Goal: Task Accomplishment & Management: Complete application form

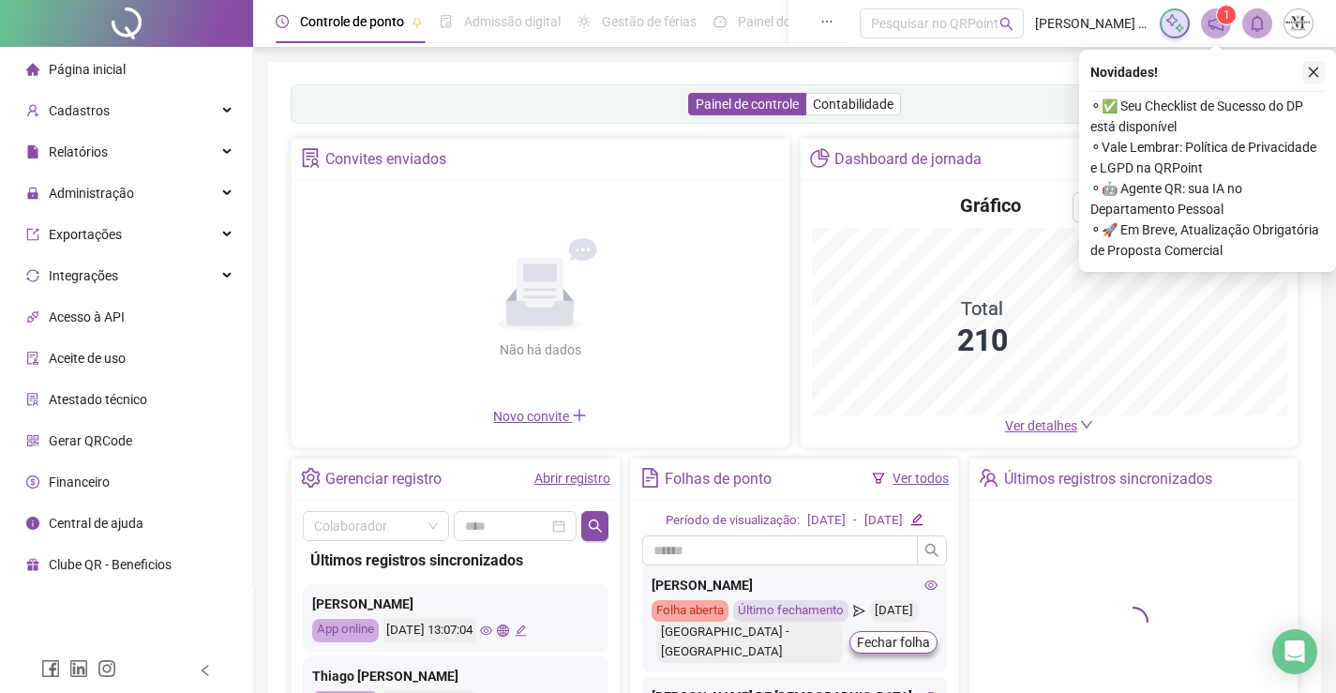
click at [1319, 78] on icon "close" at bounding box center [1313, 72] width 13 height 13
click at [1309, 72] on div "Painel de controle Contabilidade Convites enviados Não há dados Não há dados No…" at bounding box center [794, 442] width 1053 height 761
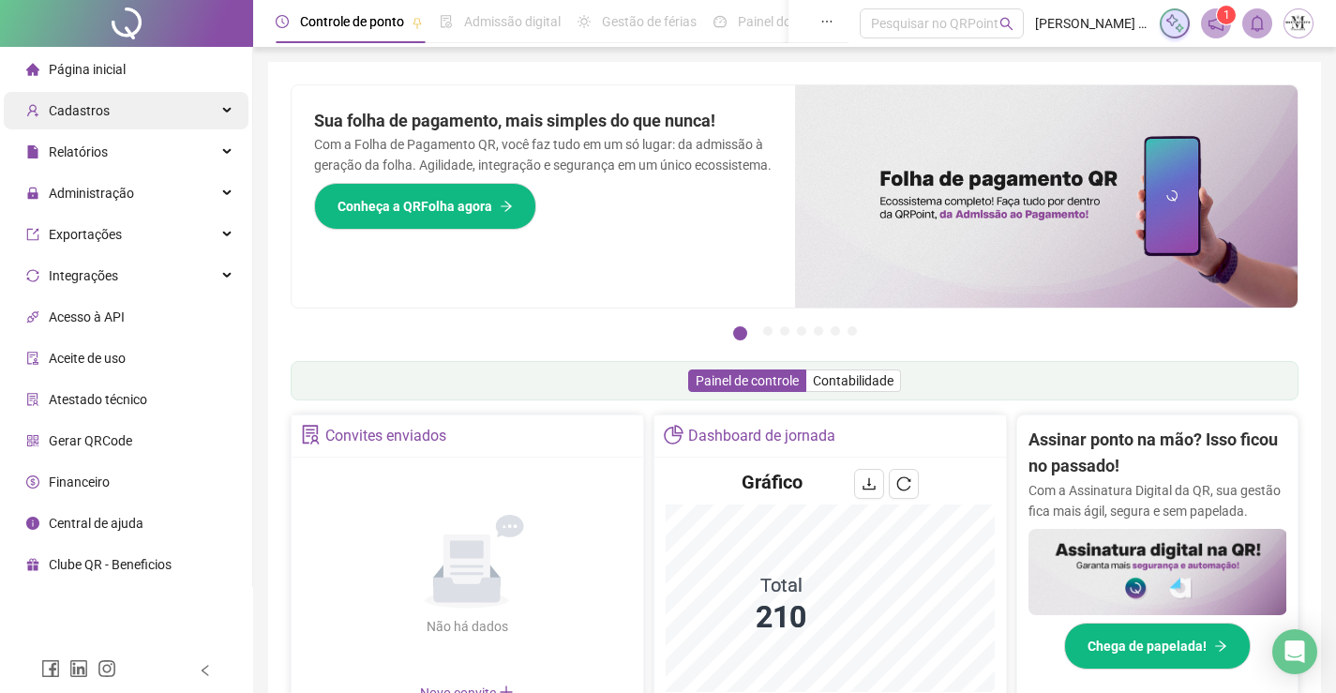
click at [231, 109] on div "Cadastros" at bounding box center [126, 111] width 245 height 38
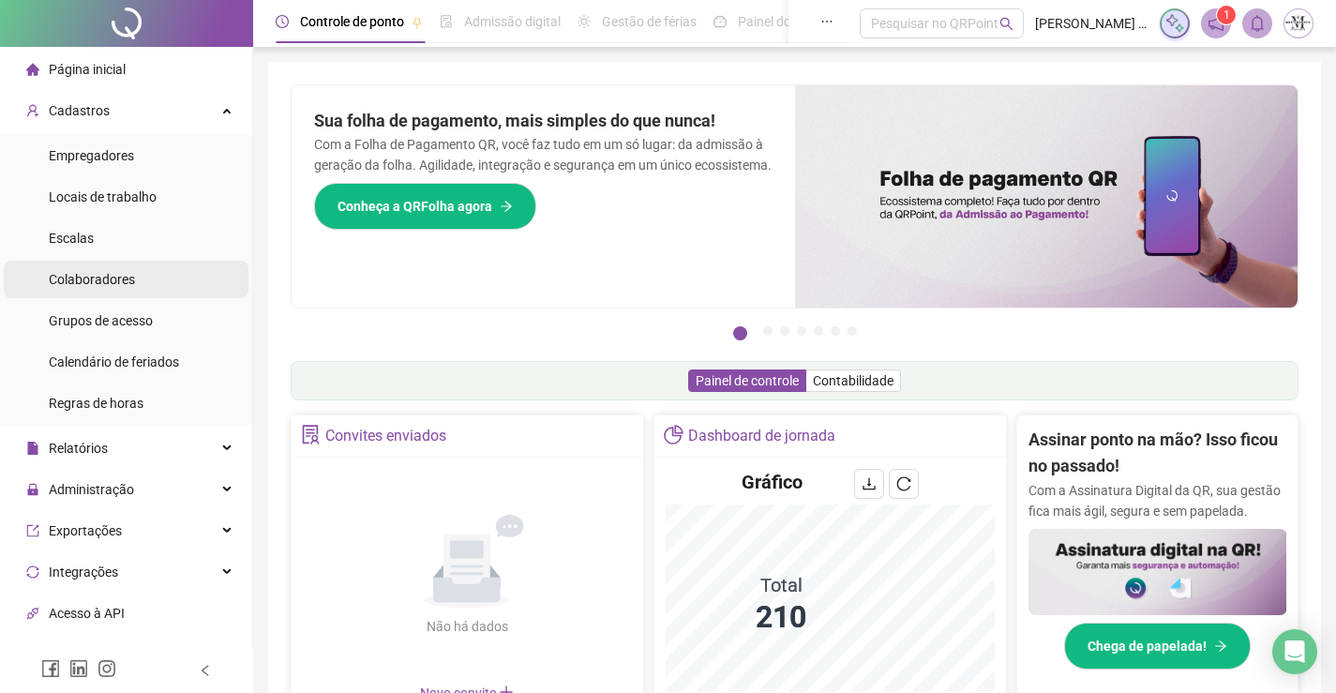
click at [145, 292] on li "Colaboradores" at bounding box center [126, 280] width 245 height 38
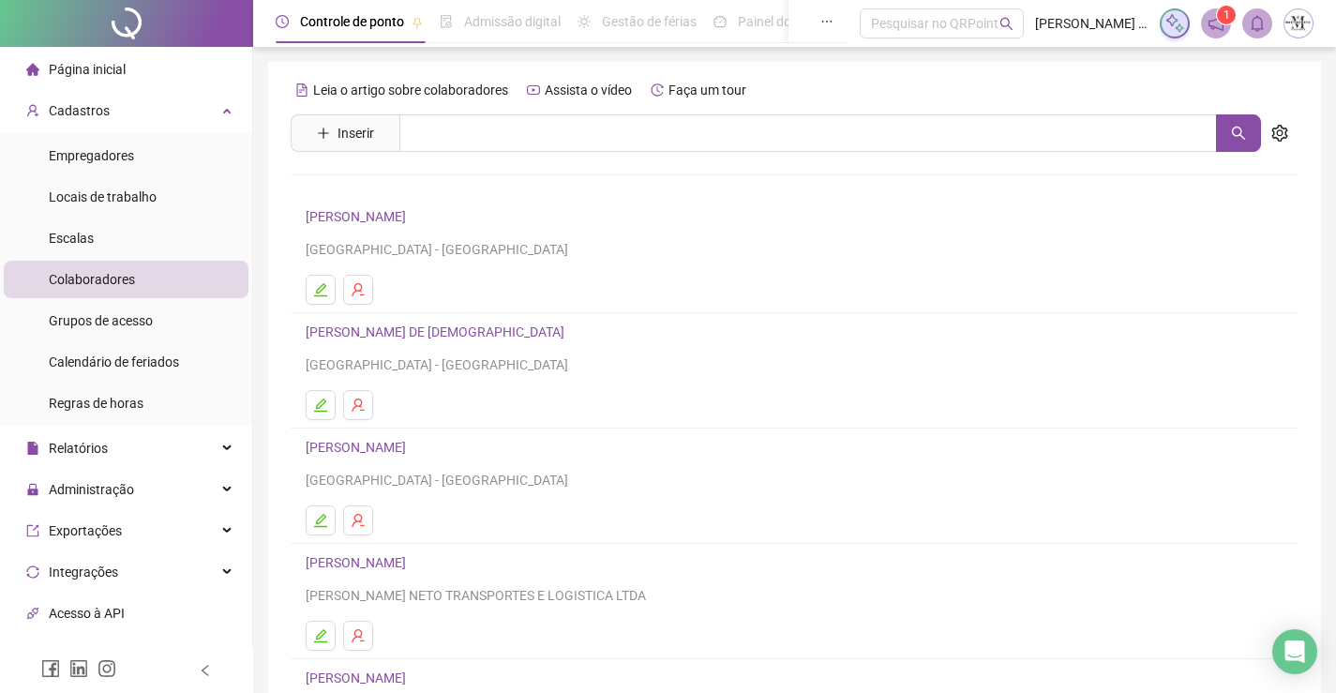
scroll to position [214, 0]
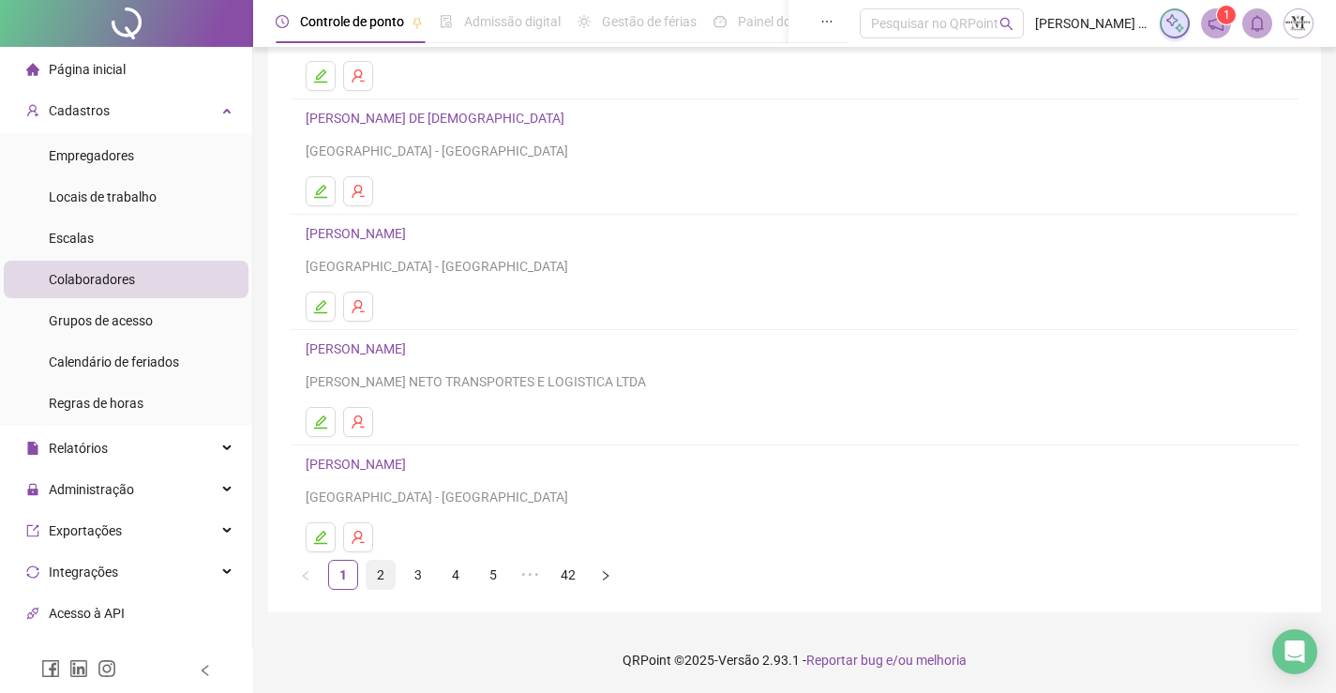
click at [377, 578] on link "2" at bounding box center [381, 575] width 28 height 28
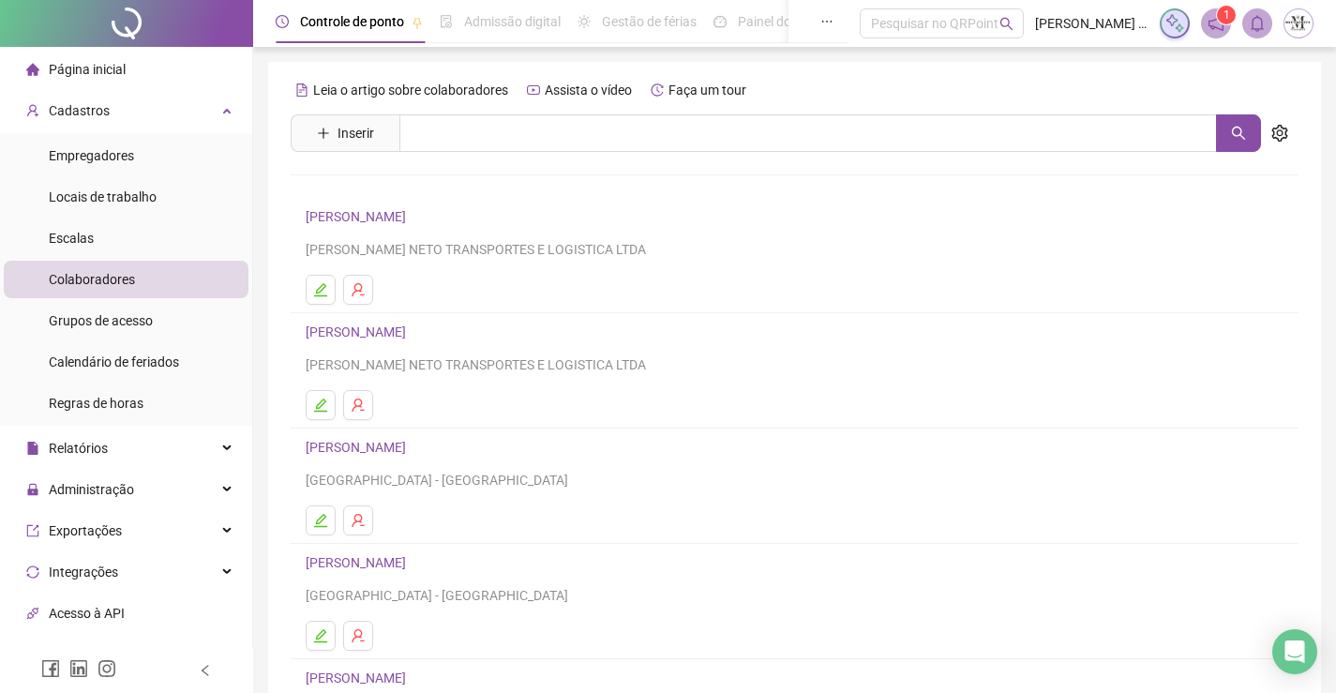
click at [382, 217] on link "AILTON FRANCISCO FERREIRA JUNIOR" at bounding box center [359, 216] width 106 height 15
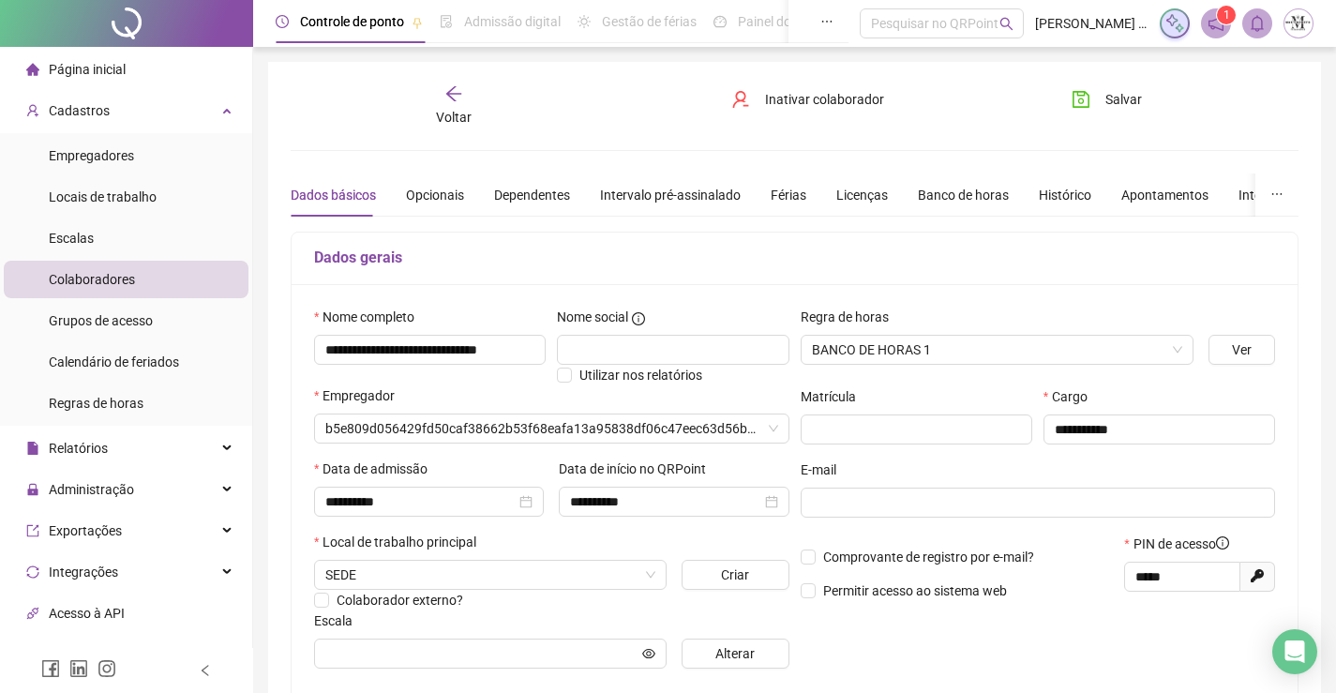
type input "****"
click at [437, 188] on div "Opcionais" at bounding box center [435, 195] width 58 height 21
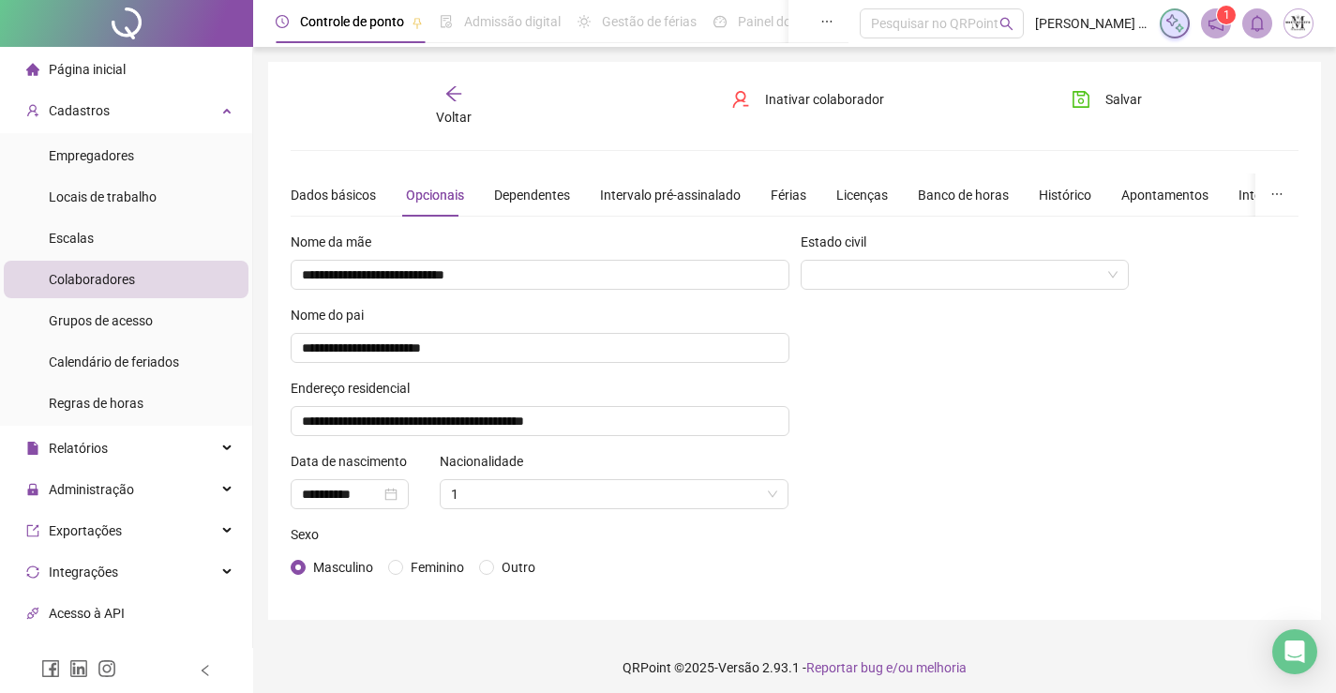
click at [448, 100] on icon "arrow-left" at bounding box center [453, 93] width 19 height 19
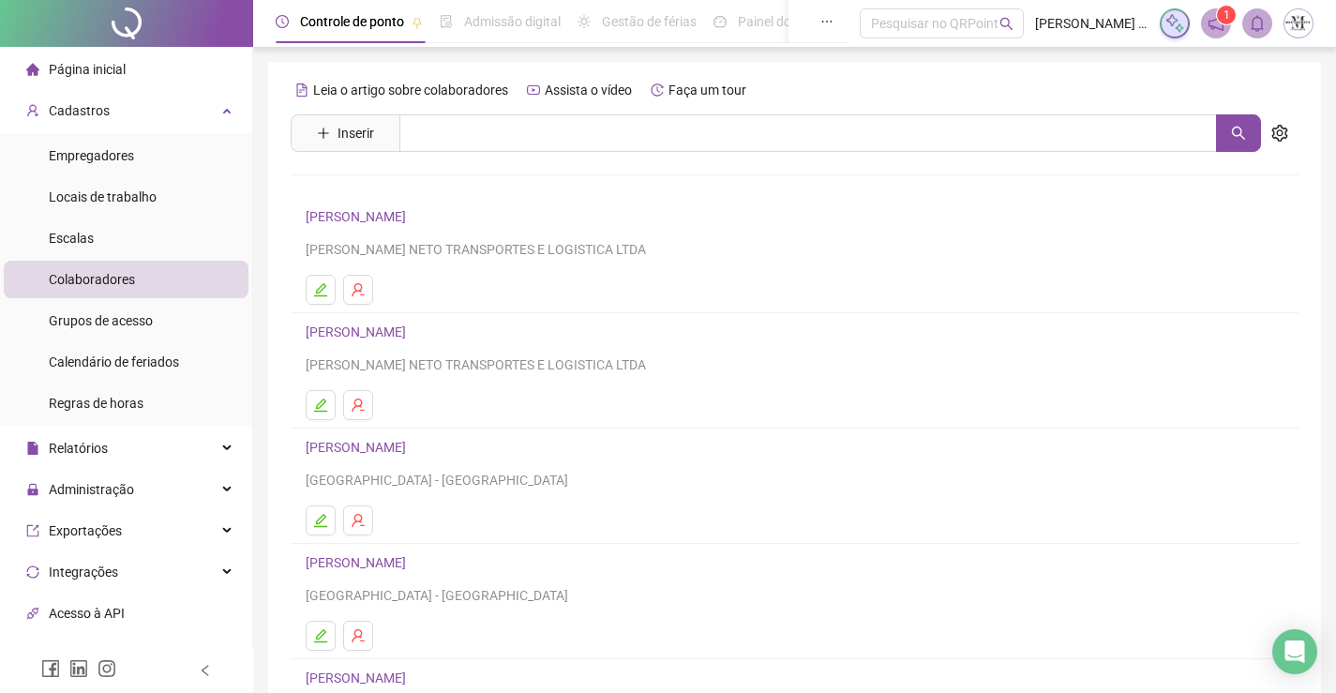
scroll to position [188, 0]
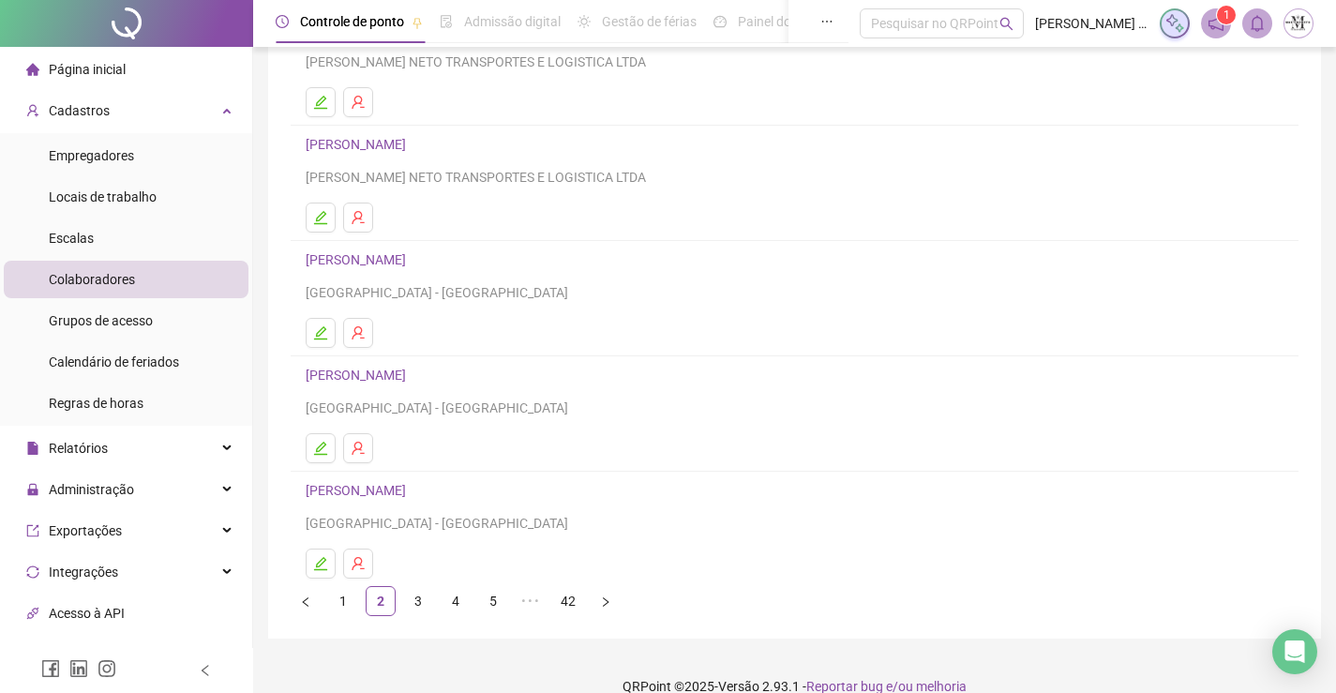
click at [412, 143] on link "ALAN DA SILVA DE ASSIS BARRETO RAMOS" at bounding box center [359, 144] width 106 height 15
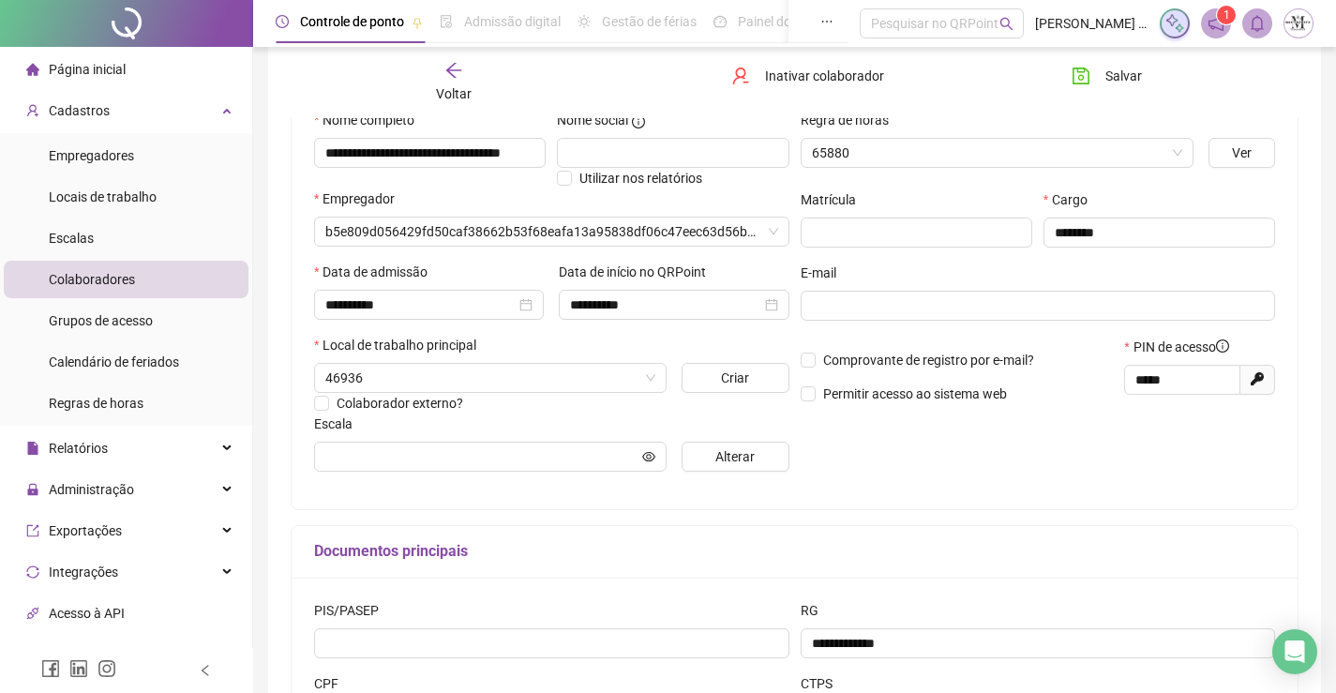
type input "****"
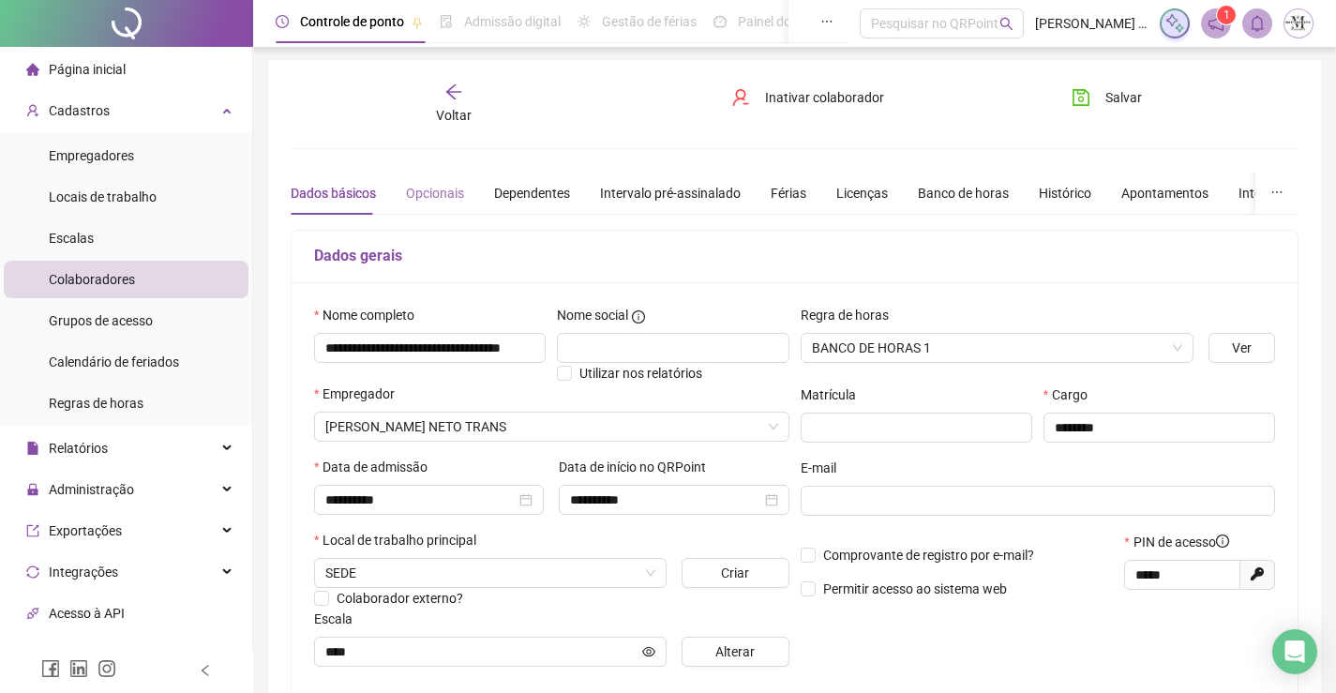
scroll to position [0, 0]
click at [423, 194] on div "Opcionais" at bounding box center [435, 195] width 58 height 21
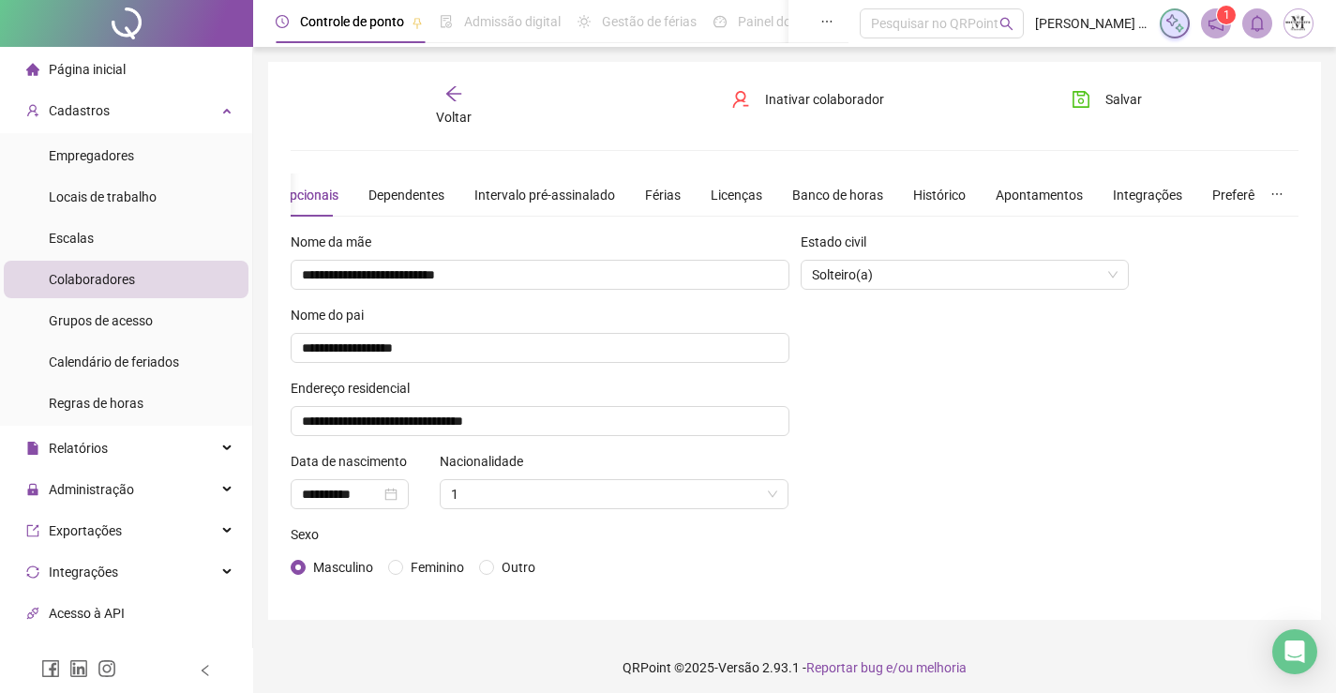
click at [450, 110] on span "Voltar" at bounding box center [454, 117] width 36 height 15
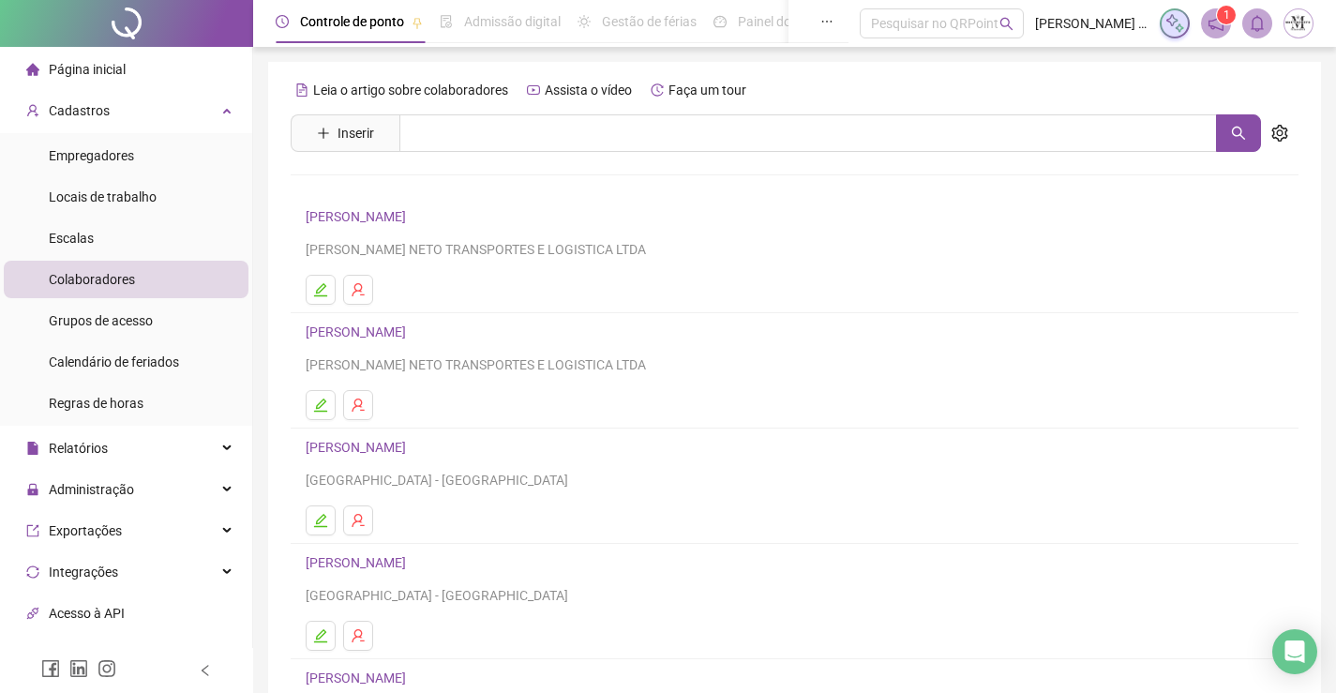
scroll to position [214, 0]
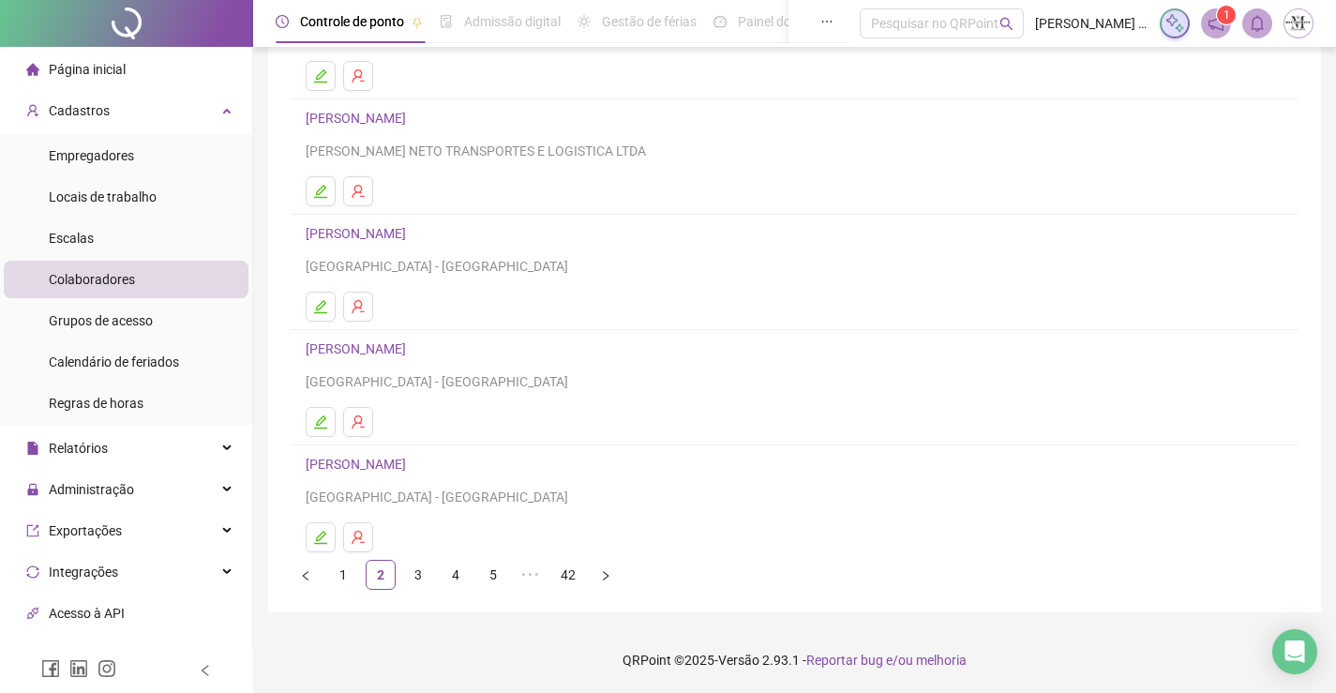
click at [398, 235] on link "ALEXANDRE DA SILVA ALVES" at bounding box center [359, 233] width 106 height 15
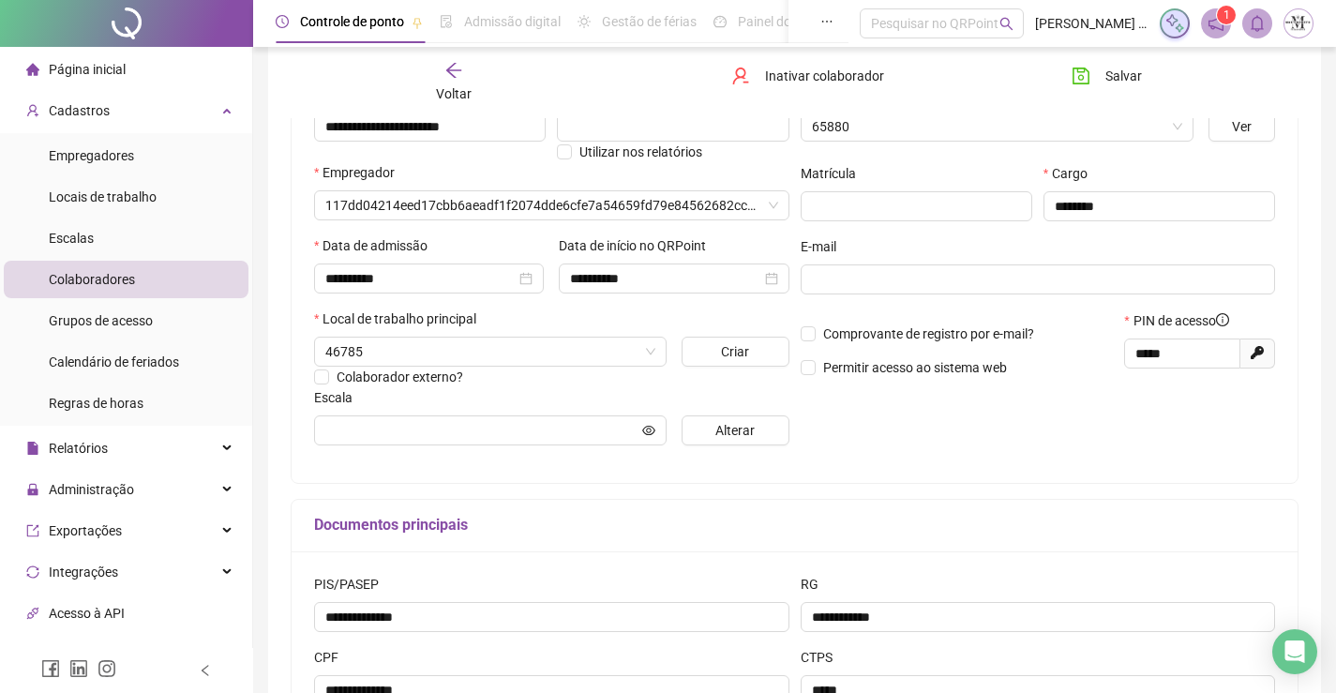
type input "**********"
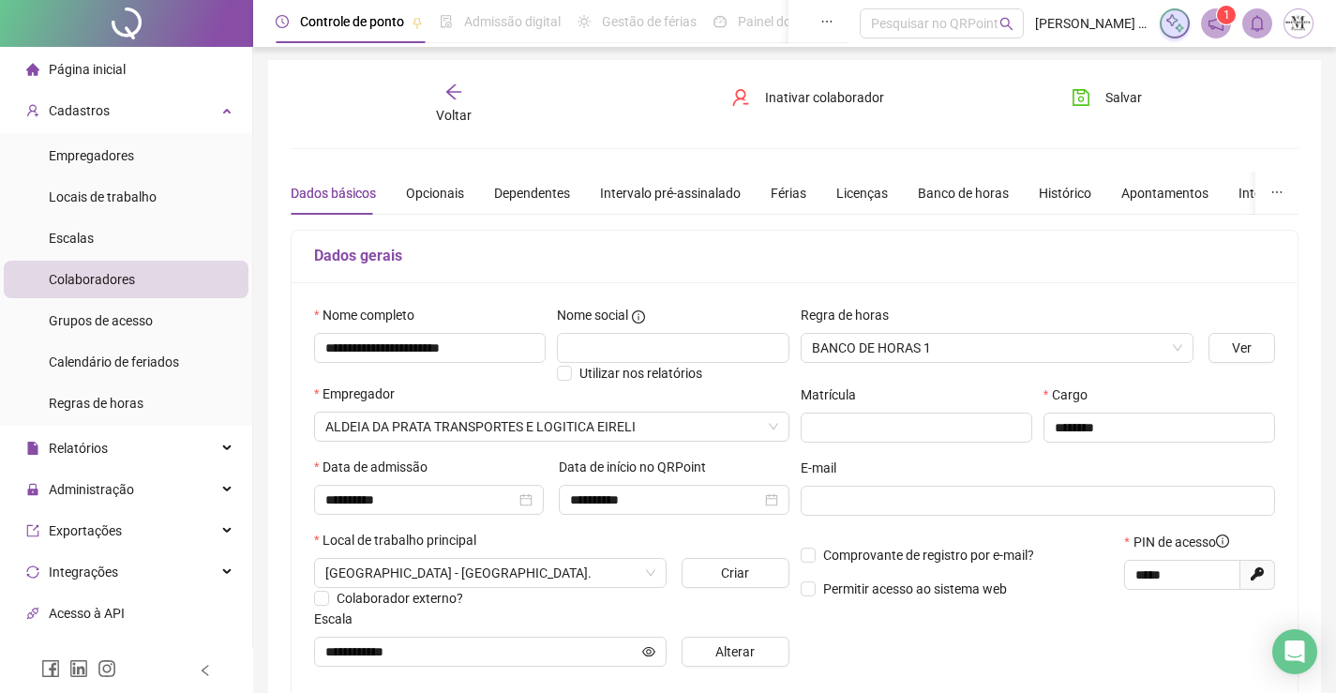
scroll to position [0, 0]
click at [437, 185] on div "Opcionais" at bounding box center [435, 195] width 58 height 21
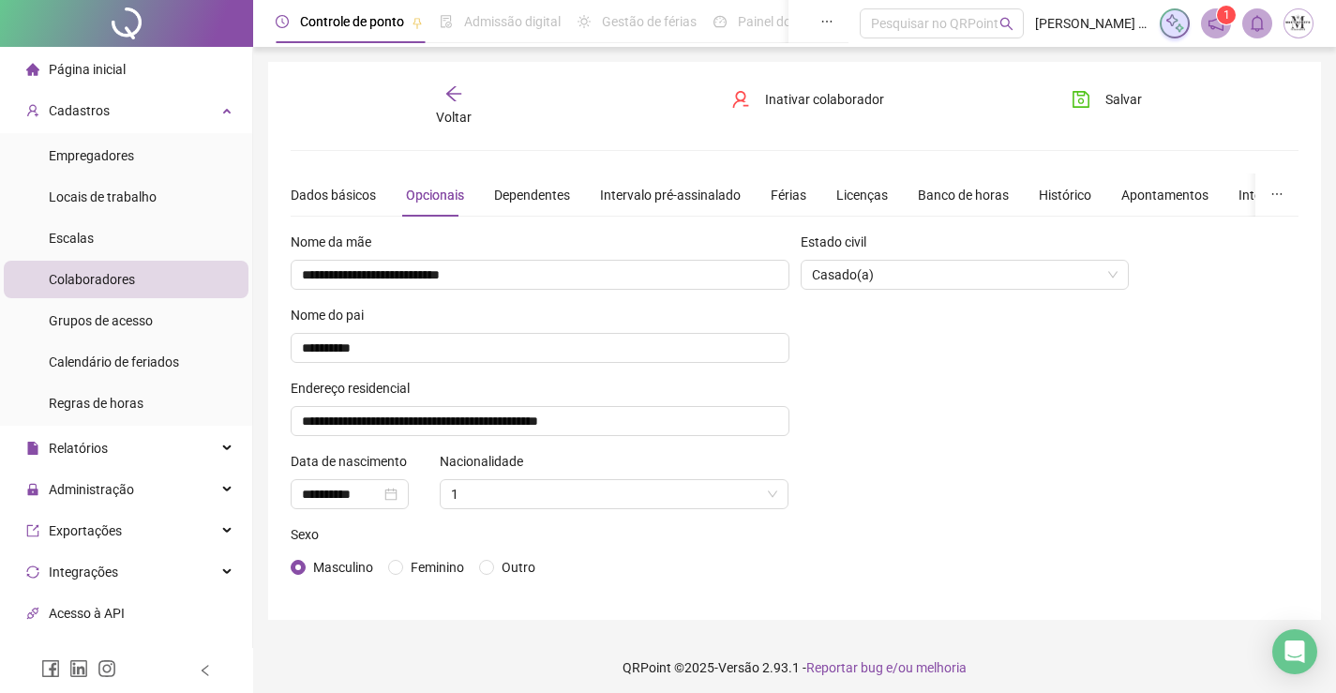
click at [465, 113] on span "Voltar" at bounding box center [454, 117] width 36 height 15
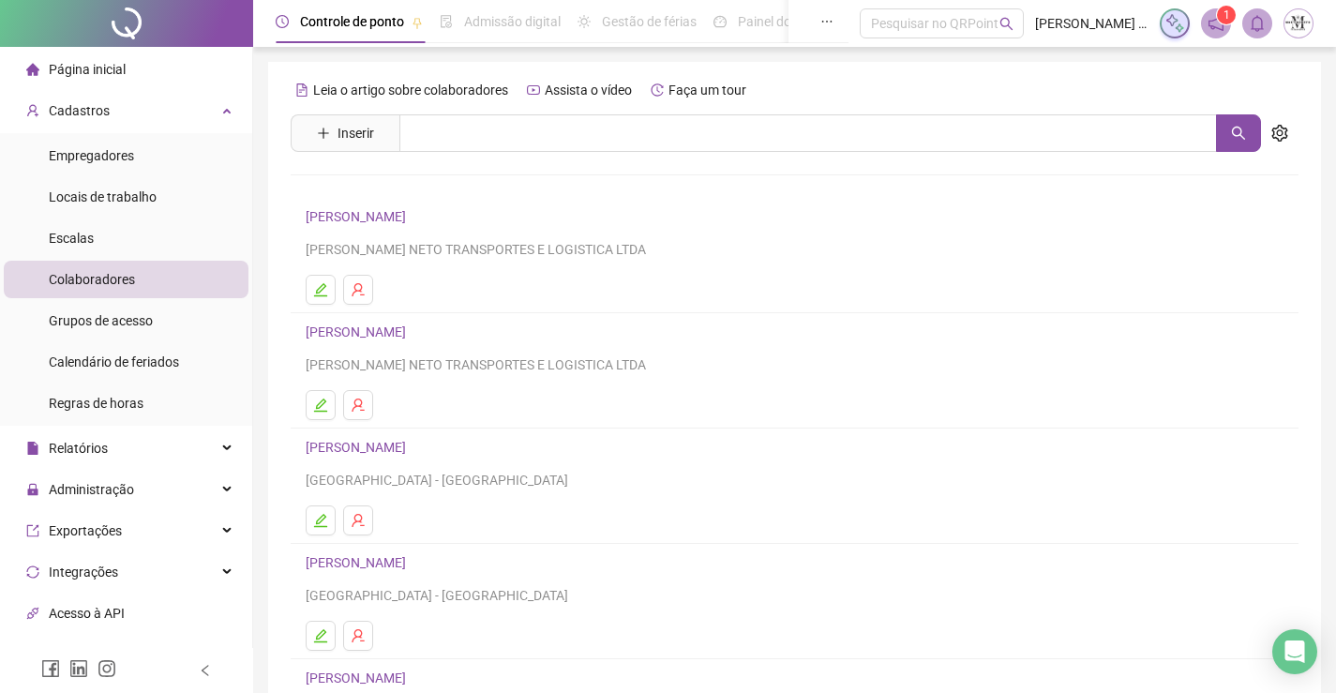
scroll to position [214, 0]
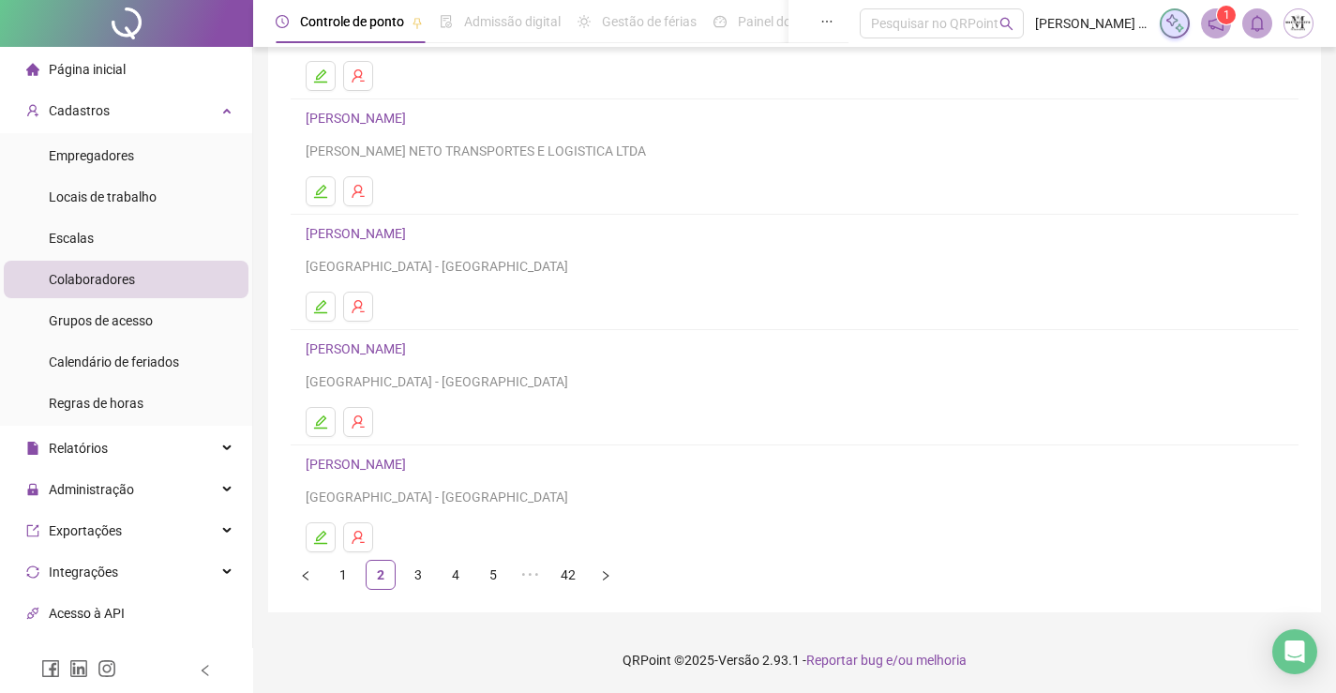
click at [395, 468] on link "ALEXANDRE LUIZ ASSIS DE CASTRO" at bounding box center [359, 464] width 106 height 15
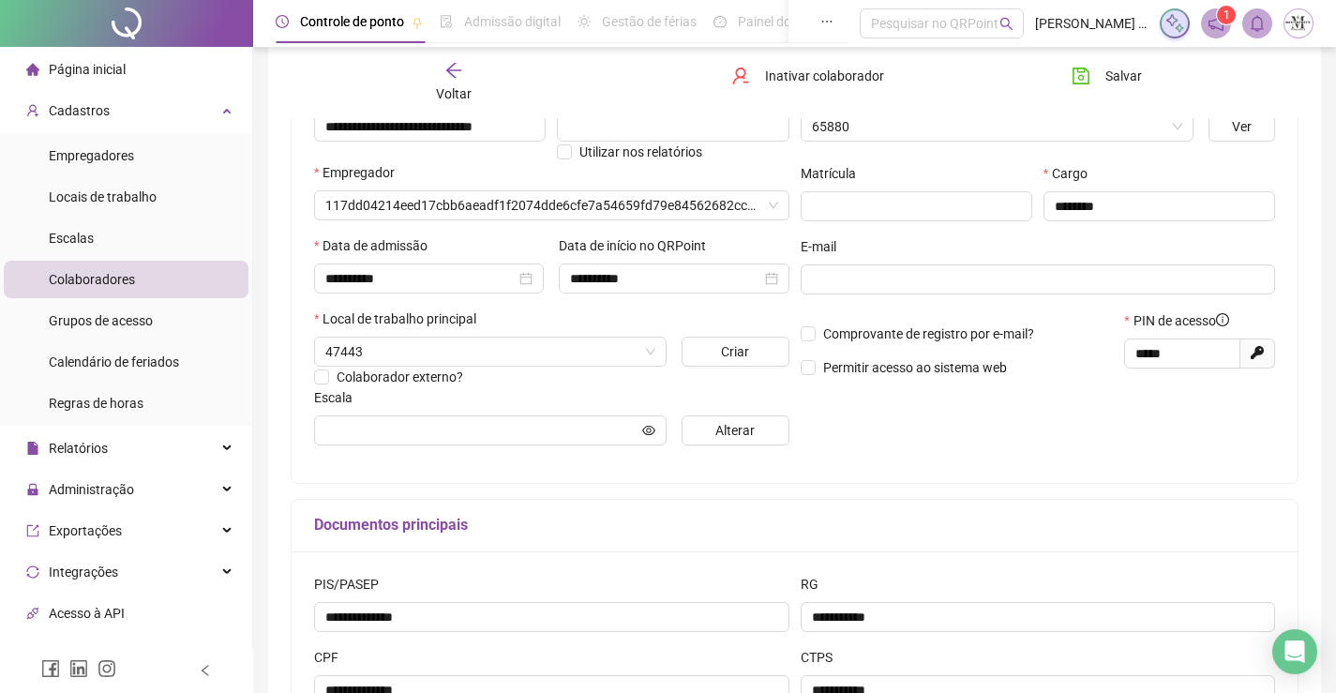
type input "**********"
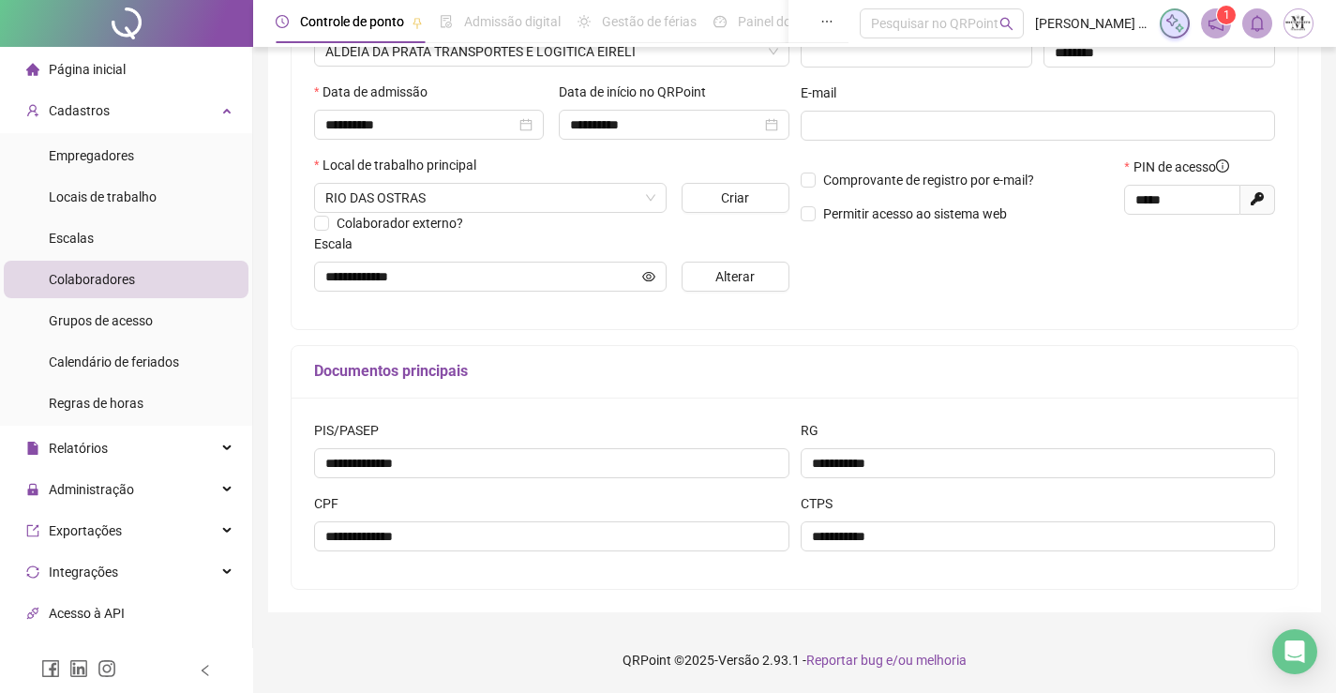
scroll to position [2, 0]
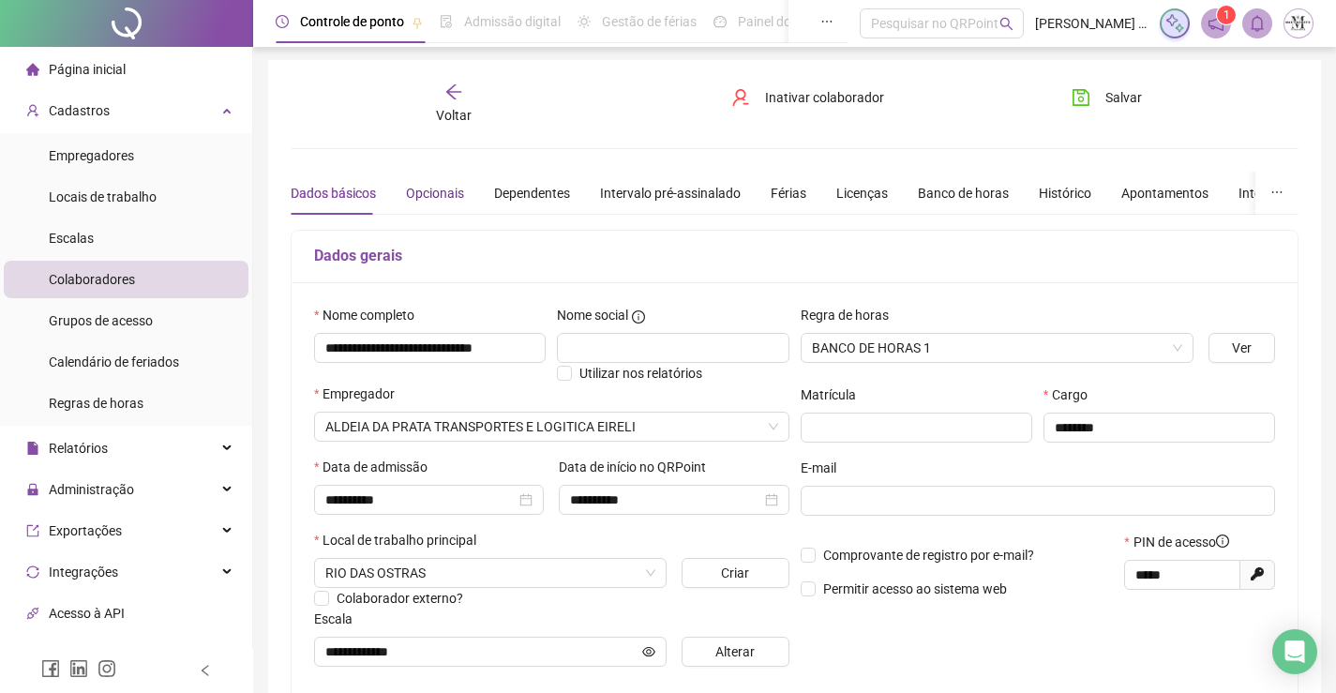
click at [455, 189] on div "Opcionais" at bounding box center [435, 193] width 58 height 21
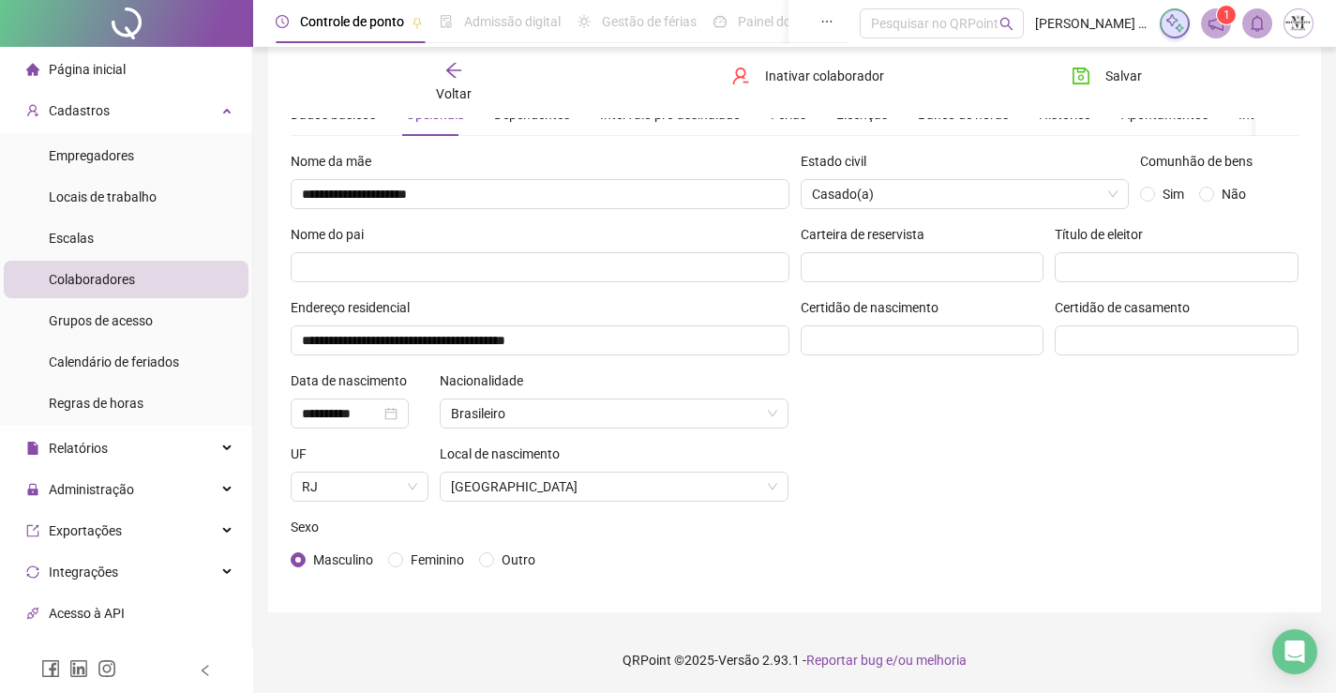
scroll to position [0, 0]
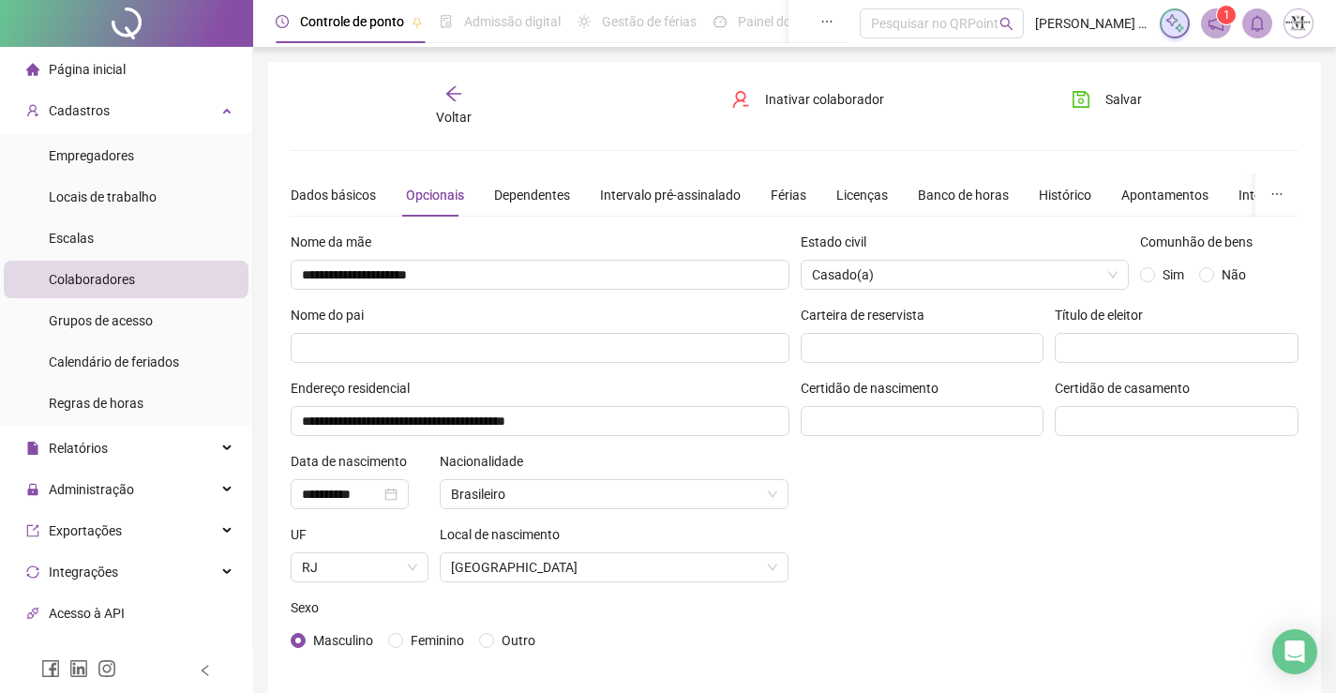
click at [465, 102] on div "Voltar" at bounding box center [454, 105] width 156 height 43
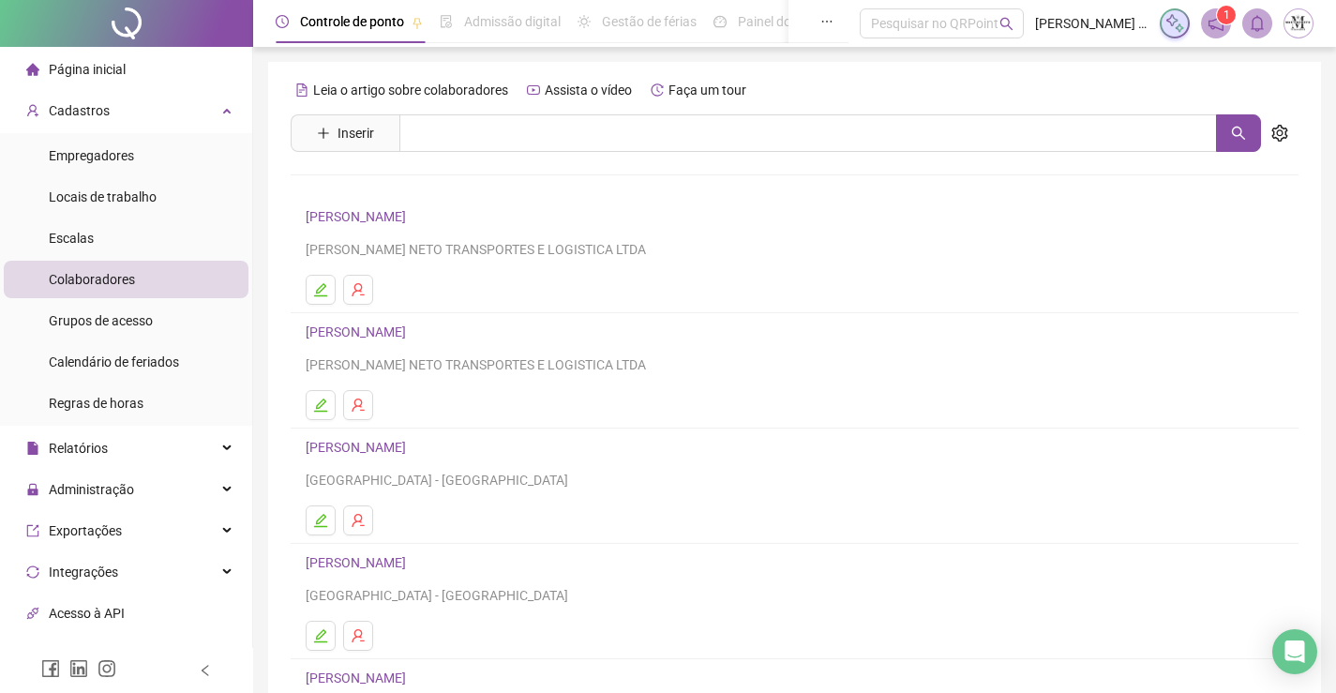
scroll to position [214, 0]
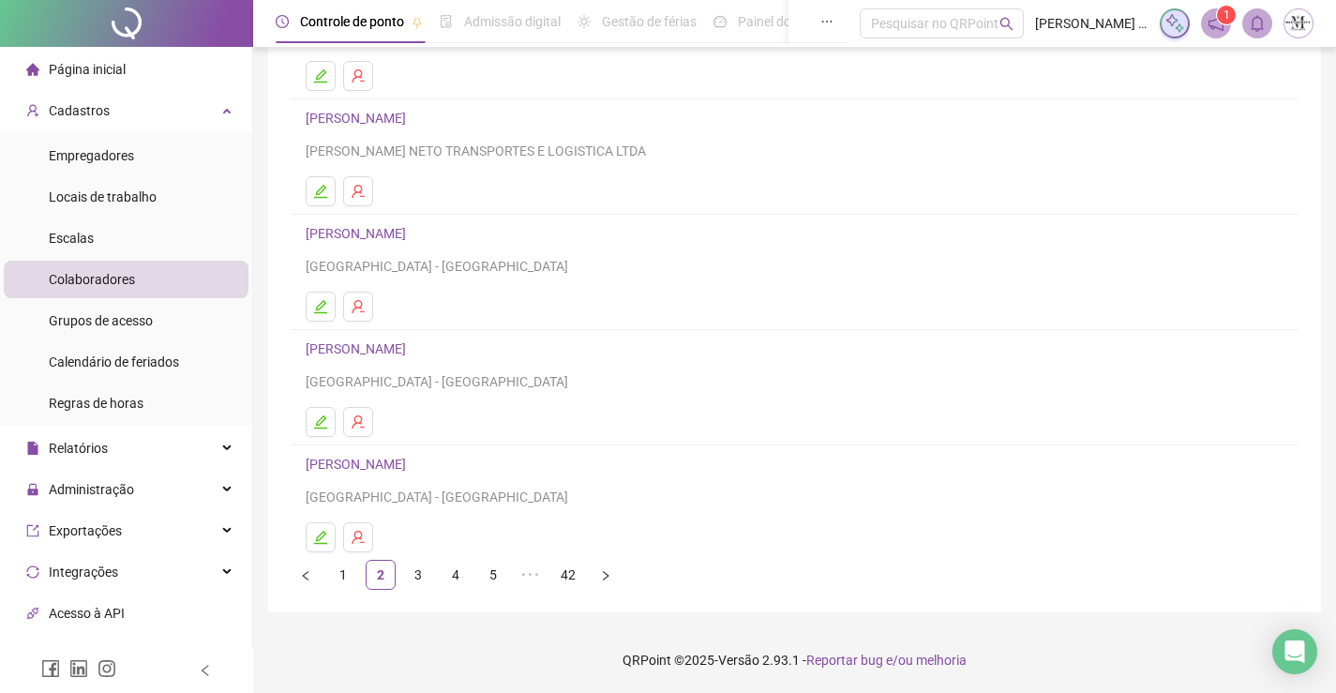
click at [412, 463] on link "ALEXANDRE LUIZ ASSIS DE CASTRO" at bounding box center [359, 464] width 106 height 15
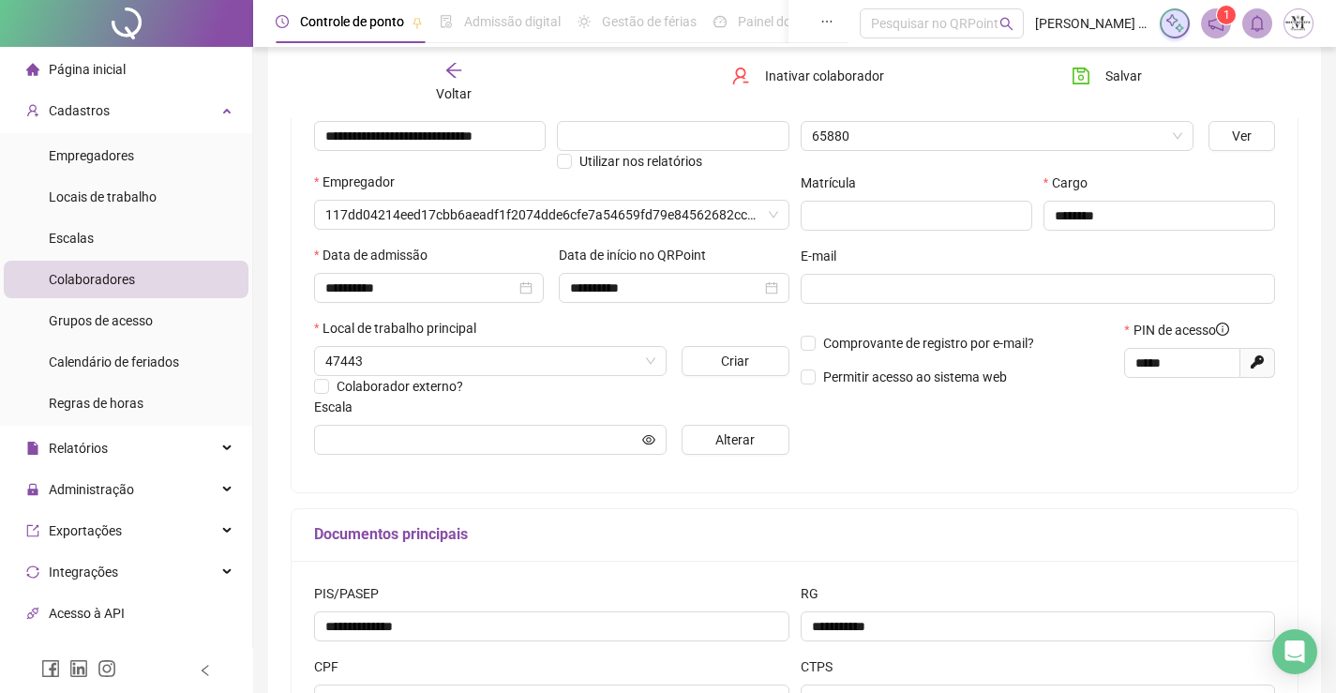
scroll to position [223, 0]
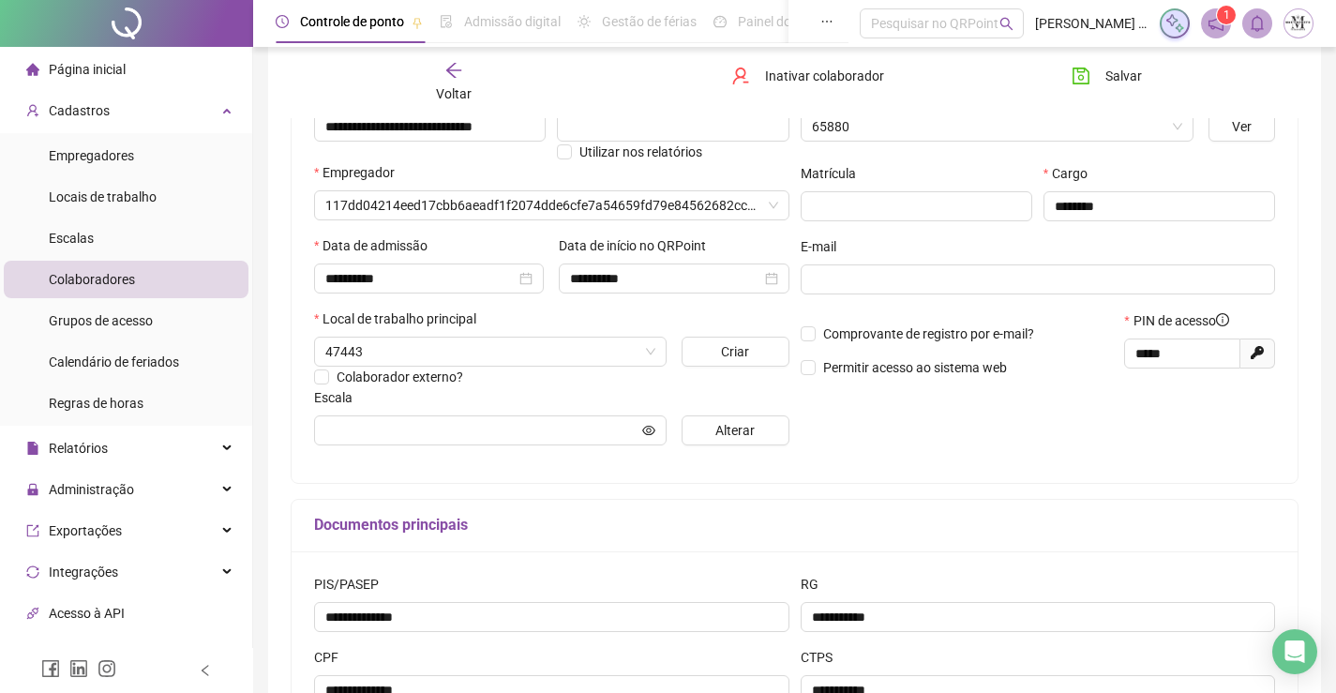
type input "**********"
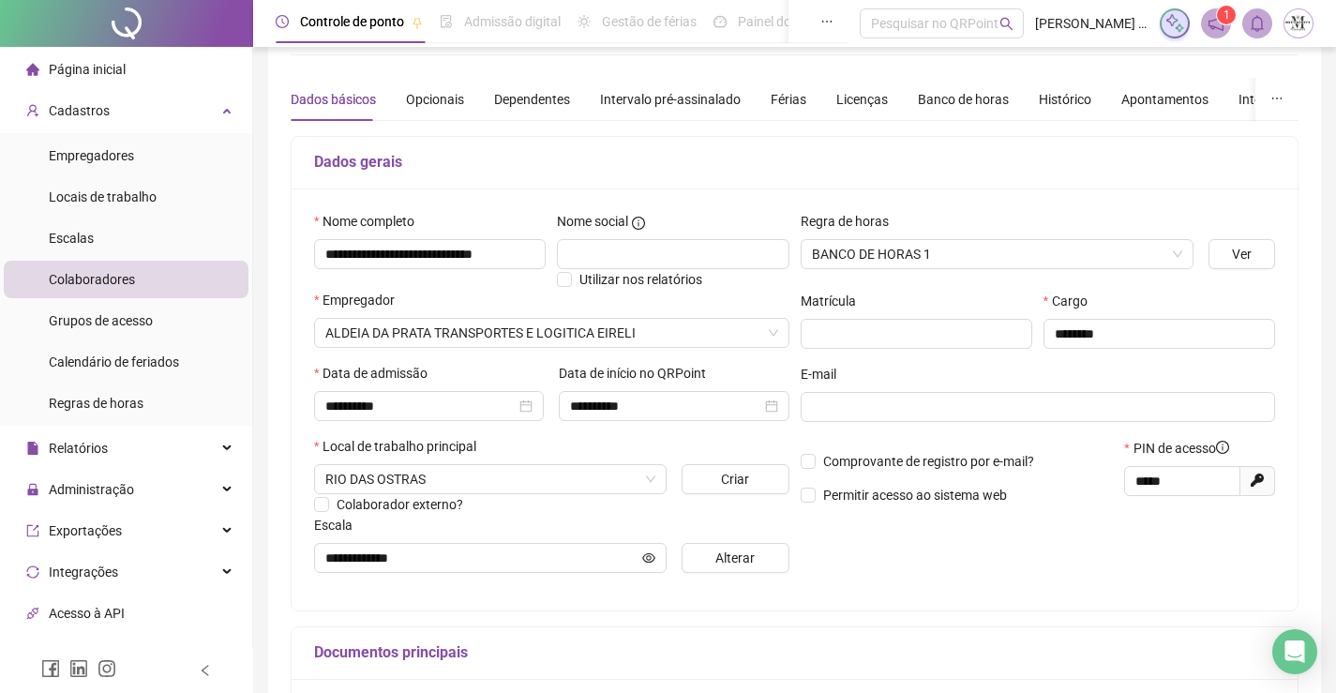
scroll to position [2, 0]
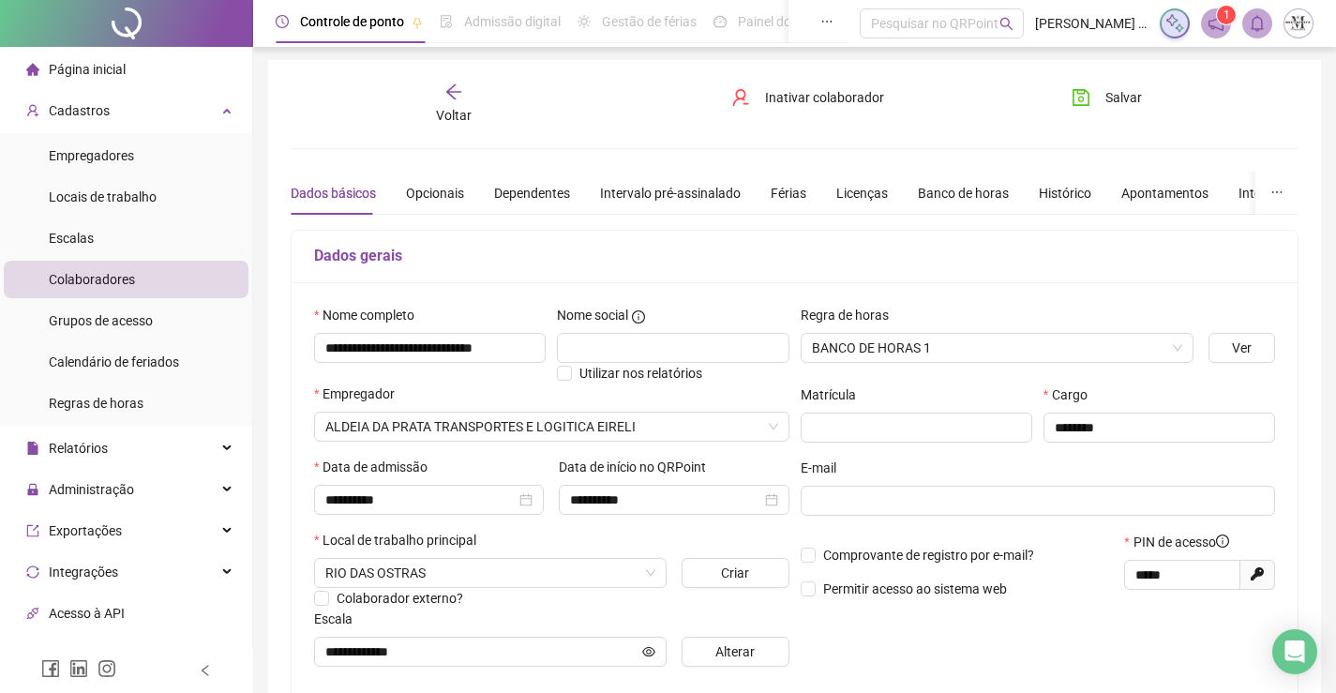
click at [459, 98] on icon "arrow-left" at bounding box center [453, 92] width 19 height 19
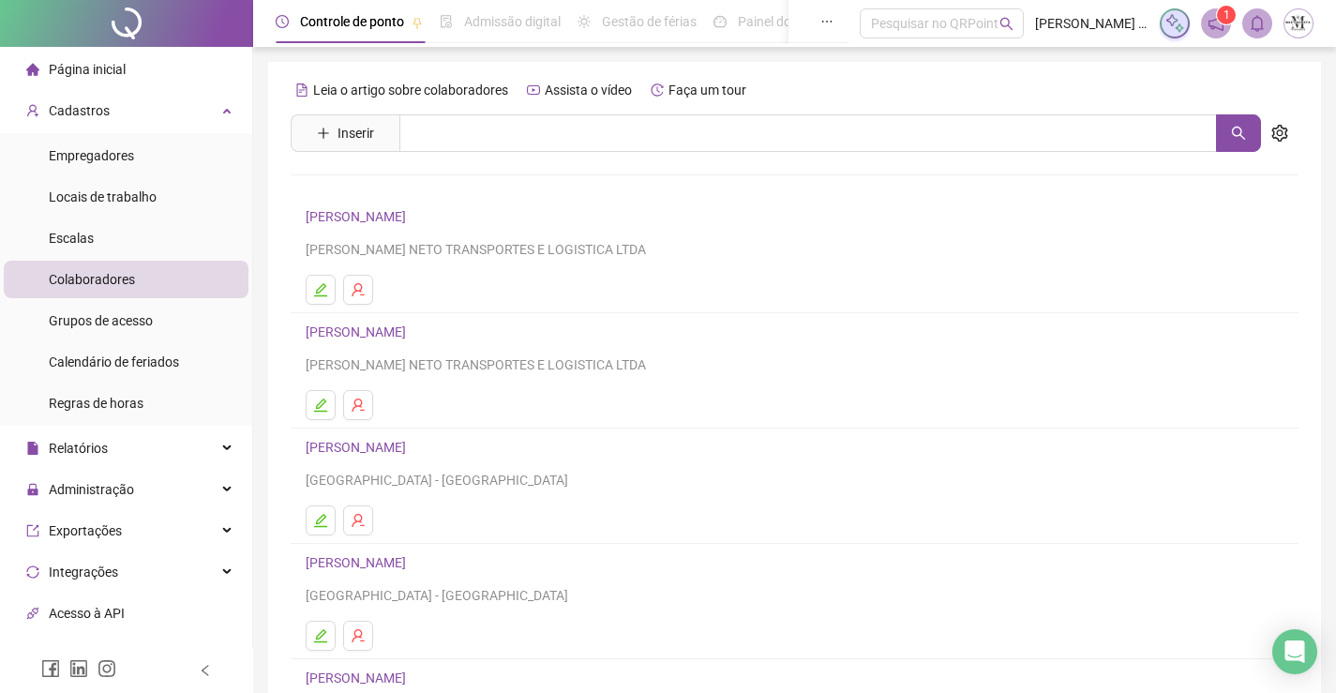
scroll to position [214, 0]
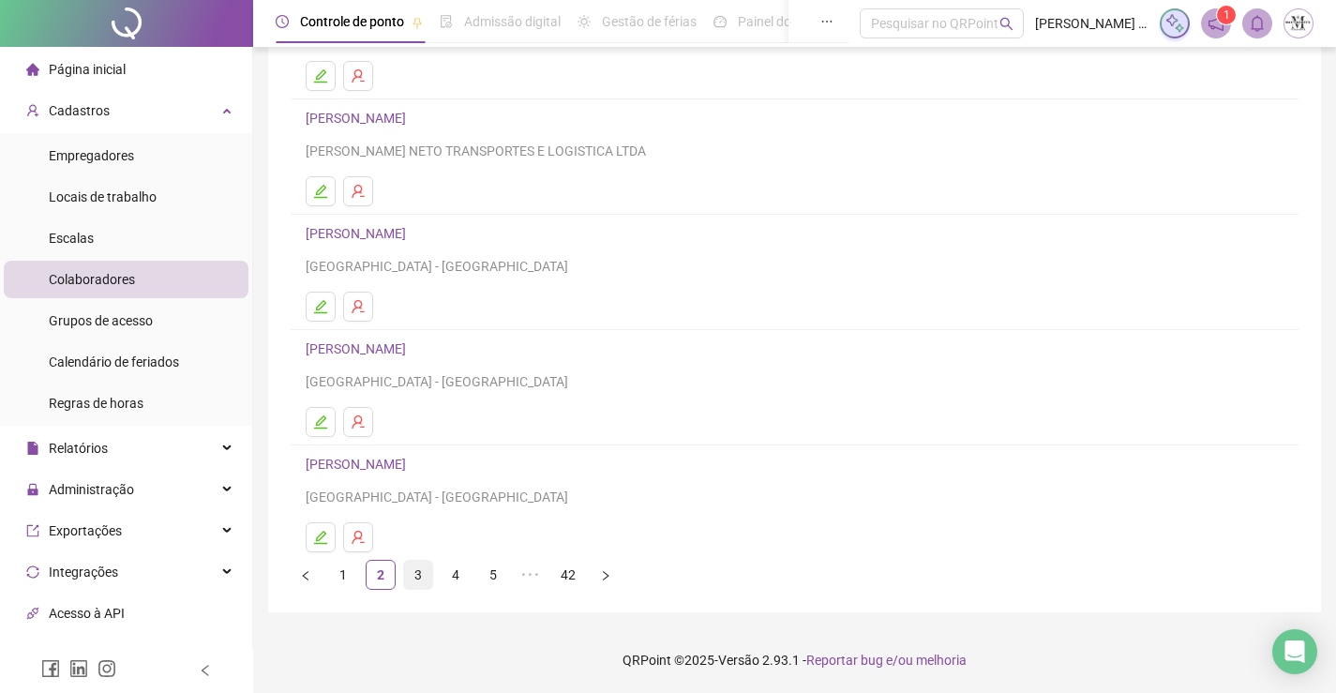
click at [419, 568] on link "3" at bounding box center [418, 575] width 28 height 28
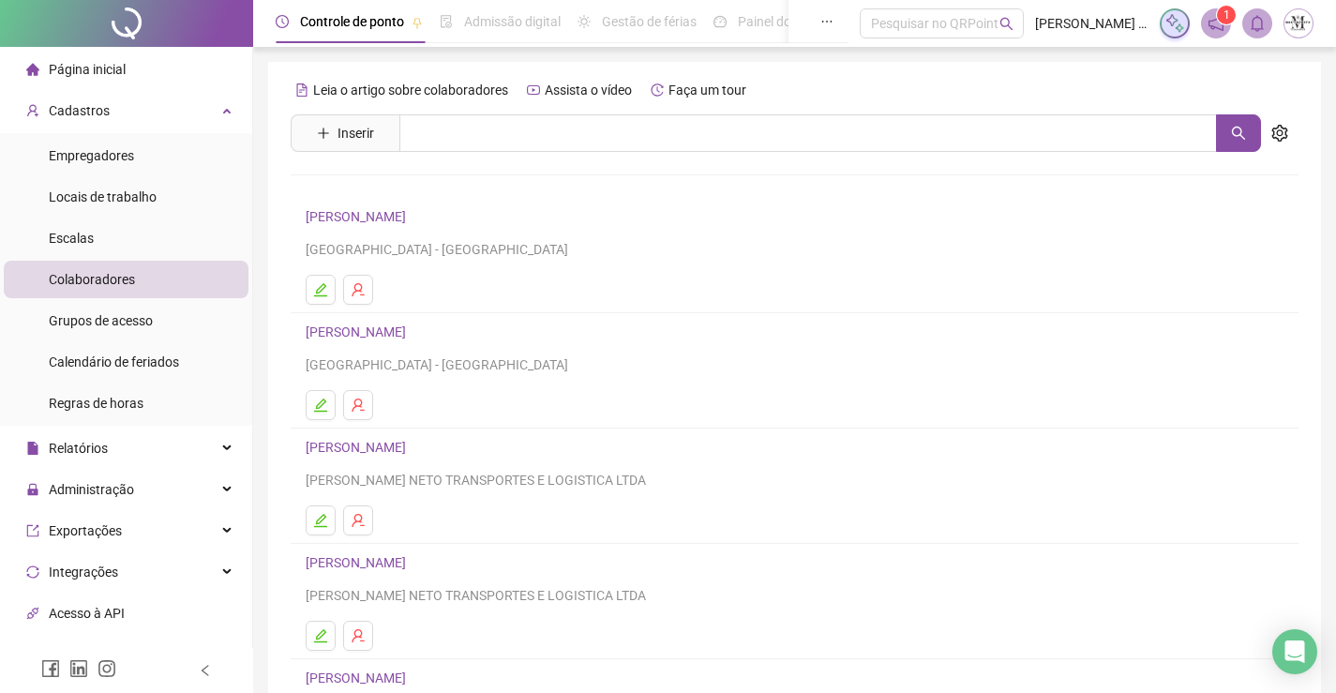
click at [412, 210] on link "ALEXANDRO ESTEVÃO DOS SANTOS" at bounding box center [359, 216] width 106 height 15
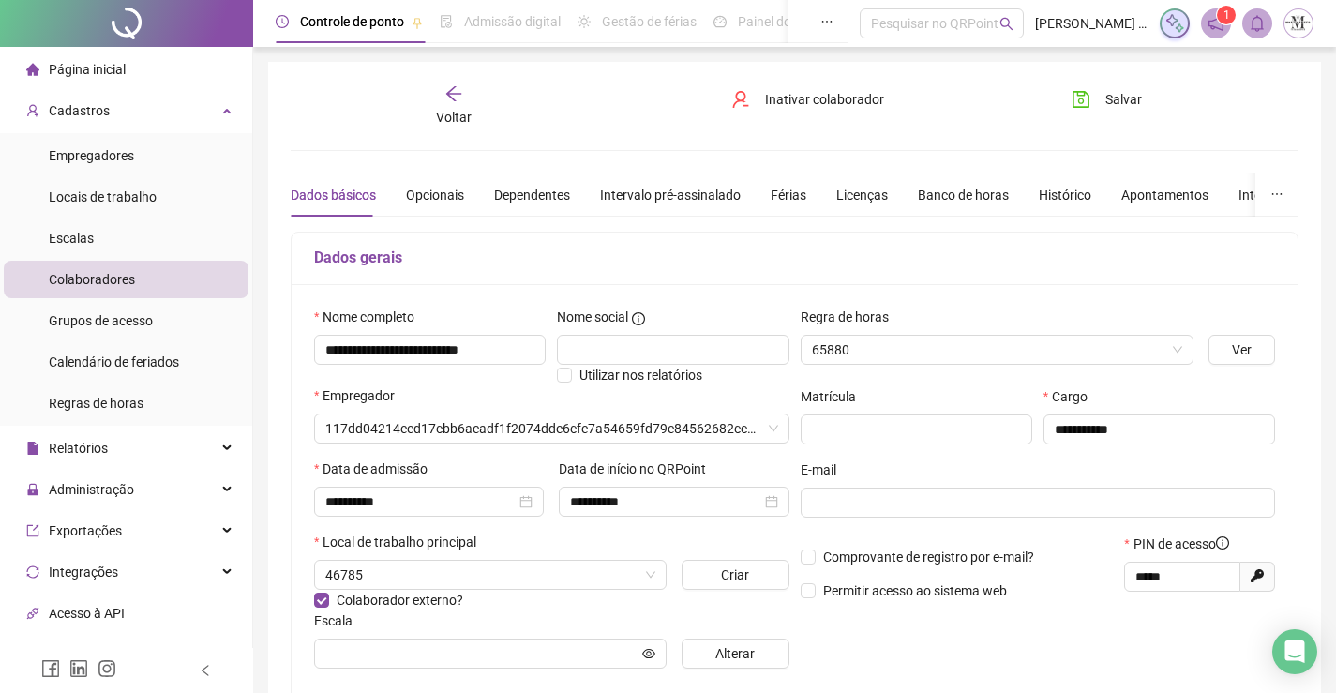
type input "**********"
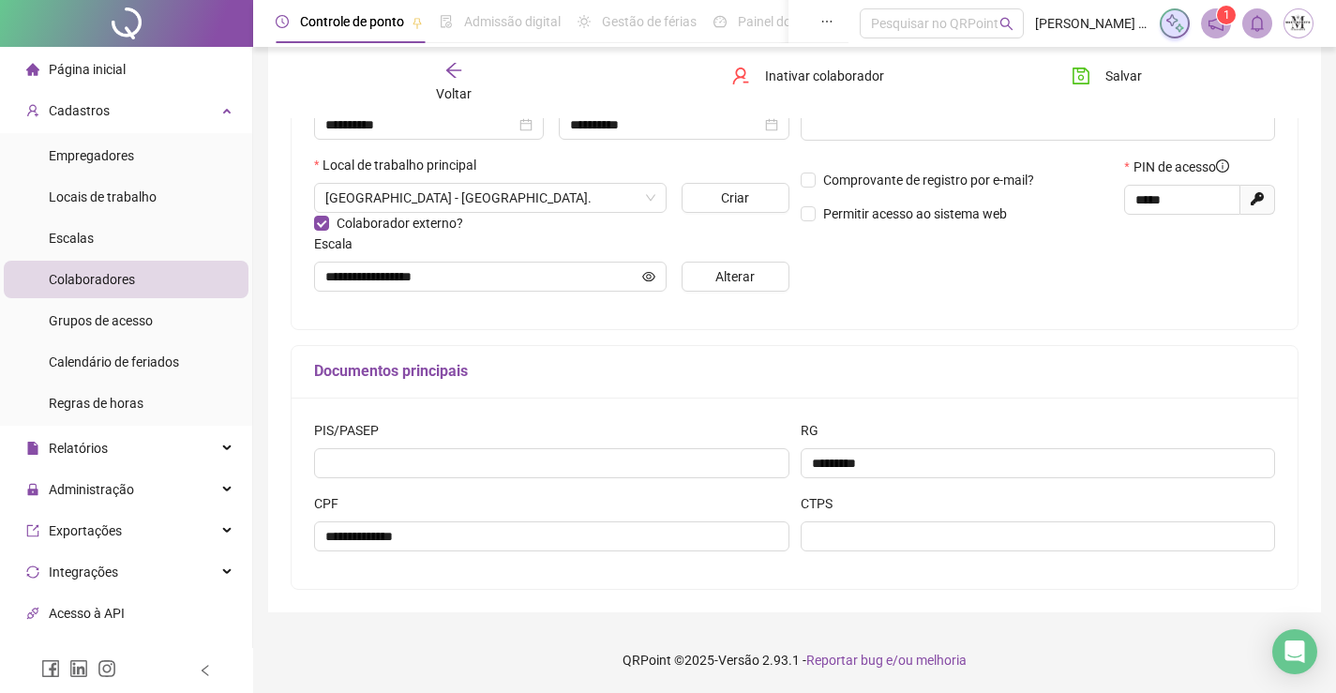
scroll to position [2, 0]
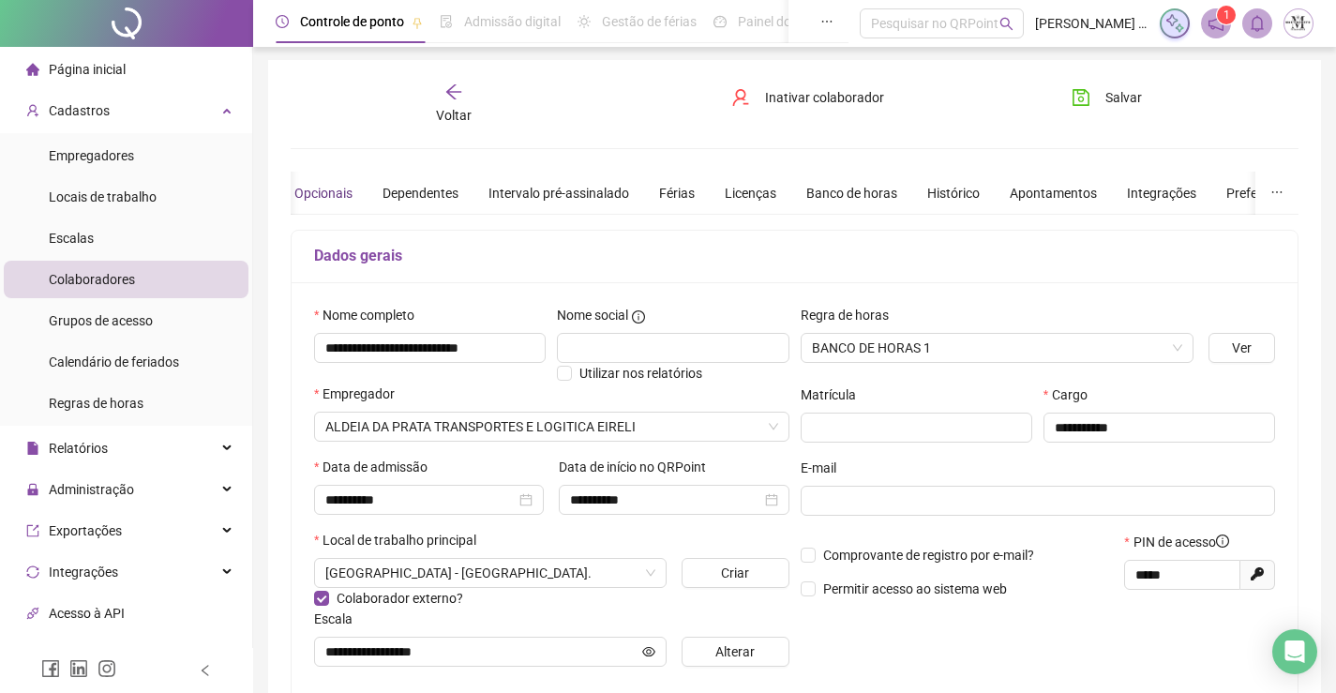
click at [323, 186] on div "Opcionais" at bounding box center [323, 193] width 58 height 21
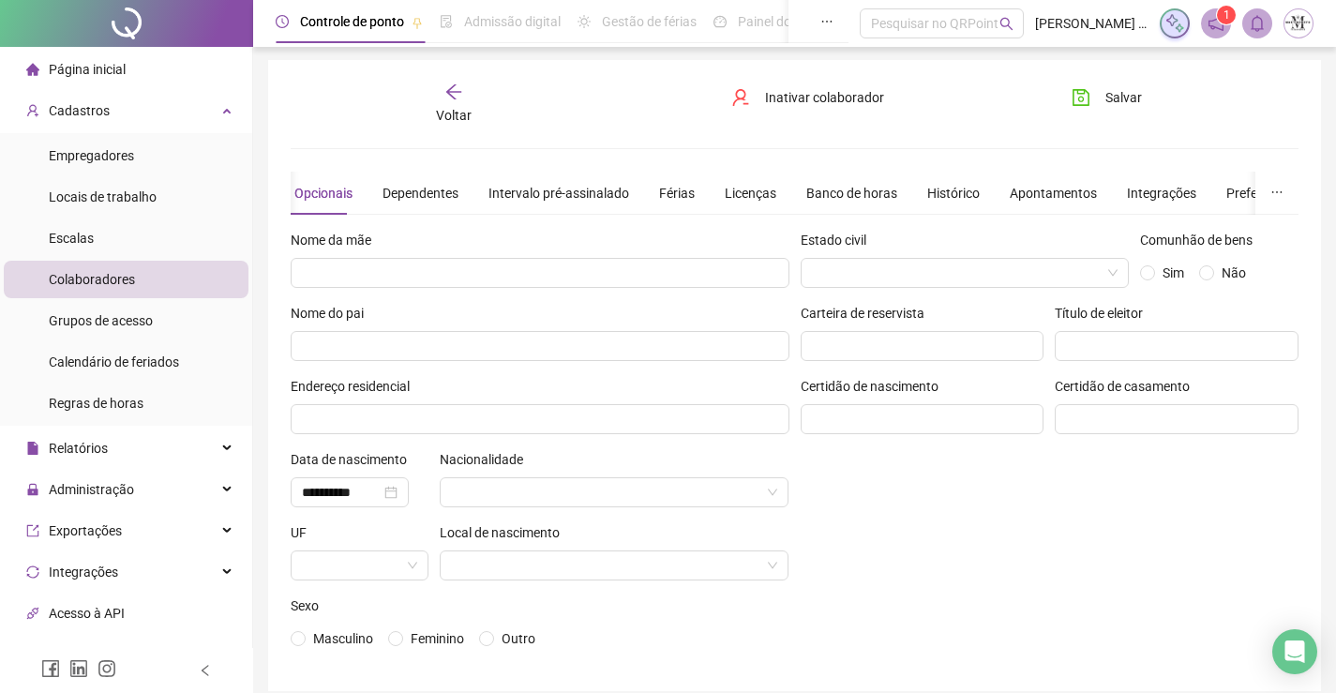
click at [446, 96] on icon "arrow-left" at bounding box center [453, 92] width 19 height 19
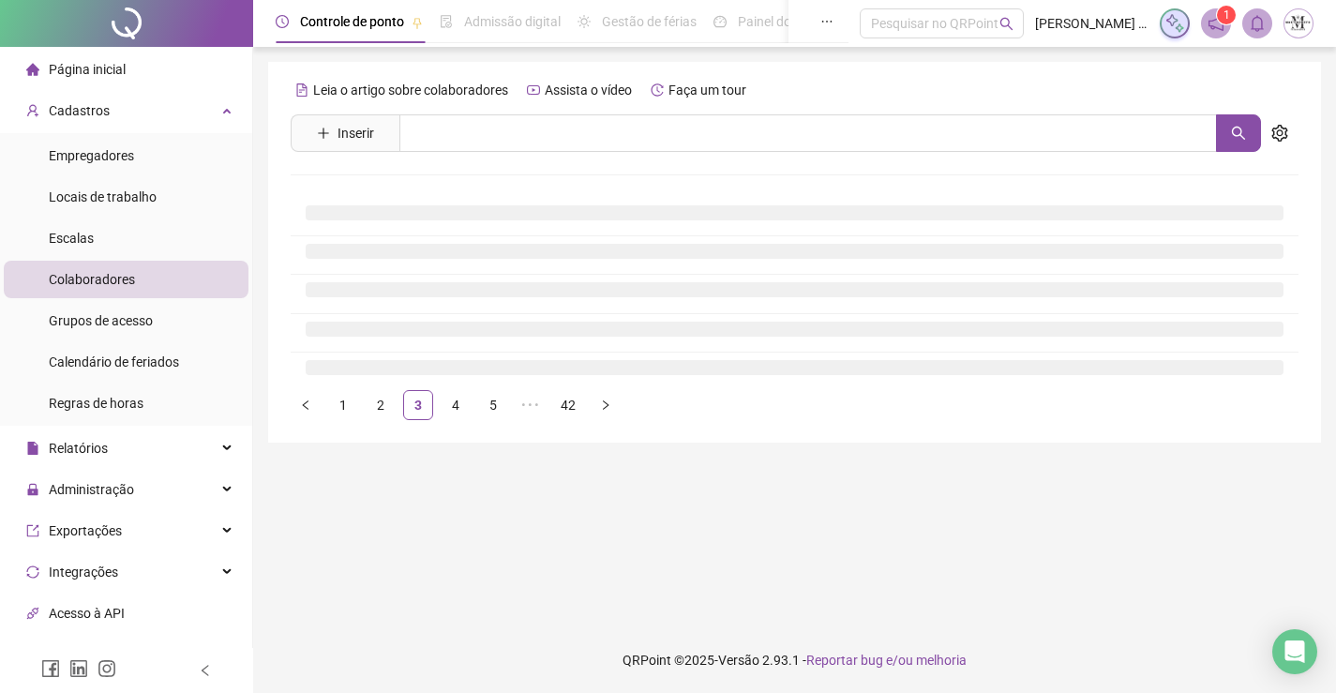
scroll to position [0, 0]
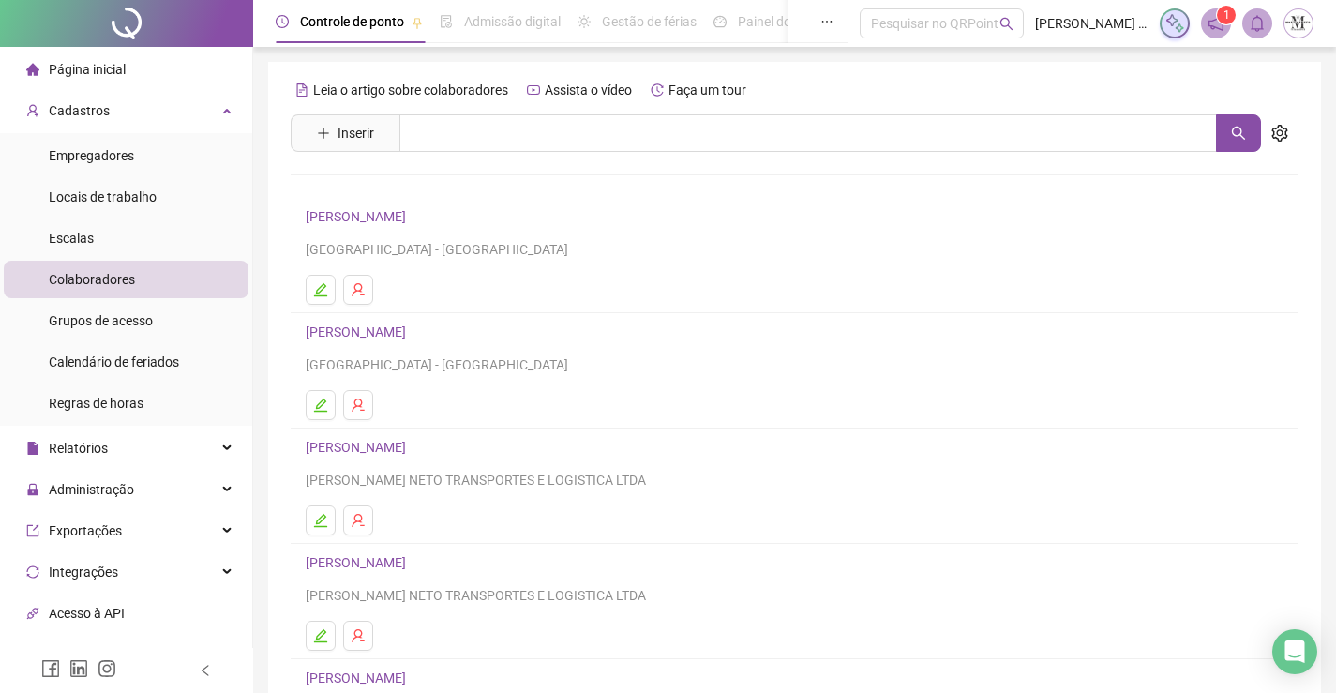
click at [412, 326] on link "ALEXSANDRO MIRANDA MOREIRA" at bounding box center [359, 331] width 106 height 15
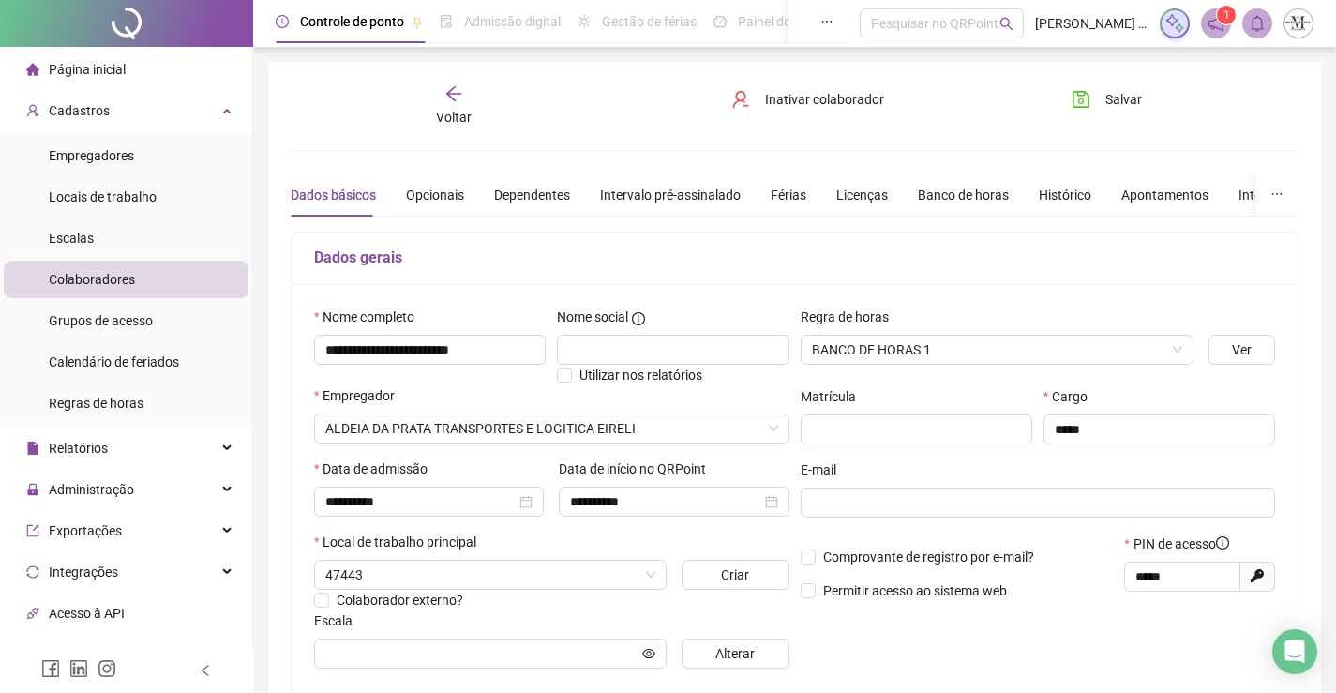
type input "**********"
click at [442, 197] on div "Opcionais" at bounding box center [435, 195] width 58 height 21
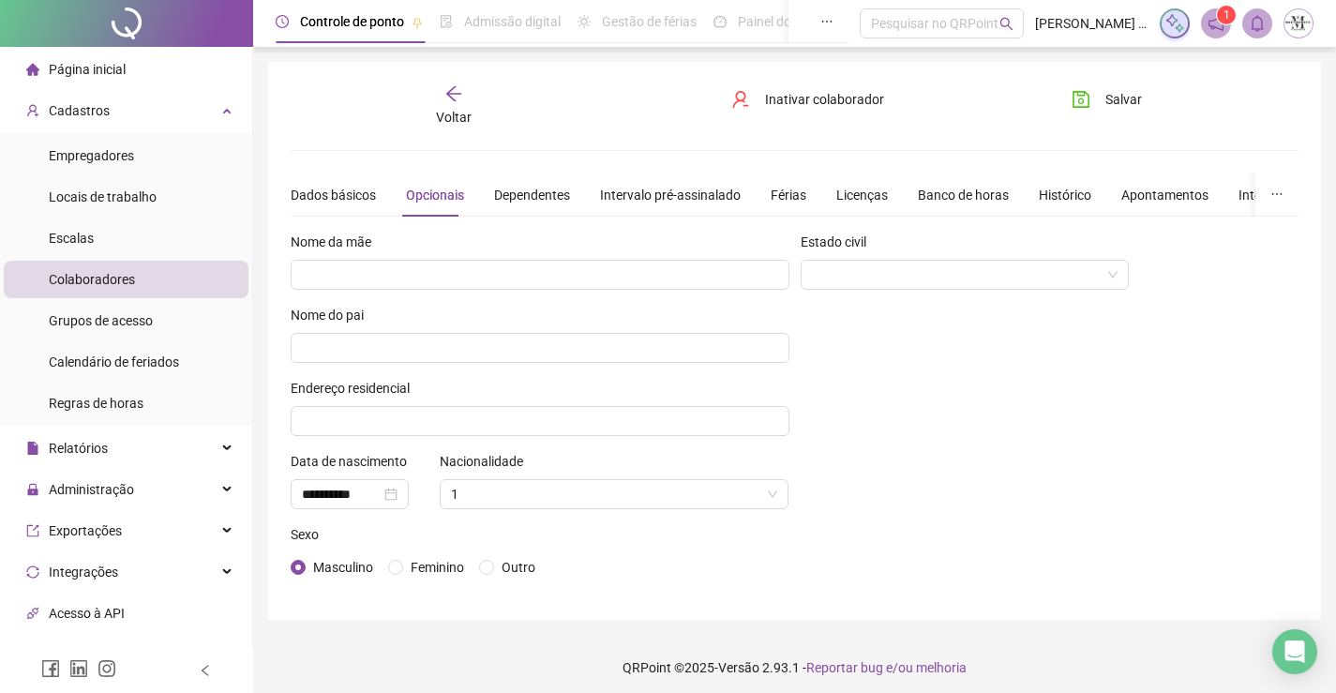
click at [465, 112] on span "Voltar" at bounding box center [454, 117] width 36 height 15
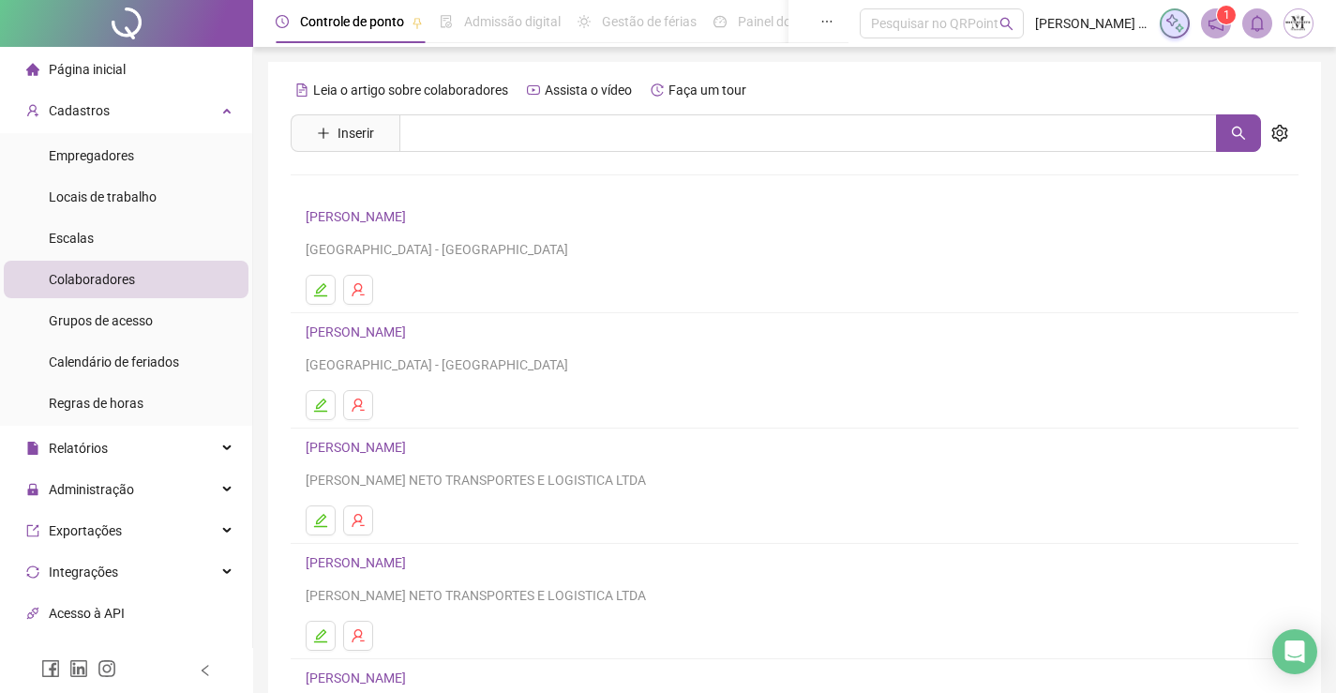
click at [412, 339] on link "ALEXSANDRO MIRANDA MOREIRA" at bounding box center [359, 331] width 106 height 15
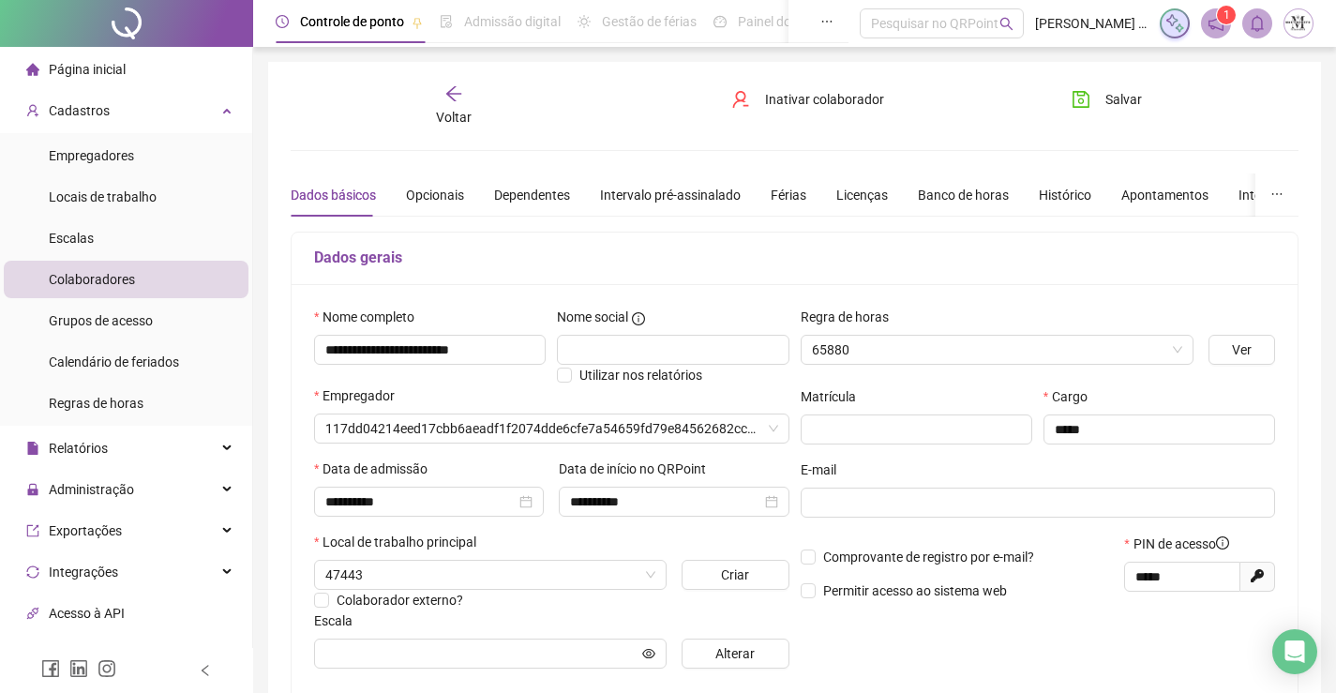
type input "**********"
click at [449, 102] on icon "arrow-left" at bounding box center [453, 93] width 19 height 19
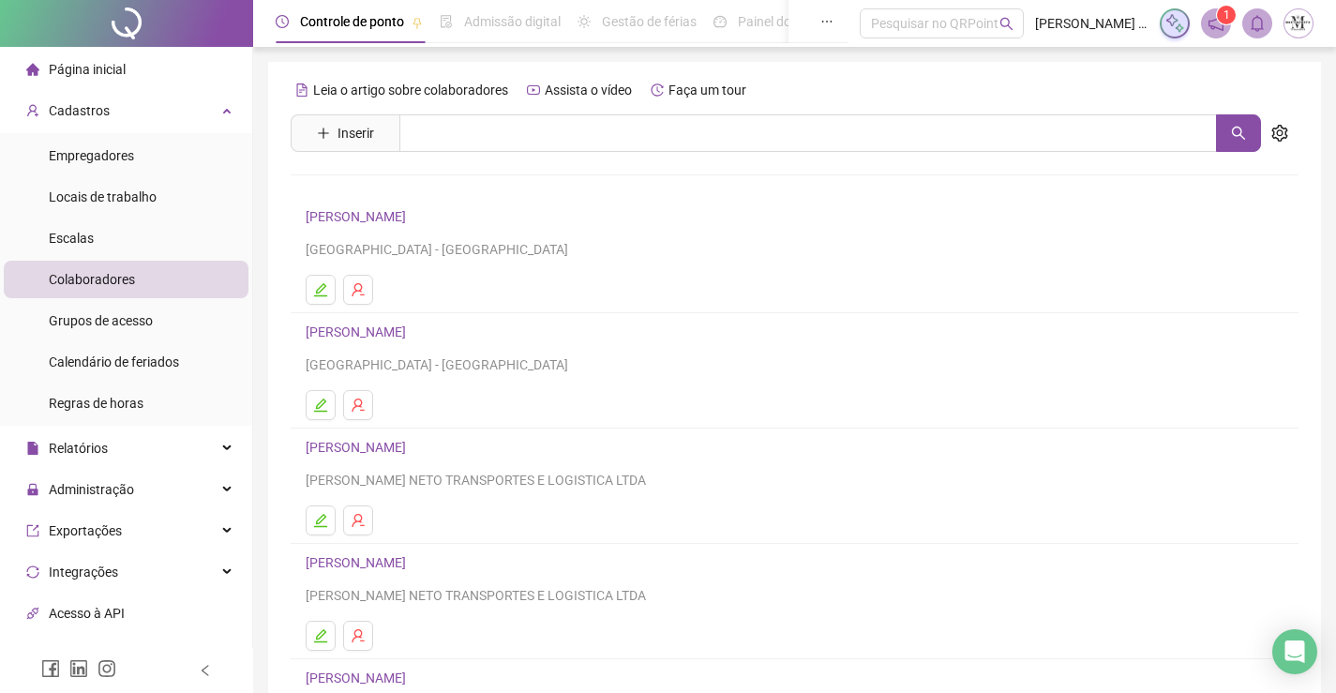
click at [412, 214] on link "ALEXANDRO ESTEVÃO DOS SANTOS" at bounding box center [359, 216] width 106 height 15
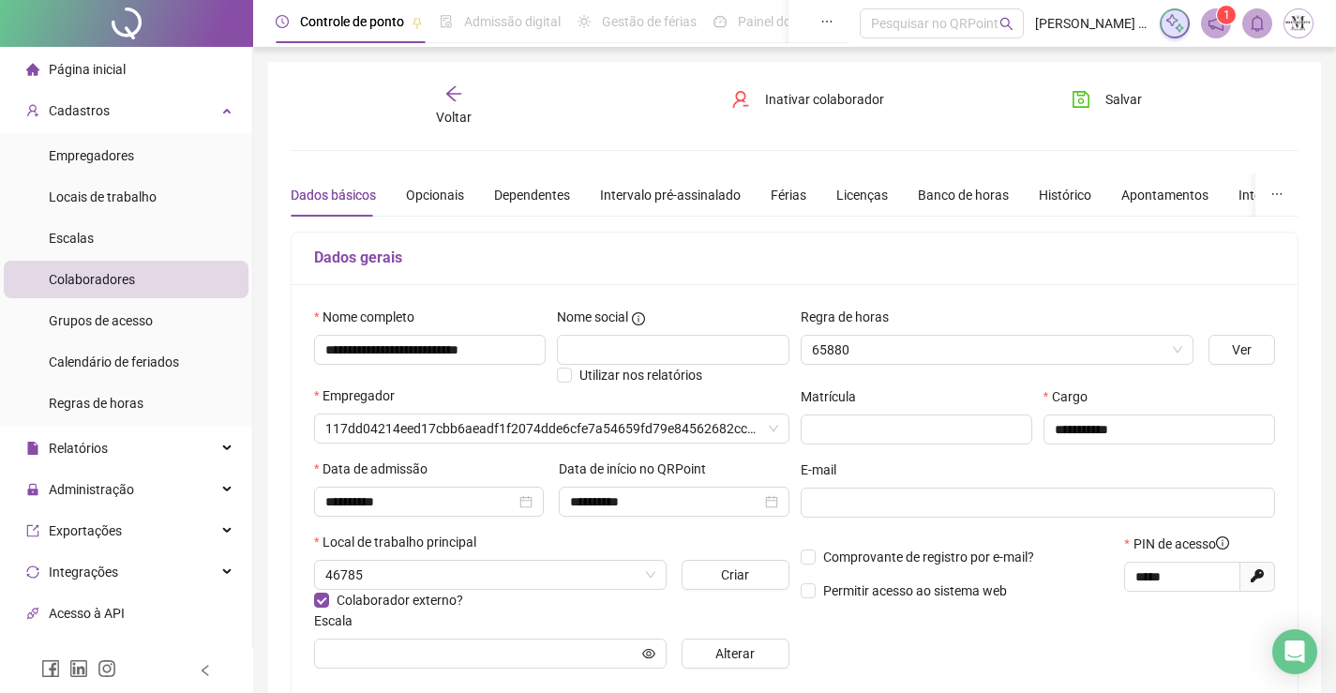
type input "**********"
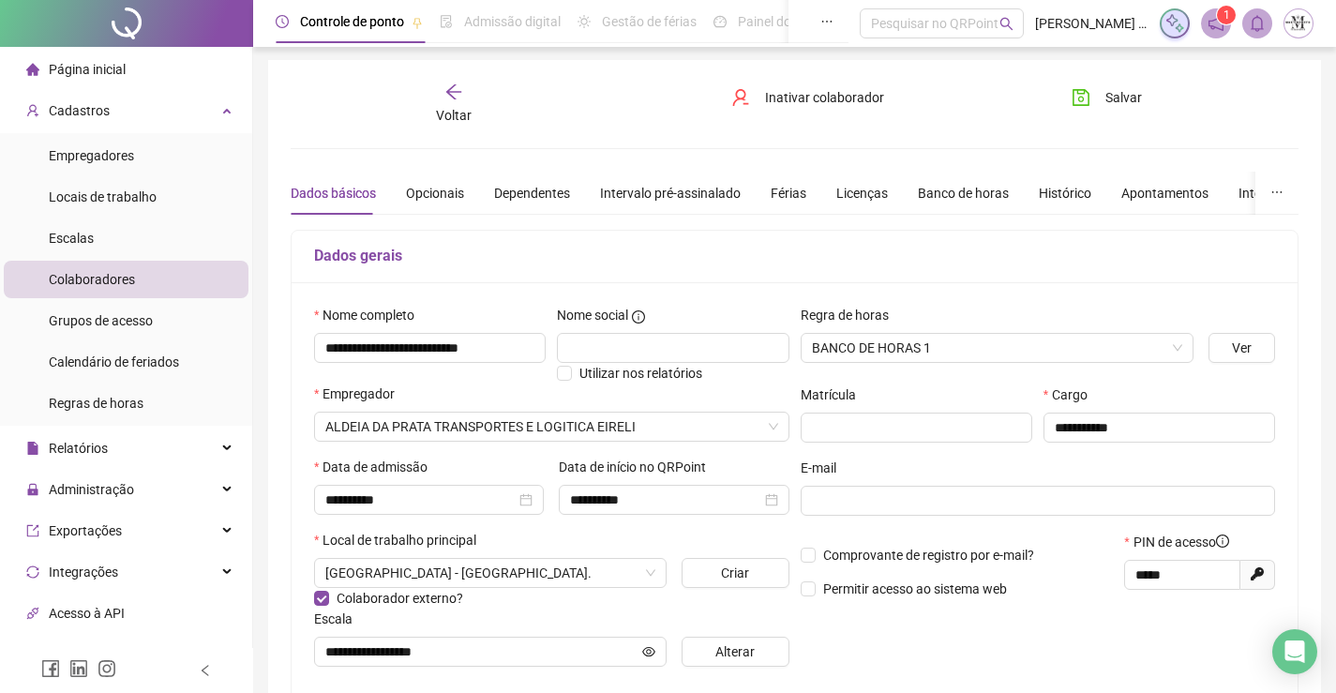
scroll to position [283, 0]
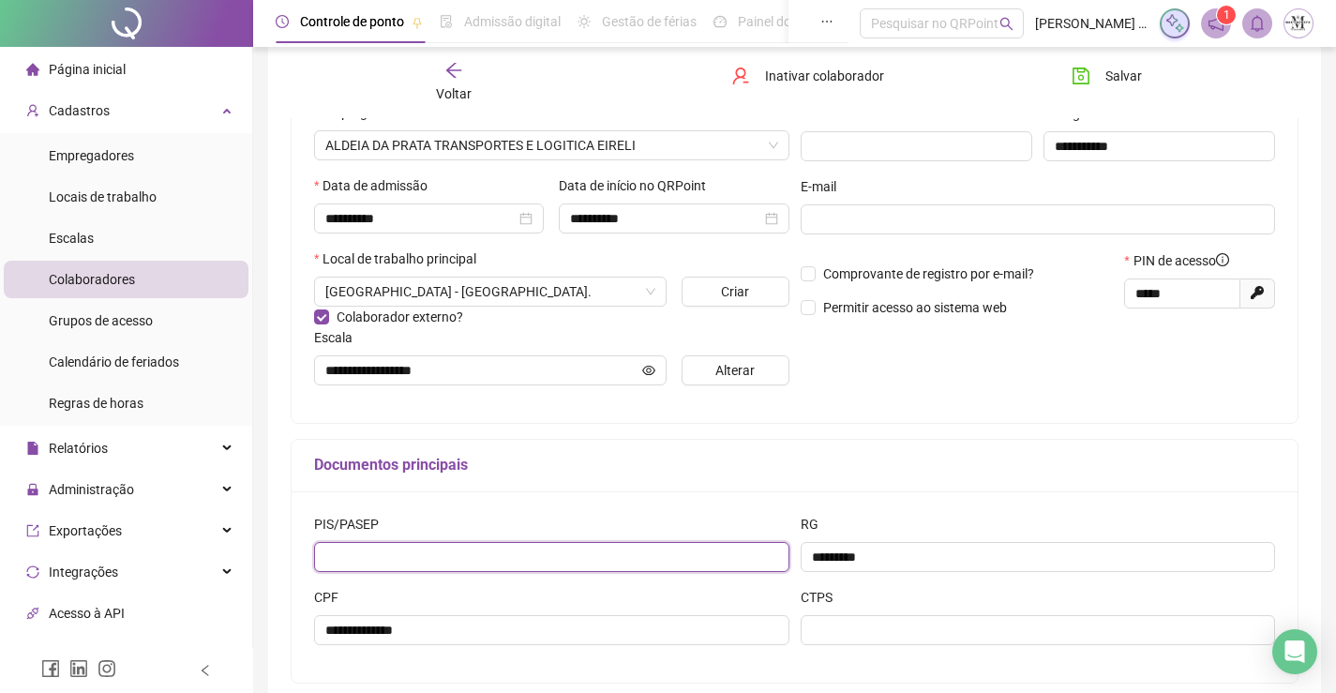
click at [454, 562] on input "text" at bounding box center [551, 557] width 475 height 30
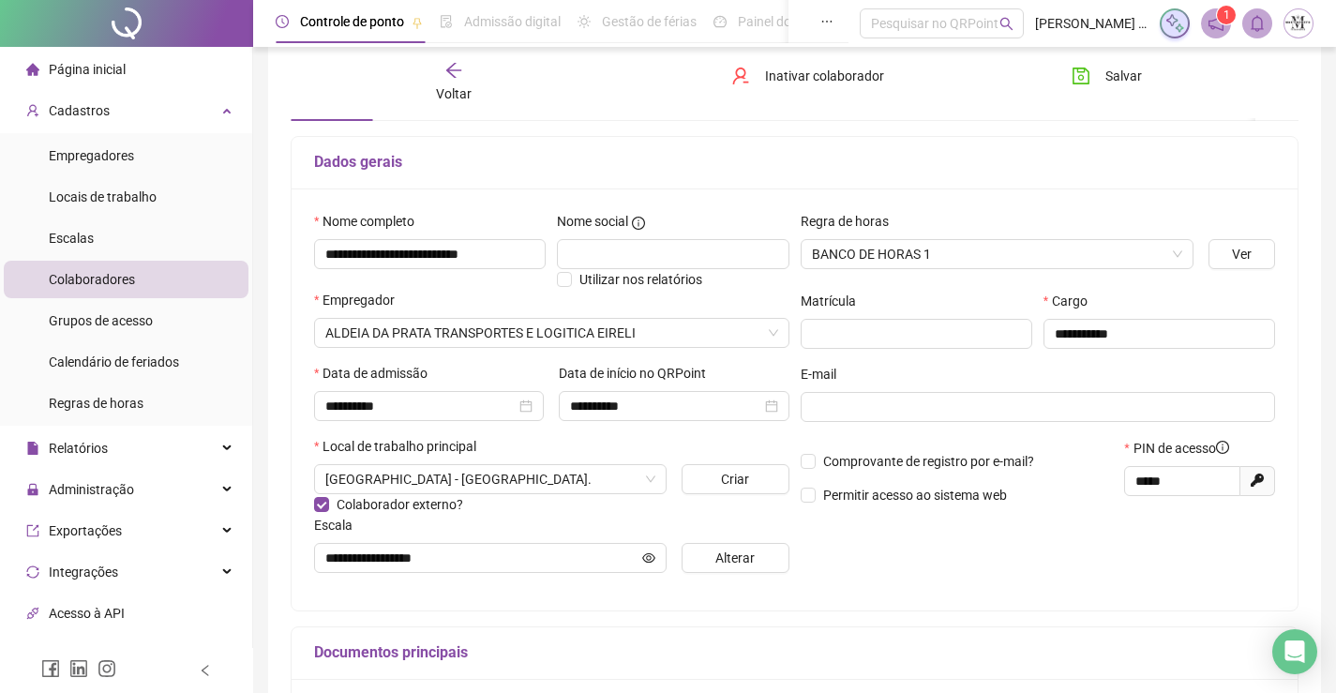
scroll to position [377, 0]
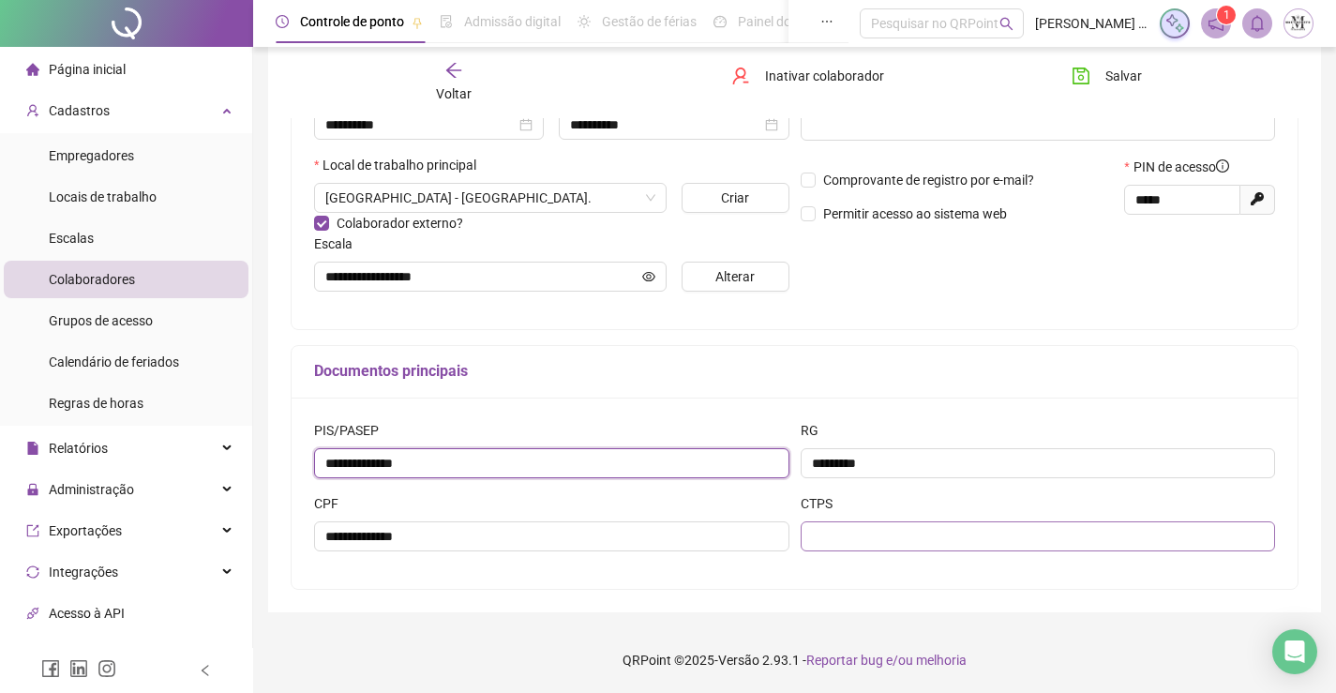
type input "**********"
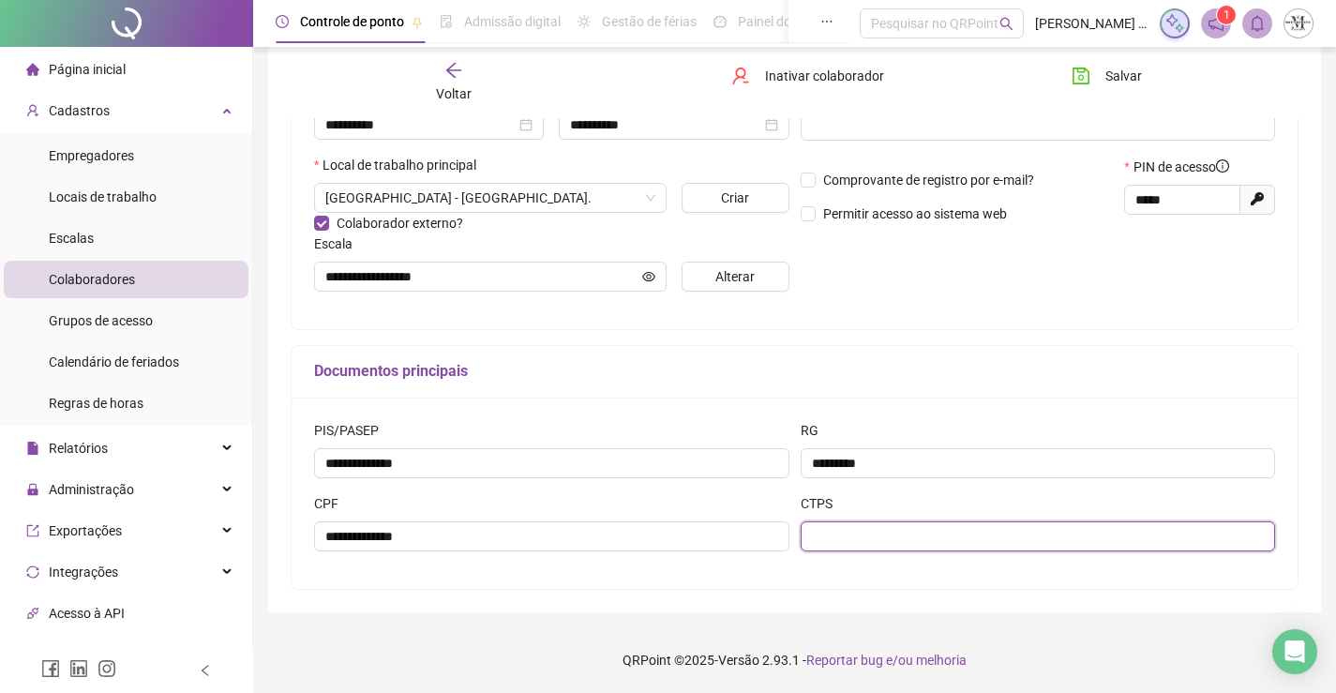
click at [885, 532] on input "text" at bounding box center [1038, 536] width 475 height 30
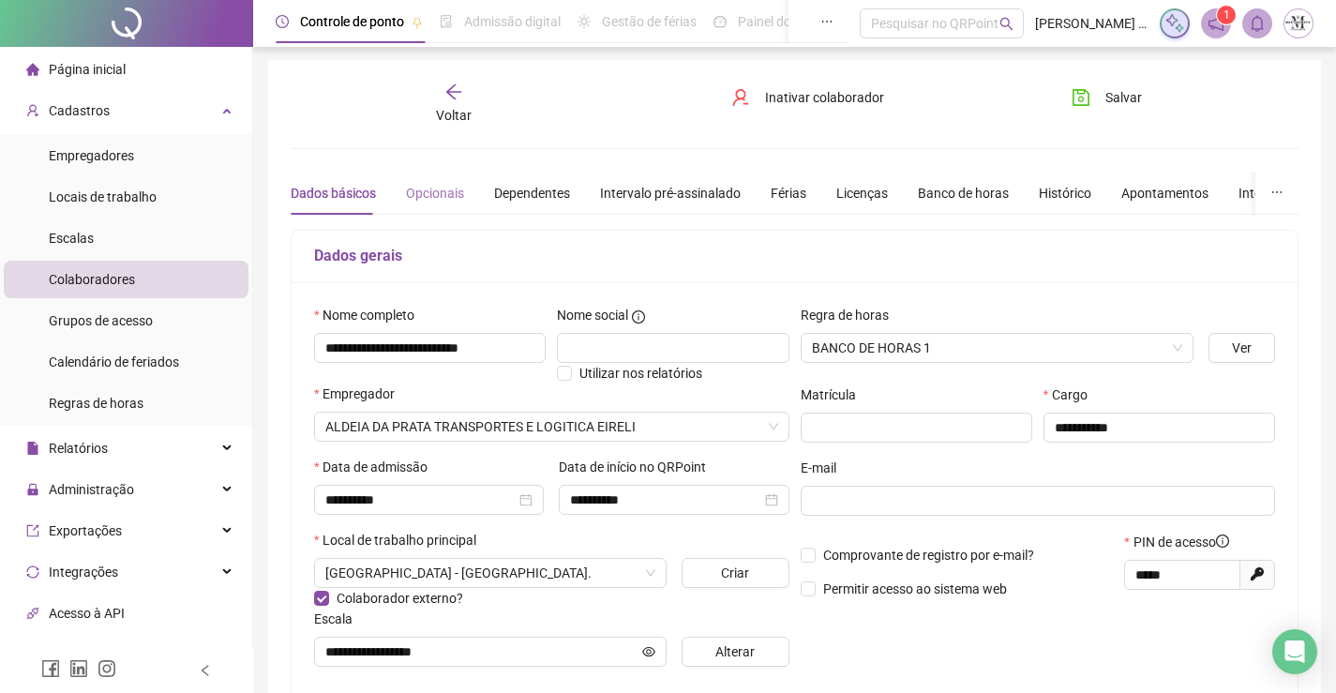
type input "**********"
click at [453, 194] on div "Opcionais" at bounding box center [435, 193] width 58 height 21
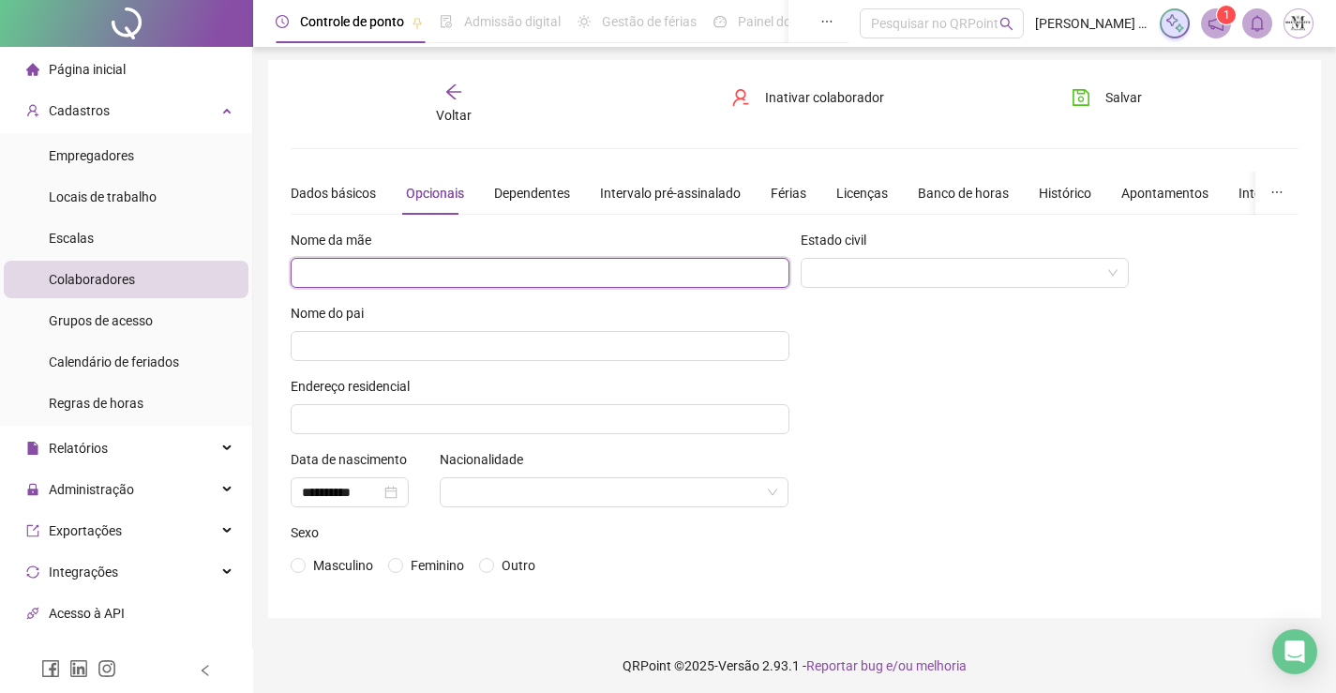
click at [533, 268] on input "text" at bounding box center [540, 273] width 499 height 30
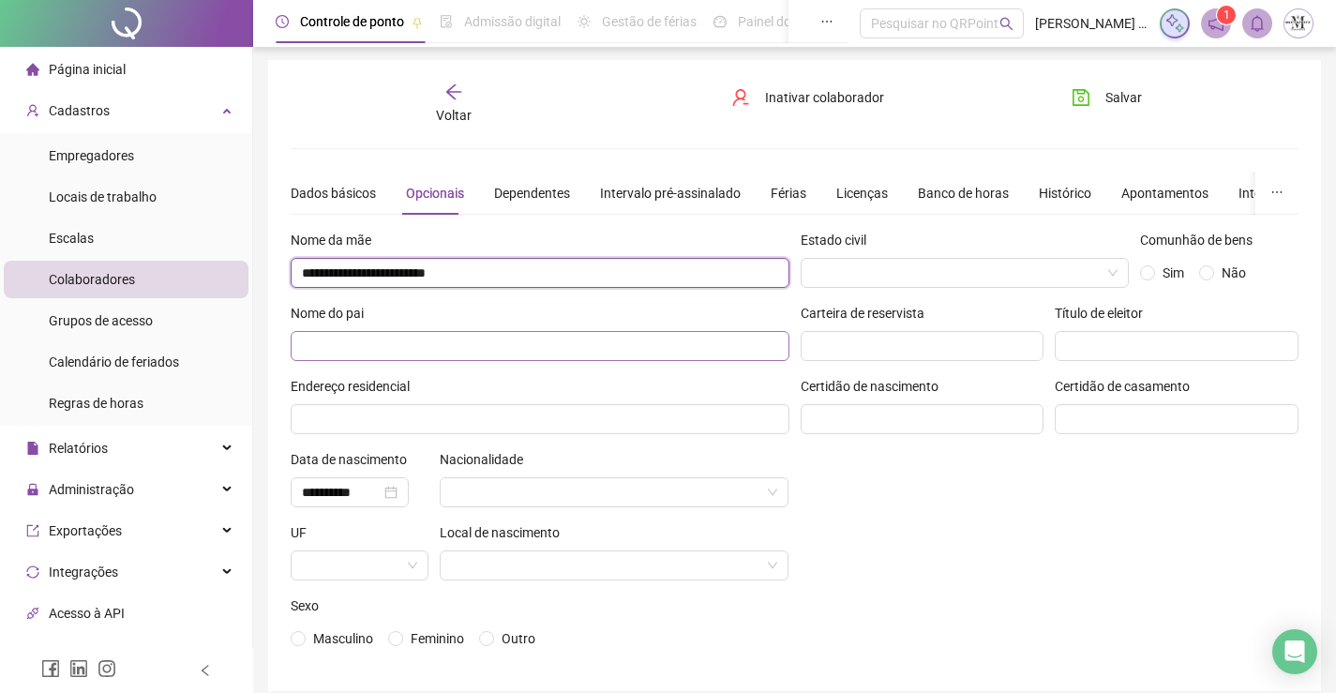
type input "**********"
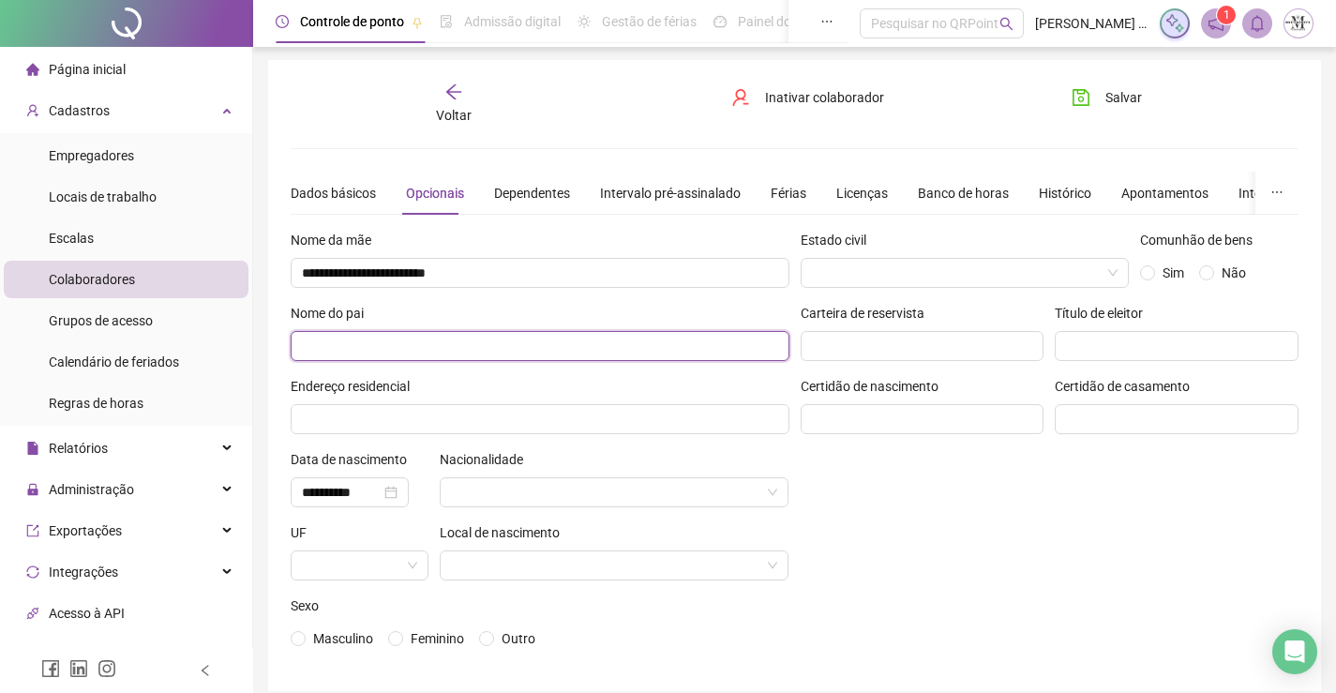
click at [496, 344] on input "text" at bounding box center [540, 346] width 499 height 30
type input "**********"
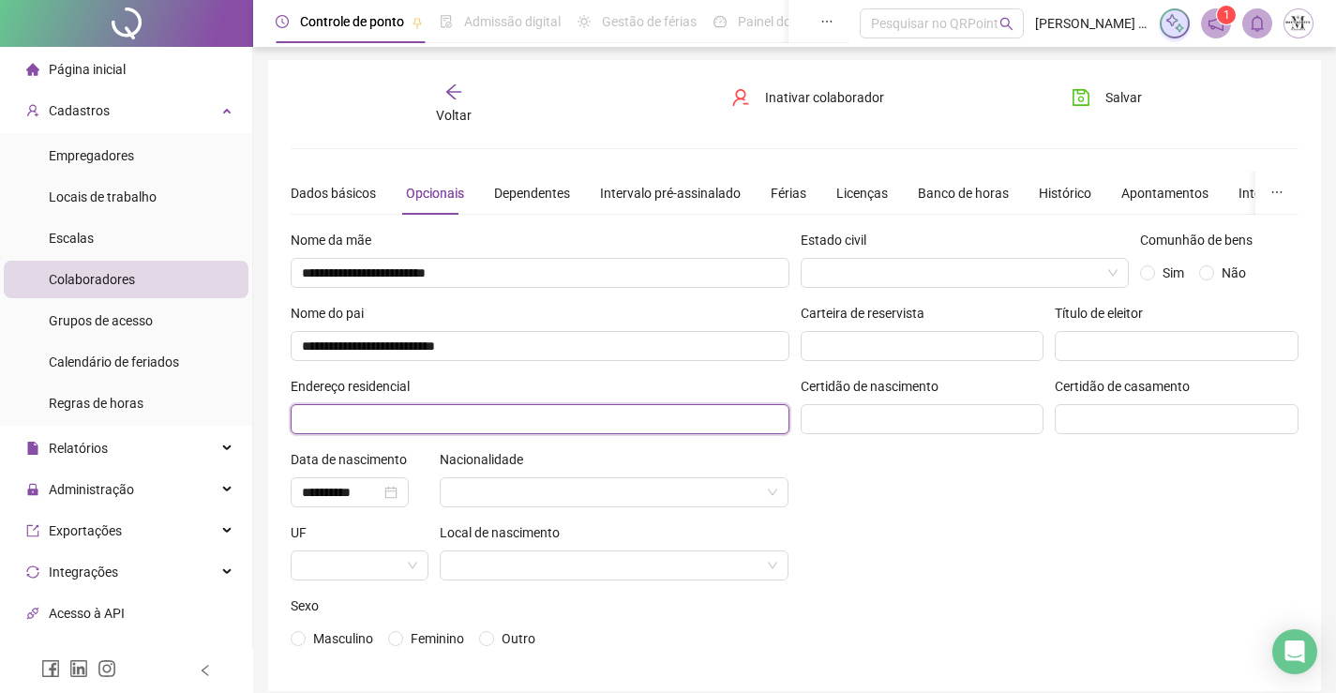
click at [509, 417] on input "text" at bounding box center [540, 419] width 499 height 30
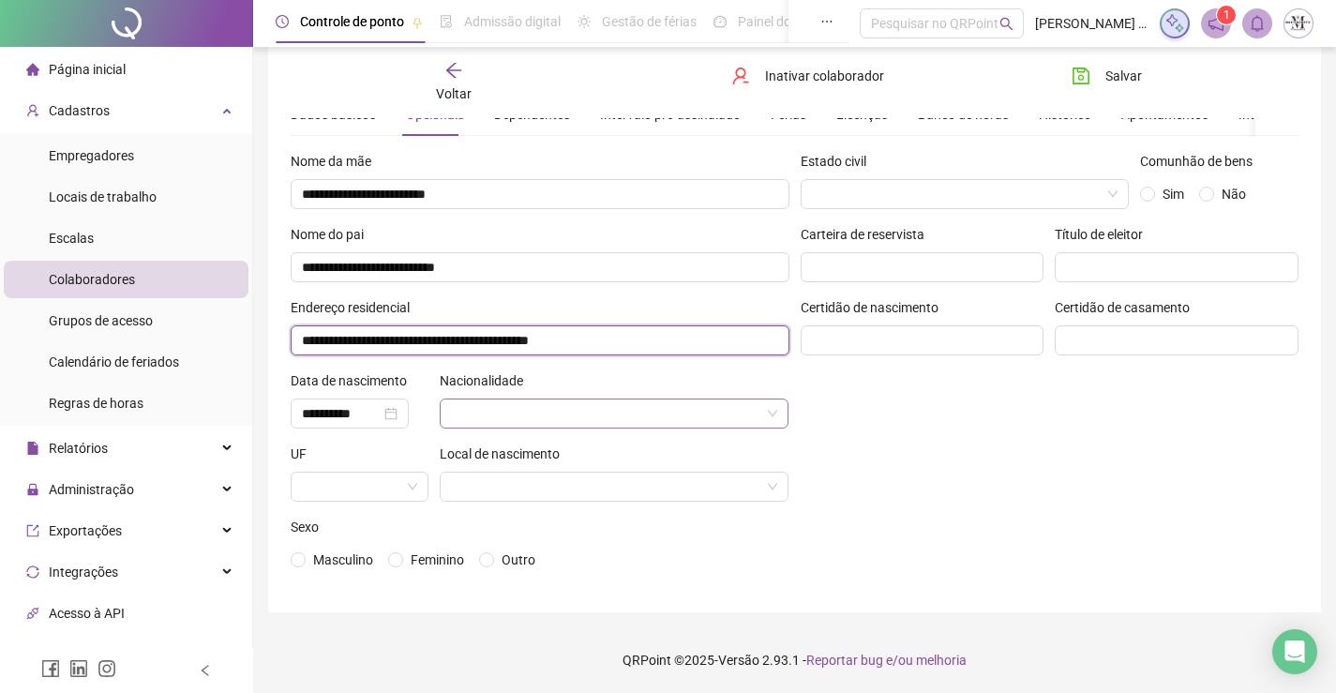
type input "**********"
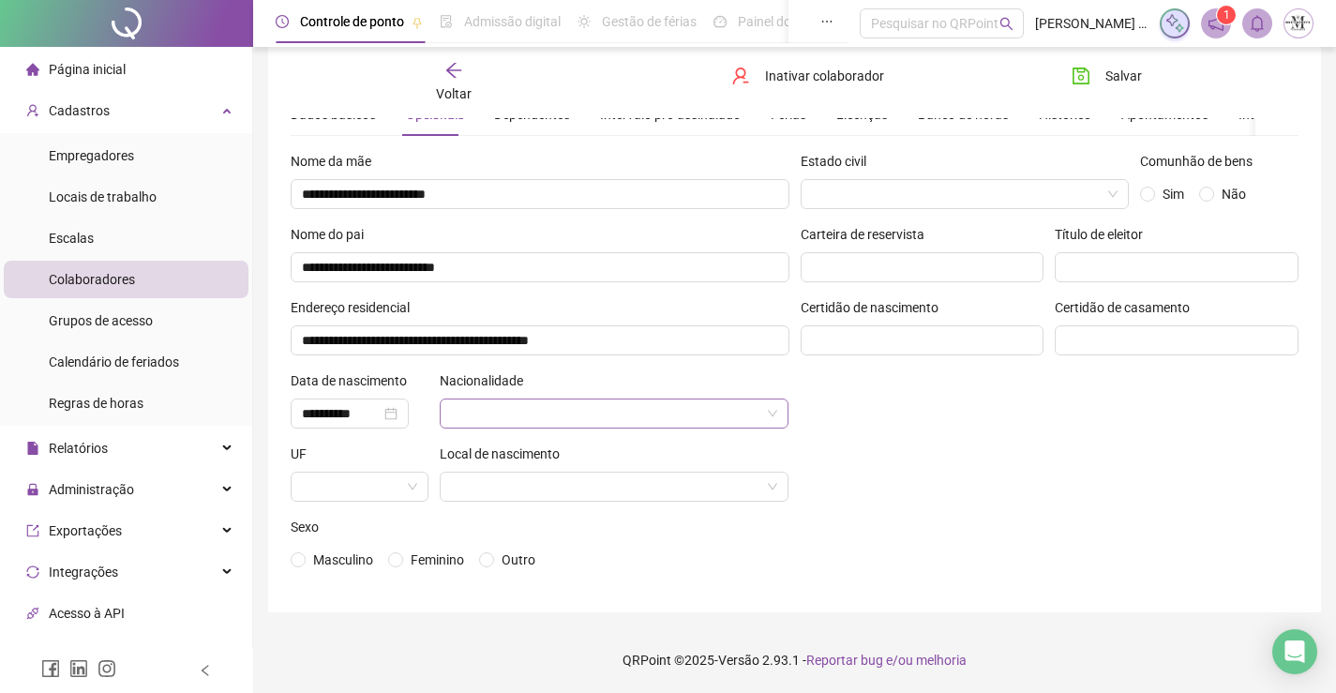
click at [522, 416] on input "search" at bounding box center [606, 413] width 310 height 28
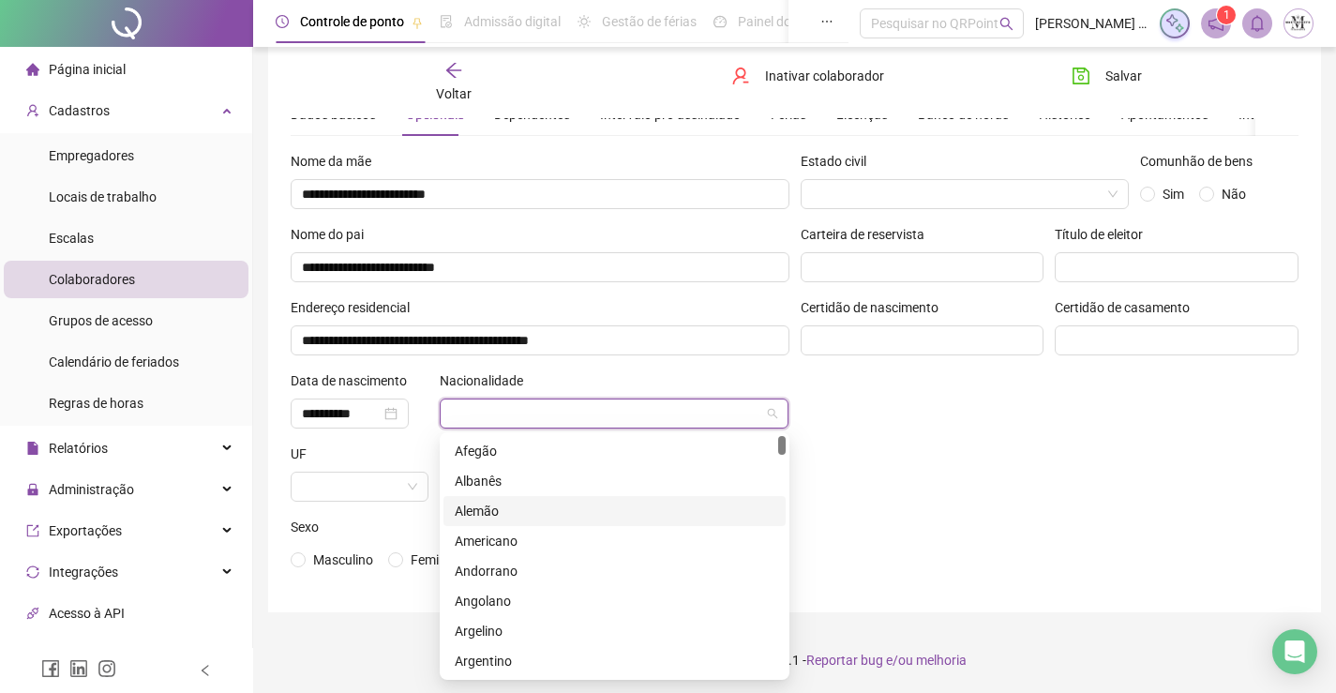
scroll to position [0, 0]
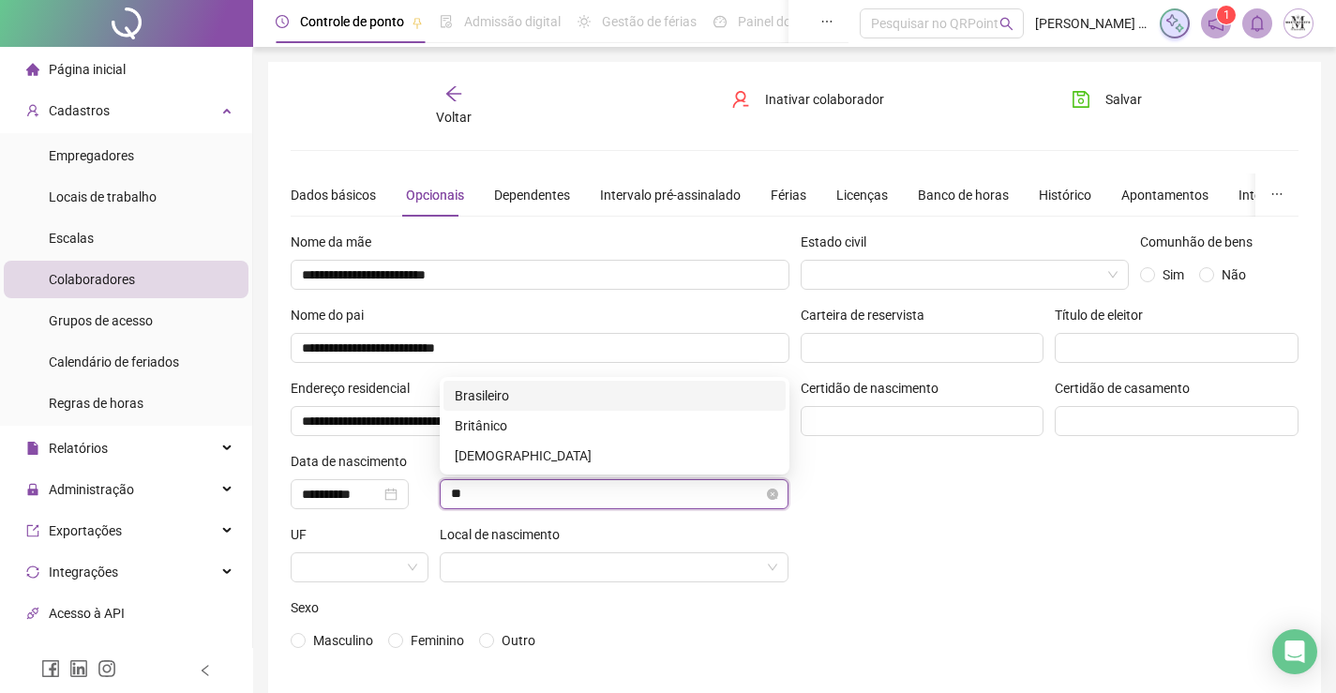
type input "***"
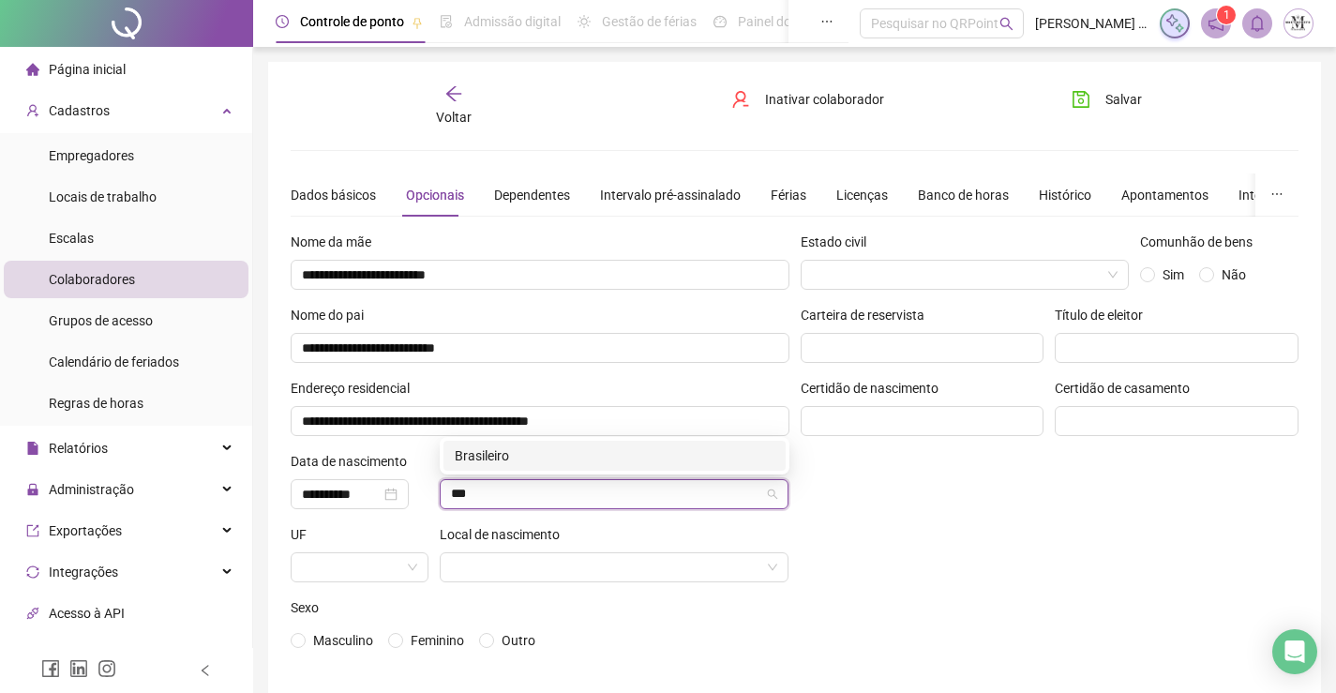
click at [544, 460] on div "Brasileiro" at bounding box center [615, 455] width 320 height 21
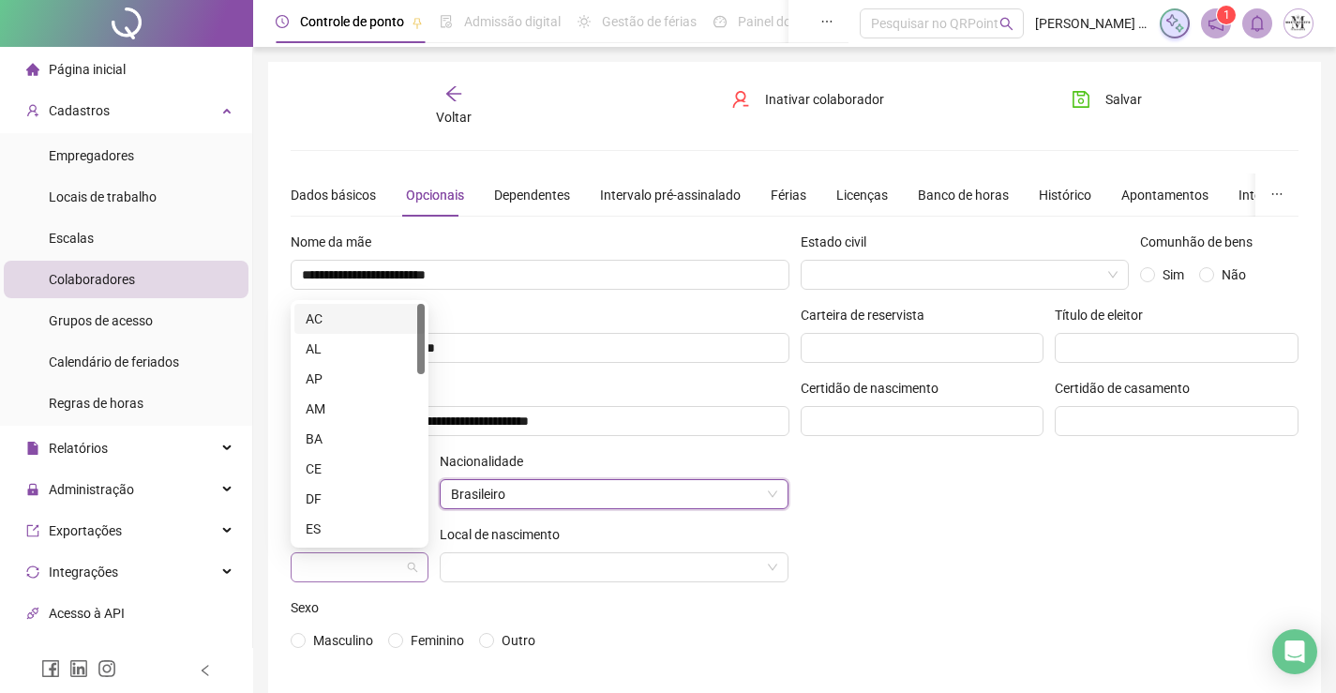
click at [405, 577] on span at bounding box center [359, 567] width 115 height 28
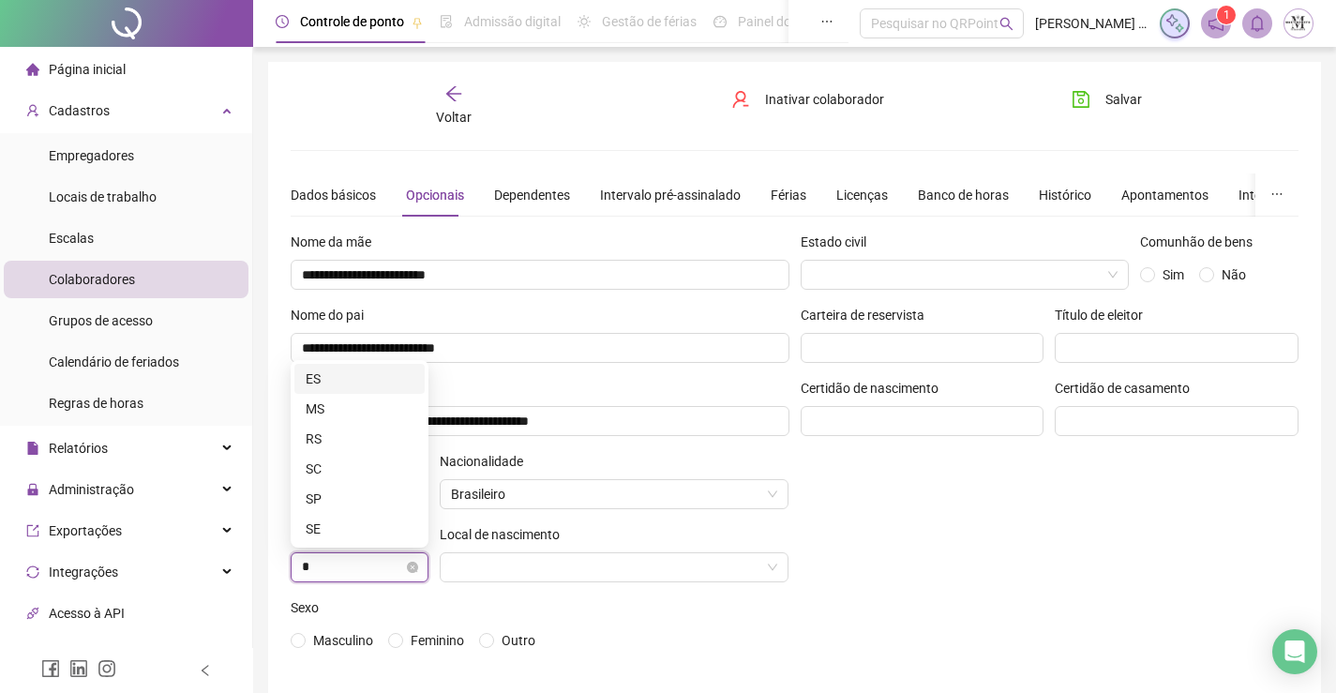
type input "**"
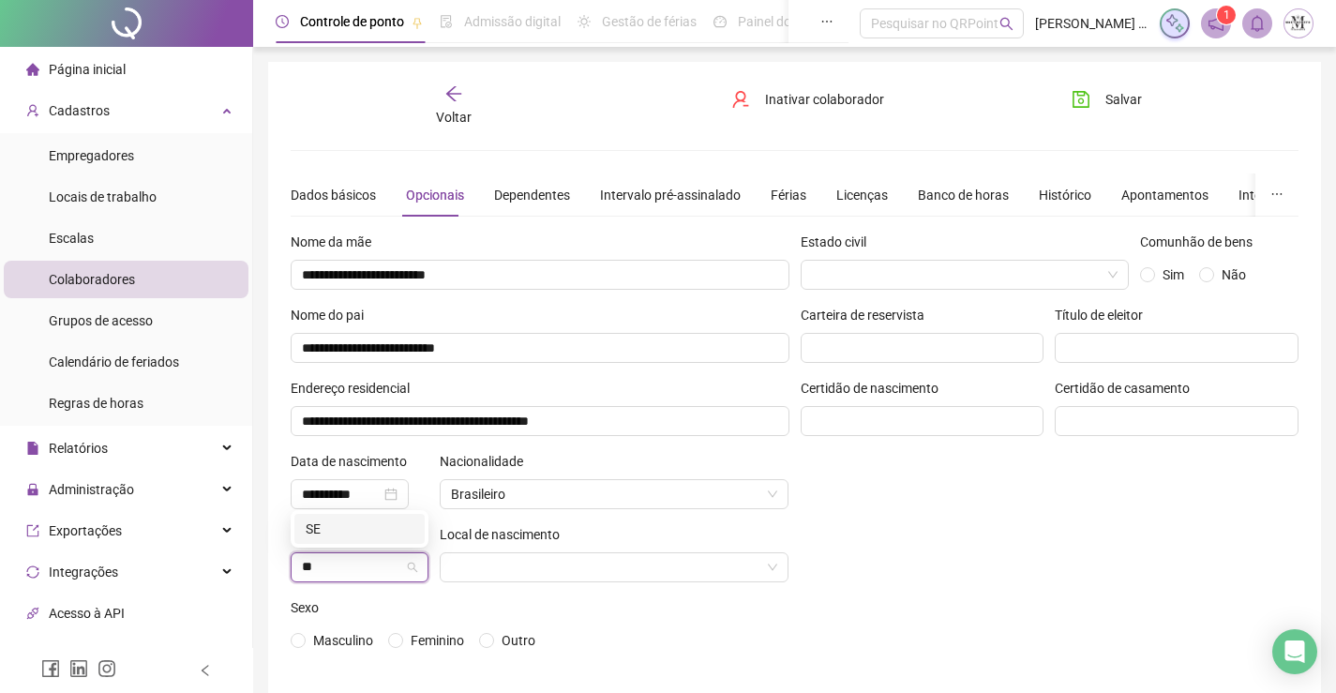
click at [367, 532] on div "SE" at bounding box center [360, 528] width 108 height 21
click at [486, 571] on input "search" at bounding box center [606, 567] width 310 height 28
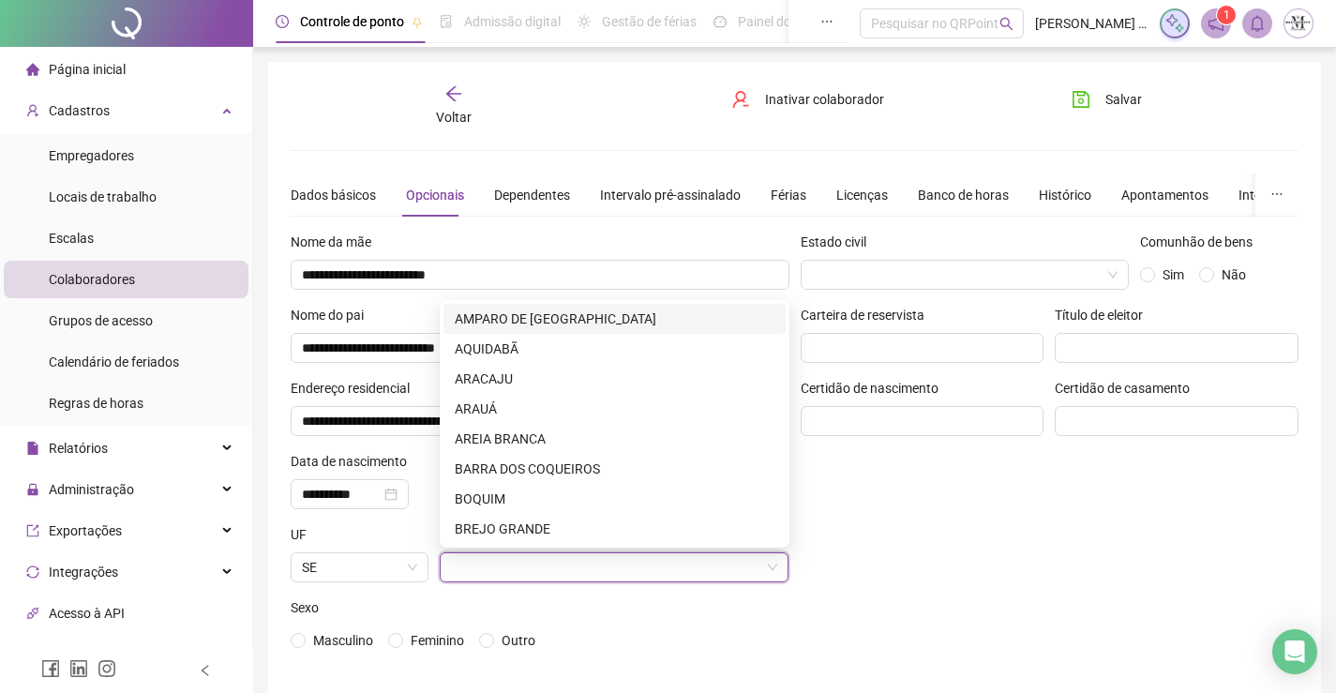
click at [935, 553] on div "Estado civil Comunhão de bens Sim Não Carteira de reservista Título de eleitor …" at bounding box center [1050, 451] width 510 height 439
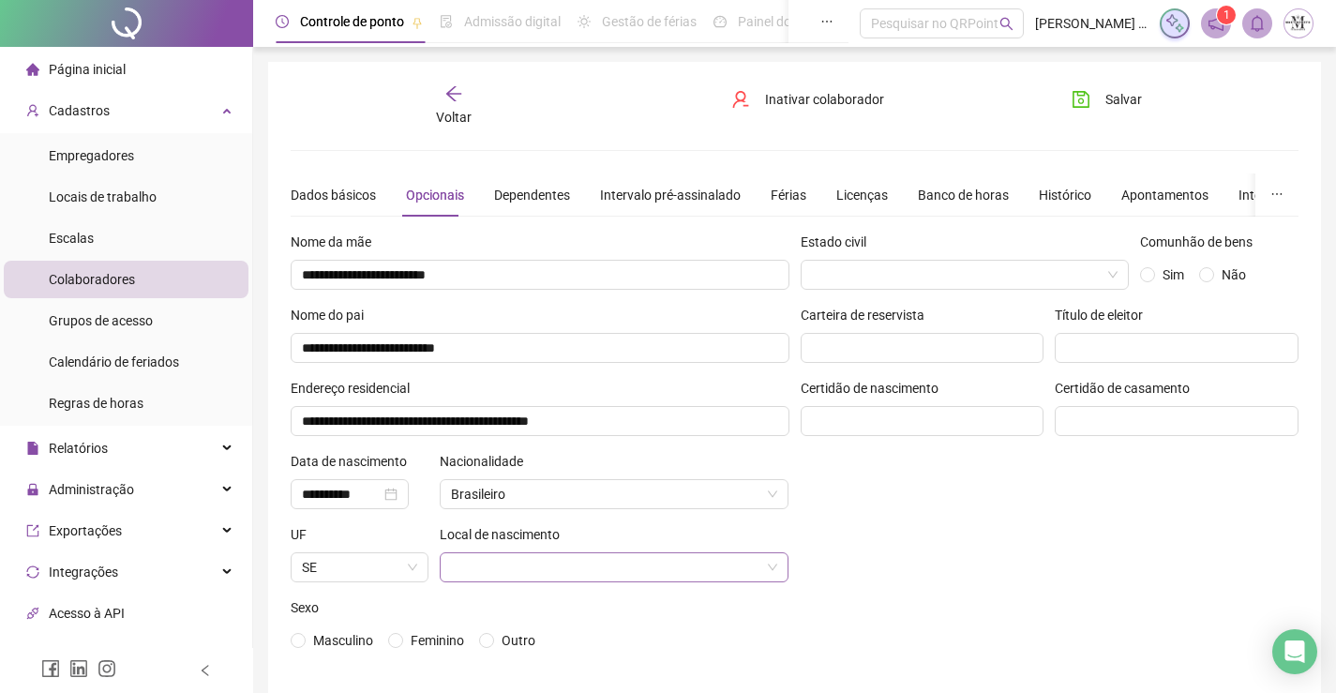
click at [641, 571] on input "search" at bounding box center [606, 567] width 310 height 28
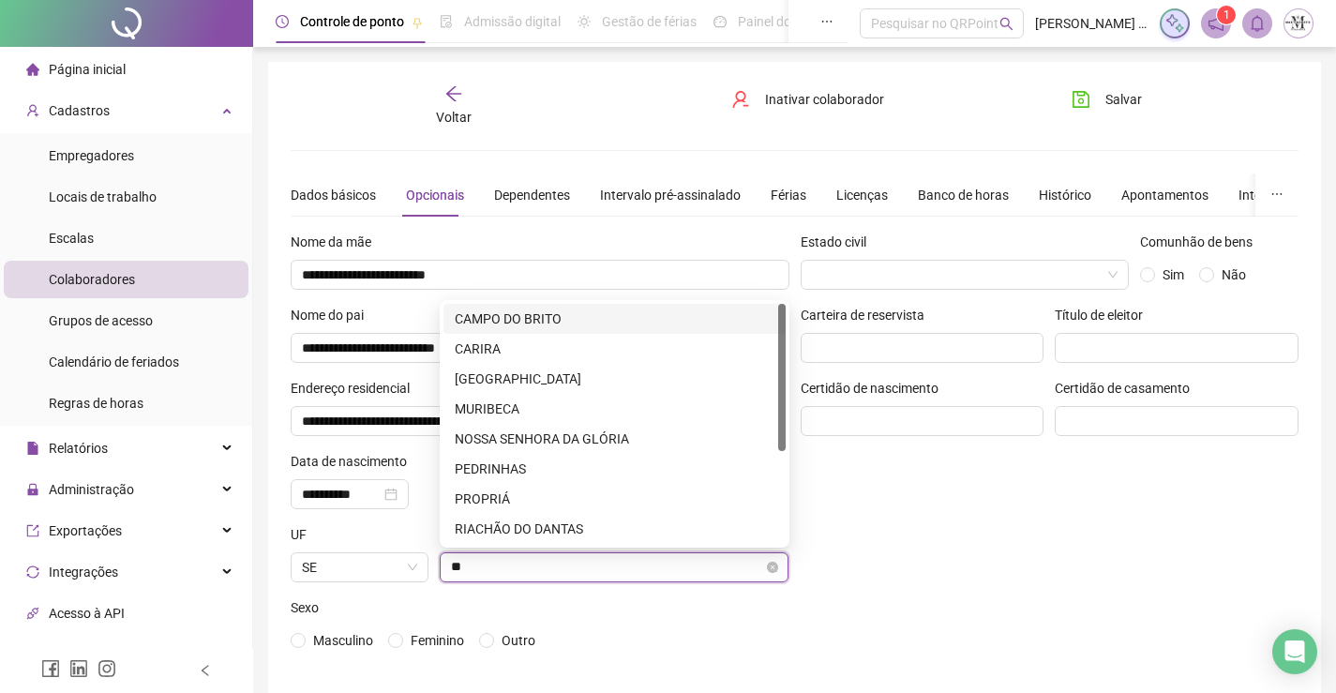
type input "*"
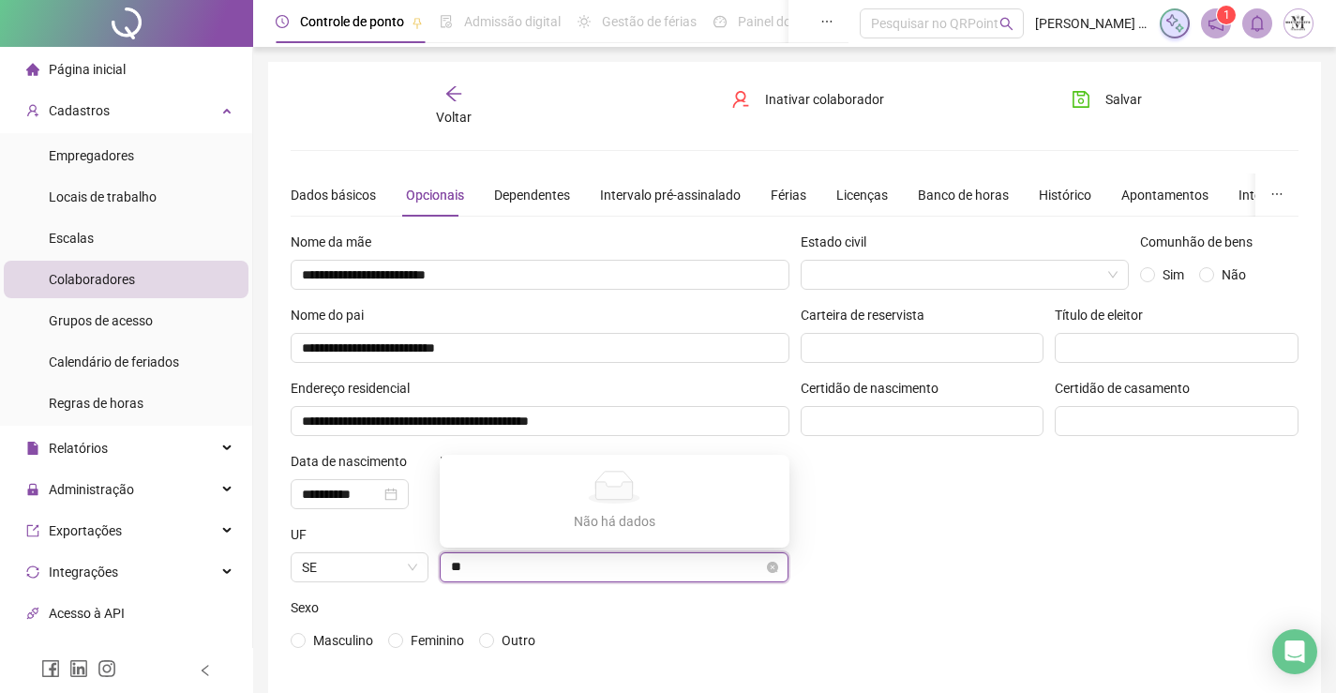
type input "*"
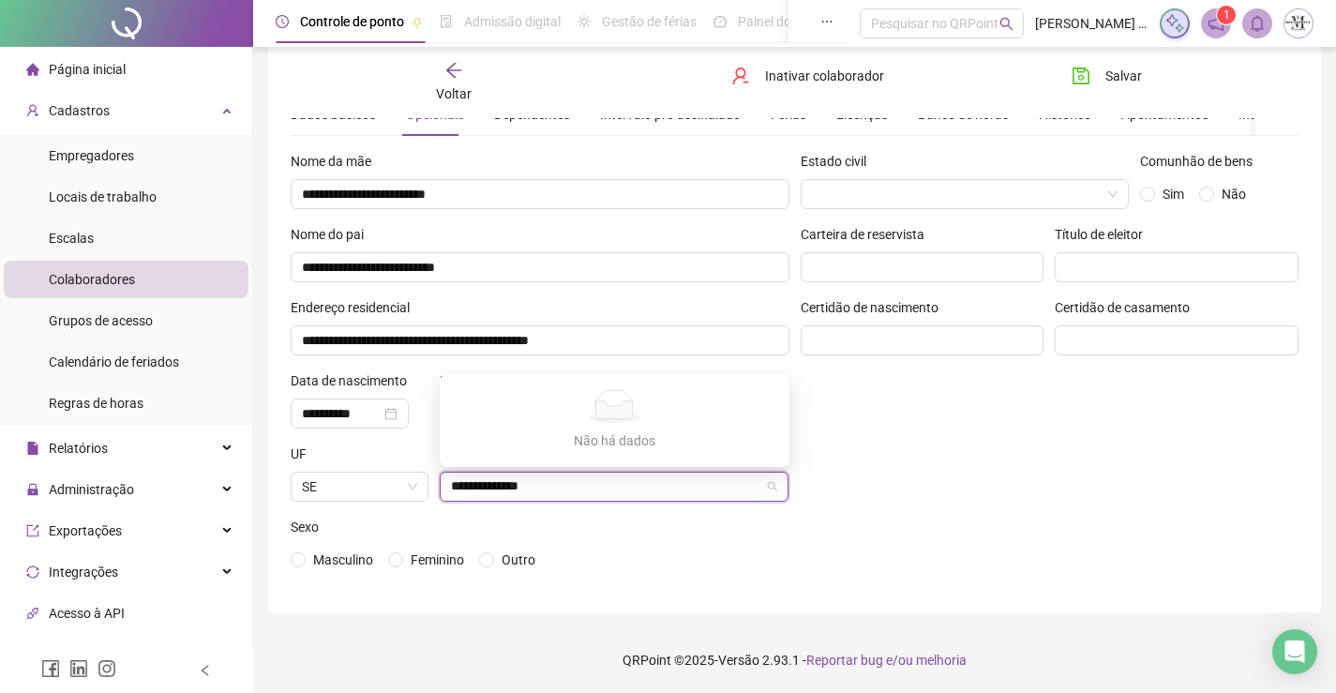
type input "**********"
click at [999, 533] on div "Estado civil Comunhão de bens Sim Não Carteira de reservista Título de eleitor …" at bounding box center [1050, 370] width 510 height 439
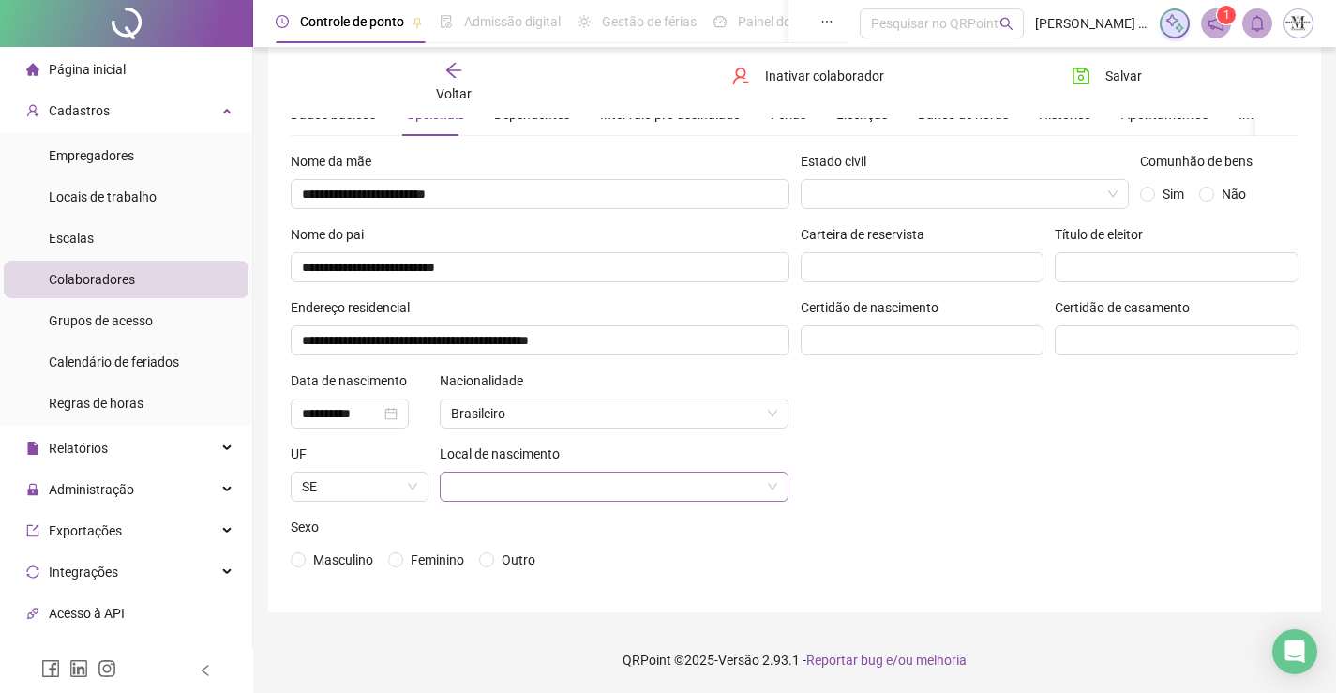
click at [779, 501] on div at bounding box center [615, 487] width 350 height 30
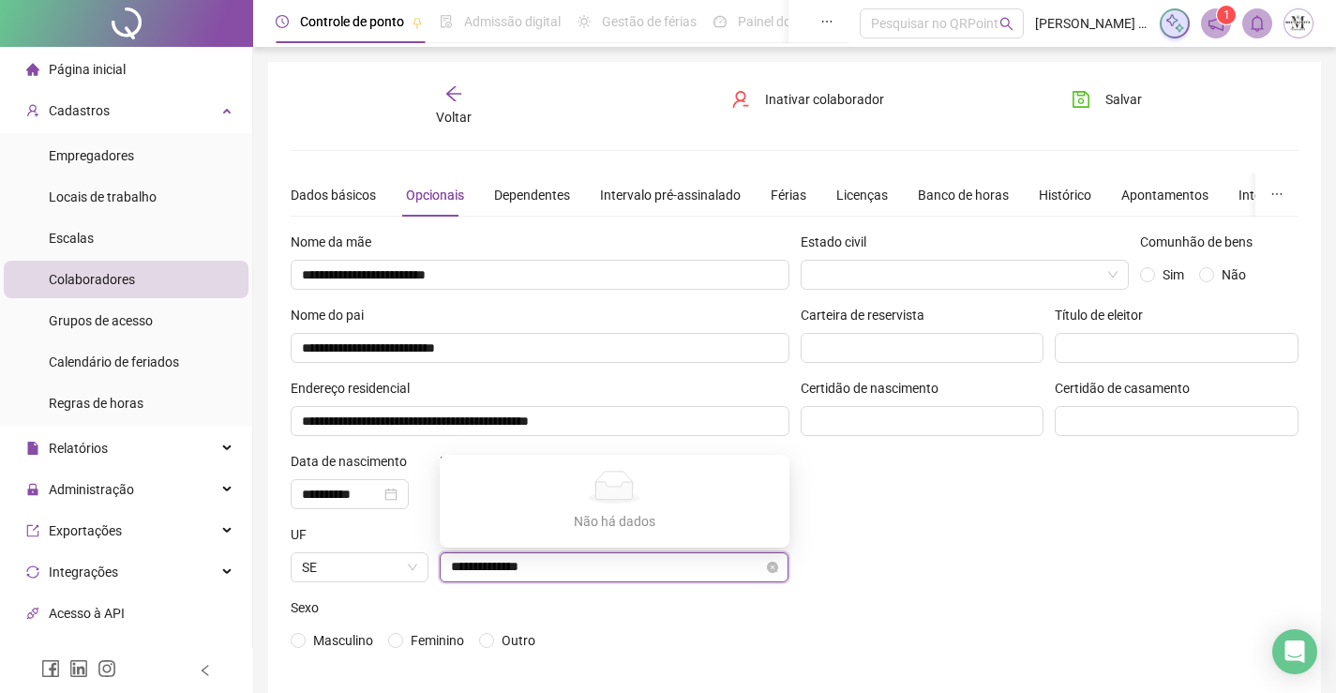
click at [629, 570] on input "**********" at bounding box center [606, 567] width 310 height 28
type input "**********"
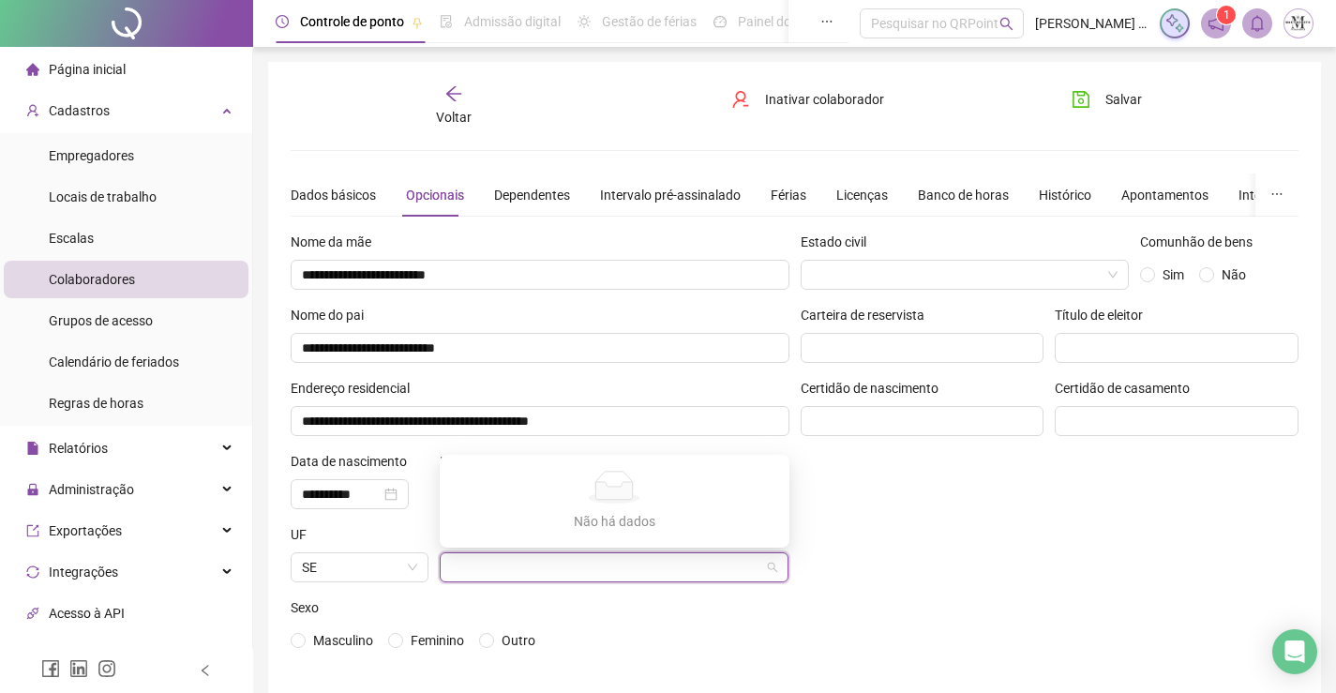
click at [1088, 585] on div "Estado civil Comunhão de bens Sim Não Carteira de reservista Título de eleitor …" at bounding box center [1050, 451] width 510 height 439
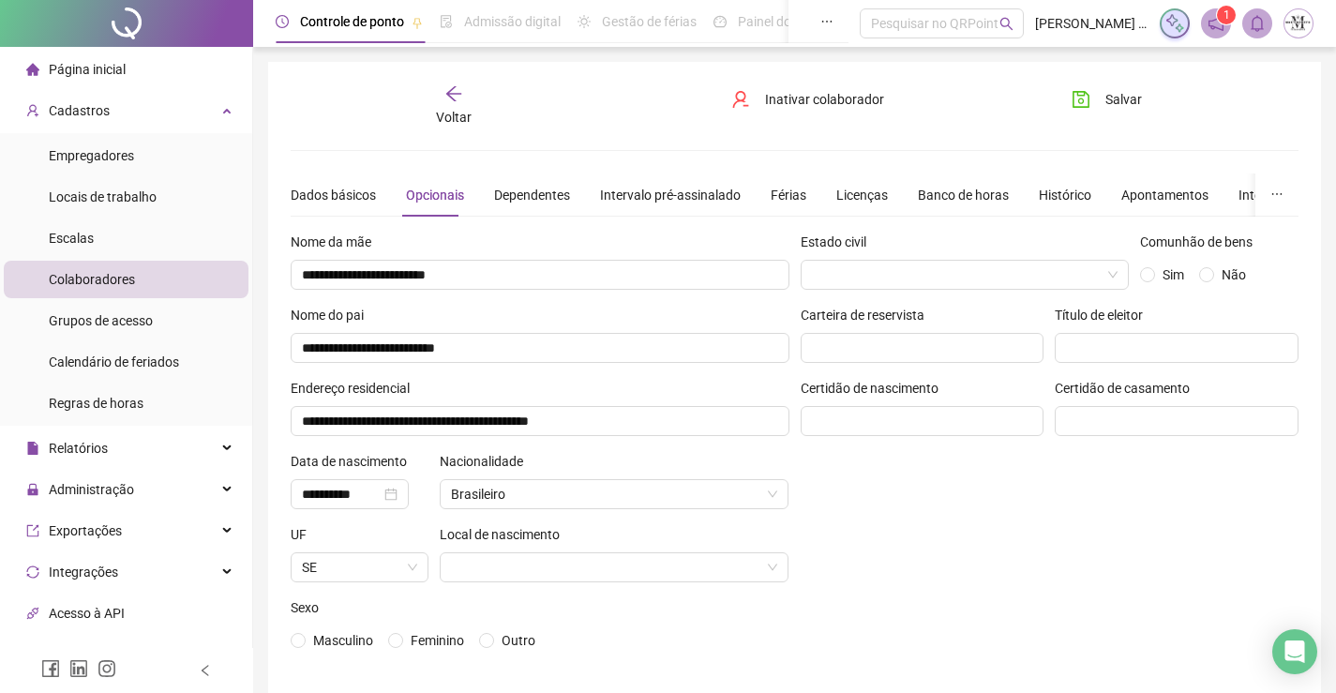
scroll to position [81, 0]
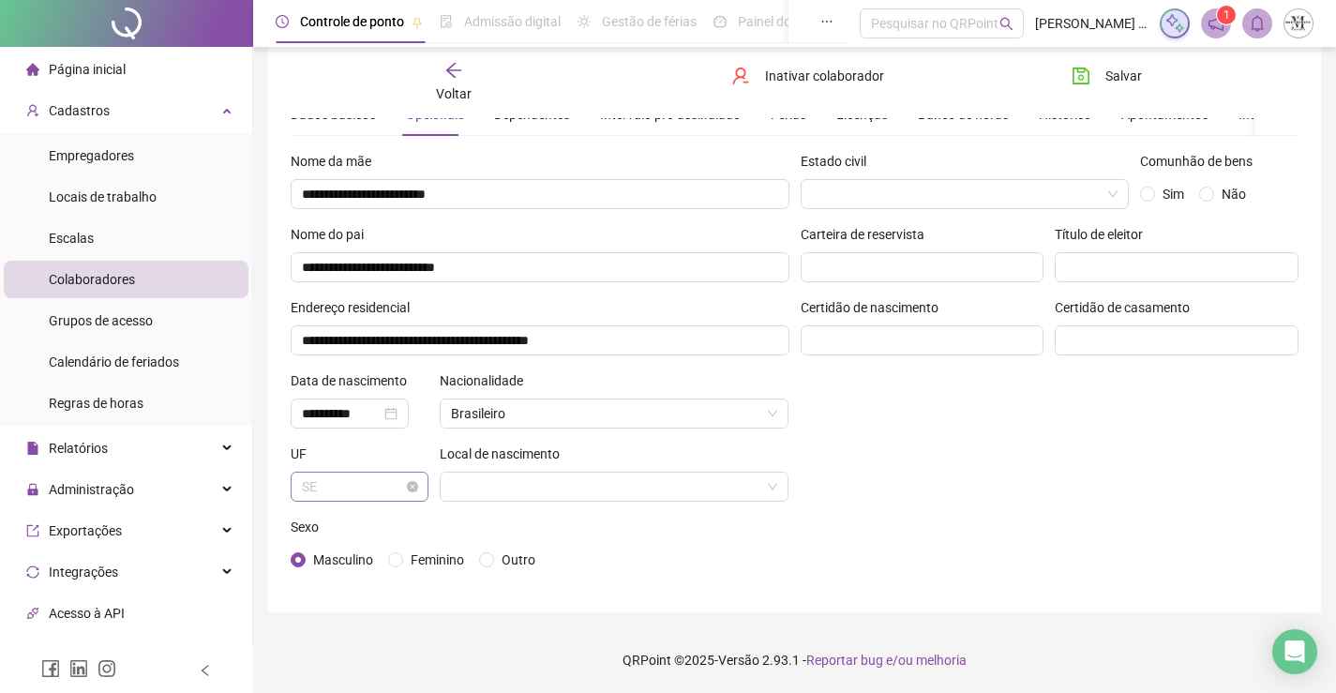
click at [422, 500] on div "SE" at bounding box center [360, 487] width 138 height 30
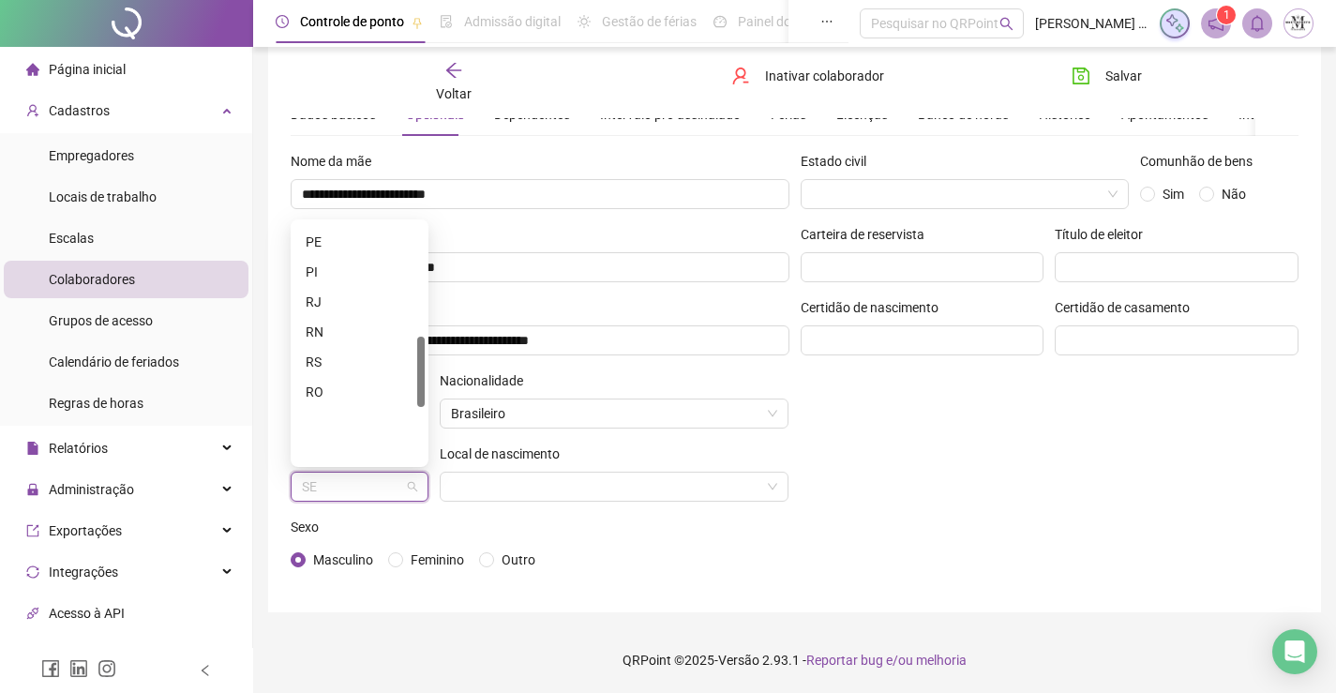
scroll to position [383, 0]
click at [328, 395] on div "RJ" at bounding box center [360, 395] width 108 height 21
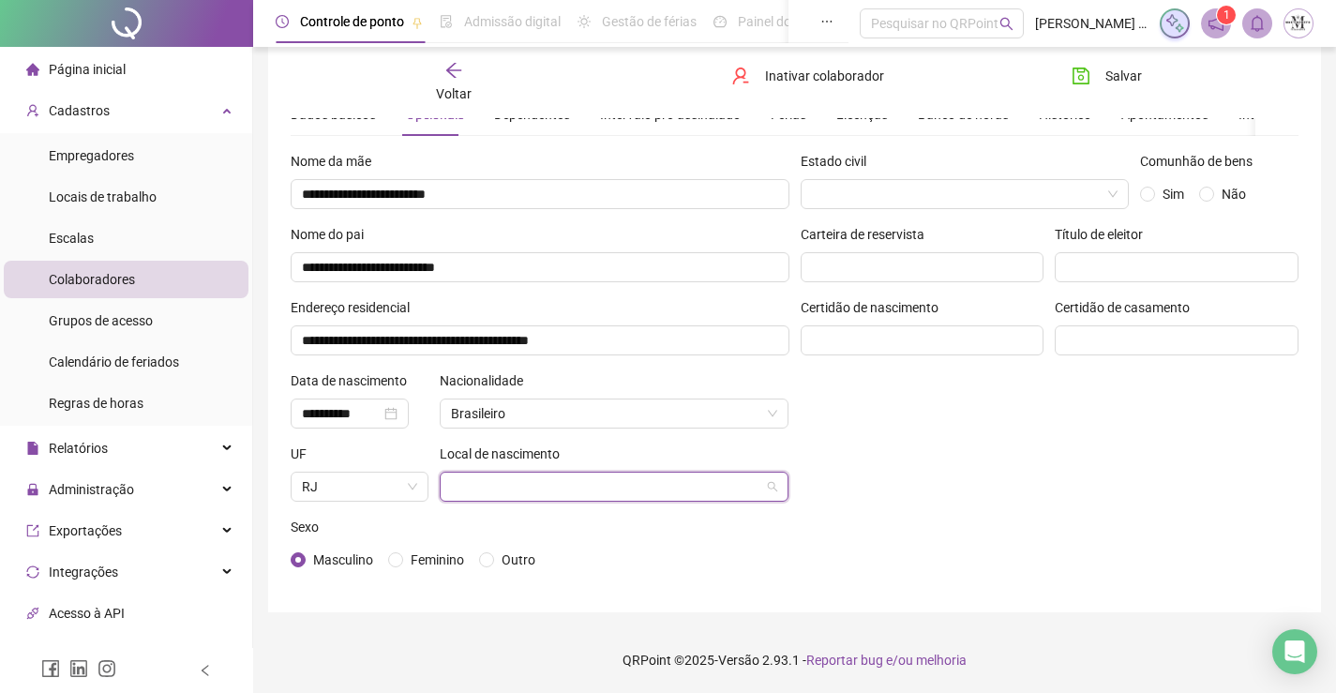
click at [540, 495] on input "search" at bounding box center [606, 487] width 310 height 28
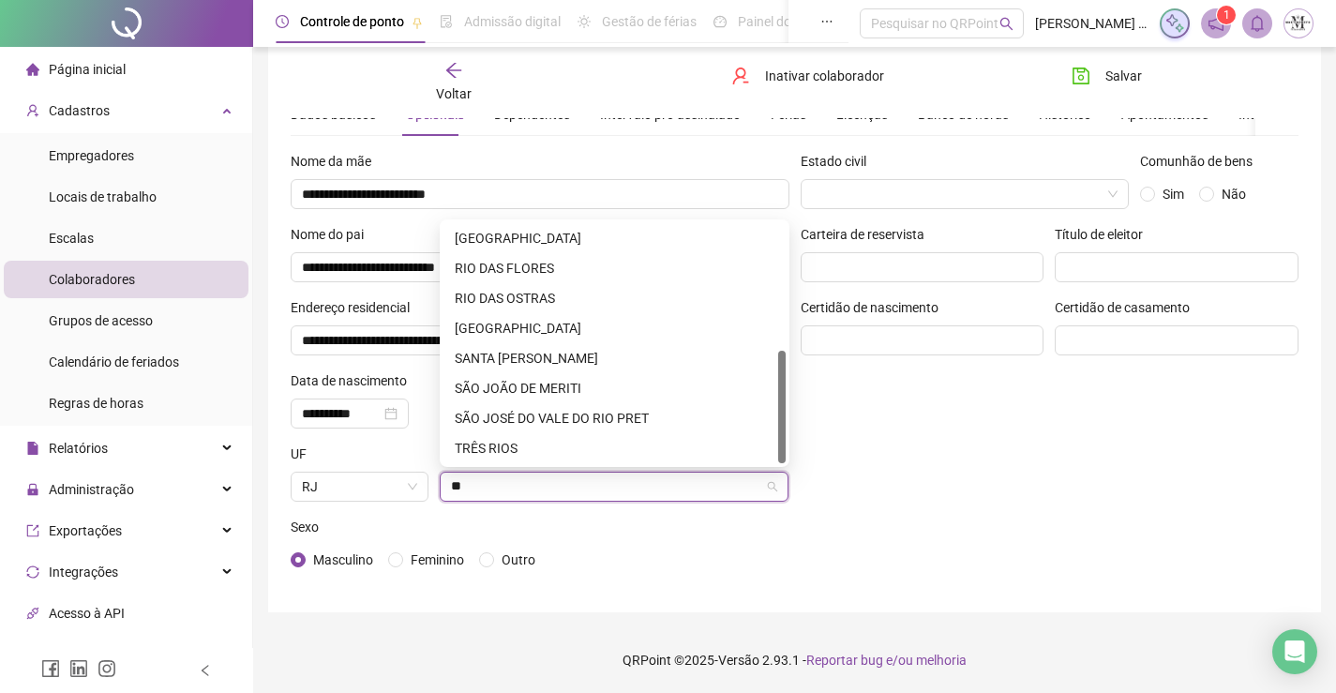
scroll to position [270, 0]
type input "***"
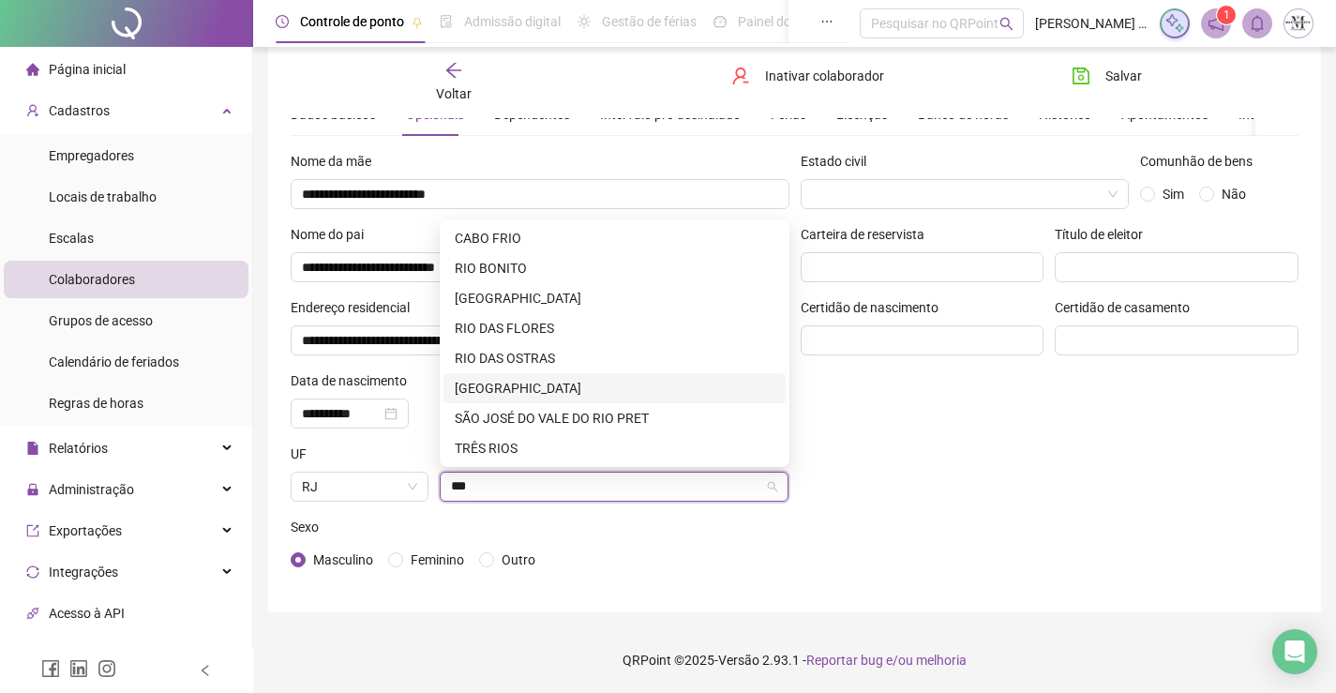
click at [537, 401] on div "RIO DE JANEIRO" at bounding box center [614, 388] width 342 height 30
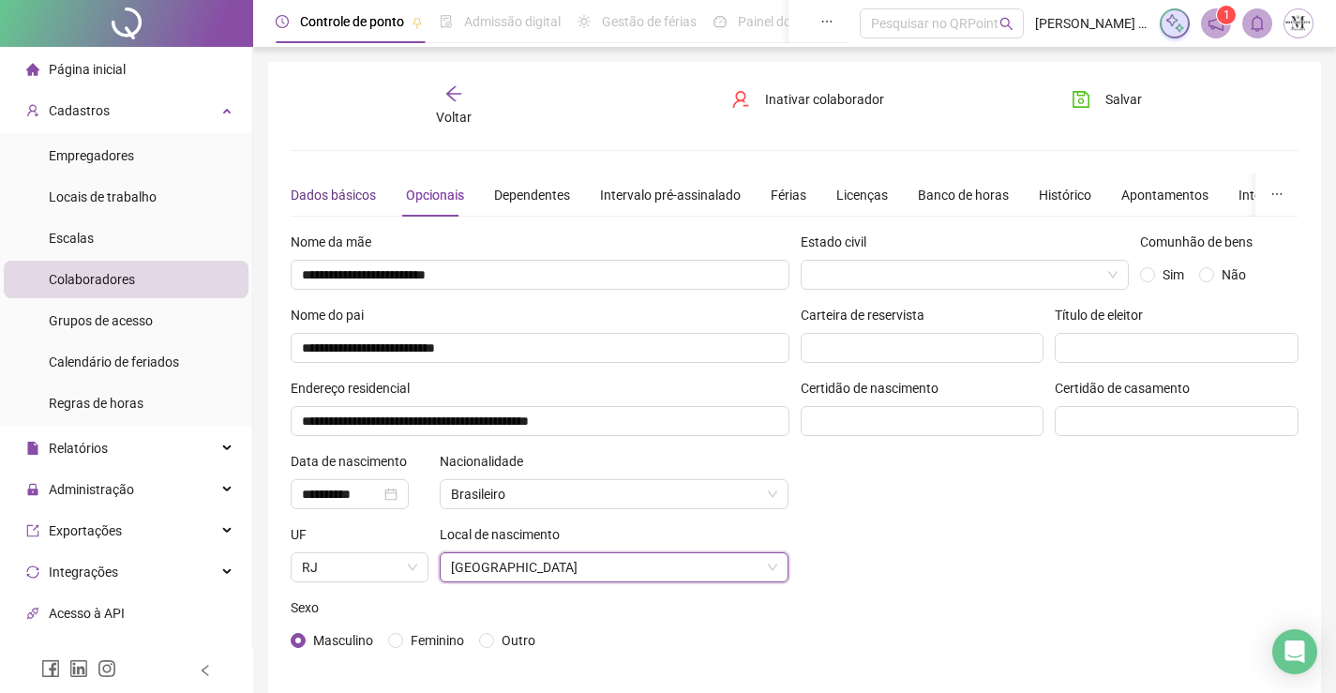
click at [322, 199] on div "Dados básicos" at bounding box center [333, 195] width 85 height 21
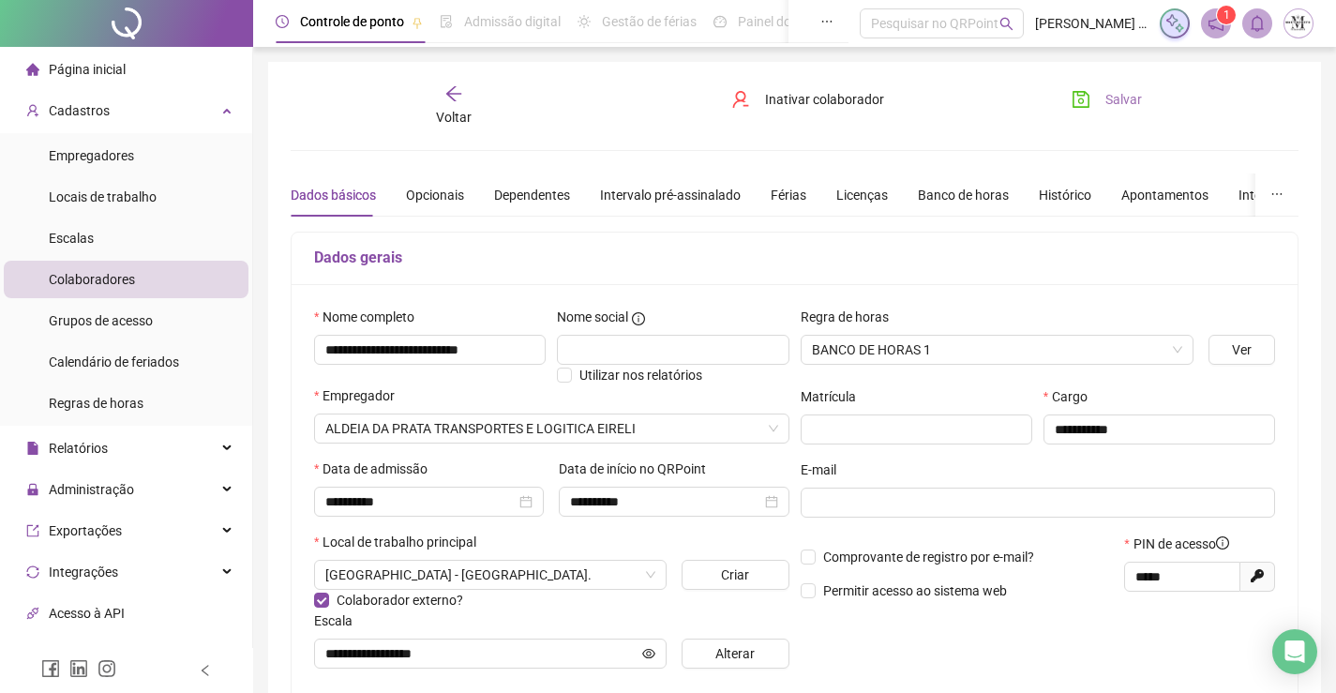
click at [1081, 98] on icon "save" at bounding box center [1081, 99] width 17 height 17
click at [446, 105] on div "Voltar" at bounding box center [454, 105] width 156 height 43
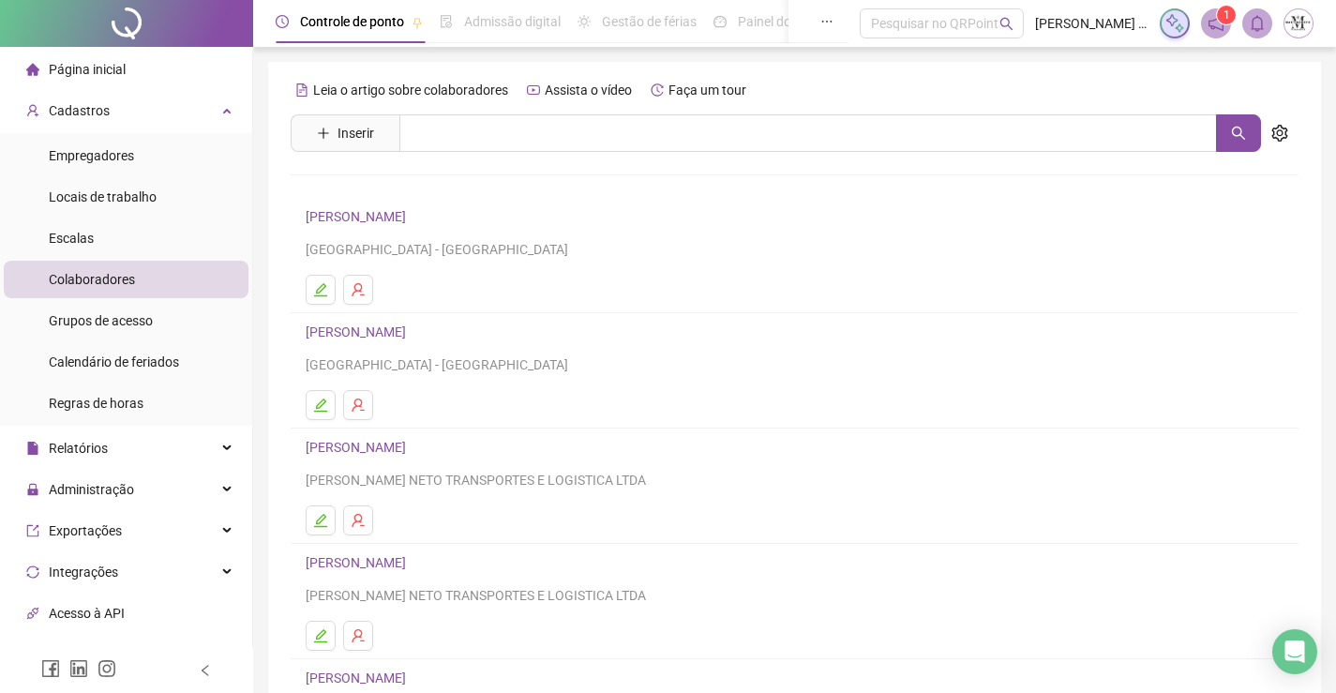
click at [407, 328] on link "ALEXSANDRO MIRANDA MOREIRA" at bounding box center [359, 331] width 106 height 15
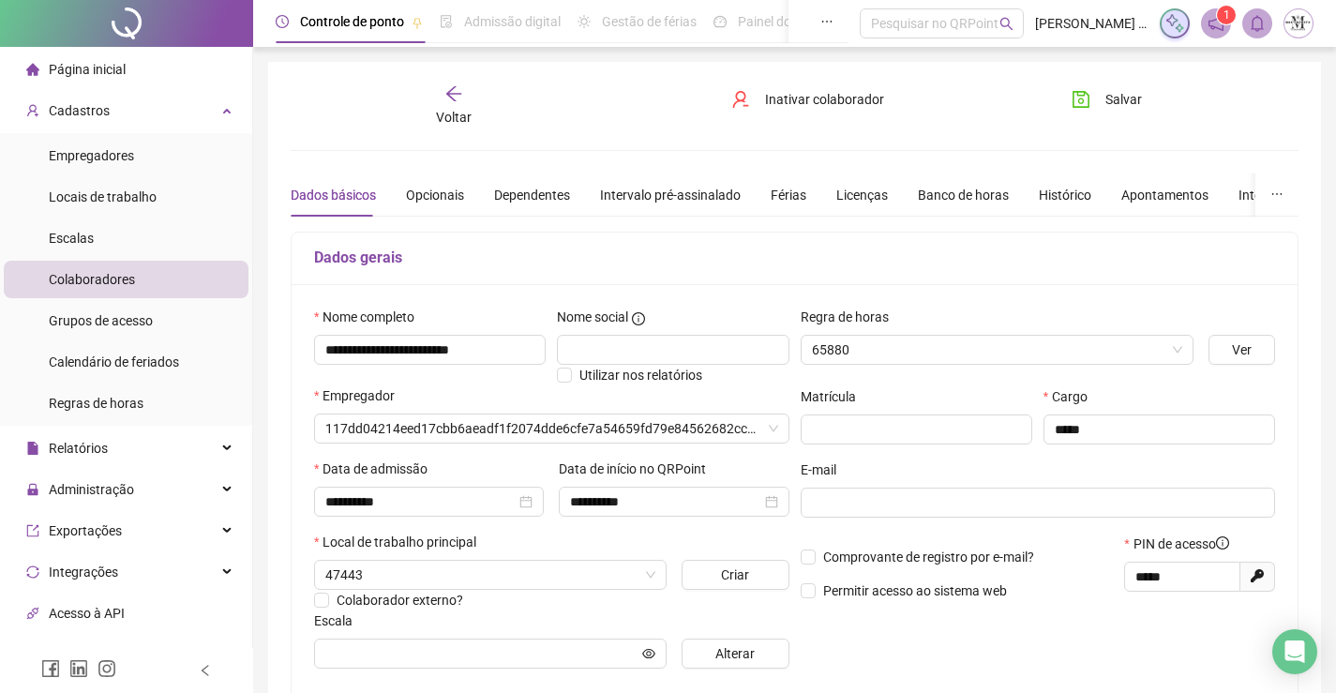
type input "**********"
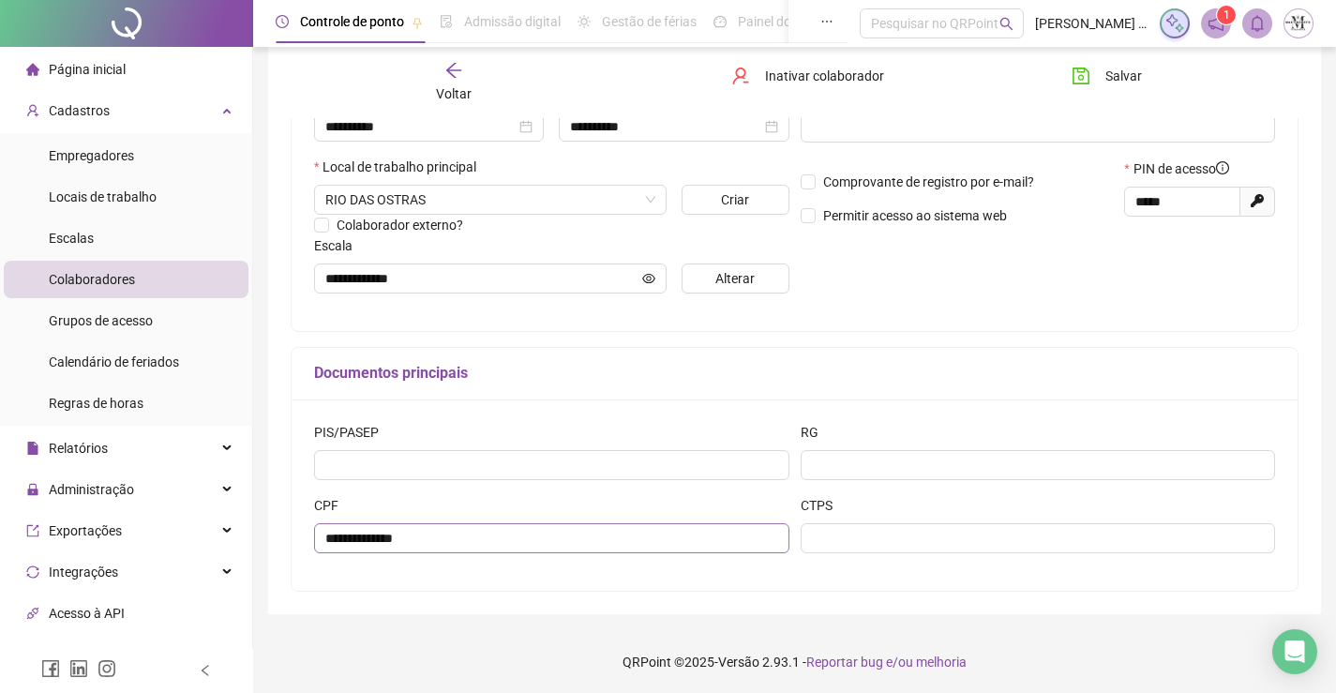
scroll to position [377, 0]
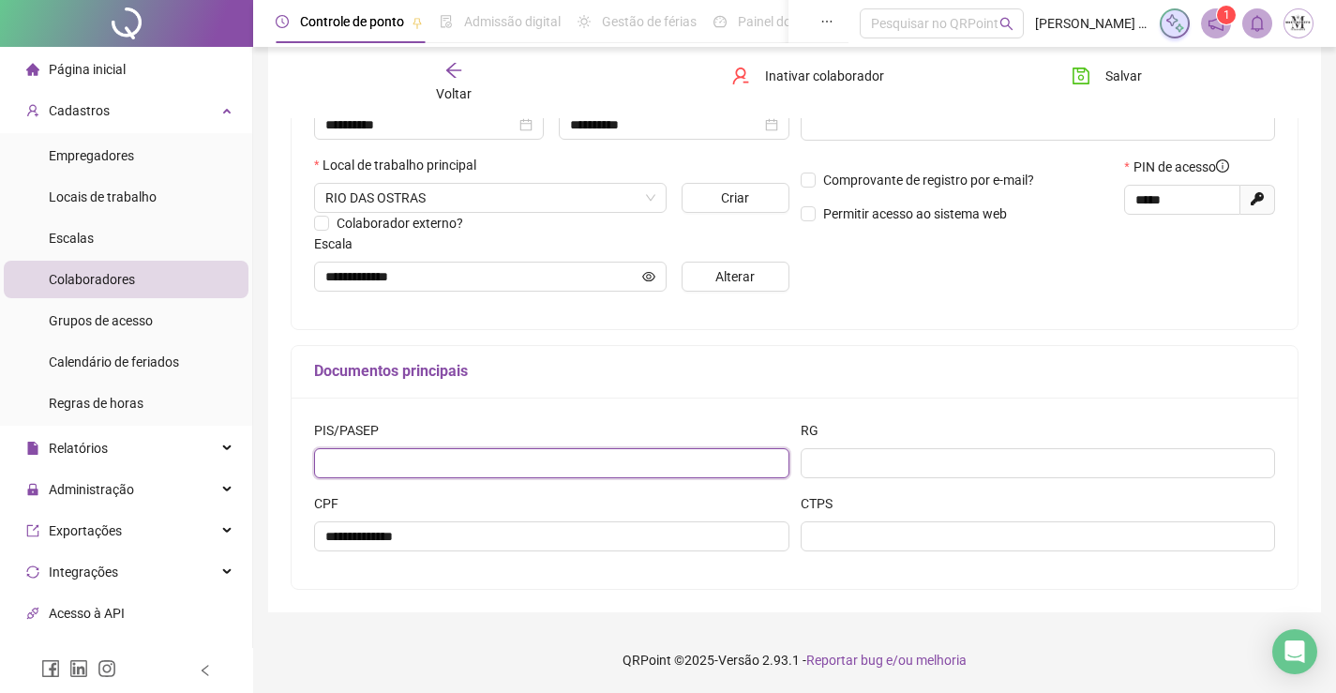
click at [438, 463] on input "text" at bounding box center [551, 463] width 475 height 30
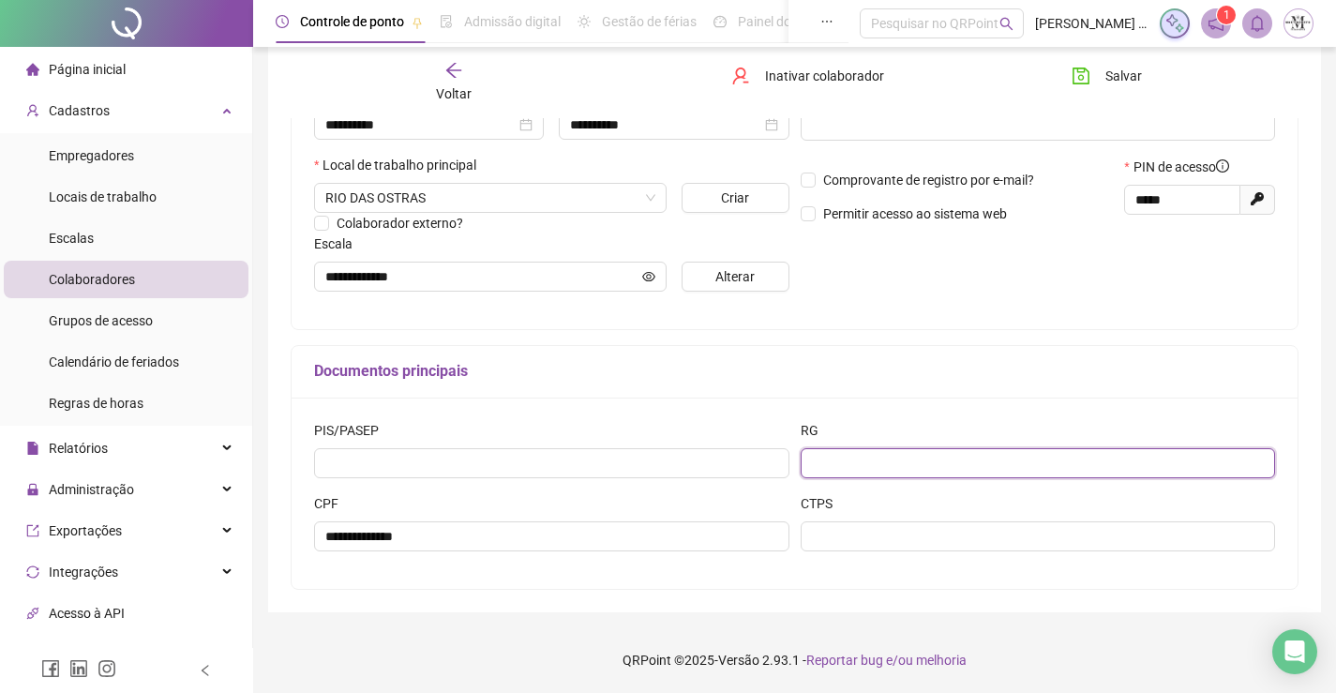
click at [829, 472] on input "text" at bounding box center [1038, 463] width 475 height 30
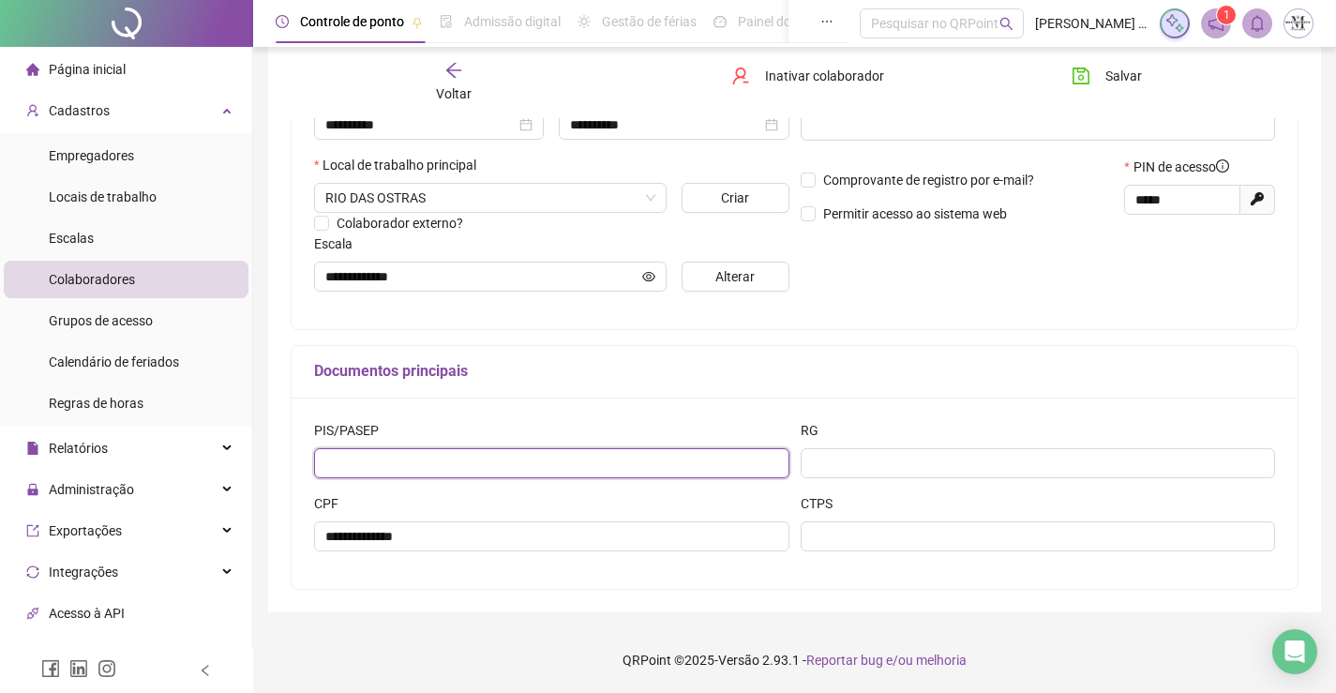
click at [533, 456] on input "text" at bounding box center [551, 463] width 475 height 30
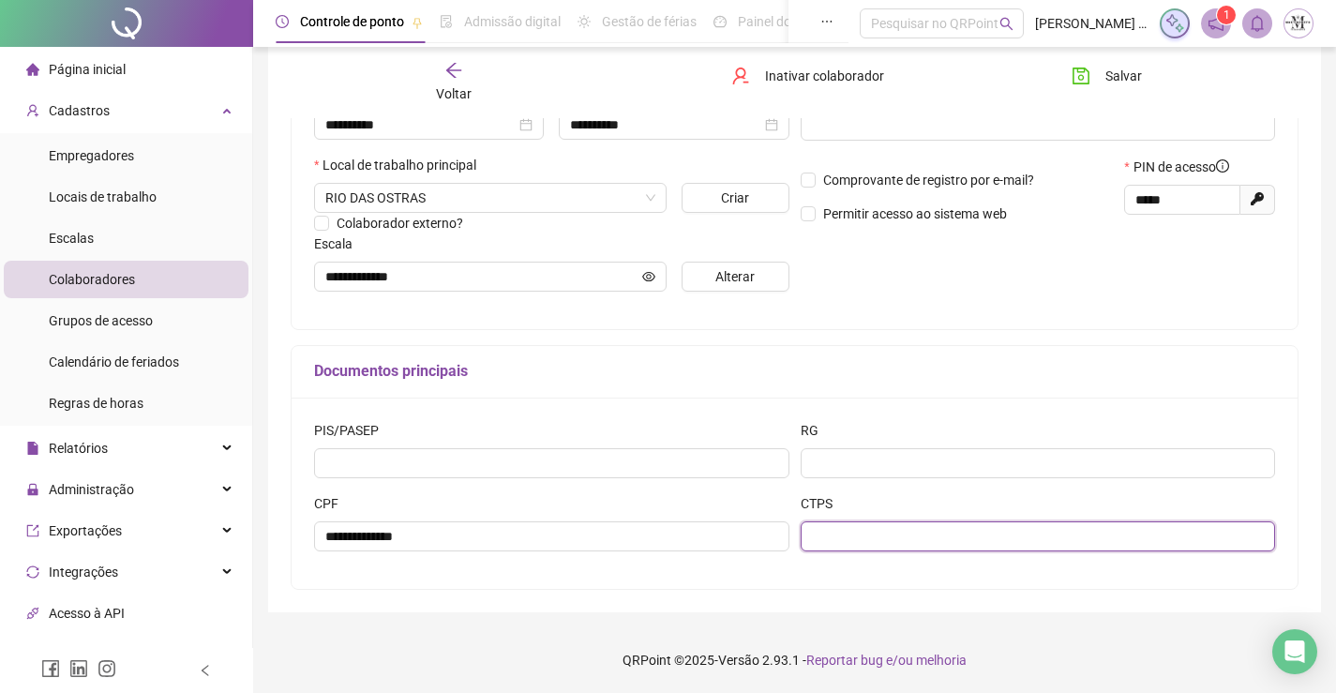
click at [870, 537] on input "text" at bounding box center [1038, 536] width 475 height 30
type input "**********"
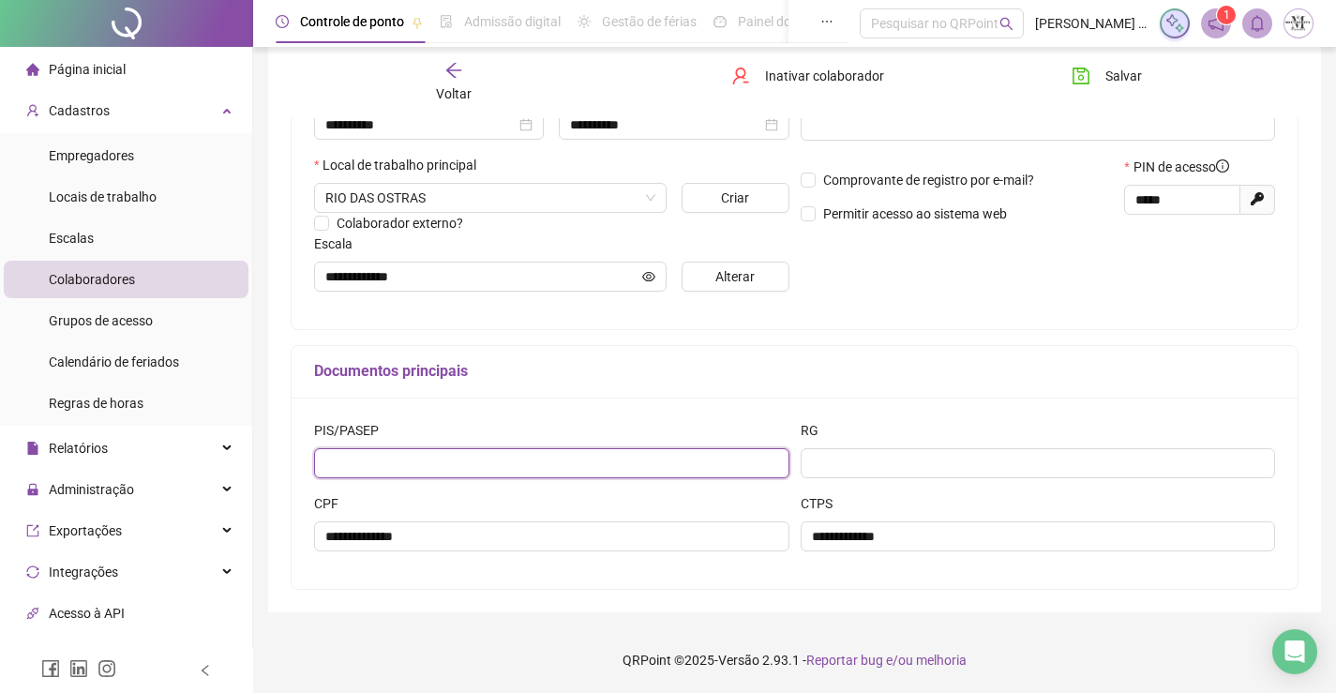
click at [608, 461] on input "text" at bounding box center [551, 463] width 475 height 30
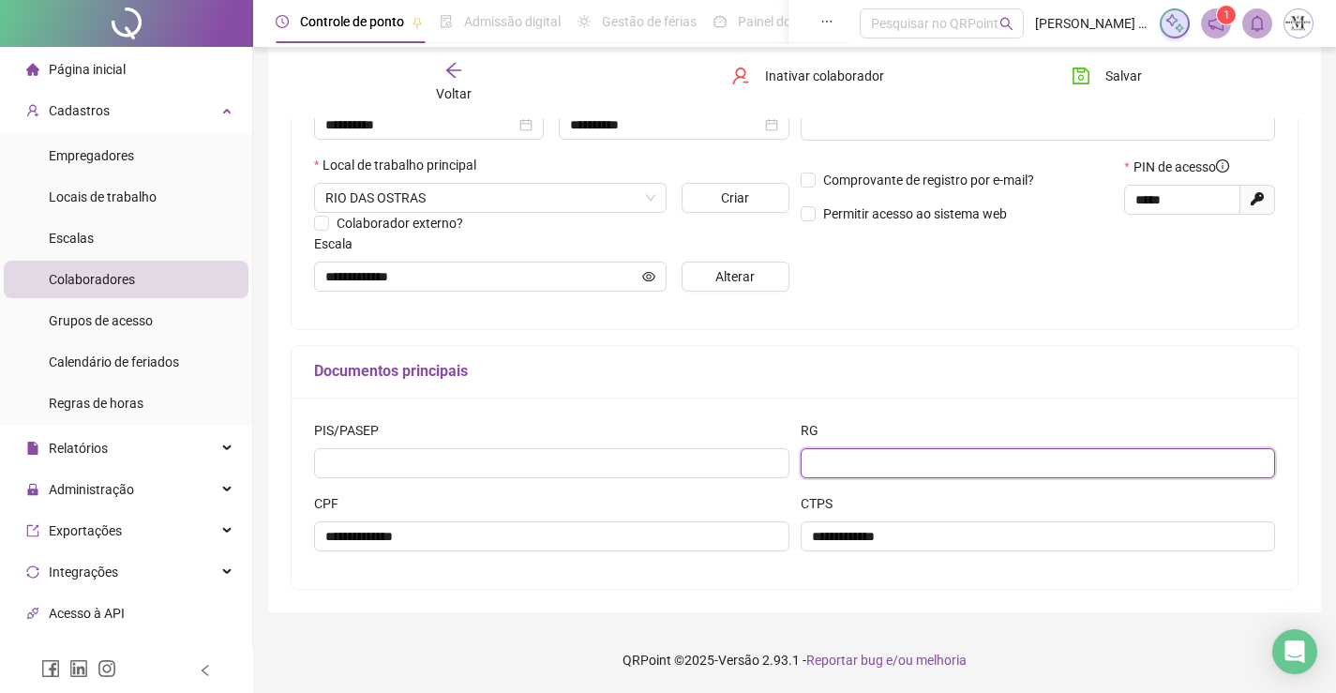
click at [1009, 459] on input "text" at bounding box center [1038, 463] width 475 height 30
type input "**********"
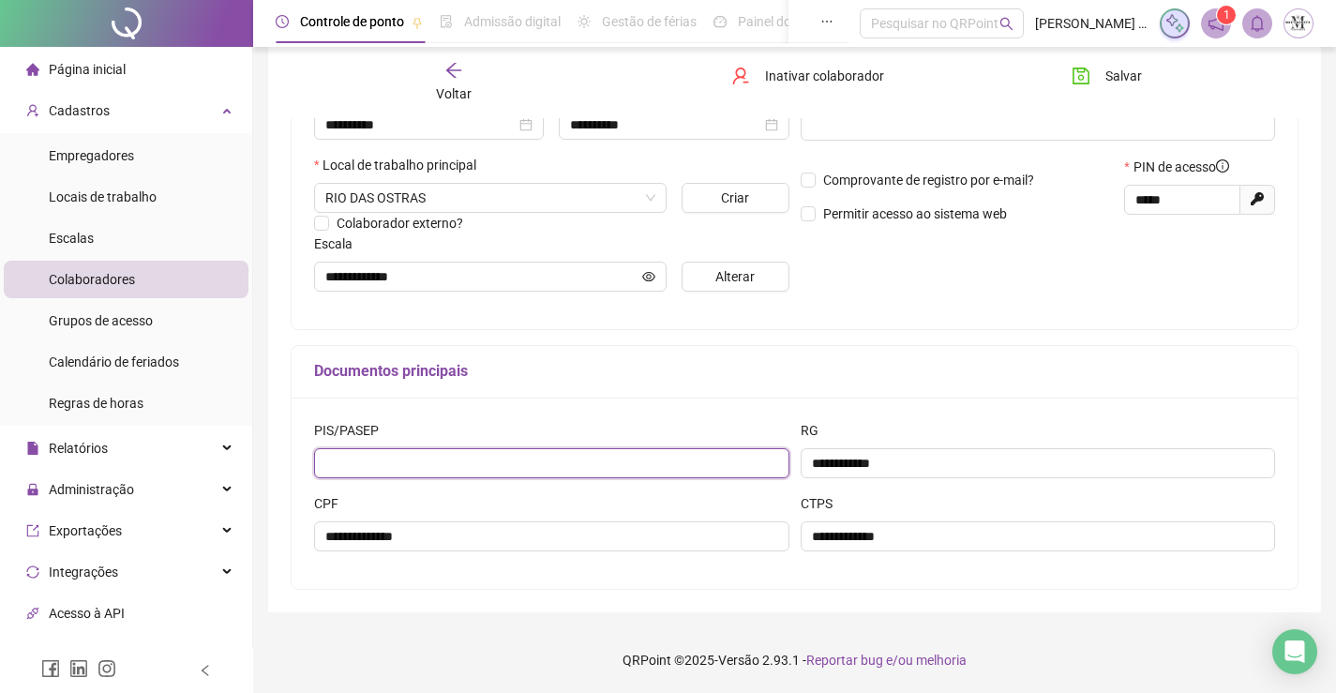
click at [453, 448] on input "text" at bounding box center [551, 463] width 475 height 30
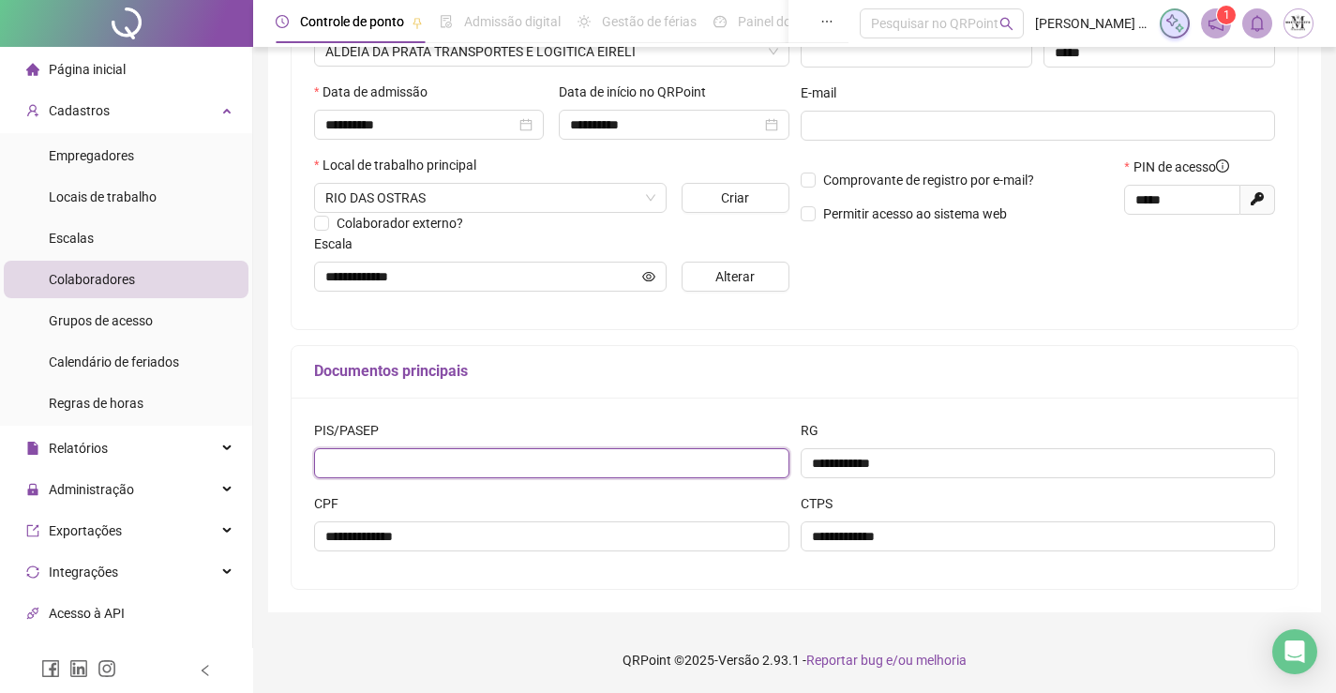
scroll to position [0, 0]
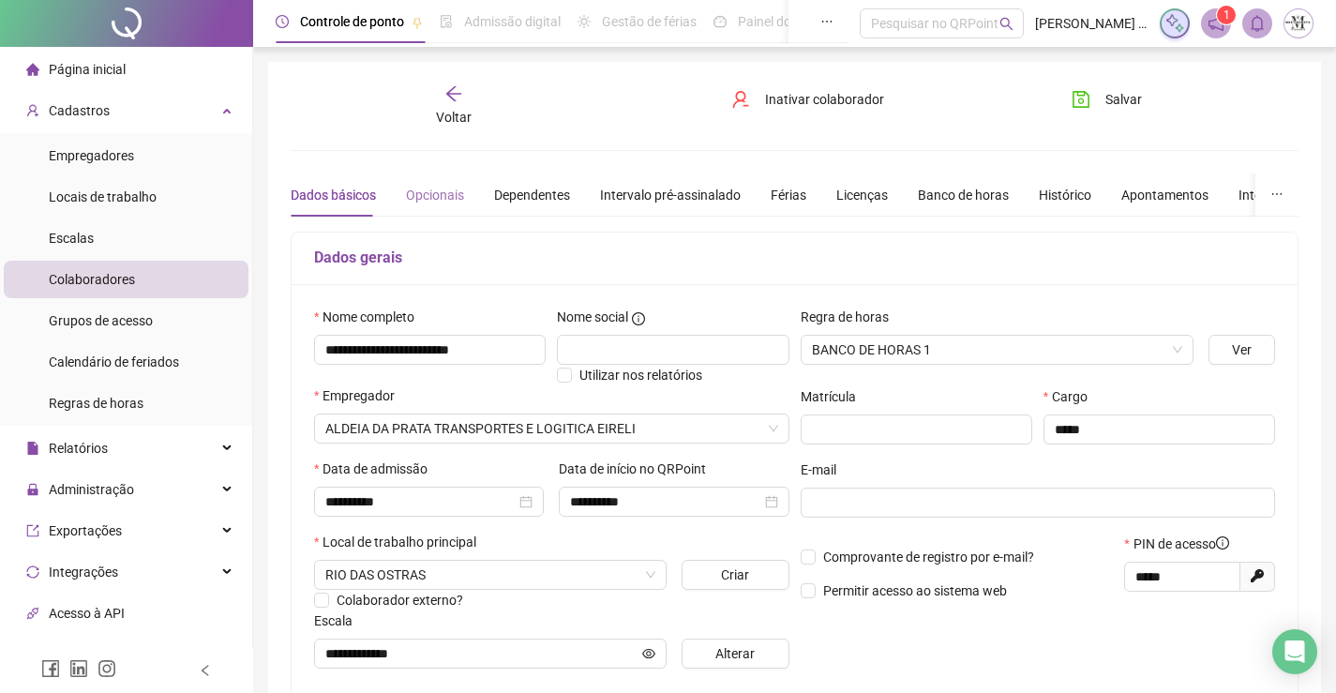
click at [414, 205] on div "Opcionais" at bounding box center [435, 194] width 58 height 43
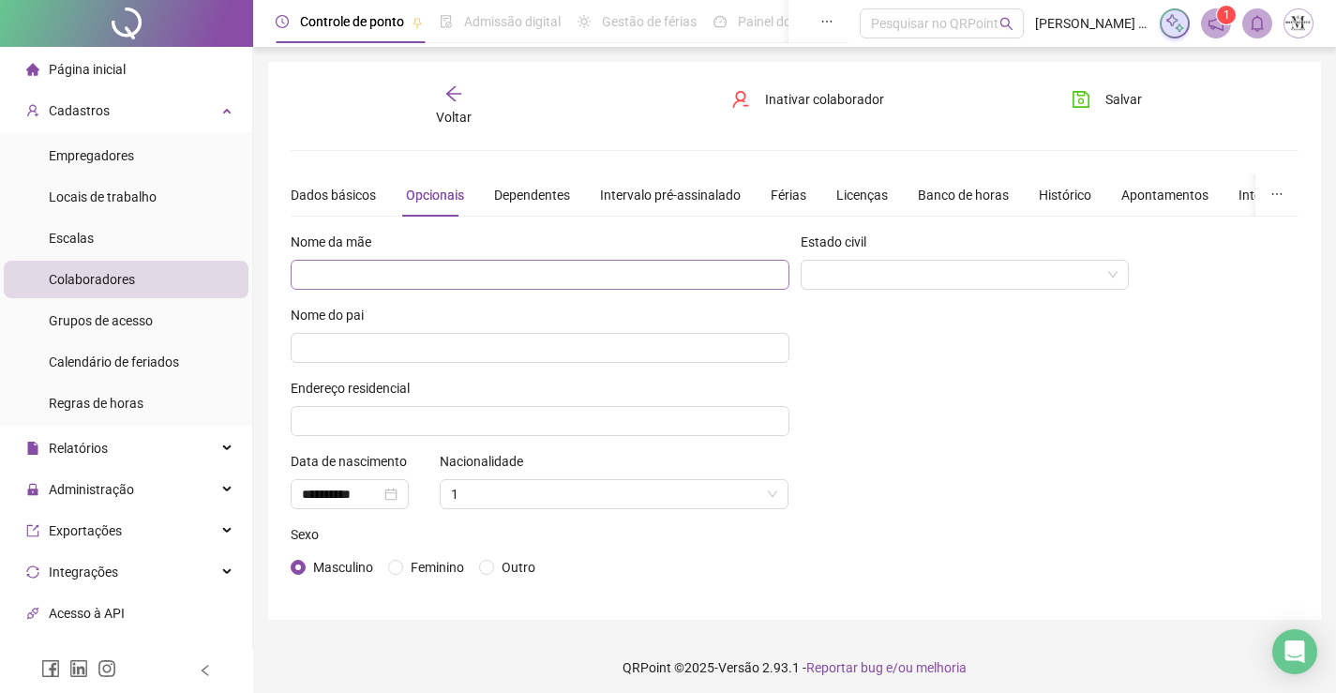
scroll to position [8, 0]
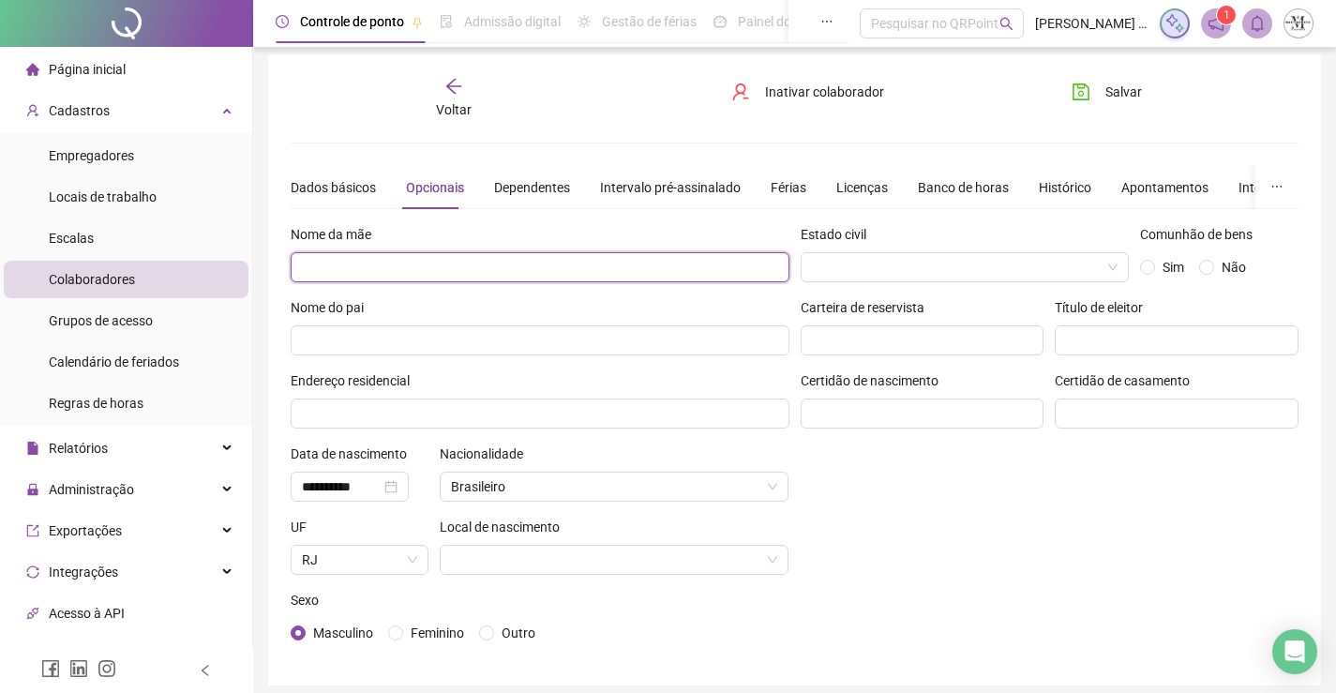
click at [454, 265] on input "text" at bounding box center [540, 267] width 499 height 30
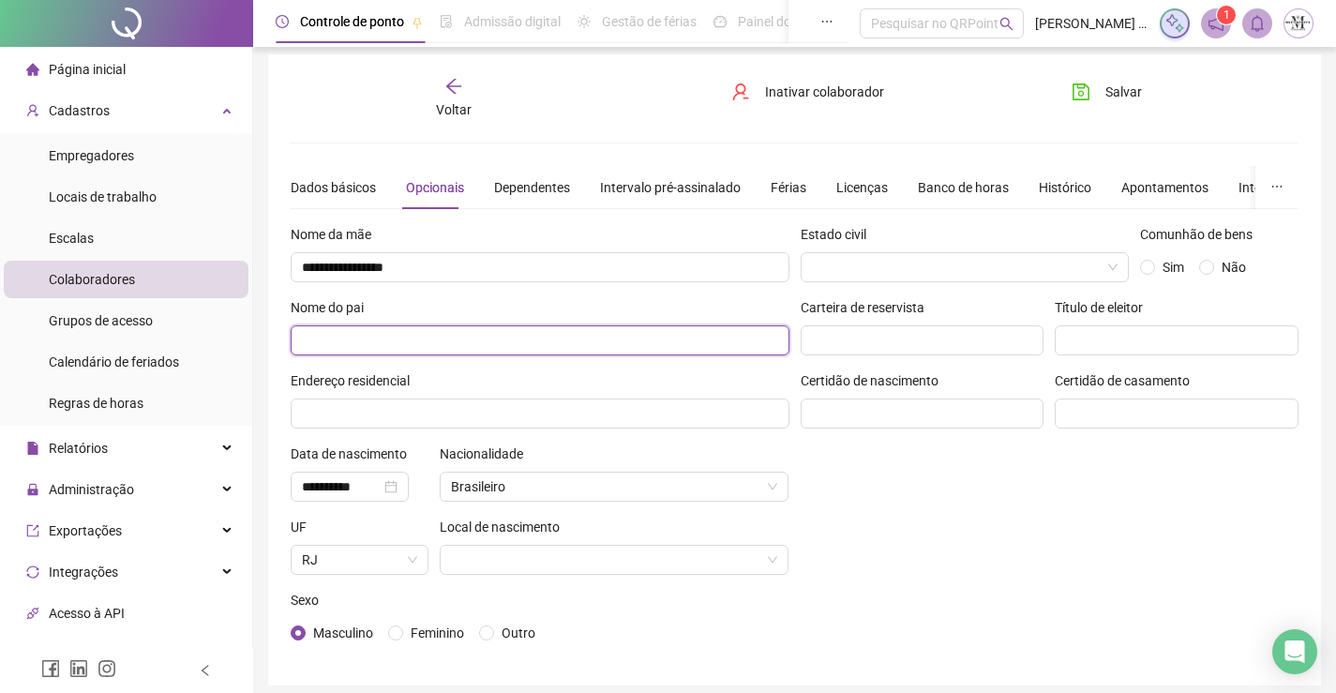
click at [459, 334] on input "text" at bounding box center [540, 340] width 499 height 30
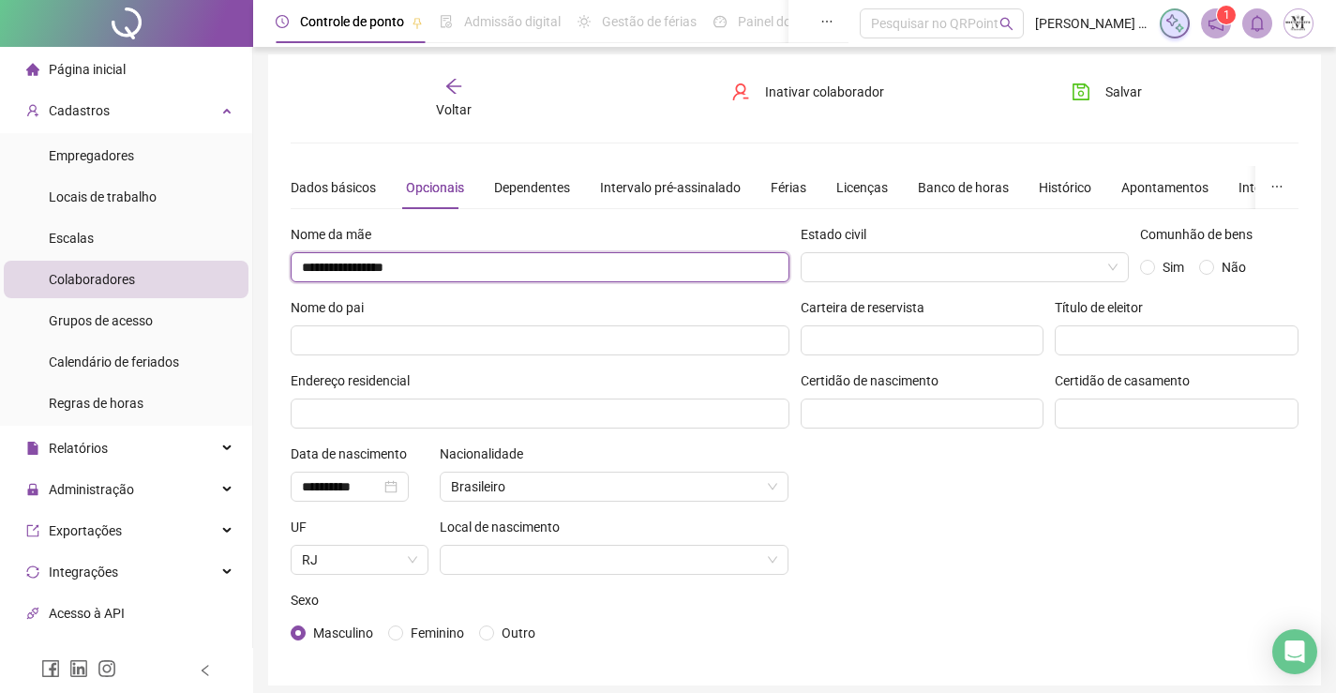
click at [332, 272] on input "**********" at bounding box center [540, 267] width 499 height 30
type input "**********"
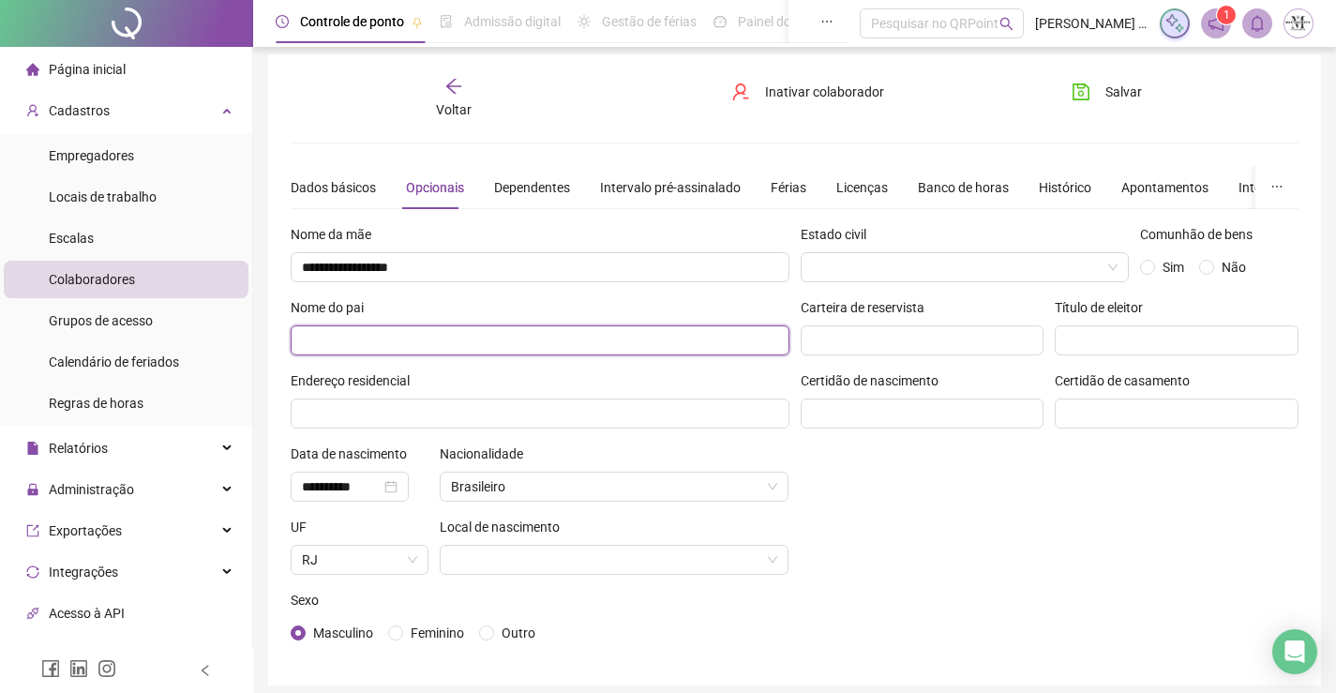
click at [470, 338] on input "text" at bounding box center [540, 340] width 499 height 30
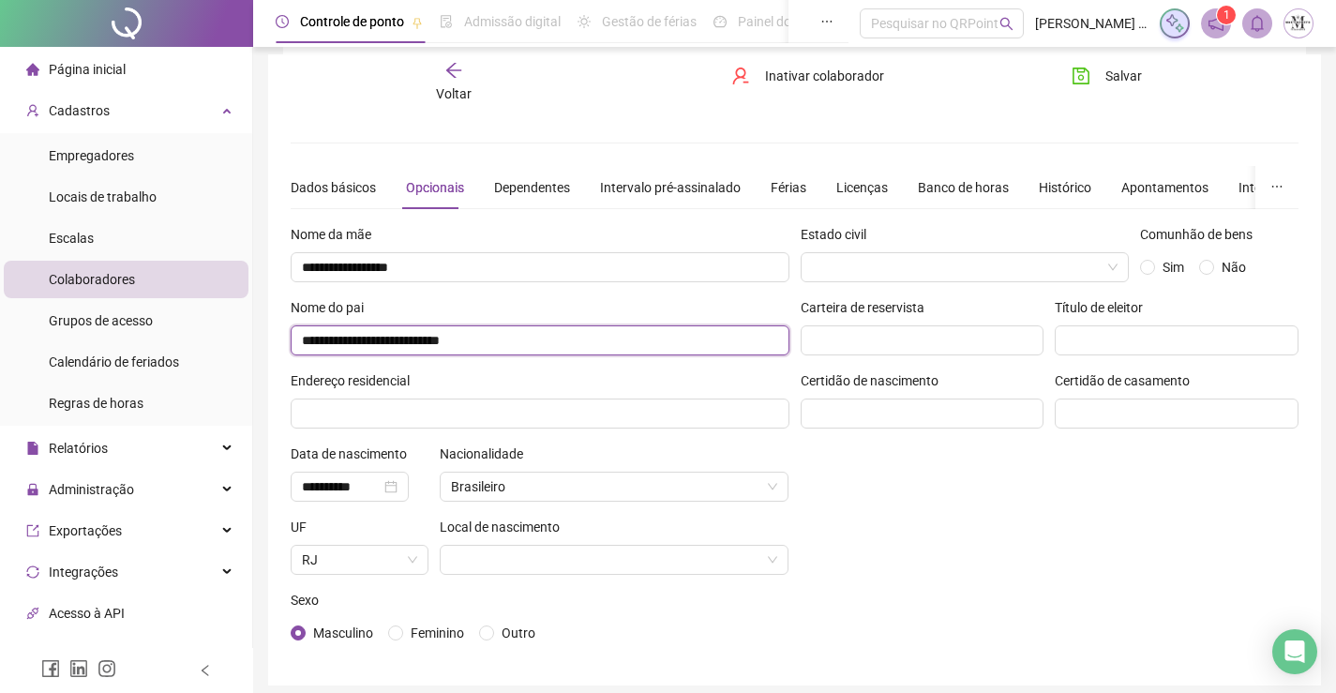
scroll to position [81, 0]
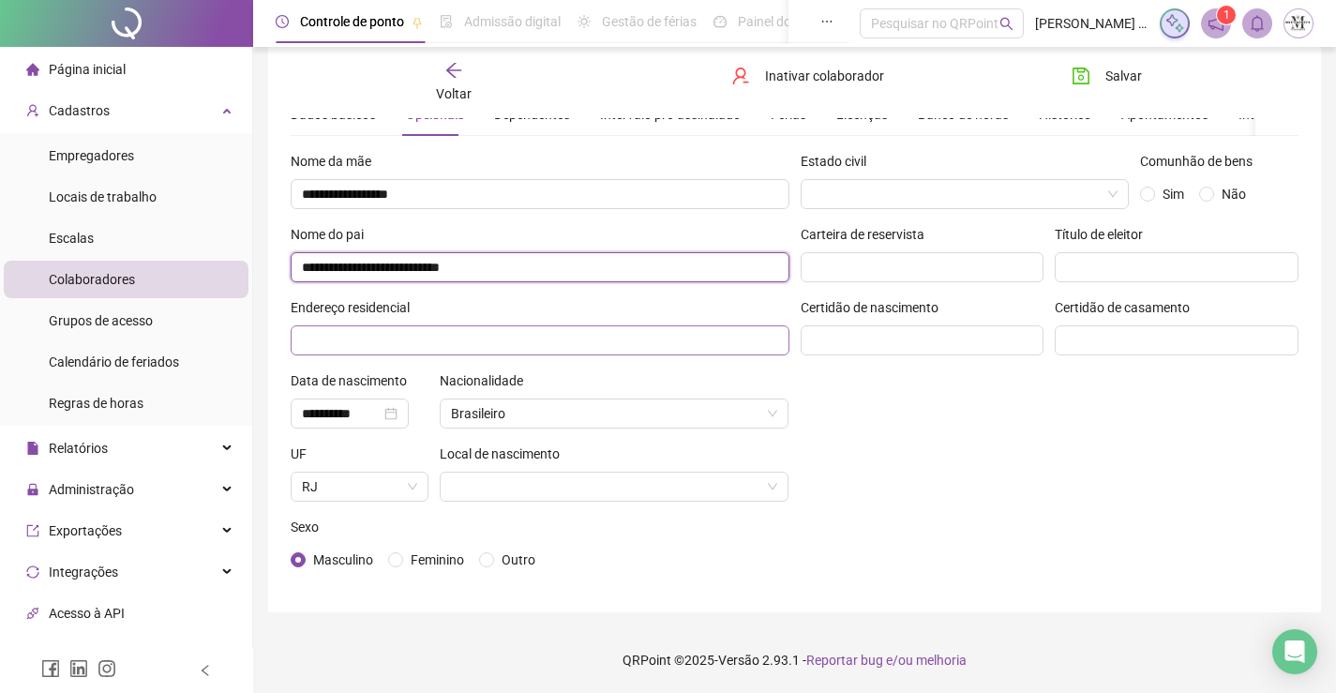
type input "**********"
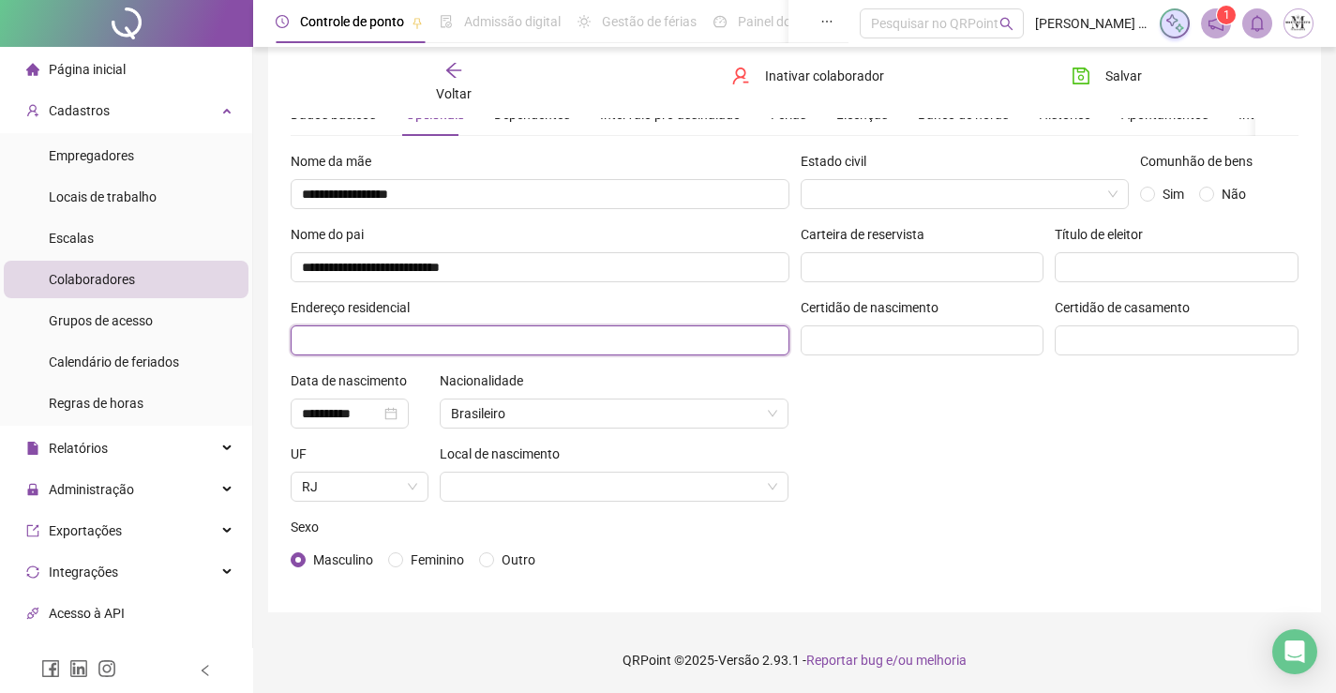
click at [431, 342] on input "text" at bounding box center [540, 340] width 499 height 30
click at [600, 345] on input "**********" at bounding box center [540, 340] width 499 height 30
click at [678, 342] on input "**********" at bounding box center [540, 340] width 499 height 30
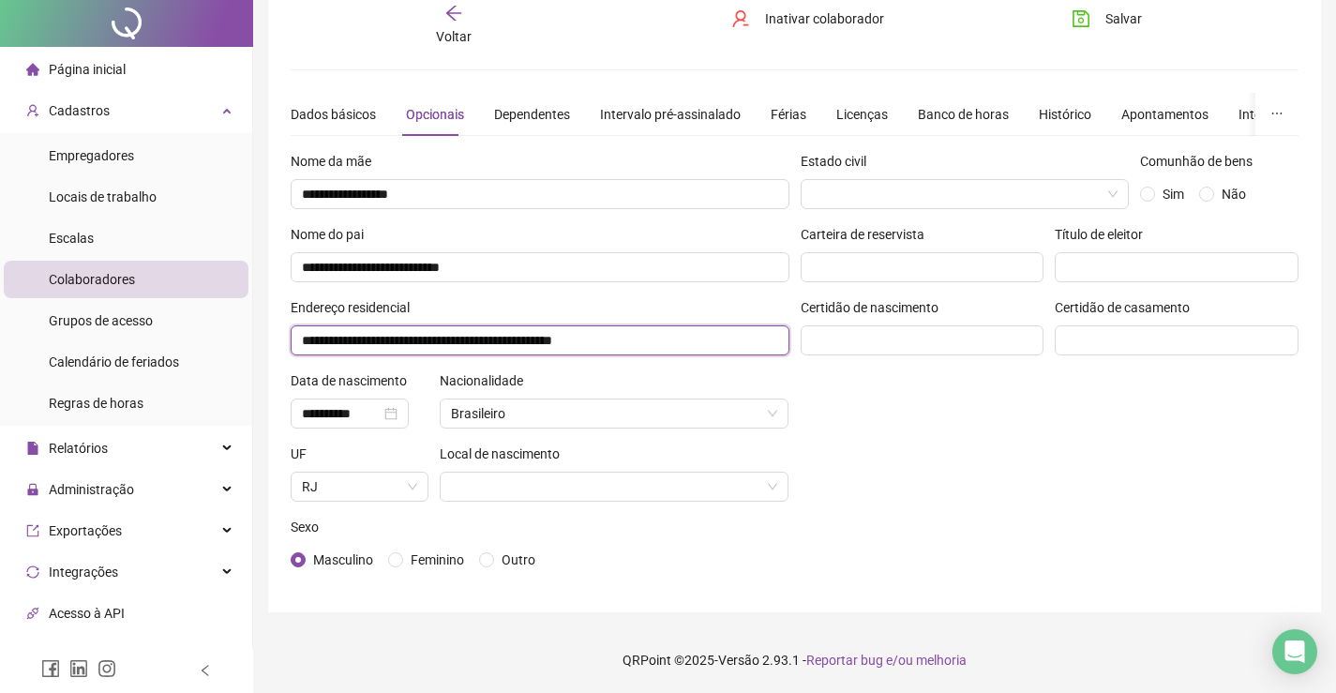
scroll to position [0, 0]
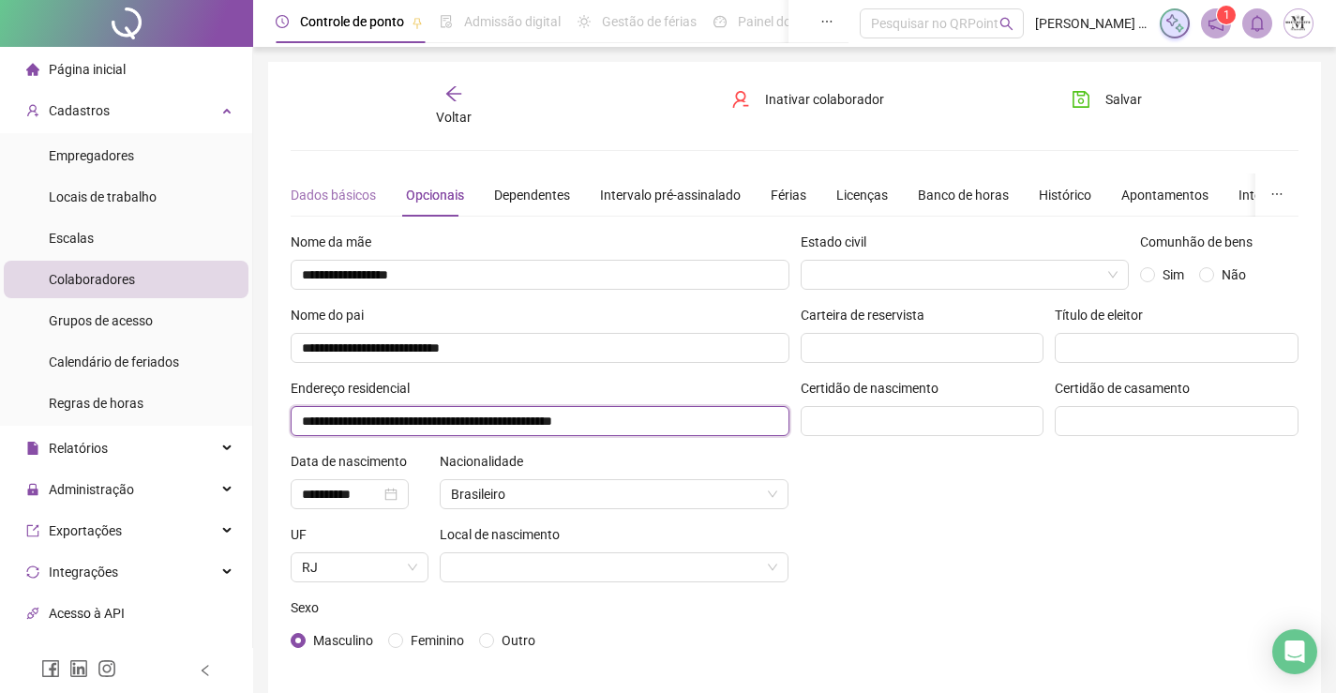
type input "**********"
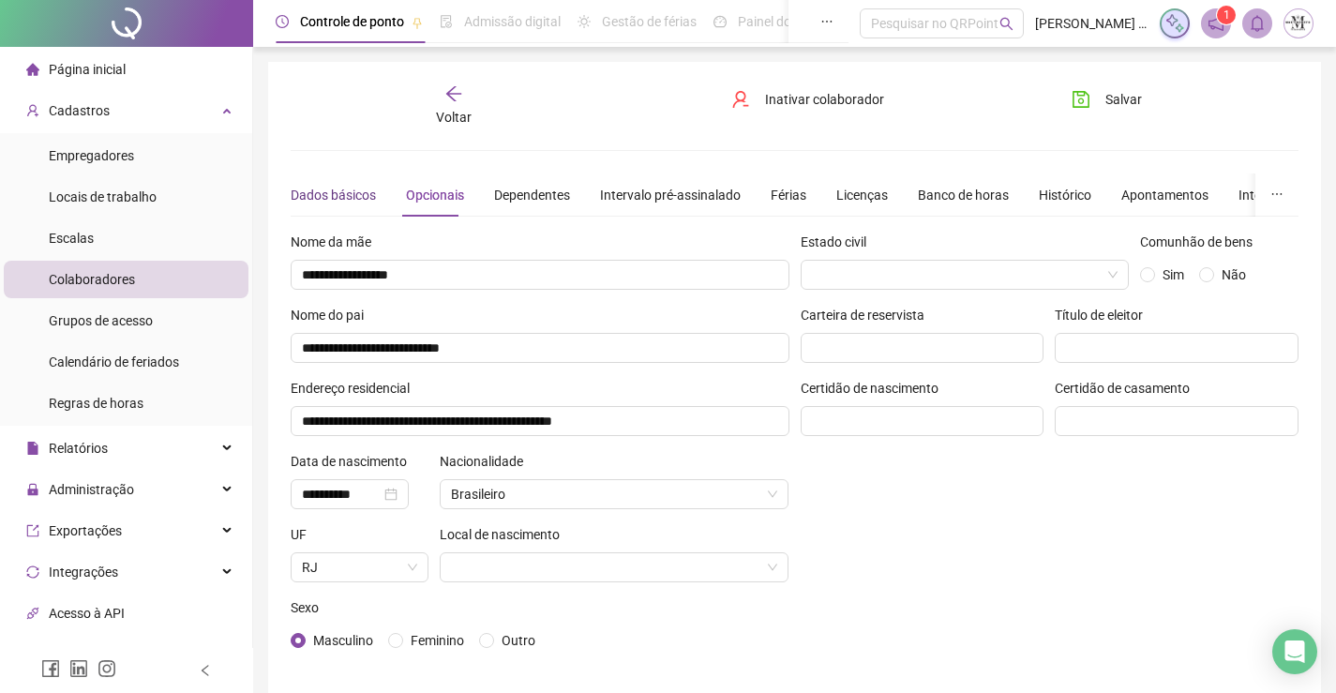
click at [361, 203] on div "Dados básicos" at bounding box center [333, 195] width 85 height 21
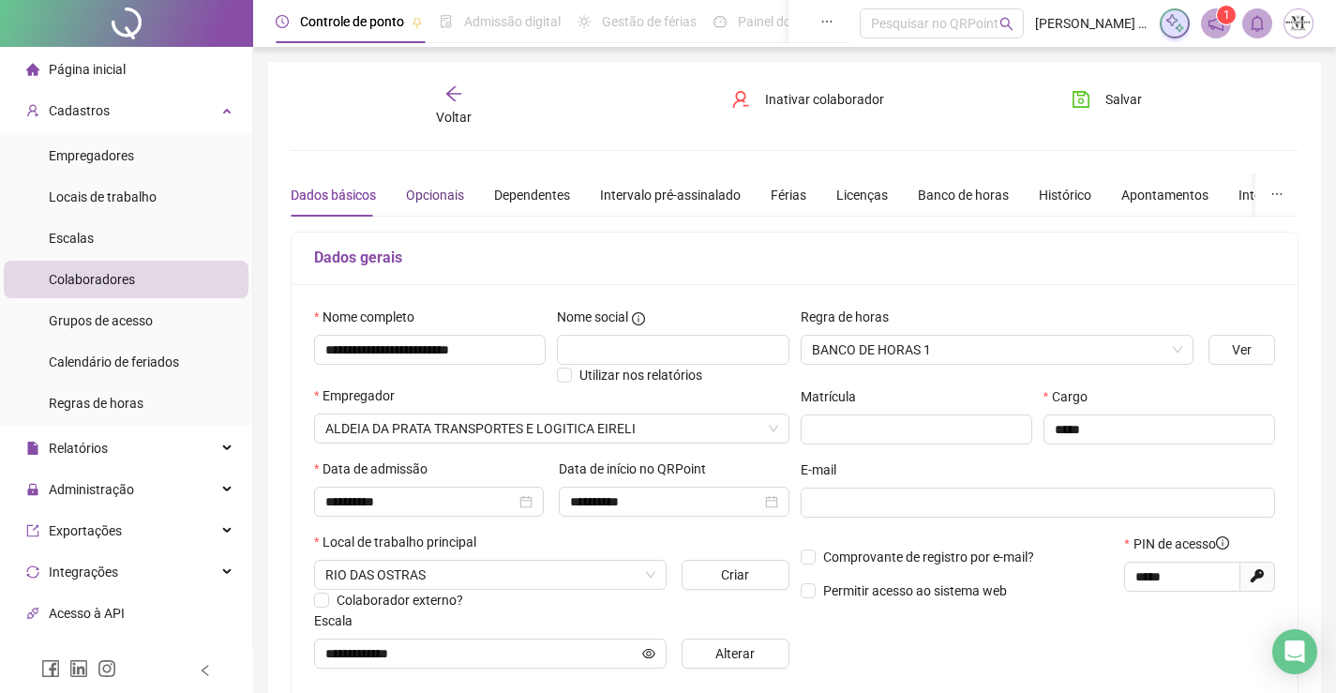
click at [446, 197] on div "Opcionais" at bounding box center [435, 195] width 58 height 21
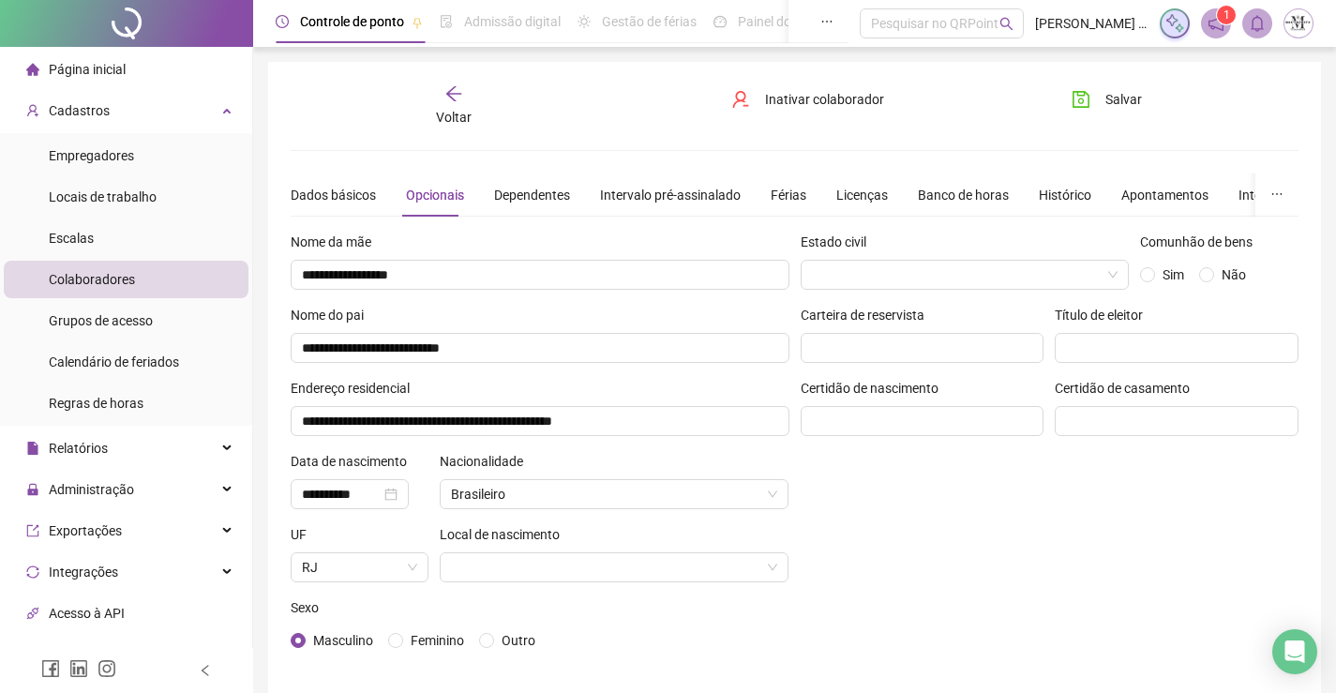
scroll to position [81, 0]
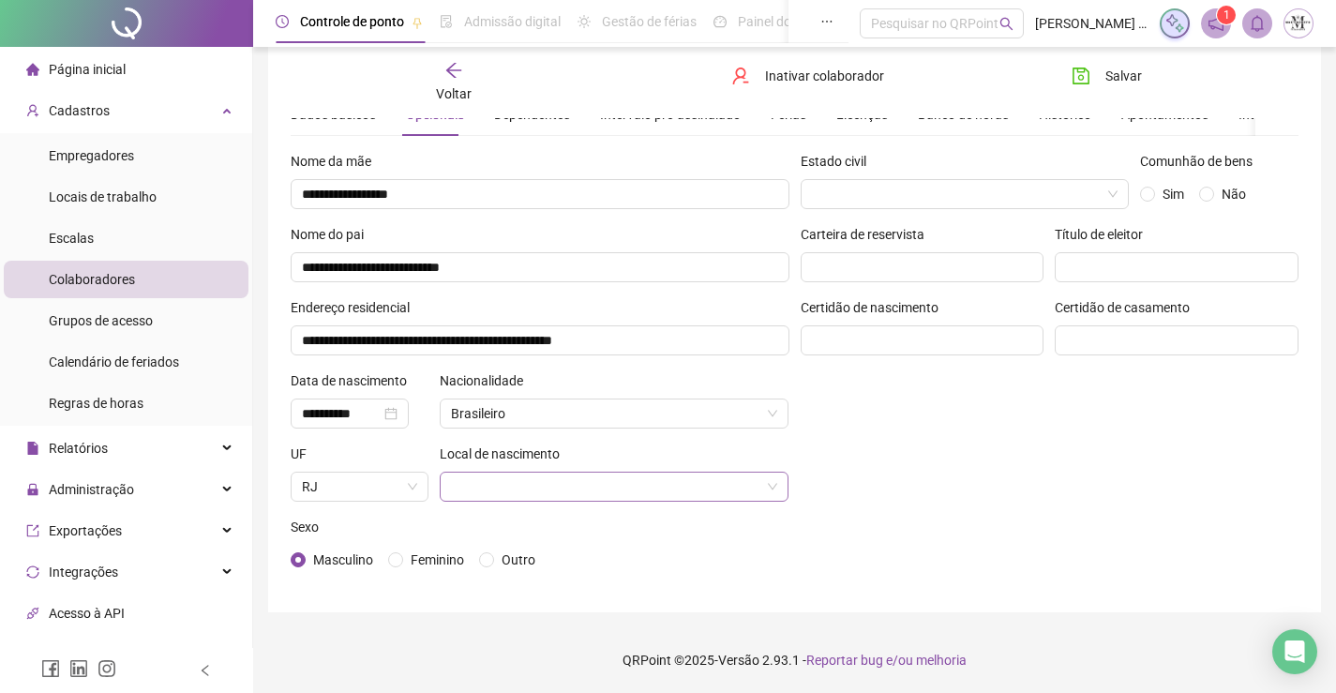
click at [743, 490] on input "search" at bounding box center [606, 487] width 310 height 28
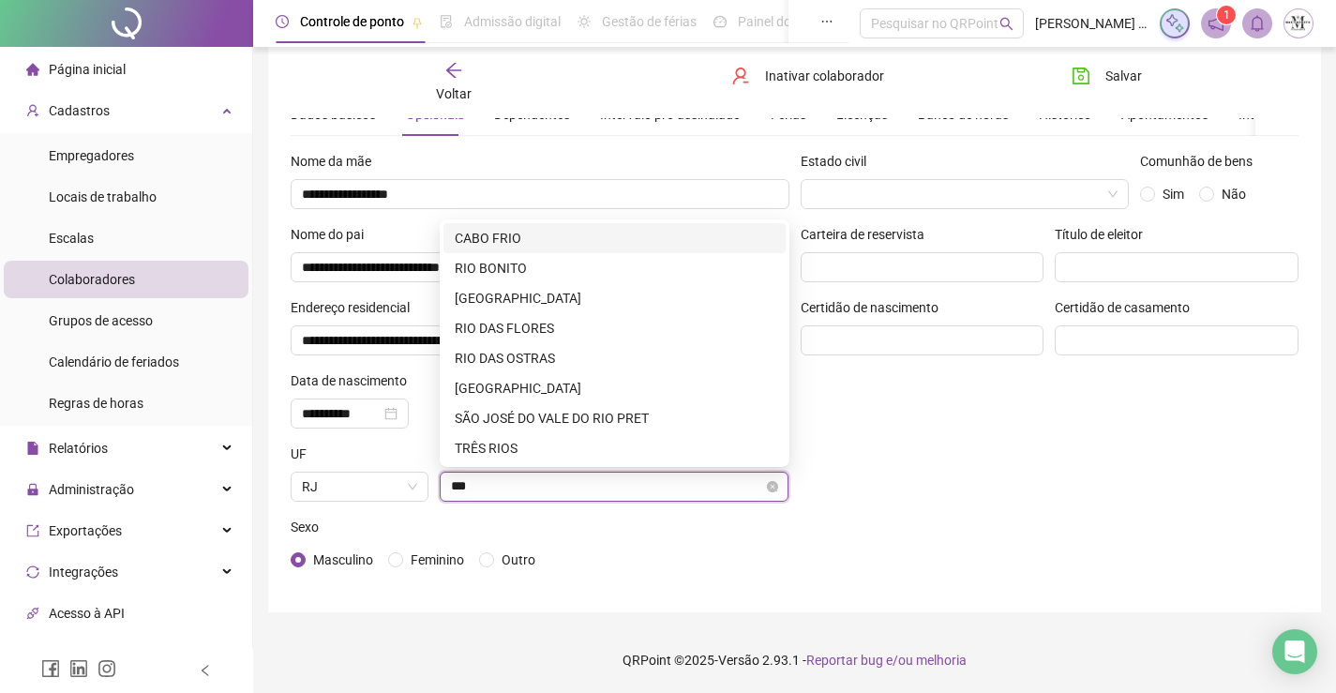
type input "***"
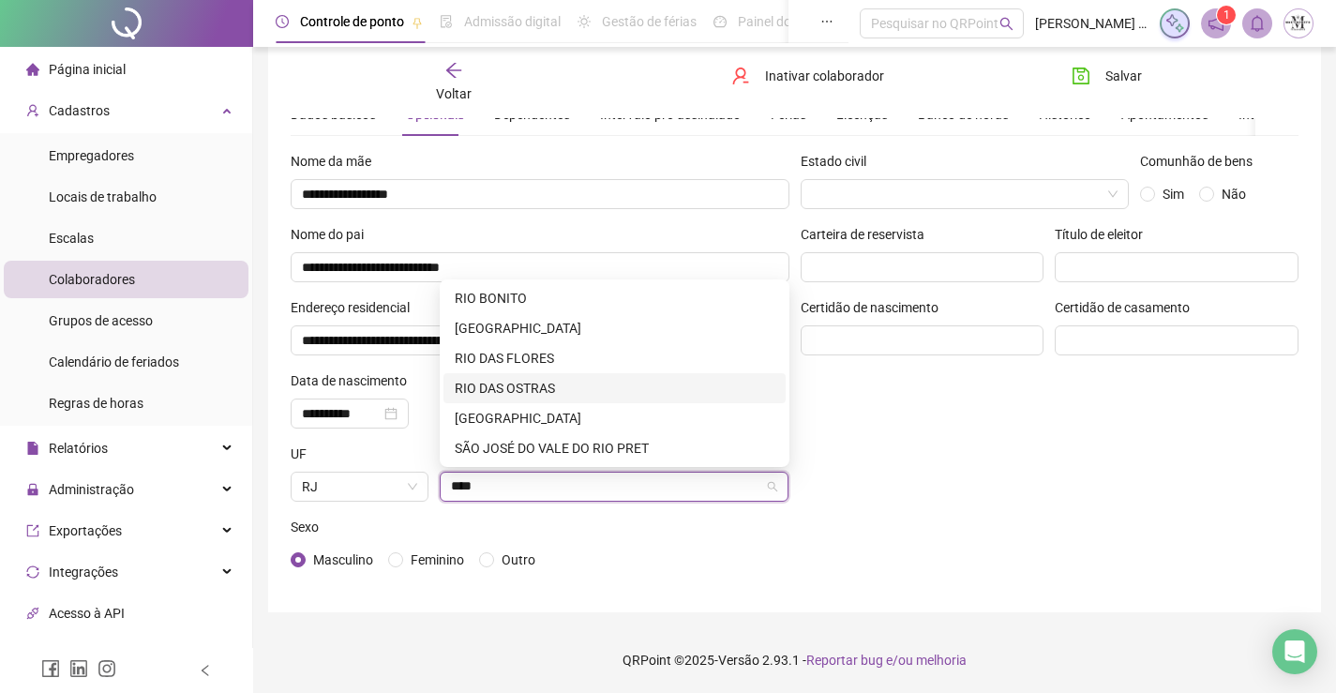
click at [592, 390] on div "RIO DAS OSTRAS" at bounding box center [615, 388] width 320 height 21
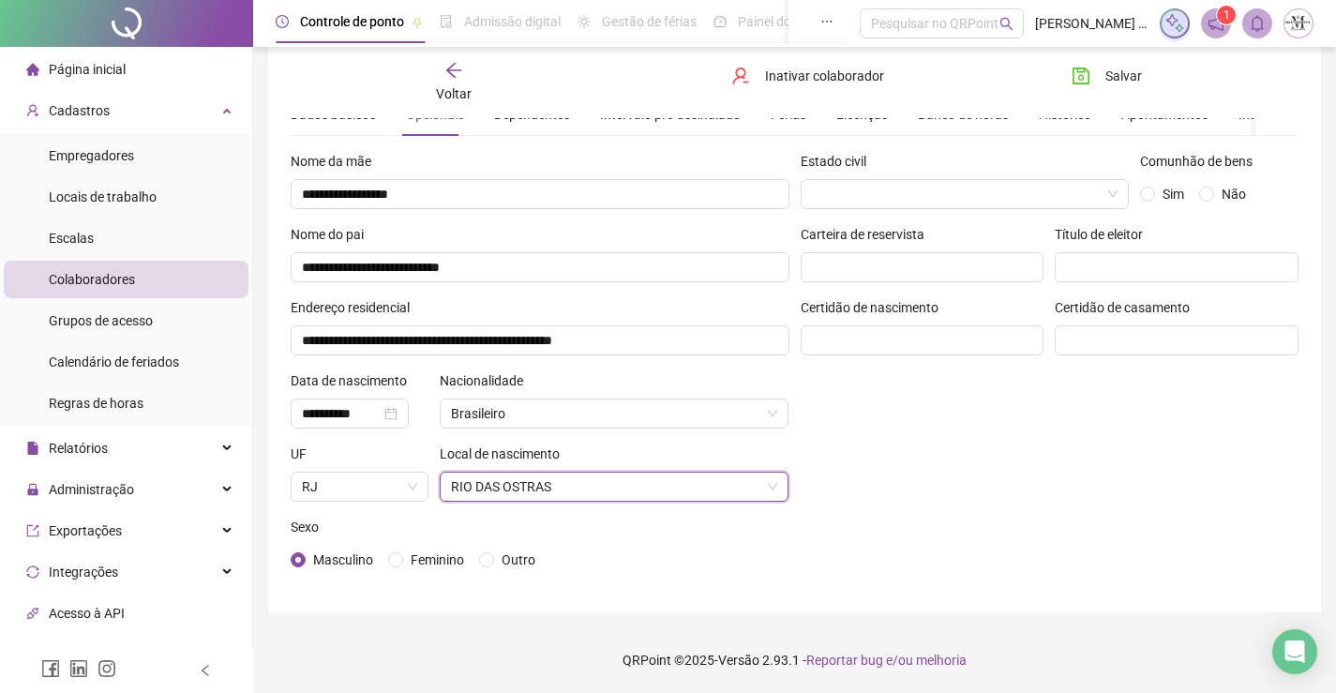
scroll to position [0, 0]
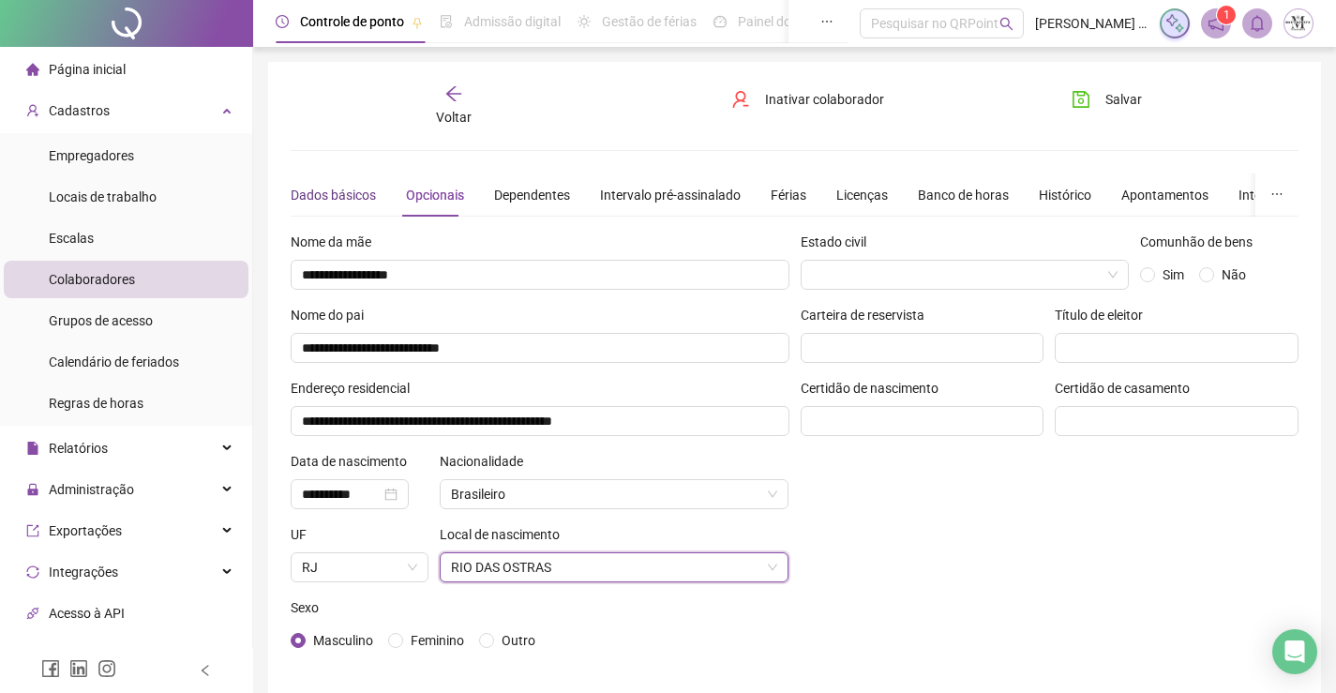
click at [320, 193] on div "Dados básicos" at bounding box center [333, 195] width 85 height 21
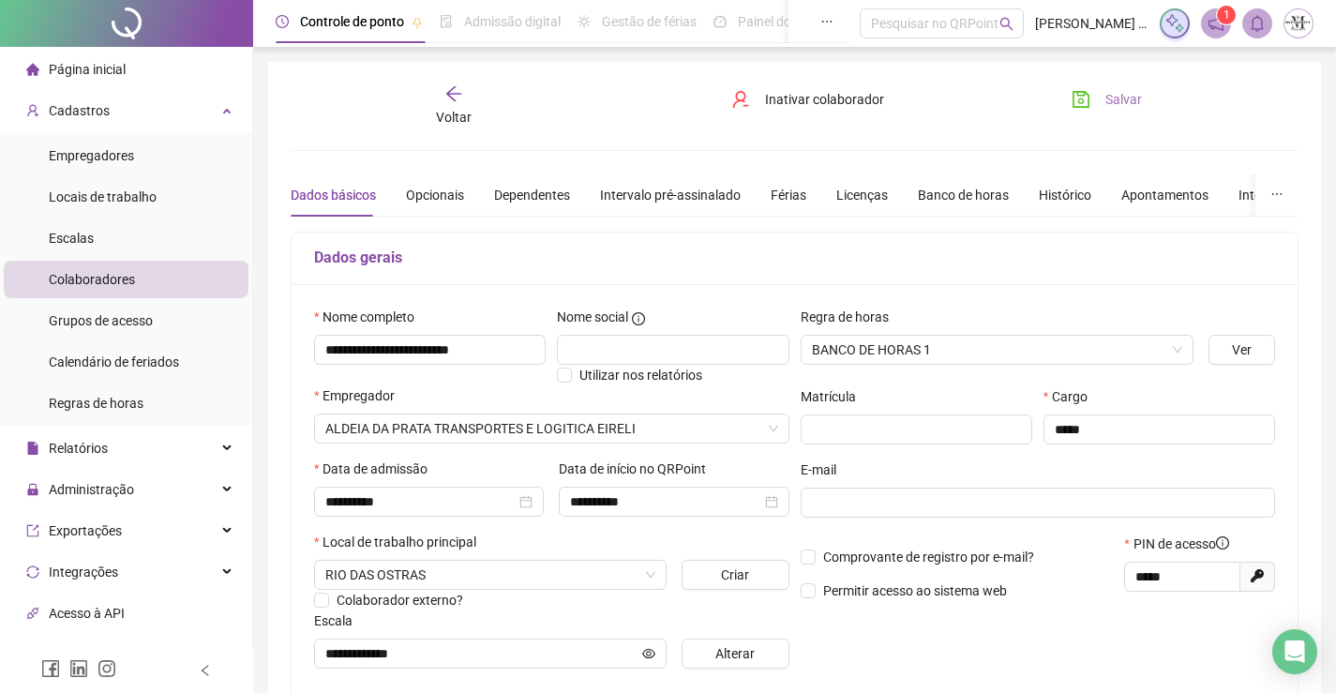
click at [1117, 103] on span "Salvar" at bounding box center [1123, 99] width 37 height 21
click at [460, 110] on span "Voltar" at bounding box center [454, 117] width 36 height 15
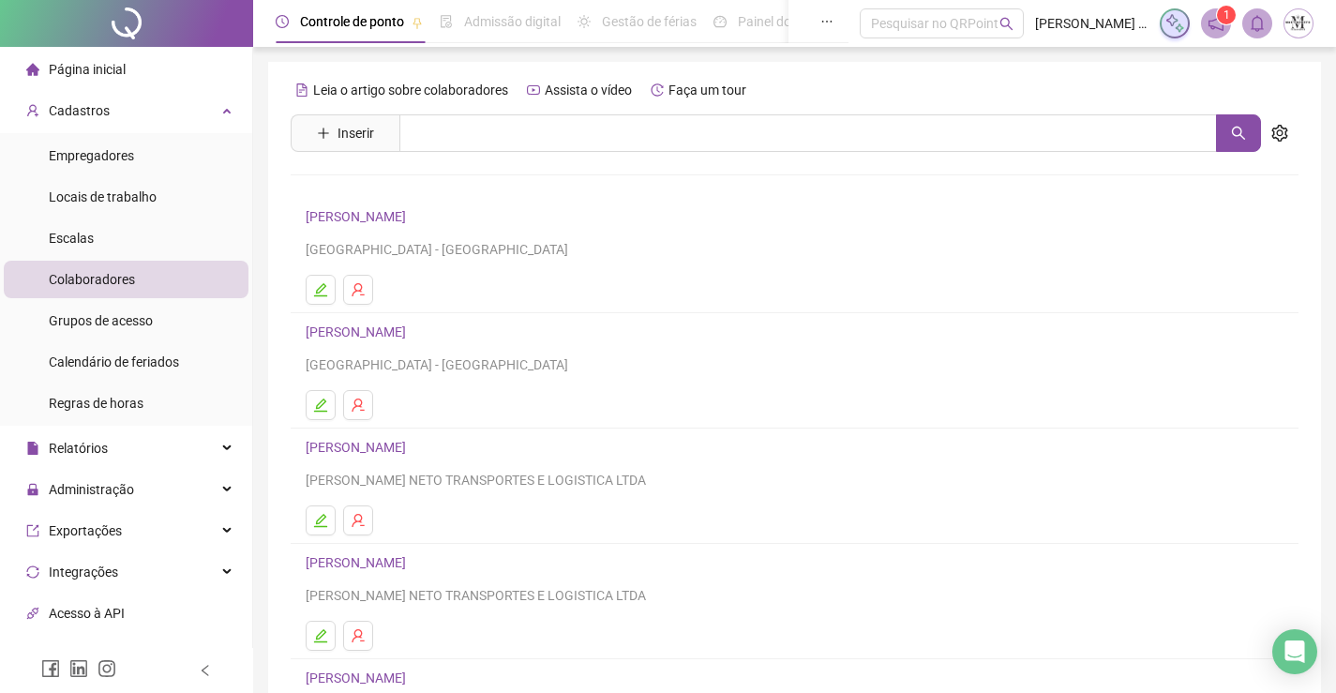
scroll to position [214, 0]
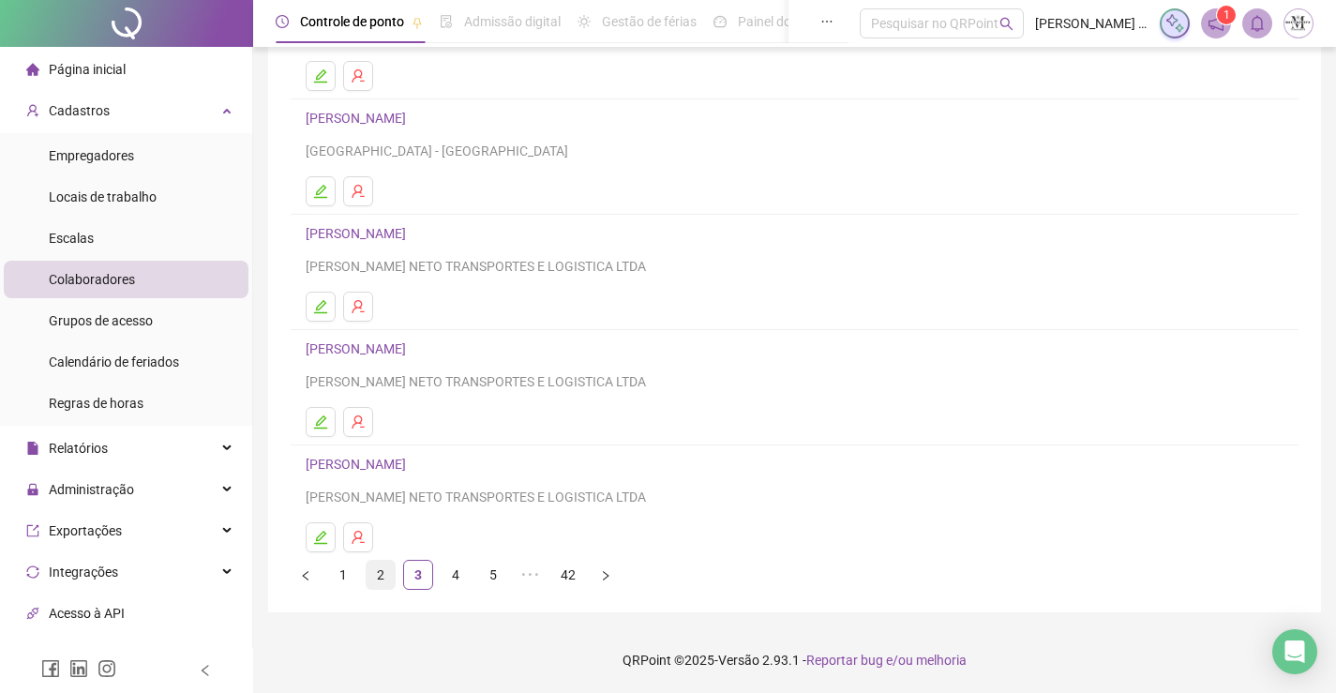
click at [375, 576] on link "2" at bounding box center [381, 575] width 28 height 28
click at [412, 460] on link "ALEXANDRE LUIZ ASSIS DE CASTRO" at bounding box center [359, 464] width 106 height 15
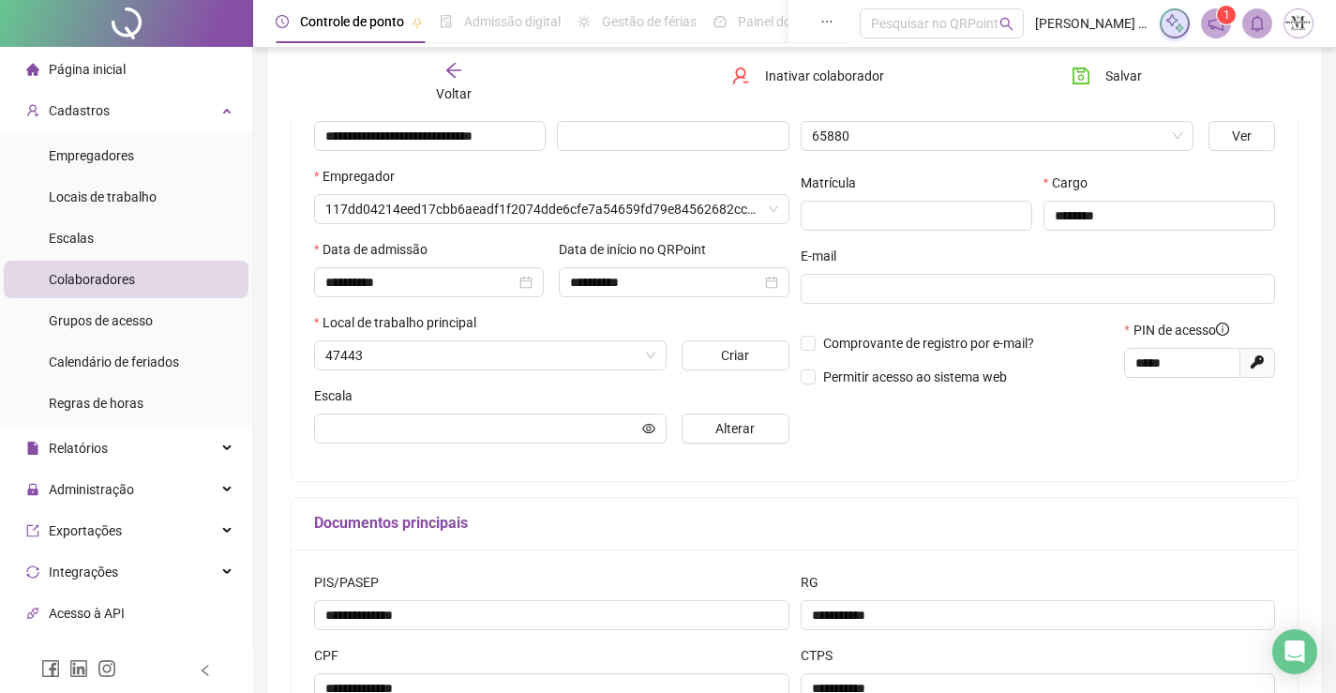
scroll to position [223, 0]
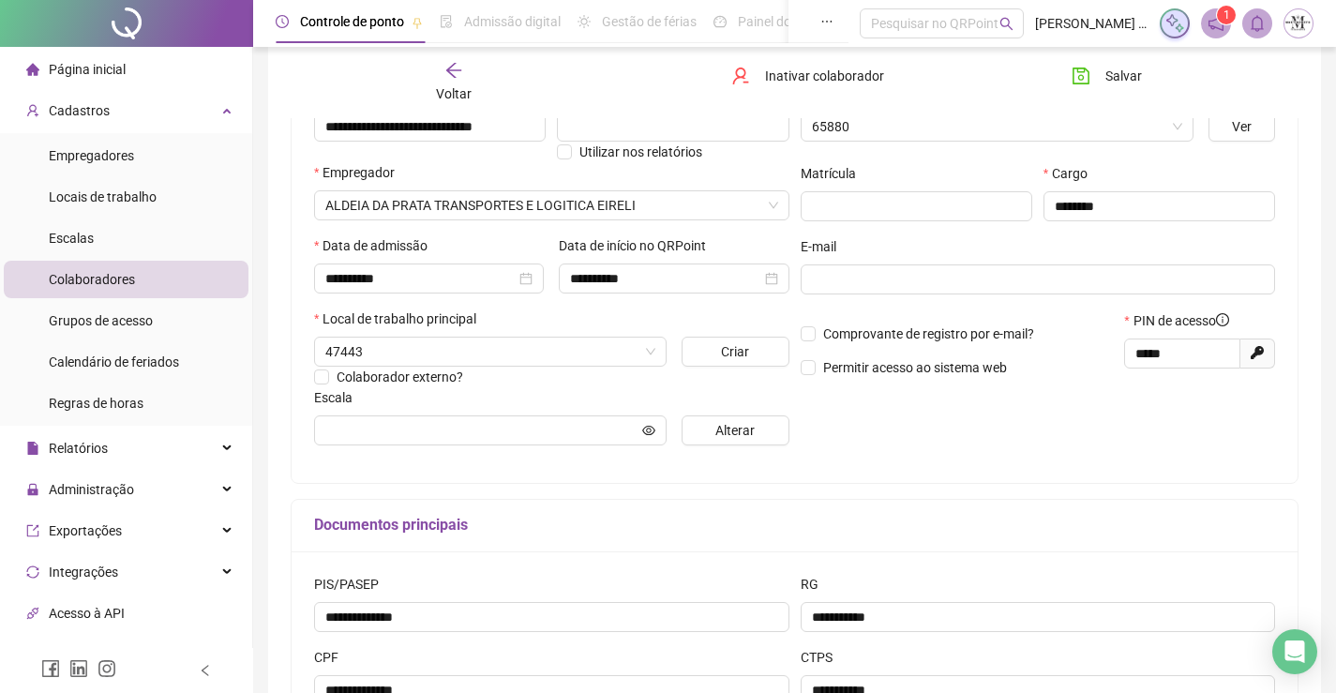
type input "**********"
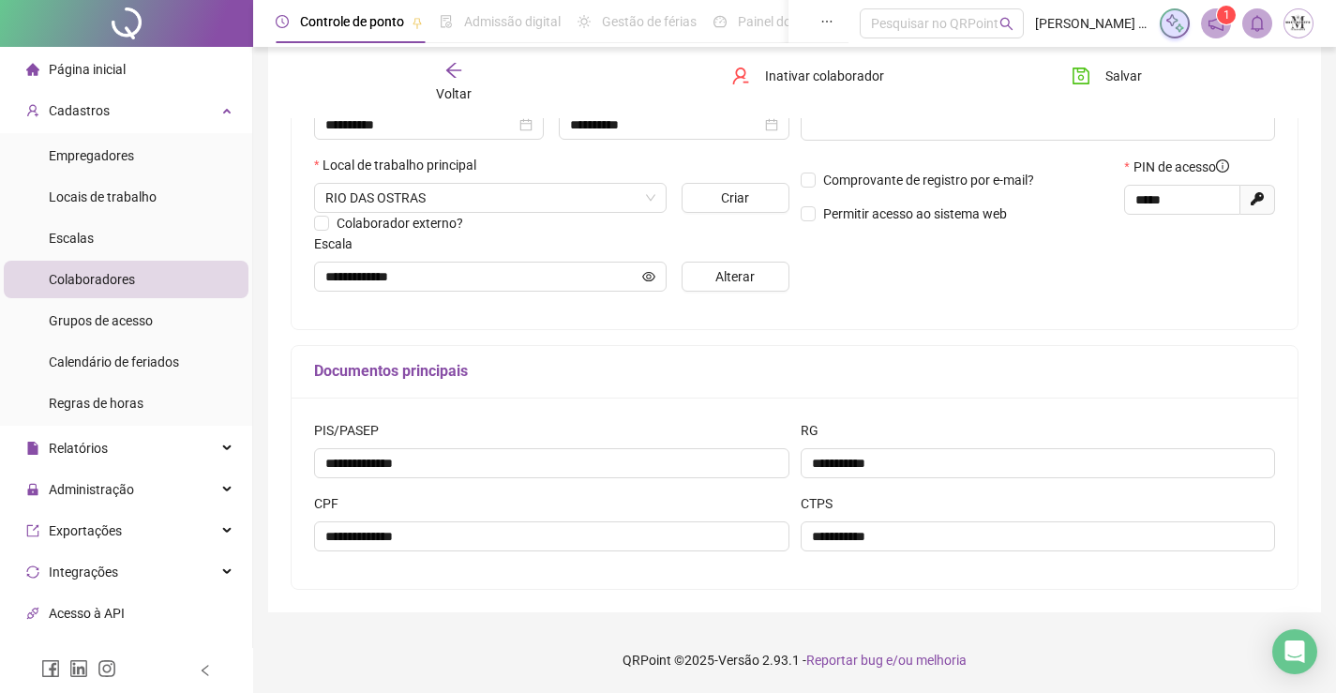
scroll to position [2, 0]
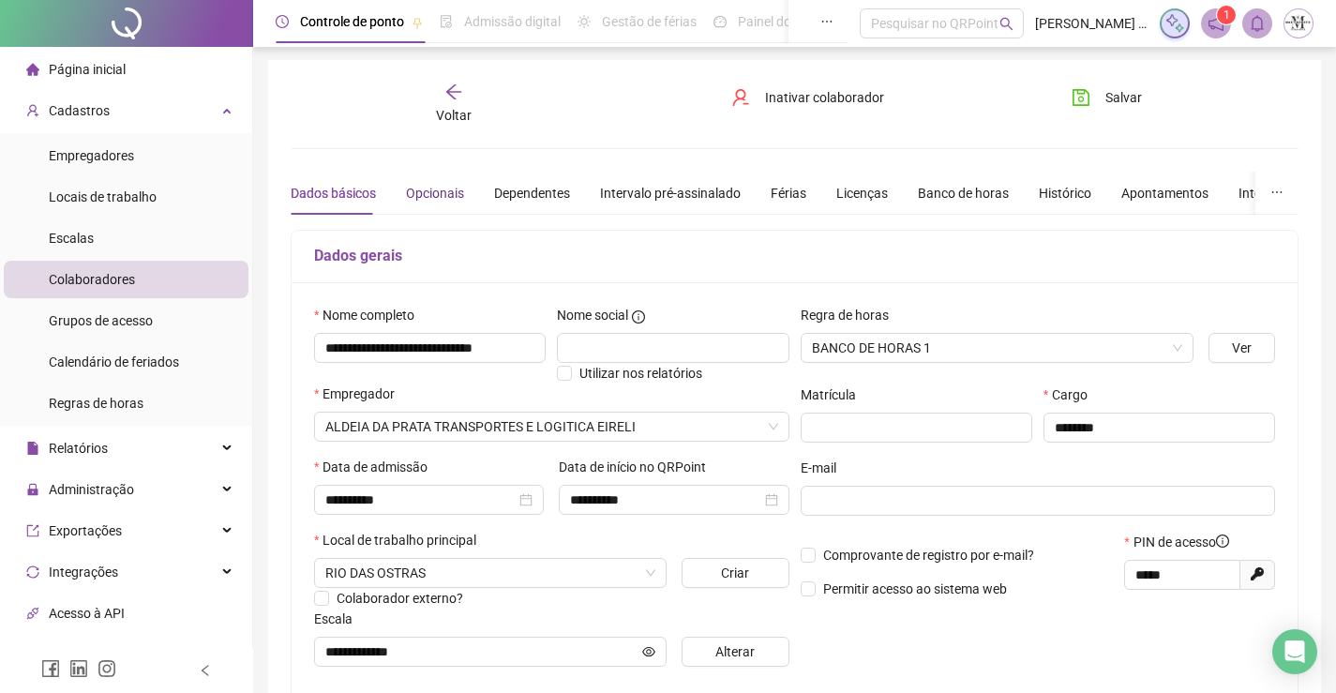
click at [422, 187] on div "Opcionais" at bounding box center [435, 193] width 58 height 21
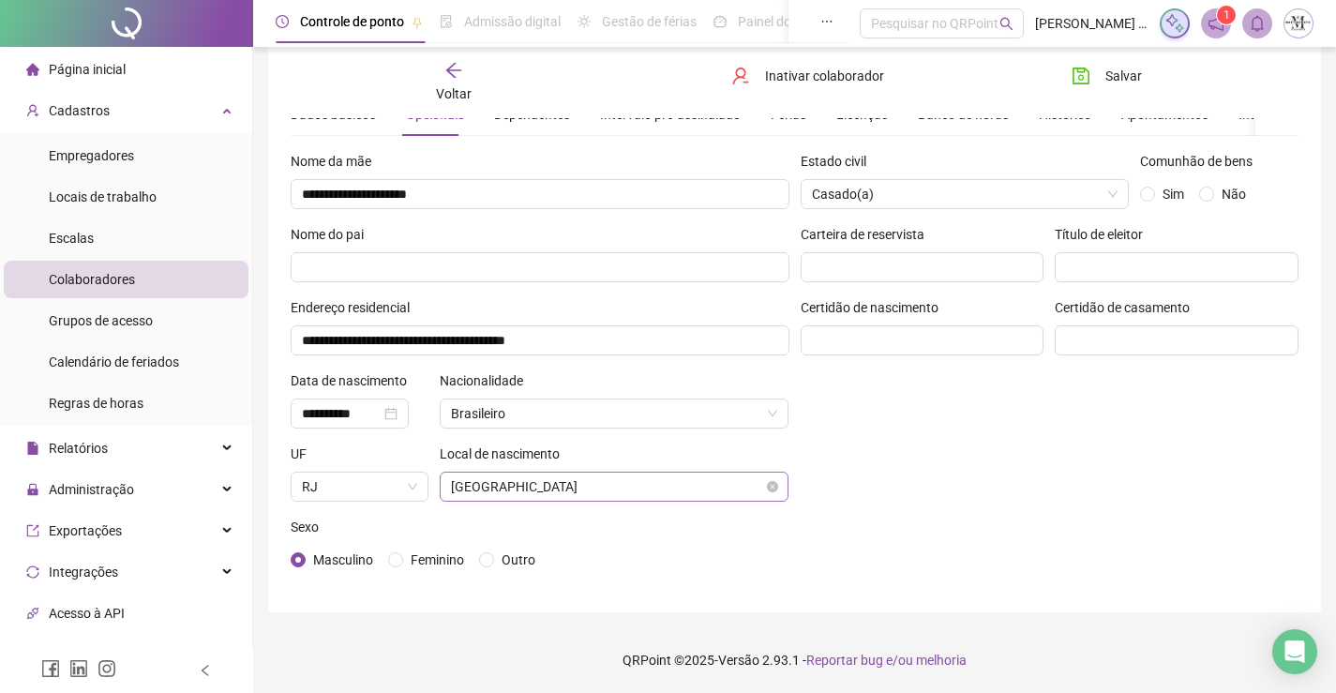
scroll to position [0, 0]
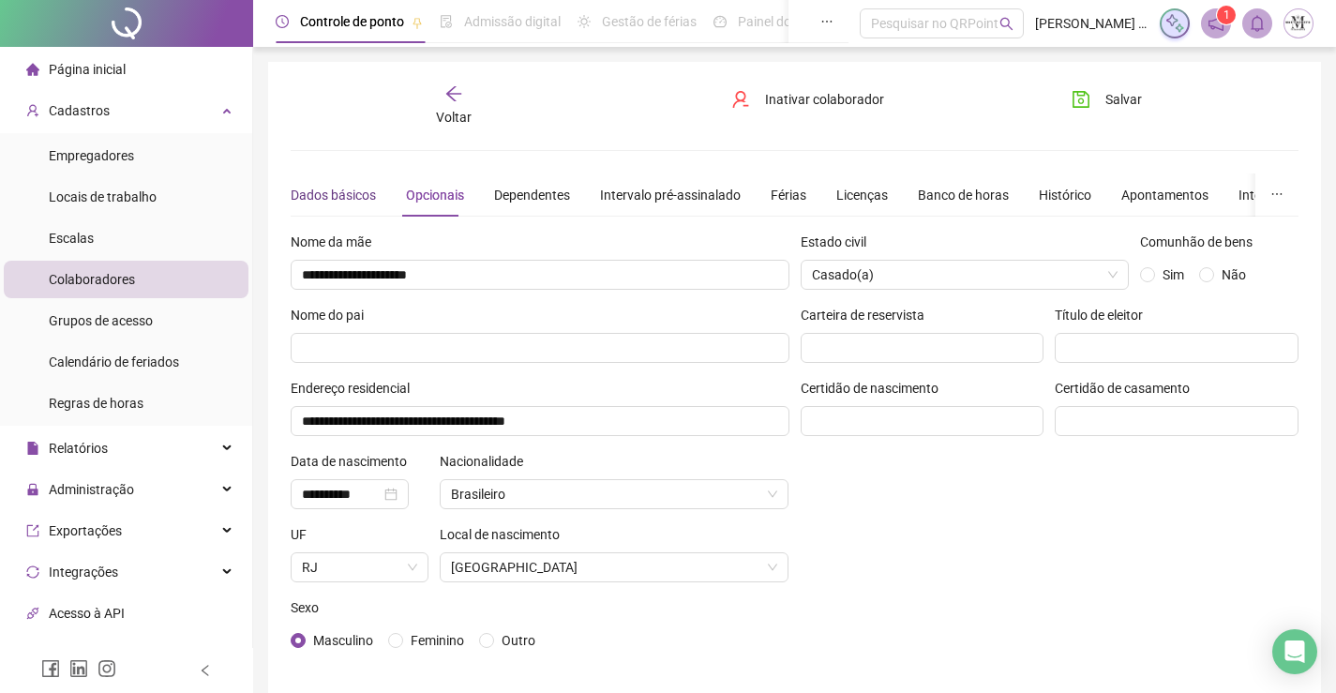
click at [296, 202] on div "Dados básicos" at bounding box center [333, 195] width 85 height 21
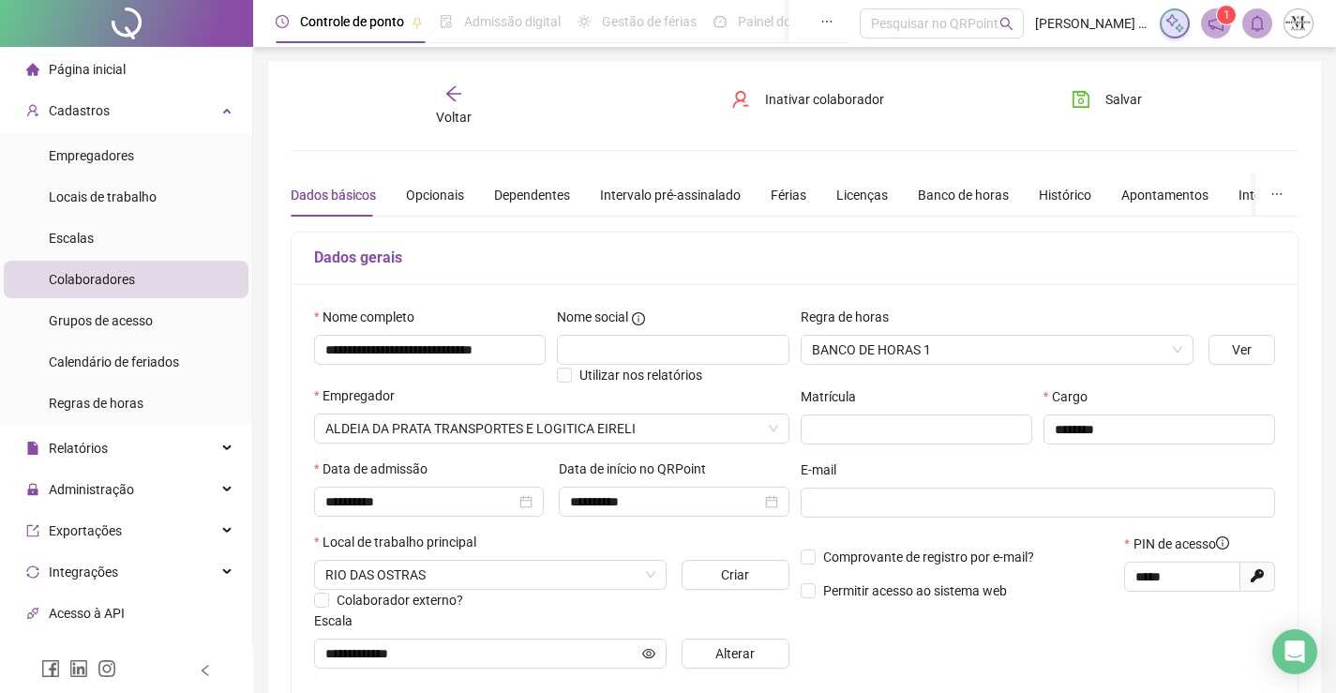
click at [466, 96] on div "Voltar" at bounding box center [454, 105] width 156 height 43
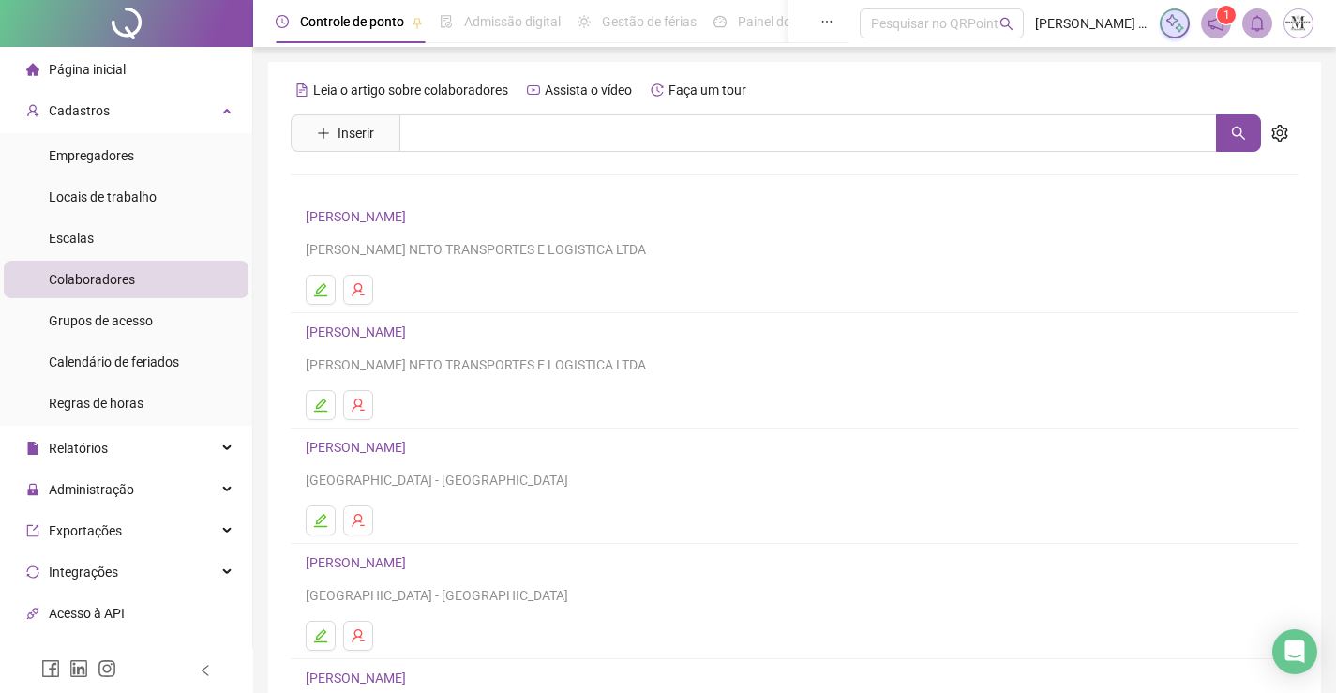
scroll to position [214, 0]
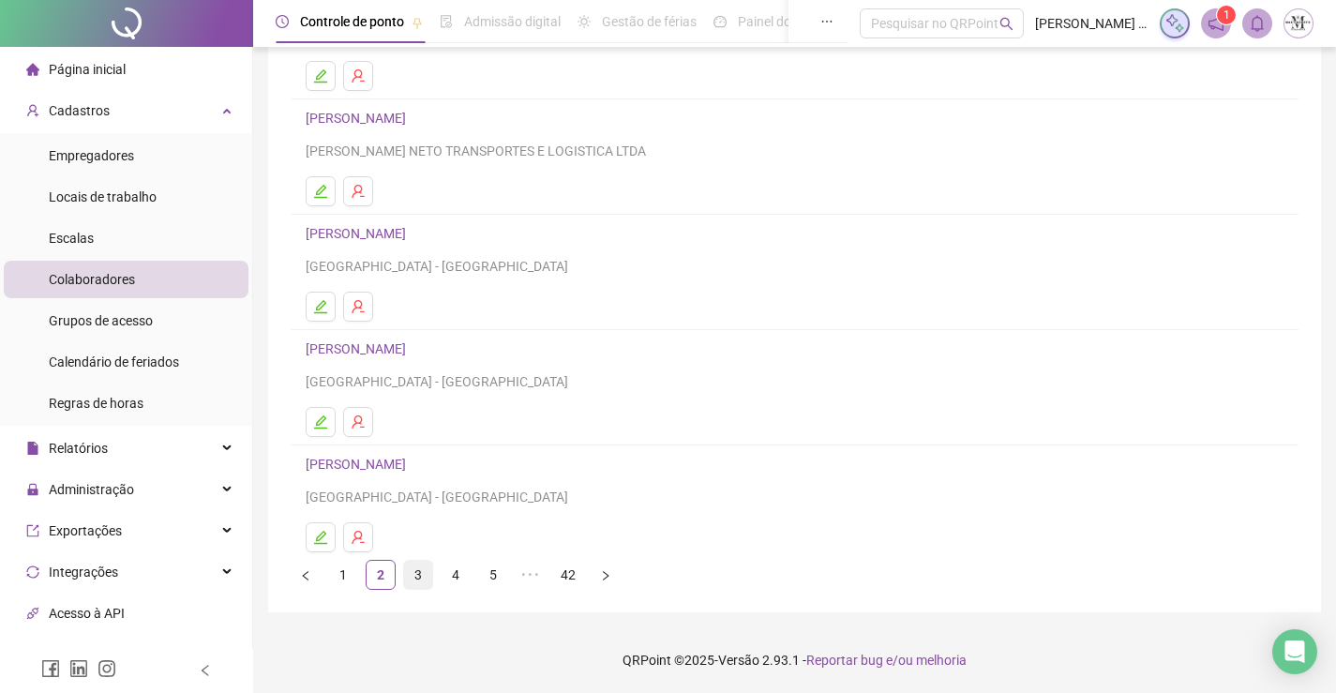
click at [411, 581] on link "3" at bounding box center [418, 575] width 28 height 28
click at [412, 238] on link "ALLAN SILVA JUNIOR" at bounding box center [359, 233] width 106 height 15
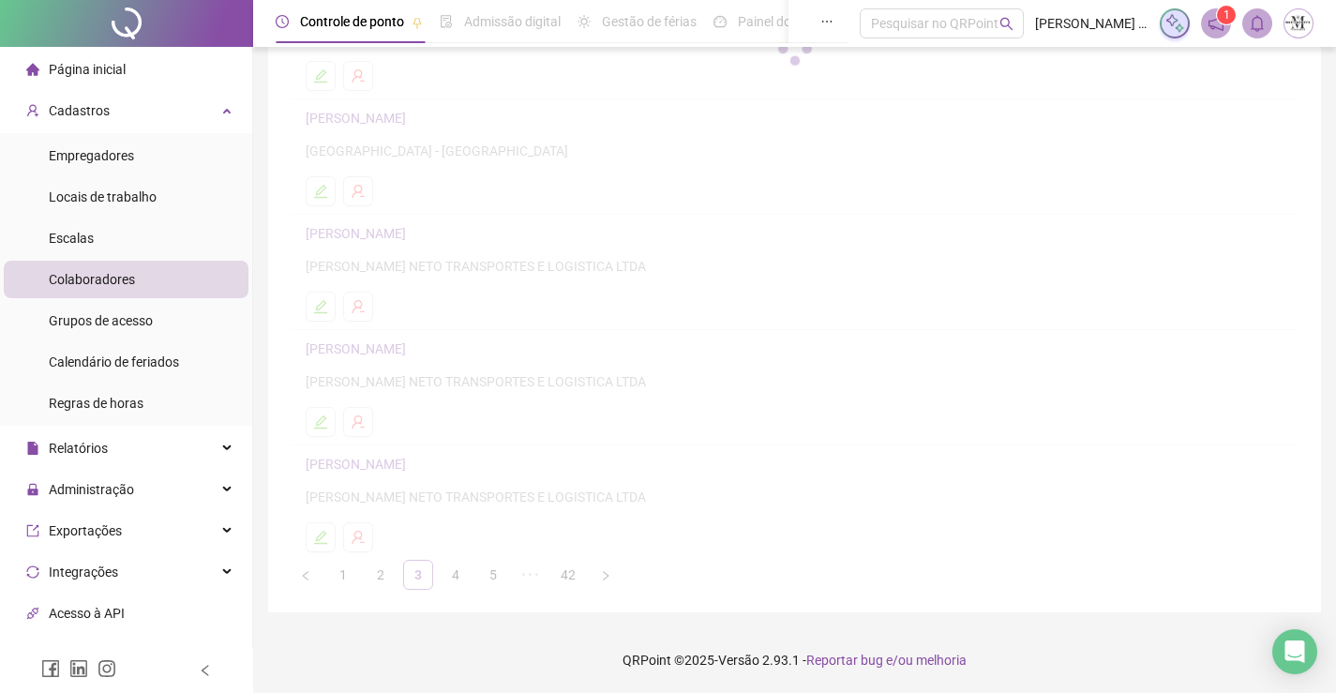
scroll to position [223, 0]
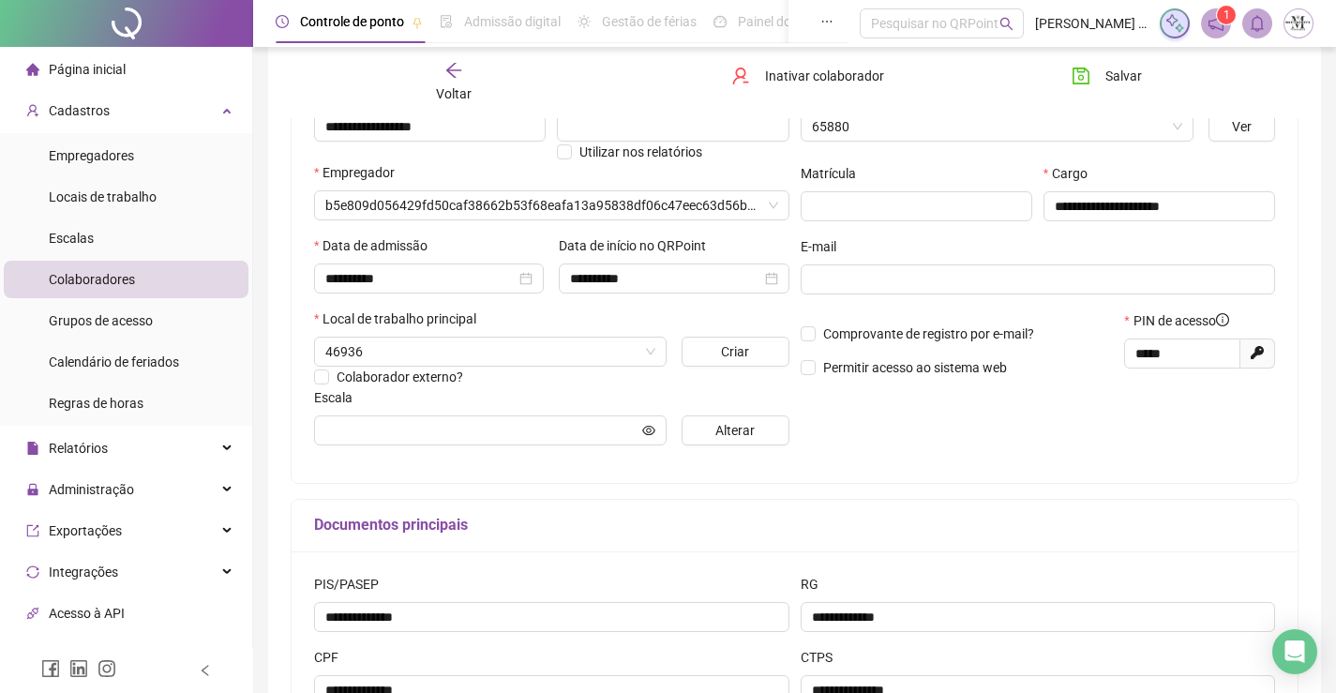
type input "*******"
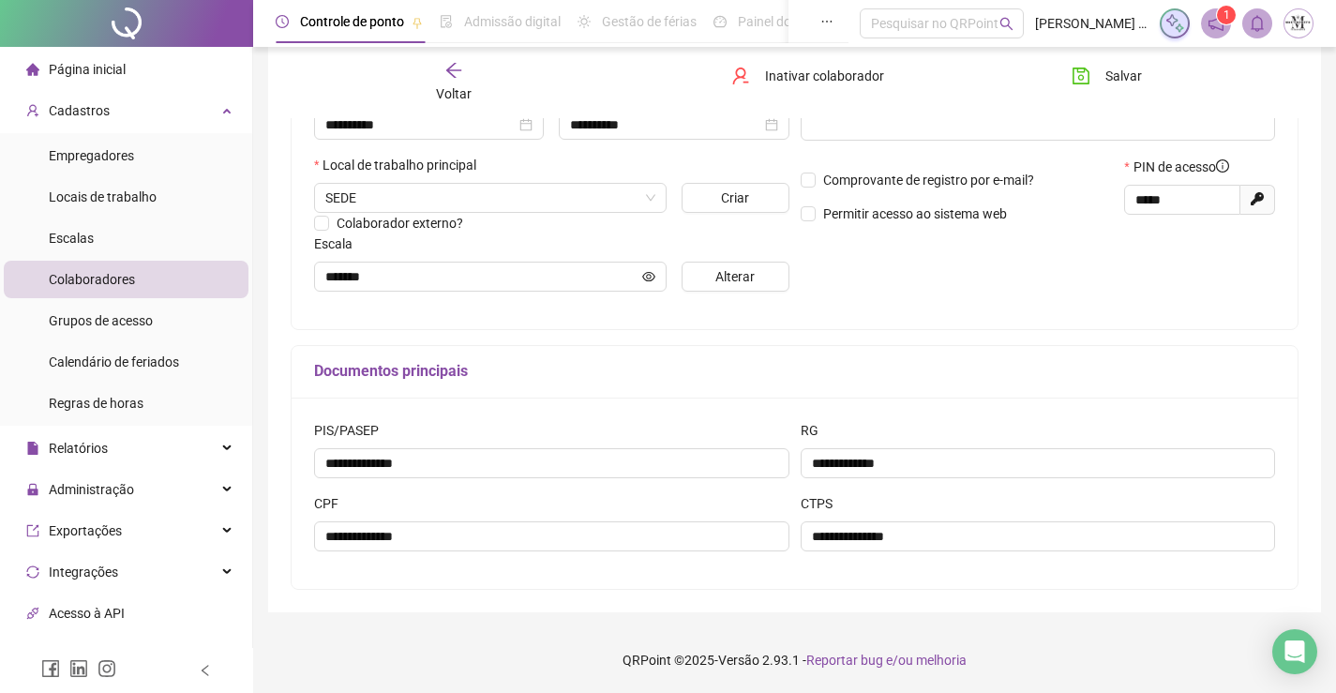
scroll to position [2, 0]
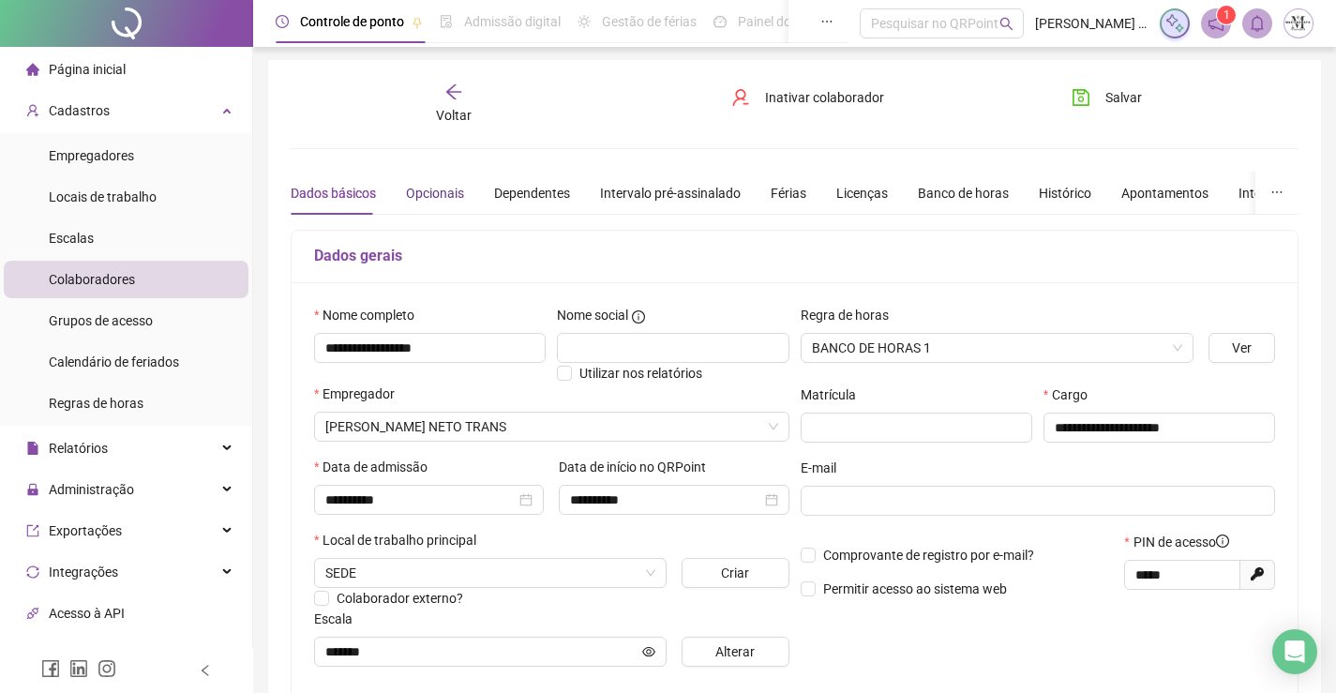
click at [406, 188] on div "Opcionais" at bounding box center [435, 193] width 58 height 21
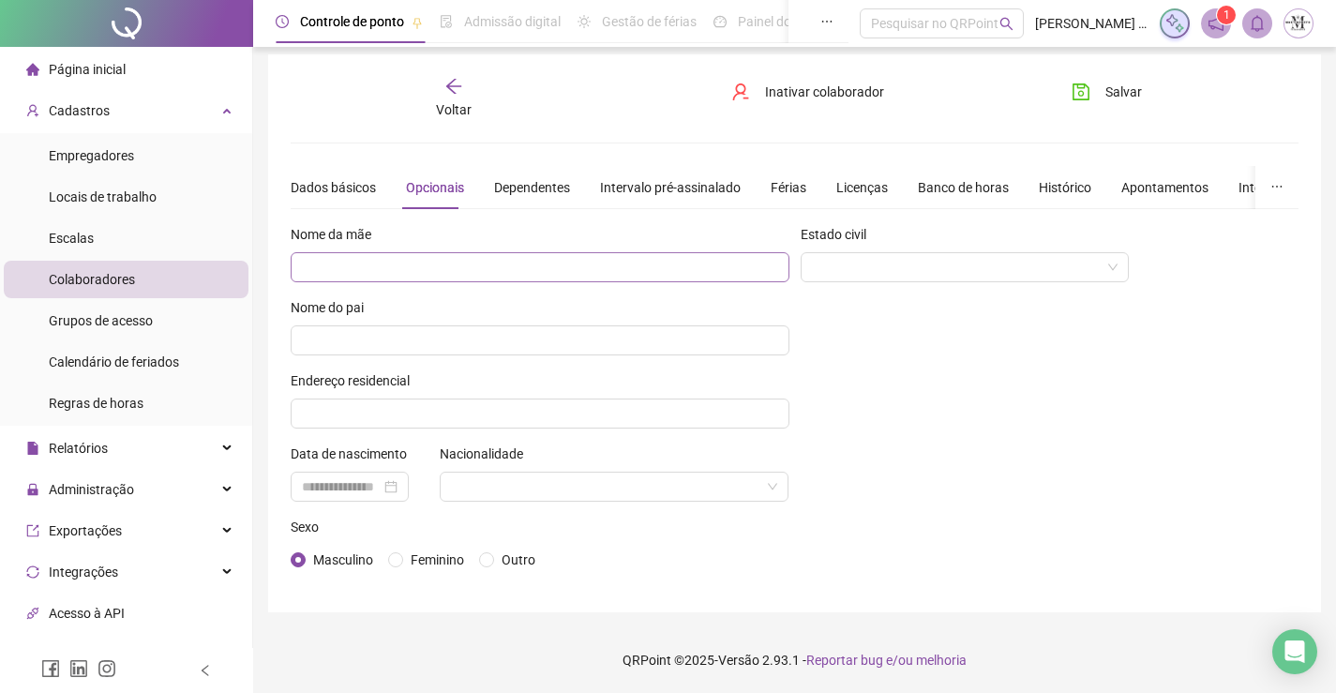
scroll to position [0, 0]
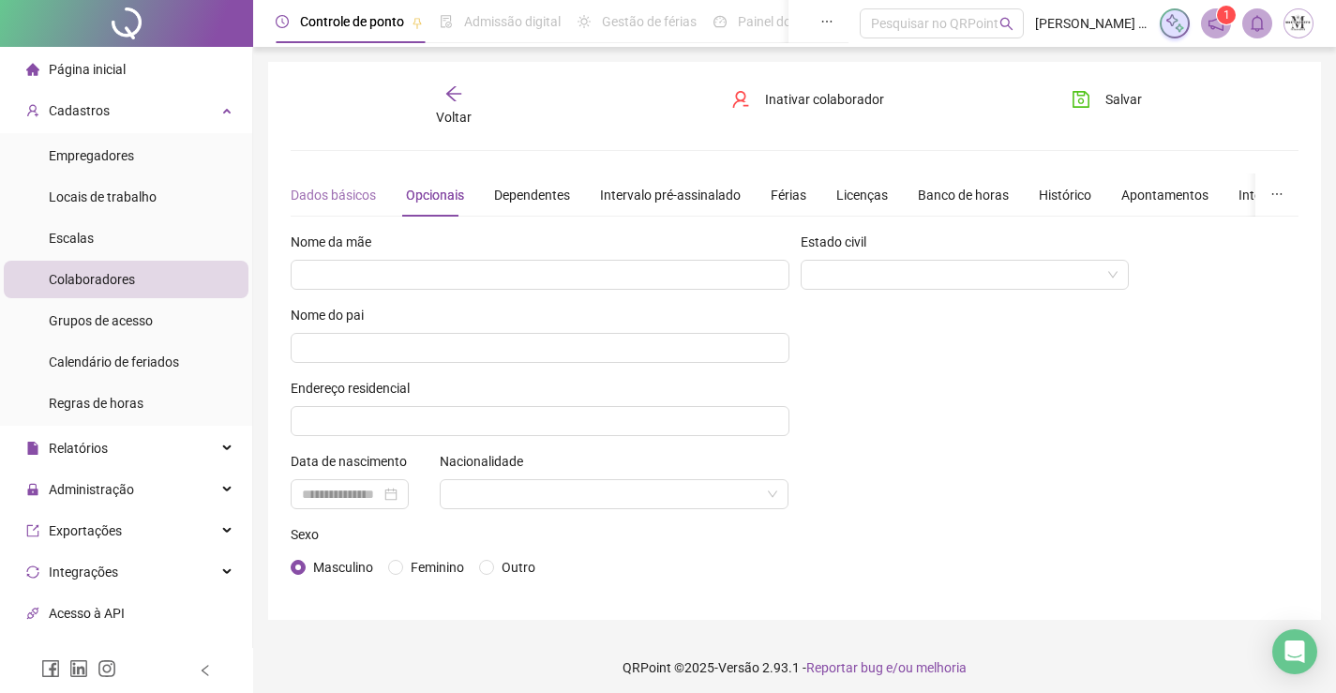
click at [346, 180] on div "Dados básicos" at bounding box center [333, 194] width 85 height 43
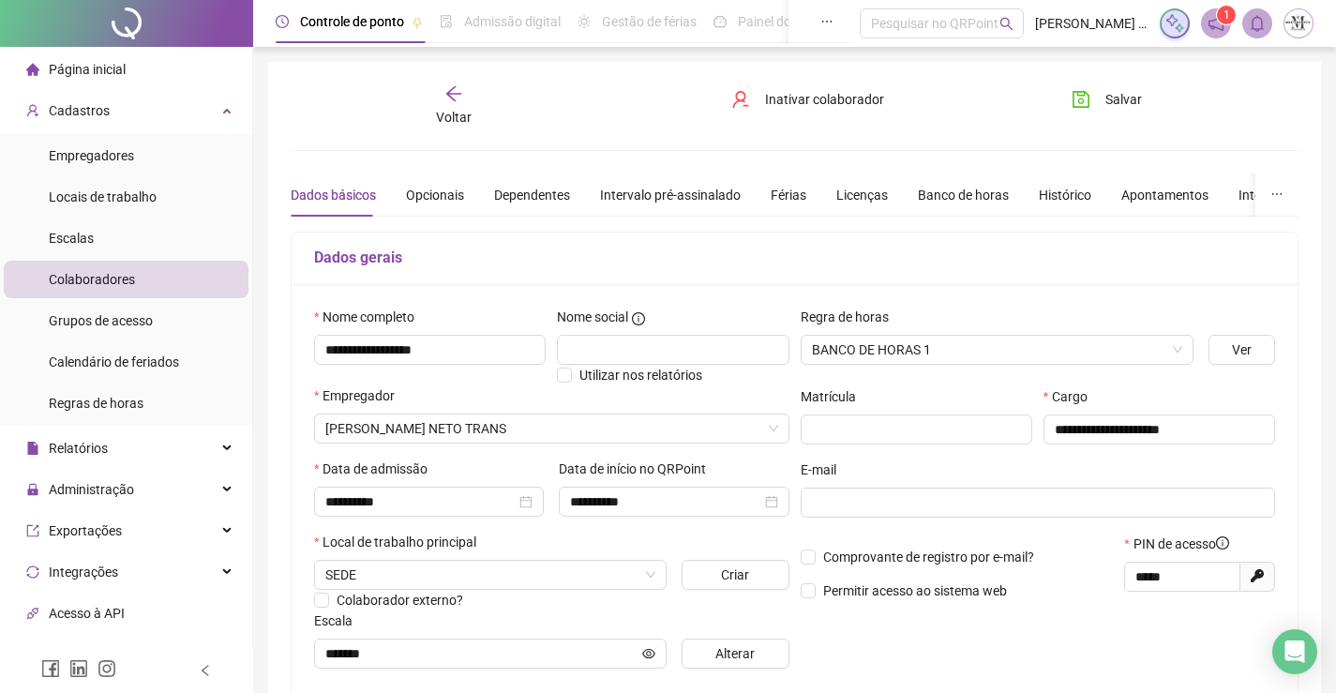
scroll to position [375, 0]
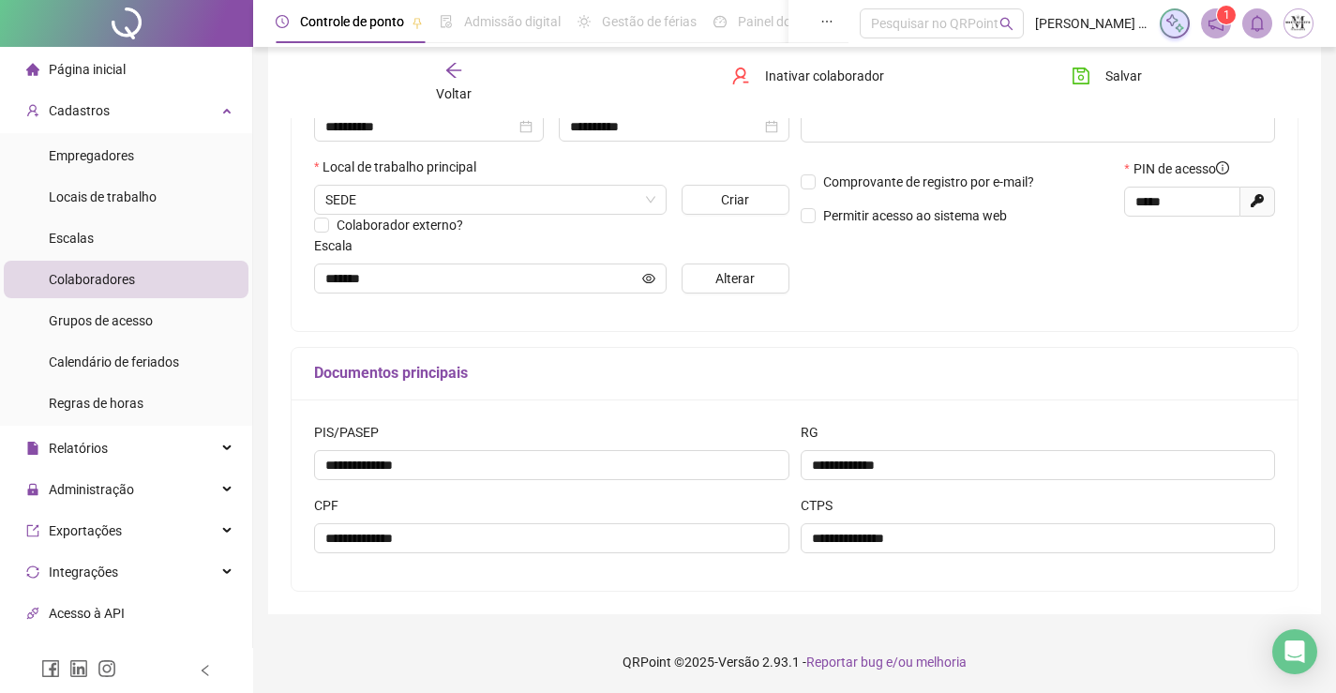
click at [468, 78] on div "Voltar" at bounding box center [454, 82] width 156 height 43
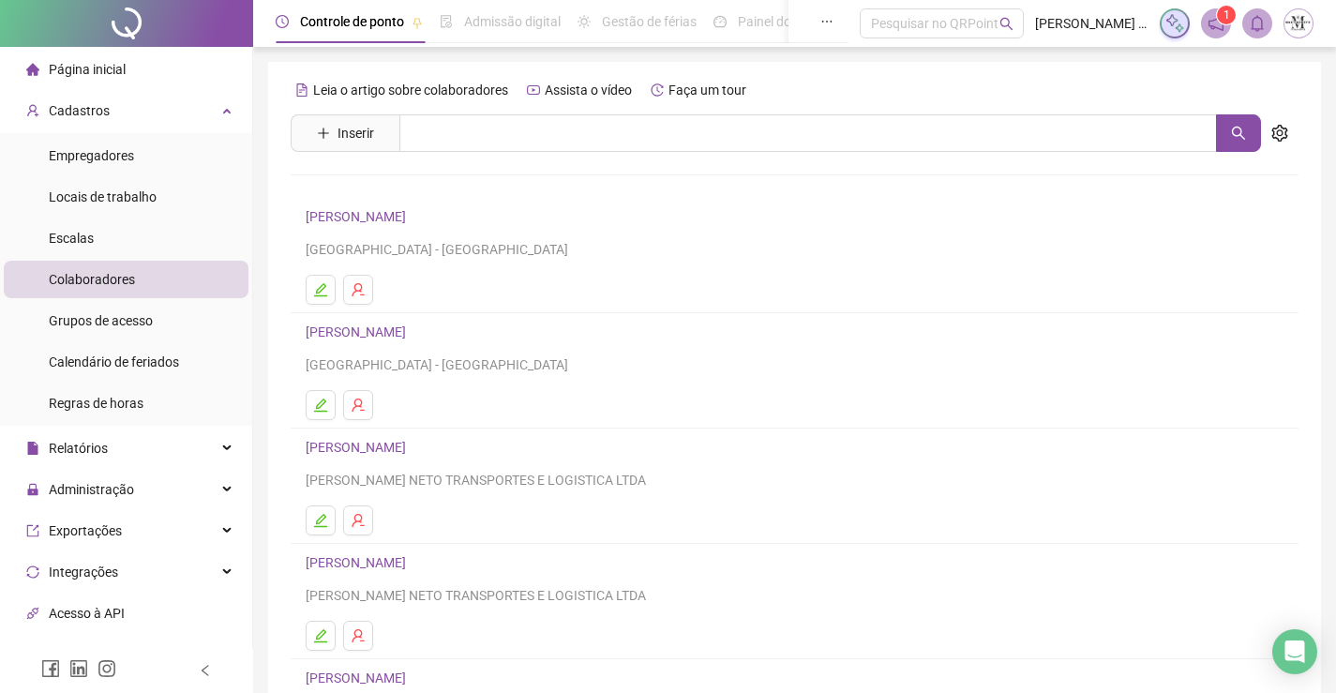
scroll to position [214, 0]
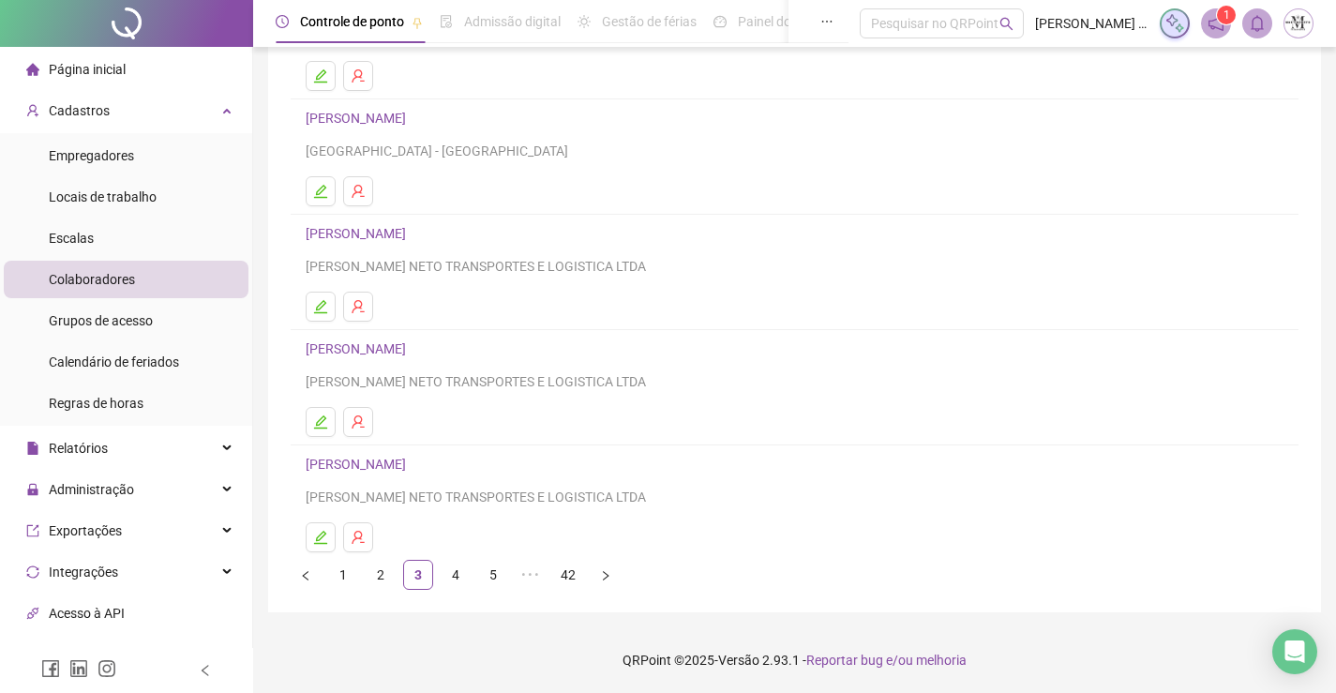
click at [412, 354] on link "ALMIR ISRAEL DOS SANTOS" at bounding box center [359, 348] width 106 height 15
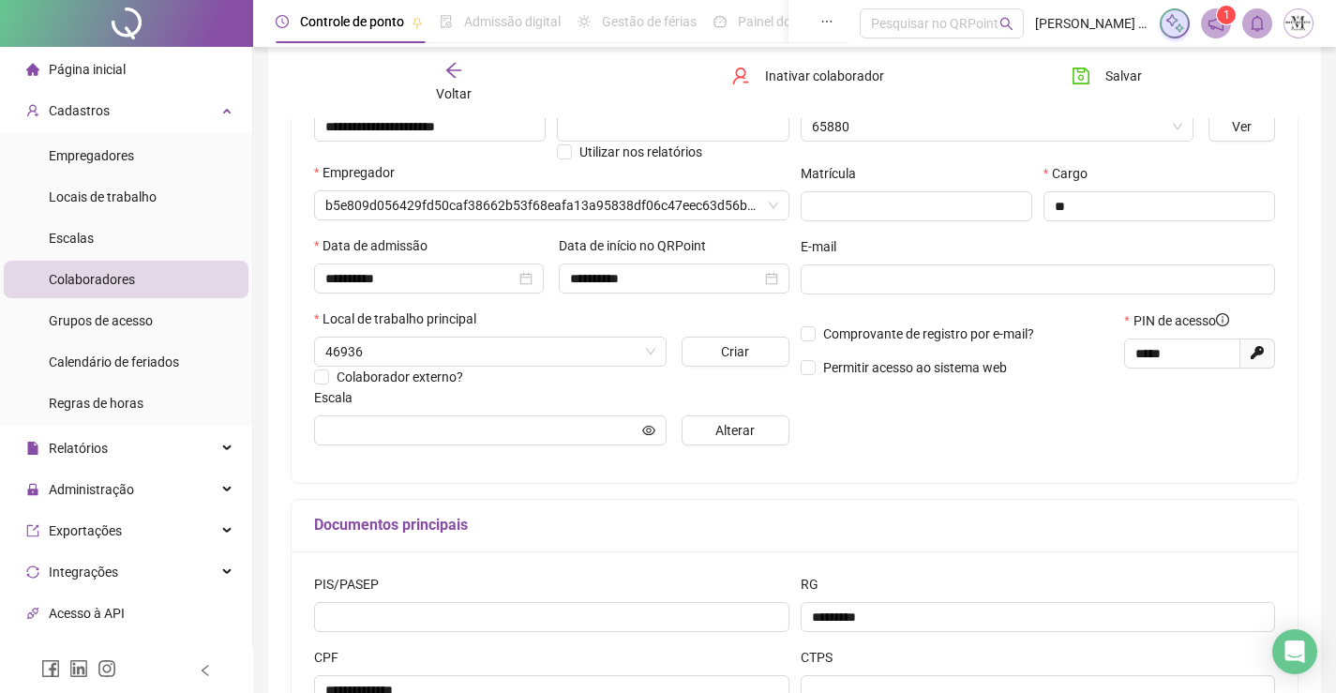
type input "*********"
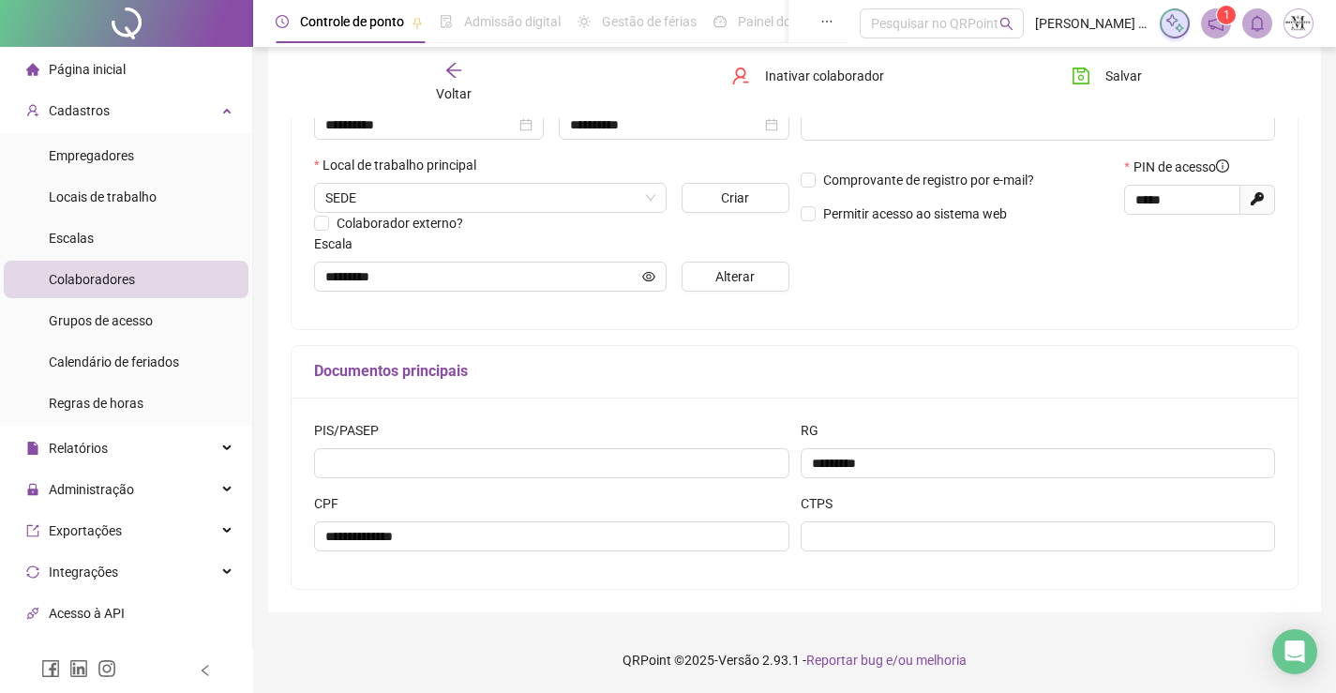
scroll to position [2, 0]
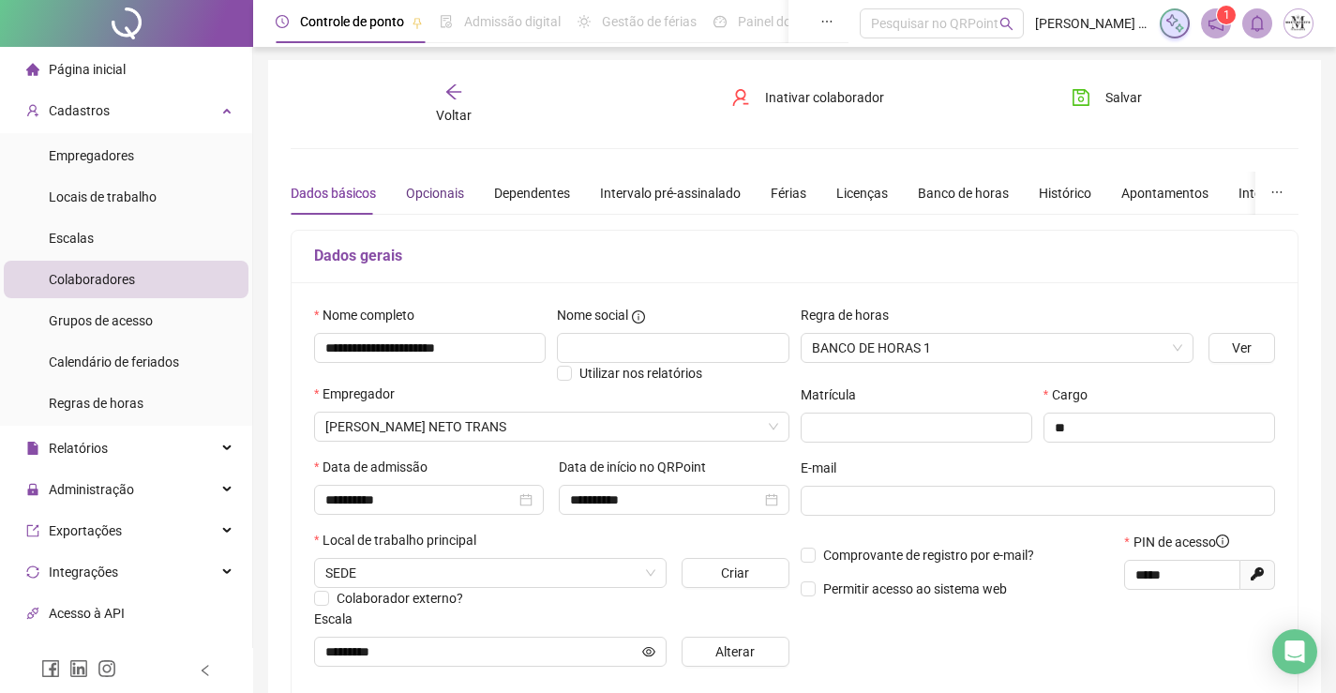
click at [406, 189] on div "Opcionais" at bounding box center [435, 193] width 58 height 21
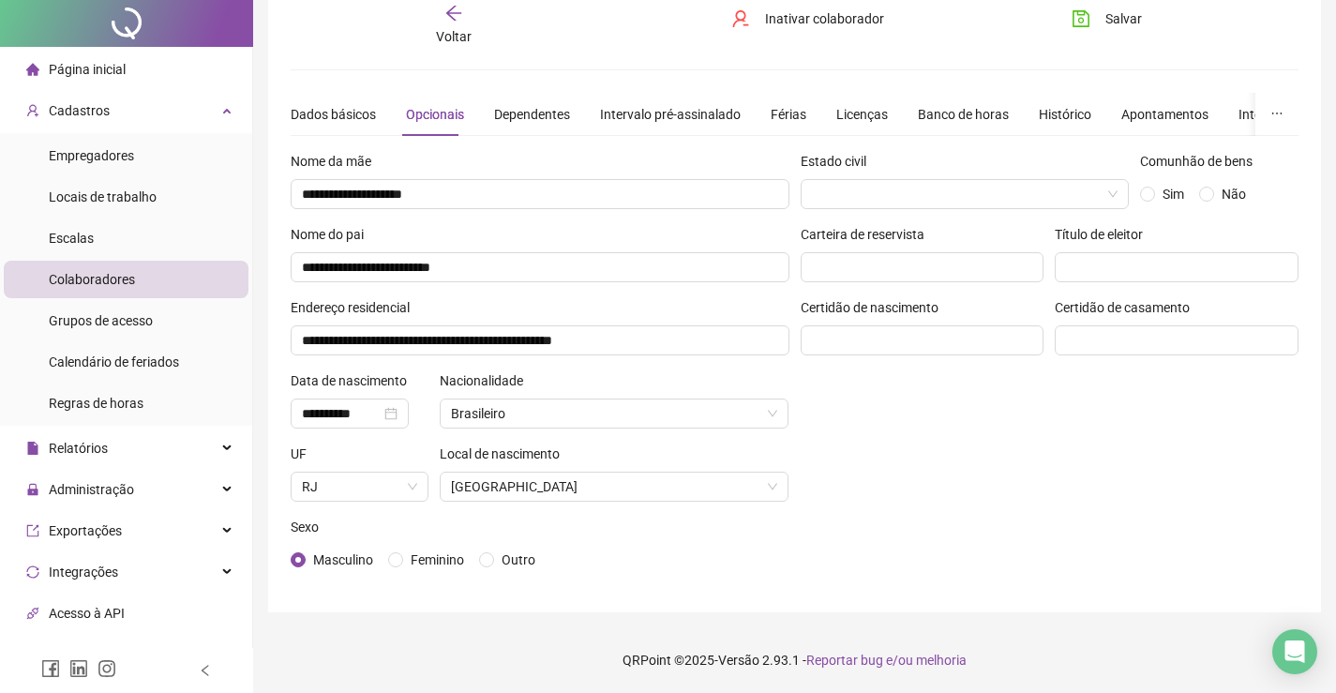
scroll to position [0, 0]
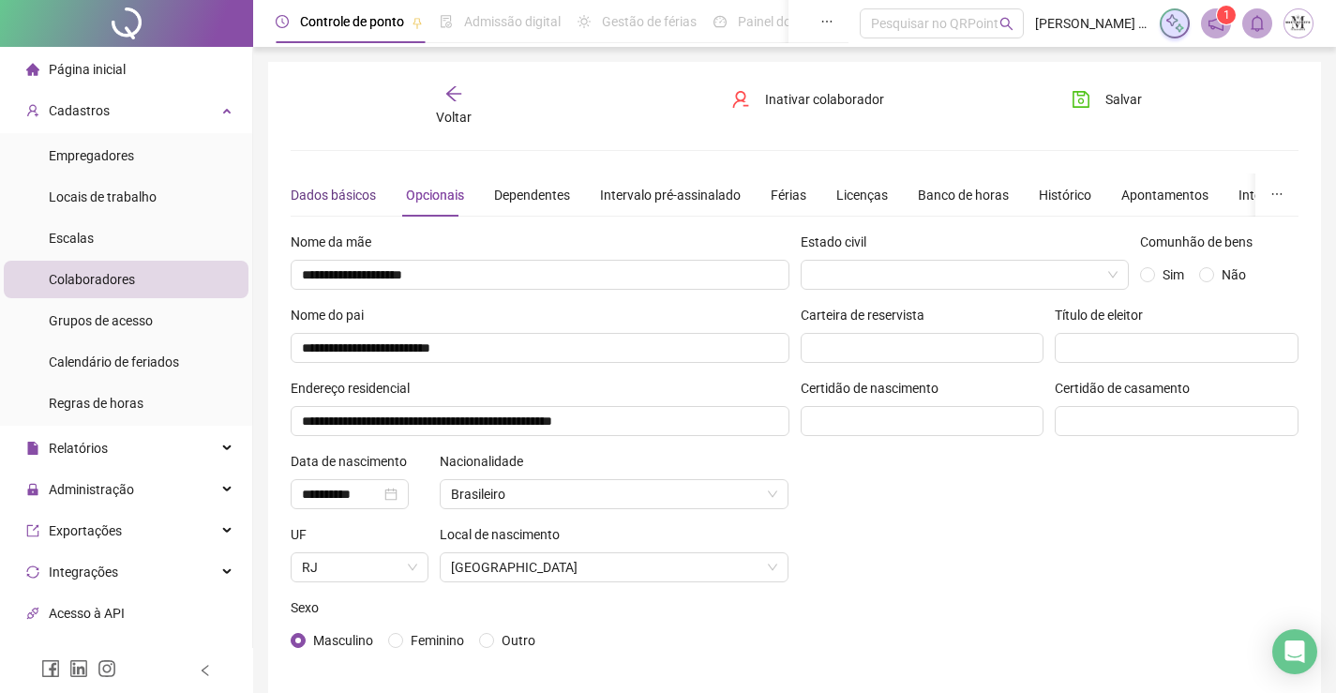
click at [337, 202] on div "Dados básicos" at bounding box center [333, 195] width 85 height 21
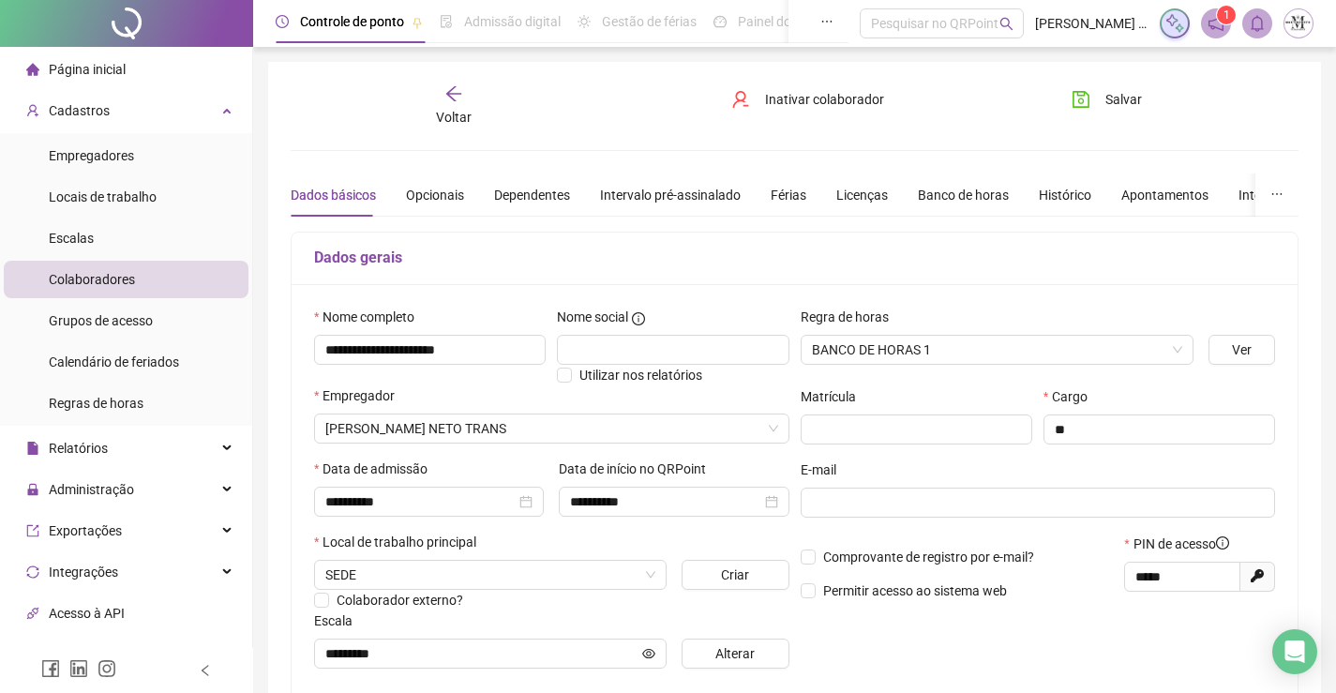
click at [468, 113] on span "Voltar" at bounding box center [454, 117] width 36 height 15
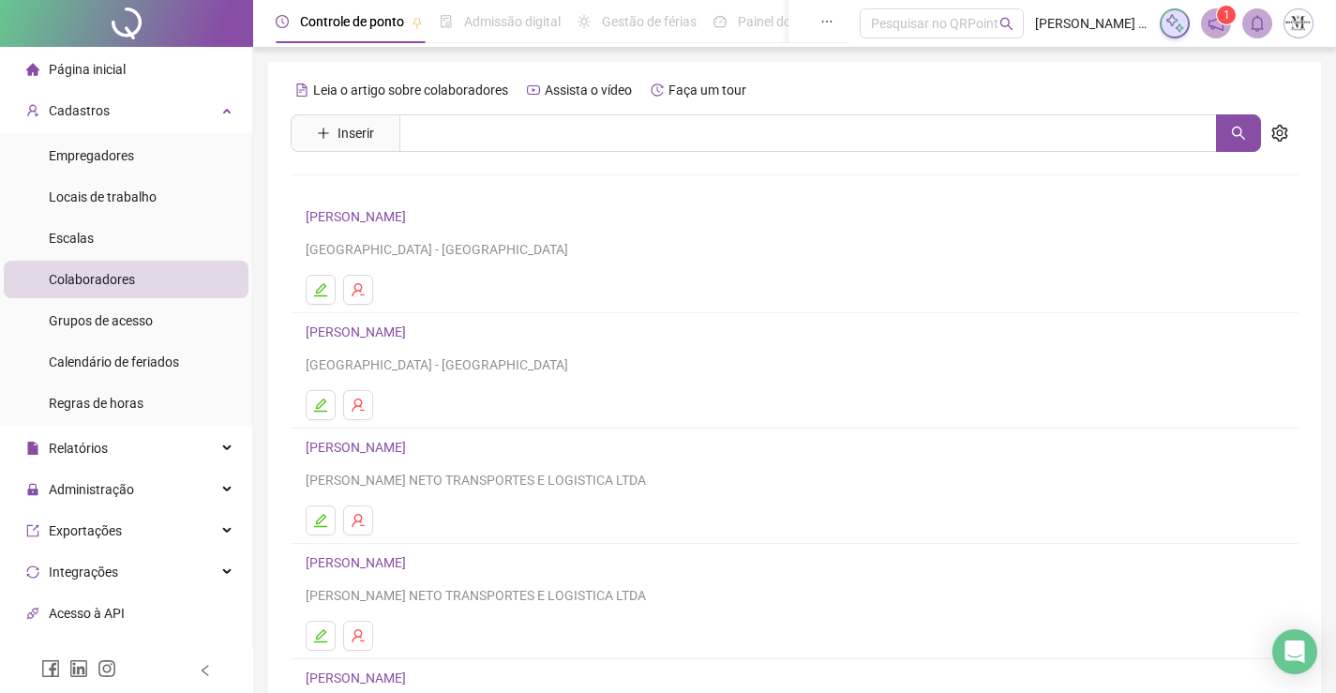
scroll to position [214, 0]
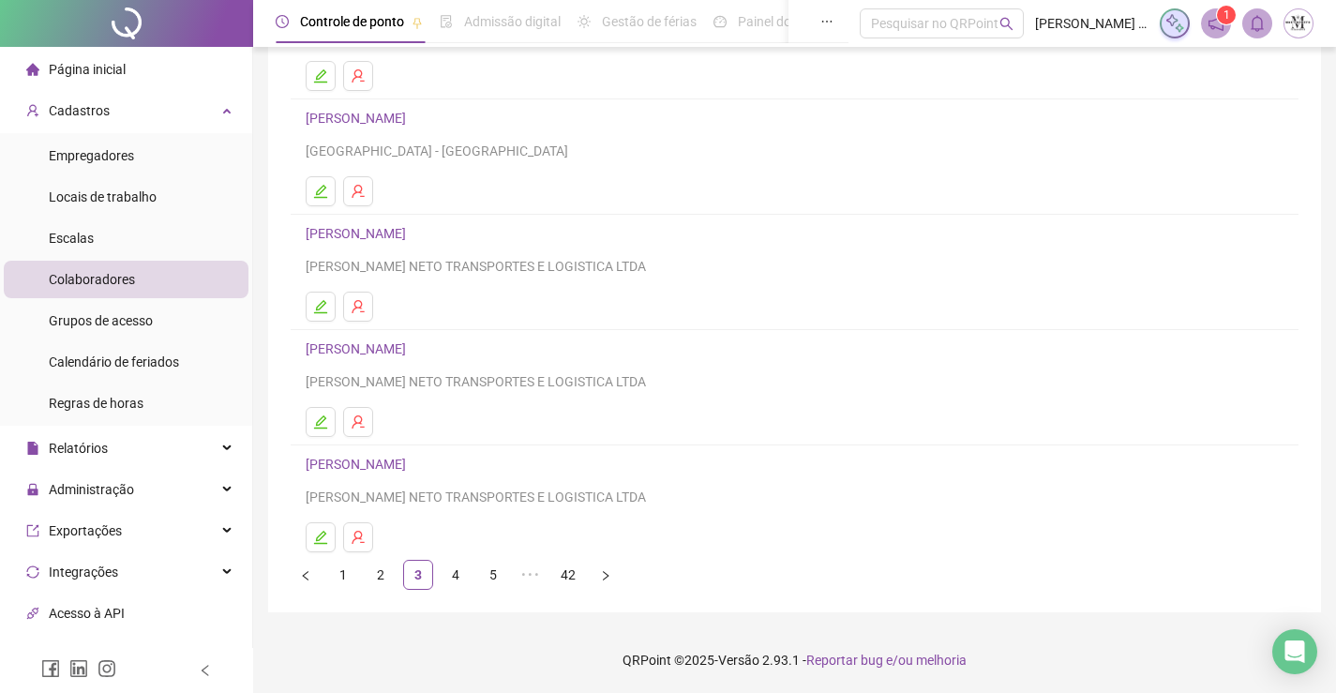
click at [412, 462] on link "ANA LUIZA RIBEIRO BUENO BASILIO" at bounding box center [359, 464] width 106 height 15
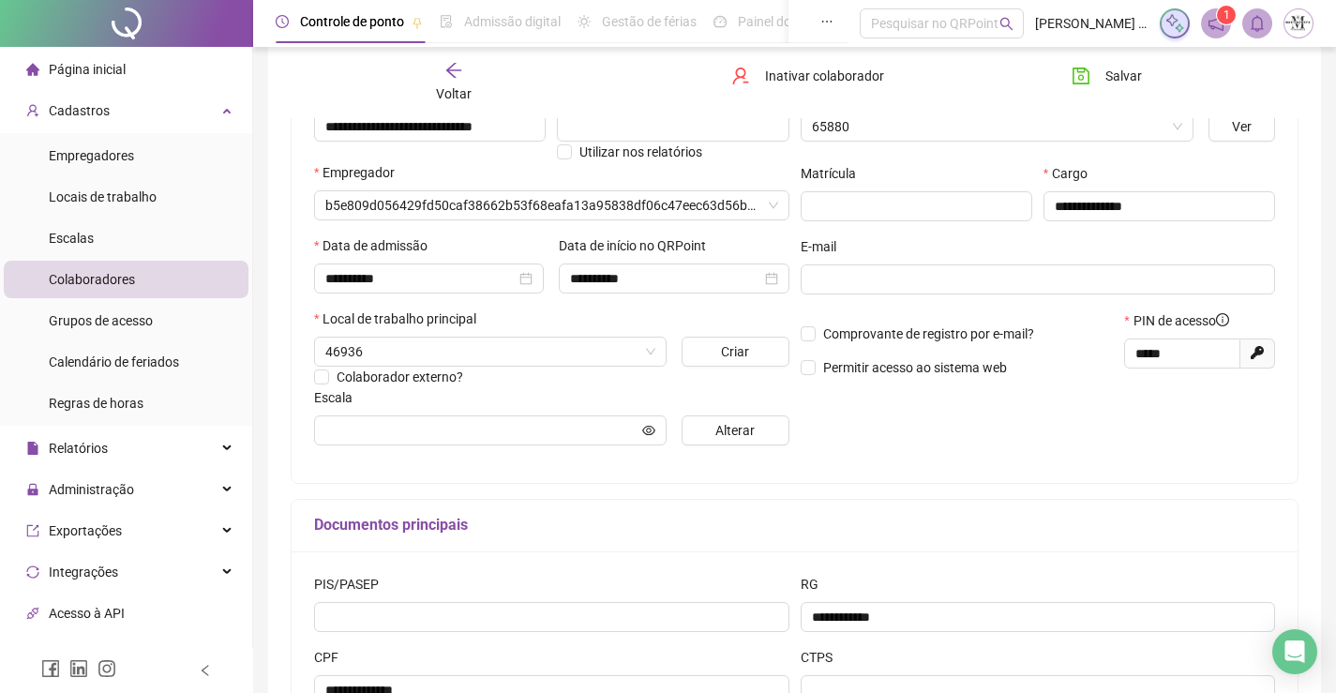
type input "**********"
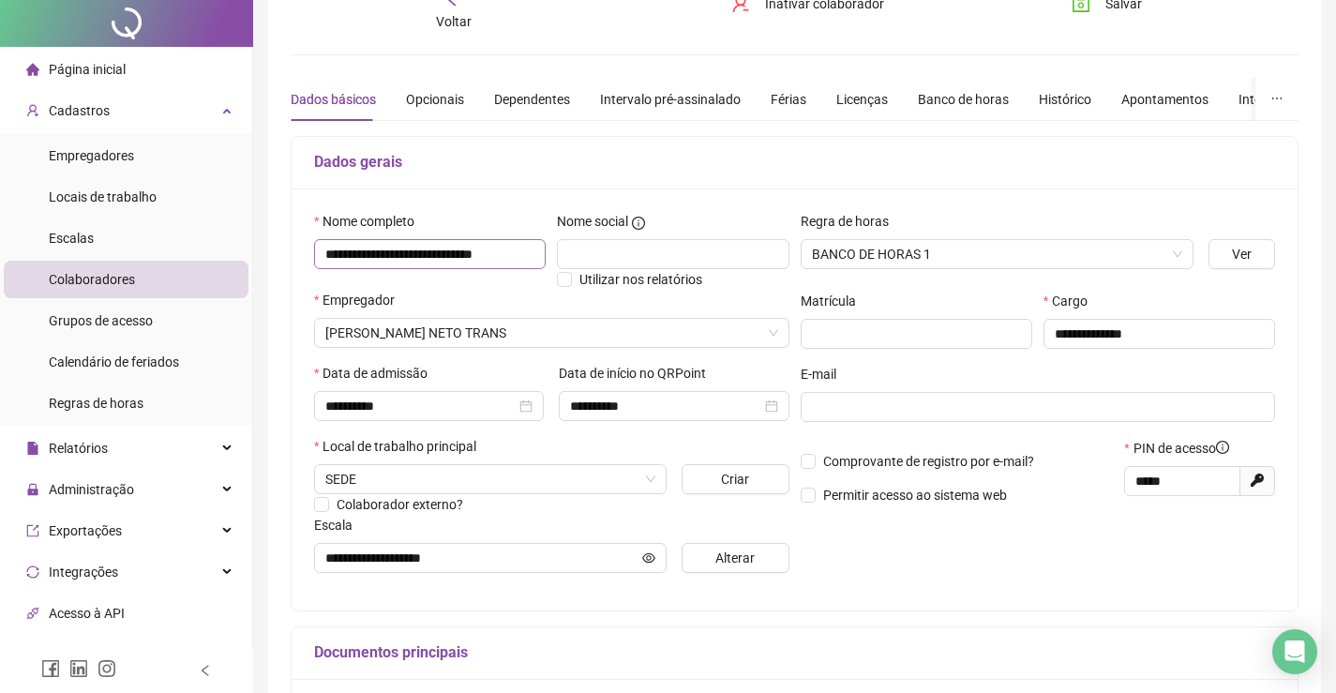
scroll to position [0, 0]
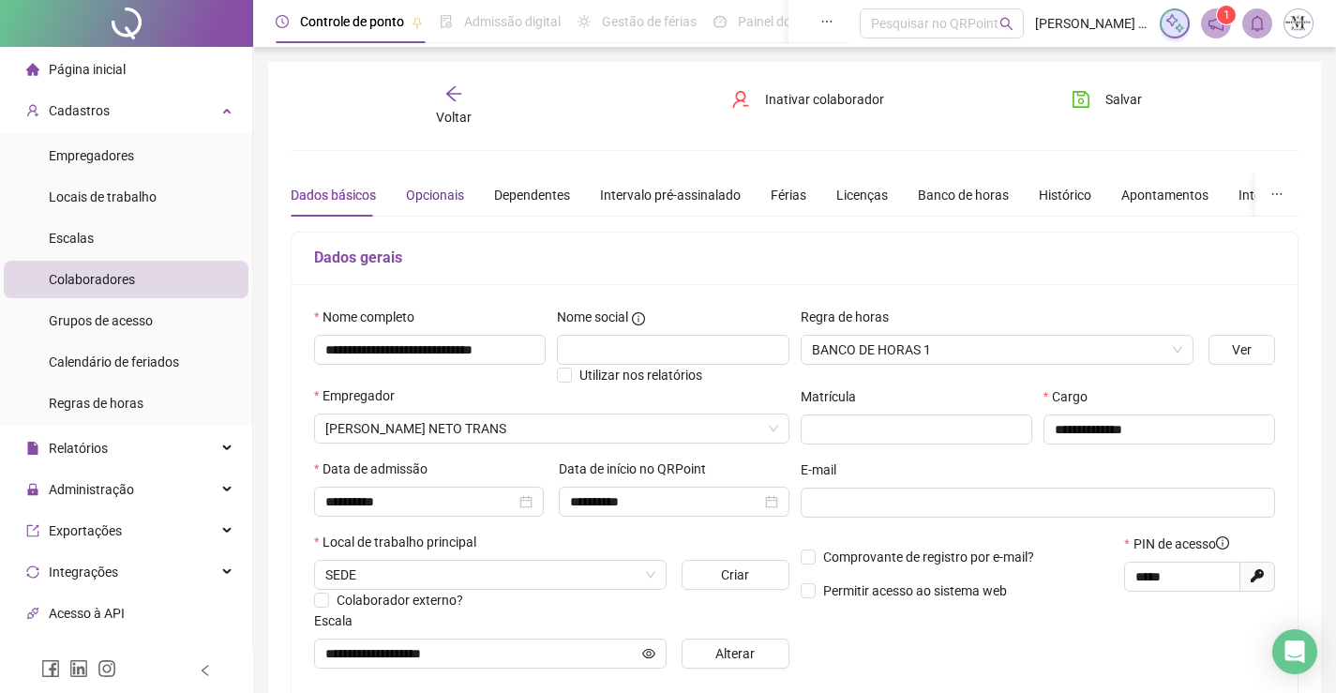
click at [440, 191] on div "Opcionais" at bounding box center [435, 195] width 58 height 21
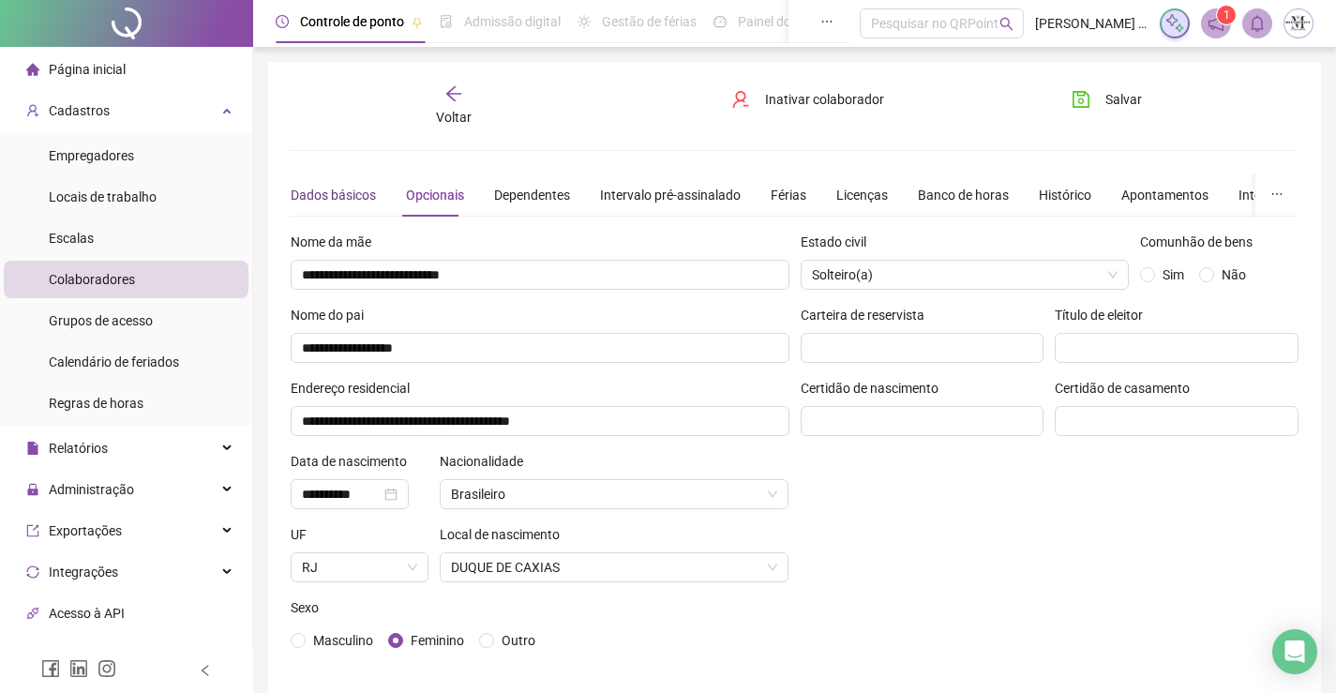
click at [360, 197] on div "Dados básicos" at bounding box center [333, 195] width 85 height 21
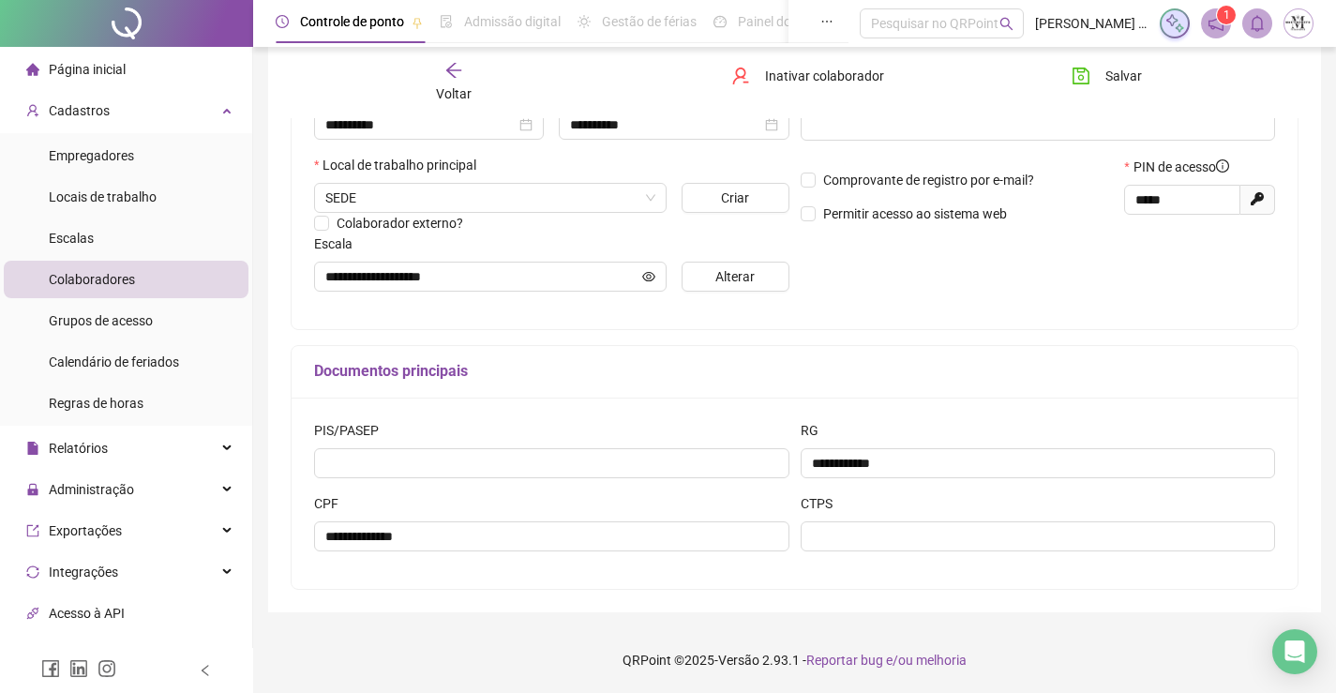
scroll to position [189, 0]
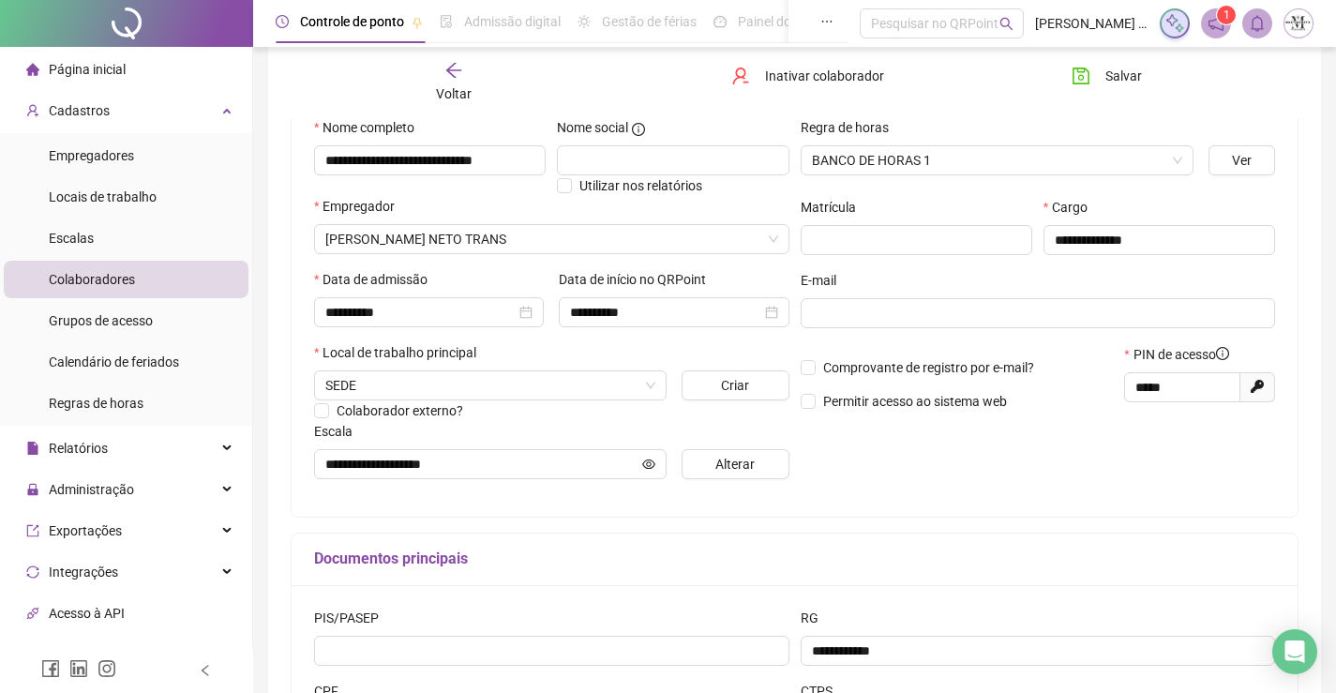
click at [458, 72] on icon "arrow-left" at bounding box center [453, 70] width 19 height 19
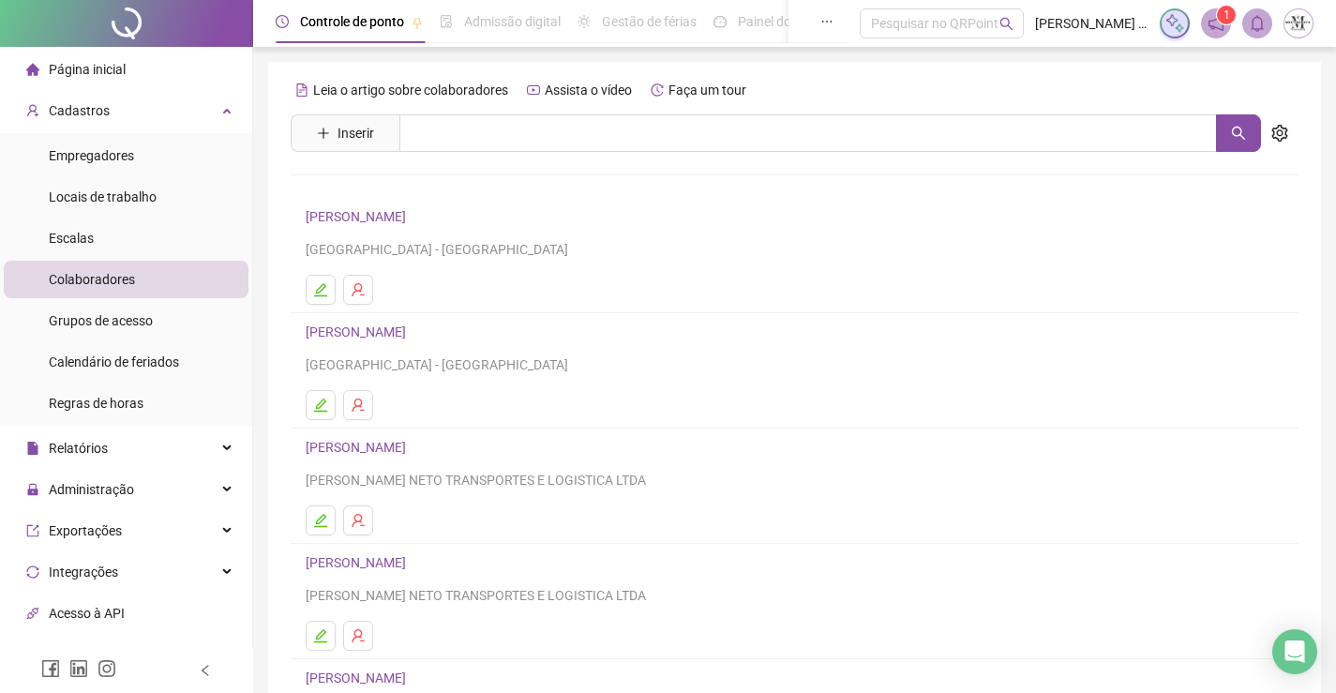
scroll to position [214, 0]
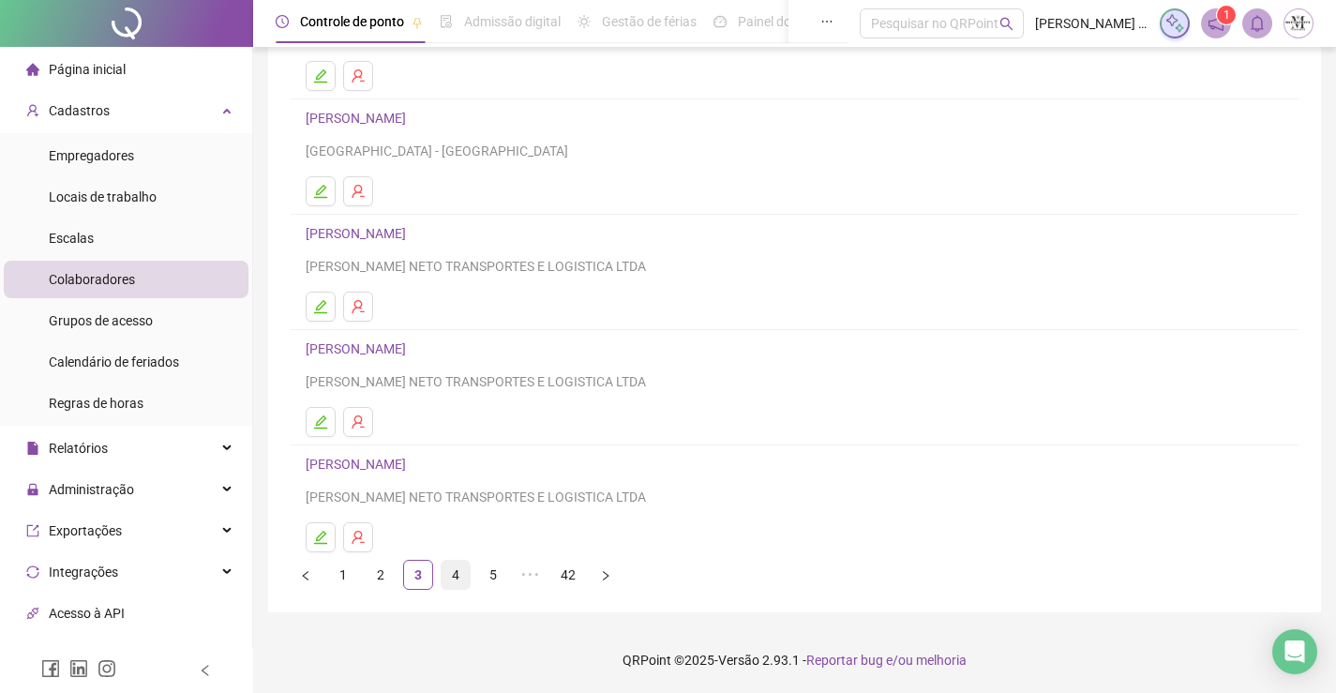
click at [458, 575] on link "4" at bounding box center [456, 575] width 28 height 28
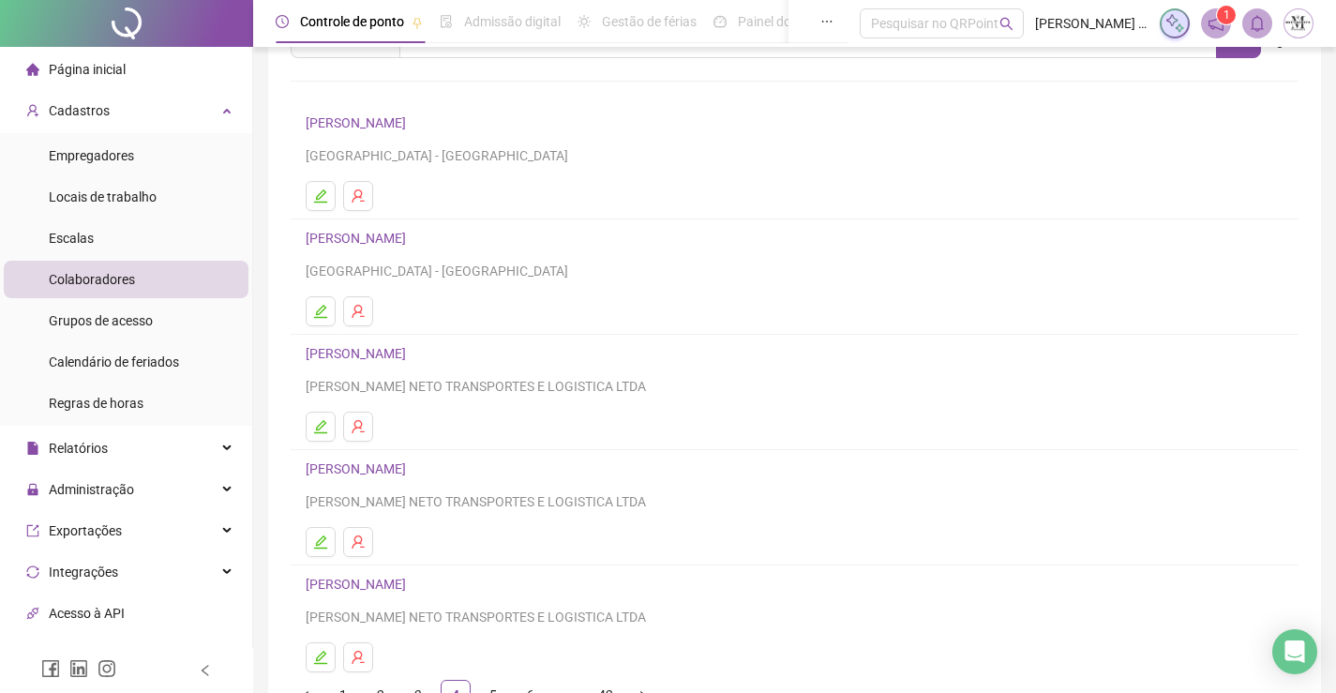
scroll to position [0, 0]
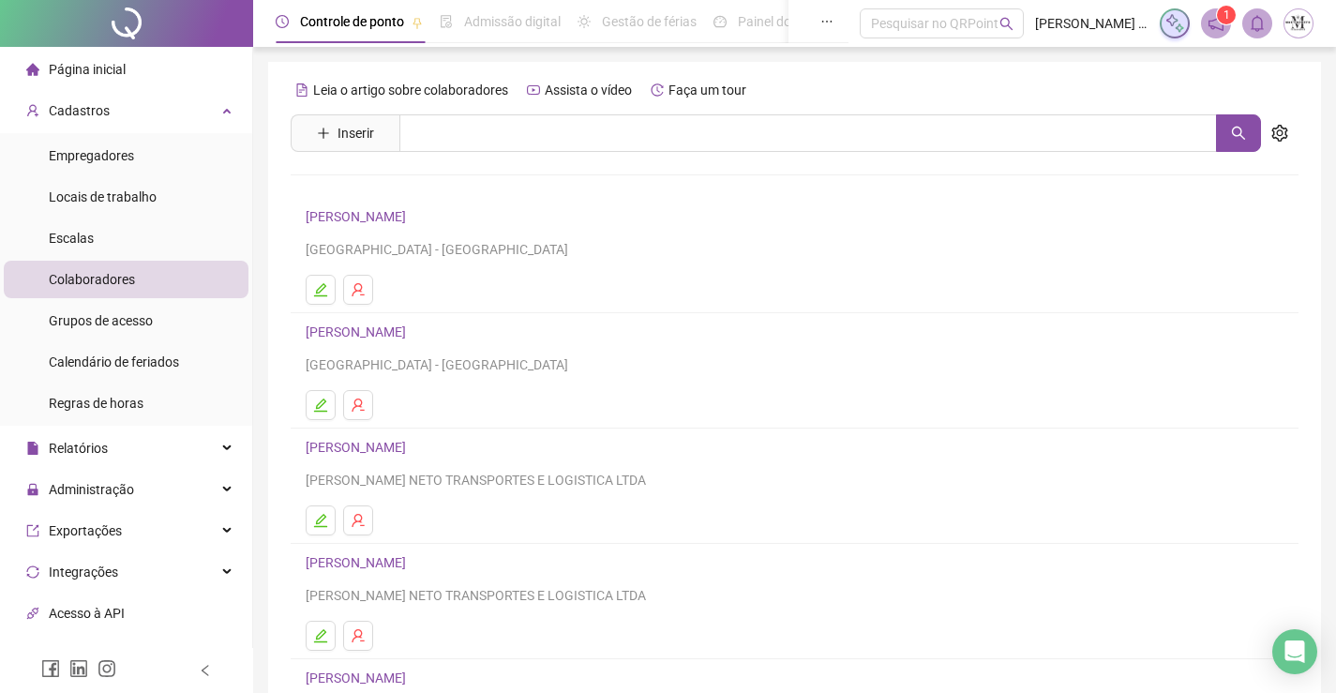
click at [412, 209] on link "ANDERSON DA CONCEIÇÃO SILVA" at bounding box center [359, 216] width 106 height 15
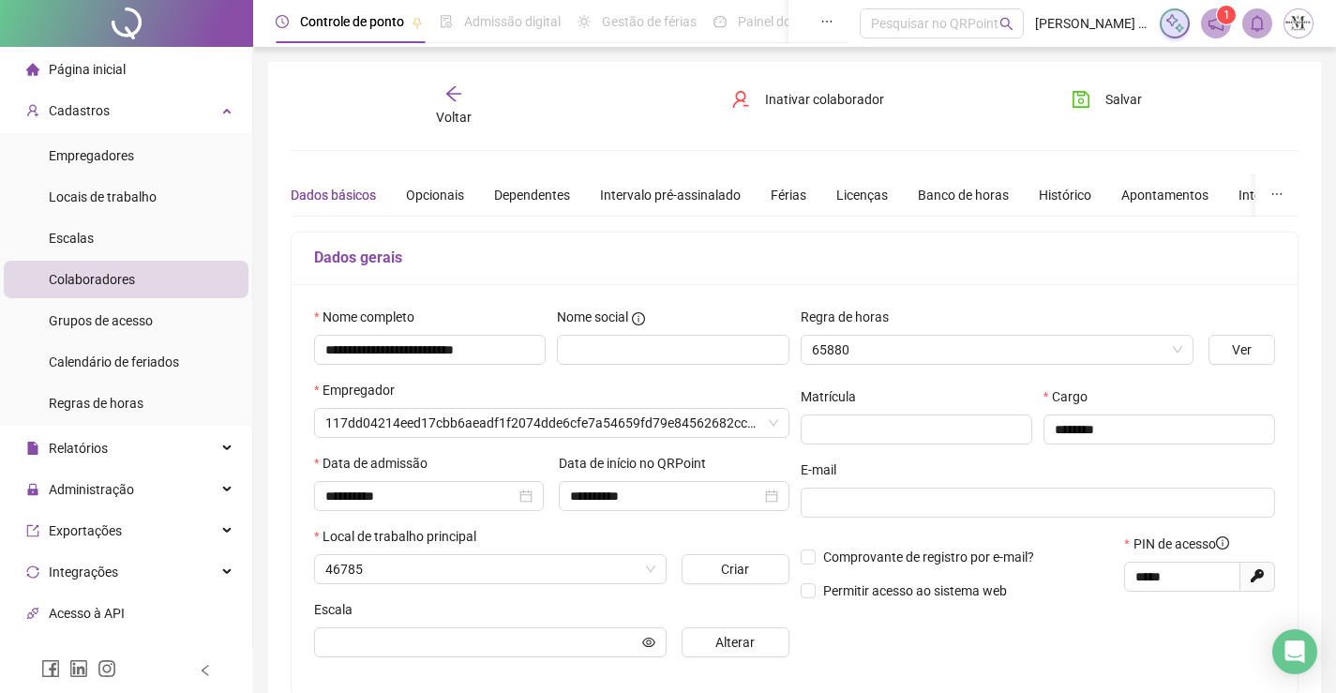
type input "**********"
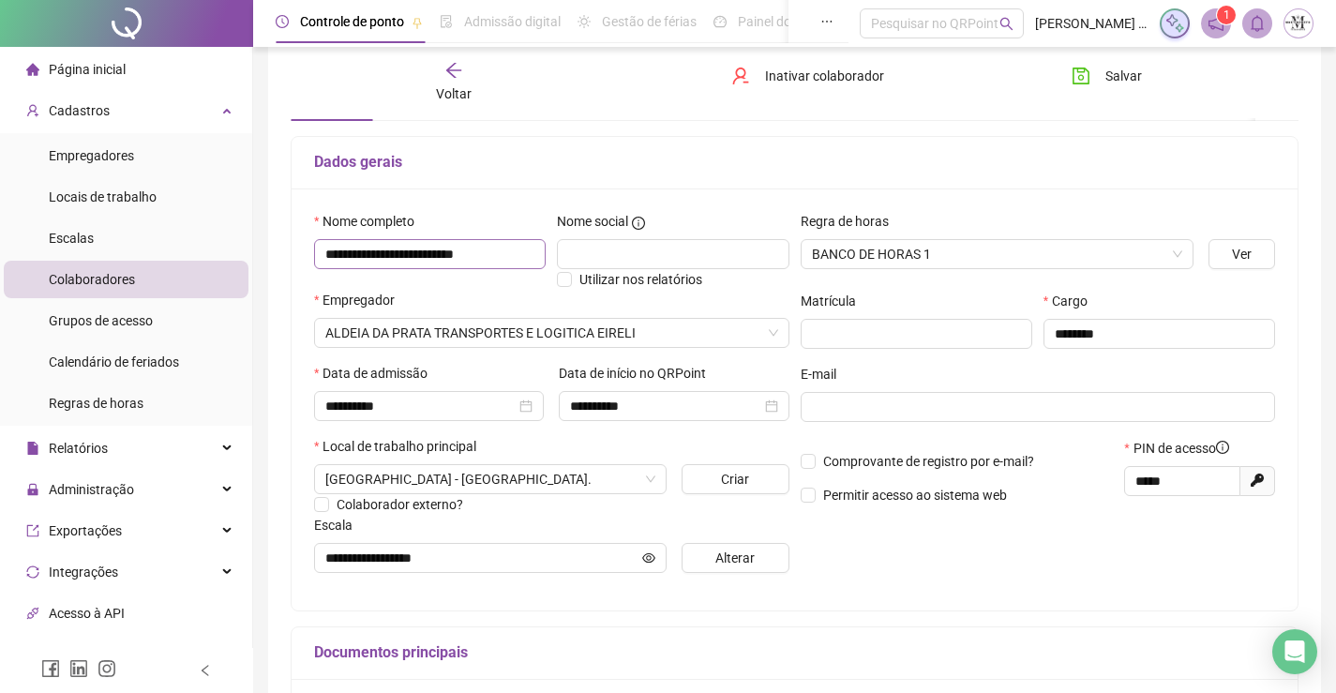
scroll to position [2, 0]
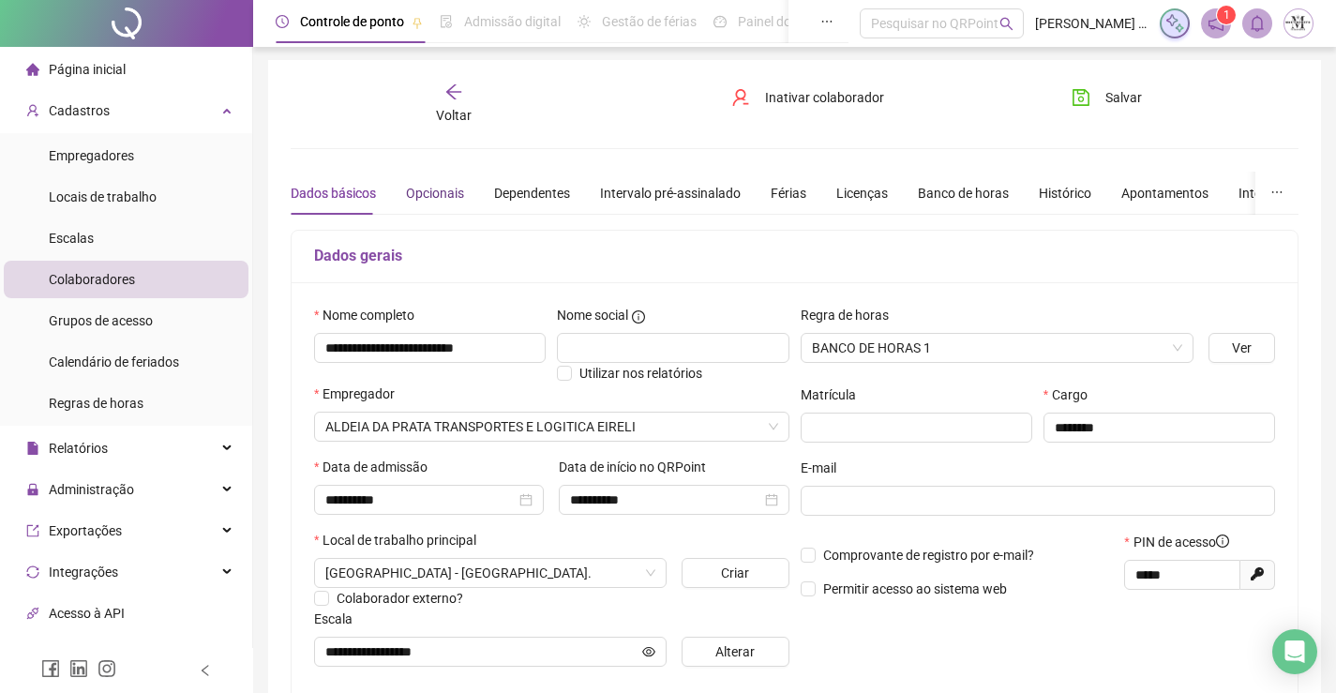
click at [450, 194] on div "Opcionais" at bounding box center [435, 193] width 58 height 21
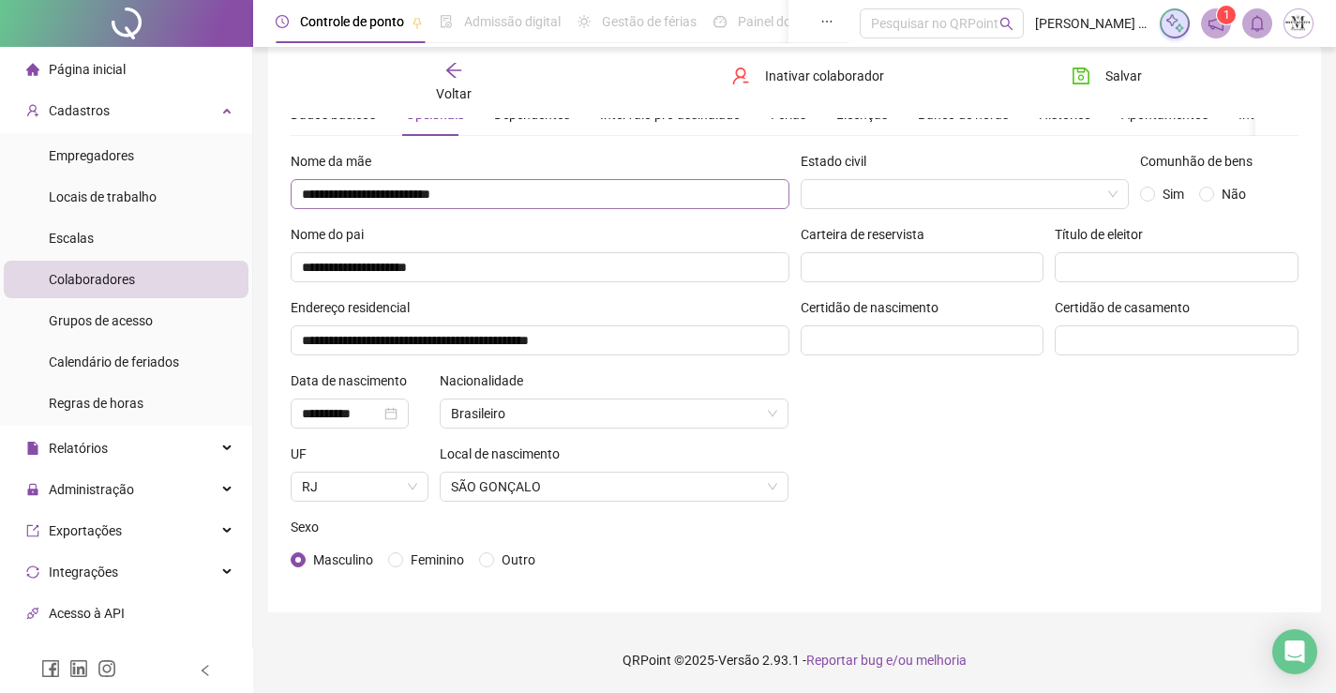
scroll to position [0, 0]
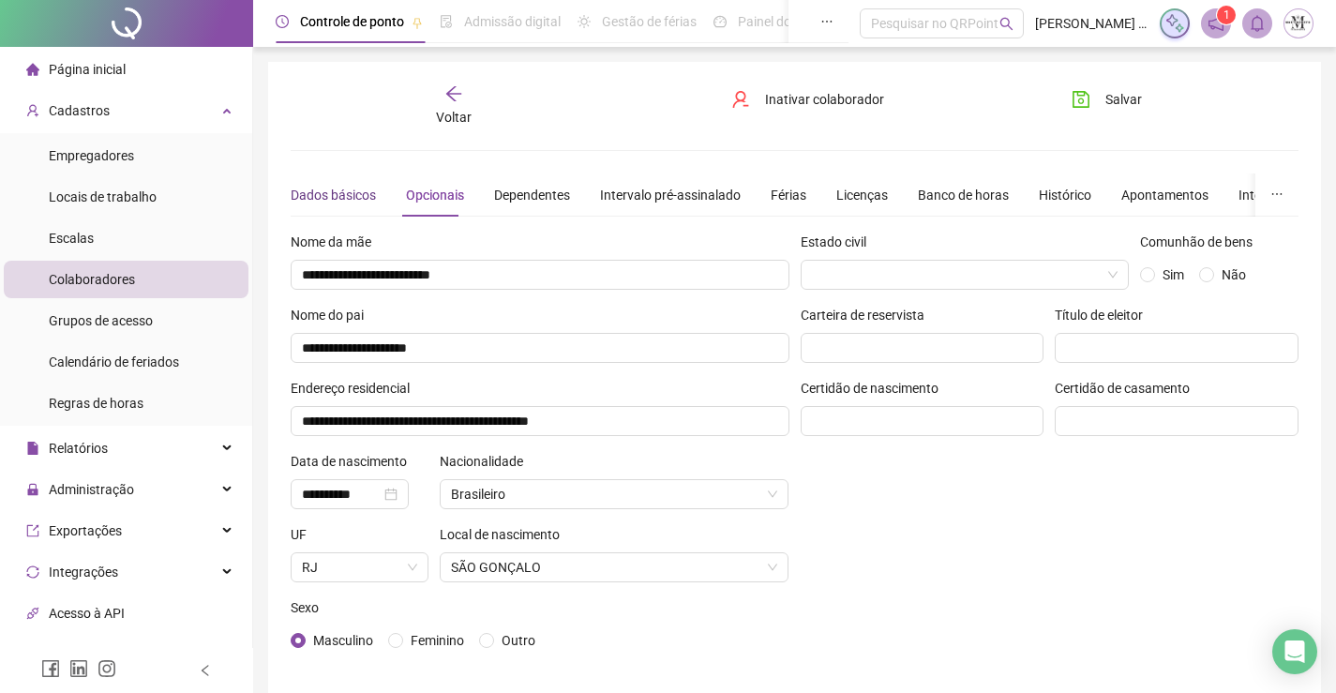
click at [351, 187] on div "Dados básicos" at bounding box center [333, 195] width 85 height 21
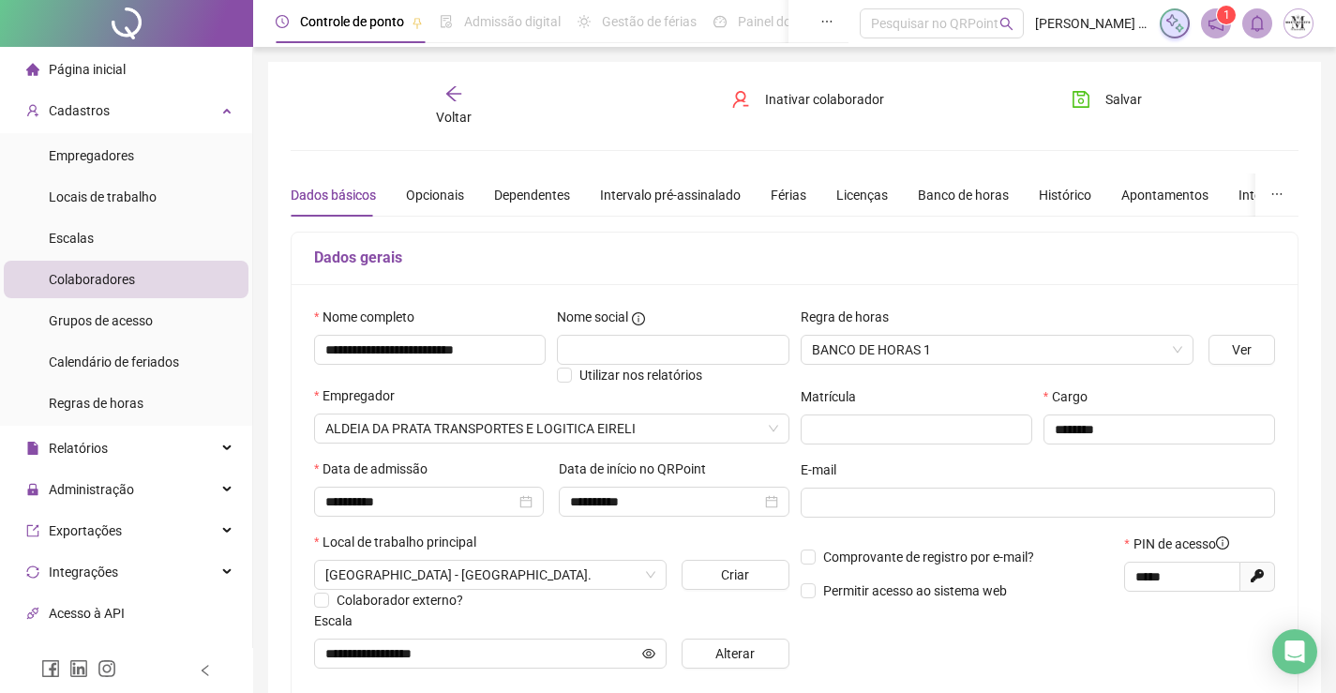
click at [455, 102] on icon "arrow-left" at bounding box center [453, 93] width 19 height 19
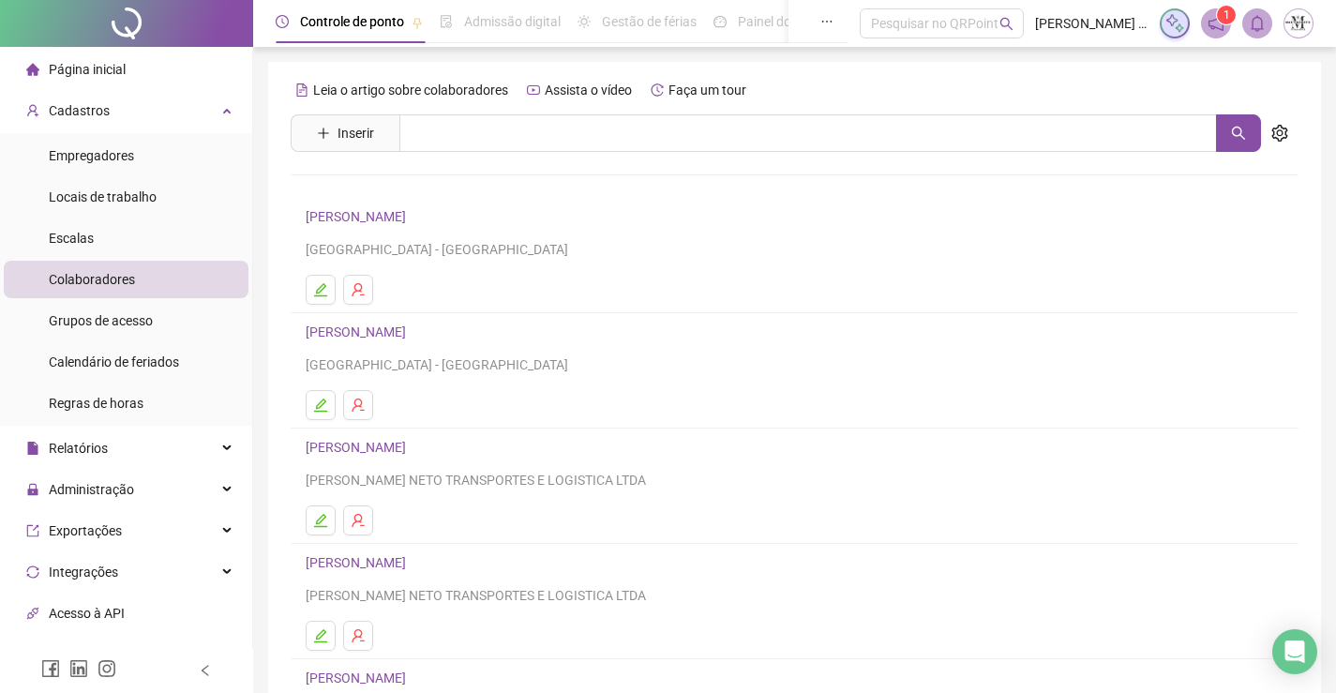
click at [412, 331] on link "ANDERSON DA SILVA DE ANDRADE" at bounding box center [359, 331] width 106 height 15
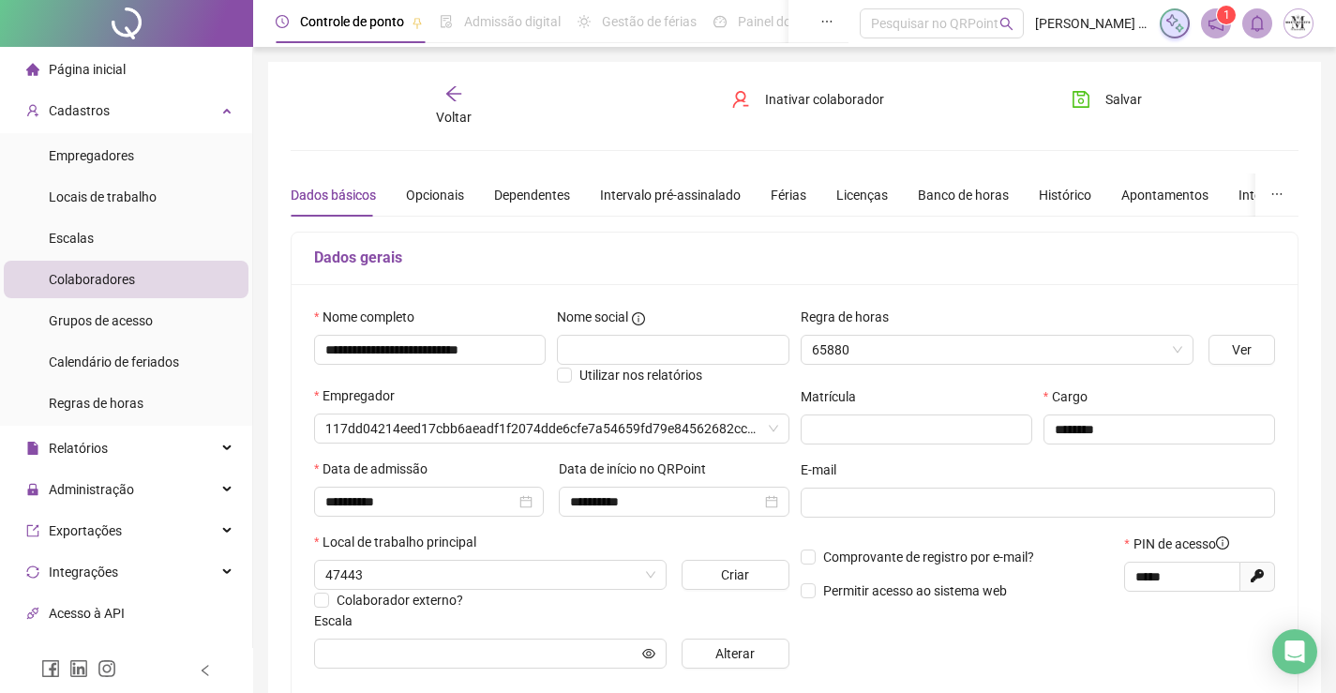
type input "**********"
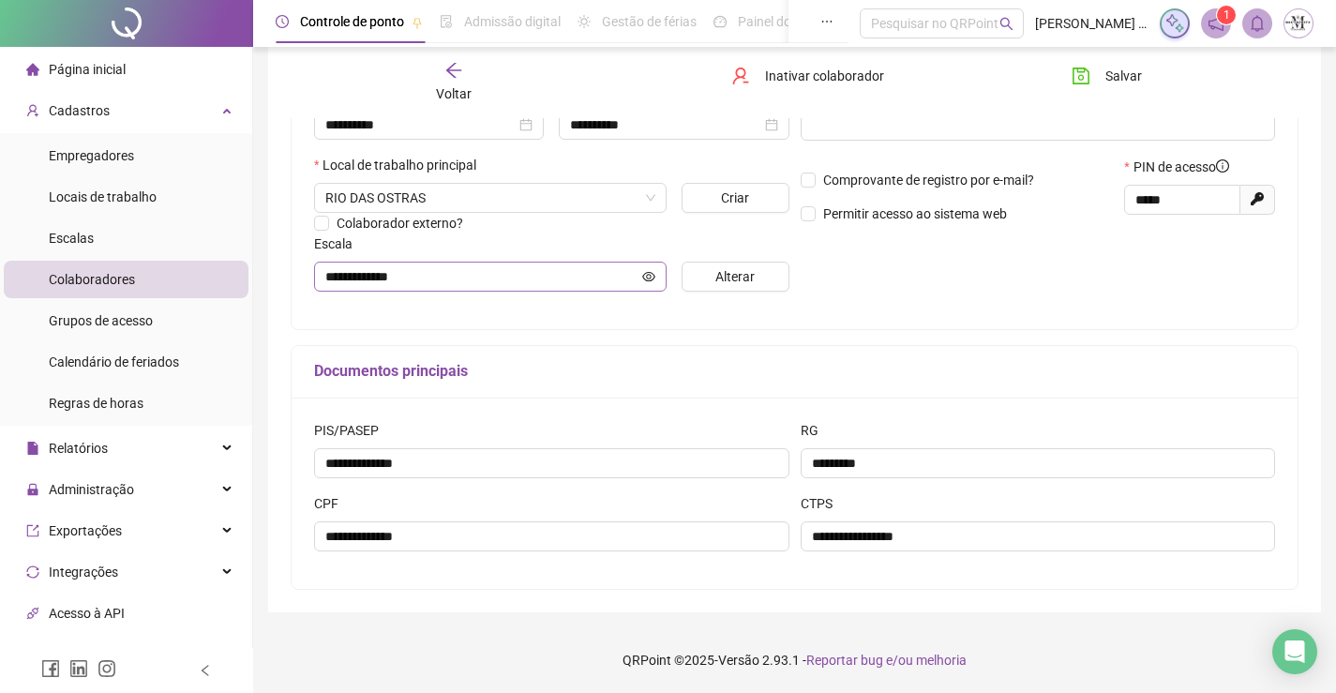
scroll to position [2, 0]
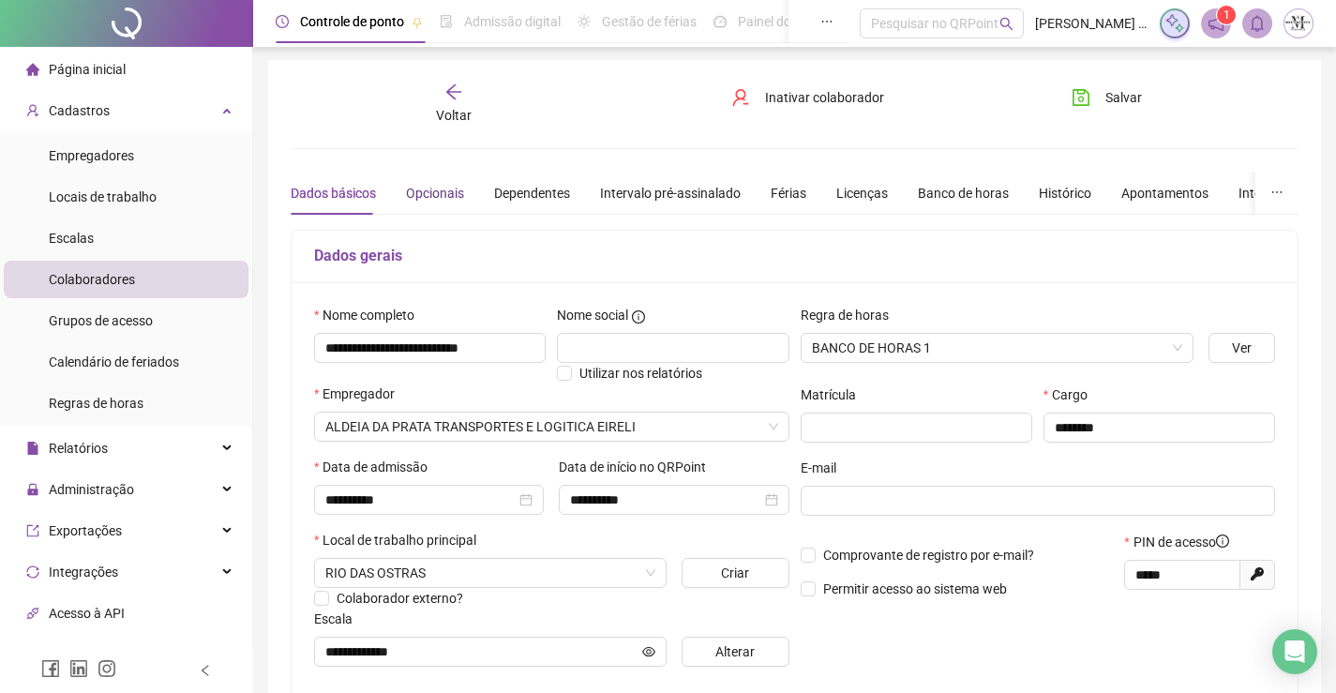
click at [440, 189] on div "Opcionais" at bounding box center [435, 193] width 58 height 21
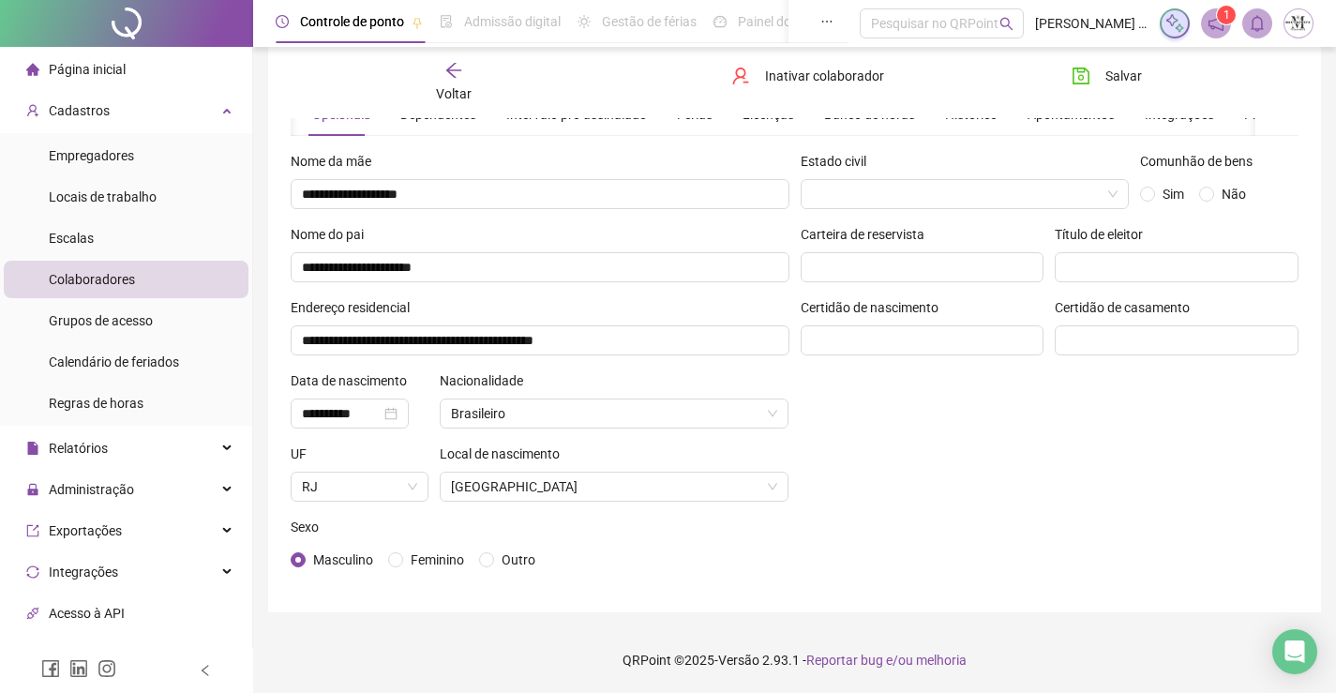
scroll to position [0, 0]
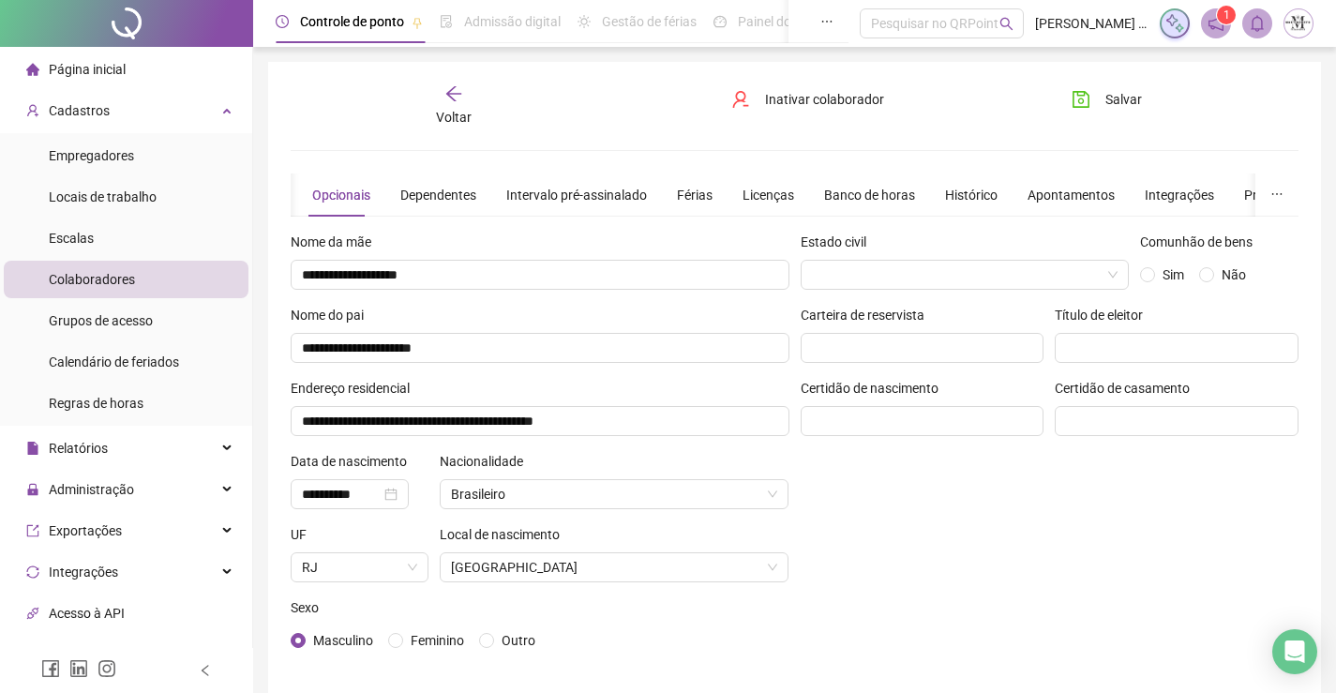
click at [451, 110] on span "Voltar" at bounding box center [454, 117] width 36 height 15
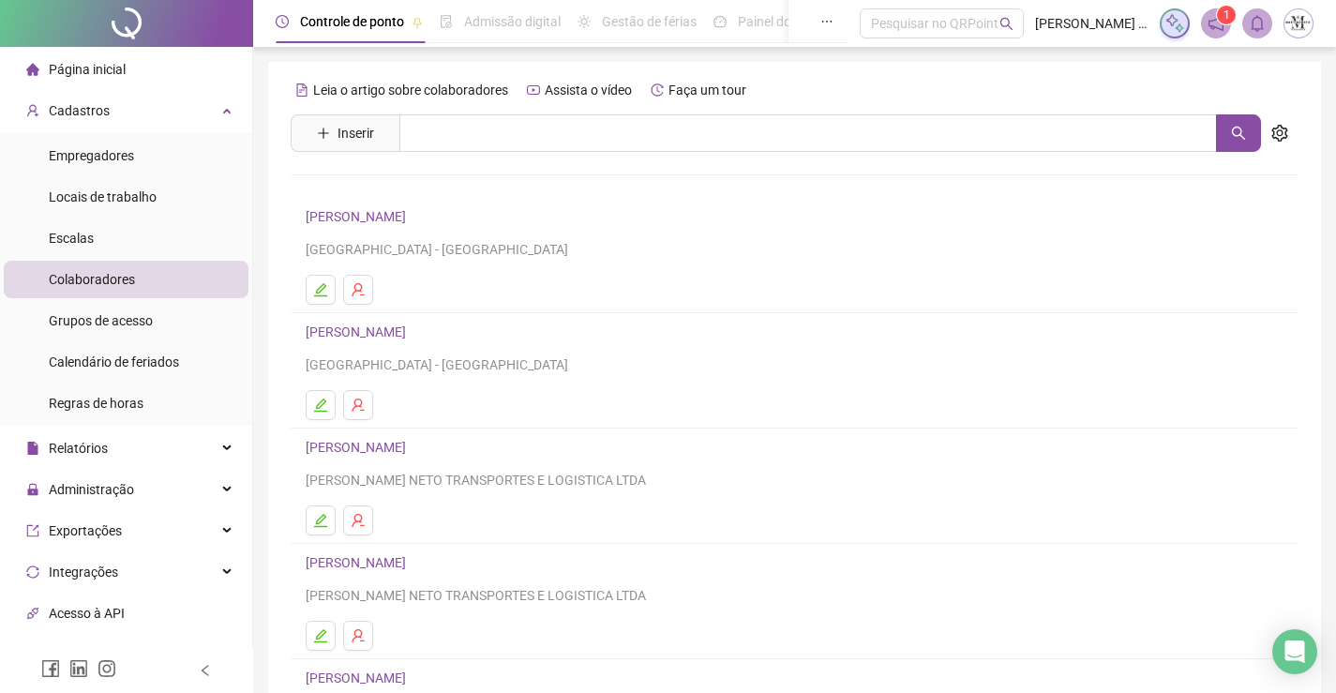
scroll to position [188, 0]
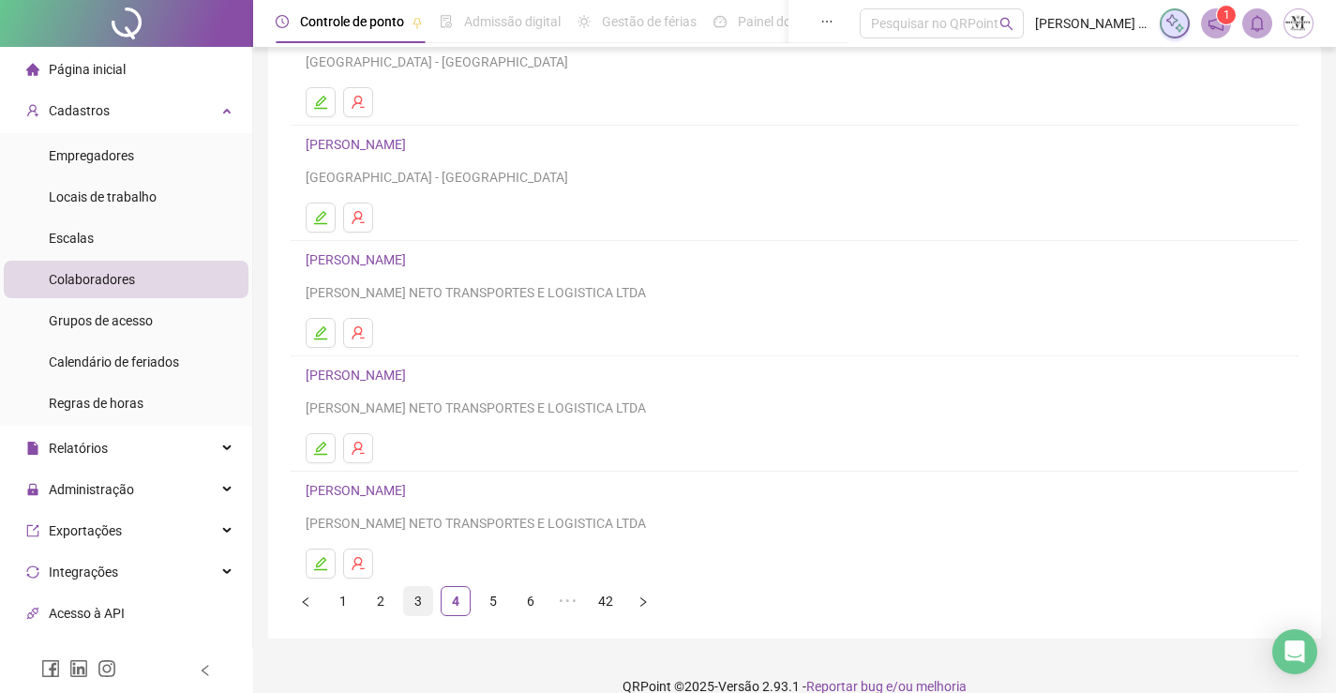
click at [415, 599] on link "3" at bounding box center [418, 601] width 28 height 28
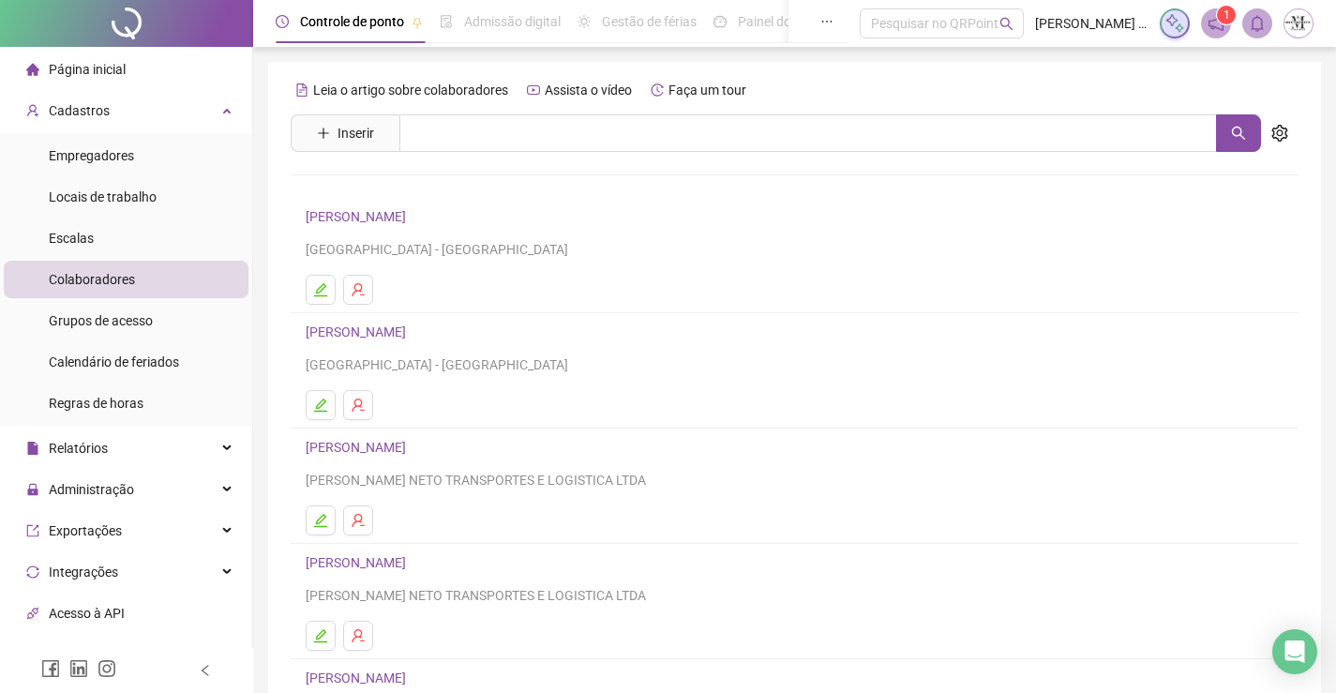
scroll to position [214, 0]
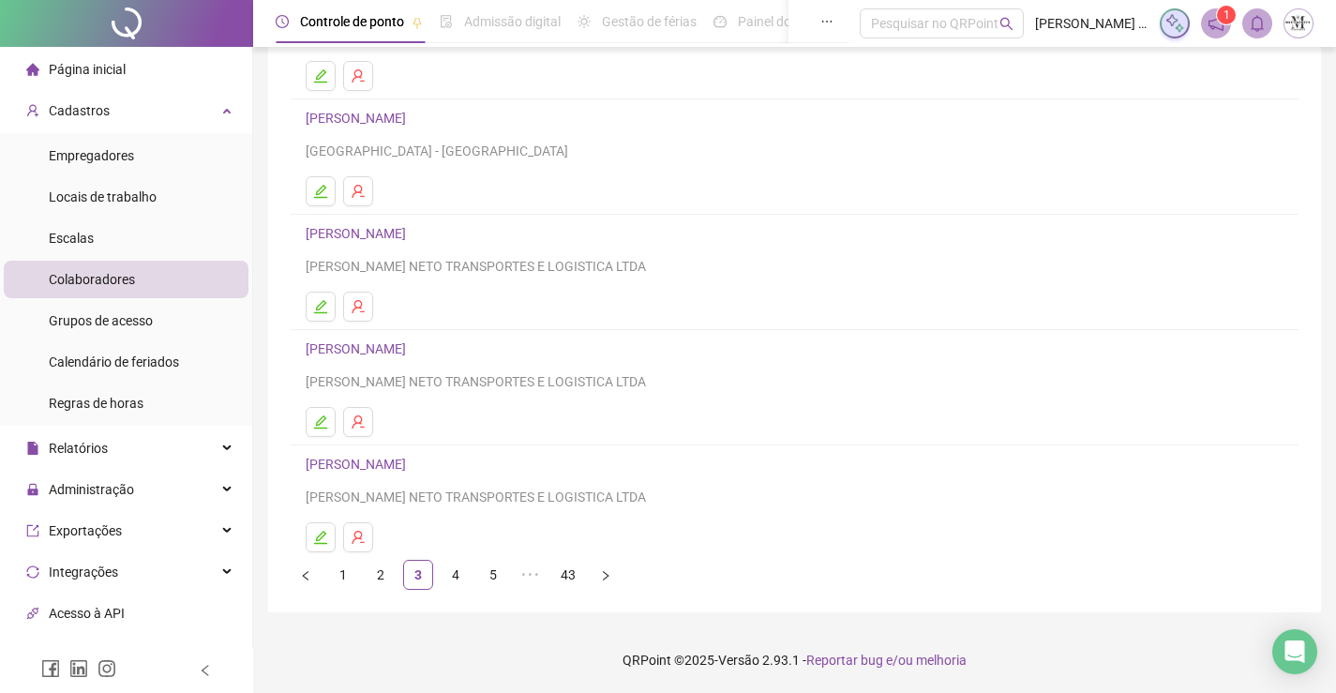
click at [394, 233] on link "ALLAN SILVA JUNIOR" at bounding box center [359, 233] width 106 height 15
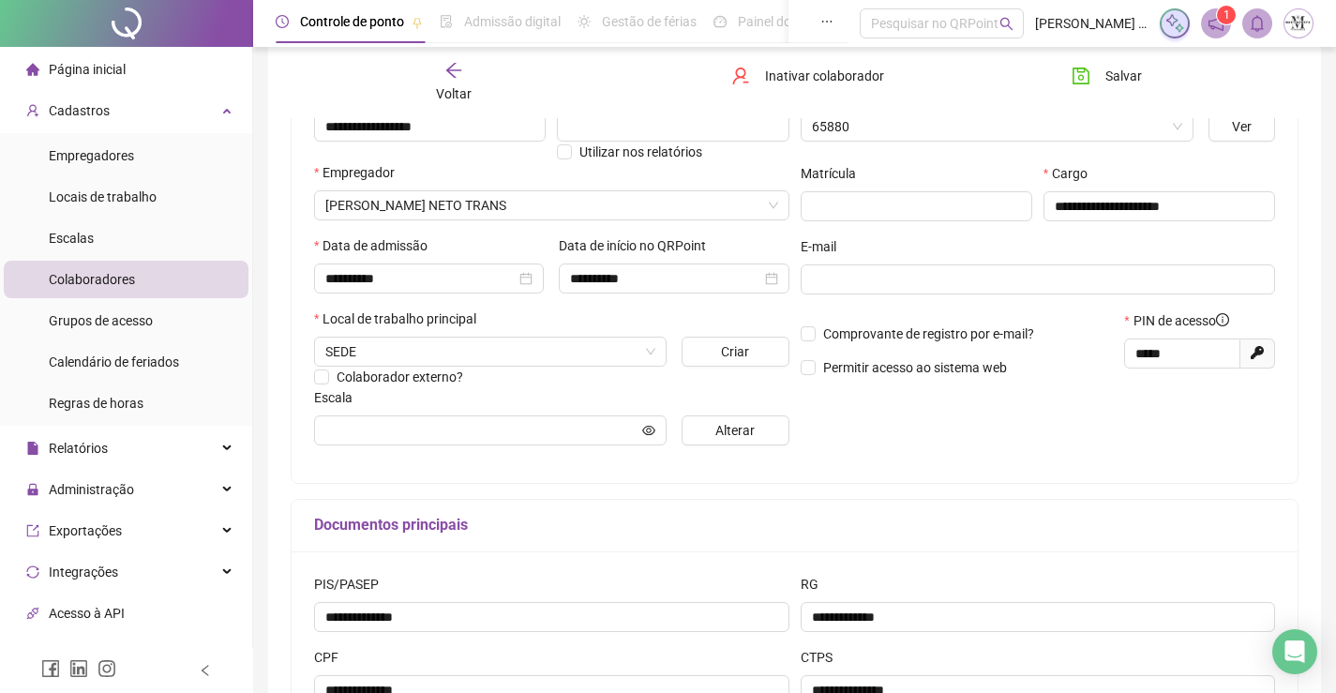
type input "*******"
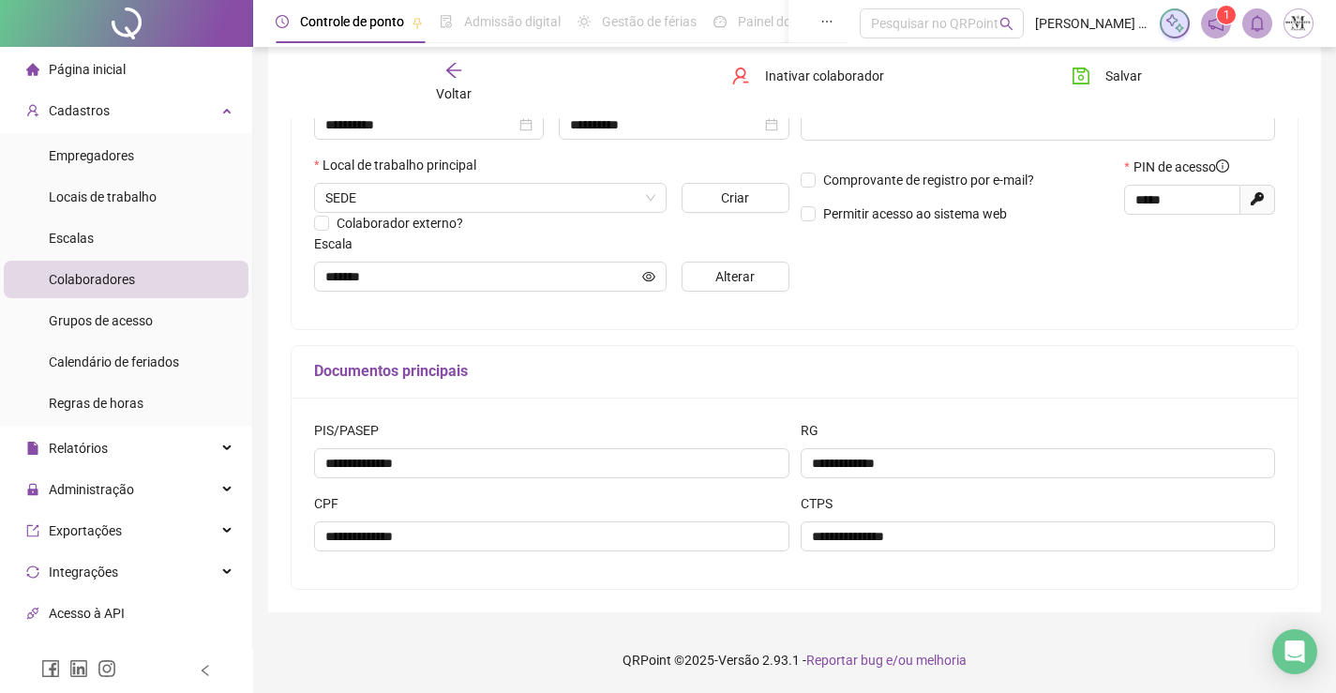
scroll to position [2, 0]
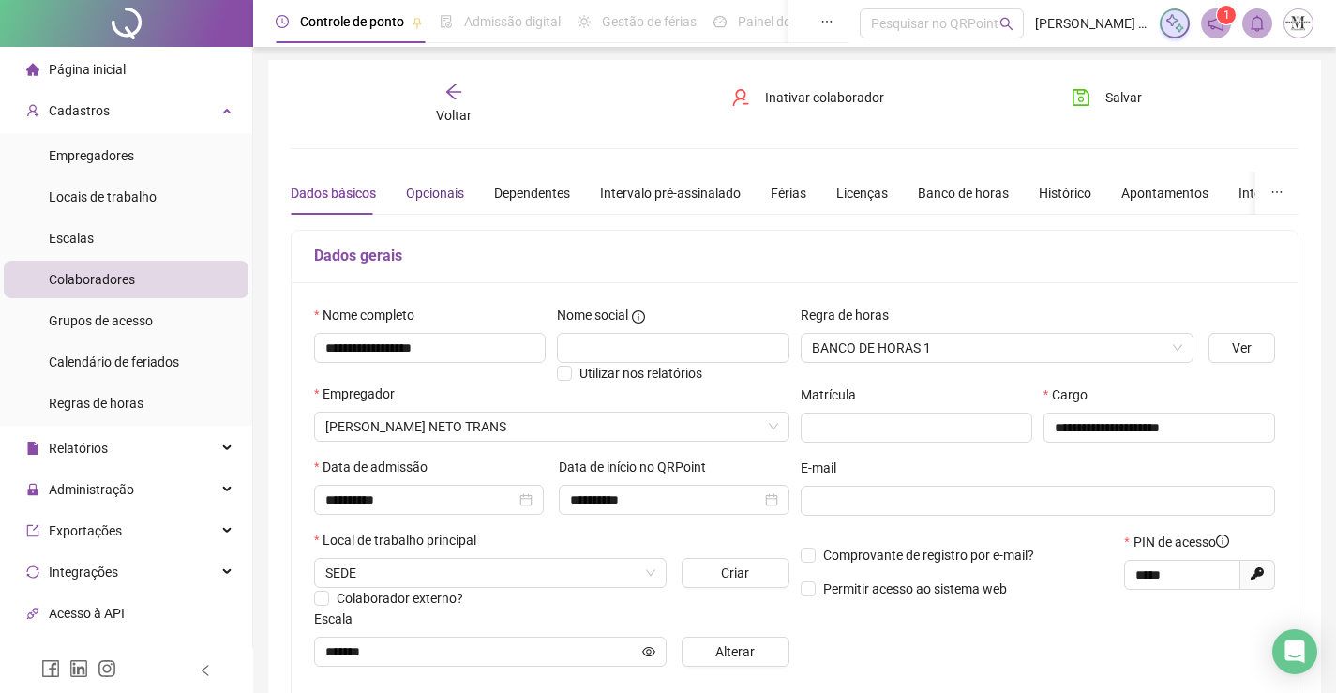
click at [444, 193] on div "Opcionais" at bounding box center [435, 193] width 58 height 21
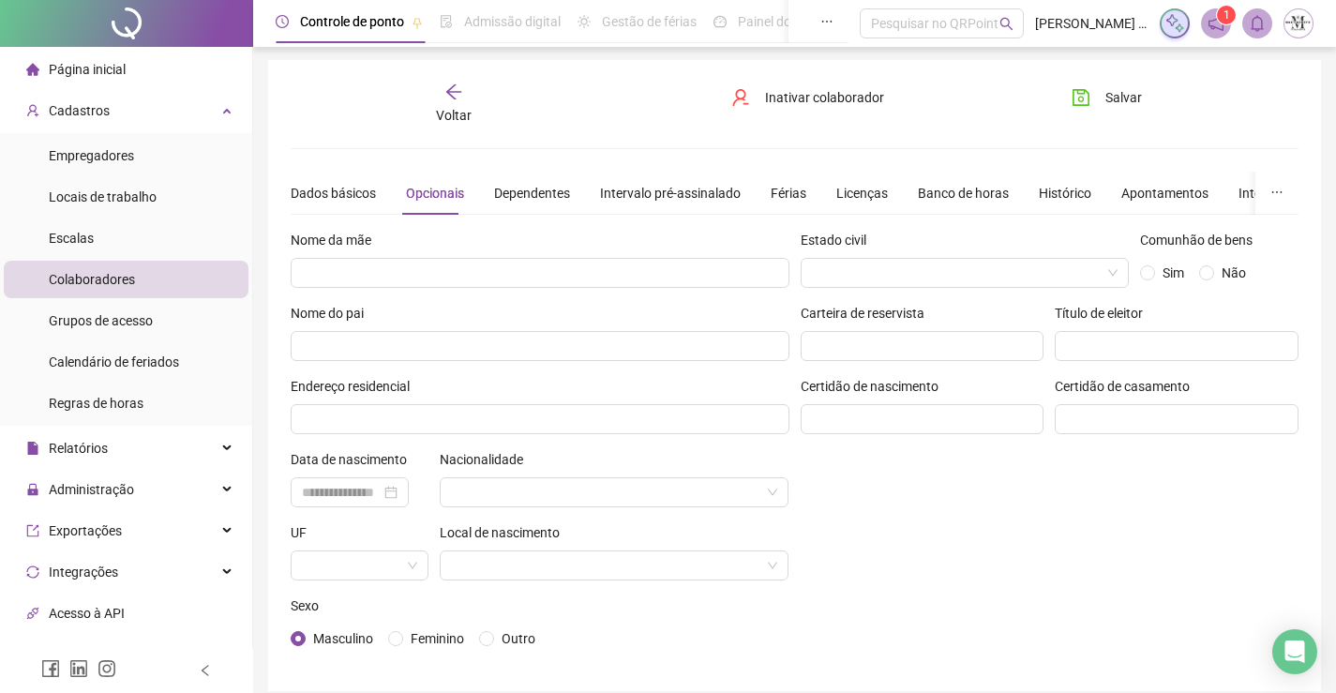
drag, startPoint x: 442, startPoint y: 153, endPoint x: 1118, endPoint y: 563, distance: 790.5
click at [1108, 576] on div "Estado civil Comunhão de bens Sim Não Carteira de reservista Título de eleitor …" at bounding box center [1050, 449] width 510 height 439
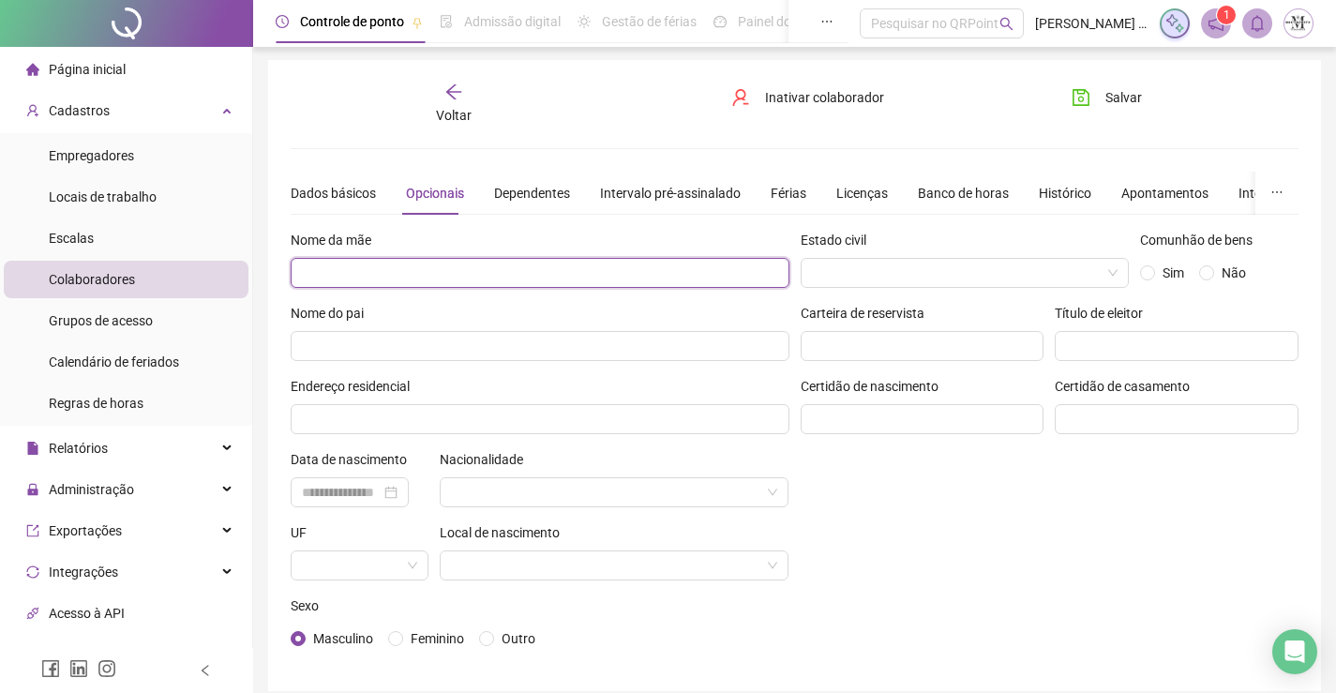
click at [545, 285] on input "text" at bounding box center [540, 273] width 499 height 30
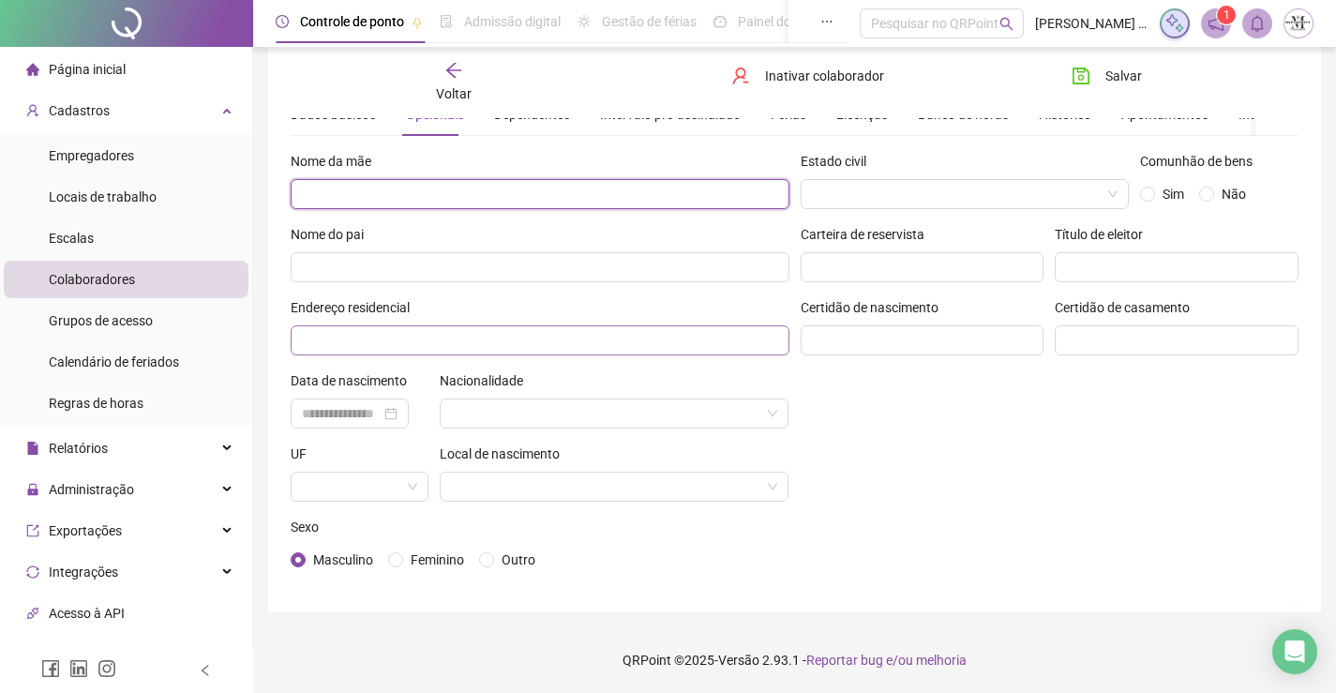
scroll to position [0, 0]
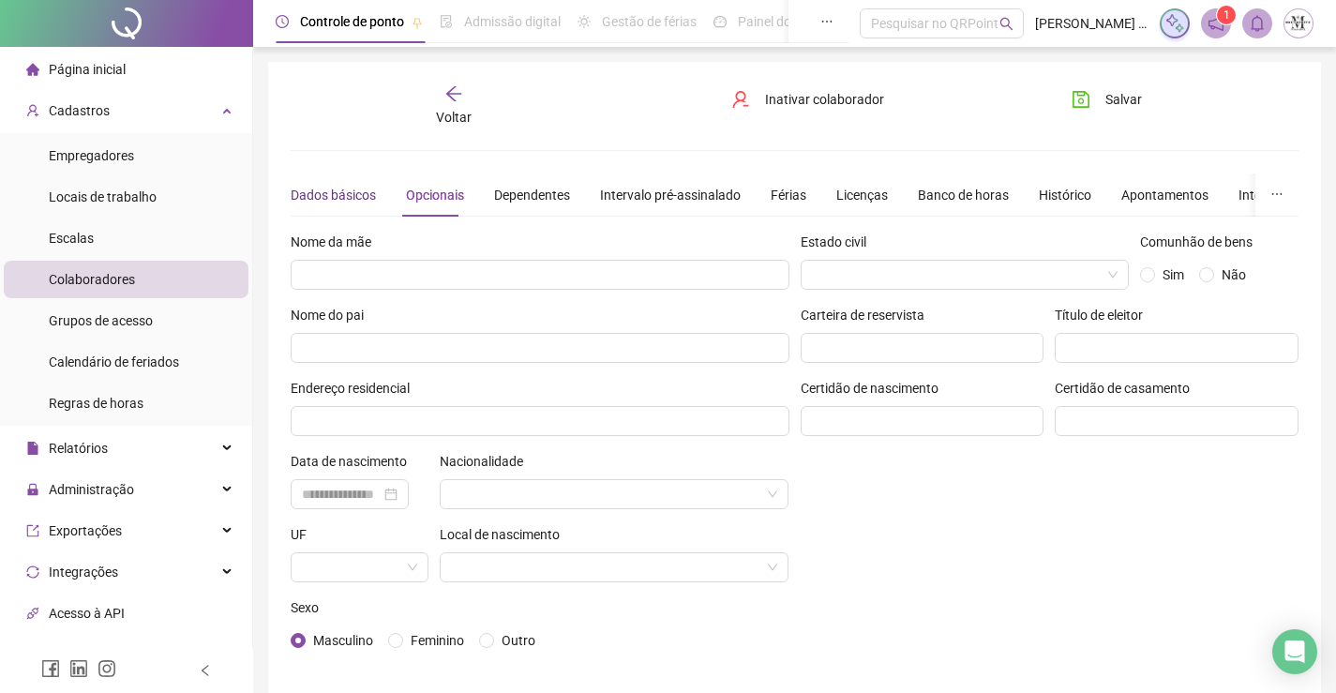
click at [340, 194] on div "Dados básicos" at bounding box center [333, 195] width 85 height 21
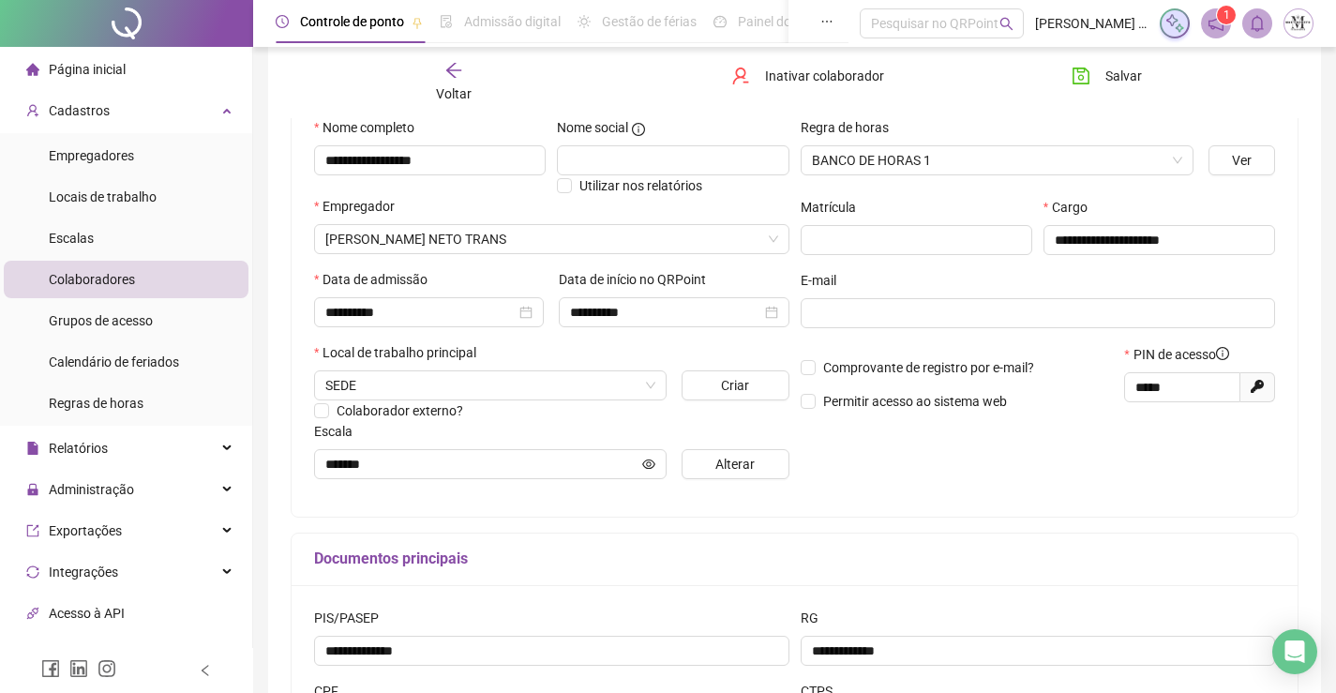
scroll to position [2, 0]
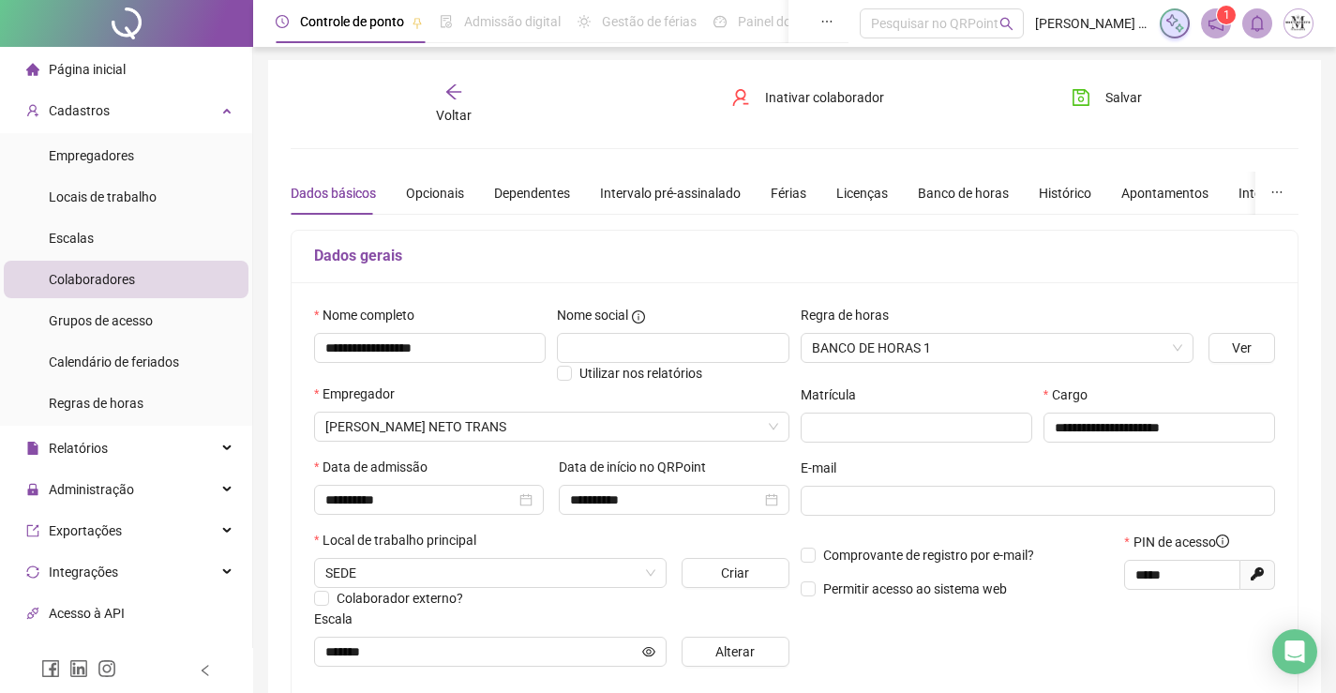
click at [444, 120] on span "Voltar" at bounding box center [454, 115] width 36 height 15
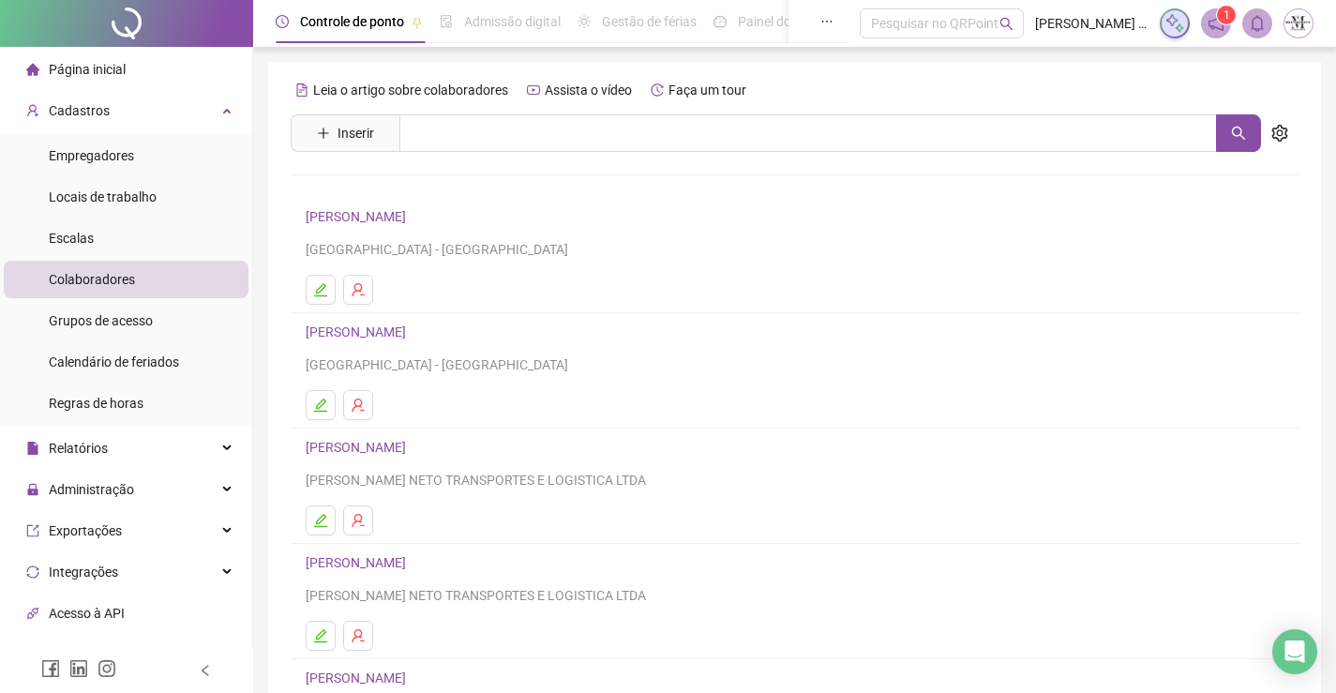
scroll to position [214, 0]
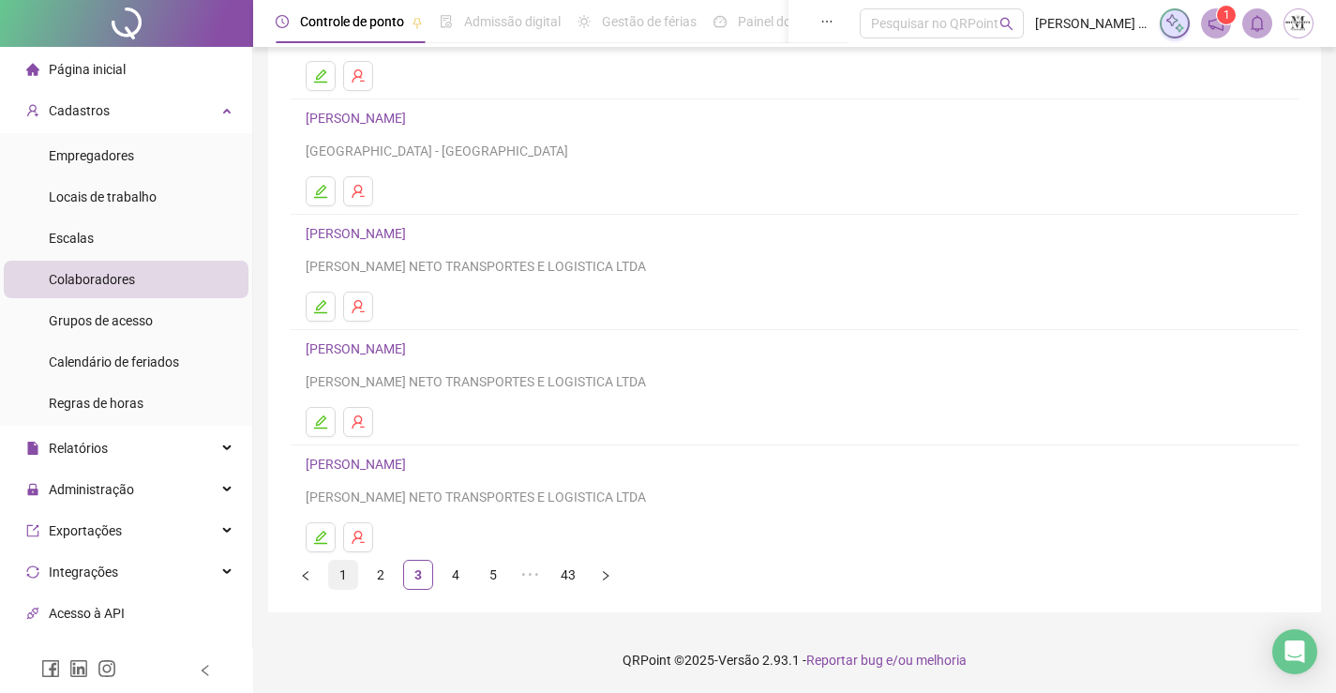
click at [343, 584] on link "1" at bounding box center [343, 575] width 28 height 28
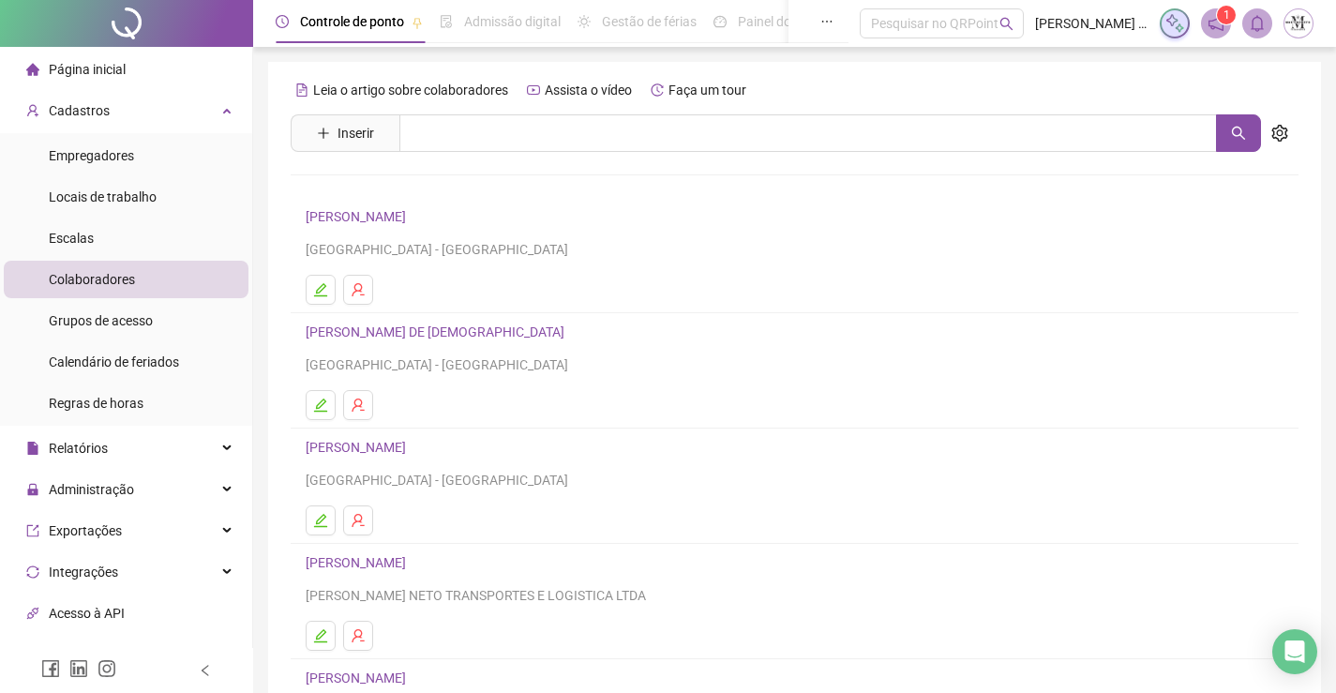
click at [412, 216] on link "ADEMIR DOS SANTOS PEREIRA ALBANO" at bounding box center [359, 216] width 106 height 15
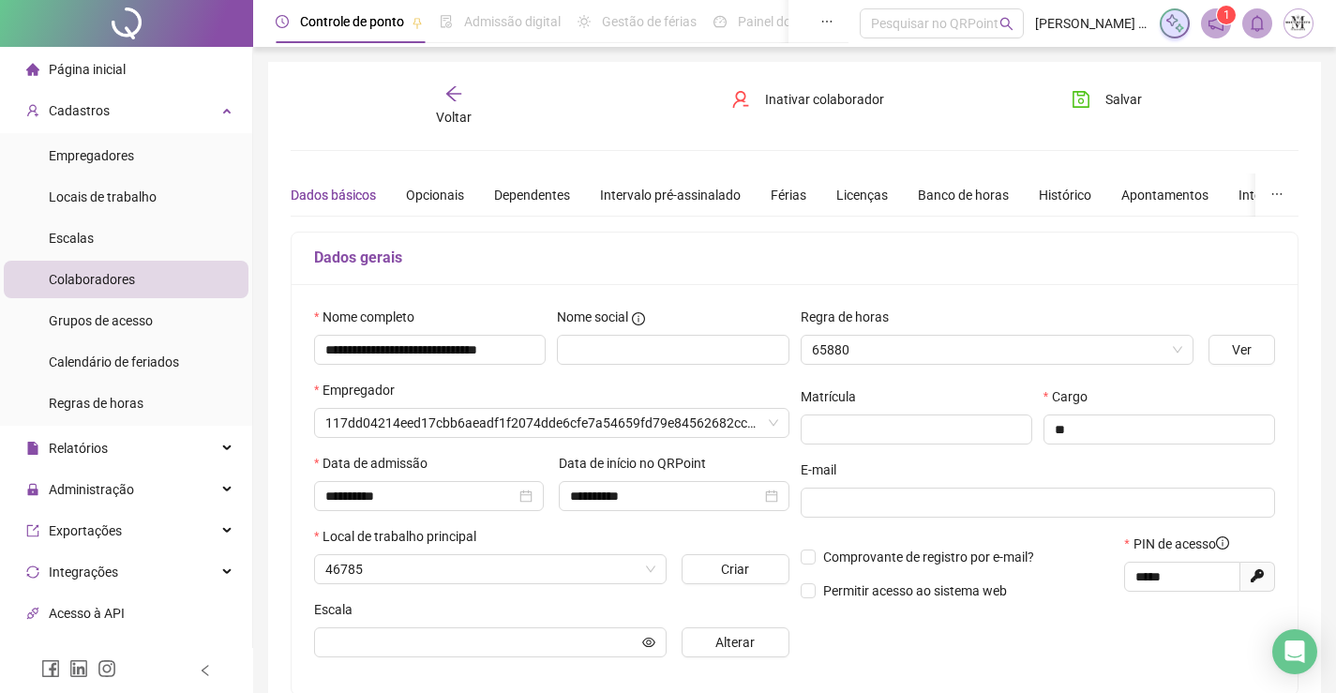
type input "**********"
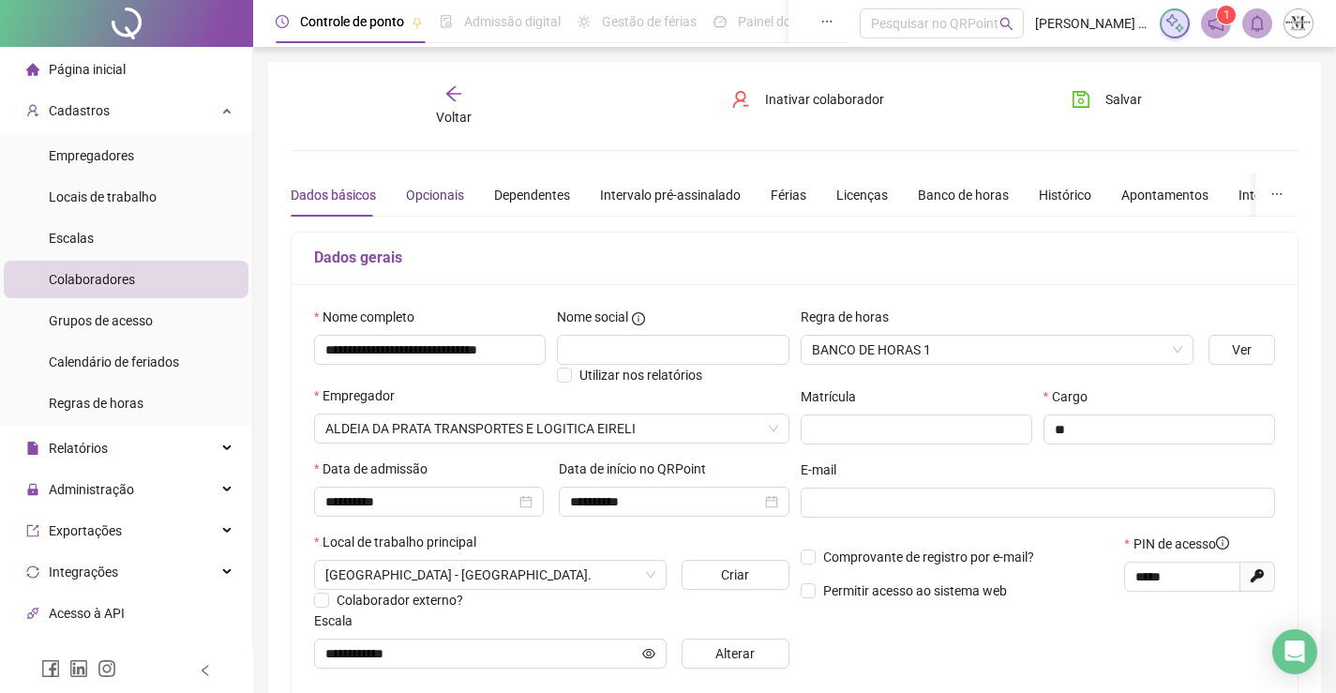
click at [445, 188] on div "Opcionais" at bounding box center [435, 195] width 58 height 21
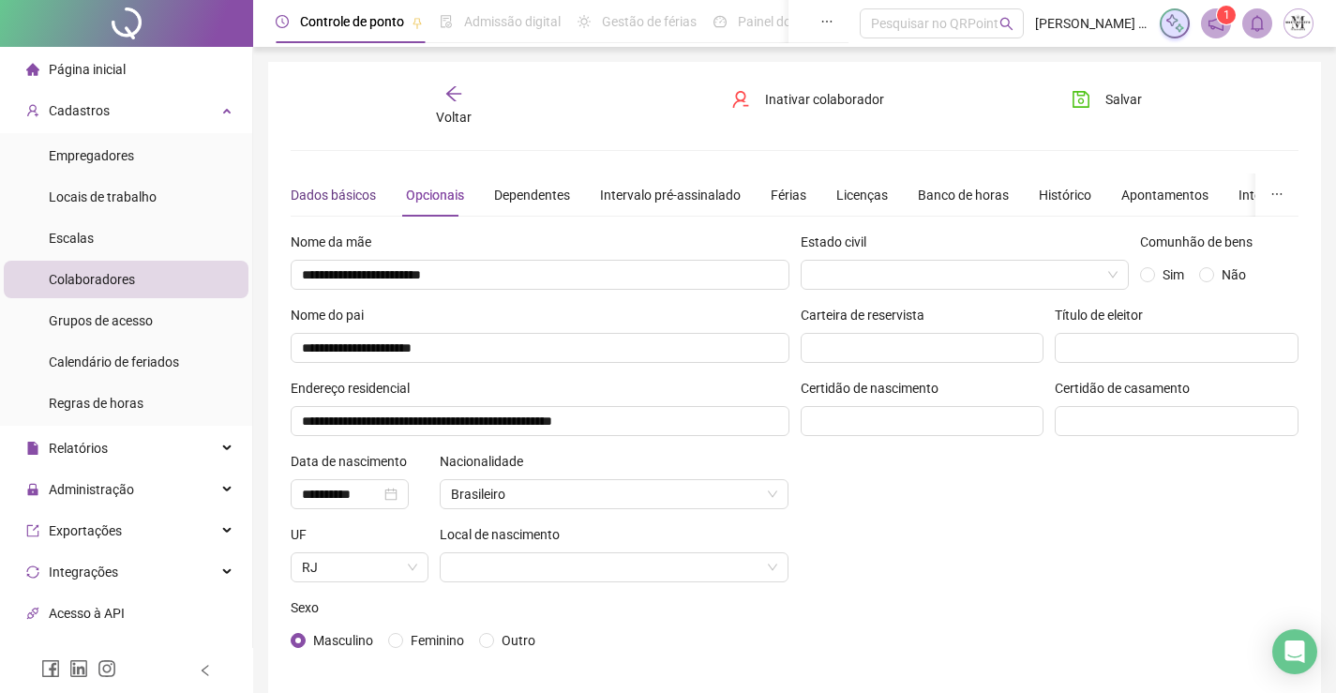
click at [341, 193] on div "Dados básicos" at bounding box center [333, 195] width 85 height 21
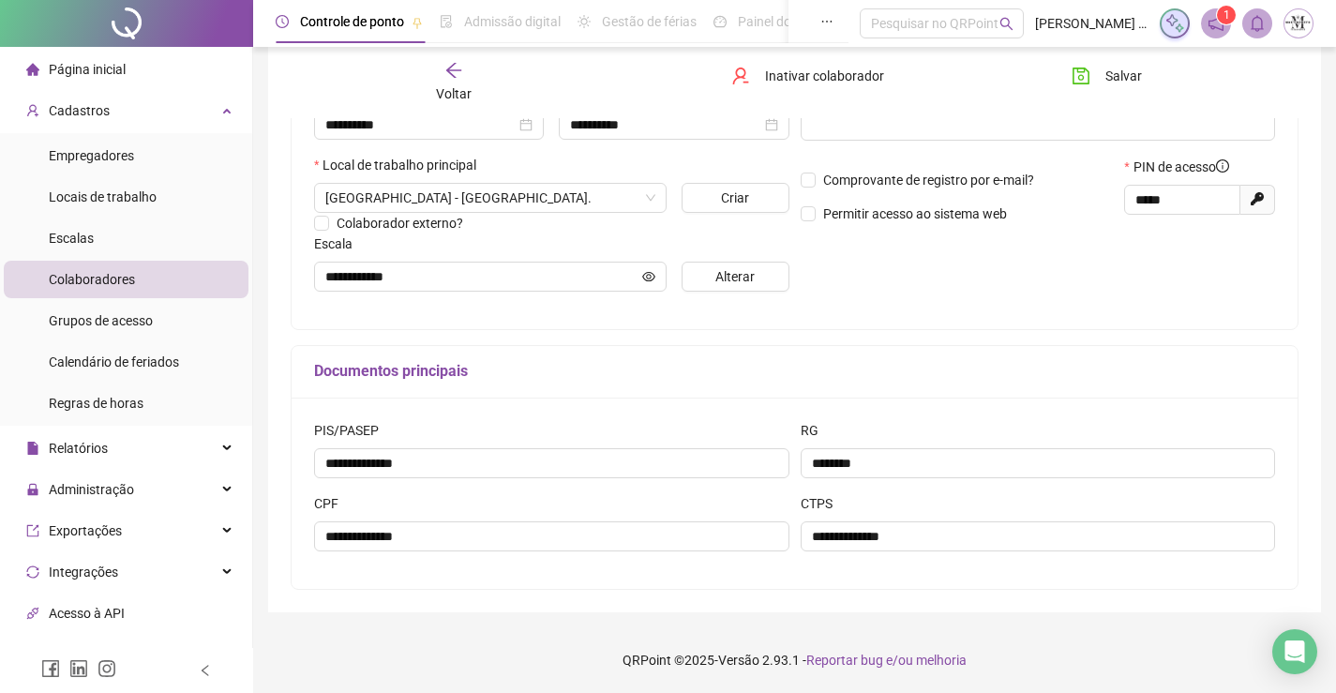
scroll to position [2, 0]
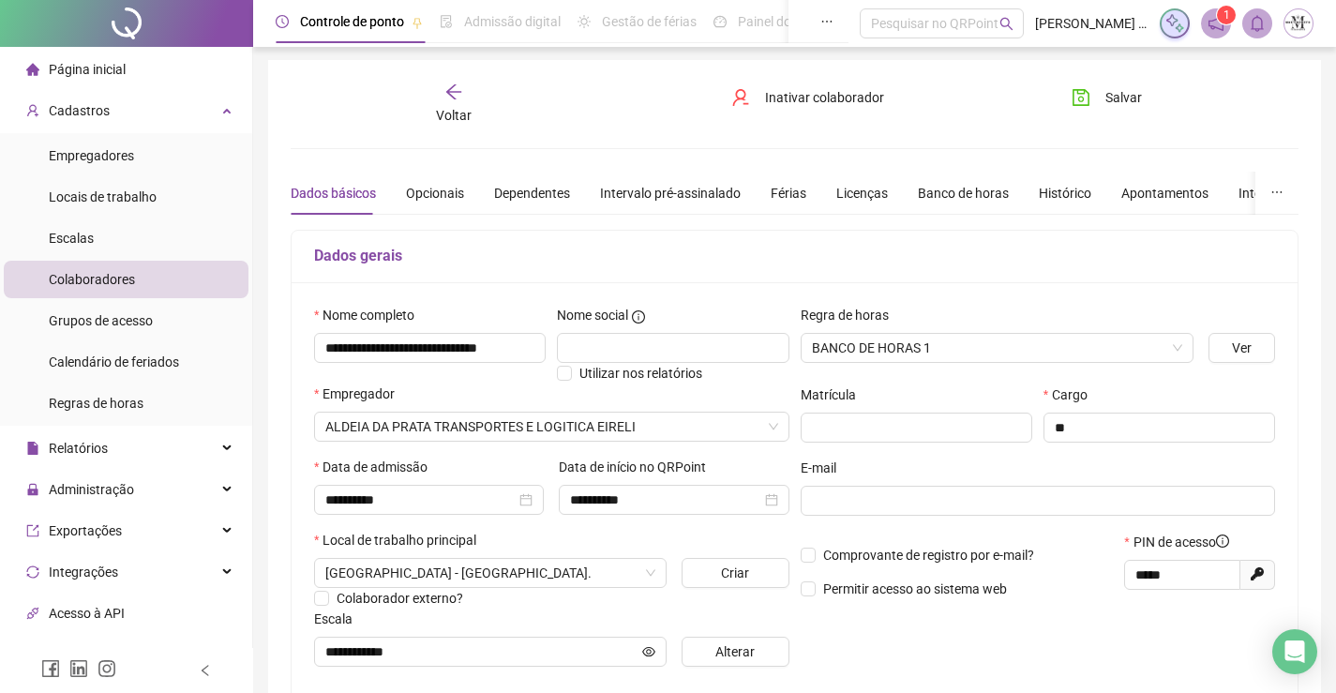
click at [451, 116] on span "Voltar" at bounding box center [454, 115] width 36 height 15
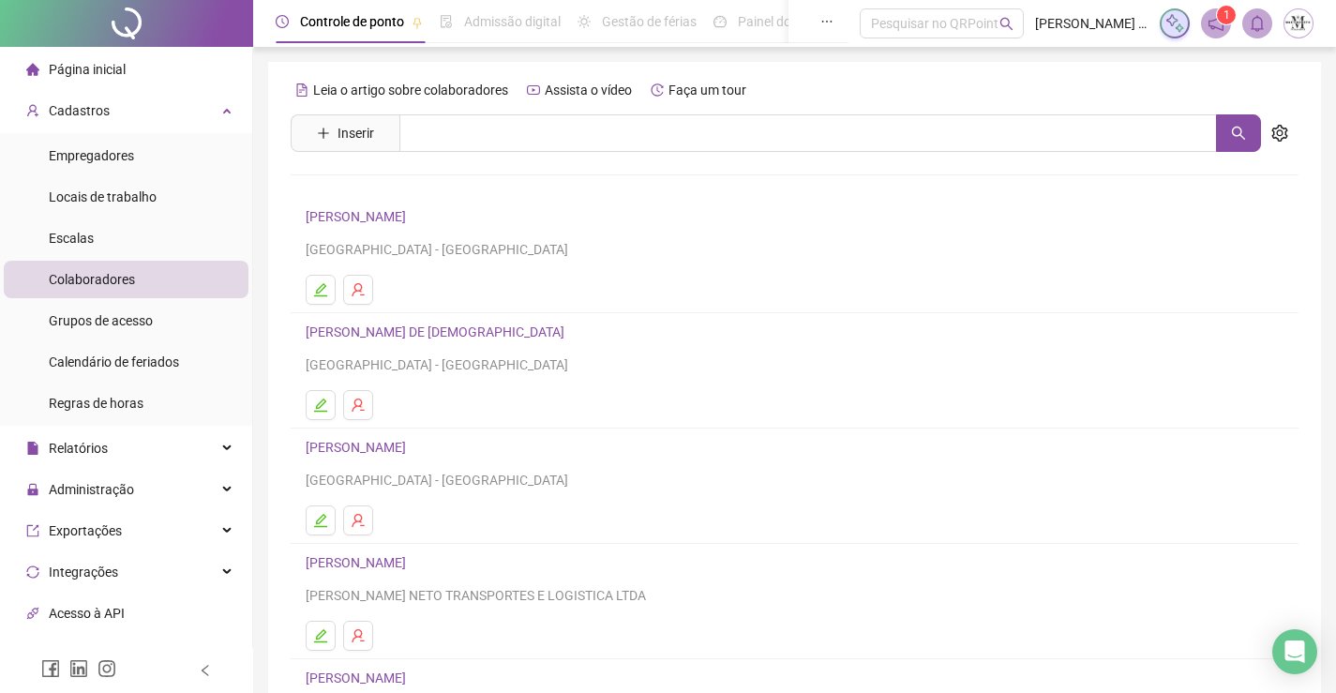
scroll to position [214, 0]
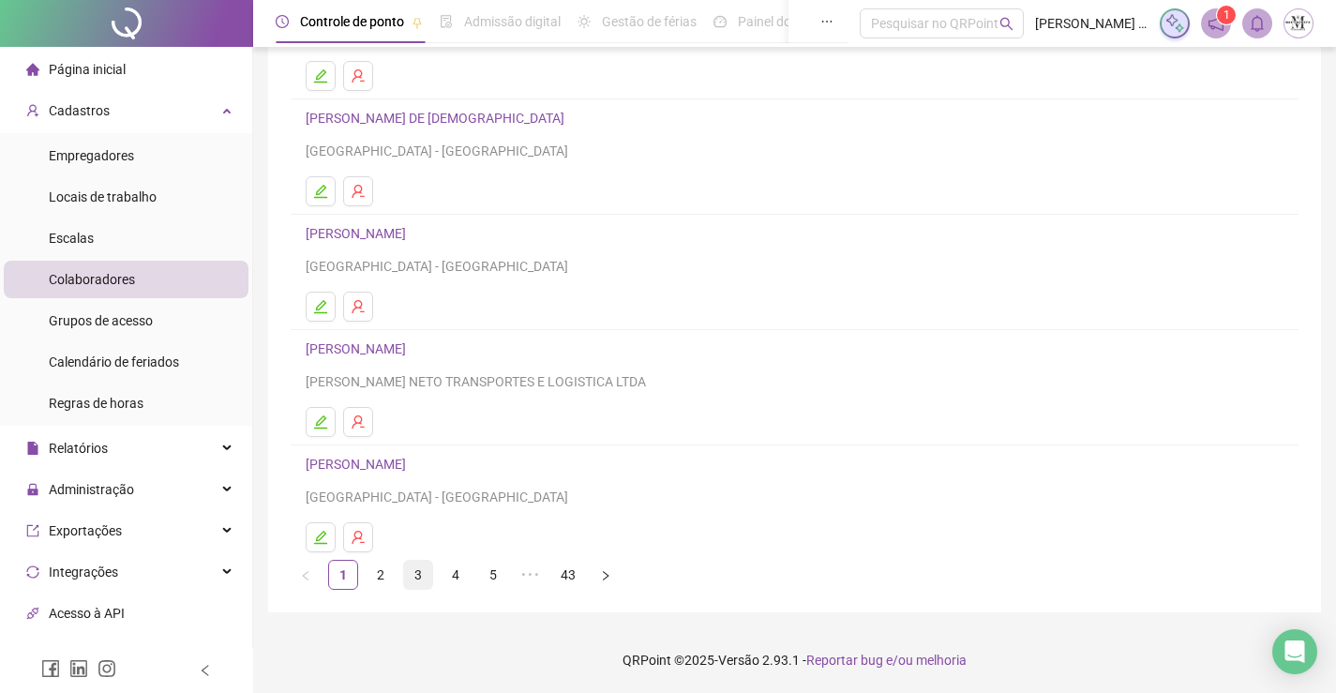
click at [417, 579] on link "3" at bounding box center [418, 575] width 28 height 28
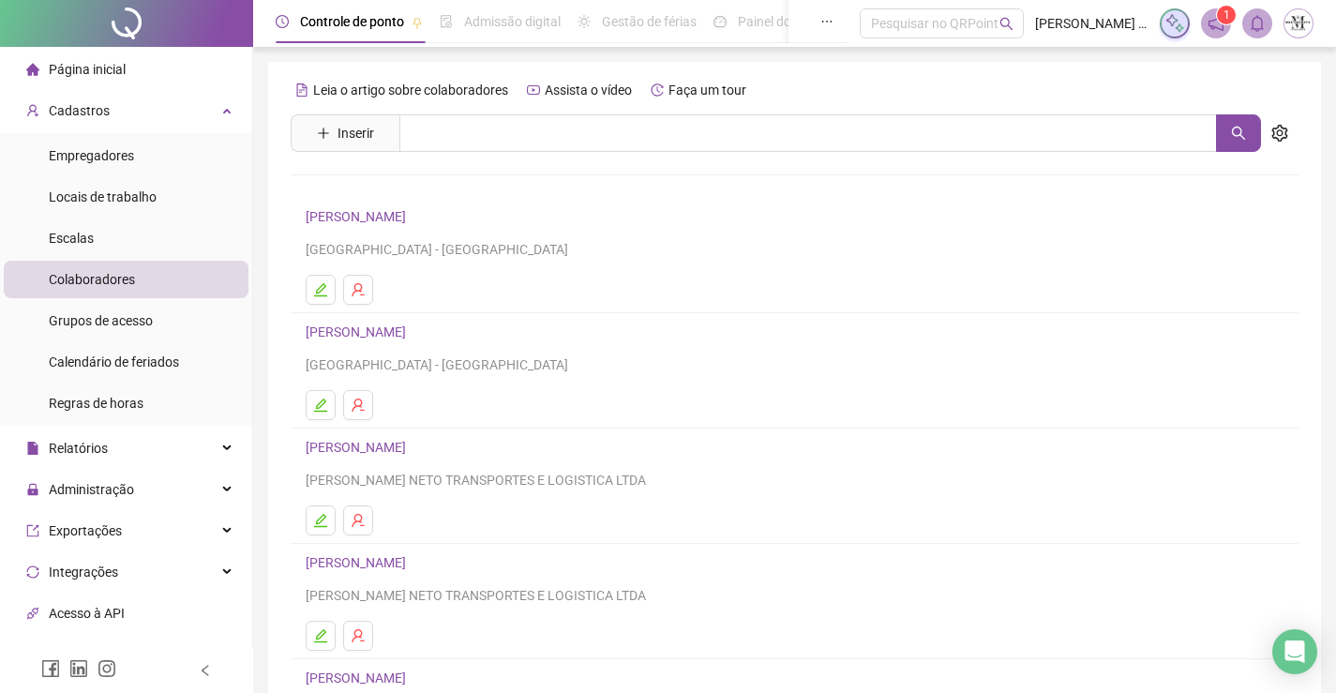
click at [412, 445] on link "ALLAN SILVA JUNIOR" at bounding box center [359, 447] width 106 height 15
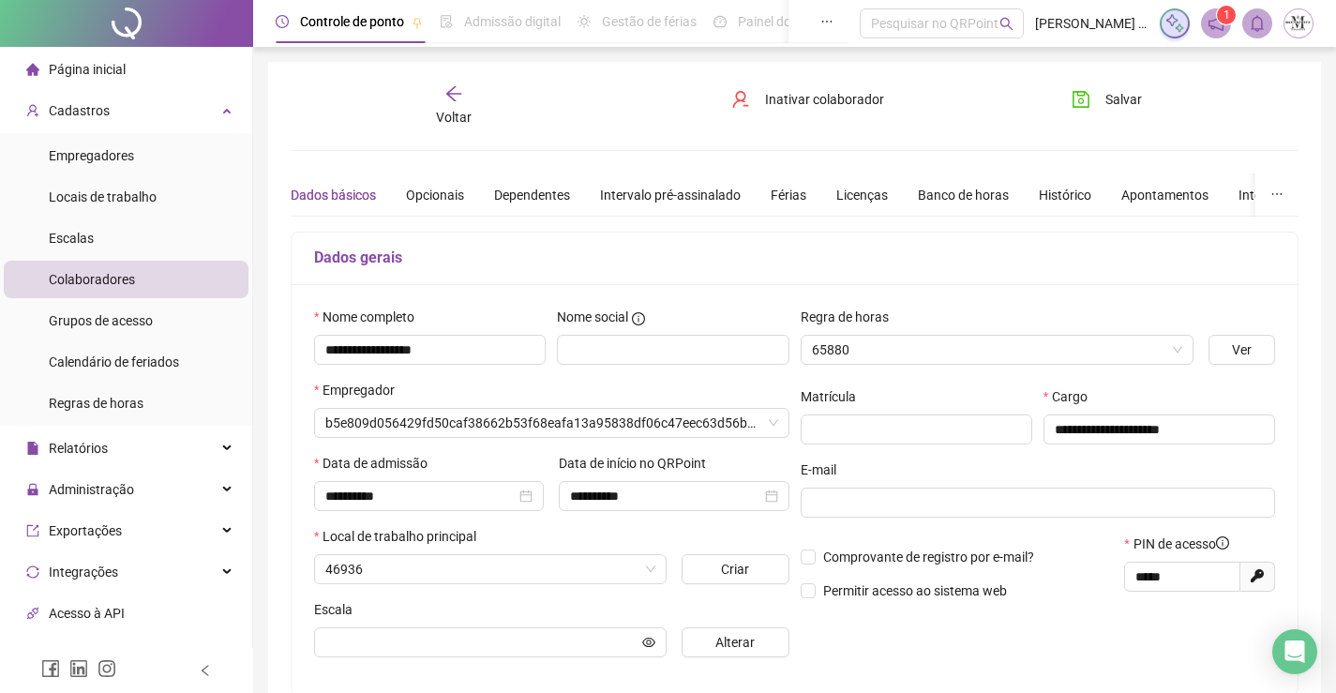
type input "*******"
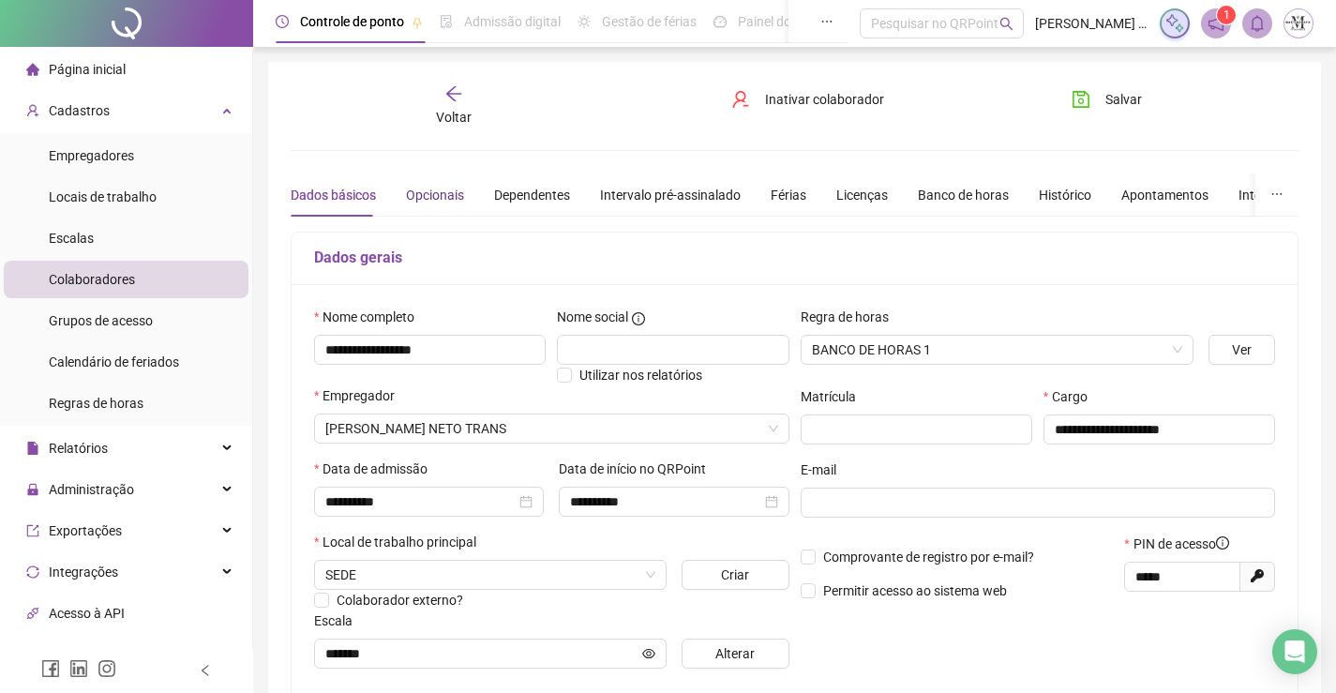
click at [451, 199] on div "Opcionais" at bounding box center [435, 195] width 58 height 21
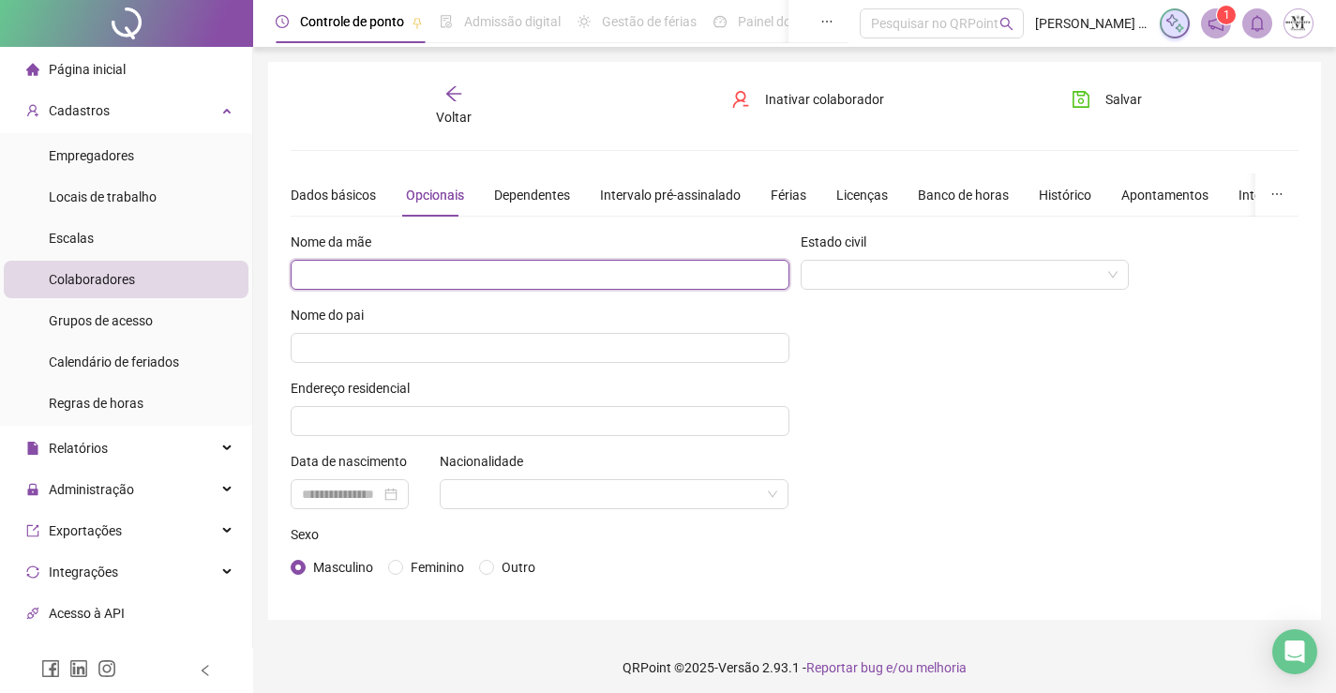
click at [496, 286] on input "text" at bounding box center [540, 275] width 499 height 30
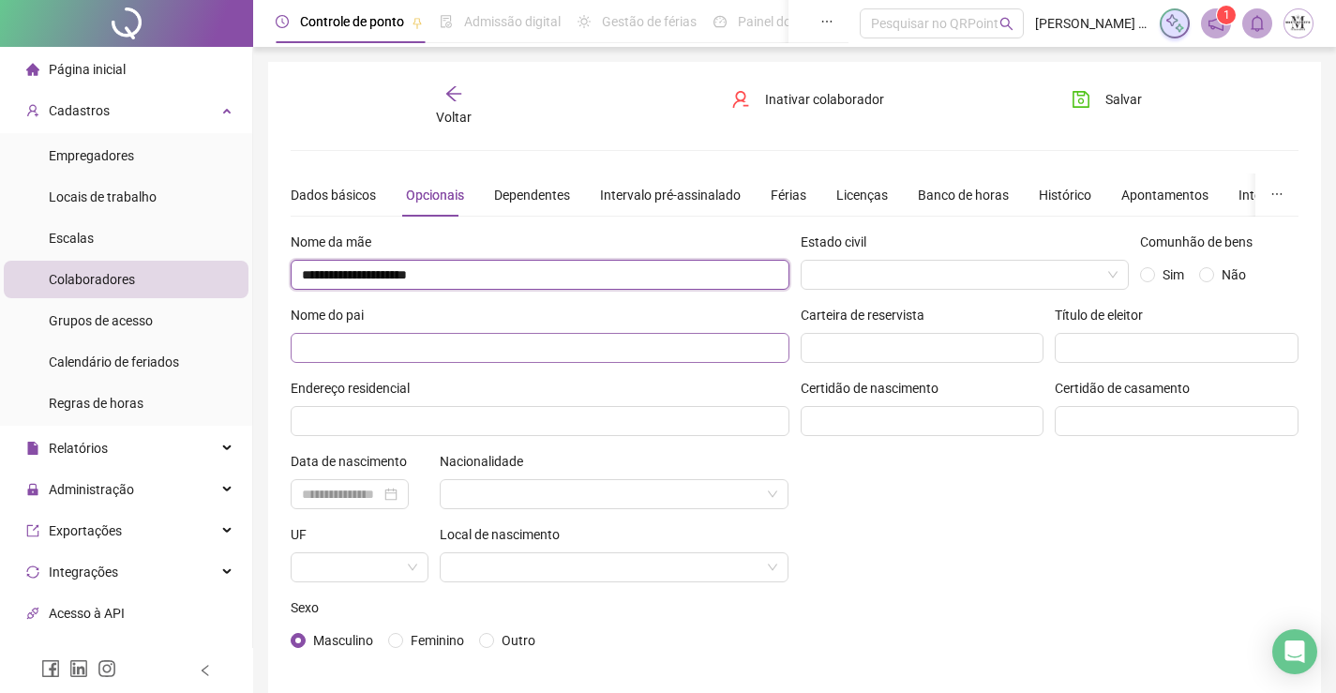
type input "**********"
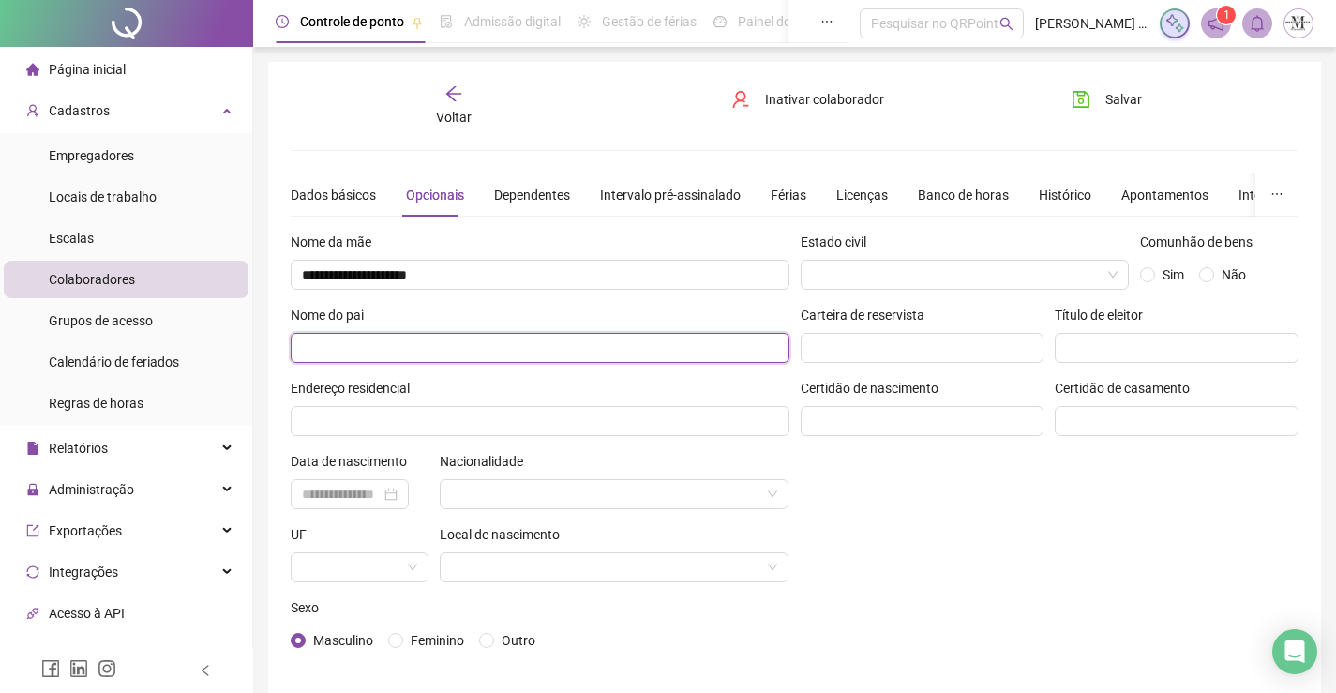
click at [508, 350] on input "text" at bounding box center [540, 348] width 499 height 30
type input "**********"
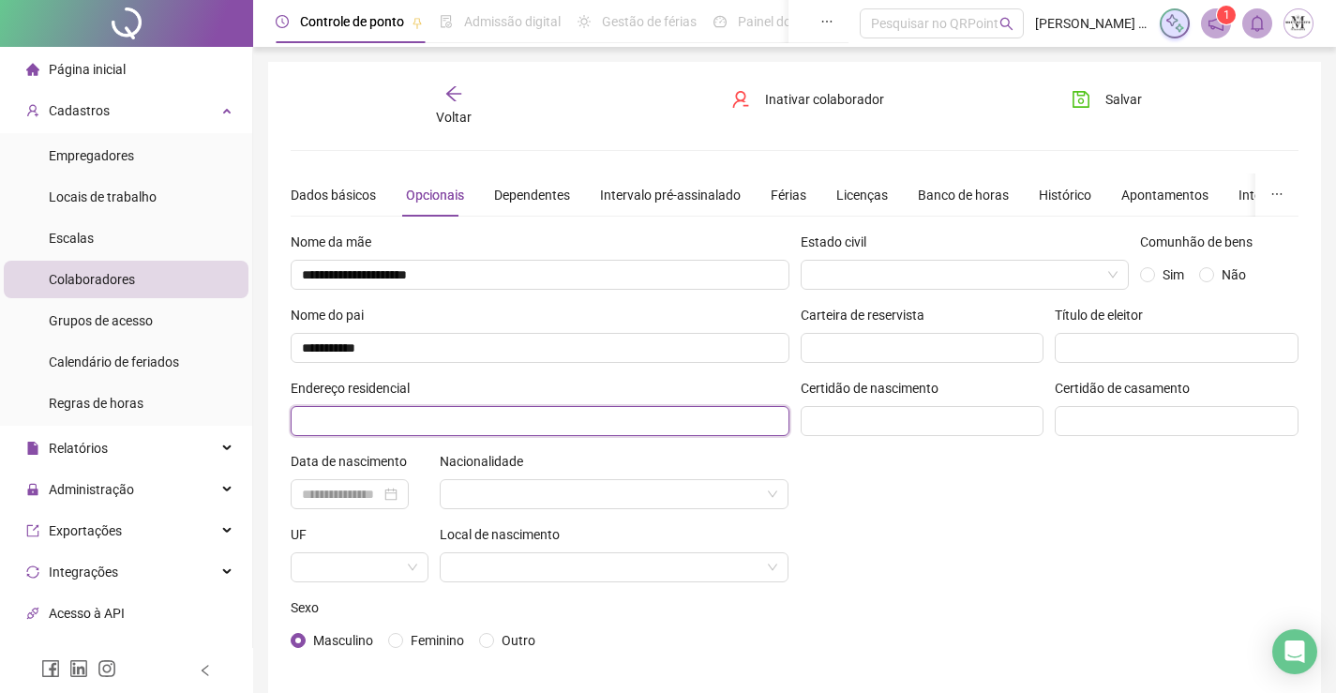
click at [513, 419] on input "text" at bounding box center [540, 421] width 499 height 30
click at [490, 420] on input "**********" at bounding box center [540, 421] width 499 height 30
click at [493, 420] on input "**********" at bounding box center [540, 421] width 499 height 30
click at [697, 418] on input "**********" at bounding box center [540, 421] width 499 height 30
click at [311, 422] on input "**********" at bounding box center [540, 421] width 499 height 30
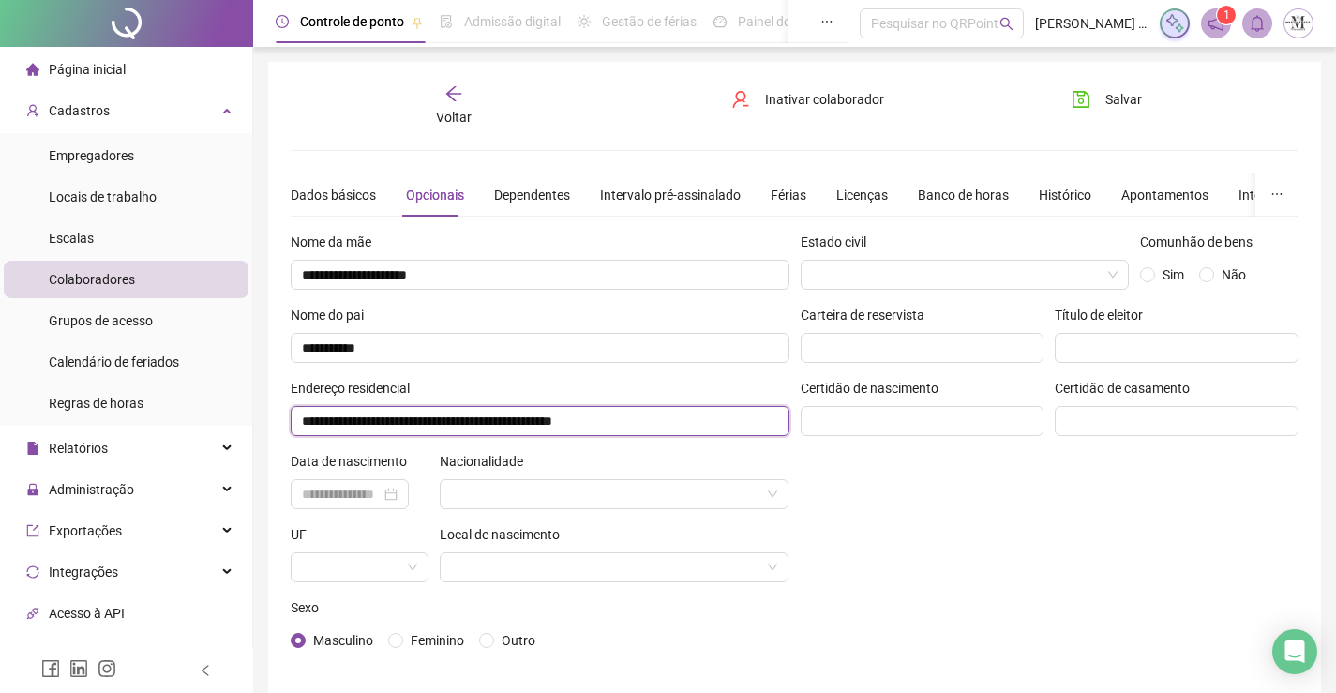
click at [313, 420] on input "**********" at bounding box center [540, 421] width 499 height 30
click at [730, 418] on input "**********" at bounding box center [540, 421] width 499 height 30
click at [308, 411] on input "**********" at bounding box center [540, 421] width 499 height 30
click at [311, 427] on input "**********" at bounding box center [540, 421] width 499 height 30
click at [696, 419] on input "**********" at bounding box center [540, 421] width 499 height 30
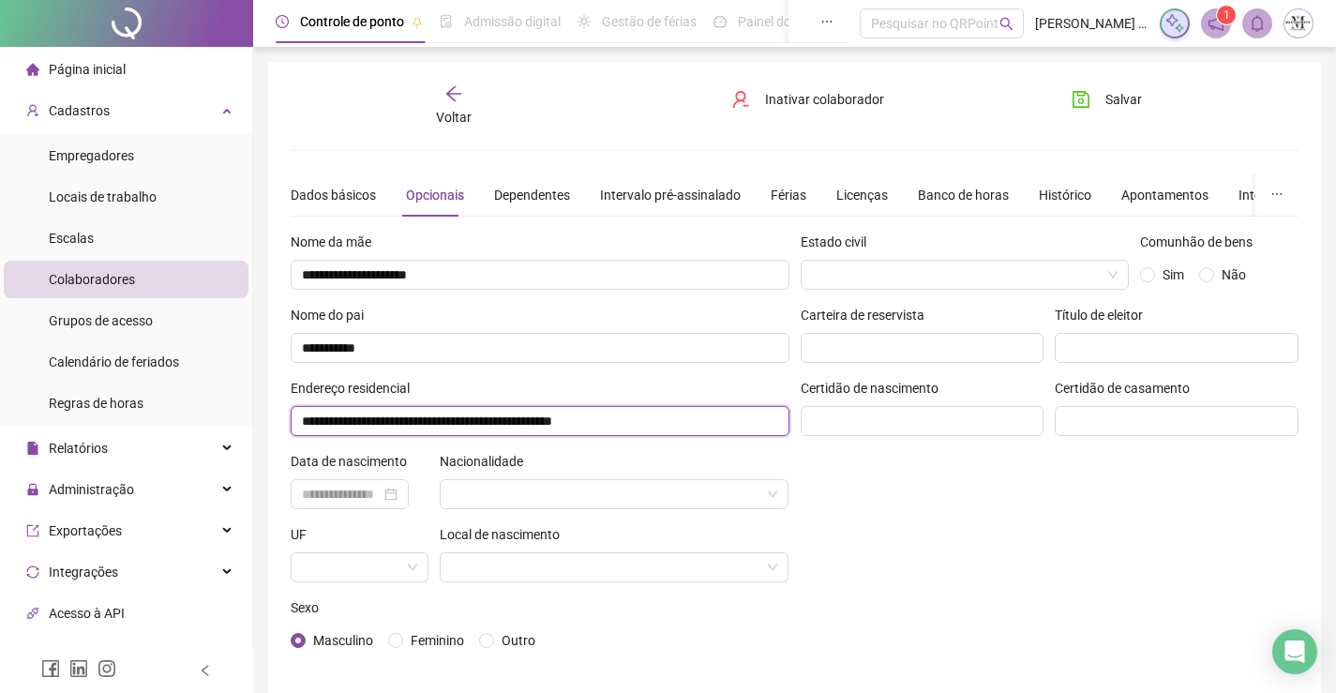
click at [647, 419] on input "**********" at bounding box center [540, 421] width 499 height 30
click at [309, 420] on input "**********" at bounding box center [540, 421] width 499 height 30
type input "**********"
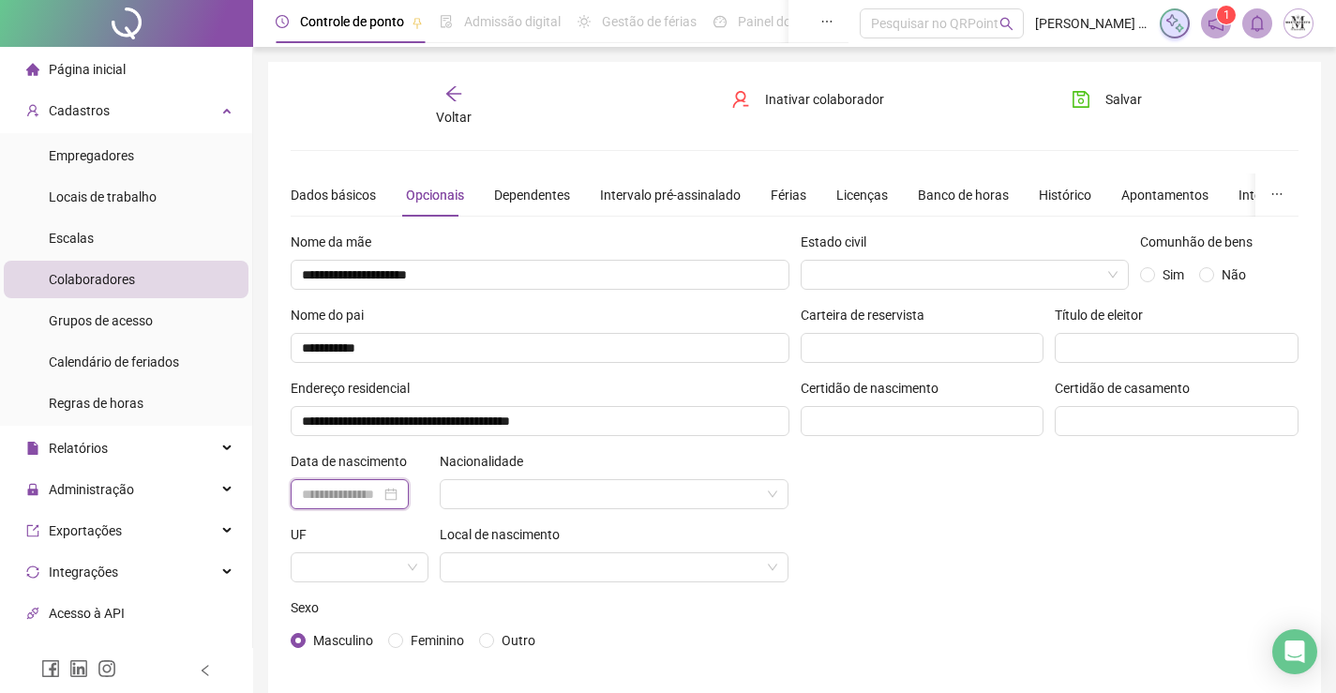
click at [378, 500] on input at bounding box center [341, 494] width 79 height 21
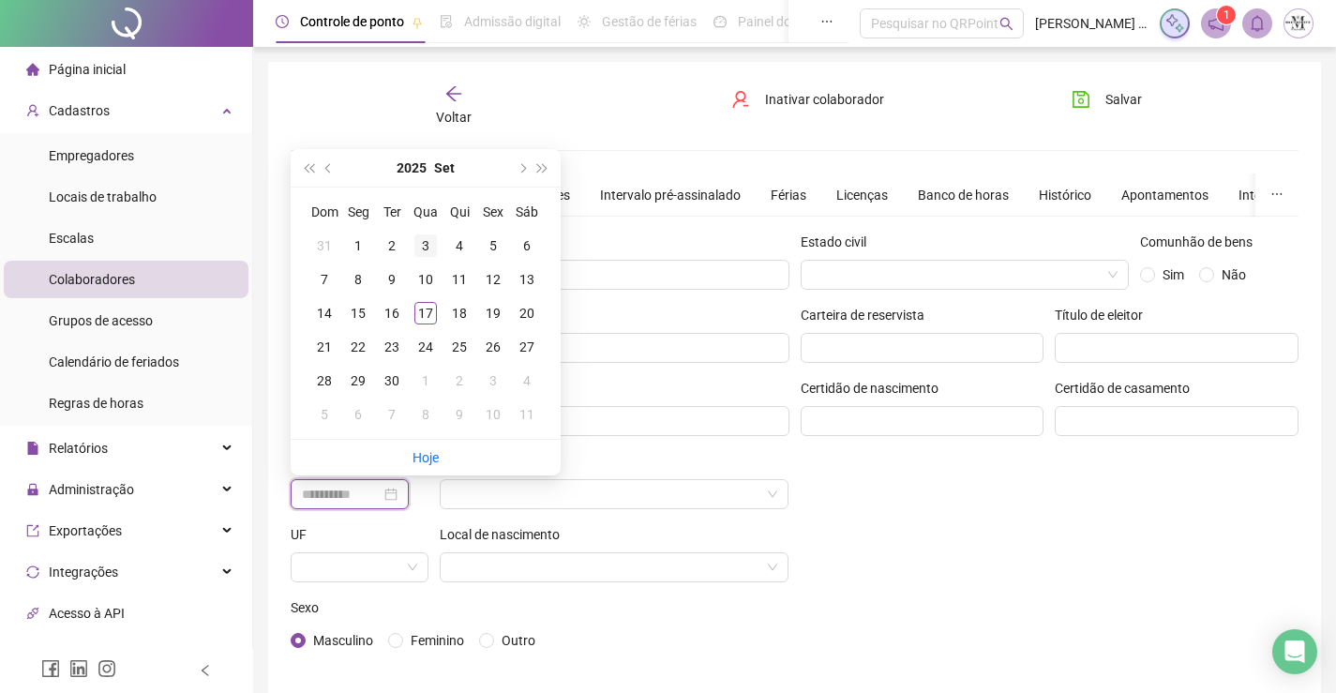
type input "**********"
click at [439, 160] on button "Set" at bounding box center [444, 168] width 21 height 38
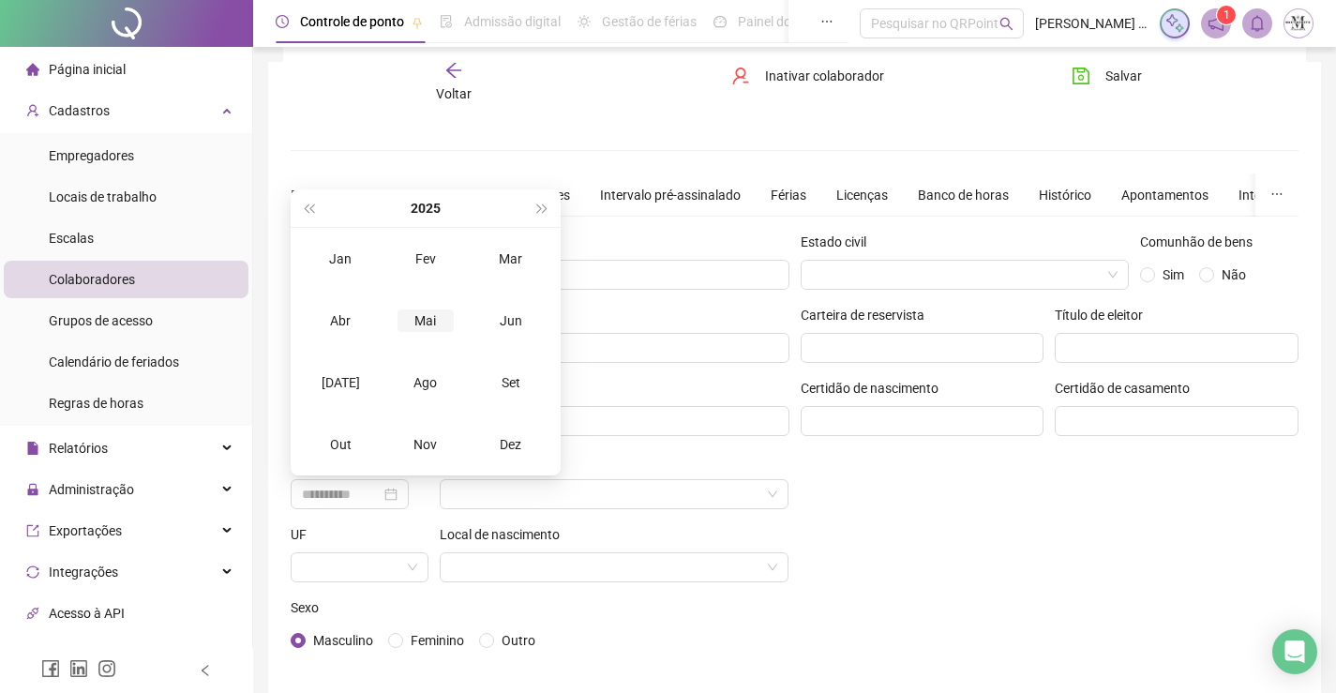
scroll to position [81, 0]
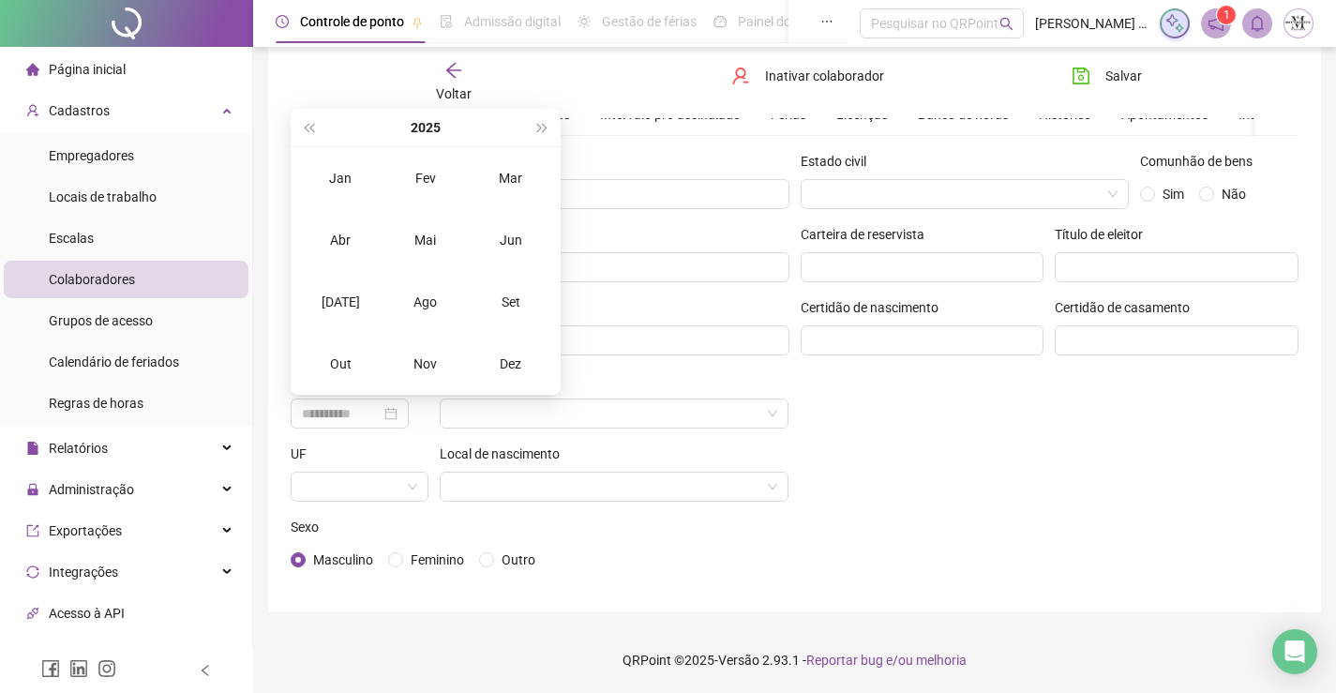
type input "**********"
click at [313, 129] on span "super-prev-year" at bounding box center [308, 127] width 9 height 9
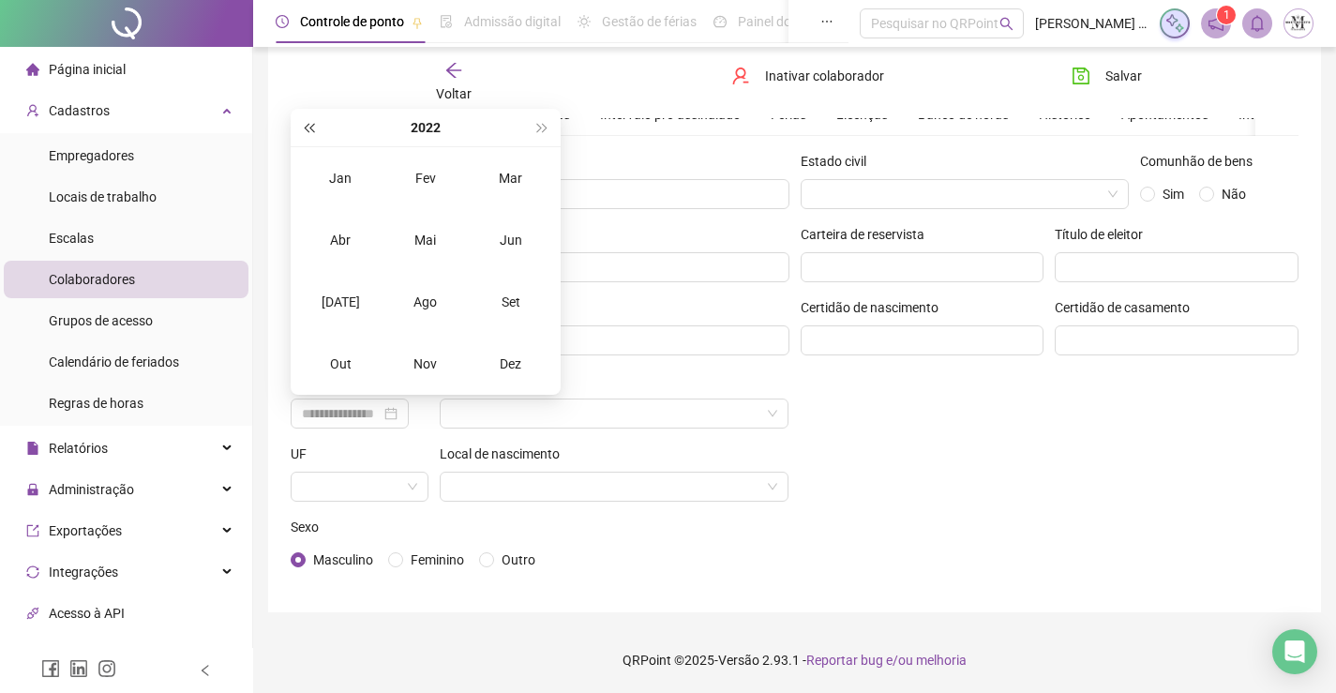
click at [313, 129] on span "super-prev-year" at bounding box center [308, 127] width 9 height 9
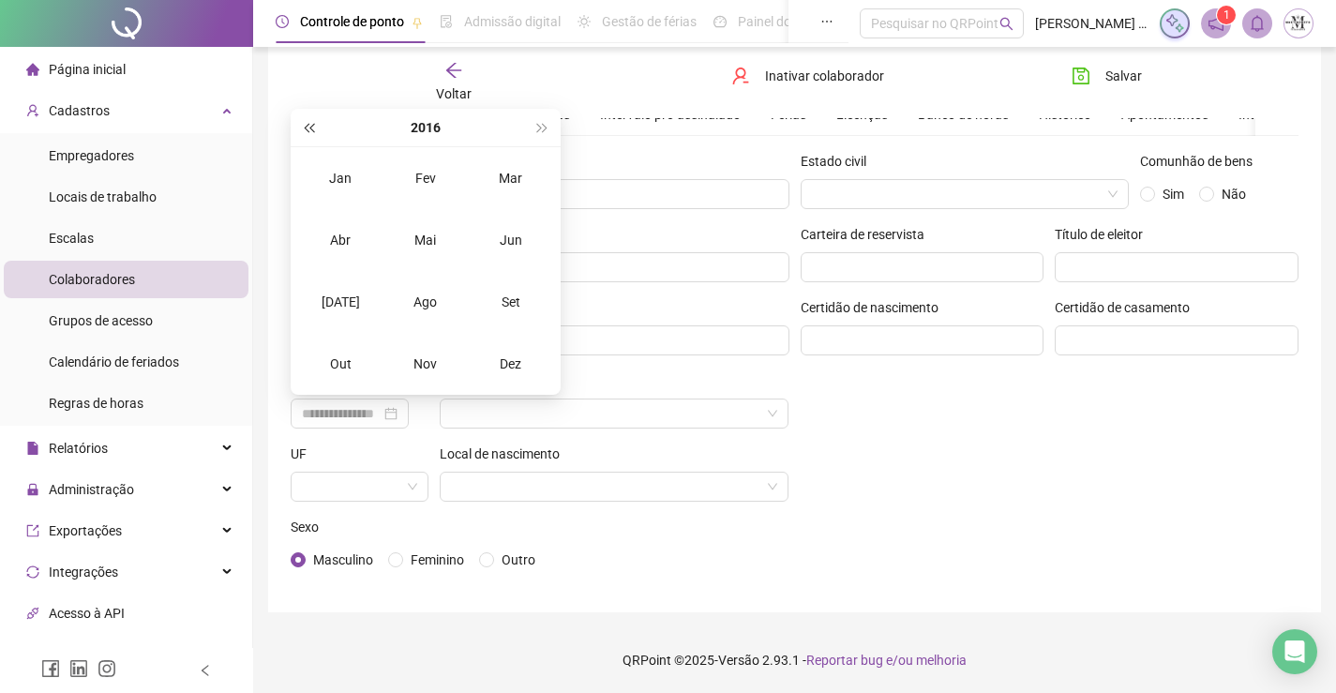
click at [313, 129] on span "super-prev-year" at bounding box center [308, 127] width 9 height 9
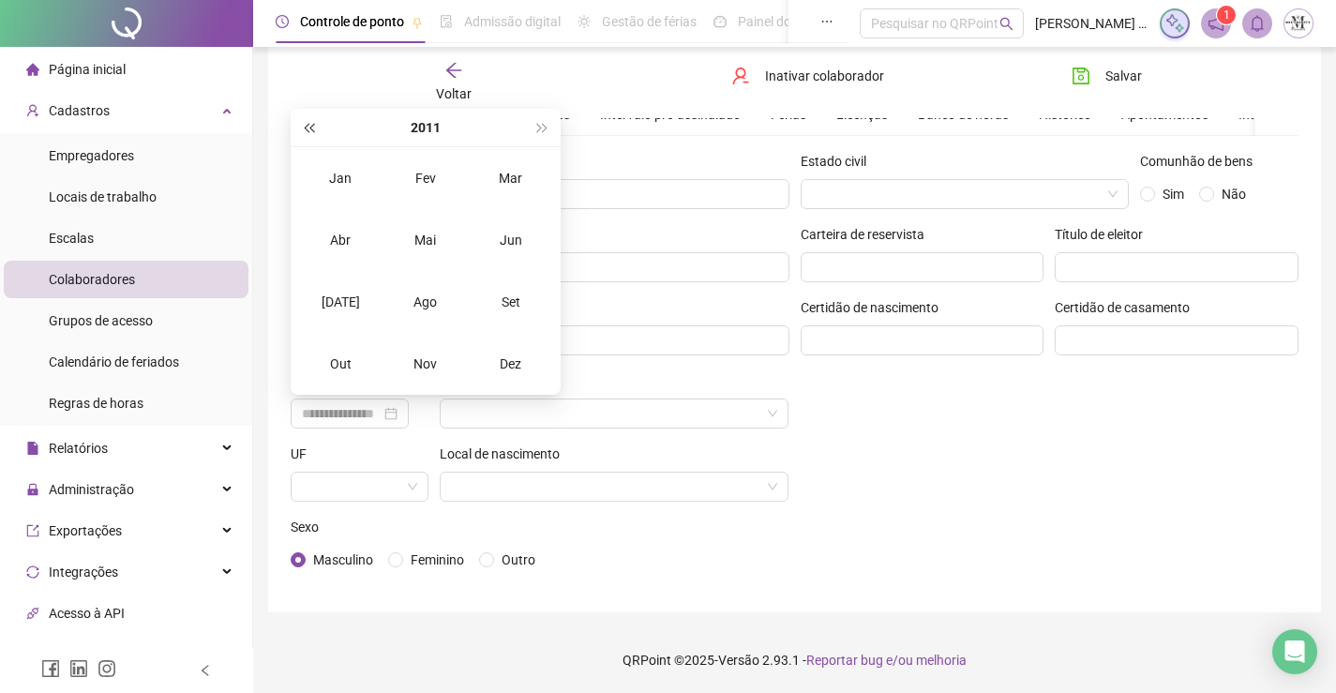
click at [313, 129] on span "super-prev-year" at bounding box center [308, 127] width 9 height 9
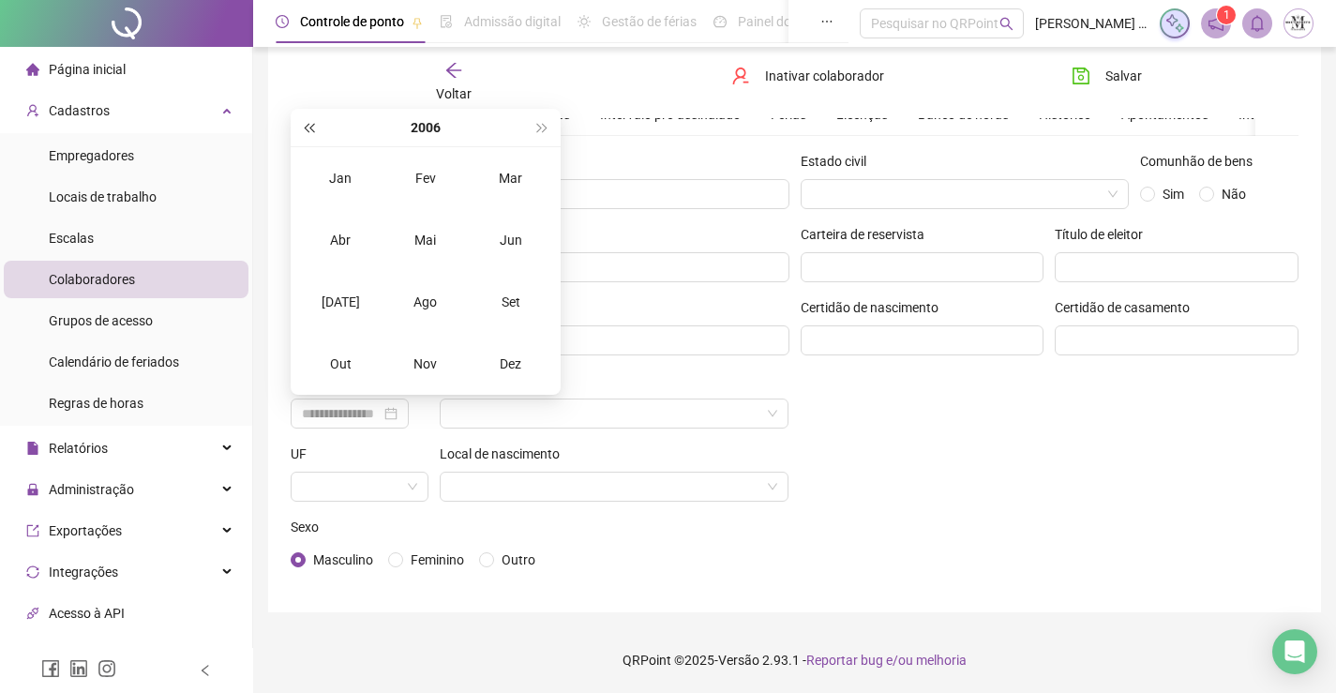
click at [313, 129] on span "super-prev-year" at bounding box center [308, 127] width 9 height 9
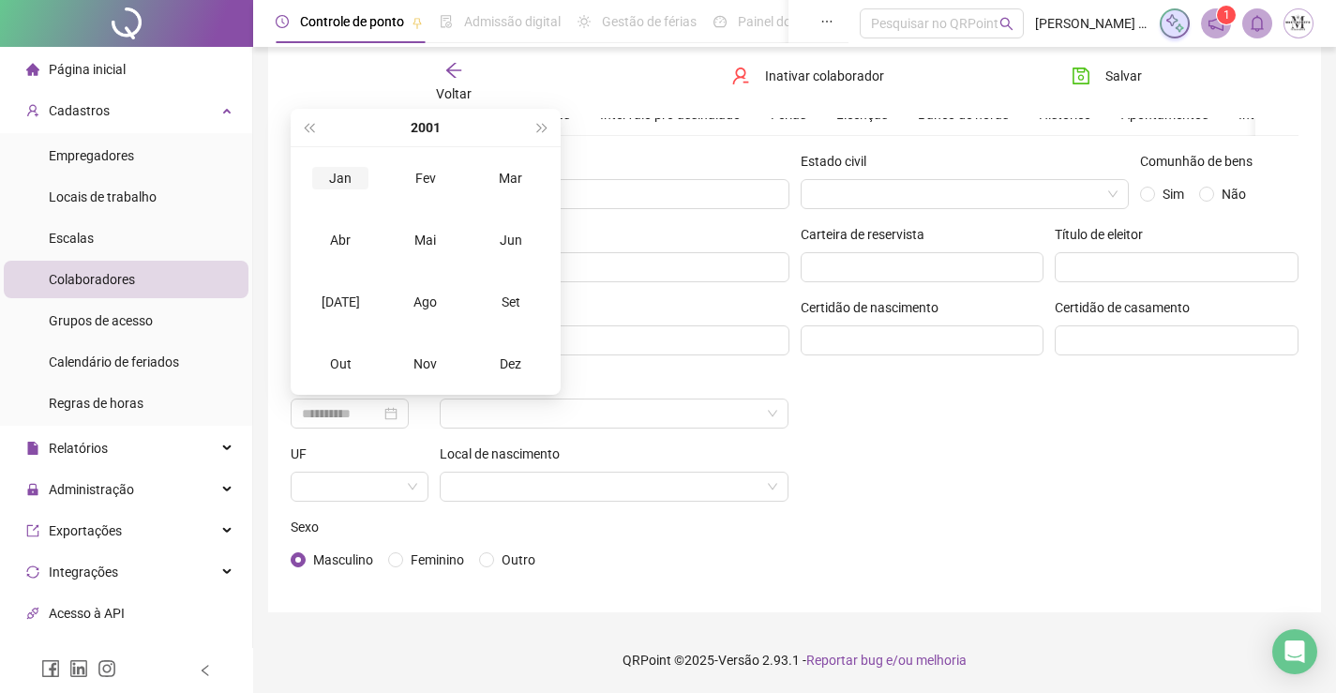
click at [337, 182] on div "Jan" at bounding box center [340, 178] width 56 height 23
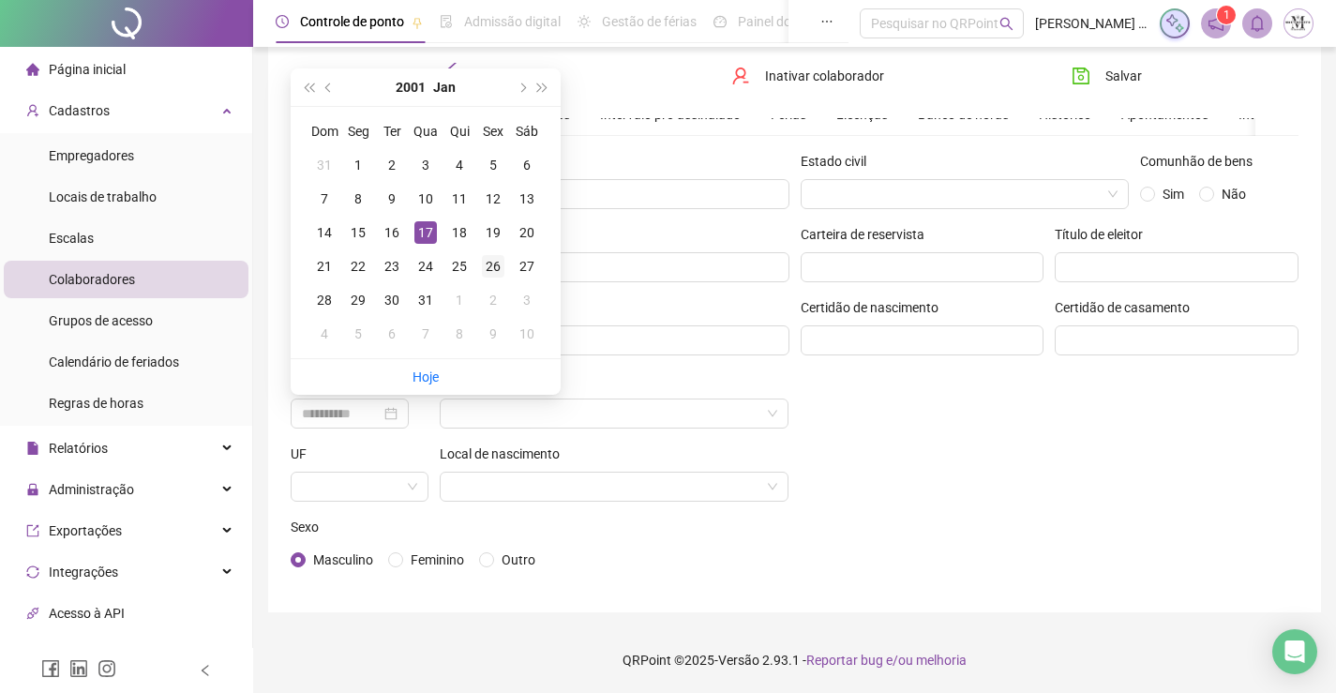
type input "**********"
click at [488, 266] on div "26" at bounding box center [493, 266] width 23 height 23
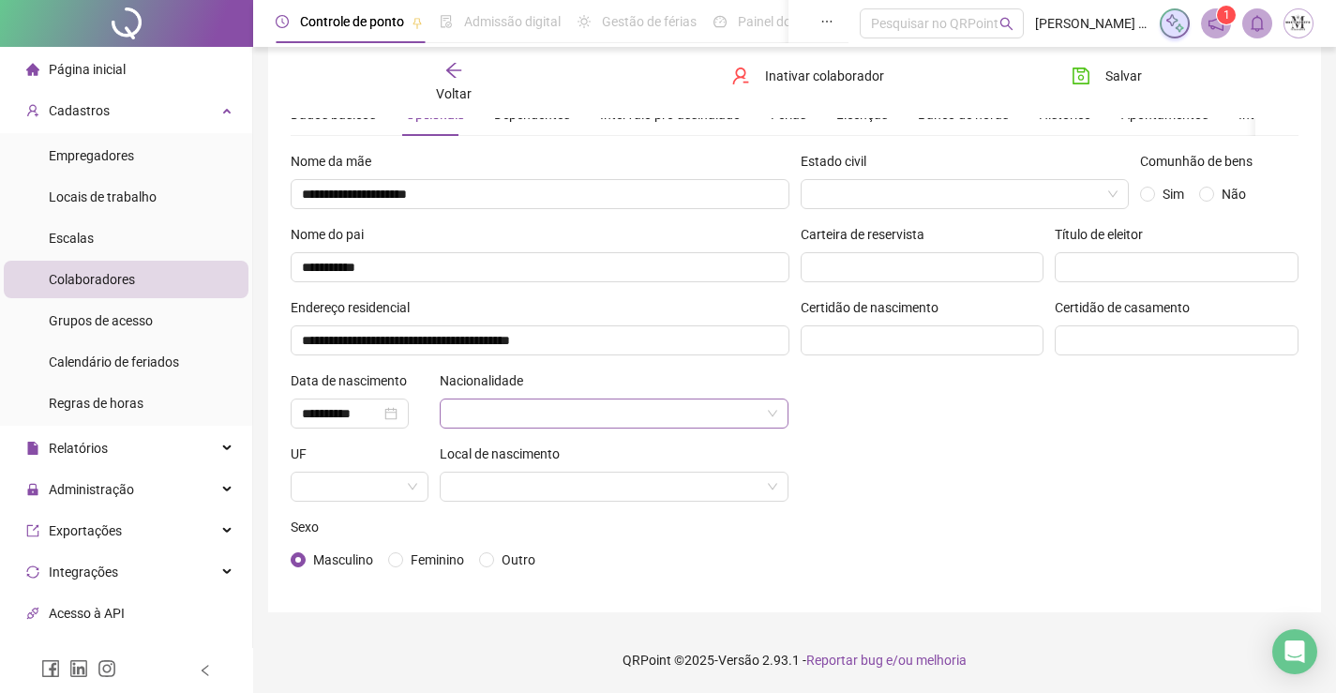
click at [494, 408] on input "search" at bounding box center [606, 413] width 310 height 28
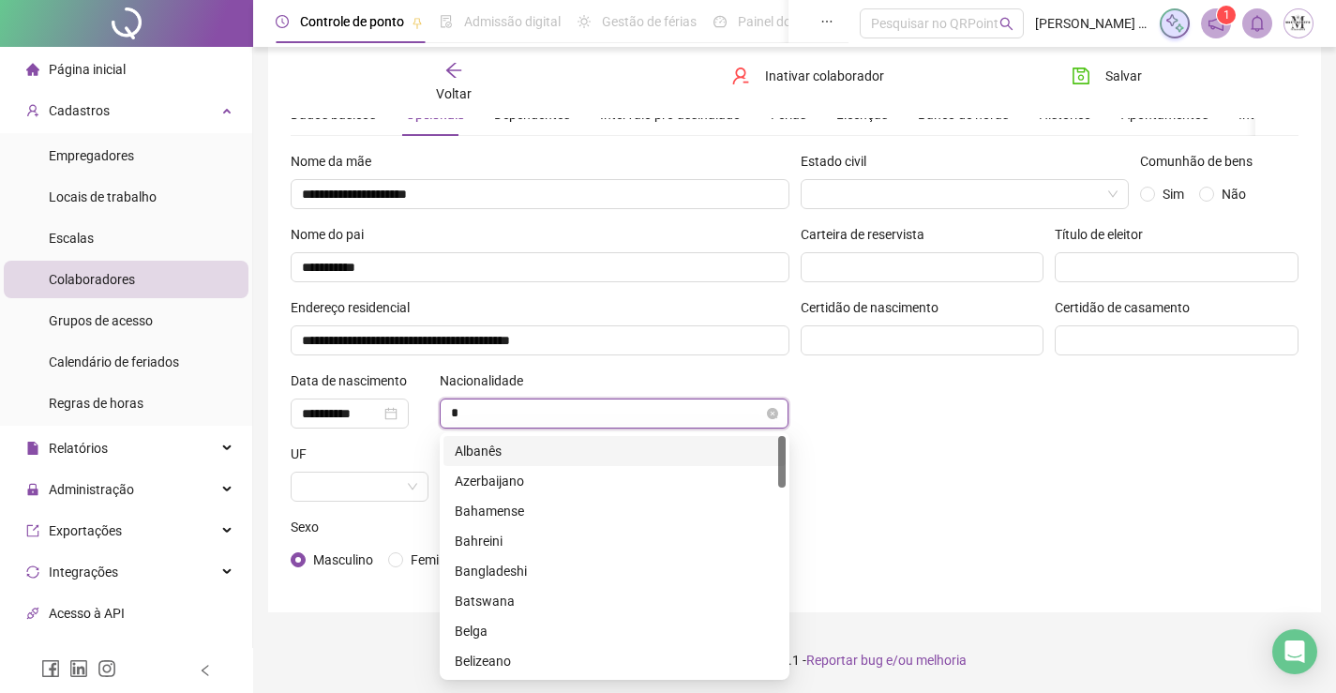
type input "**"
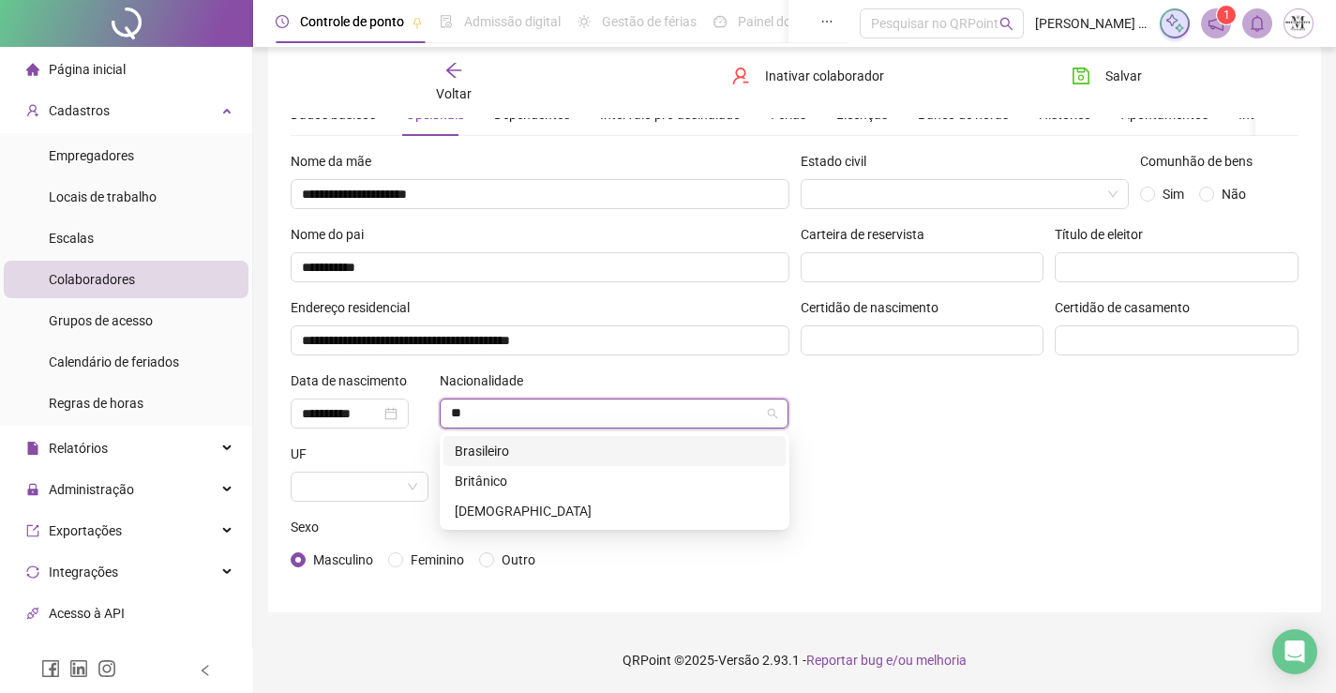
click at [508, 450] on div "Brasileiro" at bounding box center [615, 451] width 320 height 21
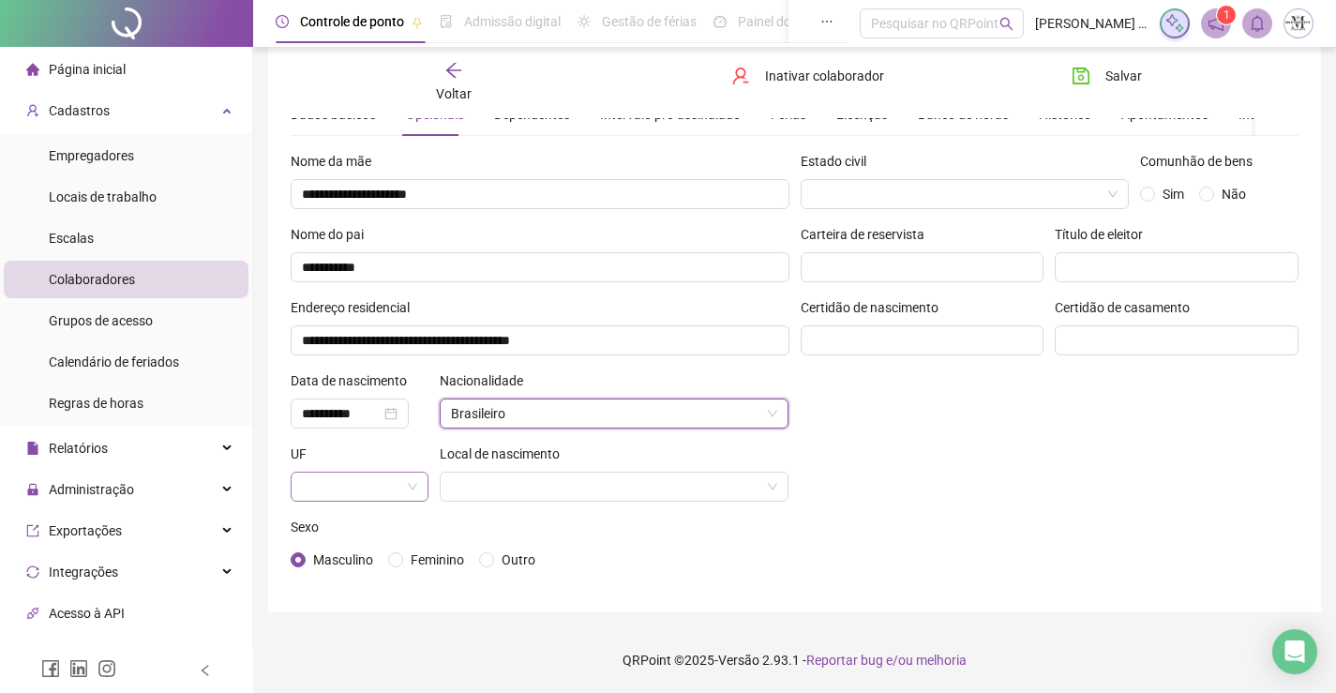
click at [407, 480] on span at bounding box center [359, 487] width 115 height 28
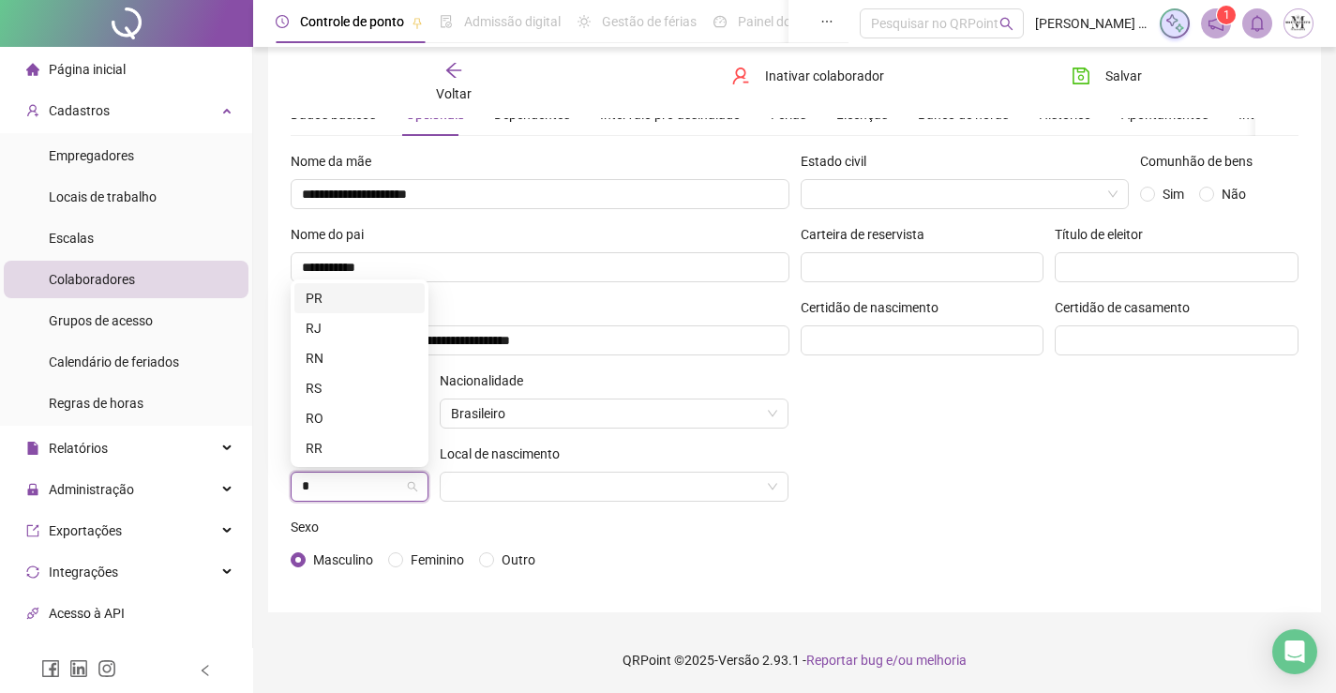
type input "**"
click at [377, 458] on div "RJ" at bounding box center [359, 448] width 130 height 30
click at [496, 482] on input "search" at bounding box center [606, 487] width 310 height 28
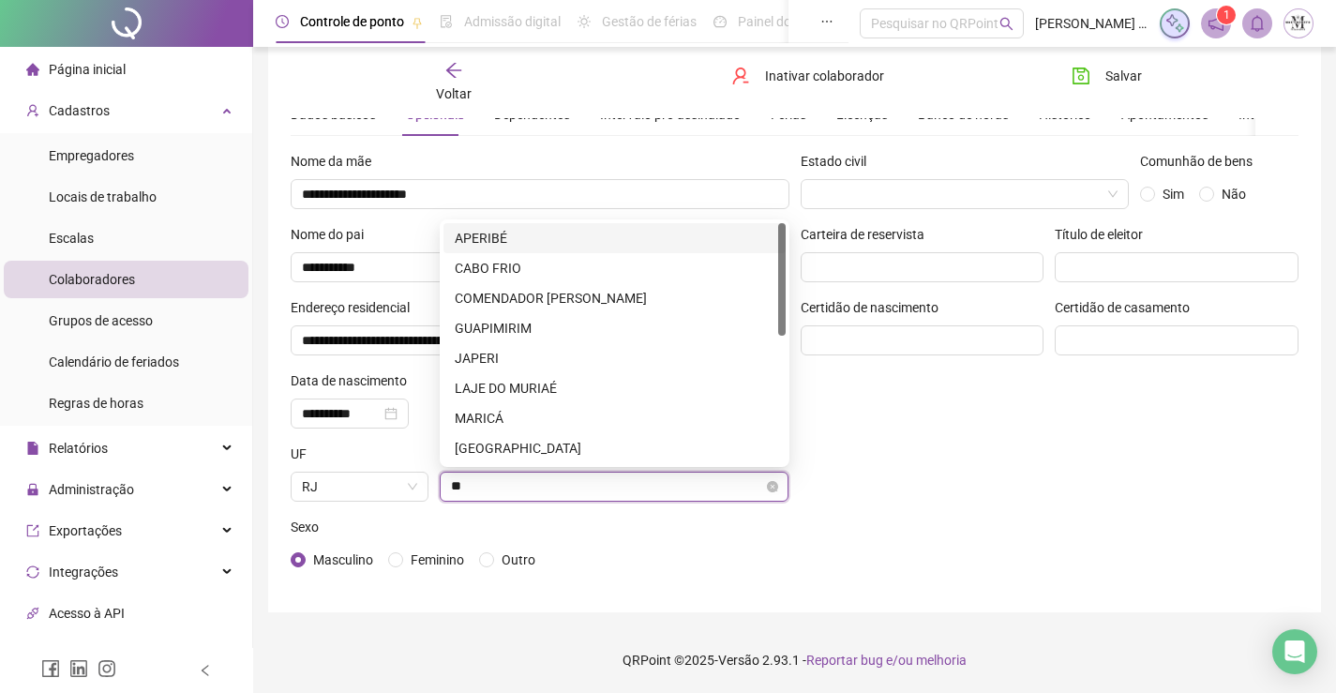
type input "***"
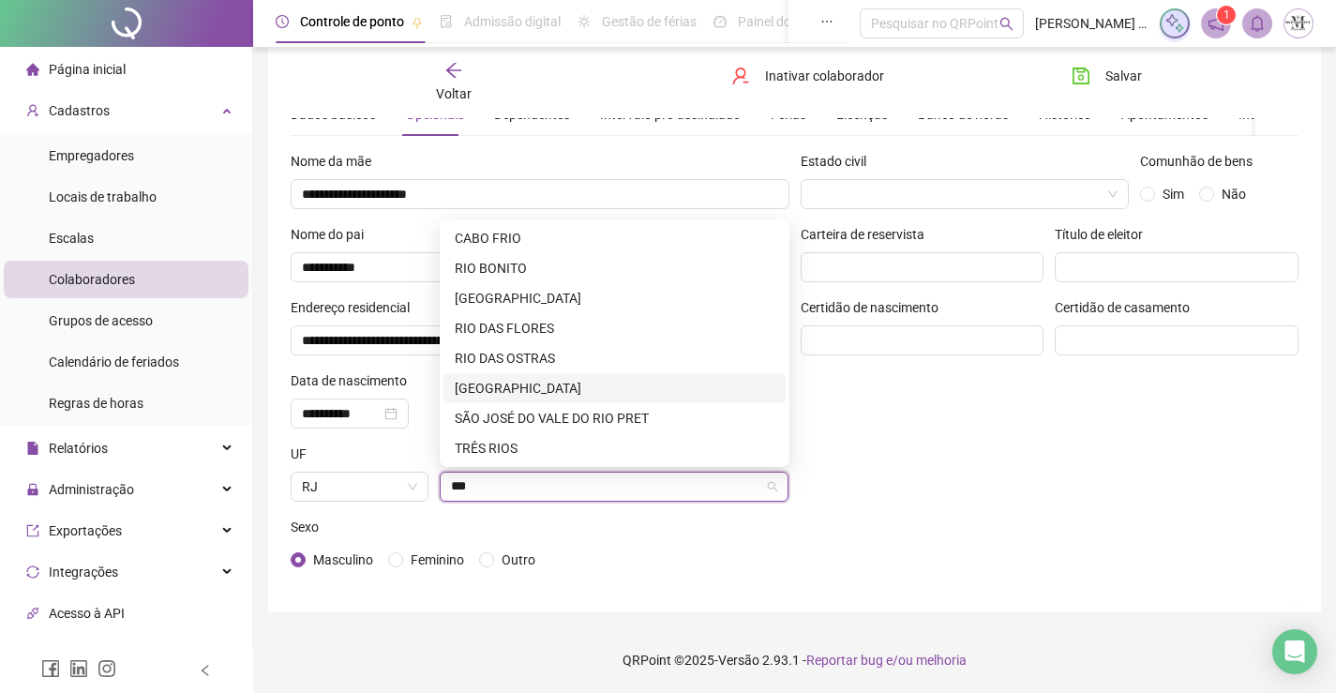
click at [518, 385] on div "RIO DE JANEIRO" at bounding box center [615, 388] width 320 height 21
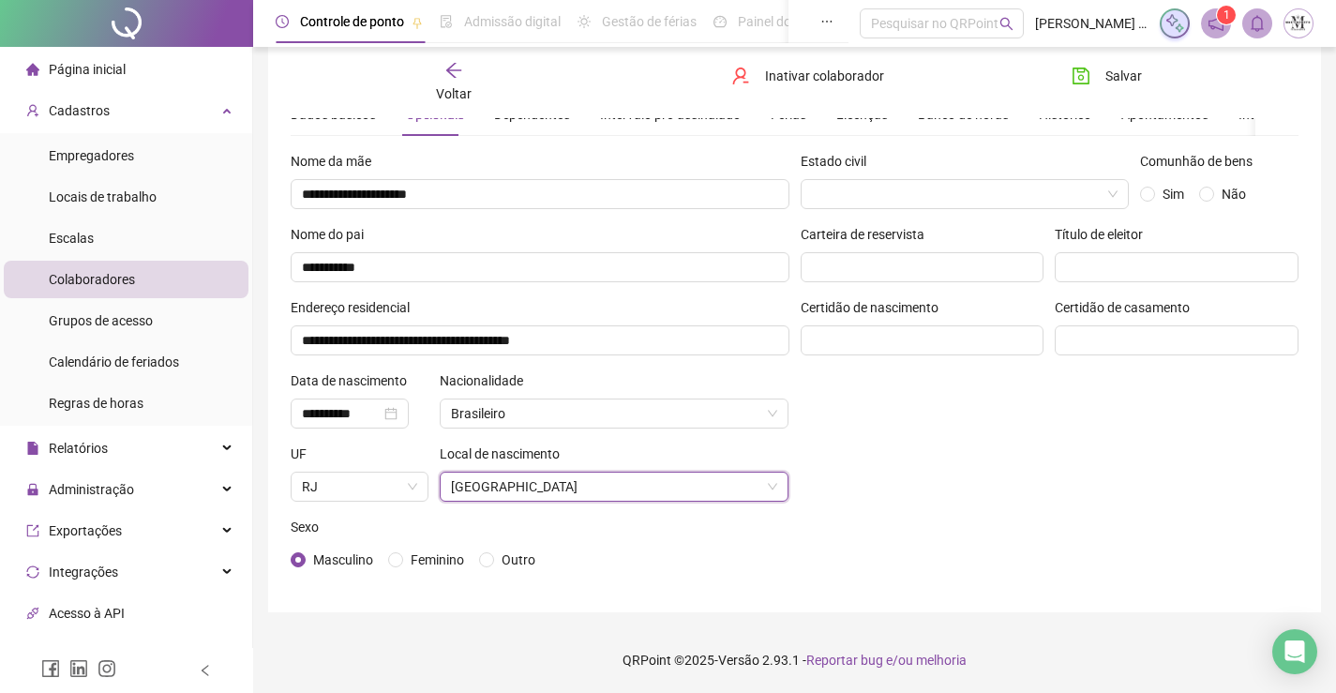
scroll to position [0, 0]
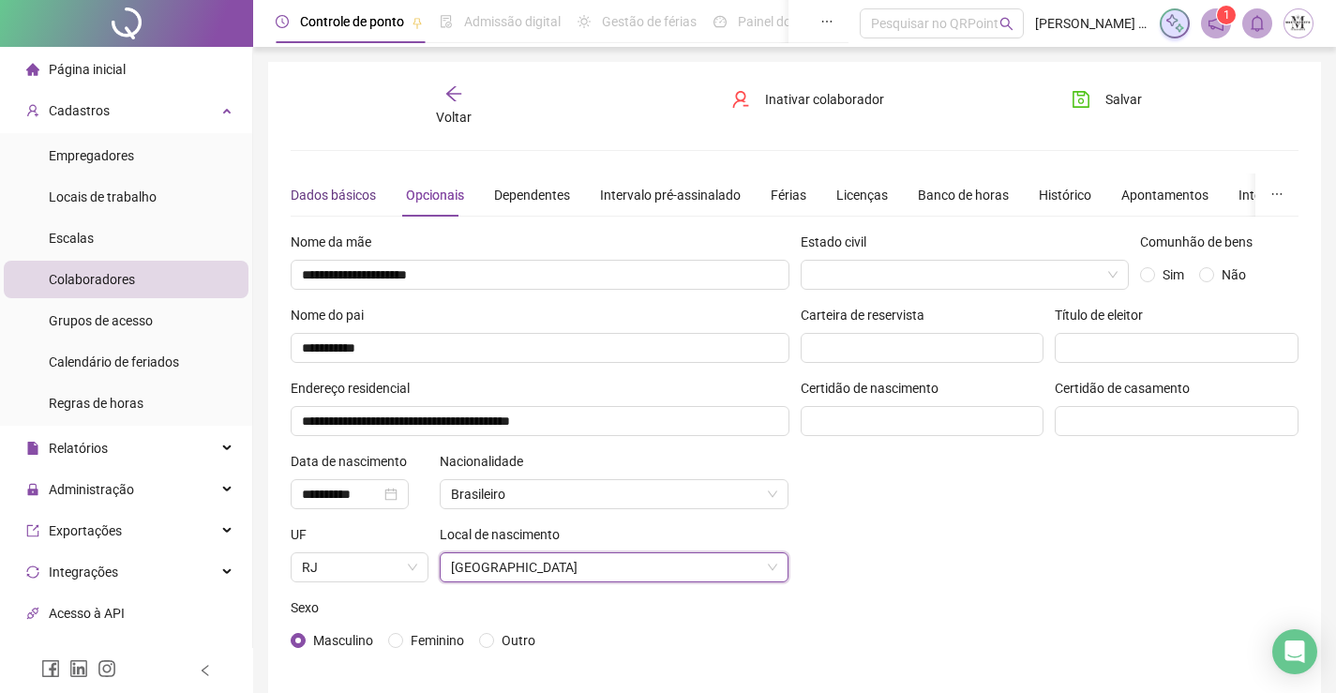
click at [367, 201] on div "Dados básicos" at bounding box center [333, 195] width 85 height 21
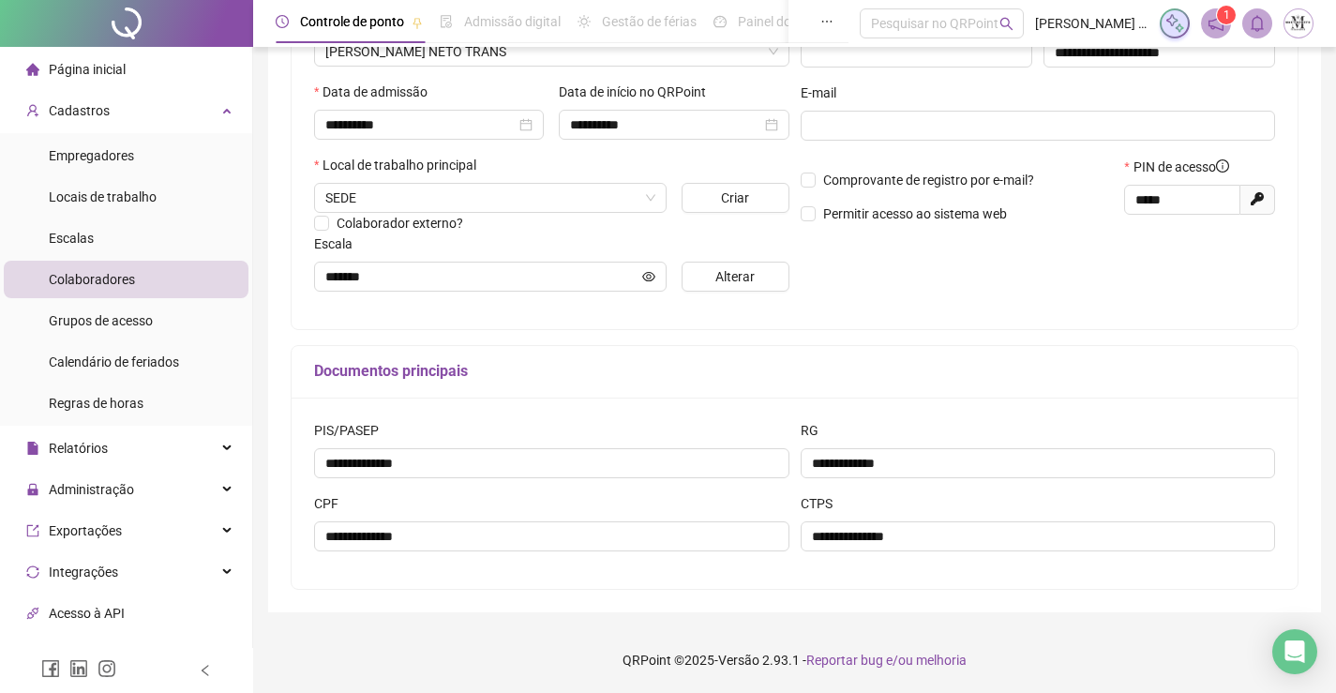
scroll to position [2, 0]
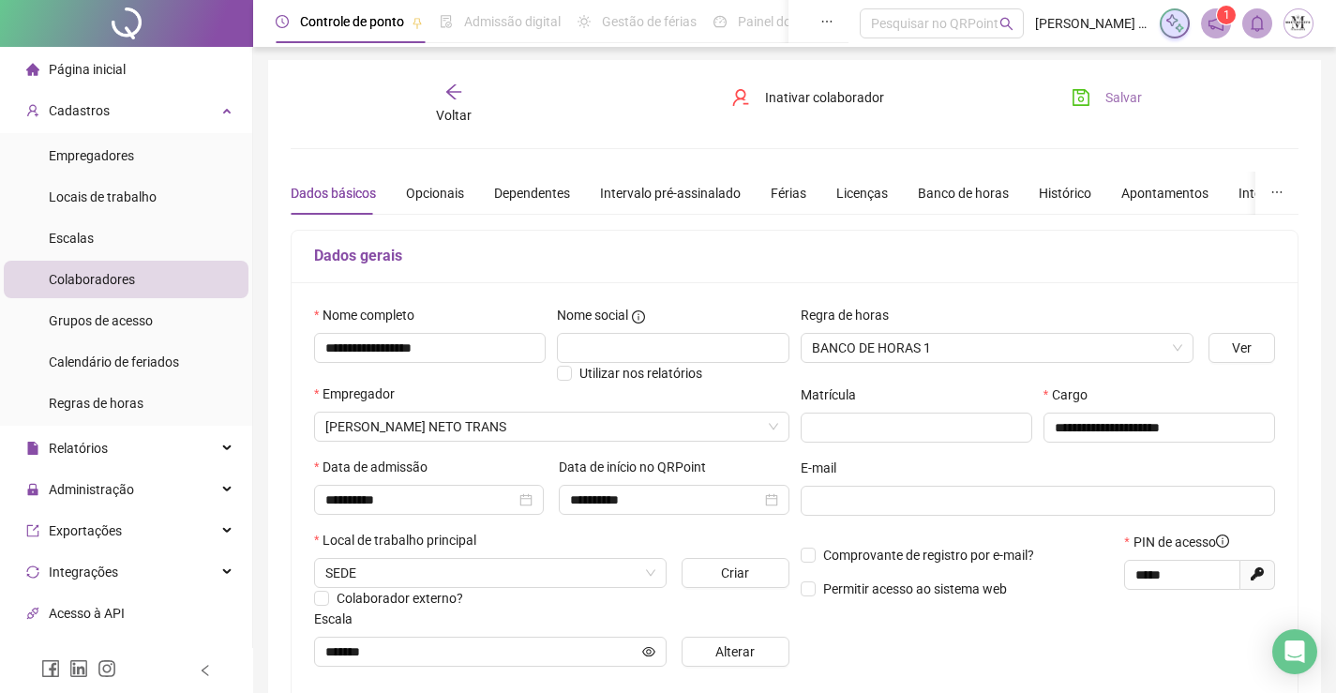
click at [1118, 107] on span "Salvar" at bounding box center [1123, 97] width 37 height 21
click at [455, 109] on span "Voltar" at bounding box center [454, 115] width 36 height 15
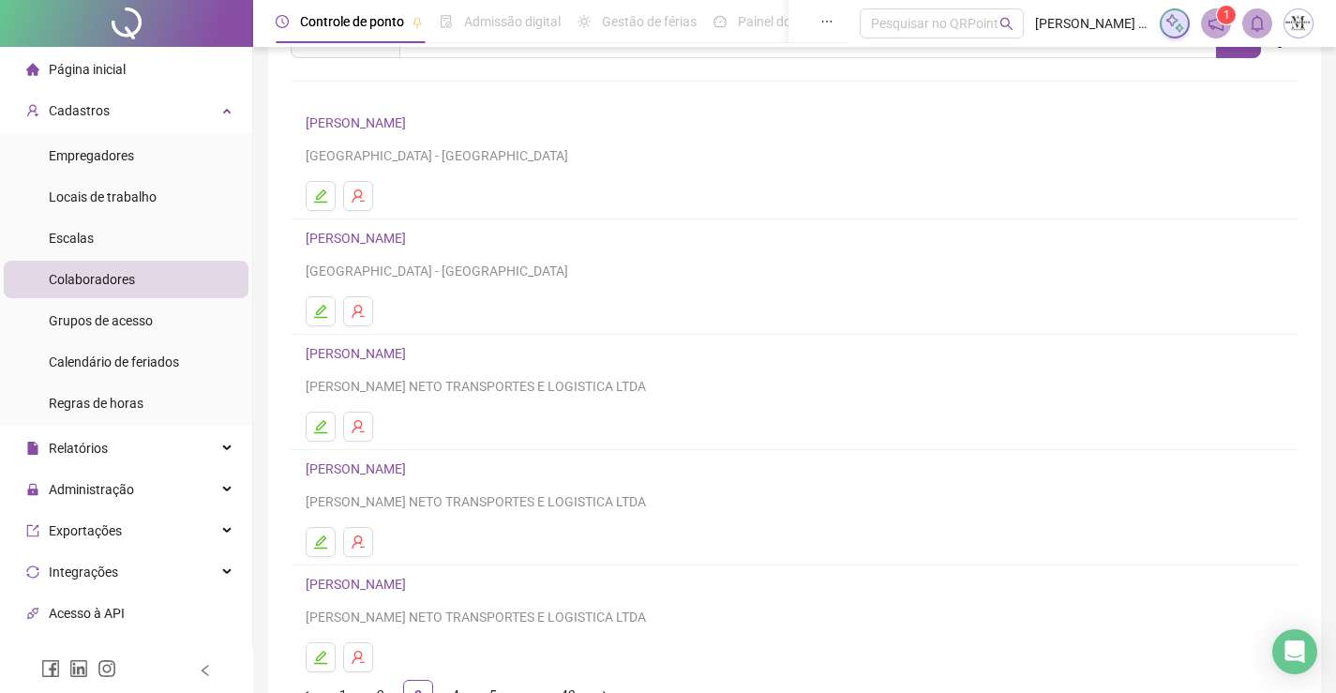
scroll to position [188, 0]
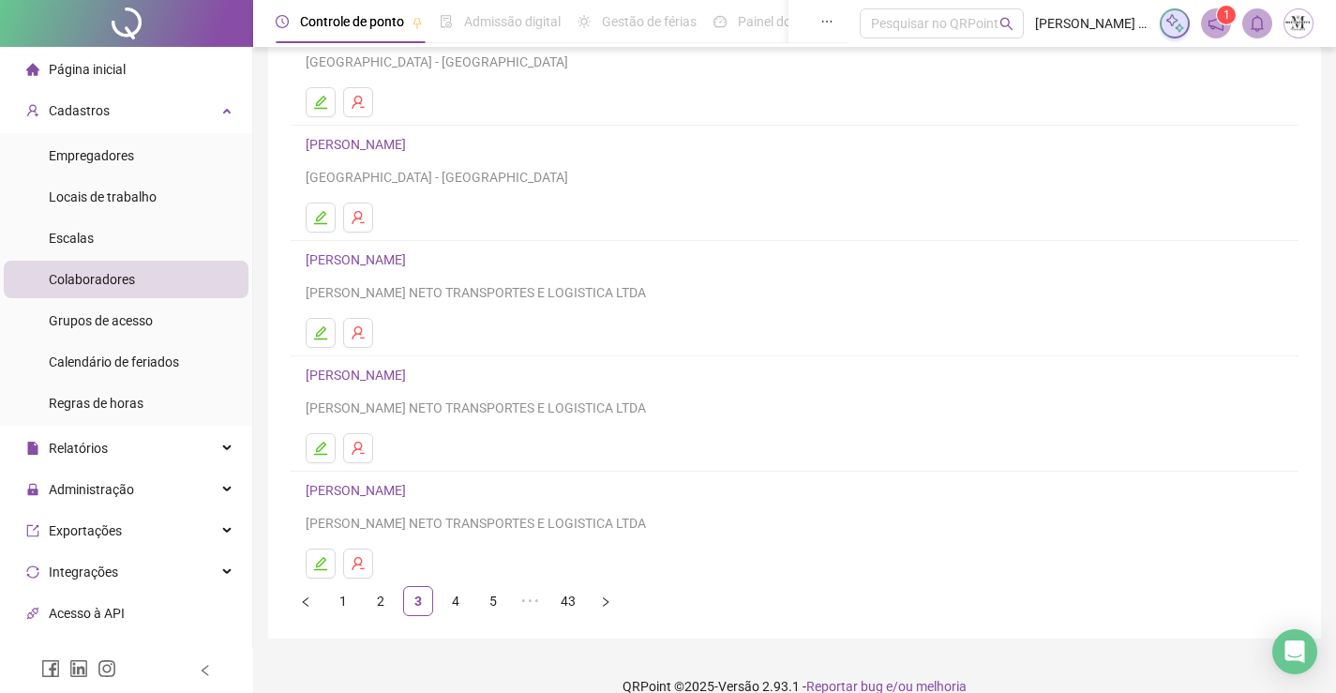
click at [410, 370] on link "ALMIR ISRAEL DOS SANTOS" at bounding box center [359, 375] width 106 height 15
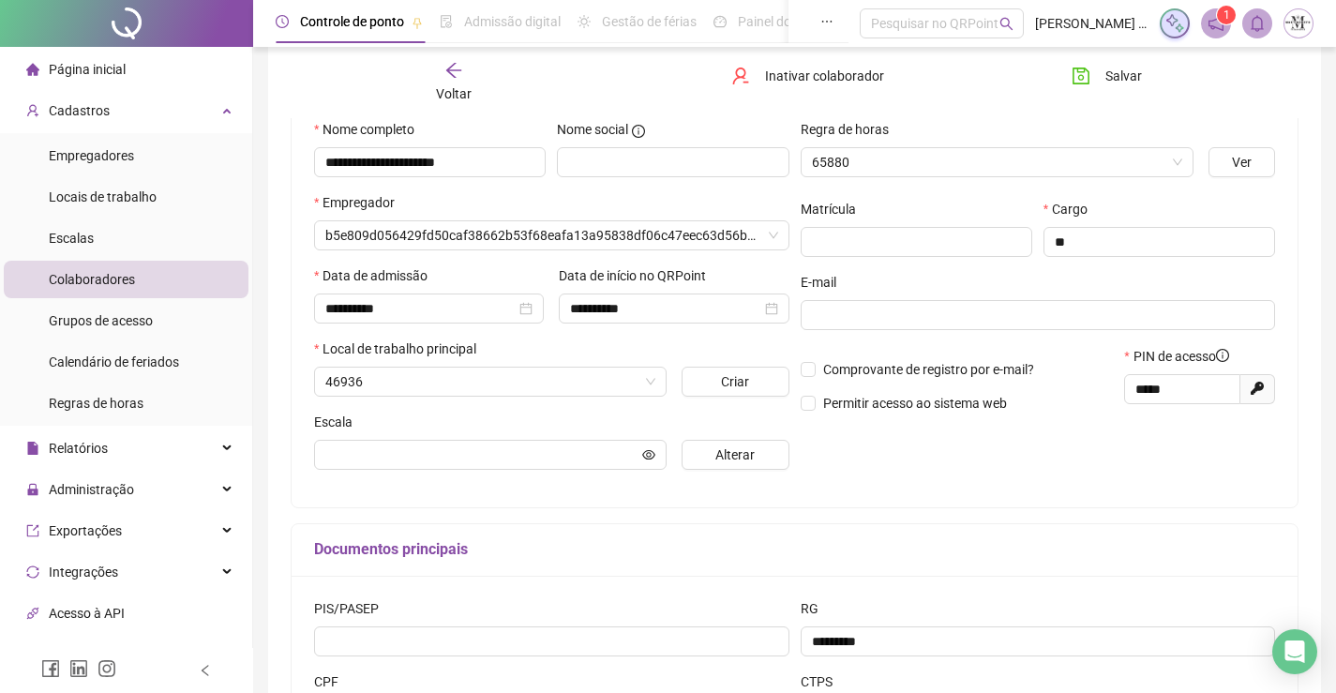
scroll to position [197, 0]
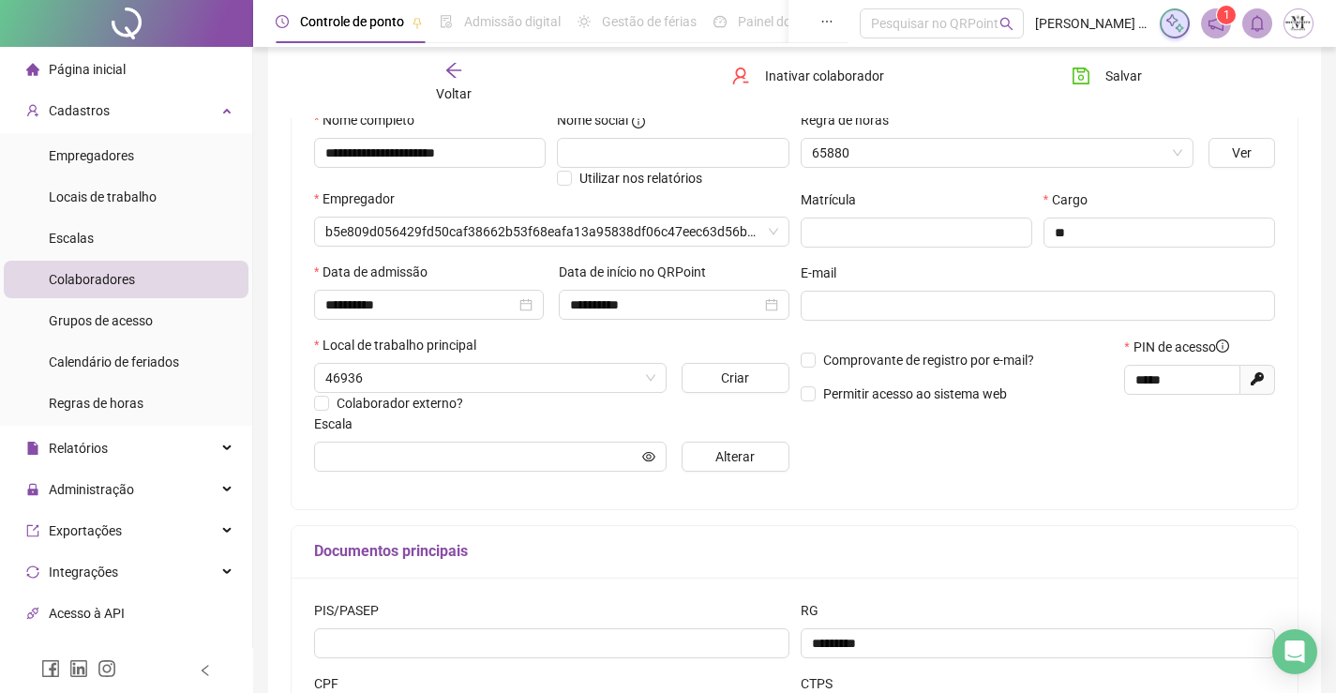
type input "*********"
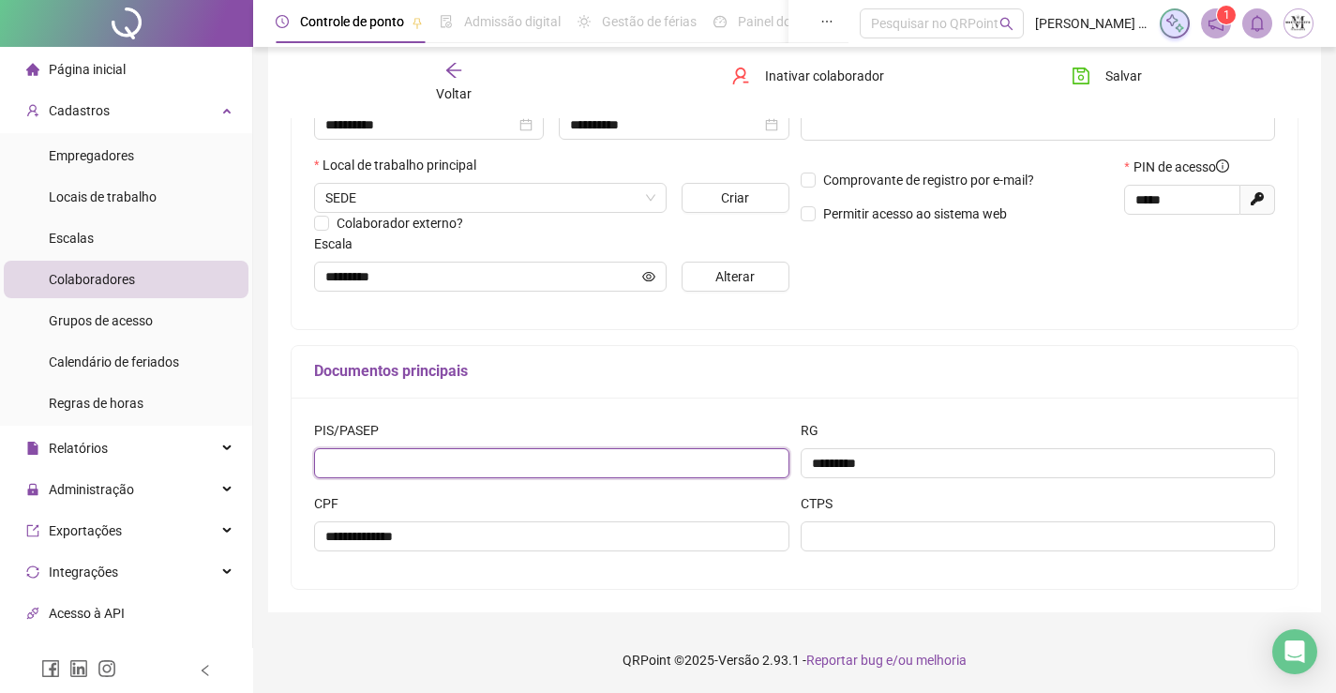
click at [578, 451] on input "text" at bounding box center [551, 463] width 475 height 30
type input "**********"
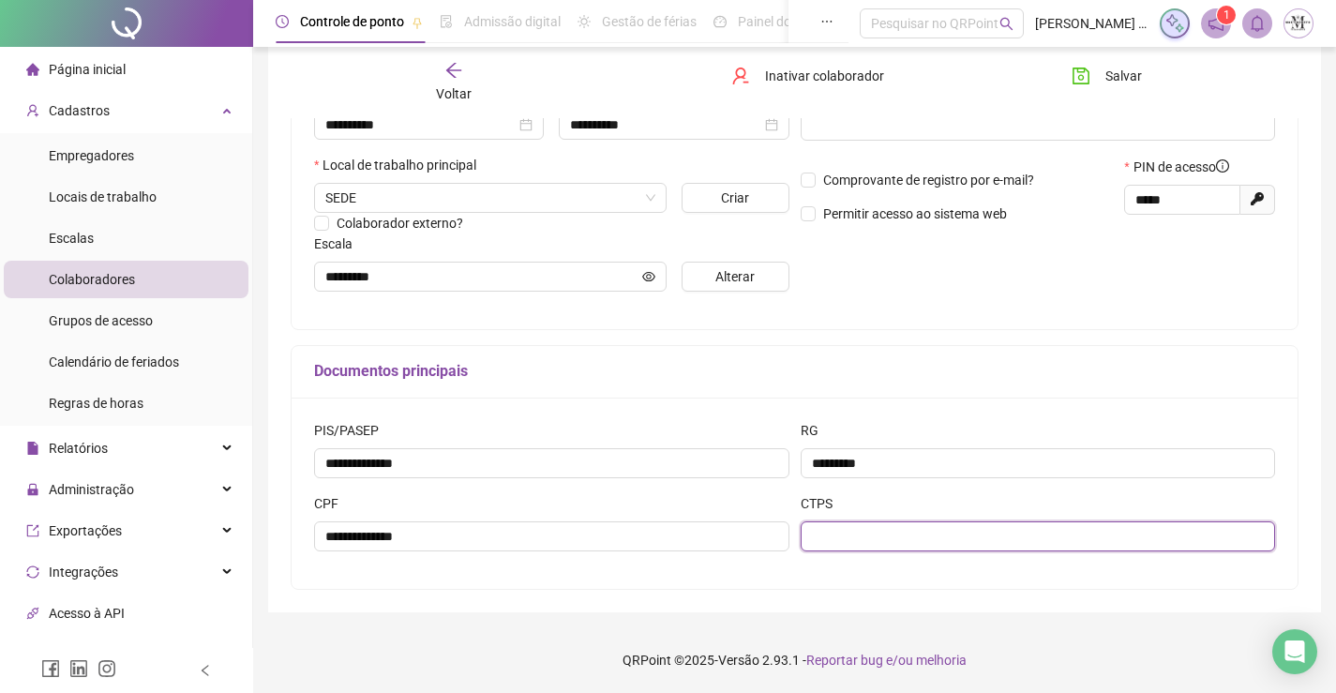
click at [903, 541] on input "text" at bounding box center [1038, 536] width 475 height 30
type input "*"
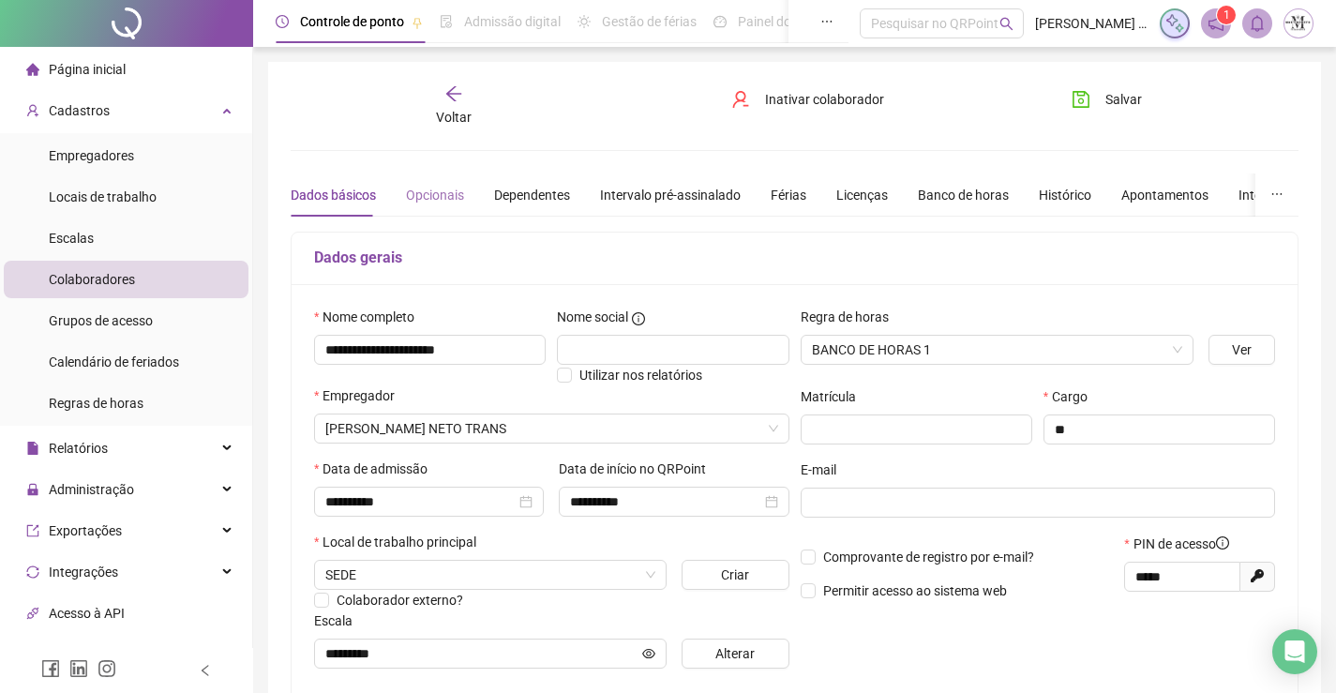
type input "*********"
click at [433, 194] on div "Opcionais" at bounding box center [435, 195] width 58 height 21
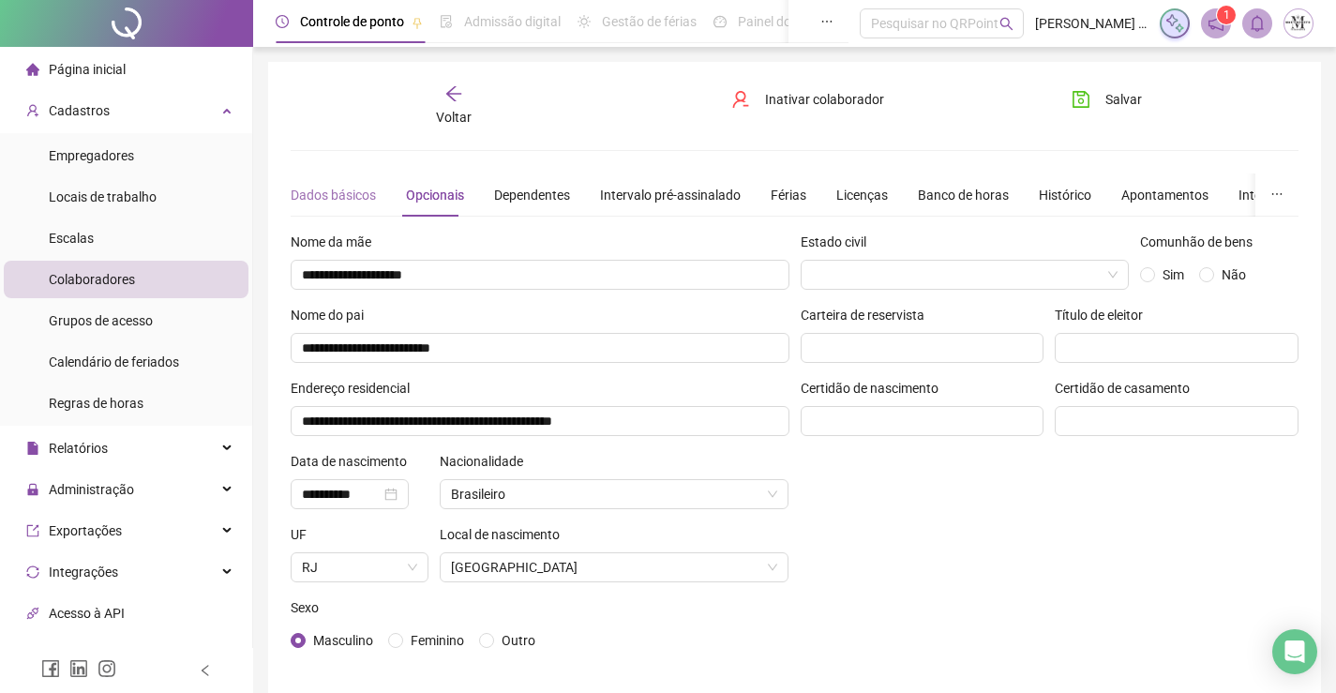
click at [323, 183] on div "Dados básicos" at bounding box center [333, 194] width 85 height 43
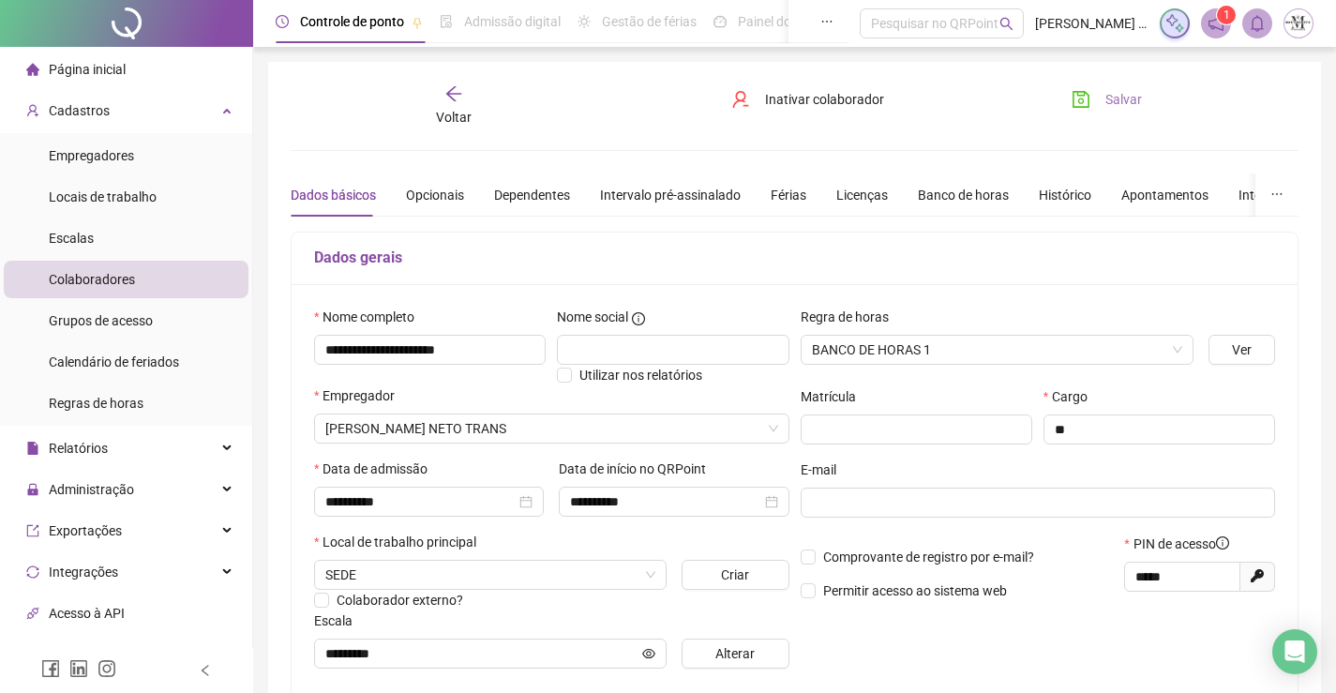
click at [1077, 100] on icon "save" at bounding box center [1081, 99] width 19 height 19
click at [469, 118] on span "Voltar" at bounding box center [454, 117] width 36 height 15
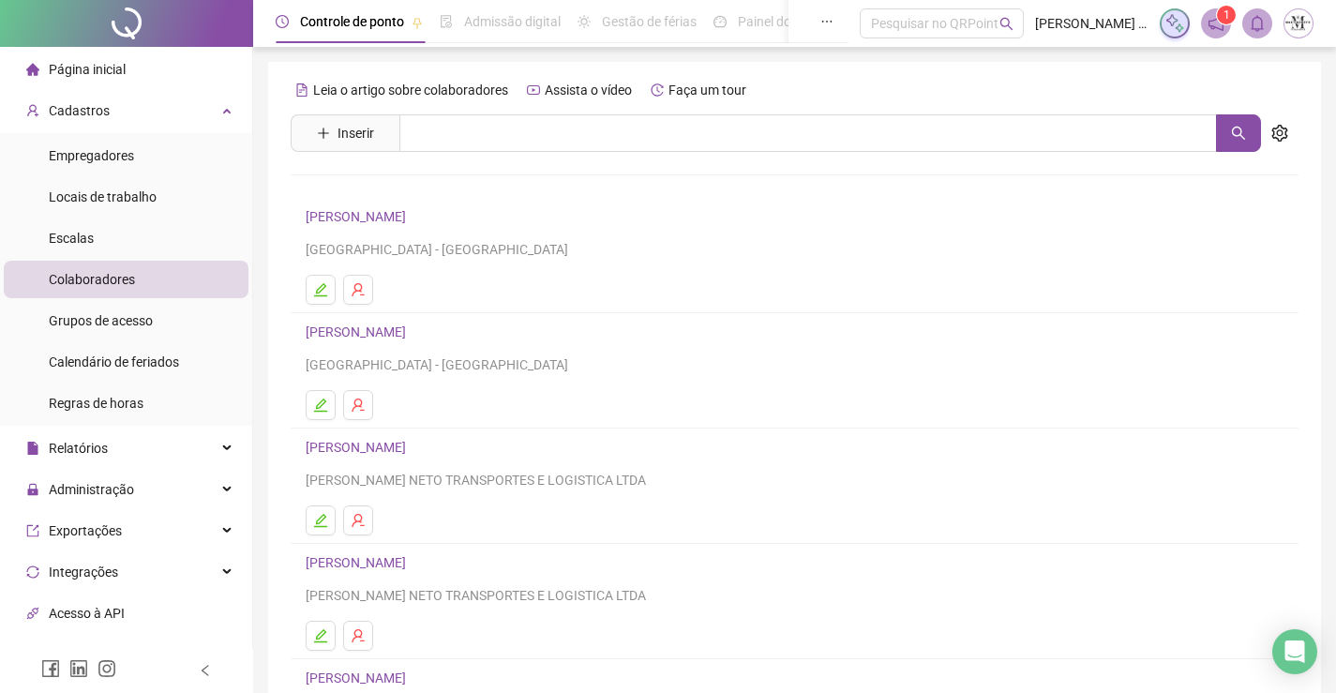
scroll to position [188, 0]
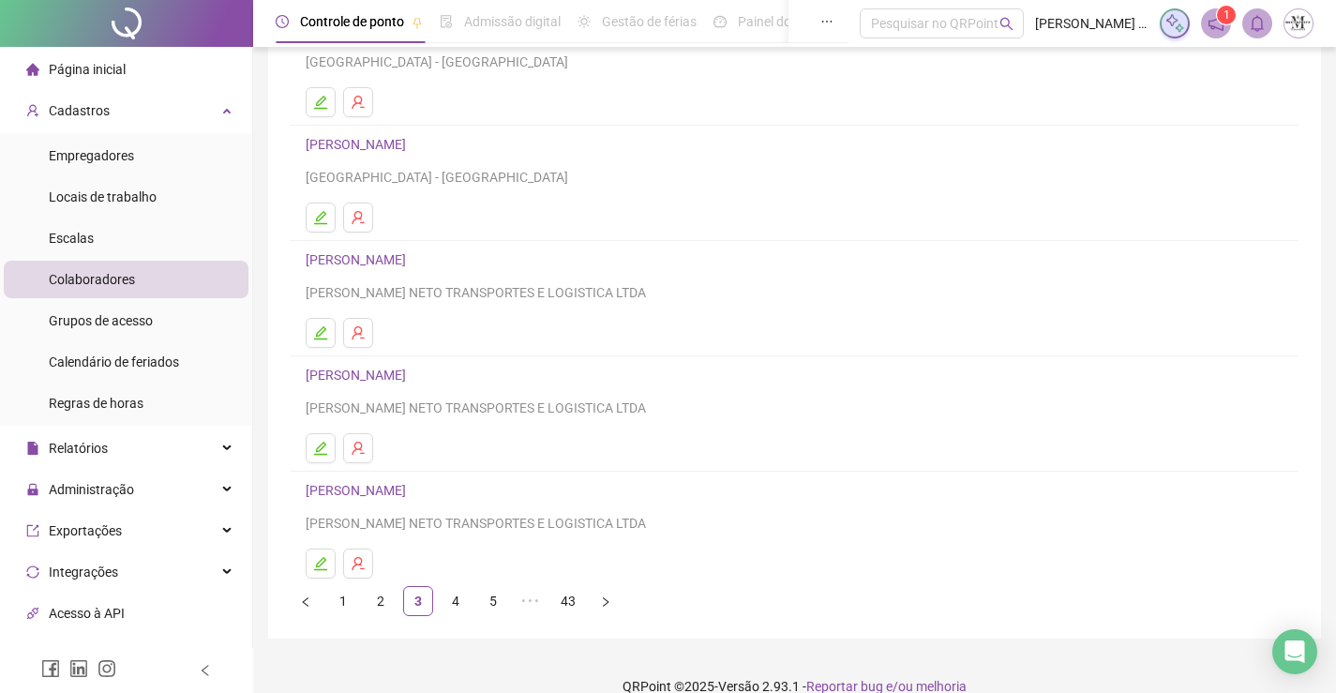
click at [412, 487] on link "ANA LUIZA RIBEIRO BUENO BASILIO" at bounding box center [359, 490] width 106 height 15
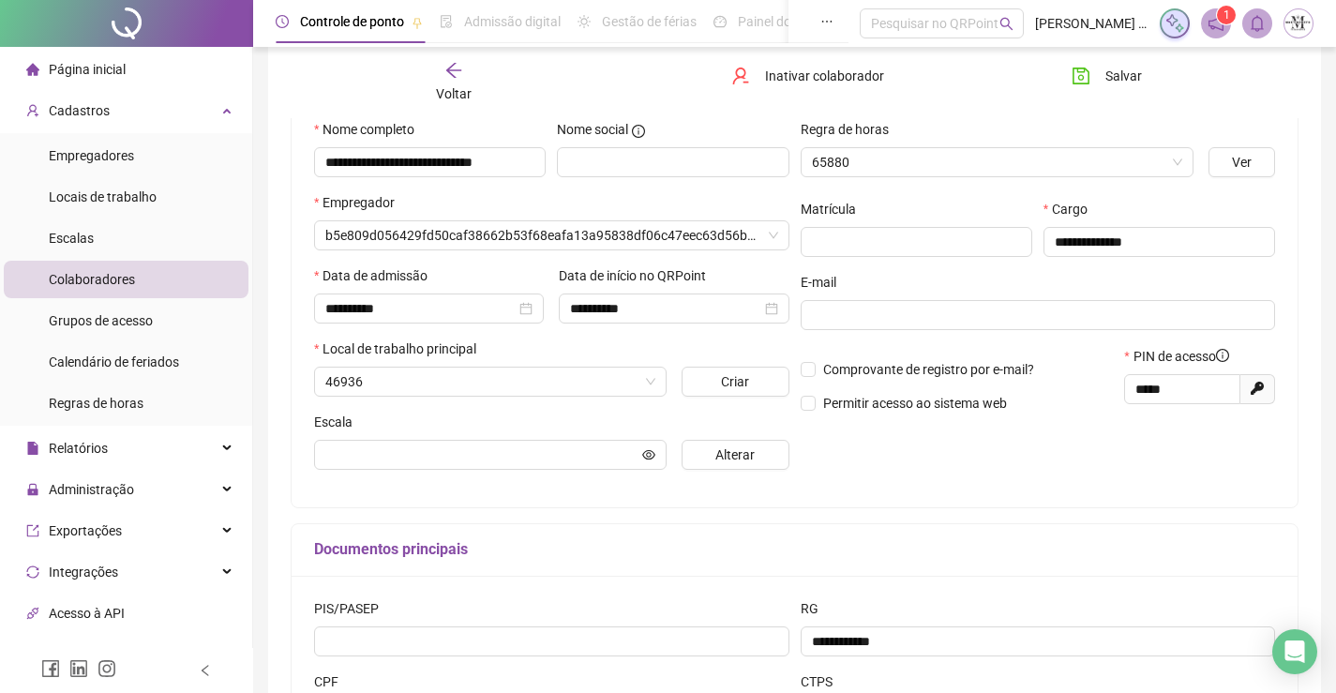
scroll to position [197, 0]
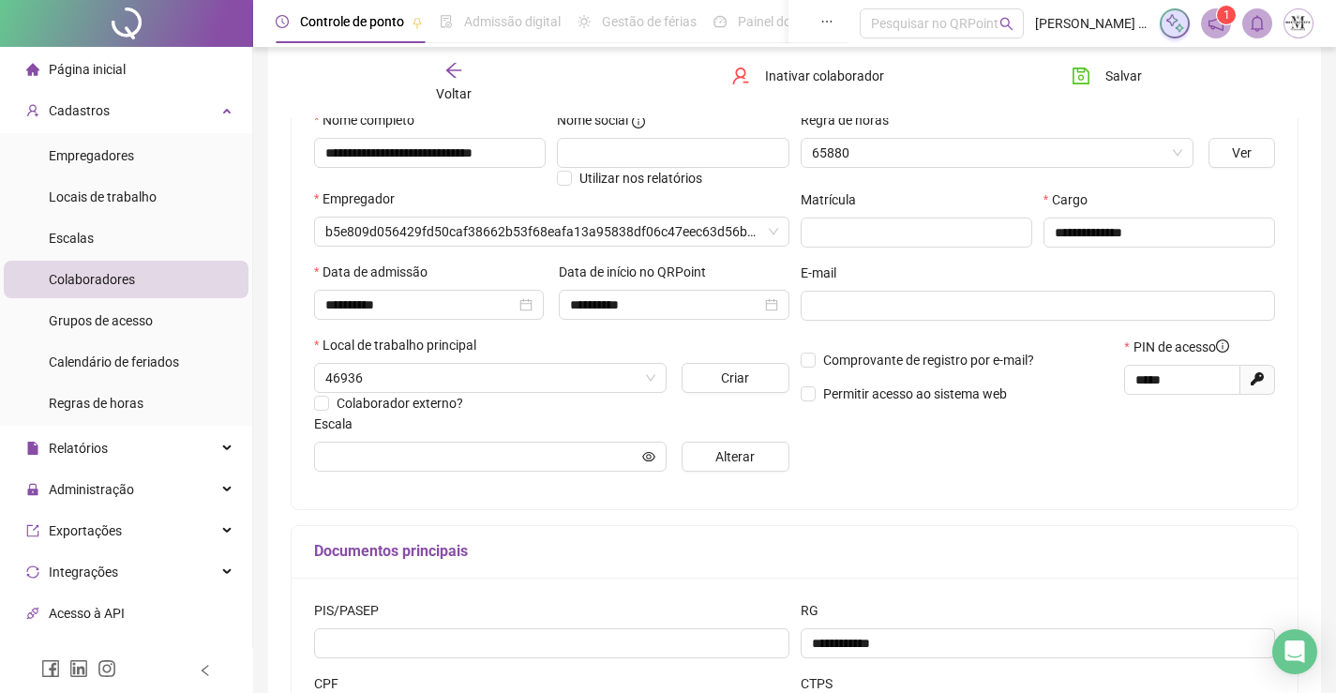
type input "**********"
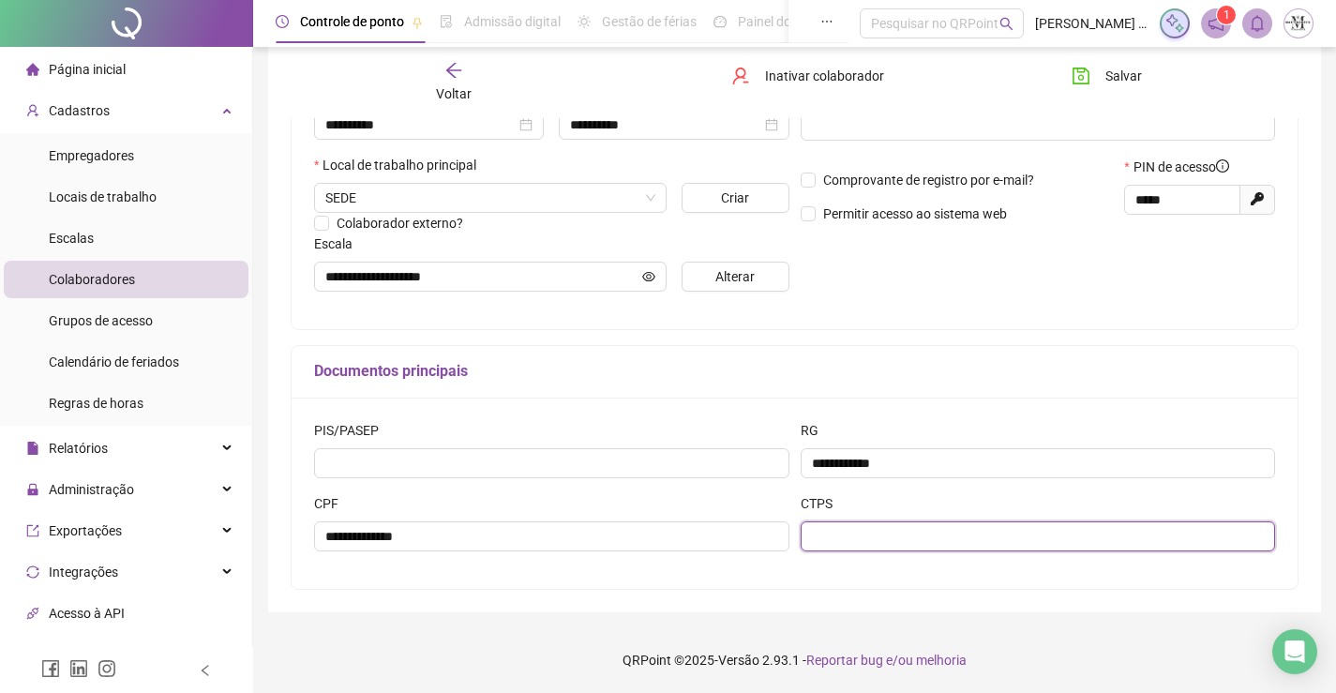
click at [915, 527] on input "text" at bounding box center [1038, 536] width 475 height 30
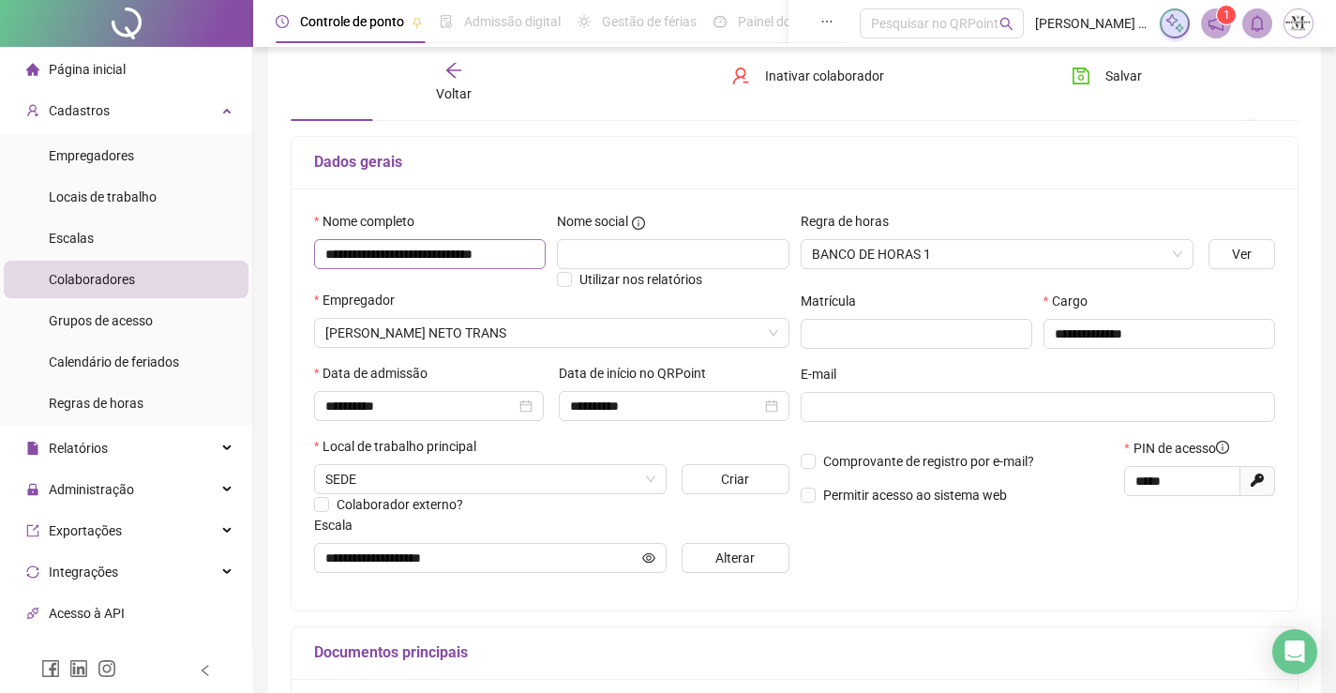
scroll to position [0, 0]
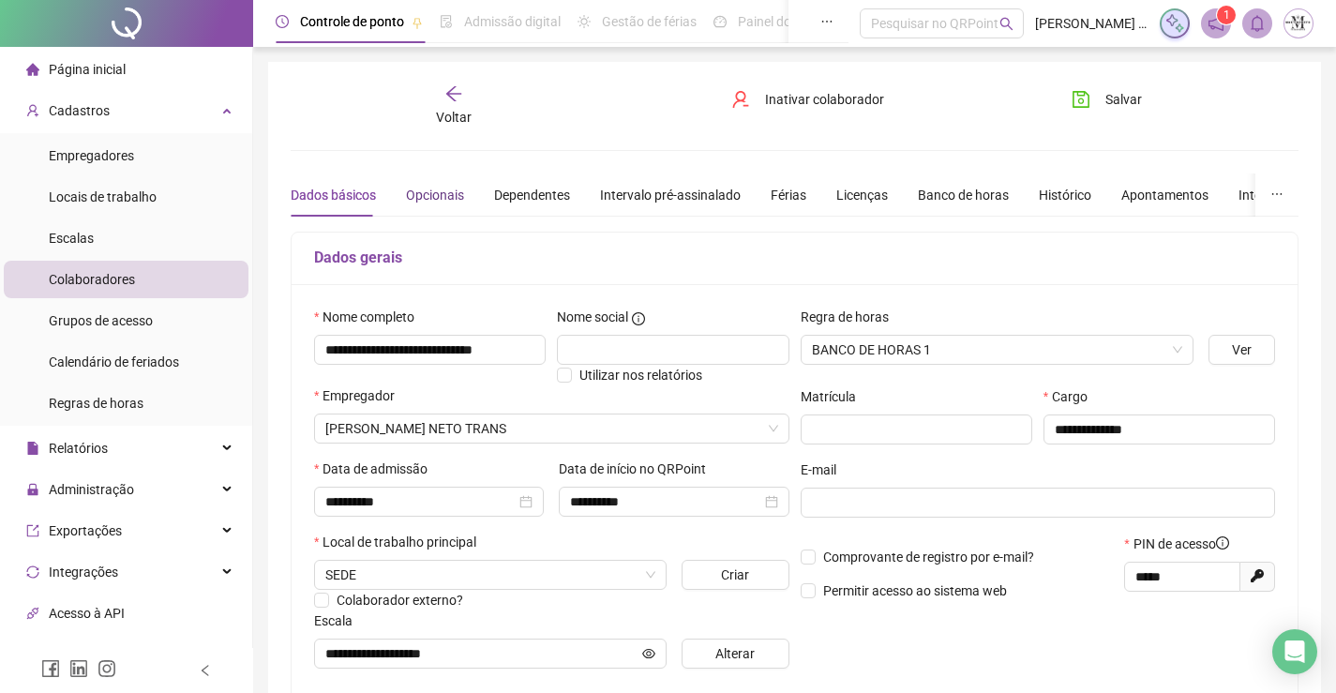
click at [442, 194] on div "Opcionais" at bounding box center [435, 195] width 58 height 21
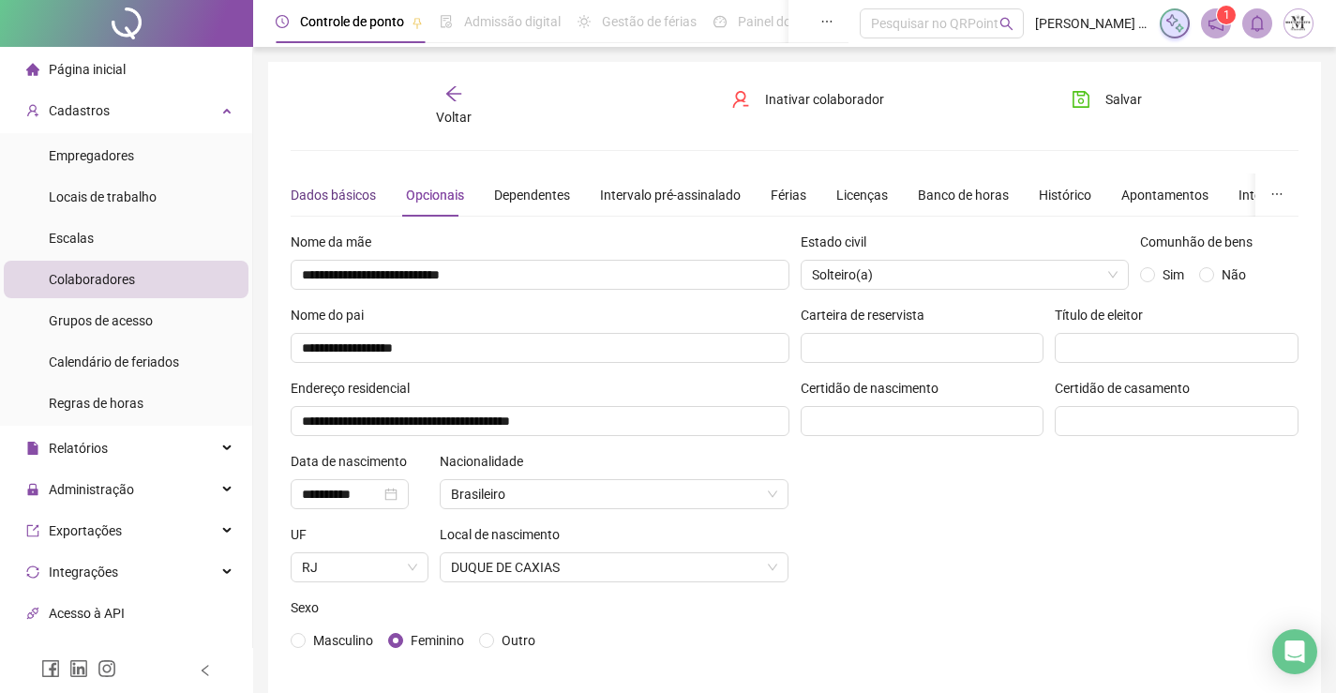
click at [312, 188] on div "Dados básicos" at bounding box center [333, 195] width 85 height 21
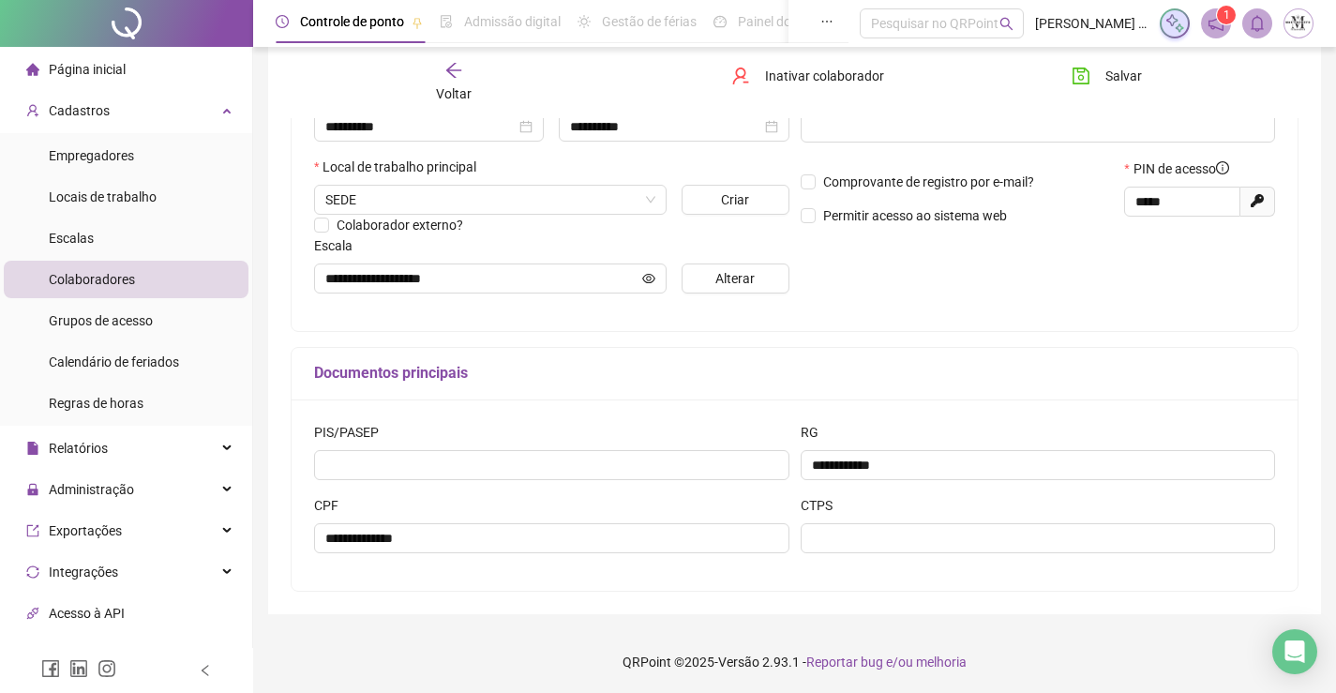
scroll to position [94, 0]
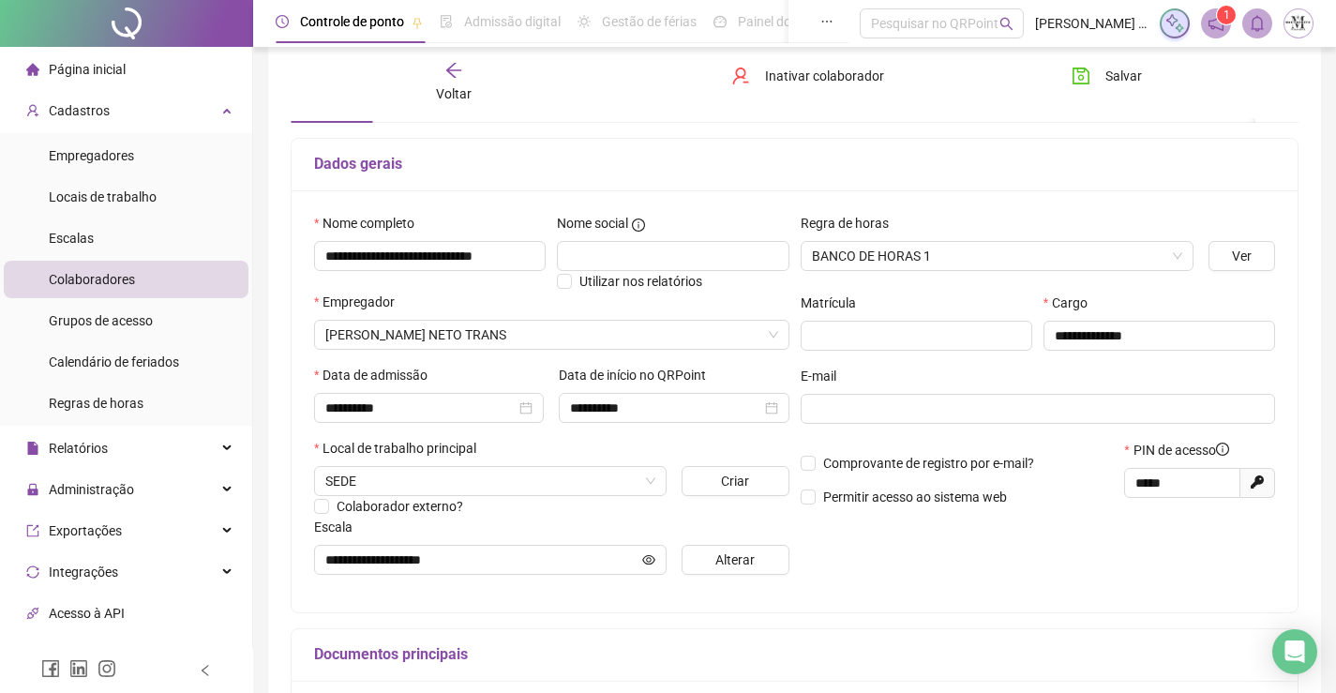
click at [466, 87] on span "Voltar" at bounding box center [454, 93] width 36 height 15
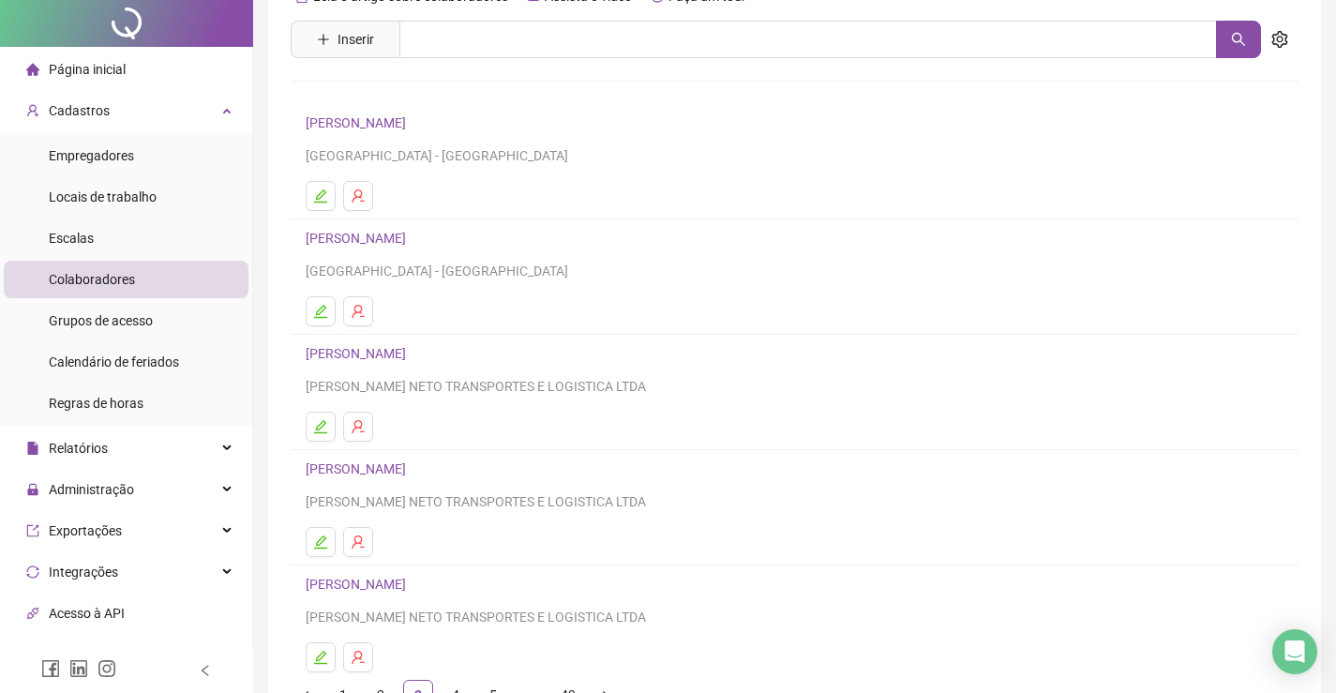
scroll to position [214, 0]
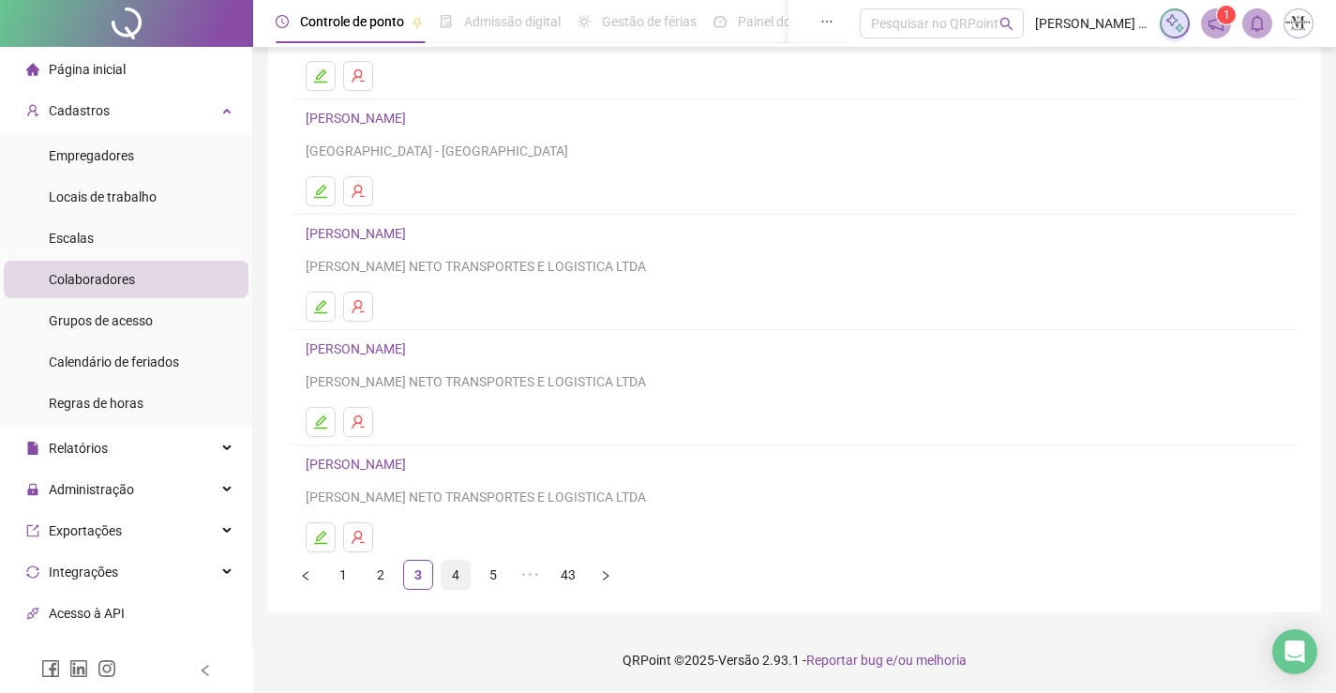
click at [452, 578] on link "4" at bounding box center [456, 575] width 28 height 28
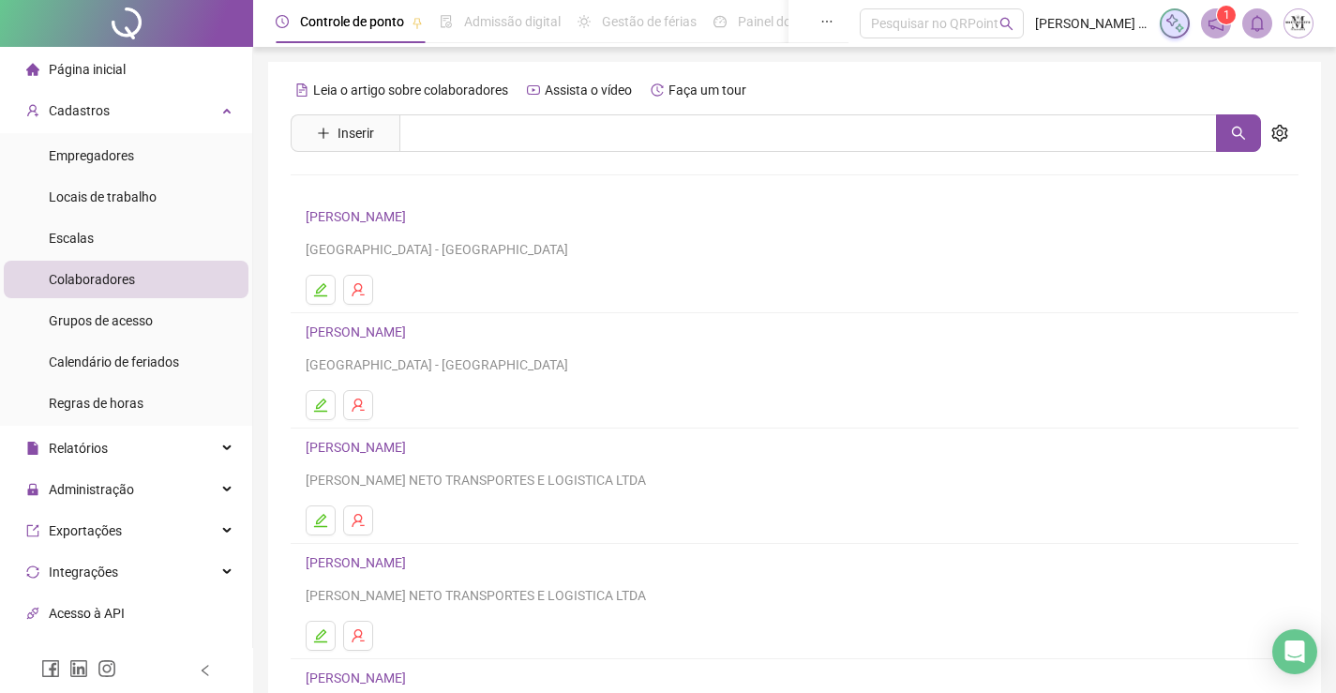
click at [412, 210] on link "ANDERSON DA CONCEIÇÃO SILVA" at bounding box center [359, 216] width 106 height 15
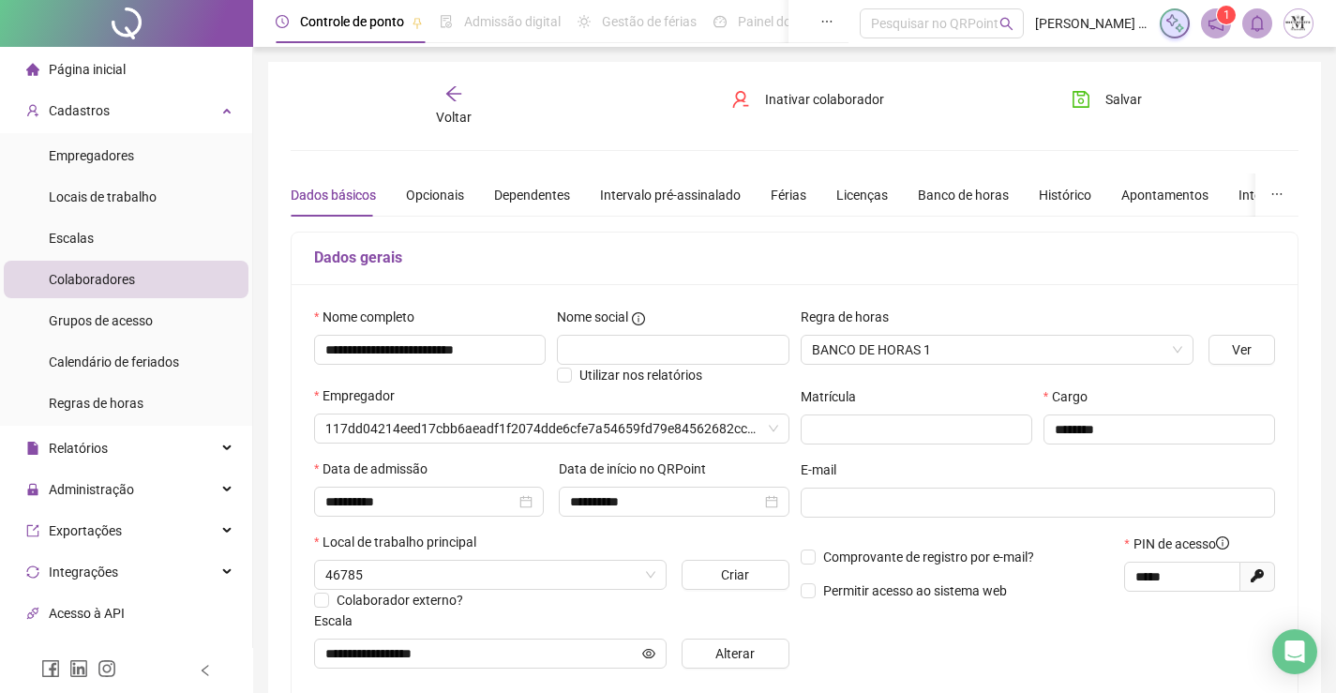
type input "**********"
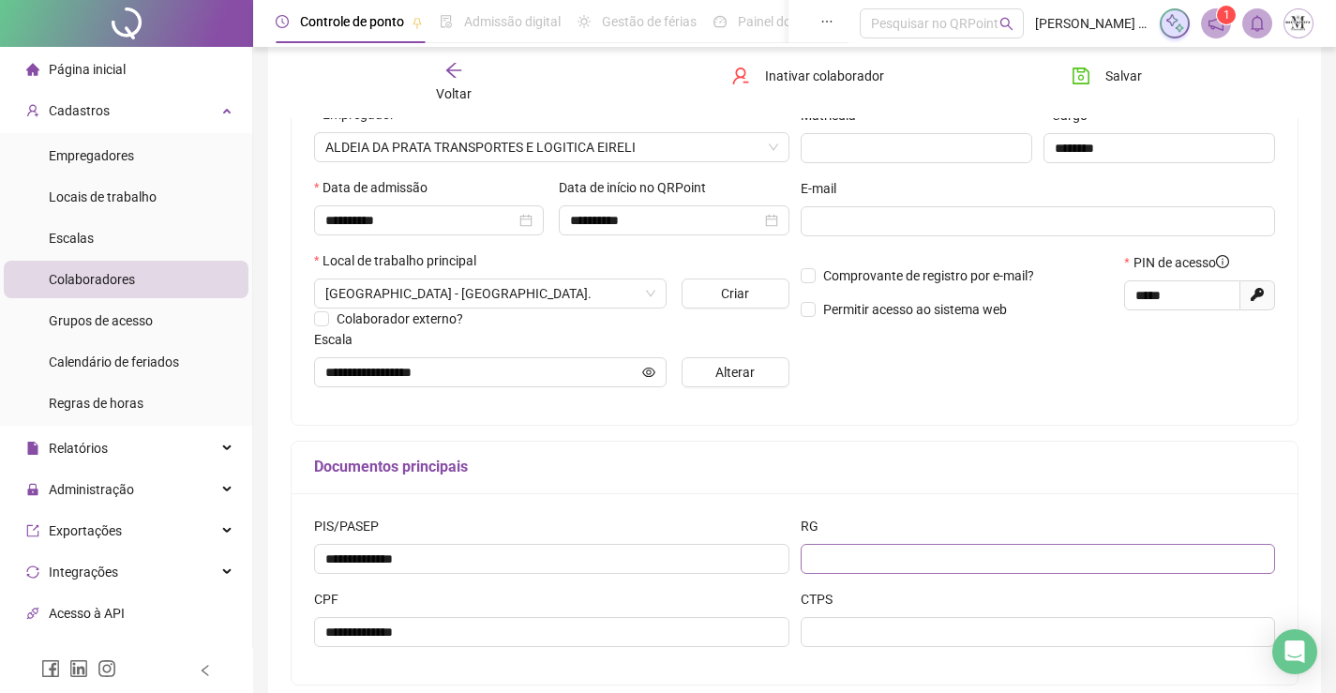
scroll to position [377, 0]
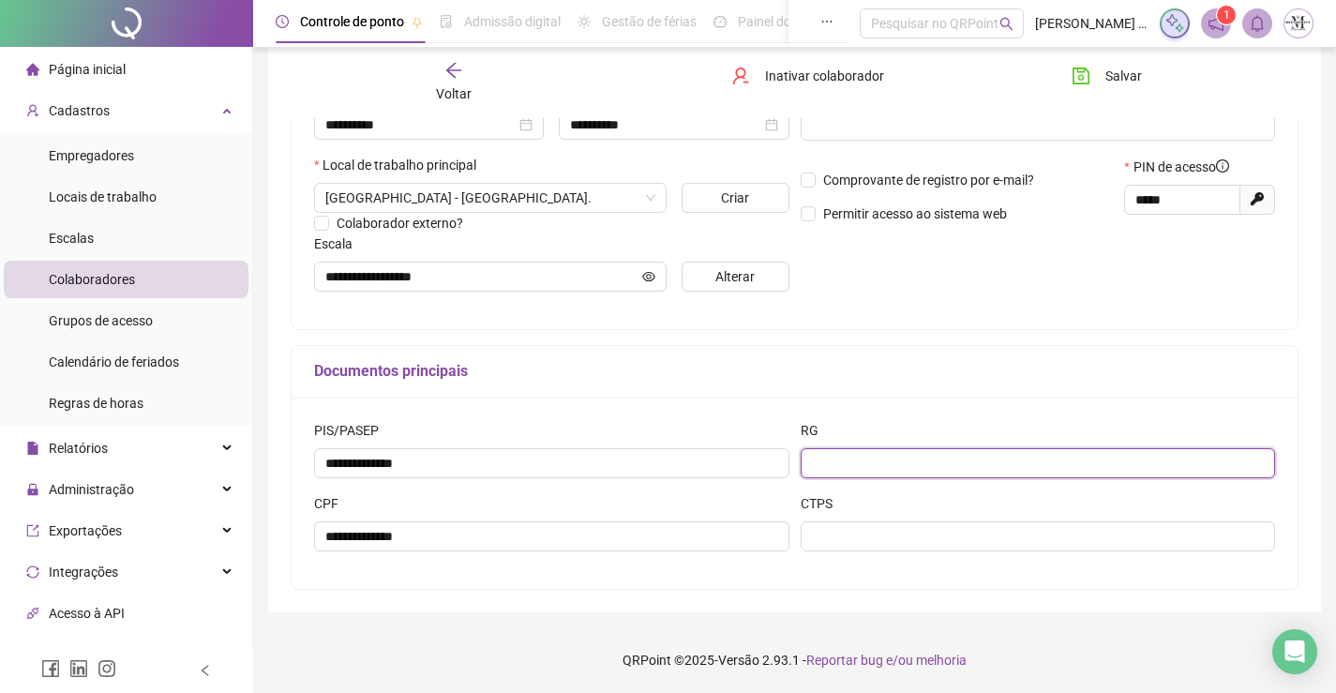
click at [913, 461] on input "text" at bounding box center [1038, 463] width 475 height 30
type input "**********"
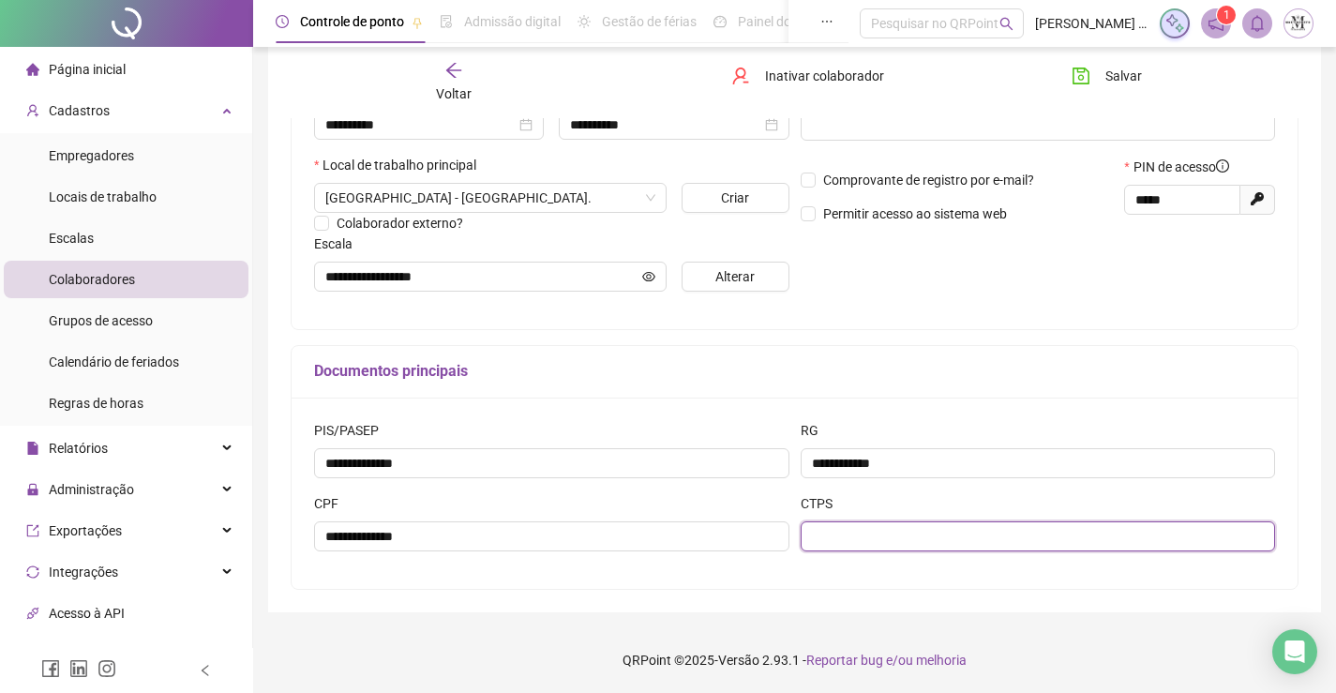
click at [919, 542] on input "text" at bounding box center [1038, 536] width 475 height 30
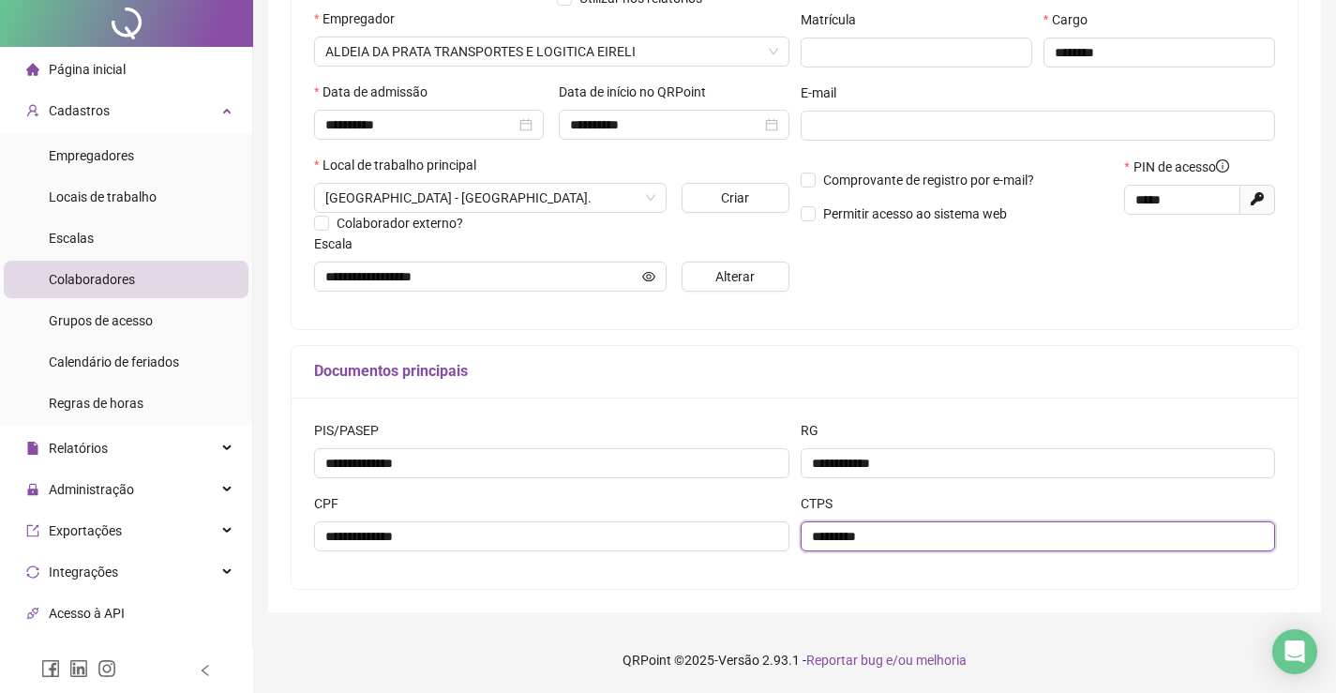
scroll to position [0, 0]
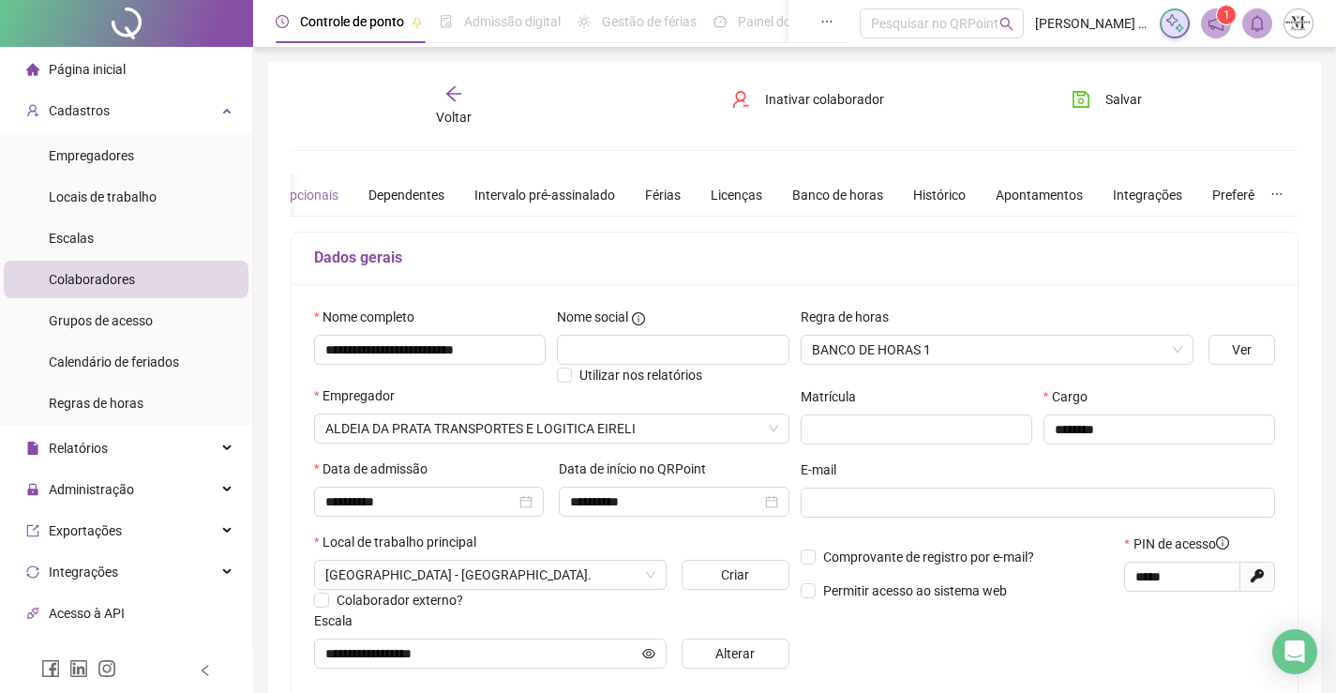
type input "*********"
click at [326, 189] on div "Opcionais" at bounding box center [309, 195] width 58 height 21
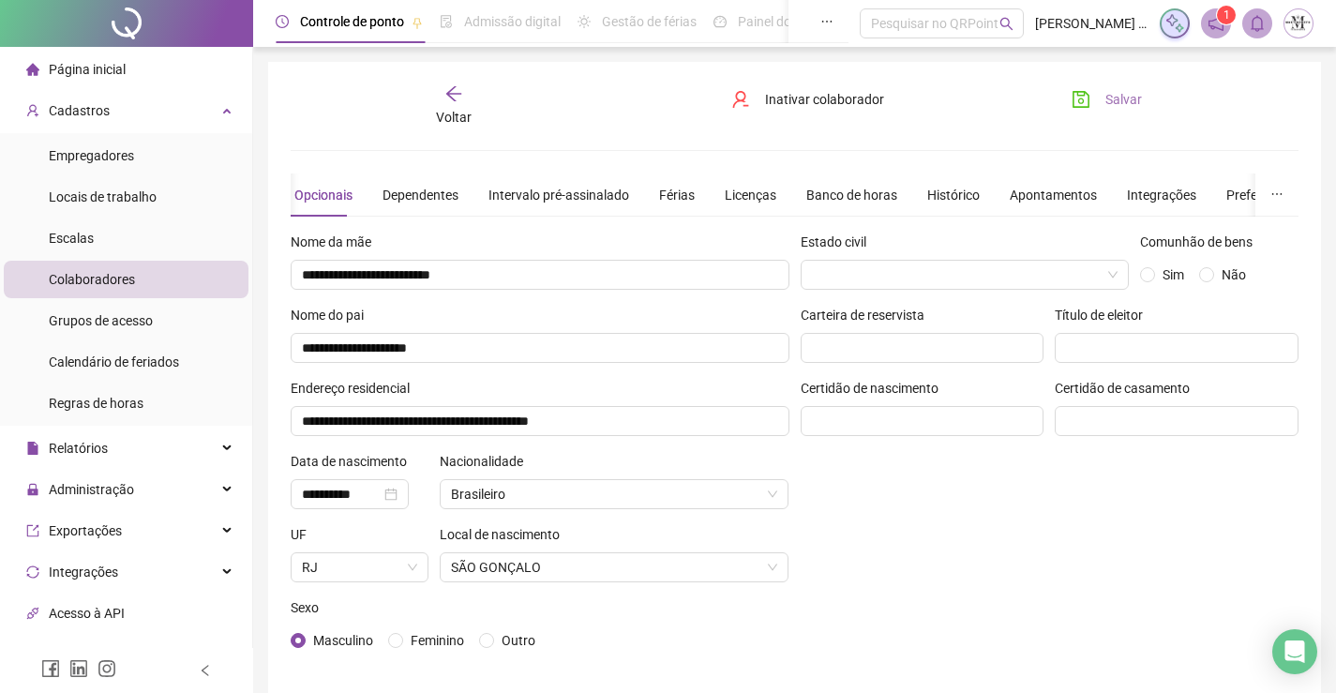
click at [1084, 97] on icon "save" at bounding box center [1081, 99] width 19 height 19
click at [464, 114] on span "Voltar" at bounding box center [454, 117] width 36 height 15
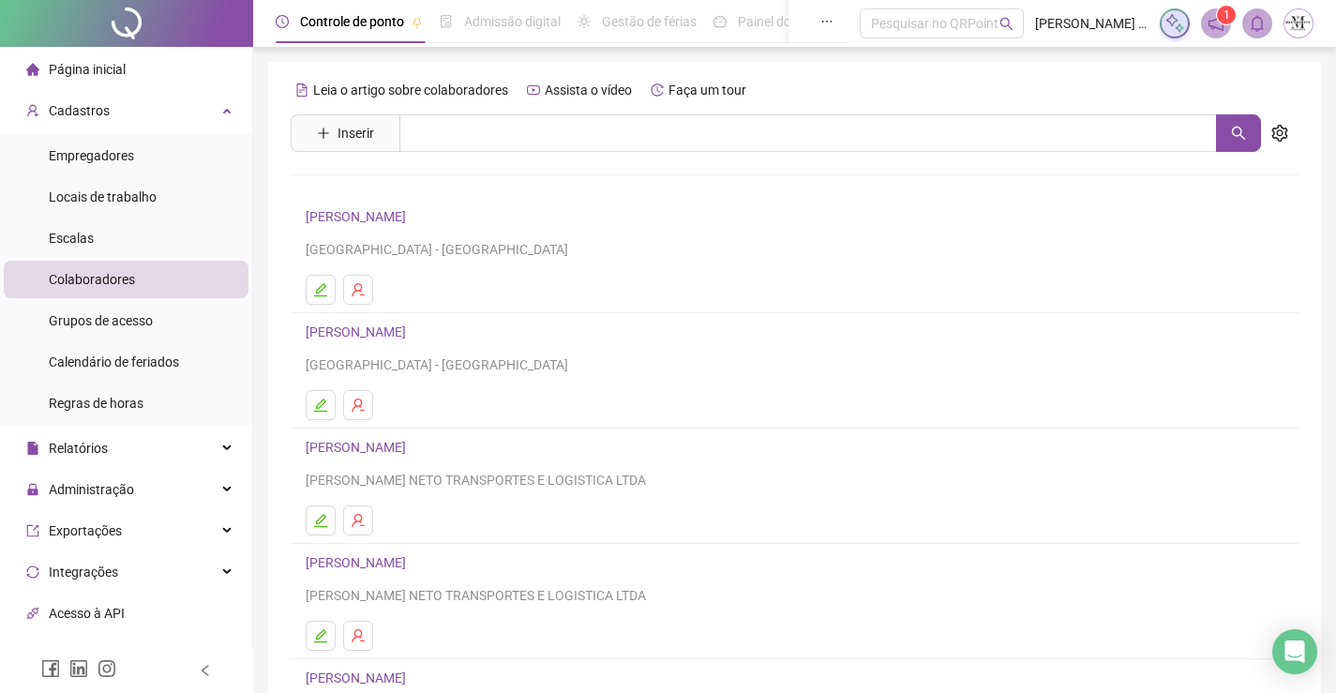
click at [412, 331] on link "ANDERSON DA SILVA DE ANDRADE" at bounding box center [359, 331] width 106 height 15
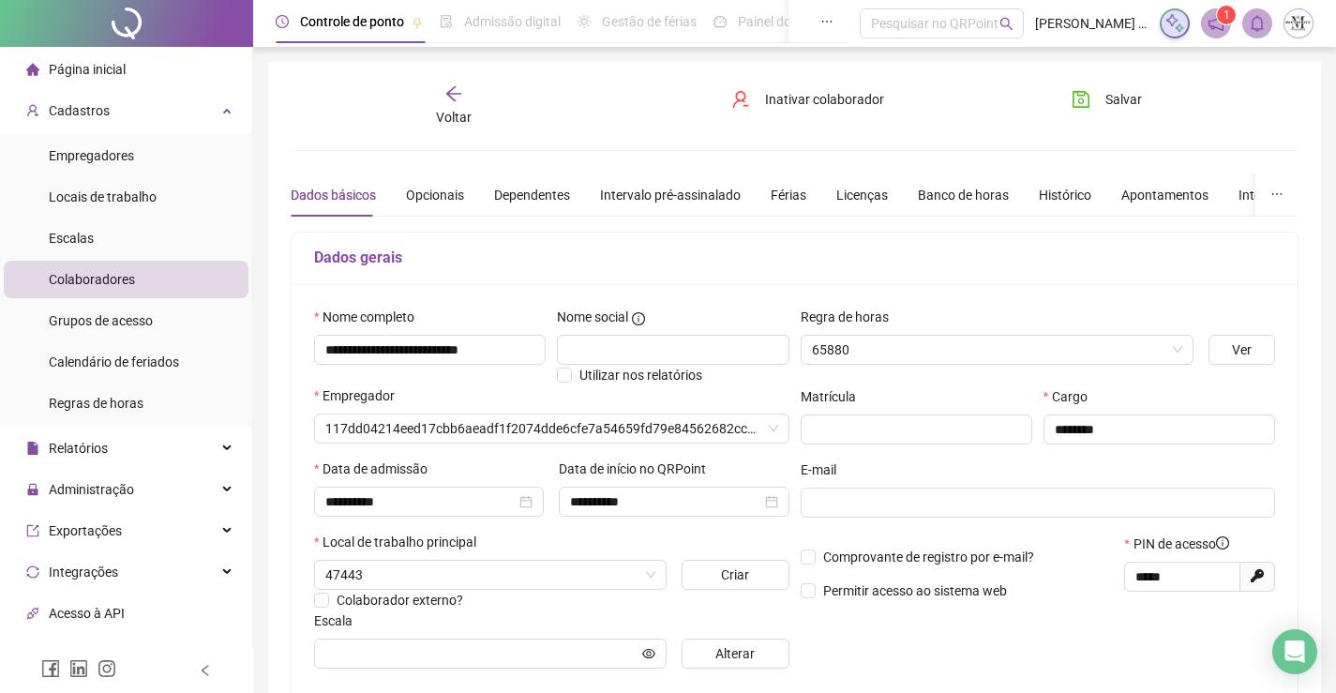
type input "**********"
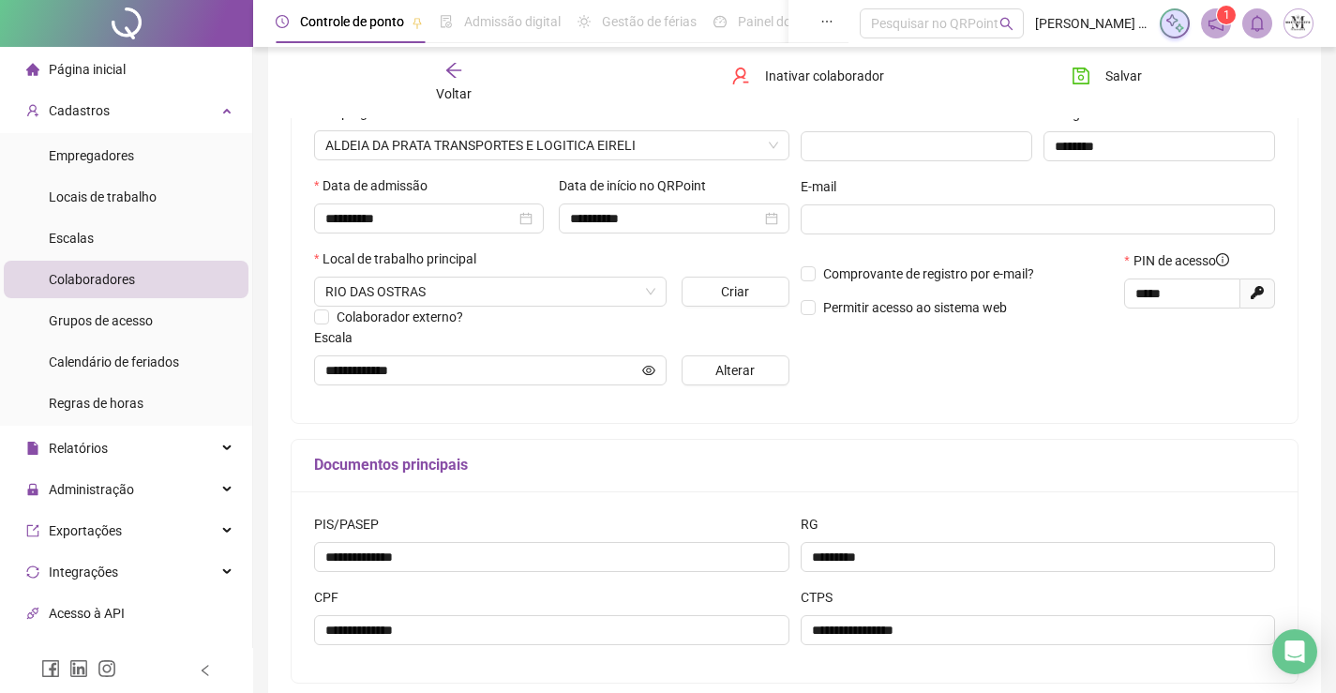
scroll to position [2, 0]
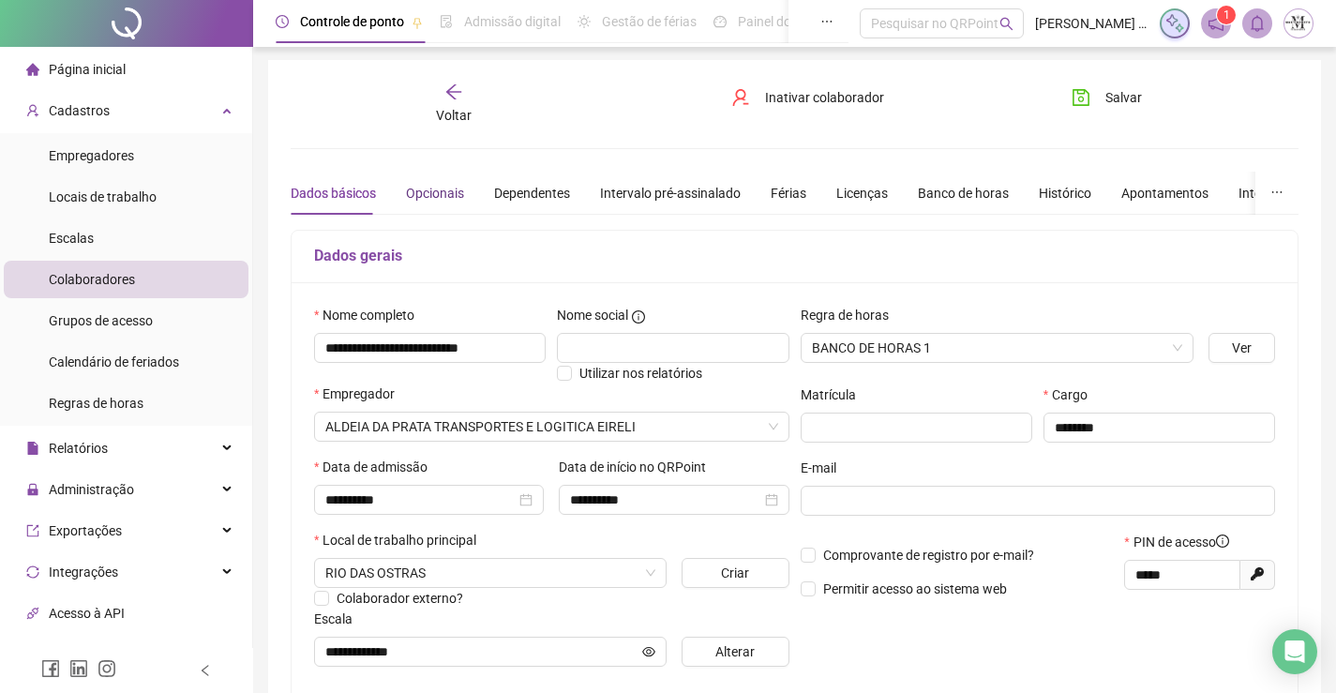
click at [429, 193] on div "Opcionais" at bounding box center [435, 193] width 58 height 21
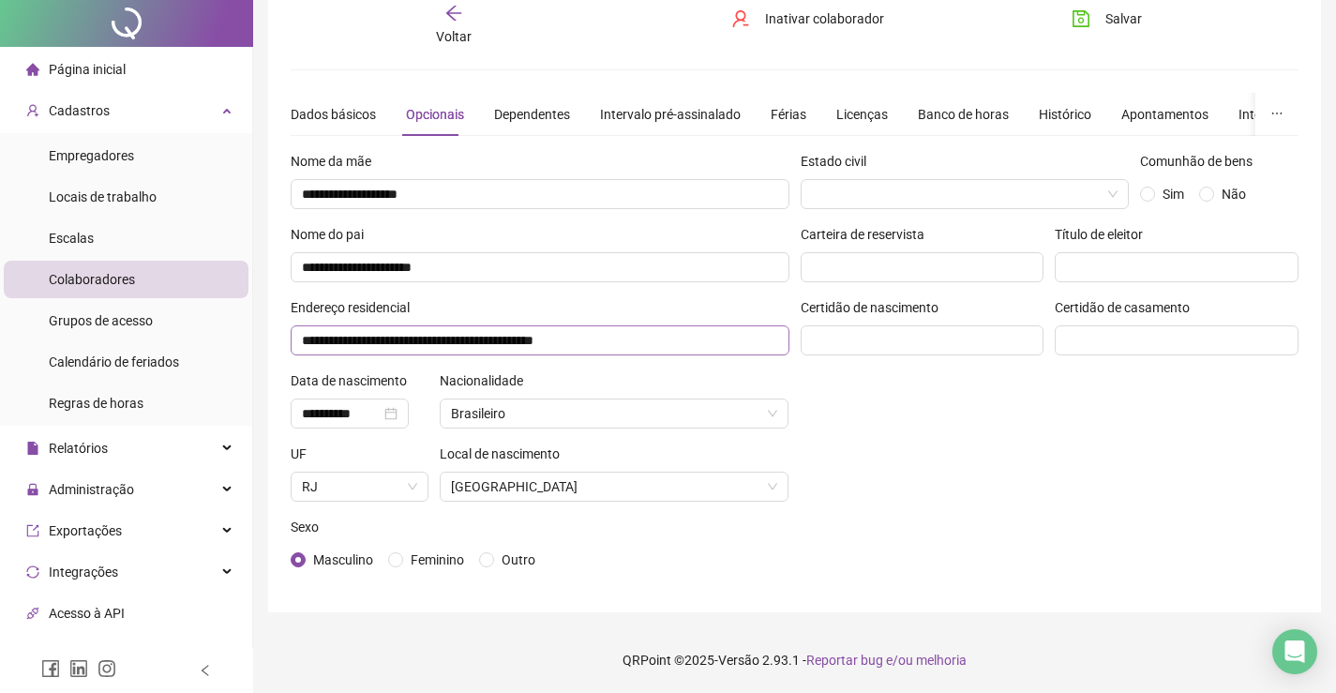
scroll to position [0, 0]
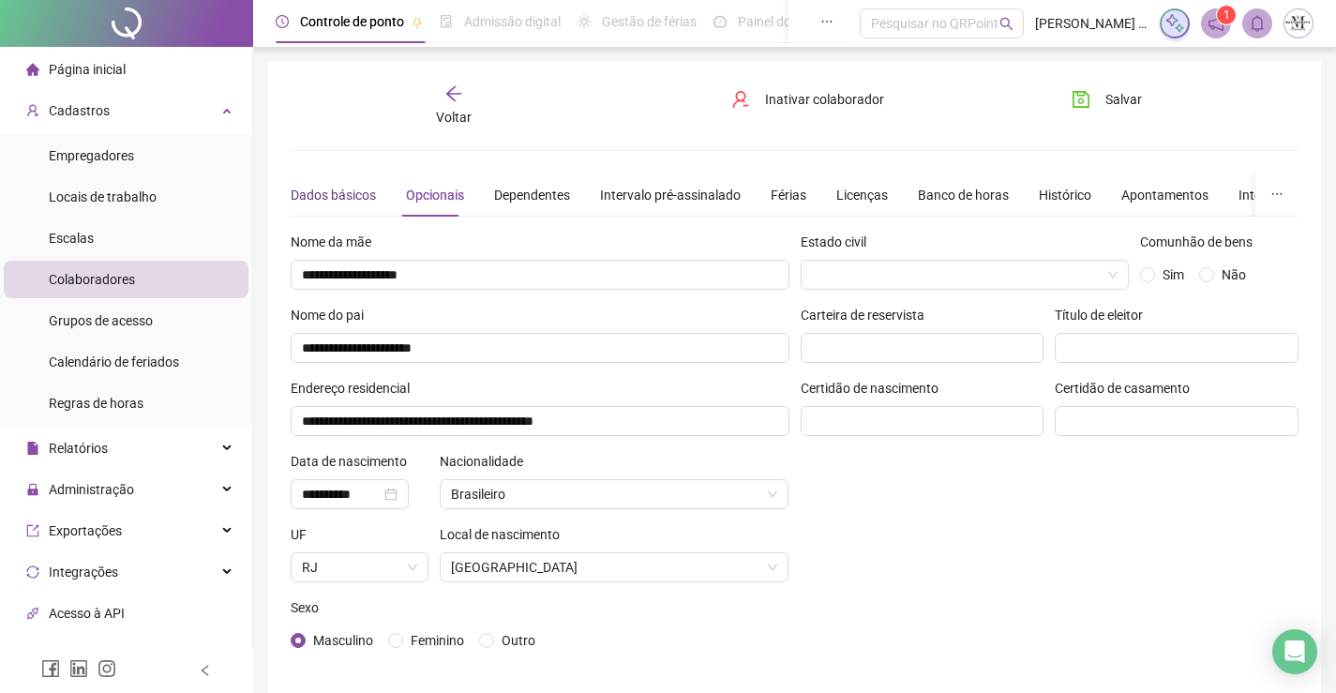
click at [308, 188] on div "Dados básicos" at bounding box center [333, 195] width 85 height 21
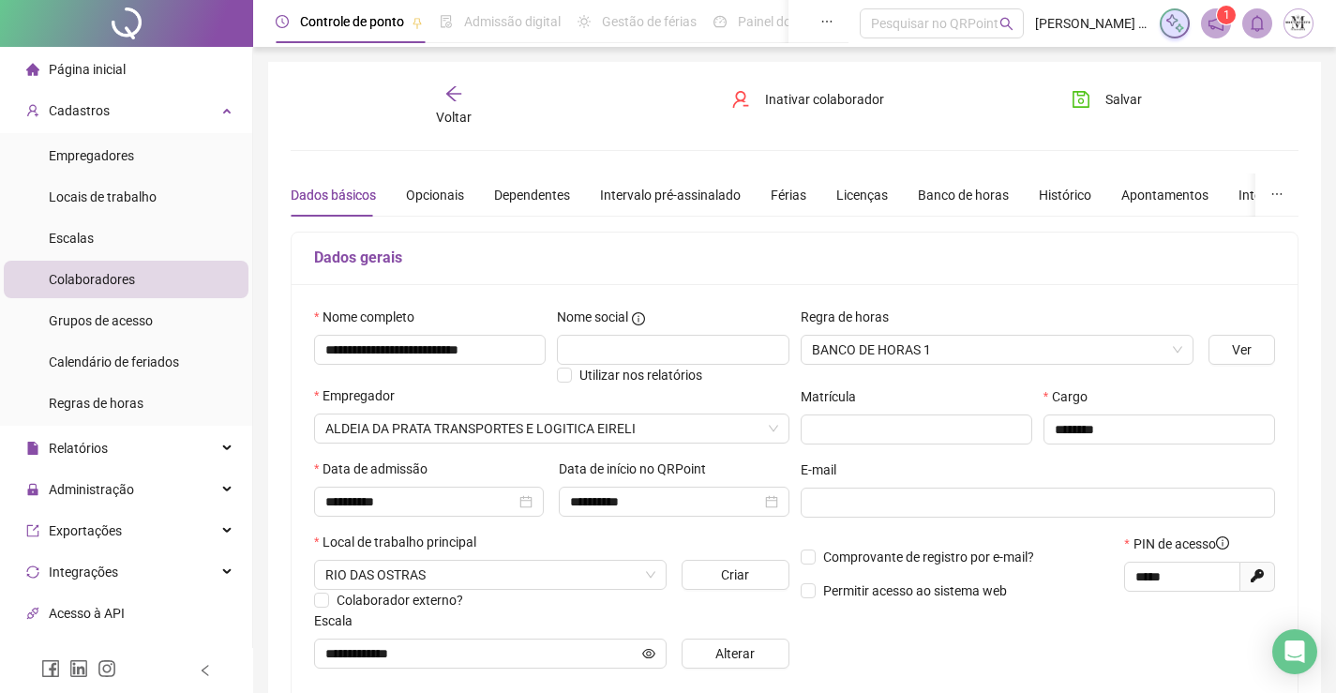
click at [458, 99] on icon "arrow-left" at bounding box center [453, 93] width 19 height 19
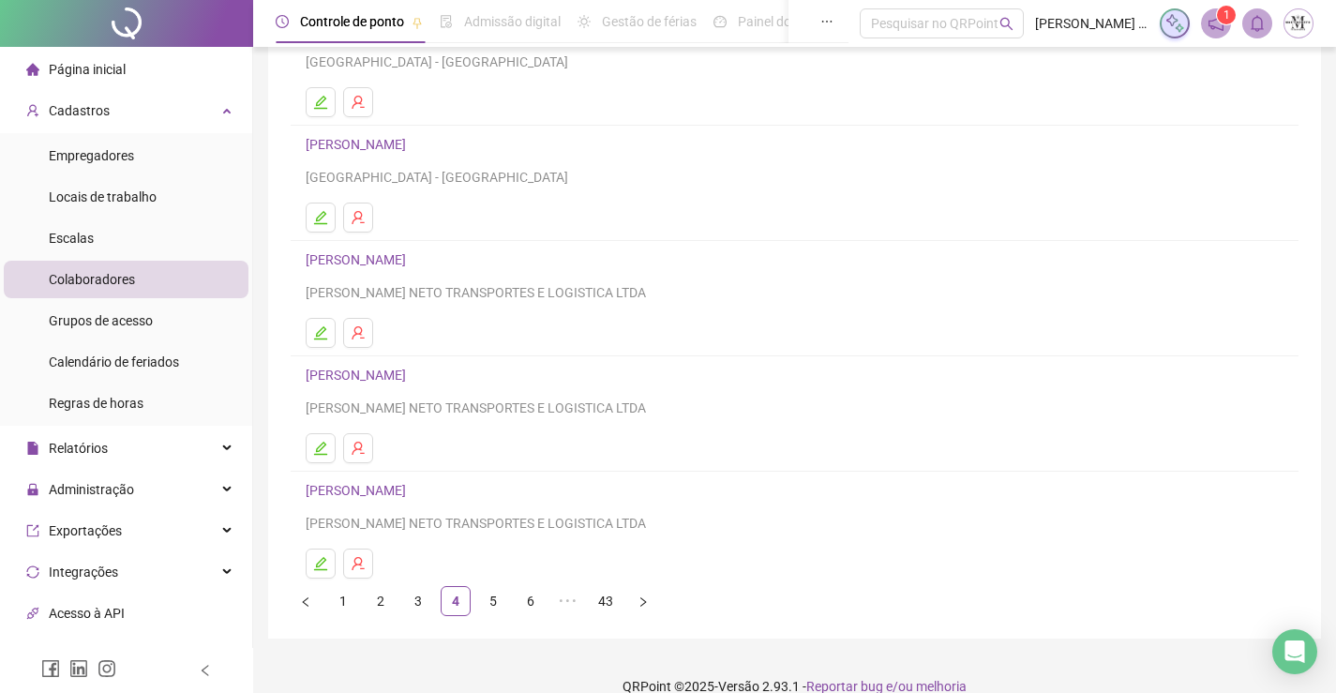
scroll to position [214, 0]
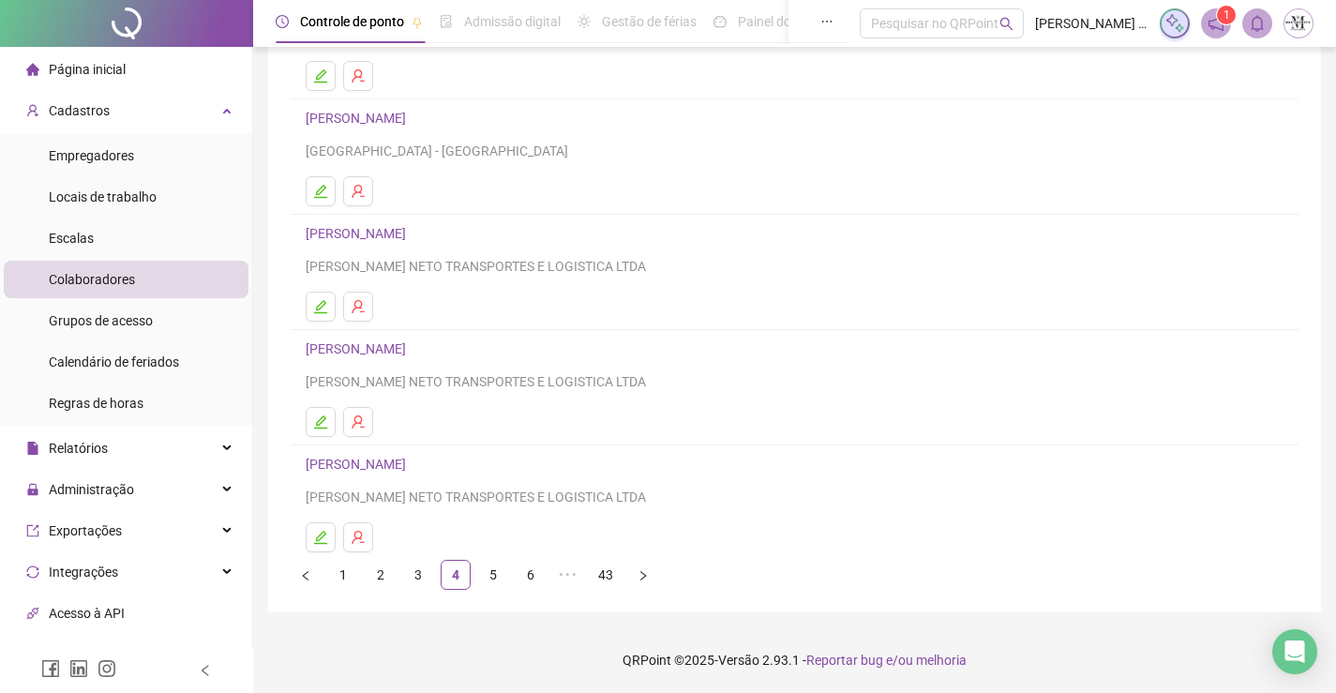
click at [412, 237] on link "ANDERSON LUIZ DE SOUZA OLIVEIRA" at bounding box center [359, 233] width 106 height 15
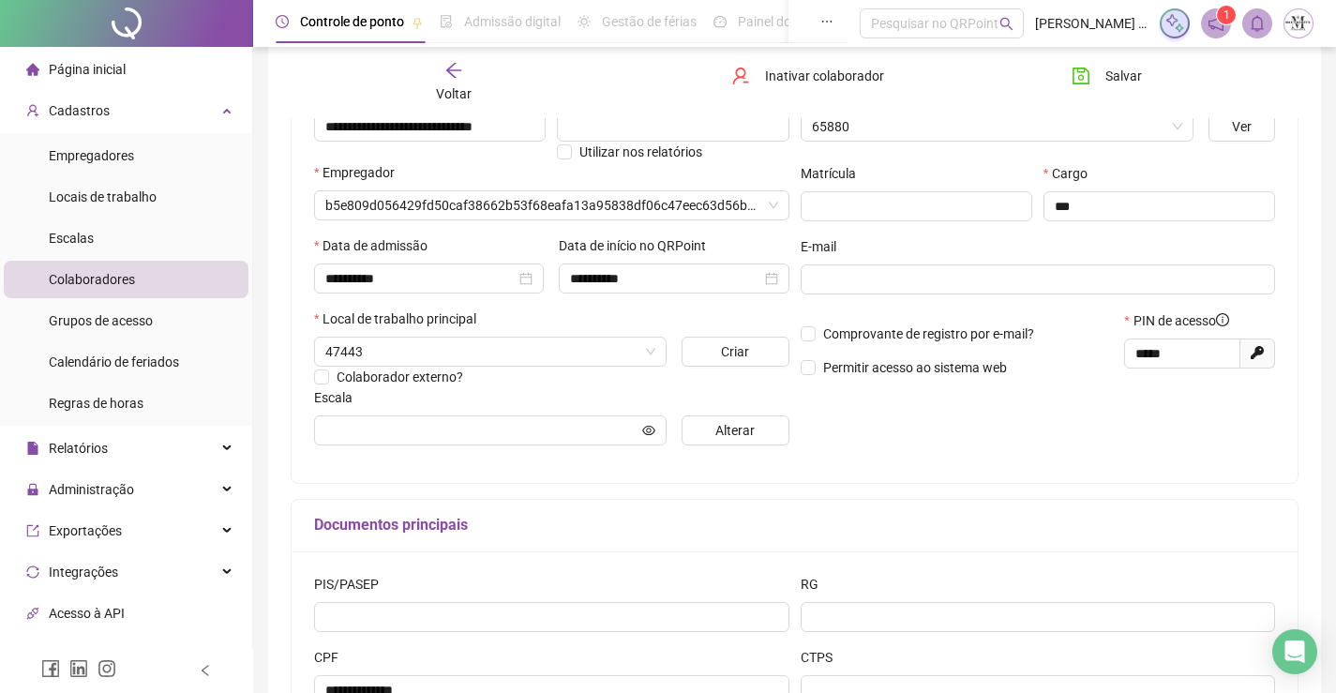
type input "**********"
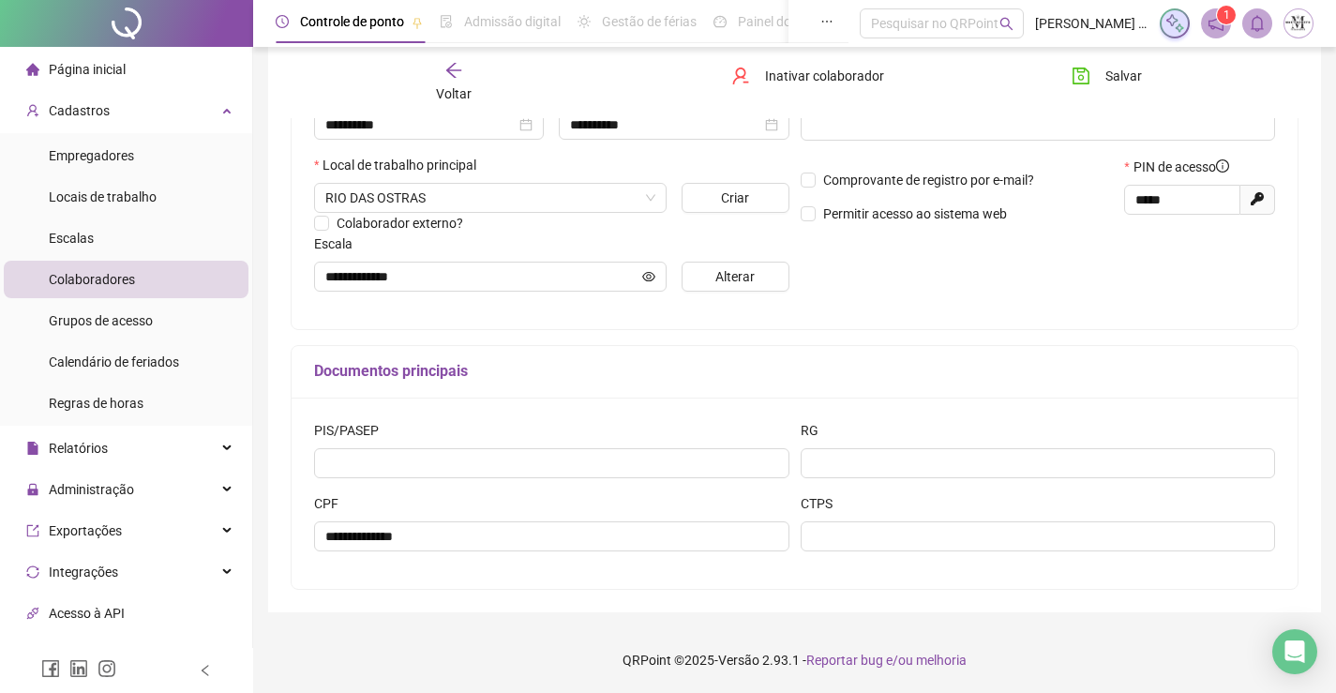
scroll to position [2, 0]
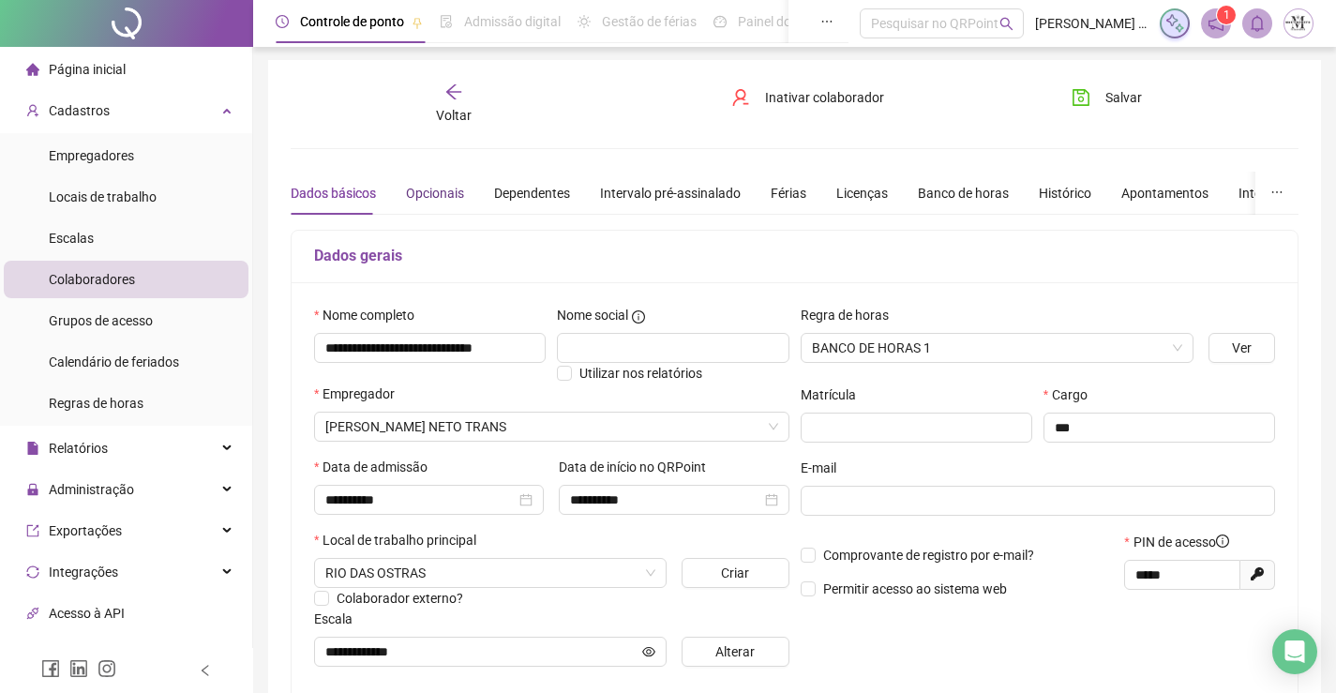
click at [443, 189] on div "Opcionais" at bounding box center [435, 193] width 58 height 21
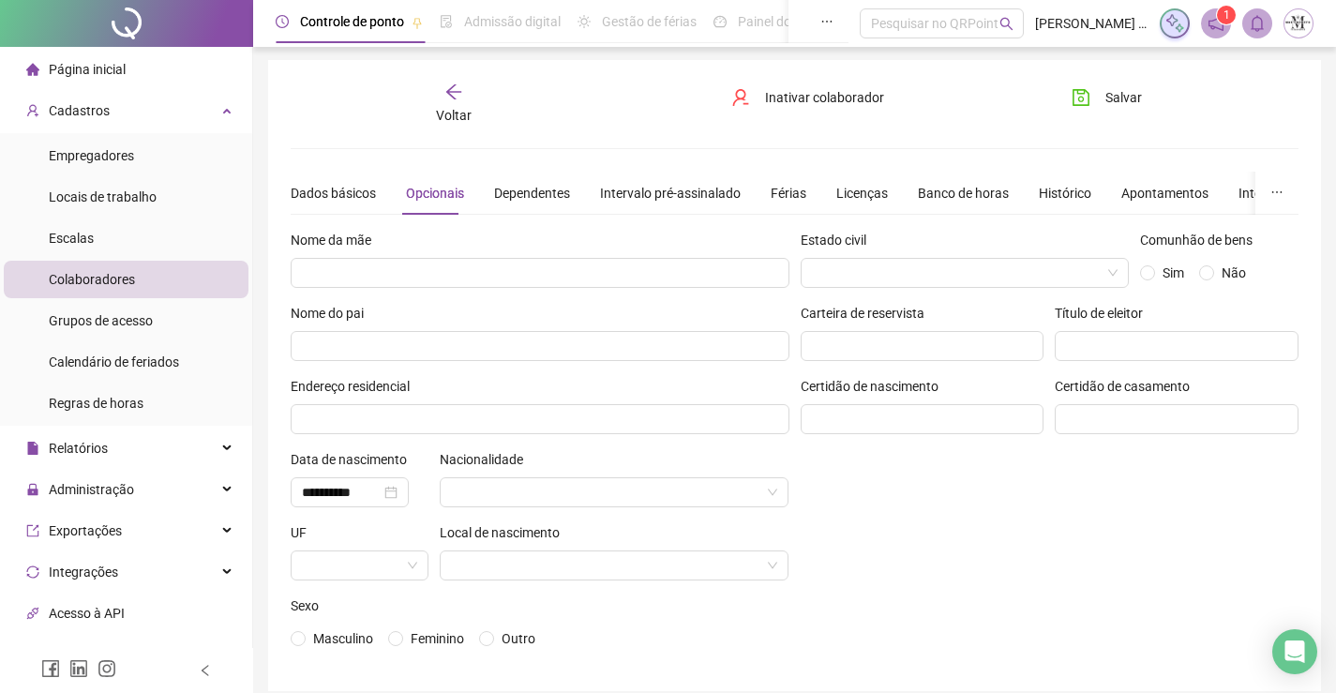
scroll to position [8, 0]
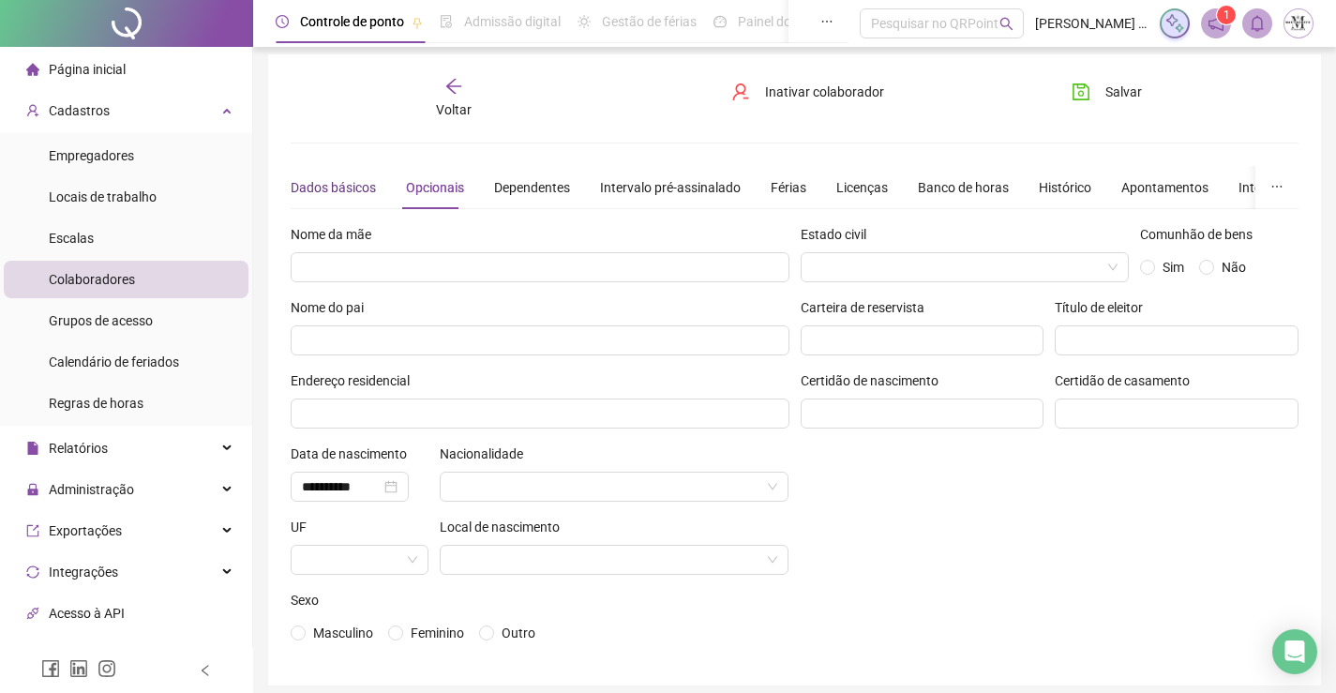
click at [364, 181] on div "Dados básicos" at bounding box center [333, 187] width 85 height 21
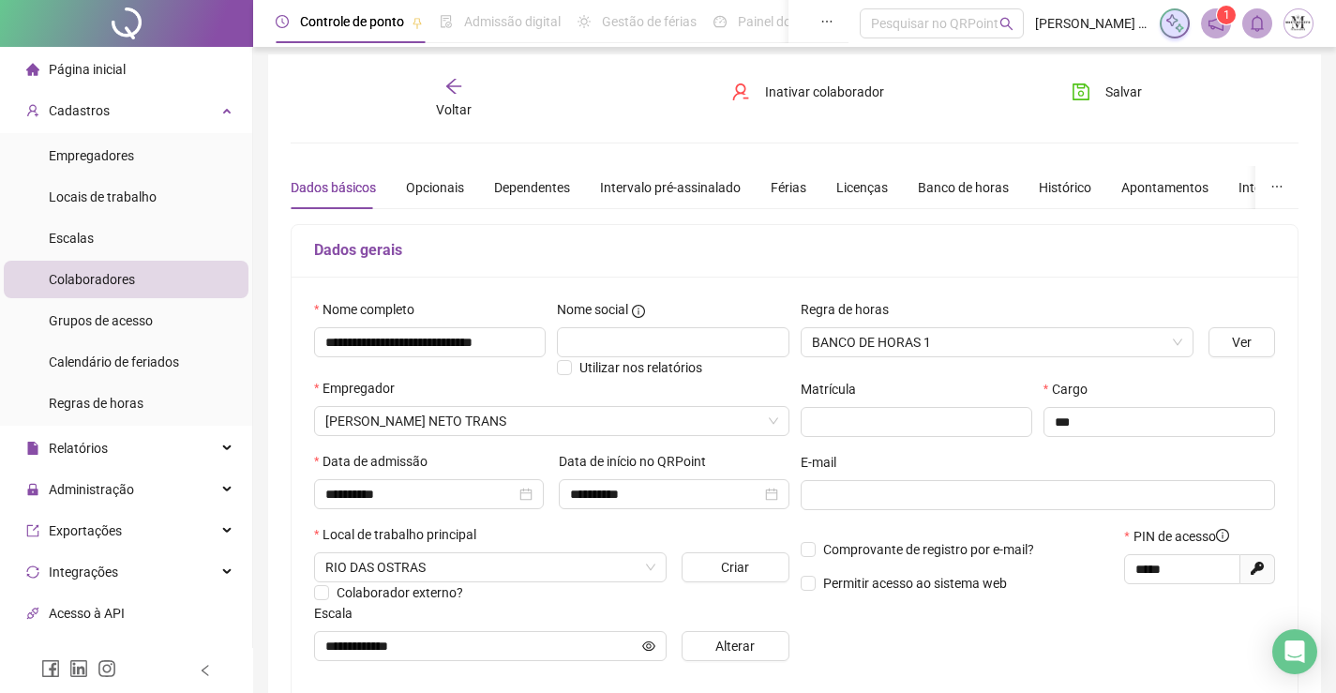
click at [456, 111] on span "Voltar" at bounding box center [454, 109] width 36 height 15
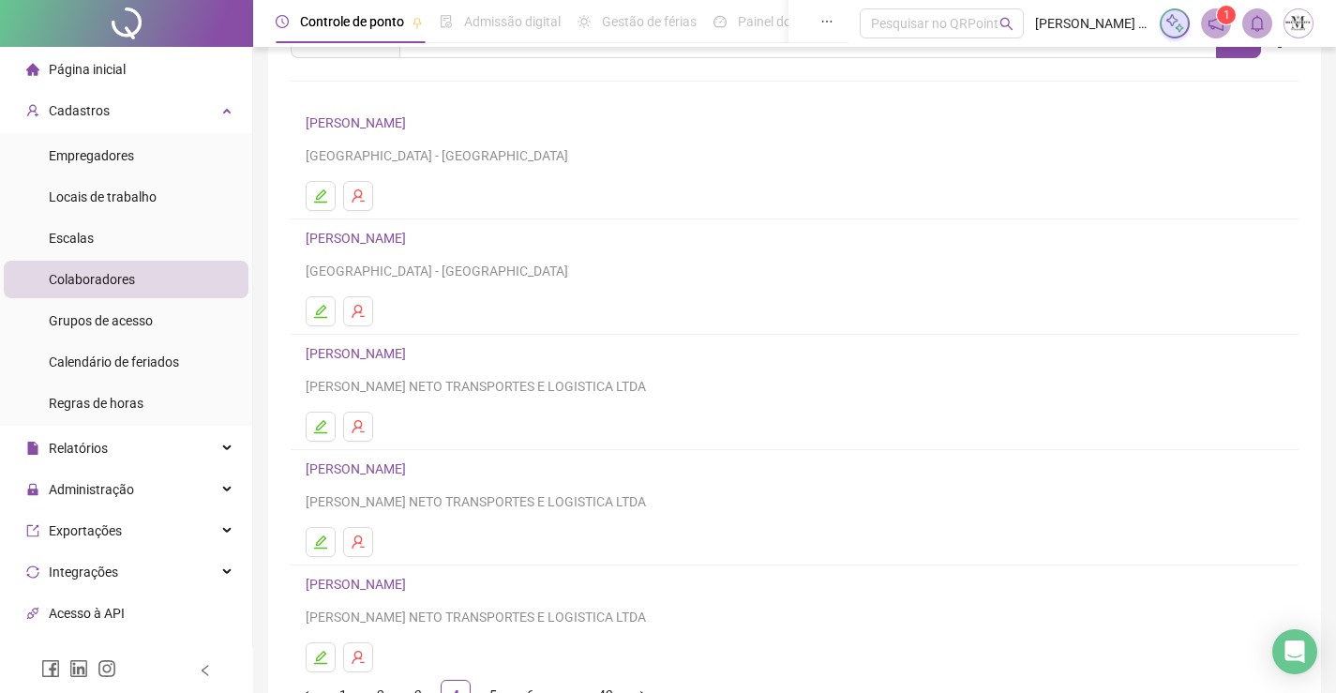
scroll to position [214, 0]
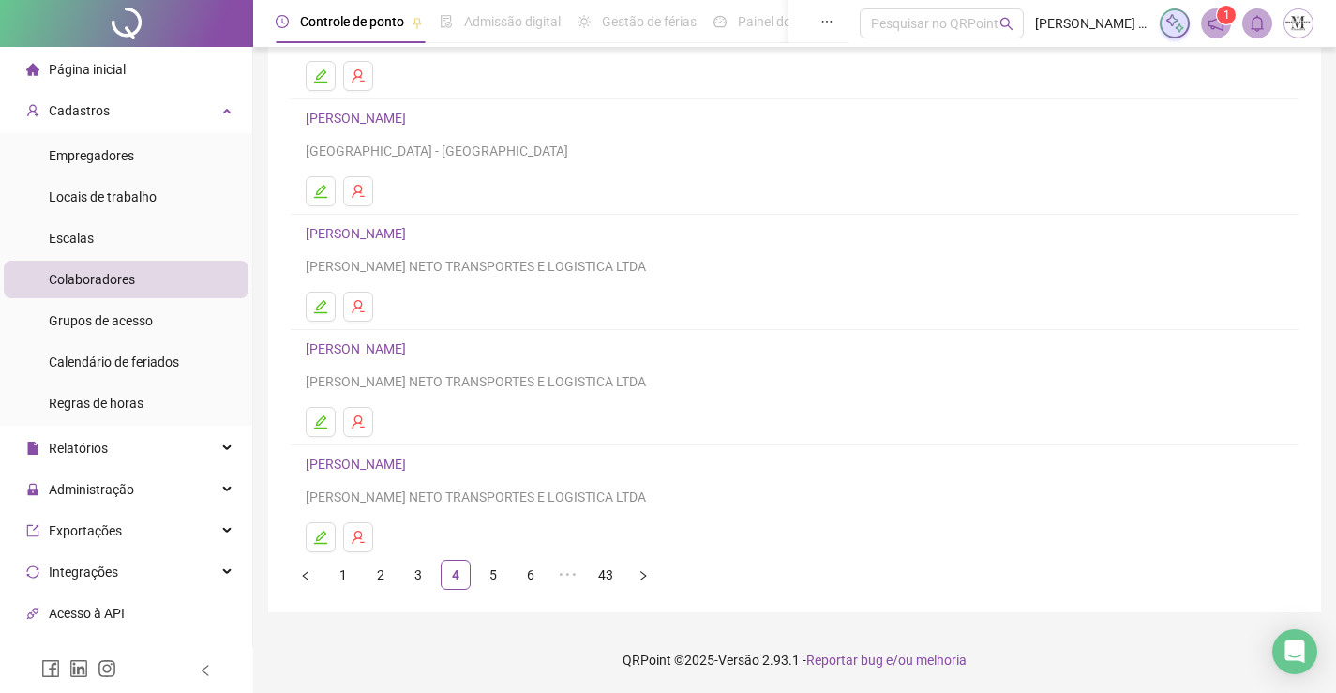
click at [391, 353] on link "BRAIAN DA SILVA E SILVA" at bounding box center [359, 348] width 106 height 15
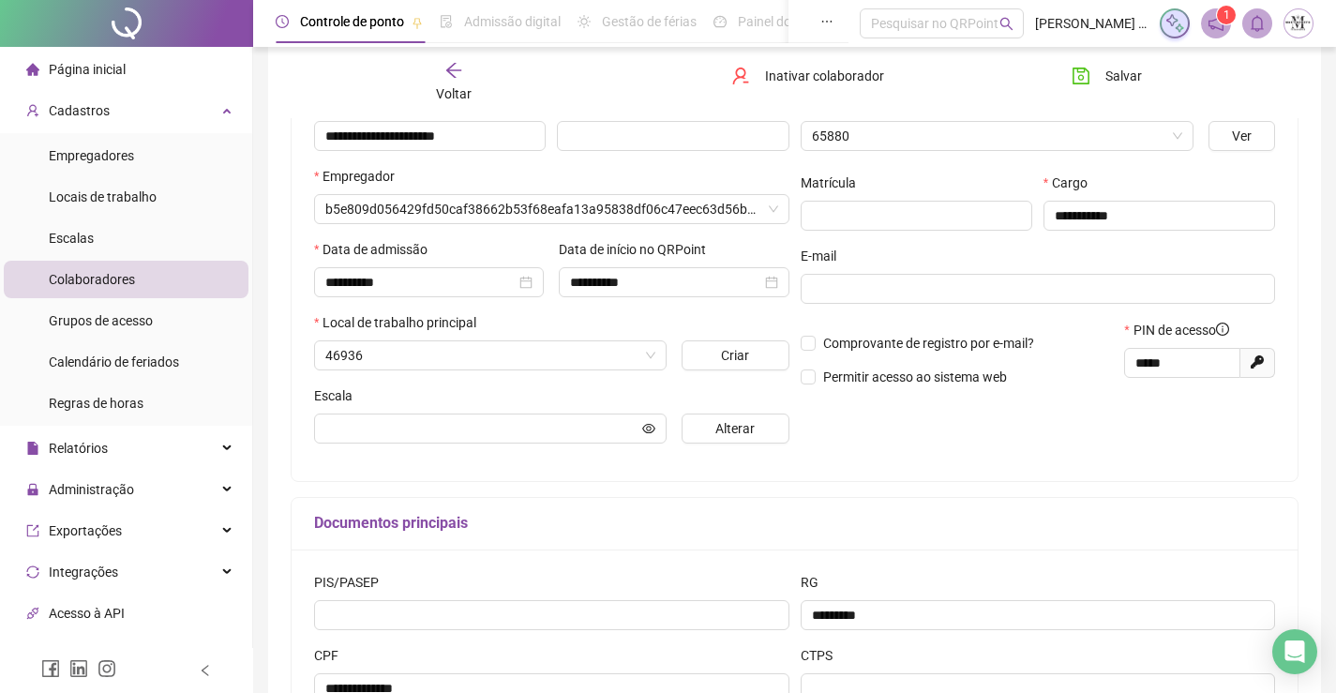
scroll to position [223, 0]
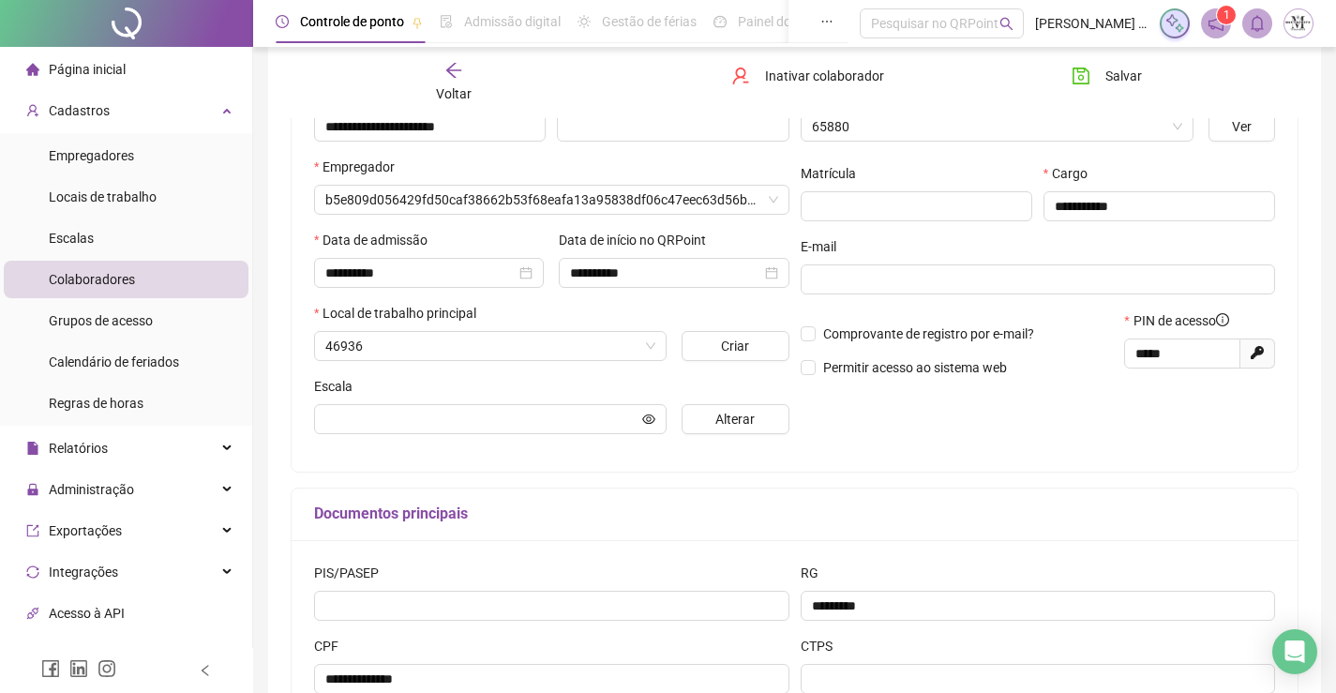
type input "****"
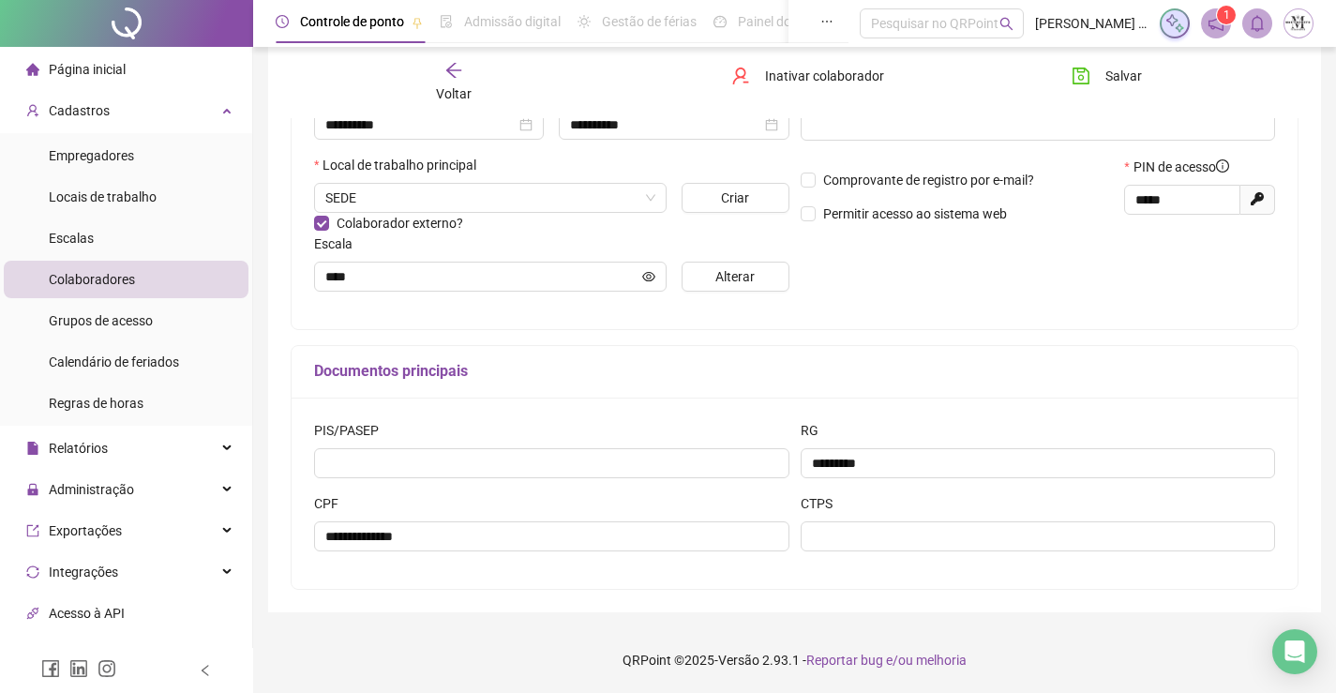
scroll to position [0, 0]
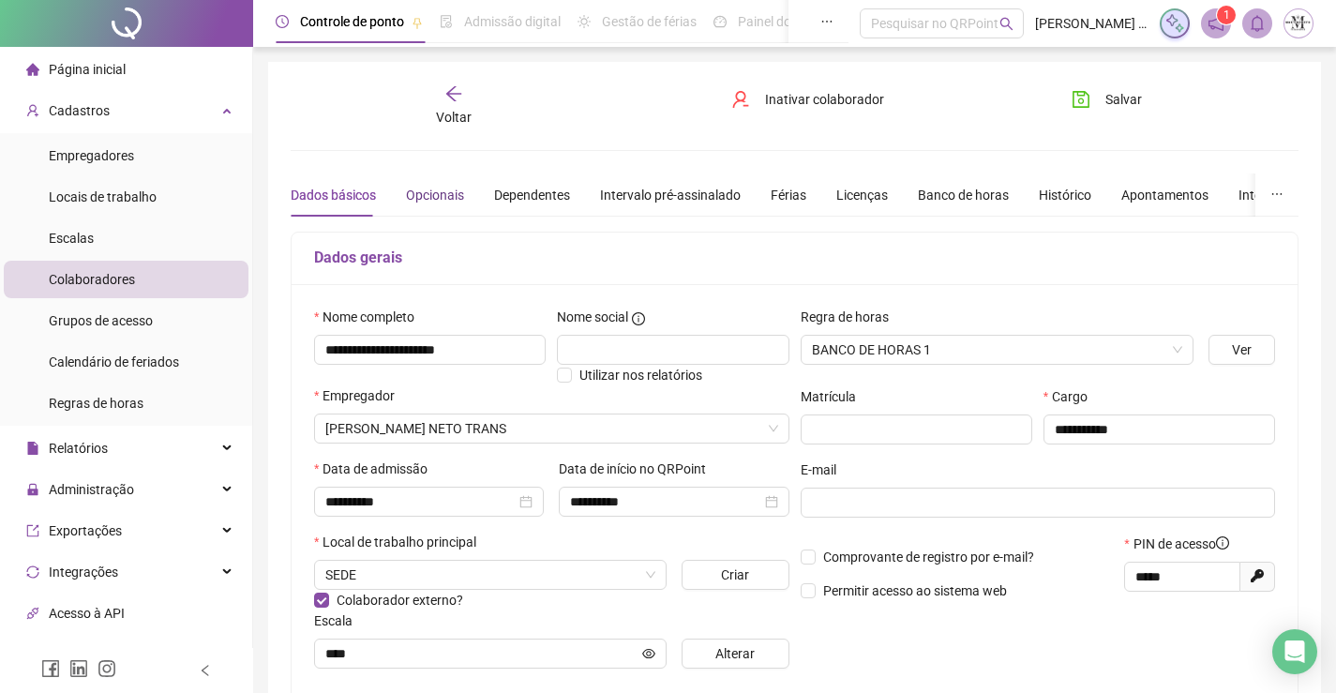
click at [414, 187] on div "Opcionais" at bounding box center [435, 195] width 58 height 21
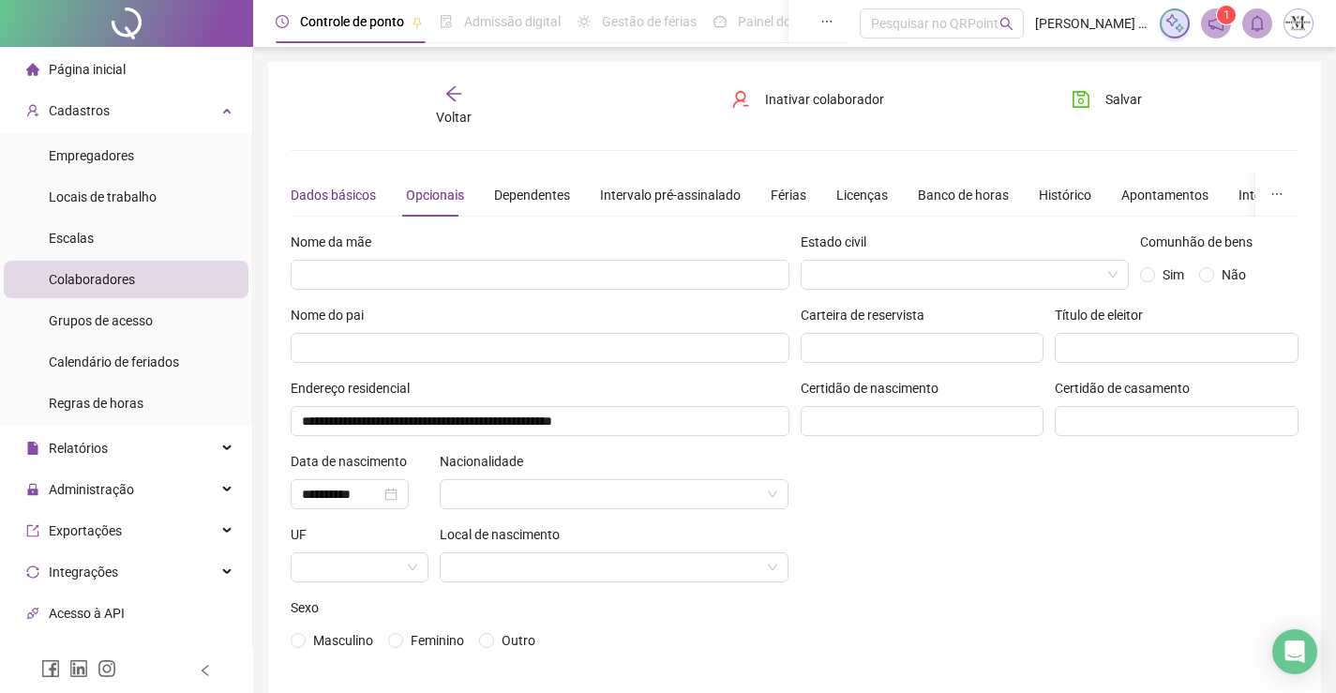
click at [327, 185] on div "Dados básicos" at bounding box center [333, 195] width 85 height 21
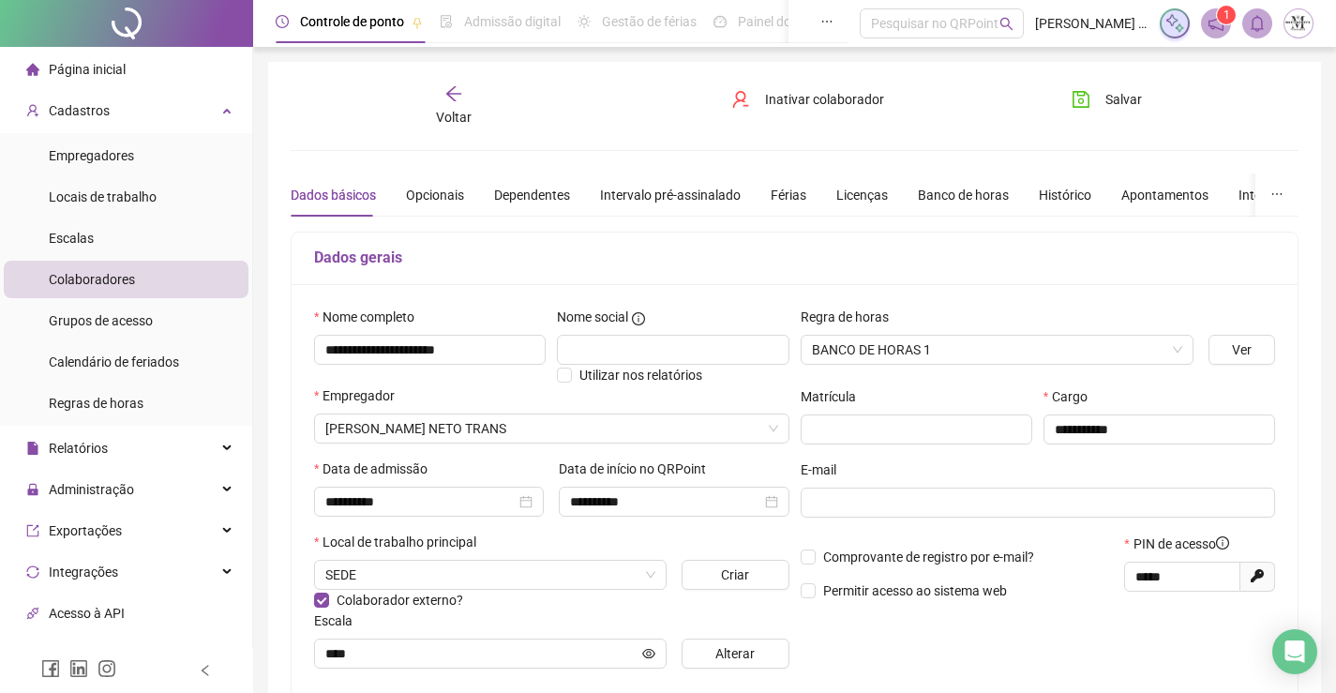
click at [452, 88] on icon "arrow-left" at bounding box center [453, 93] width 19 height 19
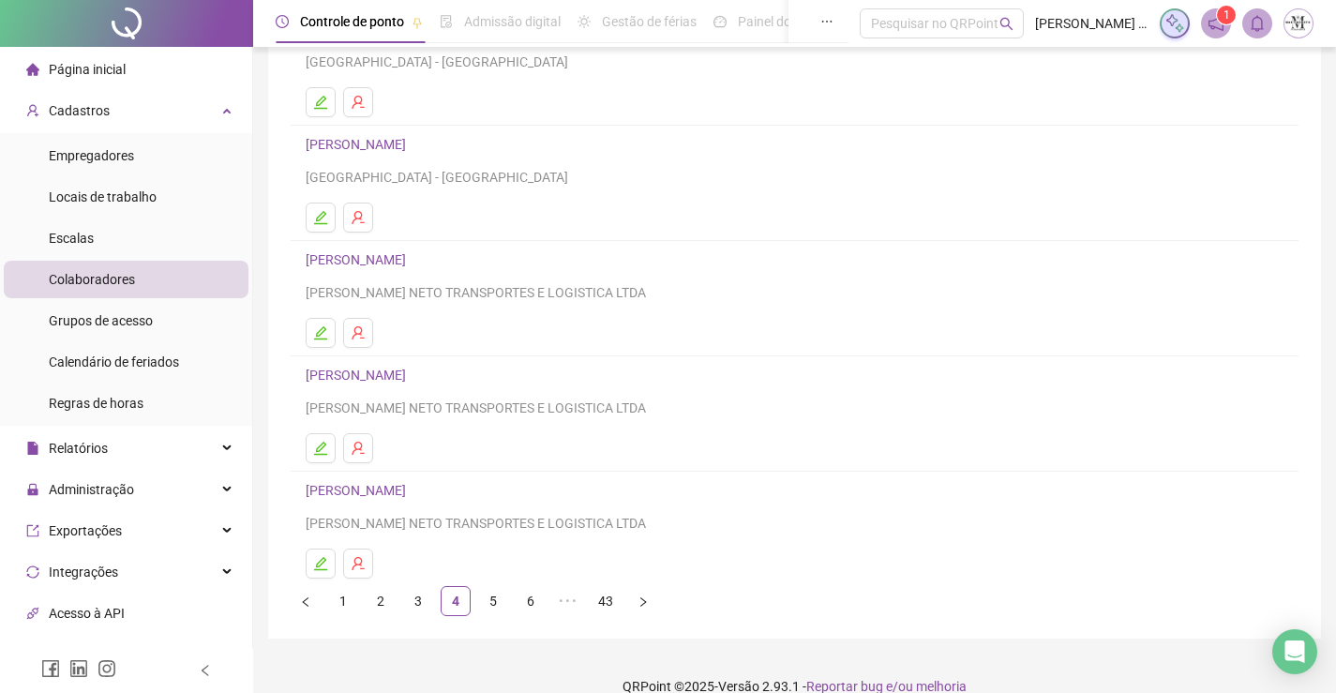
scroll to position [214, 0]
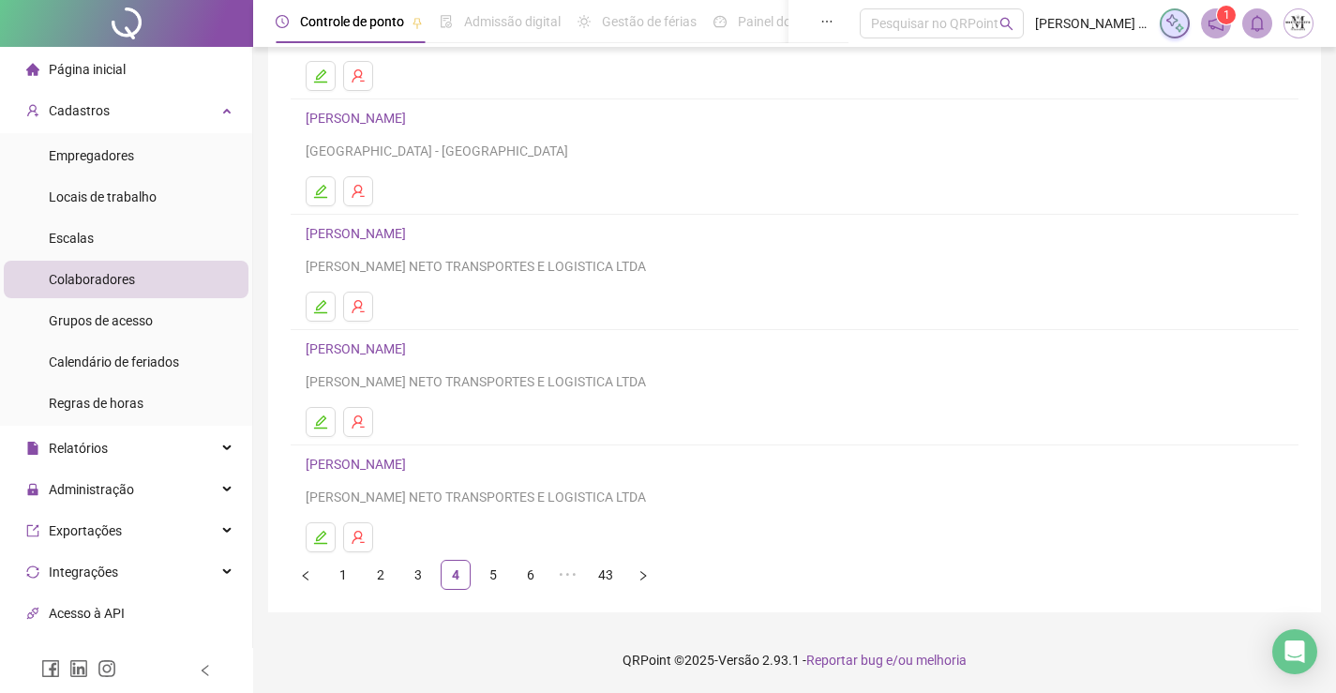
click at [412, 464] on link "BRUNO DE SOUZA SOARES" at bounding box center [359, 464] width 106 height 15
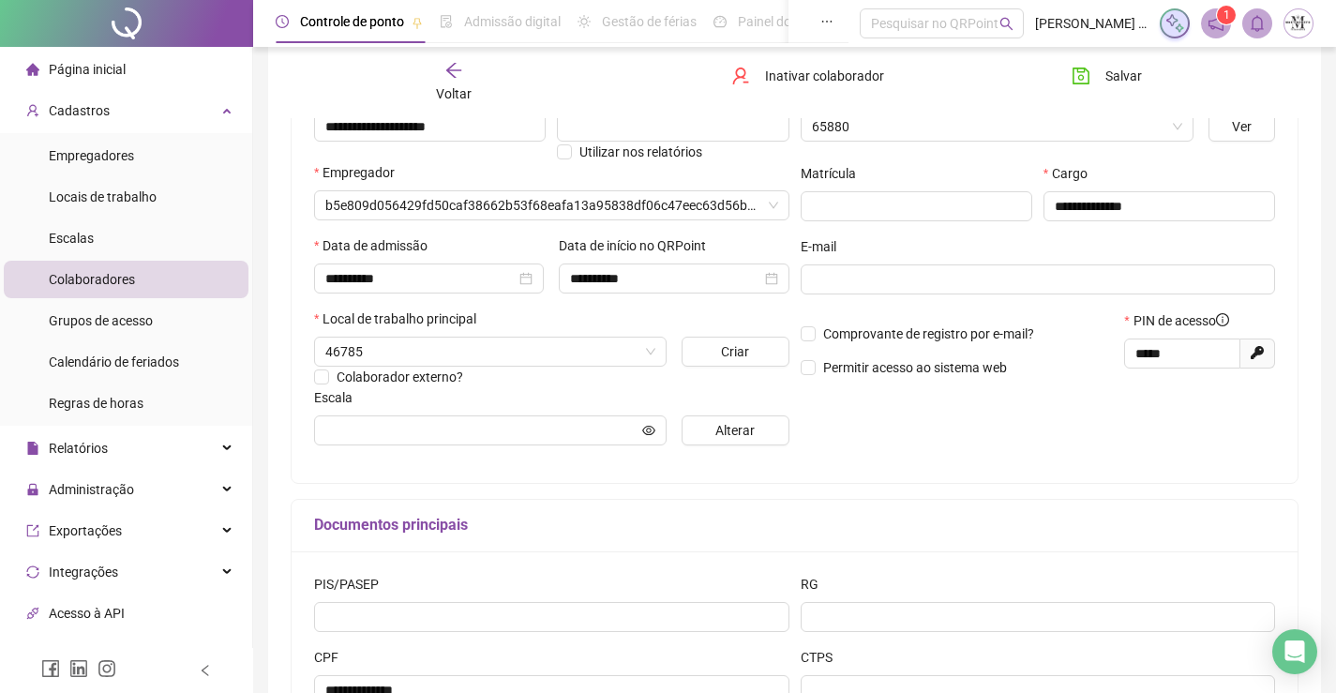
type input "**********"
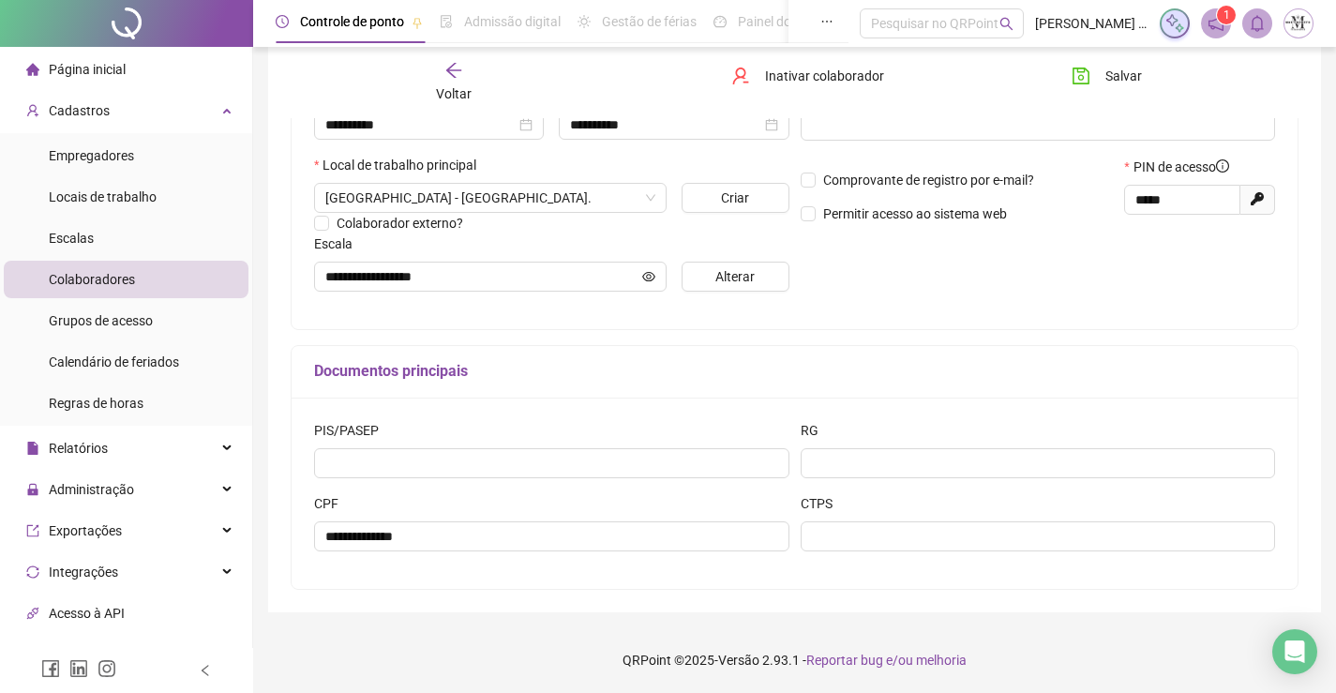
scroll to position [0, 0]
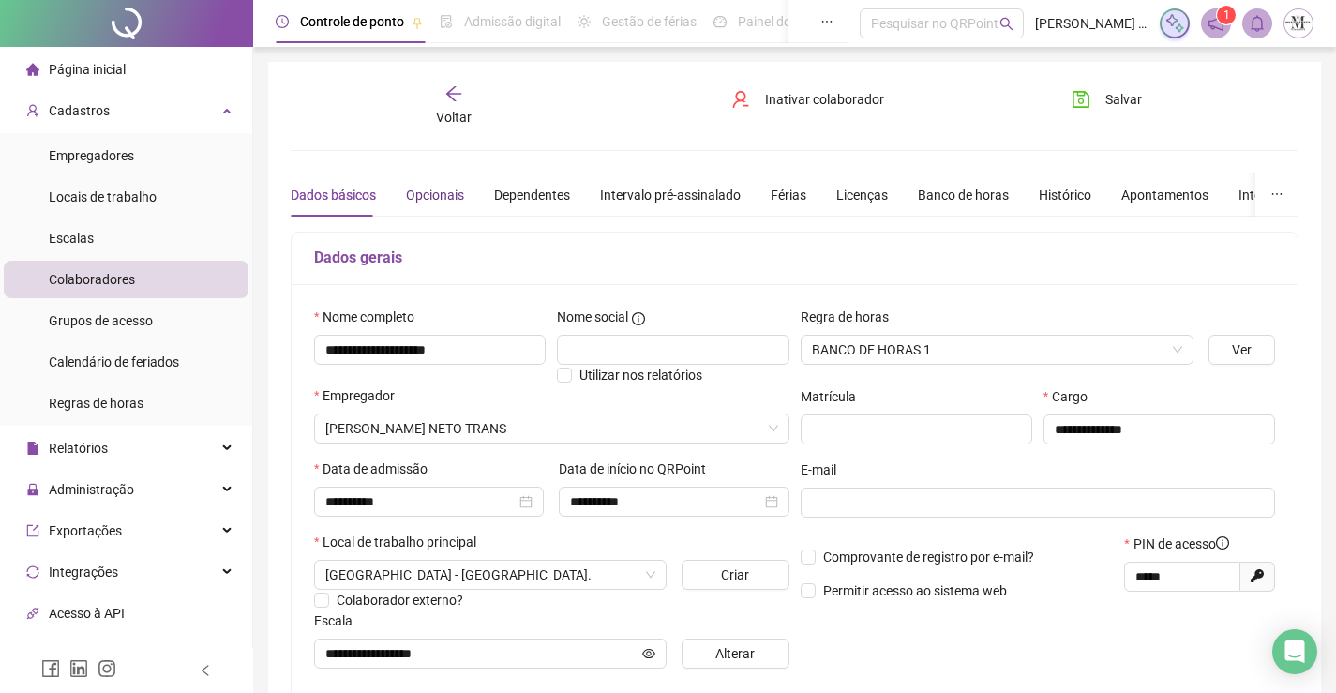
click at [424, 190] on div "Opcionais" at bounding box center [435, 195] width 58 height 21
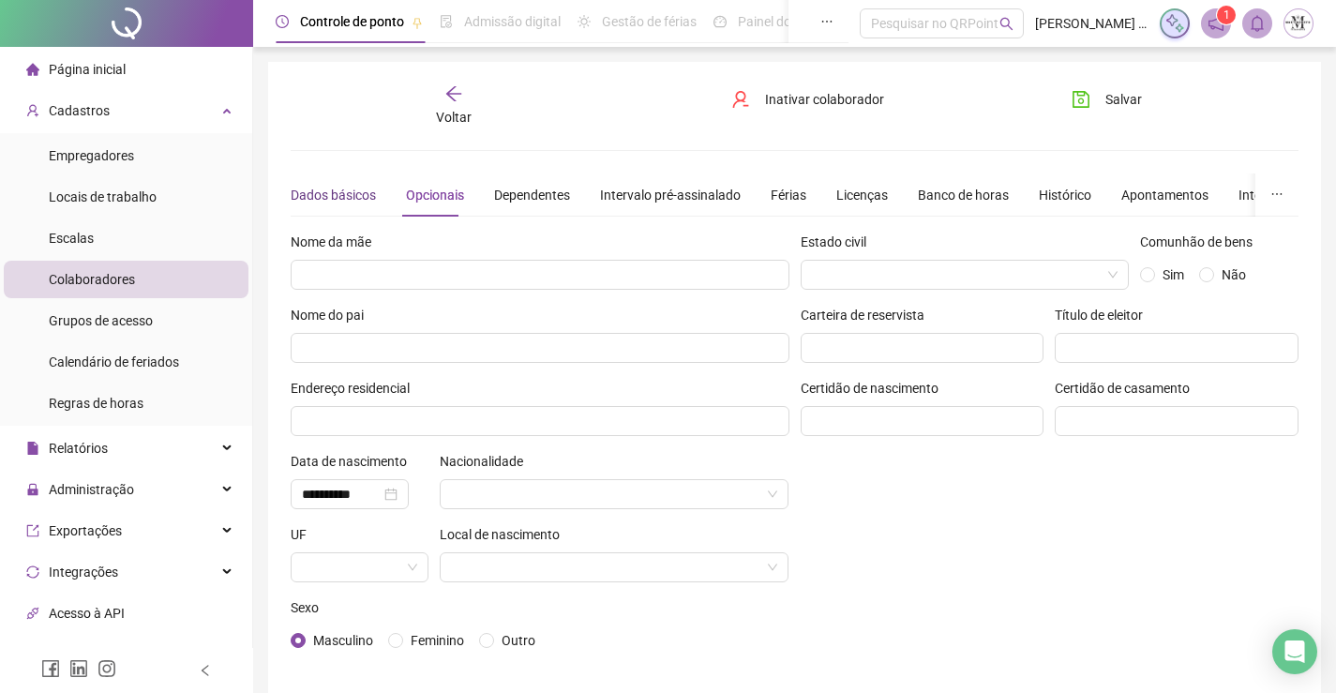
click at [344, 198] on div "Dados básicos" at bounding box center [333, 195] width 85 height 21
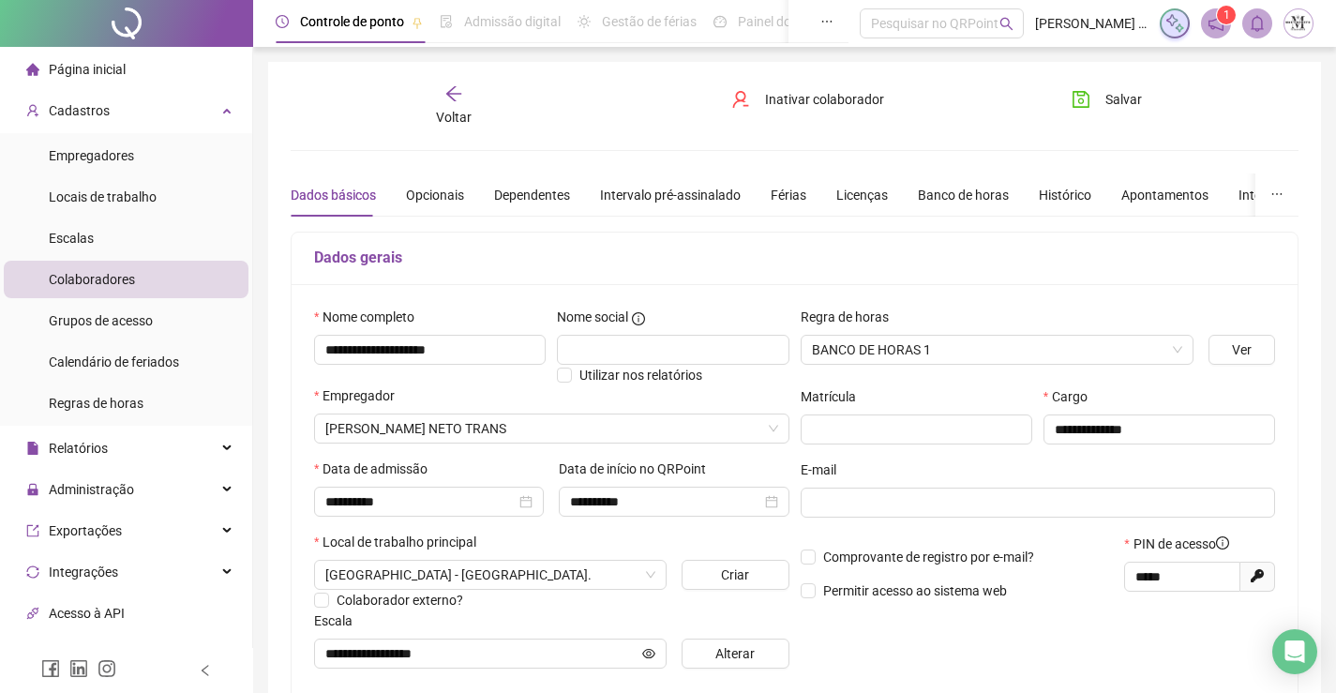
click at [452, 84] on icon "arrow-left" at bounding box center [453, 93] width 19 height 19
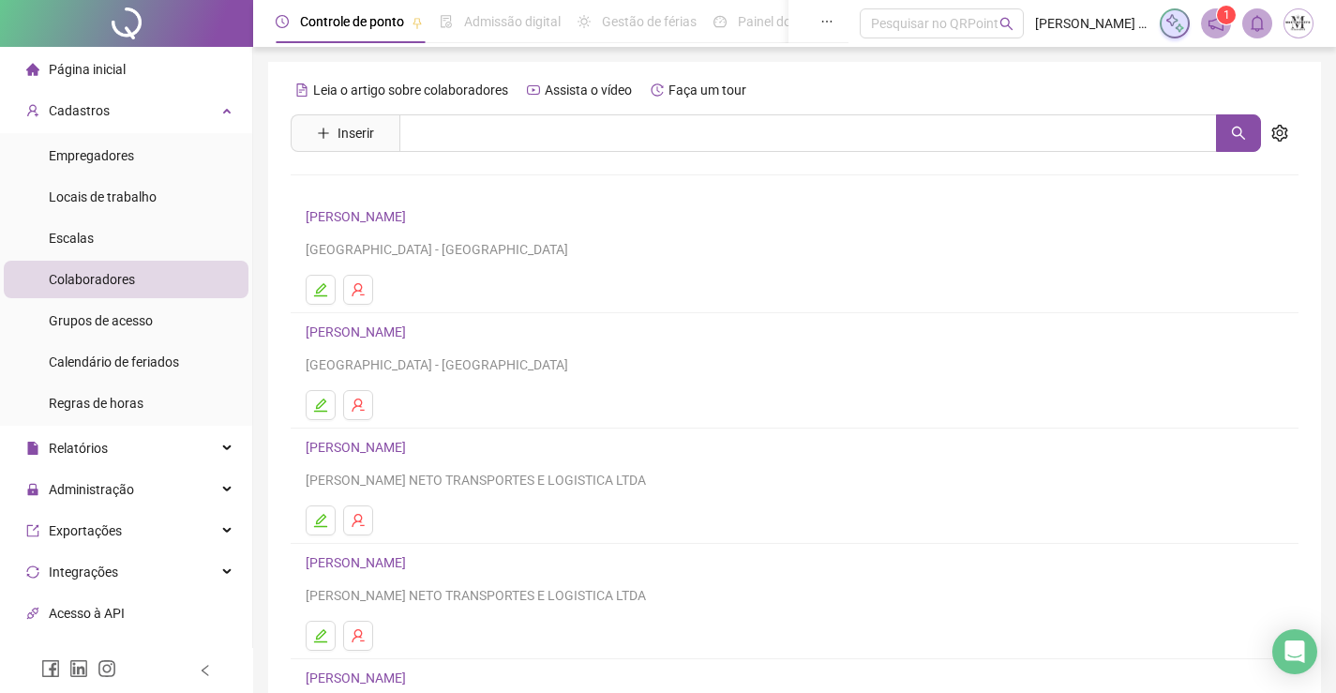
scroll to position [214, 0]
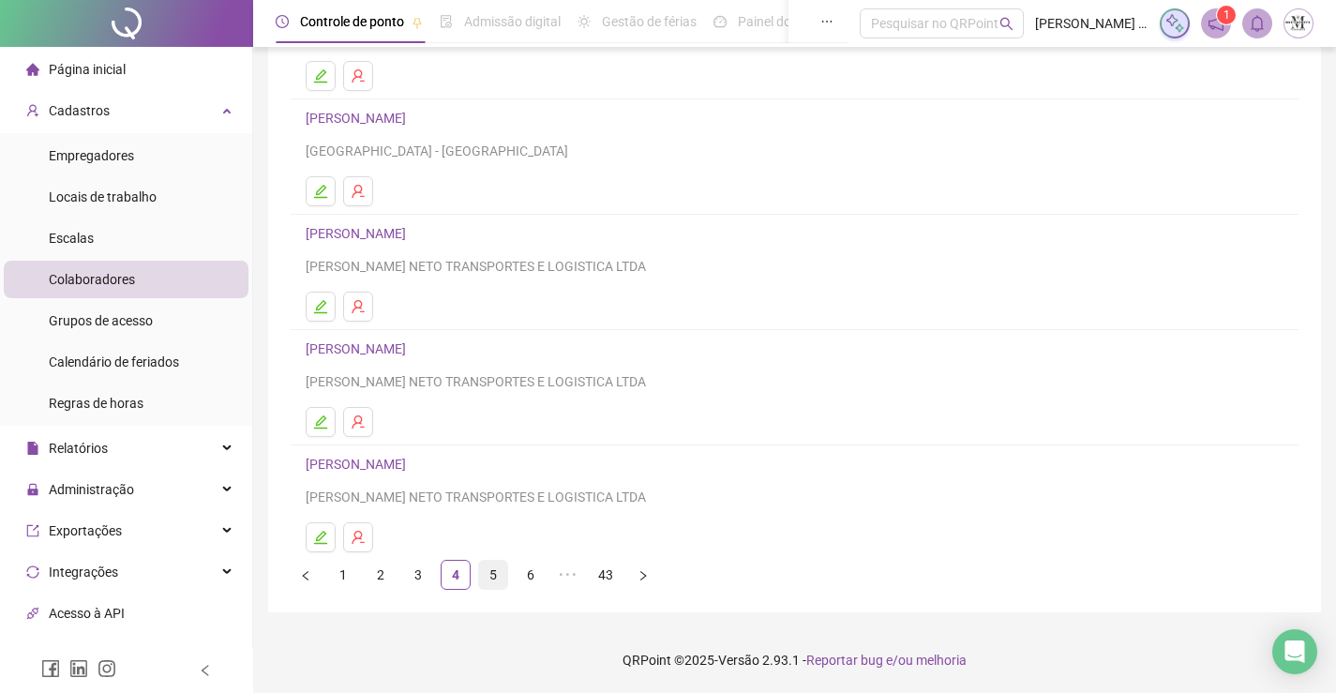
click at [495, 577] on link "5" at bounding box center [493, 575] width 28 height 28
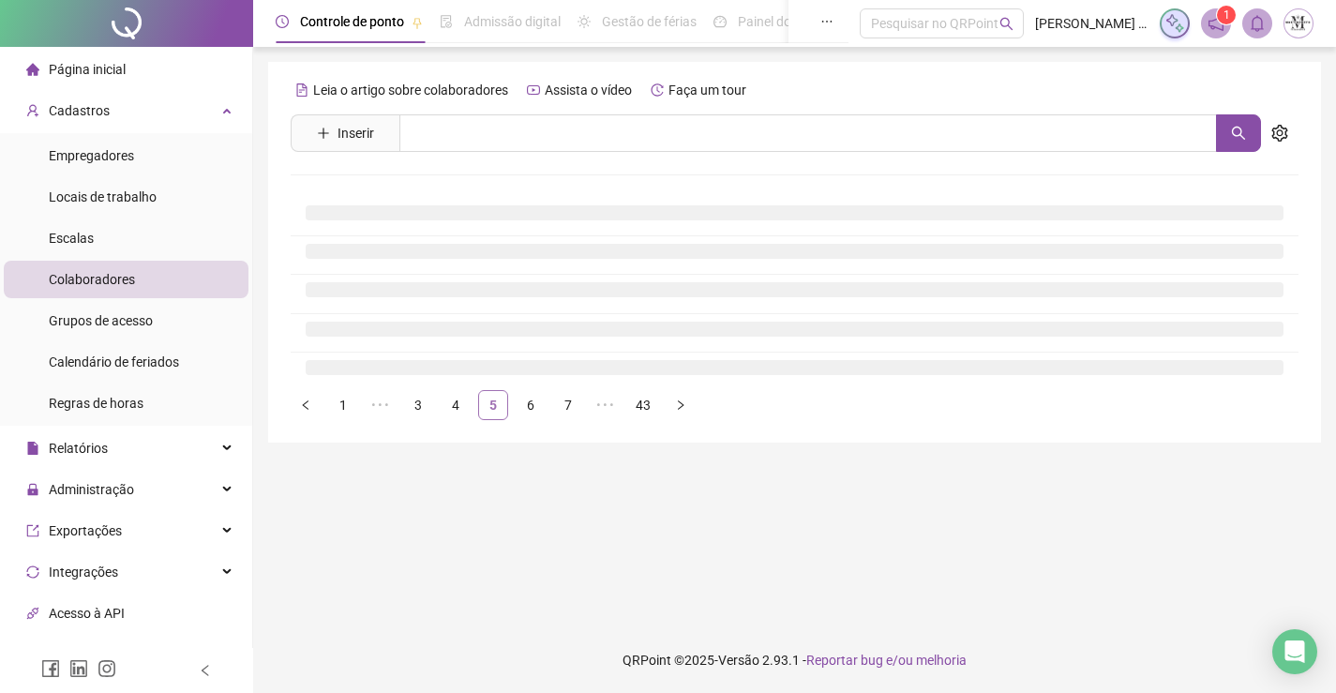
scroll to position [0, 0]
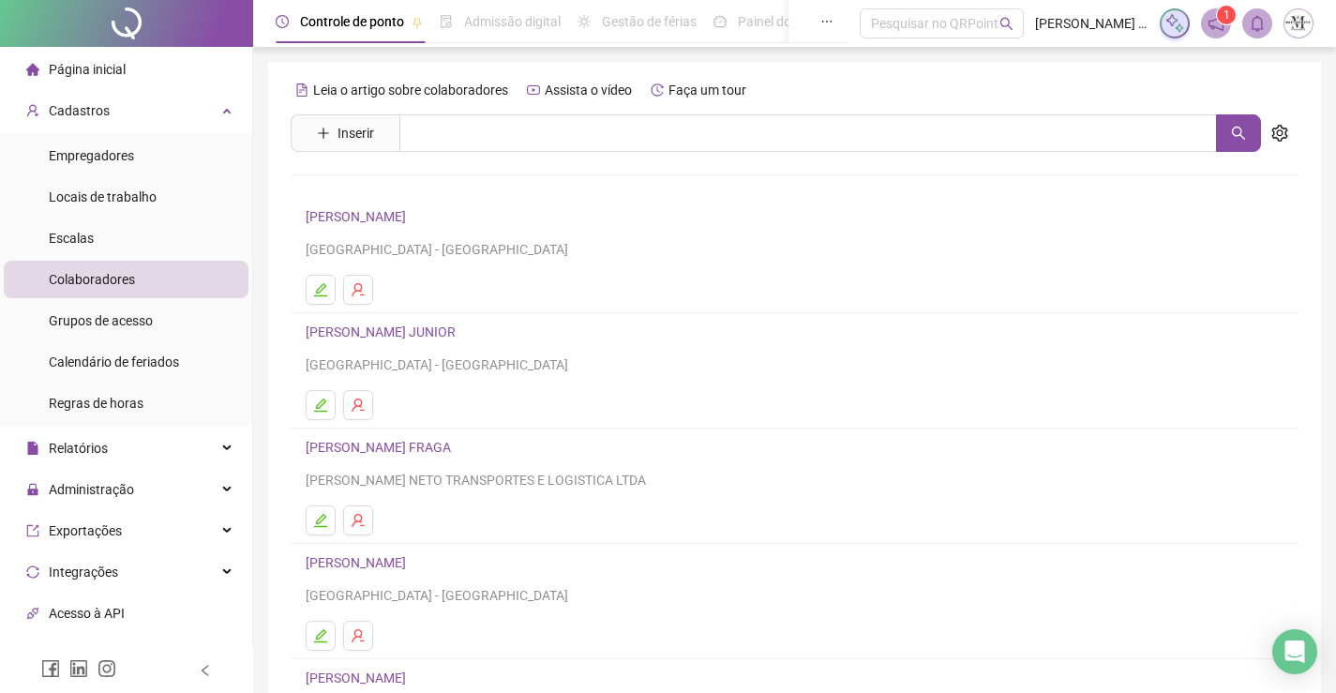
click at [412, 218] on link "BRUNO FREDERICO DA SILVA" at bounding box center [359, 216] width 106 height 15
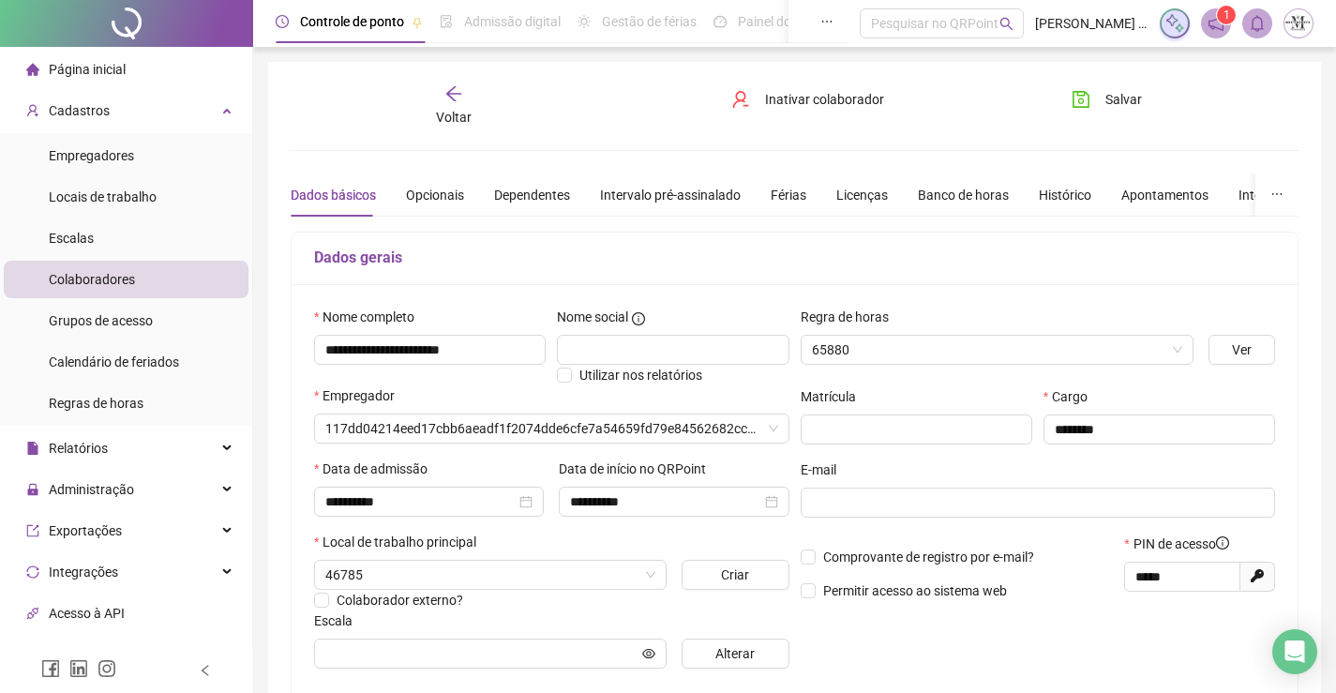
type input "**********"
click at [461, 188] on div "Dados básicos Opcionais Dependentes Intervalo pré-assinalado Férias Licenças Ba…" at bounding box center [851, 194] width 1120 height 43
click at [433, 197] on div "Opcionais" at bounding box center [435, 195] width 58 height 21
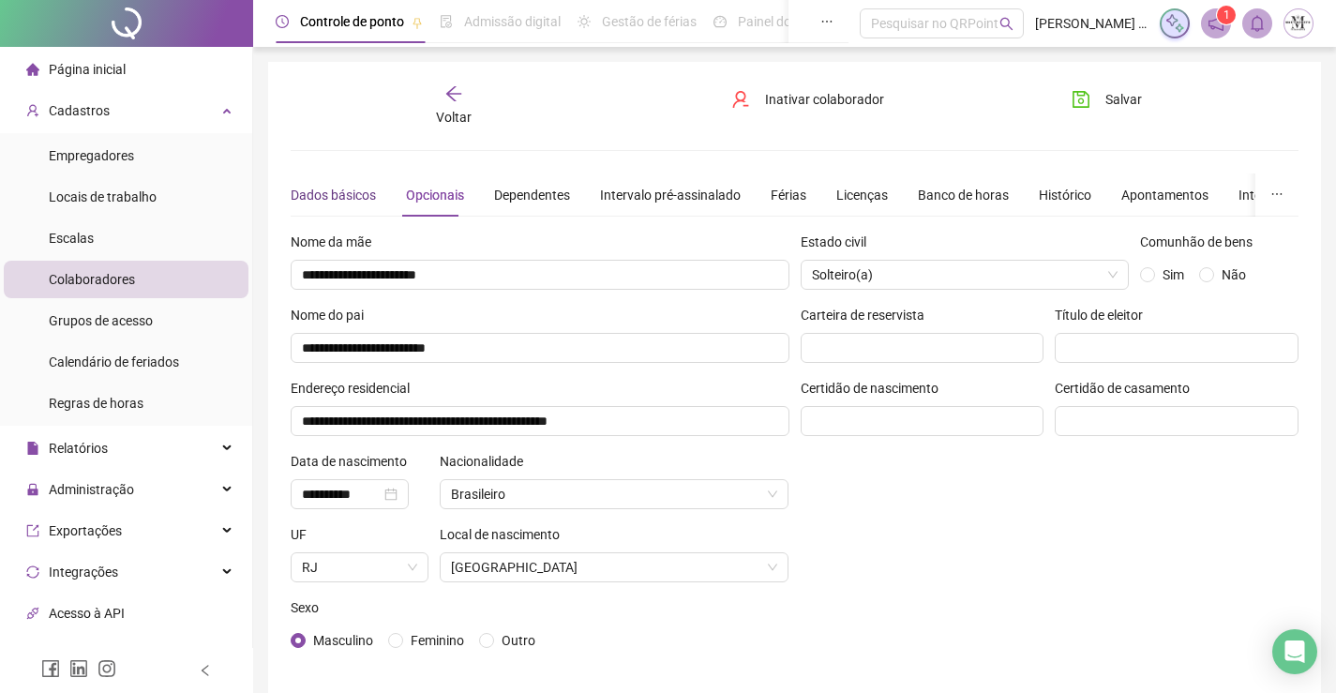
click at [347, 188] on div "Dados básicos" at bounding box center [333, 195] width 85 height 21
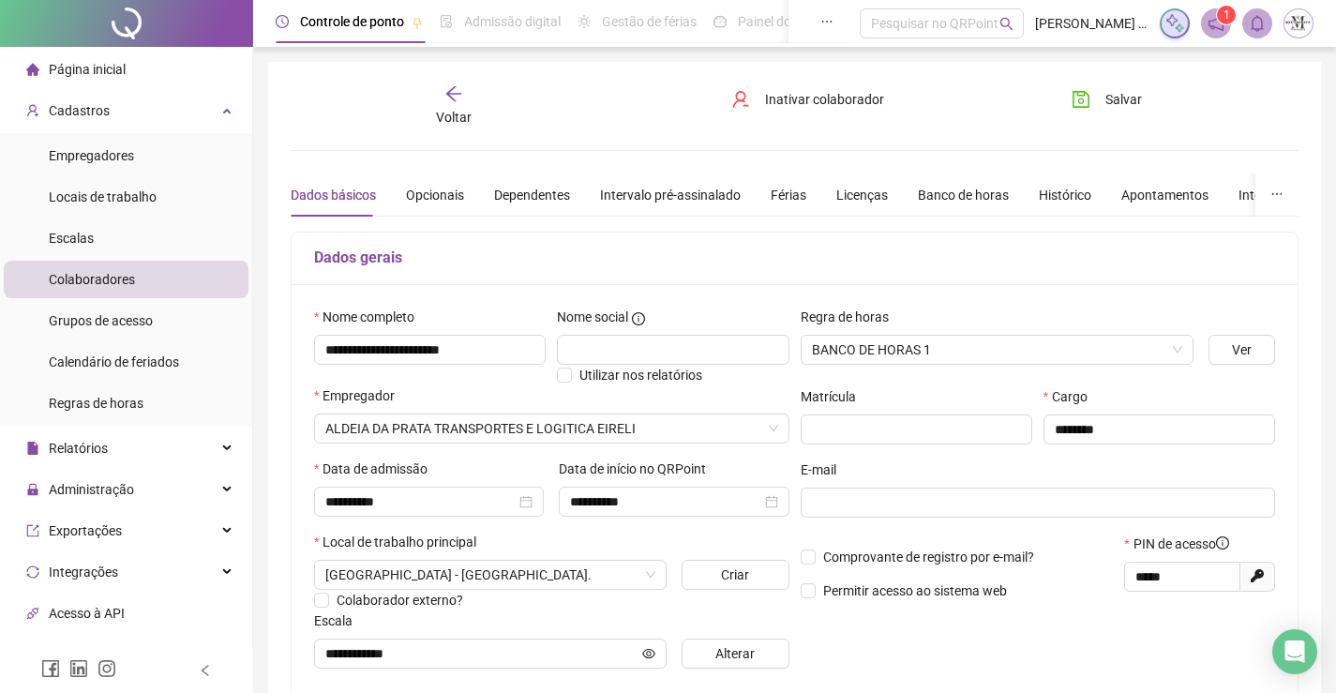
click at [465, 104] on div "Voltar" at bounding box center [454, 105] width 156 height 43
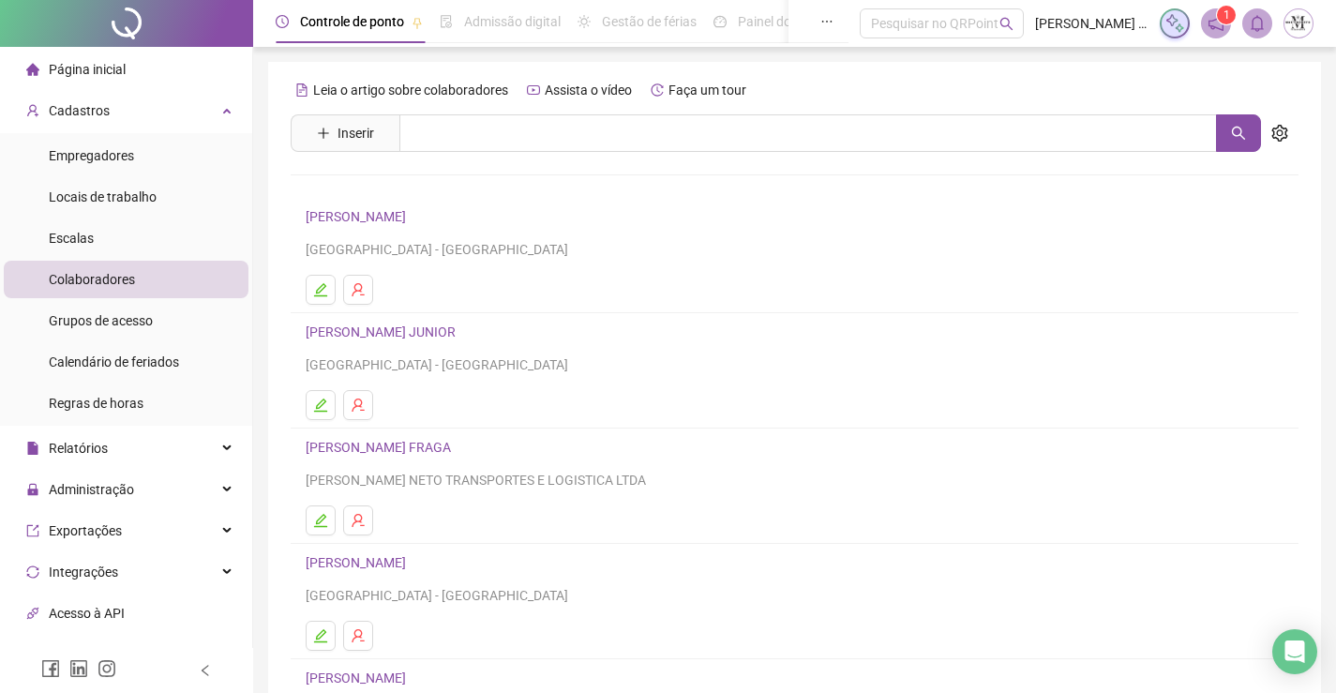
click at [435, 332] on link "CARLOS ALBERTO ALVES M. JUNIOR" at bounding box center [384, 331] width 156 height 15
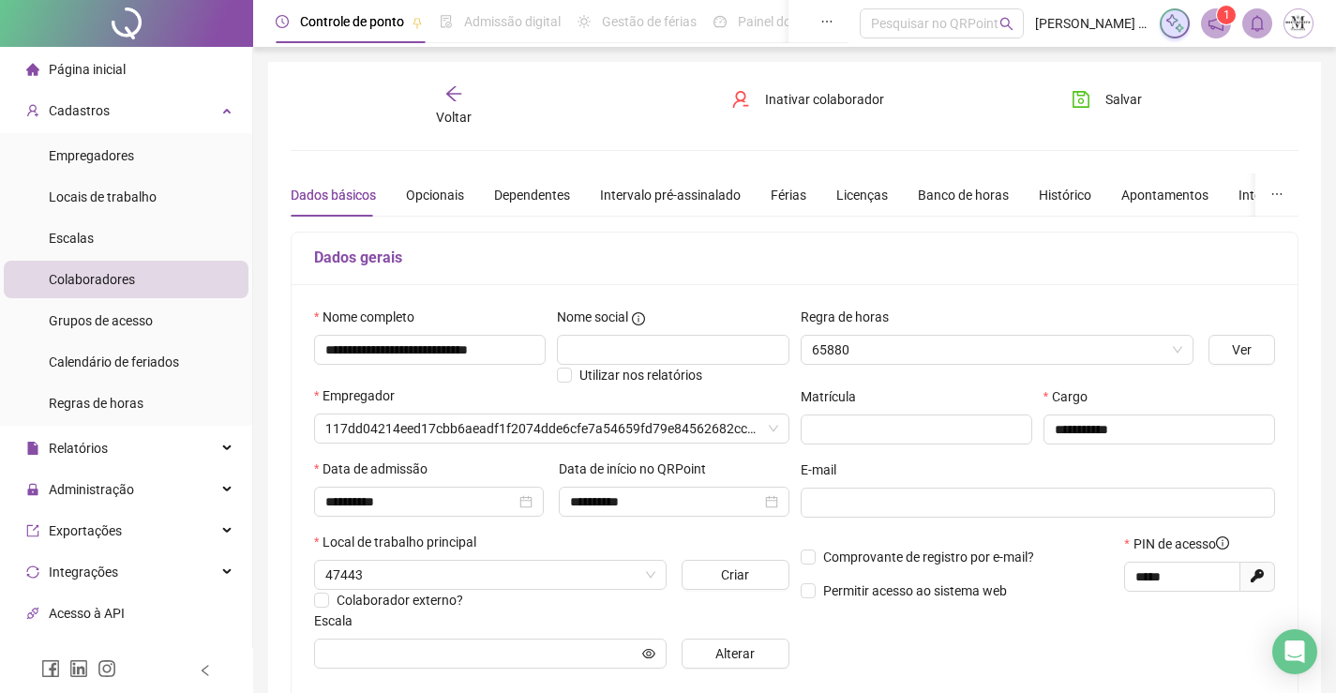
type input "**********"
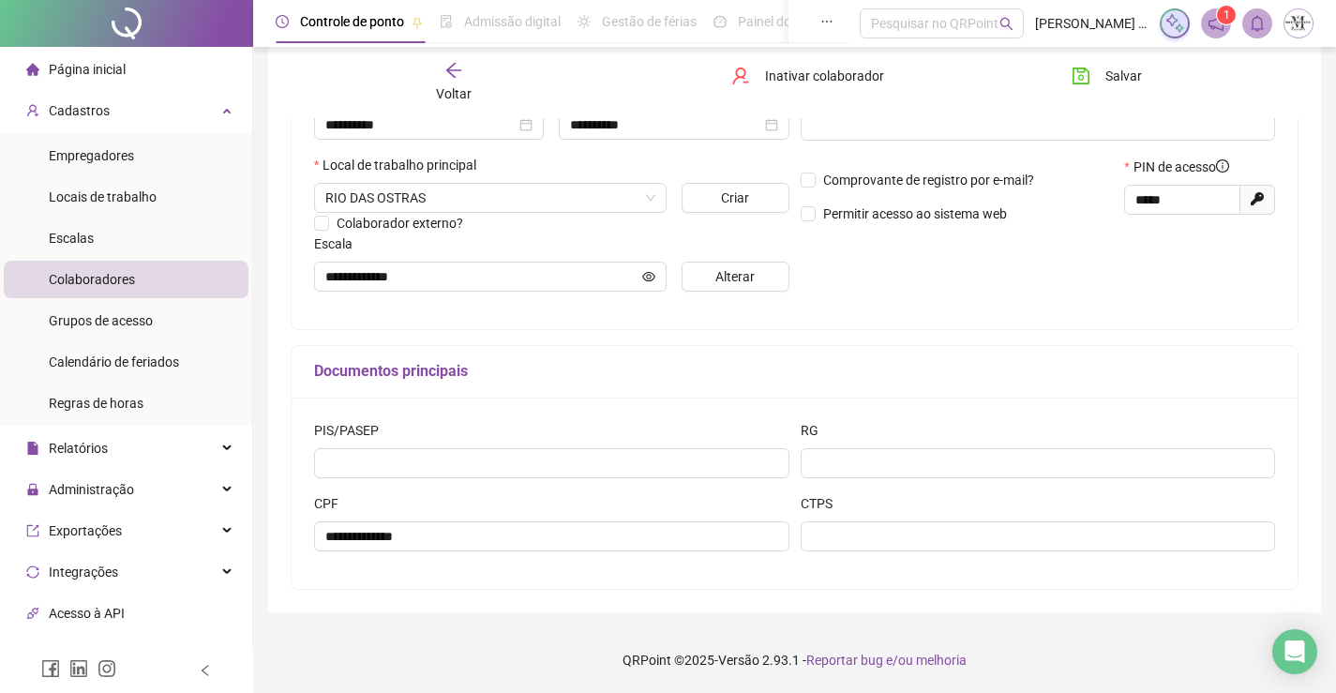
scroll to position [2, 0]
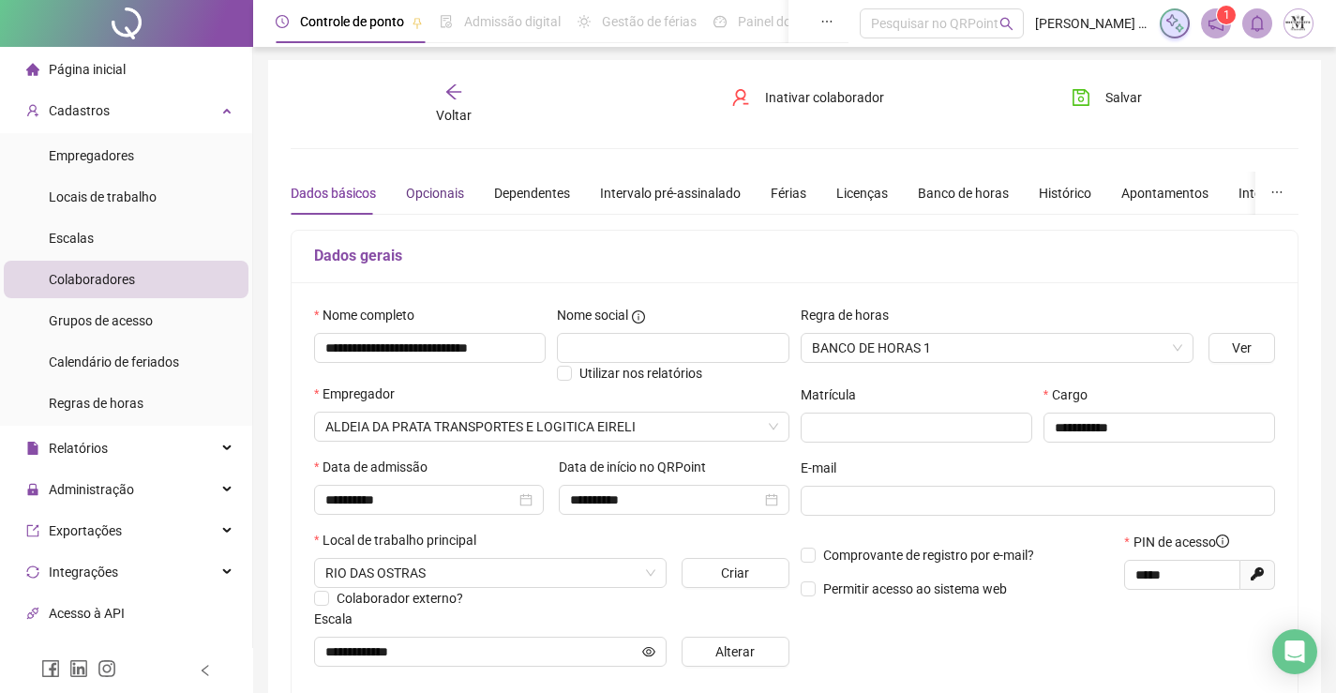
click at [452, 192] on div "Opcionais" at bounding box center [435, 193] width 58 height 21
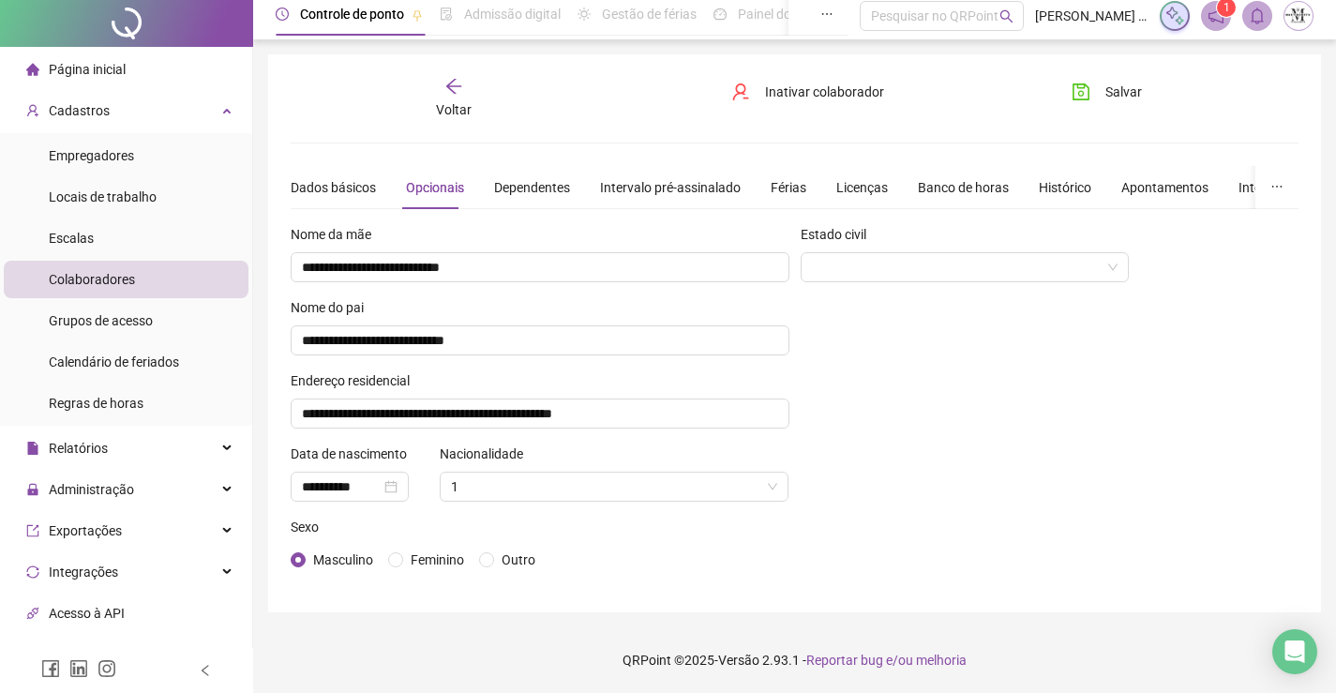
scroll to position [0, 0]
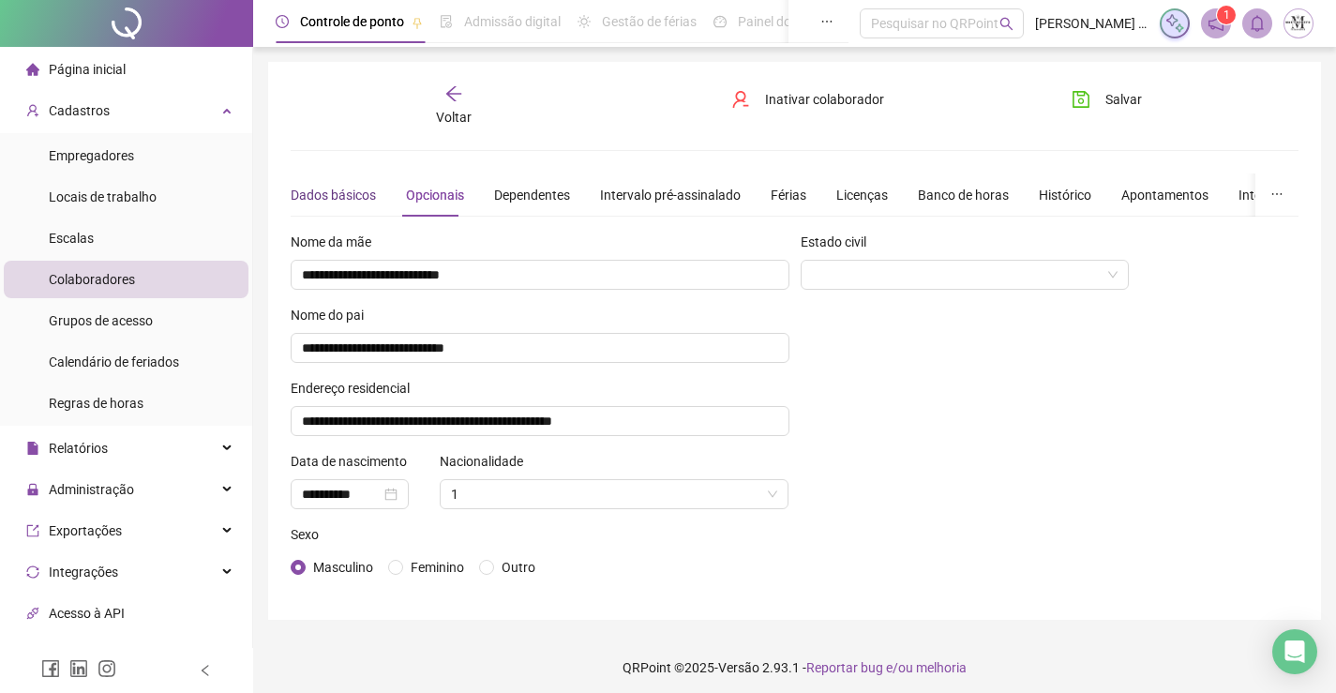
click at [309, 193] on div "Dados básicos" at bounding box center [333, 195] width 85 height 21
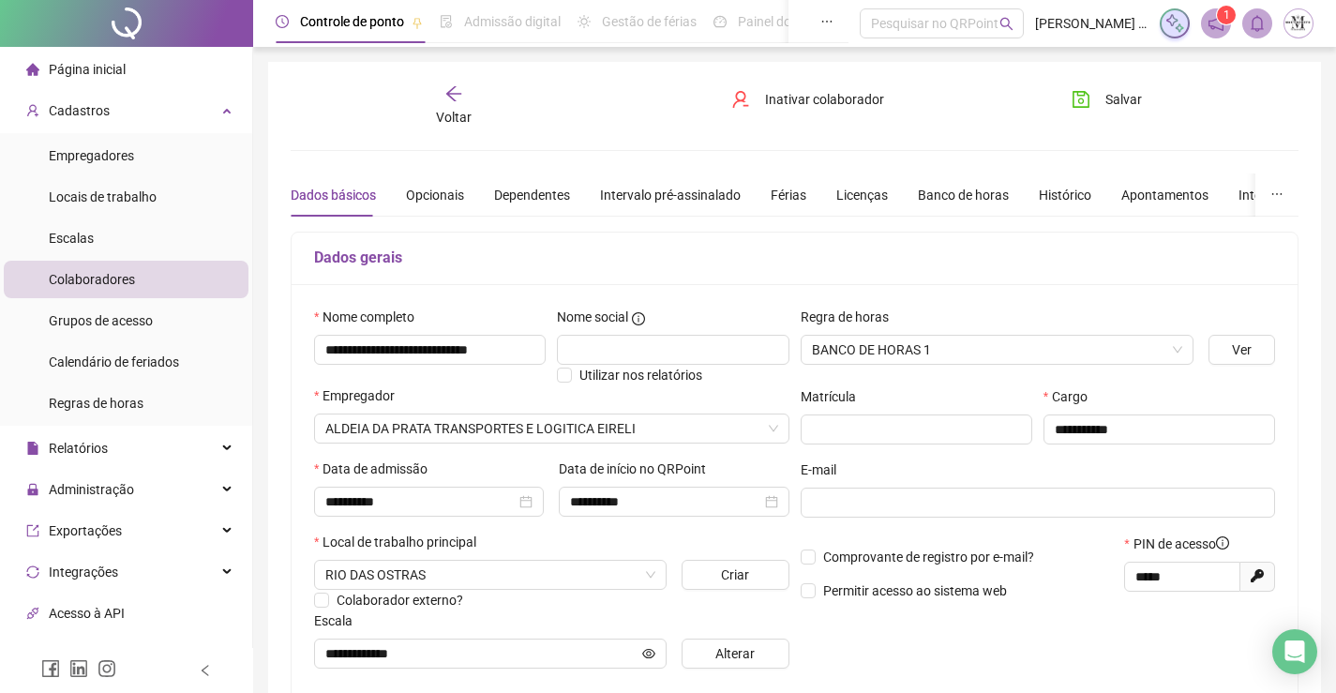
click at [459, 110] on span "Voltar" at bounding box center [454, 117] width 36 height 15
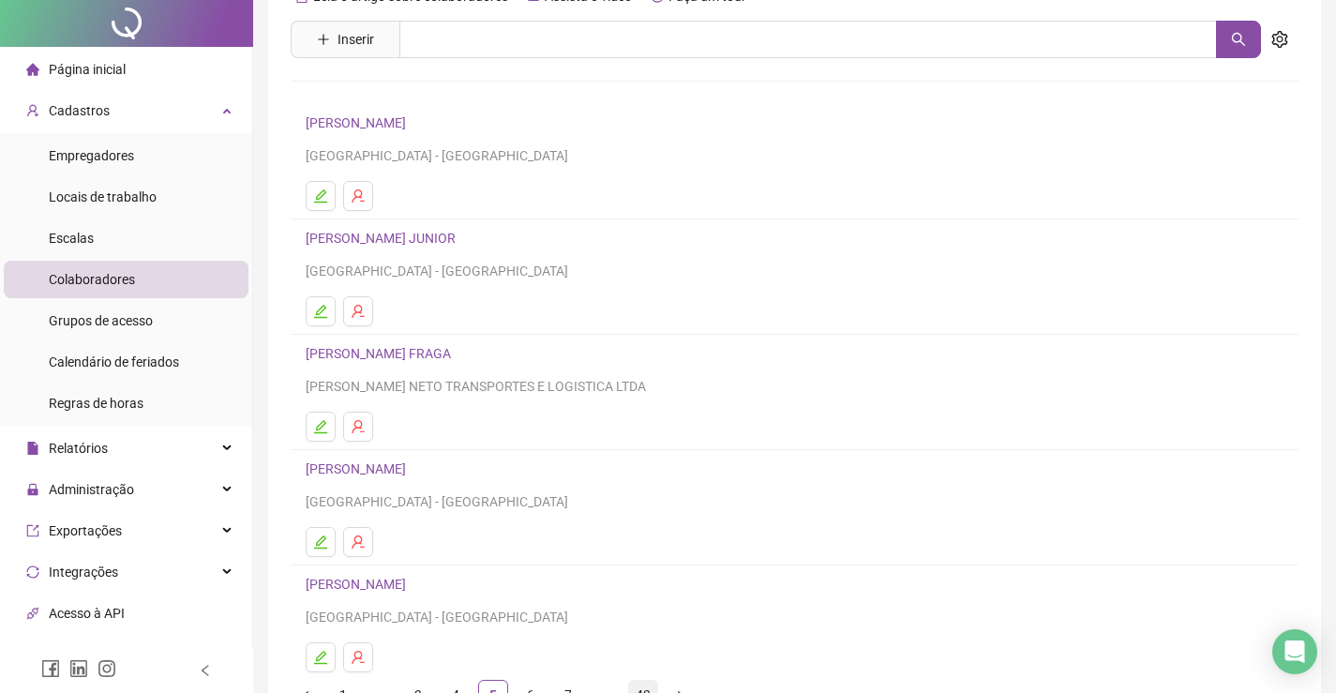
scroll to position [214, 0]
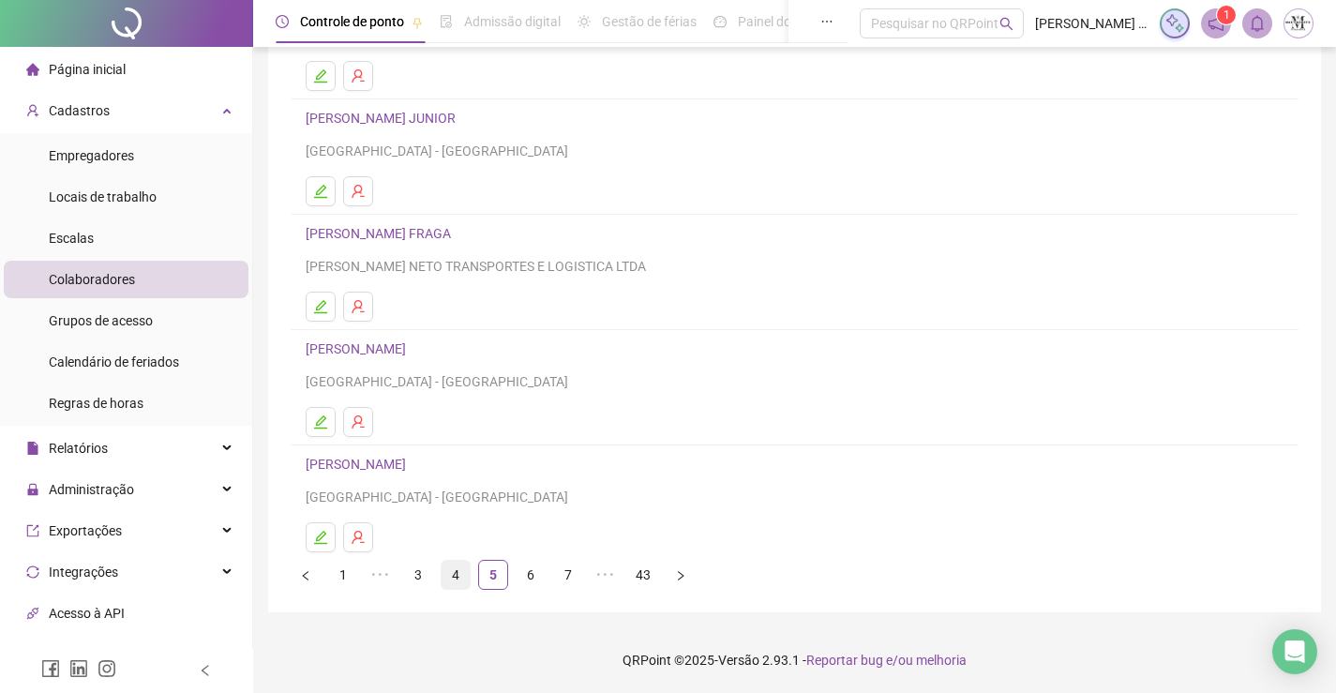
click at [454, 567] on link "4" at bounding box center [456, 575] width 28 height 28
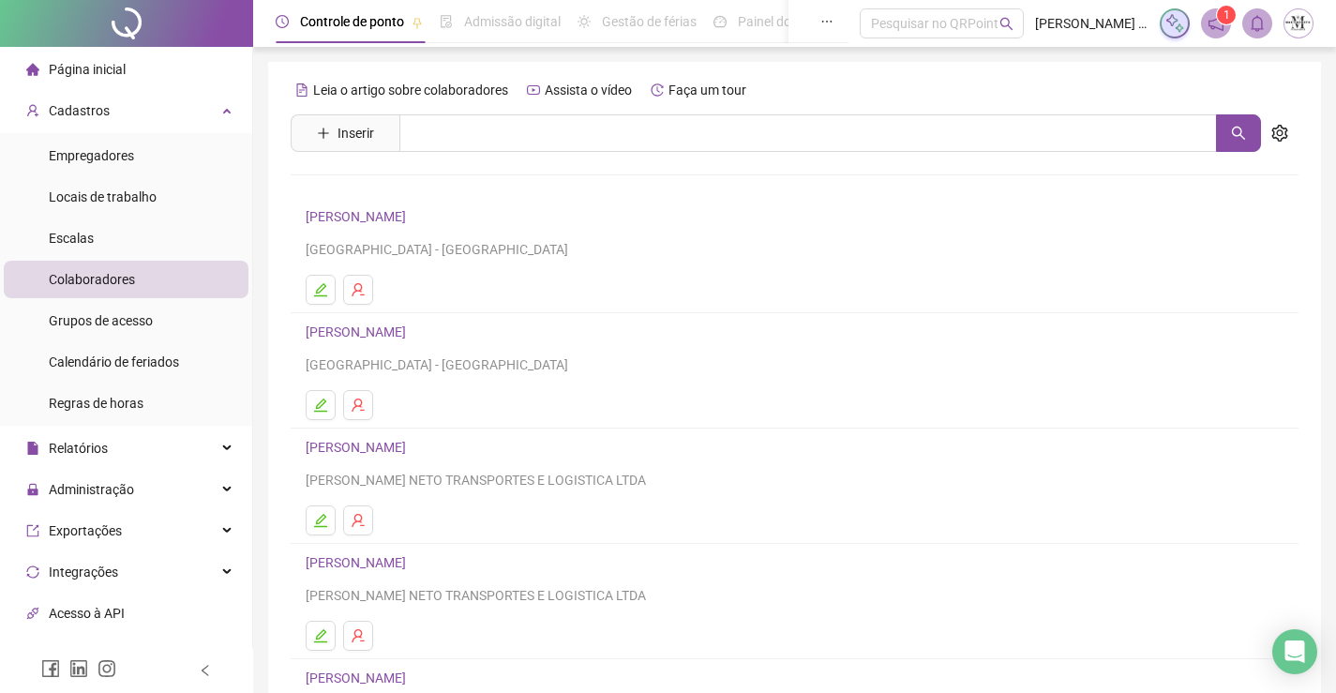
click at [410, 327] on link "ANDERSON DA SILVA DE ANDRADE" at bounding box center [359, 331] width 106 height 15
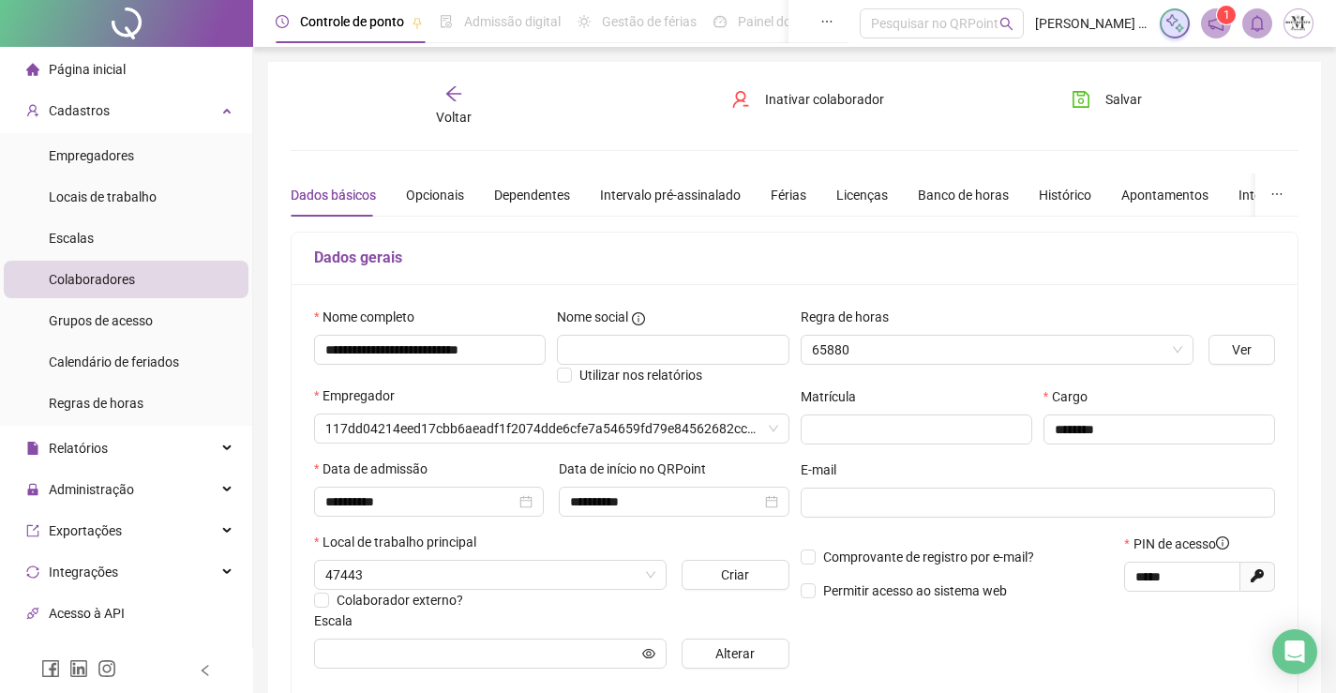
type input "**********"
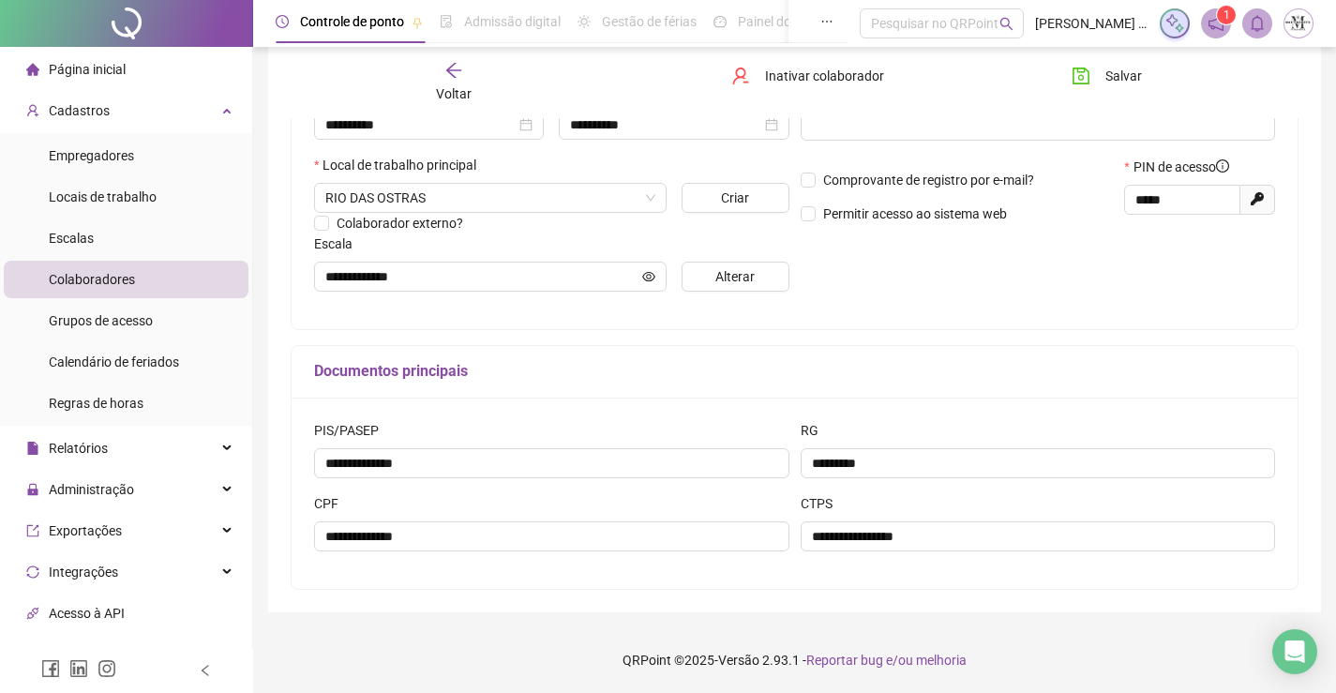
scroll to position [2, 0]
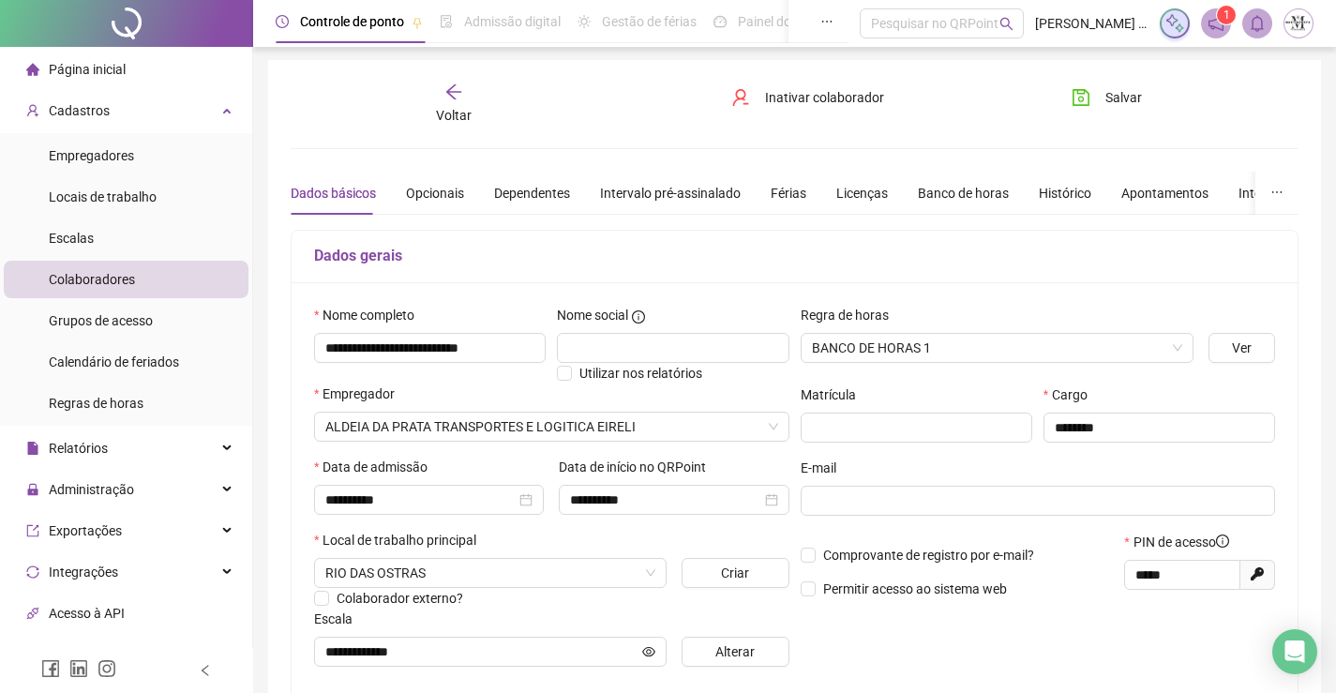
click at [471, 114] on div "Voltar" at bounding box center [454, 104] width 156 height 43
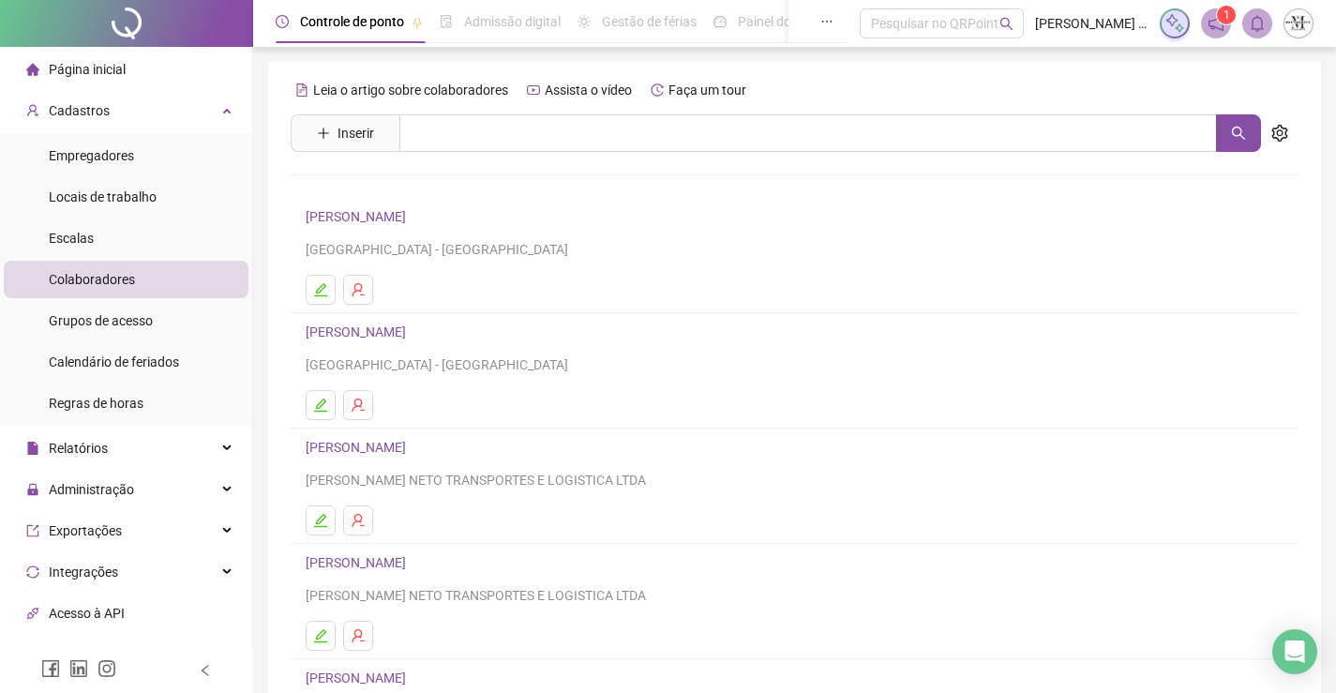
scroll to position [188, 0]
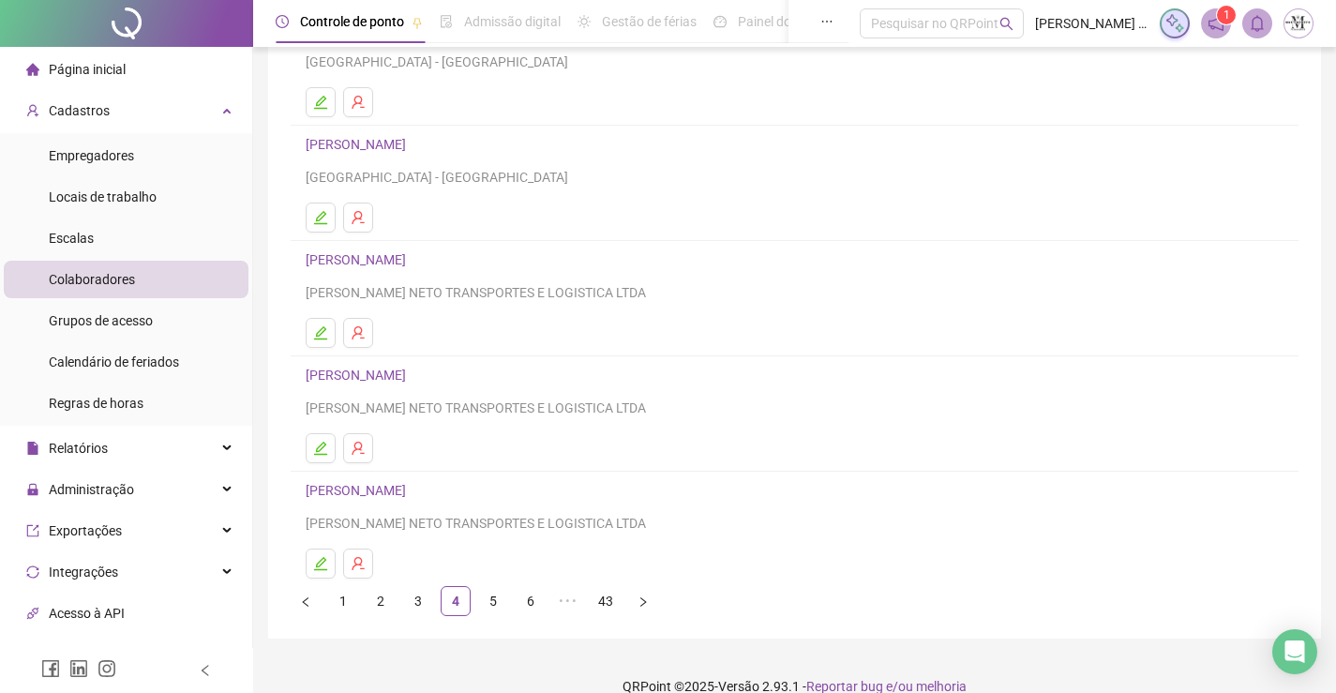
click at [412, 258] on link "ANDERSON LUIZ DE SOUZA OLIVEIRA" at bounding box center [359, 259] width 106 height 15
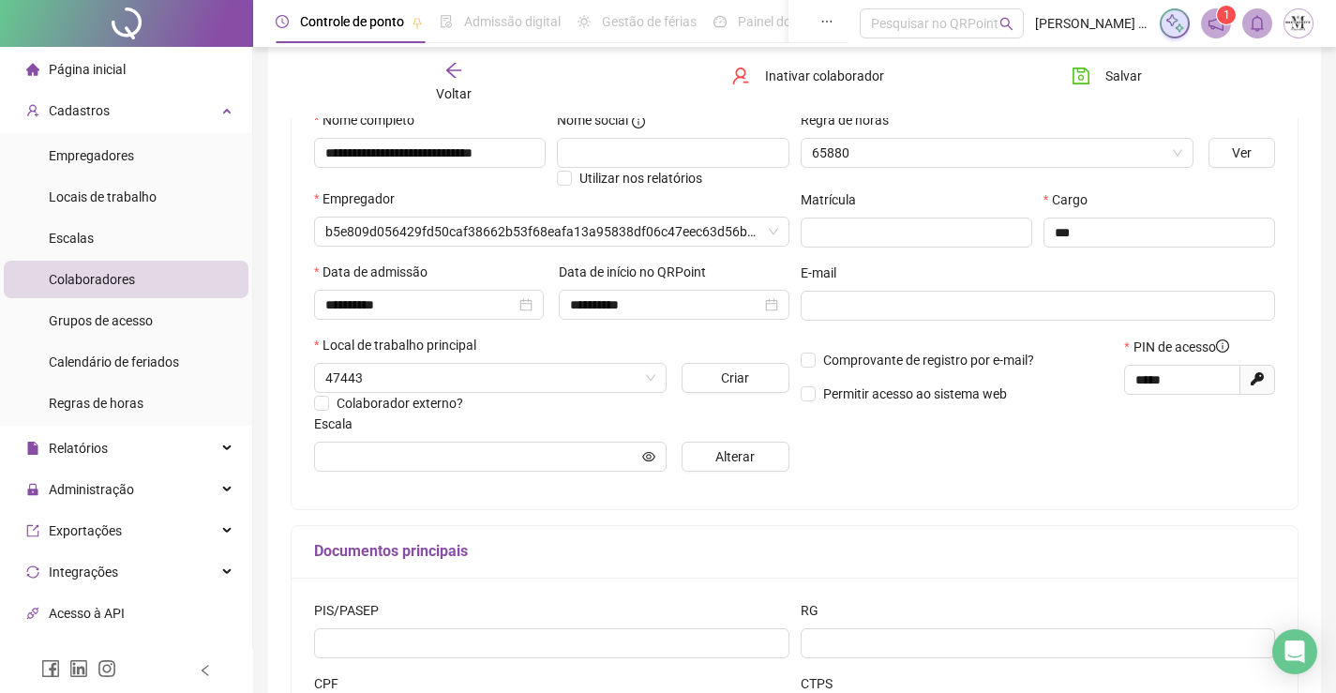
type input "**********"
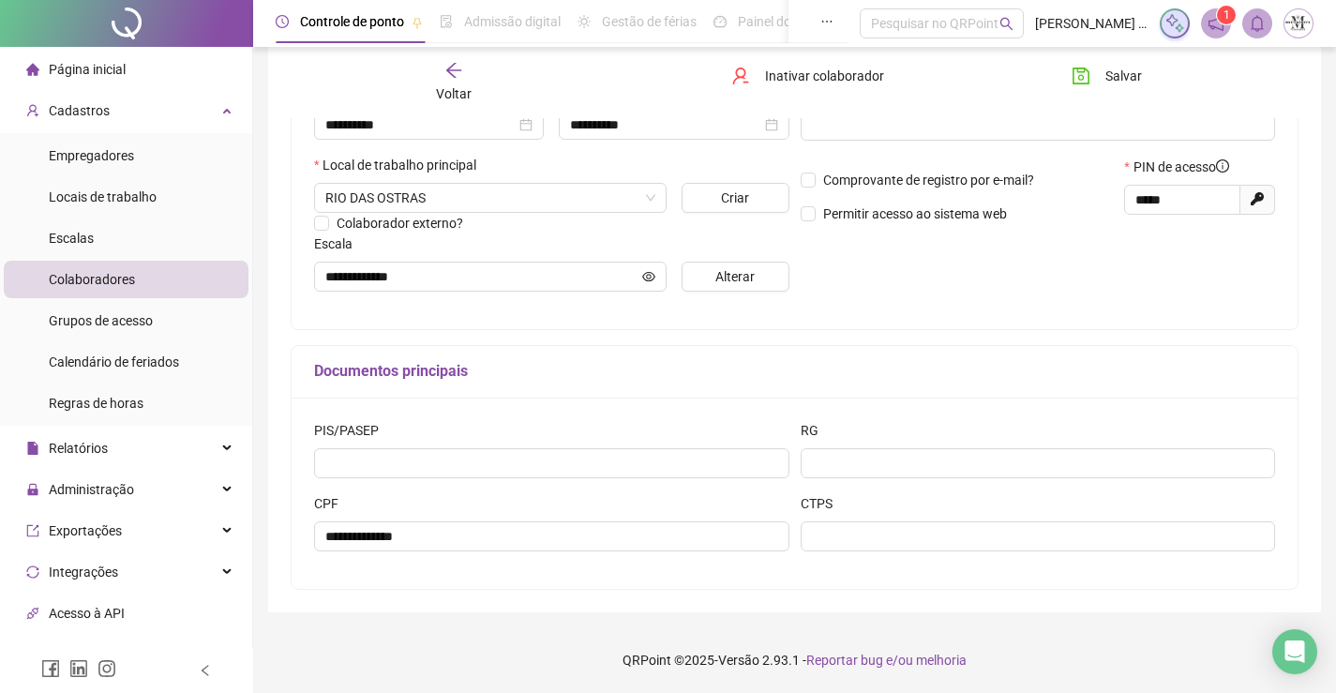
scroll to position [2, 0]
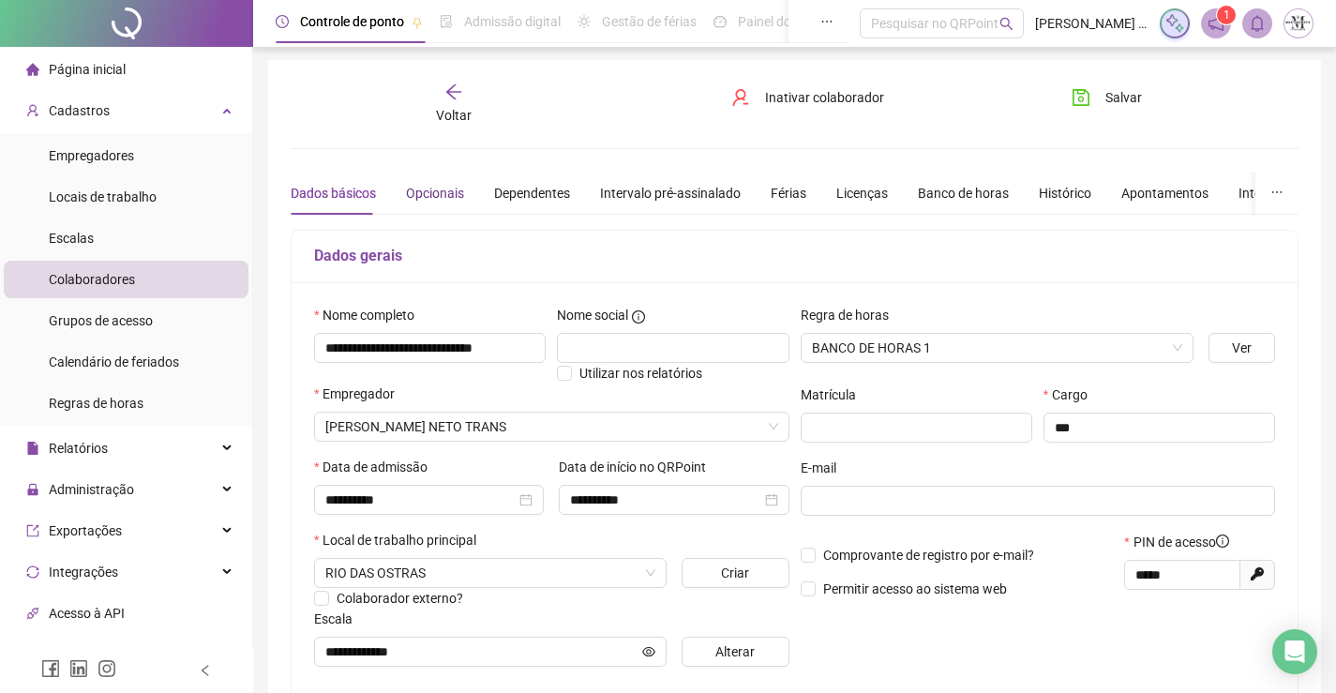
click at [433, 187] on div "Opcionais" at bounding box center [435, 193] width 58 height 21
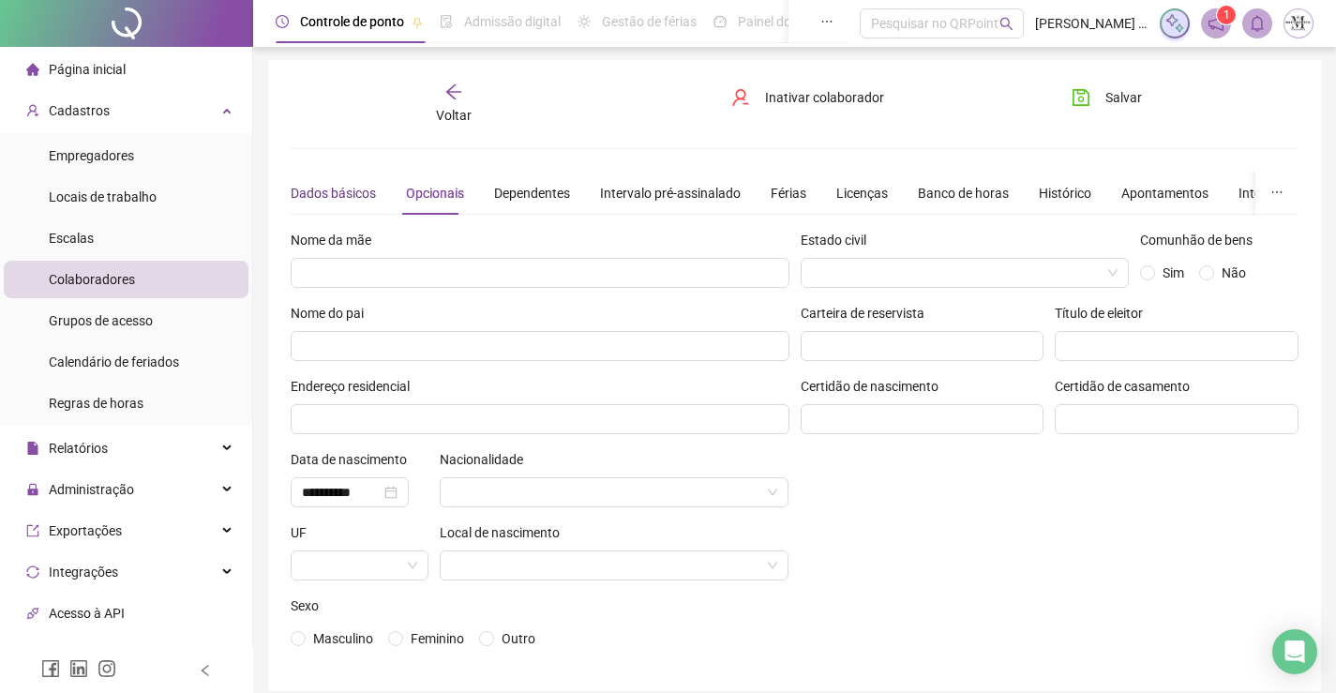
click at [351, 196] on div "Dados básicos" at bounding box center [333, 193] width 85 height 21
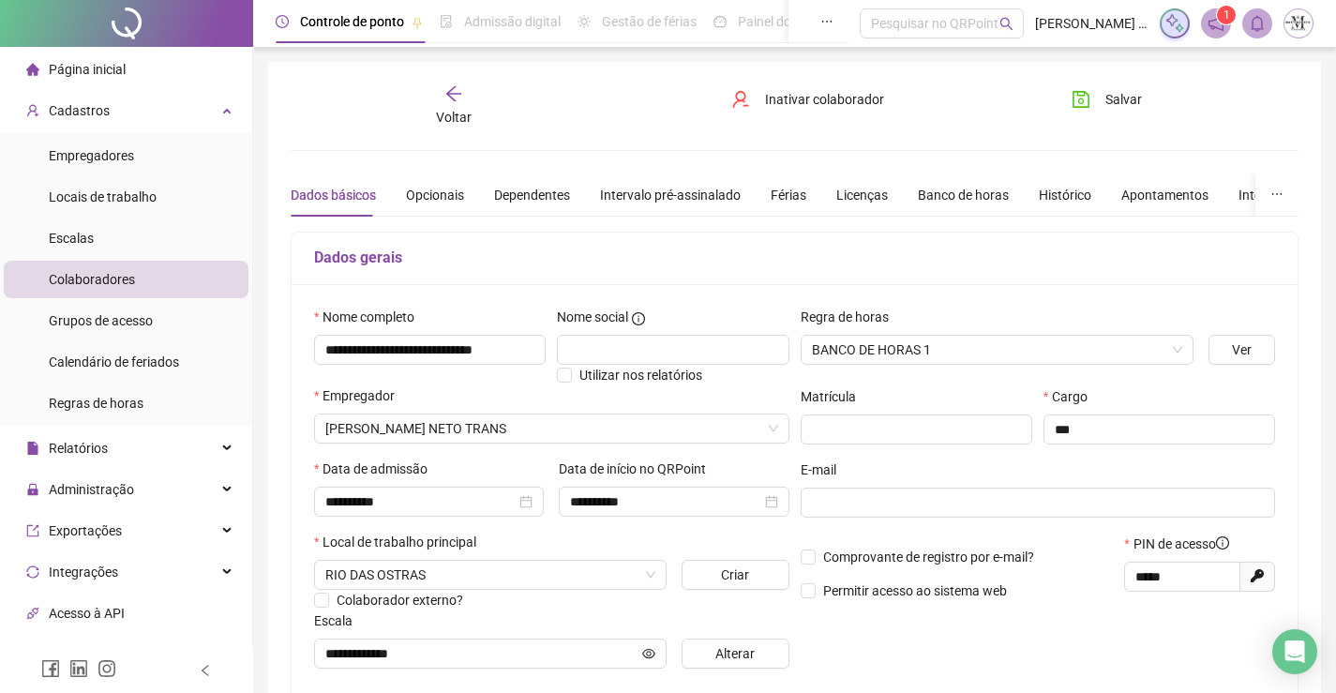
scroll to position [375, 0]
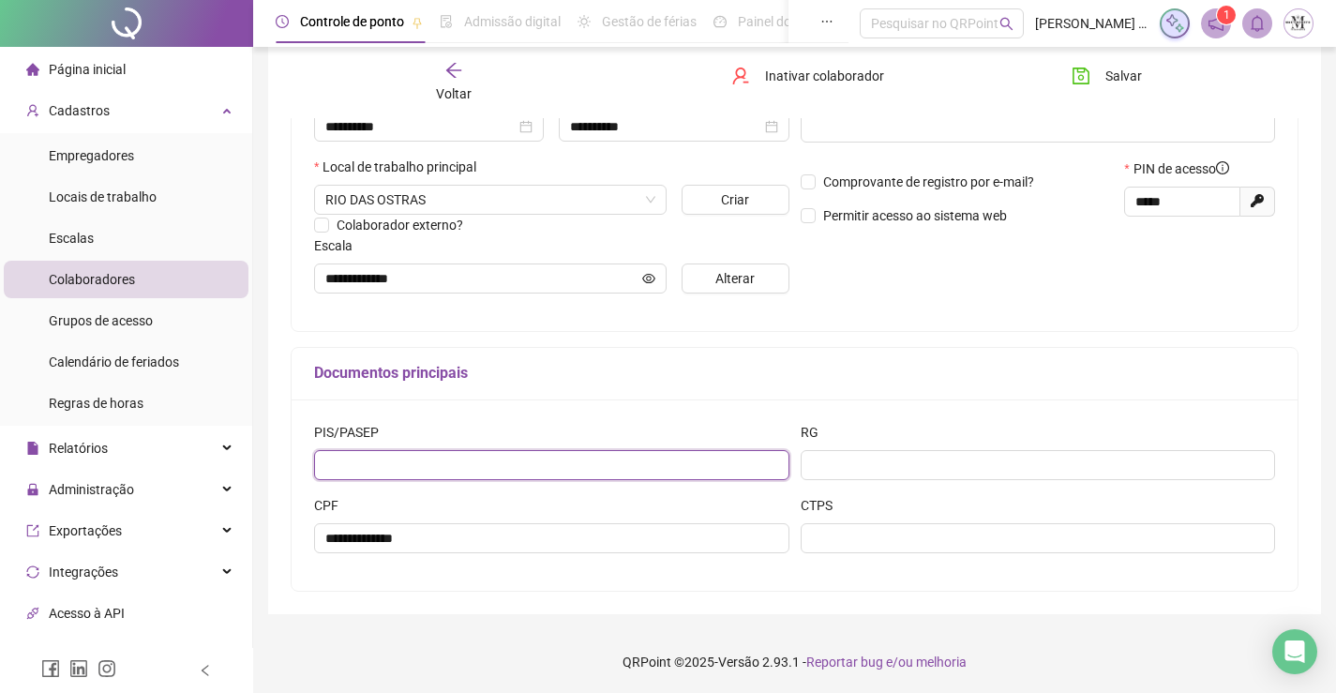
click at [475, 461] on input "text" at bounding box center [551, 465] width 475 height 30
type input "*"
type input "**********"
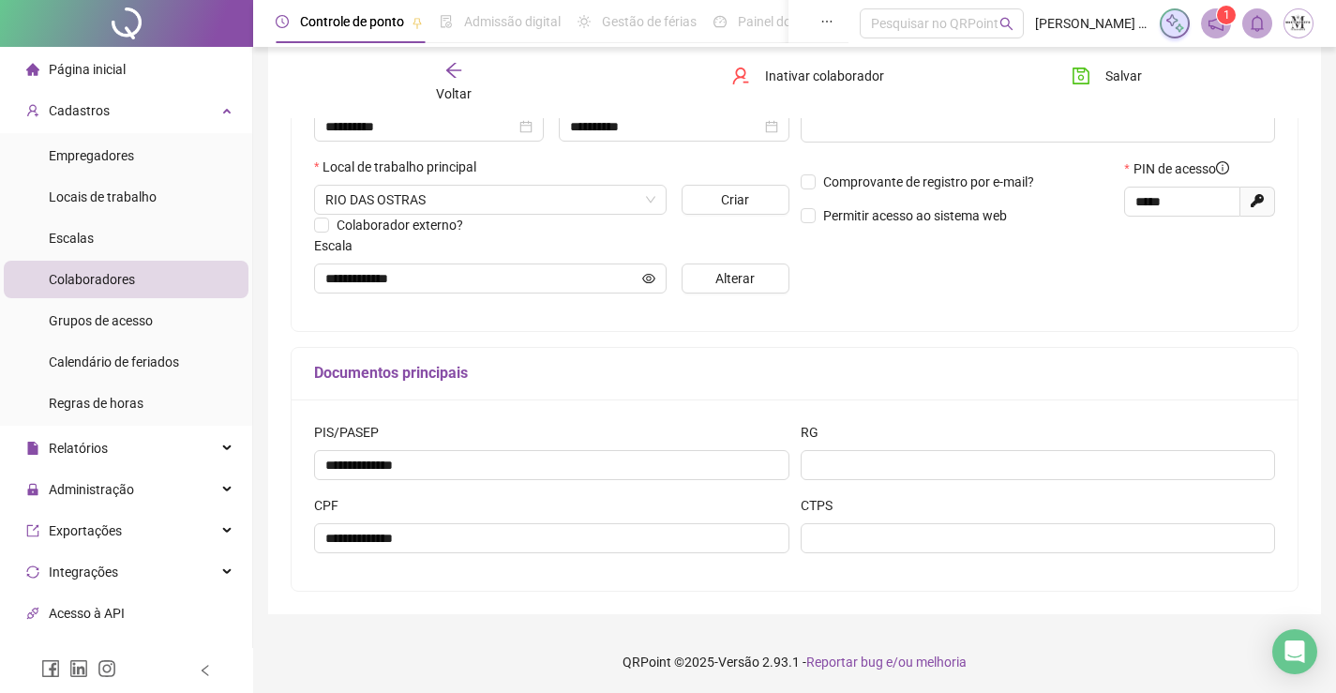
click at [996, 444] on div "RG" at bounding box center [1038, 436] width 475 height 28
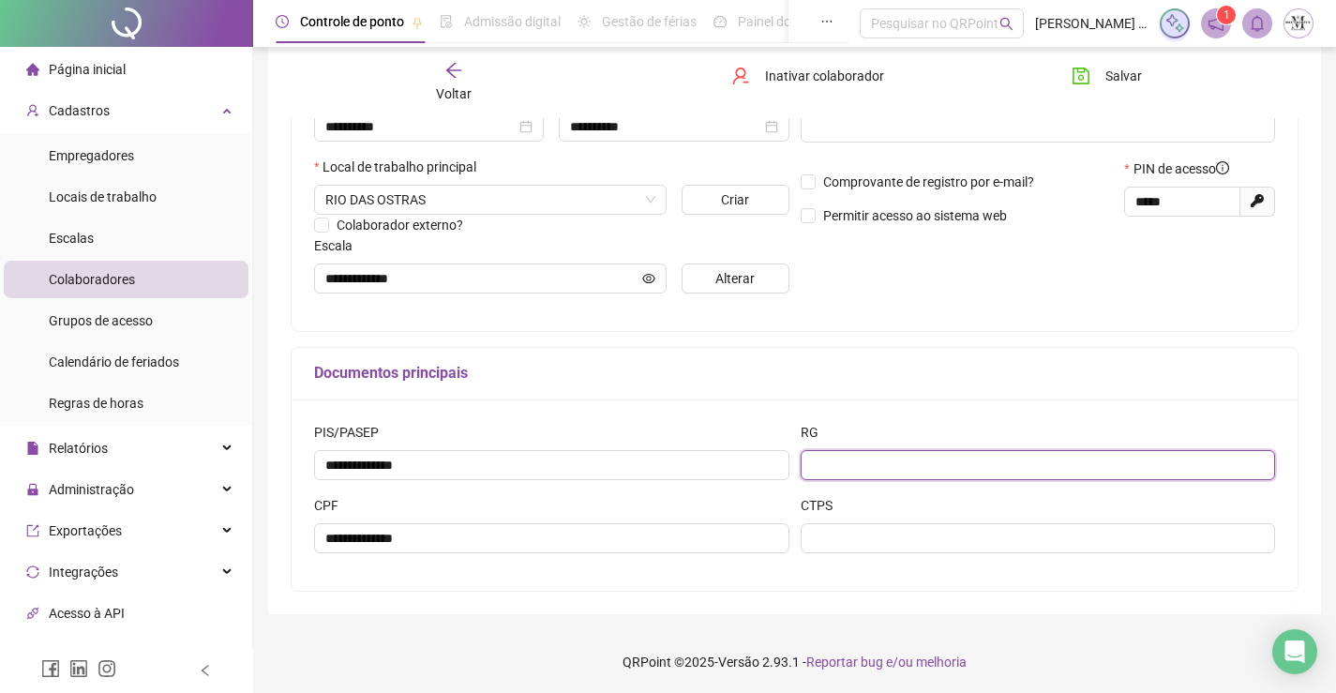
click at [998, 460] on input "text" at bounding box center [1038, 465] width 475 height 30
type input "*********"
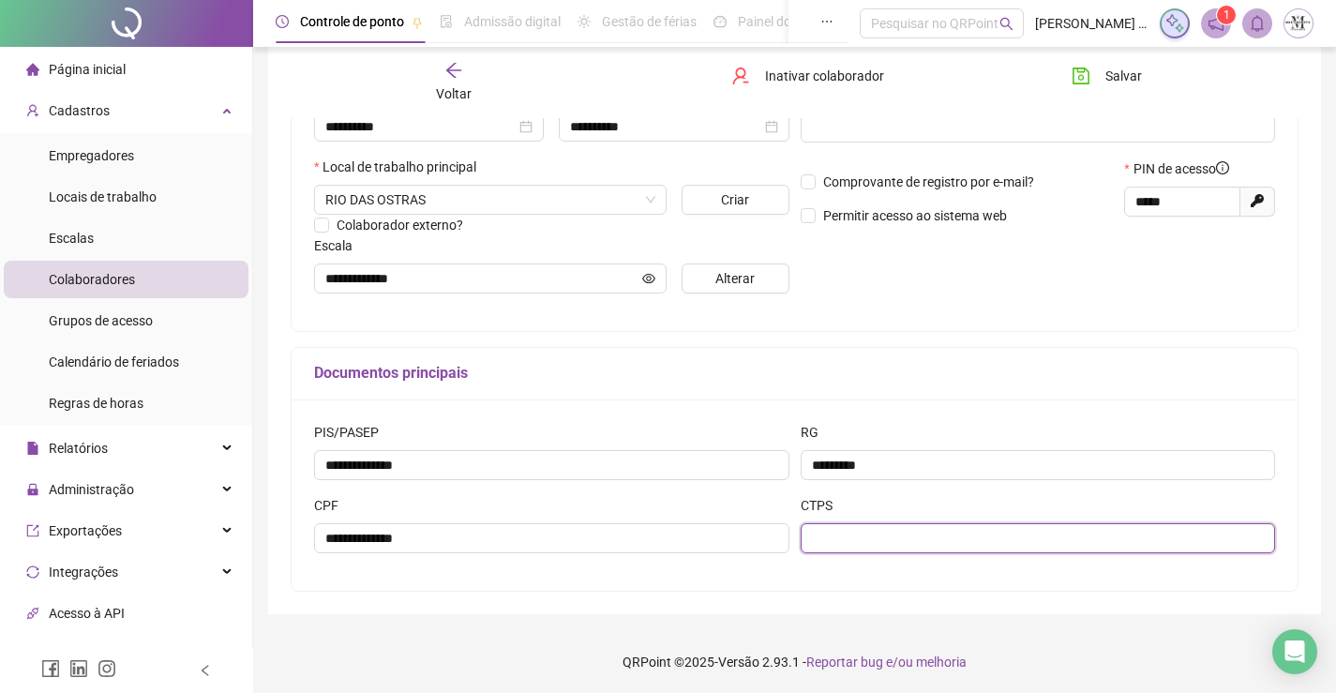
click at [985, 544] on input "text" at bounding box center [1038, 538] width 475 height 30
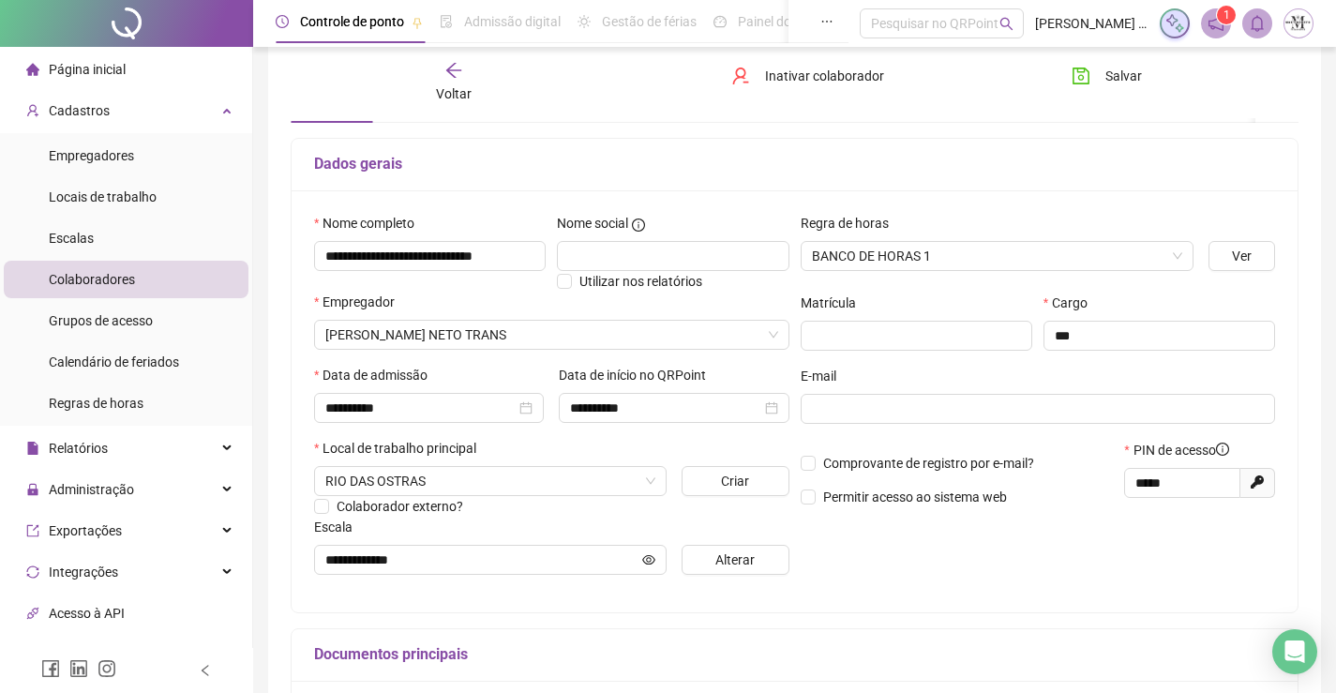
scroll to position [0, 0]
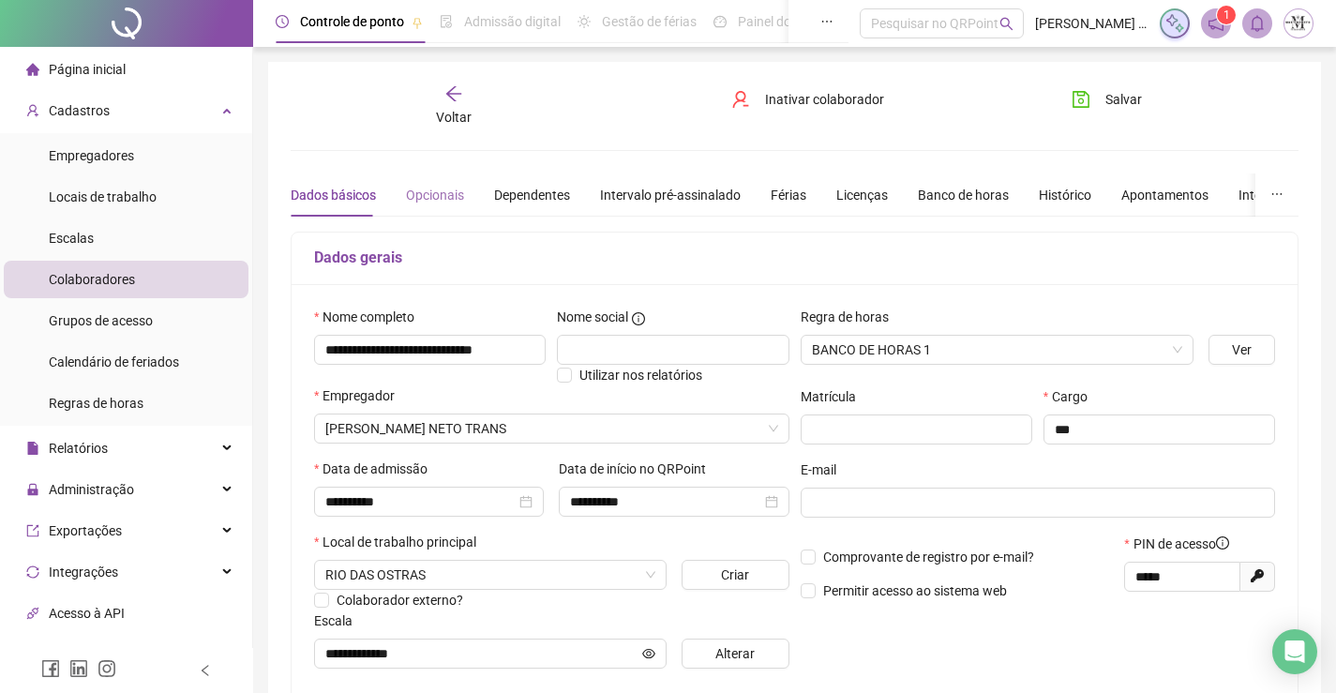
type input "*********"
click at [455, 198] on div "Opcionais" at bounding box center [435, 195] width 58 height 21
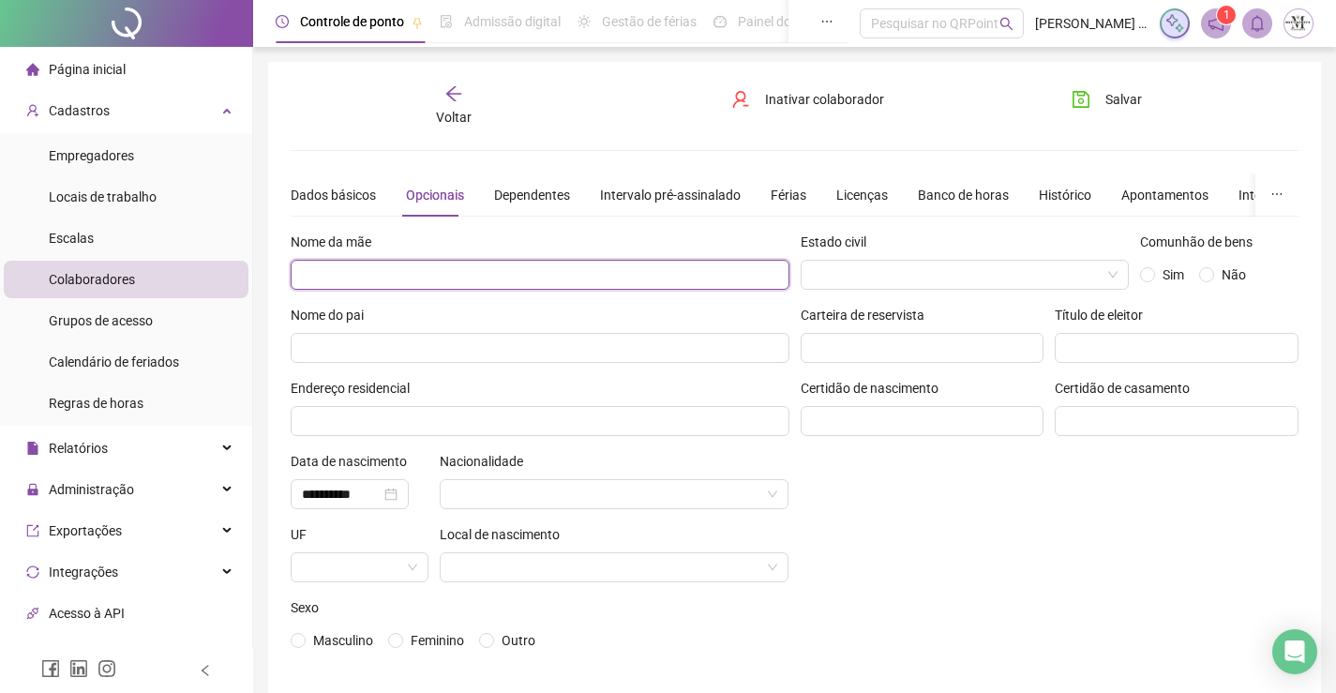
click at [569, 266] on input "text" at bounding box center [540, 275] width 499 height 30
type input "**********"
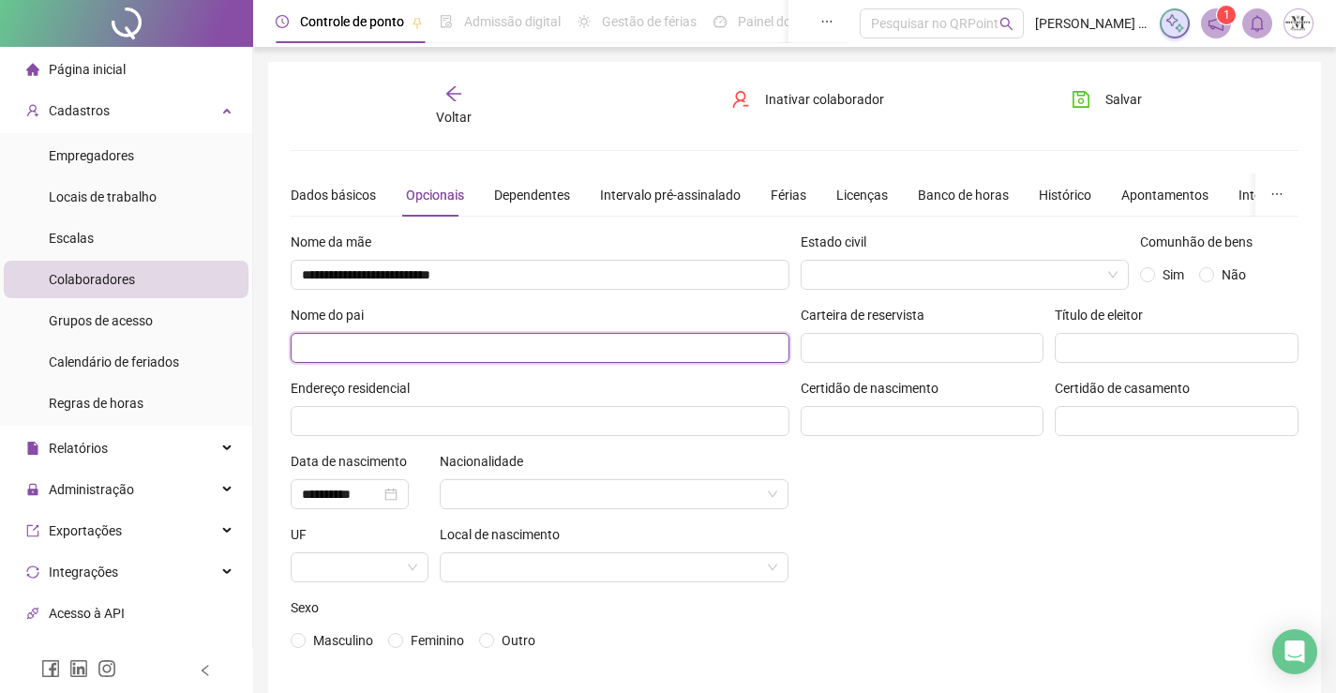
click at [564, 346] on input "text" at bounding box center [540, 348] width 499 height 30
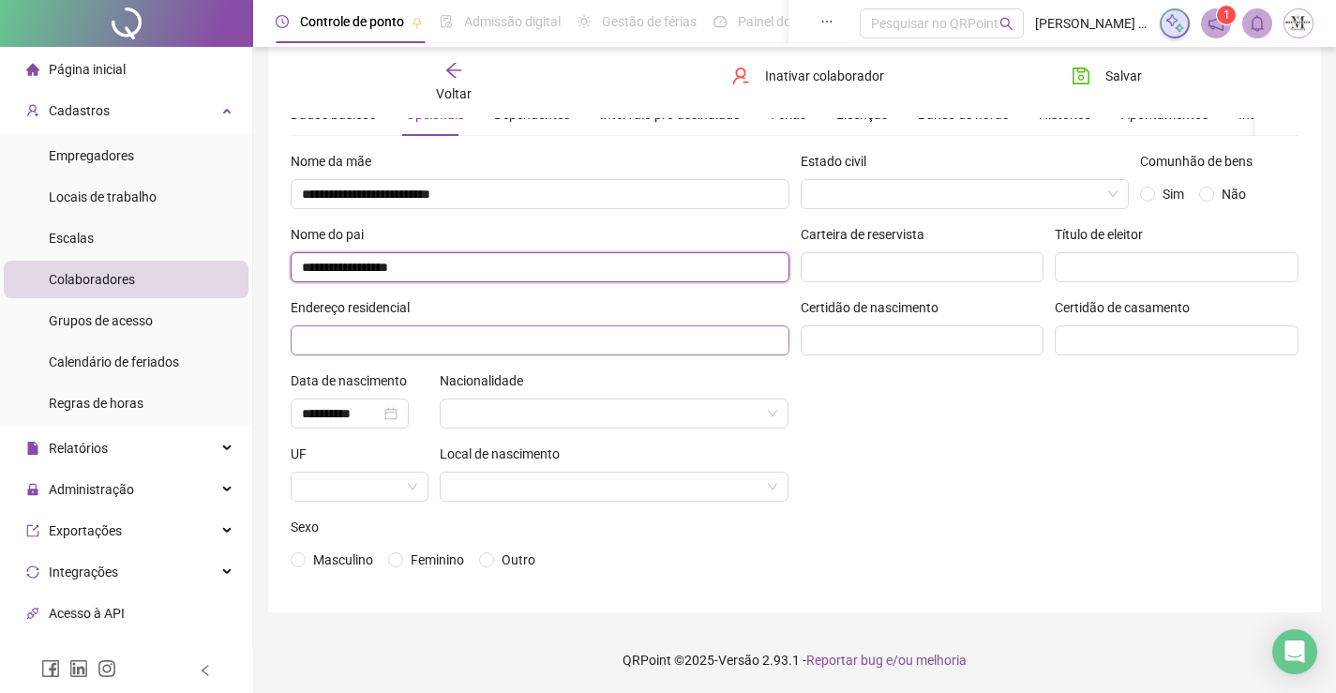
type input "**********"
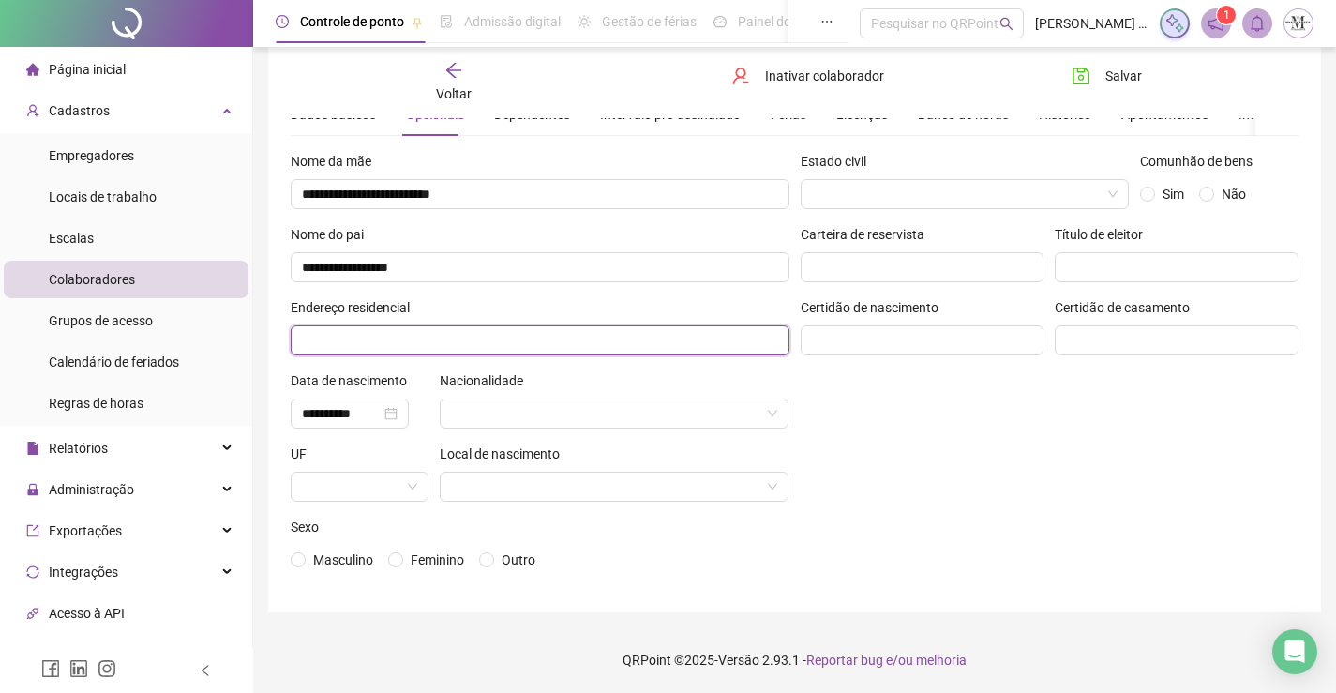
click at [502, 330] on input "text" at bounding box center [540, 340] width 499 height 30
type input "*"
type input "**********"
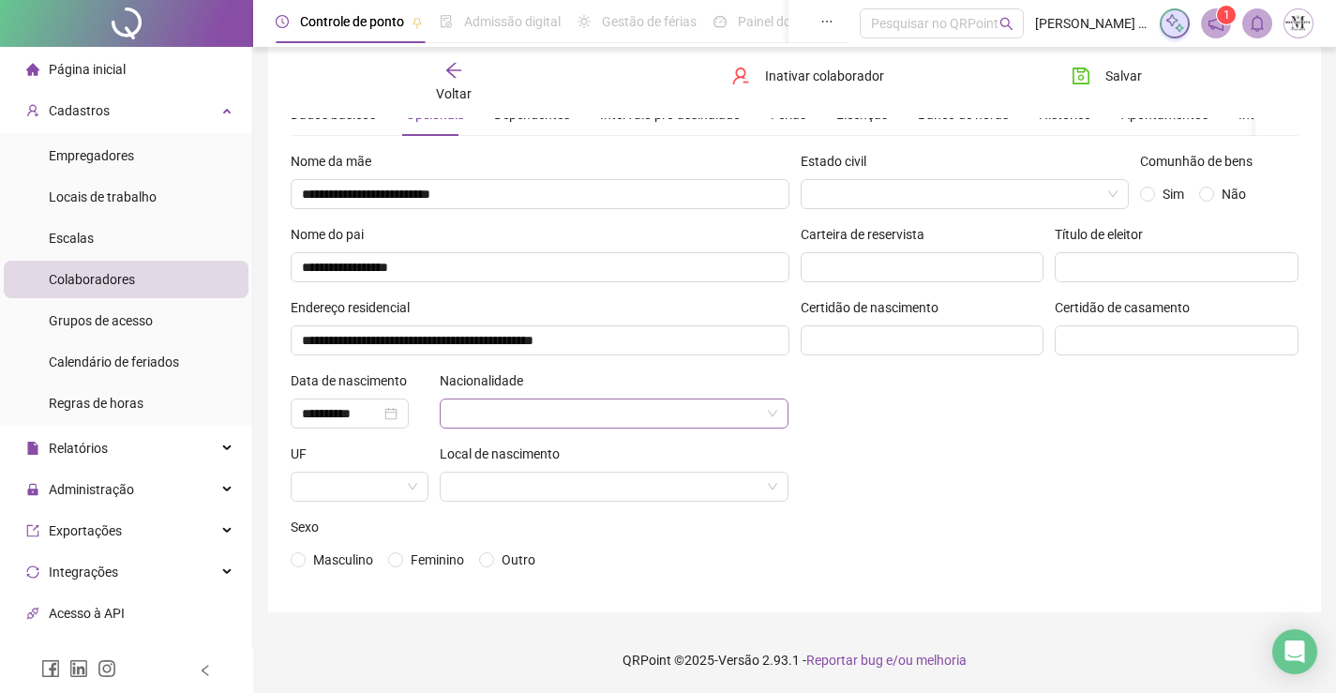
click at [644, 414] on input "search" at bounding box center [606, 413] width 310 height 28
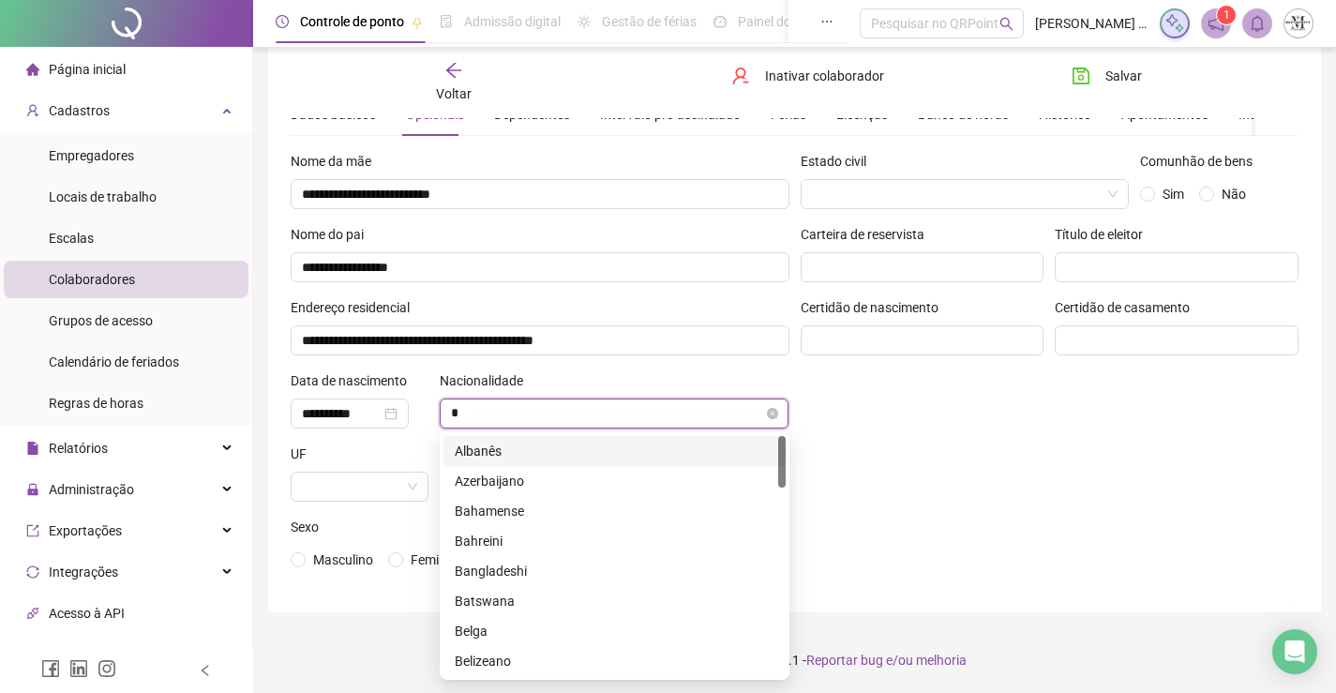
type input "**"
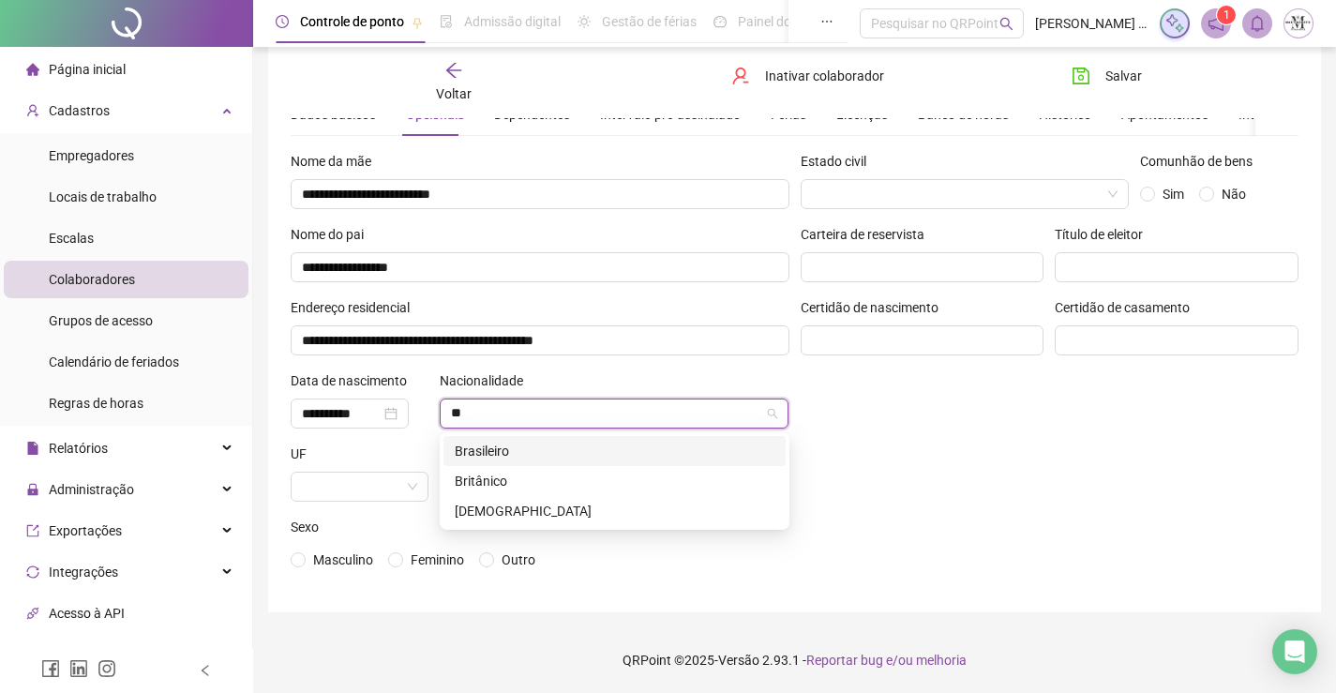
click at [563, 442] on div "Brasileiro" at bounding box center [615, 451] width 320 height 21
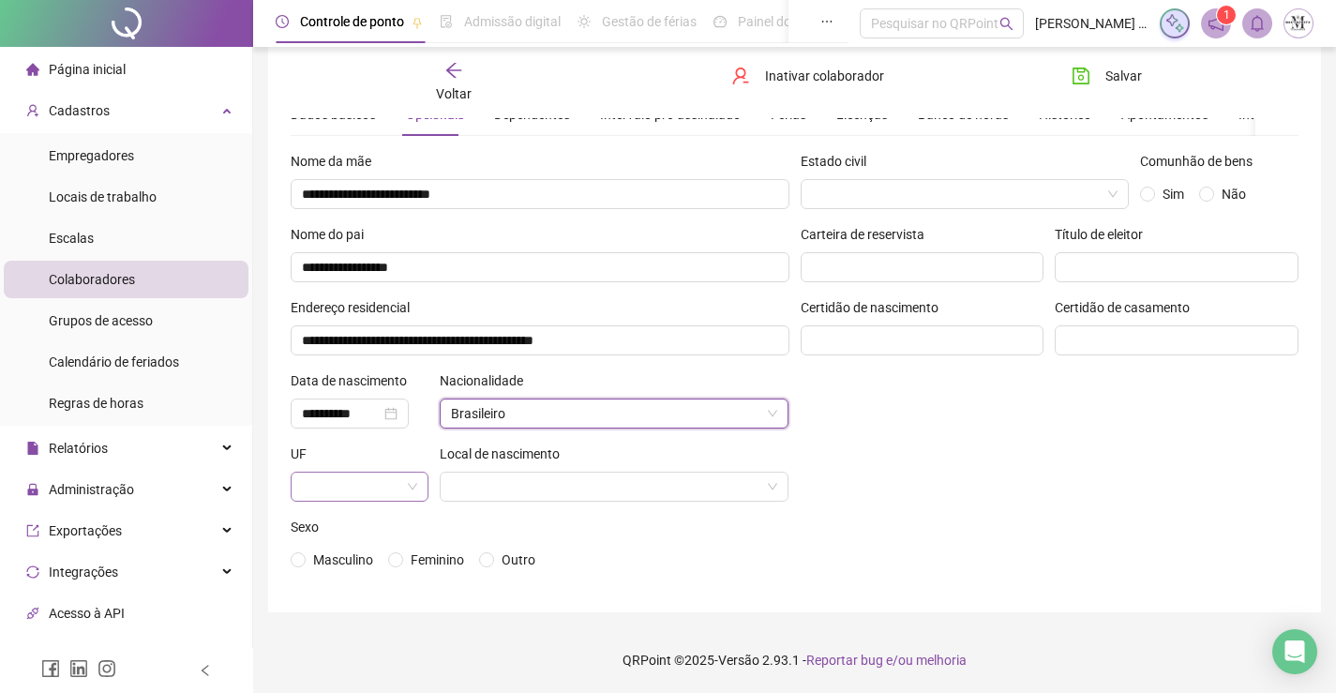
click at [397, 485] on input "search" at bounding box center [351, 487] width 98 height 28
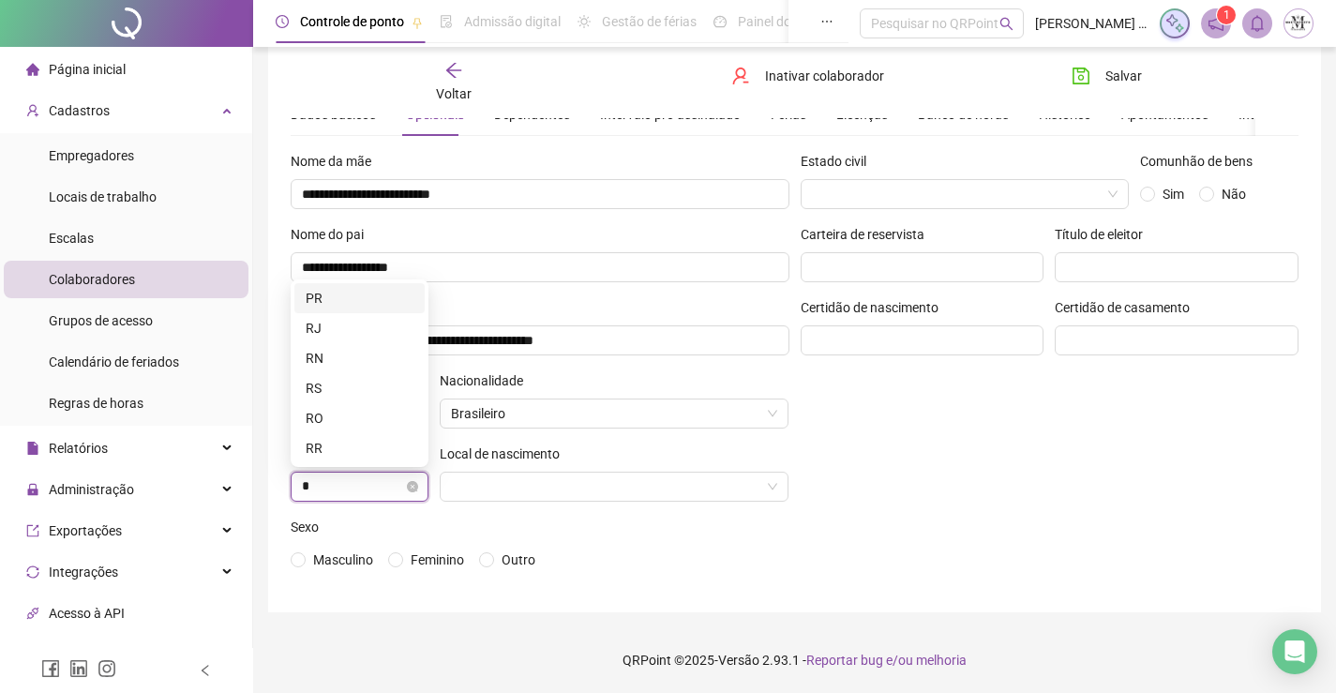
type input "**"
click at [378, 454] on div "RJ" at bounding box center [360, 448] width 108 height 21
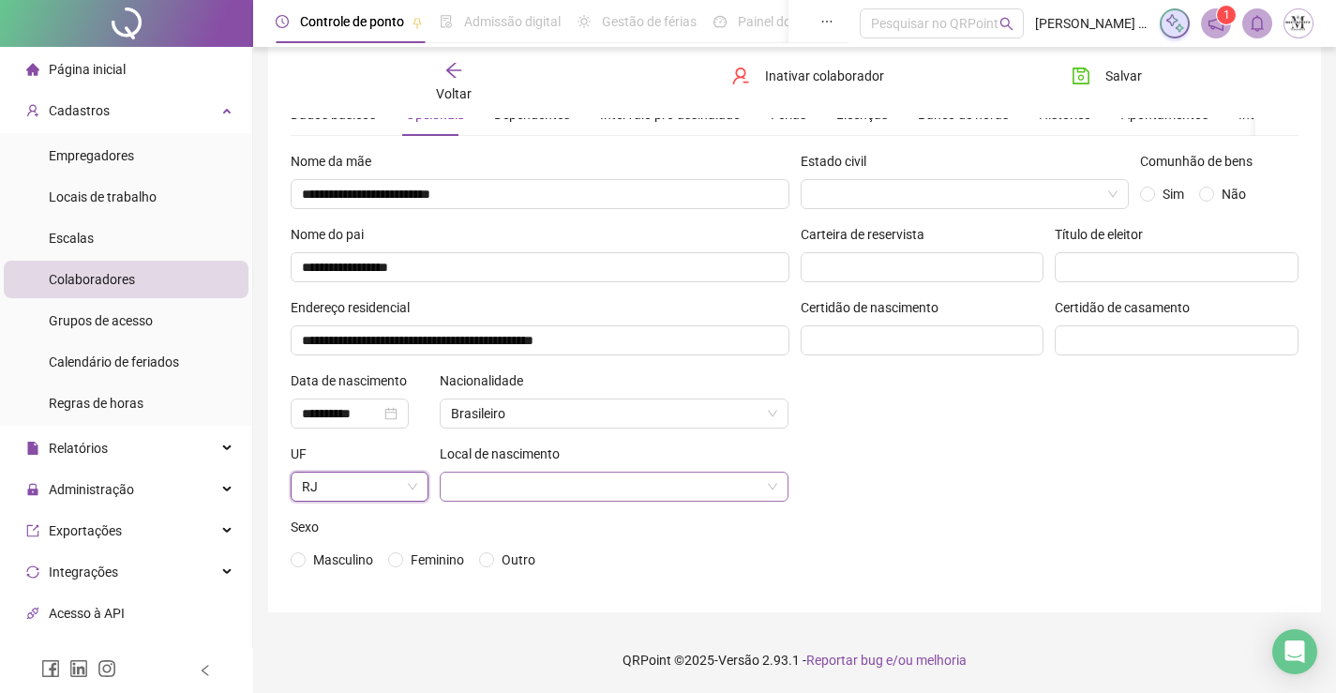
click at [517, 492] on input "search" at bounding box center [606, 487] width 310 height 28
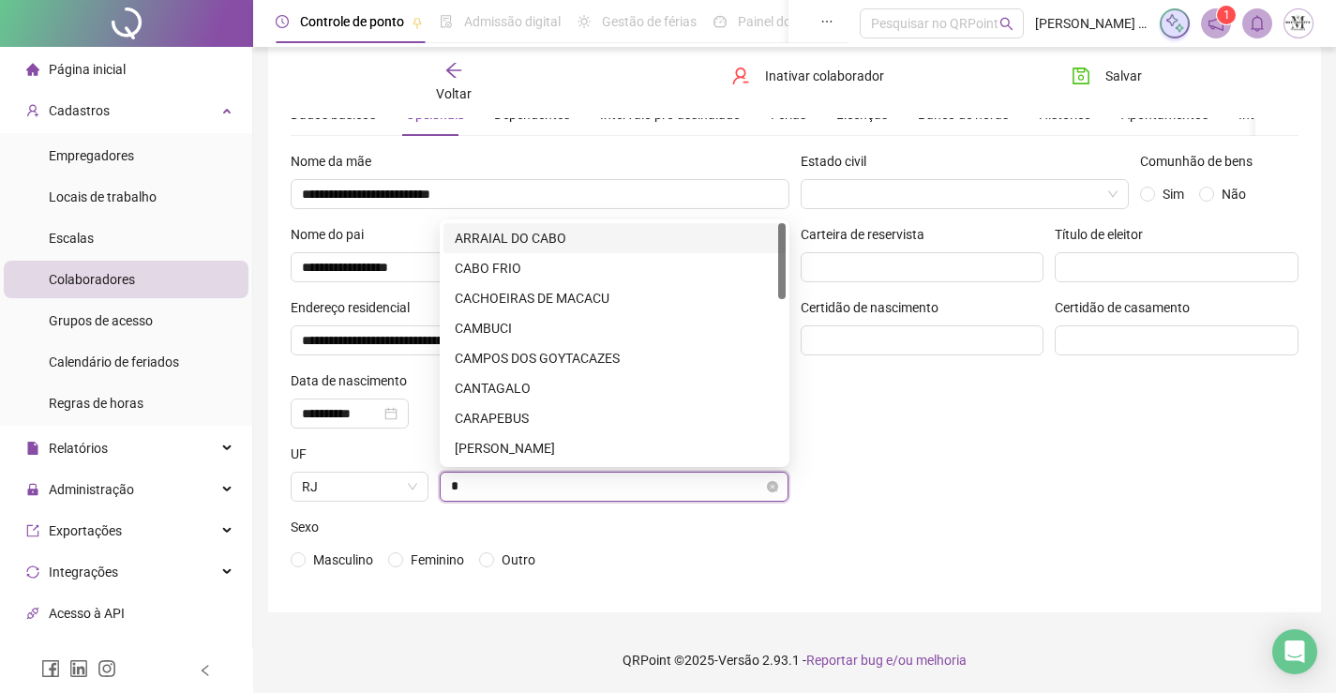
type input "**"
click at [533, 275] on div "CABO FRIO" at bounding box center [615, 268] width 320 height 21
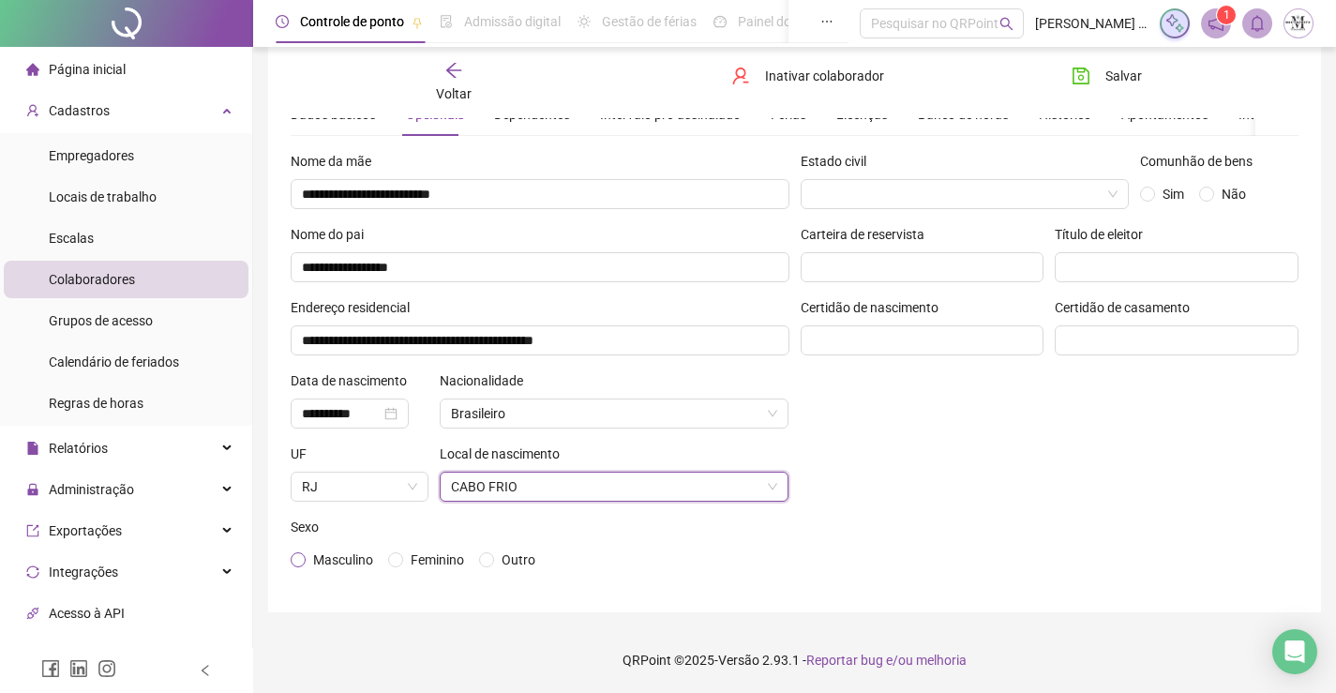
click at [309, 564] on span "Masculino" at bounding box center [343, 559] width 75 height 21
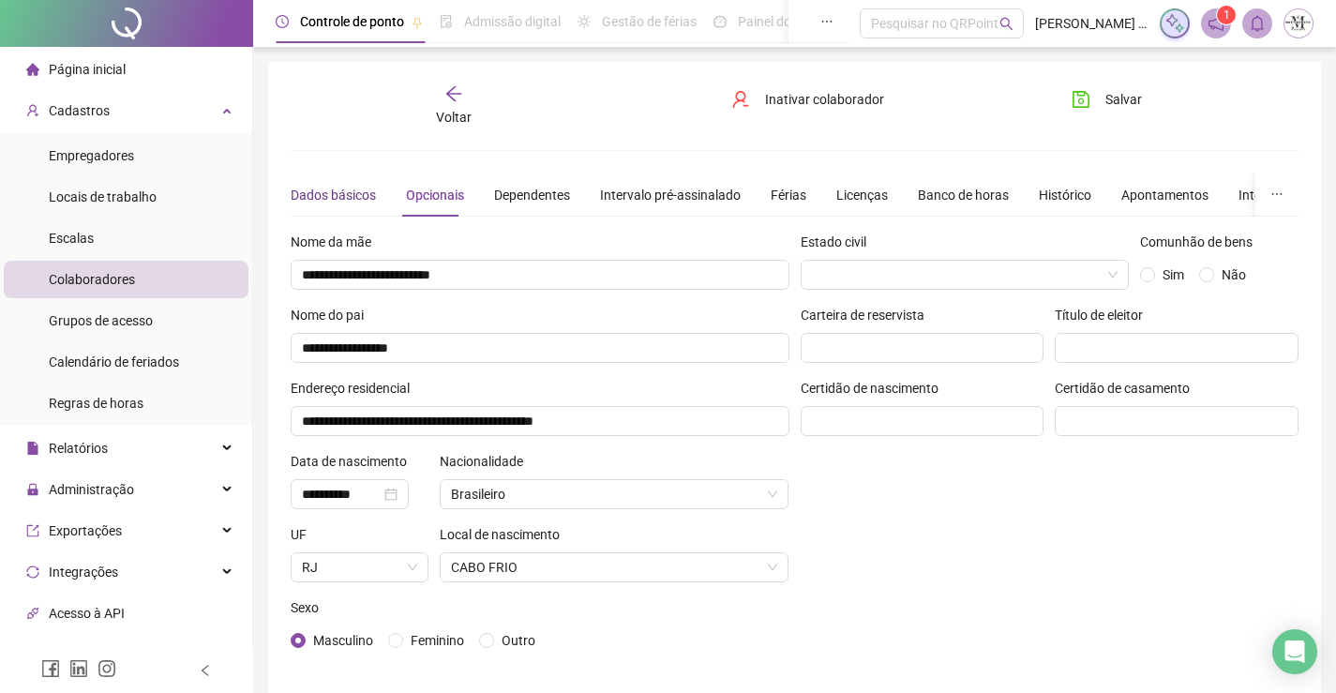
click at [310, 196] on div "Dados básicos" at bounding box center [333, 195] width 85 height 21
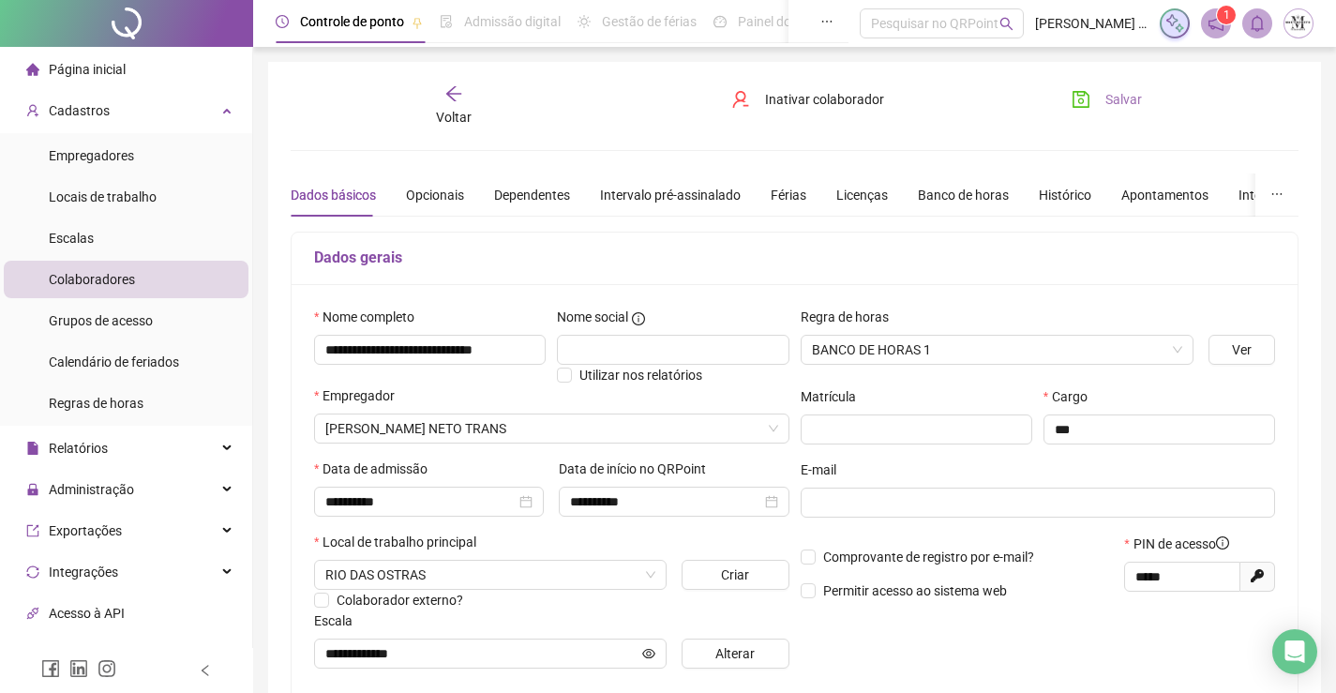
click at [1074, 100] on icon "save" at bounding box center [1081, 99] width 17 height 17
click at [469, 105] on div "Voltar" at bounding box center [454, 105] width 156 height 43
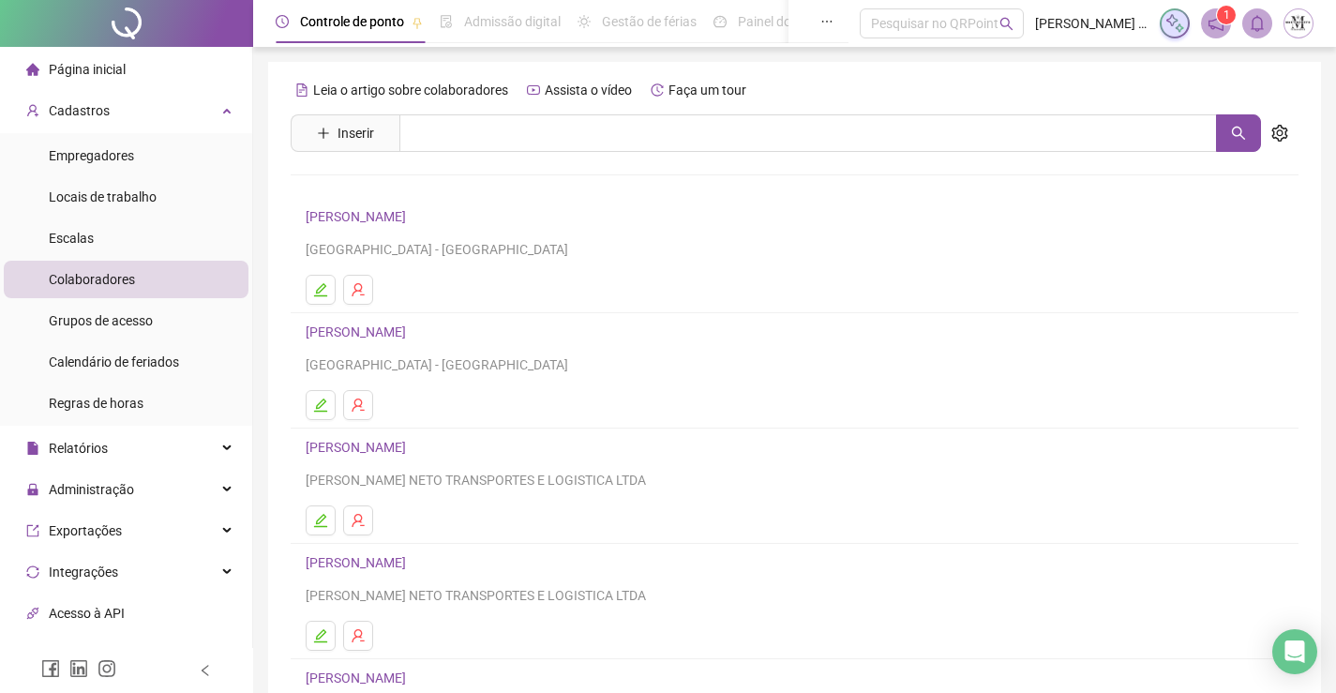
scroll to position [214, 0]
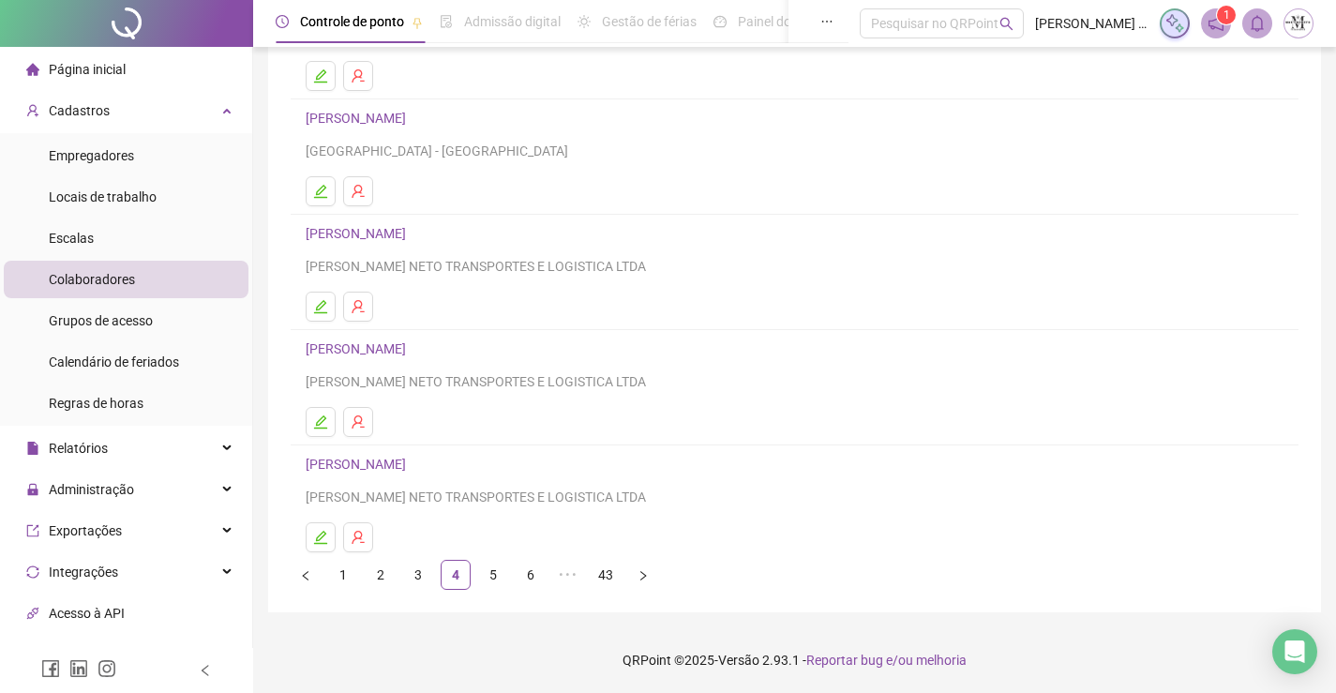
click at [402, 349] on link "BRAIAN DA SILVA E SILVA" at bounding box center [359, 348] width 106 height 15
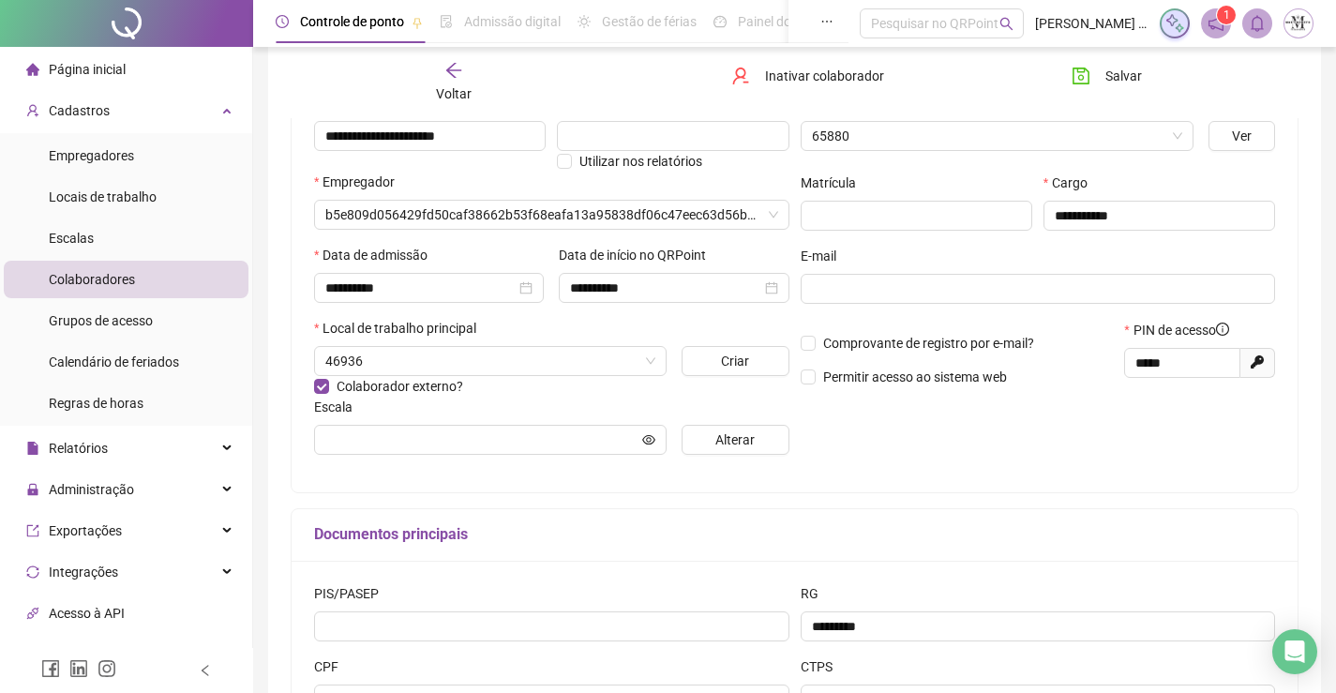
scroll to position [223, 0]
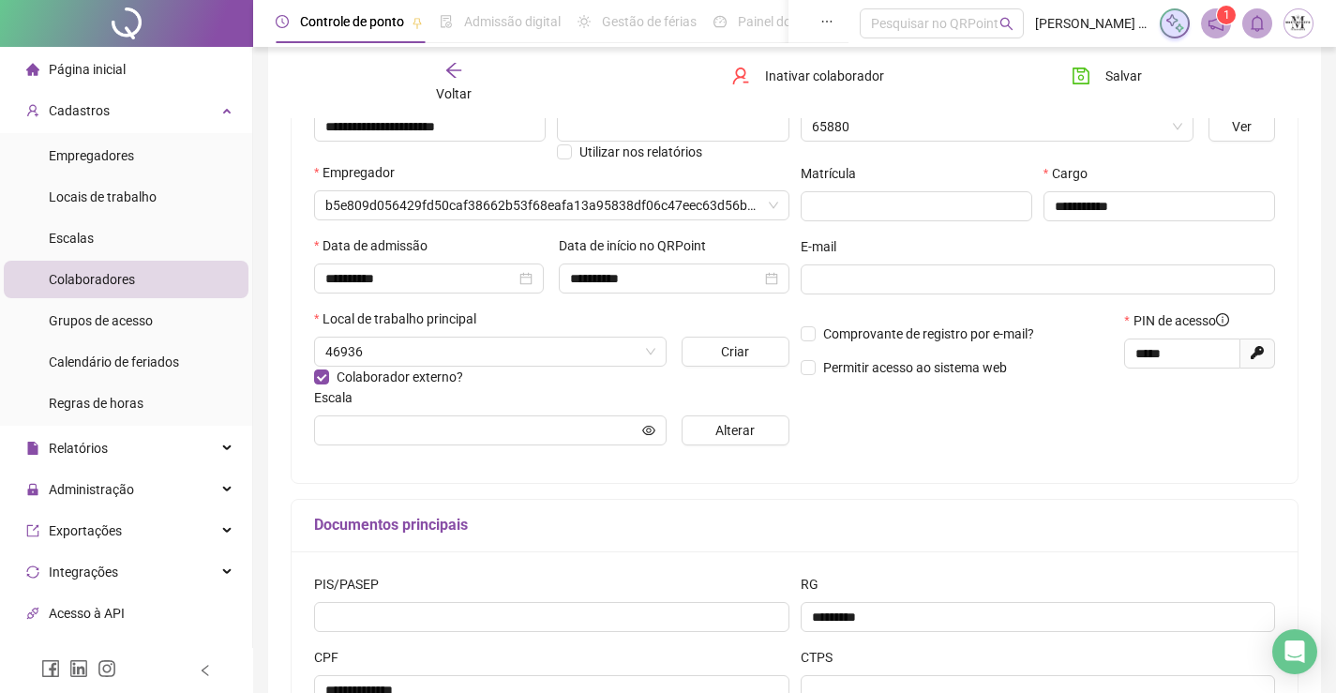
type input "****"
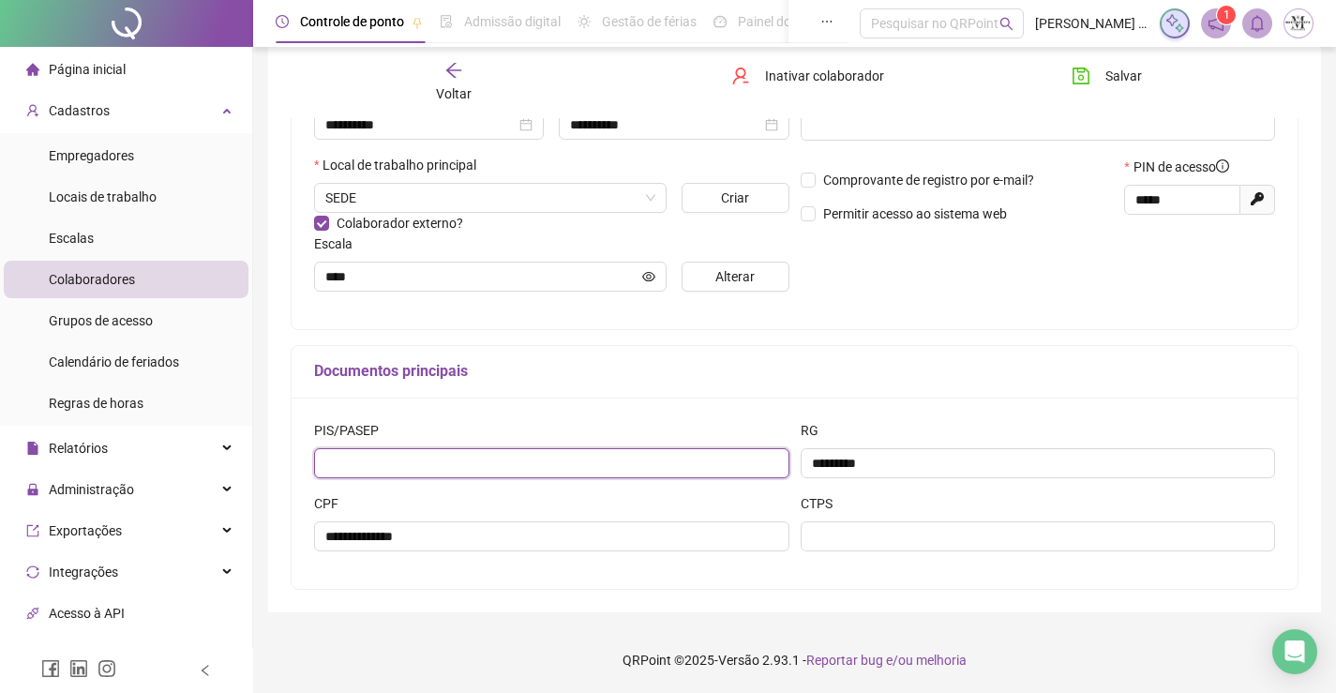
click at [603, 455] on input "text" at bounding box center [551, 463] width 475 height 30
type input "**********"
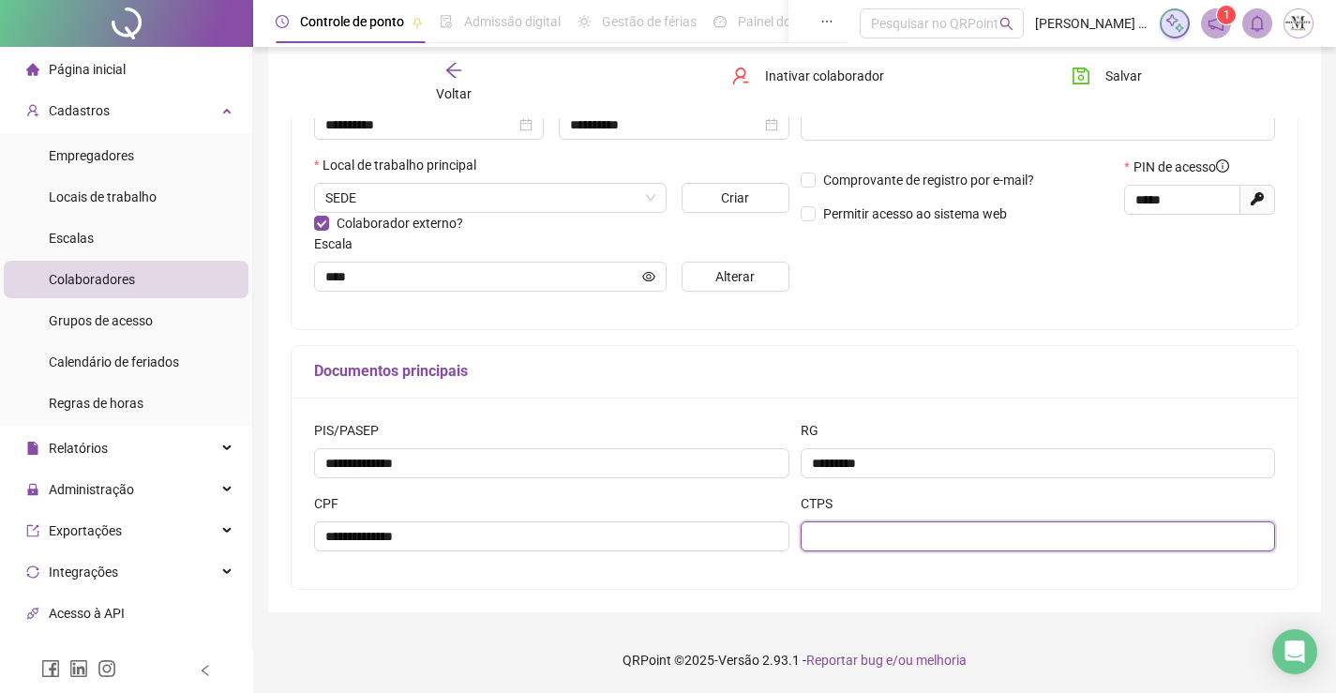
click at [888, 539] on input "text" at bounding box center [1038, 536] width 475 height 30
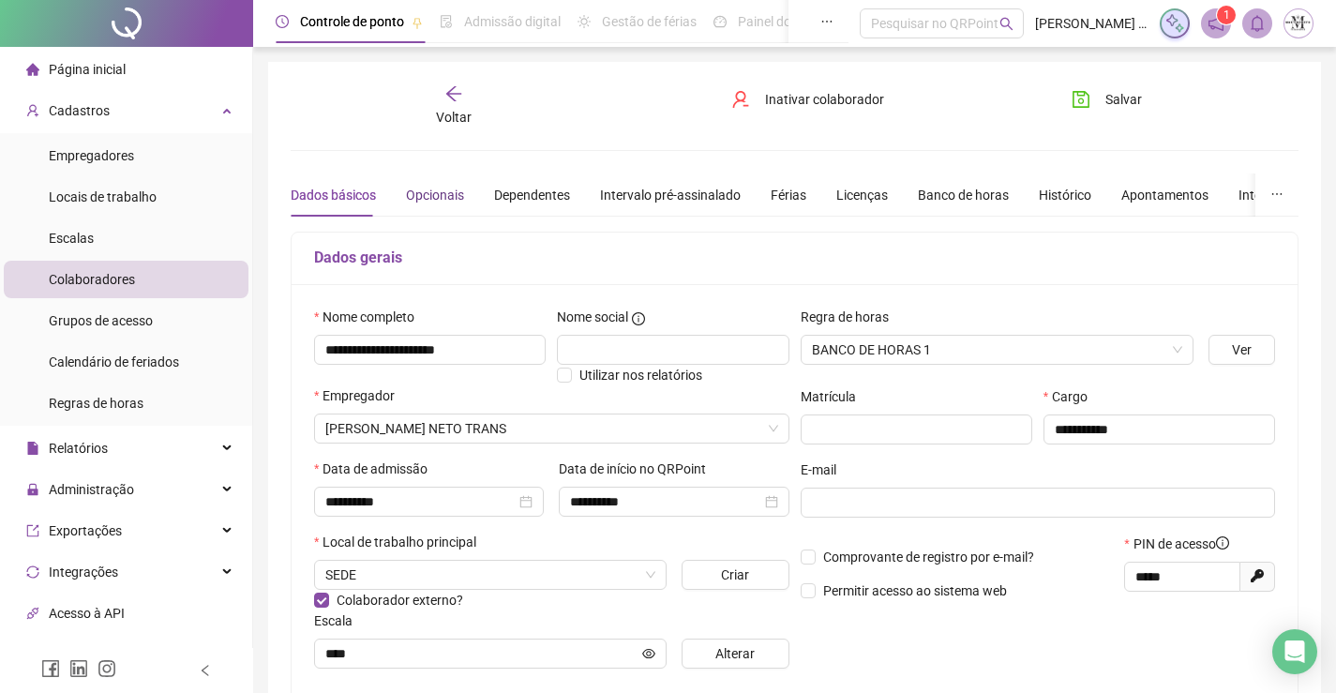
click at [441, 192] on div "Opcionais" at bounding box center [435, 195] width 58 height 21
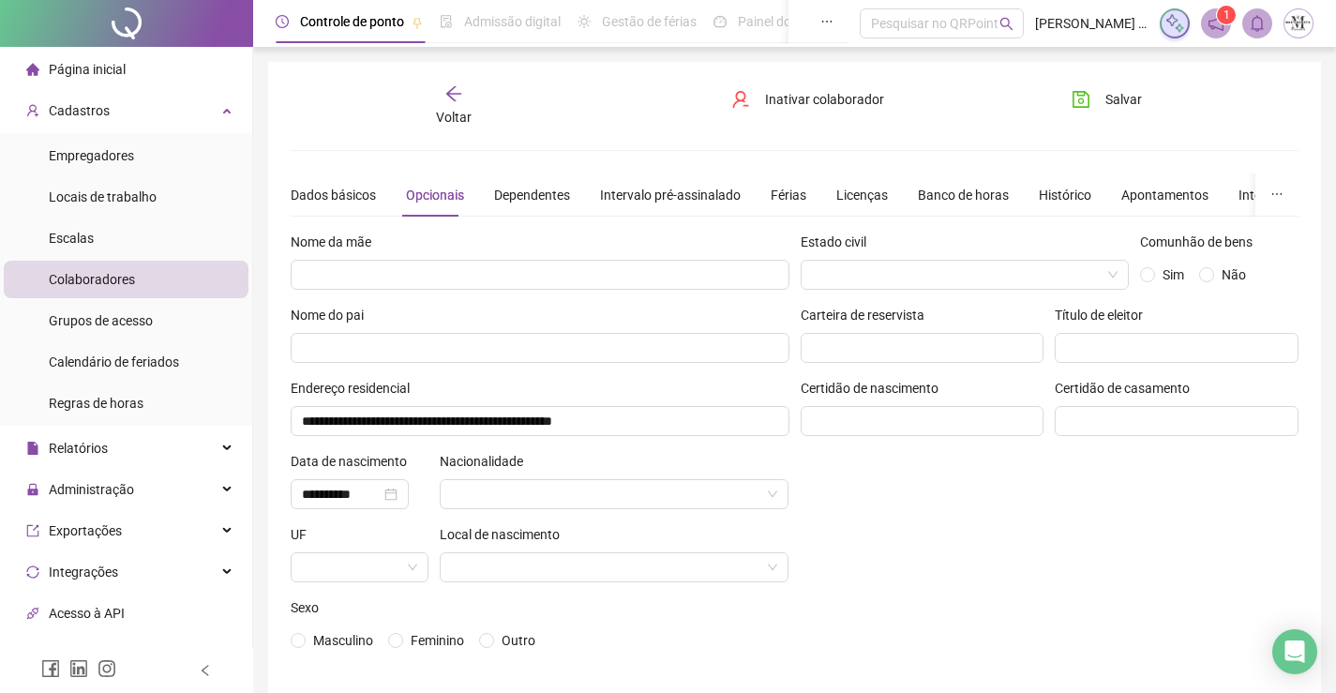
click at [571, 258] on div "Nome da mãe" at bounding box center [540, 246] width 499 height 28
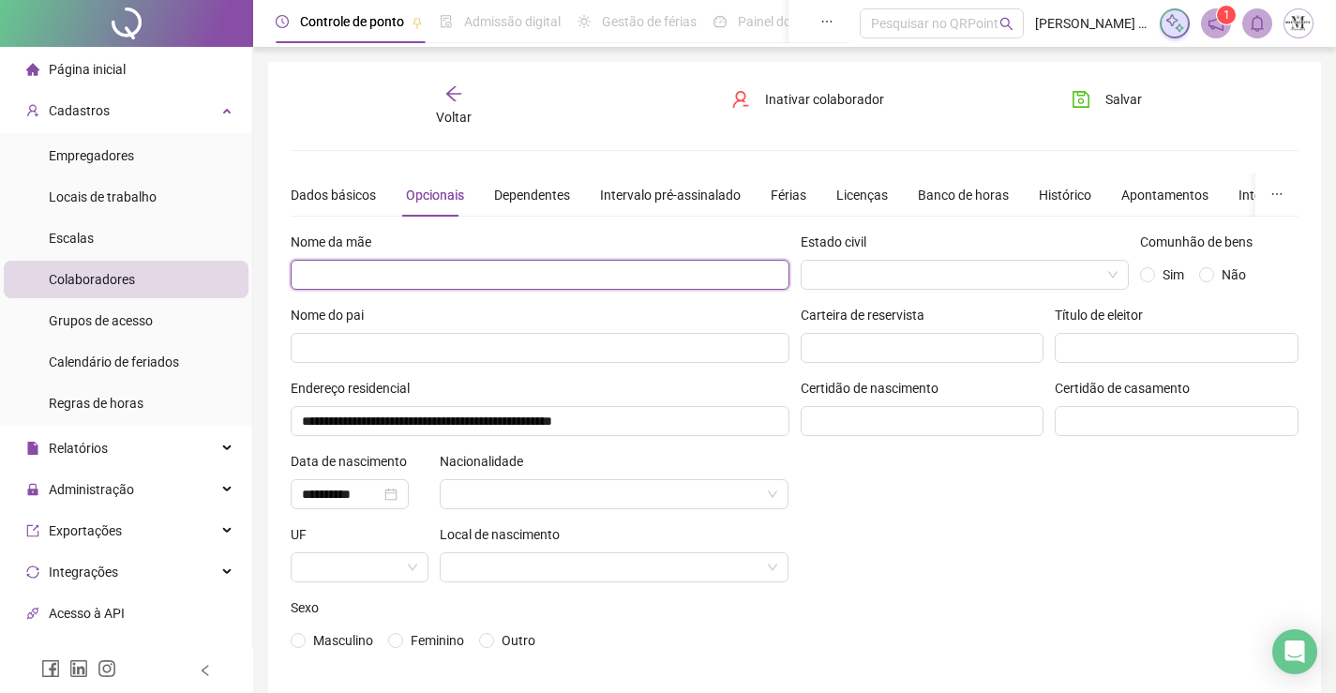
click at [575, 270] on input "text" at bounding box center [540, 275] width 499 height 30
type input "**********"
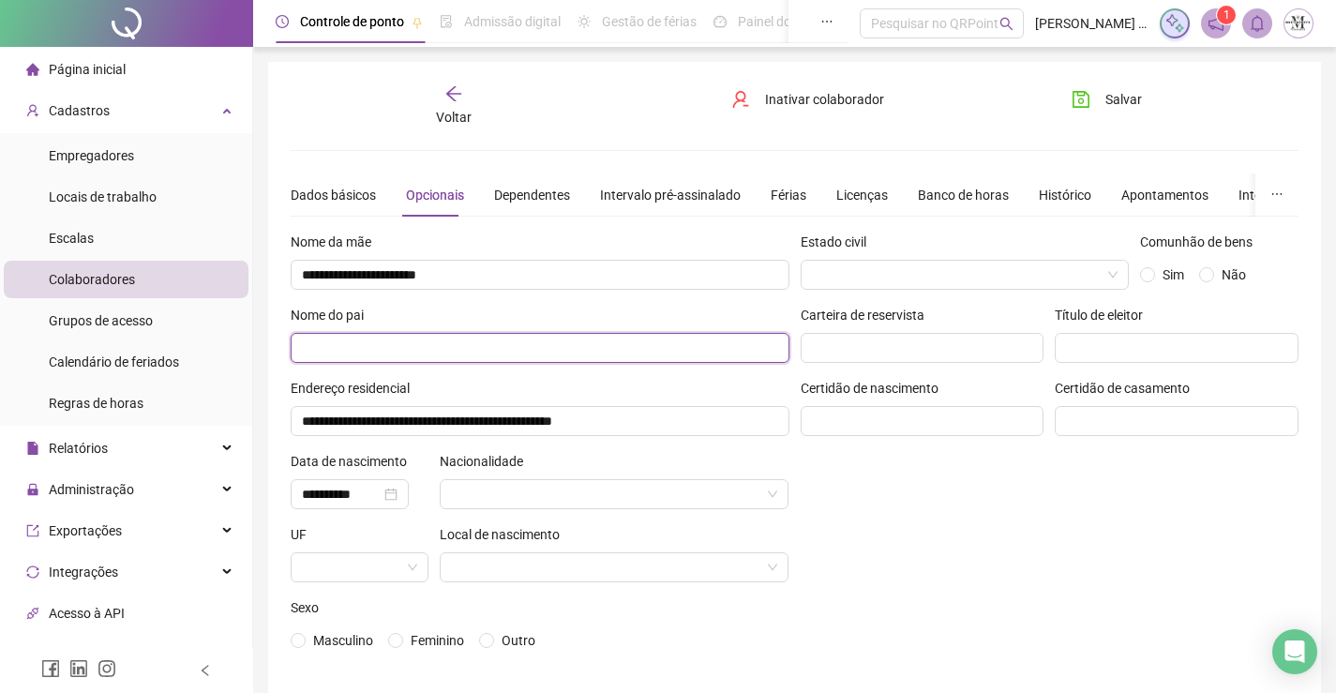
click at [507, 353] on input "text" at bounding box center [540, 348] width 499 height 30
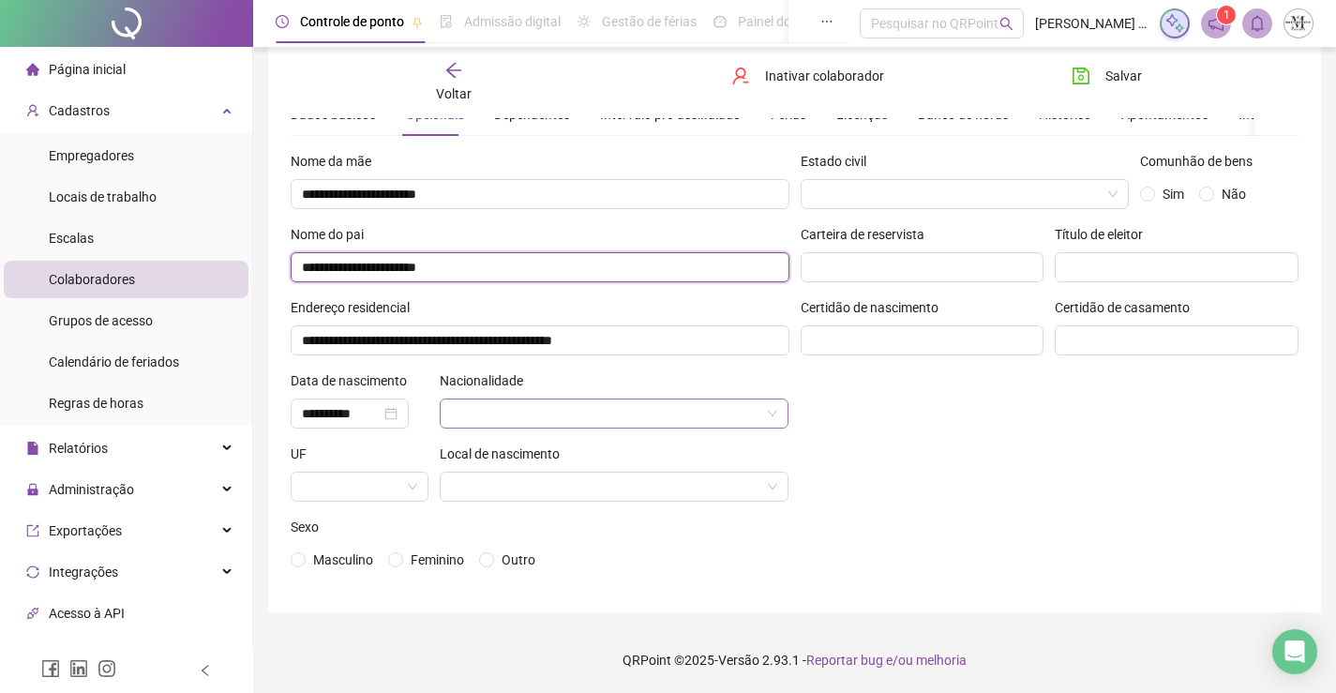
type input "**********"
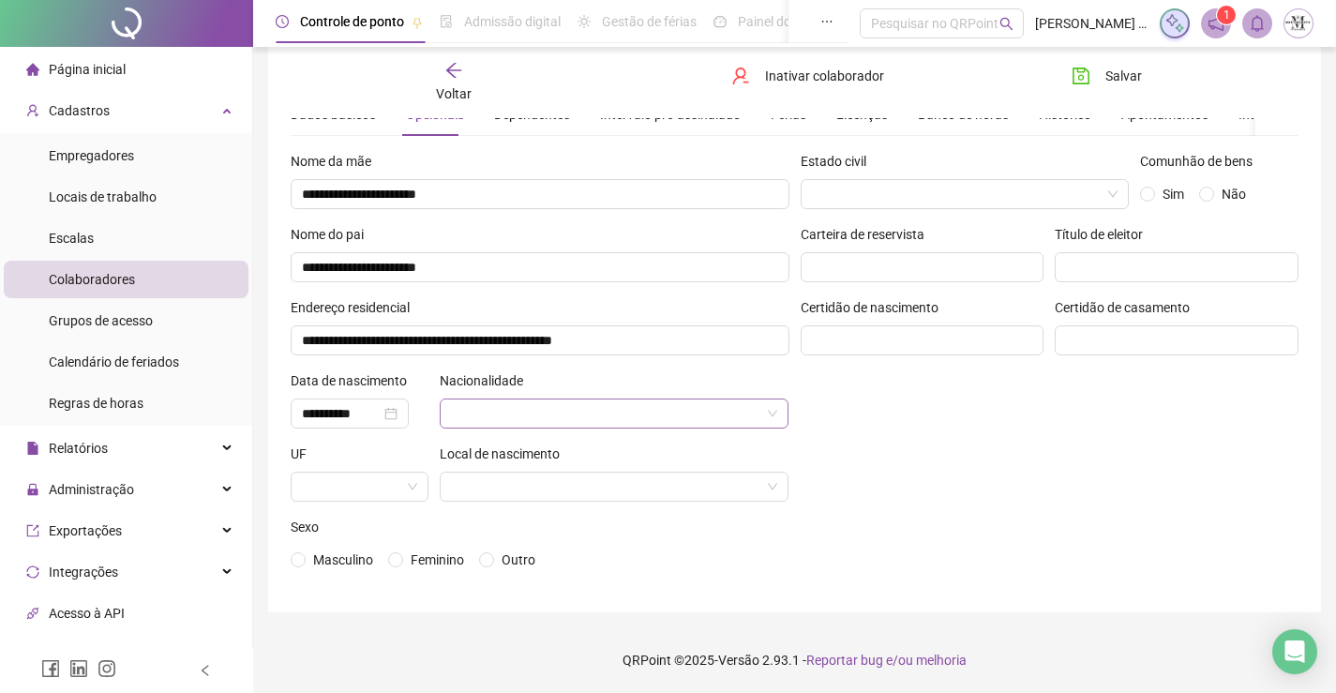
click at [558, 408] on input "search" at bounding box center [606, 413] width 310 height 28
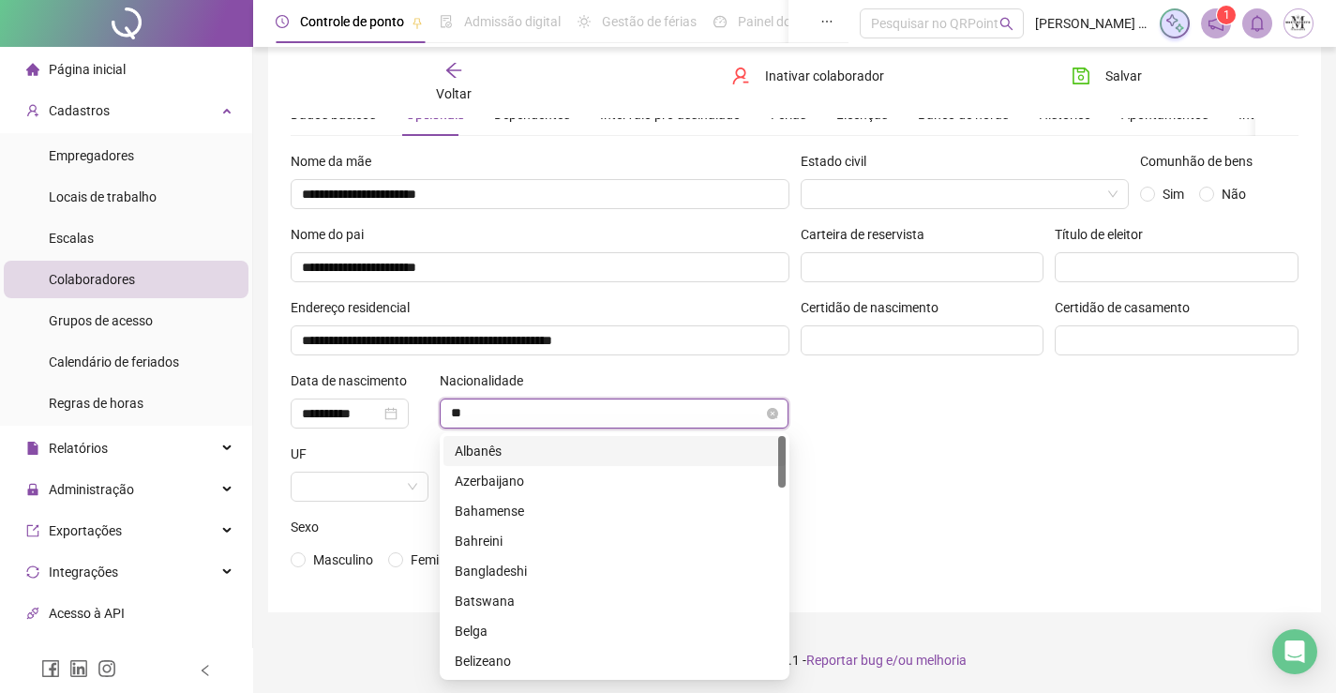
type input "***"
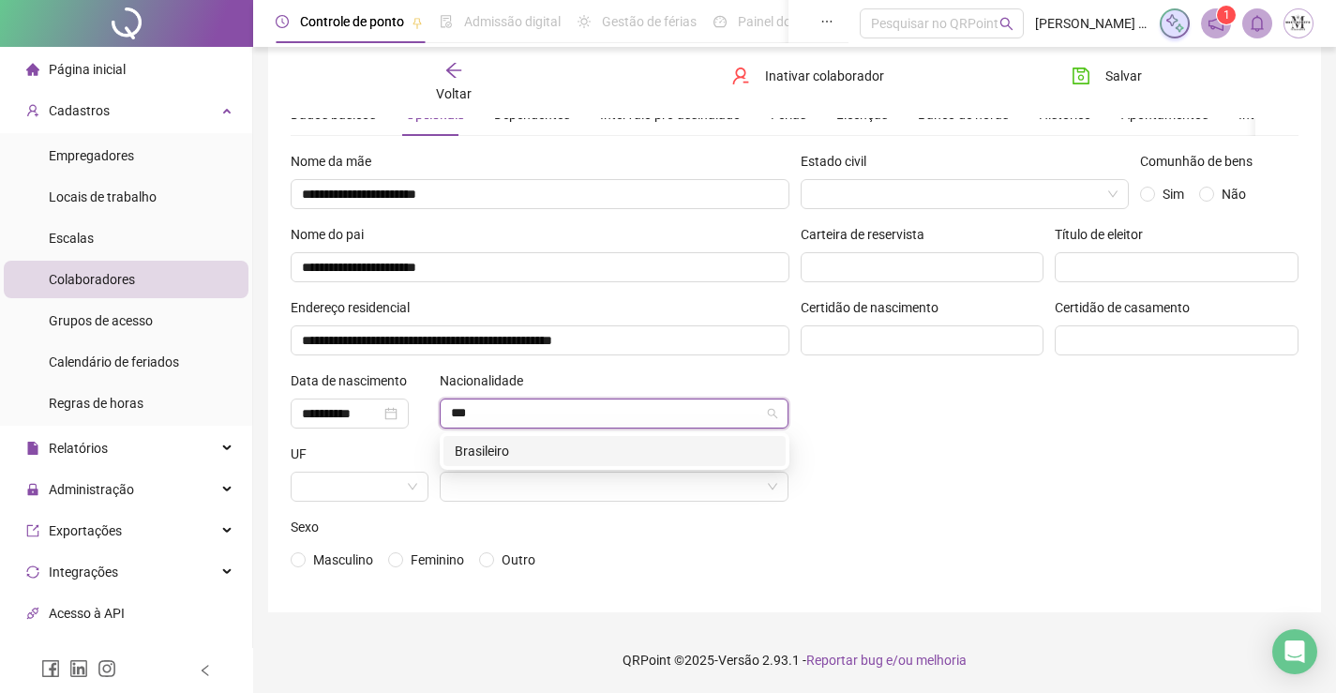
click at [571, 452] on div "Brasileiro" at bounding box center [615, 451] width 320 height 21
click at [410, 480] on span at bounding box center [359, 487] width 115 height 28
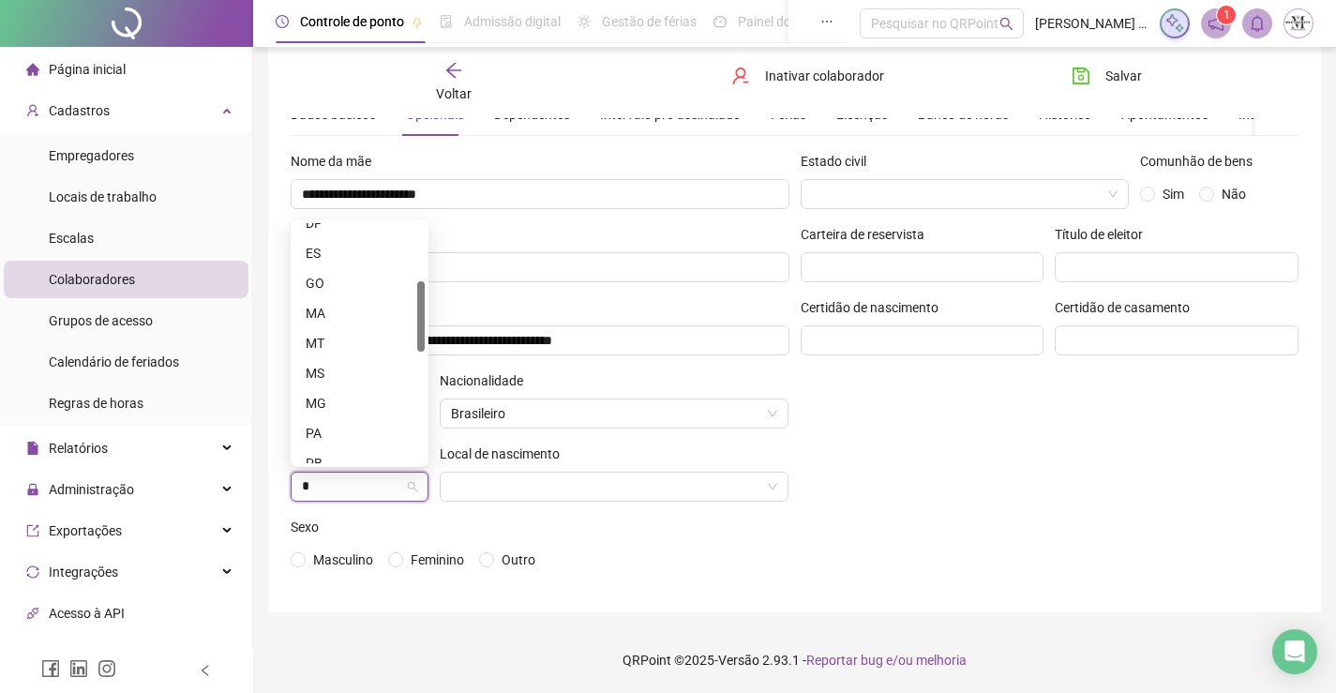
scroll to position [0, 0]
type input "**"
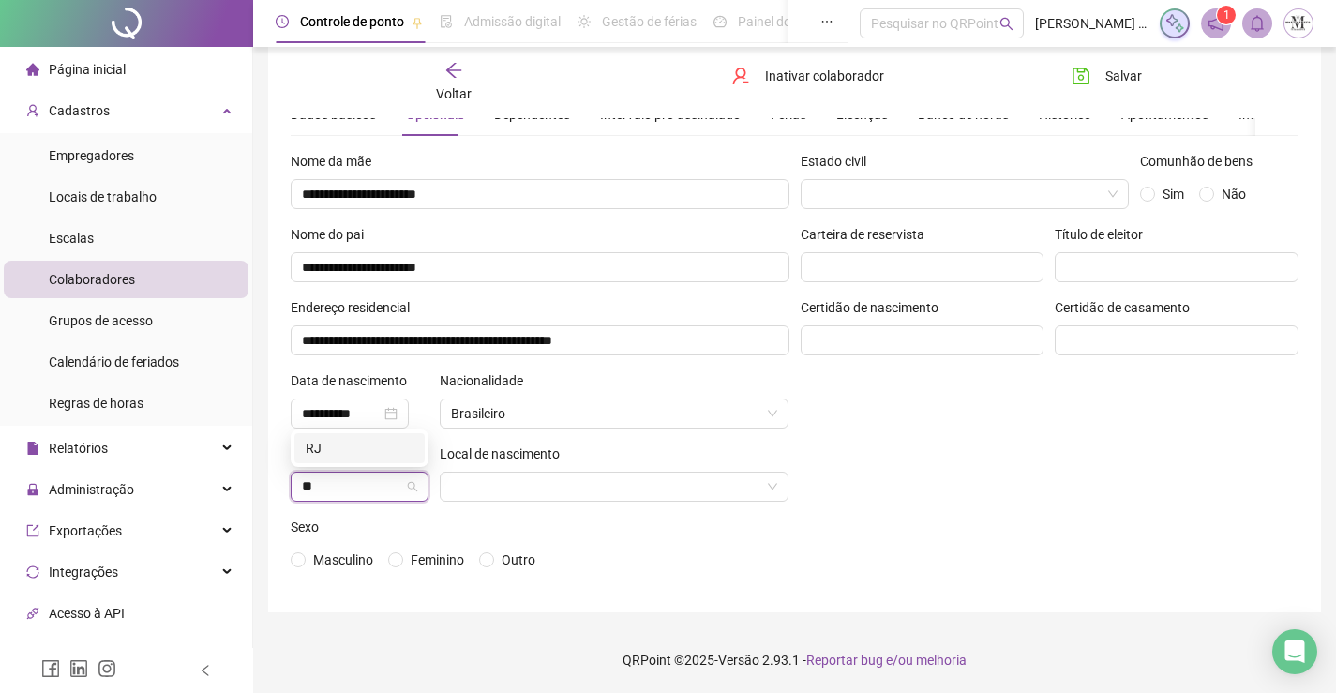
click at [375, 439] on div "RJ" at bounding box center [360, 448] width 108 height 21
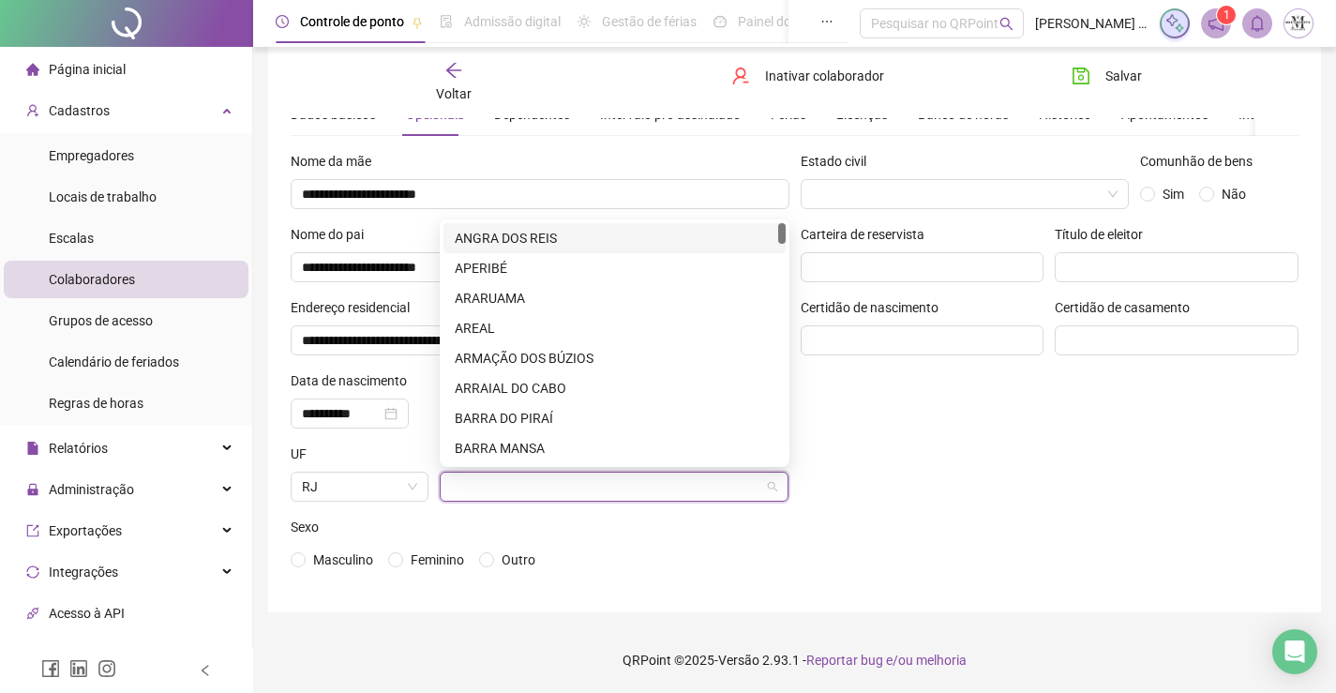
click at [510, 492] on input "search" at bounding box center [606, 487] width 310 height 28
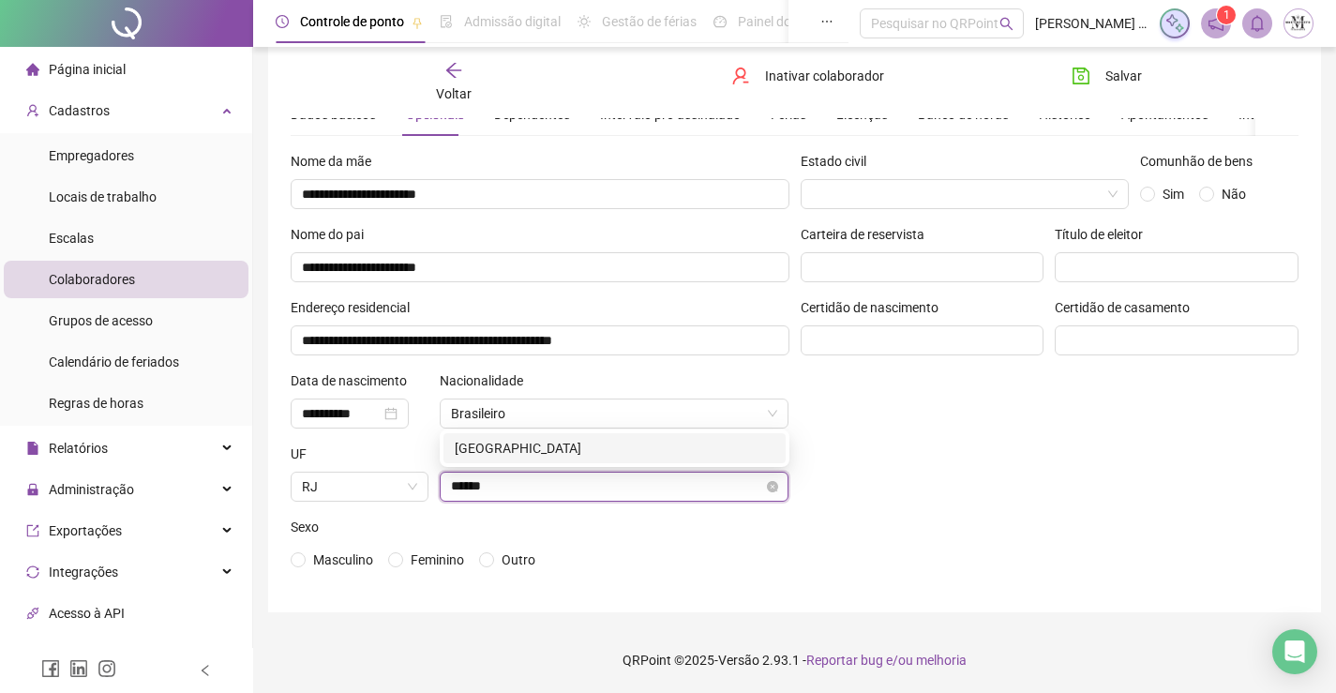
type input "******"
click at [573, 446] on div "RIO DE JANEIRO" at bounding box center [615, 448] width 320 height 21
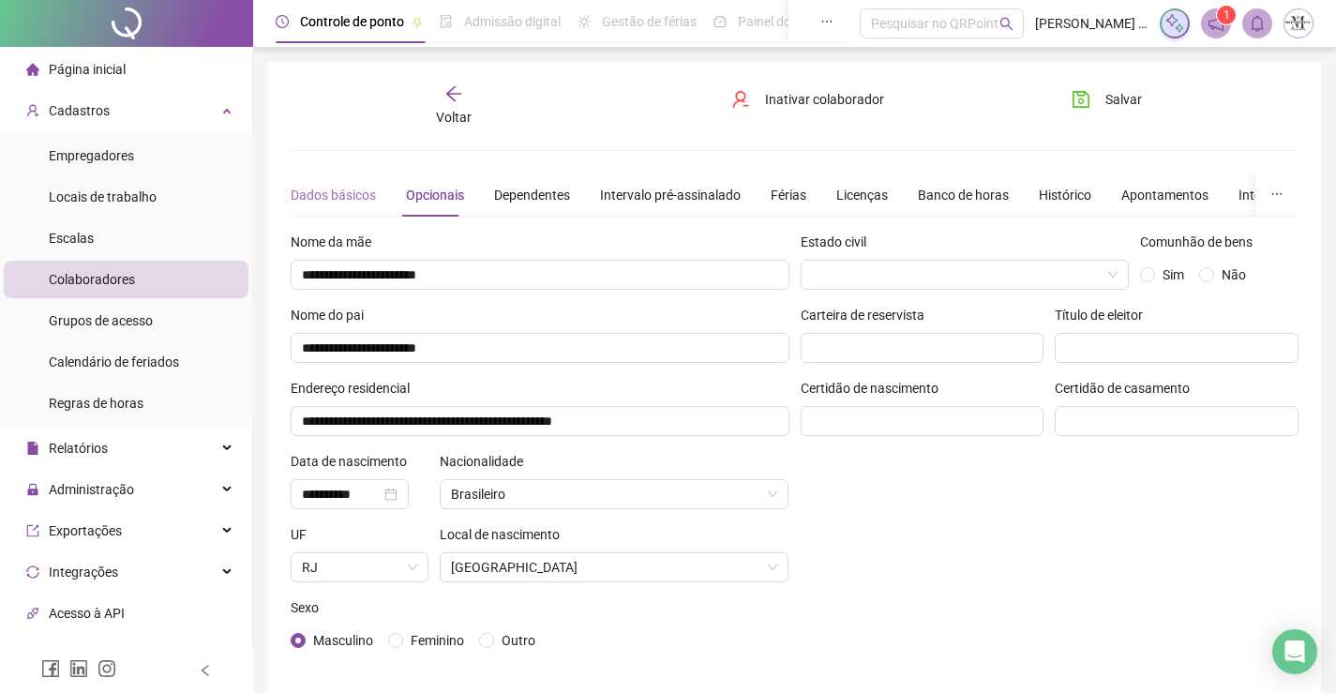
click at [359, 183] on div "Dados básicos" at bounding box center [333, 194] width 85 height 43
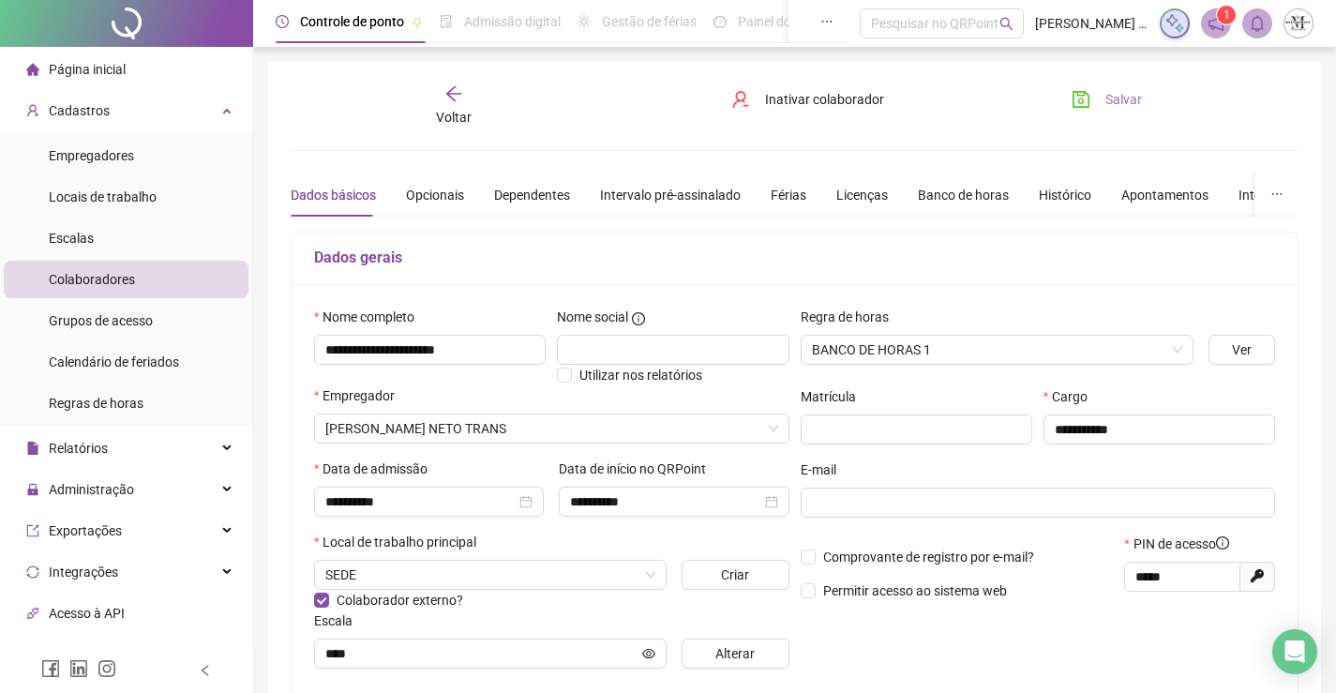
click at [1089, 94] on icon "save" at bounding box center [1081, 99] width 19 height 19
click at [454, 110] on span "Voltar" at bounding box center [454, 117] width 36 height 15
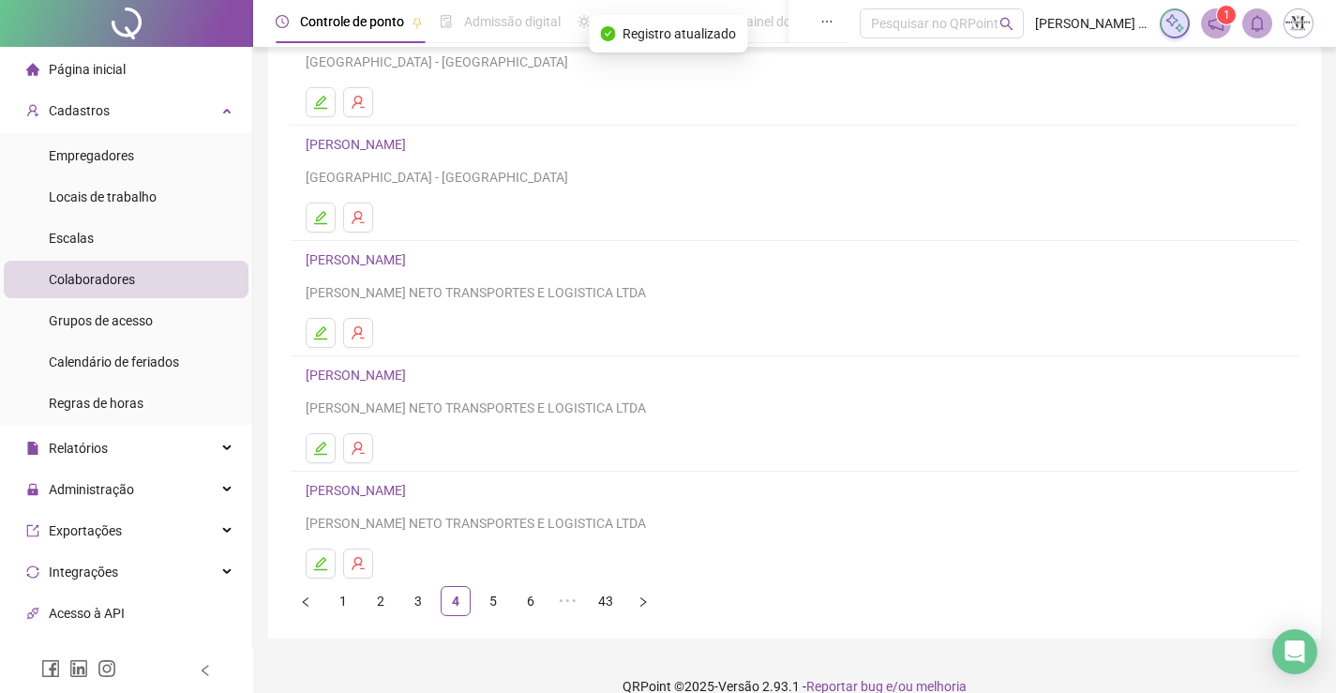
scroll to position [214, 0]
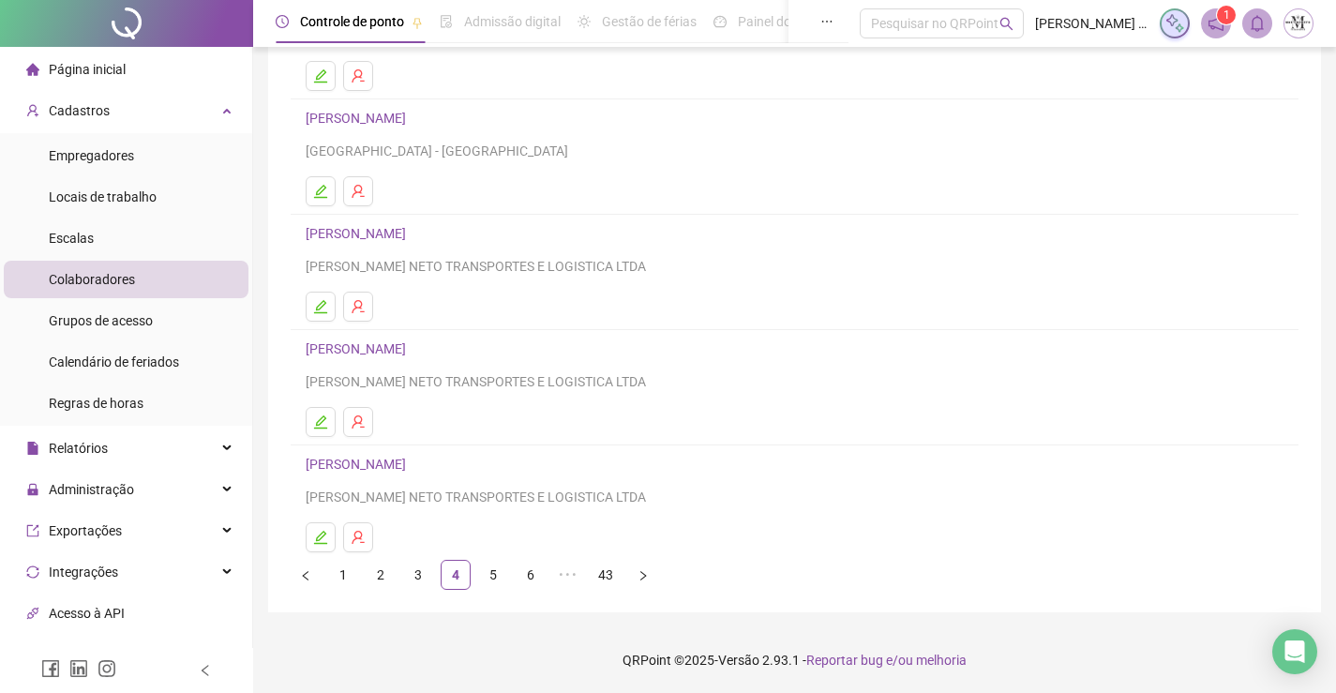
click at [412, 344] on link "BRAIAN DA SILVA E SILVA" at bounding box center [359, 348] width 106 height 15
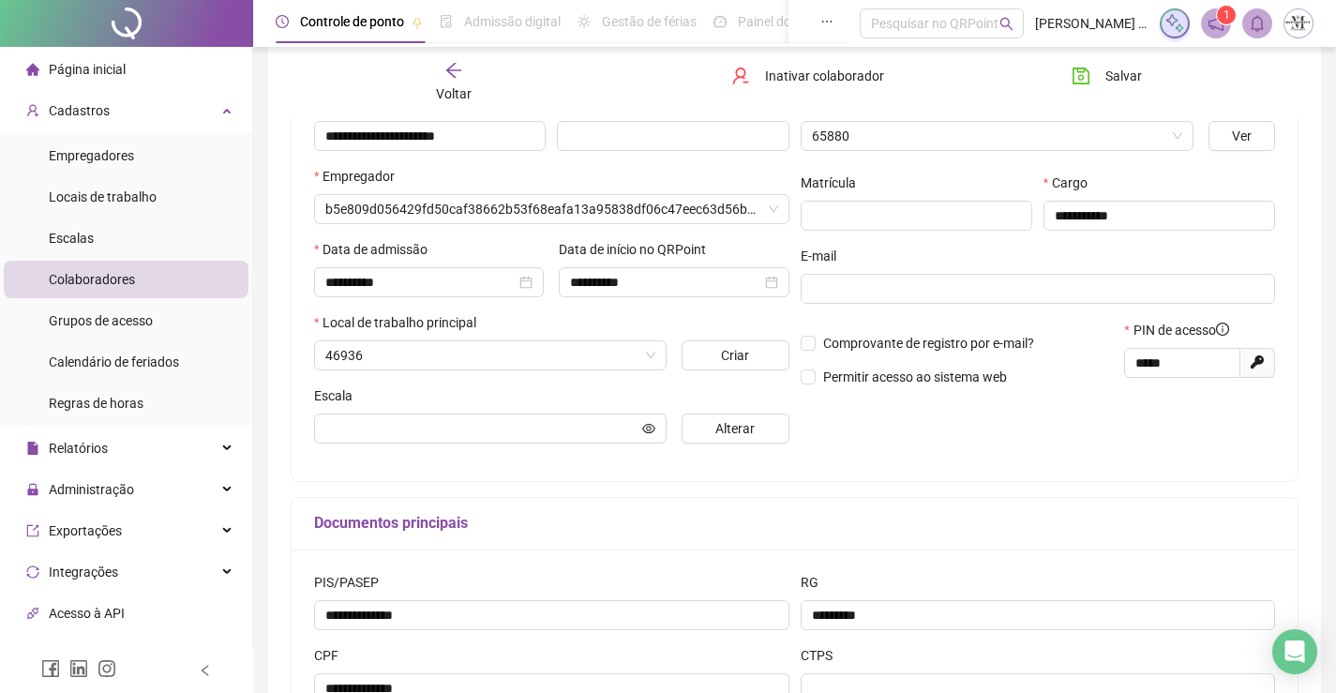
scroll to position [223, 0]
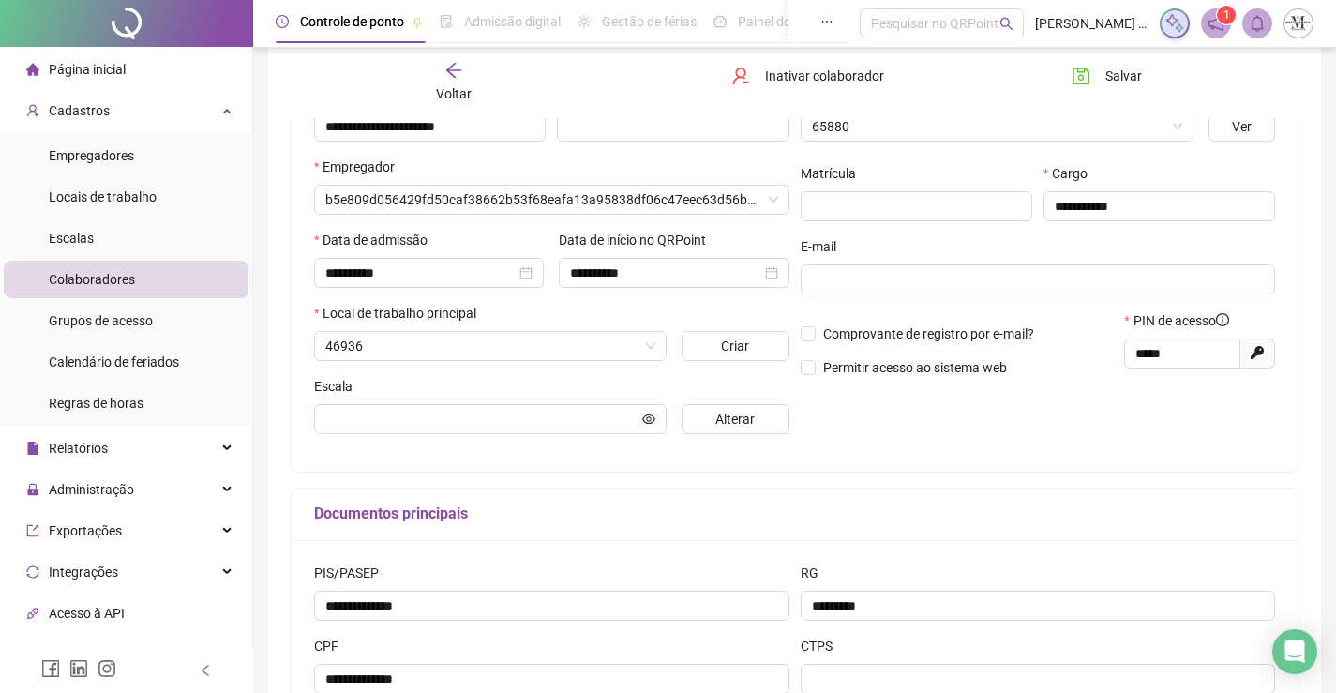
type input "****"
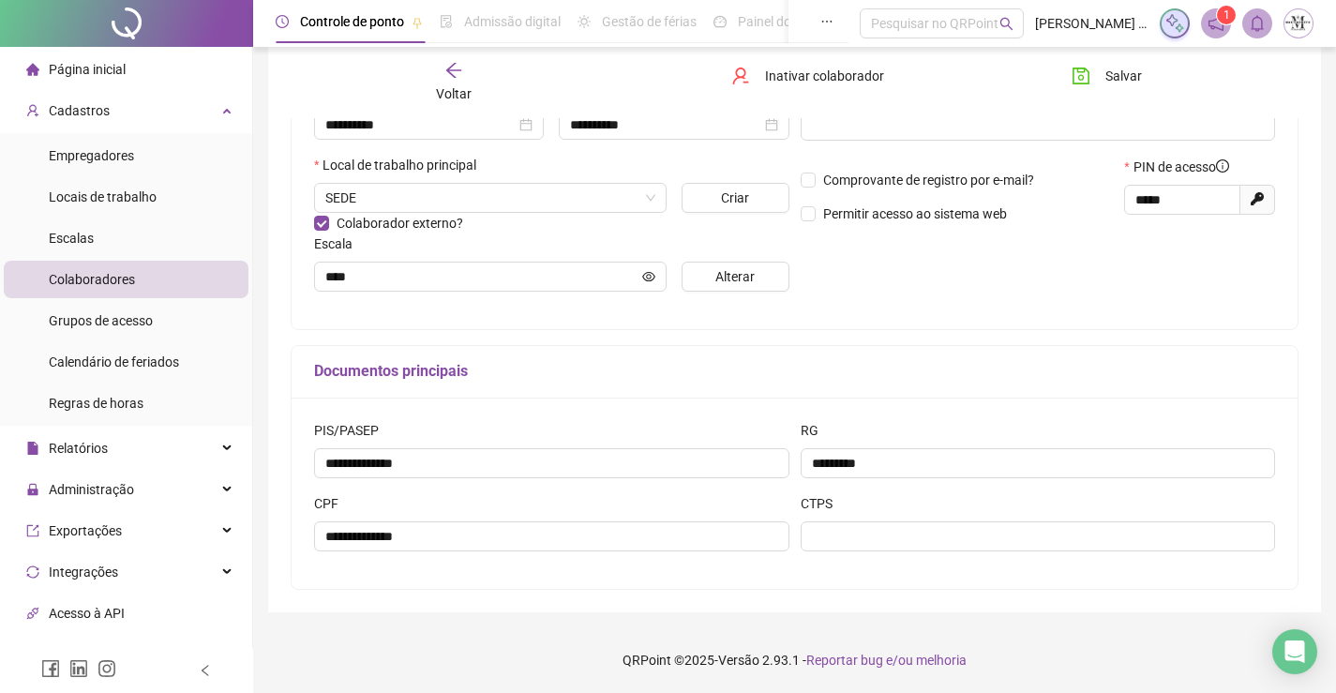
scroll to position [96, 0]
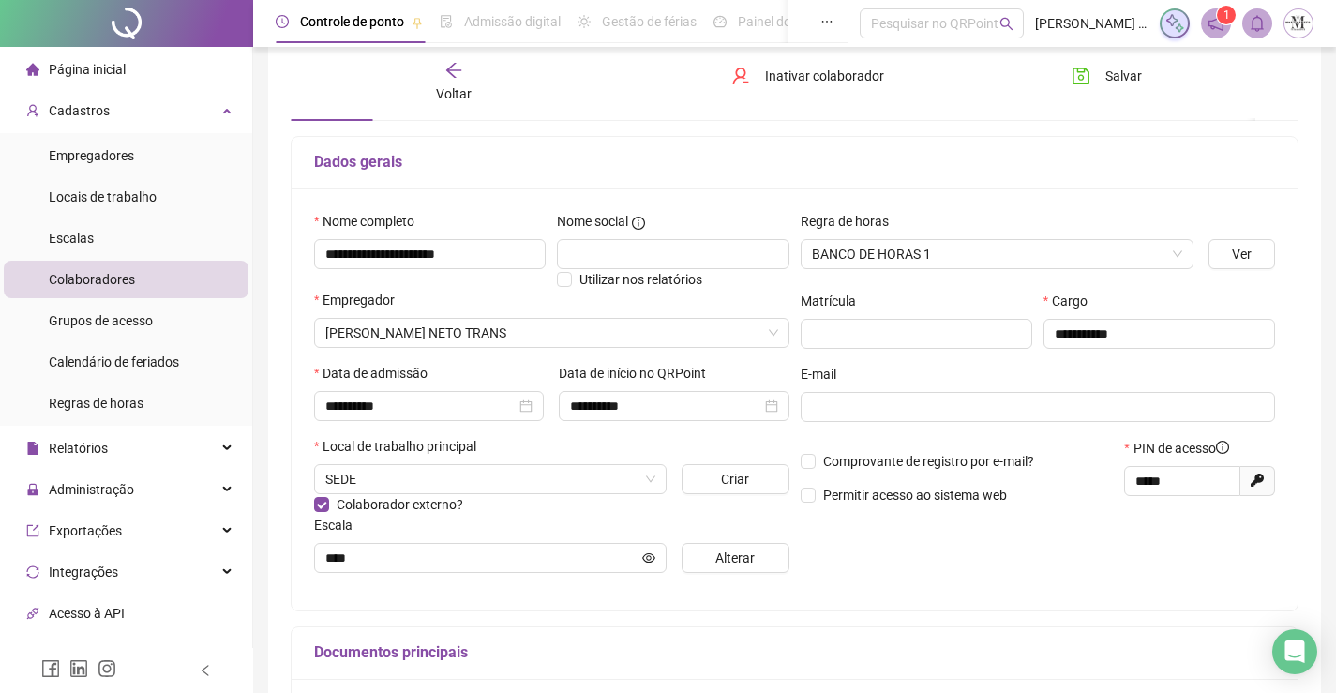
click at [458, 68] on icon "arrow-left" at bounding box center [453, 70] width 19 height 19
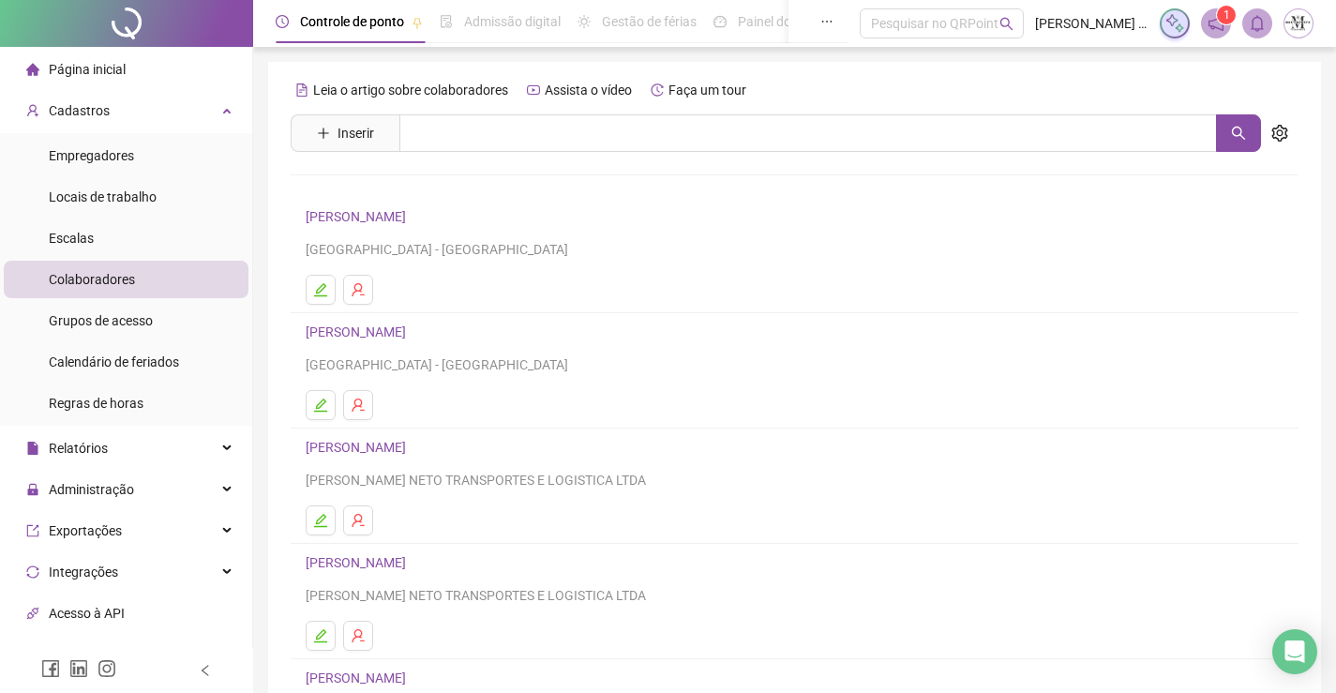
scroll to position [214, 0]
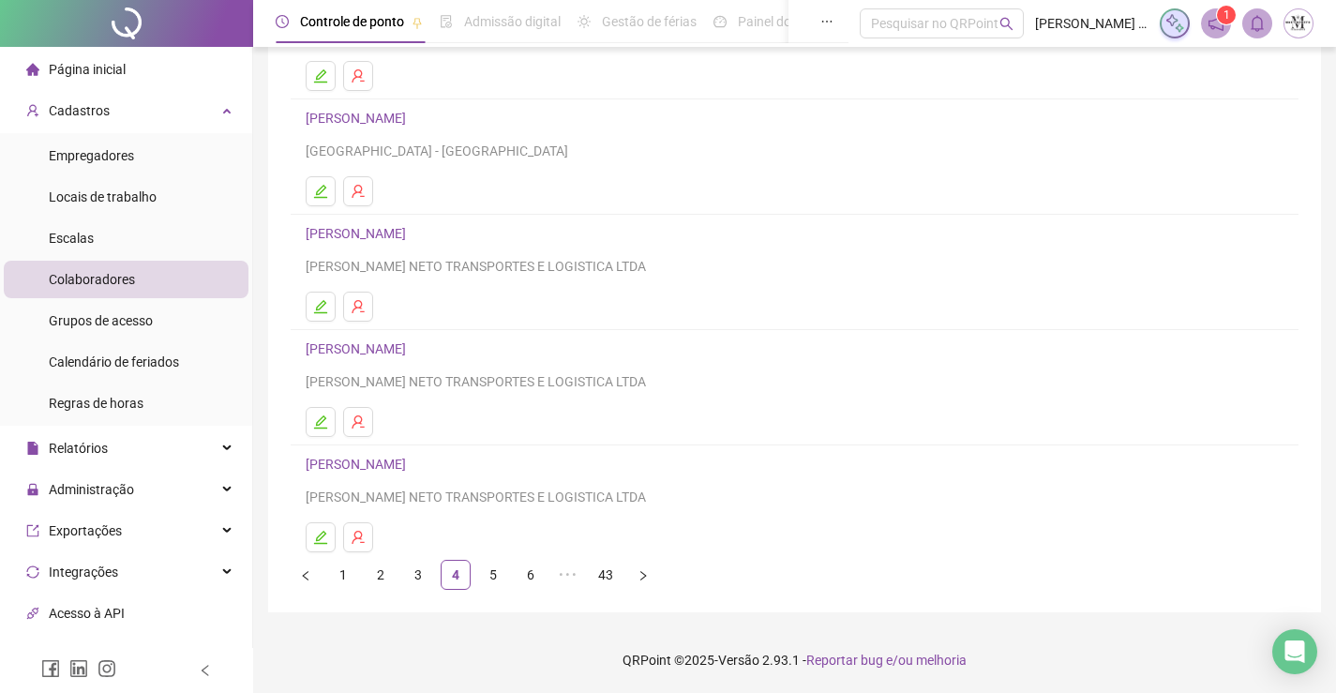
click at [376, 459] on link "BRUNO DE SOUZA SOARES" at bounding box center [359, 464] width 106 height 15
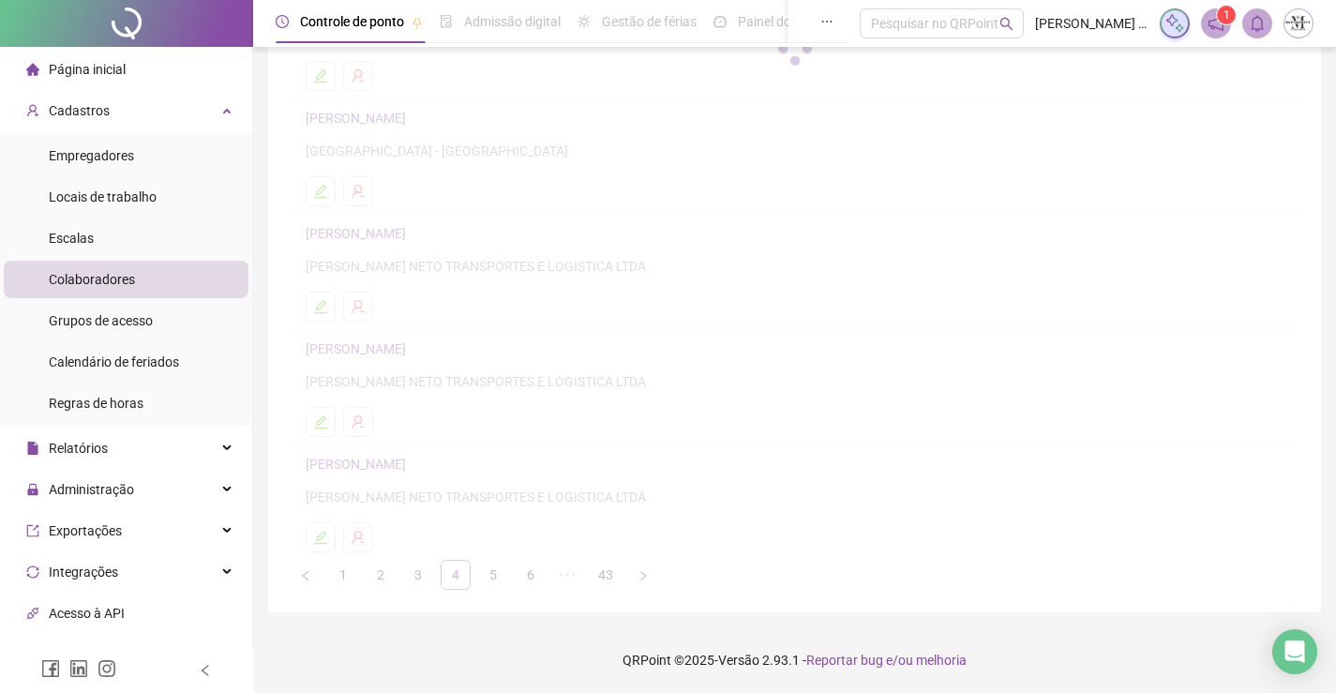
scroll to position [223, 0]
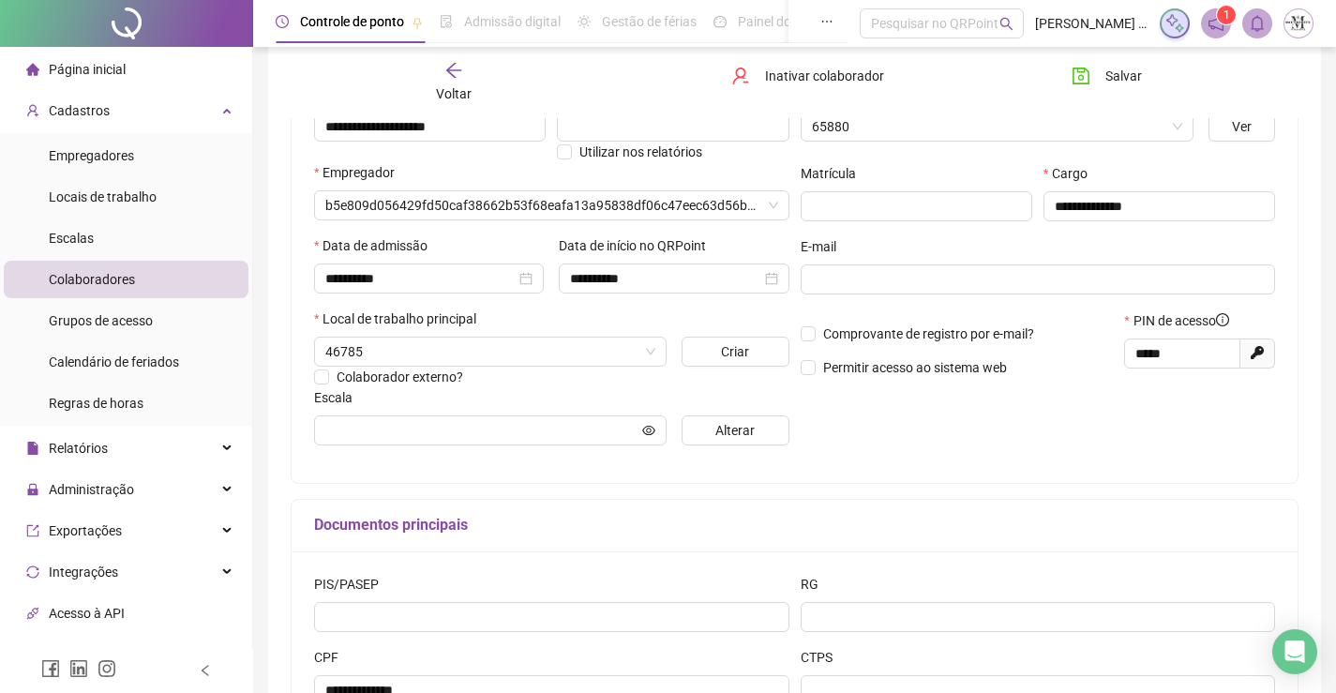
type input "**********"
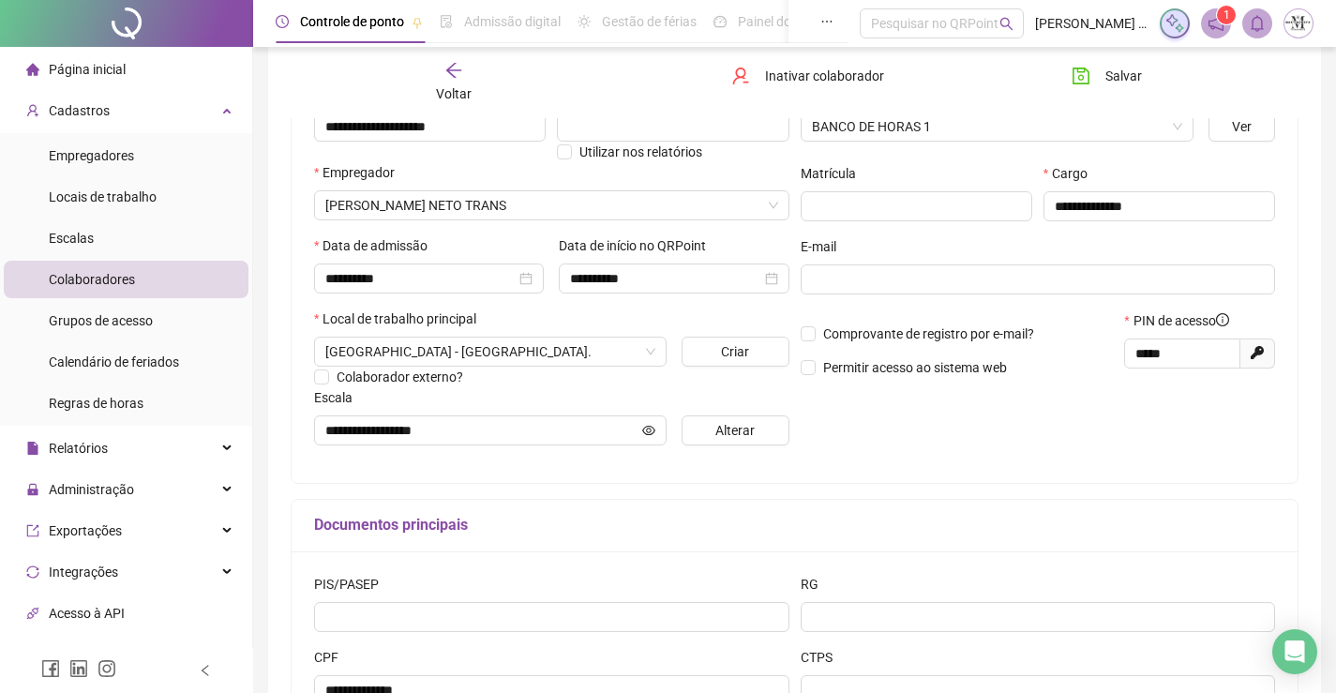
scroll to position [377, 0]
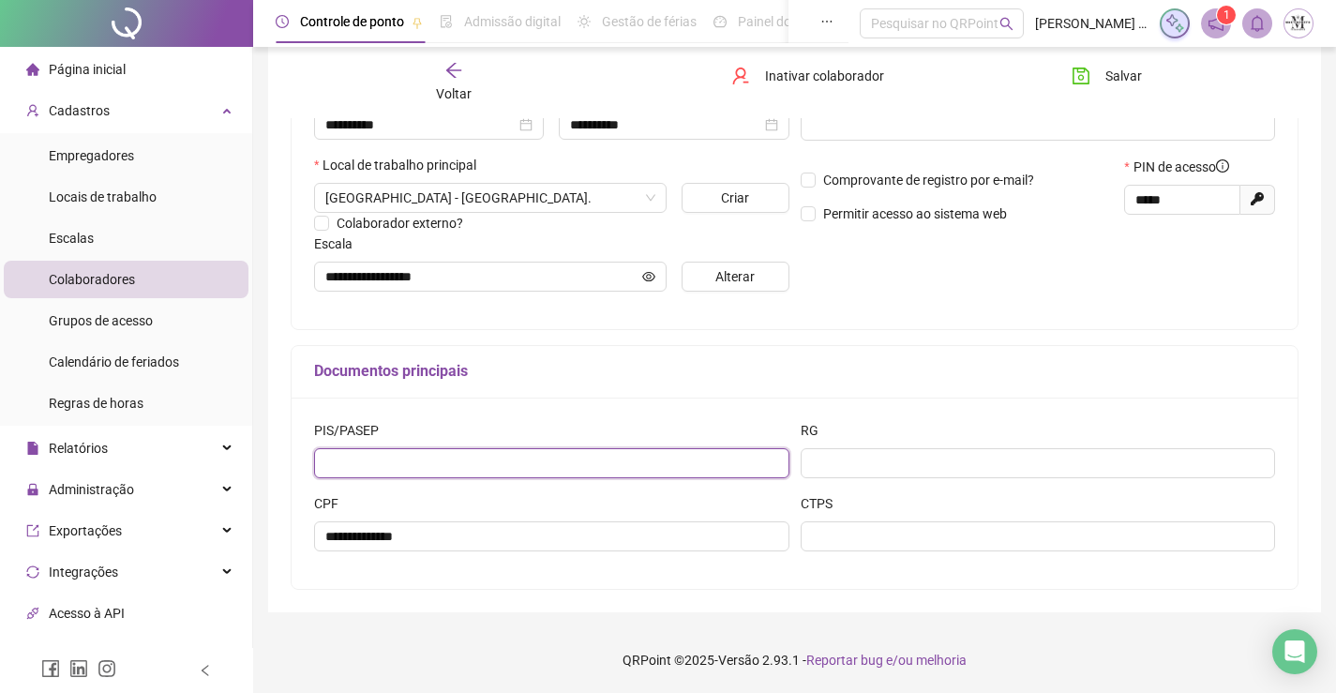
click at [433, 465] on input "text" at bounding box center [551, 463] width 475 height 30
type input "**********"
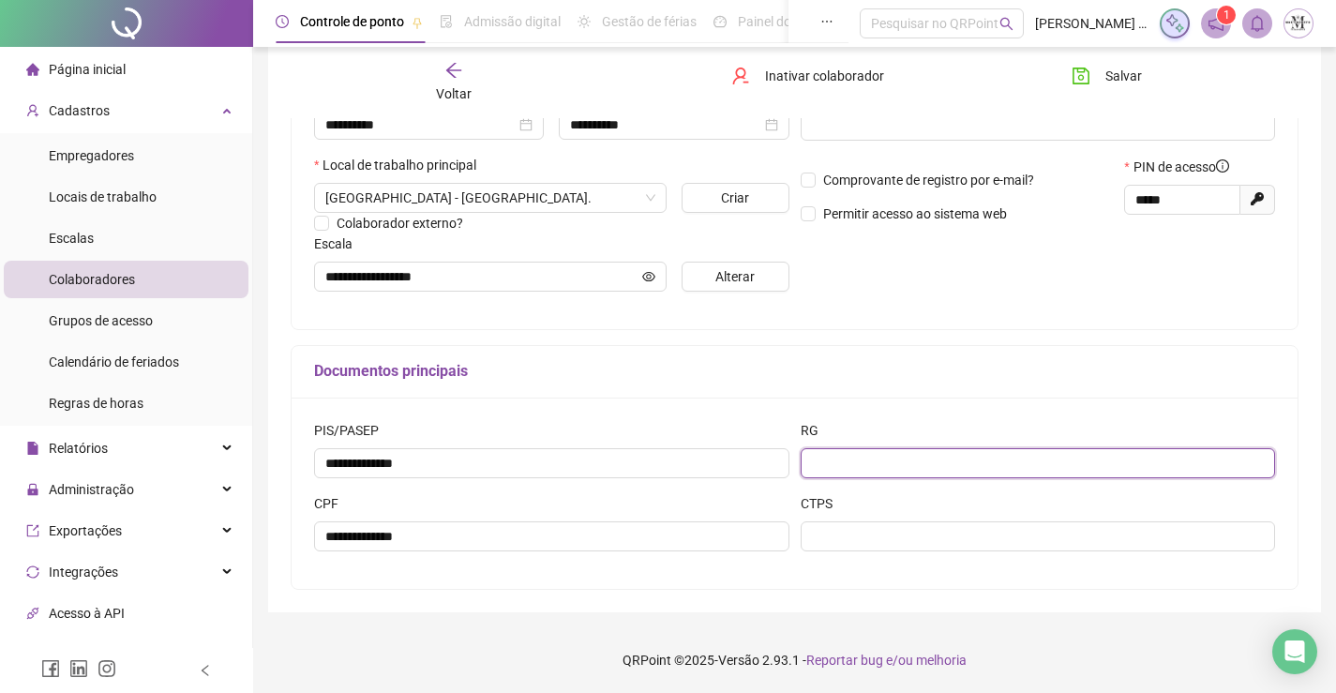
click at [902, 467] on input "text" at bounding box center [1038, 463] width 475 height 30
type input "*********"
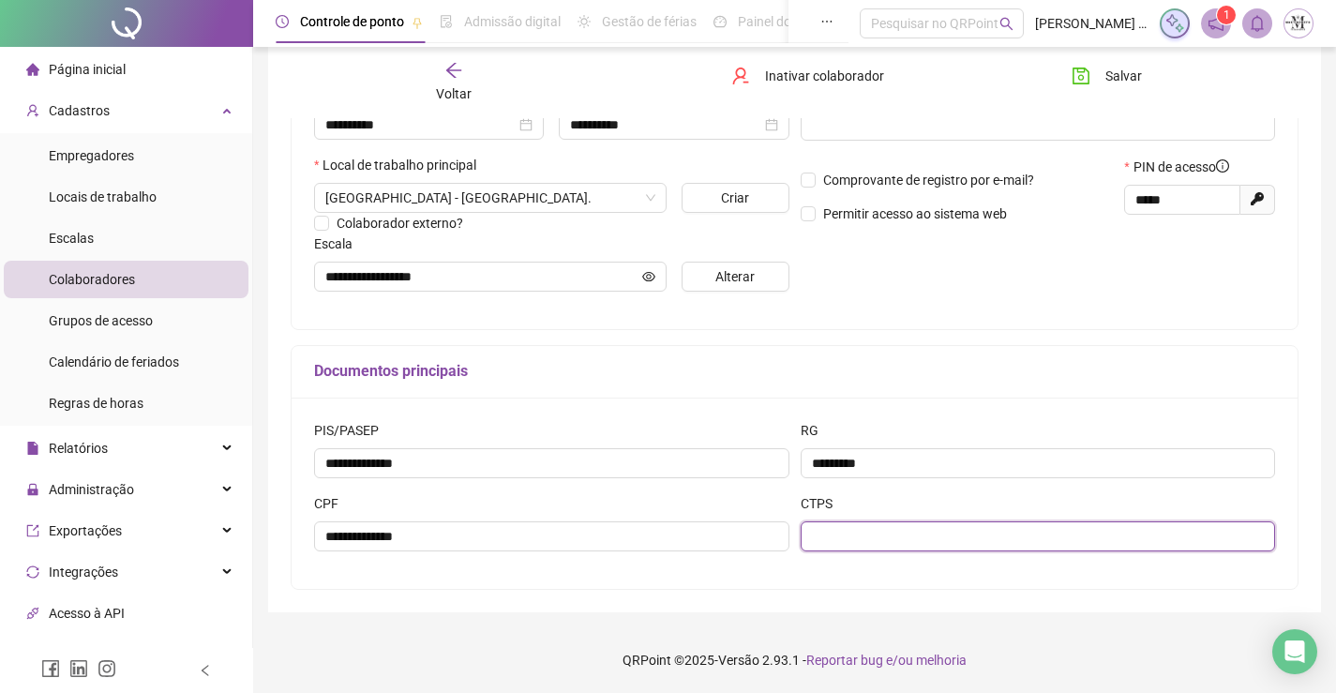
click at [878, 535] on input "text" at bounding box center [1038, 536] width 475 height 30
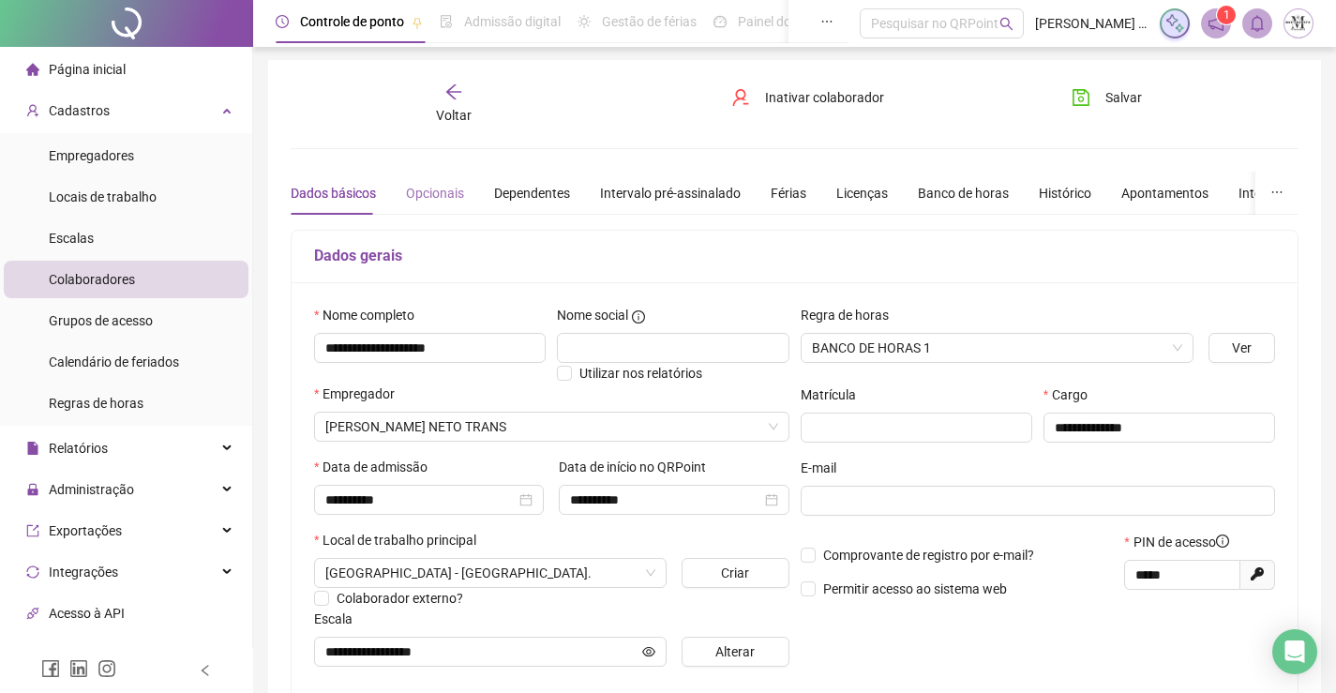
type input "*********"
click at [452, 191] on div "Opcionais" at bounding box center [435, 193] width 58 height 21
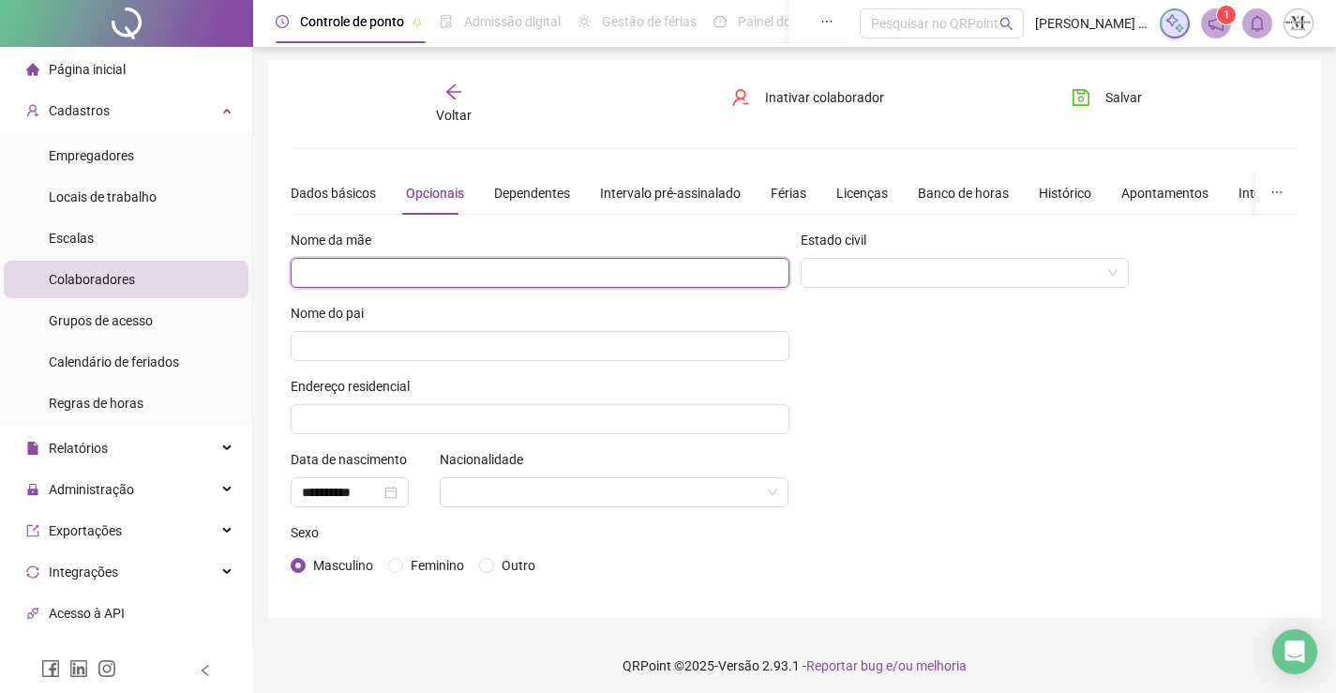
click at [513, 277] on input "text" at bounding box center [540, 273] width 499 height 30
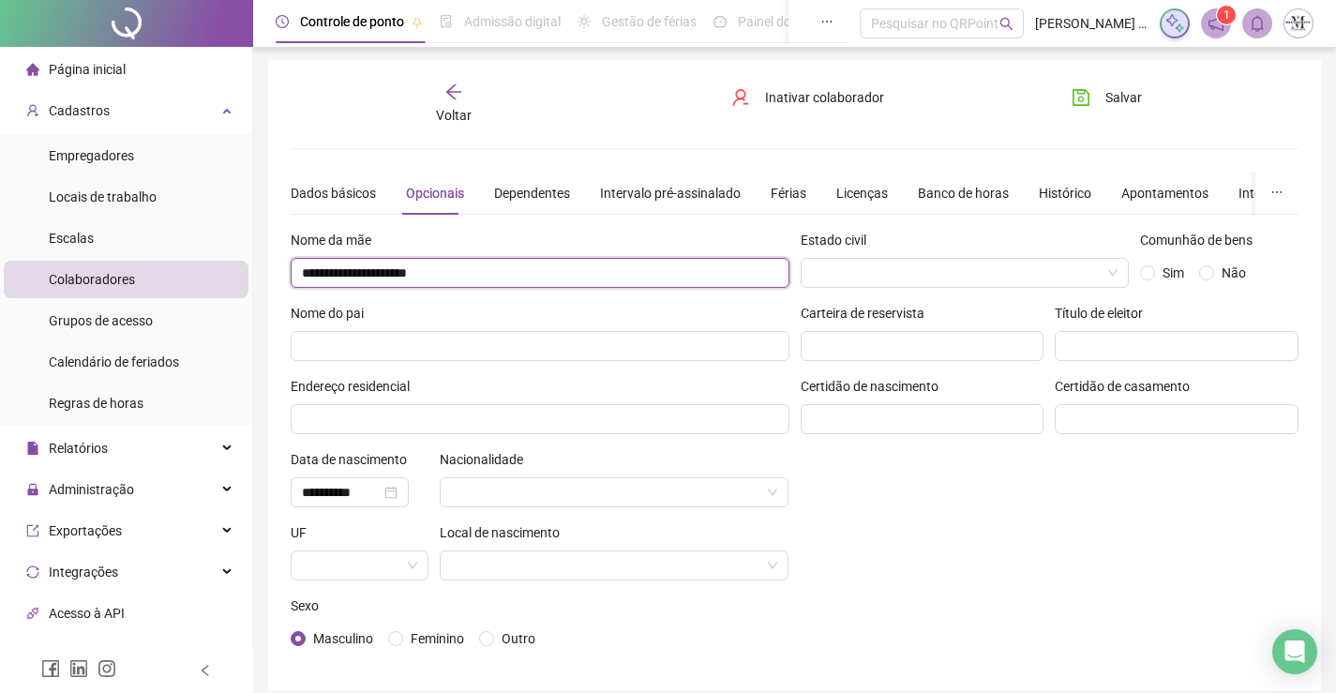
type input "**********"
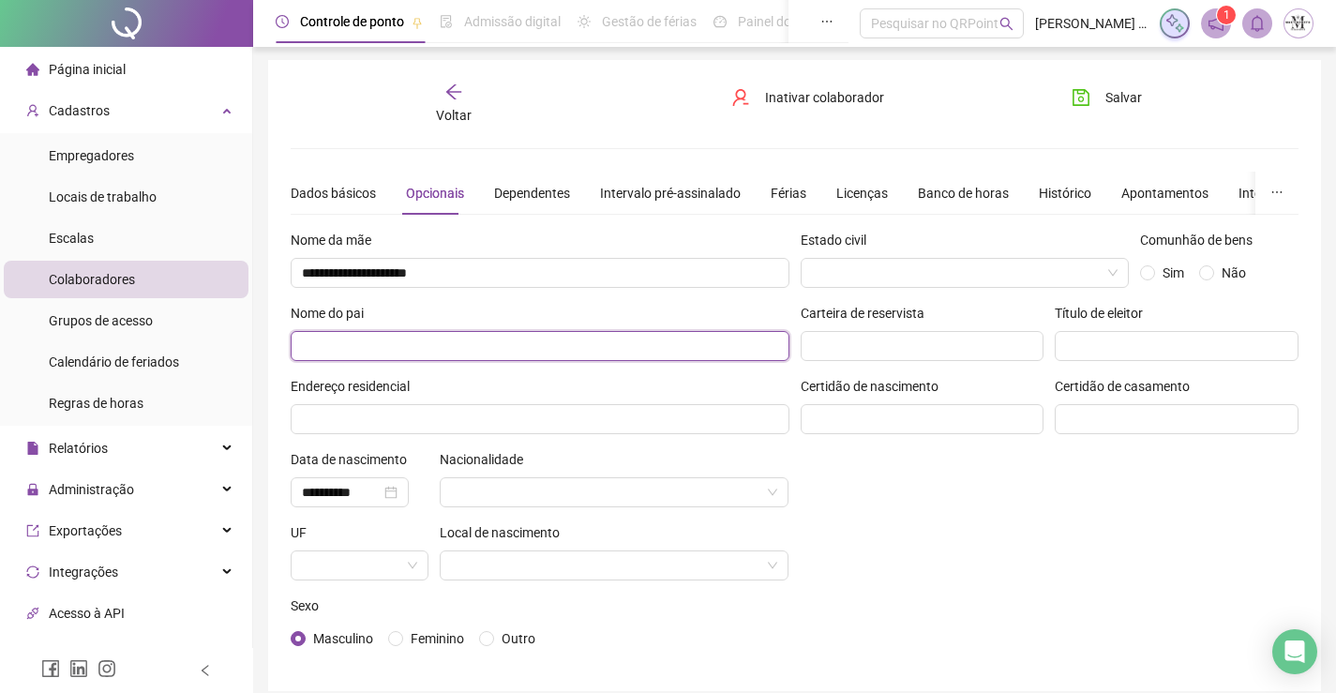
drag, startPoint x: 513, startPoint y: 277, endPoint x: 462, endPoint y: 335, distance: 77.1
click at [462, 335] on input "text" at bounding box center [540, 346] width 499 height 30
type input "**********"
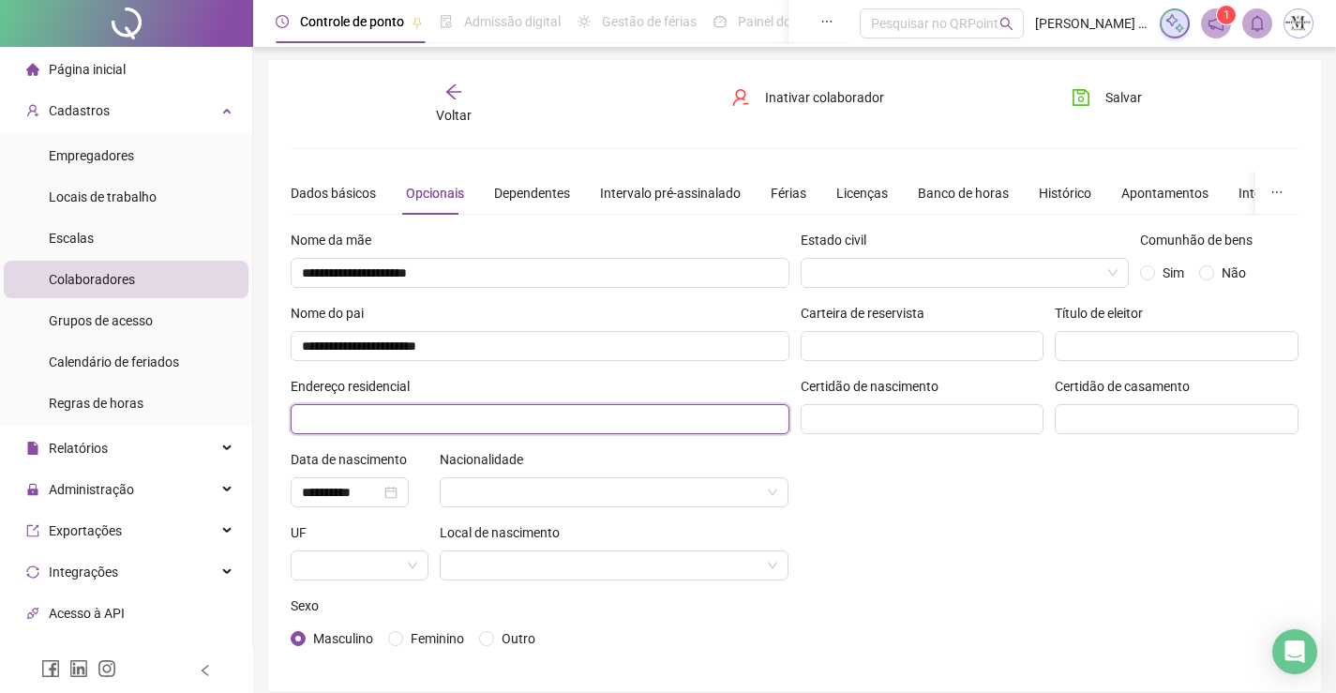
click at [490, 426] on input "text" at bounding box center [540, 419] width 499 height 30
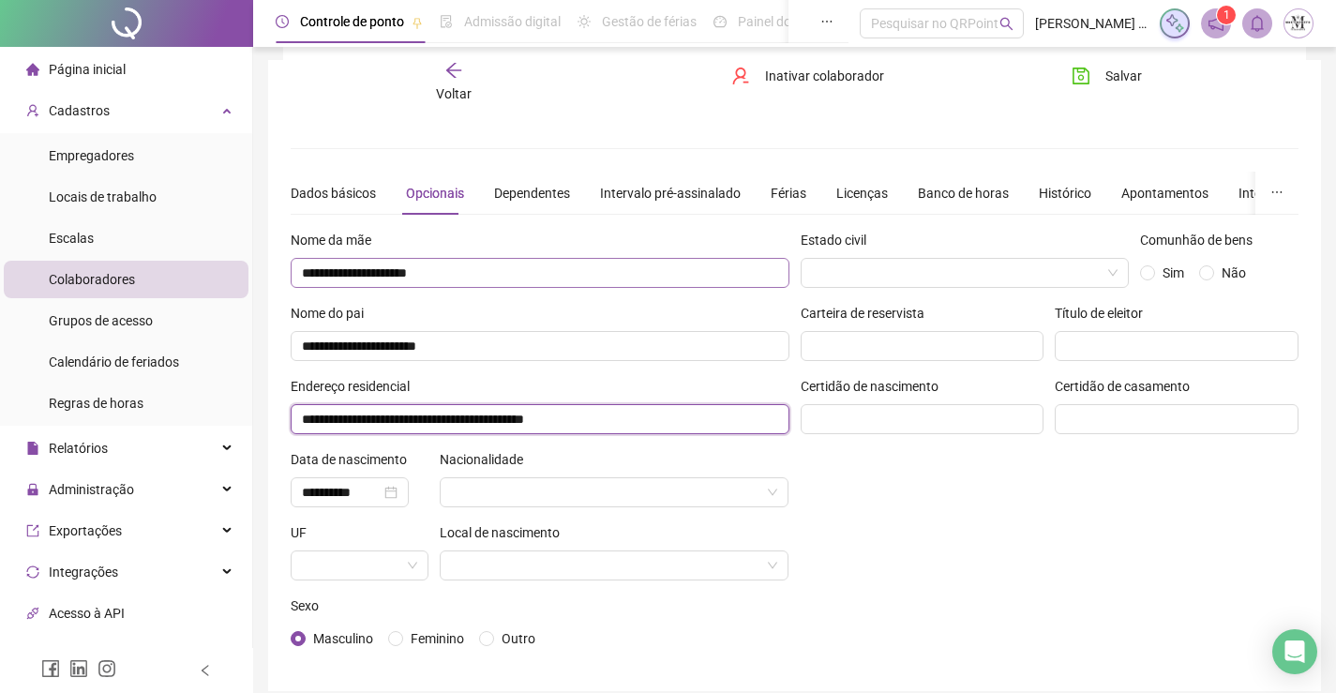
scroll to position [81, 0]
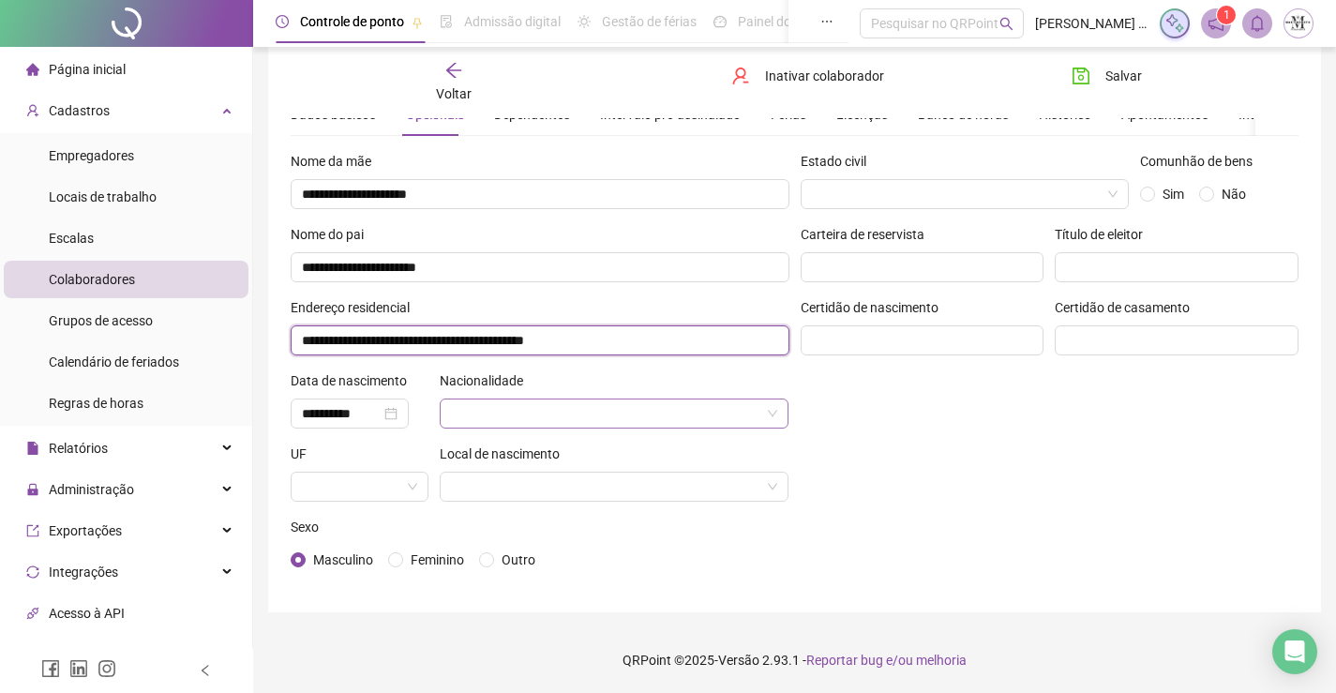
type input "**********"
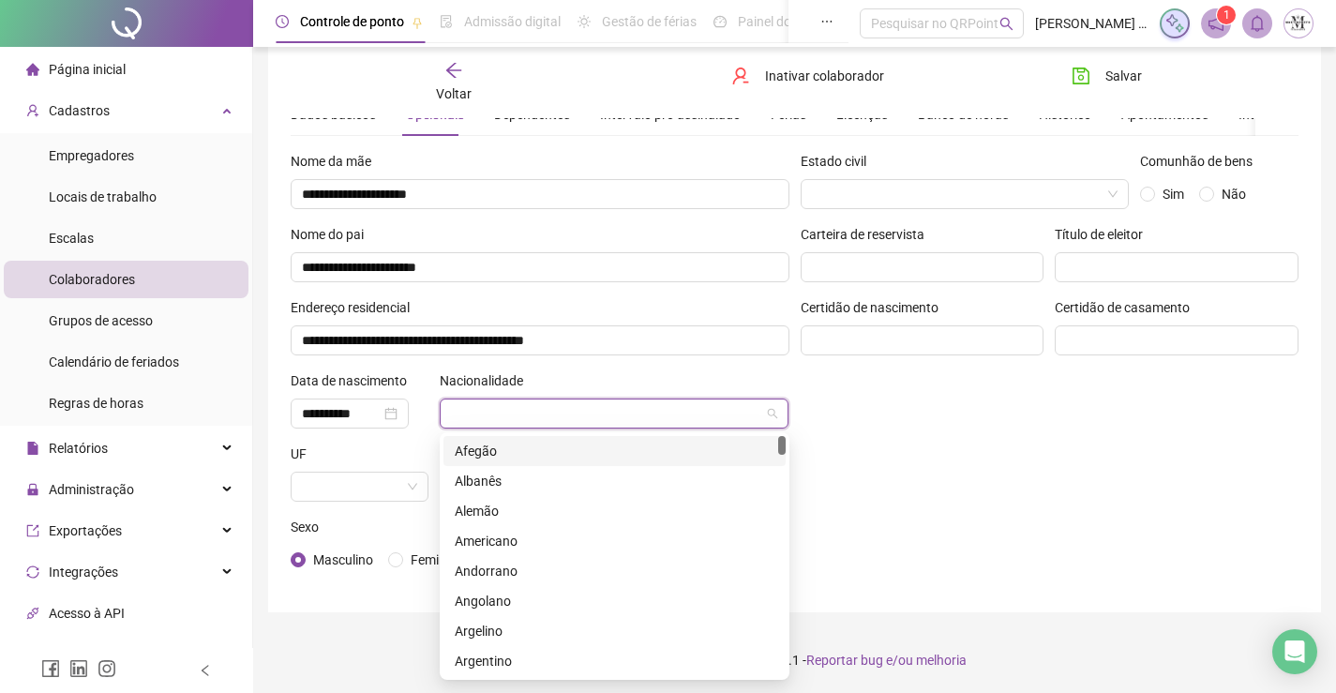
click at [518, 422] on input "search" at bounding box center [606, 413] width 310 height 28
type input "**"
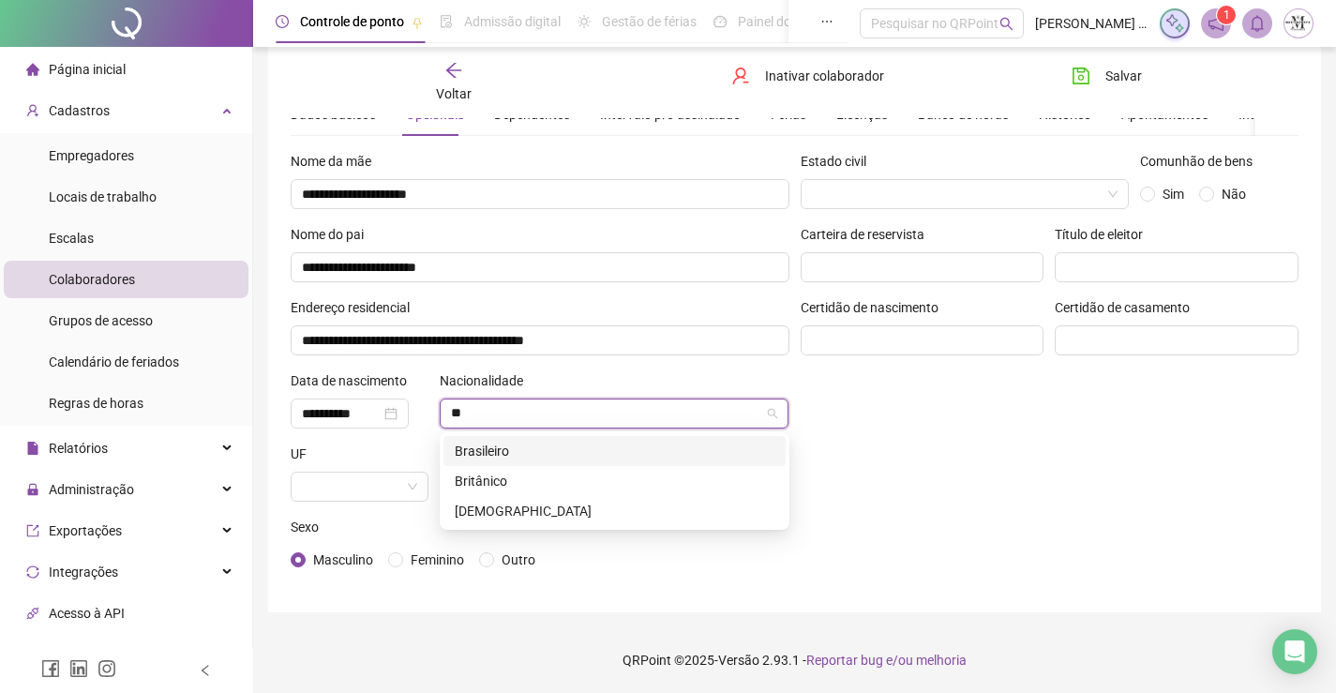
click at [522, 457] on div "Brasileiro" at bounding box center [615, 451] width 320 height 21
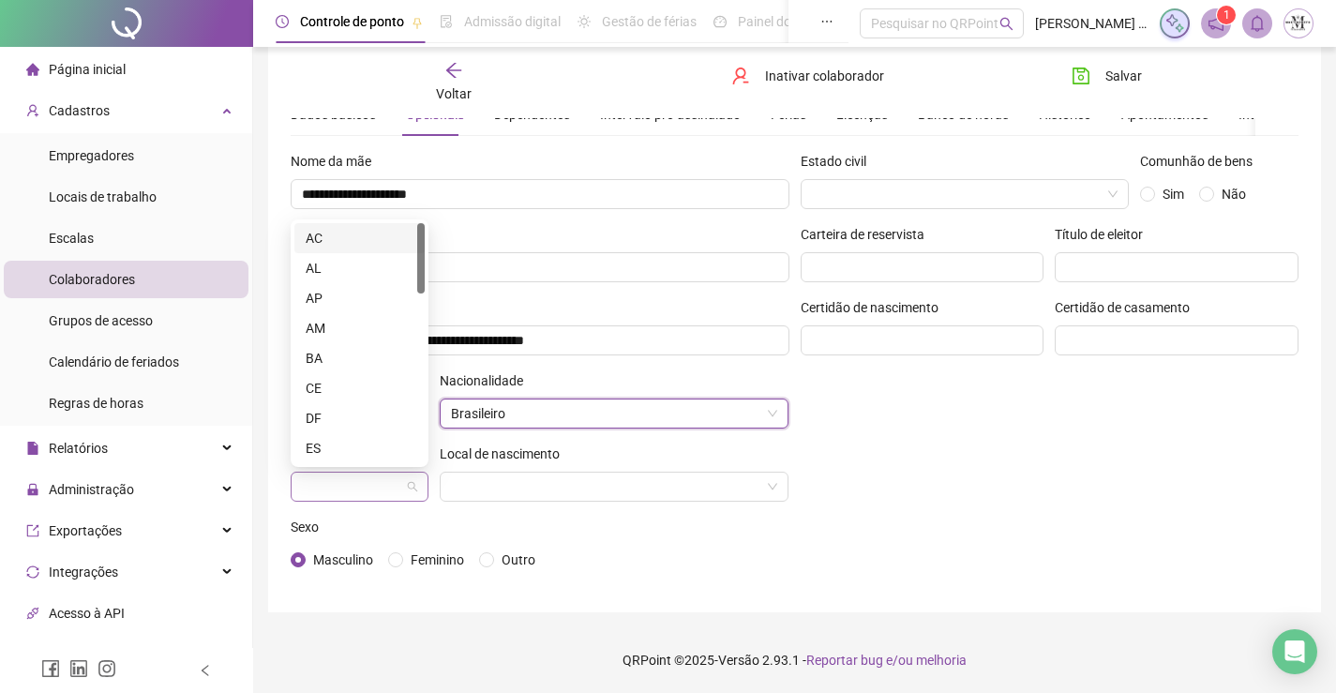
click at [406, 493] on span at bounding box center [359, 487] width 115 height 28
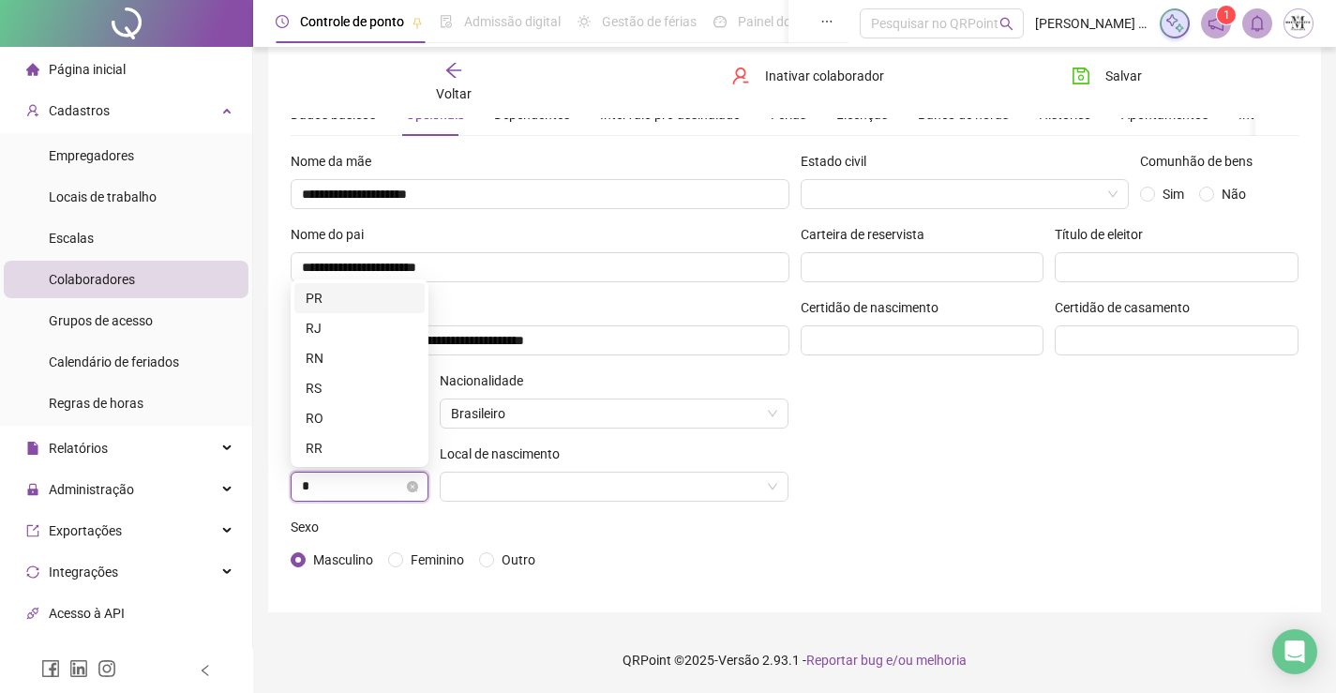
type input "**"
click at [385, 447] on div "RJ" at bounding box center [360, 448] width 108 height 21
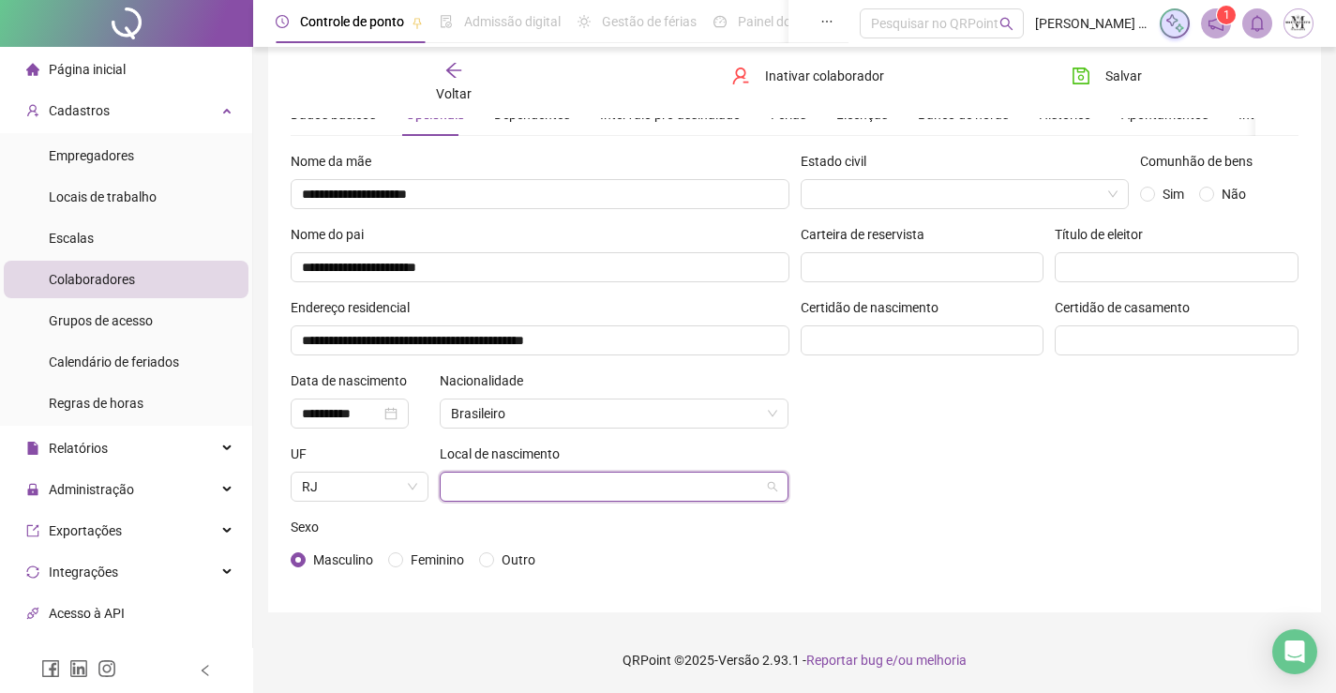
click at [503, 495] on input "search" at bounding box center [606, 487] width 310 height 28
type input "***"
click at [506, 455] on div "BELFORD ROXO" at bounding box center [615, 448] width 320 height 21
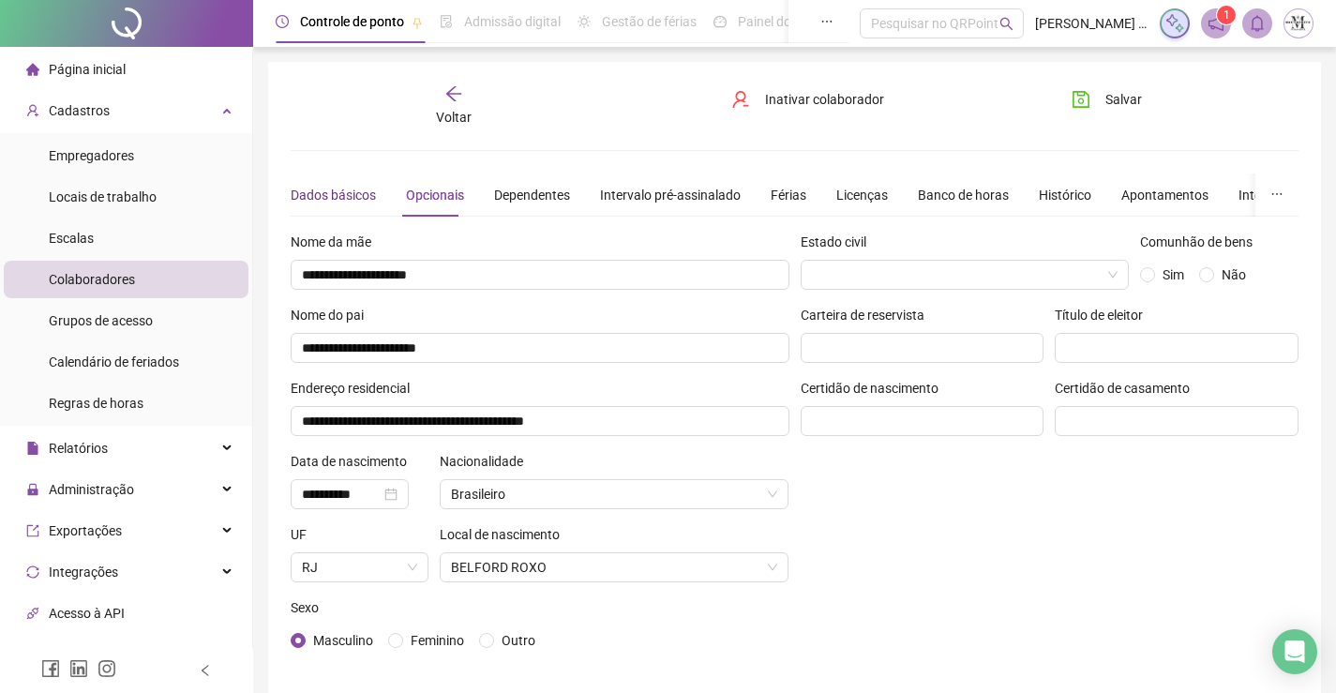
click at [359, 195] on div "Dados básicos" at bounding box center [333, 195] width 85 height 21
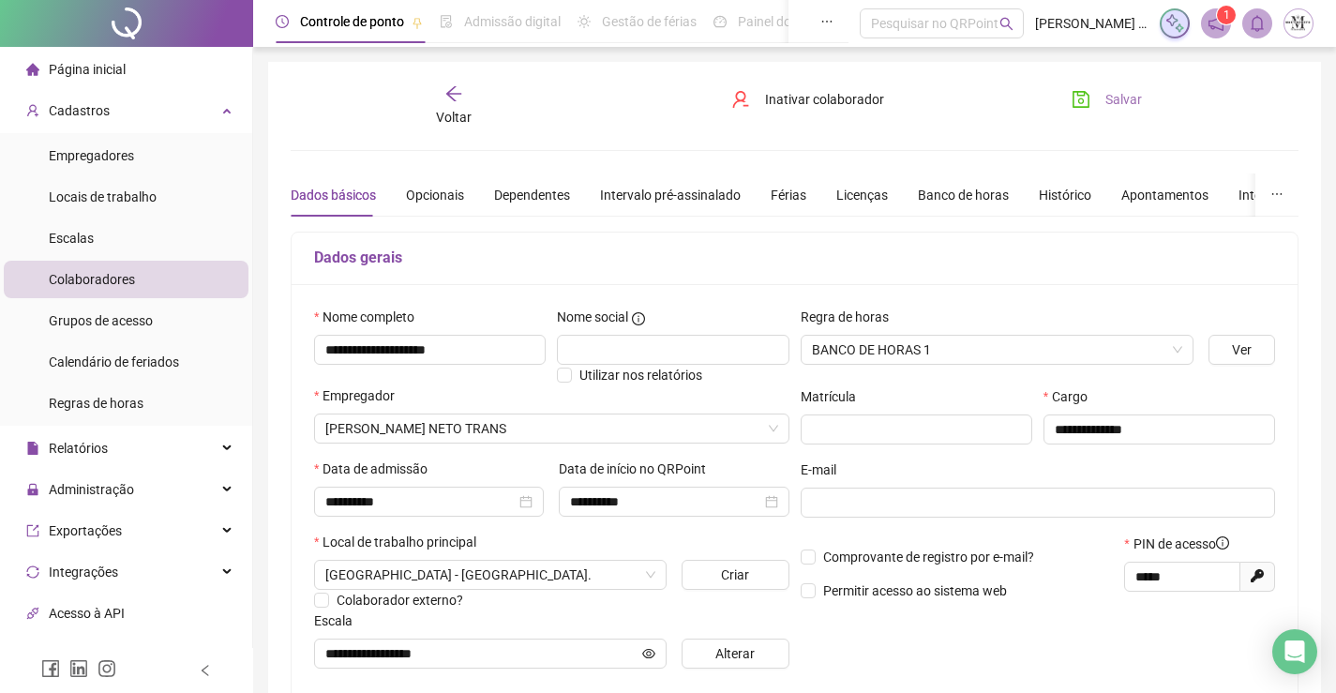
click at [1078, 98] on icon "save" at bounding box center [1081, 99] width 19 height 19
click at [464, 117] on span "Voltar" at bounding box center [454, 117] width 36 height 15
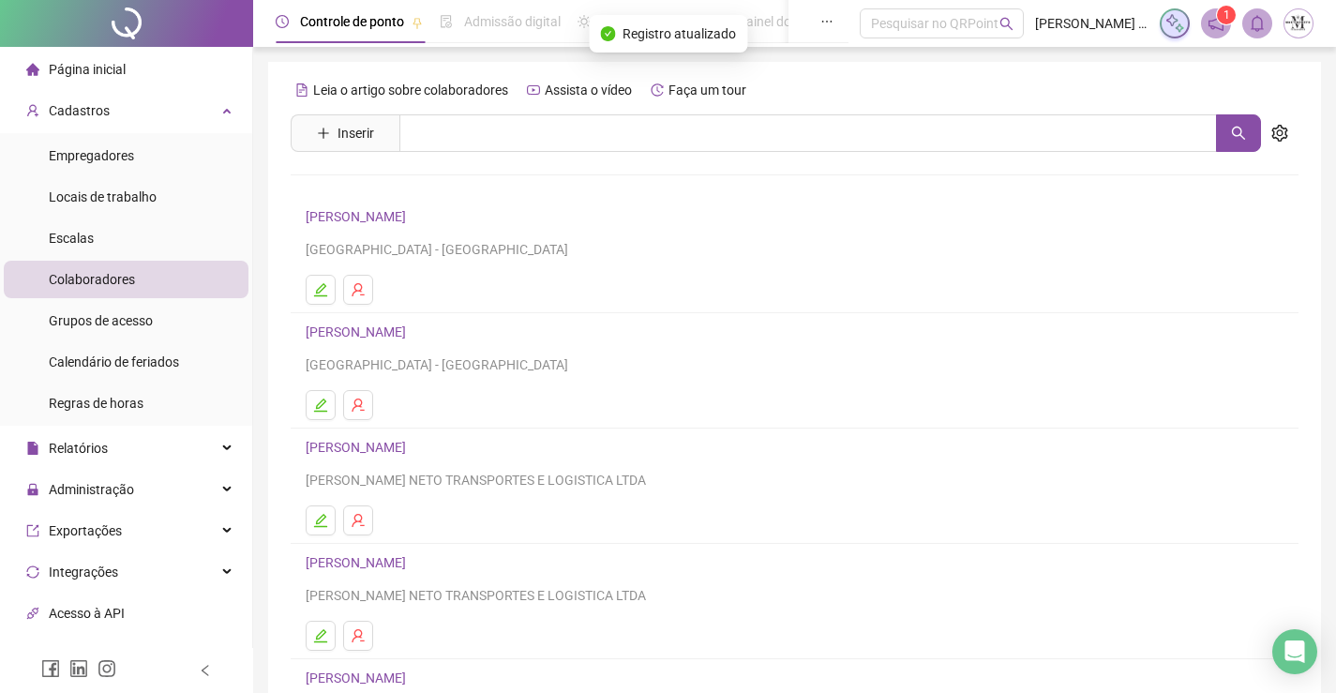
scroll to position [214, 0]
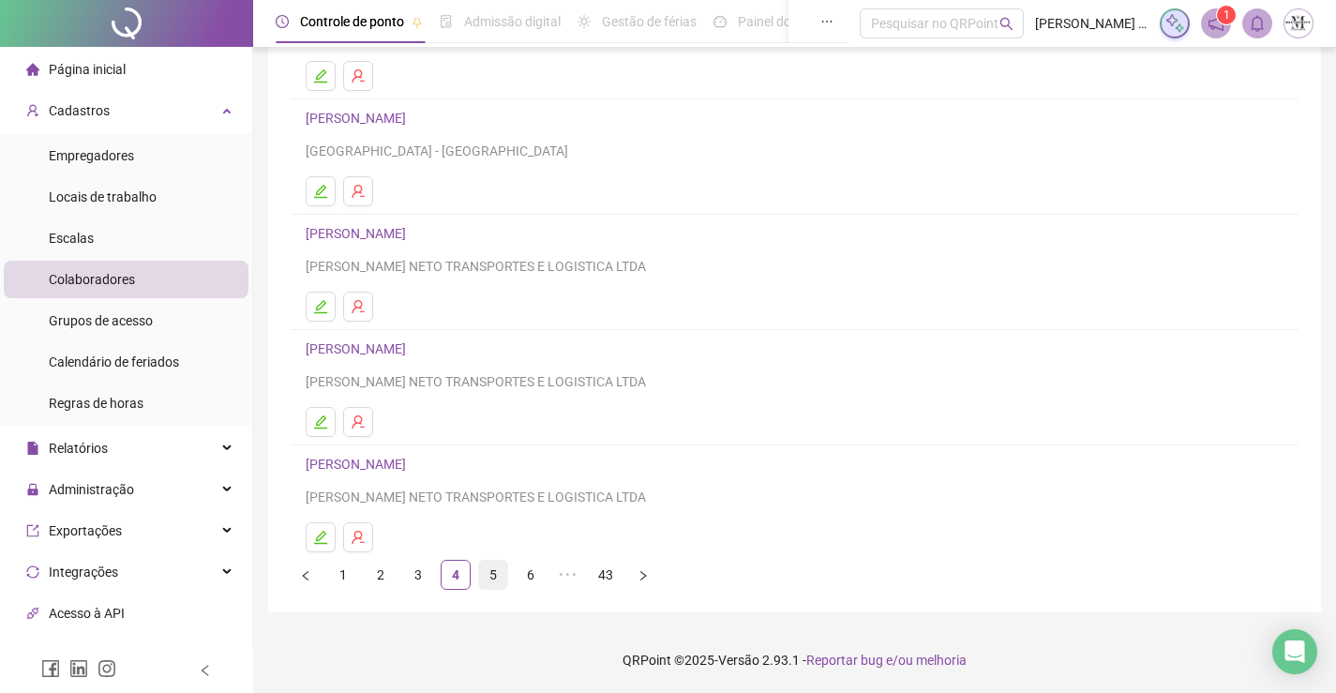
click at [488, 563] on link "5" at bounding box center [493, 575] width 28 height 28
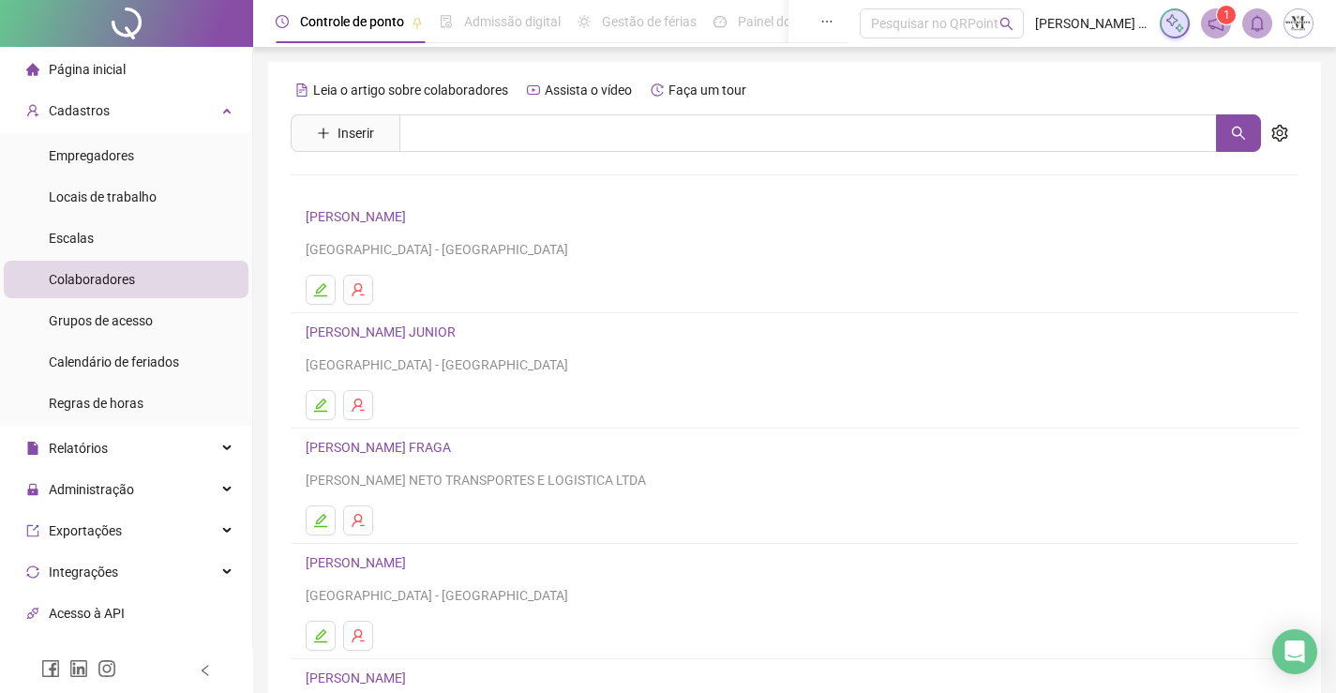
click at [412, 210] on link "BRUNO FREDERICO DA SILVA" at bounding box center [359, 216] width 106 height 15
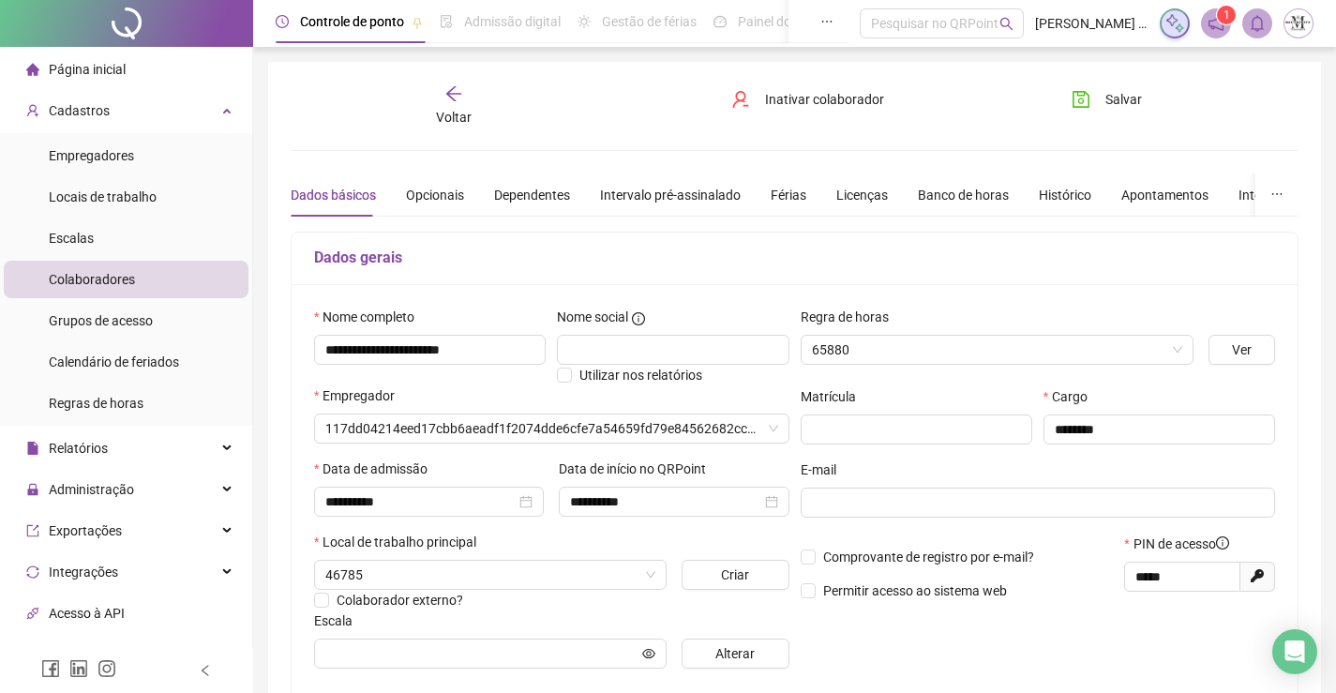
type input "**********"
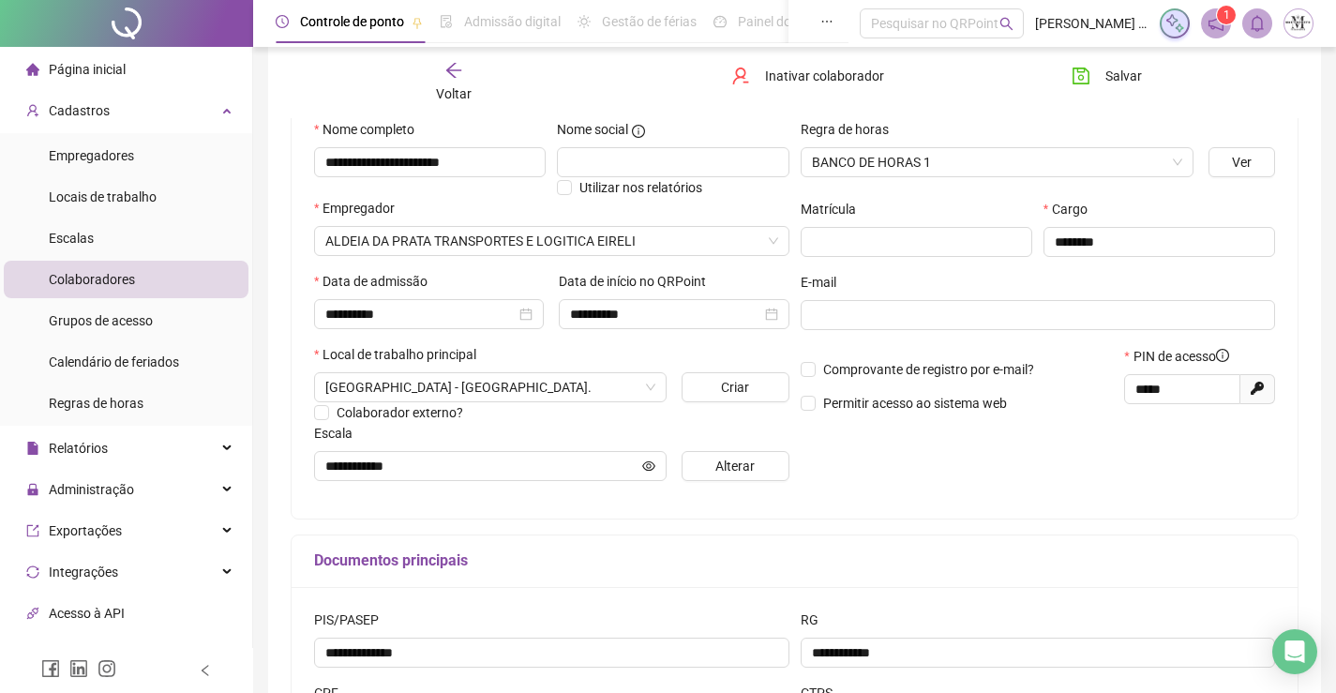
scroll to position [377, 0]
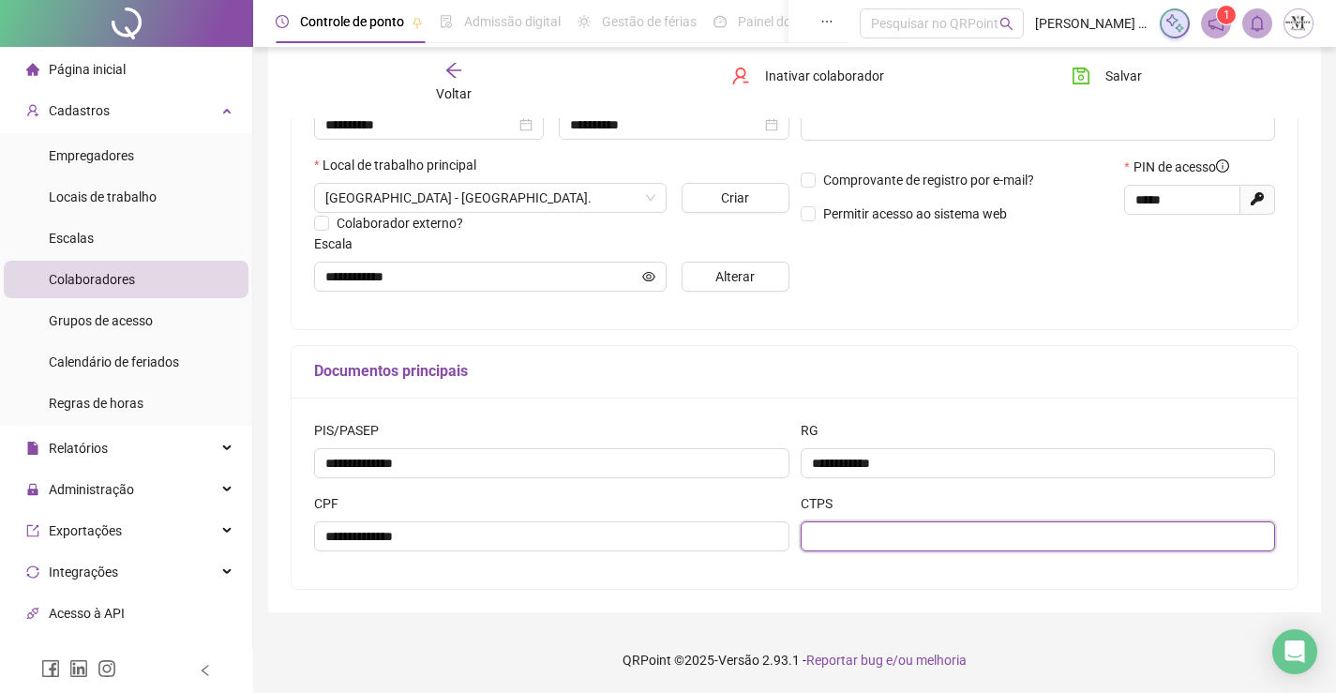
click at [855, 550] on input "text" at bounding box center [1038, 536] width 475 height 30
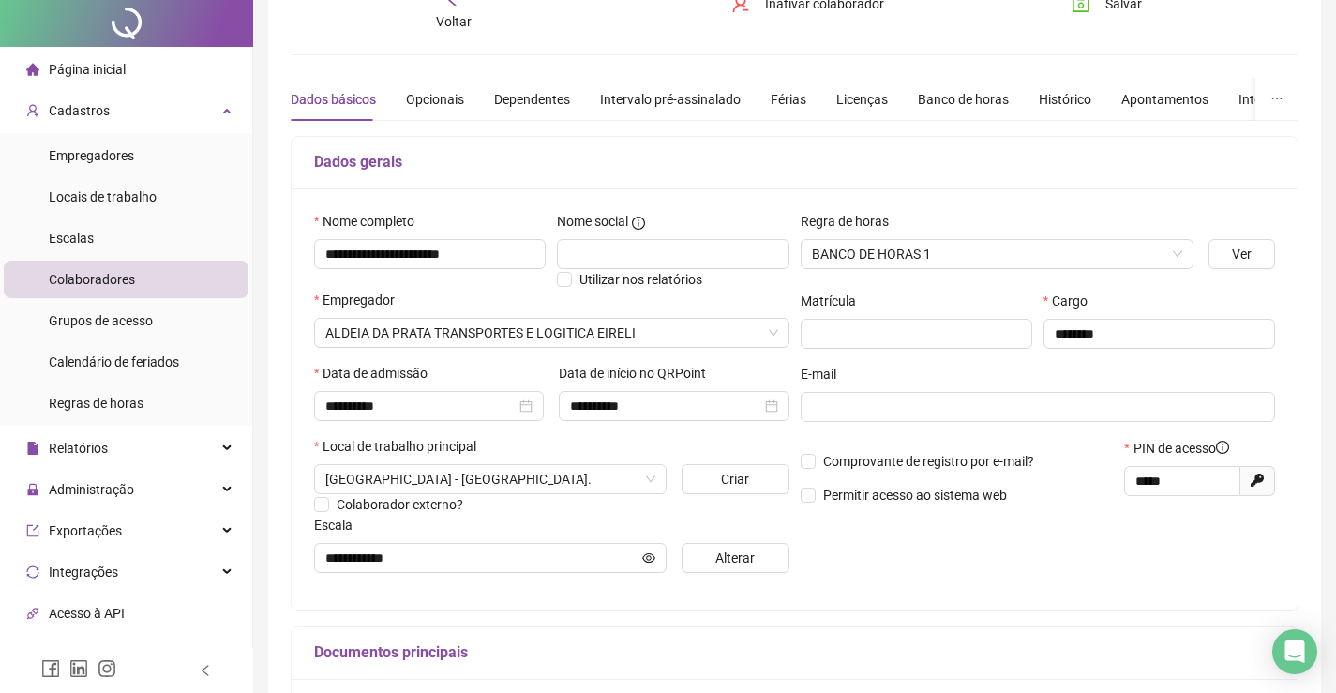
scroll to position [0, 0]
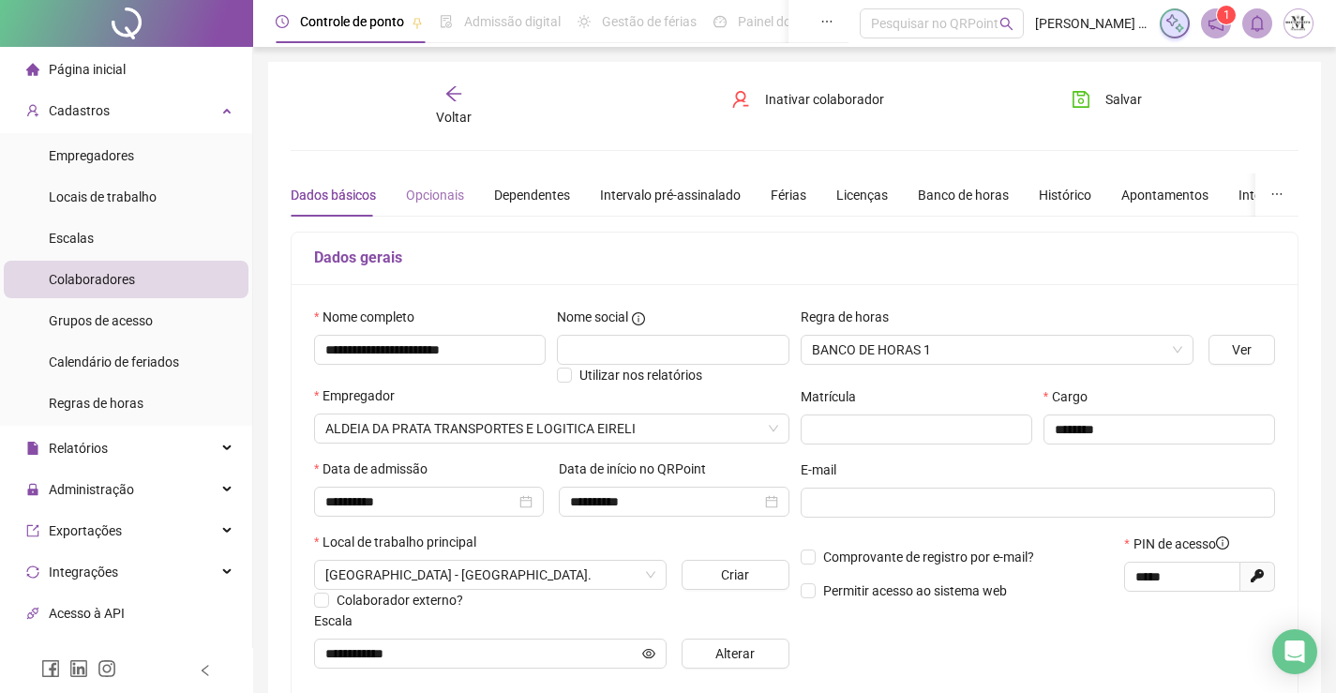
type input "**********"
click at [453, 200] on div "Opcionais" at bounding box center [435, 195] width 58 height 21
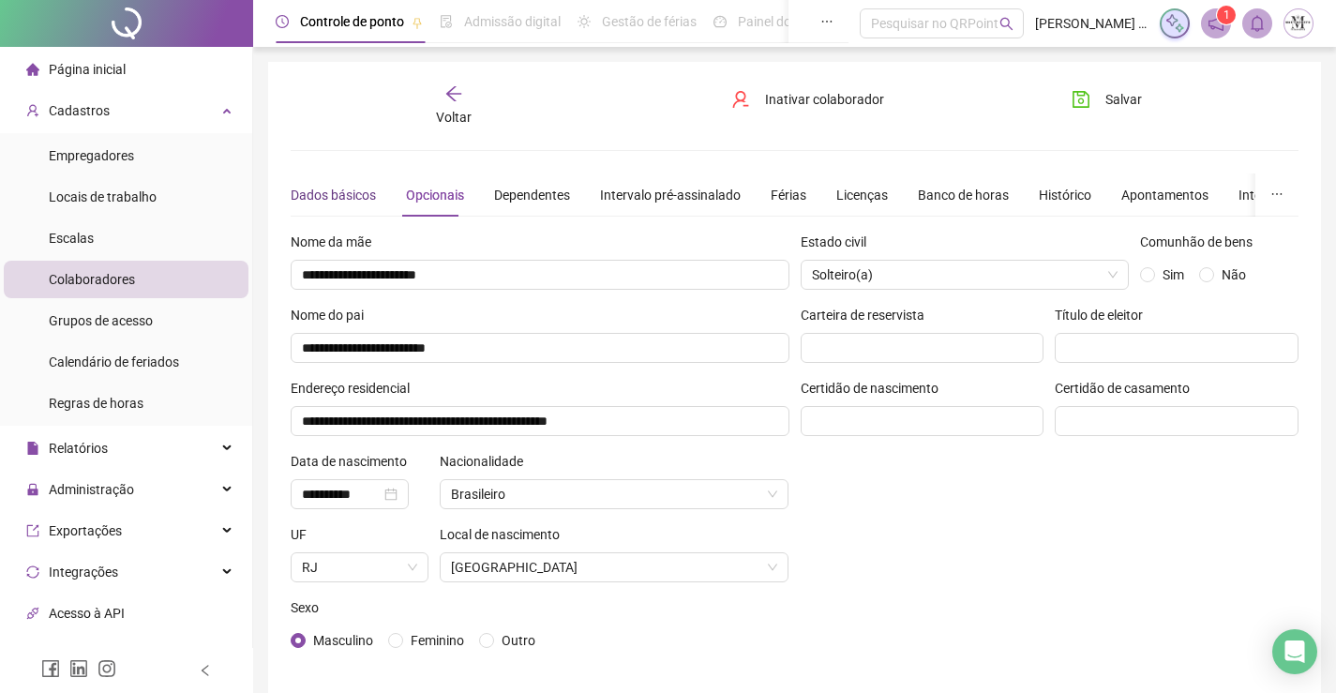
click at [334, 195] on div "Dados básicos" at bounding box center [333, 195] width 85 height 21
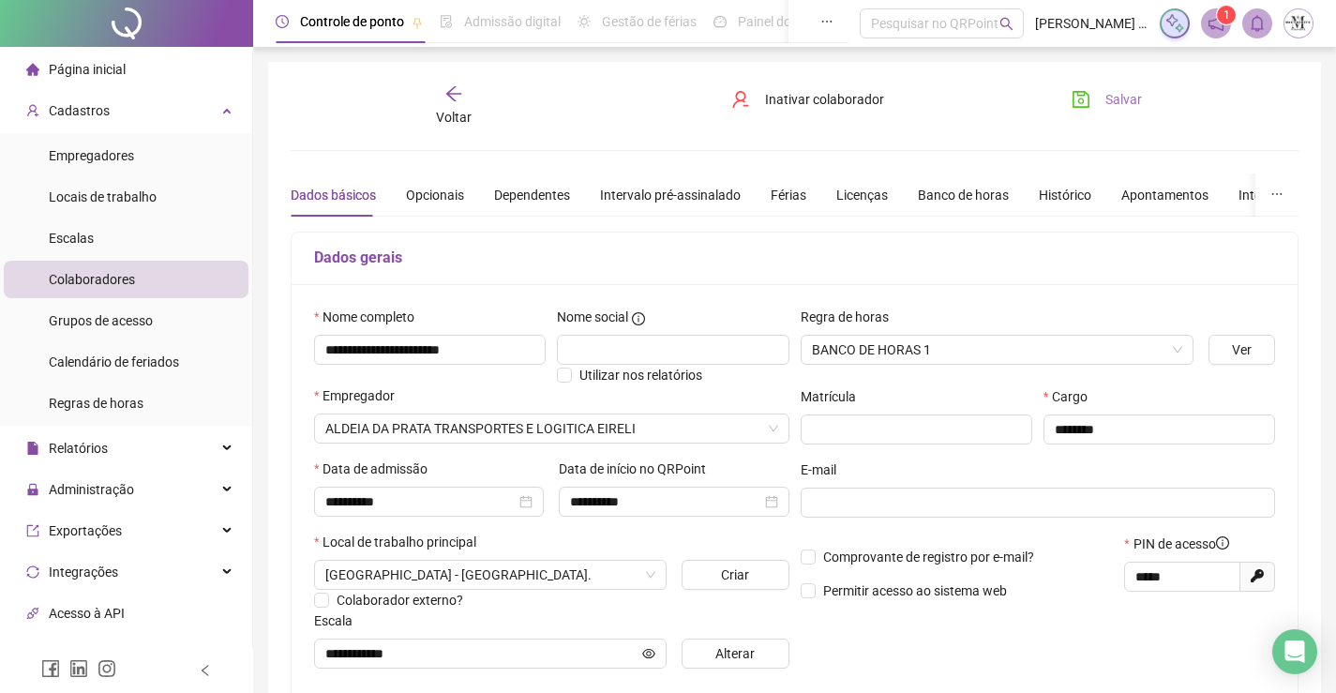
click at [1083, 96] on icon "save" at bounding box center [1081, 99] width 17 height 17
click at [456, 96] on icon "arrow-left" at bounding box center [453, 93] width 19 height 19
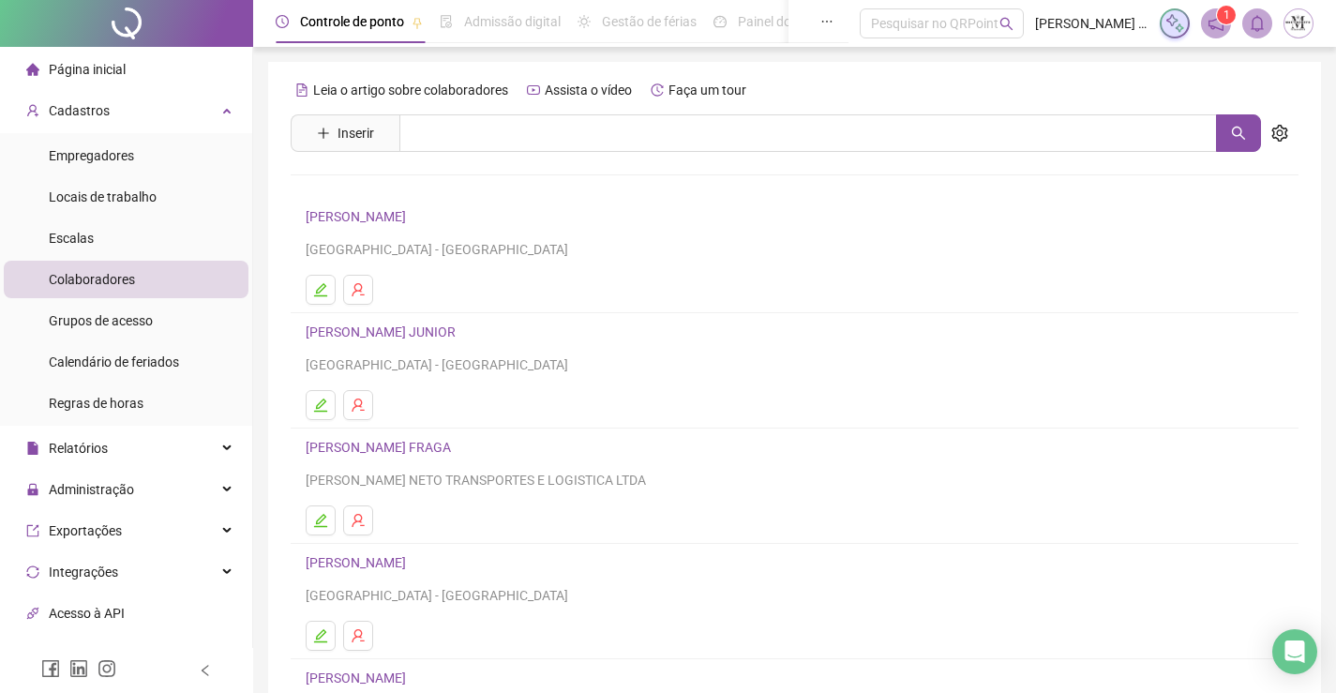
click at [391, 331] on link "CARLOS ALBERTO ALVES M. JUNIOR" at bounding box center [384, 331] width 156 height 15
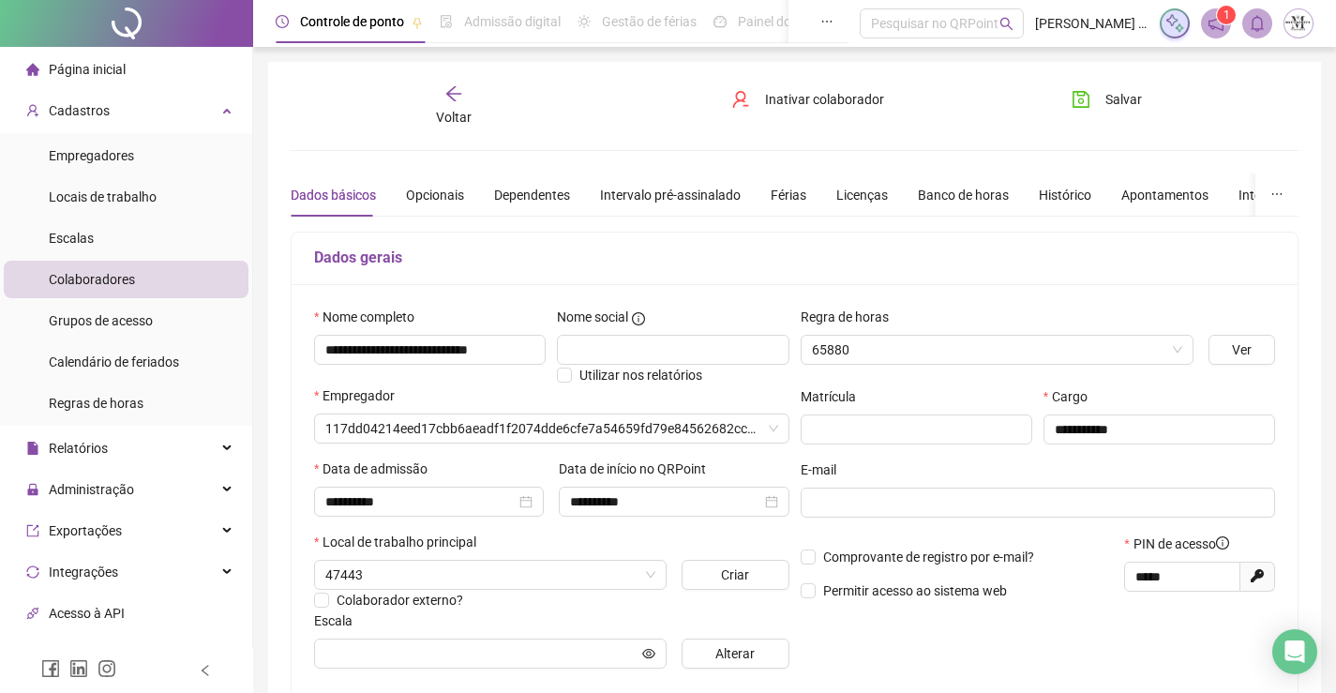
type input "**********"
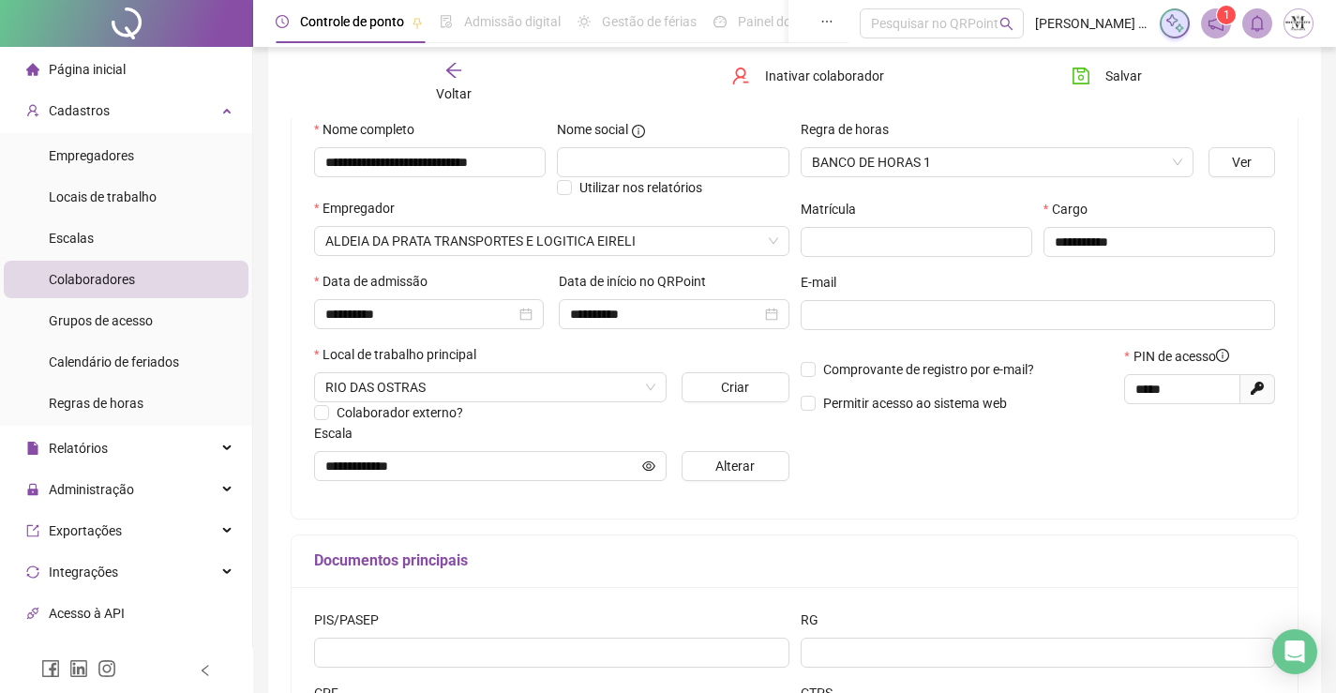
scroll to position [377, 0]
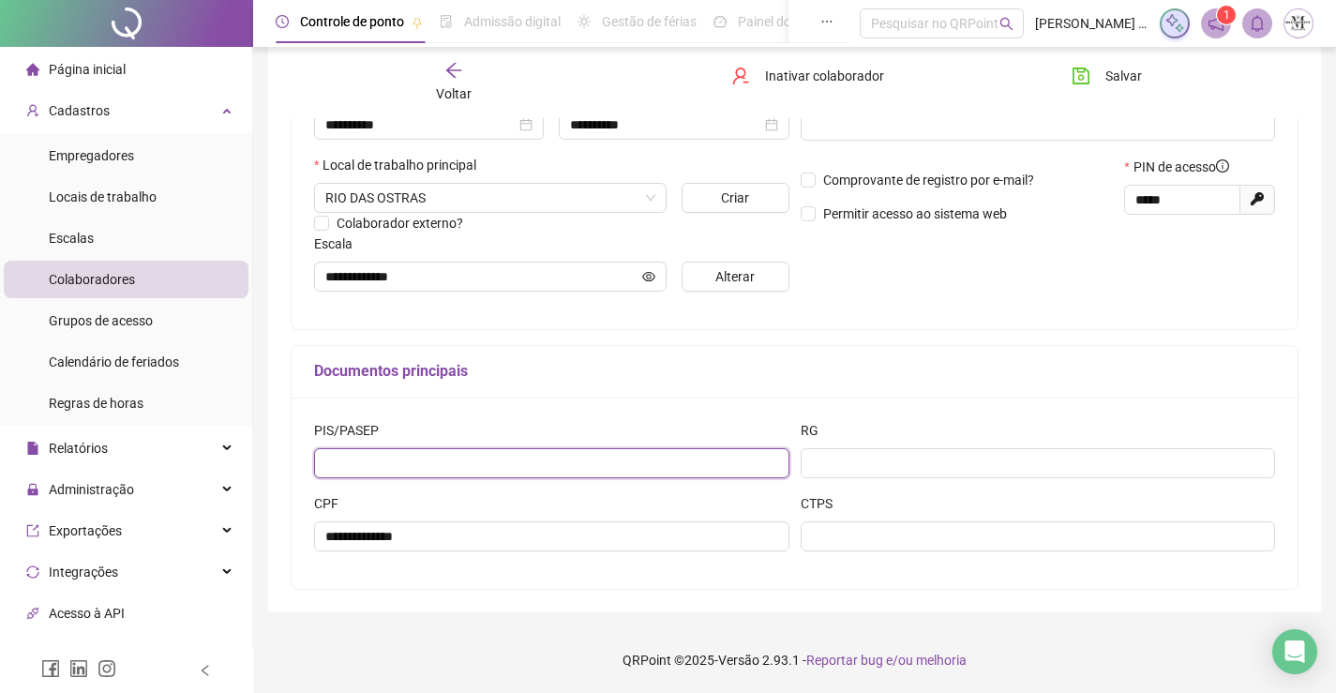
click at [597, 467] on input "text" at bounding box center [551, 463] width 475 height 30
type input "**********"
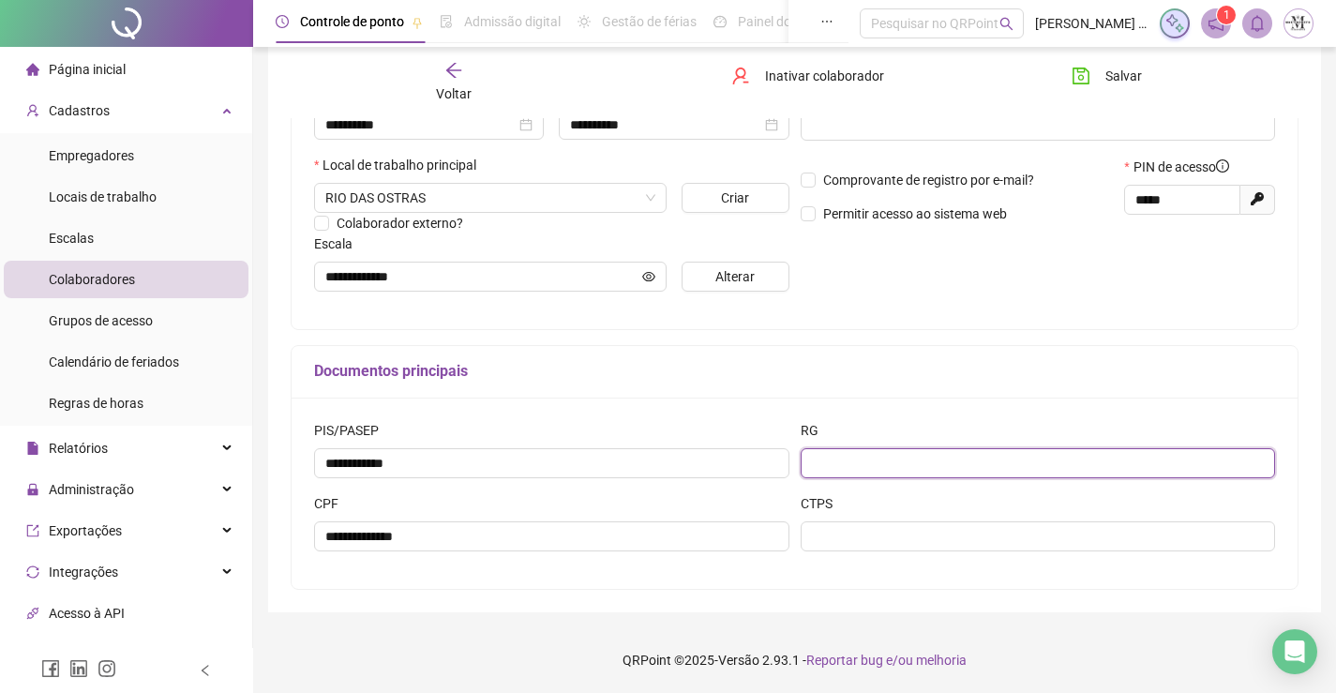
click at [1001, 456] on input "text" at bounding box center [1038, 463] width 475 height 30
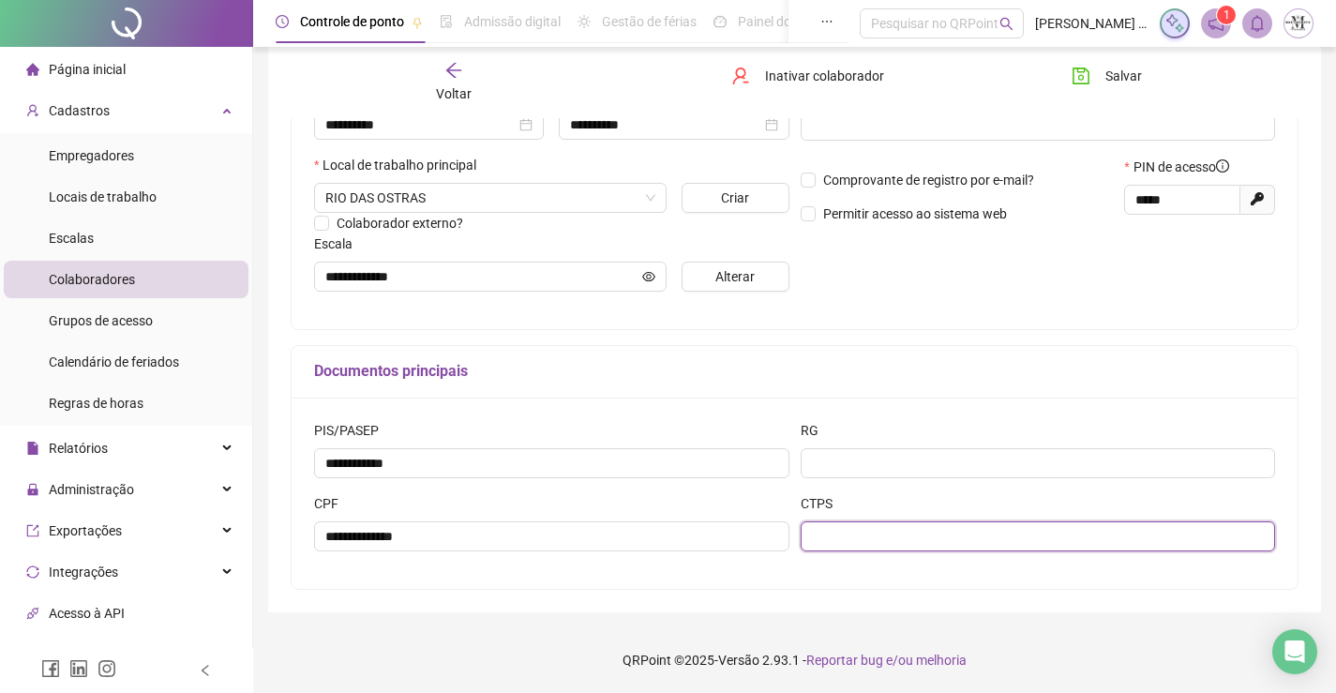
click at [938, 539] on input "text" at bounding box center [1038, 536] width 475 height 30
type input "**********"
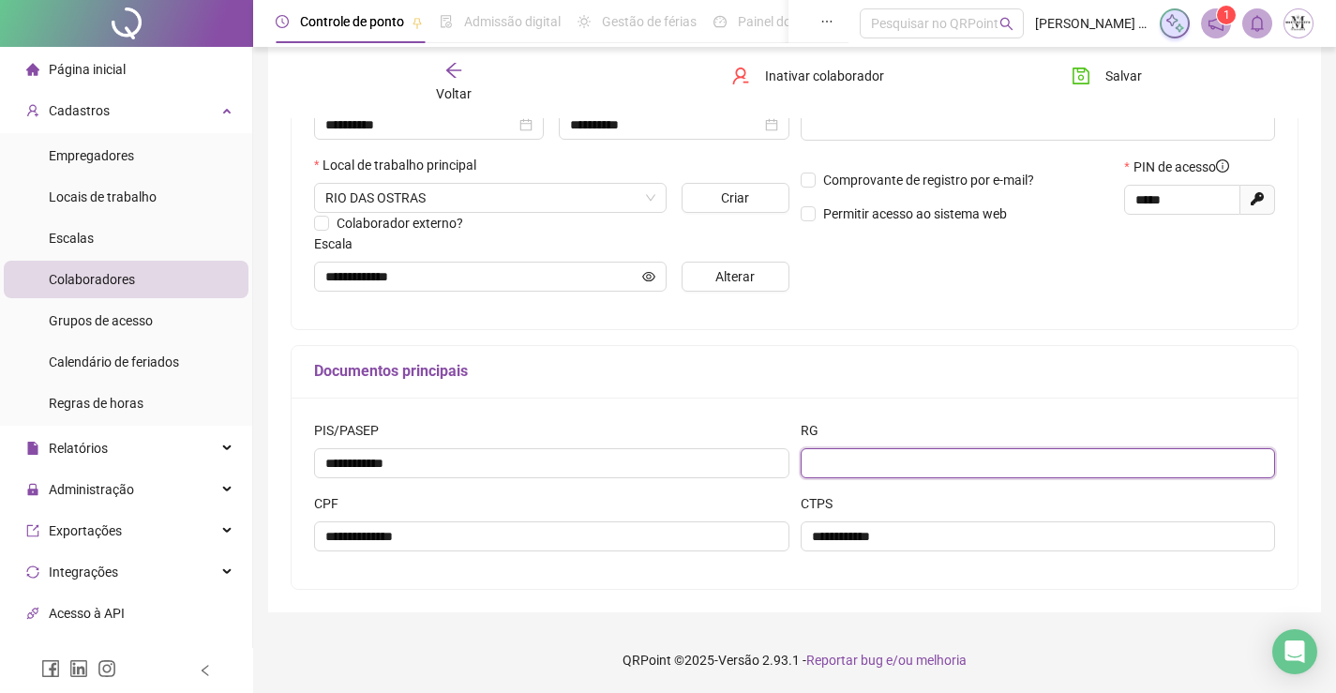
click at [858, 462] on input "text" at bounding box center [1038, 463] width 475 height 30
click at [824, 463] on input "*********" at bounding box center [1038, 463] width 475 height 30
click at [854, 461] on input "**********" at bounding box center [1038, 463] width 475 height 30
click at [876, 459] on input "**********" at bounding box center [1038, 463] width 475 height 30
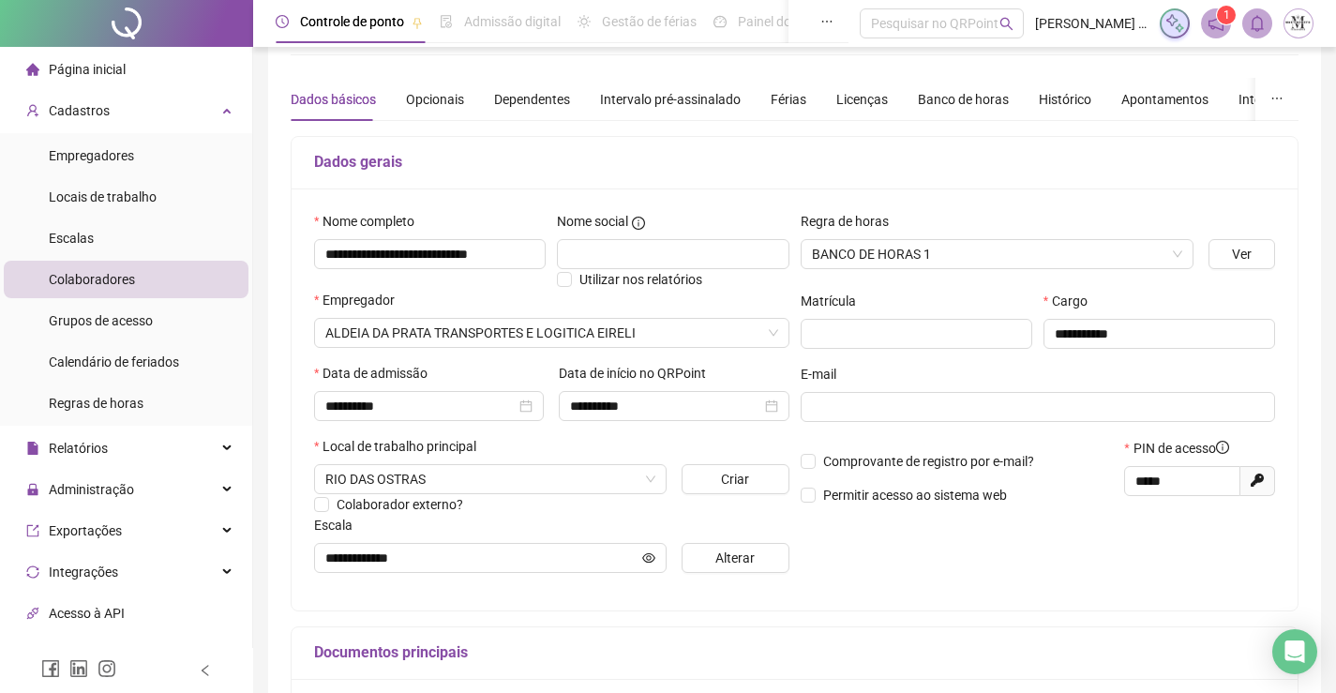
scroll to position [0, 0]
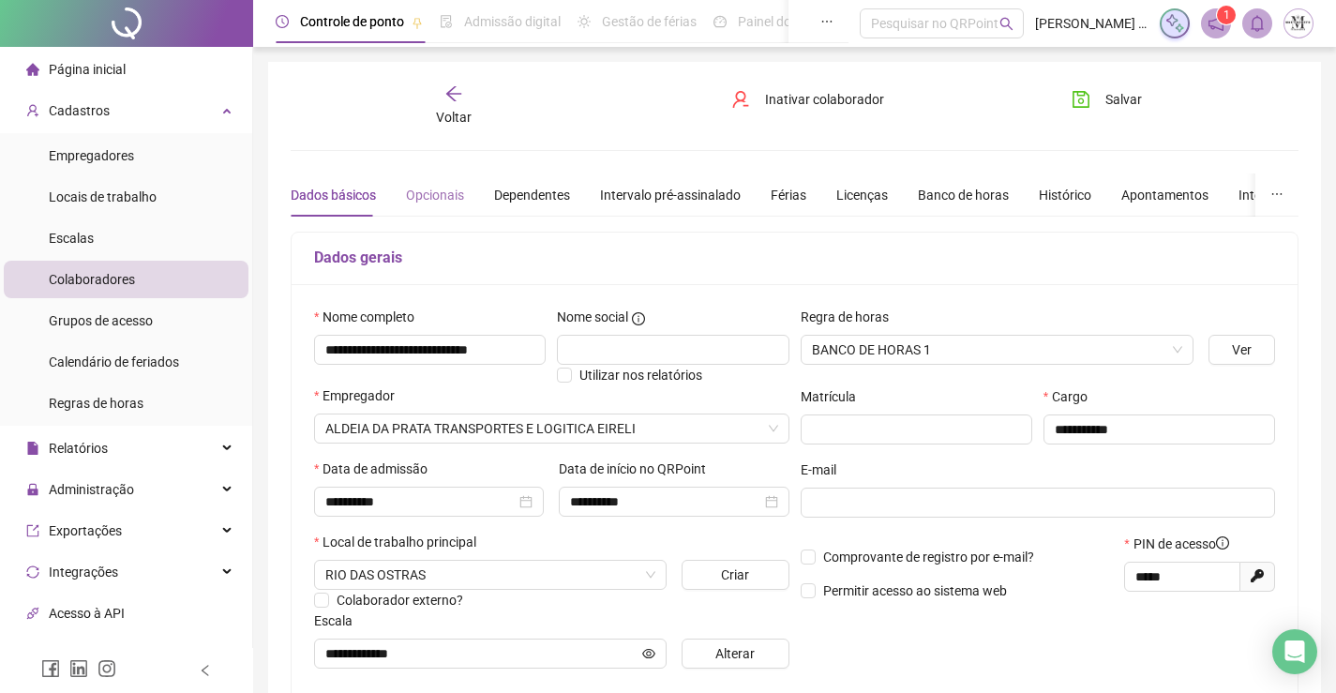
type input "**********"
click at [446, 185] on div "Opcionais" at bounding box center [435, 195] width 58 height 21
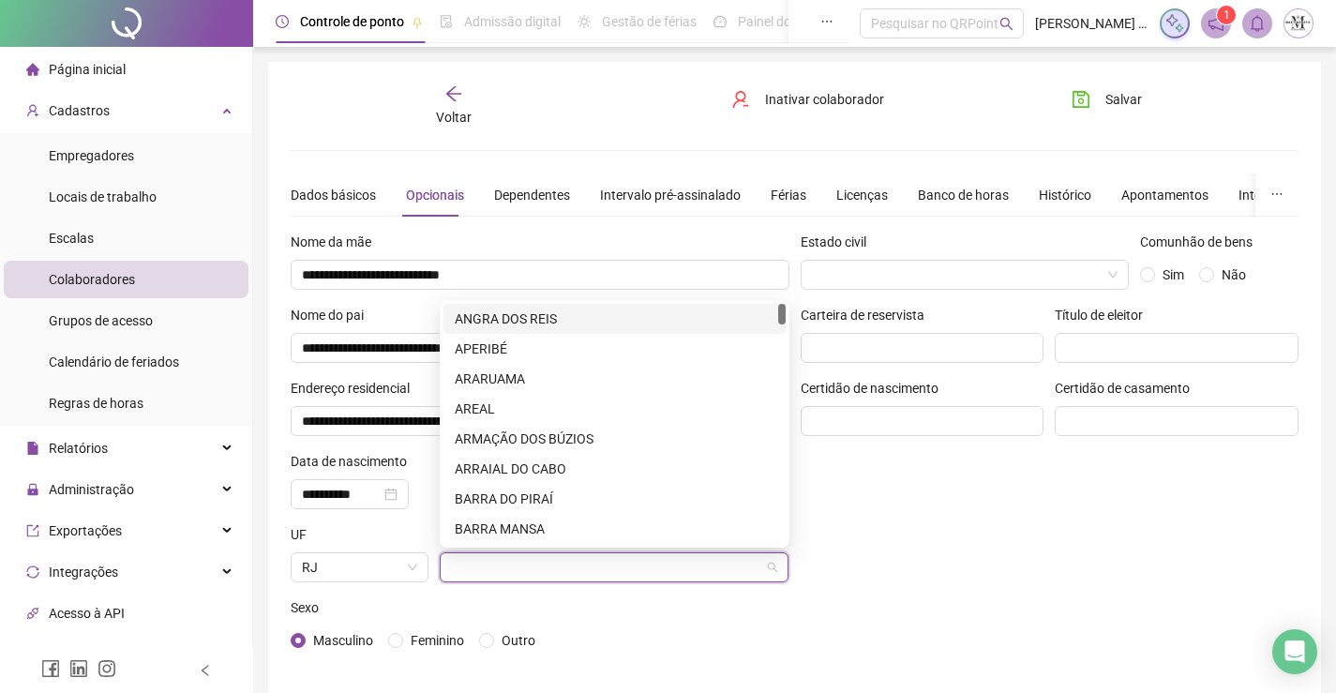
click at [688, 576] on input "search" at bounding box center [606, 567] width 310 height 28
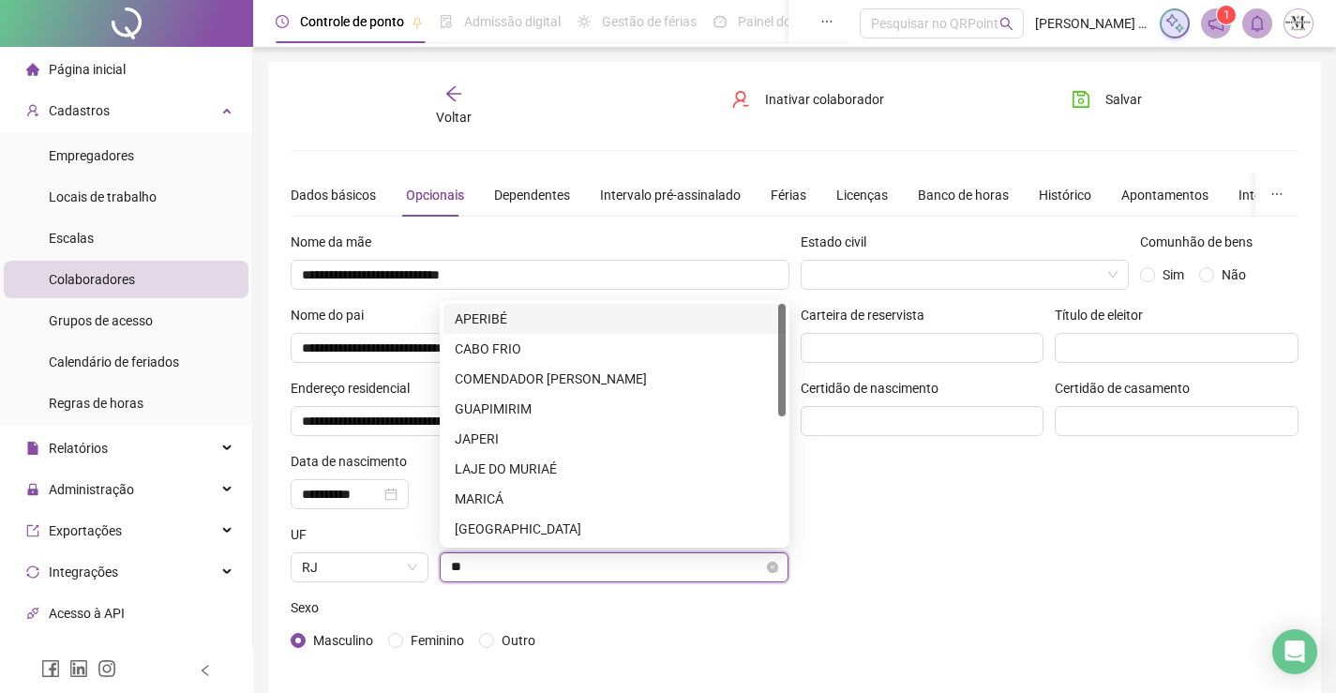
type input "***"
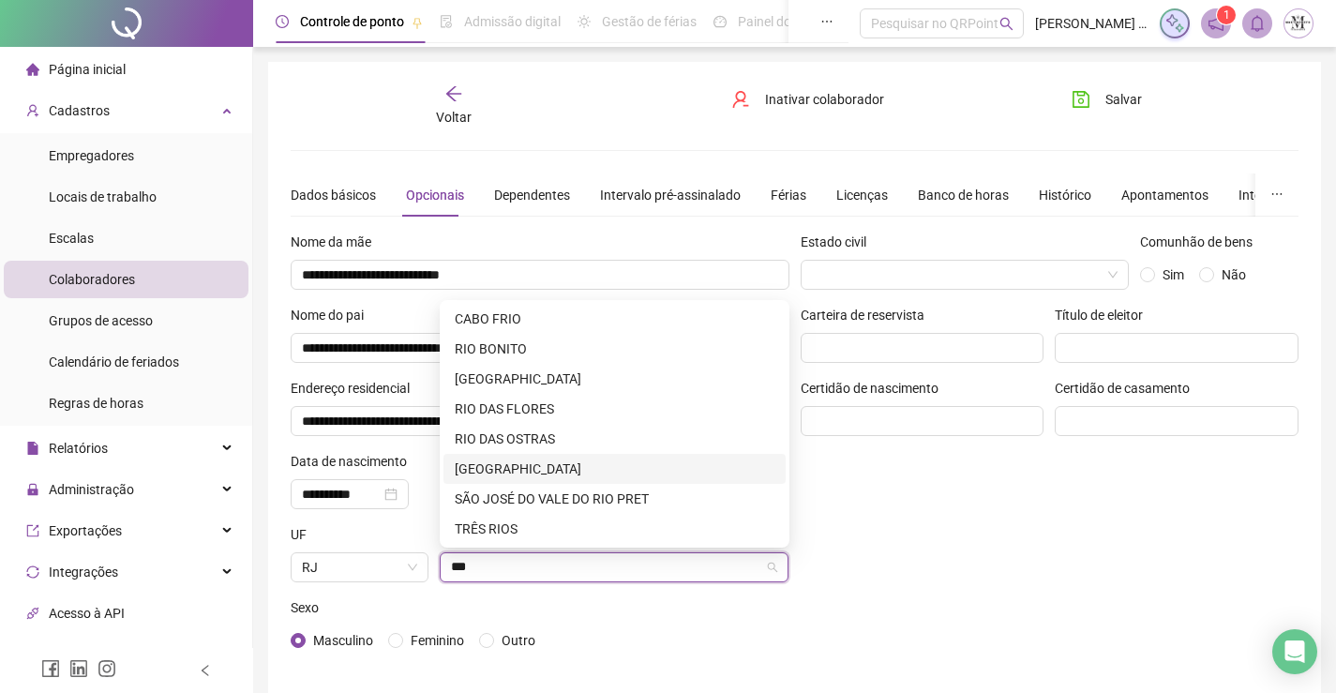
click at [578, 474] on div "RIO DE JANEIRO" at bounding box center [615, 468] width 320 height 21
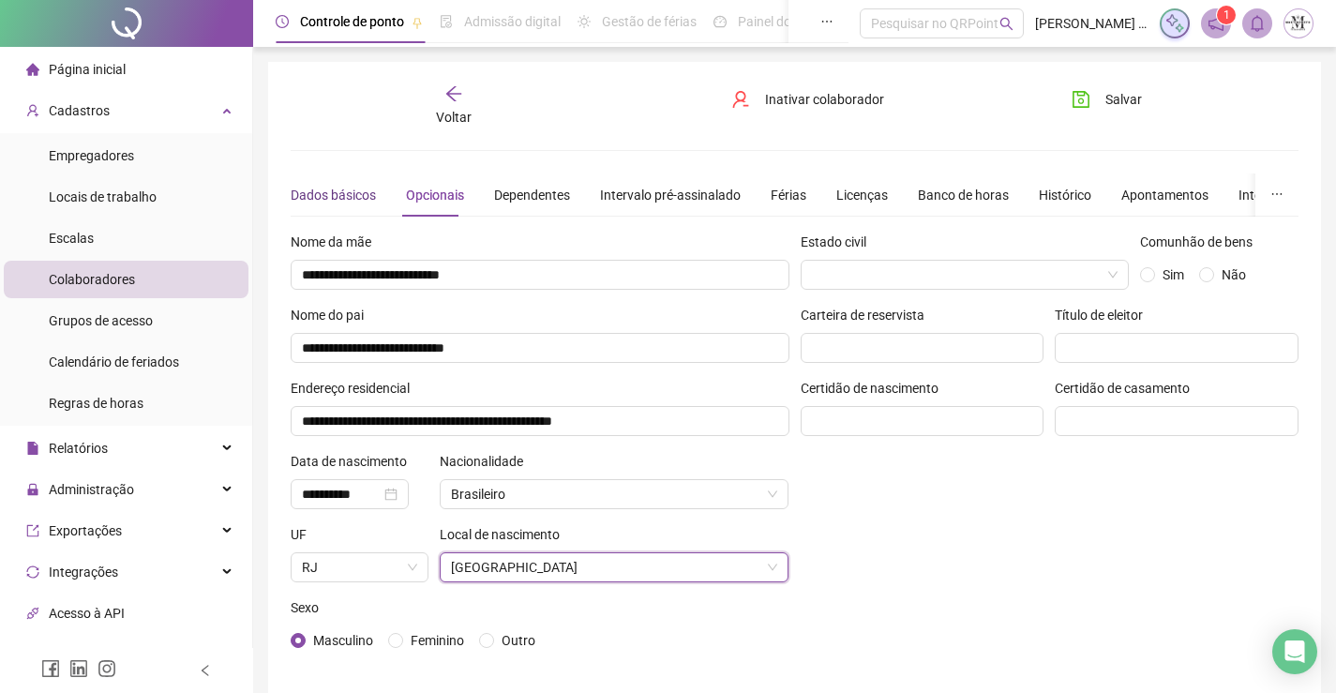
click at [362, 197] on div "Dados básicos" at bounding box center [333, 195] width 85 height 21
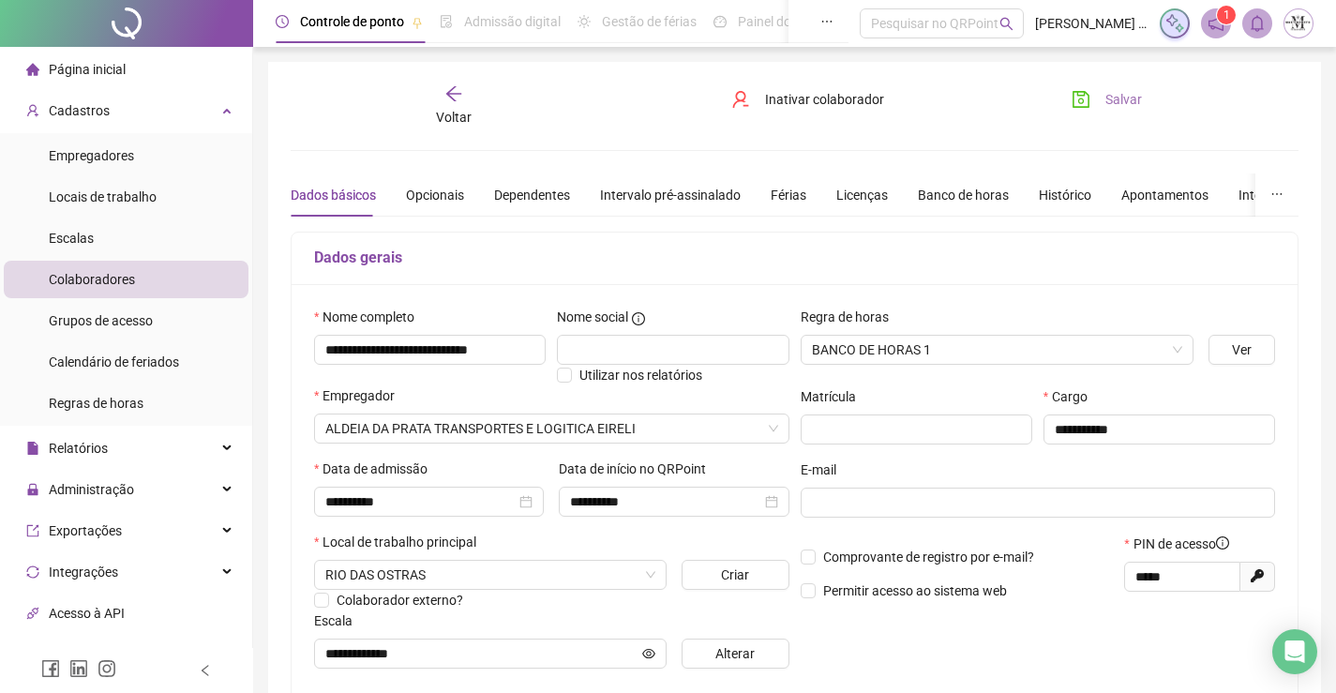
click at [1089, 101] on icon "save" at bounding box center [1081, 99] width 17 height 17
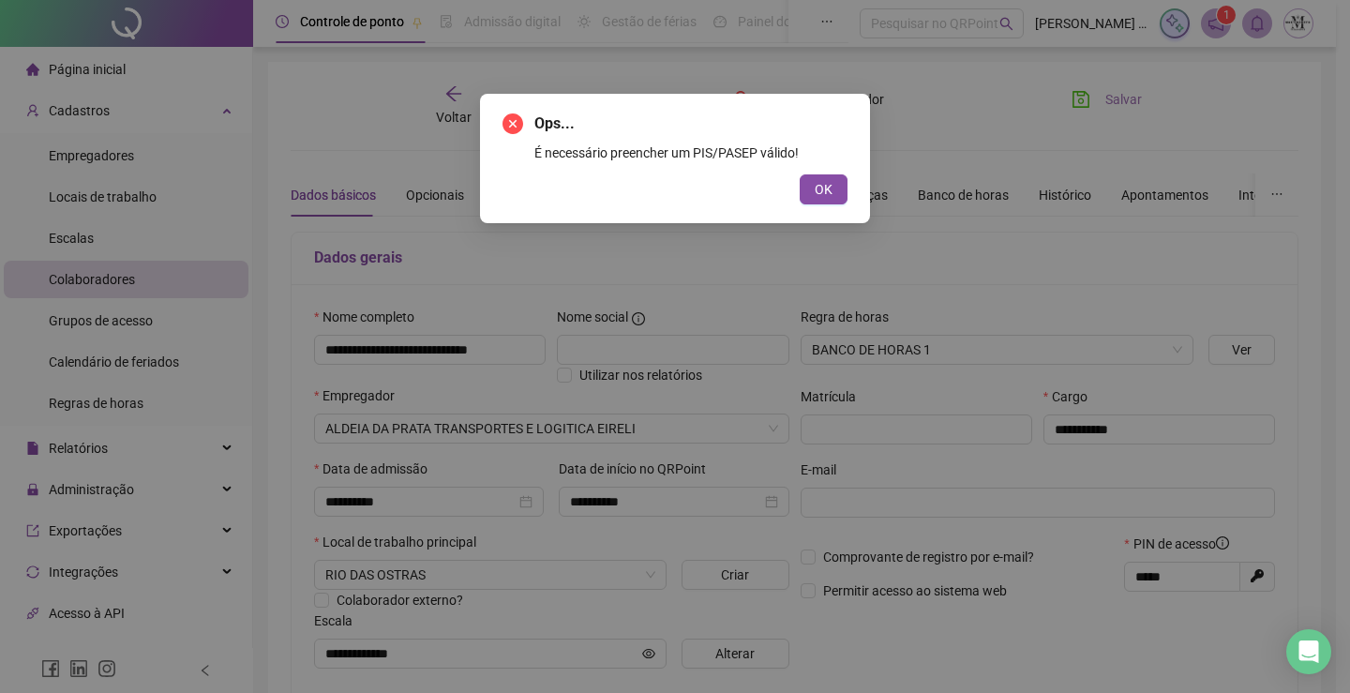
click at [824, 173] on div "Ops... É necessário preencher um PIS/PASEP válido! OK" at bounding box center [675, 159] width 345 height 92
click at [822, 175] on button "OK" at bounding box center [824, 189] width 48 height 30
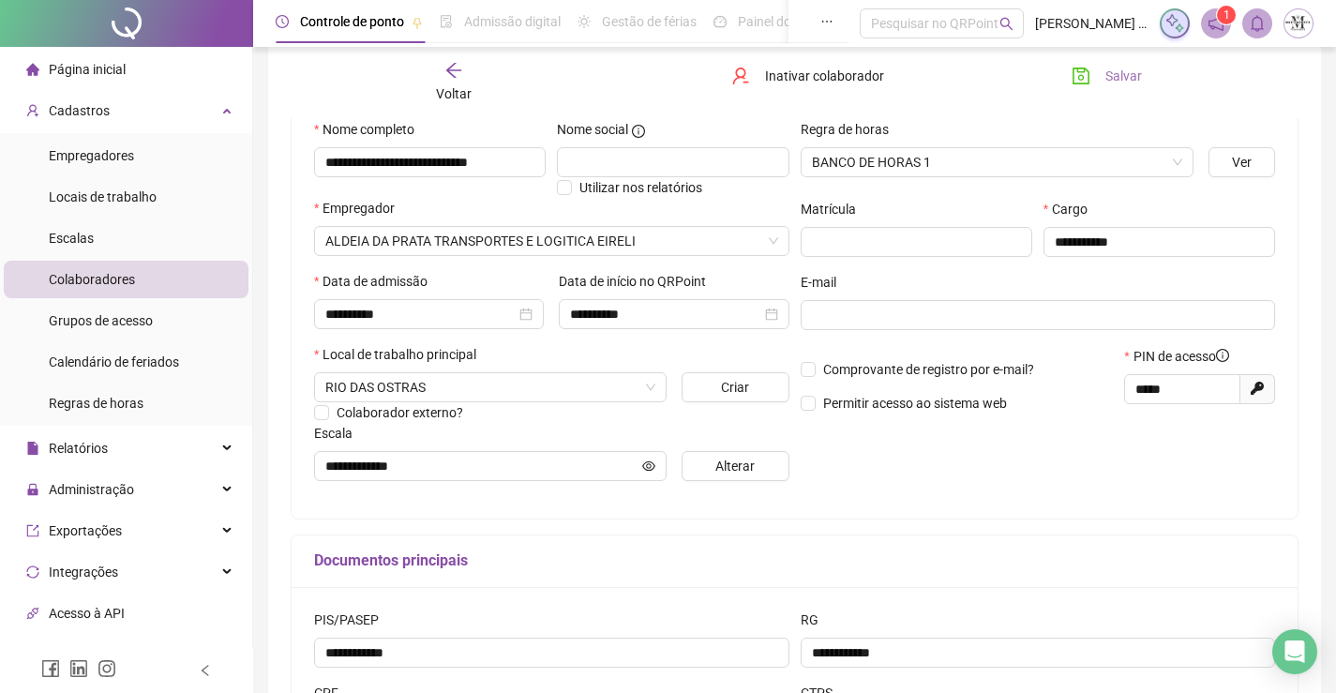
scroll to position [281, 0]
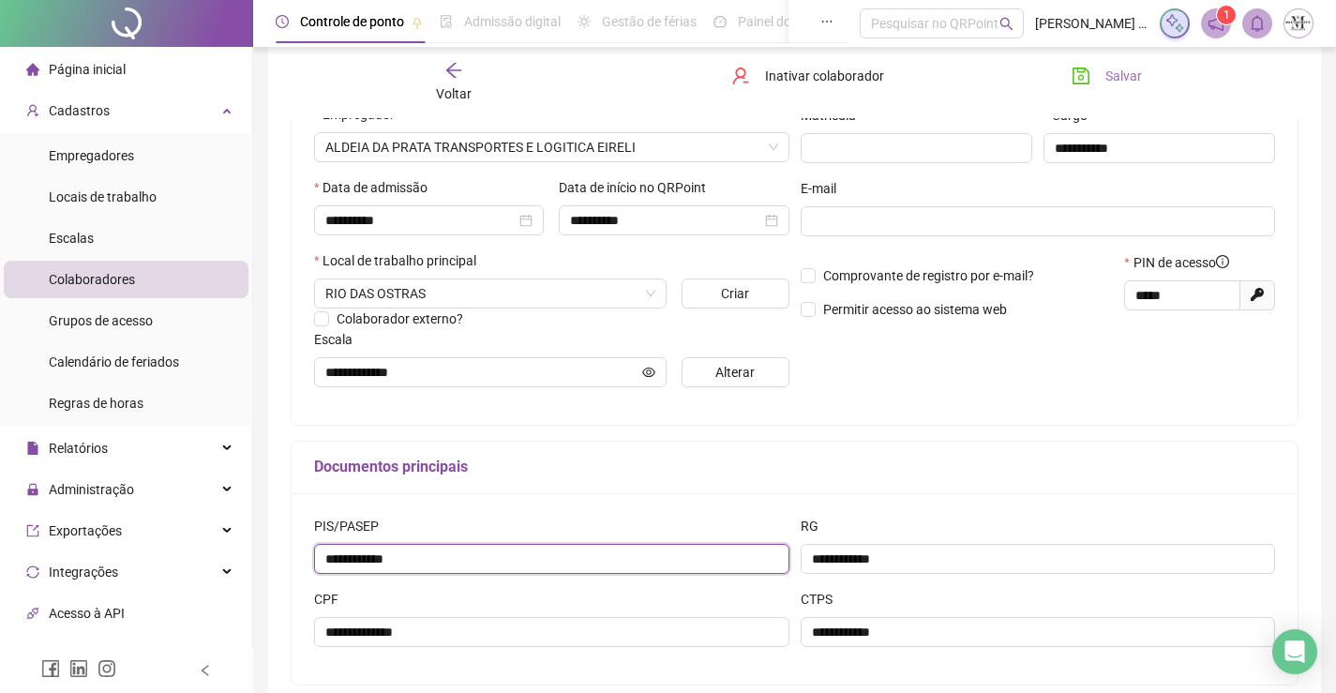
click at [543, 559] on input "**********" at bounding box center [551, 559] width 475 height 30
type input "*"
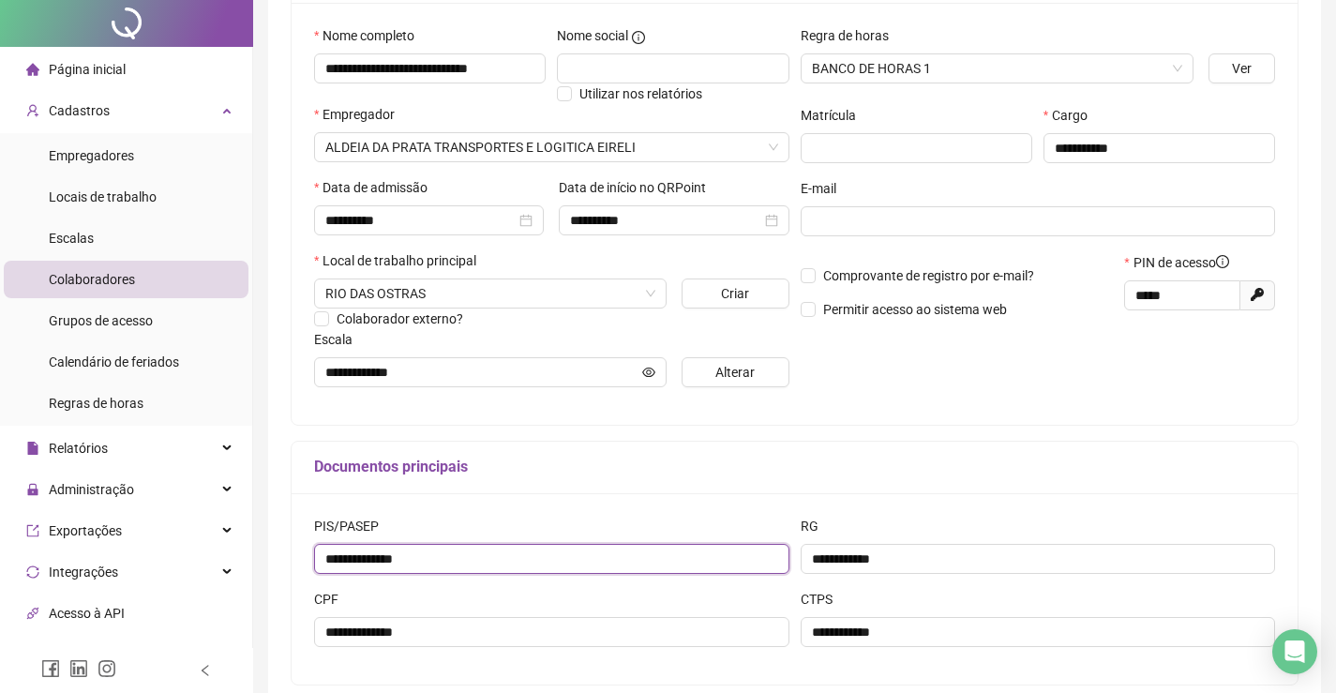
scroll to position [0, 0]
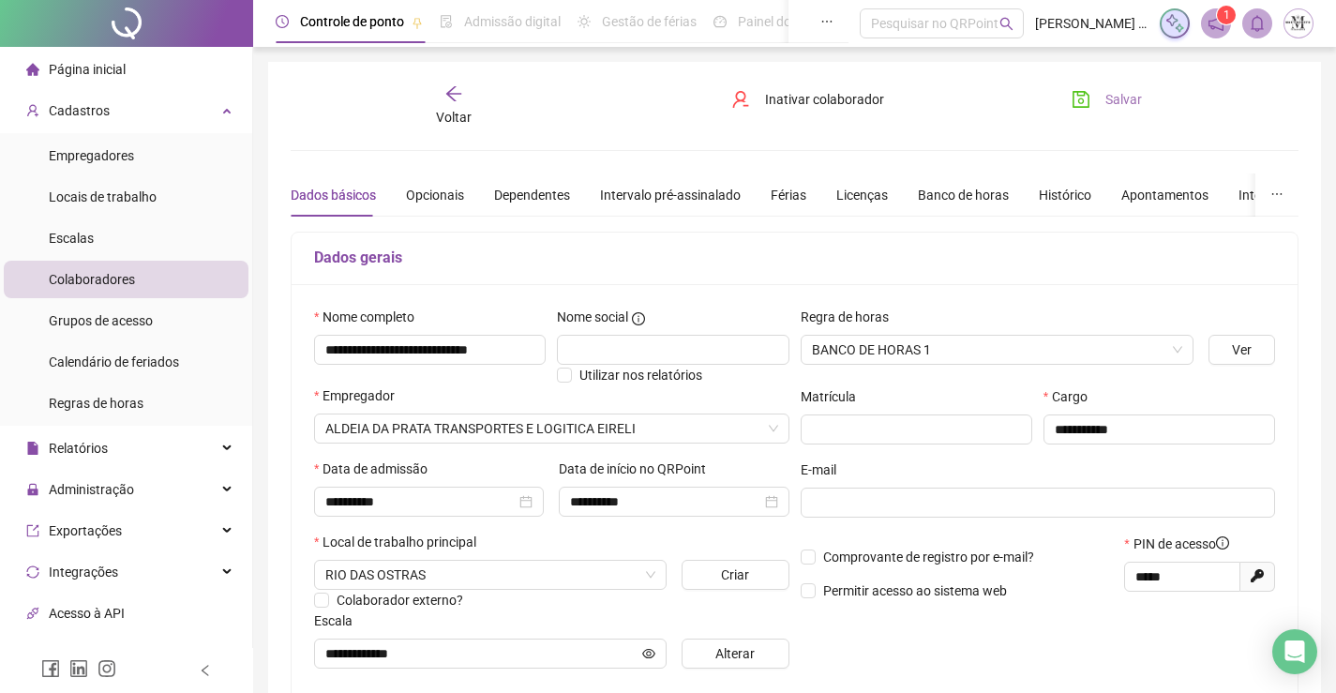
type input "**********"
click at [1085, 90] on icon "save" at bounding box center [1081, 99] width 19 height 19
click at [465, 111] on span "Voltar" at bounding box center [454, 117] width 36 height 15
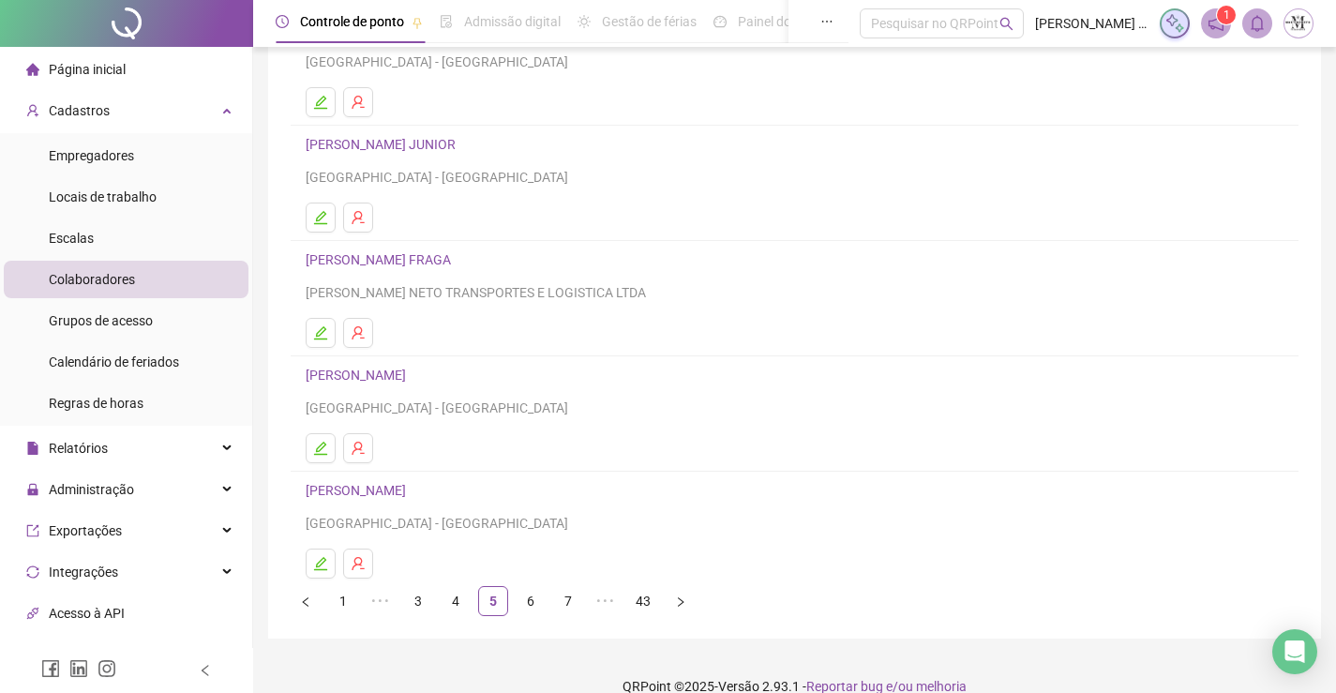
scroll to position [94, 0]
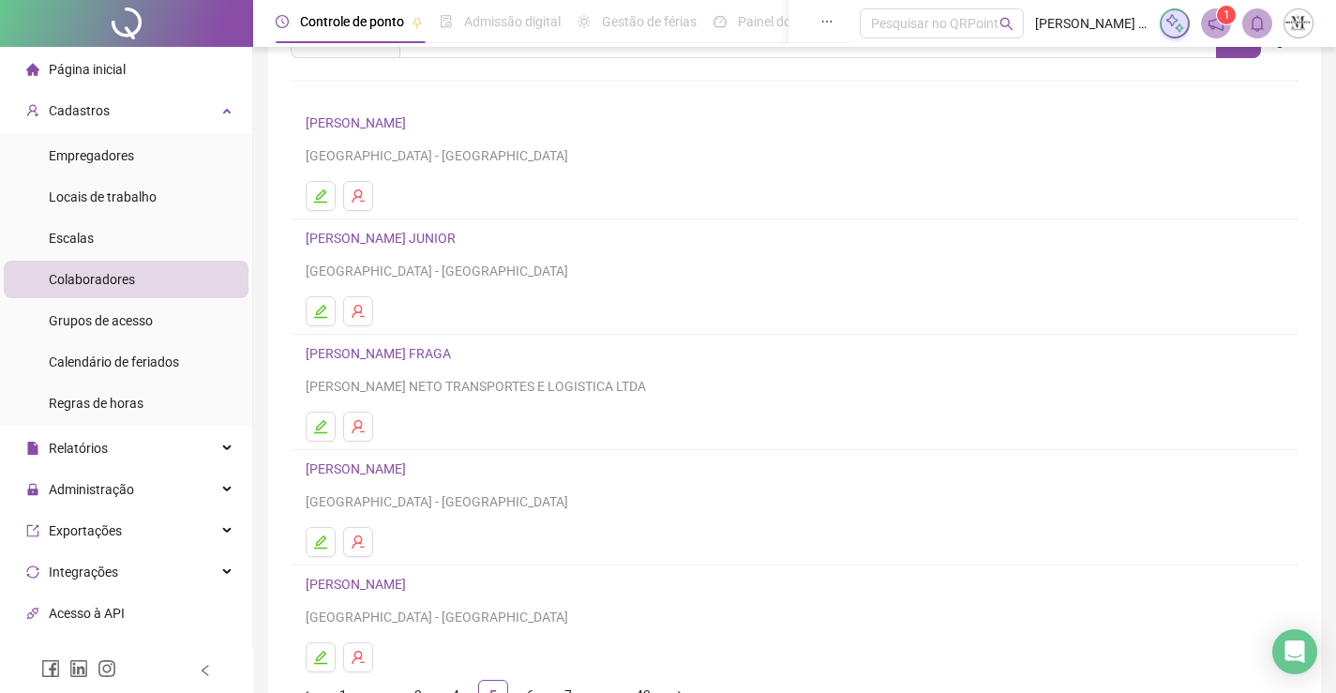
click at [379, 344] on h4 "CARLOS ALBERTO BORGES FRAGA" at bounding box center [795, 353] width 978 height 23
click at [385, 350] on link "CARLOS ALBERTO BORGES FRAGA" at bounding box center [381, 353] width 151 height 15
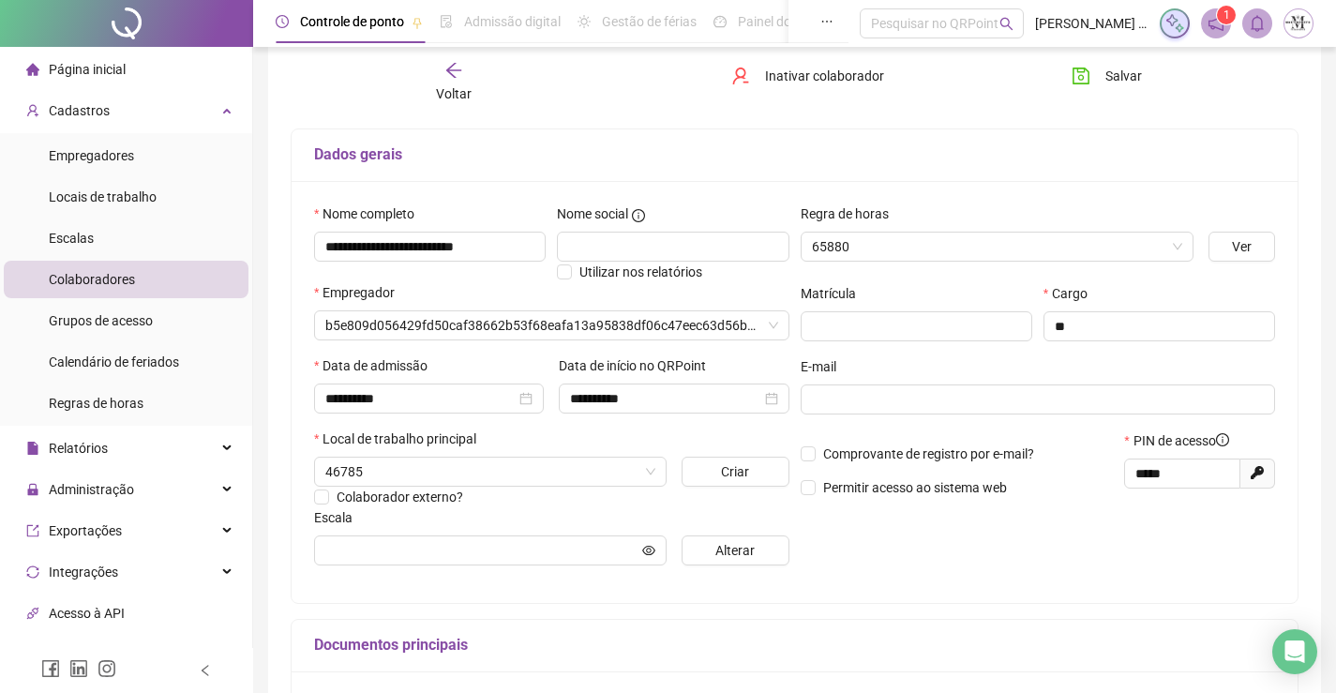
type input "**********"
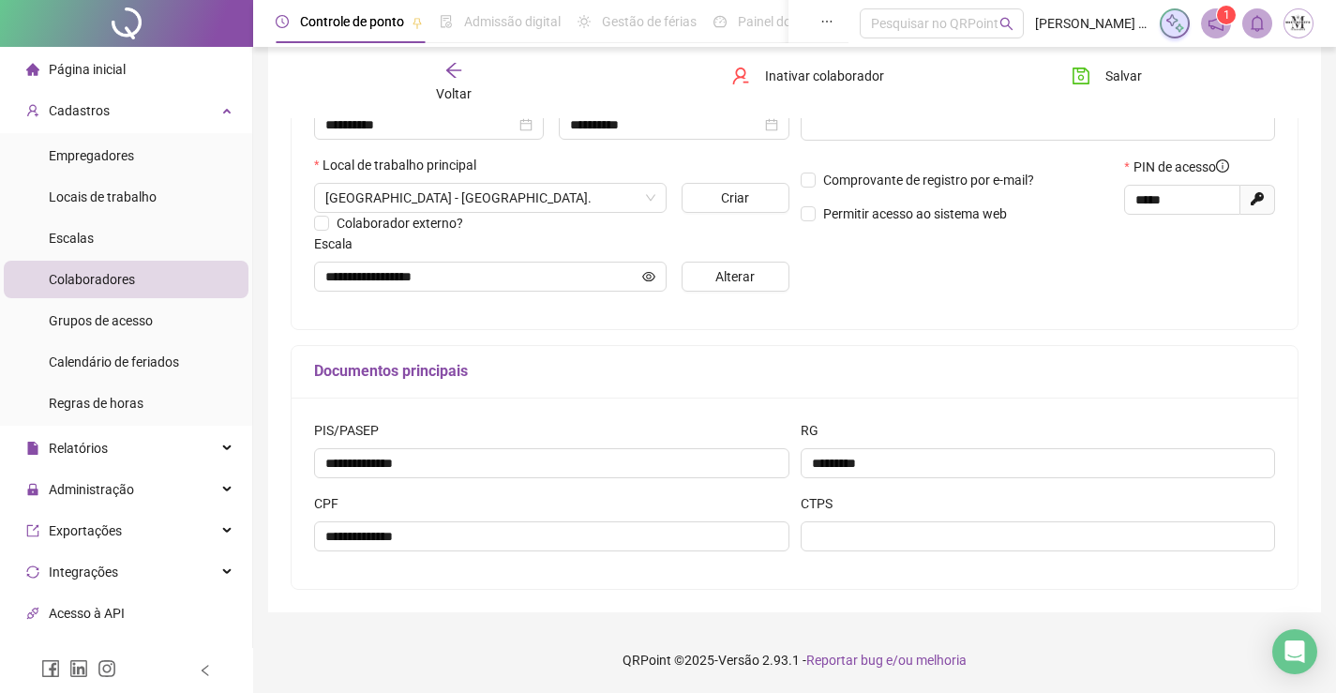
scroll to position [2, 0]
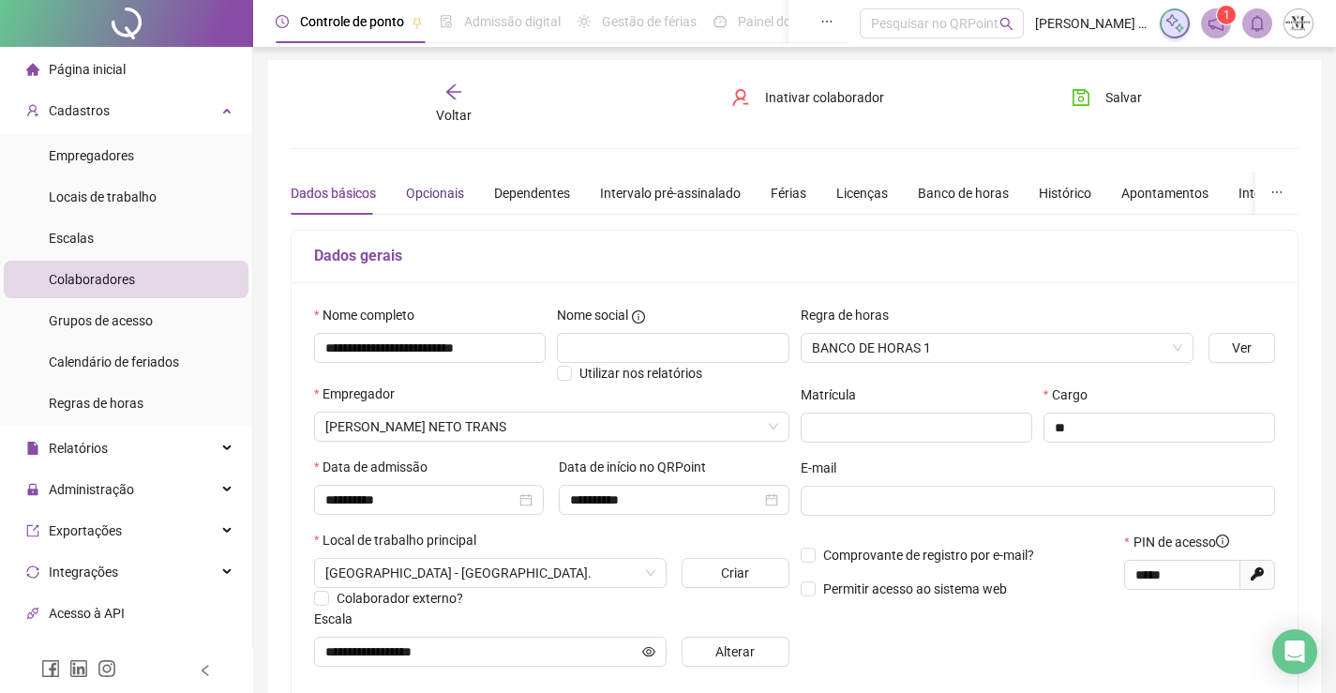
click at [447, 187] on div "Opcionais" at bounding box center [435, 193] width 58 height 21
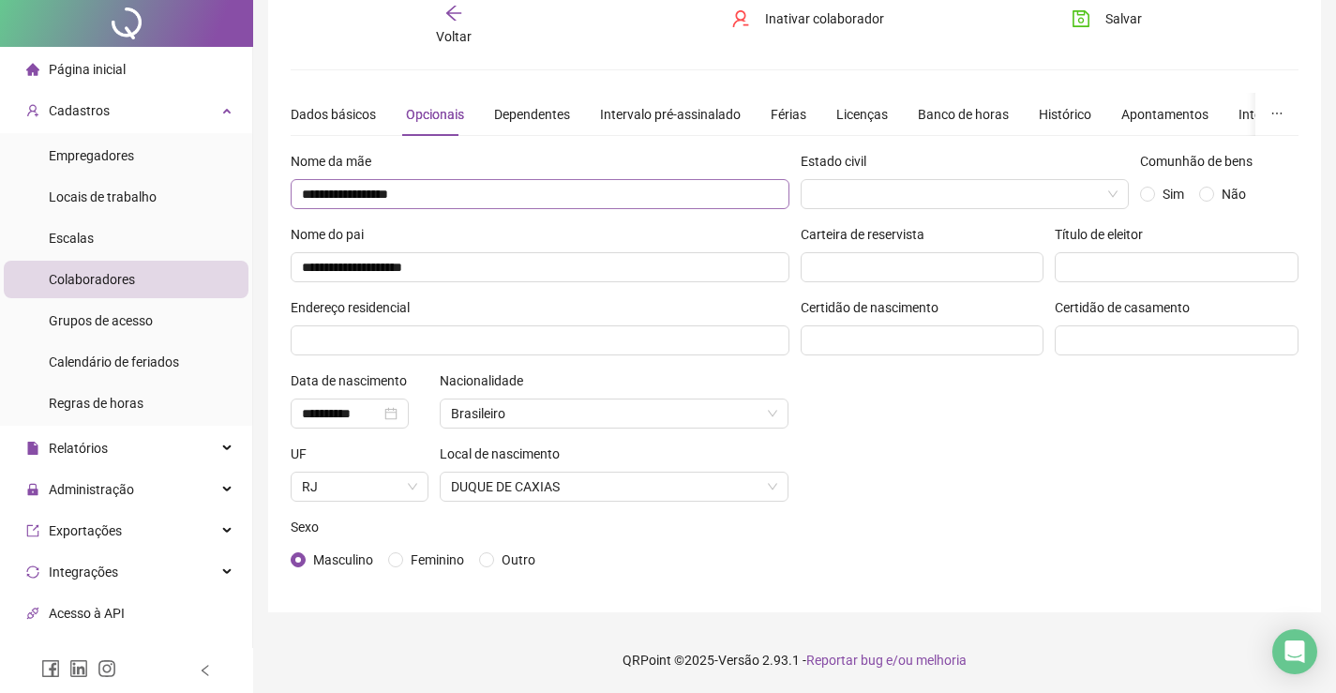
scroll to position [0, 0]
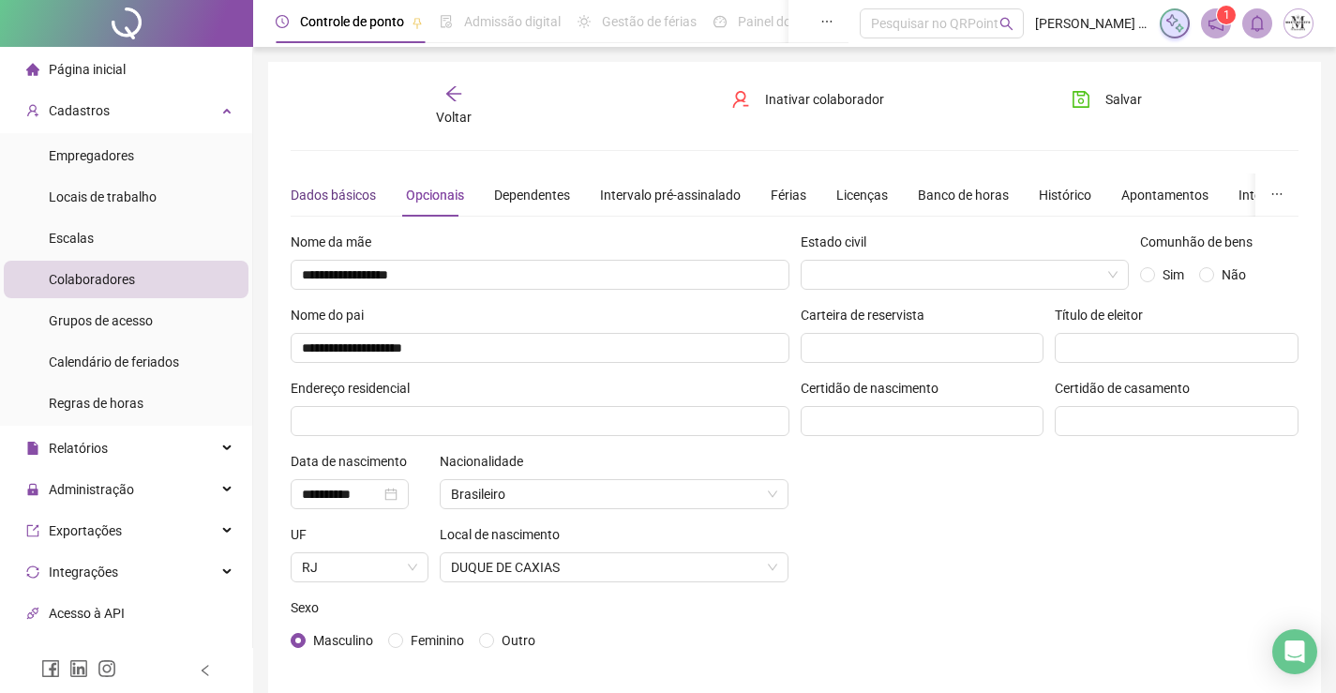
click at [369, 200] on div "Dados básicos" at bounding box center [333, 195] width 85 height 21
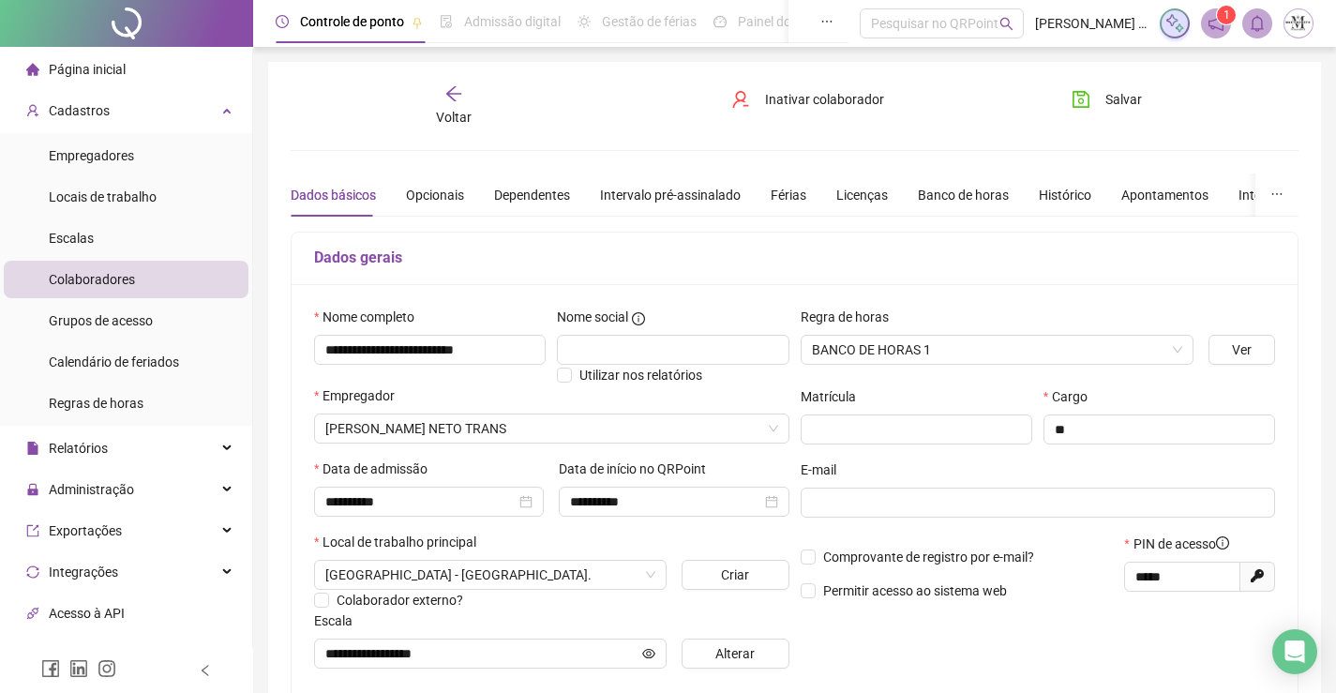
click at [449, 120] on span "Voltar" at bounding box center [454, 117] width 36 height 15
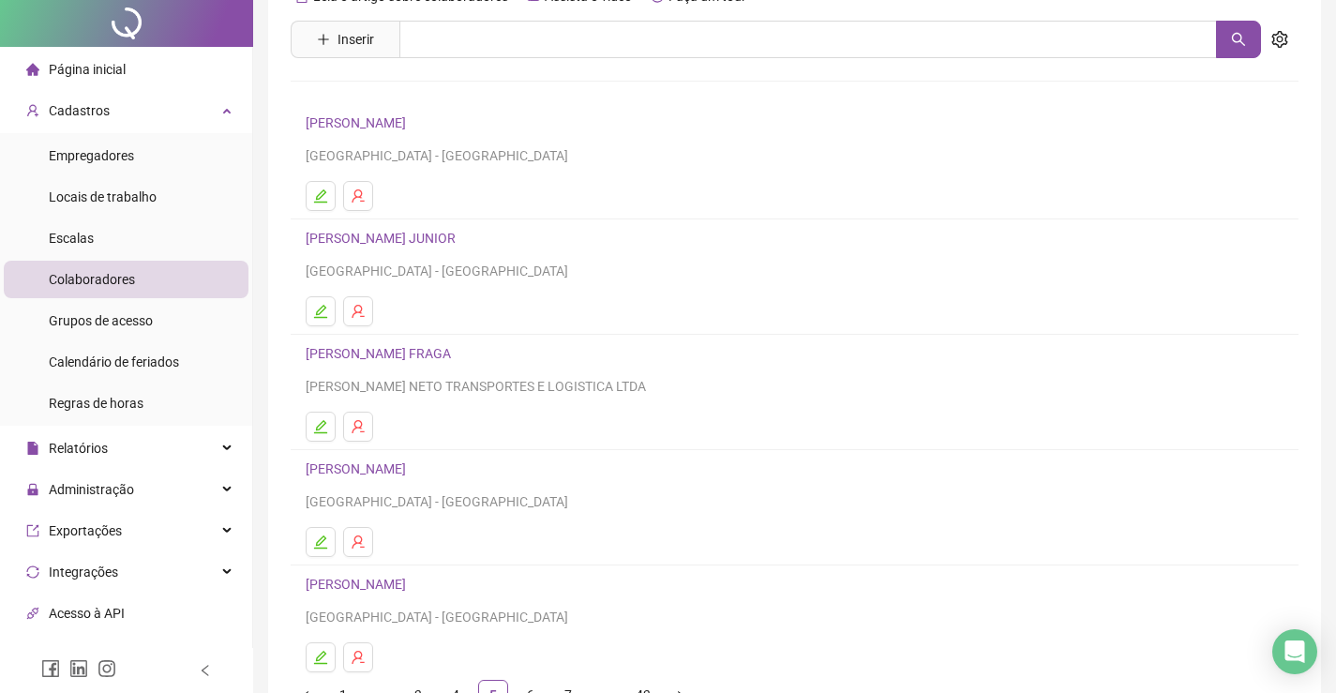
scroll to position [214, 0]
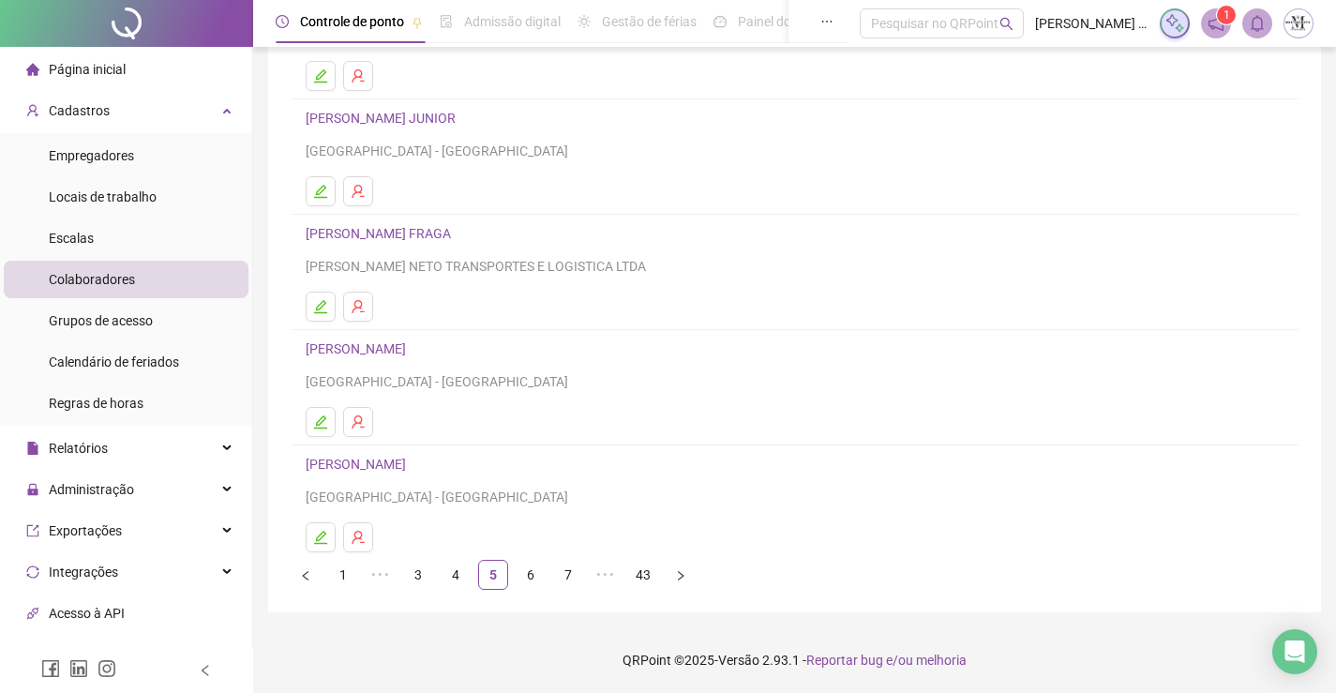
click at [412, 349] on link "CARLOS ALEXANDRE MARTINS TAVARES" at bounding box center [359, 348] width 106 height 15
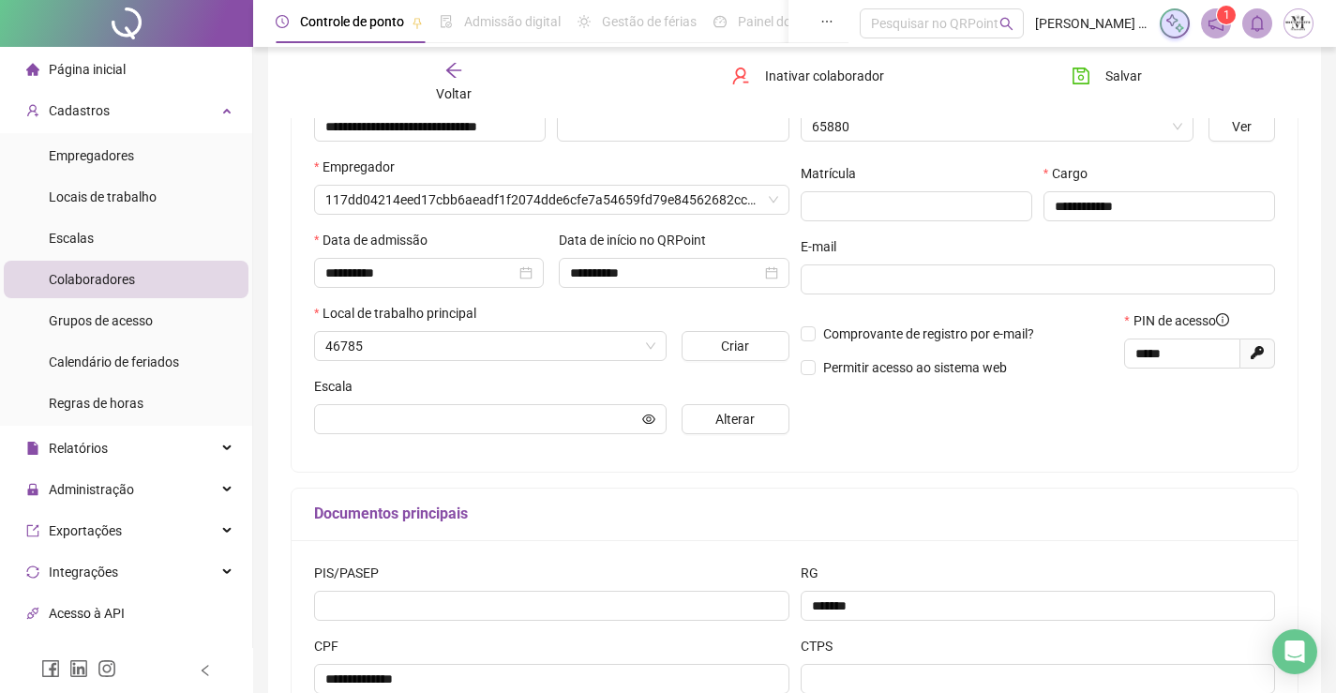
type input "**********"
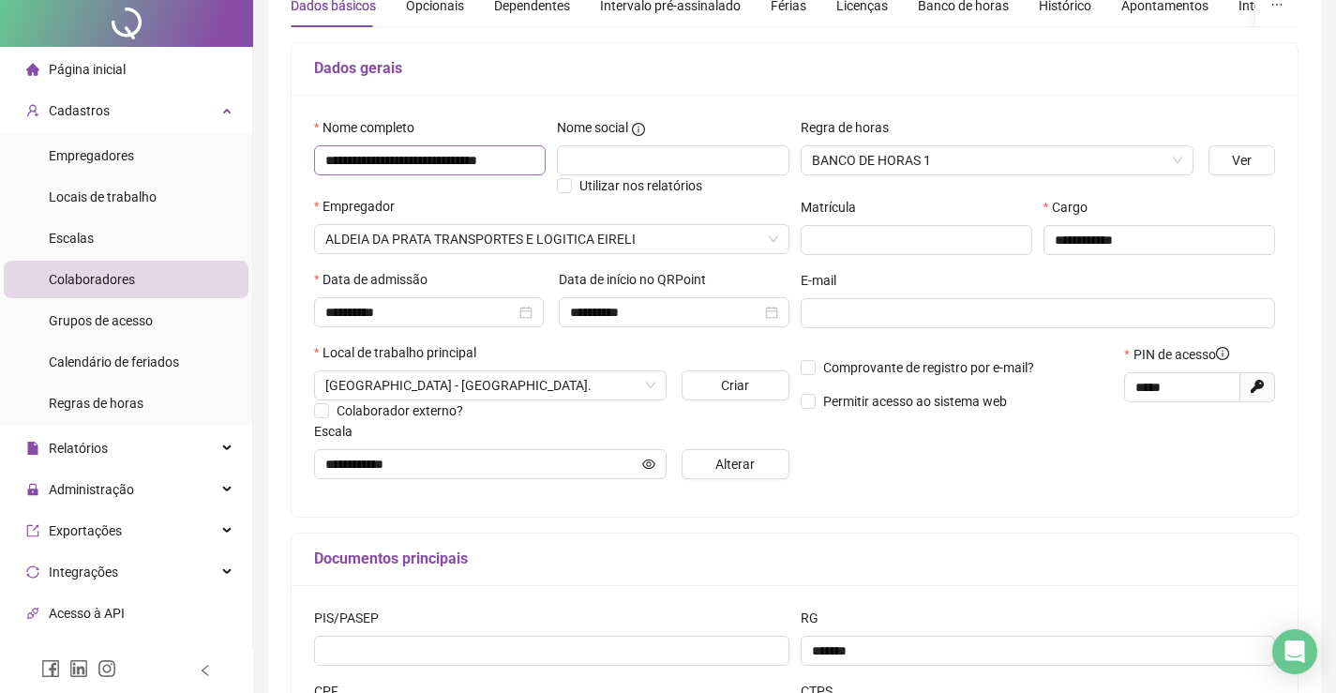
scroll to position [0, 0]
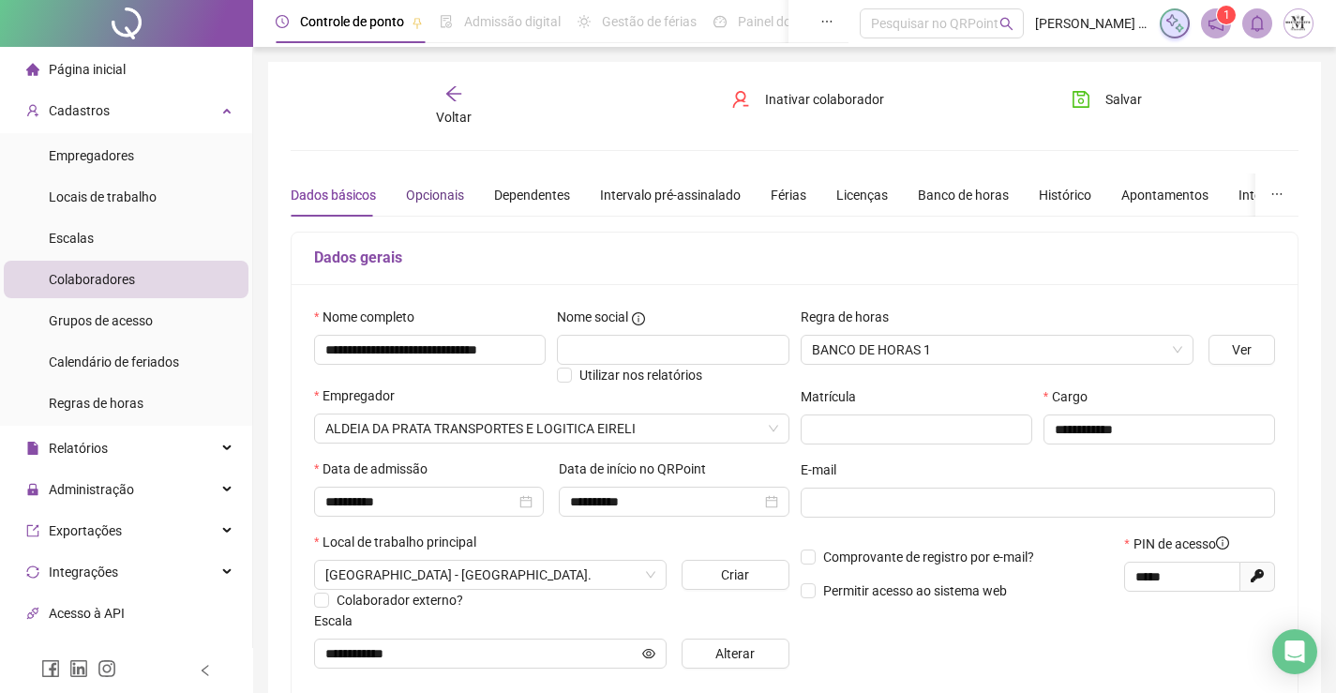
click at [426, 195] on div "Opcionais" at bounding box center [435, 195] width 58 height 21
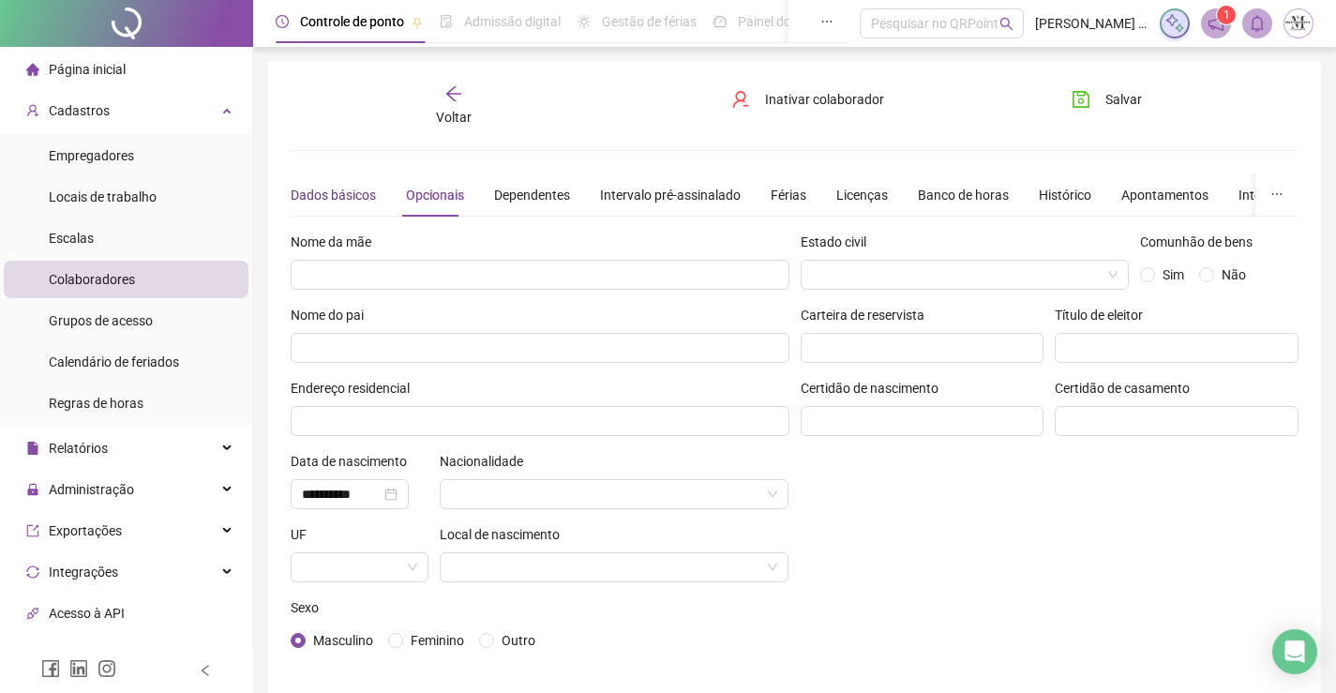
click at [347, 193] on div "Dados básicos" at bounding box center [333, 195] width 85 height 21
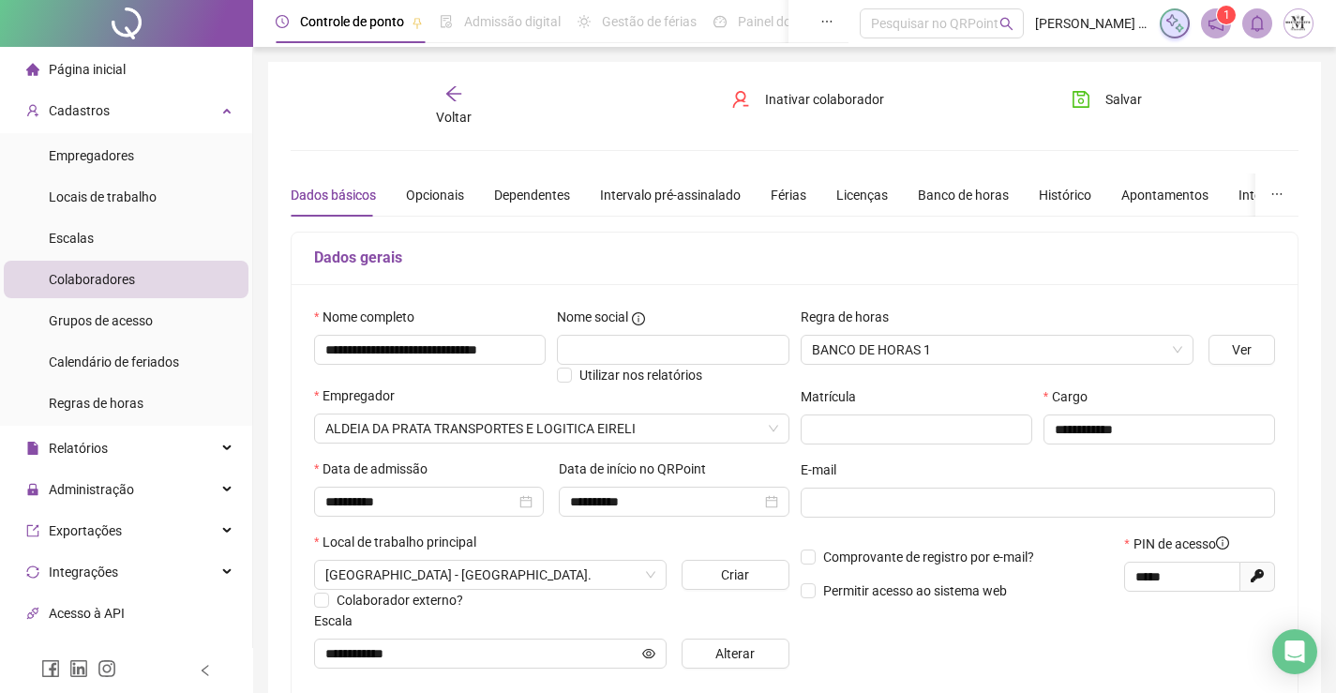
click at [467, 104] on div "Voltar" at bounding box center [454, 105] width 156 height 43
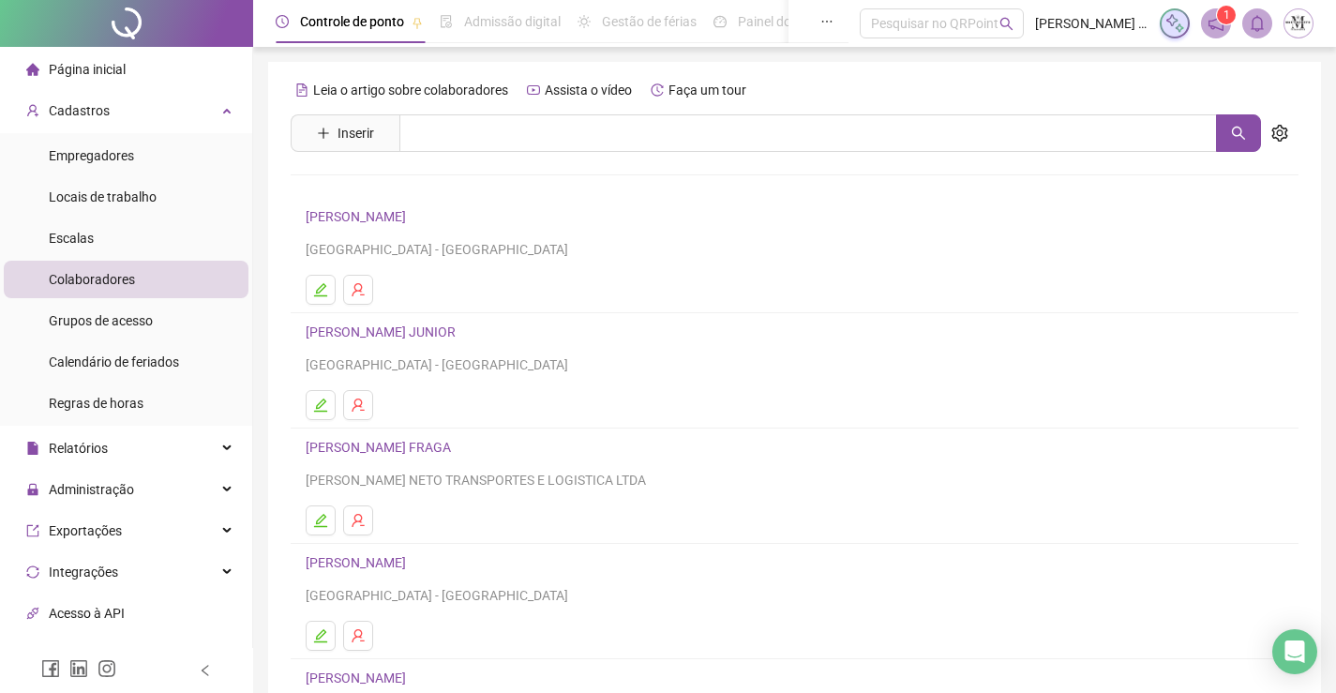
scroll to position [214, 0]
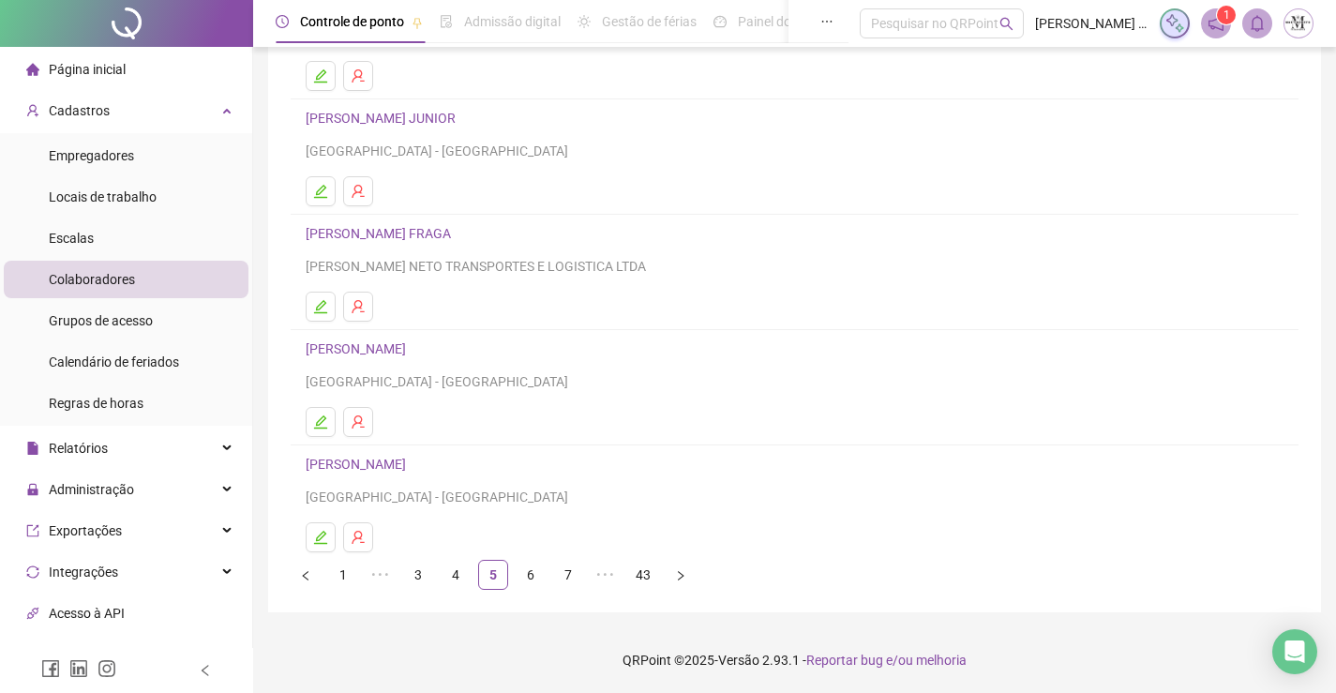
click at [412, 461] on link "CARLOS AUGUSTO DO SANTOS" at bounding box center [359, 464] width 106 height 15
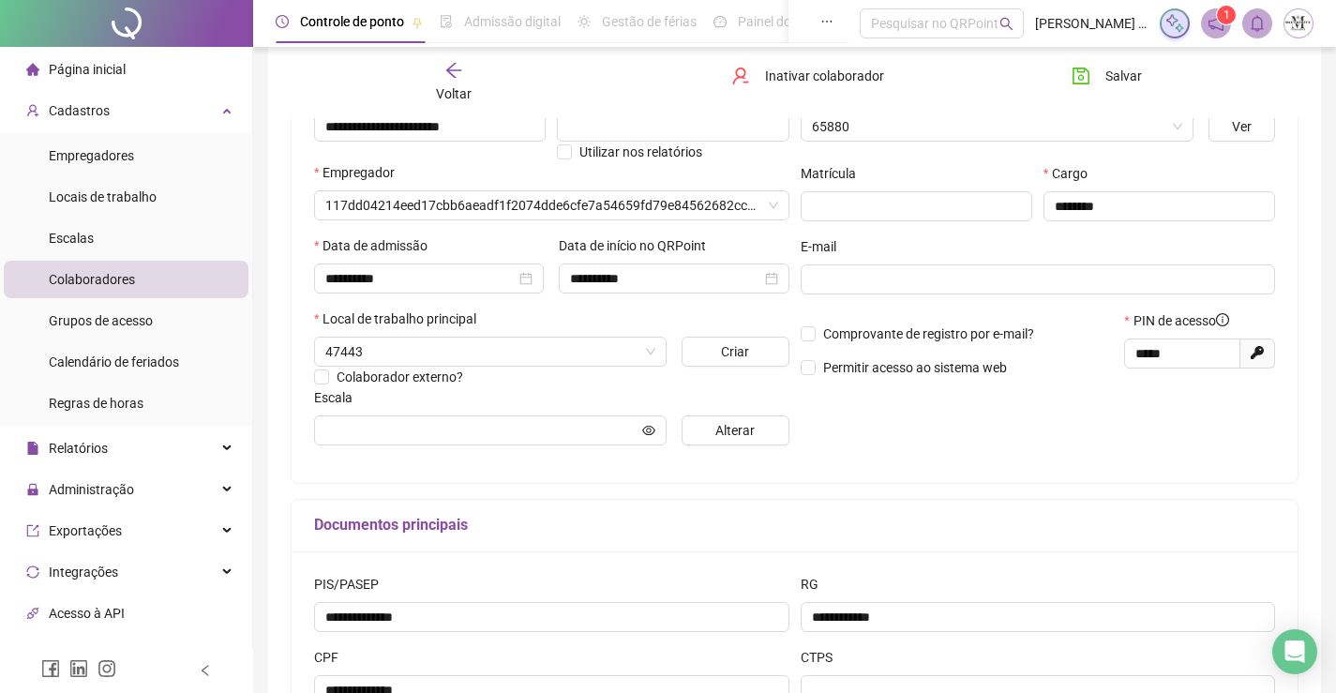
type input "**********"
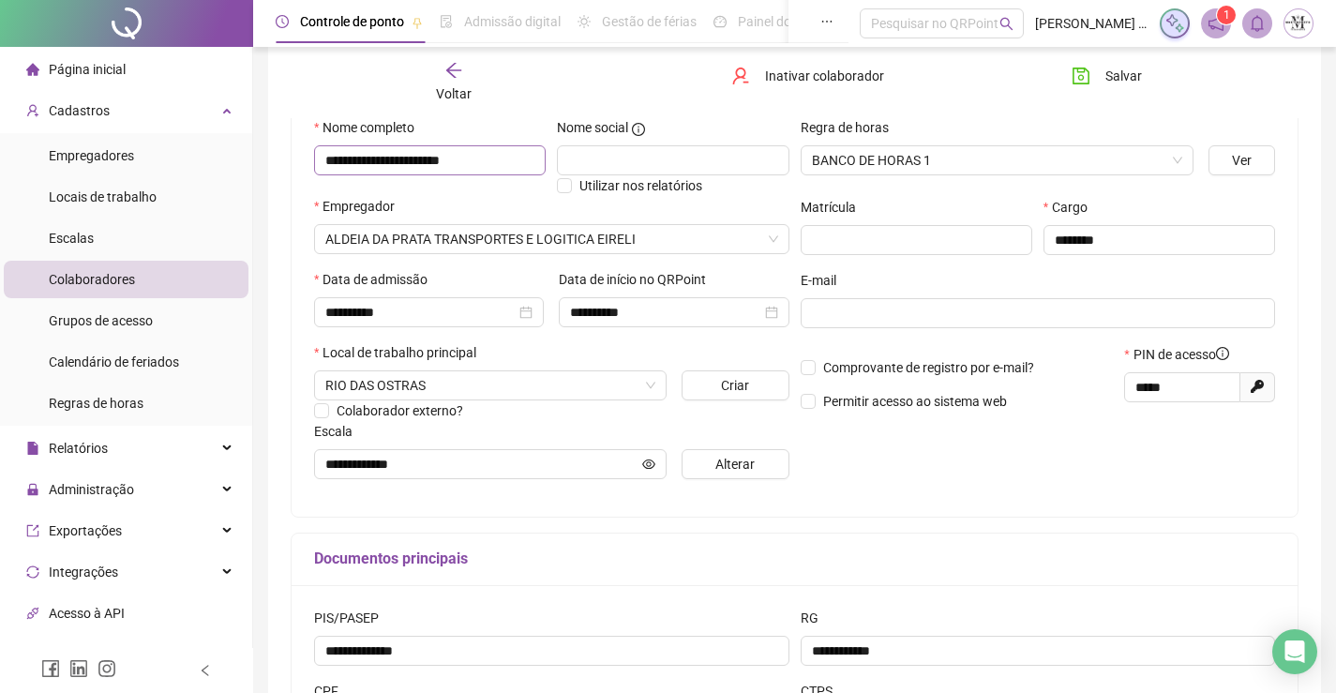
scroll to position [0, 0]
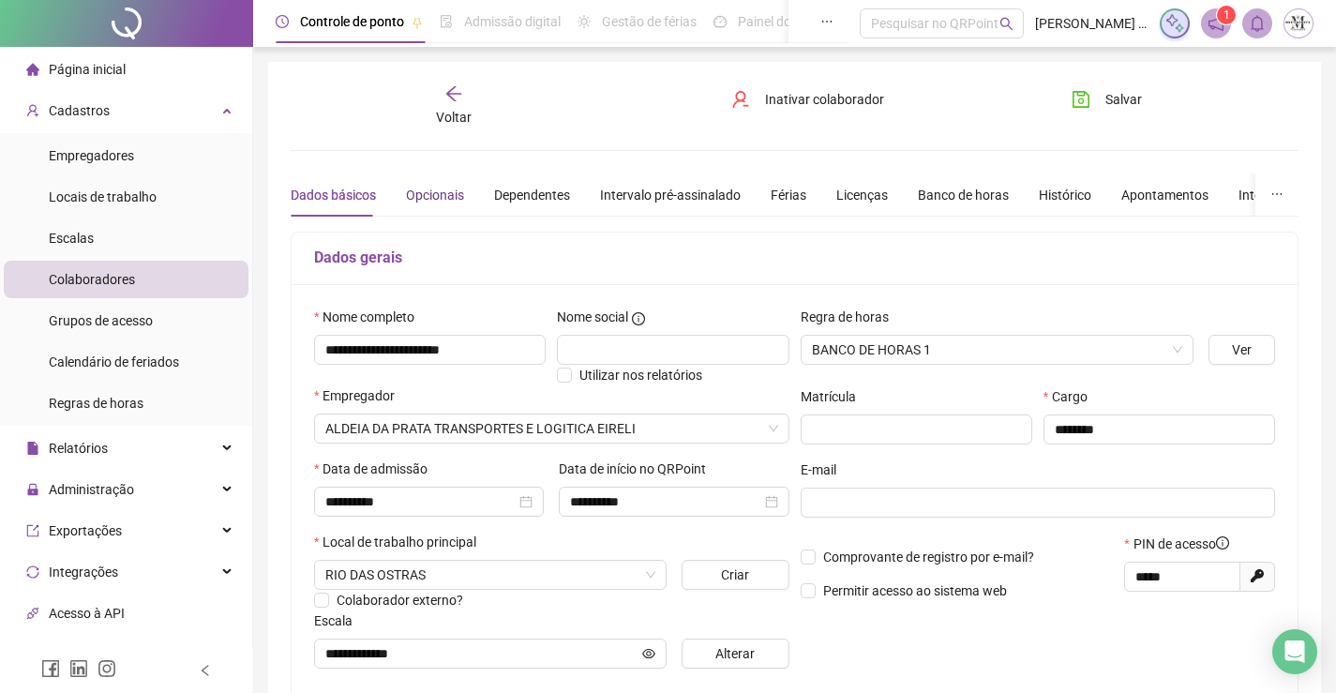
click at [439, 200] on div "Opcionais" at bounding box center [435, 195] width 58 height 21
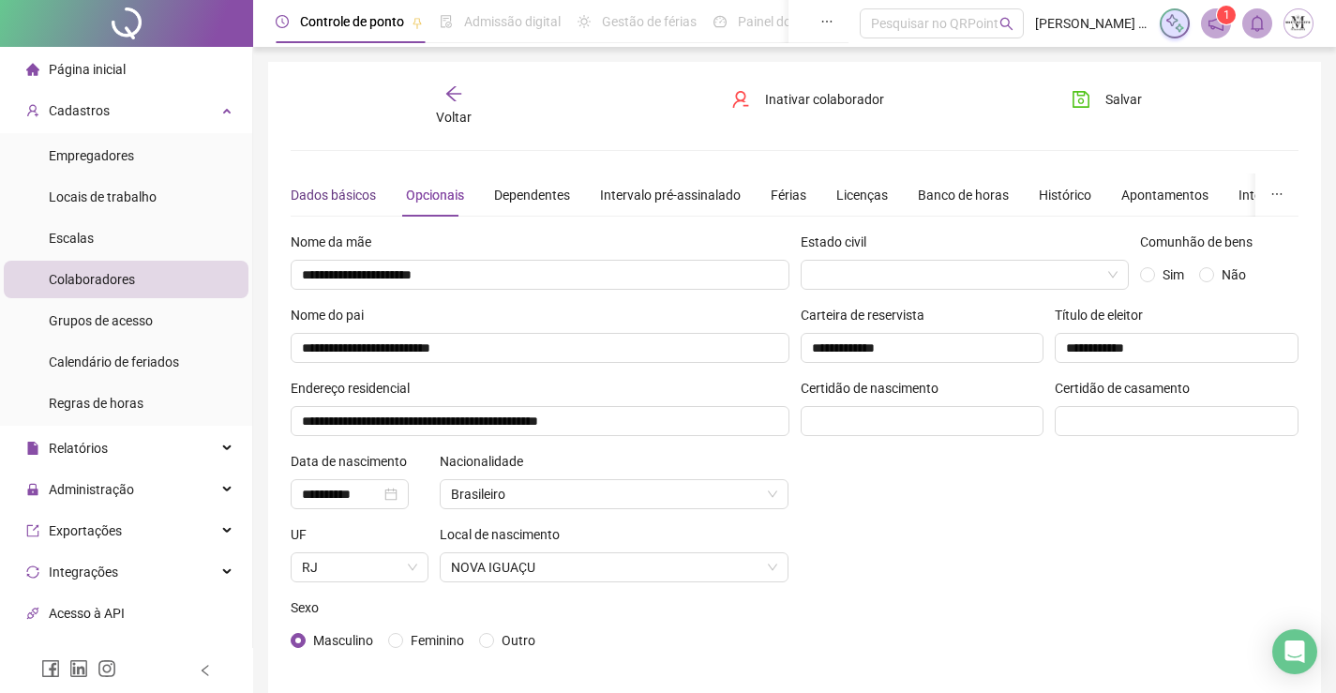
click at [330, 202] on div "Dados básicos" at bounding box center [333, 195] width 85 height 21
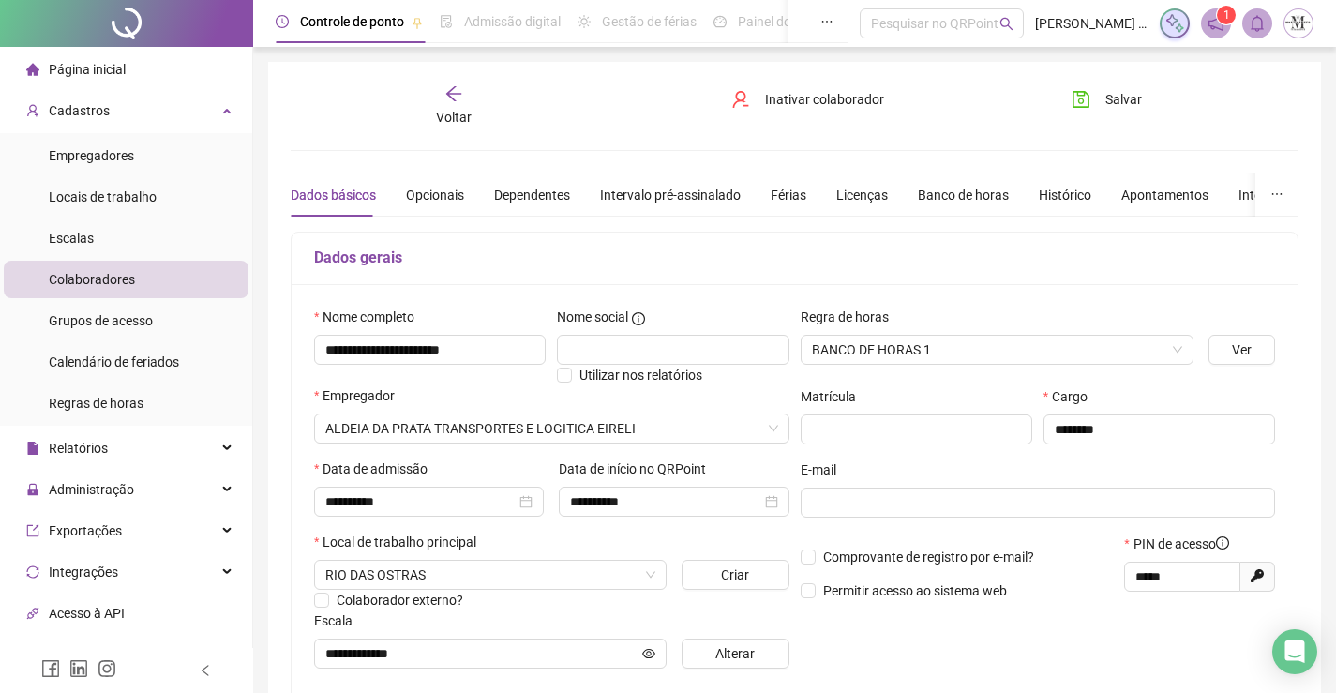
click at [453, 112] on span "Voltar" at bounding box center [454, 117] width 36 height 15
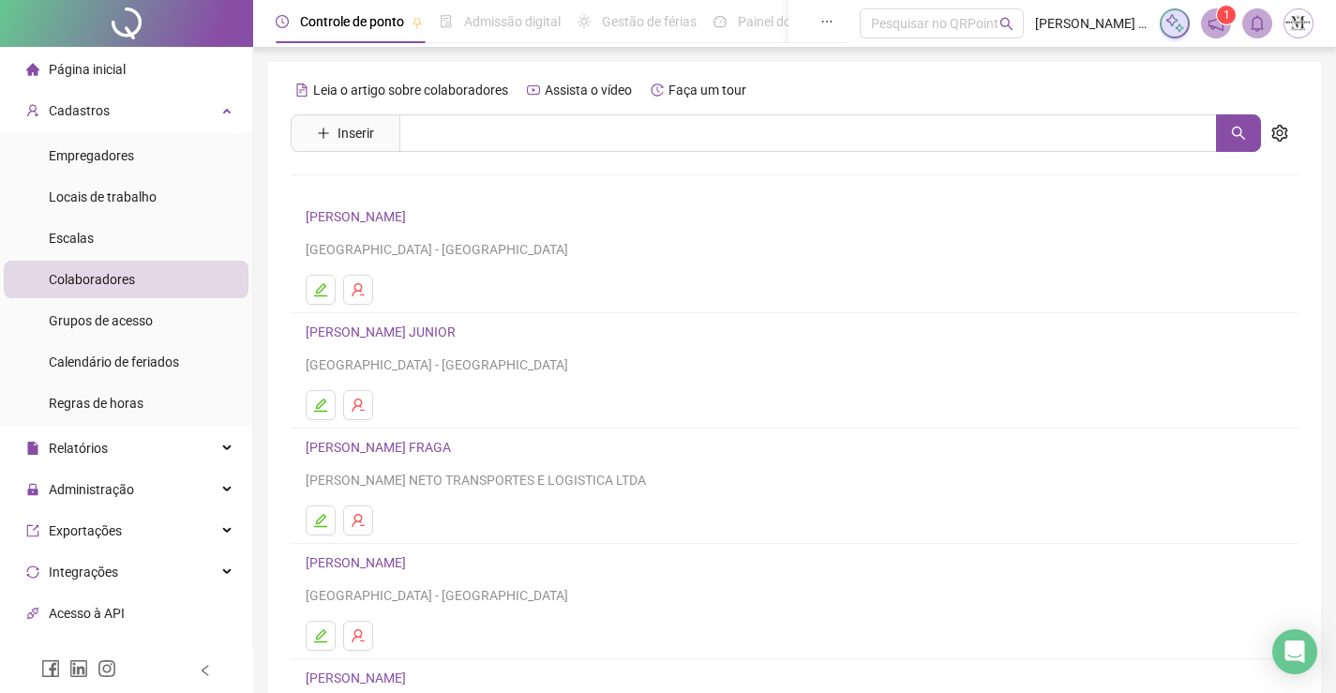
scroll to position [214, 0]
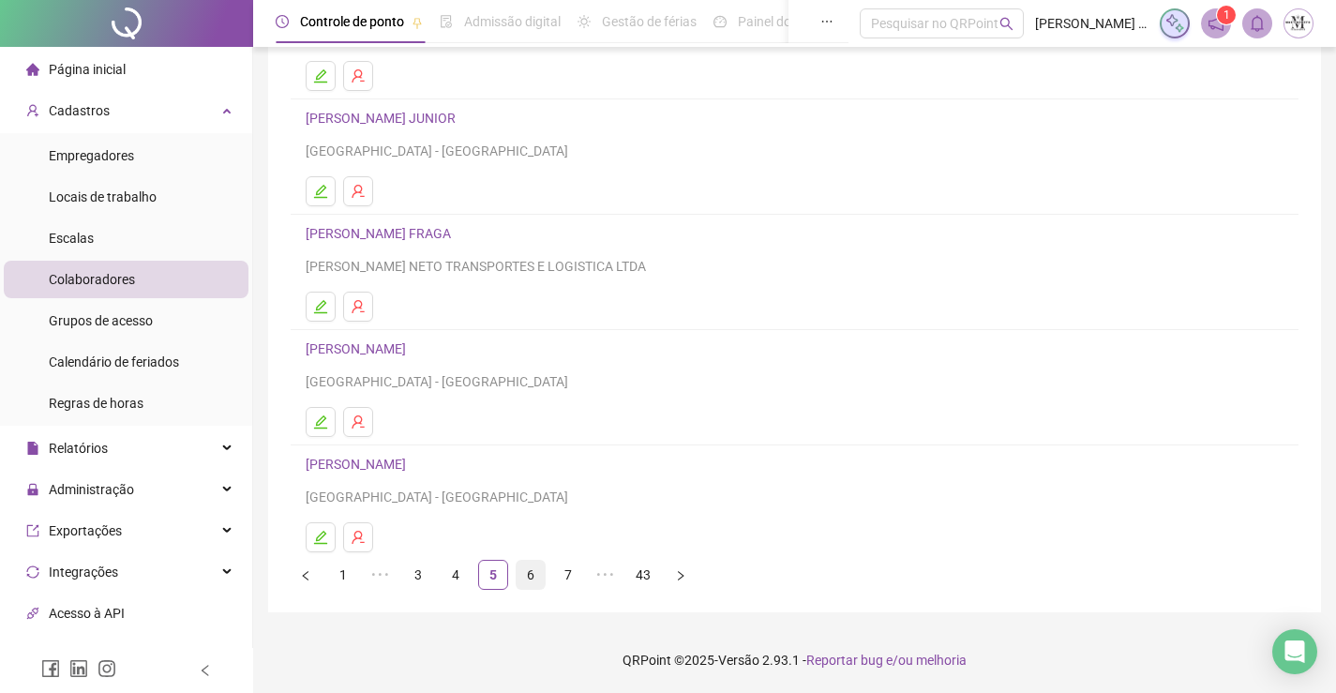
click at [529, 576] on link "6" at bounding box center [531, 575] width 28 height 28
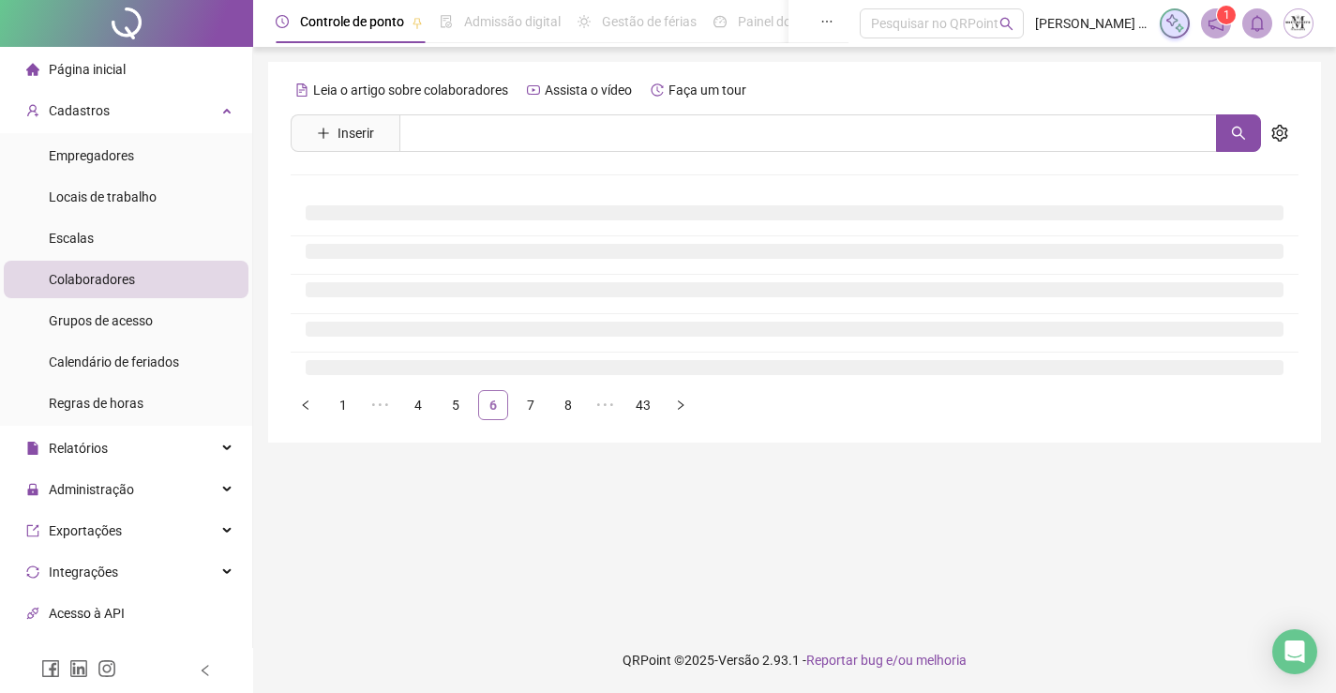
scroll to position [0, 0]
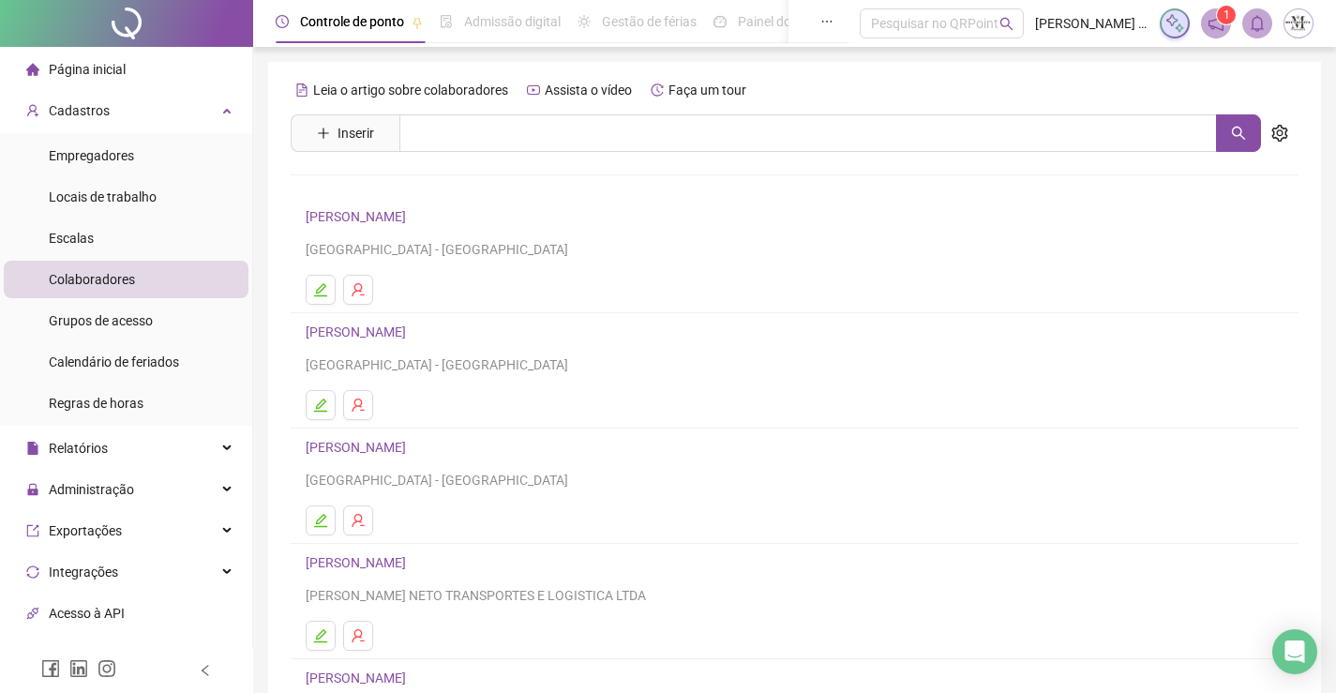
click at [402, 220] on link "CARLOS EDUARDO TOMÉ" at bounding box center [359, 216] width 106 height 15
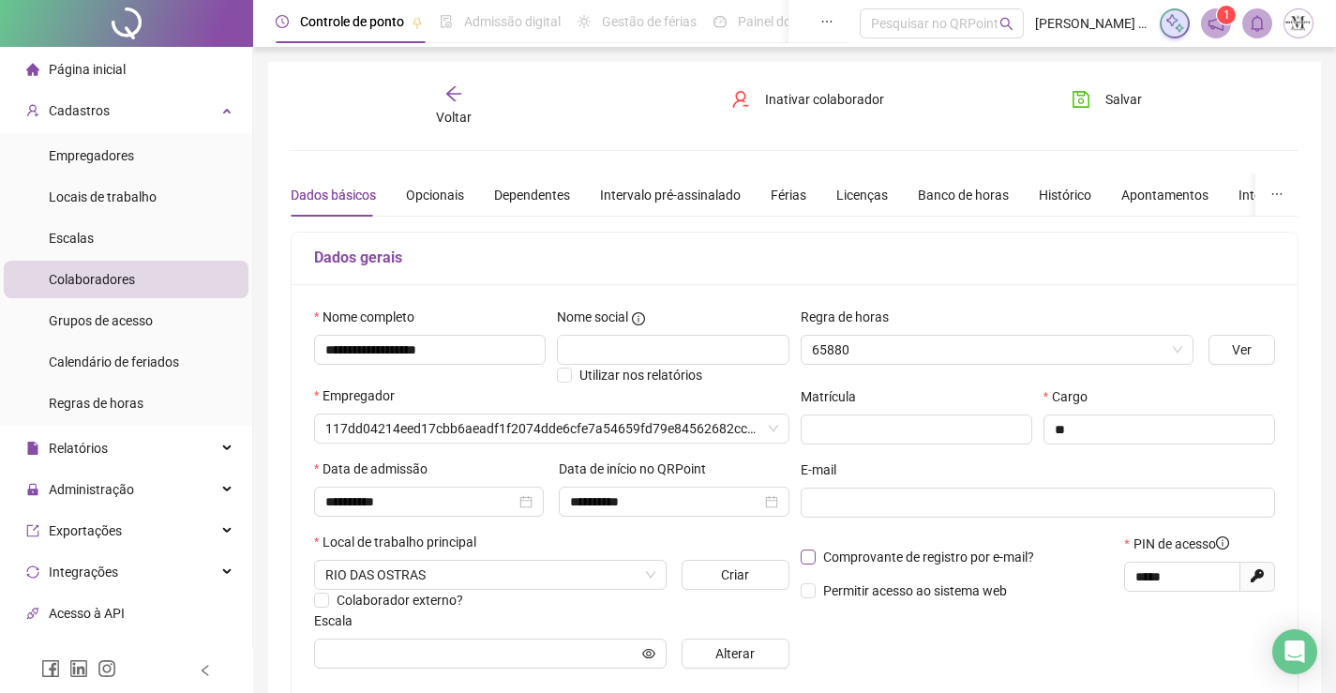
type input "**********"
click at [418, 199] on div "Opcionais" at bounding box center [435, 195] width 58 height 21
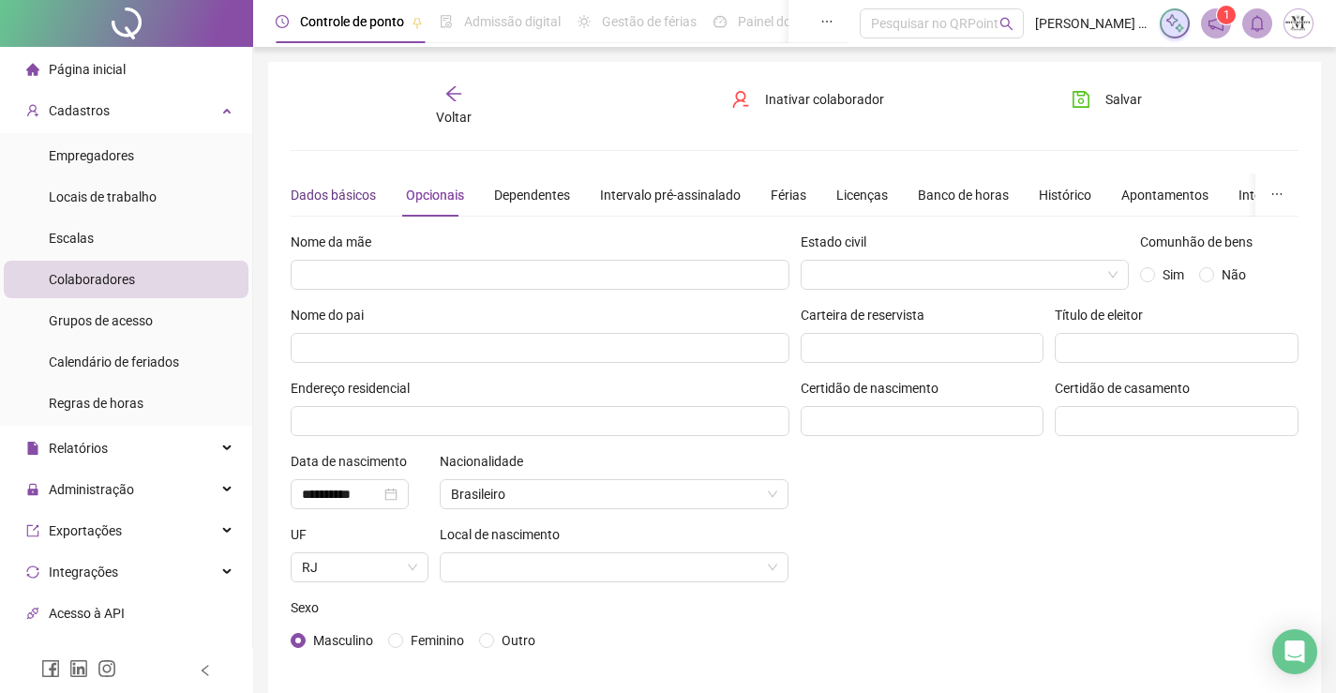
click at [335, 194] on div "Dados básicos" at bounding box center [333, 195] width 85 height 21
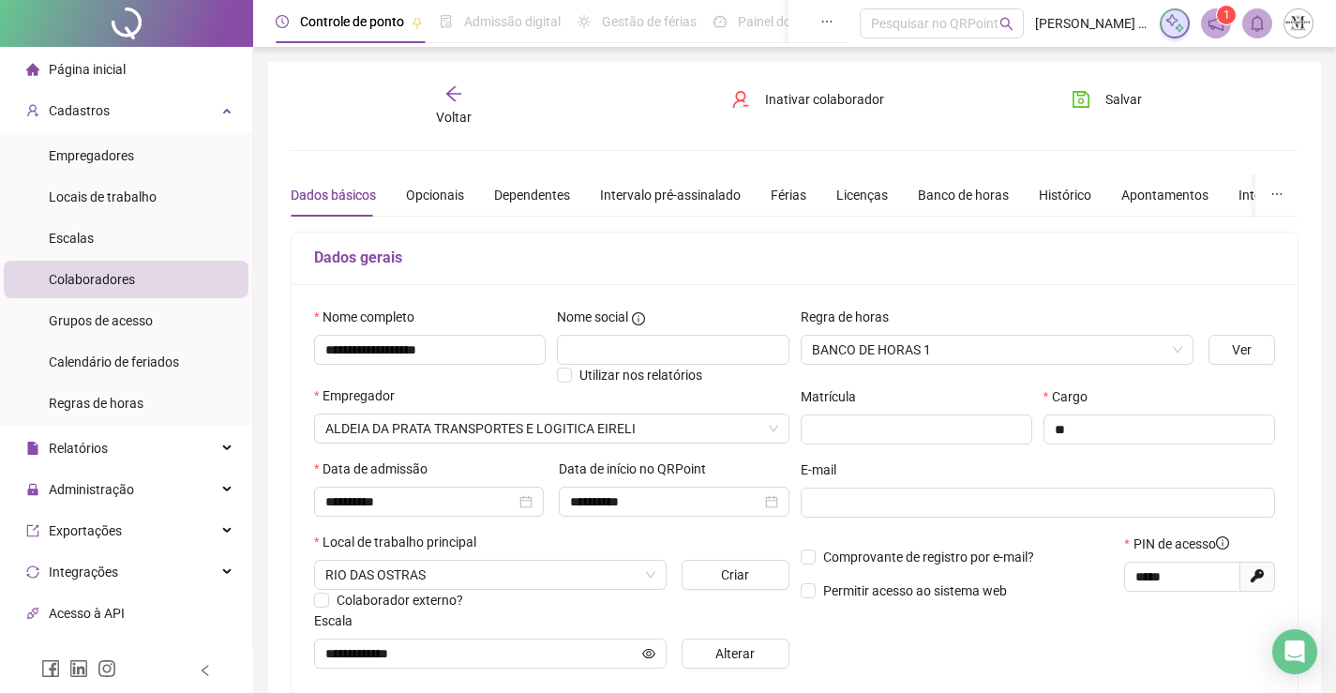
click at [458, 94] on icon "arrow-left" at bounding box center [453, 93] width 15 height 15
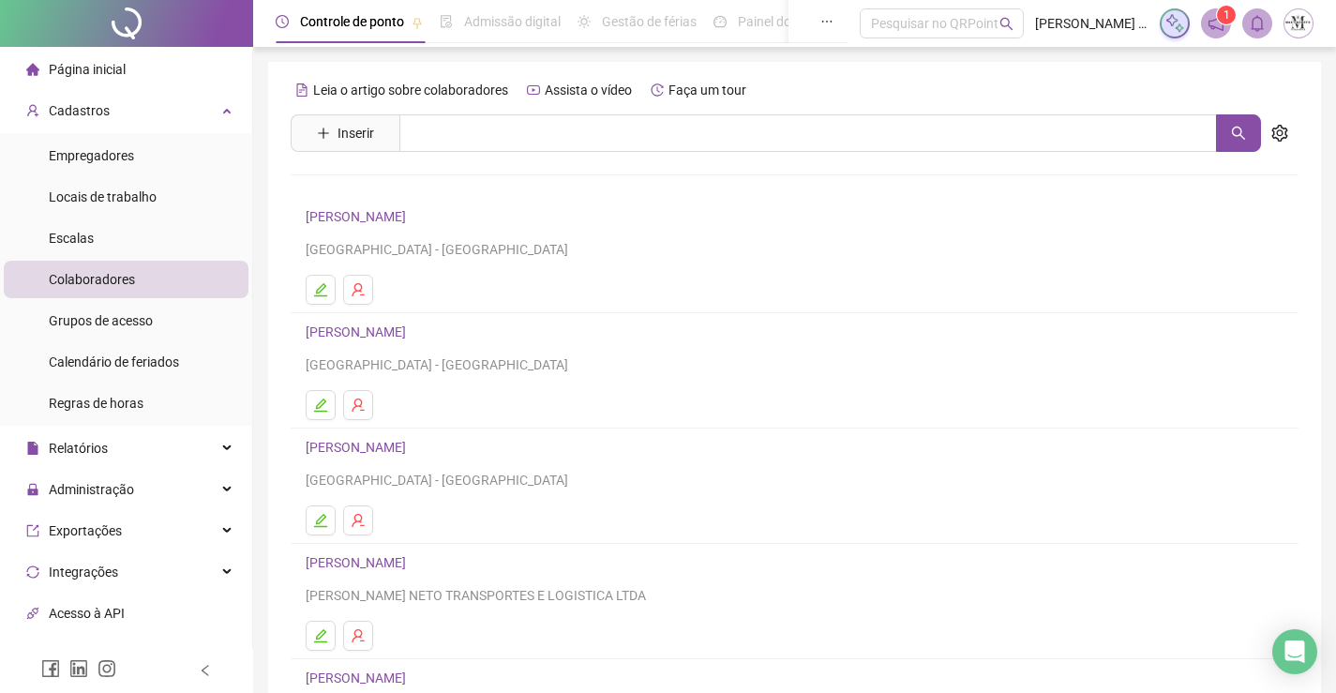
click at [383, 325] on link "CARLOS HEBERT SILVA" at bounding box center [359, 331] width 106 height 15
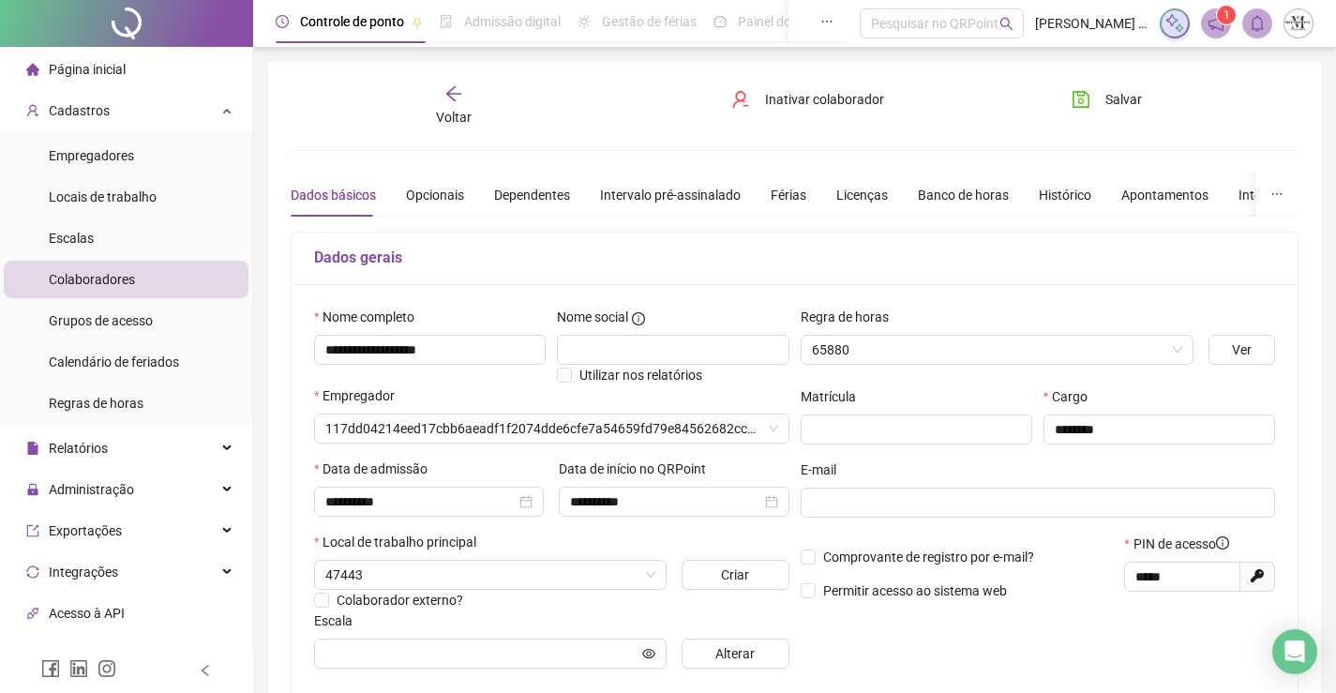
type input "**********"
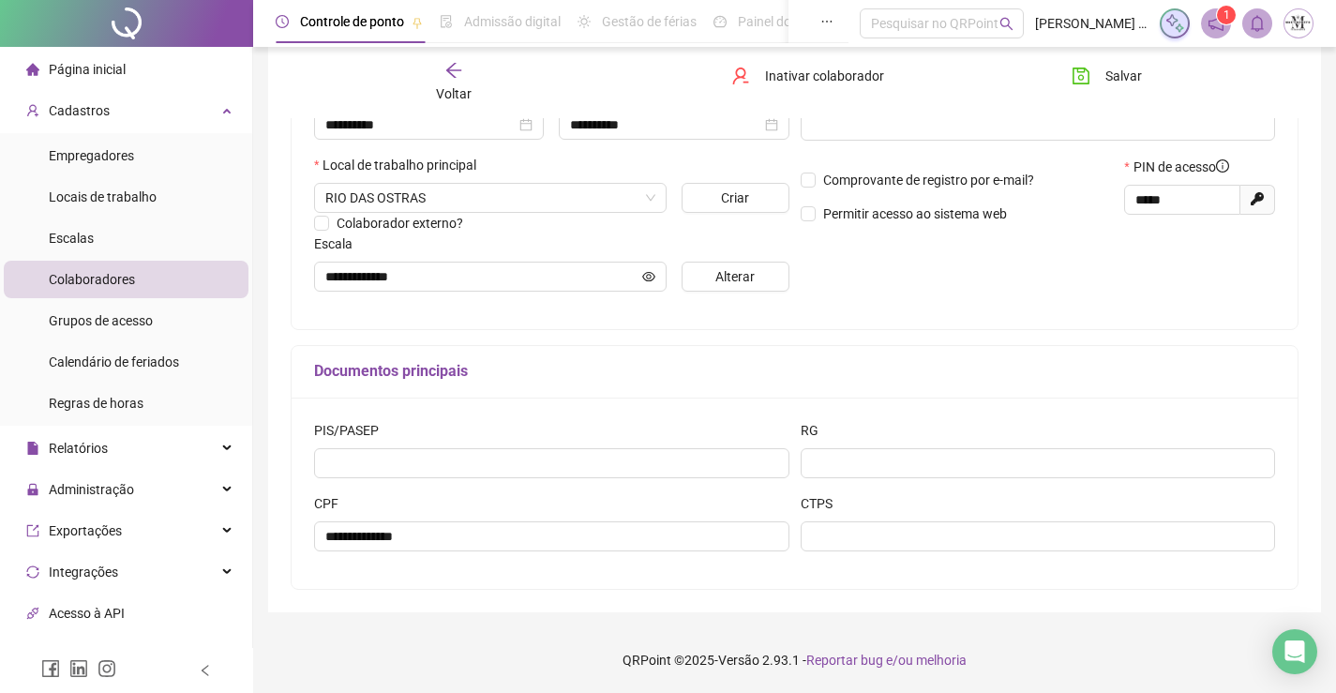
scroll to position [96, 0]
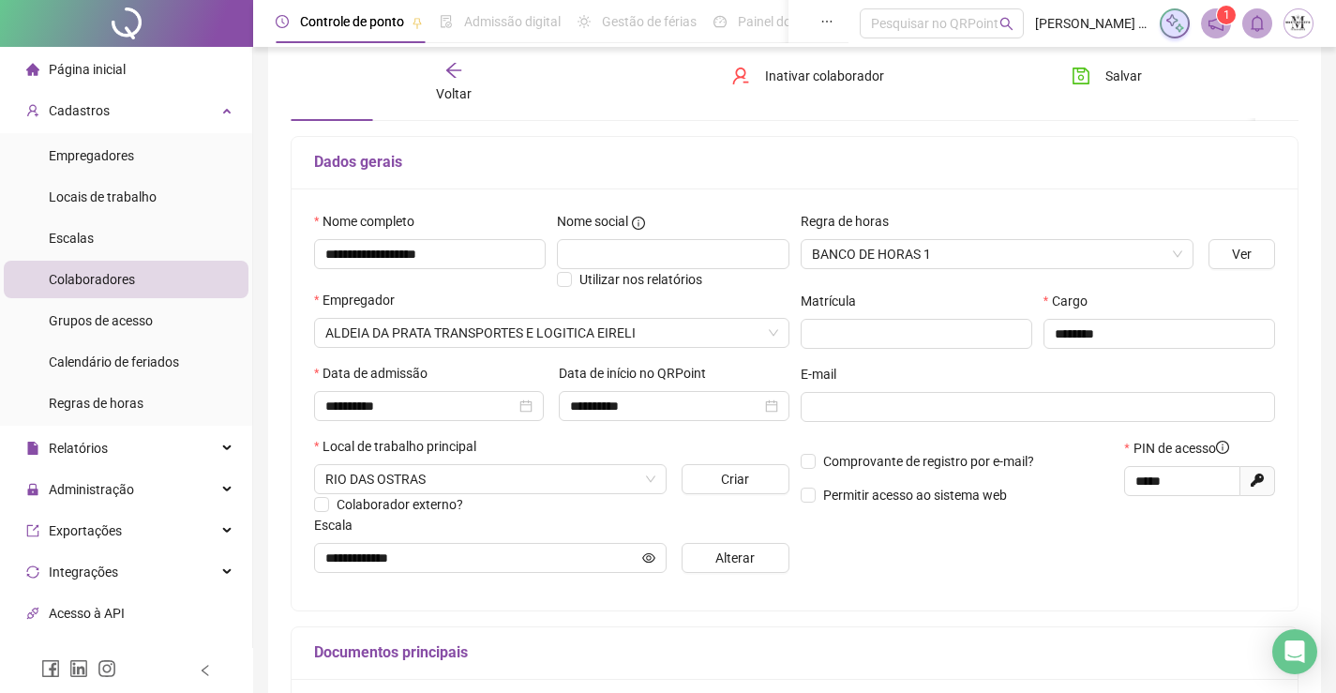
click at [450, 88] on span "Voltar" at bounding box center [454, 93] width 36 height 15
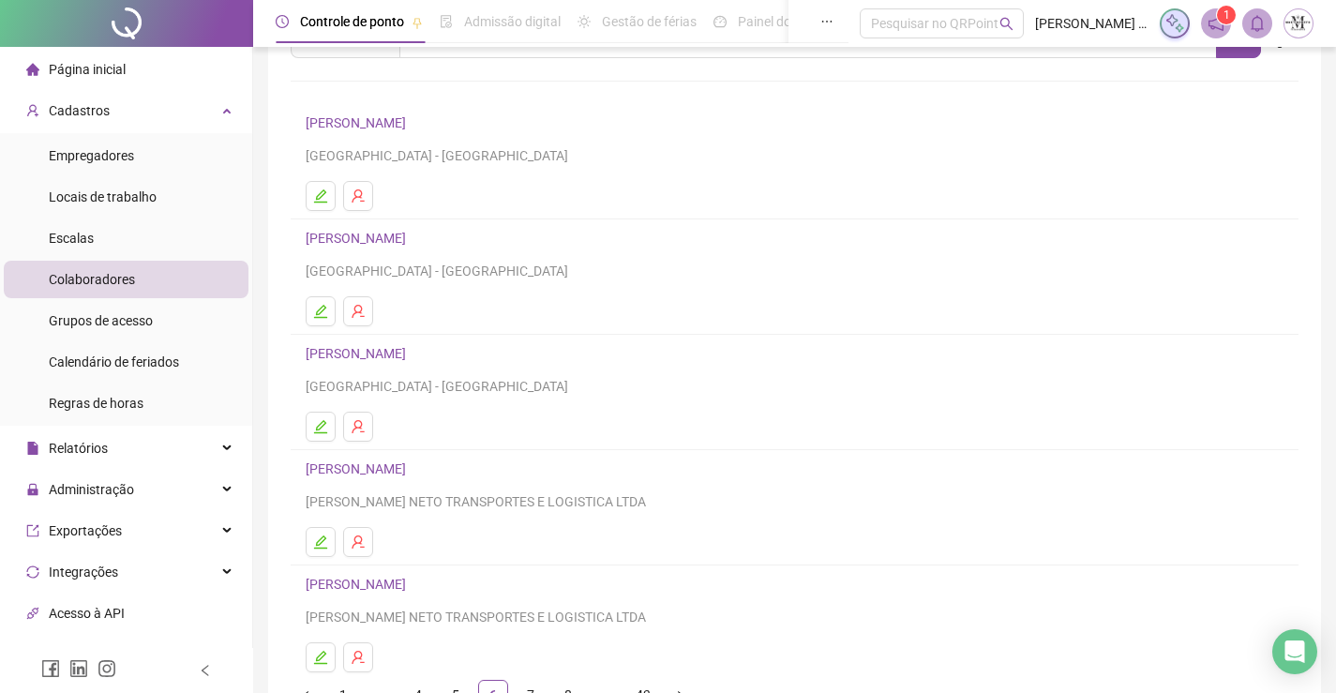
scroll to position [188, 0]
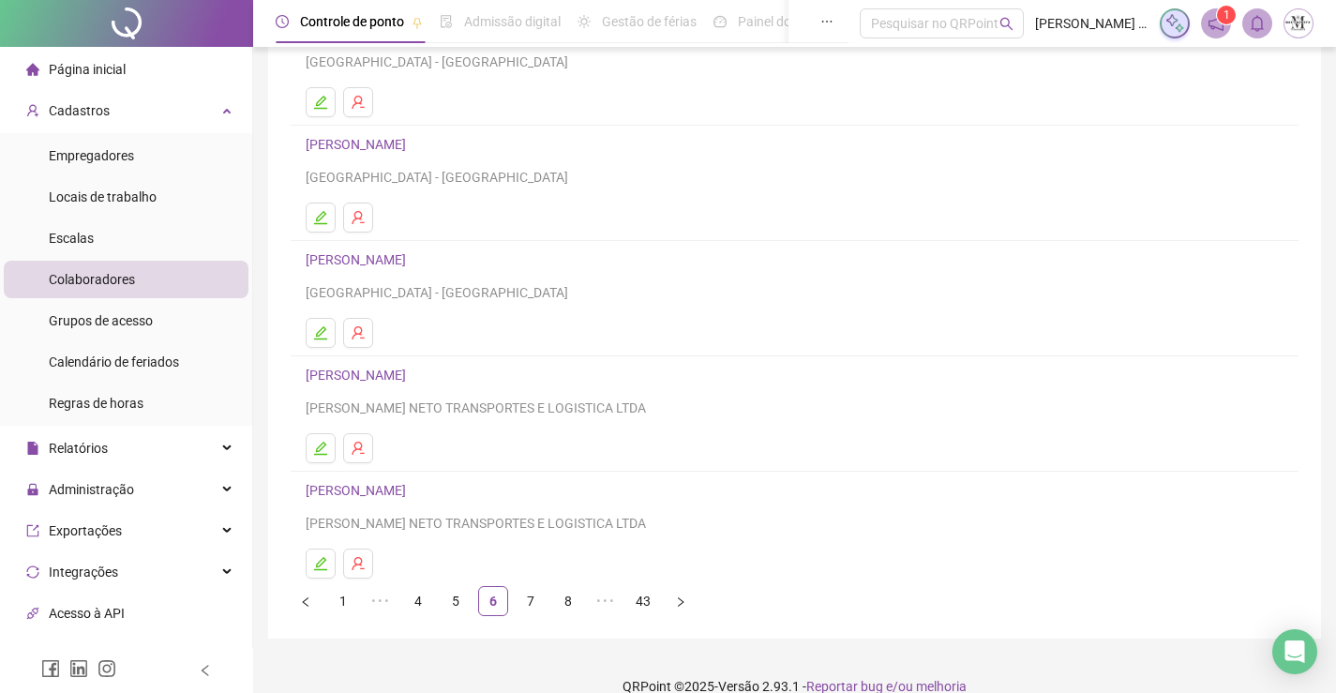
click at [393, 253] on link "CARLOS HENRIQUE ALVES PEREIRA DIAS" at bounding box center [359, 259] width 106 height 15
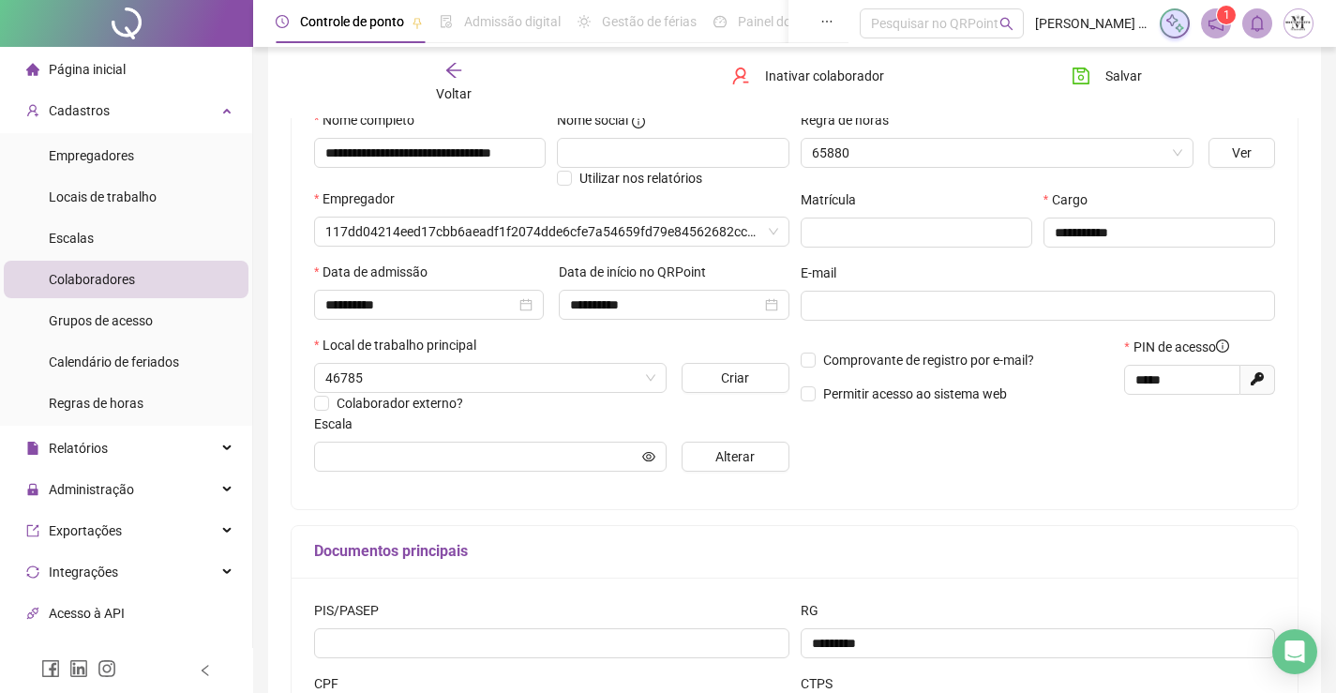
type input "**********"
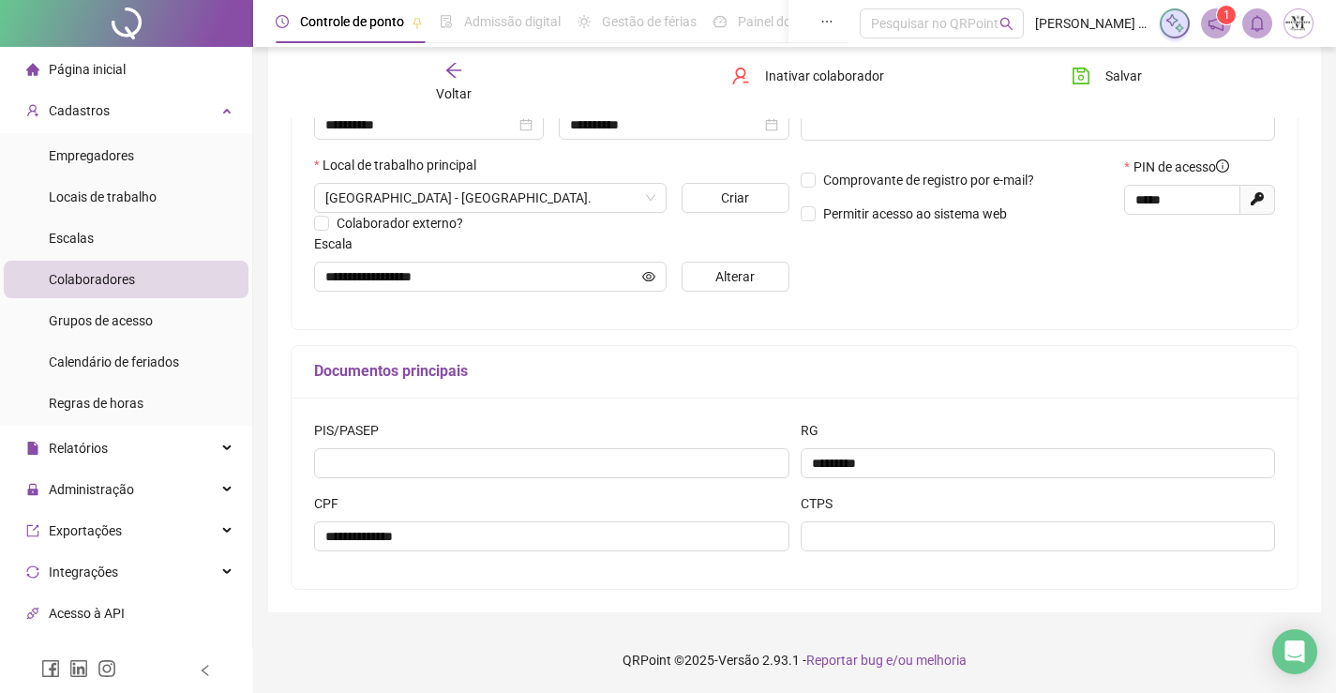
scroll to position [2, 0]
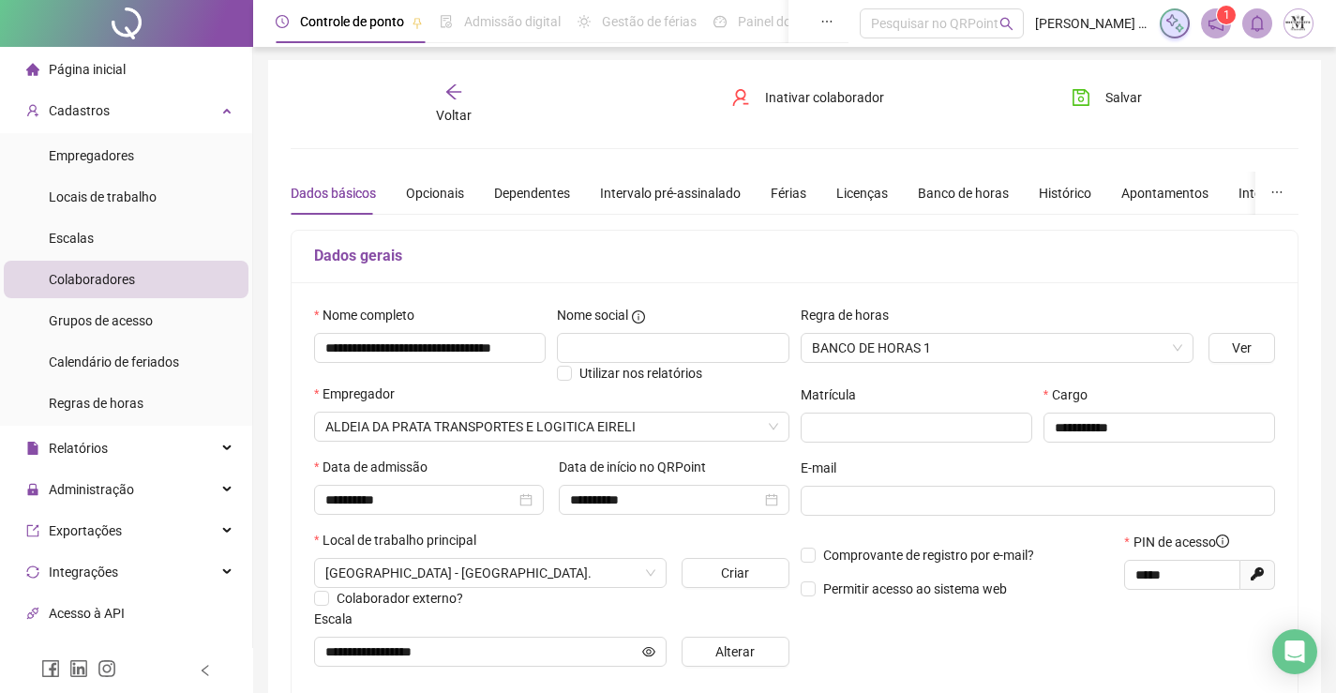
click at [432, 103] on div "Voltar" at bounding box center [454, 104] width 156 height 43
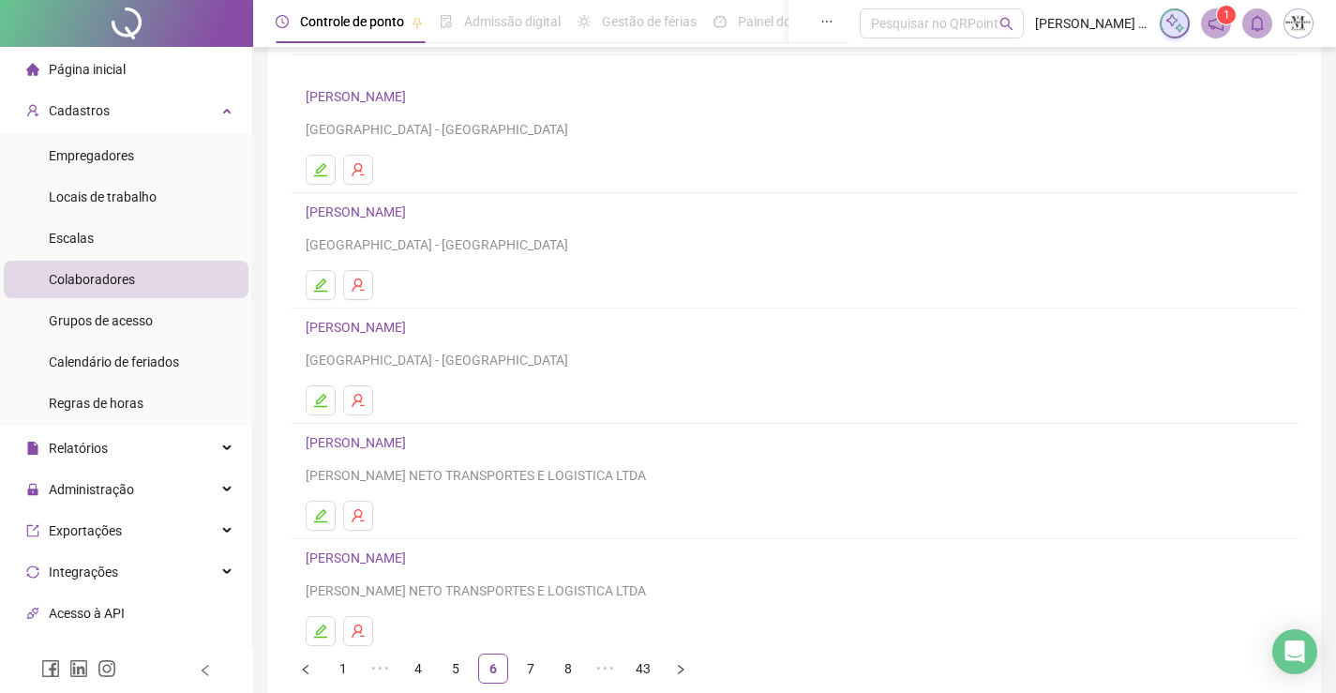
scroll to position [214, 0]
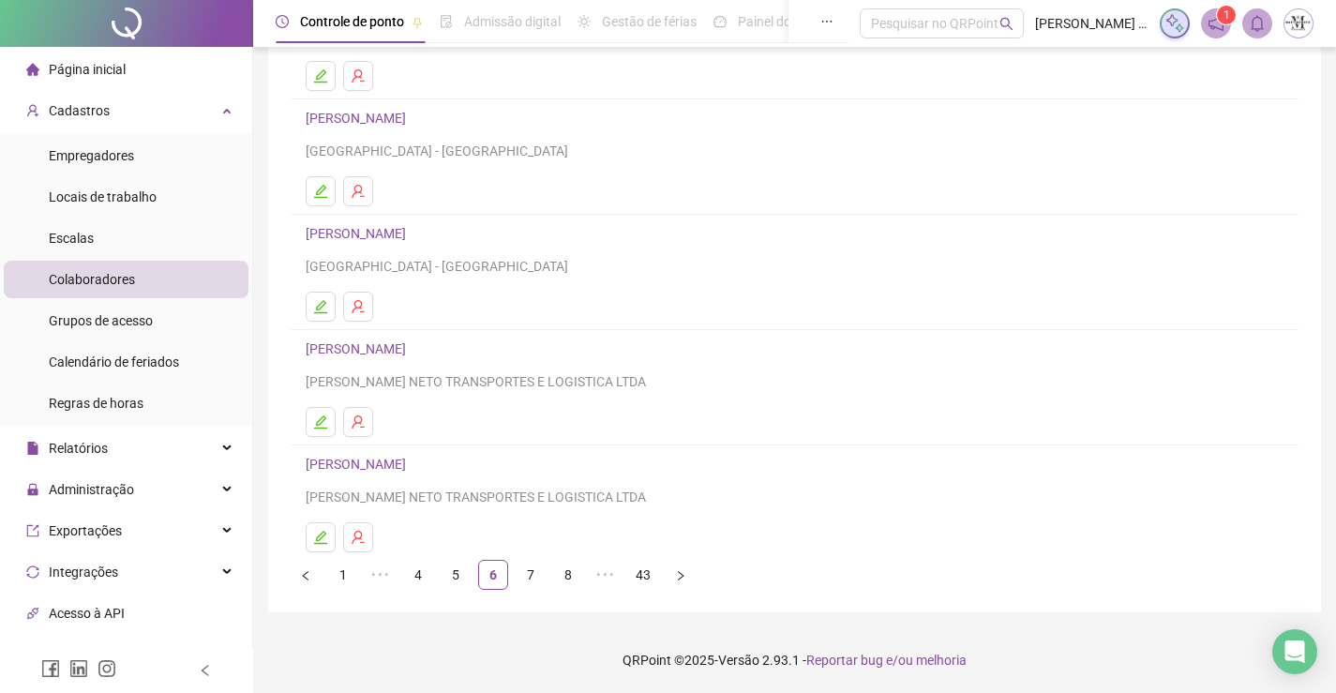
click at [391, 342] on link "CARLOS HENRIQUE DO NASCIMENTO CARNEIRO" at bounding box center [359, 348] width 106 height 15
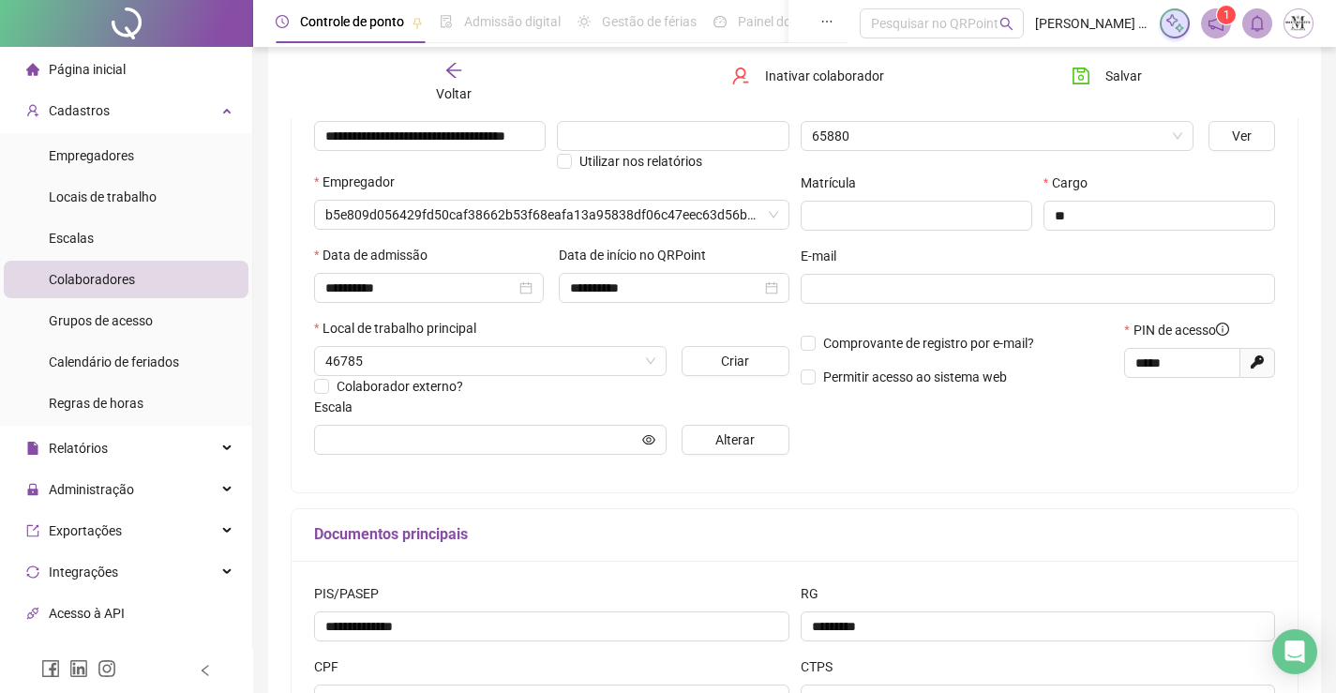
scroll to position [223, 0]
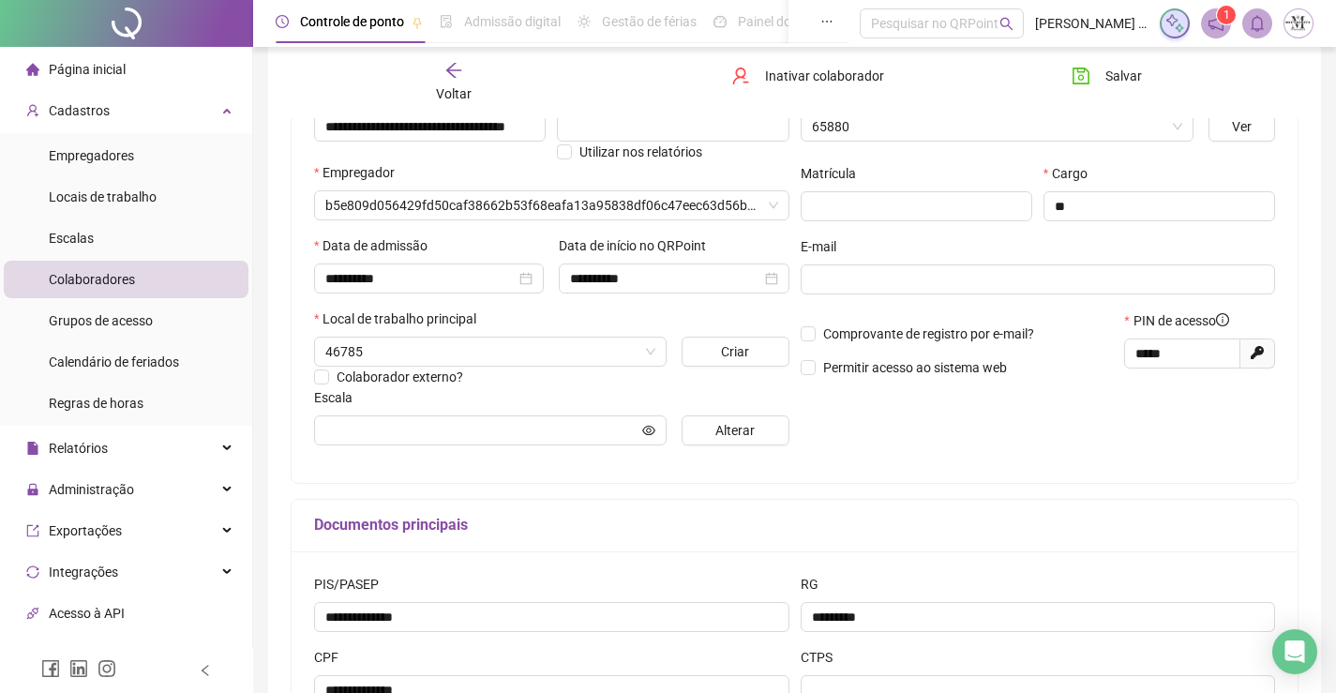
type input "**********"
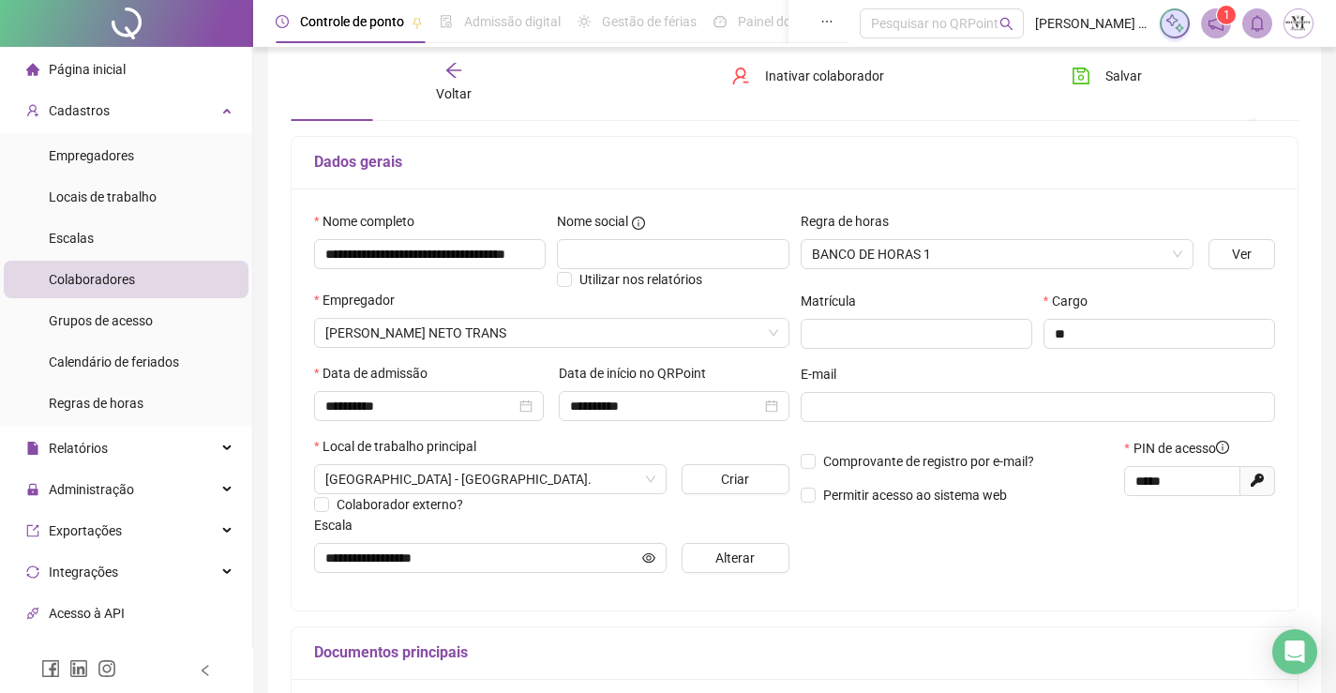
scroll to position [0, 0]
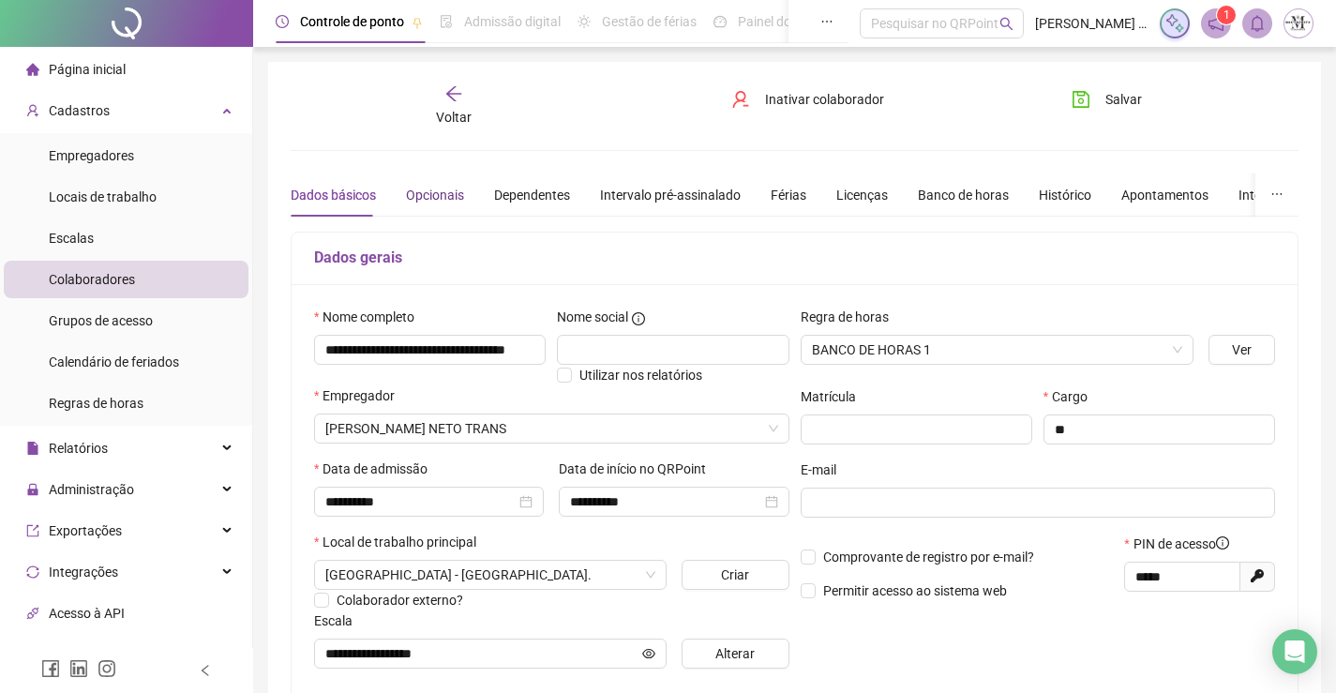
click at [450, 201] on div "Opcionais" at bounding box center [435, 195] width 58 height 21
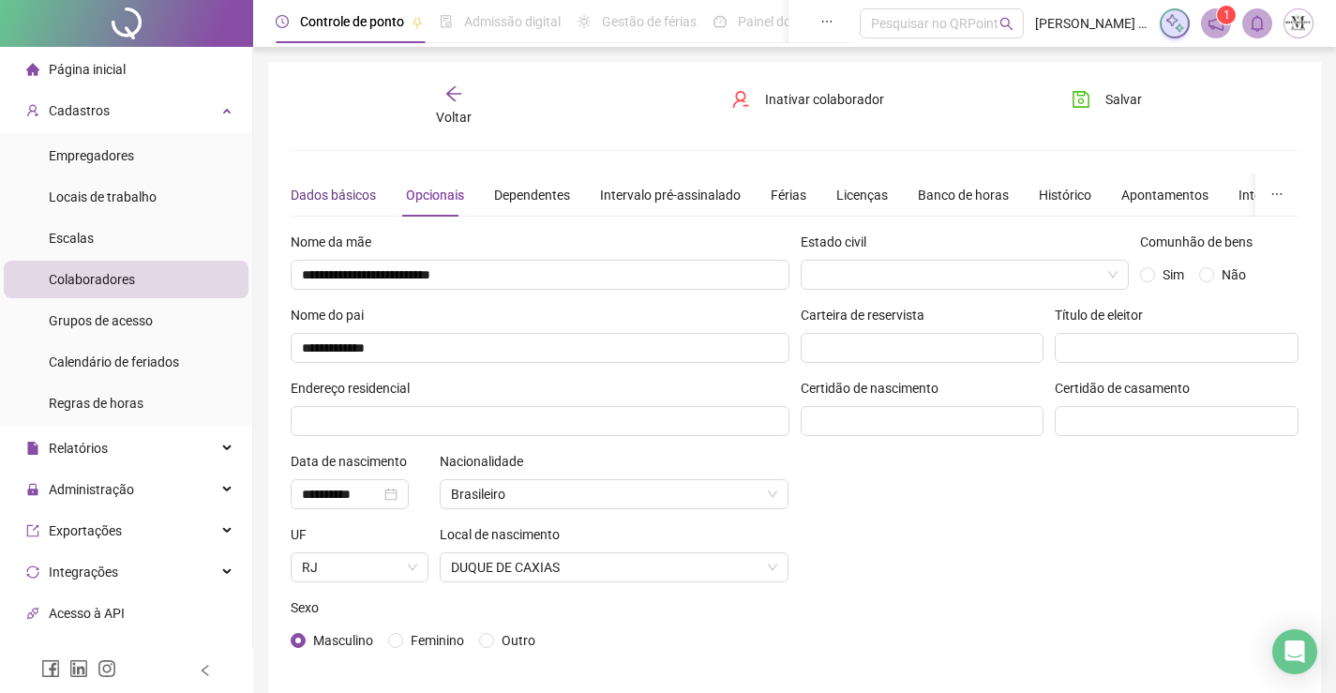
click at [340, 185] on div "Dados básicos" at bounding box center [333, 195] width 85 height 21
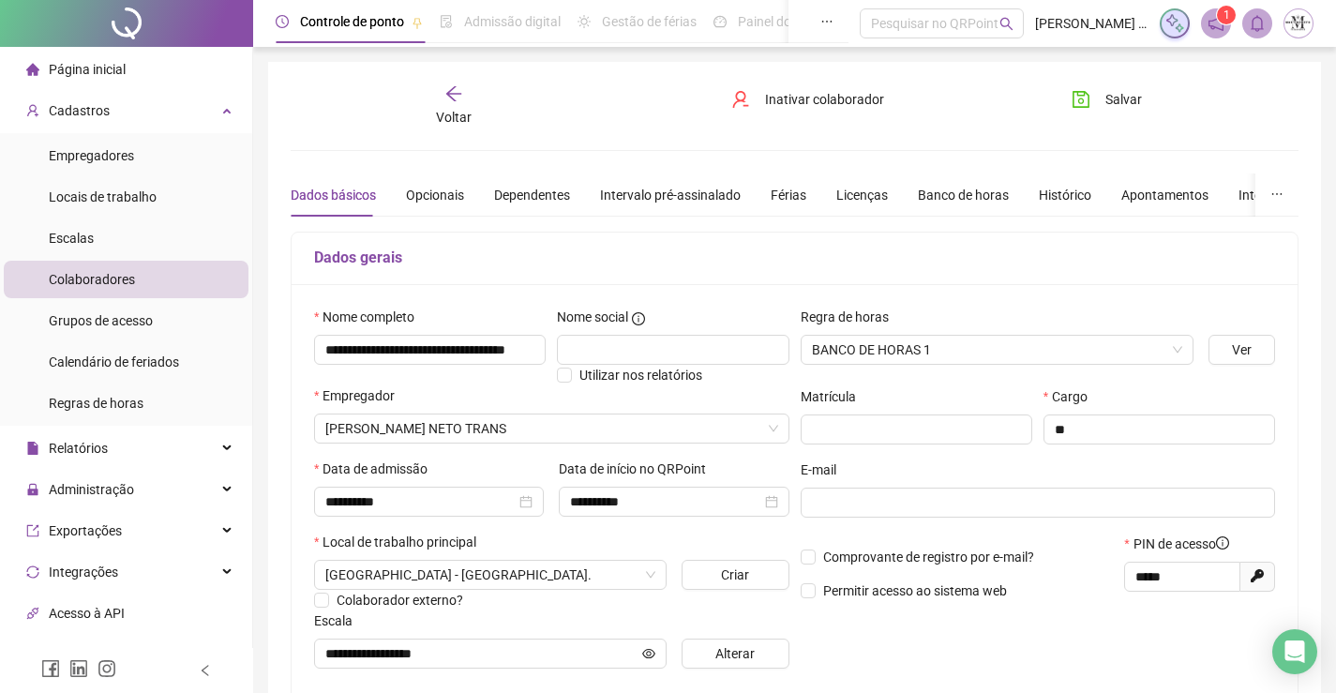
click at [468, 106] on div "Voltar" at bounding box center [454, 105] width 156 height 43
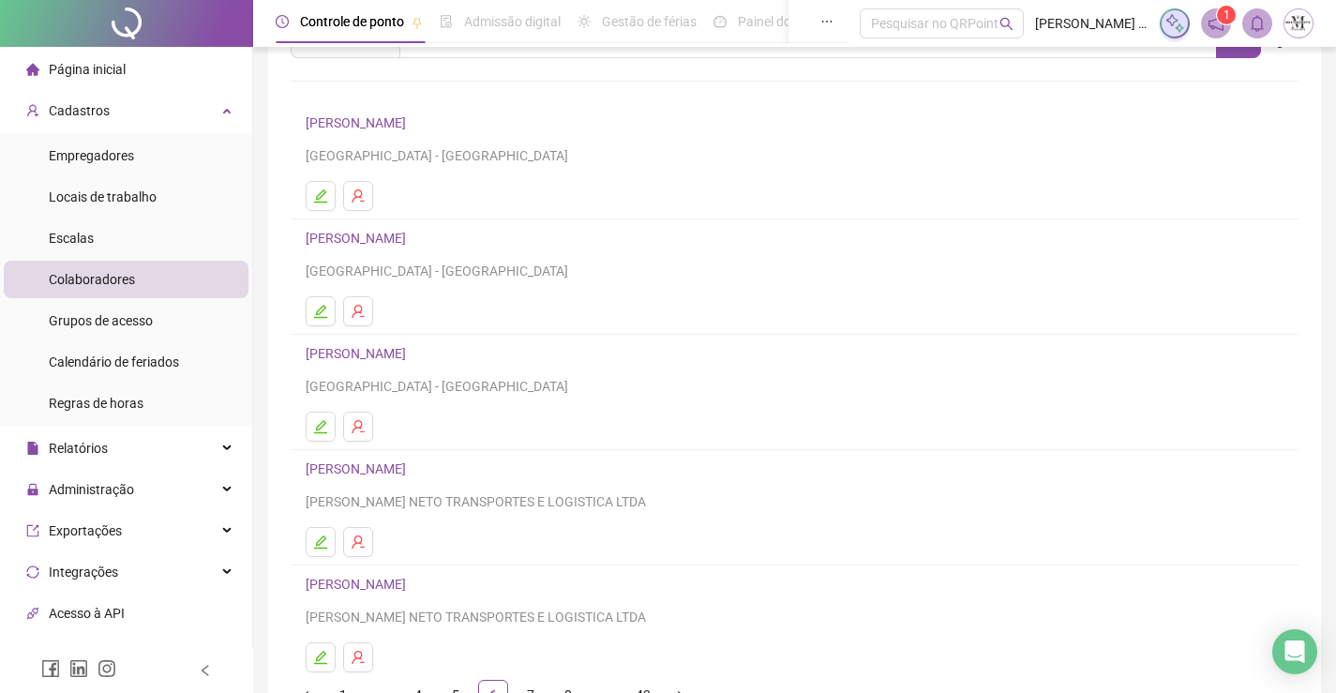
scroll to position [214, 0]
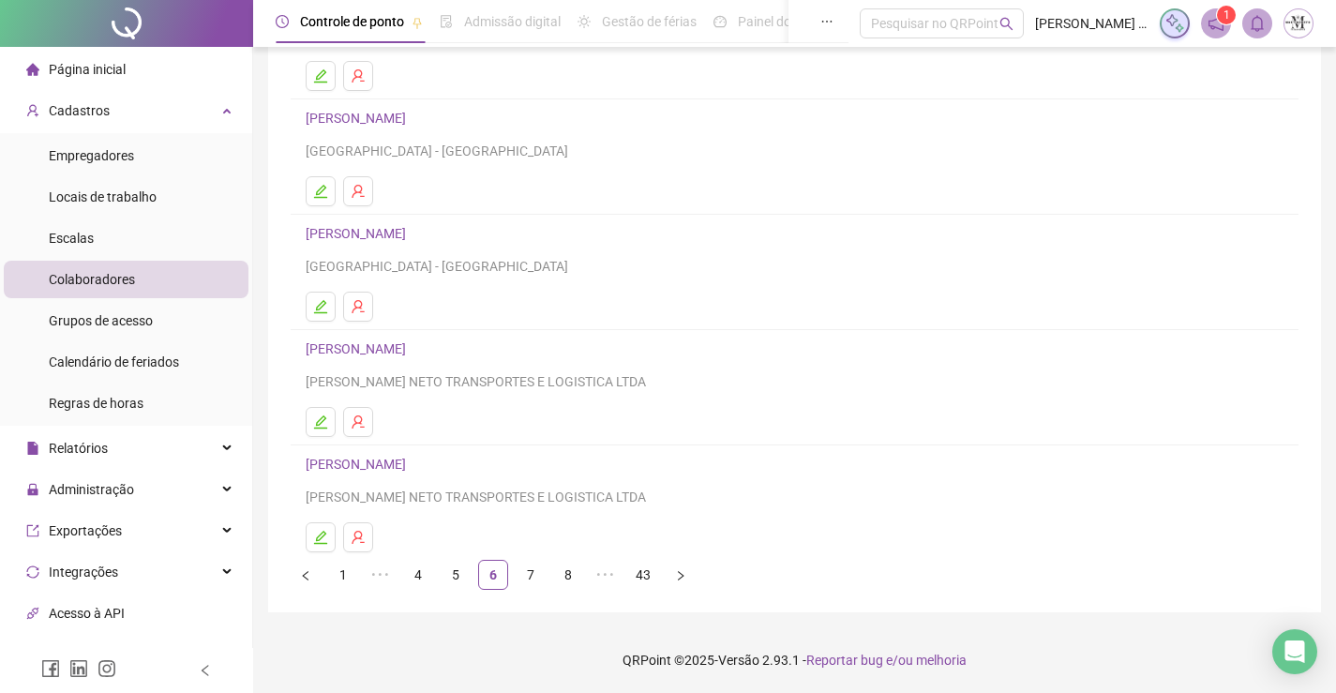
click at [412, 343] on link "CARLOS HENRIQUE DO NASCIMENTO CARNEIRO" at bounding box center [359, 348] width 106 height 15
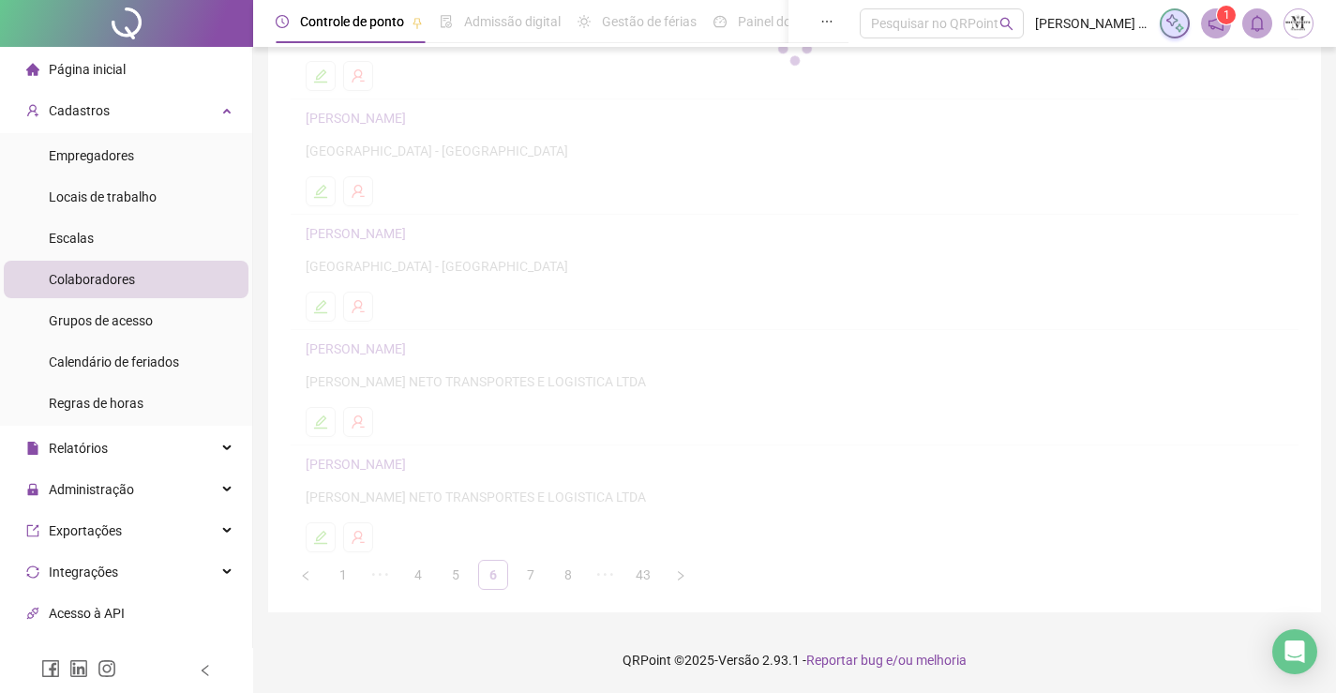
scroll to position [223, 0]
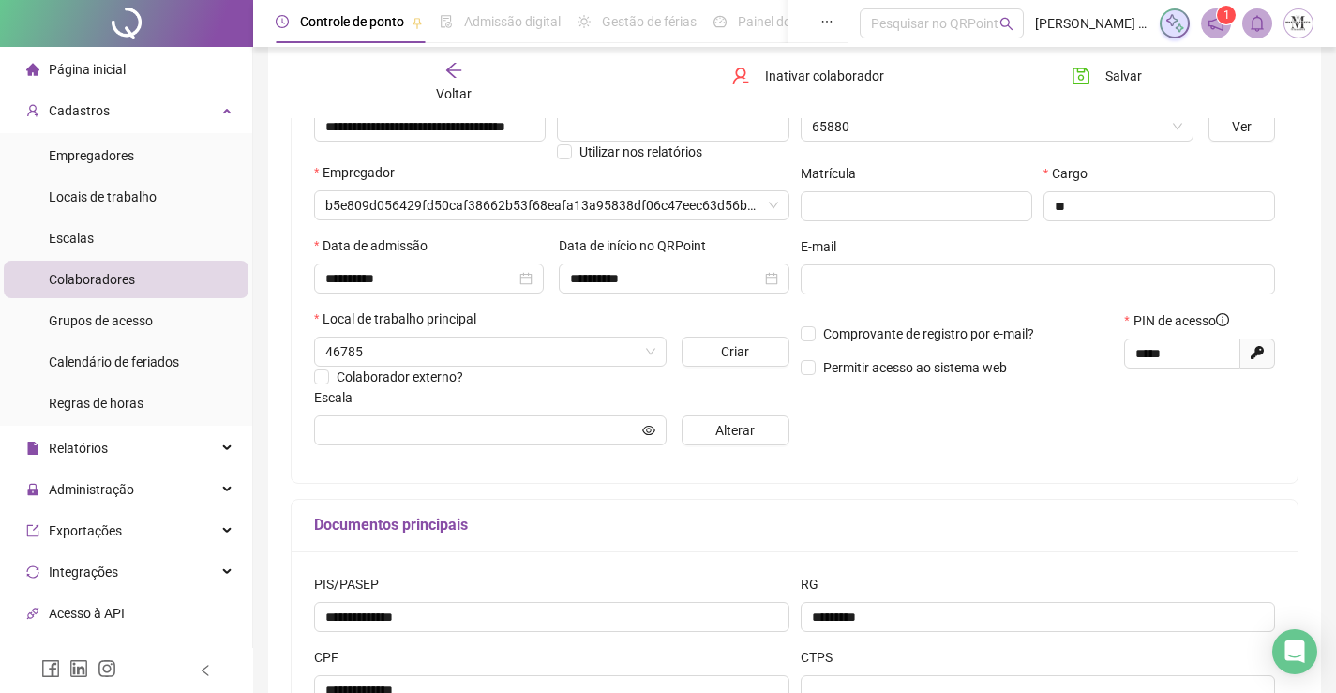
type input "**********"
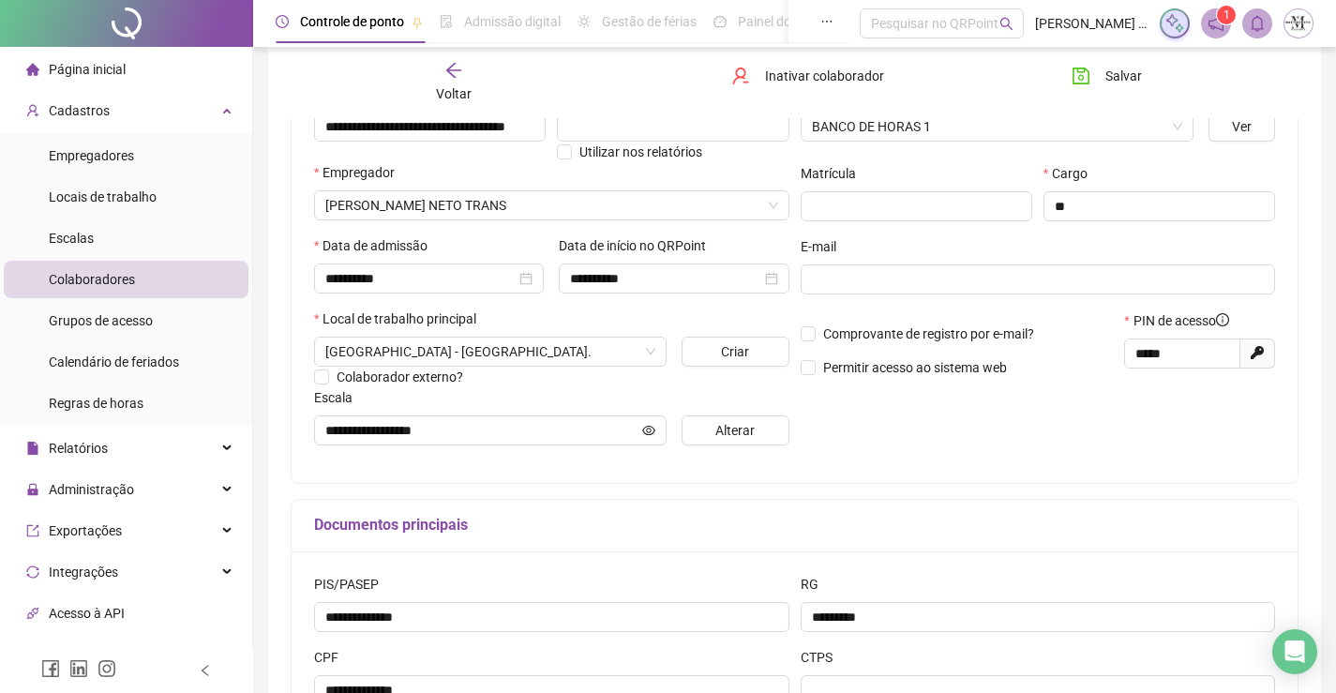
click at [444, 77] on icon "arrow-left" at bounding box center [453, 70] width 19 height 19
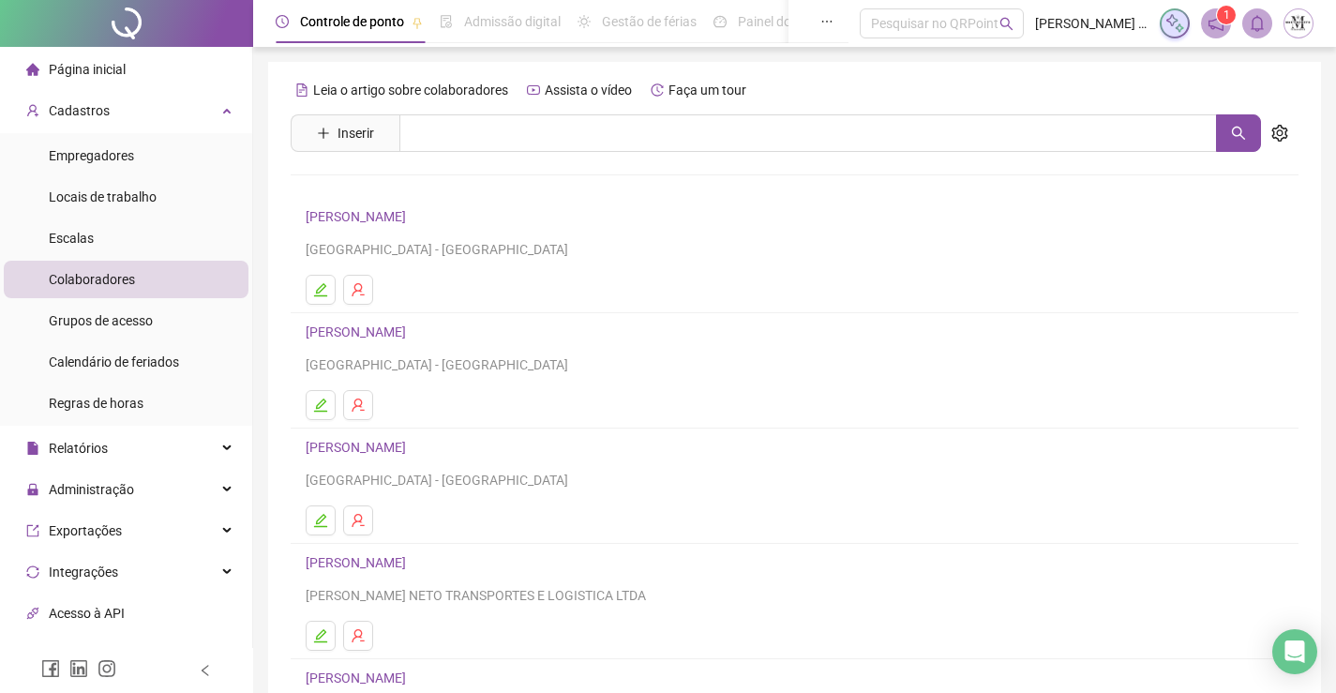
scroll to position [214, 0]
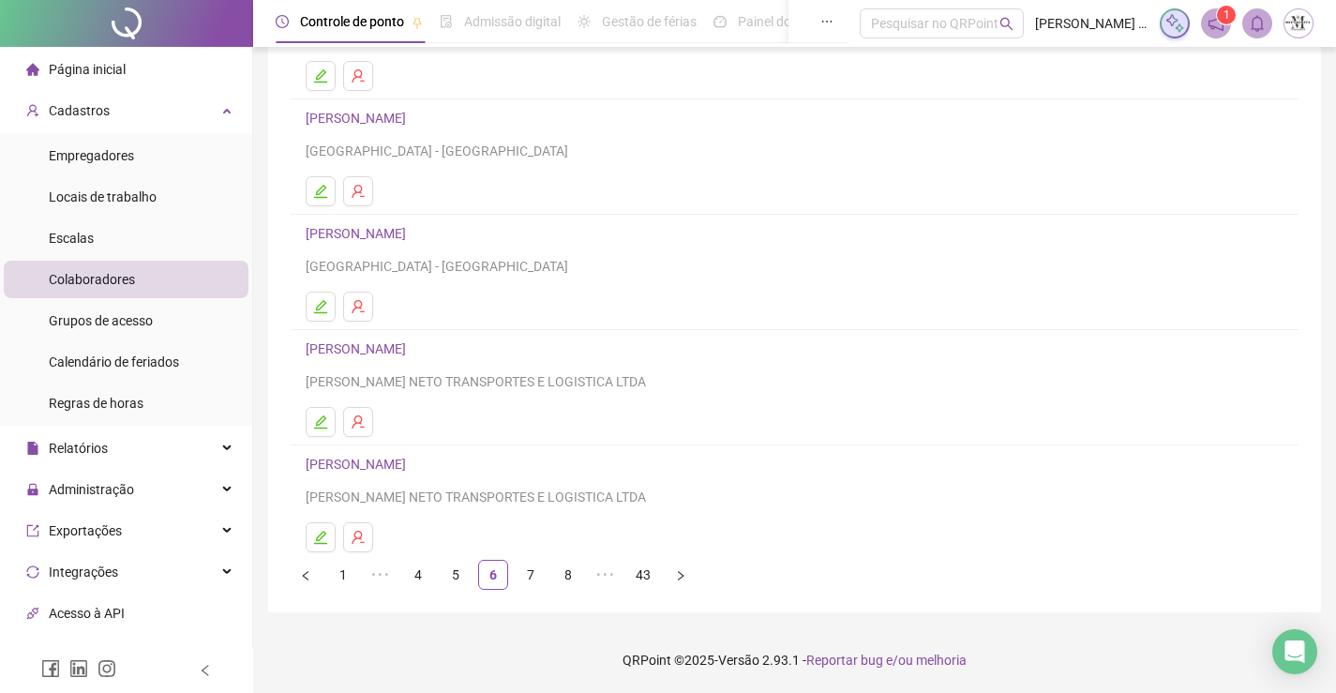
click at [412, 463] on link "CARLOS JOSÉ ALVES SOUZA" at bounding box center [359, 464] width 106 height 15
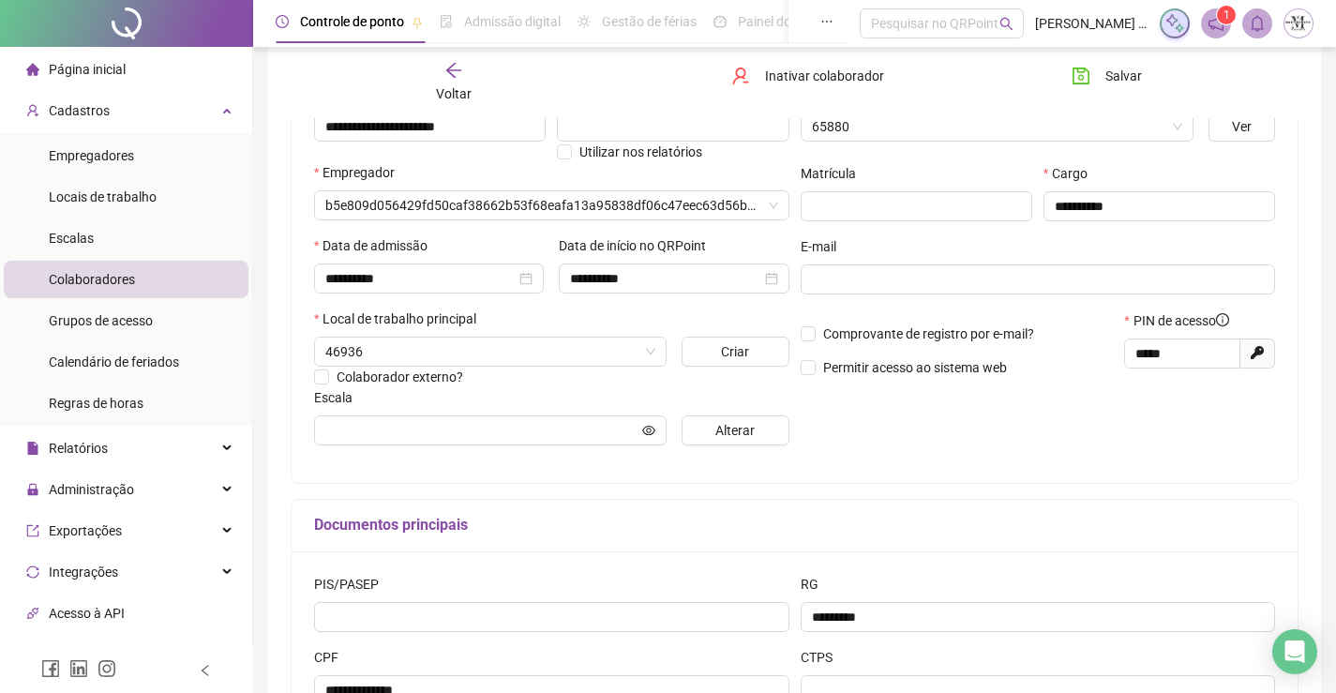
type input "****"
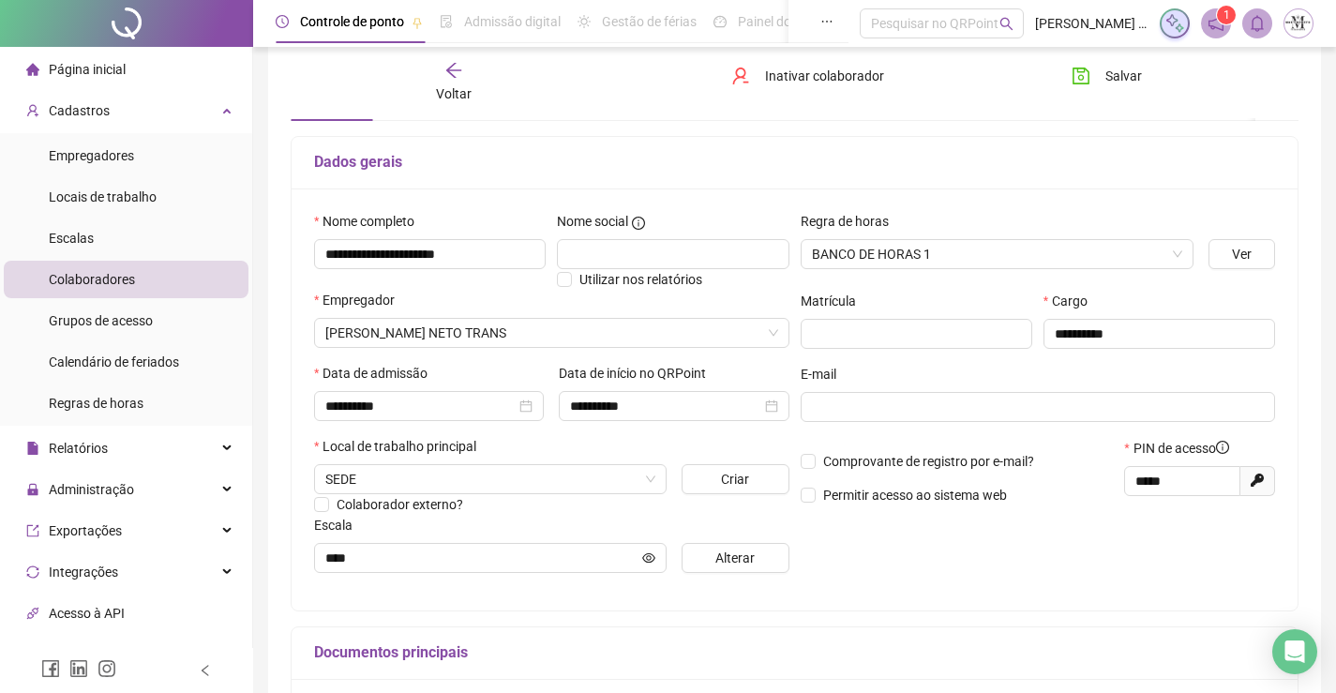
scroll to position [0, 0]
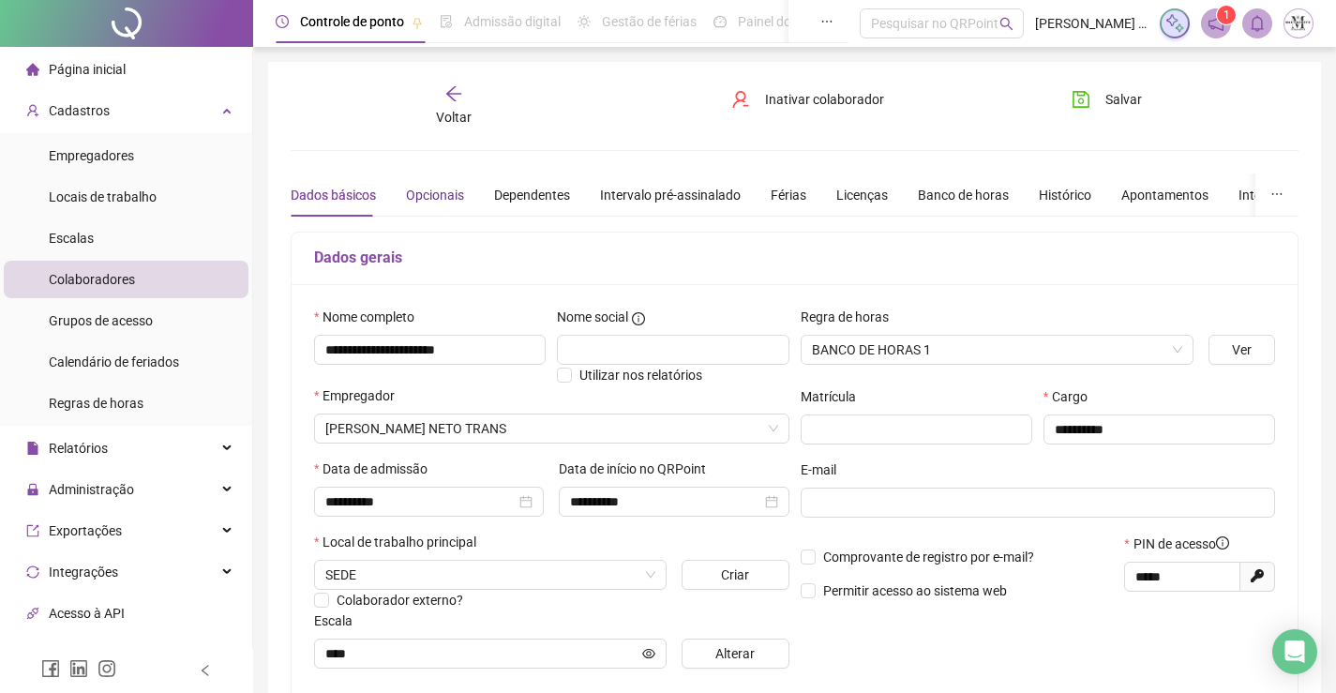
click at [449, 188] on div "Opcionais" at bounding box center [435, 195] width 58 height 21
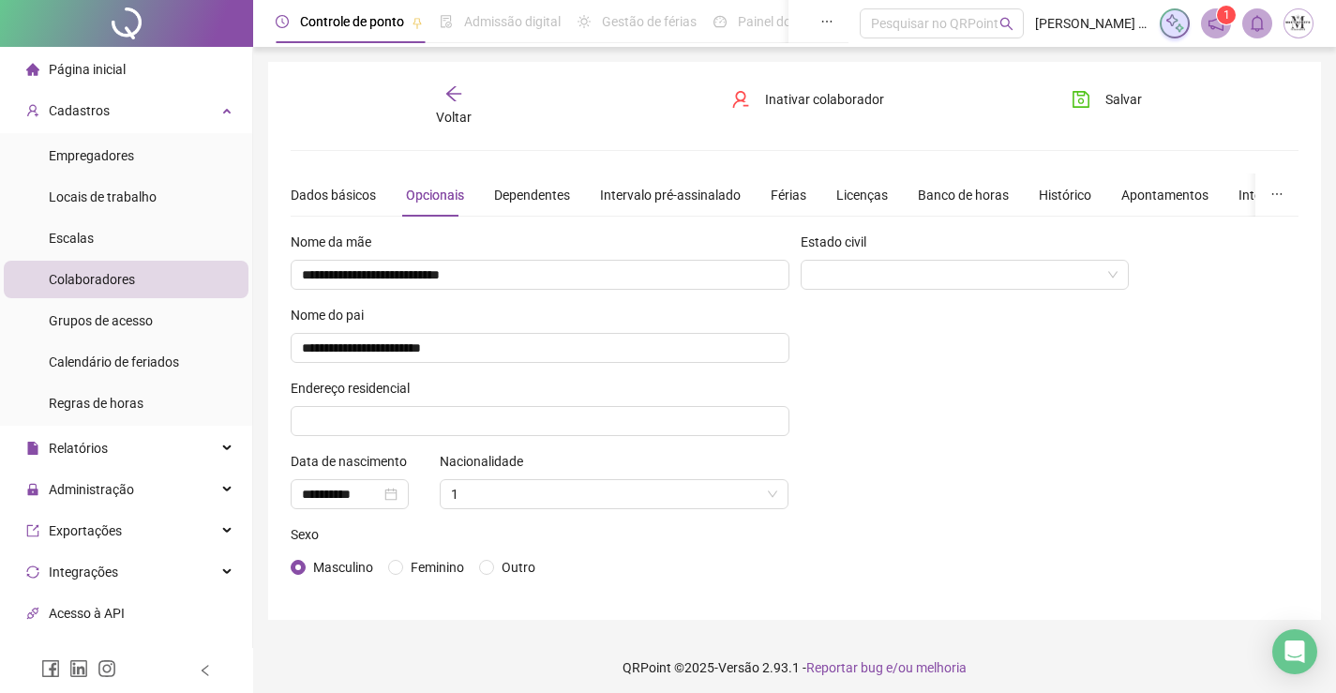
scroll to position [8, 0]
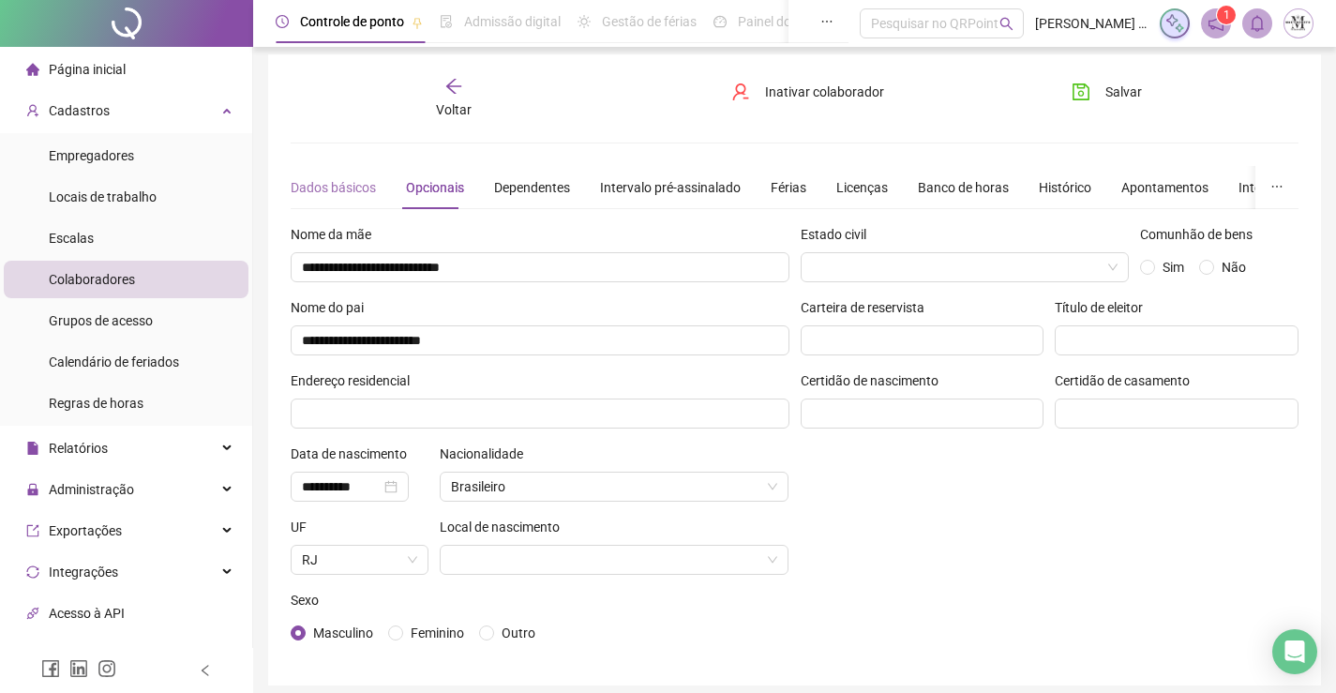
click at [309, 174] on div "Dados básicos" at bounding box center [333, 187] width 85 height 43
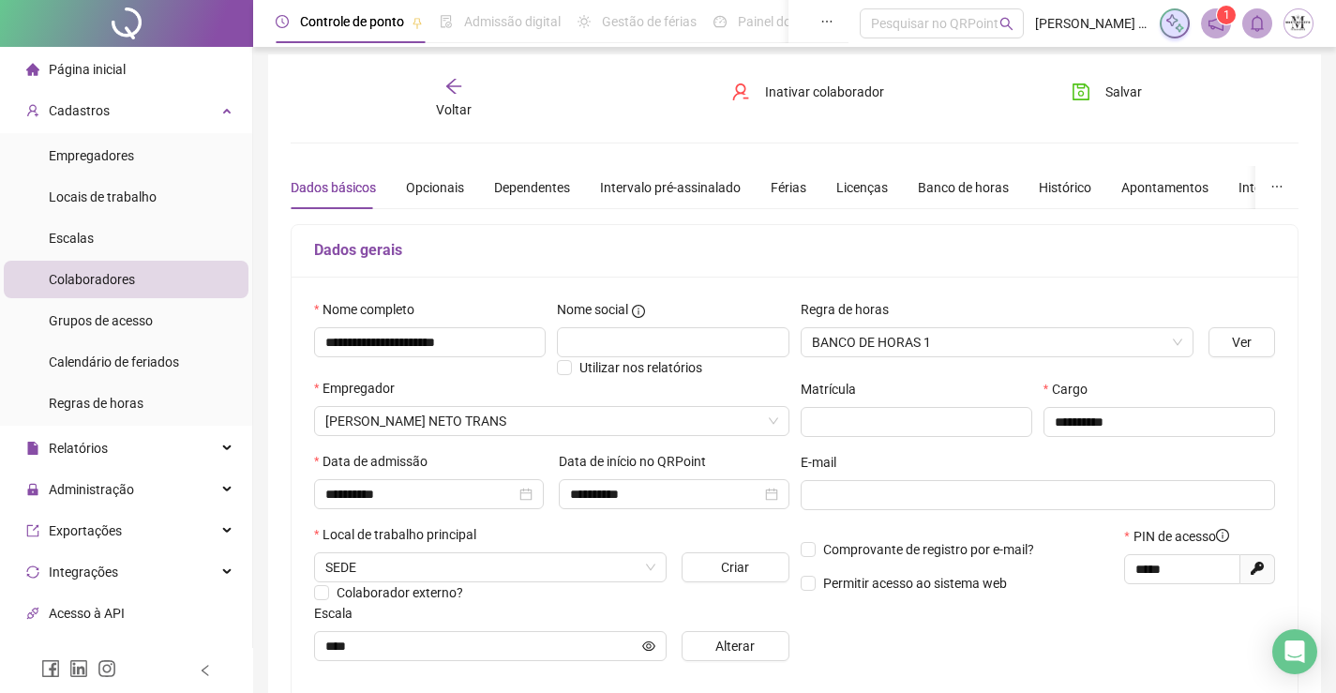
scroll to position [0, 0]
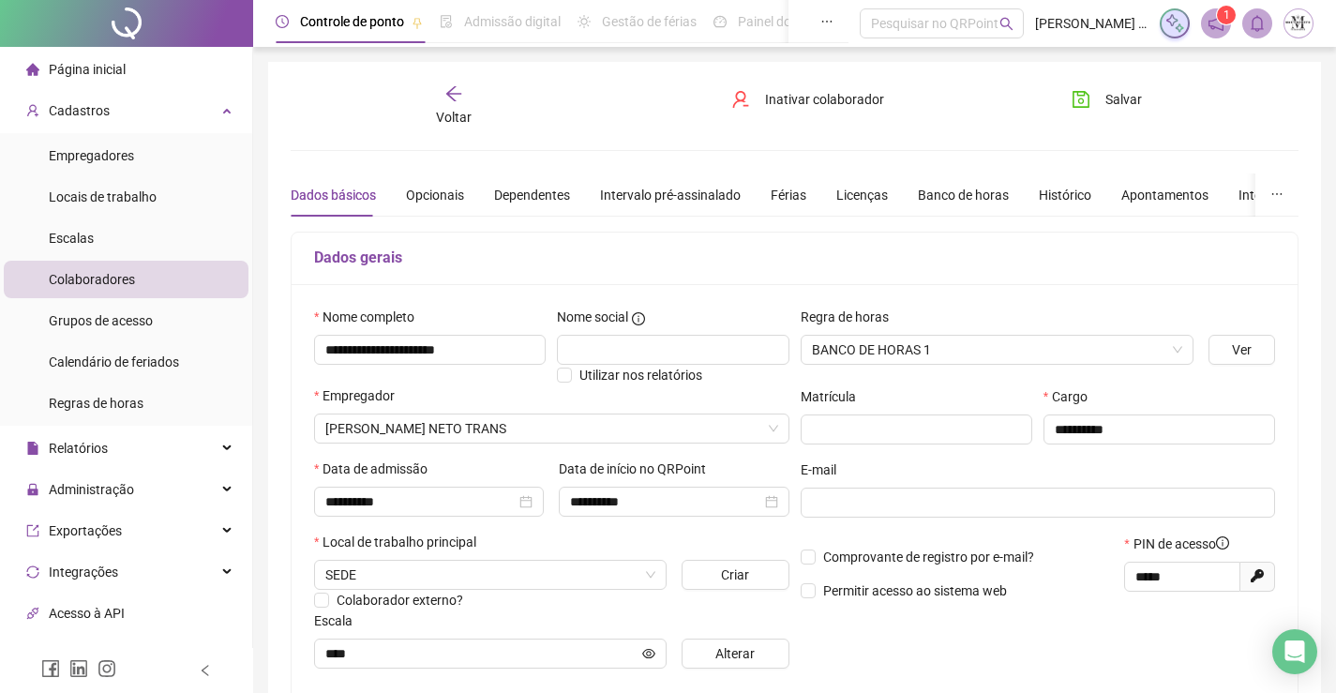
click at [460, 114] on span "Voltar" at bounding box center [454, 117] width 36 height 15
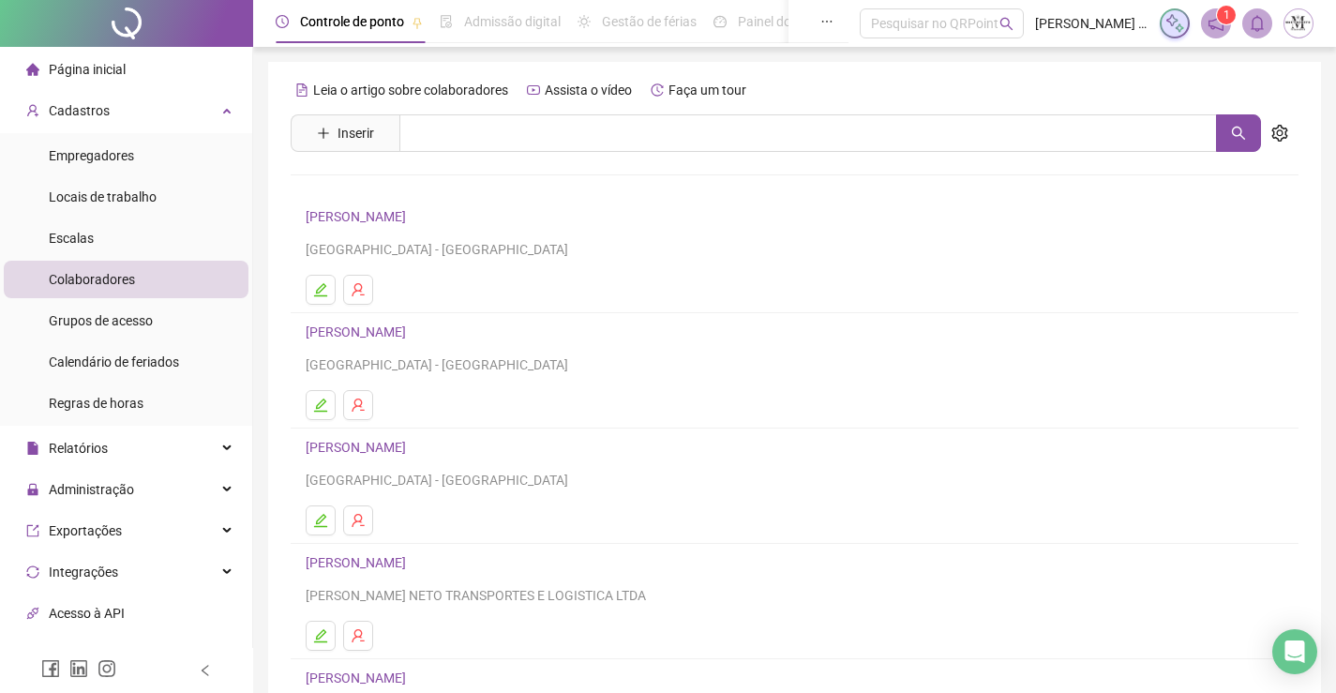
scroll to position [214, 0]
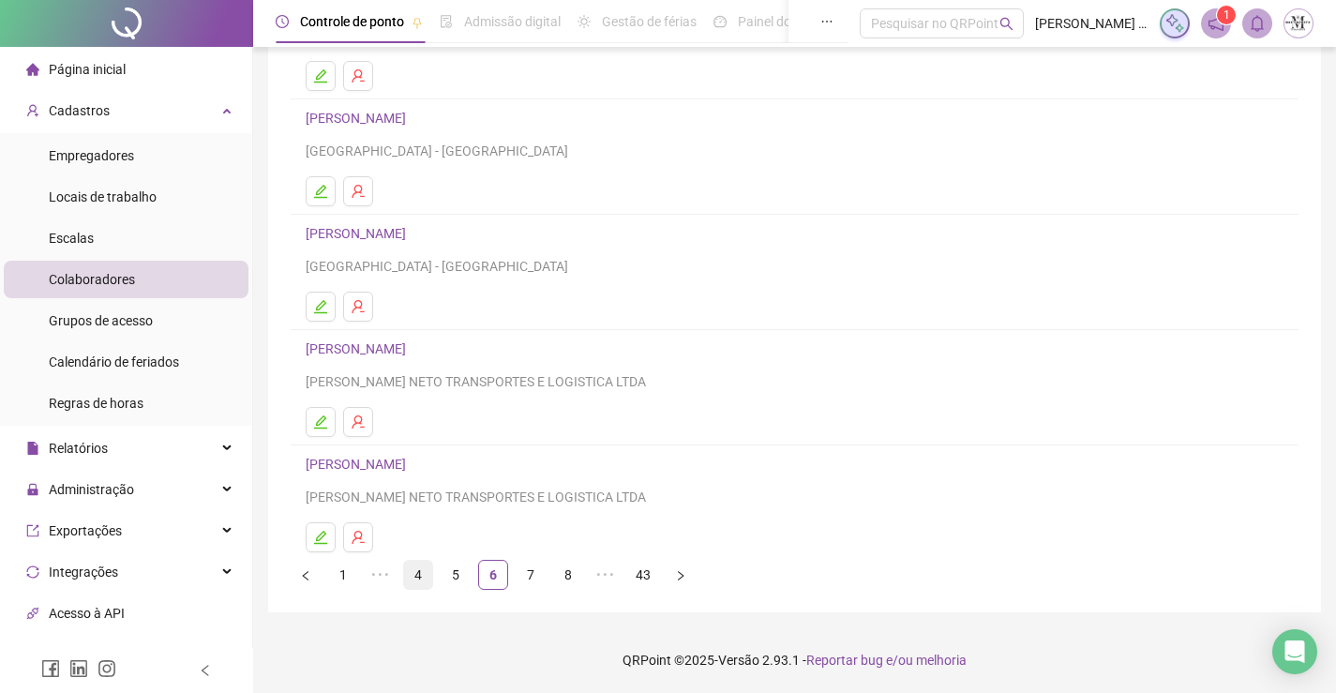
click at [429, 572] on link "4" at bounding box center [418, 575] width 28 height 28
click at [484, 583] on link "5" at bounding box center [493, 575] width 28 height 28
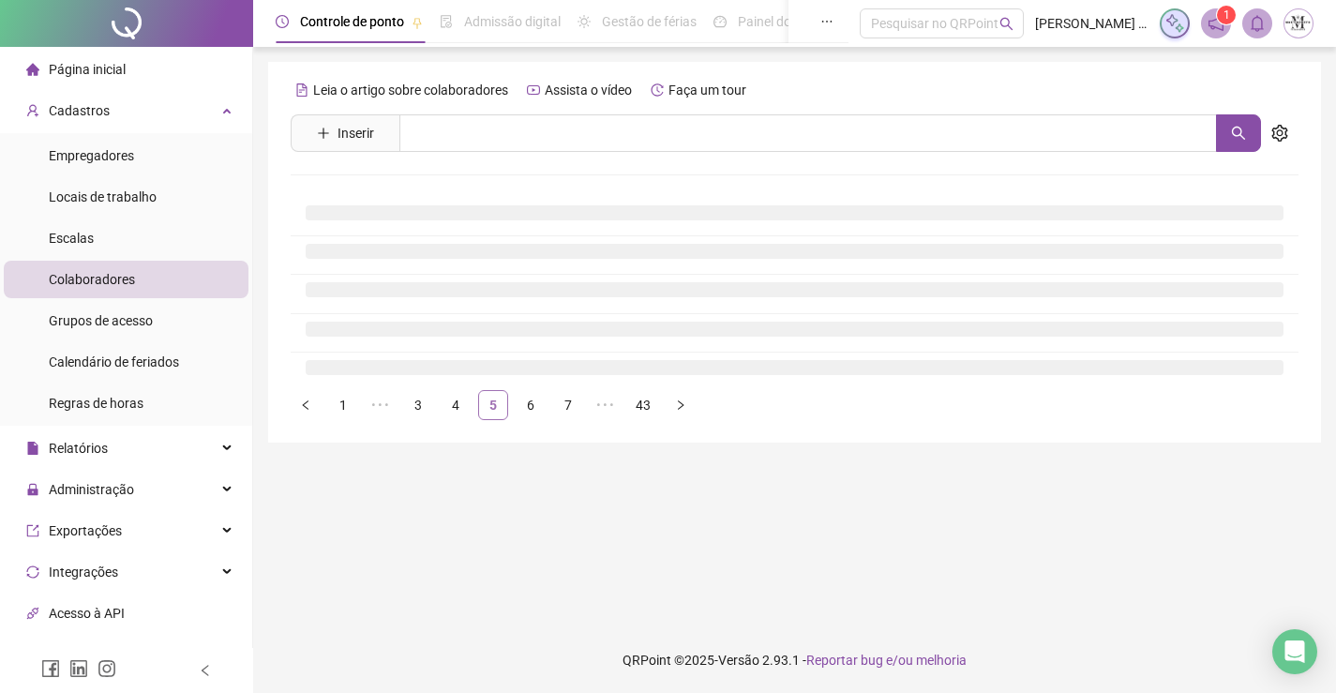
scroll to position [0, 0]
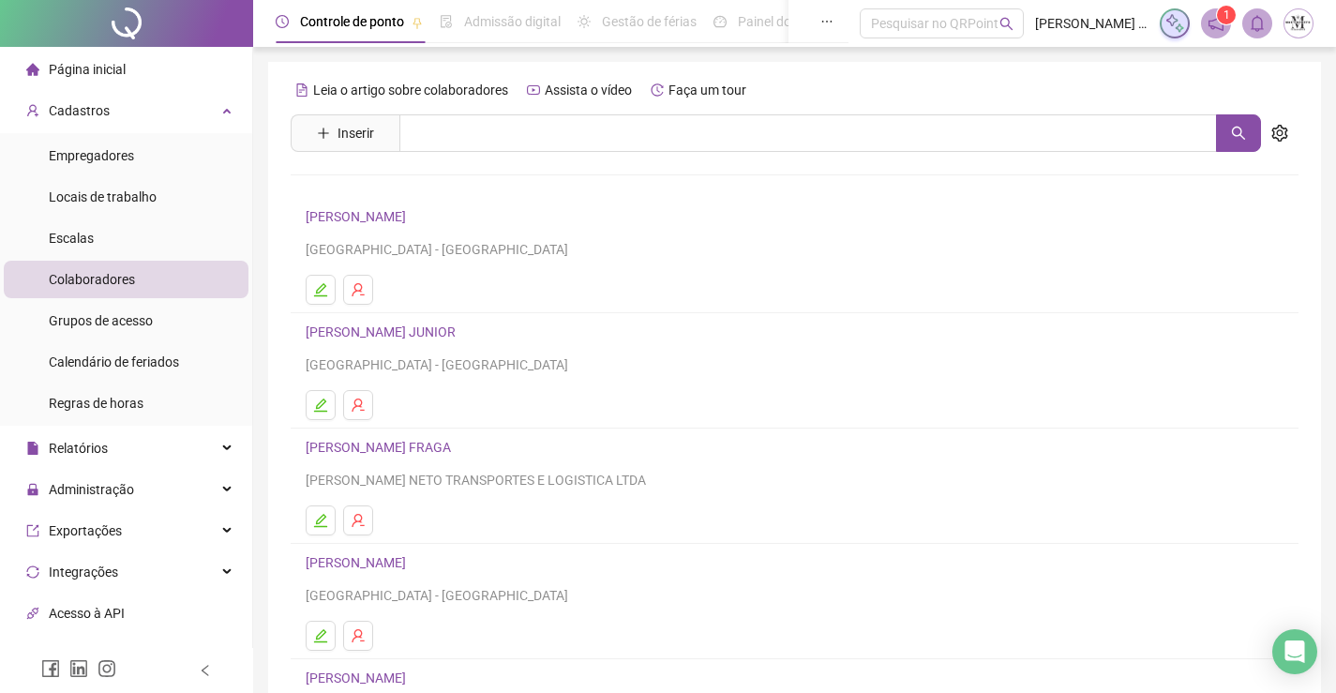
click at [455, 334] on link "CARLOS ALBERTO ALVES M. JUNIOR" at bounding box center [384, 331] width 156 height 15
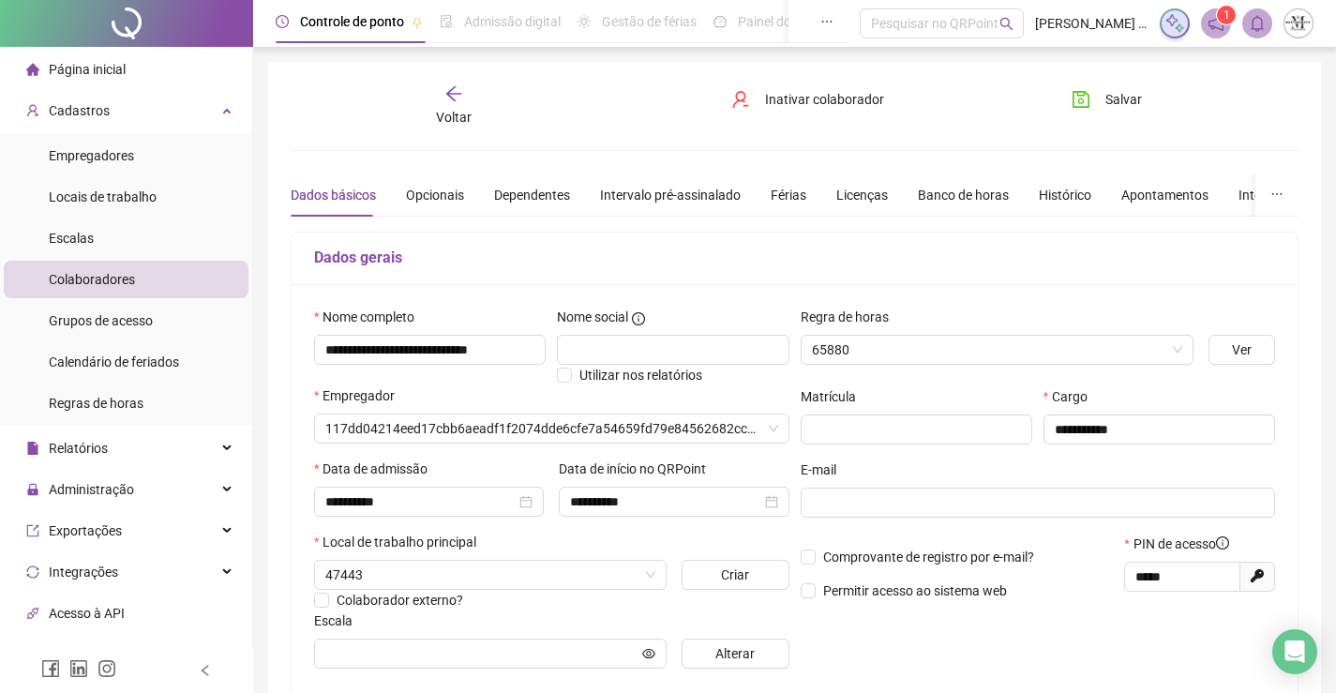
type input "**********"
click at [471, 99] on div "Voltar" at bounding box center [454, 105] width 156 height 43
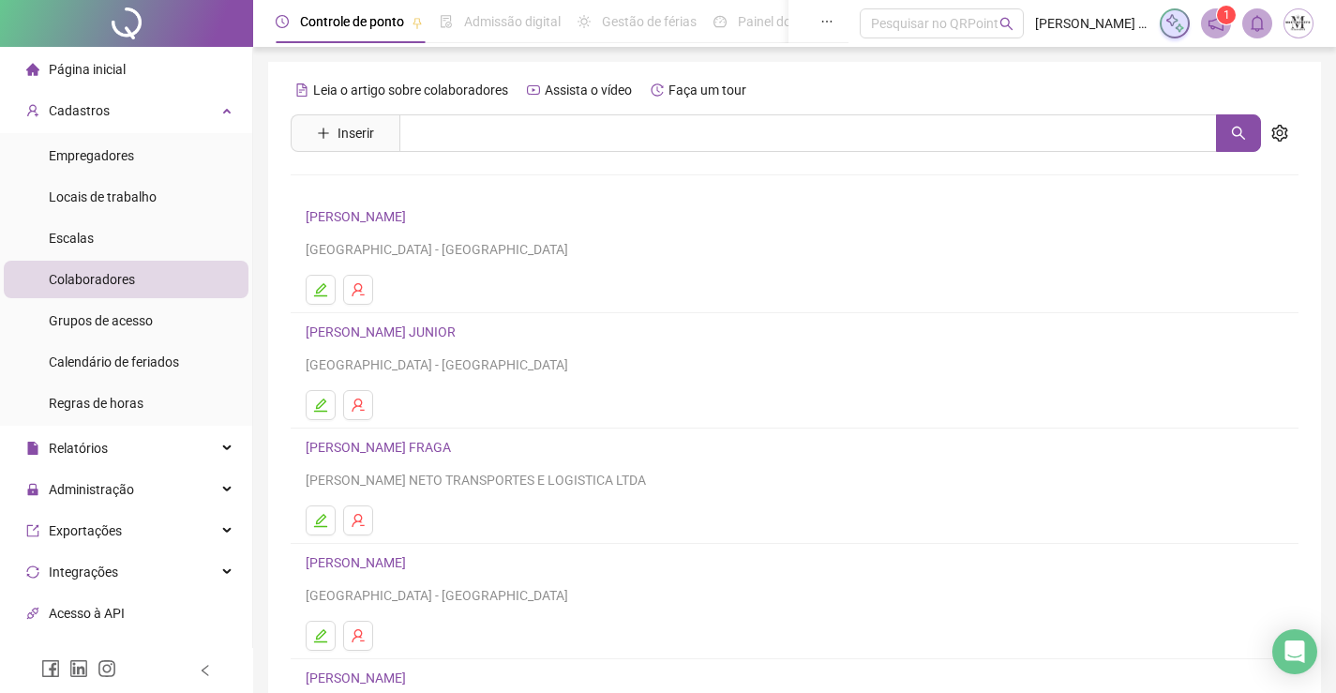
scroll to position [214, 0]
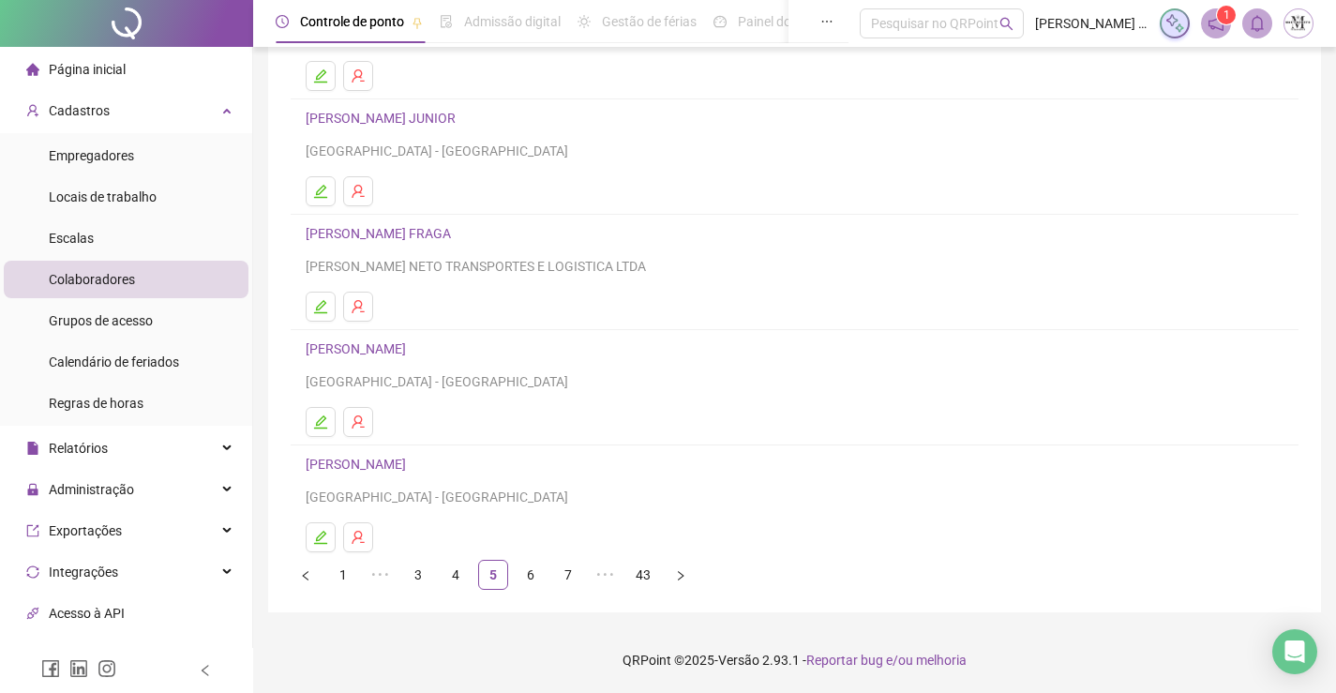
click at [445, 234] on link "CARLOS ALBERTO BORGES FRAGA" at bounding box center [381, 233] width 151 height 15
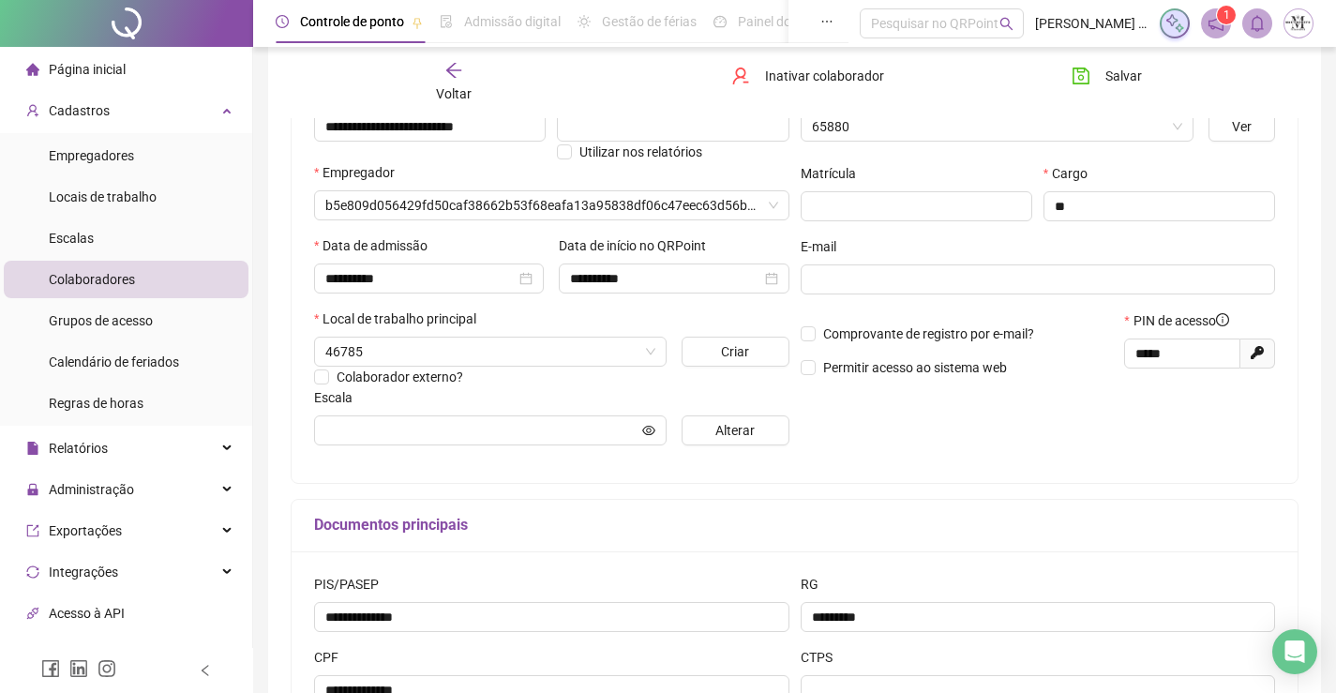
type input "**********"
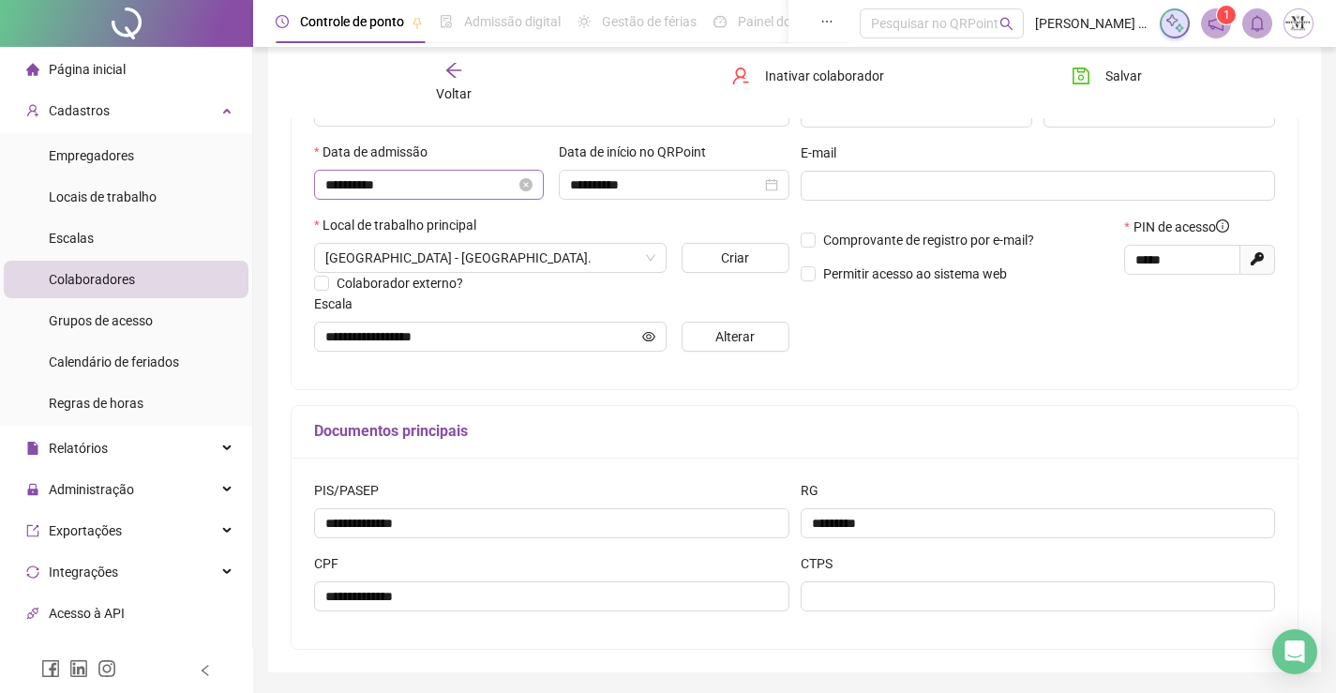
scroll to position [223, 0]
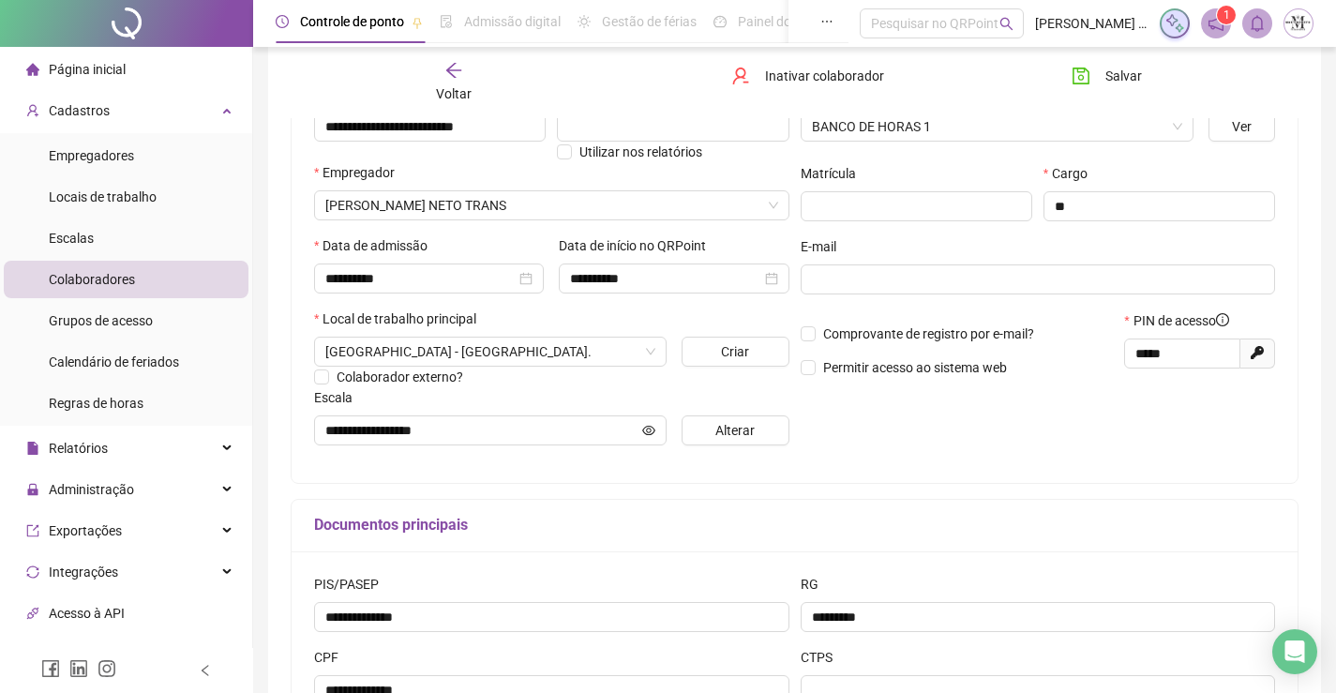
click at [466, 89] on span "Voltar" at bounding box center [454, 93] width 36 height 15
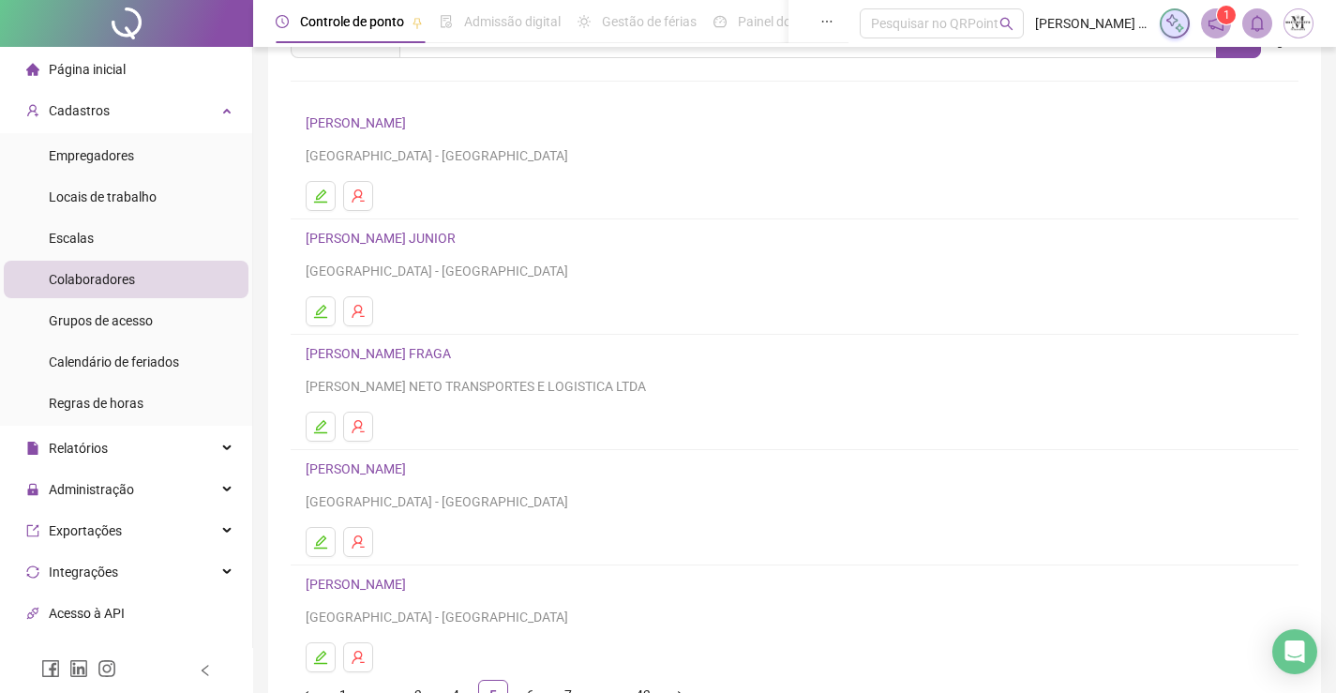
scroll to position [214, 0]
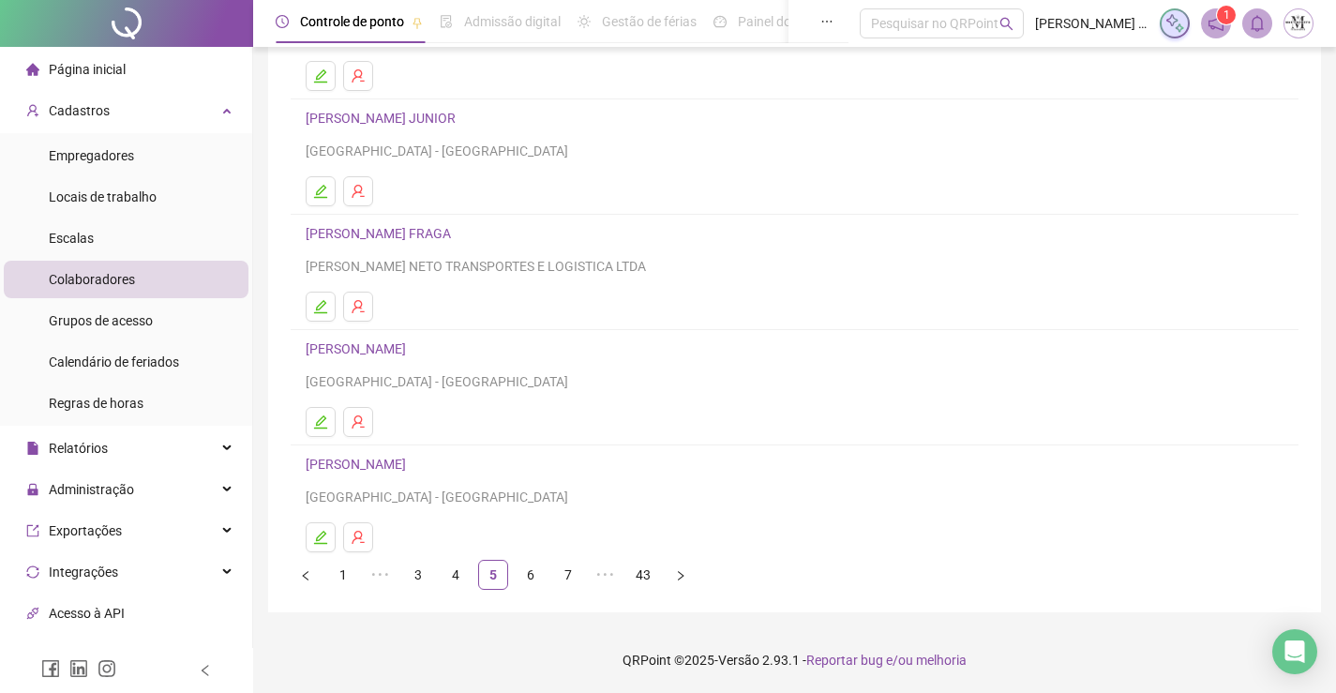
click at [412, 351] on link "CARLOS ALEXANDRE MARTINS TAVARES" at bounding box center [359, 348] width 106 height 15
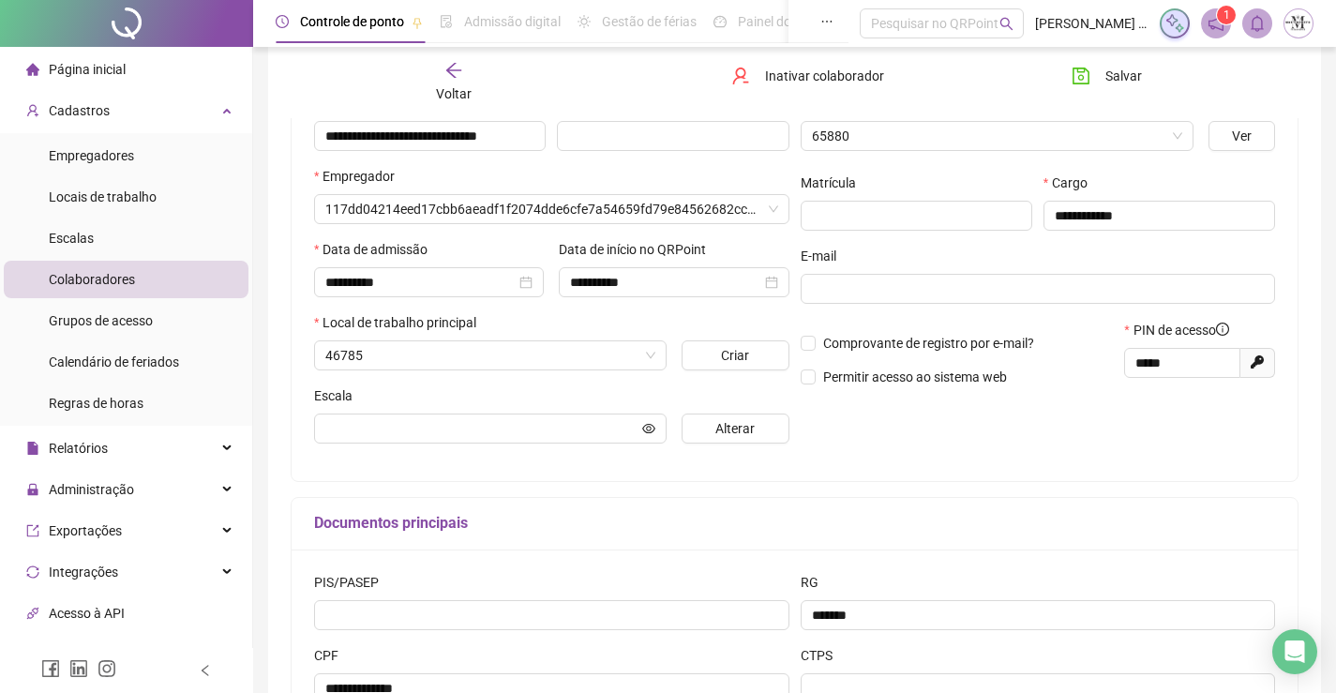
scroll to position [223, 0]
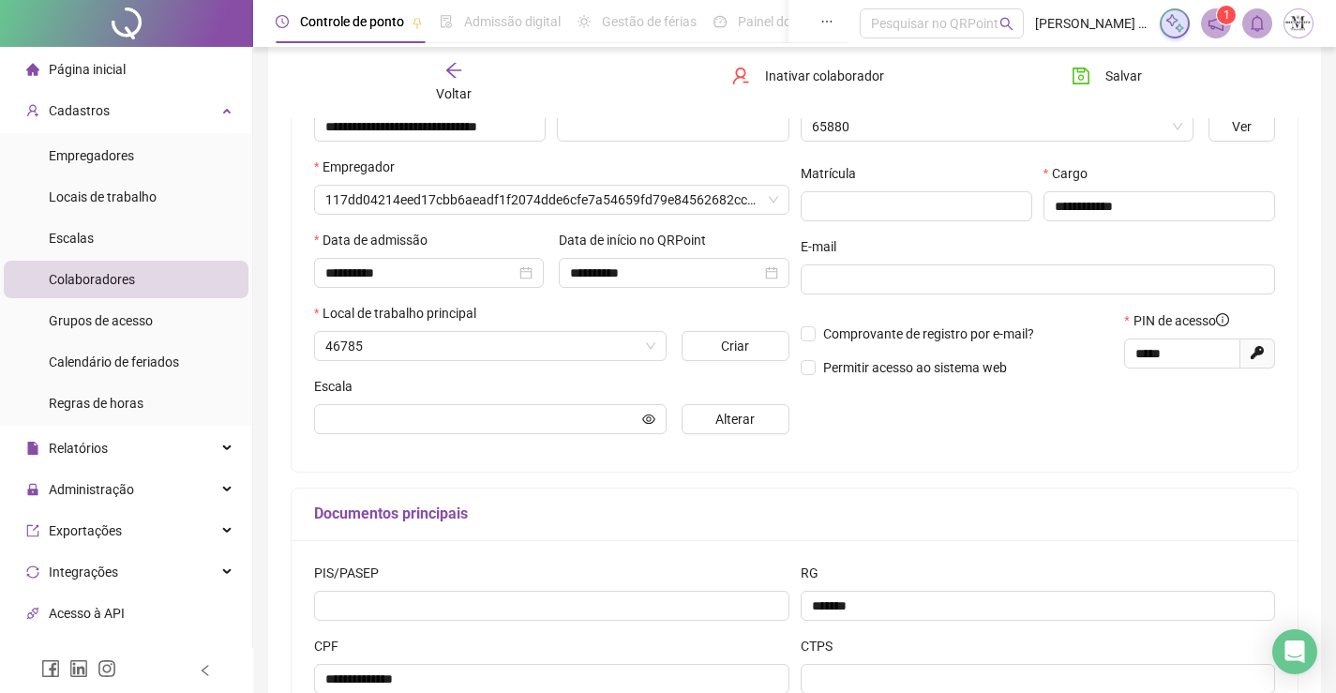
type input "**********"
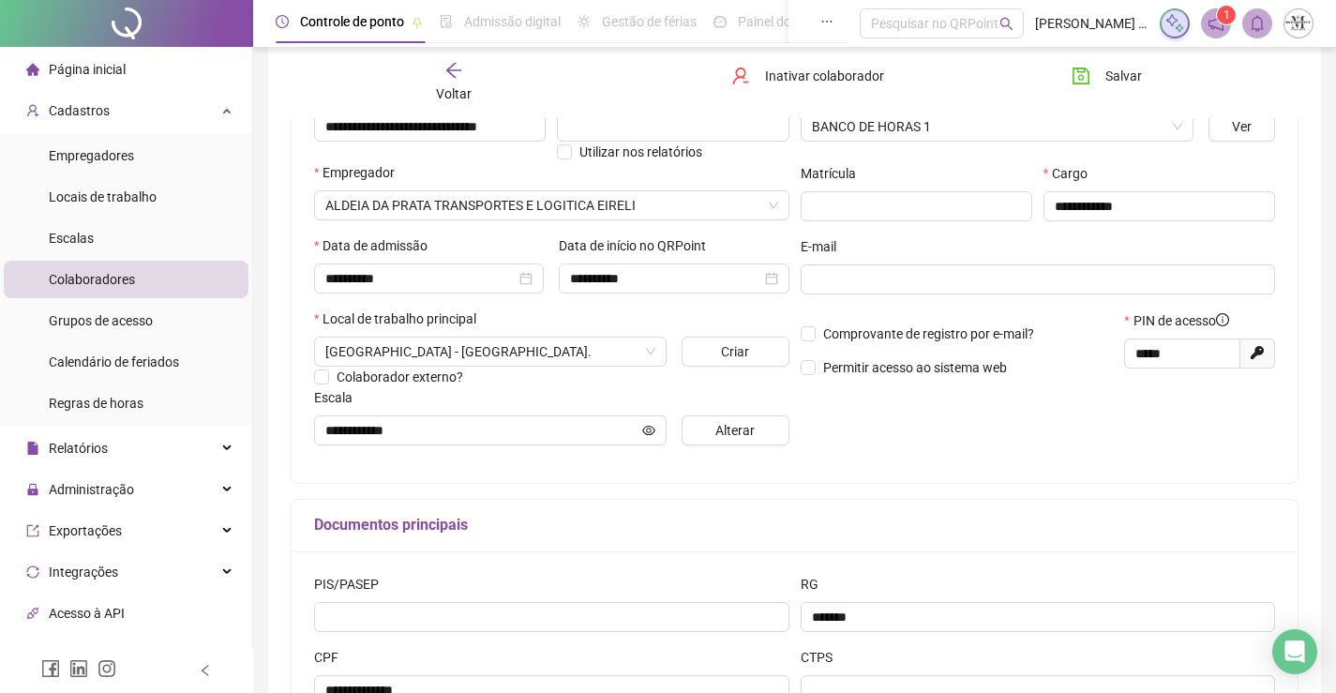
click at [454, 59] on div "Voltar Inativar colaborador Salvar" at bounding box center [794, 82] width 1023 height 71
click at [451, 82] on div "Voltar" at bounding box center [454, 82] width 156 height 43
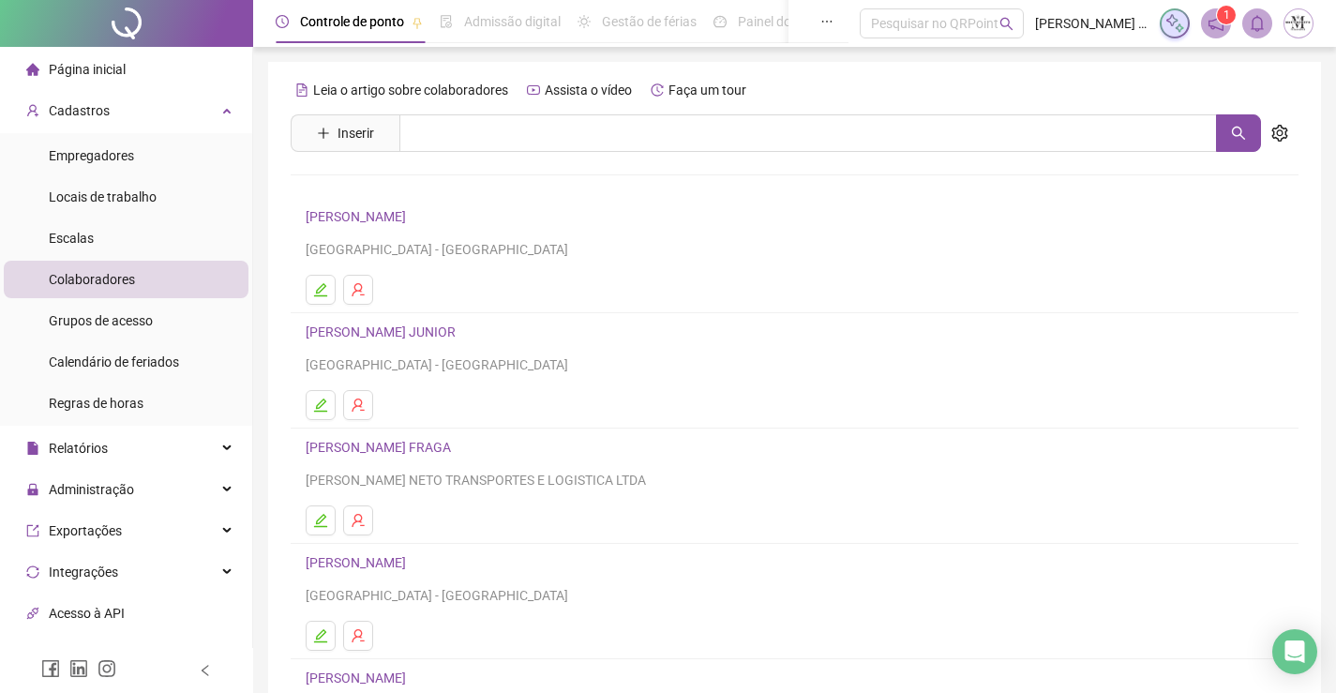
scroll to position [214, 0]
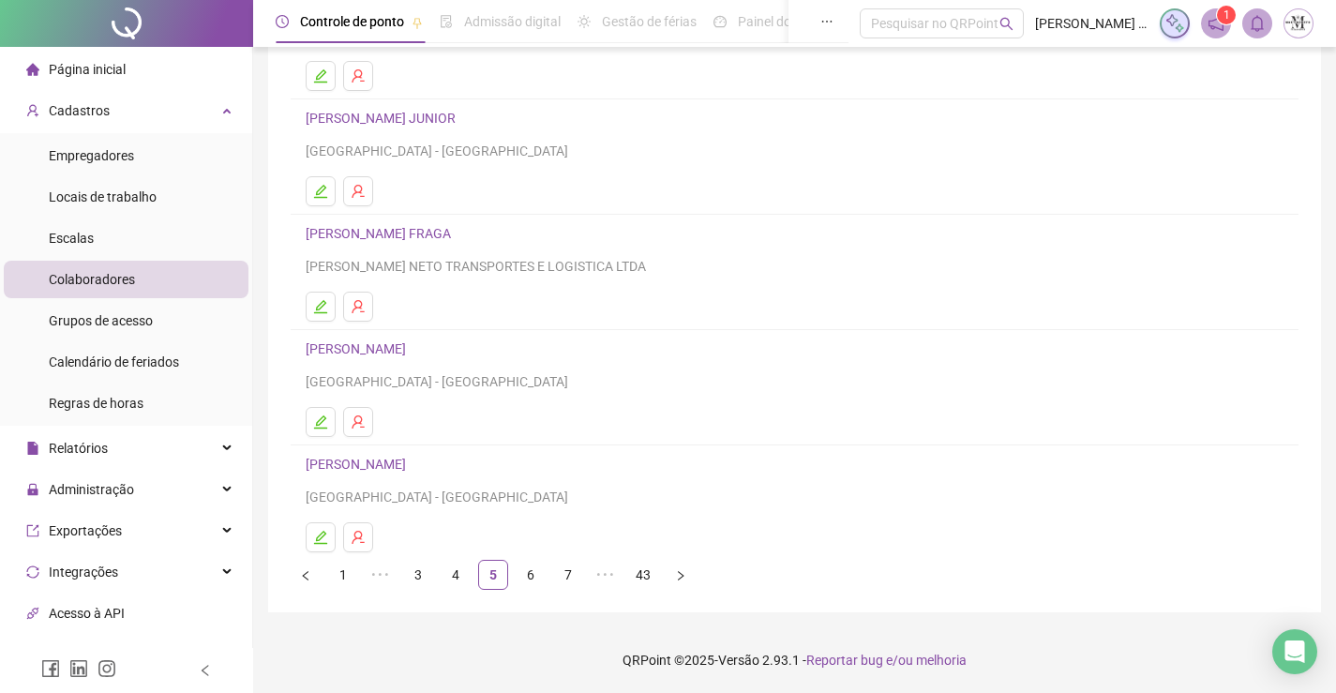
click at [412, 464] on link "CARLOS AUGUSTO DO SANTOS" at bounding box center [359, 464] width 106 height 15
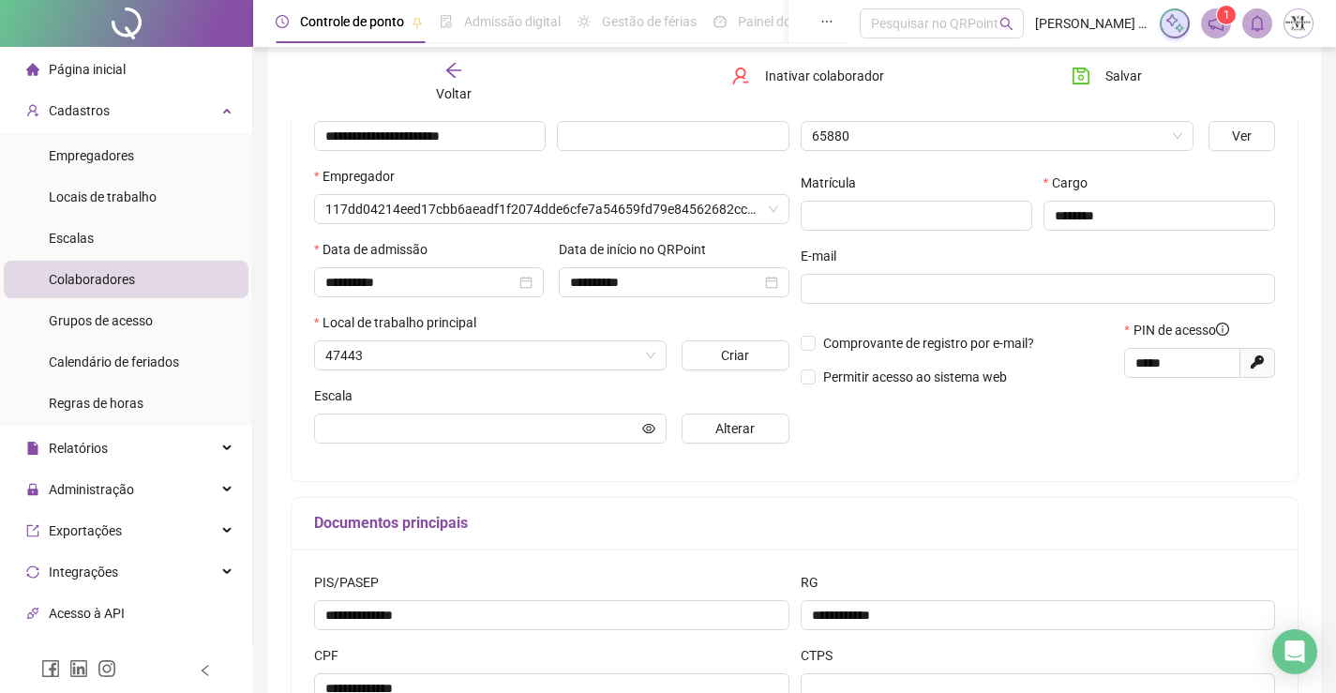
scroll to position [223, 0]
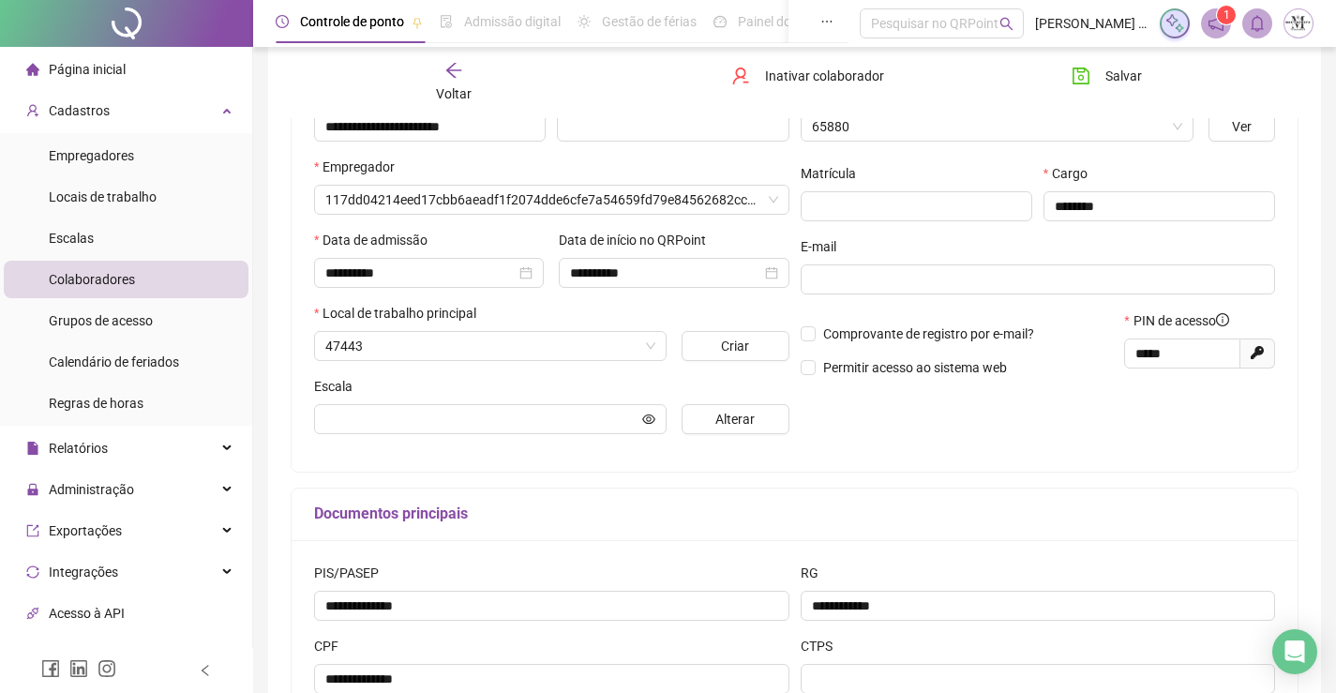
type input "**********"
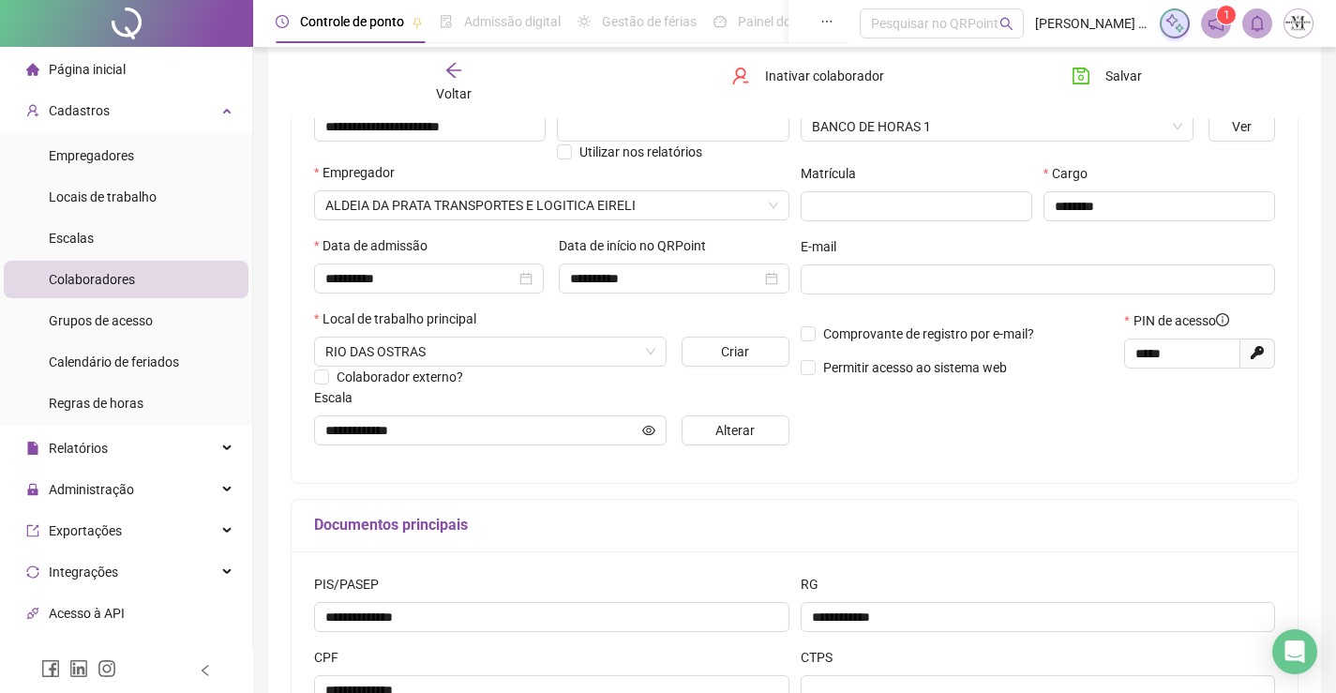
click at [445, 75] on icon "arrow-left" at bounding box center [453, 70] width 19 height 19
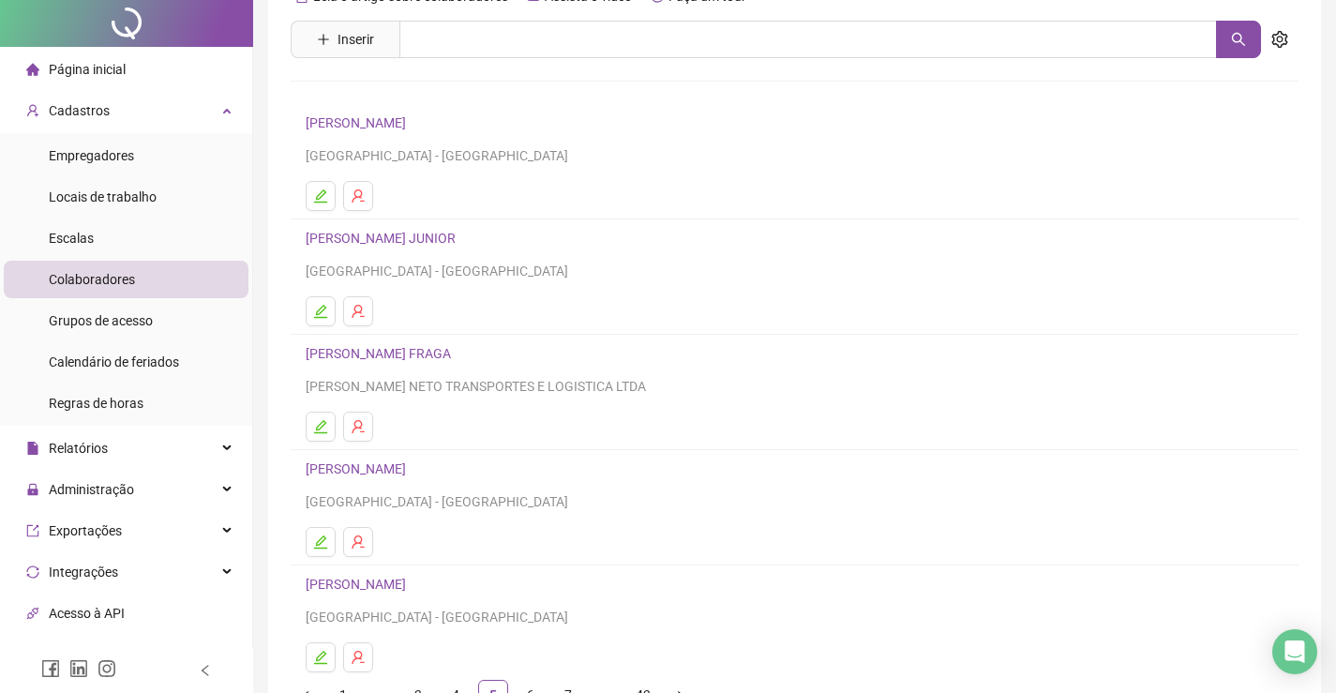
scroll to position [214, 0]
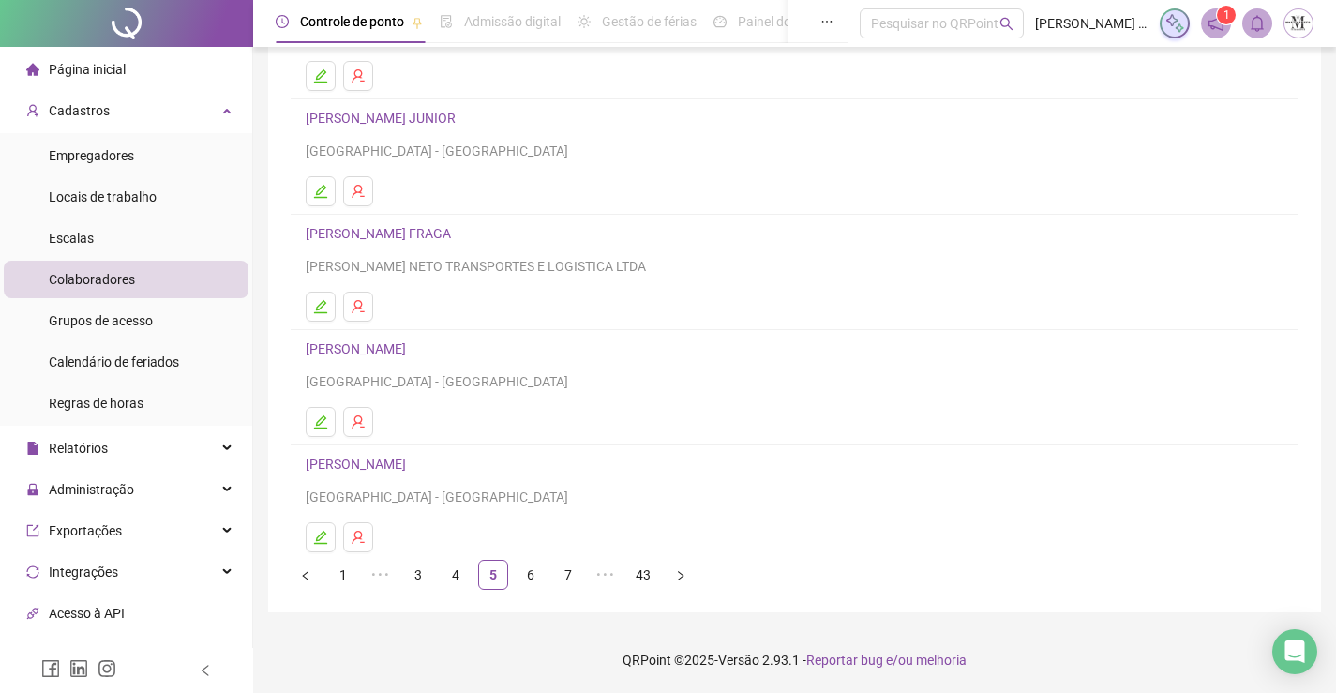
click at [457, 229] on link "CARLOS ALBERTO BORGES FRAGA" at bounding box center [381, 233] width 151 height 15
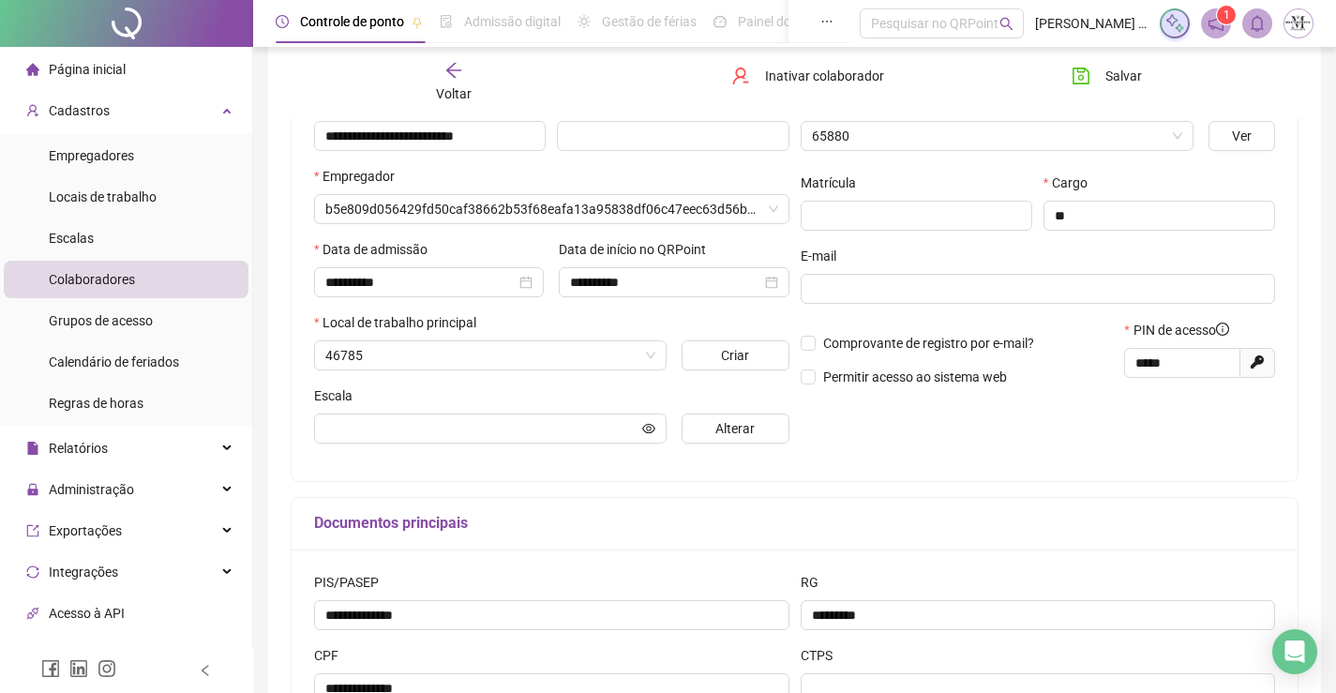
scroll to position [223, 0]
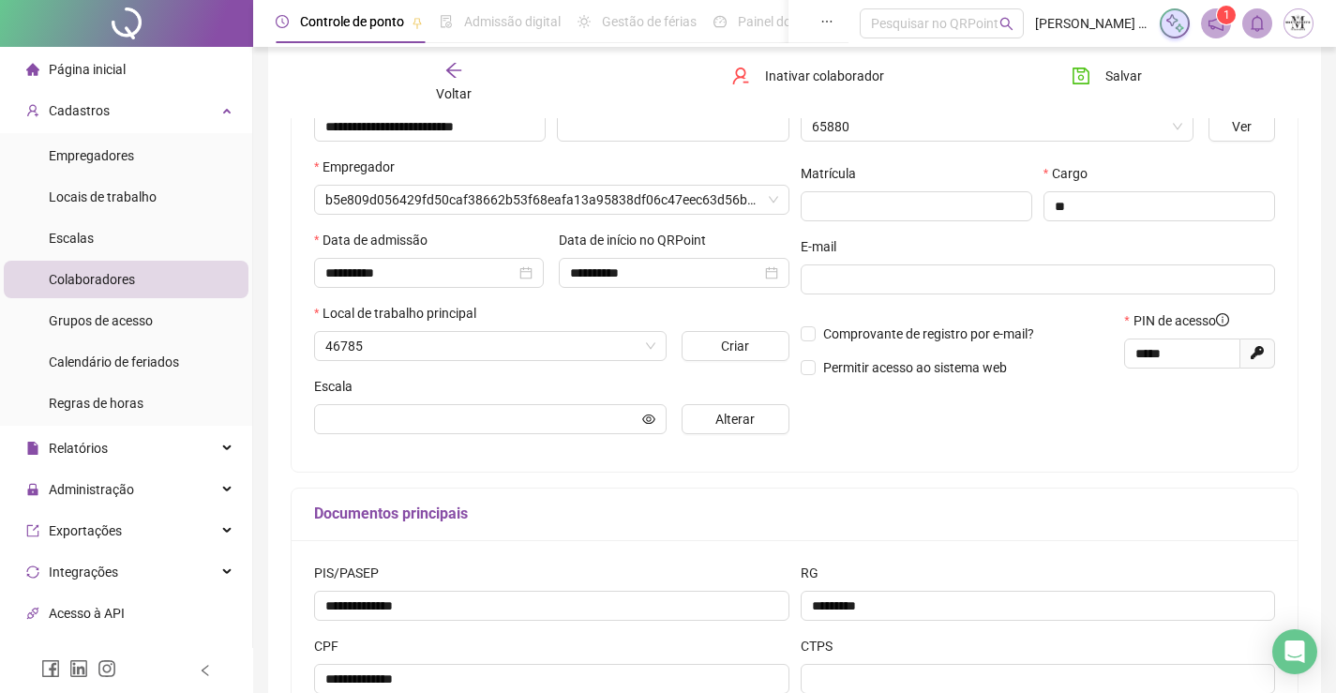
type input "**********"
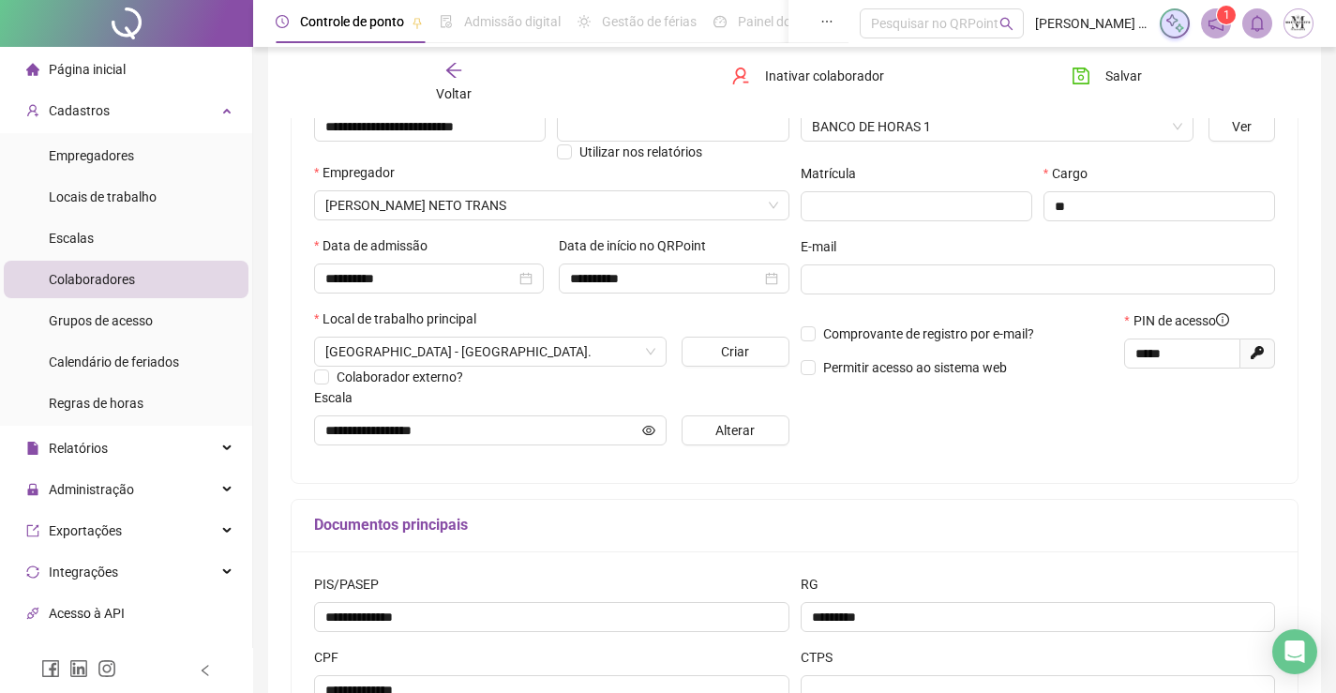
scroll to position [377, 0]
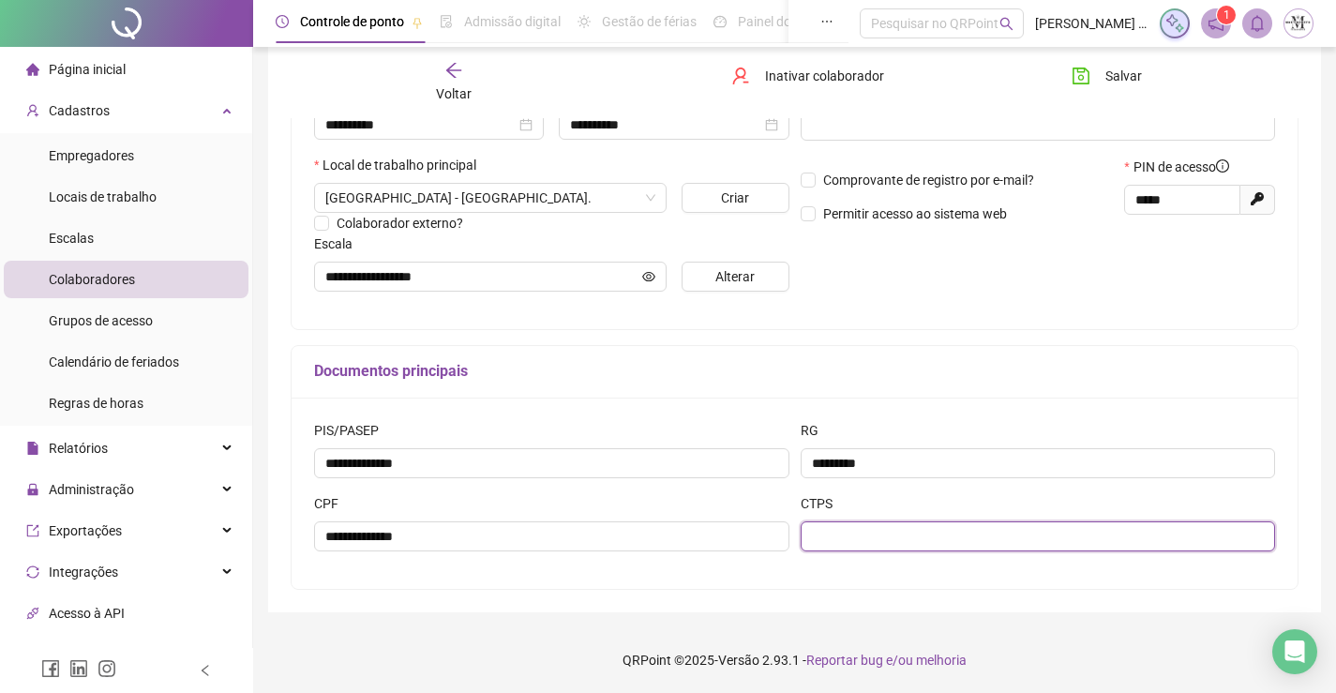
click at [1021, 530] on input "text" at bounding box center [1038, 536] width 475 height 30
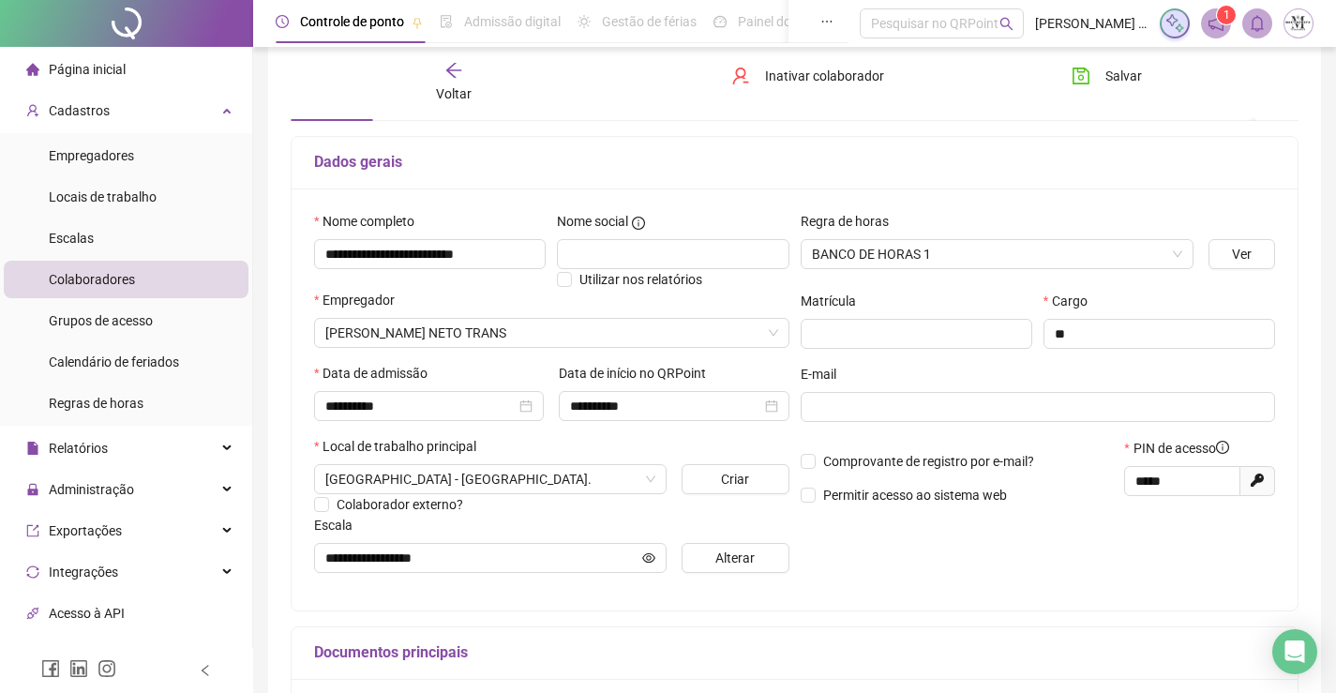
scroll to position [0, 0]
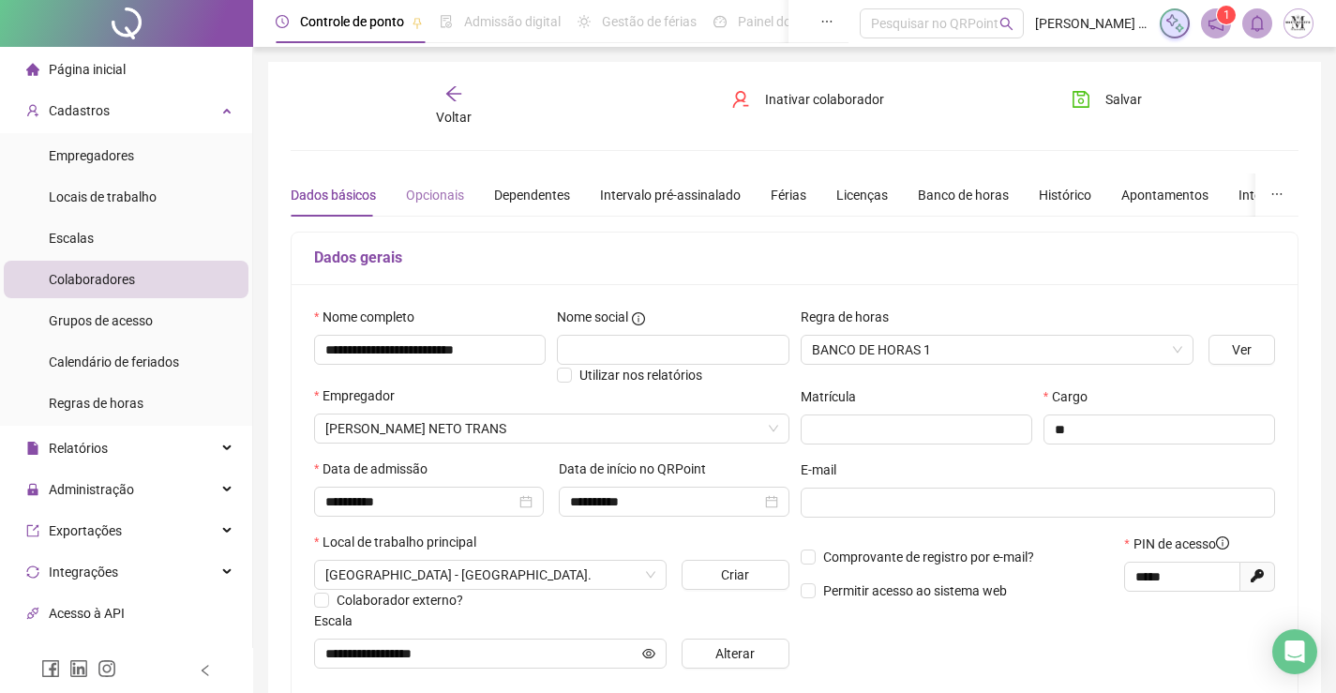
type input "**********"
click at [434, 195] on div "Opcionais" at bounding box center [435, 195] width 58 height 21
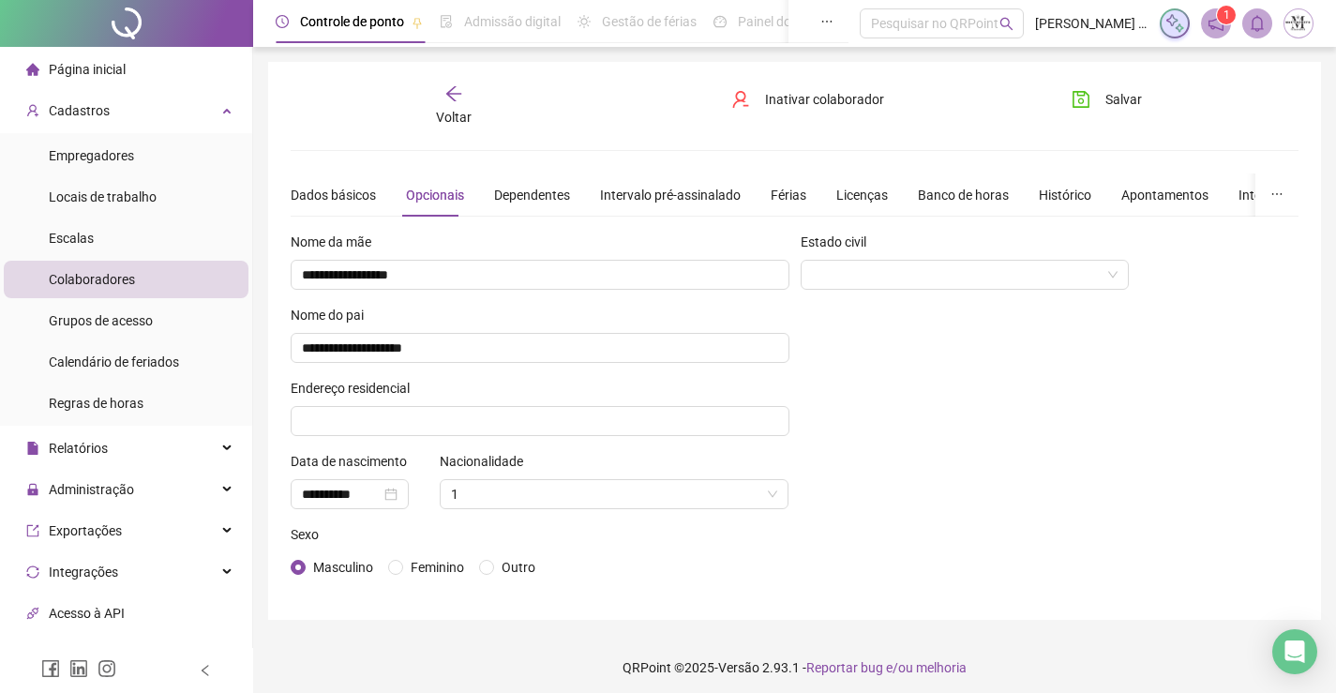
scroll to position [8, 0]
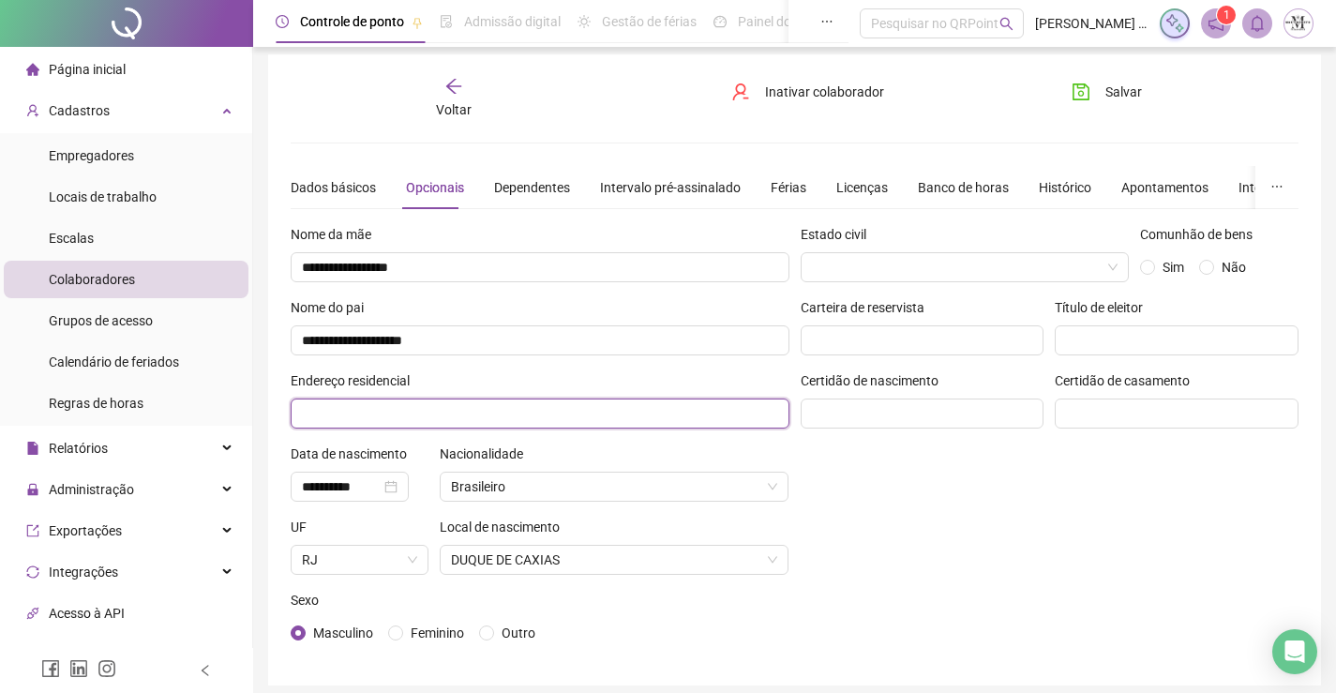
click at [608, 415] on input "text" at bounding box center [540, 413] width 499 height 30
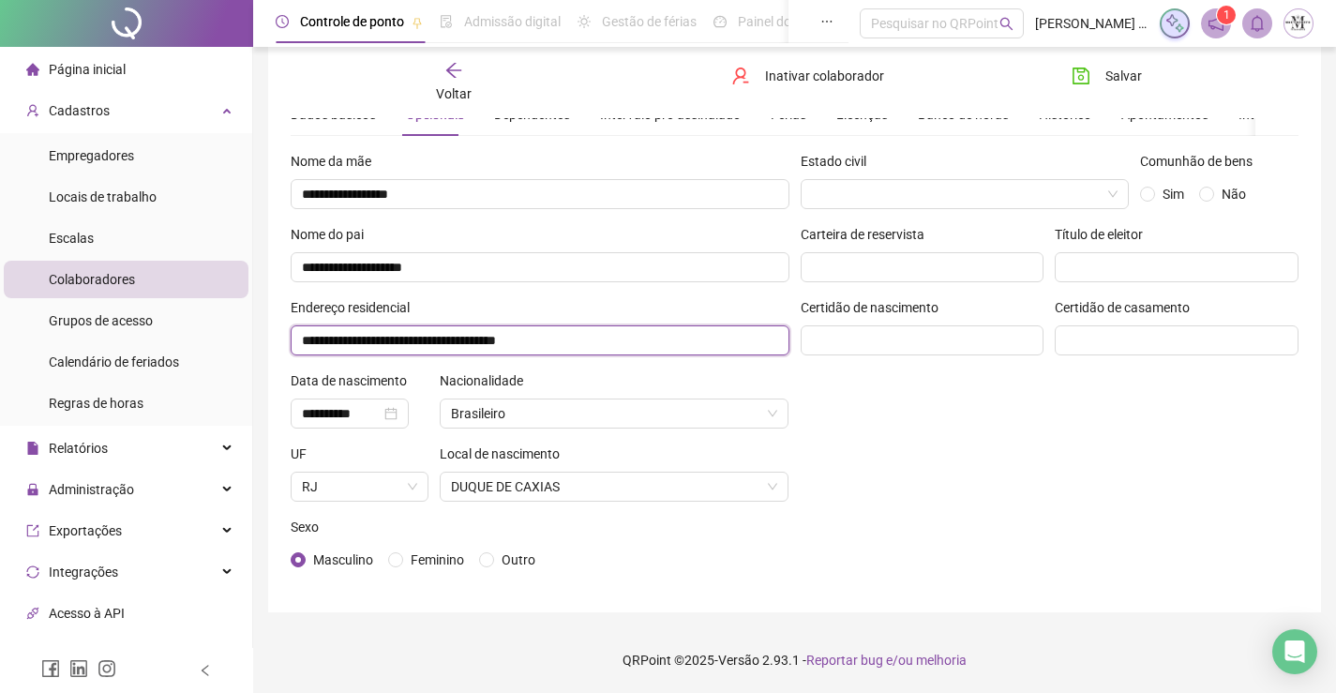
scroll to position [0, 0]
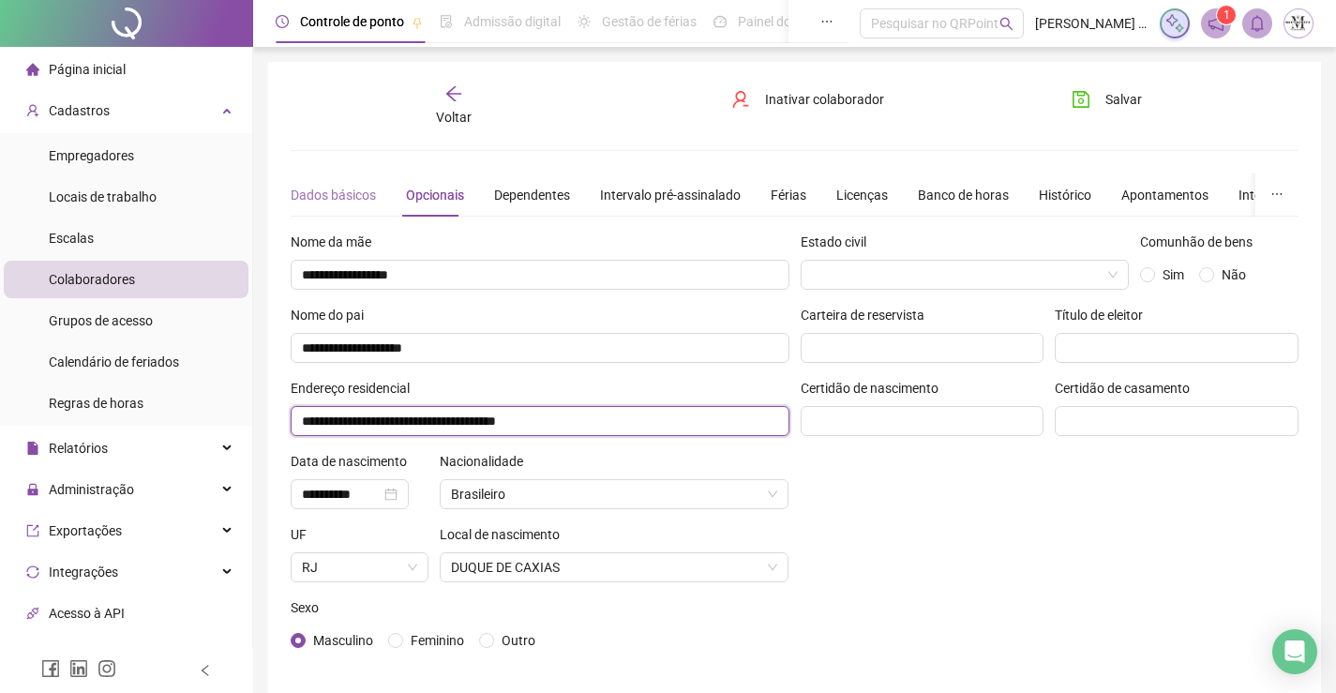
type input "**********"
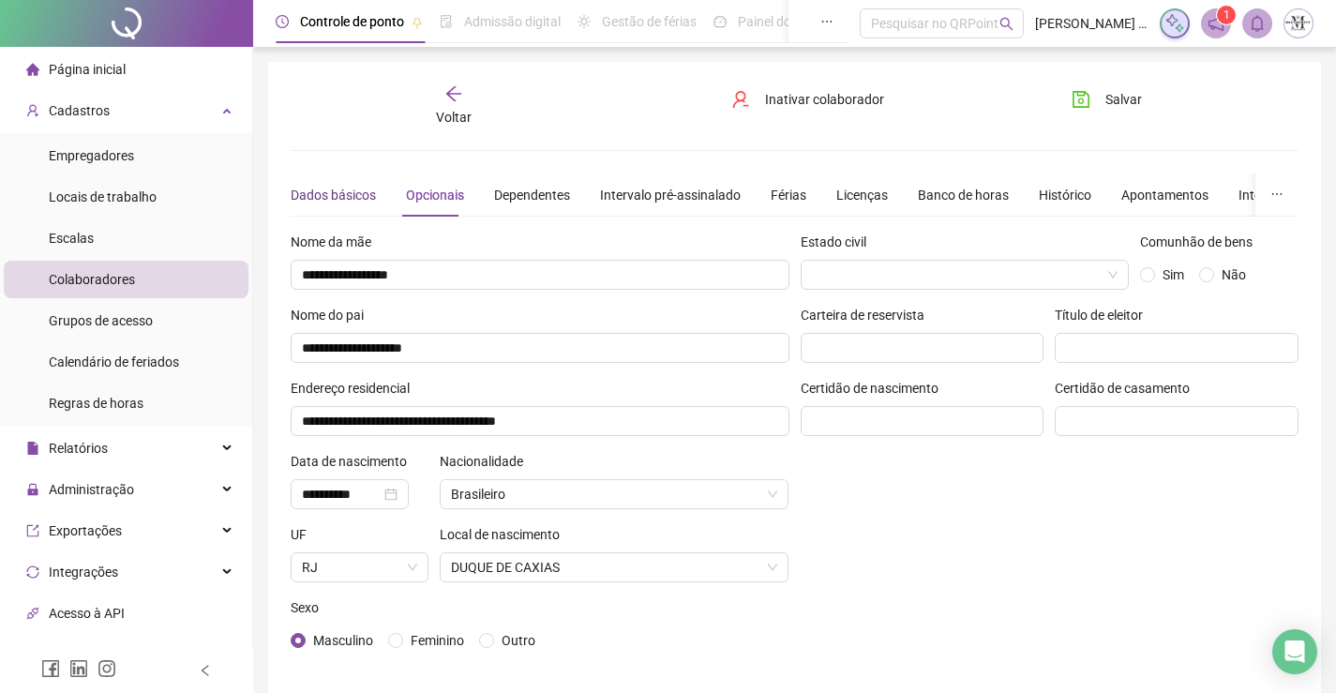
click at [313, 194] on div "Dados básicos" at bounding box center [333, 195] width 85 height 21
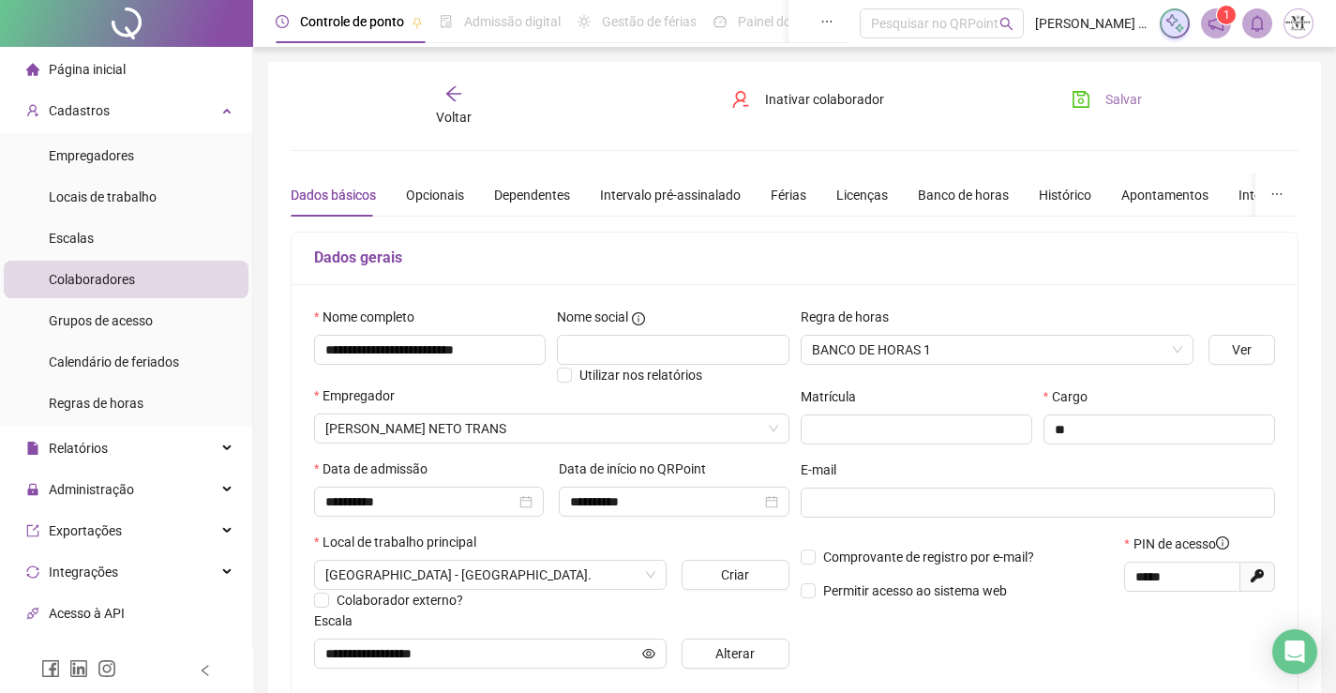
click at [1099, 108] on button "Salvar" at bounding box center [1107, 99] width 98 height 30
click at [446, 103] on div "Voltar" at bounding box center [454, 105] width 156 height 43
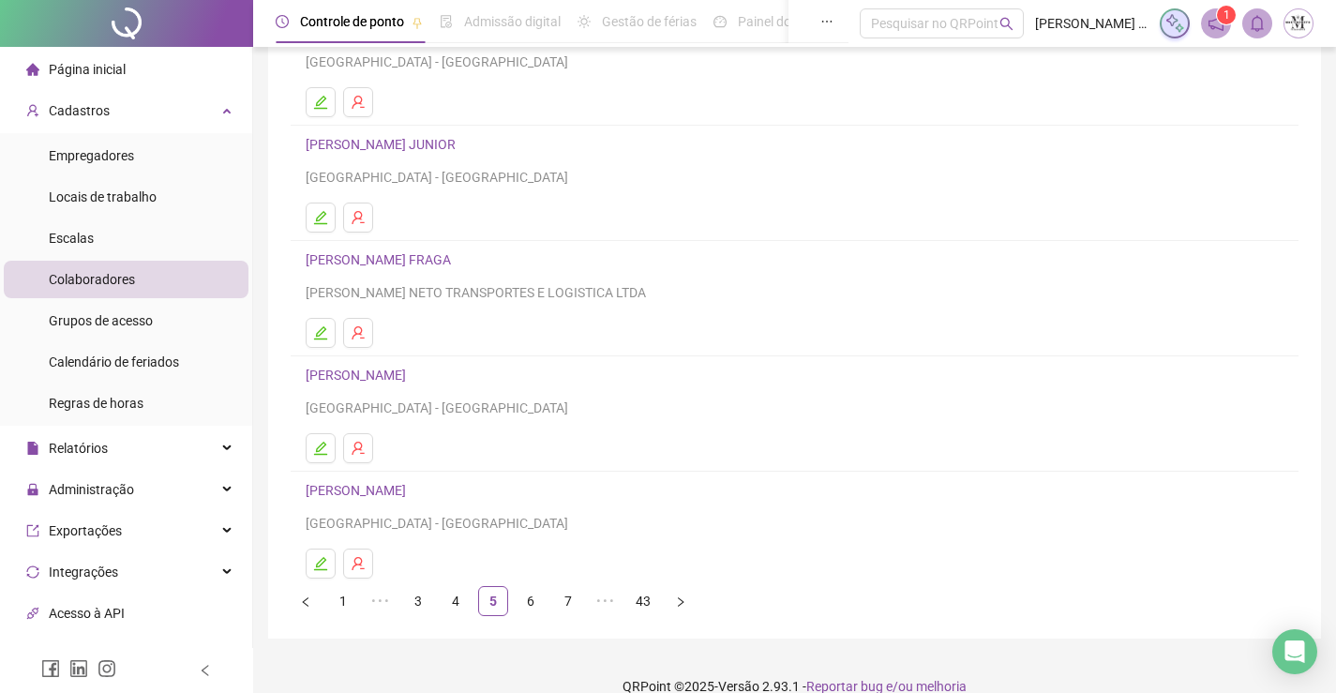
scroll to position [214, 0]
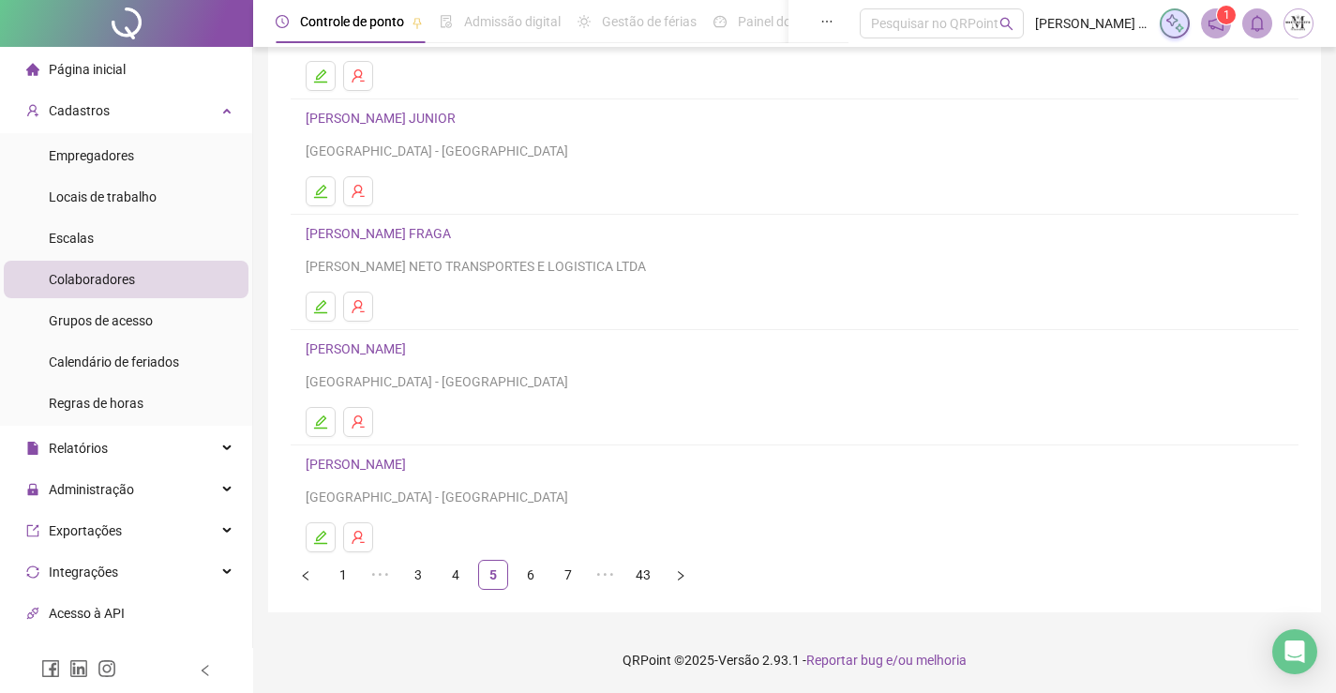
click at [438, 231] on link "CARLOS ALBERTO BORGES FRAGA" at bounding box center [381, 233] width 151 height 15
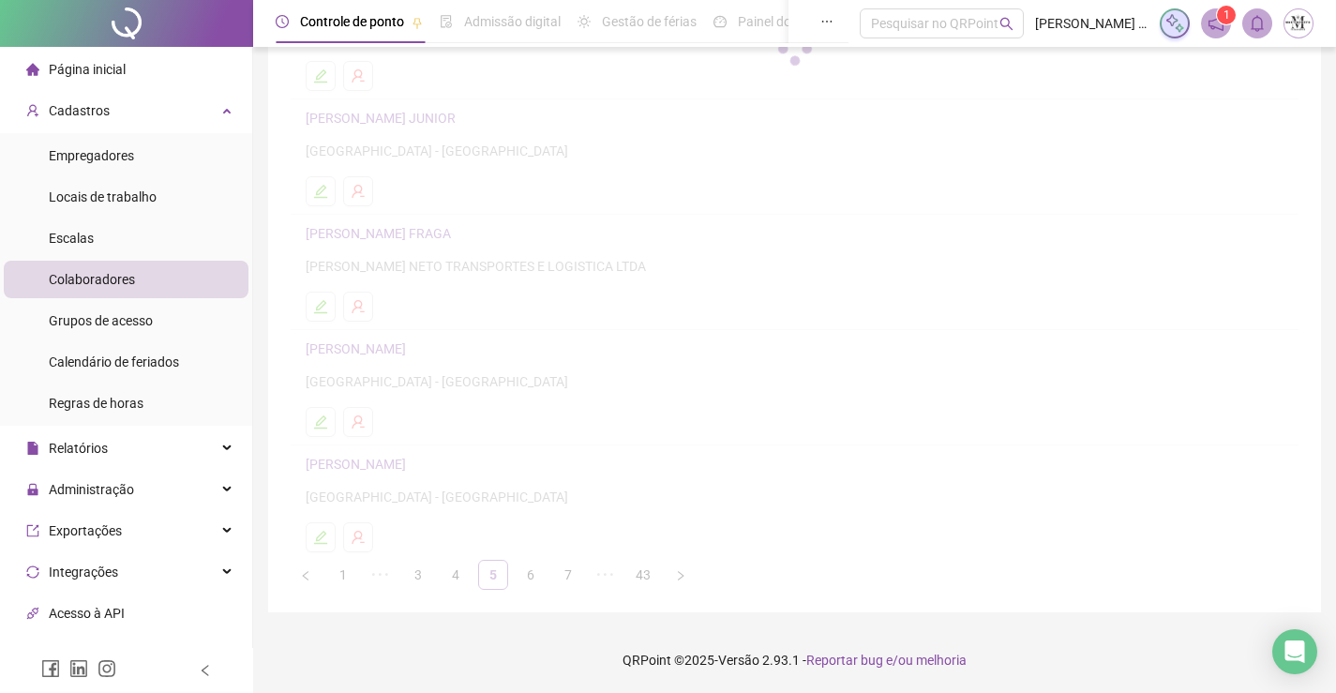
scroll to position [223, 0]
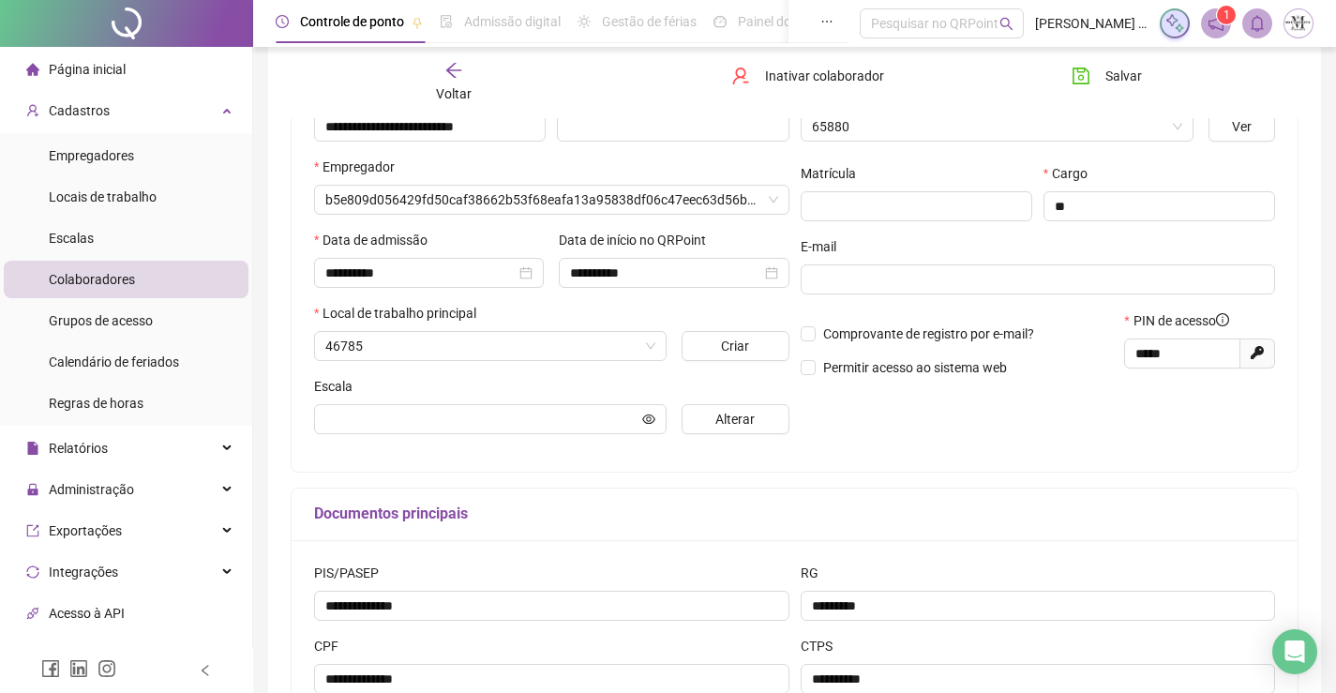
type input "**********"
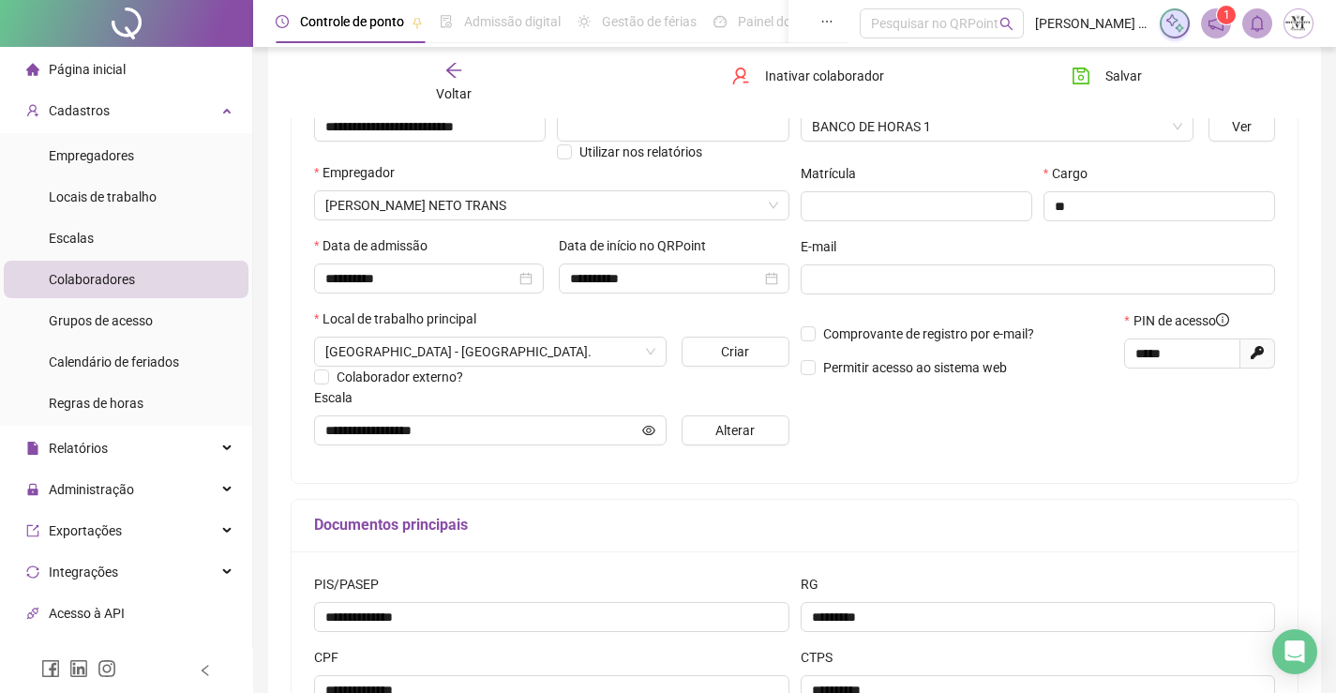
click at [464, 77] on div "Voltar" at bounding box center [454, 82] width 156 height 43
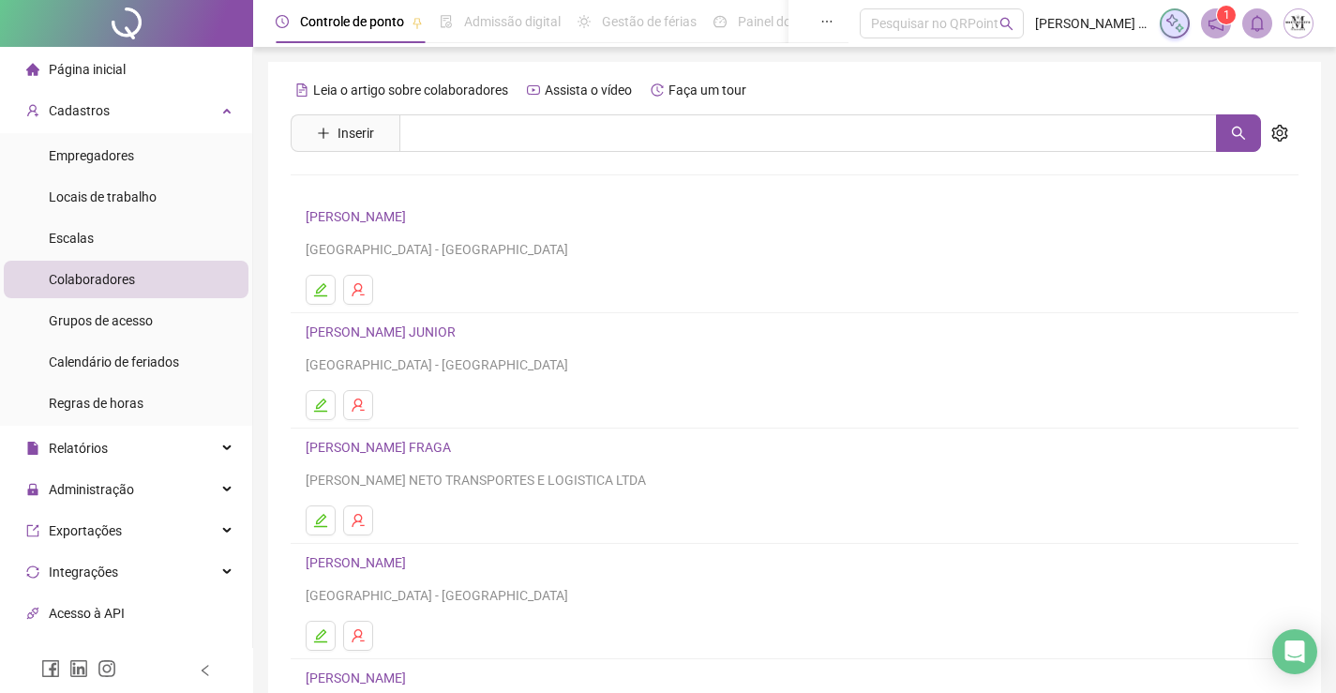
scroll to position [214, 0]
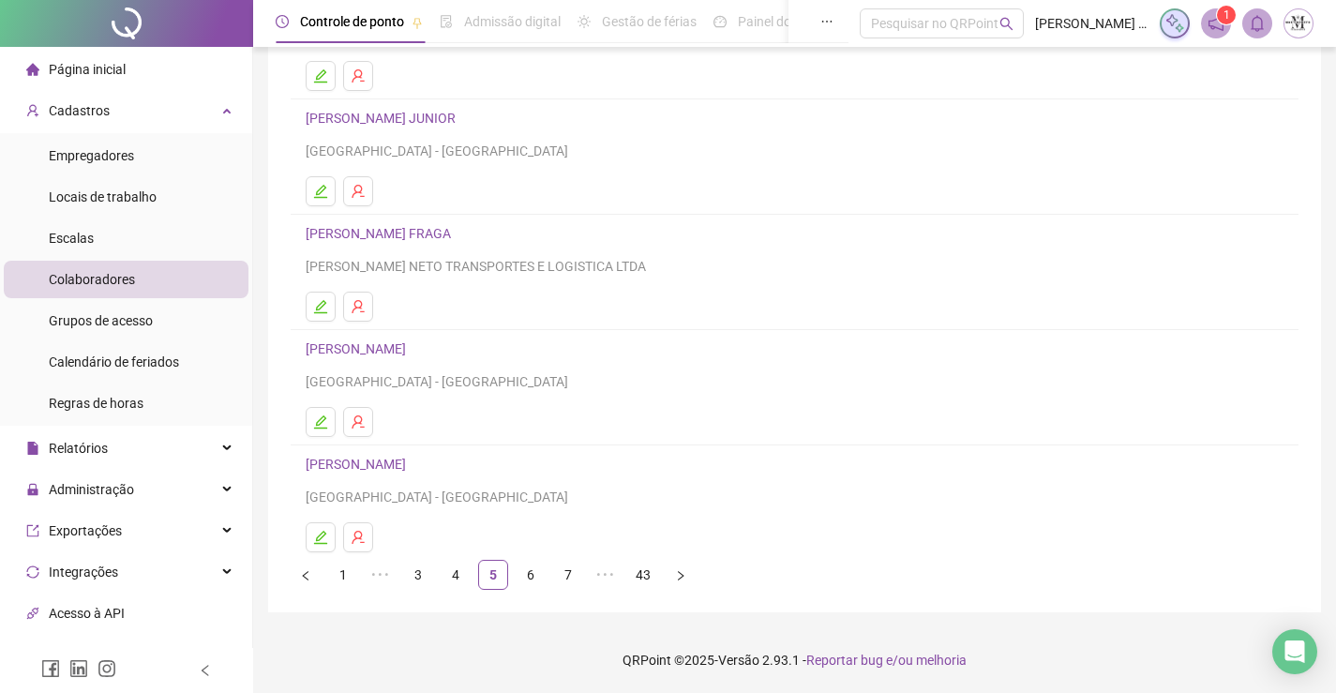
click at [412, 345] on link "CARLOS ALEXANDRE MARTINS TAVARES" at bounding box center [359, 348] width 106 height 15
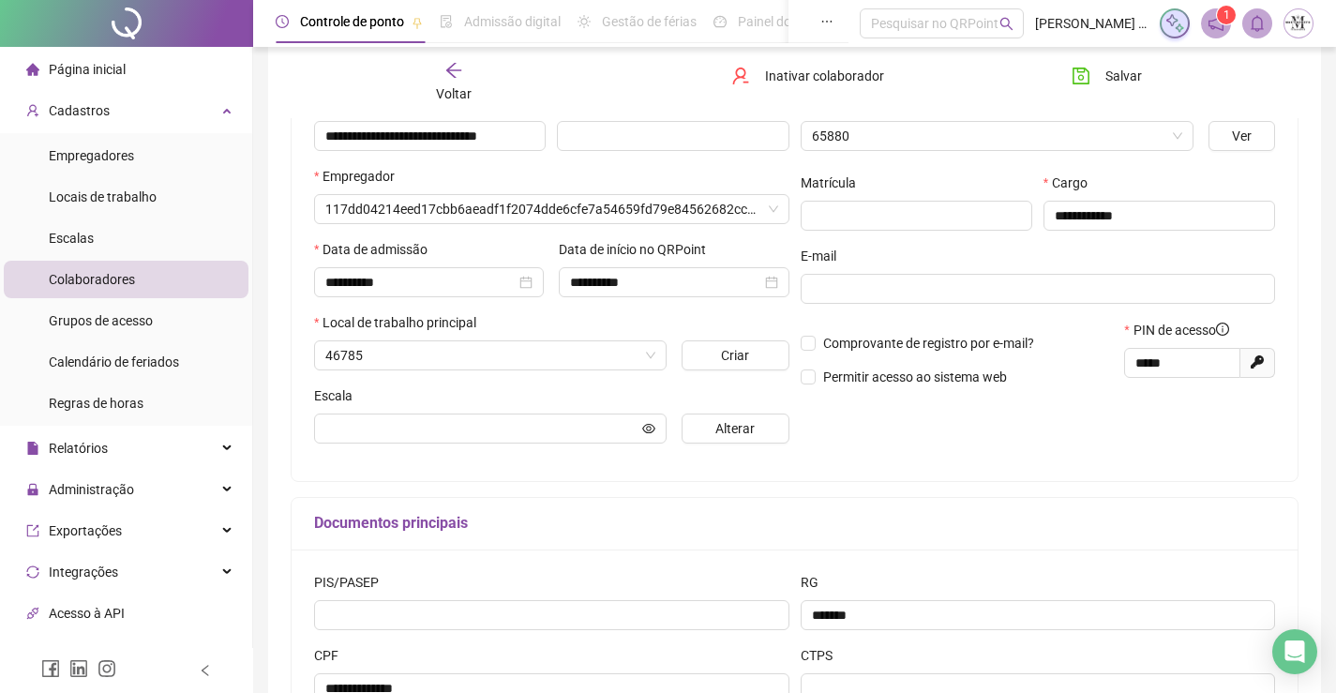
scroll to position [223, 0]
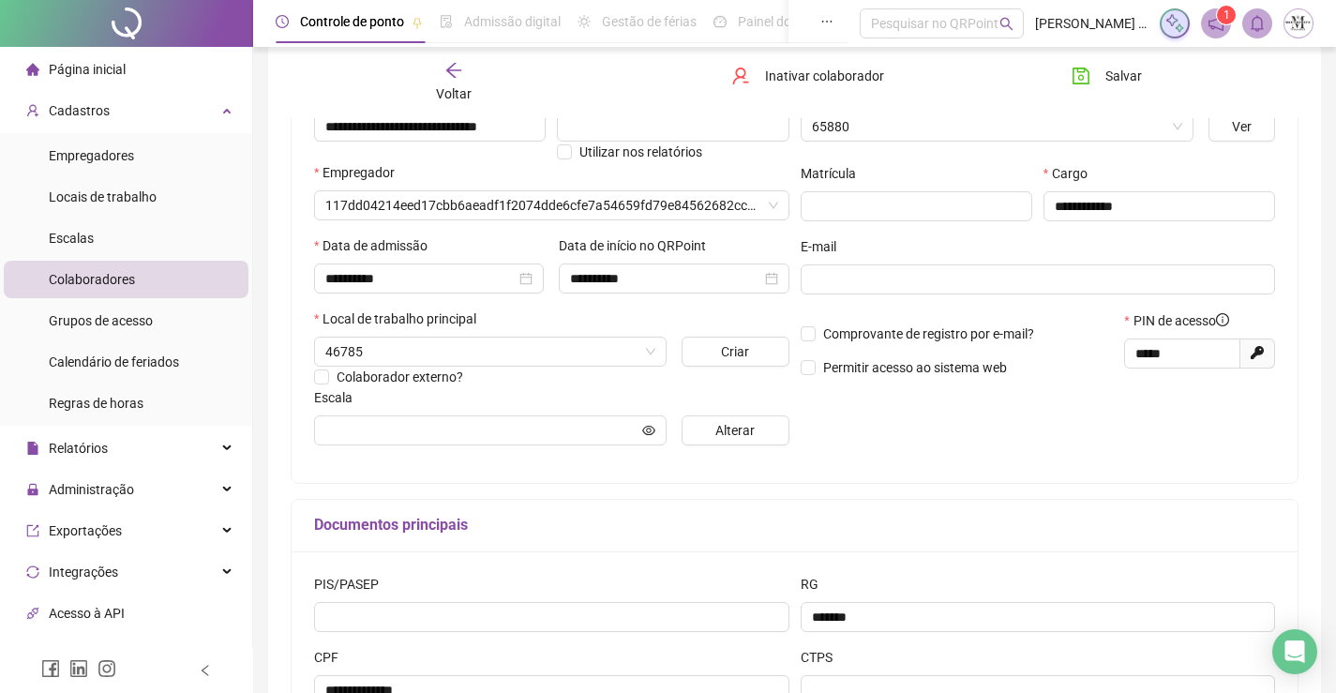
type input "**********"
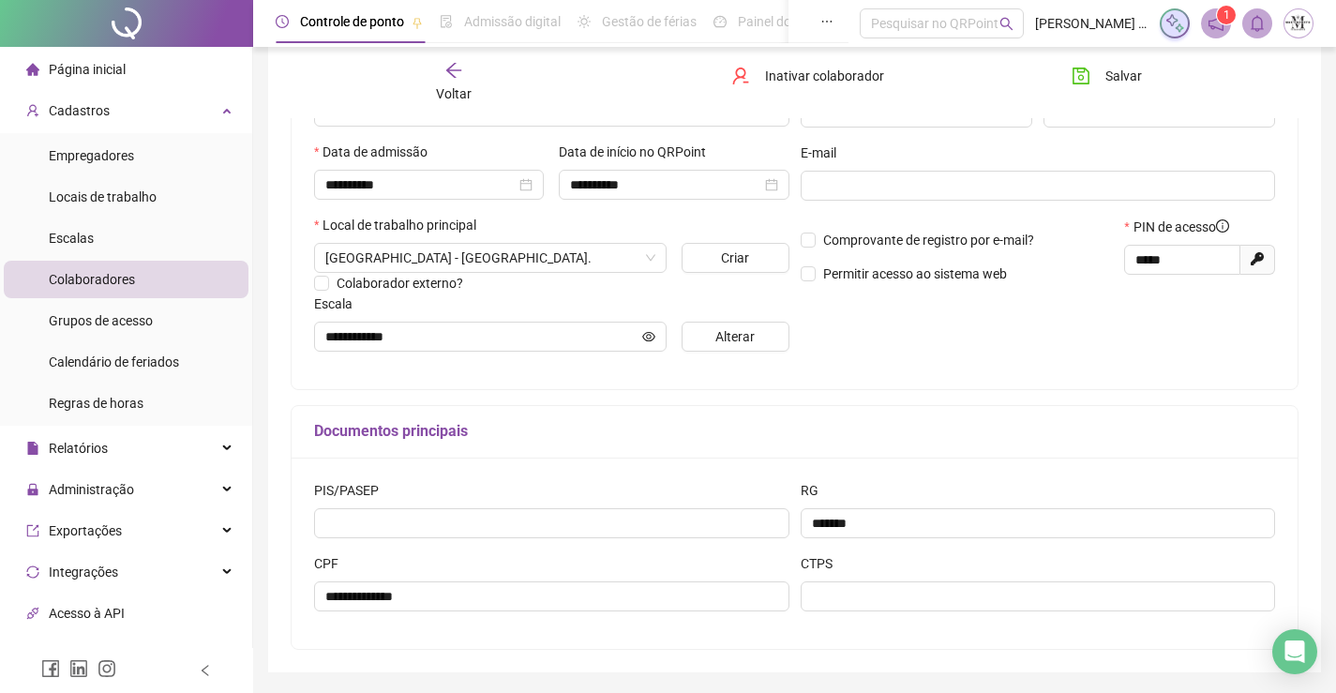
scroll to position [377, 0]
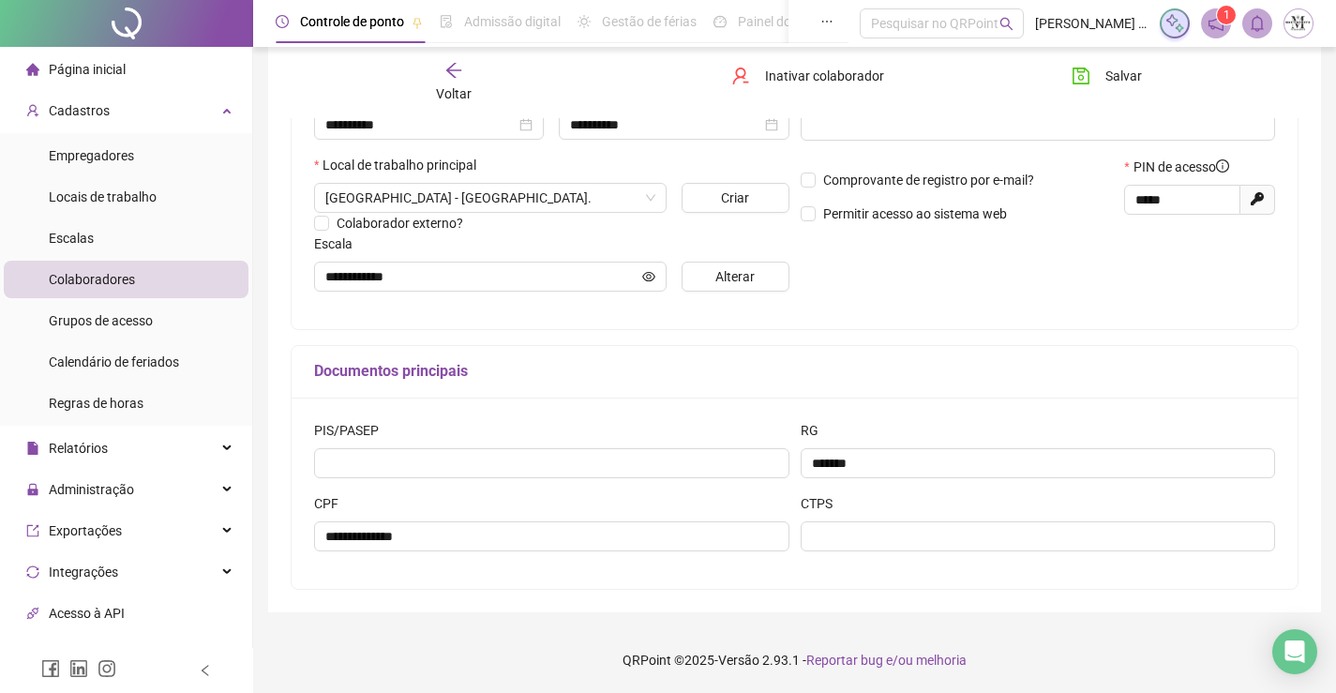
click at [577, 478] on div "PIS/PASEP" at bounding box center [551, 456] width 487 height 73
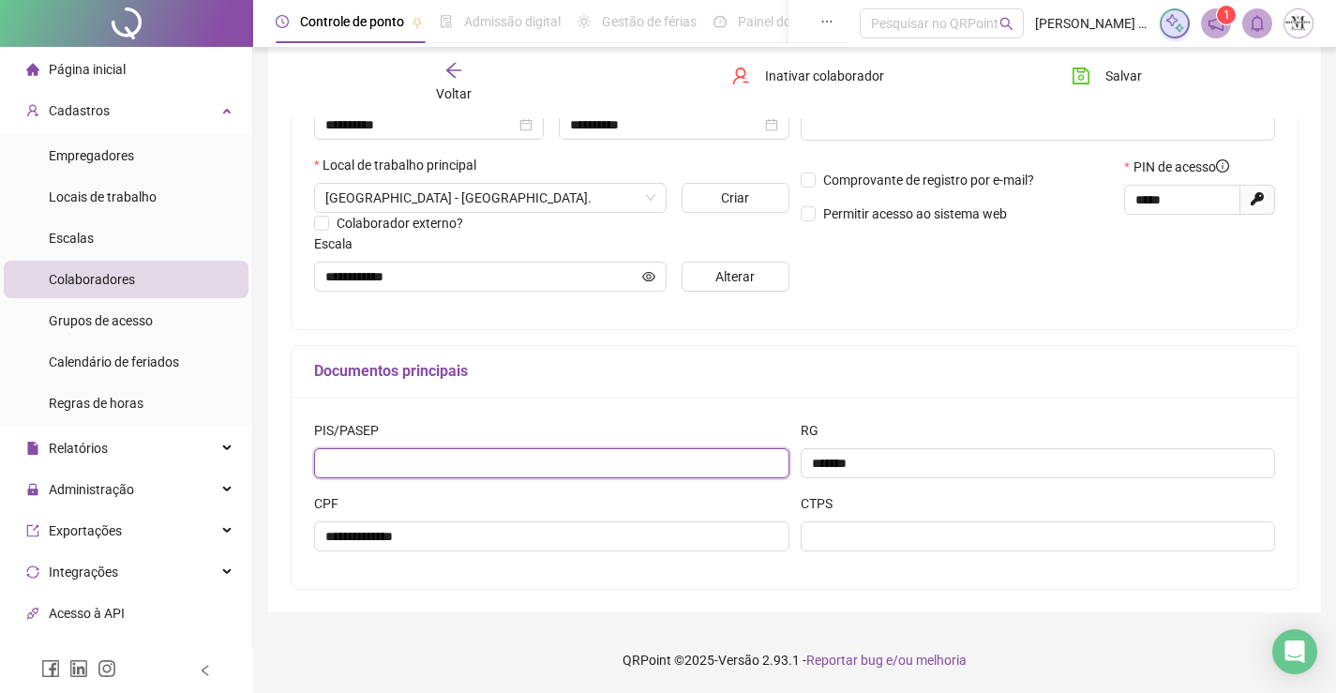
click at [578, 474] on input "text" at bounding box center [551, 463] width 475 height 30
type input "**********"
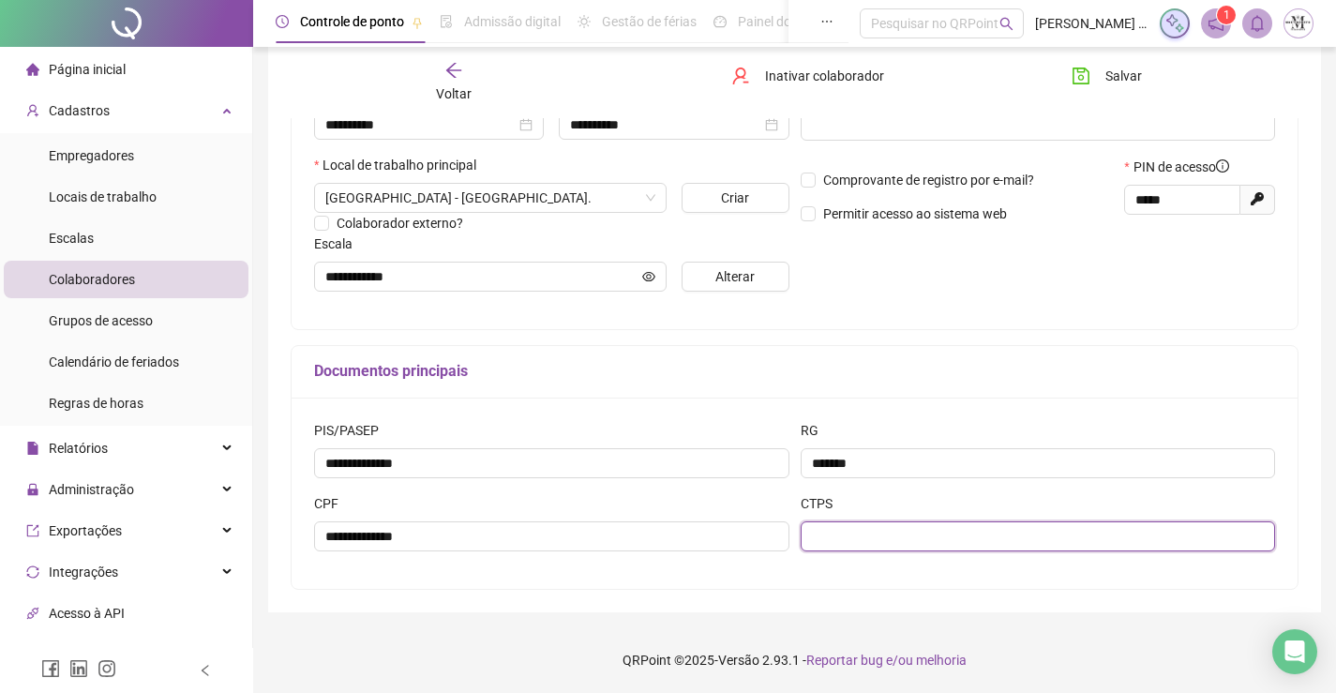
click at [877, 529] on input "text" at bounding box center [1038, 536] width 475 height 30
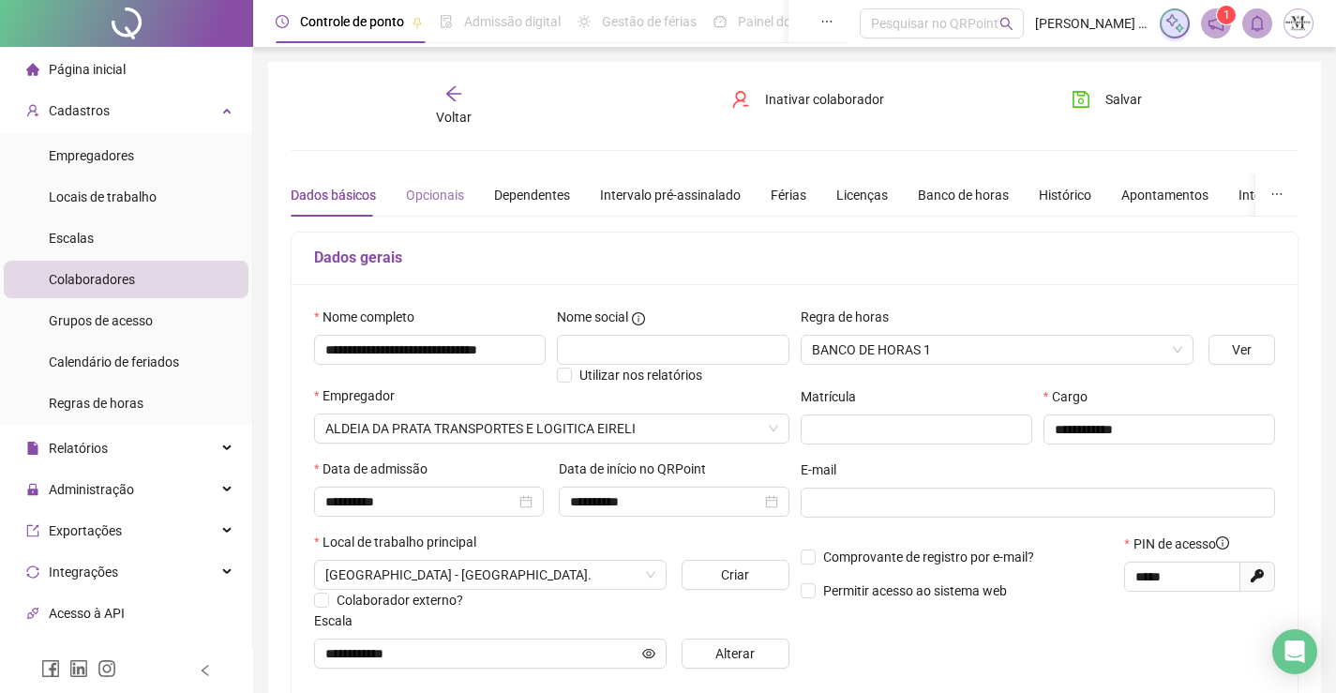
type input "*********"
click at [452, 193] on div "Opcionais" at bounding box center [435, 195] width 58 height 21
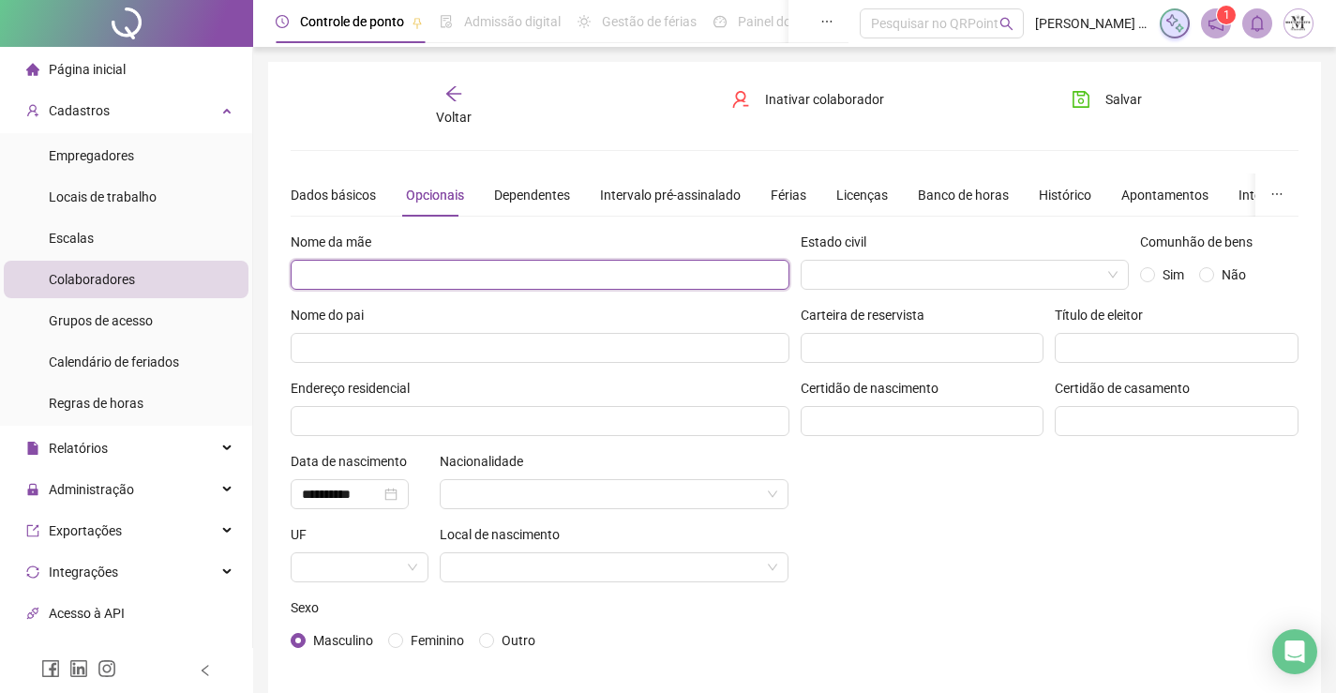
click at [504, 275] on input "text" at bounding box center [540, 275] width 499 height 30
click at [416, 269] on input "**********" at bounding box center [540, 275] width 499 height 30
type input "**********"
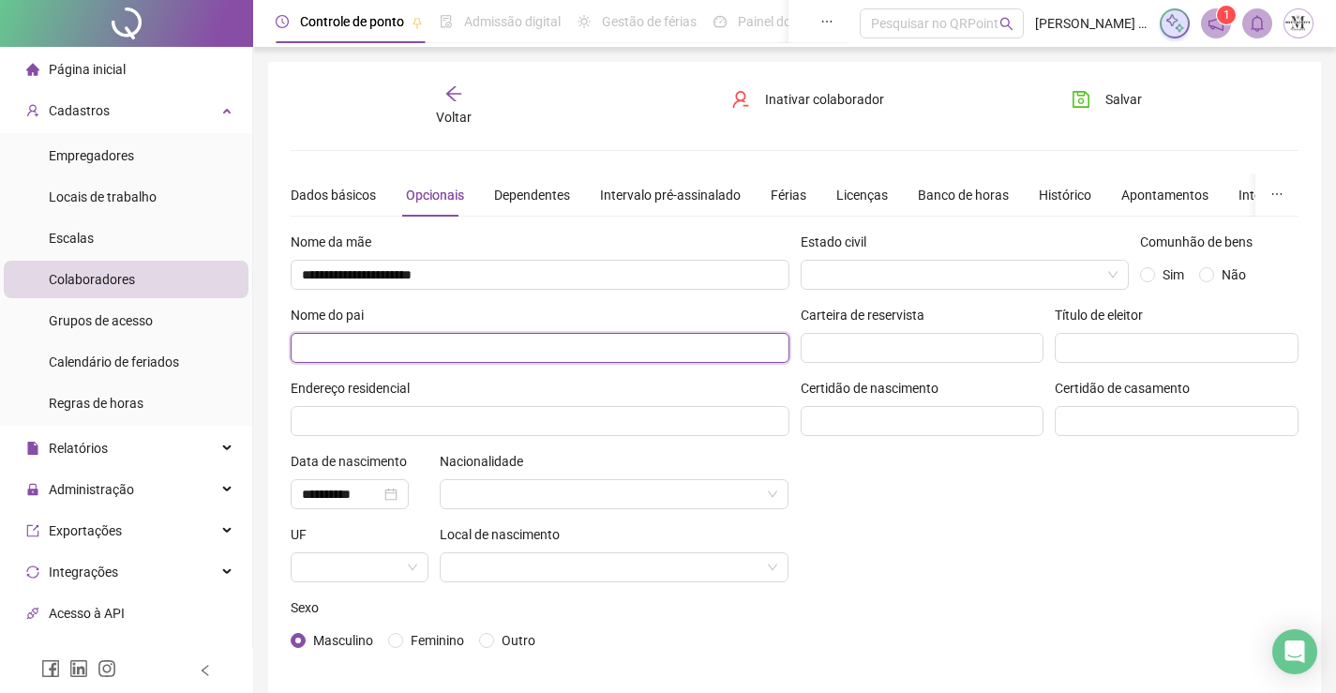
click at [413, 346] on input "text" at bounding box center [540, 348] width 499 height 30
type input "**********"
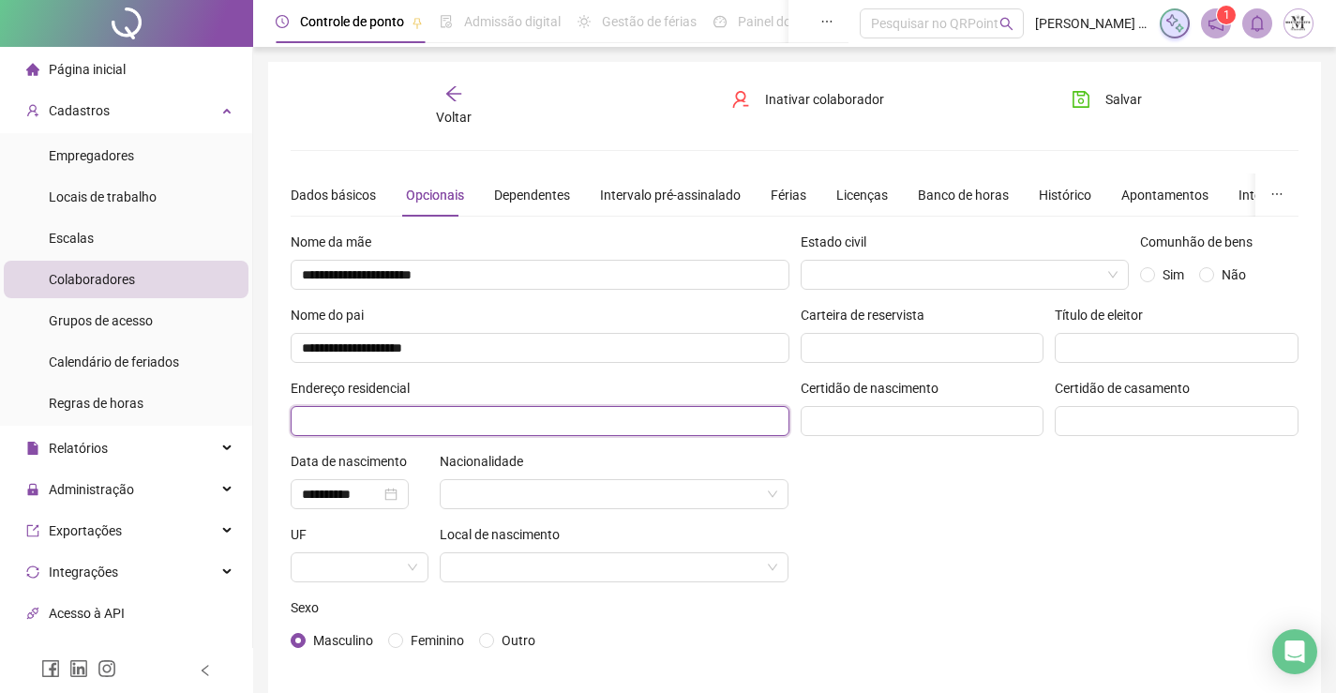
click at [401, 416] on input "text" at bounding box center [540, 421] width 499 height 30
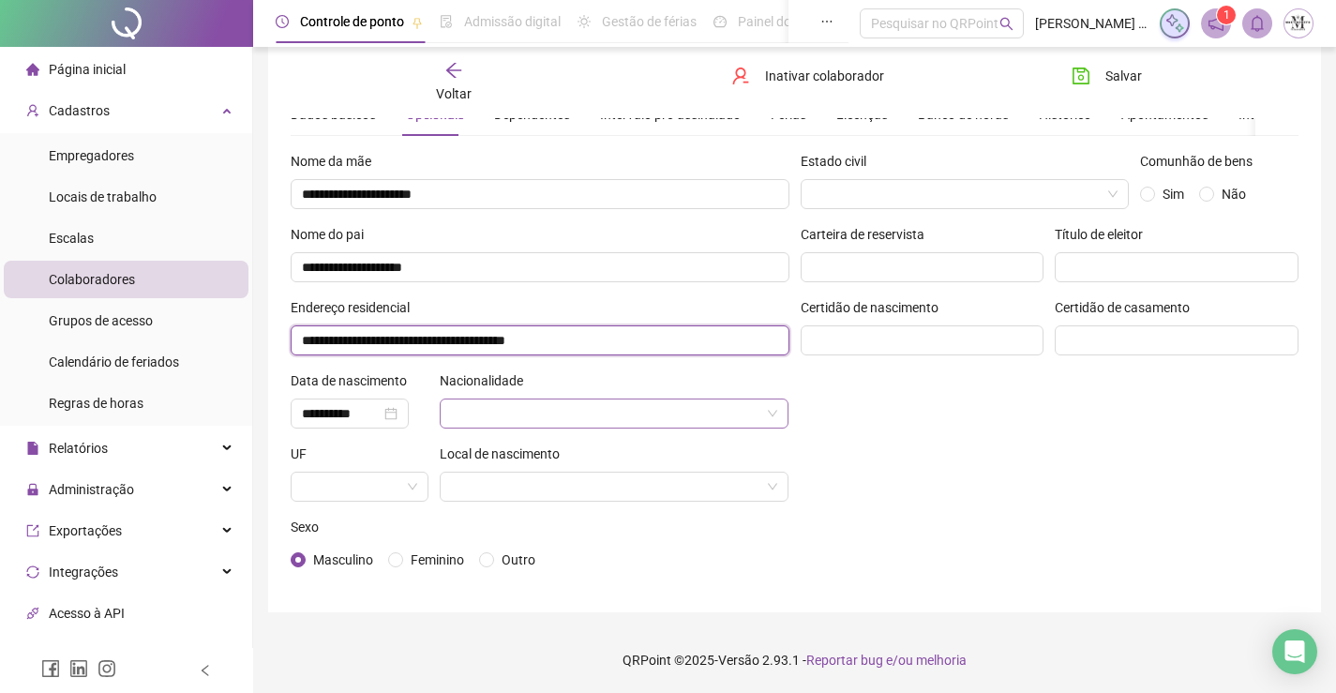
type input "**********"
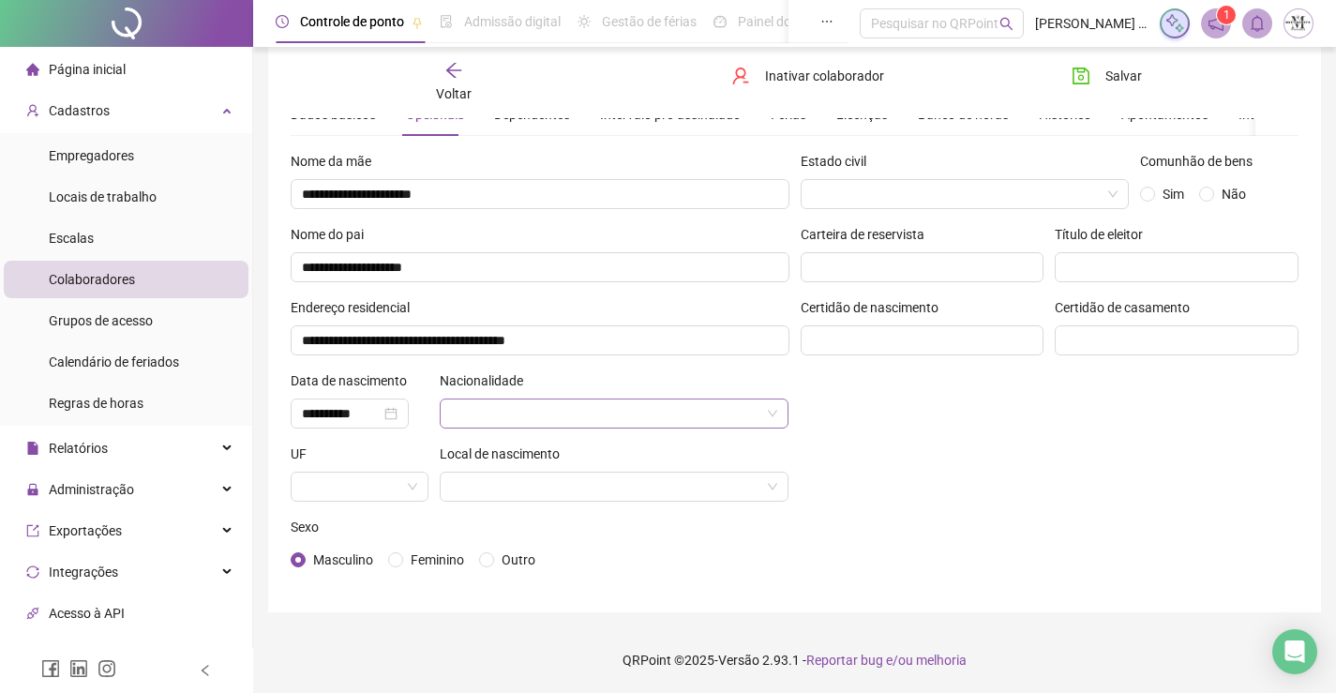
click at [597, 414] on input "search" at bounding box center [606, 413] width 310 height 28
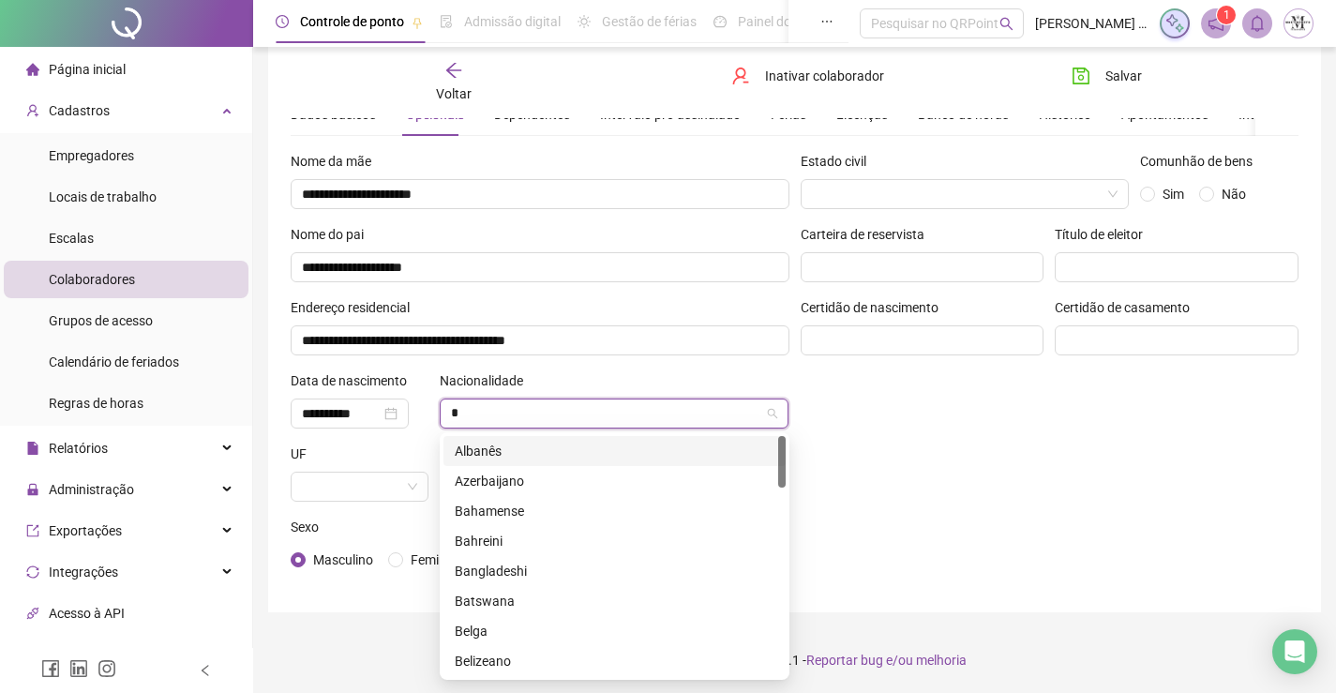
type input "**"
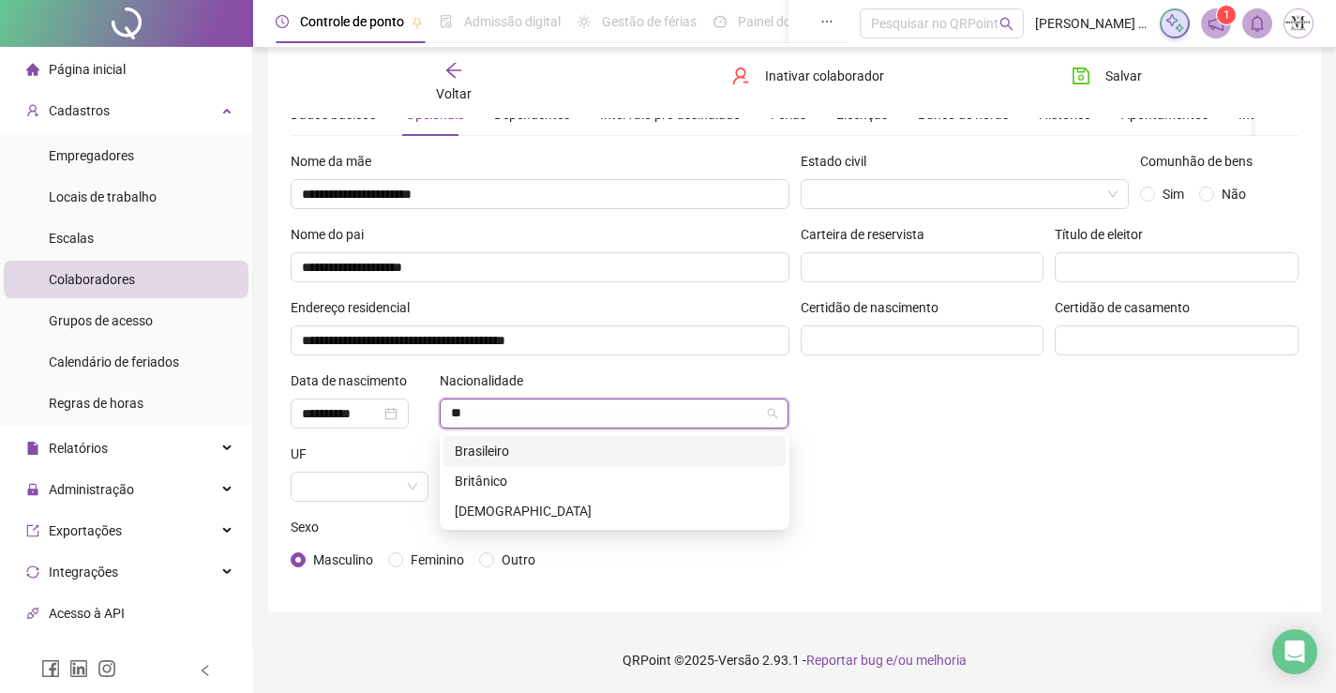
click at [578, 451] on div "Brasileiro" at bounding box center [615, 451] width 320 height 21
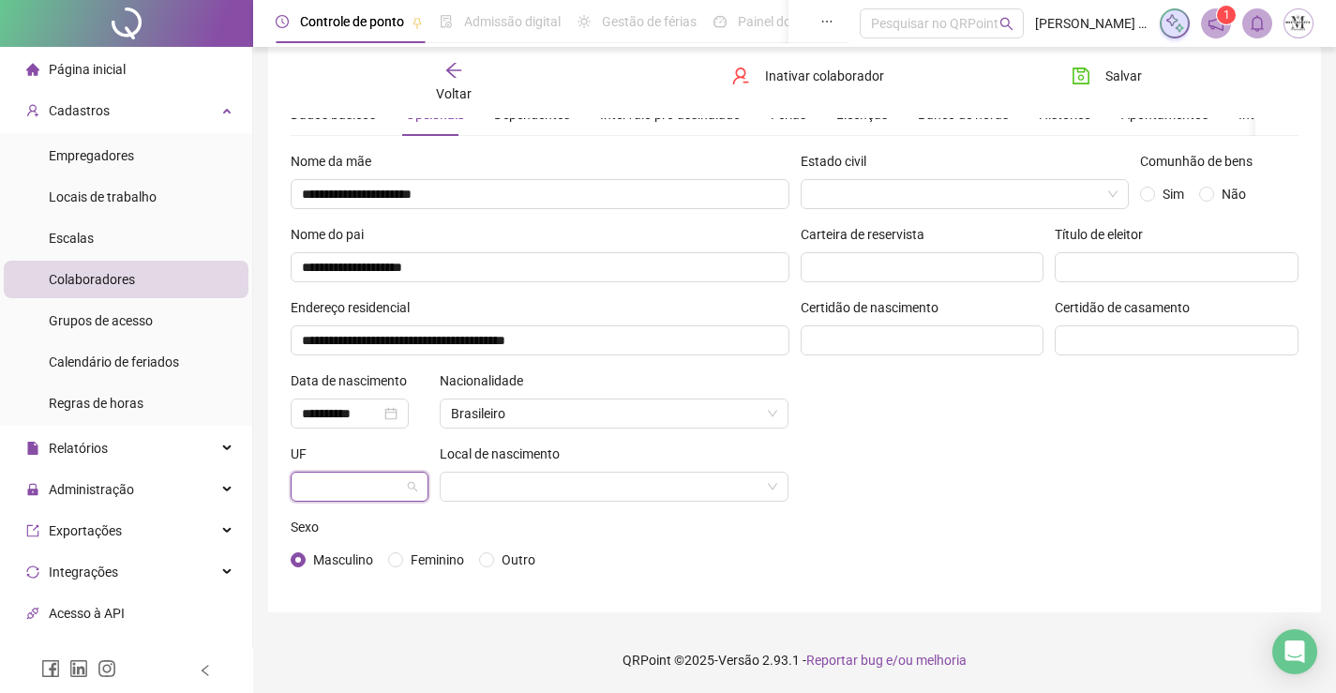
click at [380, 486] on input "search" at bounding box center [351, 487] width 98 height 28
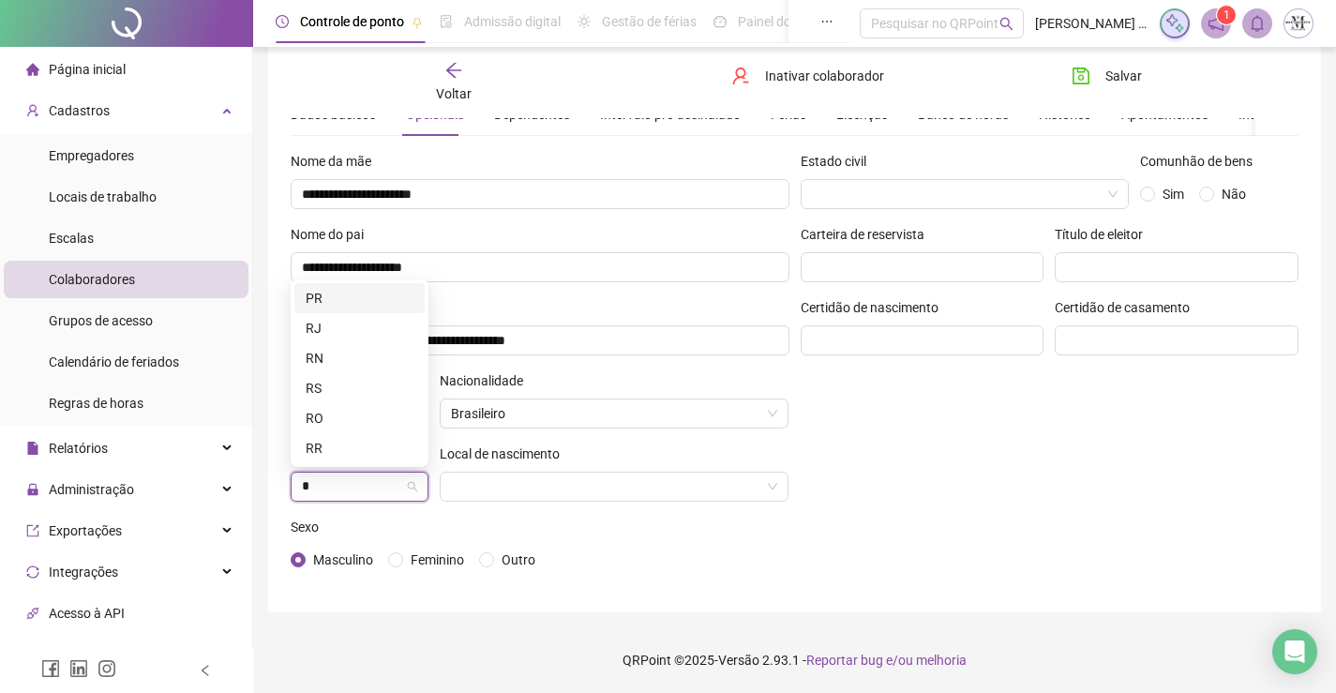
type input "**"
click at [362, 456] on div "RJ" at bounding box center [360, 448] width 108 height 21
click at [472, 476] on input "search" at bounding box center [606, 487] width 310 height 28
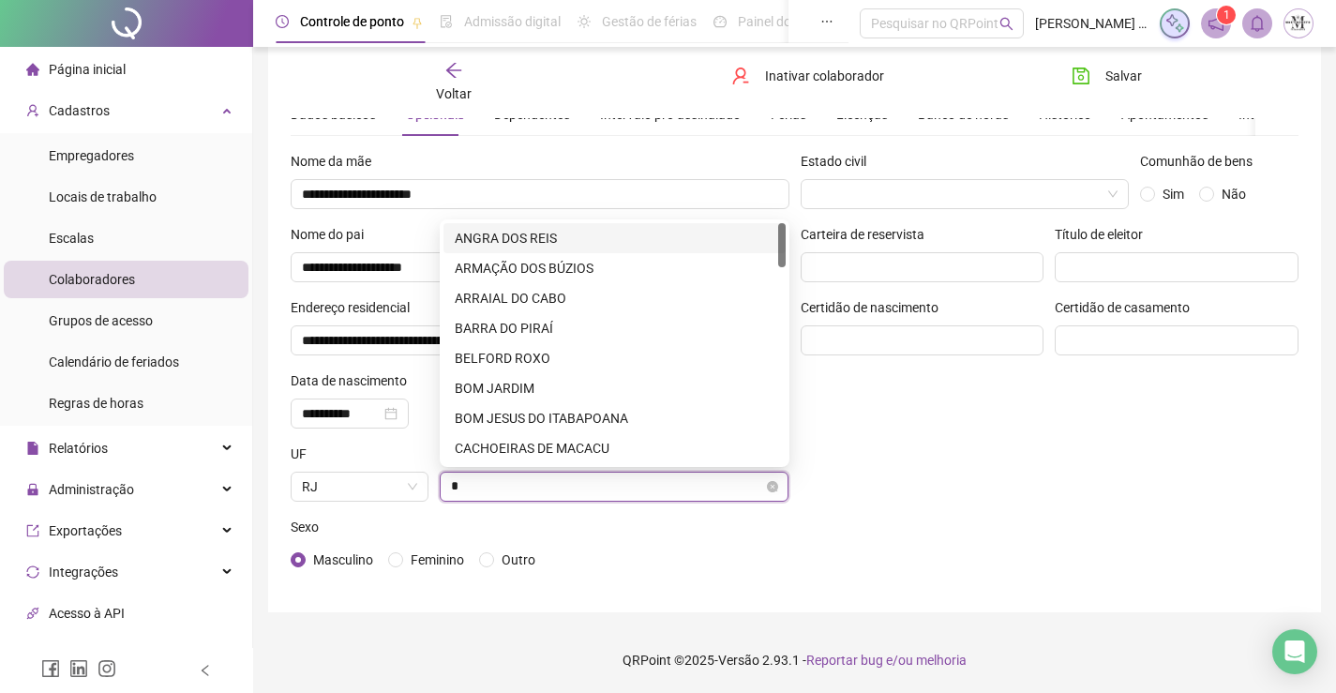
type input "**"
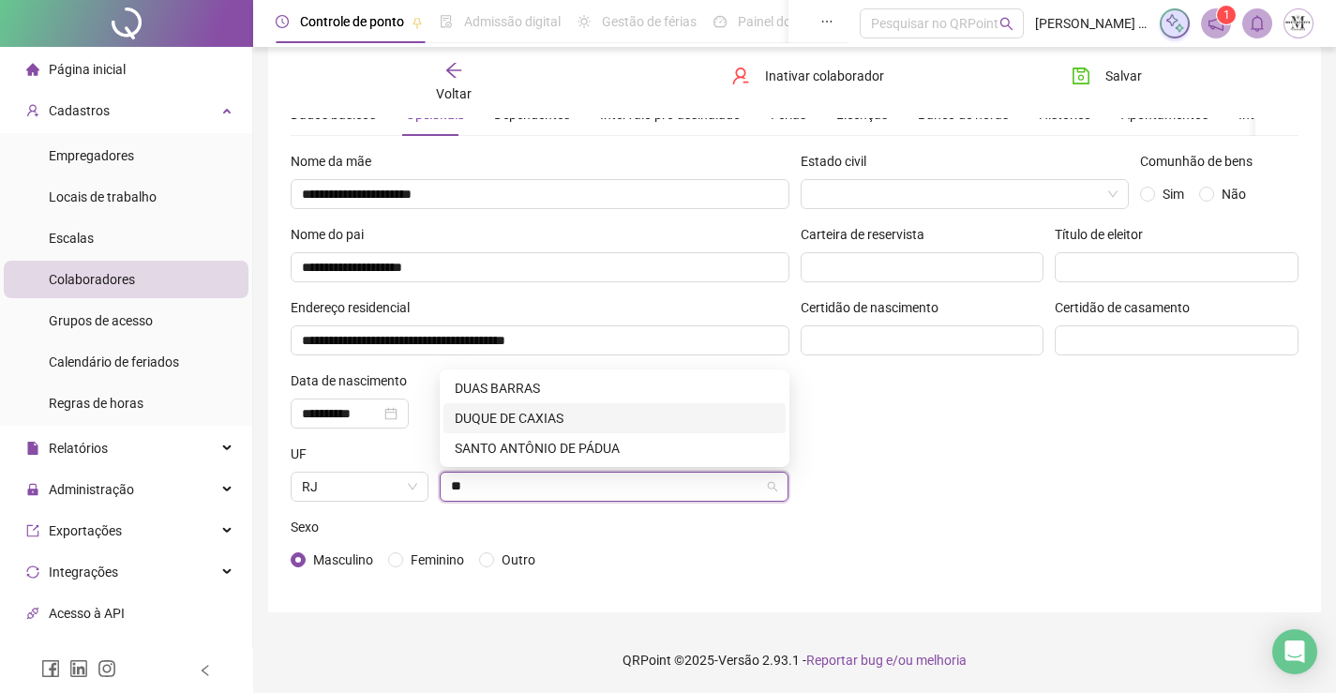
click at [536, 422] on div "DUQUE DE CAXIAS" at bounding box center [615, 418] width 320 height 21
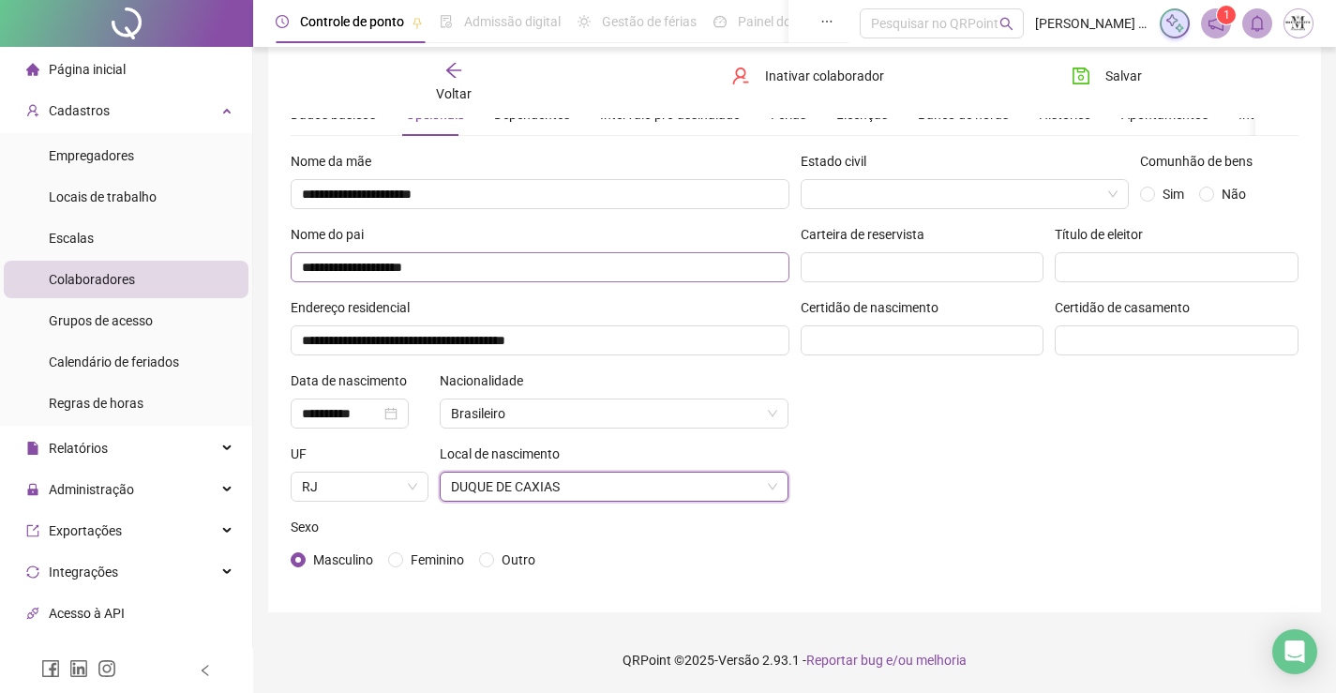
scroll to position [0, 0]
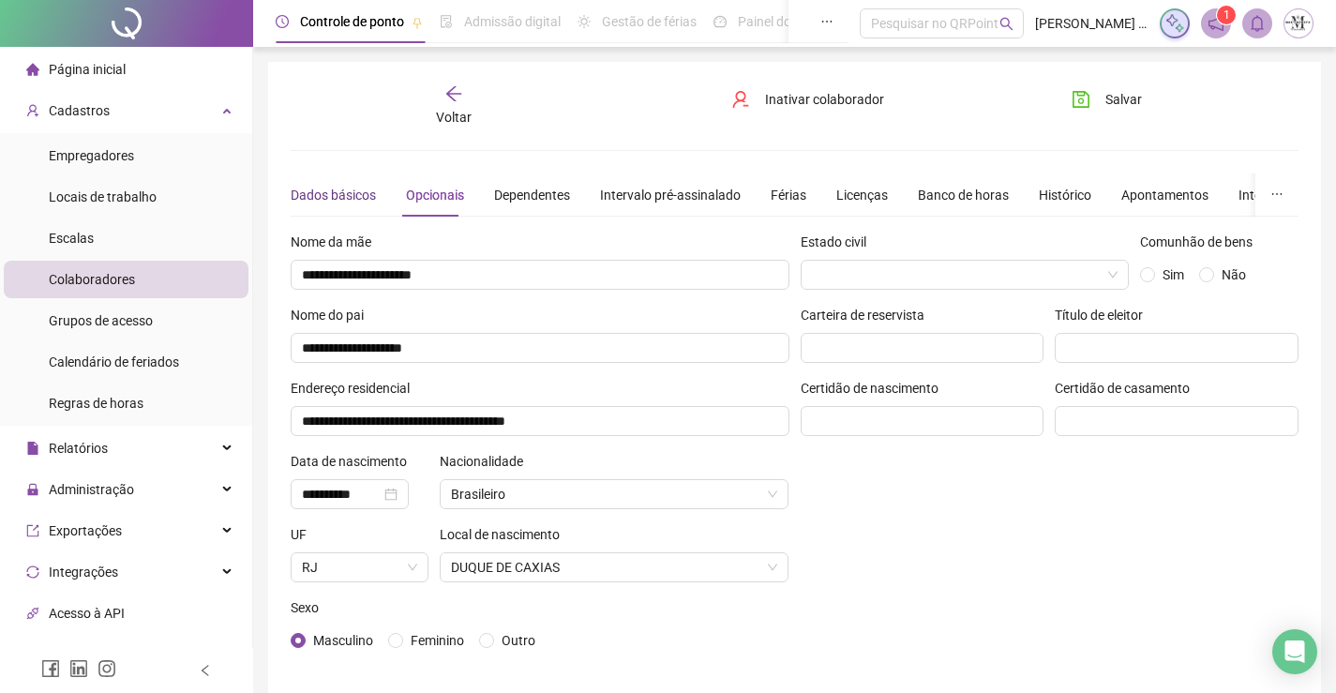
click at [306, 186] on div "Dados básicos" at bounding box center [333, 195] width 85 height 21
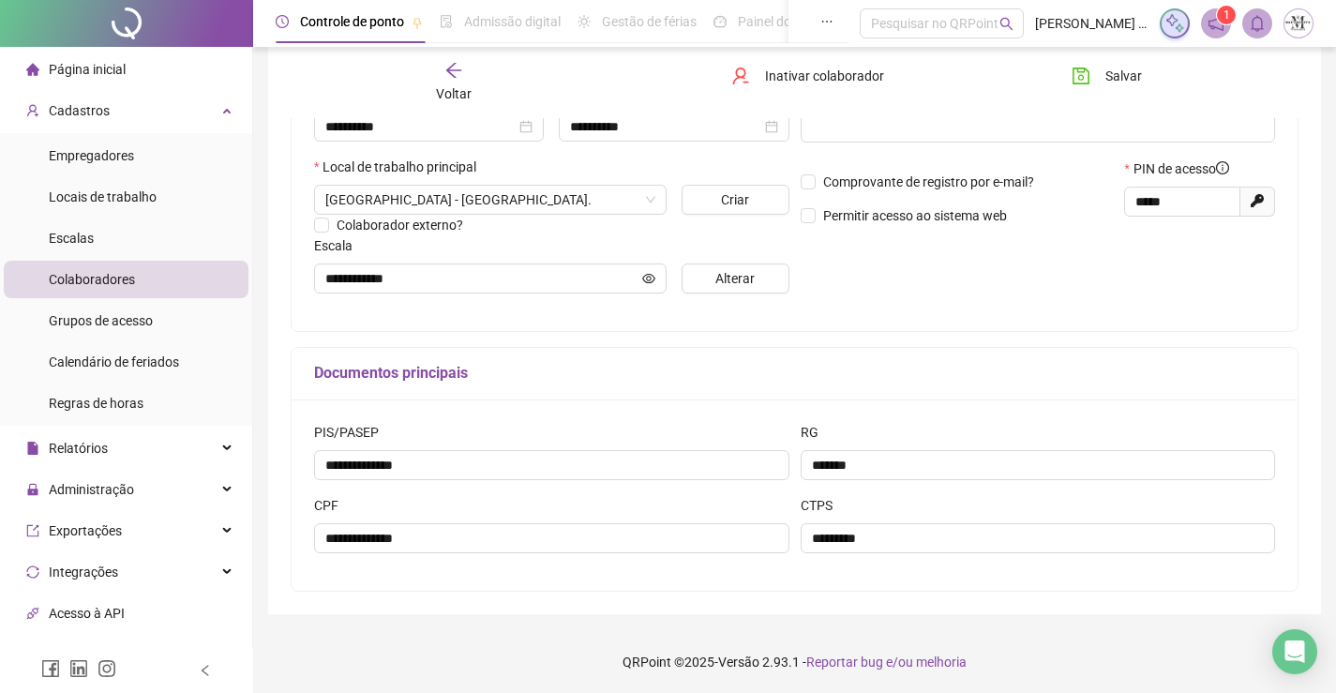
scroll to position [188, 0]
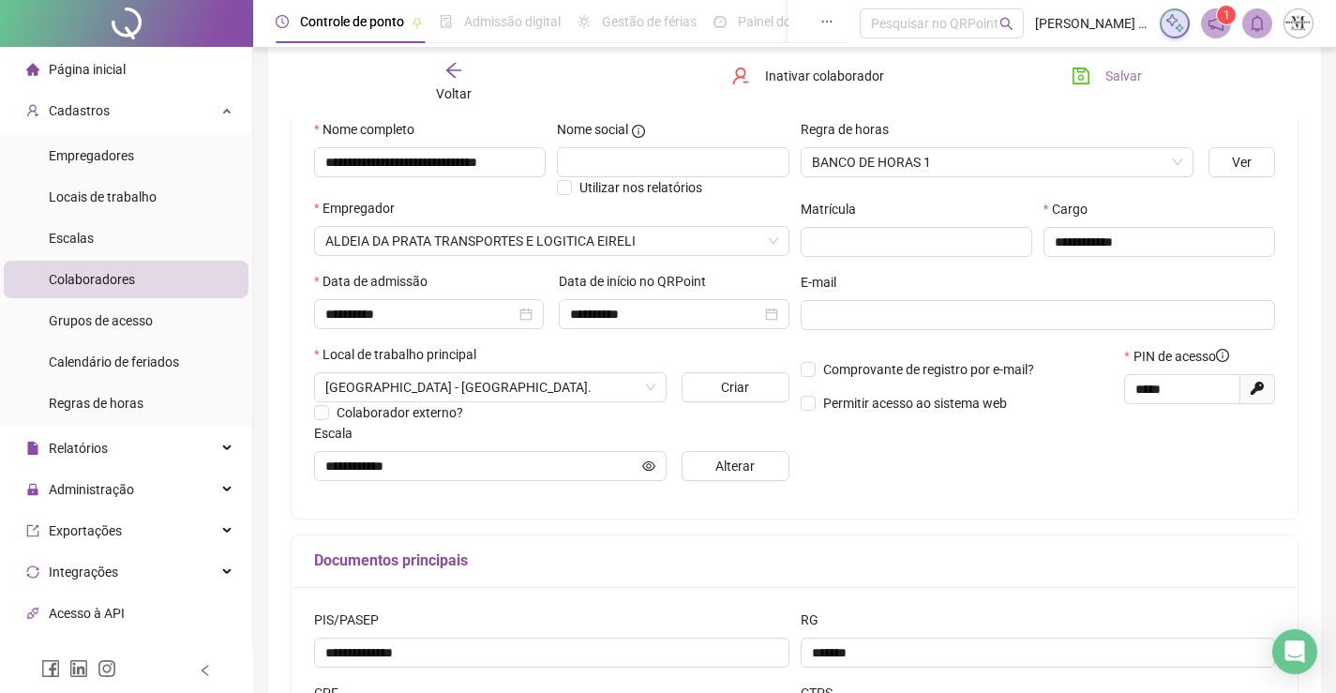
click at [1095, 79] on button "Salvar" at bounding box center [1107, 76] width 98 height 30
click at [452, 78] on icon "arrow-left" at bounding box center [453, 70] width 19 height 19
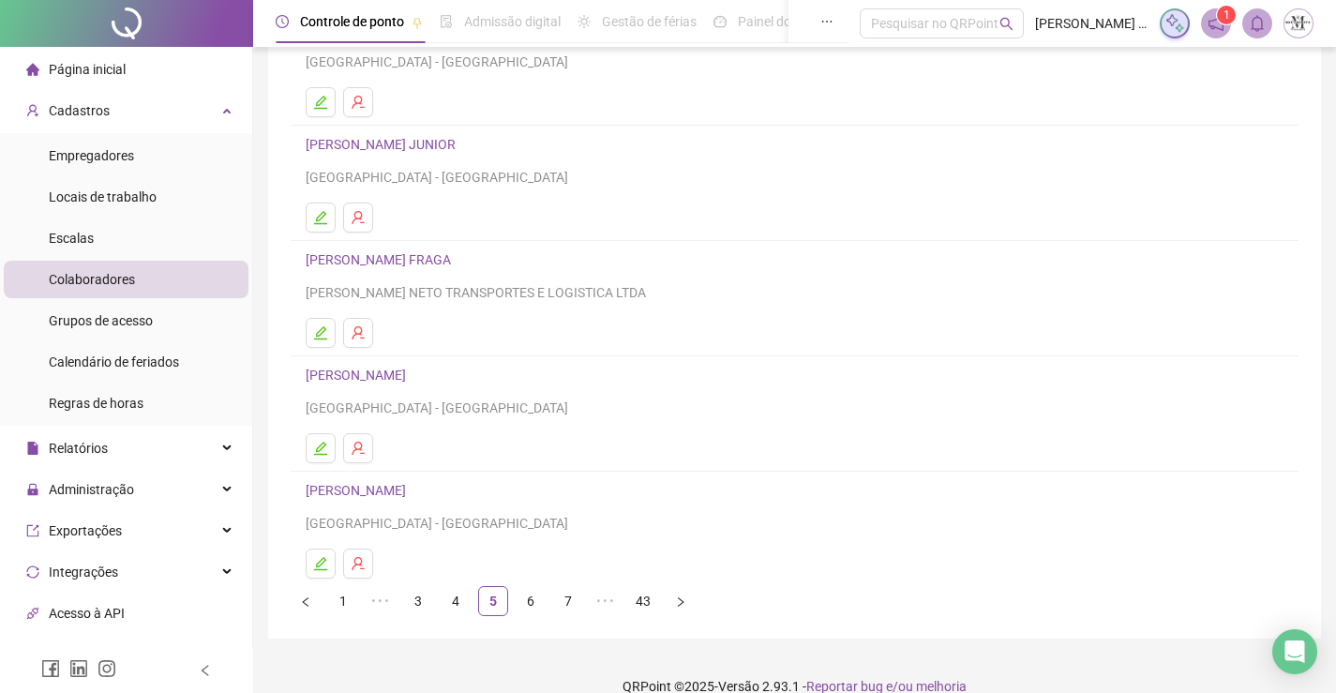
scroll to position [214, 0]
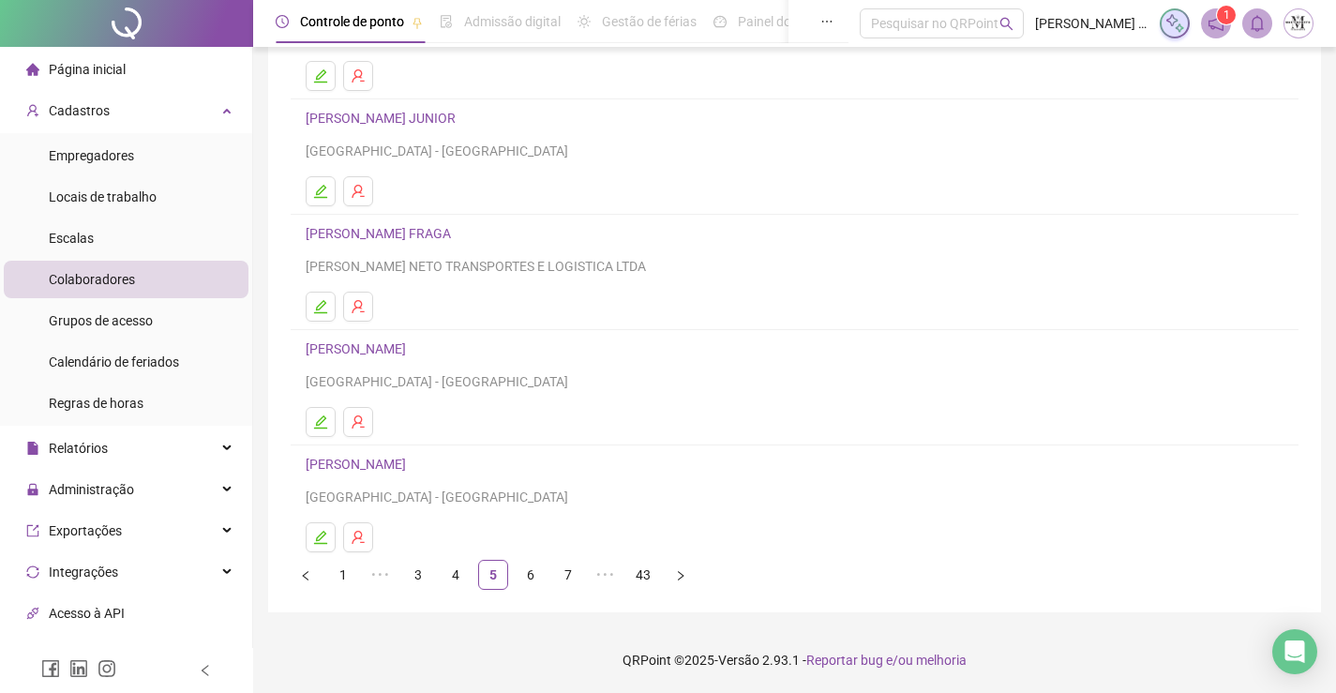
click at [412, 459] on link "CARLOS AUGUSTO DO SANTOS" at bounding box center [359, 464] width 106 height 15
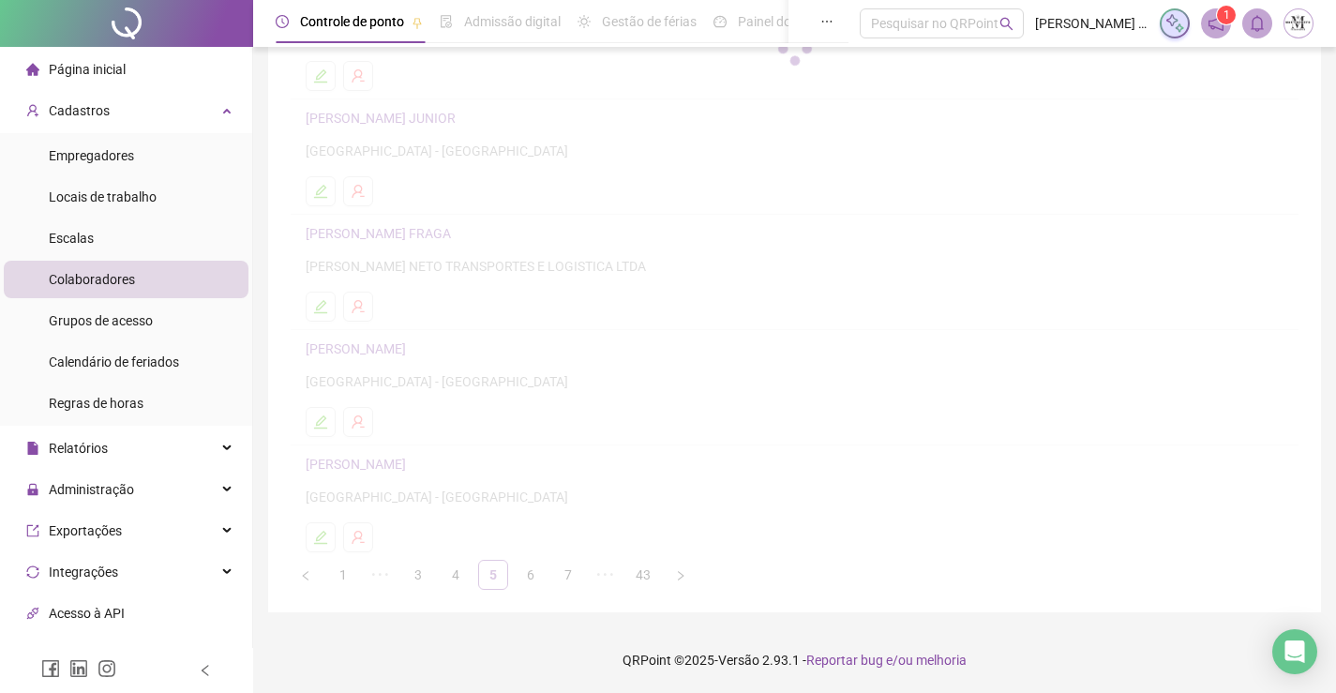
scroll to position [223, 0]
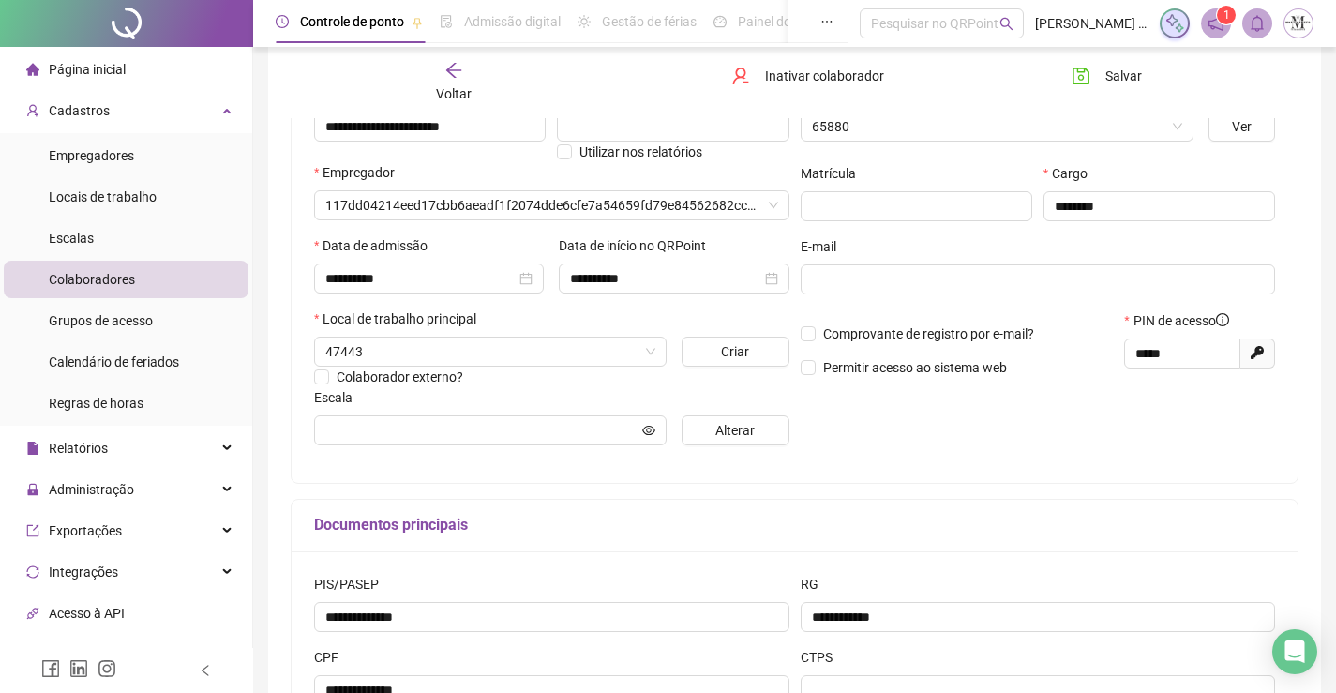
type input "**********"
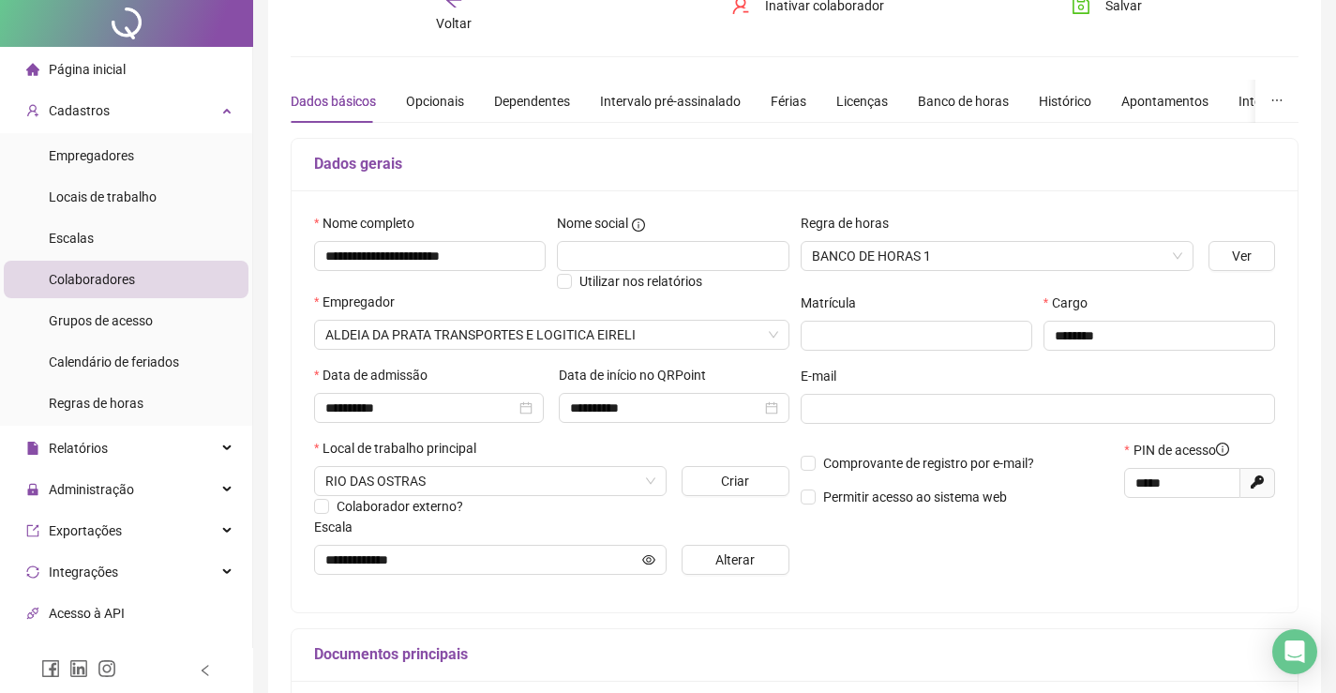
scroll to position [377, 0]
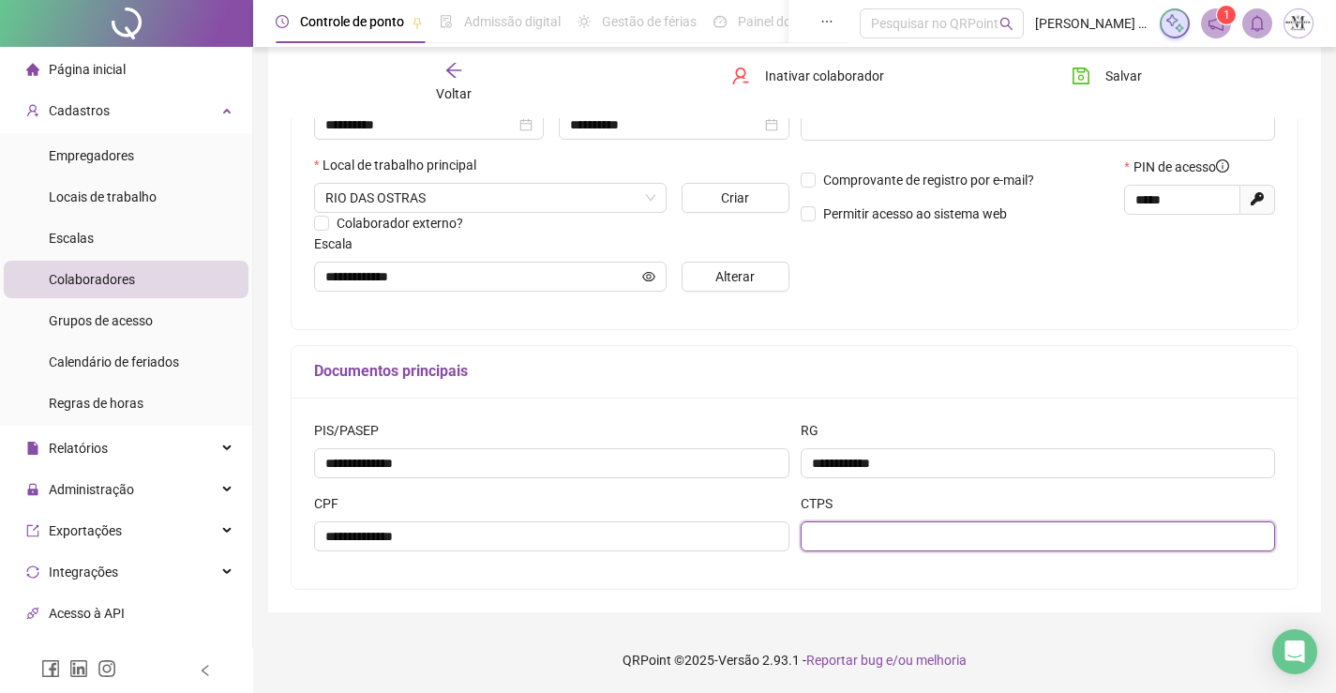
click at [870, 541] on input "text" at bounding box center [1038, 536] width 475 height 30
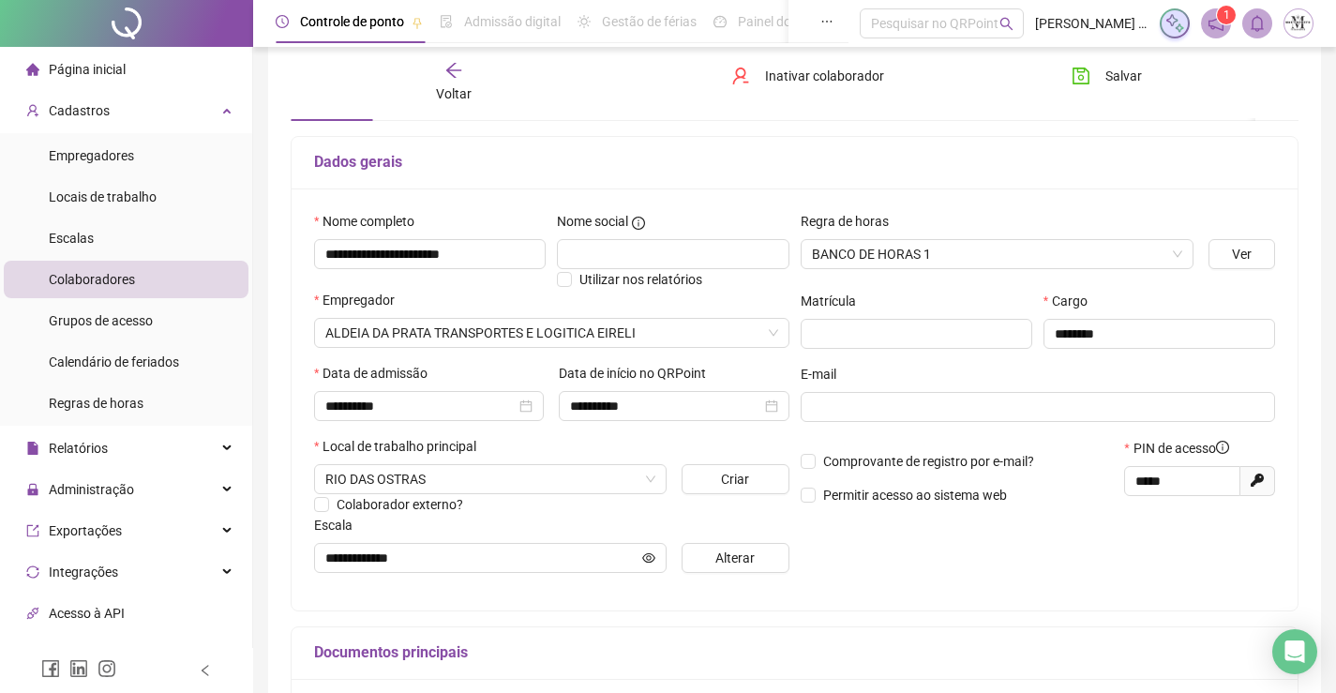
scroll to position [0, 0]
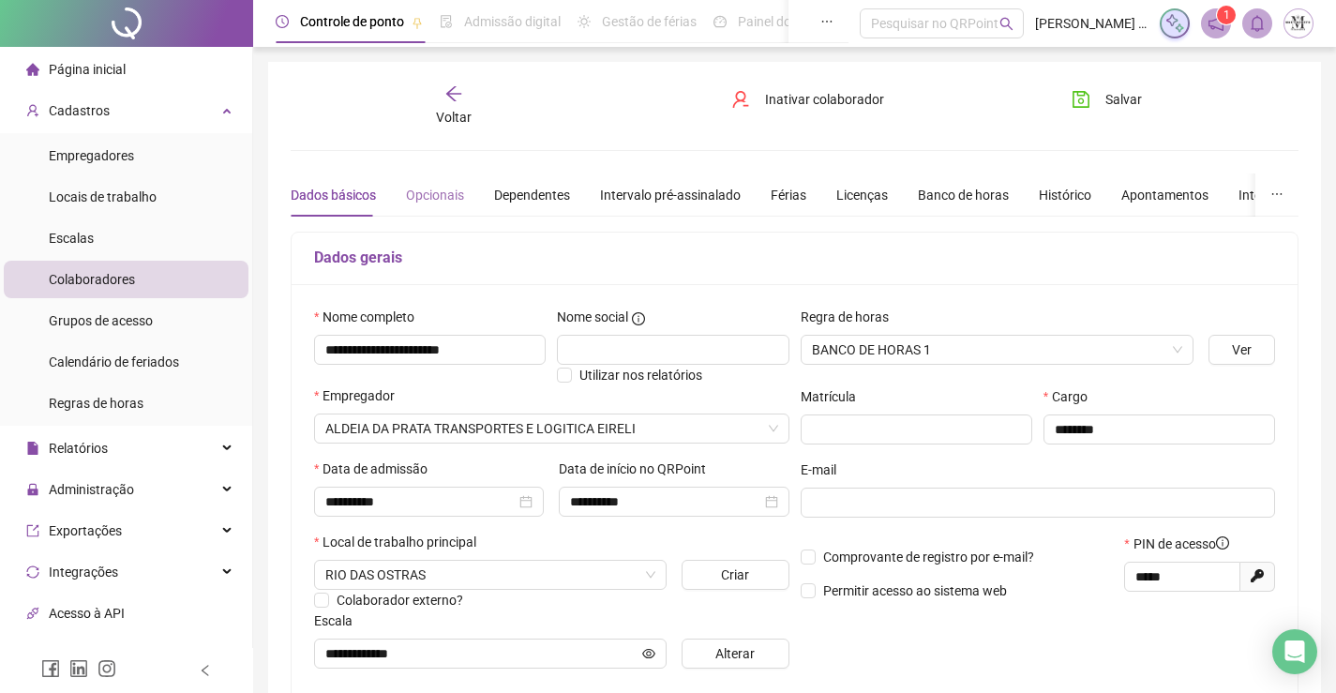
type input "*********"
click at [452, 190] on div "Opcionais" at bounding box center [435, 195] width 58 height 21
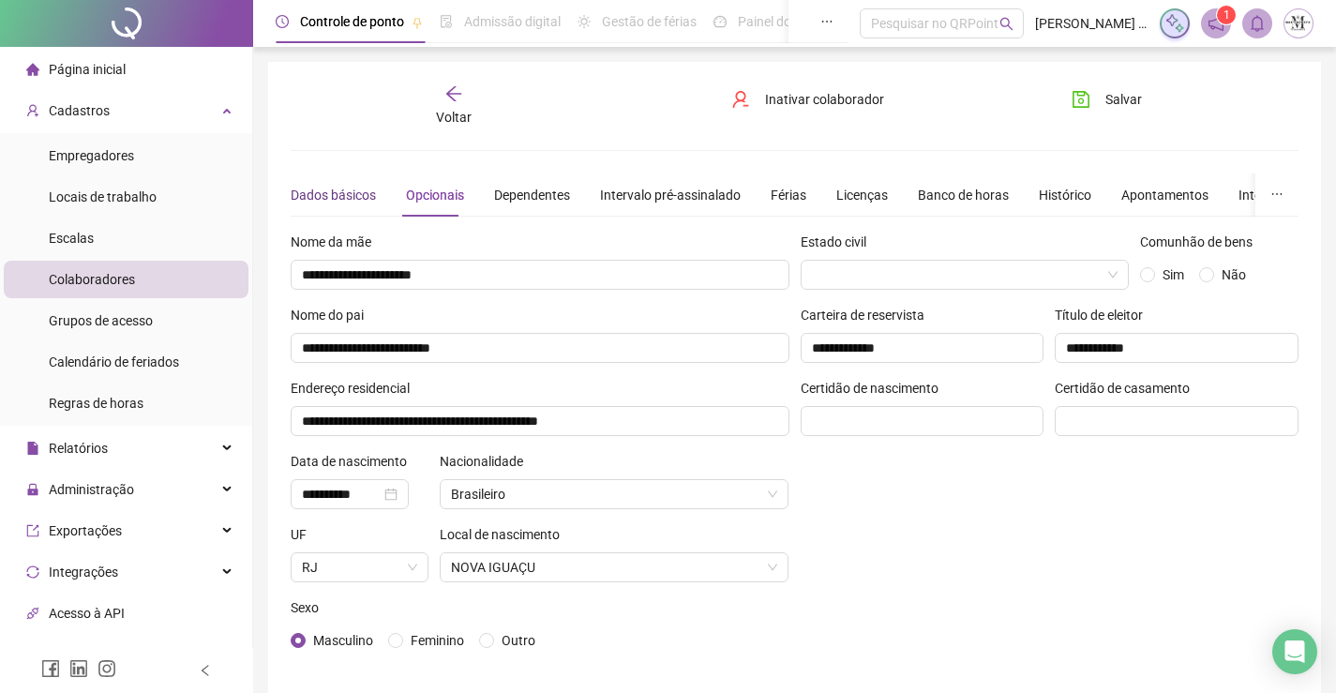
click at [339, 195] on div "Dados básicos" at bounding box center [333, 195] width 85 height 21
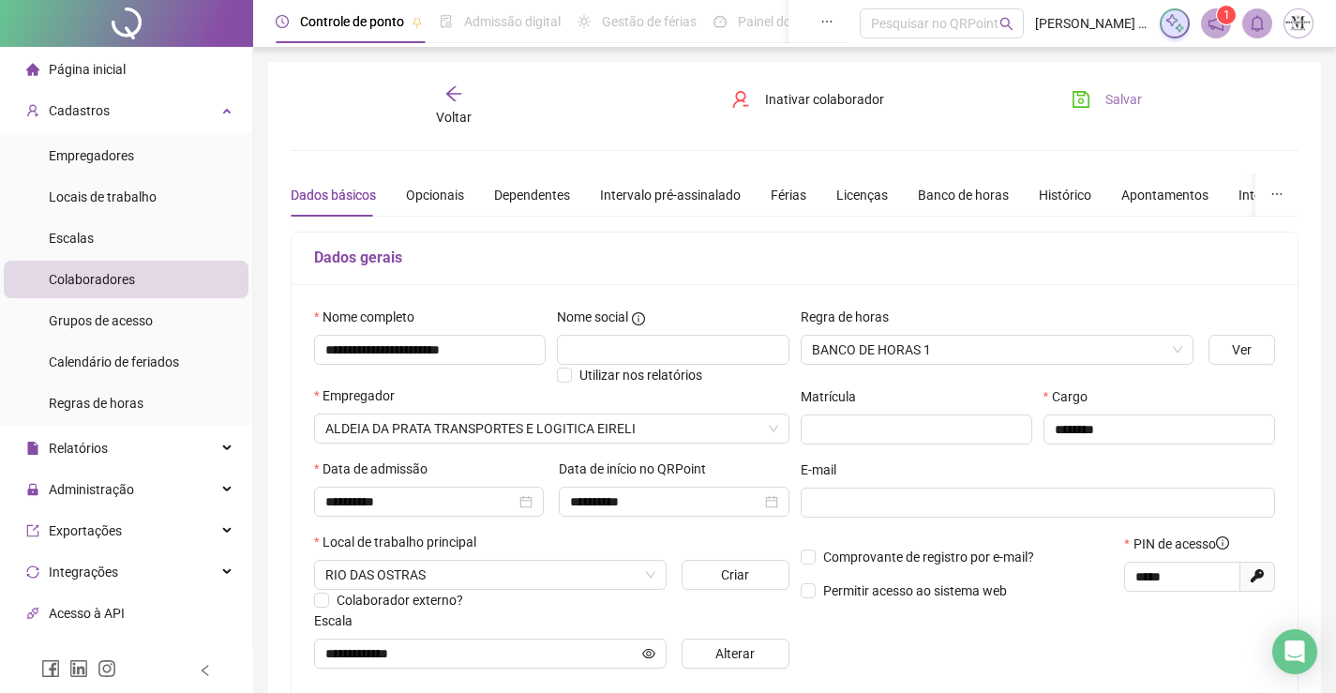
click at [1085, 97] on icon "save" at bounding box center [1081, 99] width 19 height 19
click at [458, 104] on div "Voltar" at bounding box center [454, 105] width 156 height 43
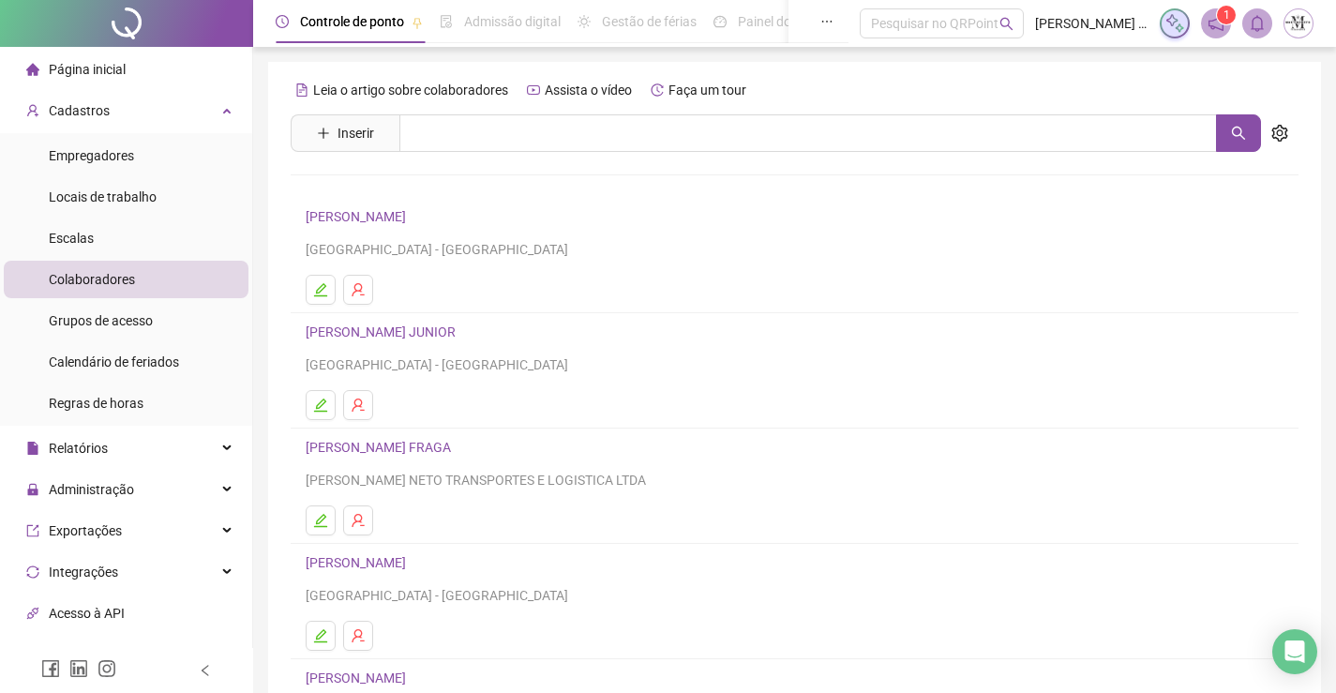
scroll to position [214, 0]
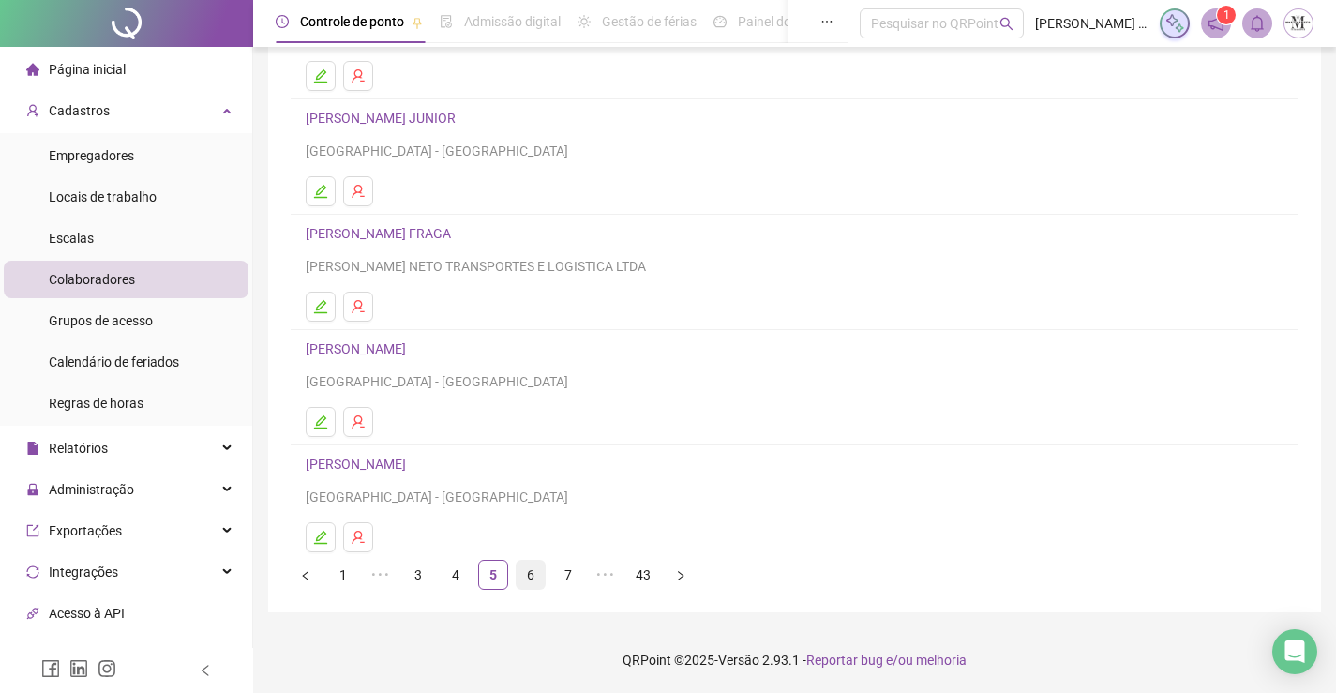
click at [531, 578] on link "6" at bounding box center [531, 575] width 28 height 28
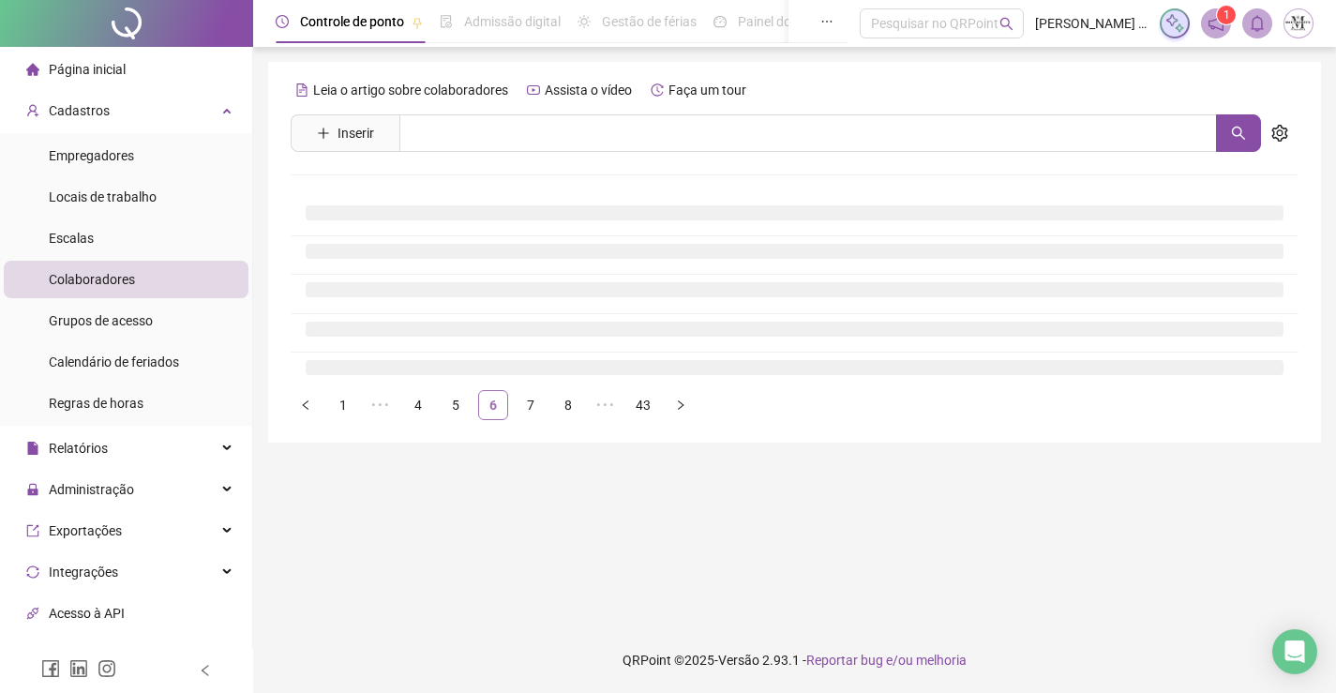
scroll to position [0, 0]
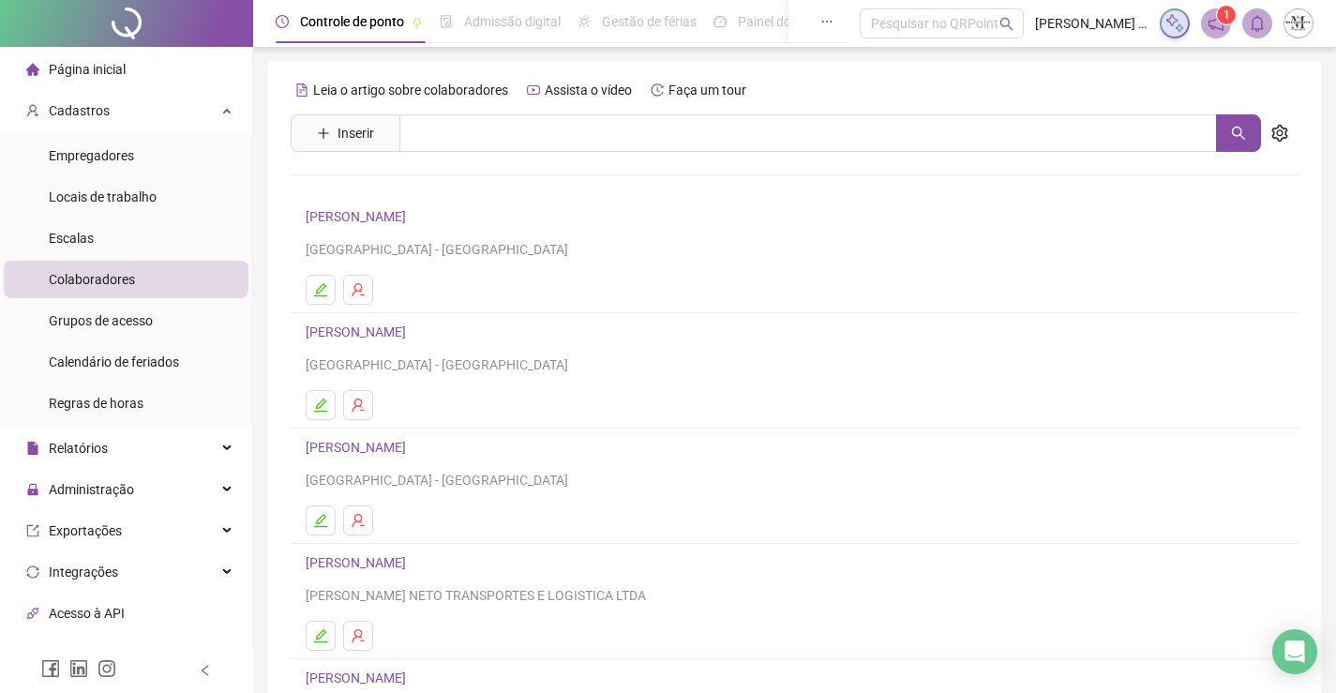
click at [405, 211] on link "CARLOS EDUARDO TOMÉ" at bounding box center [359, 216] width 106 height 15
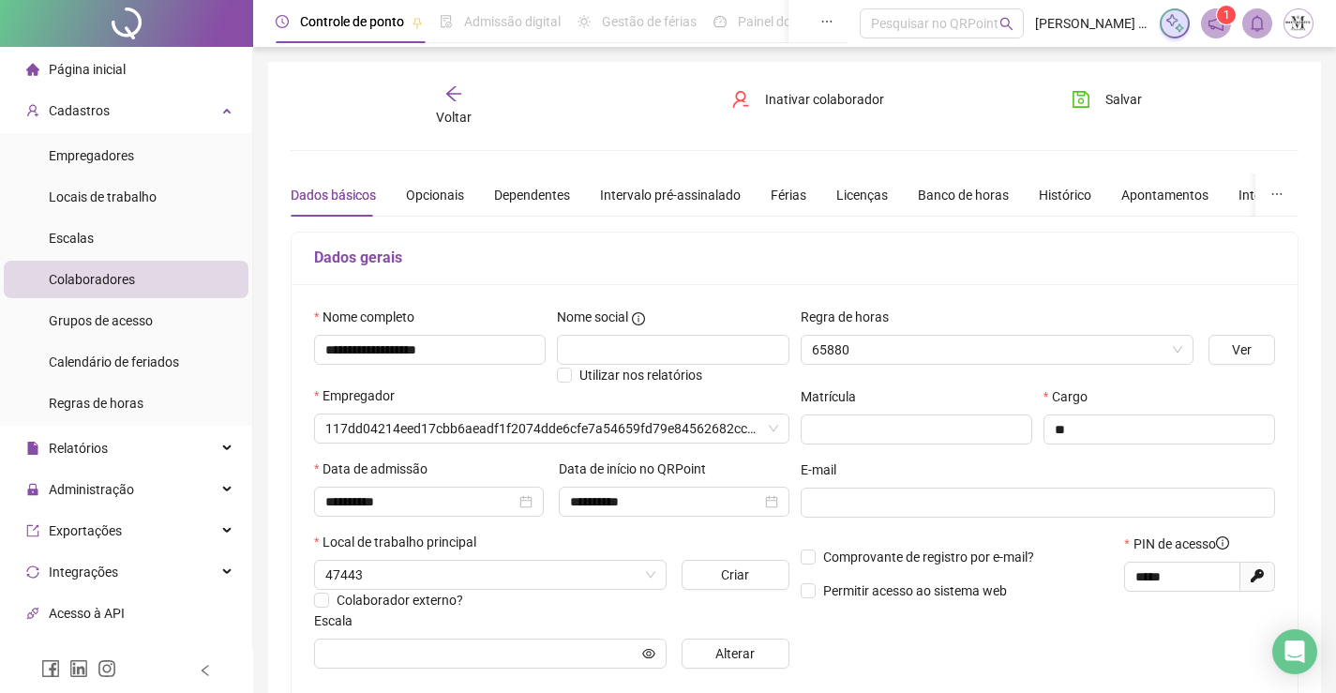
type input "**********"
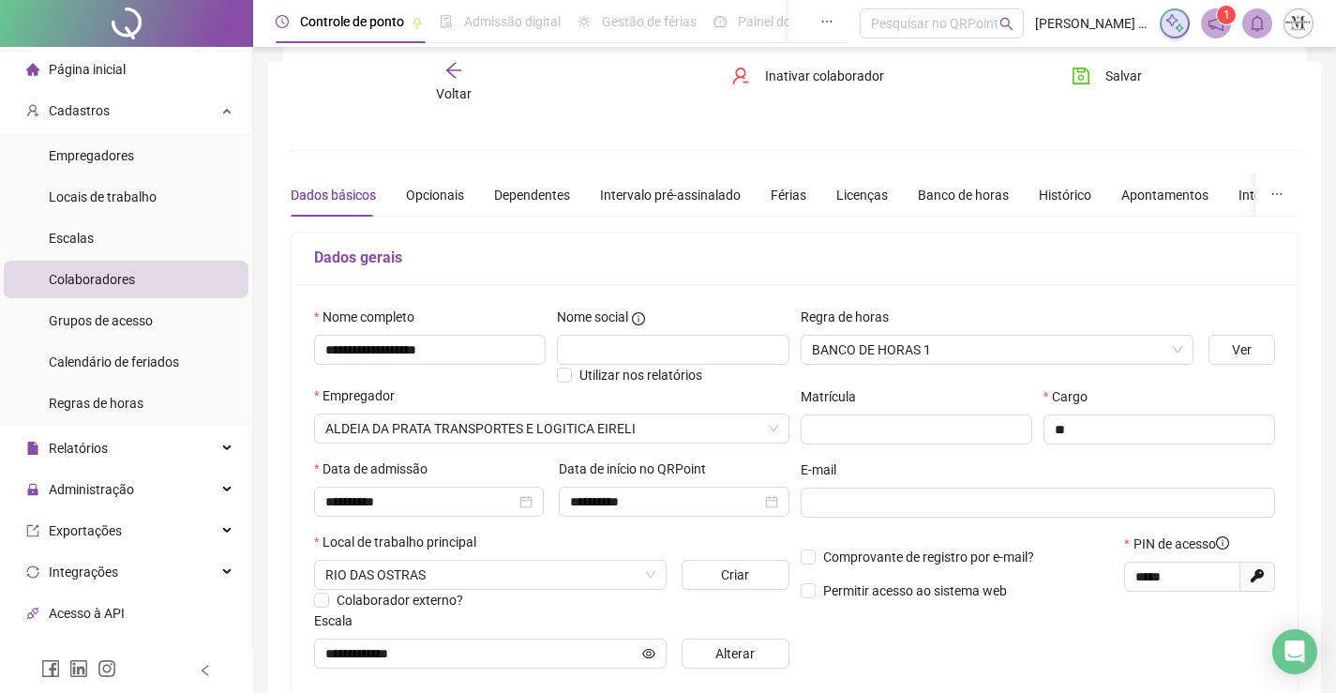
scroll to position [377, 0]
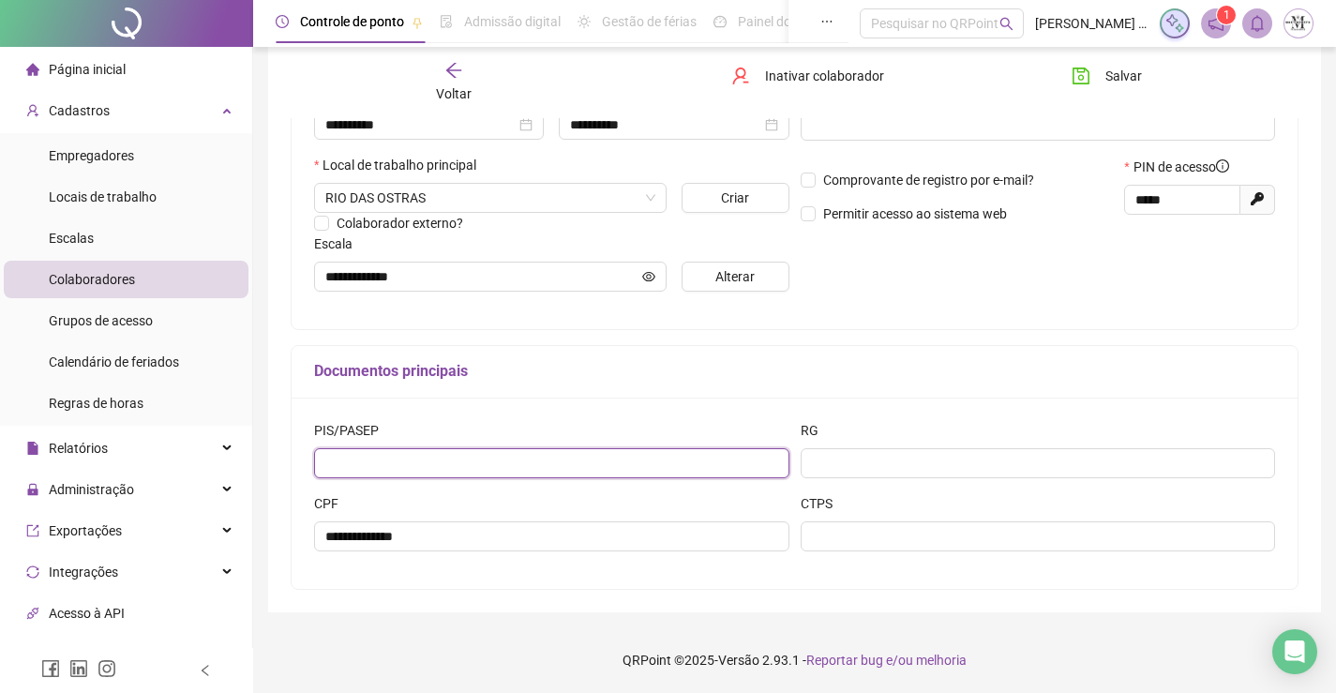
click at [517, 467] on input "text" at bounding box center [551, 463] width 475 height 30
type input "**********"
drag, startPoint x: 916, startPoint y: 443, endPoint x: 921, endPoint y: 458, distance: 16.6
click at [917, 444] on div "RG" at bounding box center [1038, 434] width 475 height 28
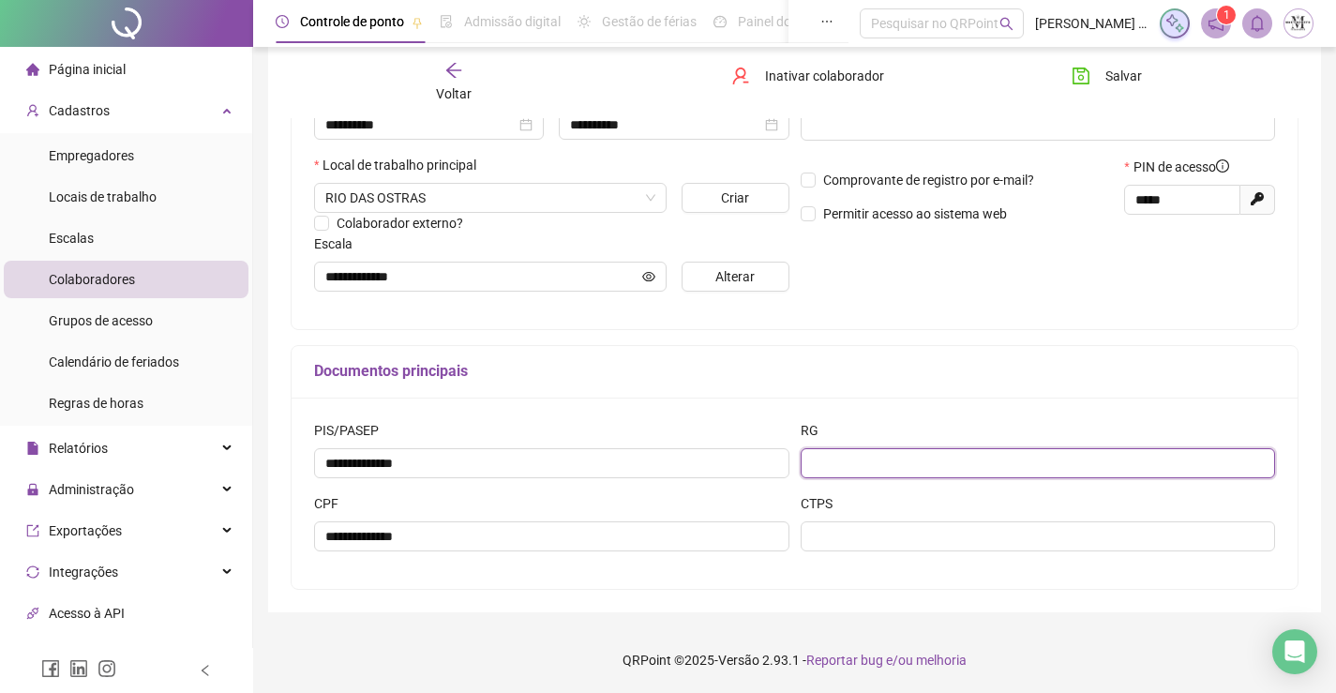
click at [923, 463] on input "text" at bounding box center [1038, 463] width 475 height 30
type input "*"
type input "*********"
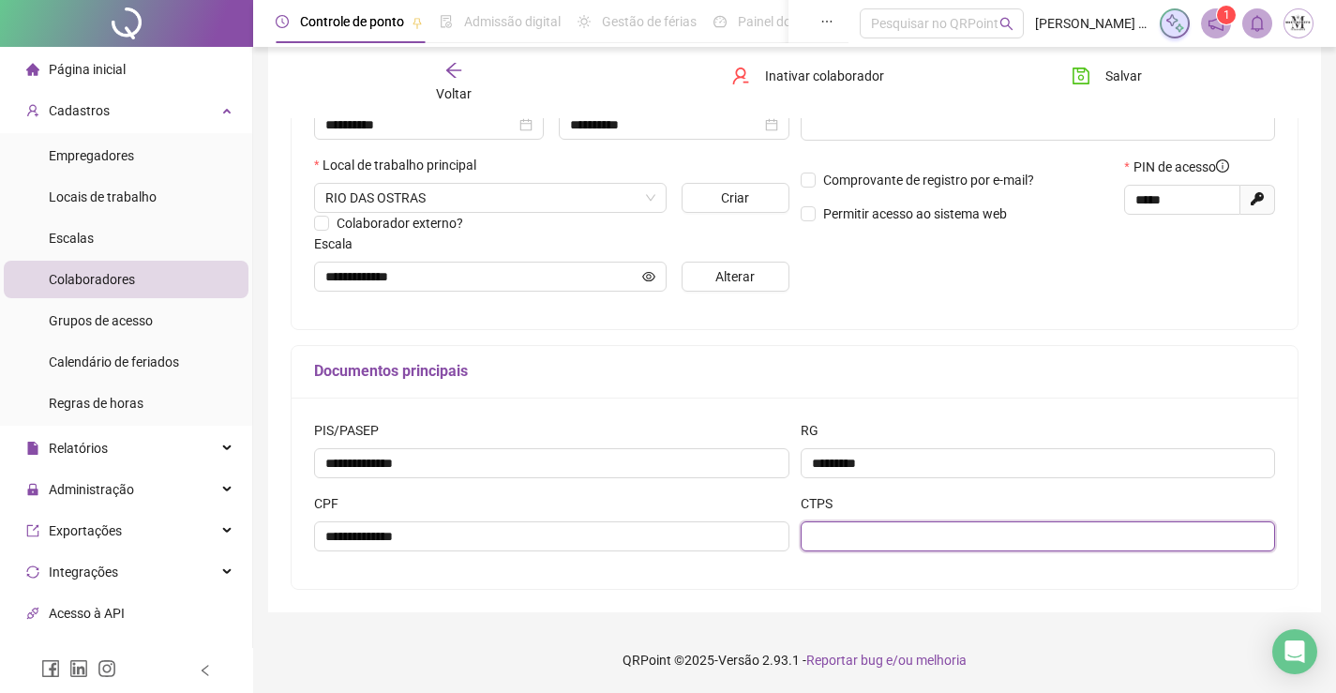
click at [909, 542] on input "text" at bounding box center [1038, 536] width 475 height 30
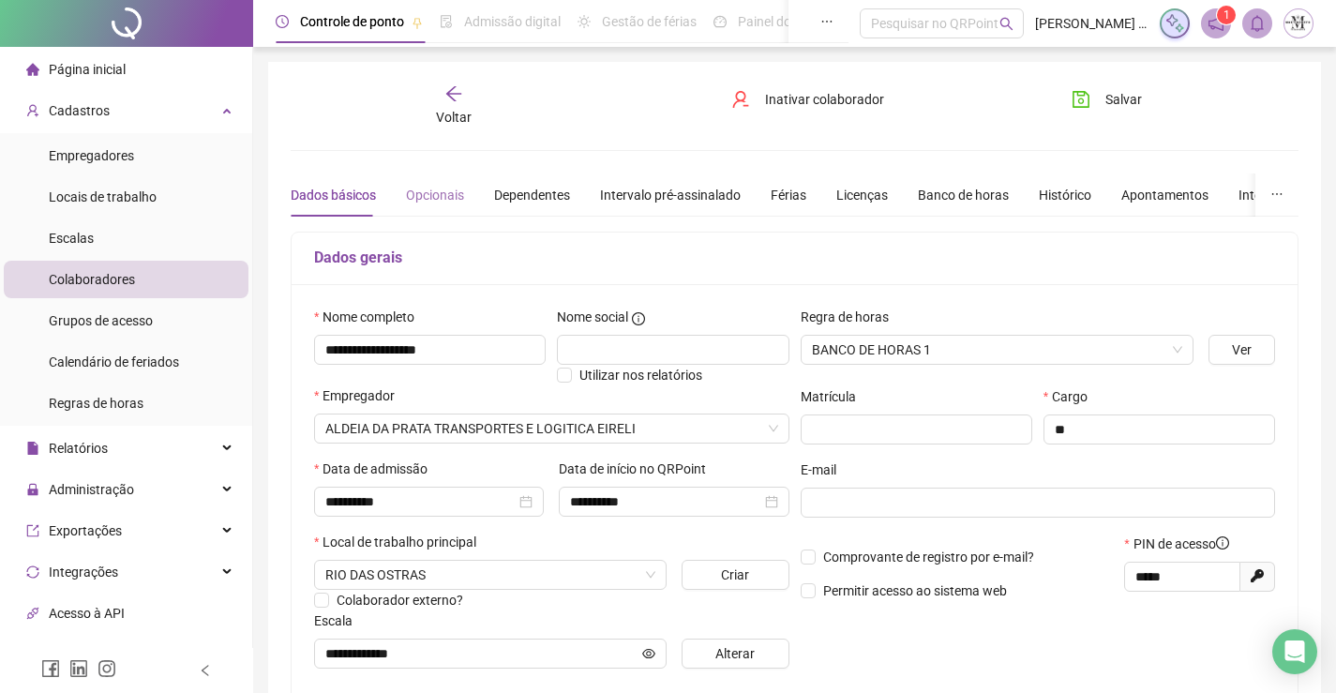
type input "*********"
click at [429, 190] on div "Opcionais" at bounding box center [435, 195] width 58 height 21
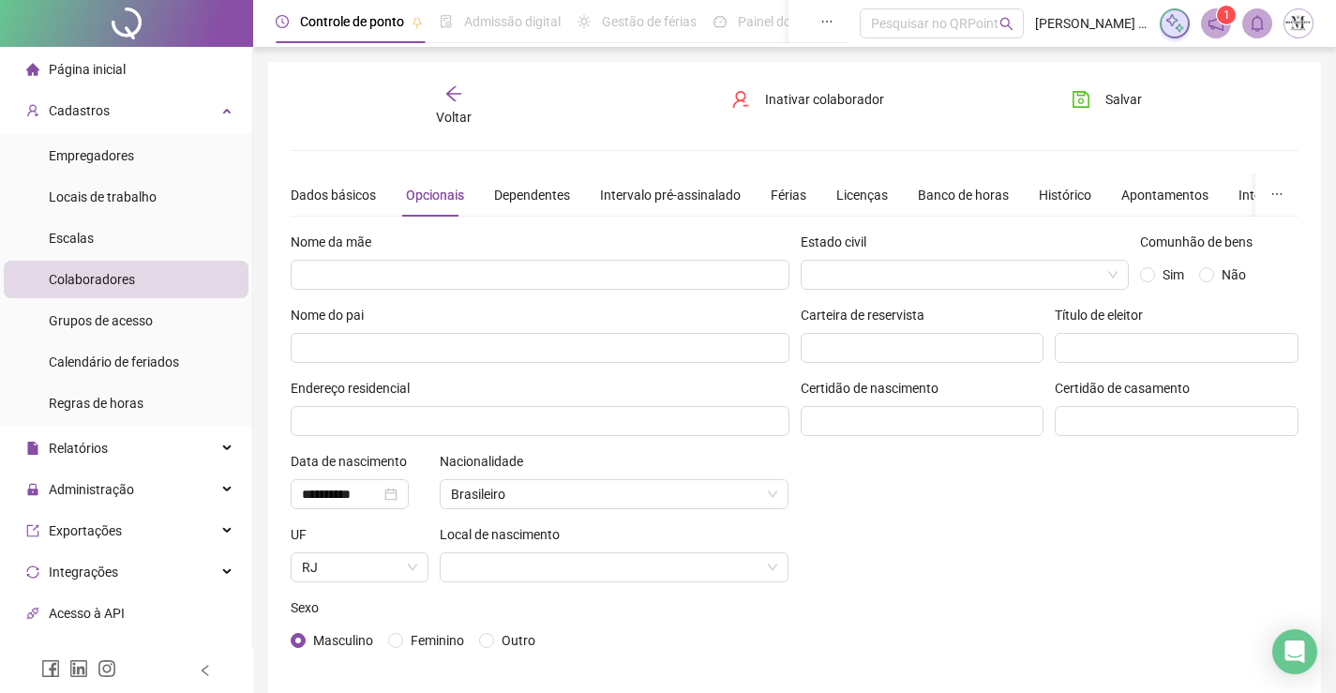
click at [560, 258] on div "Nome da mãe" at bounding box center [540, 246] width 499 height 28
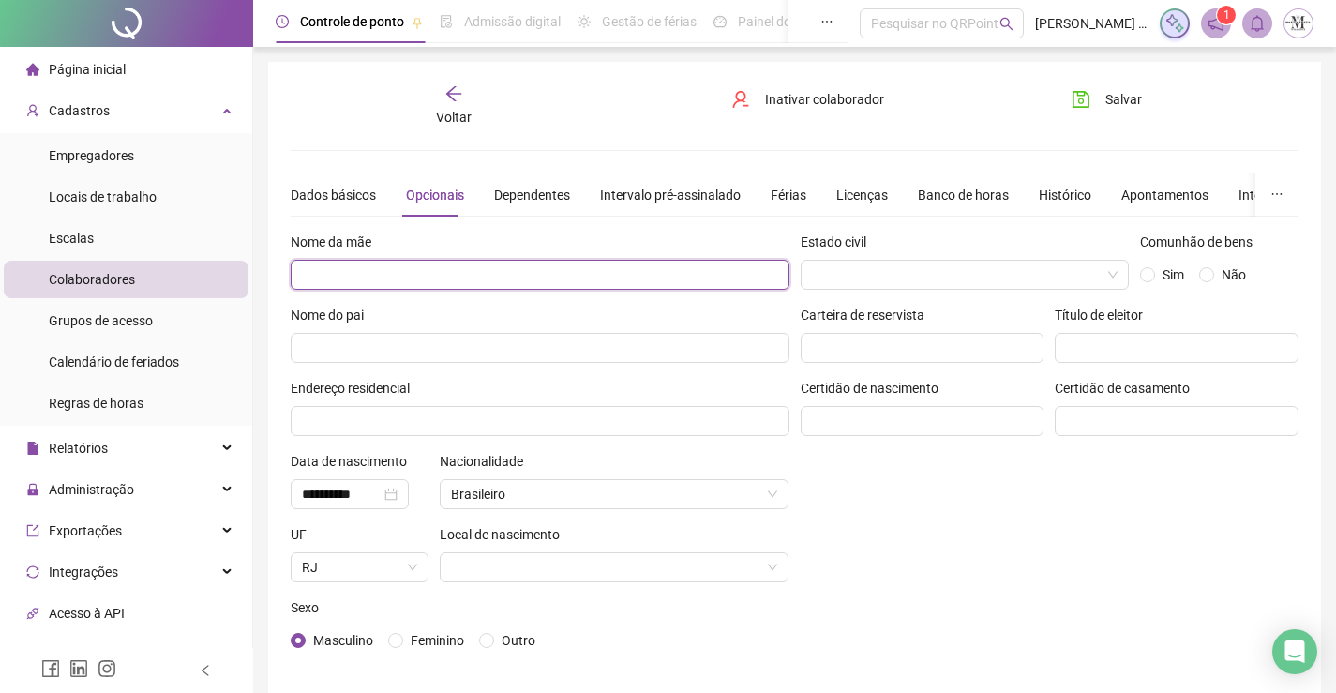
click at [548, 284] on input "text" at bounding box center [540, 275] width 499 height 30
type input "**********"
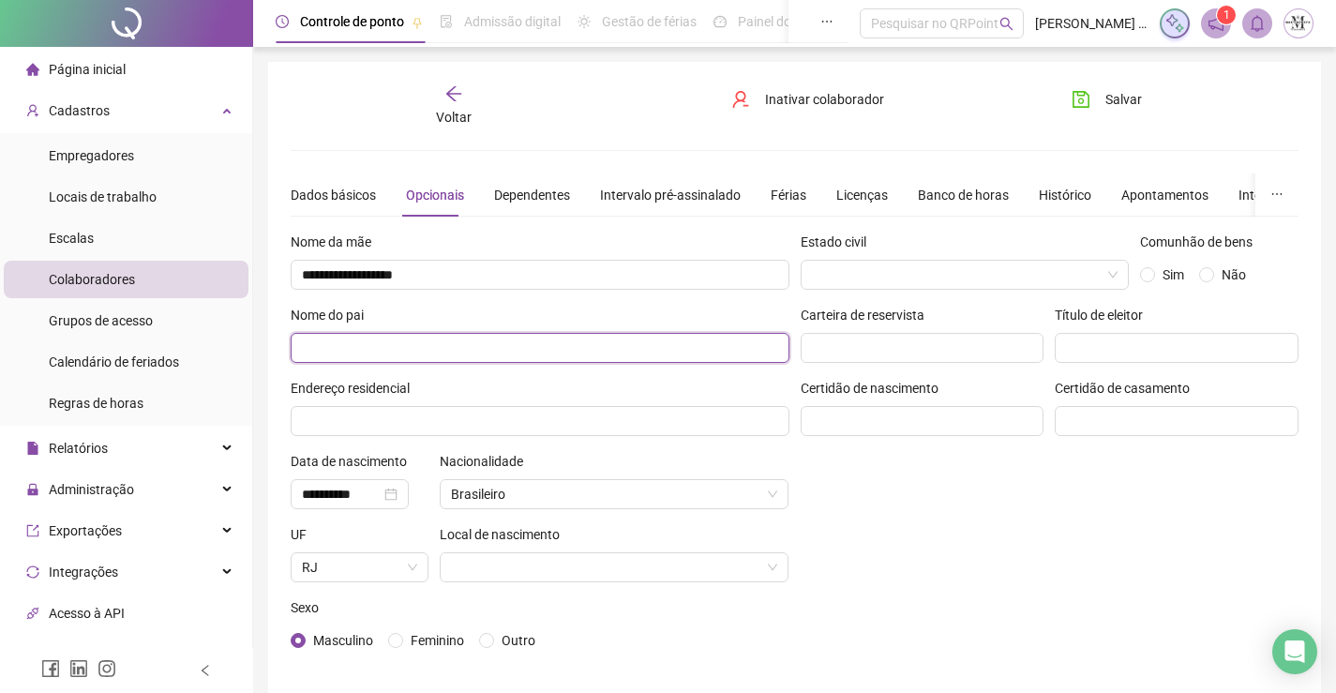
click at [538, 354] on input "text" at bounding box center [540, 348] width 499 height 30
type input "**********"
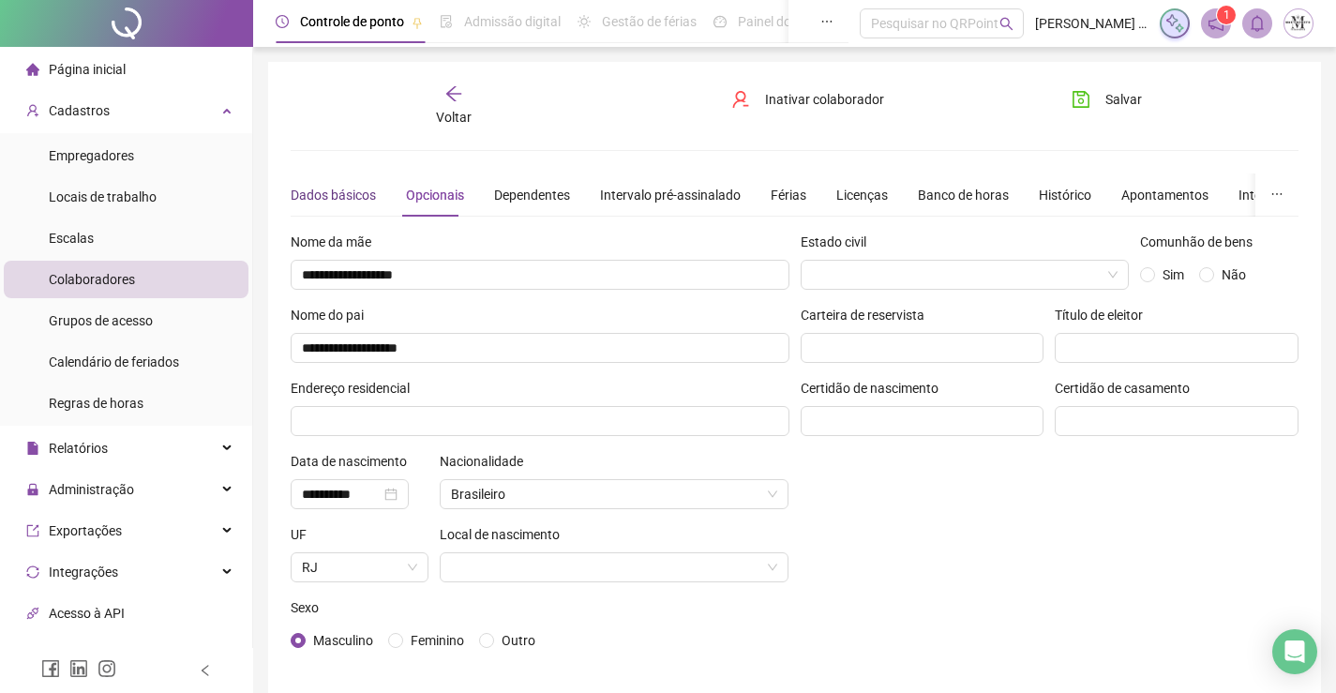
click at [368, 190] on div "Dados básicos" at bounding box center [333, 195] width 85 height 21
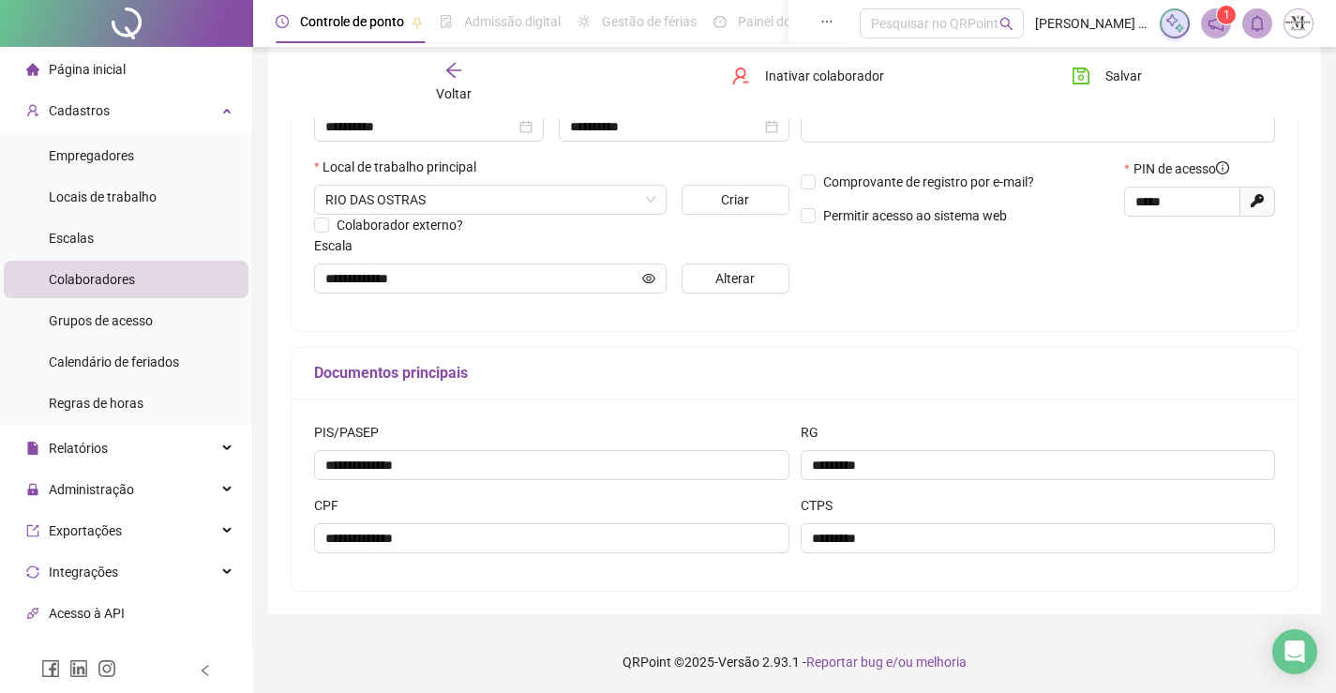
scroll to position [377, 0]
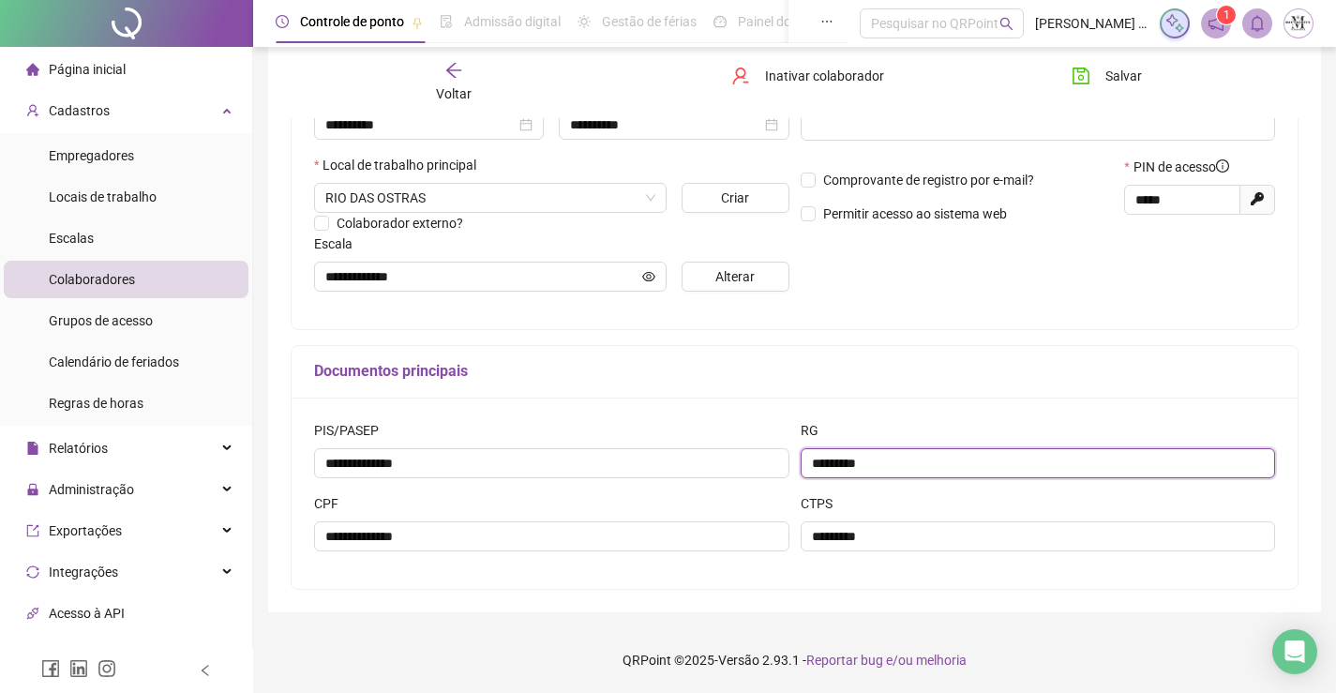
click at [835, 459] on input "*********" at bounding box center [1038, 463] width 475 height 30
click at [856, 460] on input "**********" at bounding box center [1038, 463] width 475 height 30
click at [837, 464] on input "**********" at bounding box center [1038, 463] width 475 height 30
click at [827, 465] on input "**********" at bounding box center [1038, 463] width 475 height 30
click at [877, 463] on input "**********" at bounding box center [1038, 463] width 475 height 30
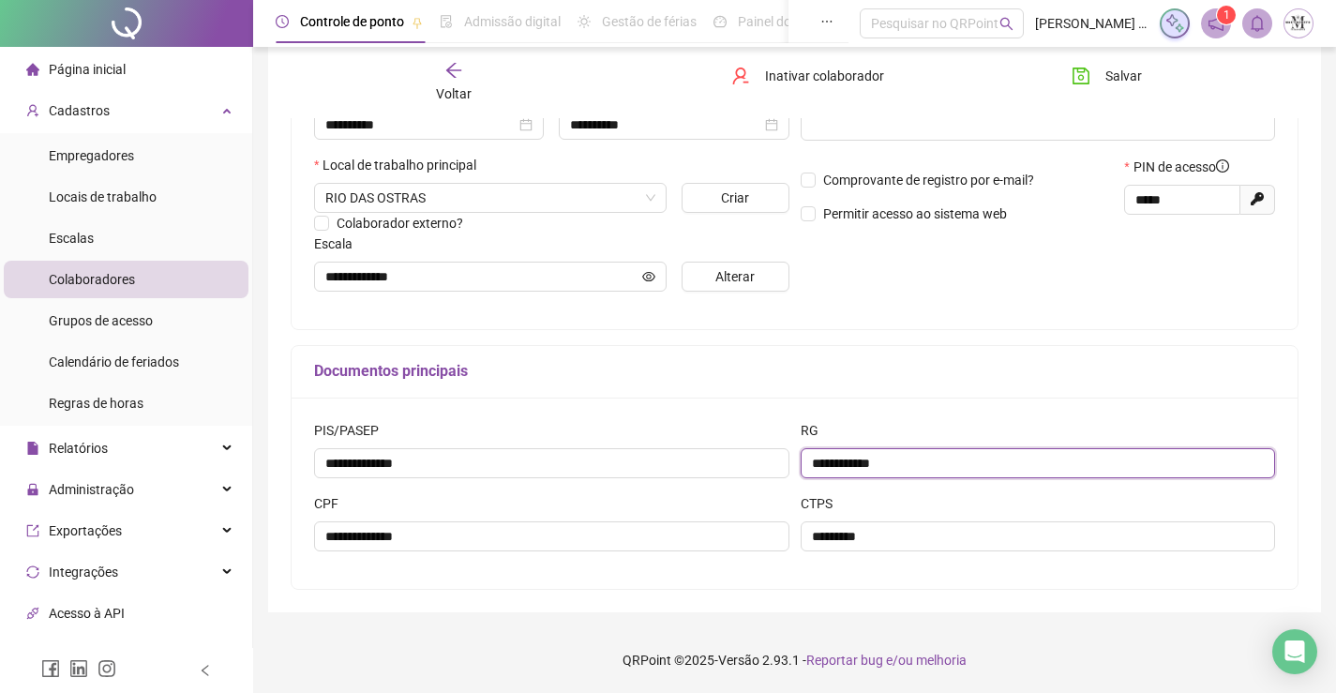
scroll to position [2, 0]
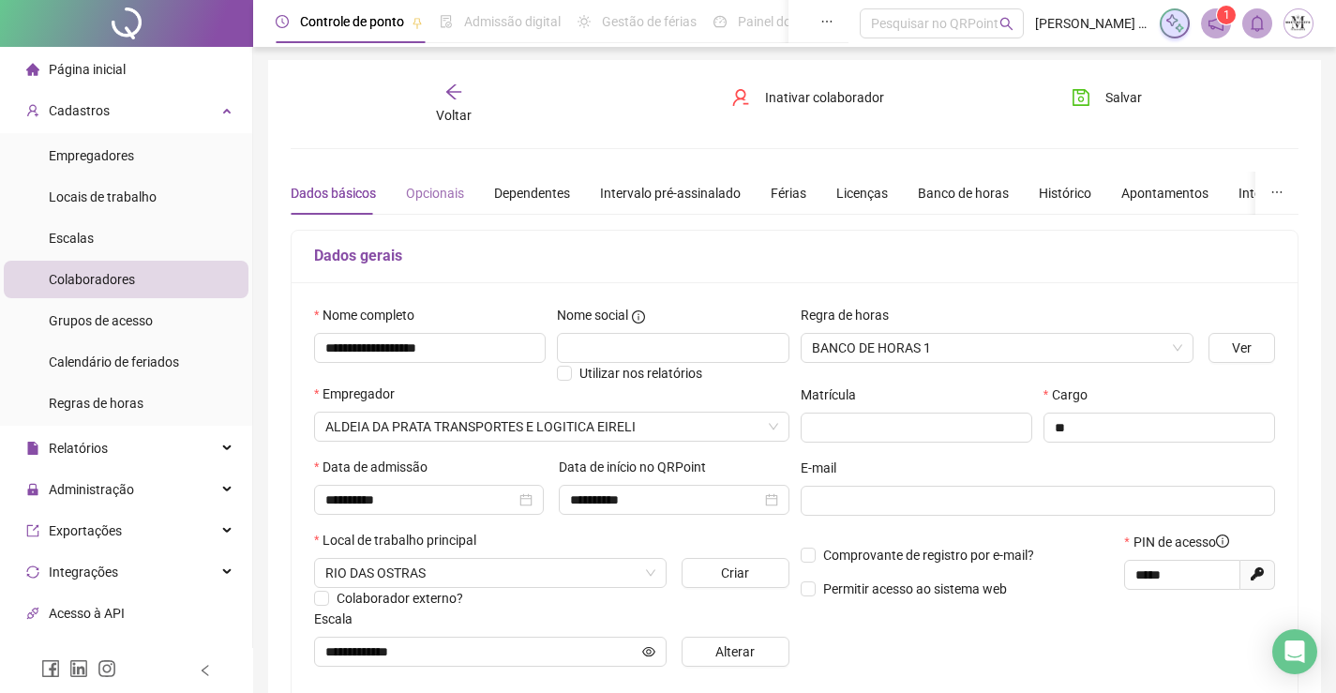
type input "**********"
click at [446, 199] on div "Opcionais" at bounding box center [435, 193] width 58 height 21
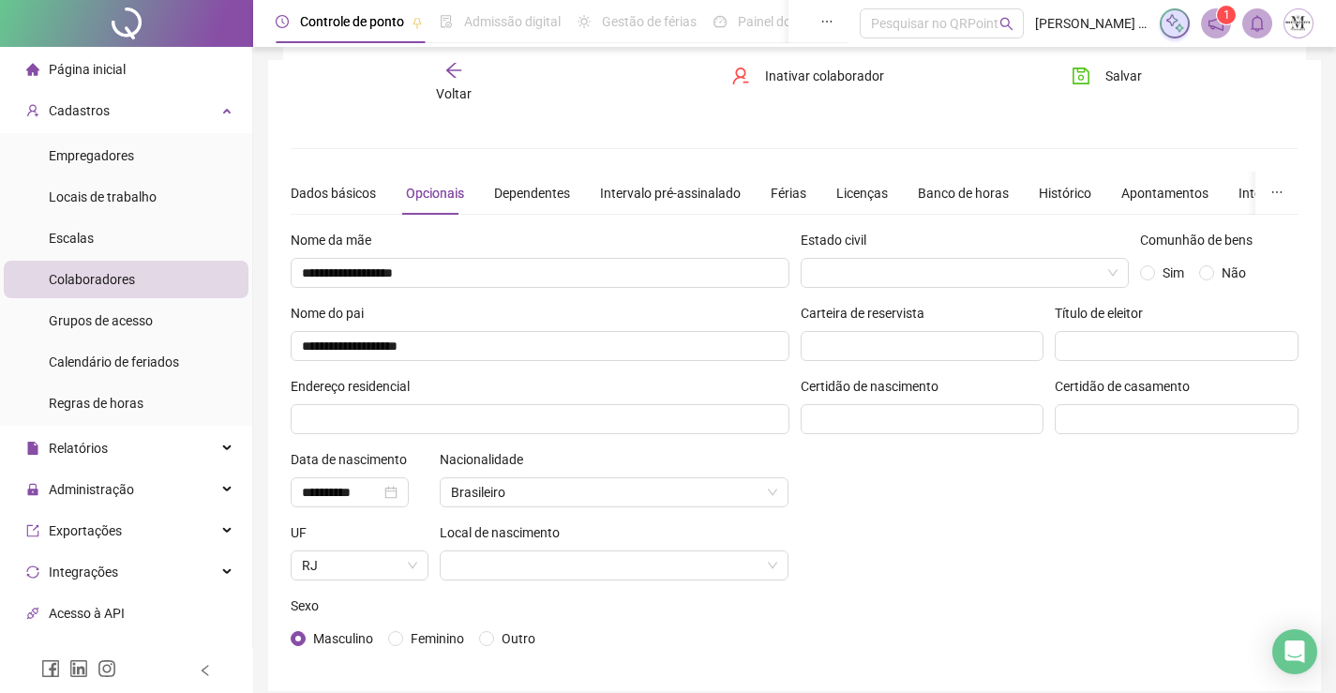
scroll to position [81, 0]
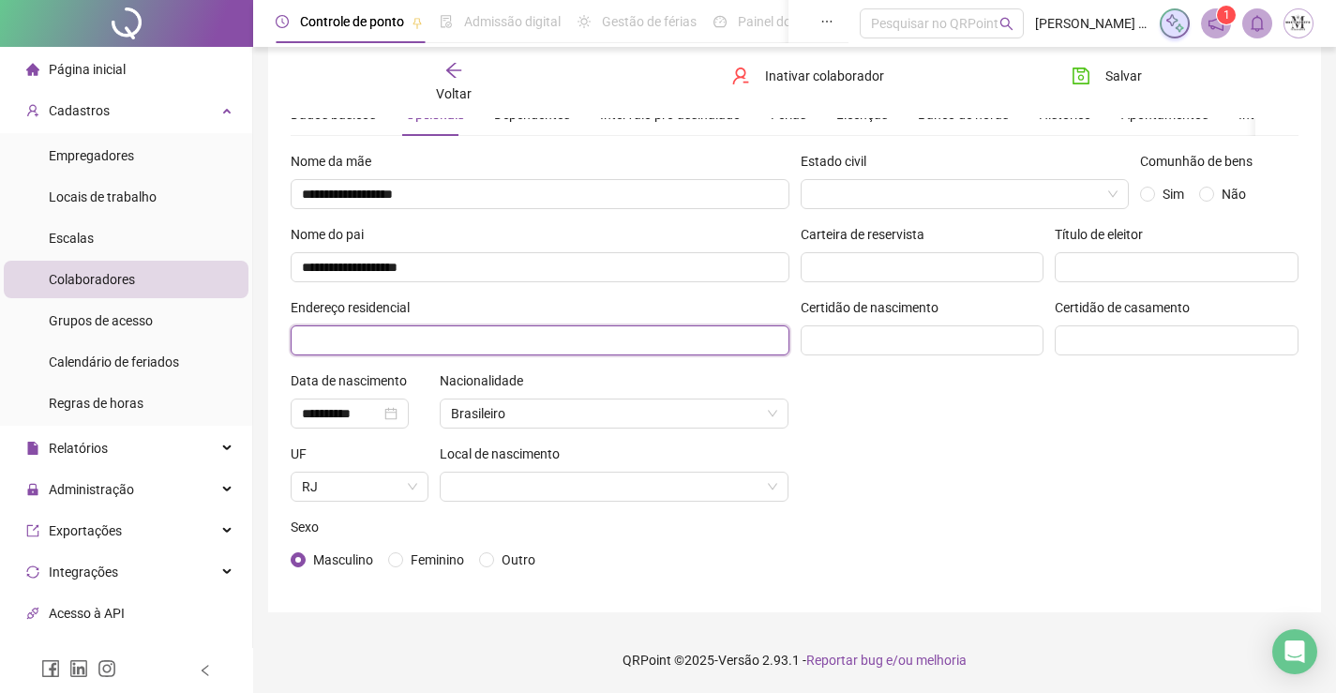
click at [526, 335] on input "text" at bounding box center [540, 340] width 499 height 30
type input "**********"
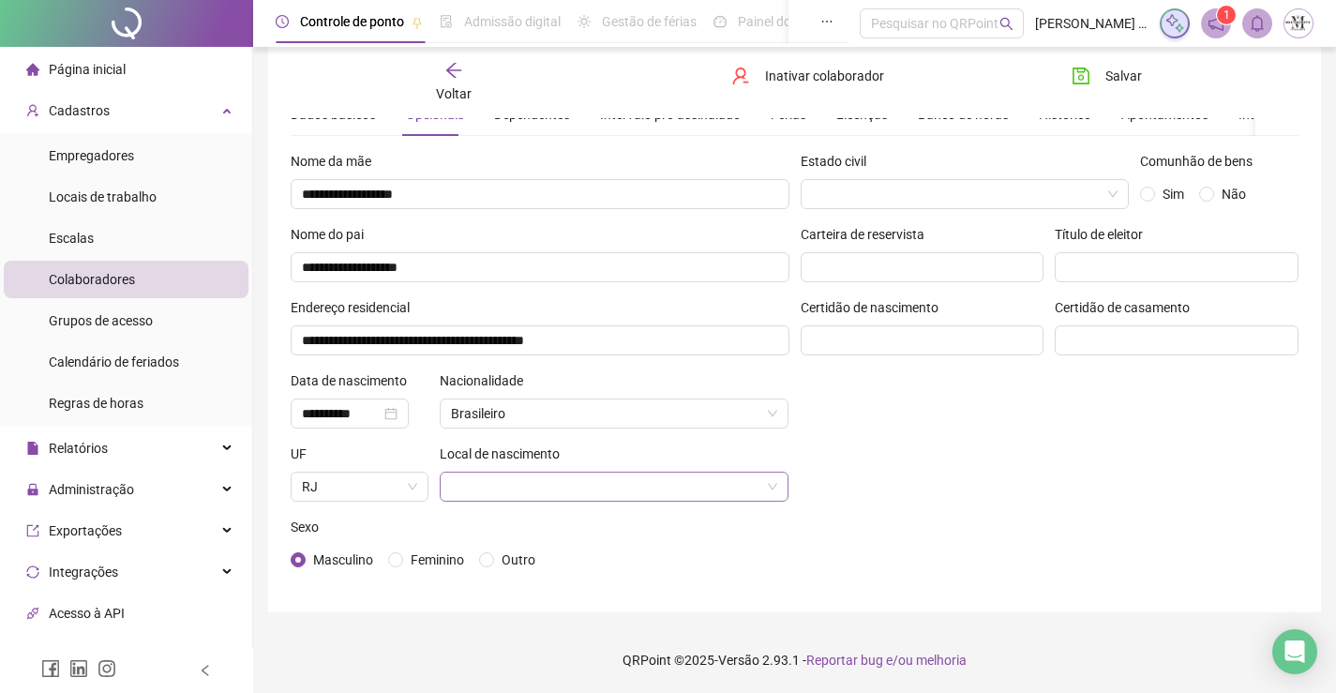
click at [583, 494] on input "search" at bounding box center [606, 487] width 310 height 28
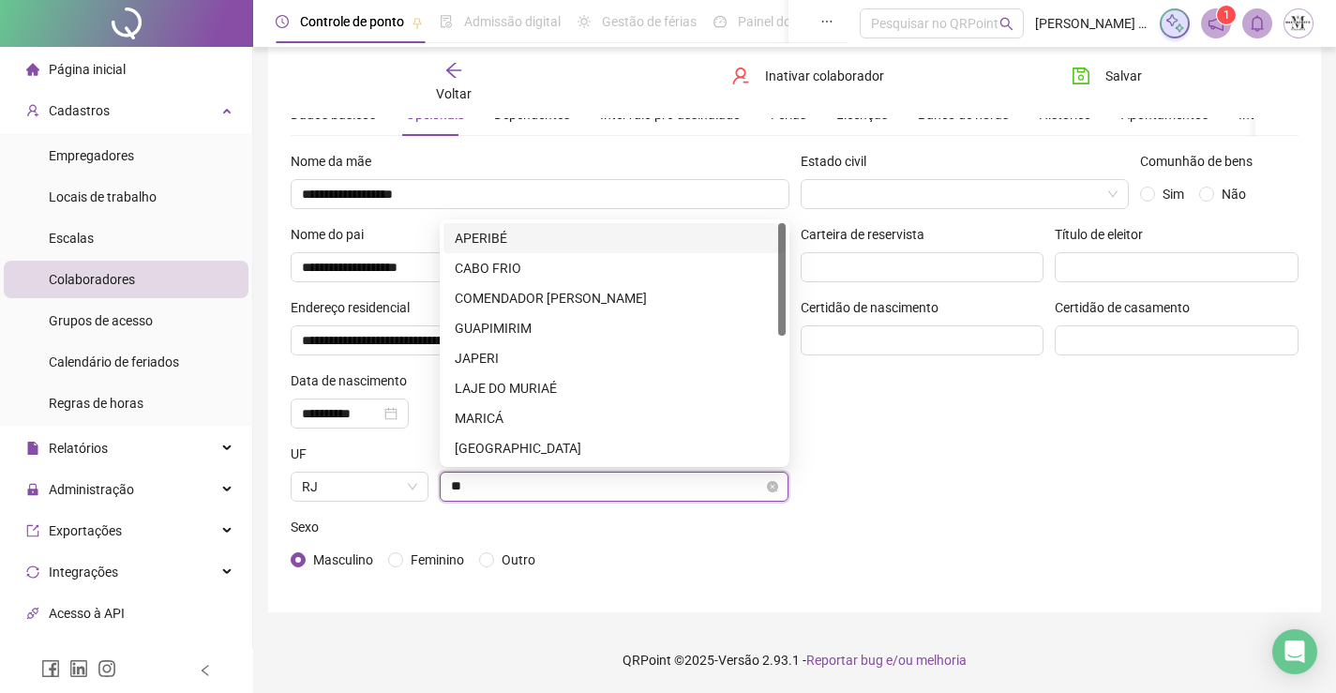
type input "***"
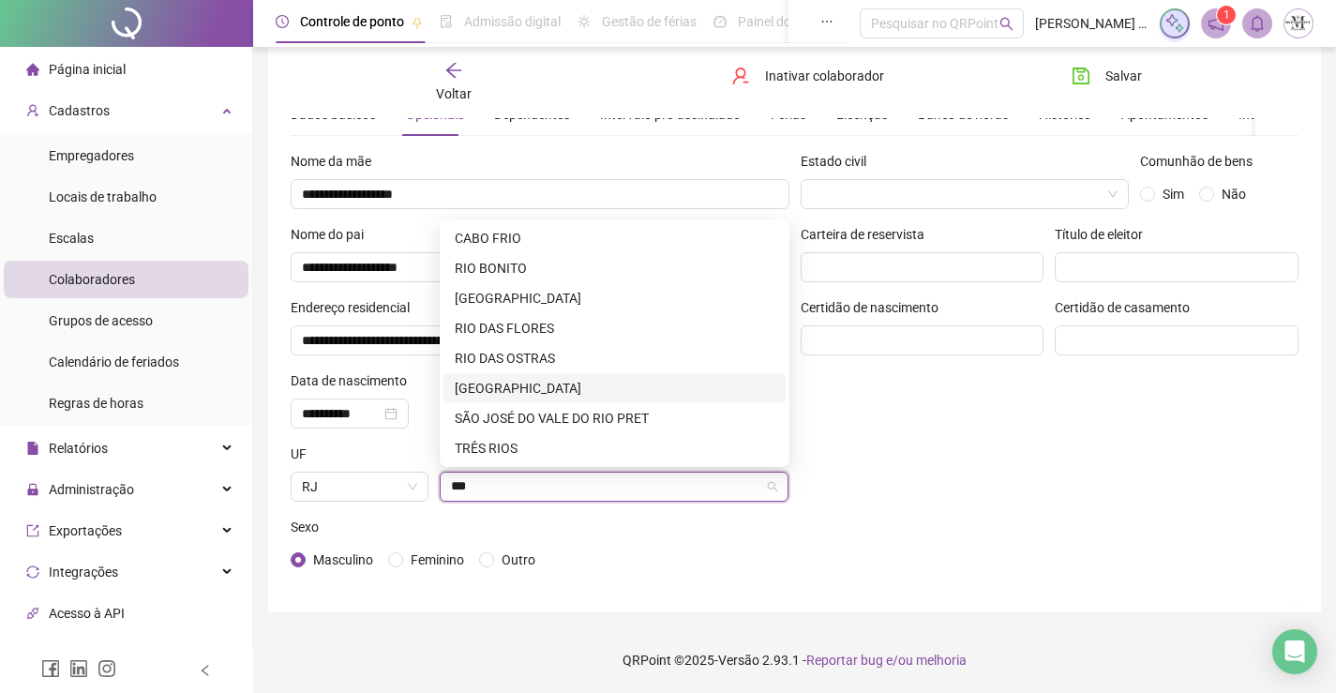
click at [572, 389] on div "RIO DE JANEIRO" at bounding box center [615, 388] width 320 height 21
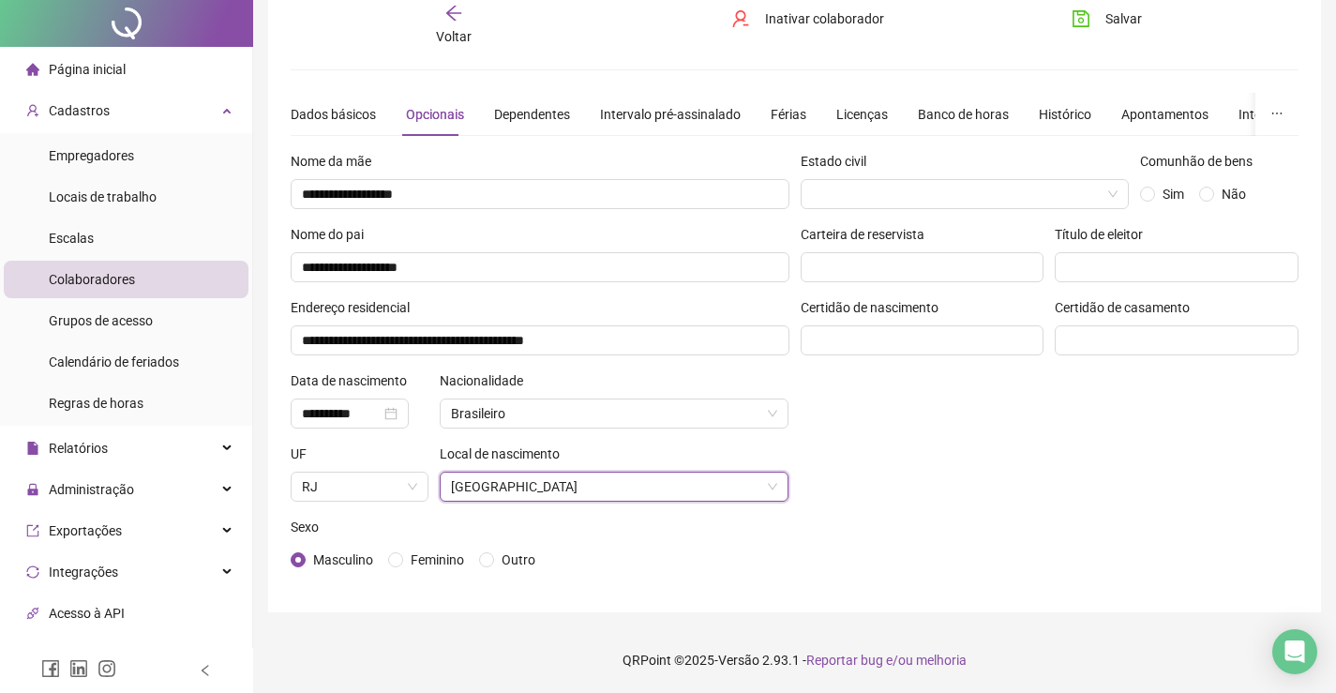
scroll to position [0, 0]
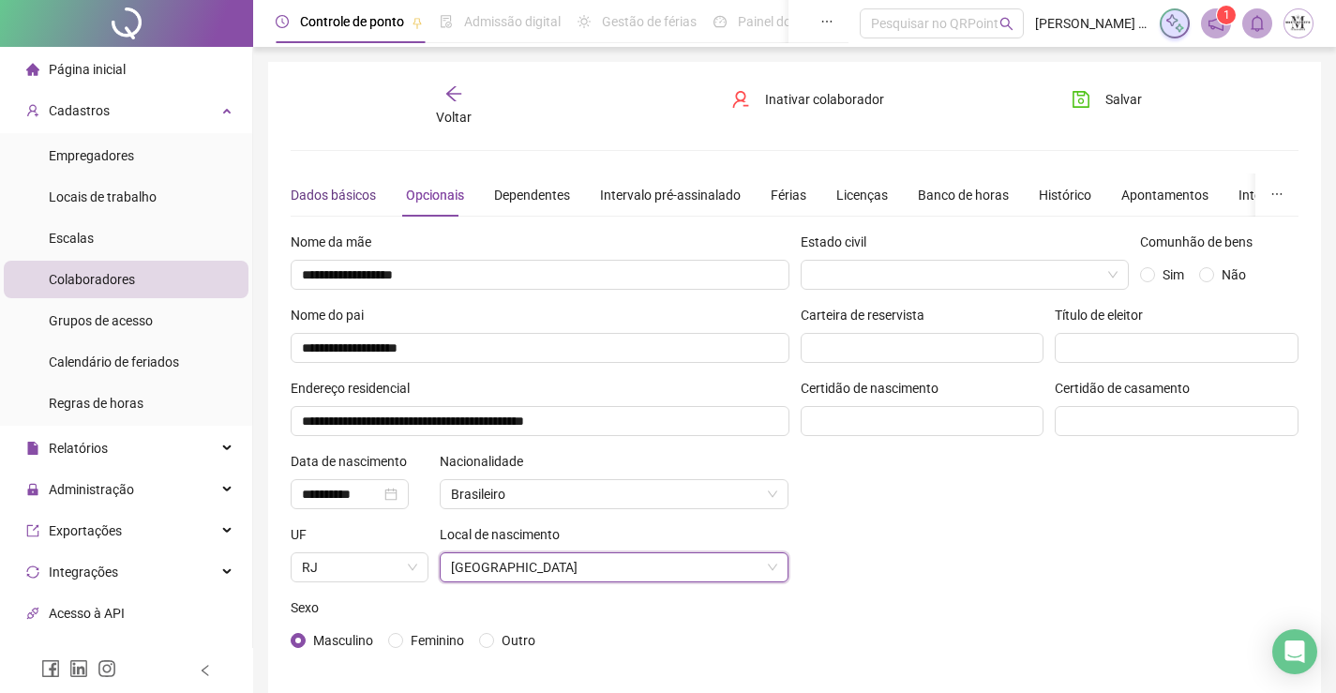
click at [308, 198] on div "Dados básicos" at bounding box center [333, 195] width 85 height 21
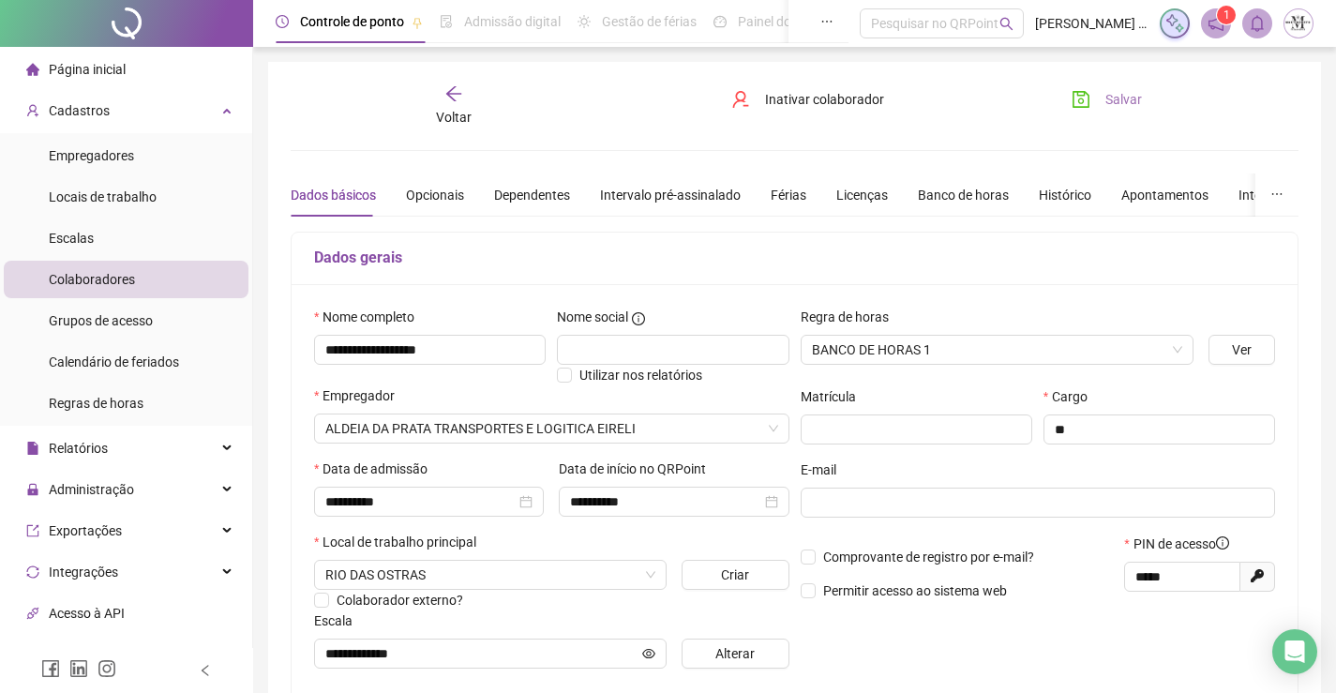
click at [1089, 98] on icon "save" at bounding box center [1081, 99] width 17 height 17
click at [451, 98] on icon "arrow-left" at bounding box center [453, 93] width 15 height 15
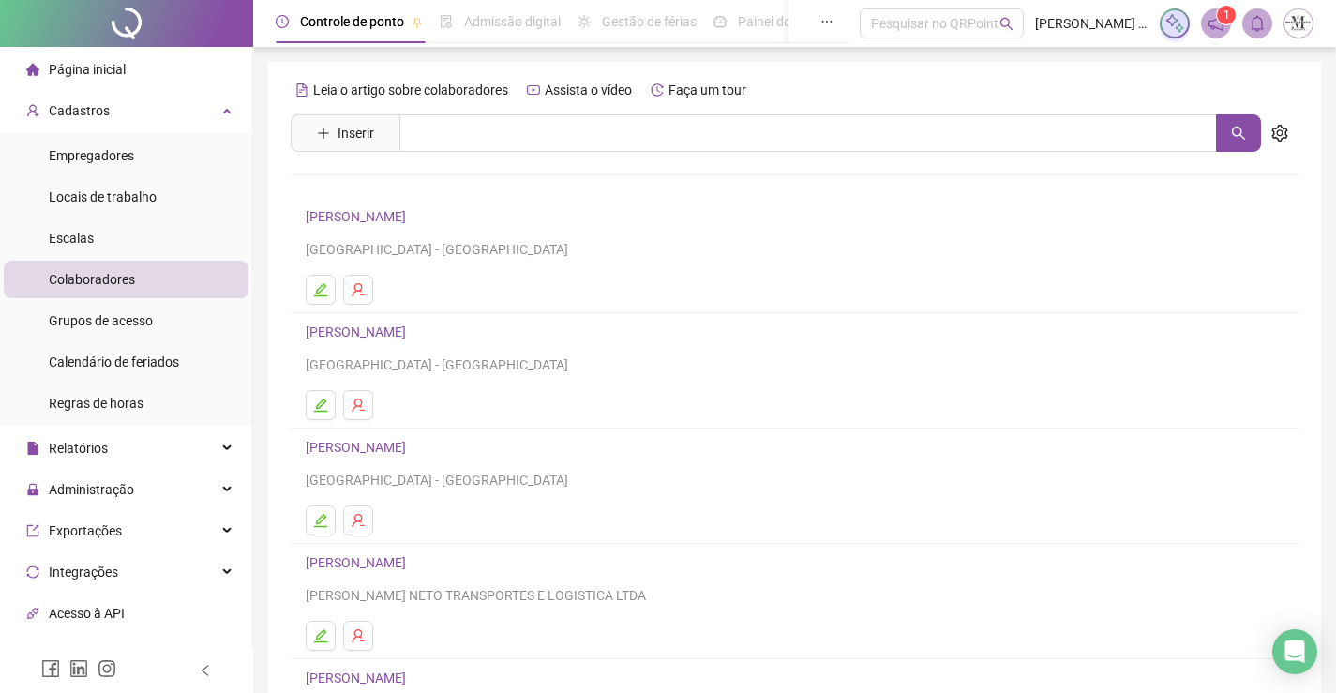
click at [384, 334] on link "CARLOS HEBERT SILVA" at bounding box center [359, 331] width 106 height 15
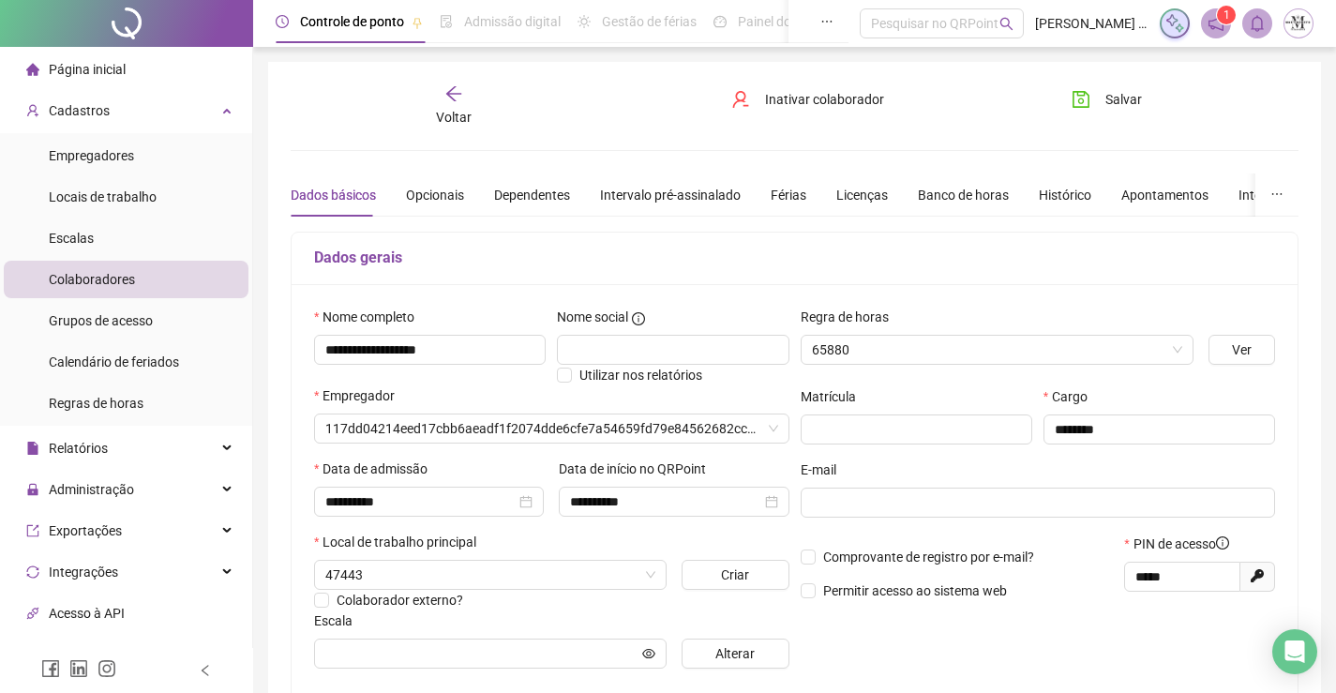
type input "**********"
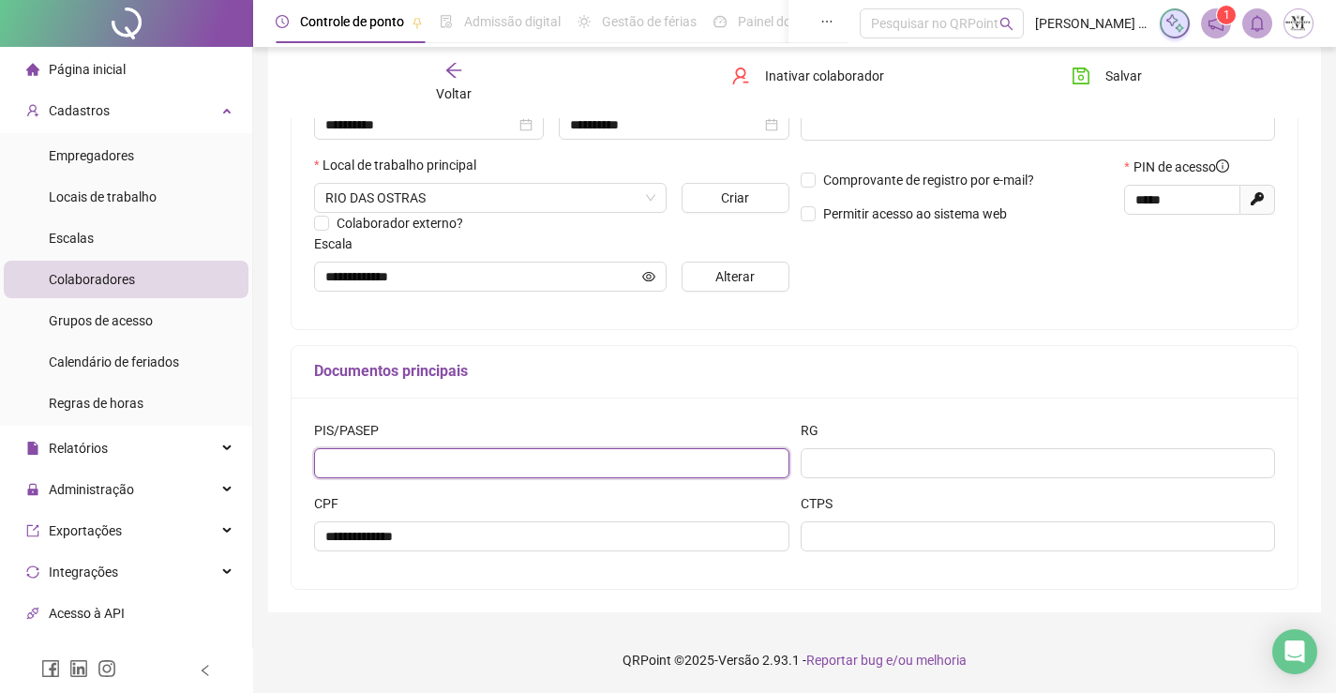
click at [476, 469] on input "text" at bounding box center [551, 463] width 475 height 30
type input "**********"
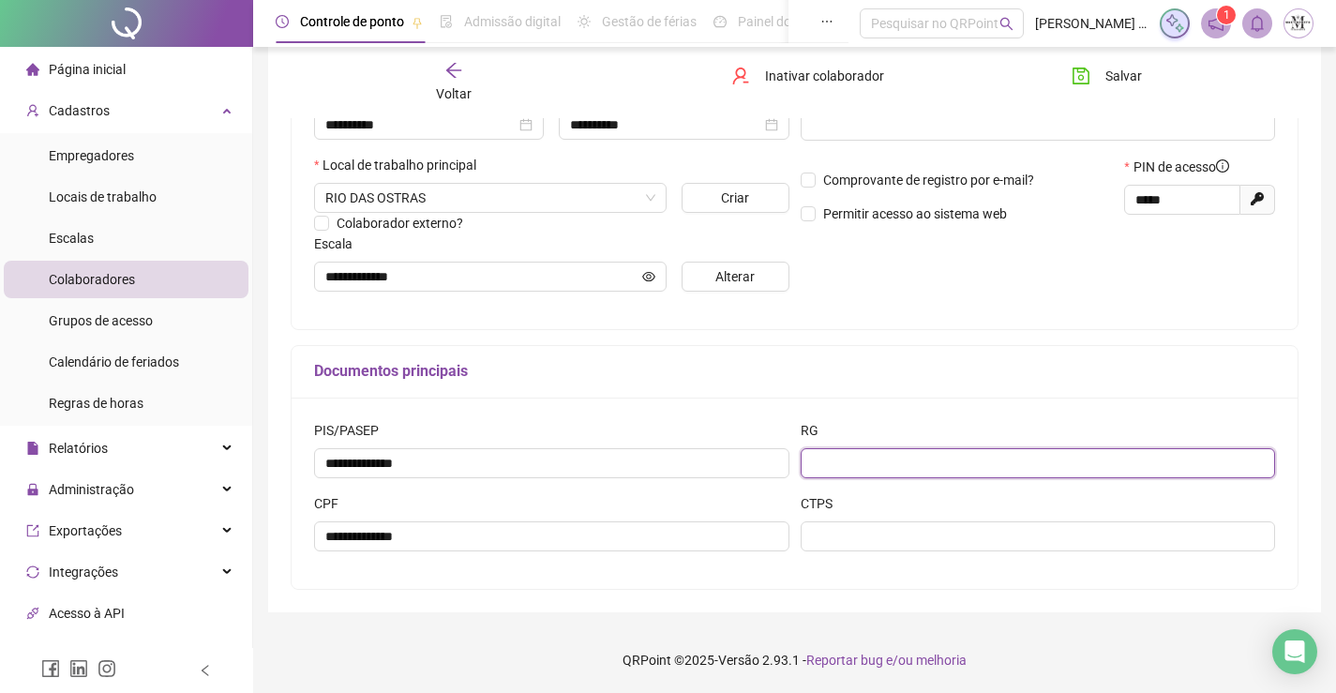
click at [865, 458] on input "text" at bounding box center [1038, 463] width 475 height 30
click at [827, 461] on input "*********" at bounding box center [1038, 463] width 475 height 30
click at [852, 464] on input "**********" at bounding box center [1038, 463] width 475 height 30
click at [878, 462] on input "**********" at bounding box center [1038, 463] width 475 height 30
type input "**********"
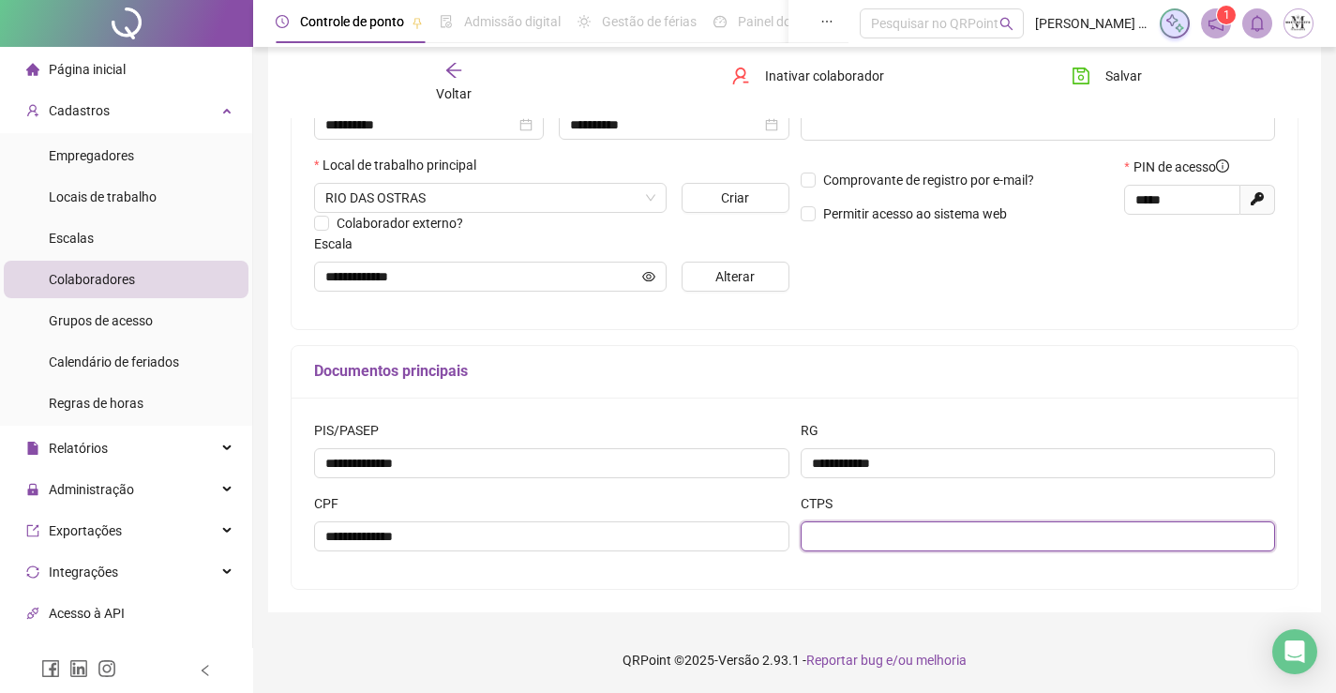
click at [891, 537] on input "text" at bounding box center [1038, 536] width 475 height 30
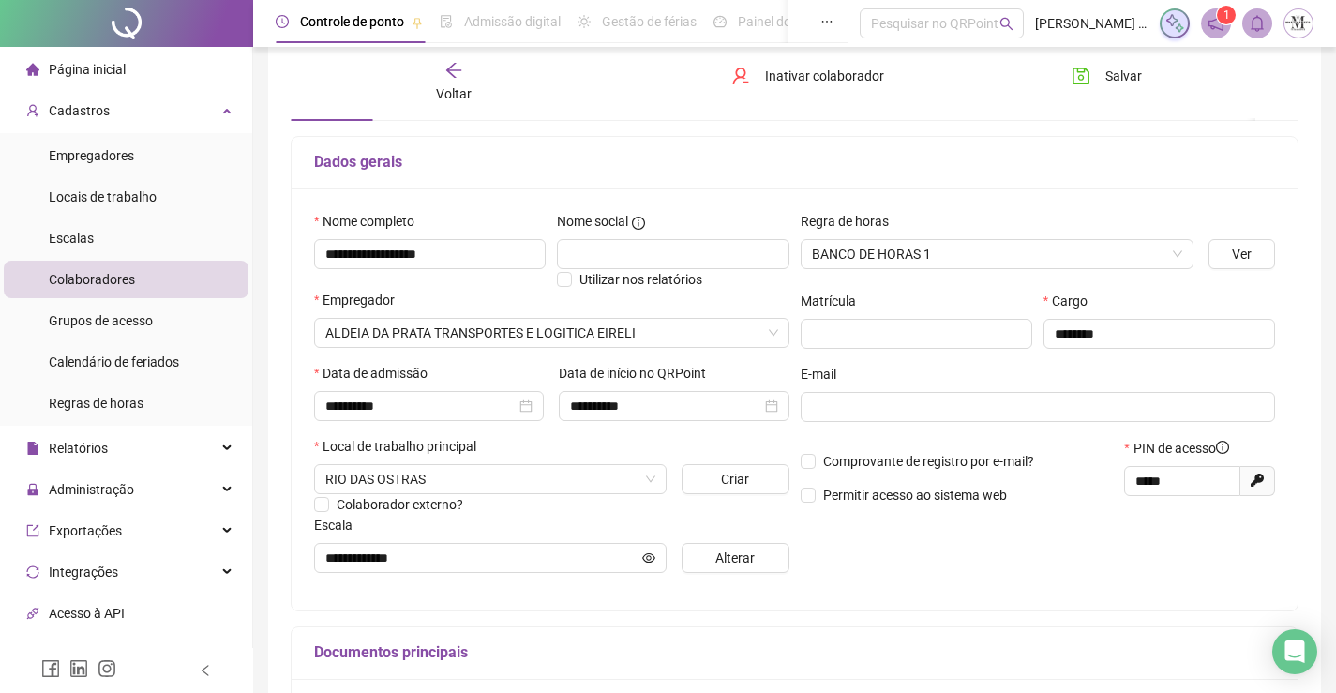
scroll to position [0, 0]
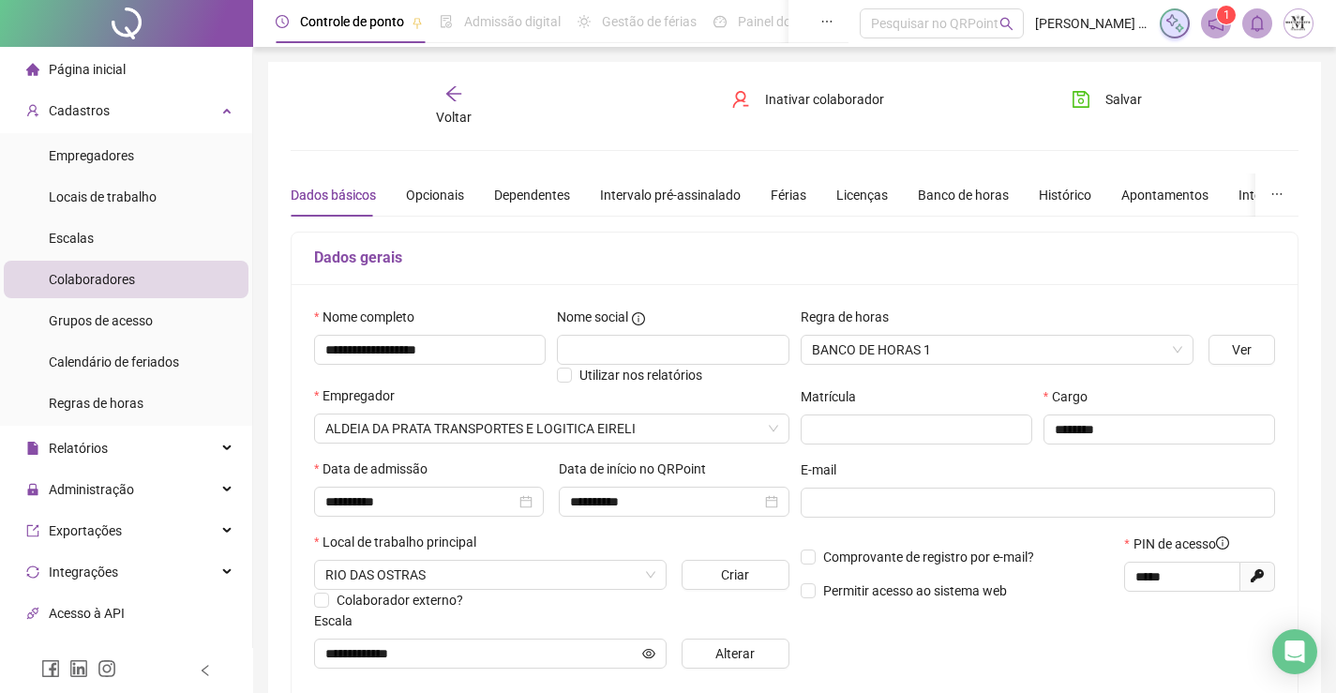
type input "**********"
click at [452, 191] on div "Opcionais" at bounding box center [435, 195] width 58 height 21
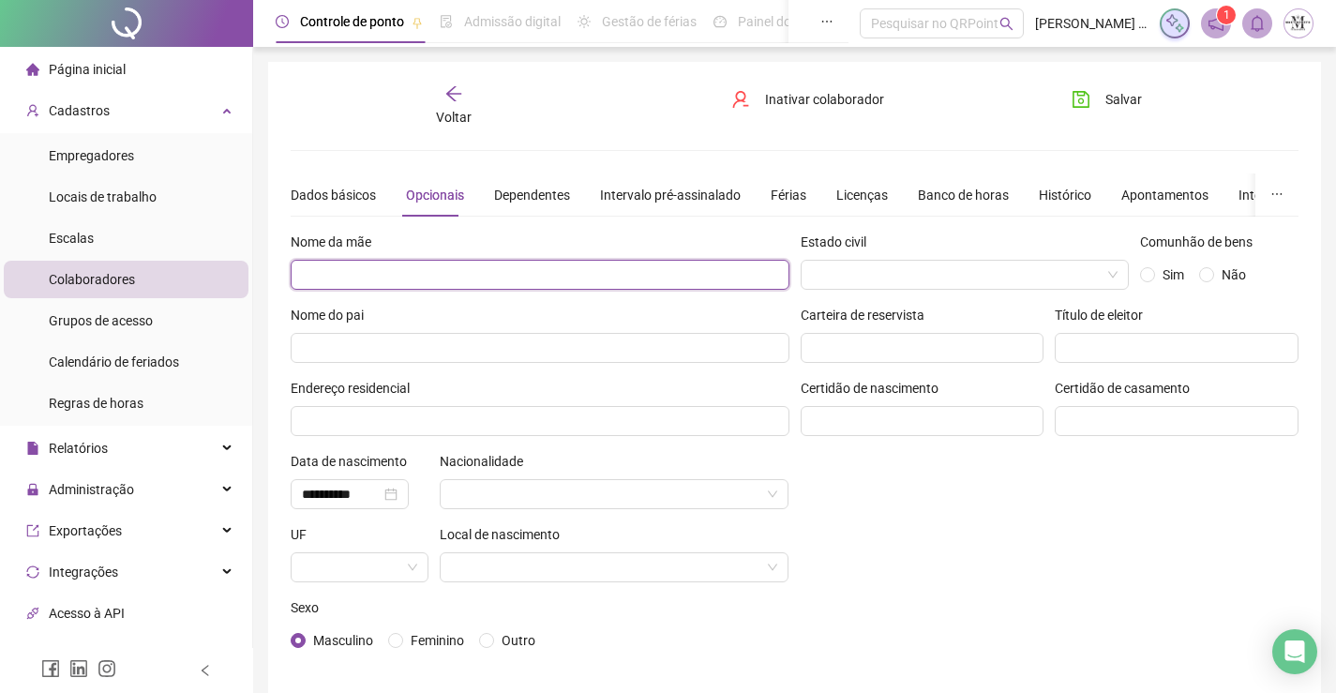
click at [533, 273] on input "text" at bounding box center [540, 275] width 499 height 30
click at [397, 281] on input "**********" at bounding box center [540, 275] width 499 height 30
click at [389, 272] on input "**********" at bounding box center [540, 275] width 499 height 30
type input "**********"
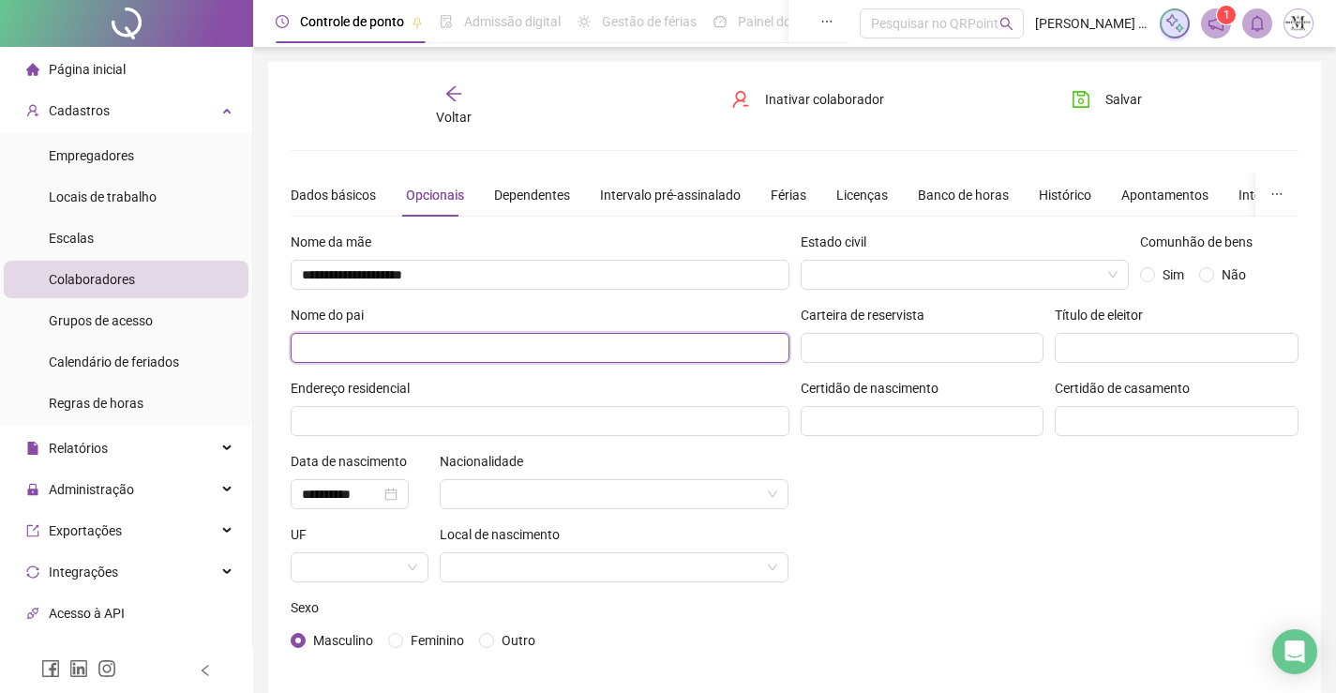
click at [431, 339] on input "text" at bounding box center [540, 348] width 499 height 30
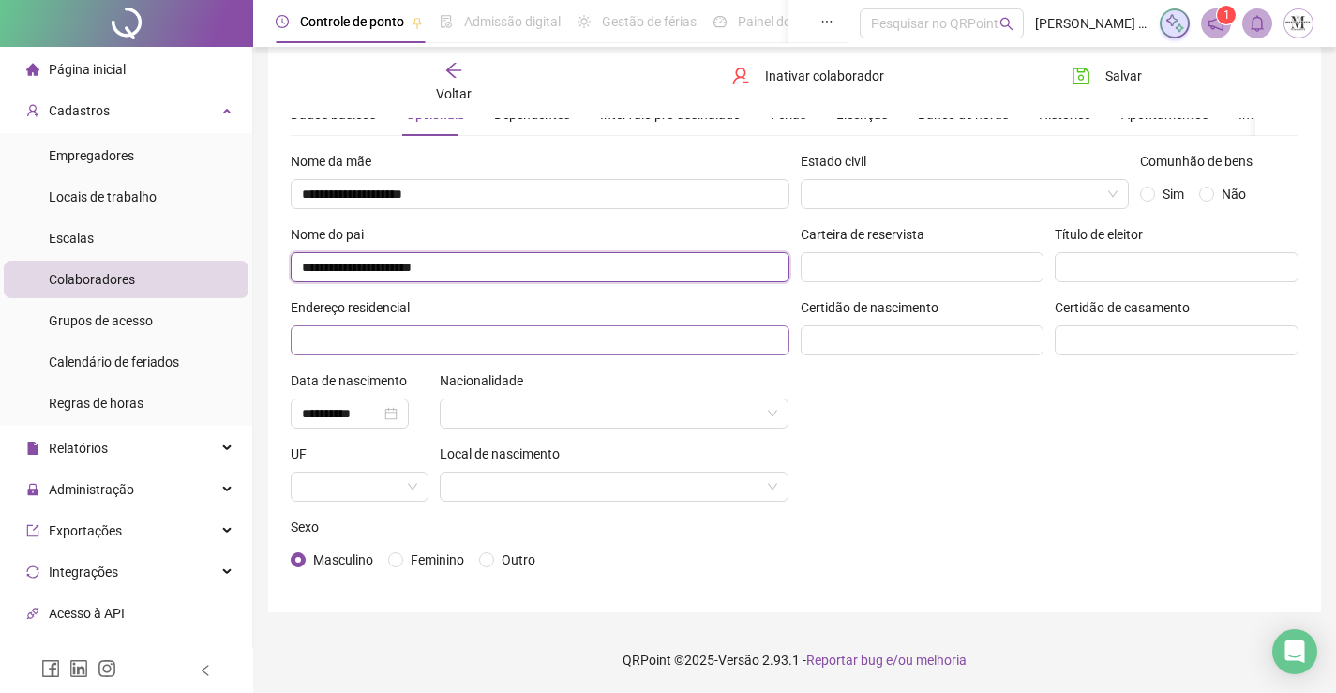
type input "**********"
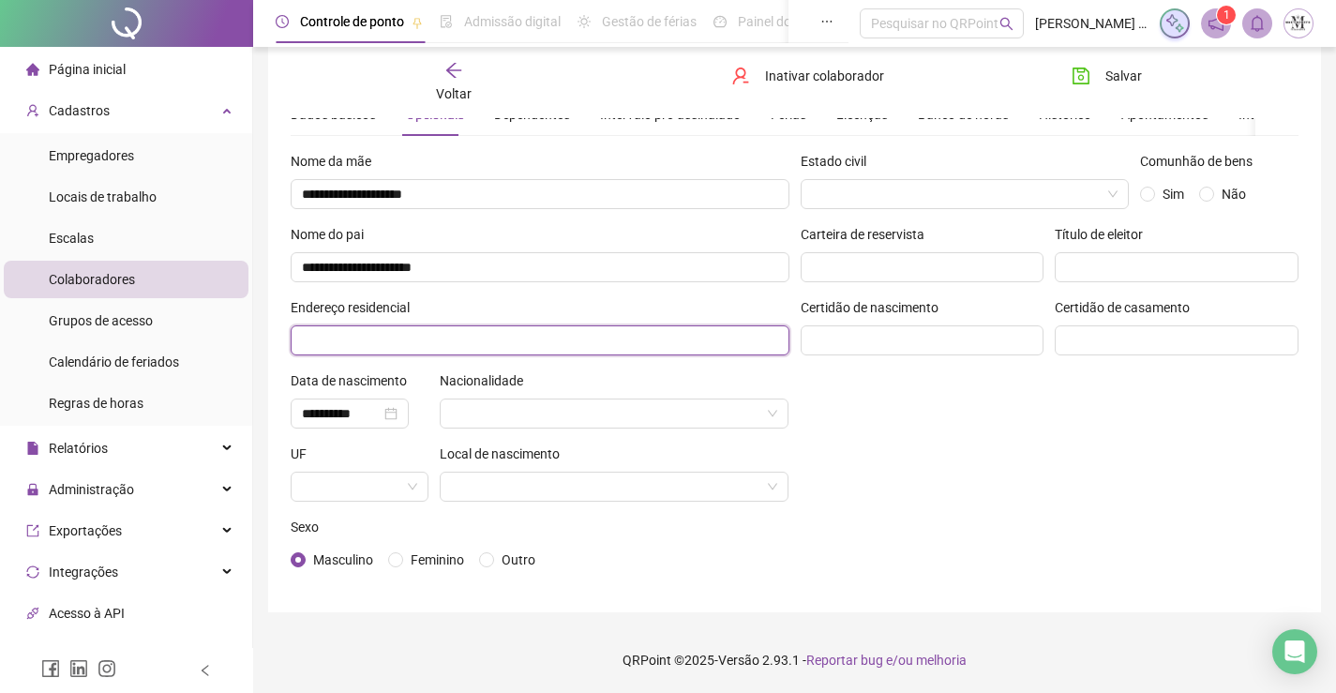
click at [419, 344] on input "text" at bounding box center [540, 340] width 499 height 30
type input "**********"
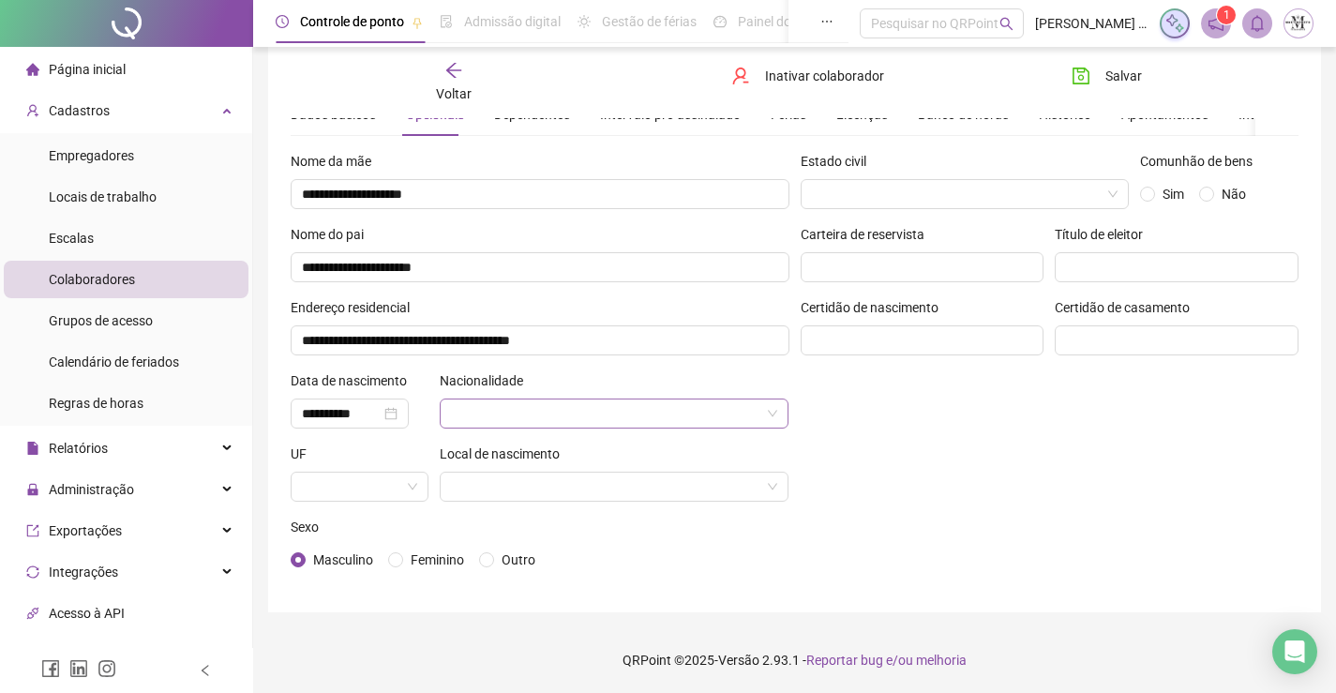
click at [564, 401] on input "search" at bounding box center [606, 413] width 310 height 28
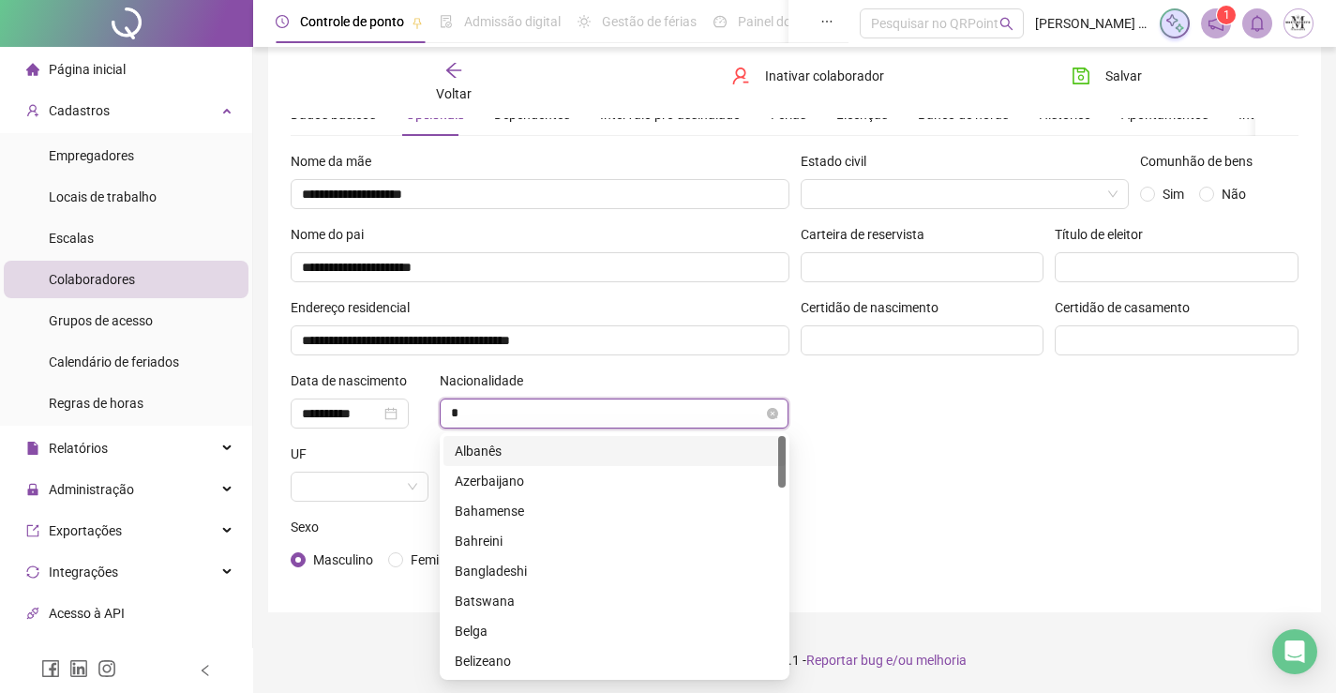
type input "**"
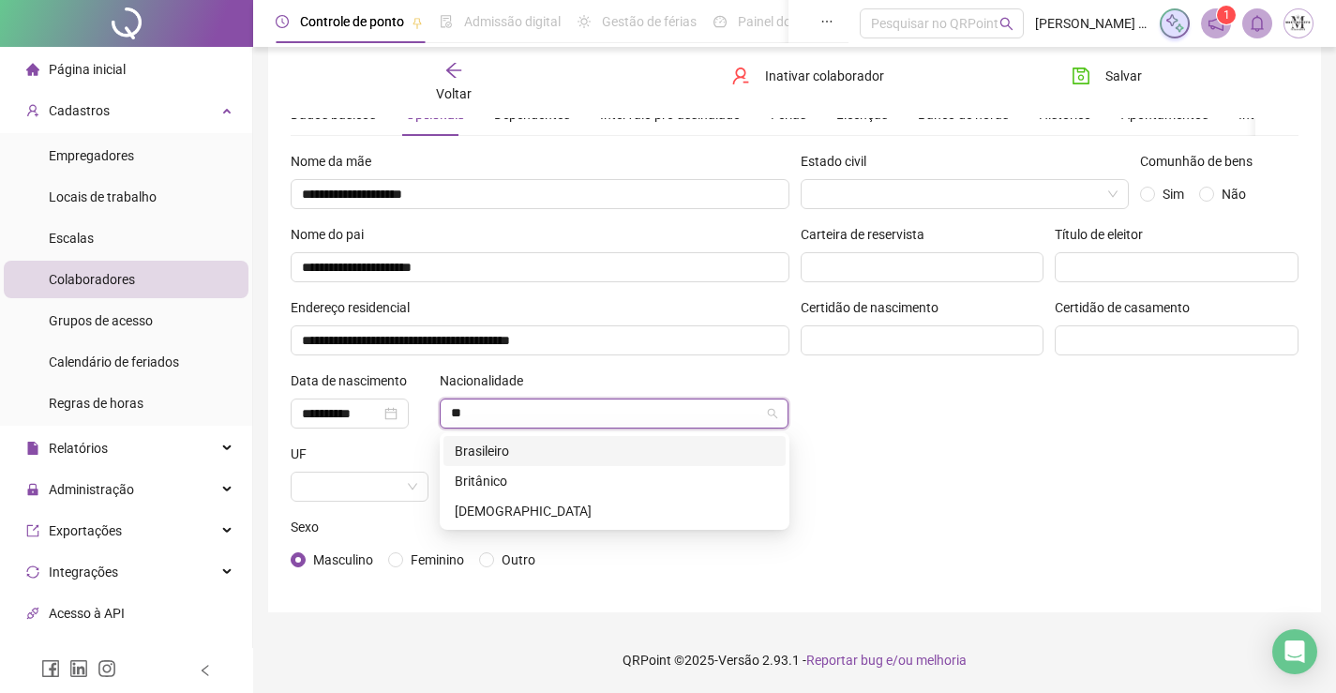
click at [511, 443] on div "Brasileiro" at bounding box center [615, 451] width 320 height 21
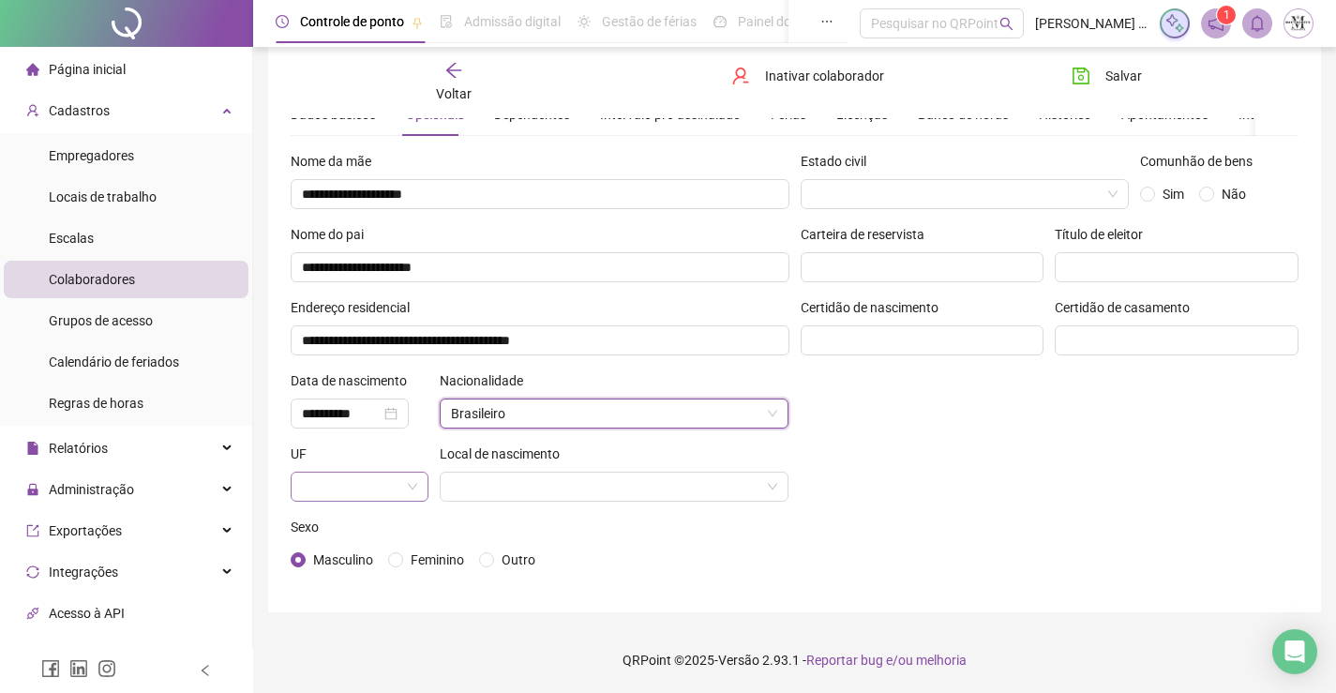
click at [413, 487] on span at bounding box center [359, 487] width 115 height 28
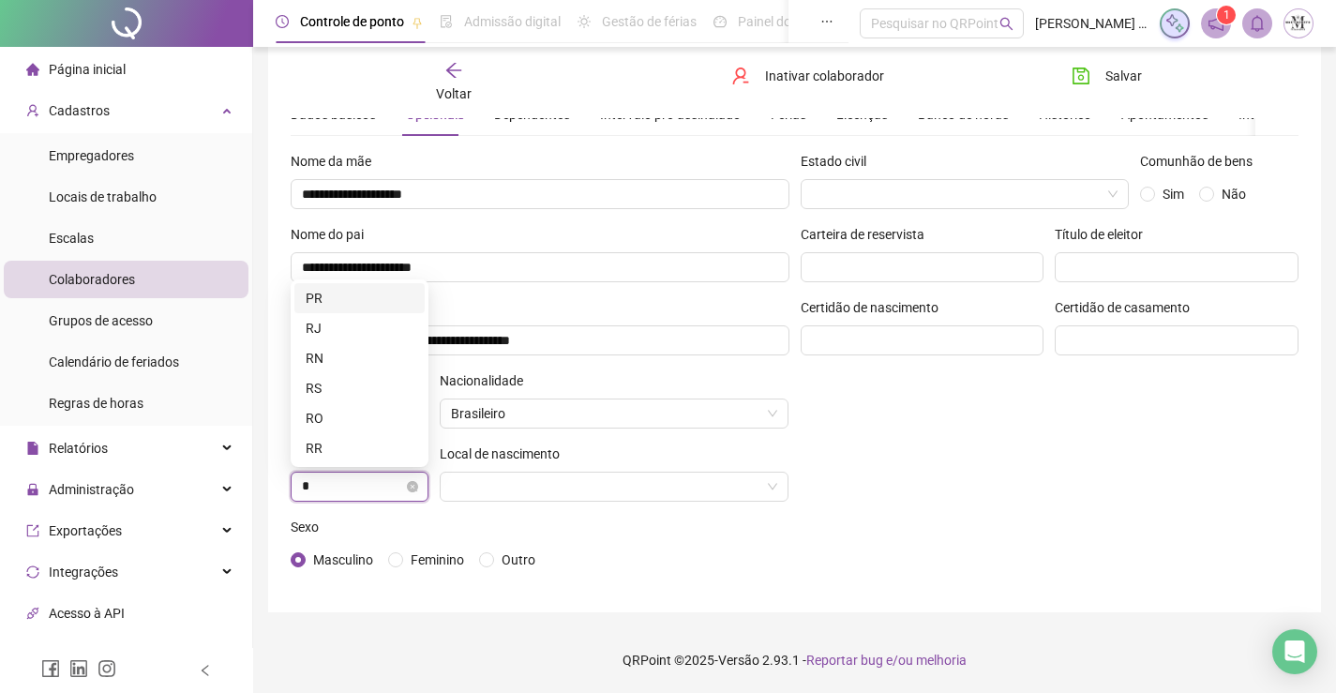
type input "**"
click at [347, 446] on div "RJ" at bounding box center [360, 448] width 108 height 21
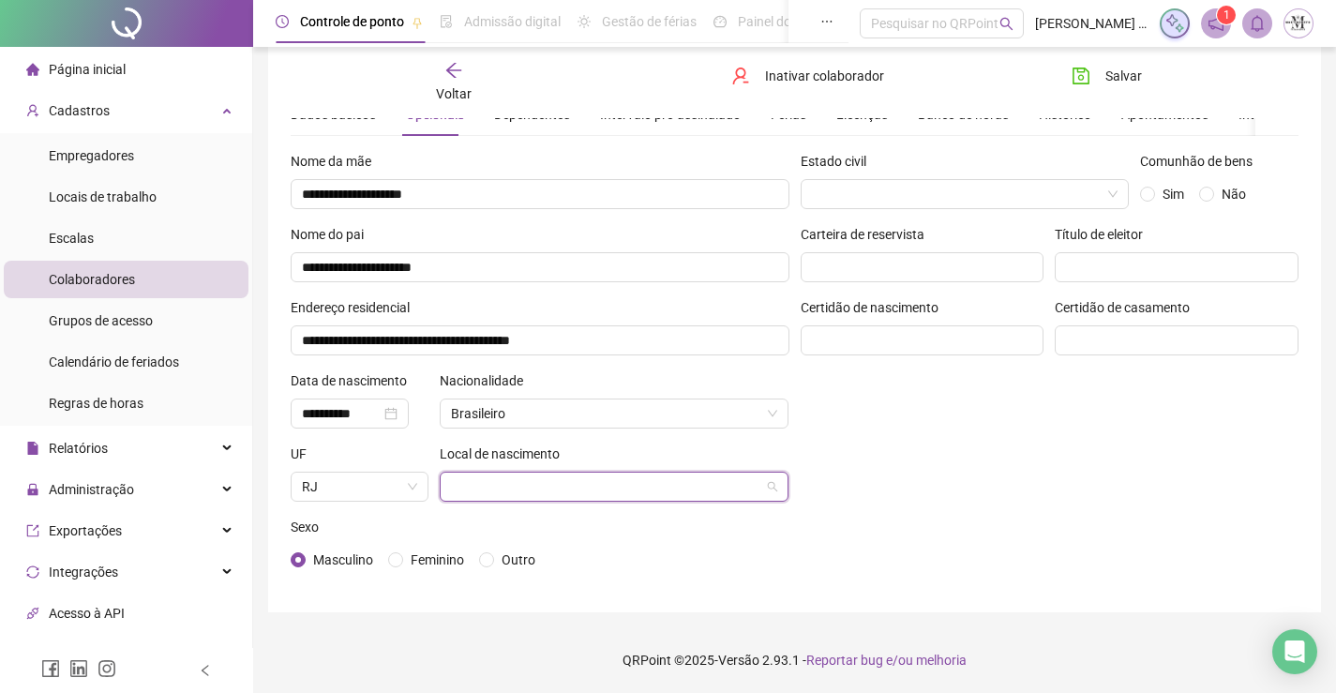
click at [595, 495] on input "search" at bounding box center [606, 487] width 310 height 28
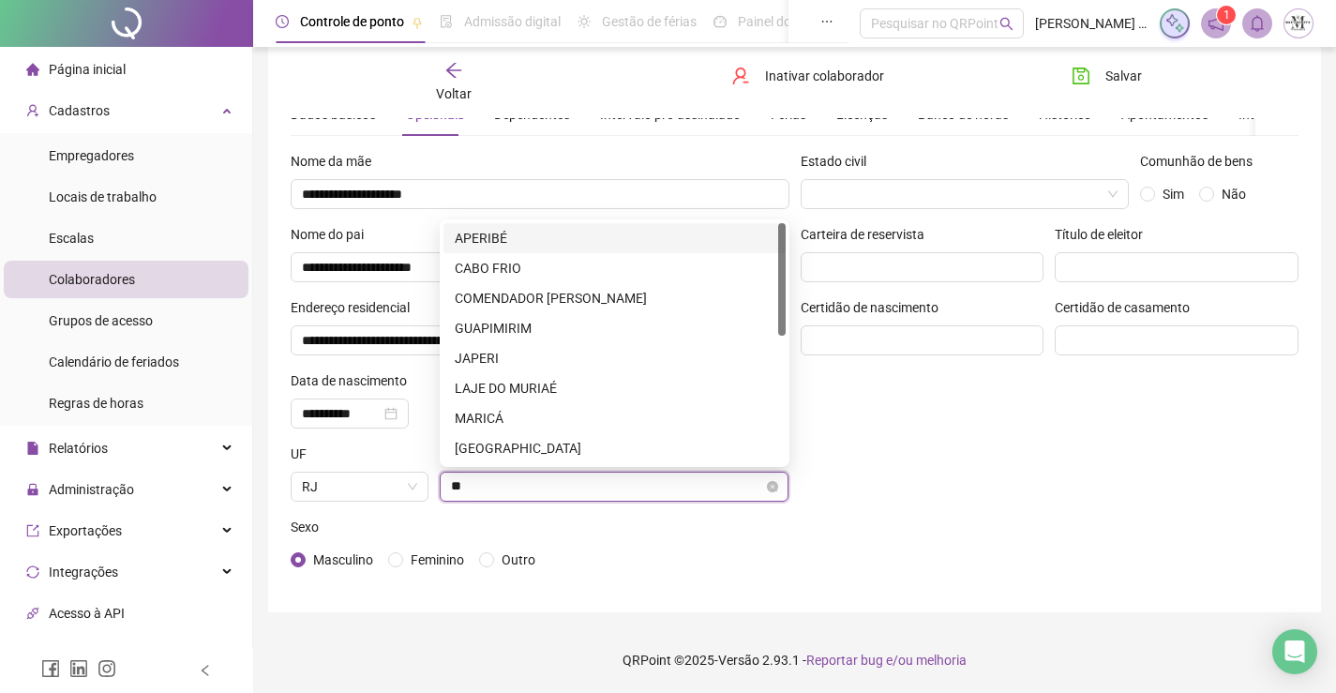
type input "***"
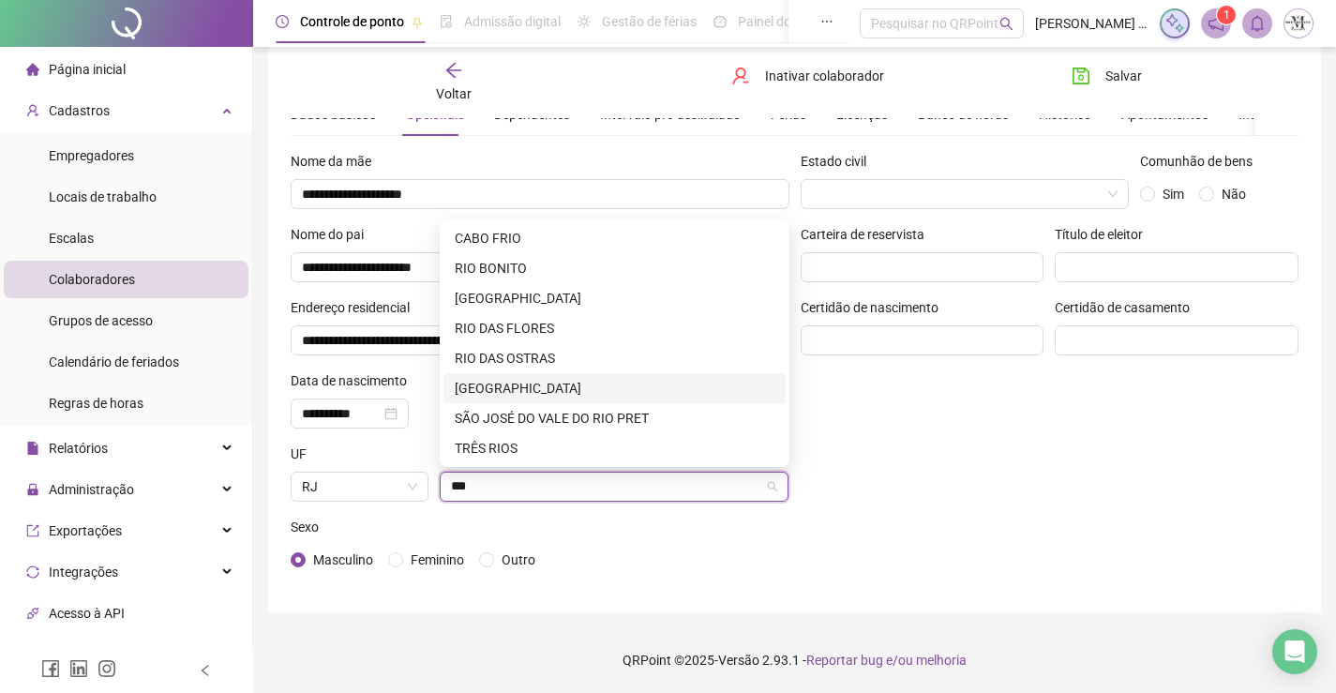
click at [538, 380] on div "RIO DE JANEIRO" at bounding box center [615, 388] width 320 height 21
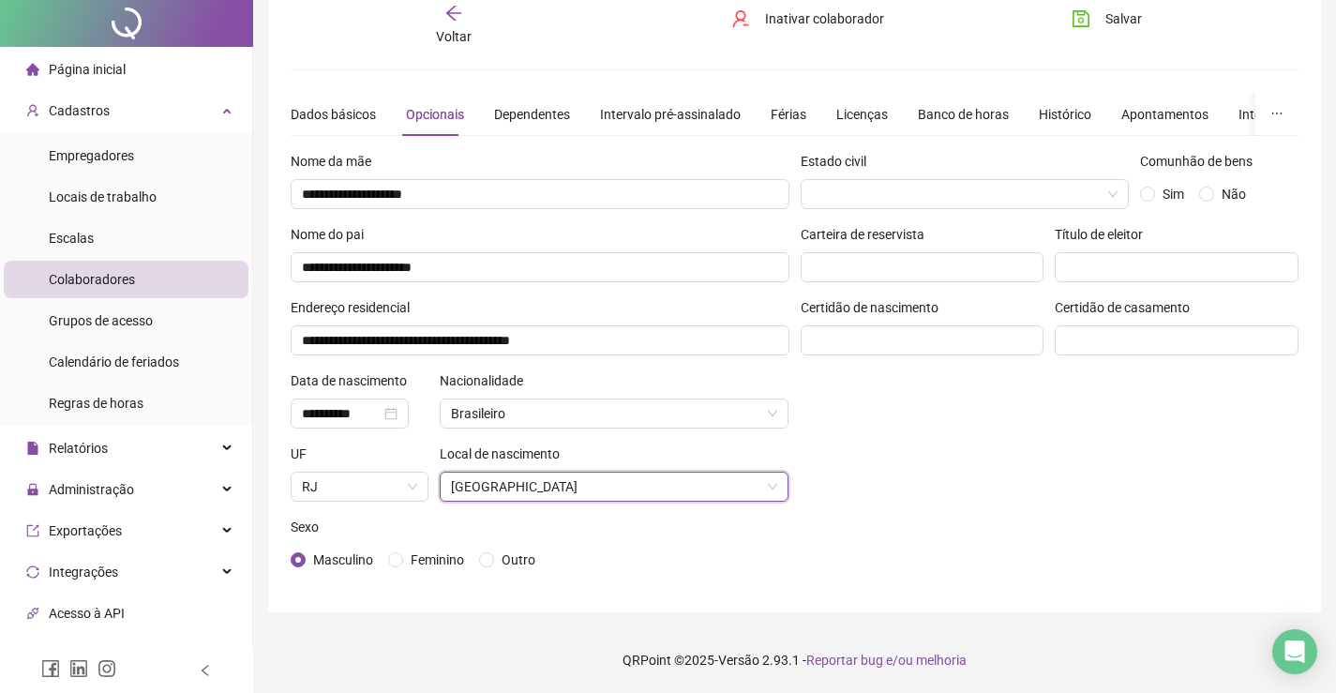
scroll to position [0, 0]
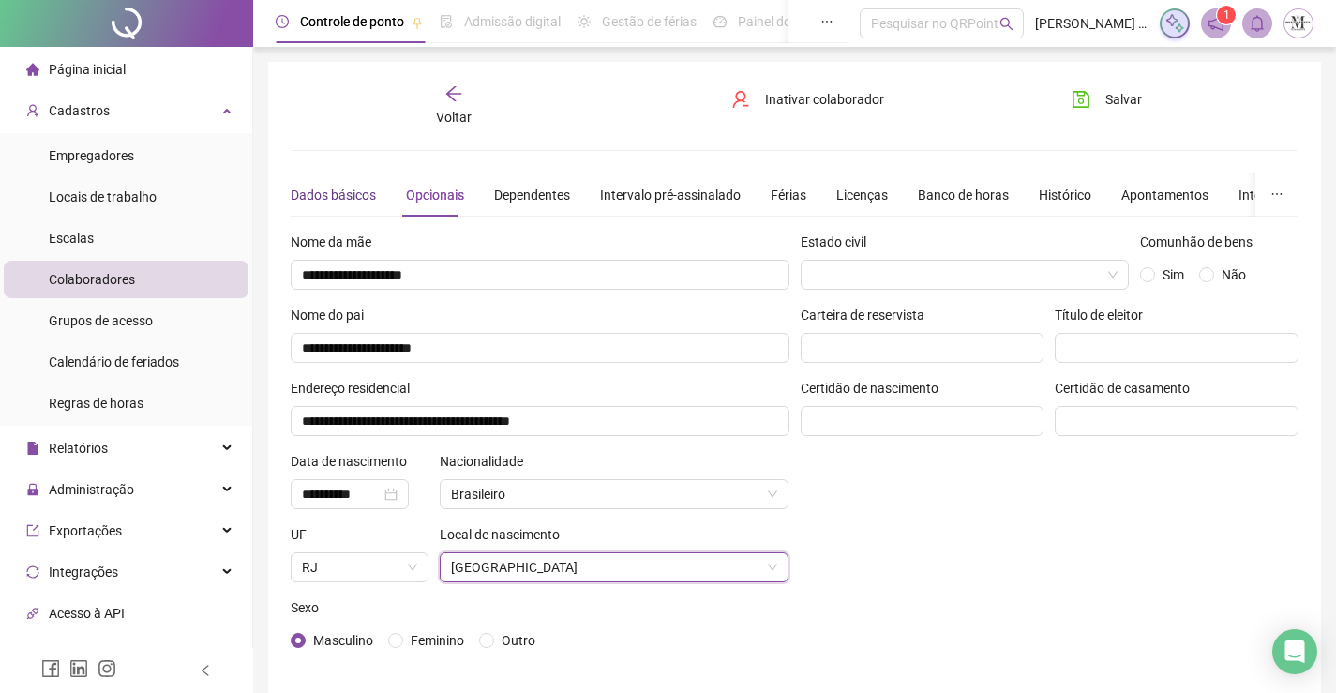
click at [338, 202] on div "Dados básicos" at bounding box center [333, 195] width 85 height 21
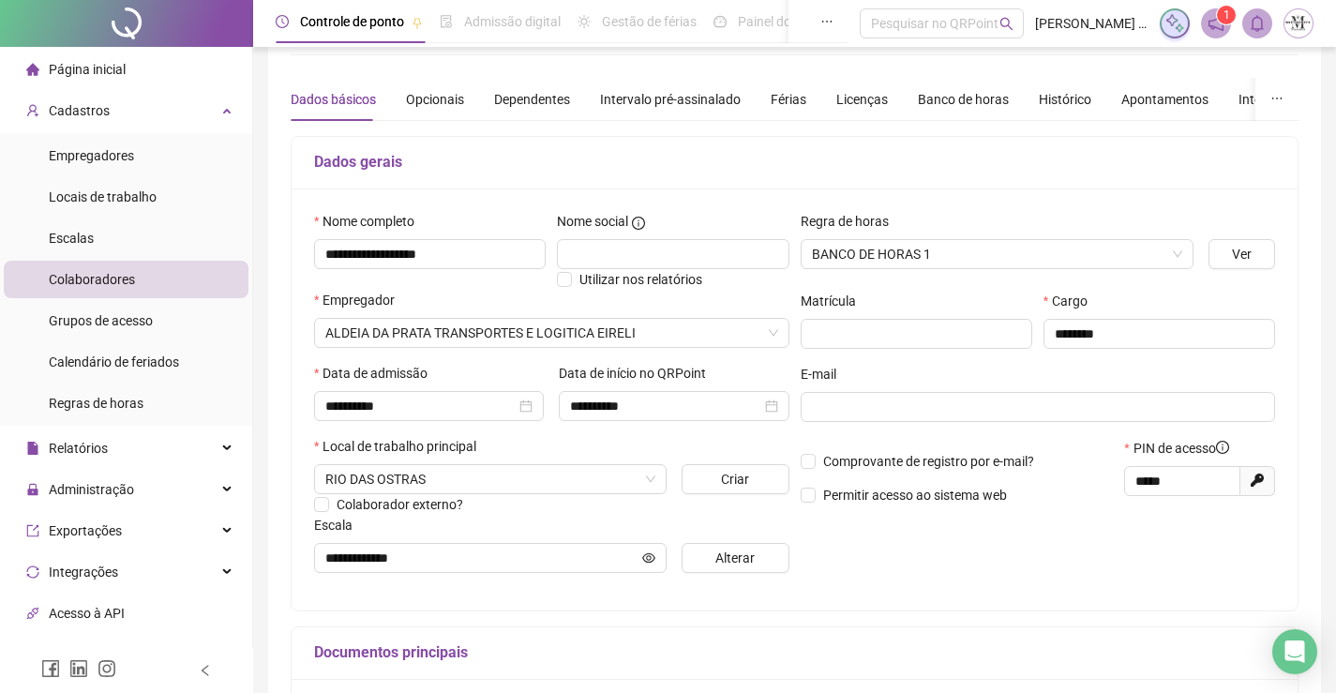
scroll to position [2, 0]
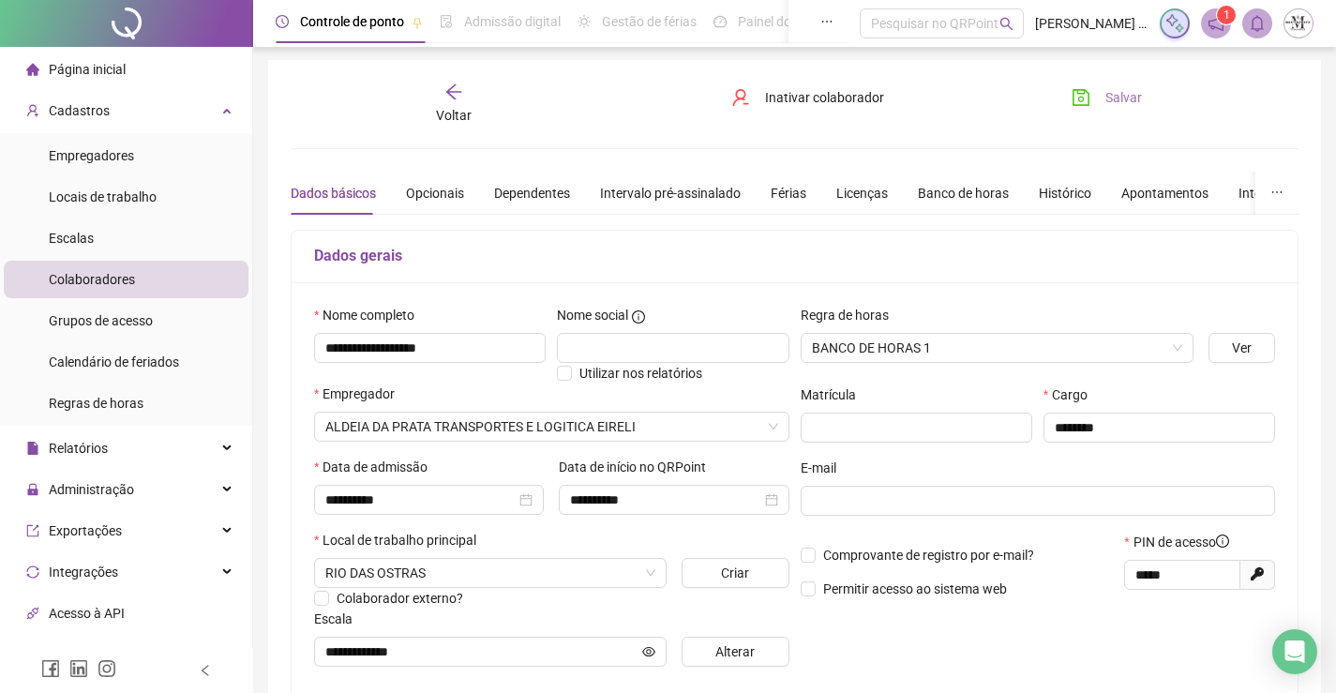
click at [1103, 95] on button "Salvar" at bounding box center [1107, 98] width 98 height 30
click at [471, 102] on div "Voltar" at bounding box center [454, 104] width 156 height 43
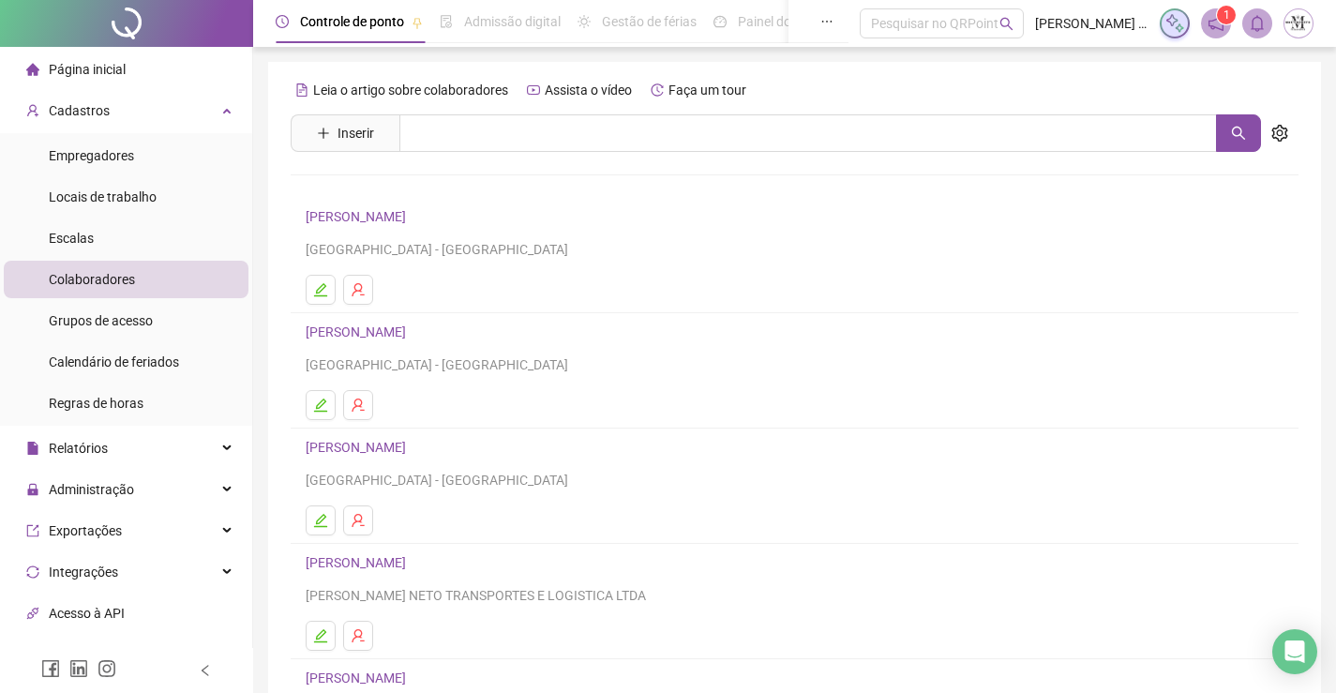
scroll to position [188, 0]
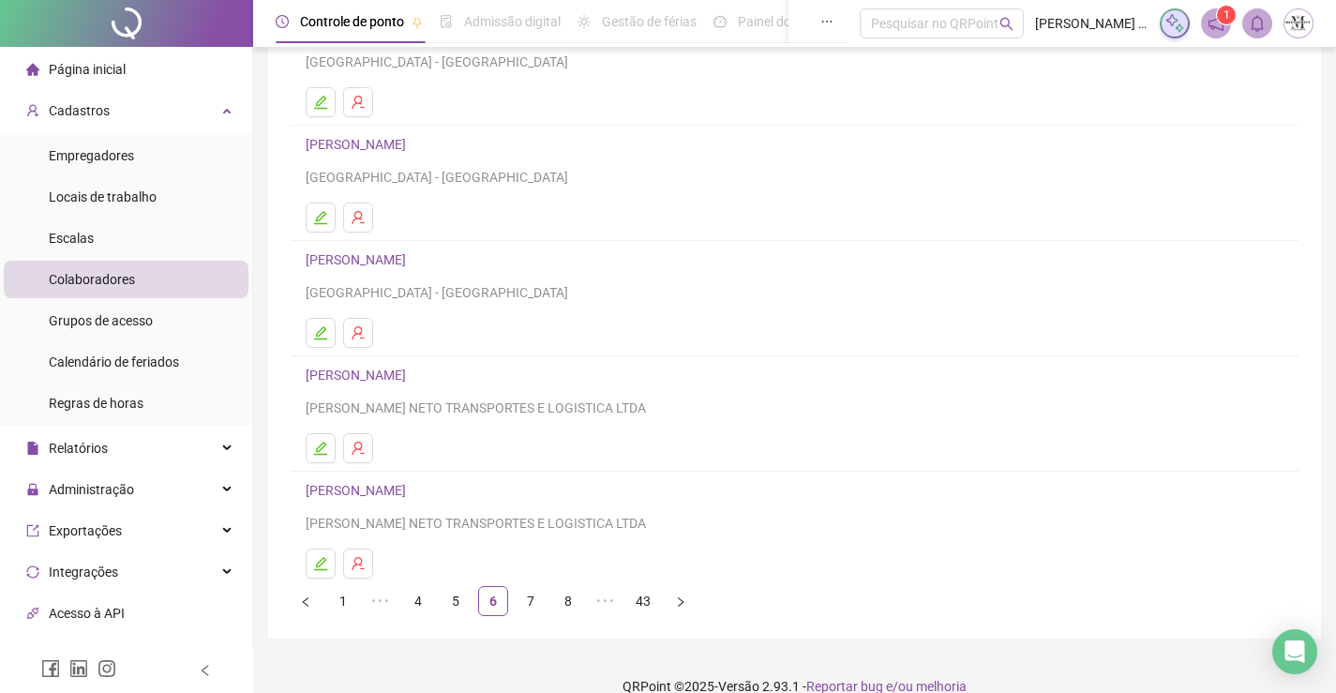
click at [411, 263] on link "CARLOS HENRIQUE ALVES PEREIRA DIAS" at bounding box center [359, 259] width 106 height 15
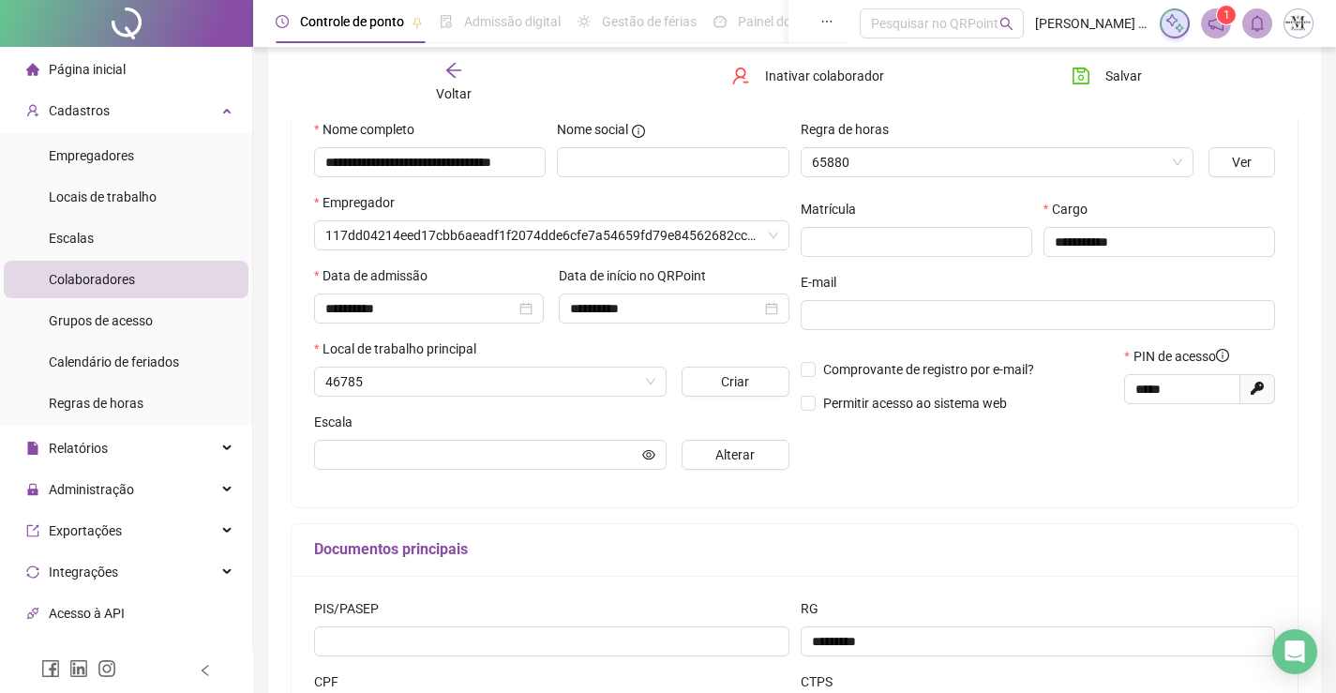
scroll to position [197, 0]
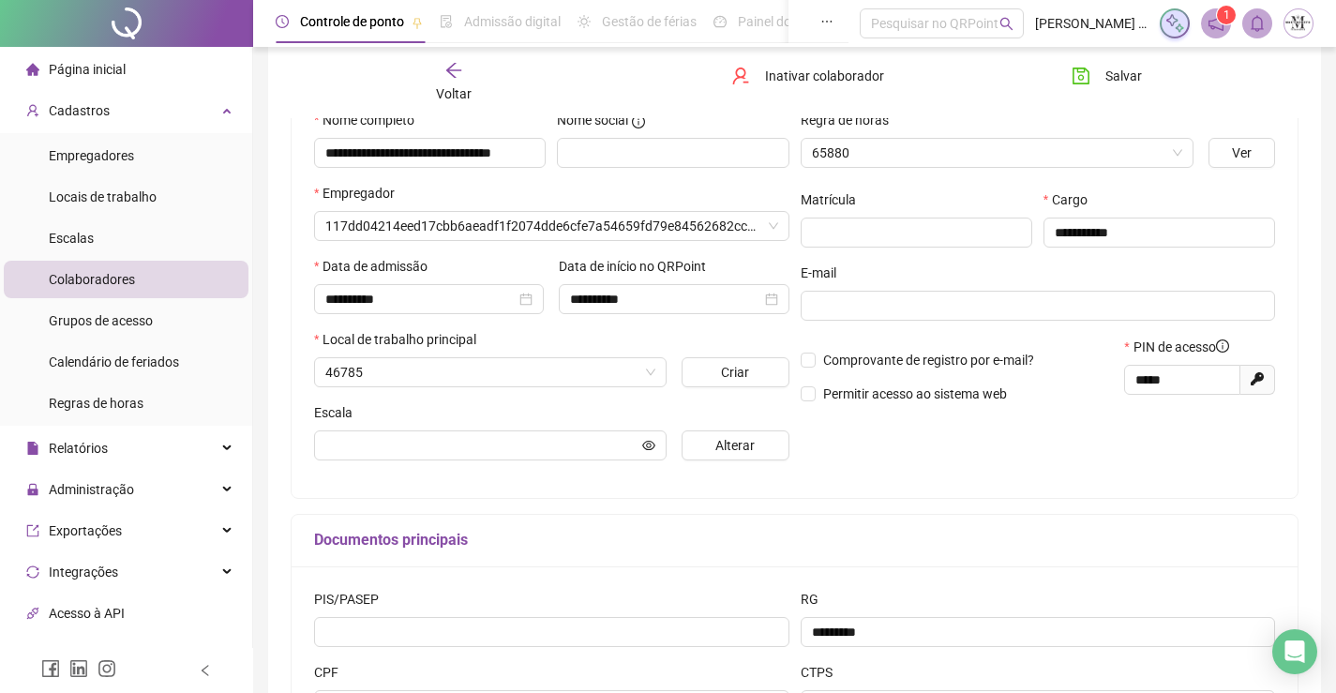
type input "**********"
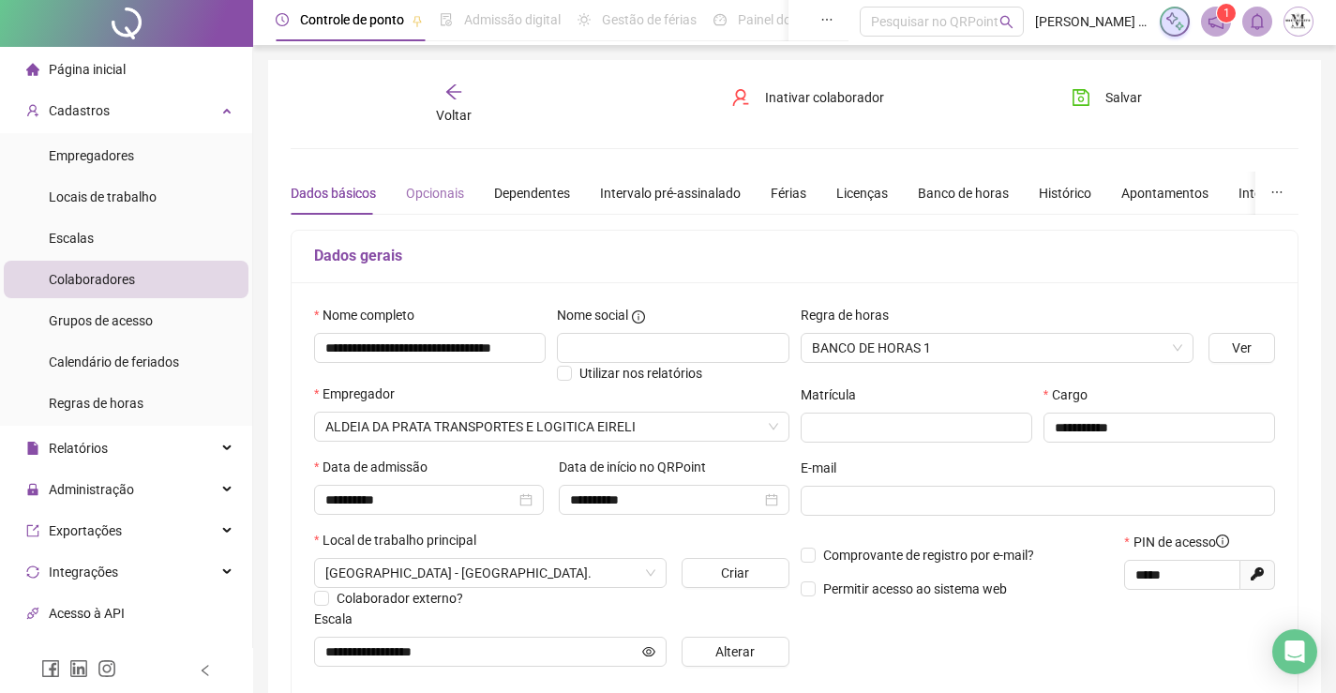
scroll to position [0, 0]
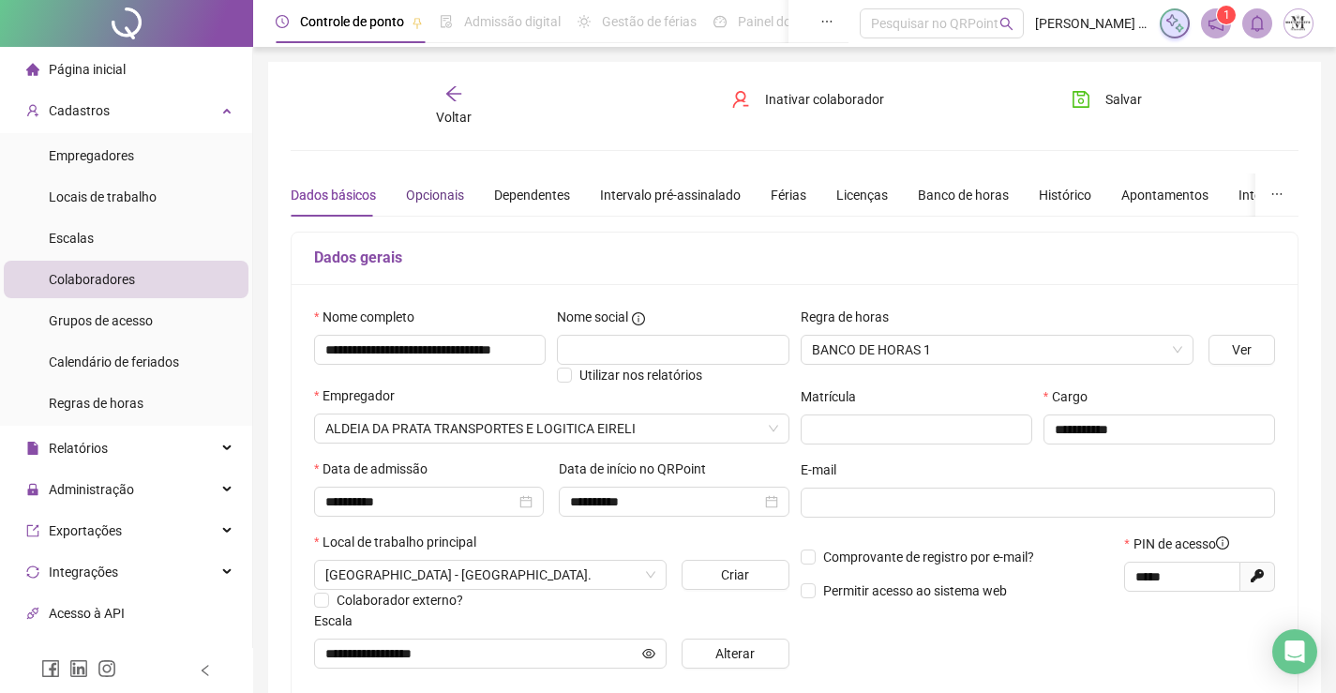
click at [448, 199] on div "Opcionais" at bounding box center [435, 195] width 58 height 21
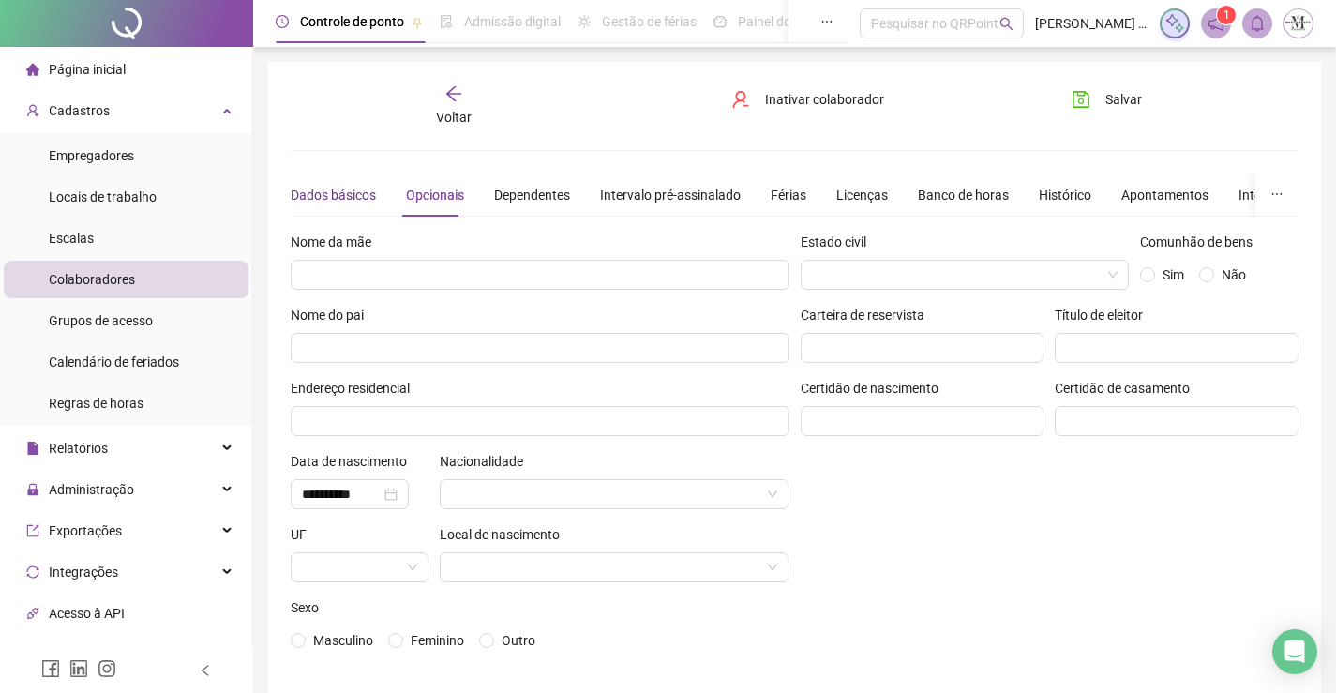
click at [365, 196] on div "Dados básicos" at bounding box center [333, 195] width 85 height 21
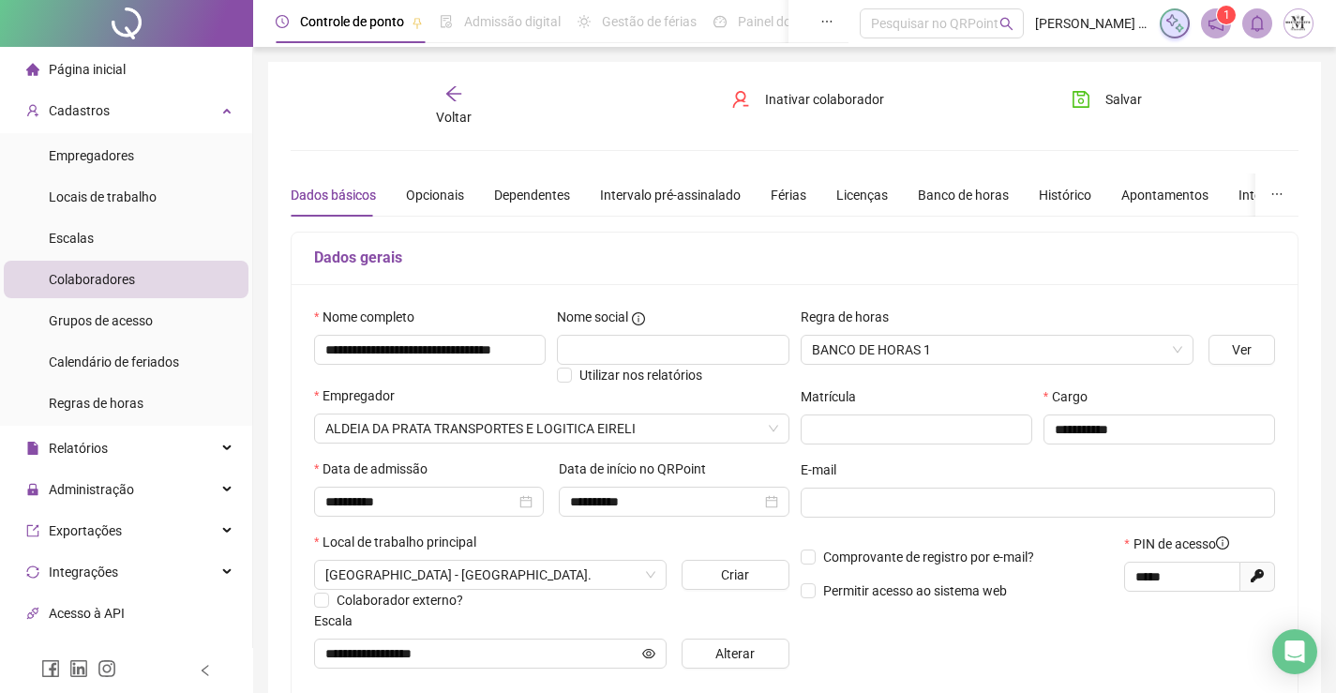
click at [454, 110] on span "Voltar" at bounding box center [454, 117] width 36 height 15
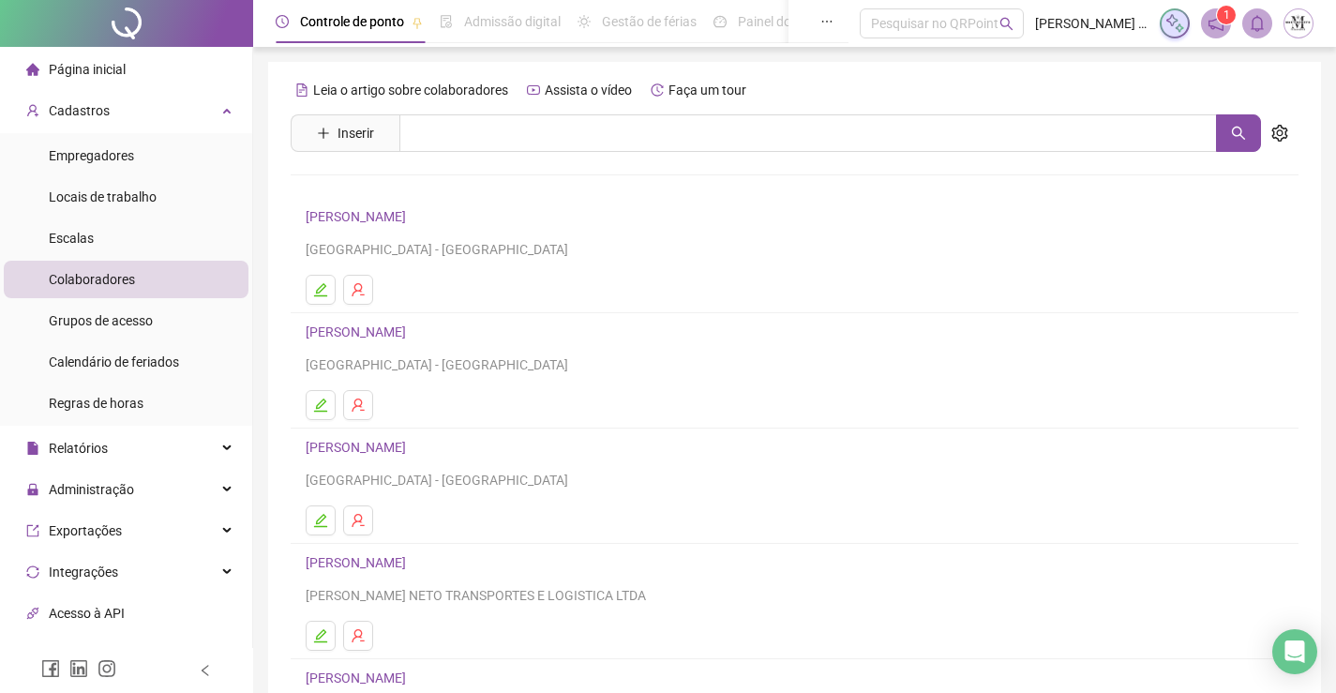
scroll to position [94, 0]
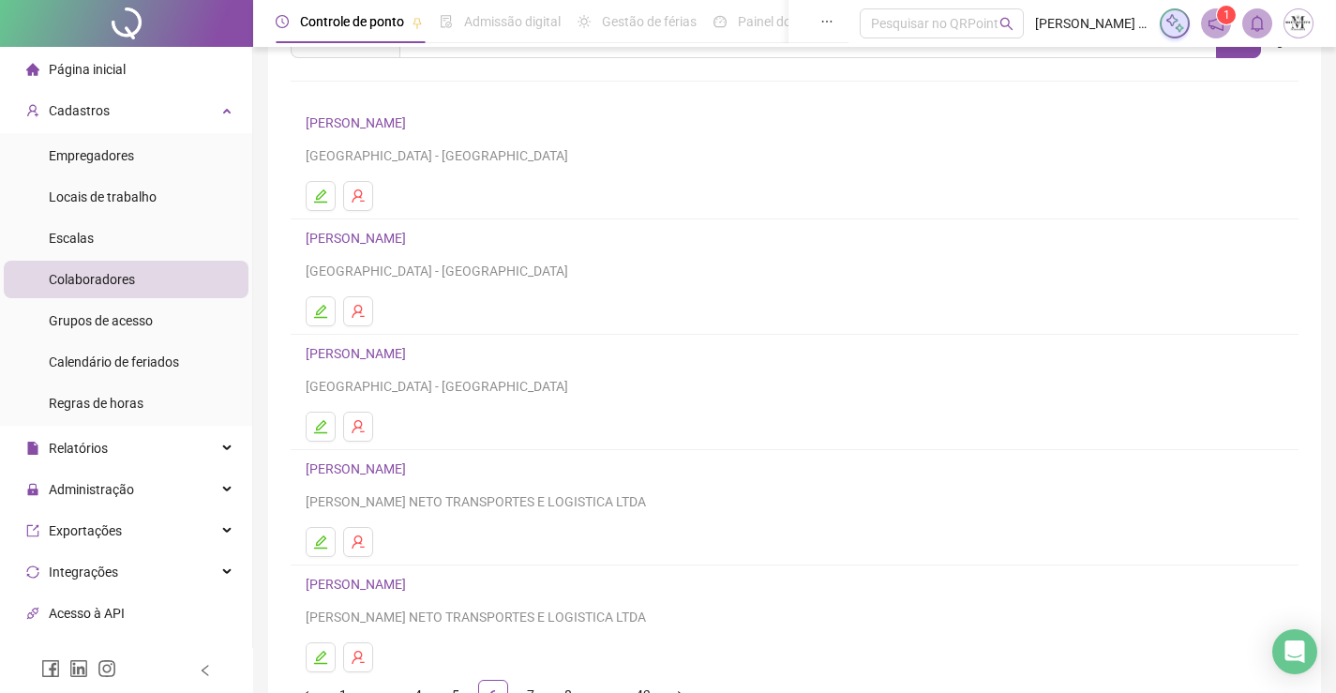
click at [412, 462] on link "CARLOS HENRIQUE DO NASCIMENTO CARNEIRO" at bounding box center [359, 468] width 106 height 15
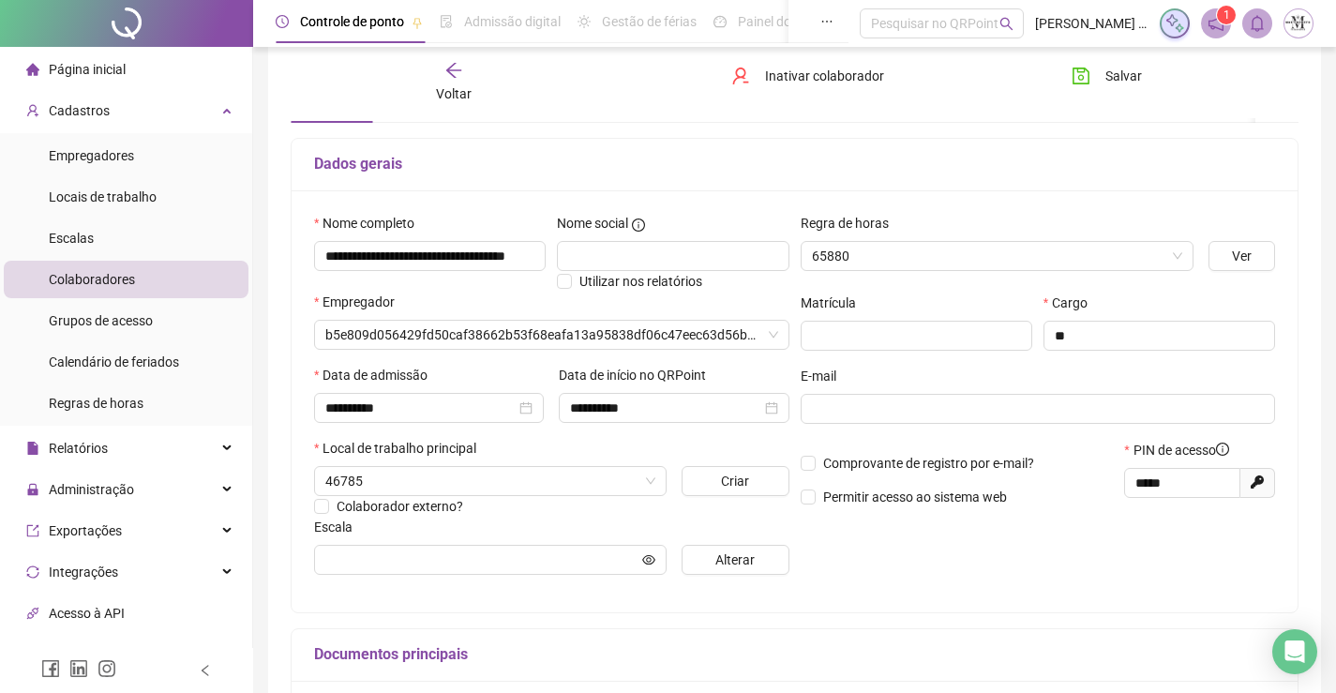
scroll to position [103, 0]
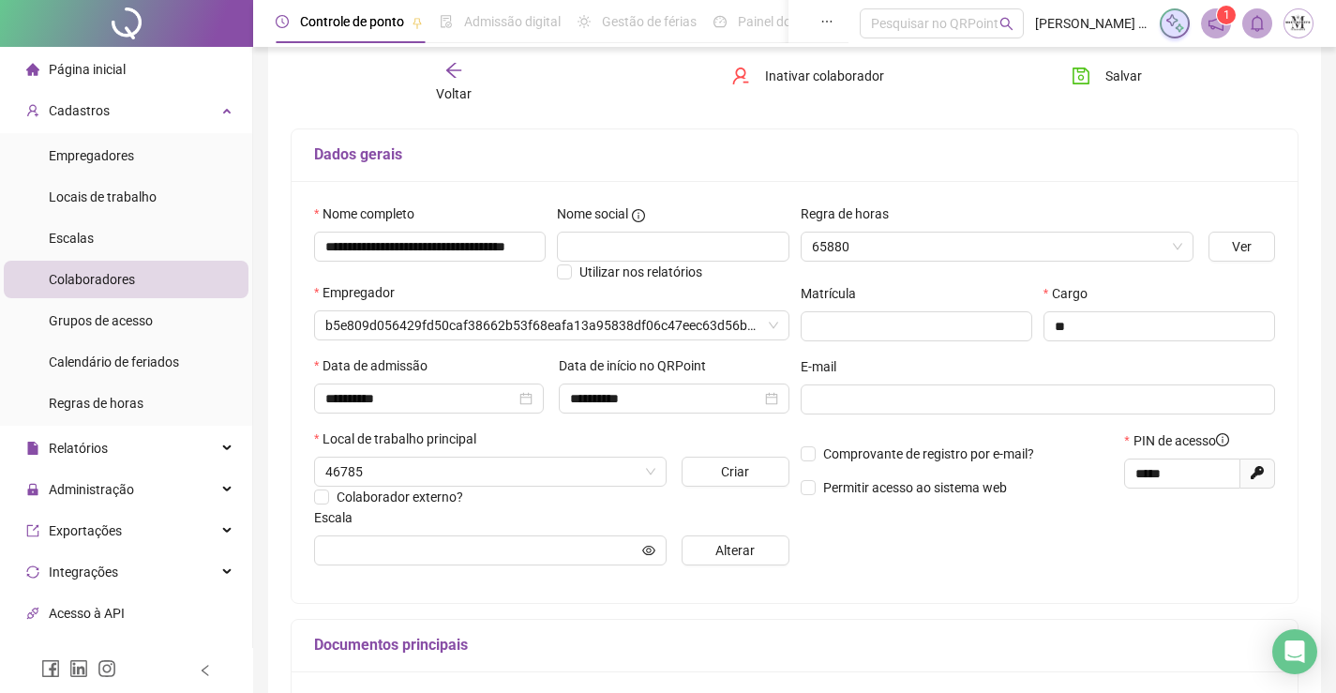
type input "**********"
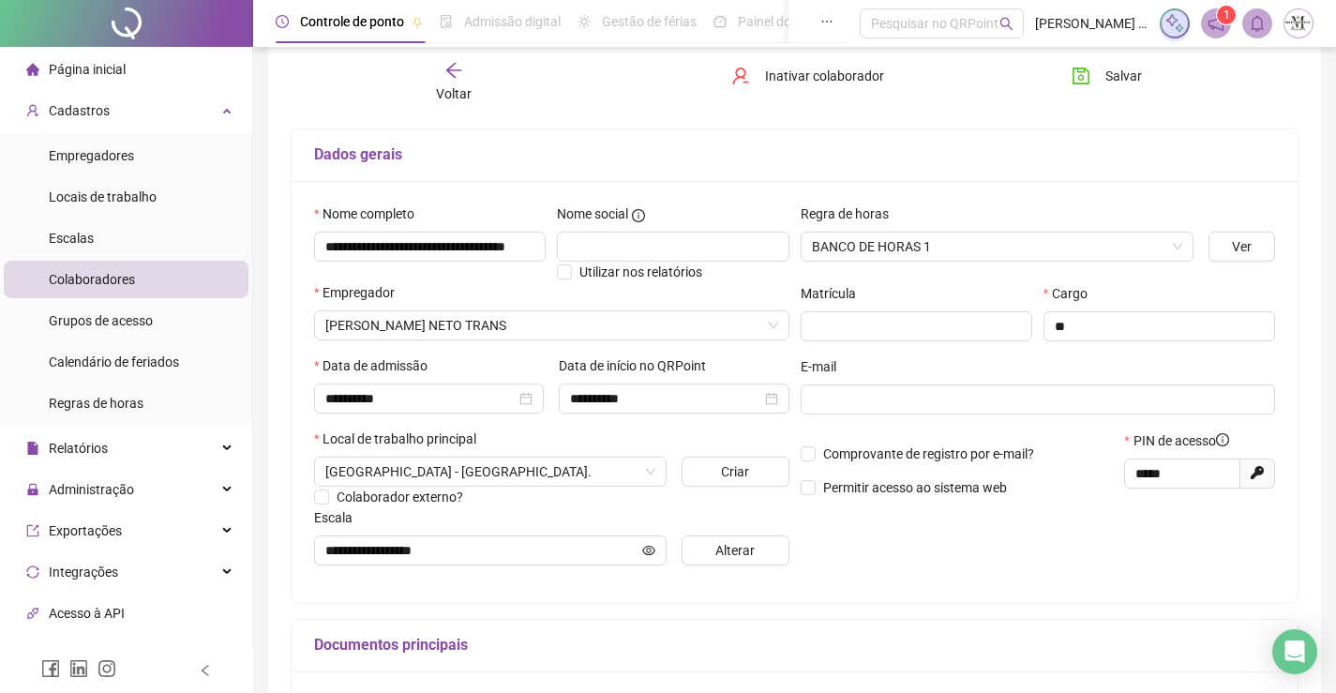
scroll to position [377, 0]
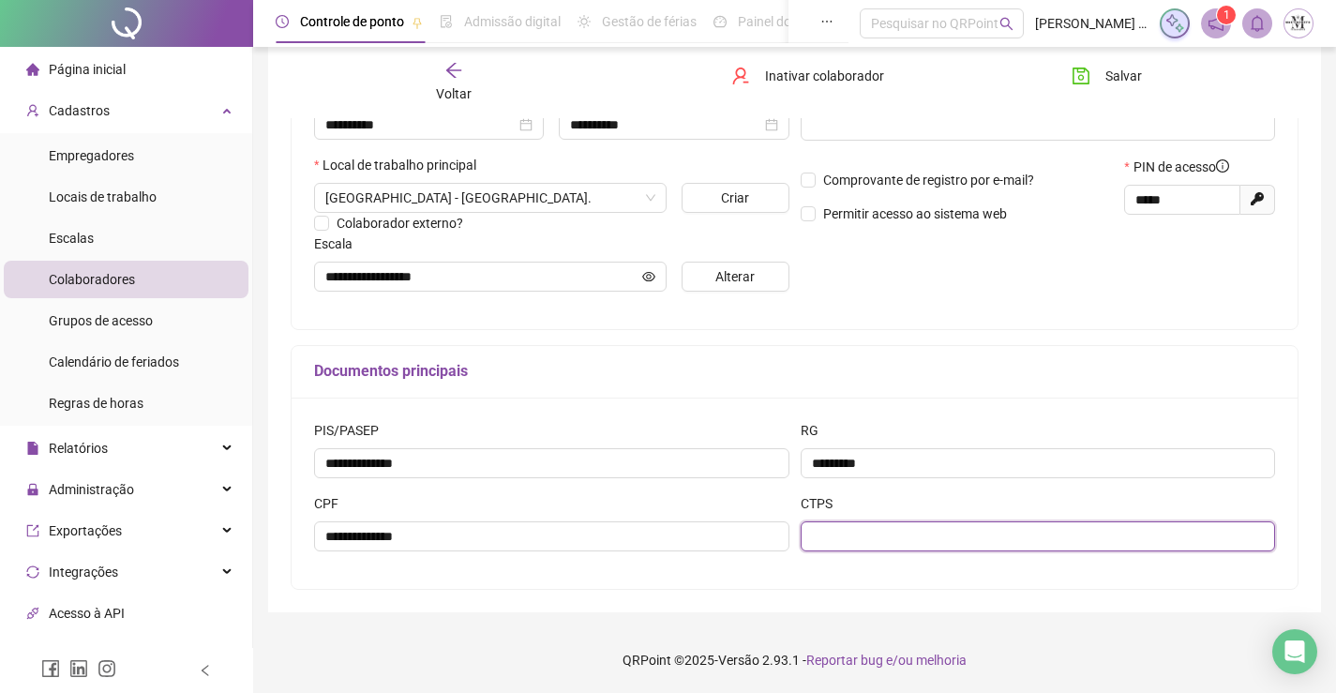
click at [881, 534] on input "text" at bounding box center [1038, 536] width 475 height 30
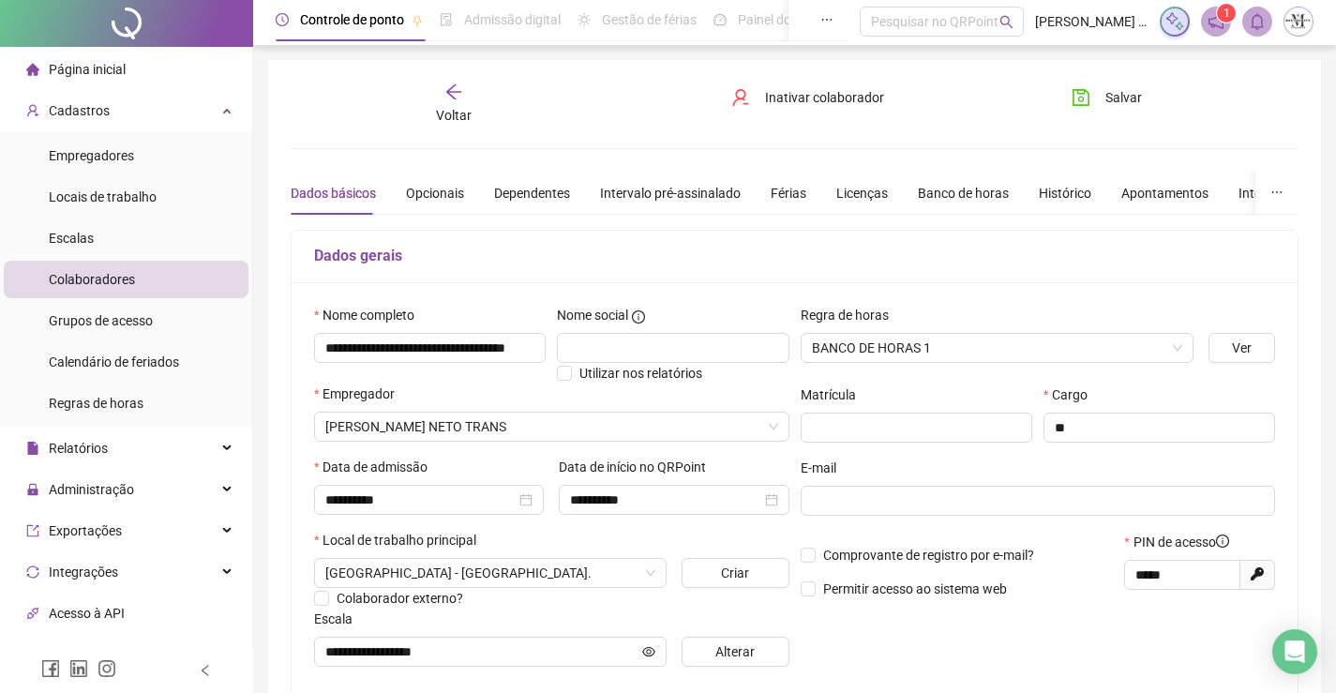
scroll to position [0, 0]
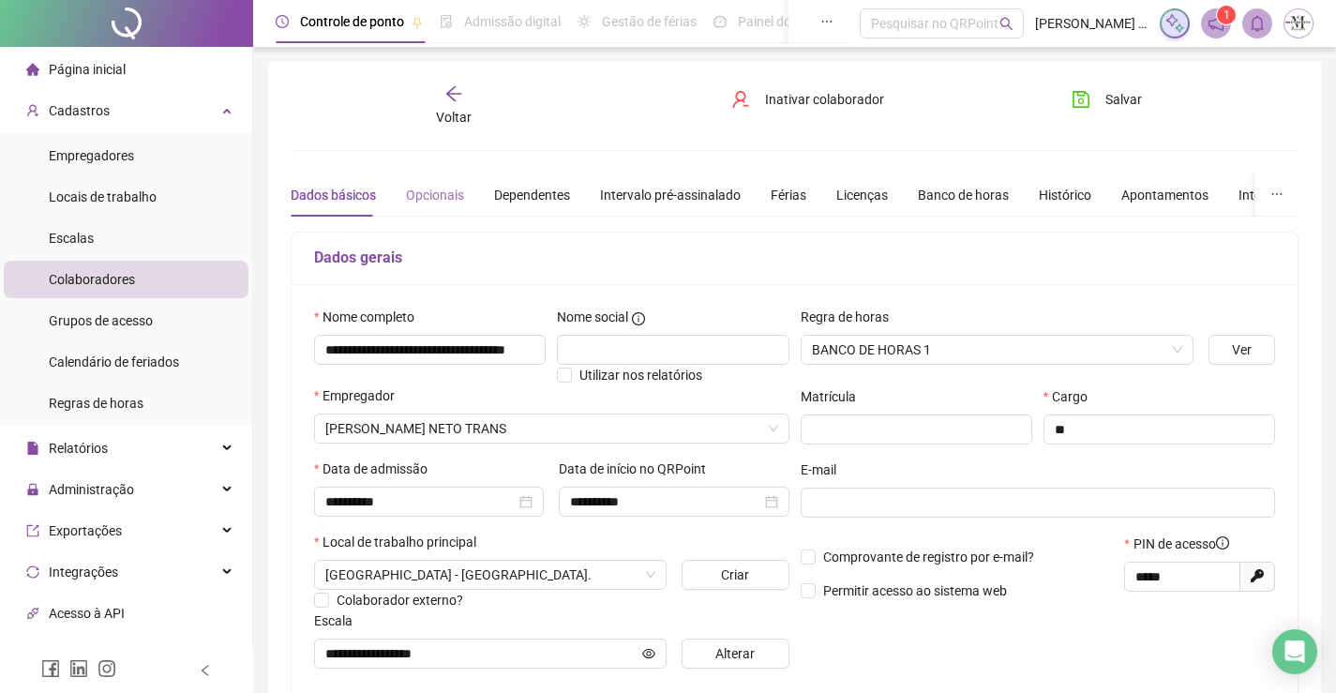
type input "**********"
click at [448, 187] on div "Opcionais" at bounding box center [435, 195] width 58 height 21
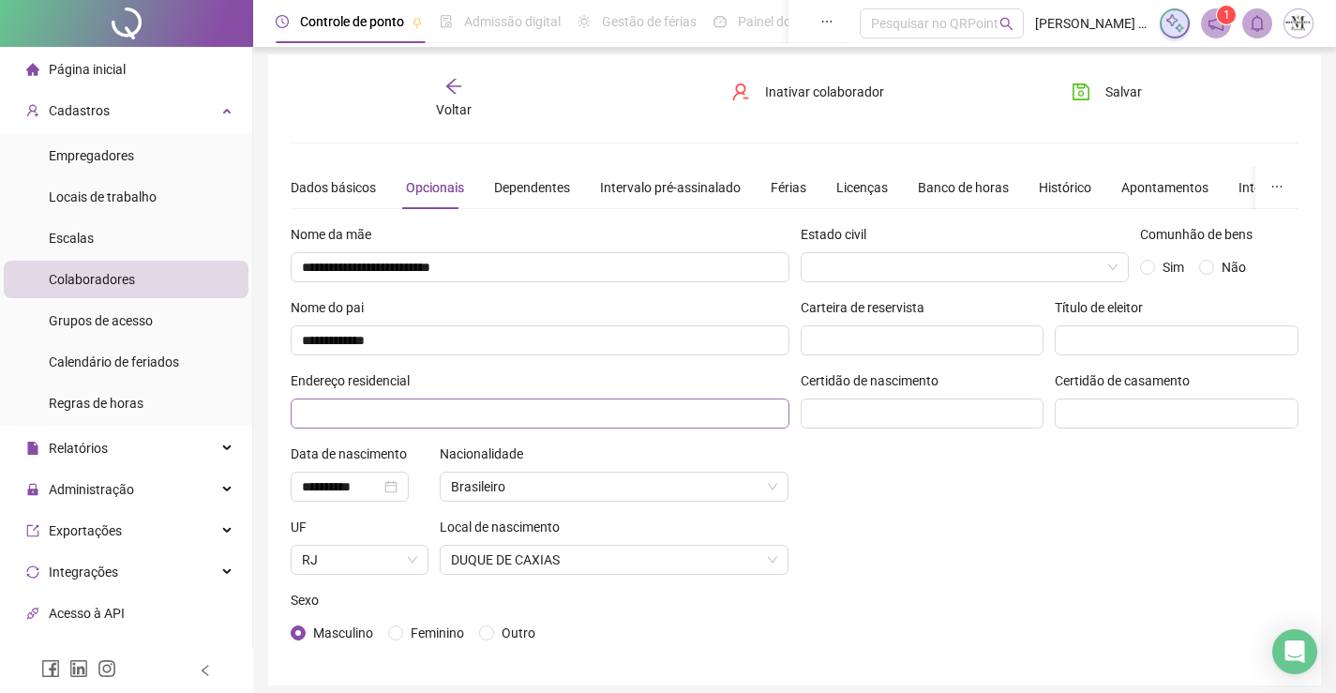
scroll to position [81, 0]
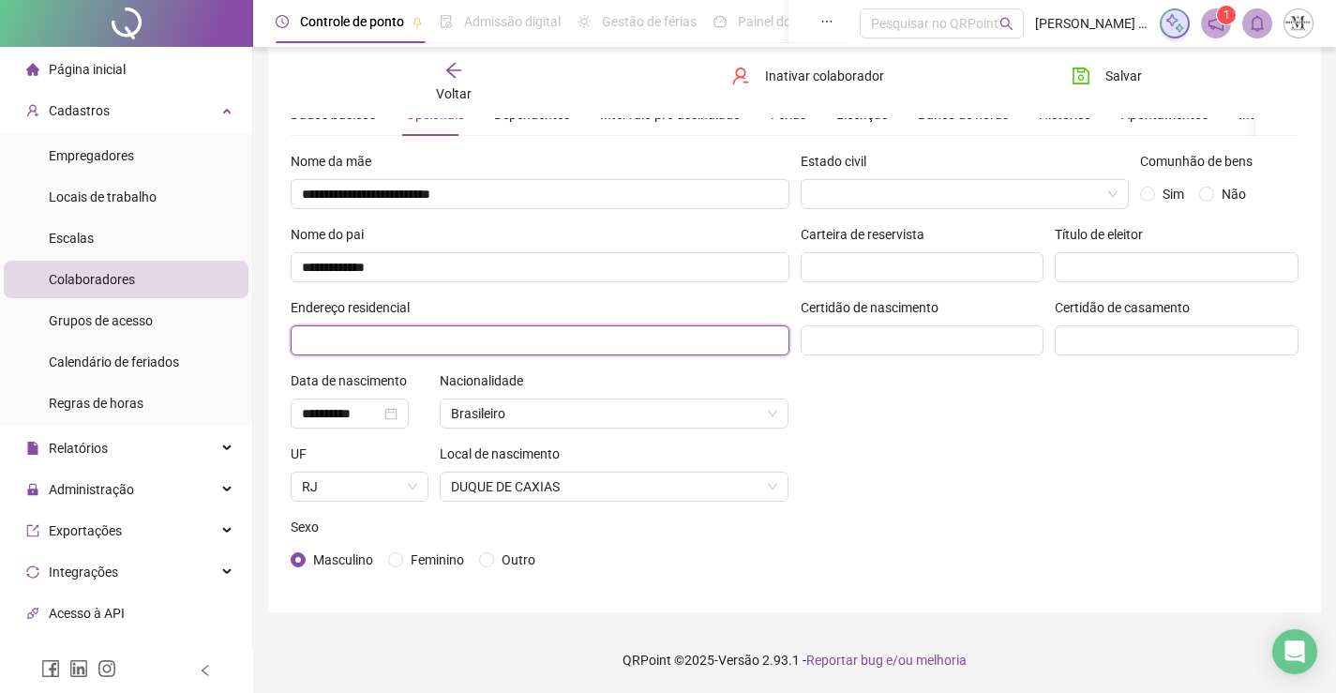
click at [603, 333] on input "text" at bounding box center [540, 340] width 499 height 30
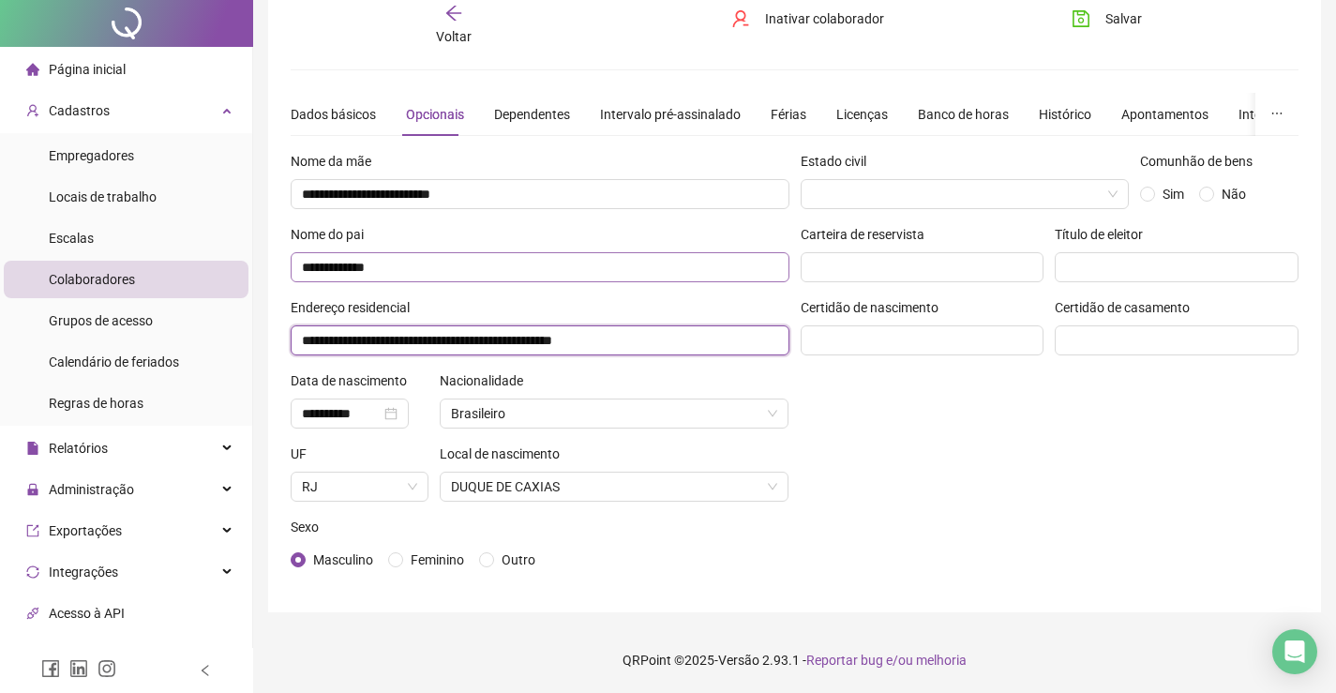
scroll to position [0, 0]
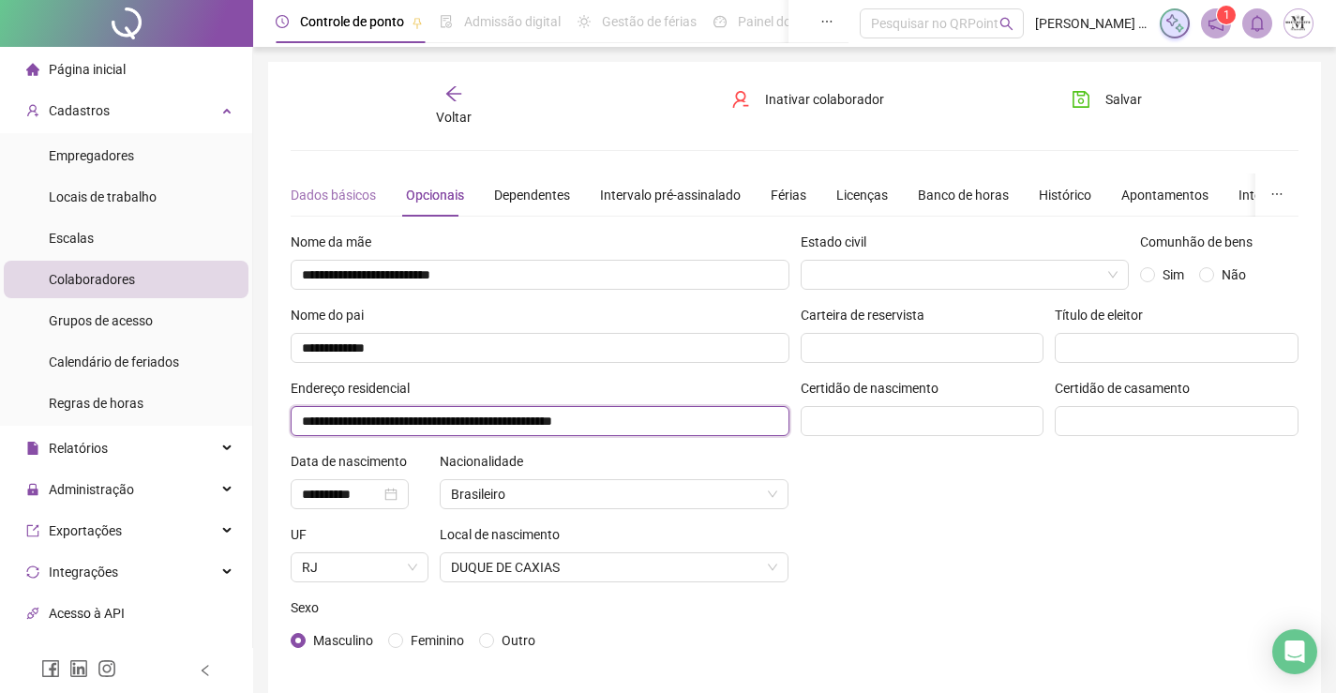
type input "**********"
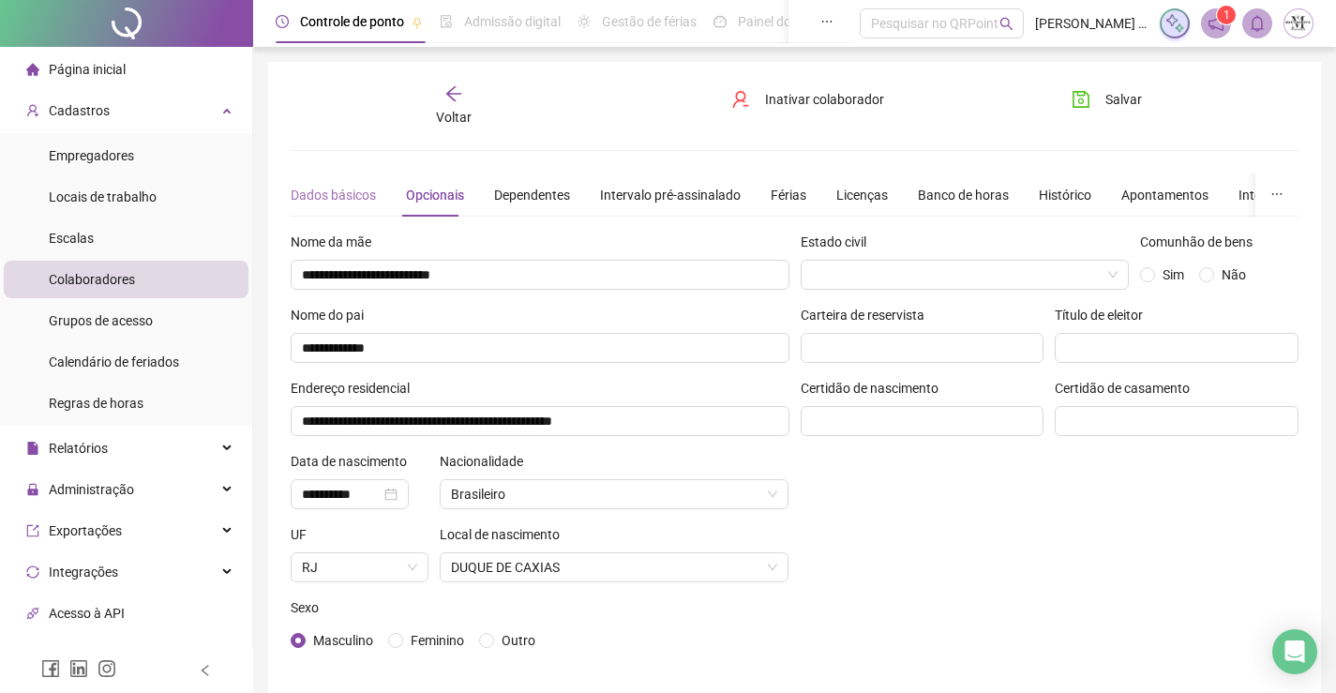
click at [334, 183] on div "Dados básicos" at bounding box center [333, 194] width 85 height 43
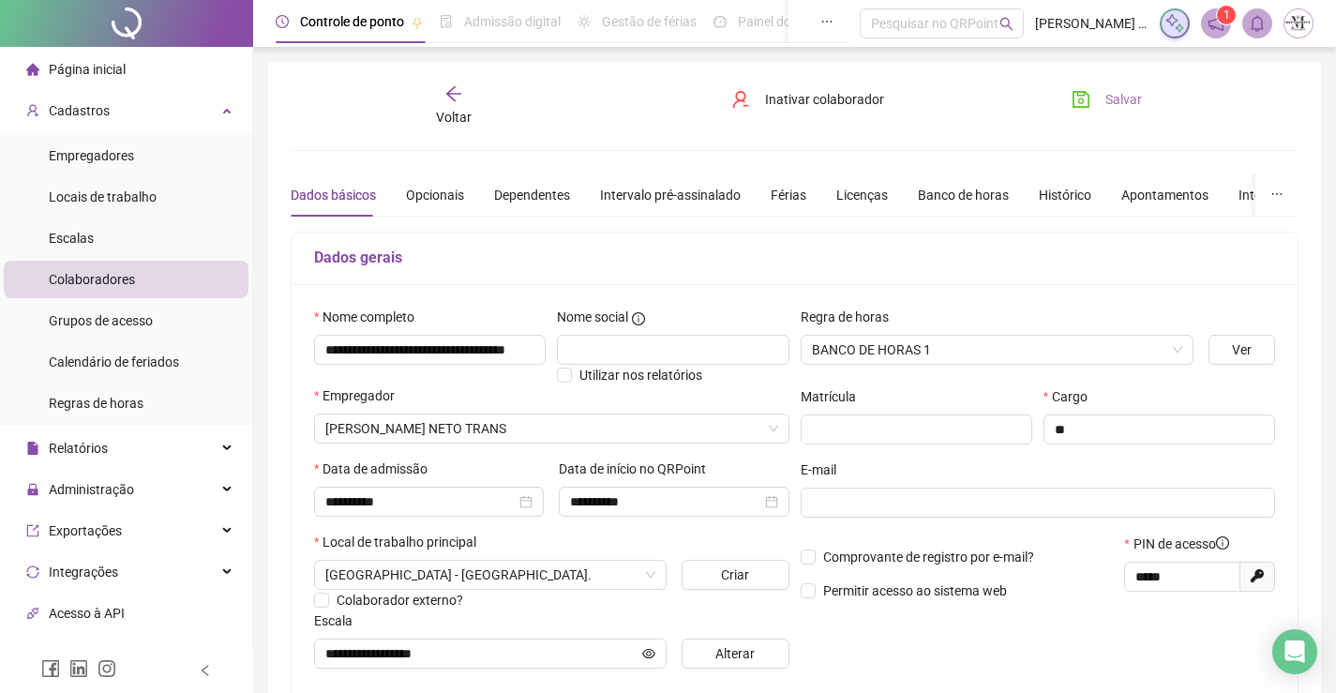
click at [1104, 94] on button "Salvar" at bounding box center [1107, 99] width 98 height 30
click at [458, 110] on span "Voltar" at bounding box center [454, 117] width 36 height 15
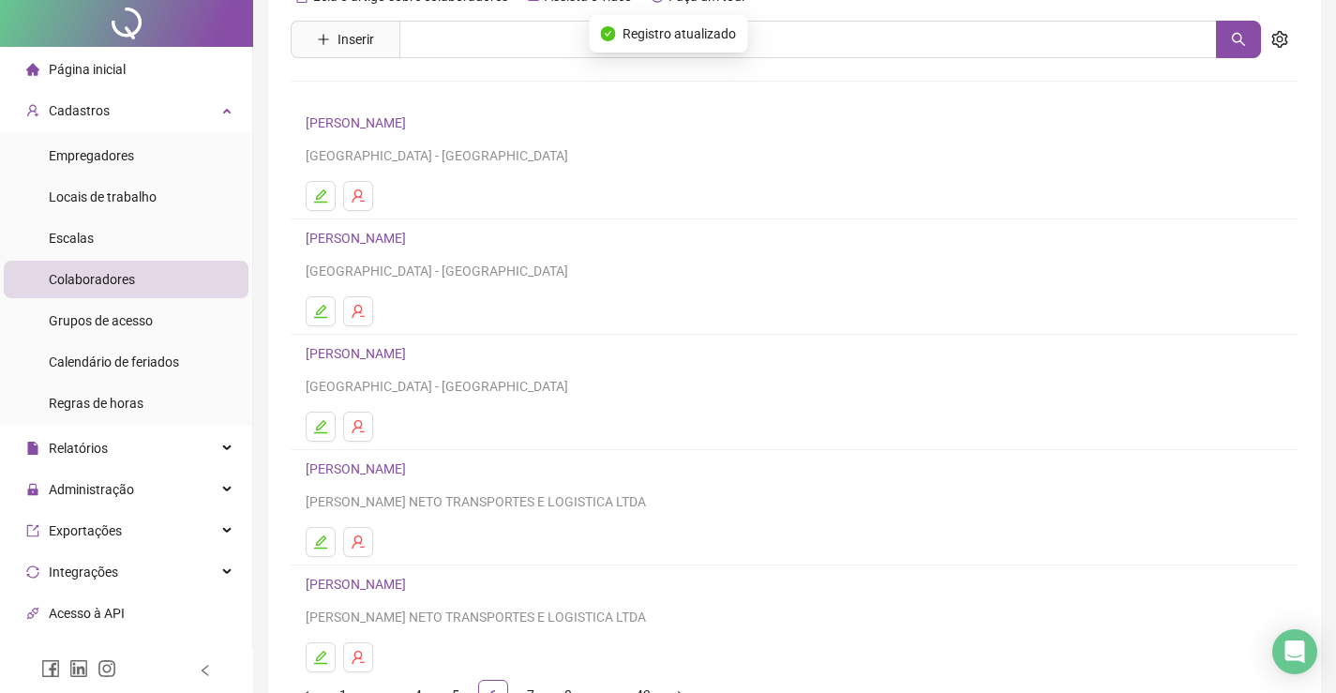
scroll to position [214, 0]
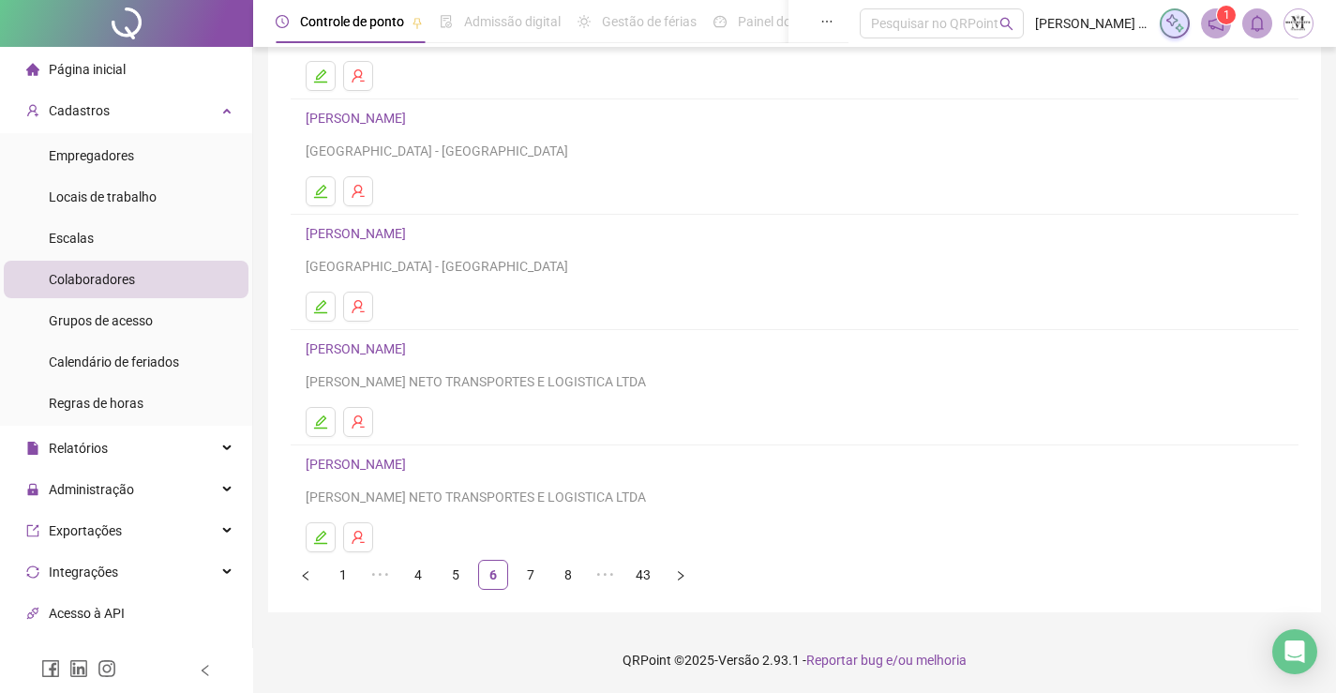
click at [412, 466] on link "CARLOS JOSÉ ALVES SOUZA" at bounding box center [359, 464] width 106 height 15
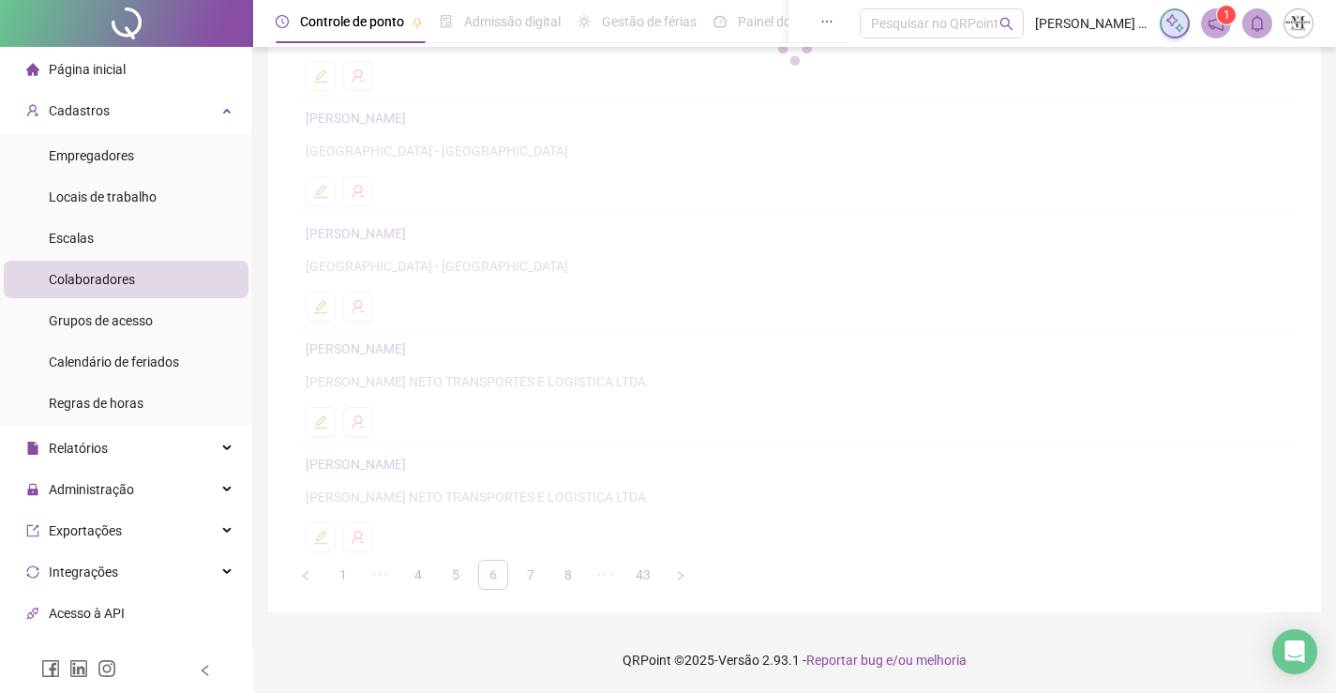
scroll to position [223, 0]
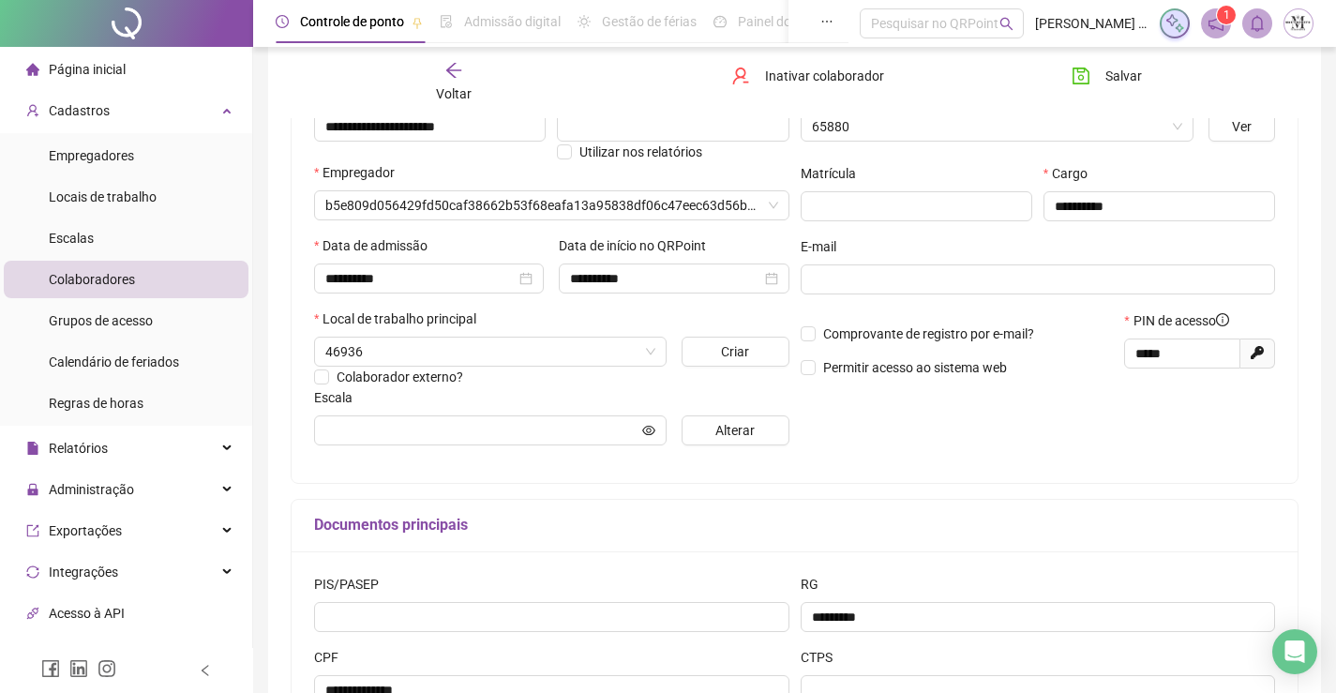
type input "****"
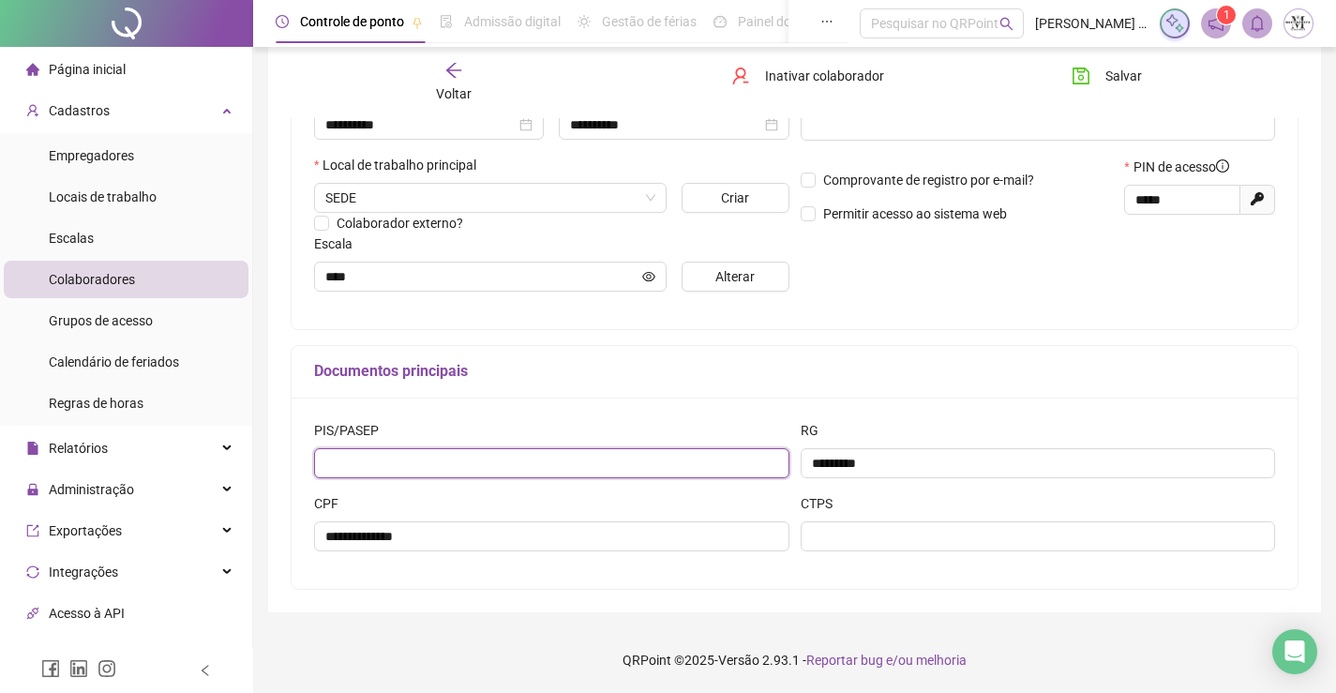
click at [513, 452] on input "text" at bounding box center [551, 463] width 475 height 30
type input "**********"
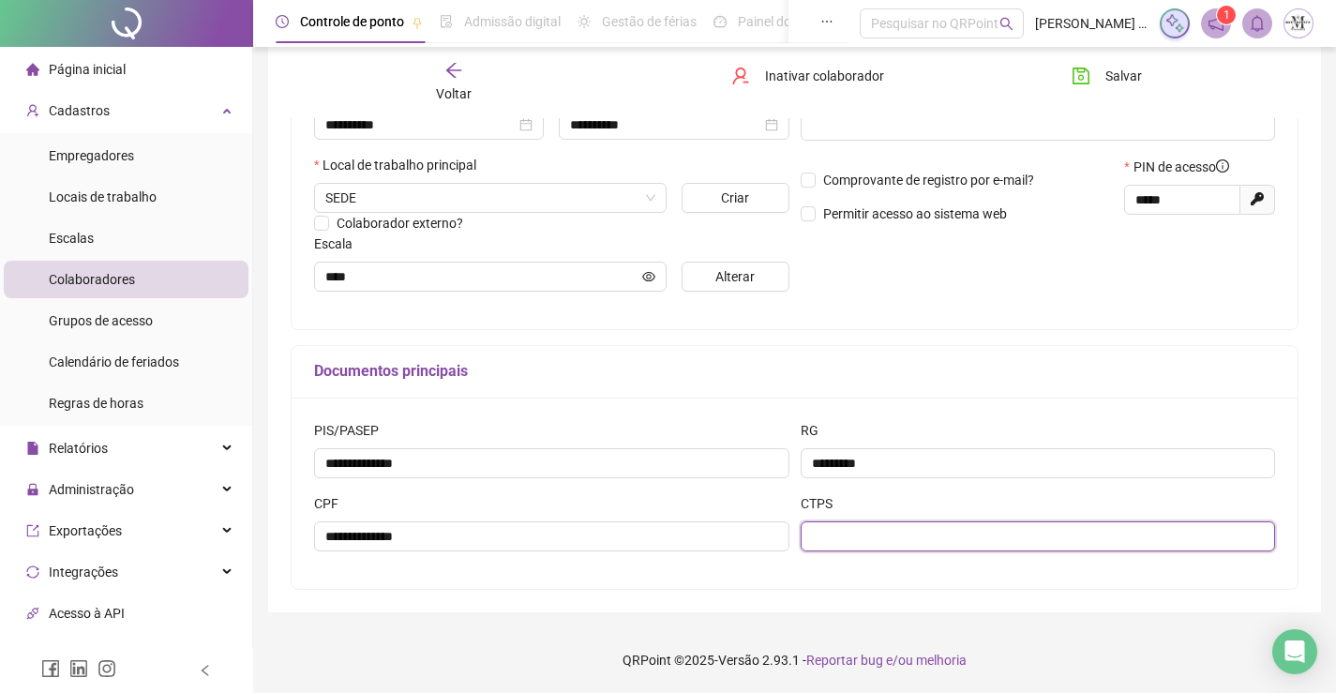
click at [839, 533] on input "text" at bounding box center [1038, 536] width 475 height 30
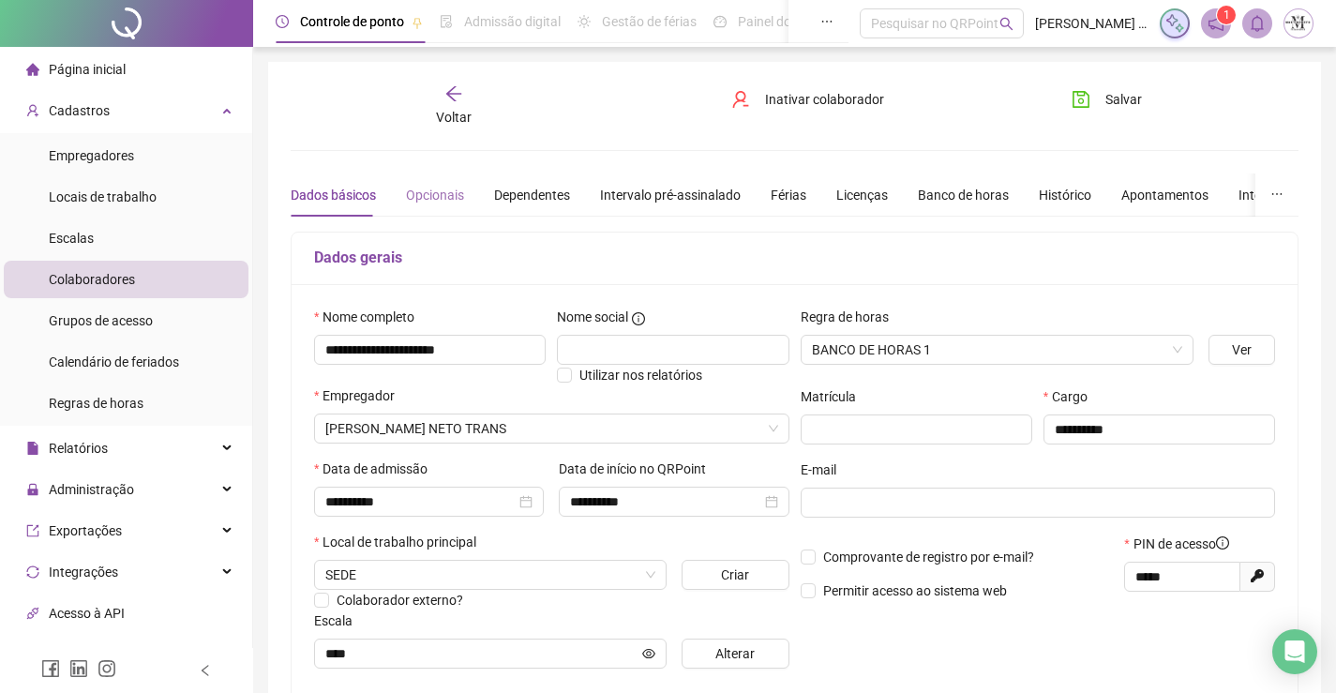
type input "*********"
click at [427, 197] on div "Opcionais" at bounding box center [435, 195] width 58 height 21
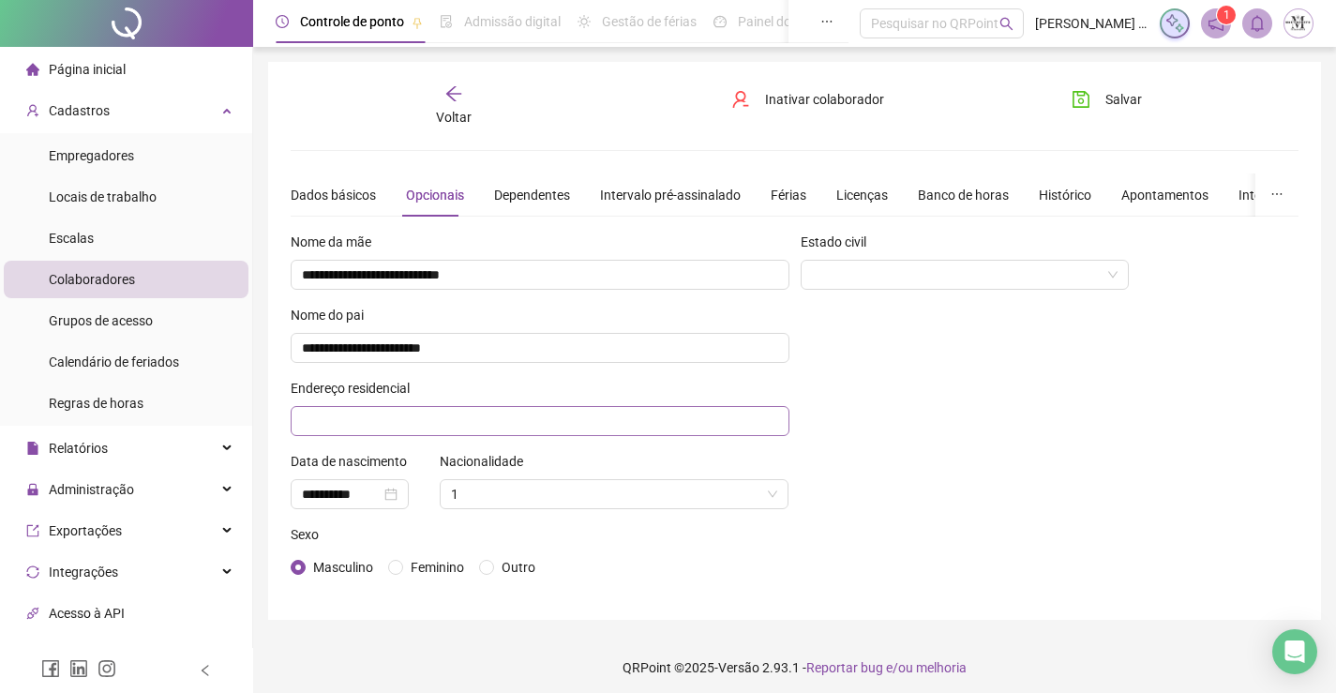
scroll to position [8, 0]
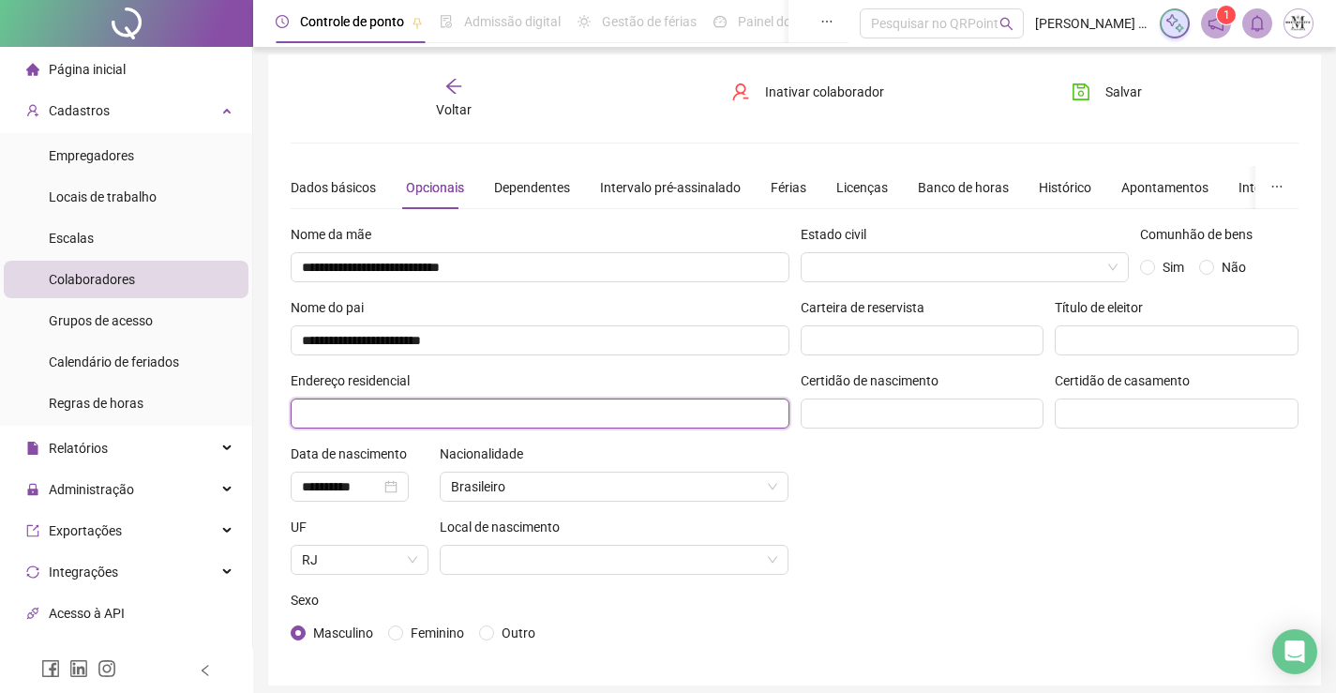
click at [587, 420] on input "text" at bounding box center [540, 413] width 499 height 30
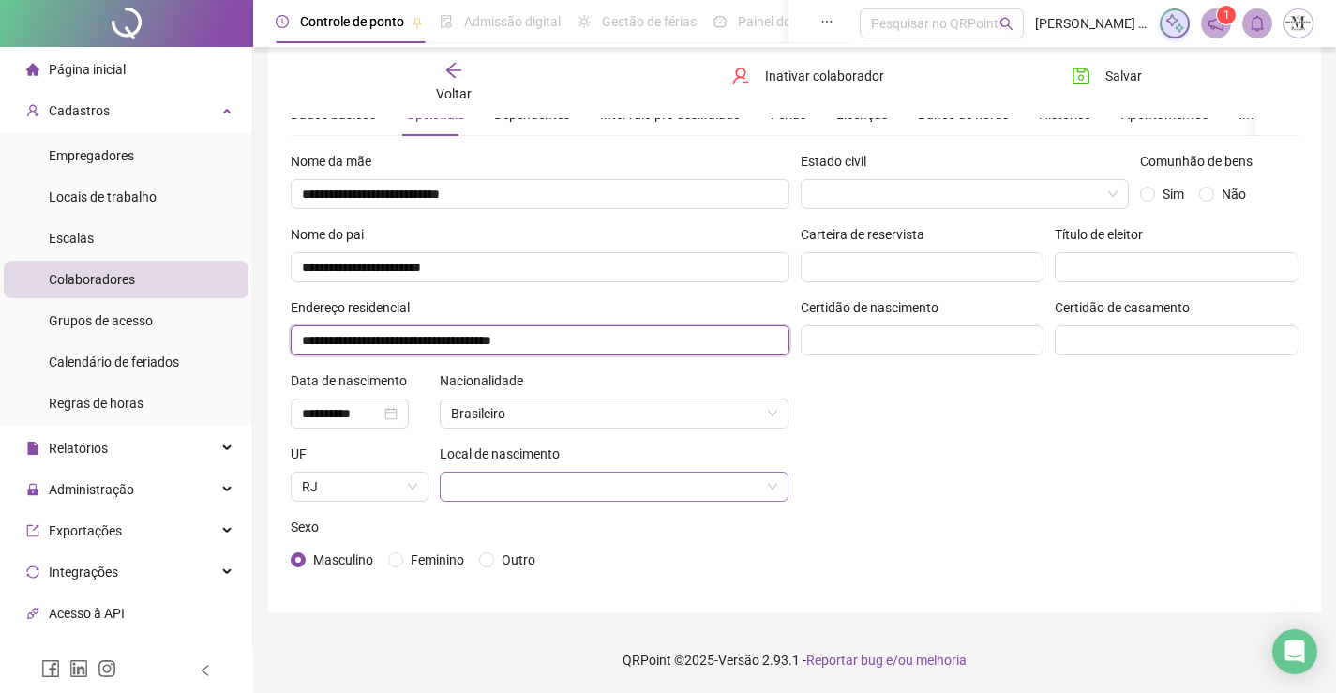
type input "**********"
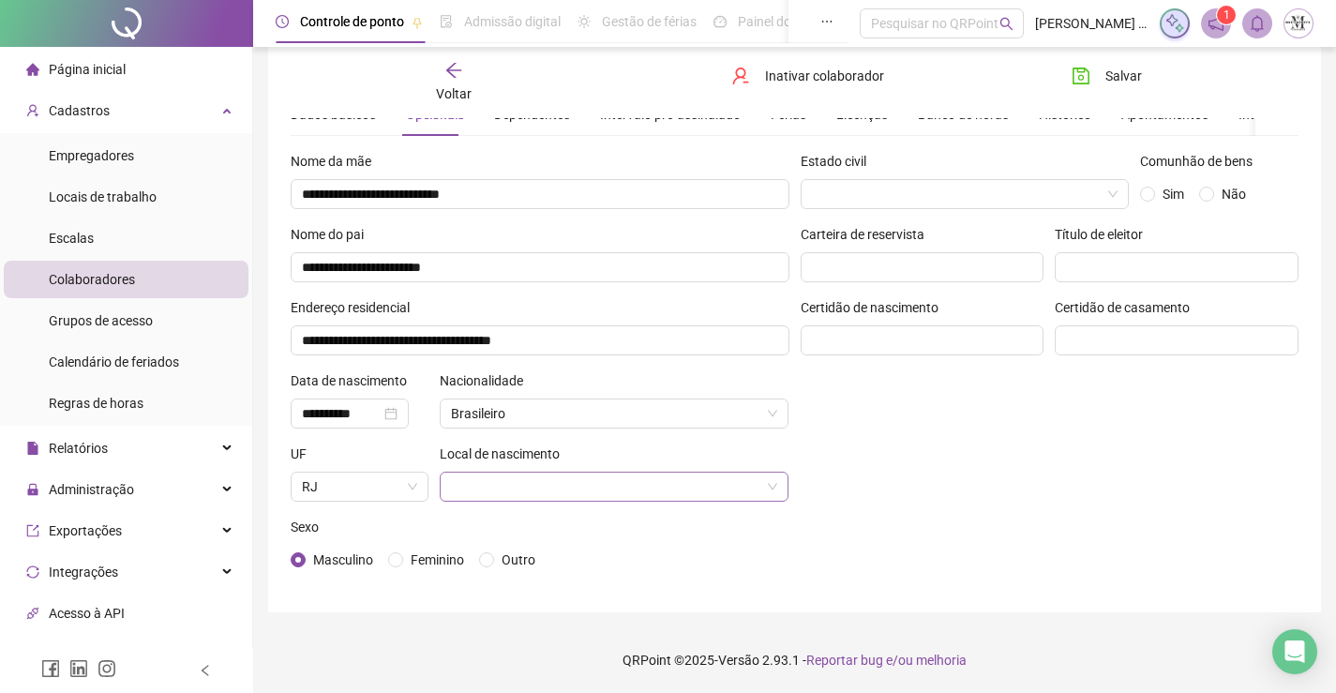
click at [594, 490] on input "search" at bounding box center [606, 487] width 310 height 28
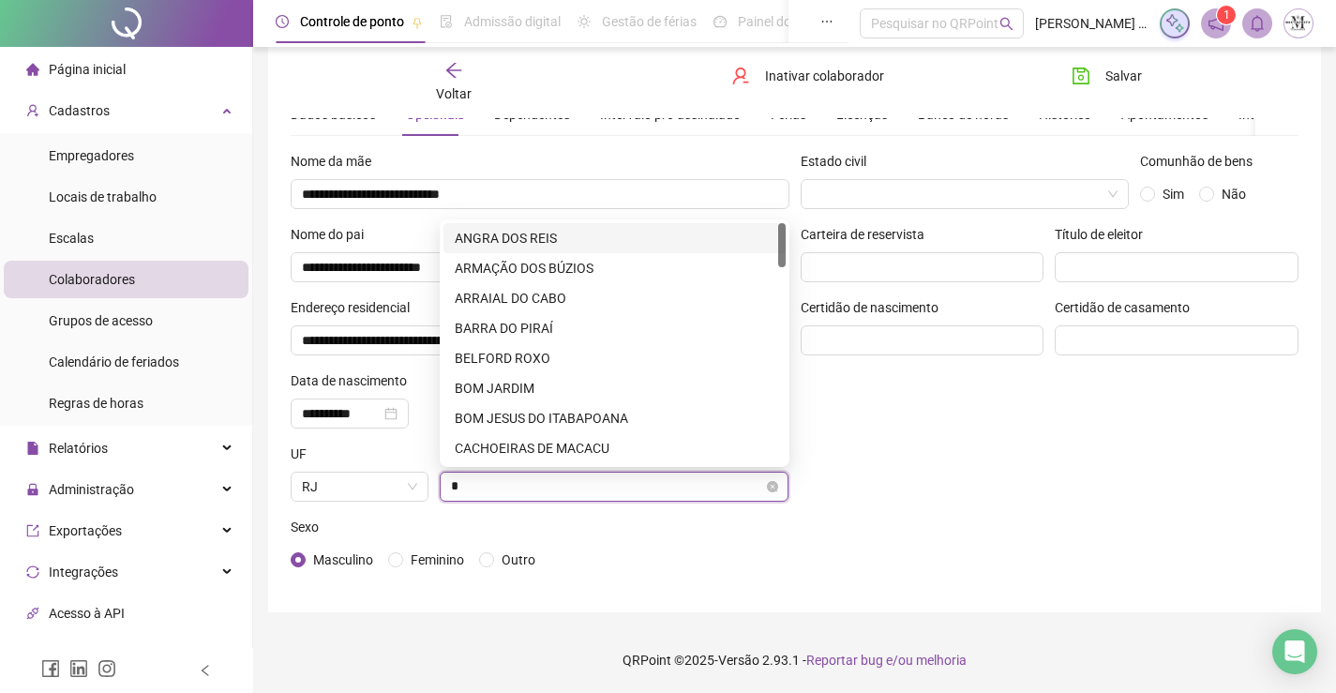
type input "**"
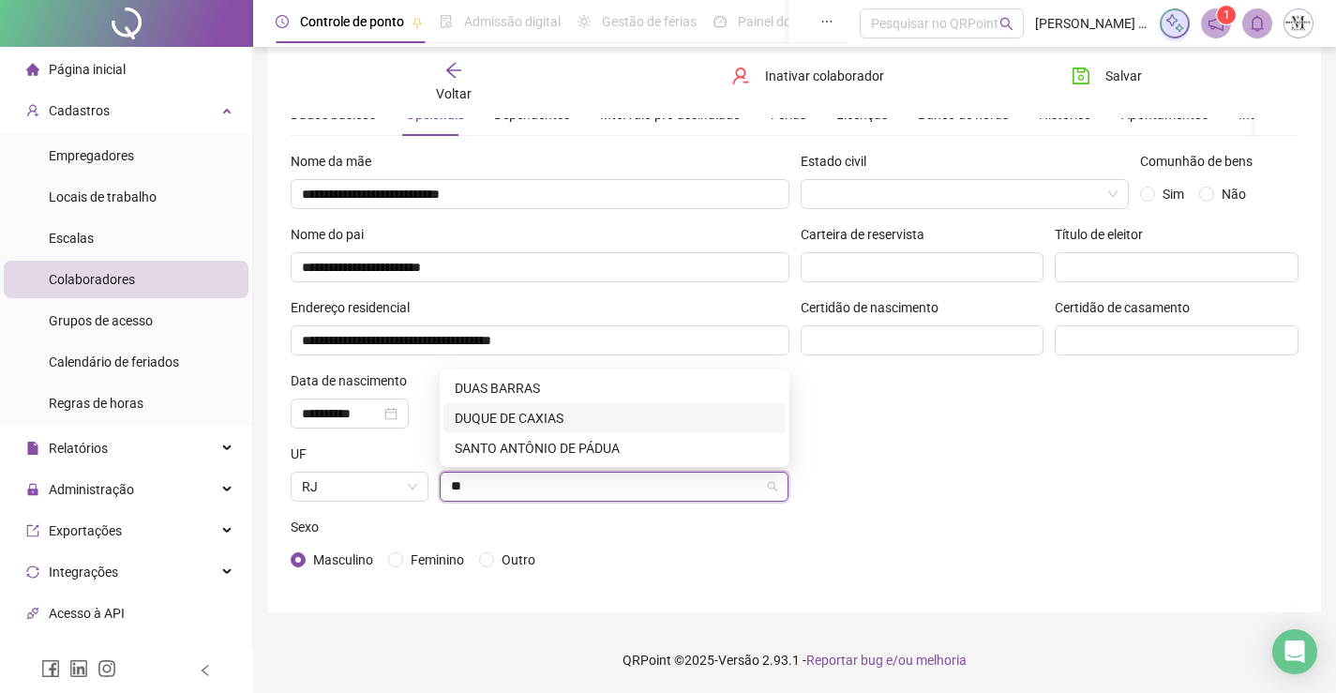
click at [592, 419] on div "DUQUE DE CAXIAS" at bounding box center [615, 418] width 320 height 21
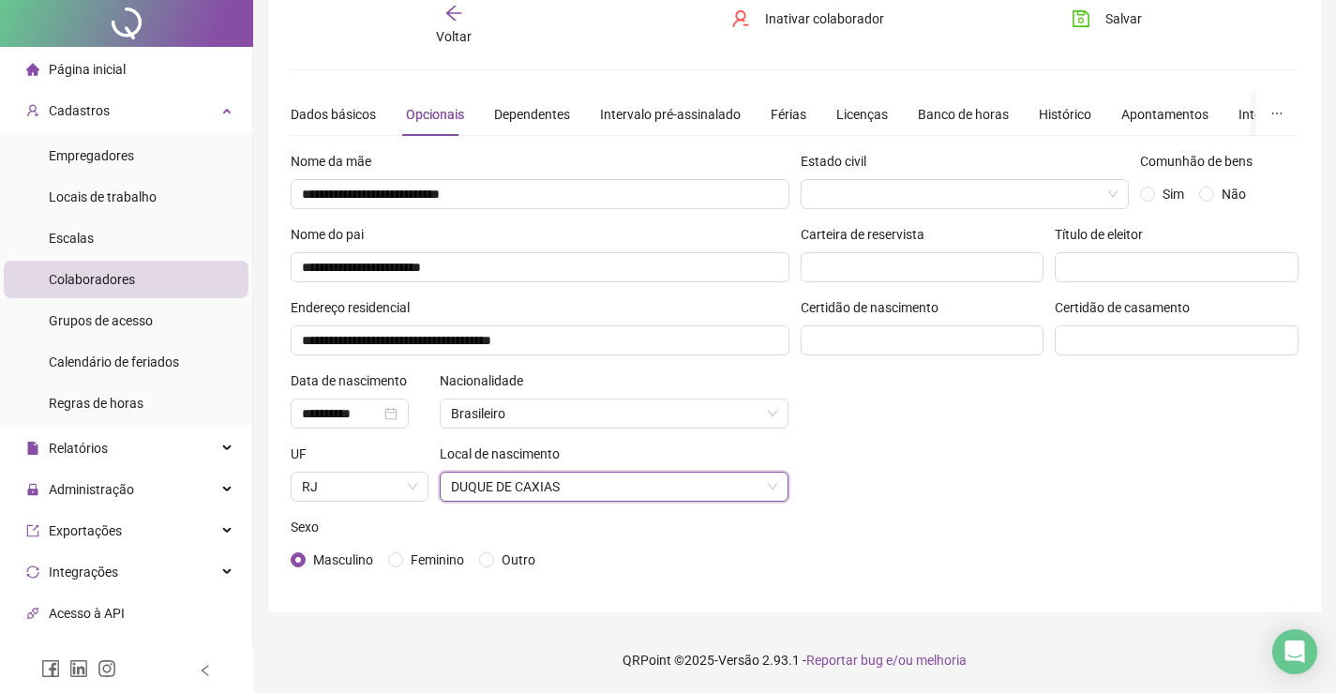
scroll to position [0, 0]
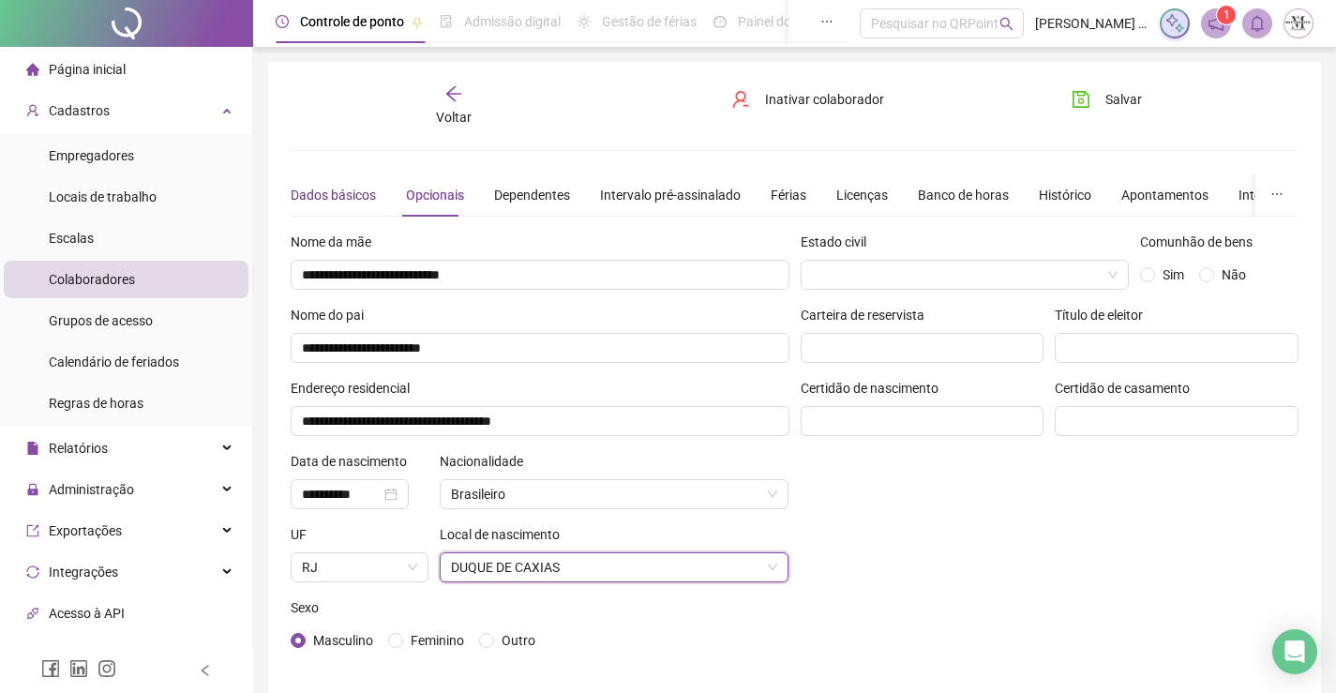
click at [343, 191] on div "Dados básicos" at bounding box center [333, 195] width 85 height 21
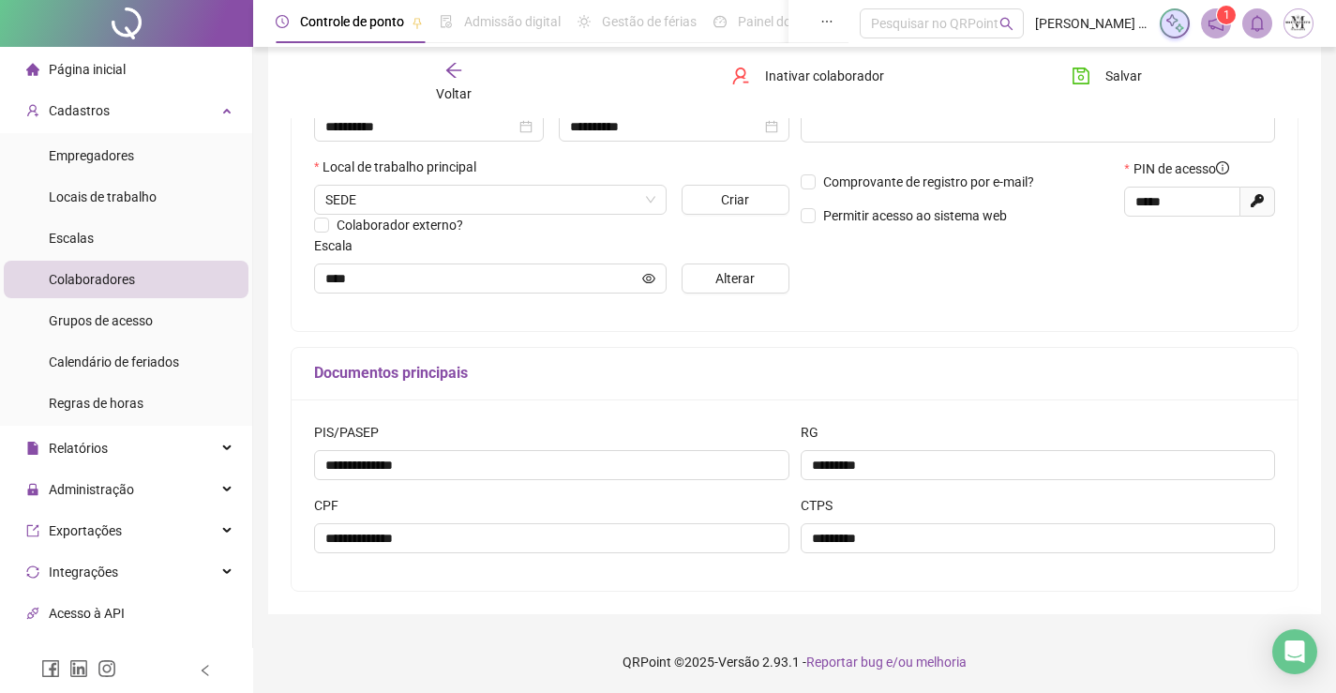
scroll to position [94, 0]
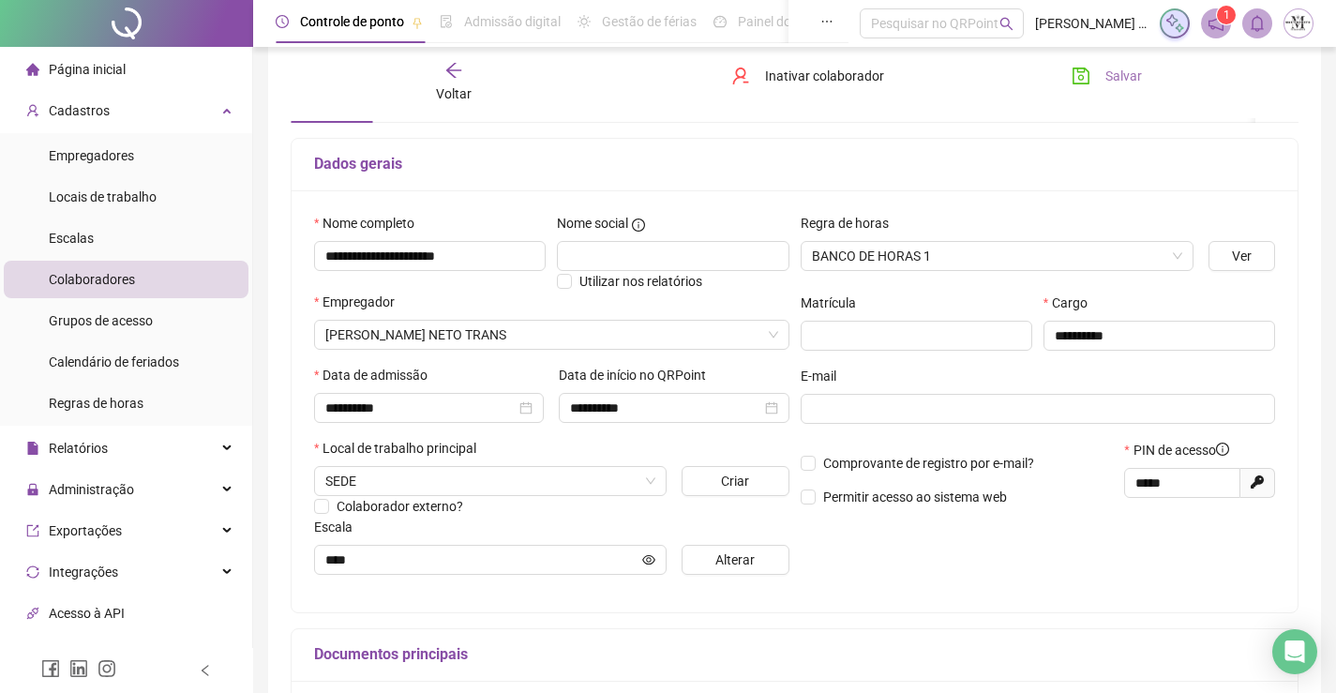
click at [1097, 67] on button "Salvar" at bounding box center [1107, 76] width 98 height 30
click at [458, 80] on div "Voltar" at bounding box center [454, 82] width 156 height 43
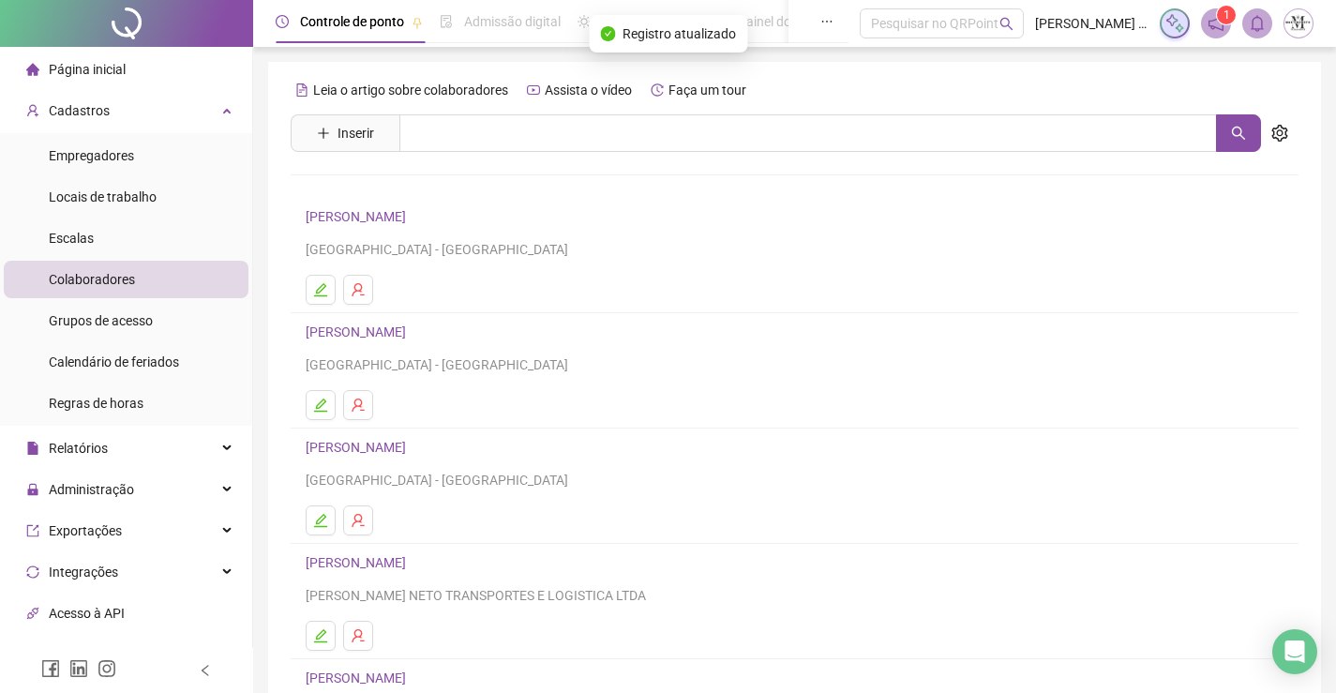
scroll to position [214, 0]
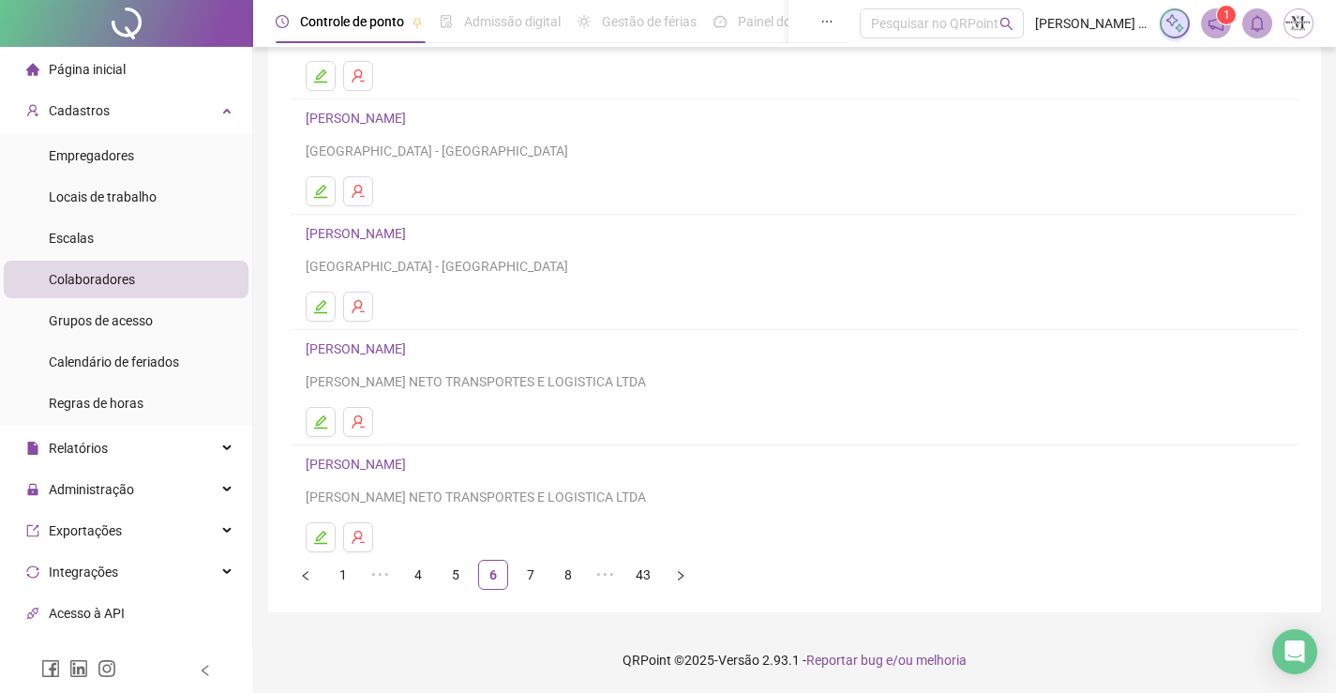
click at [412, 472] on link "CARLOS JOSÉ ALVES SOUZA" at bounding box center [359, 464] width 106 height 15
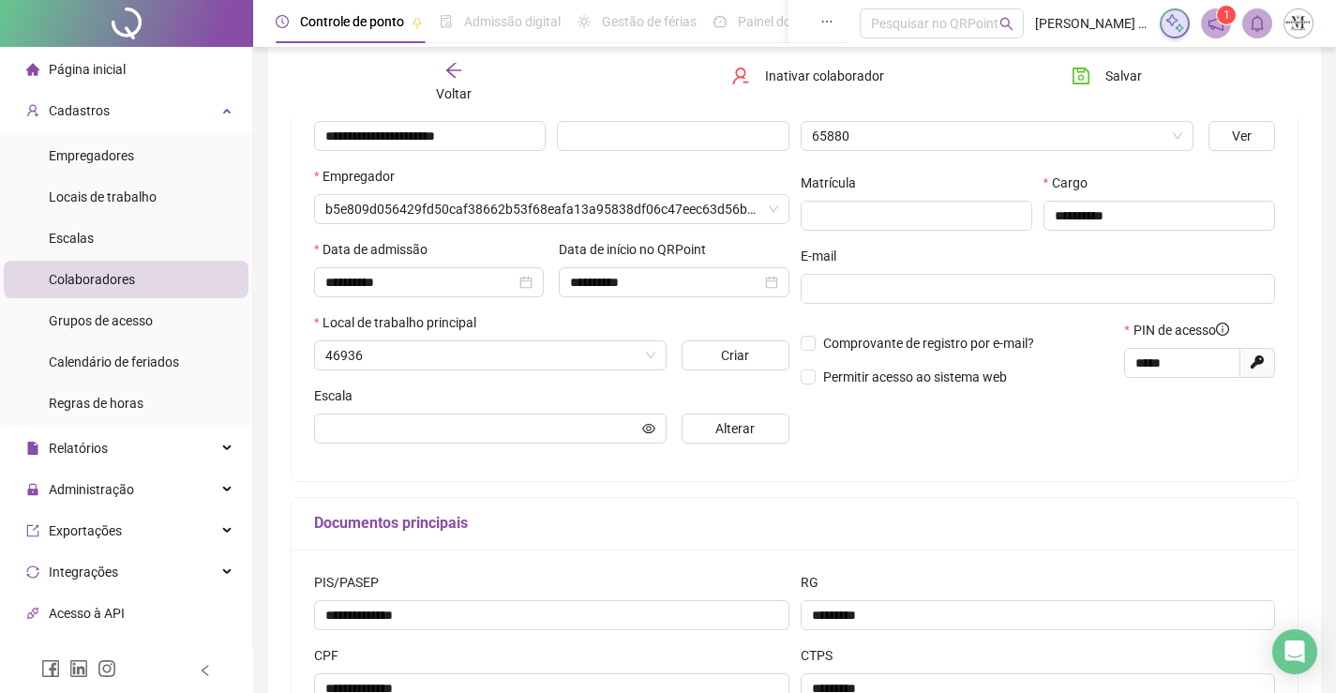
scroll to position [223, 0]
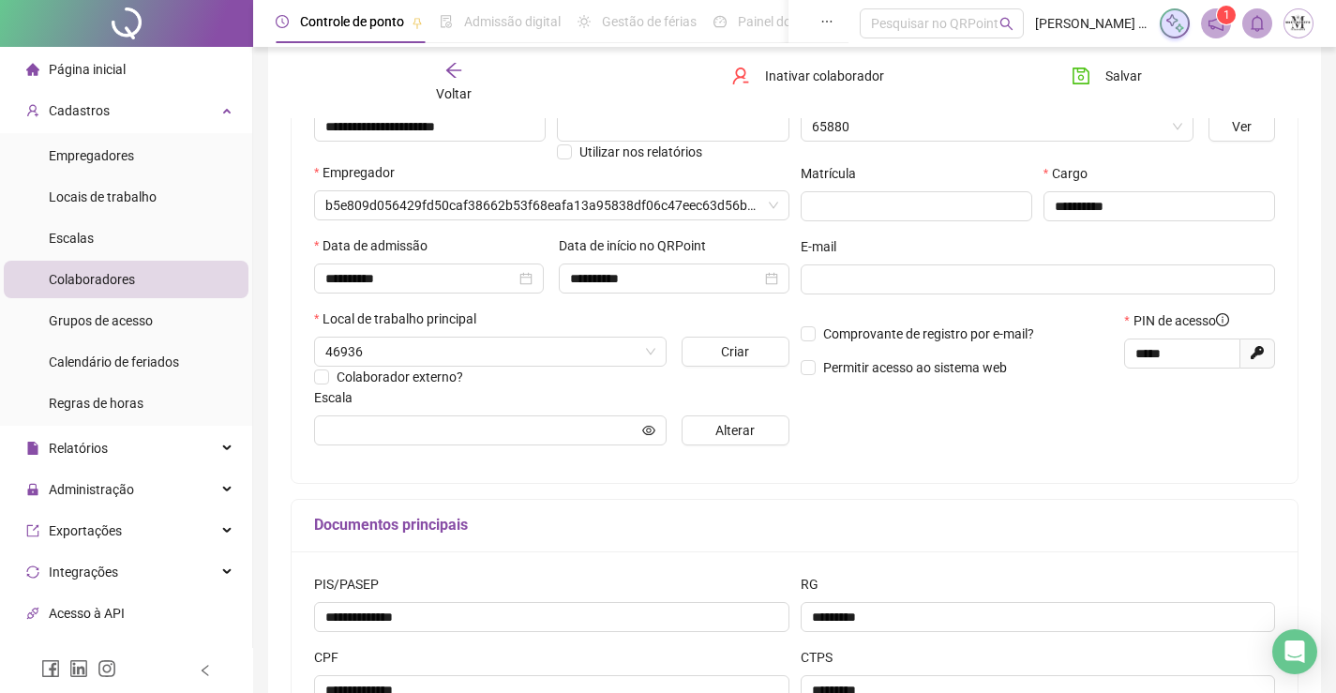
type input "****"
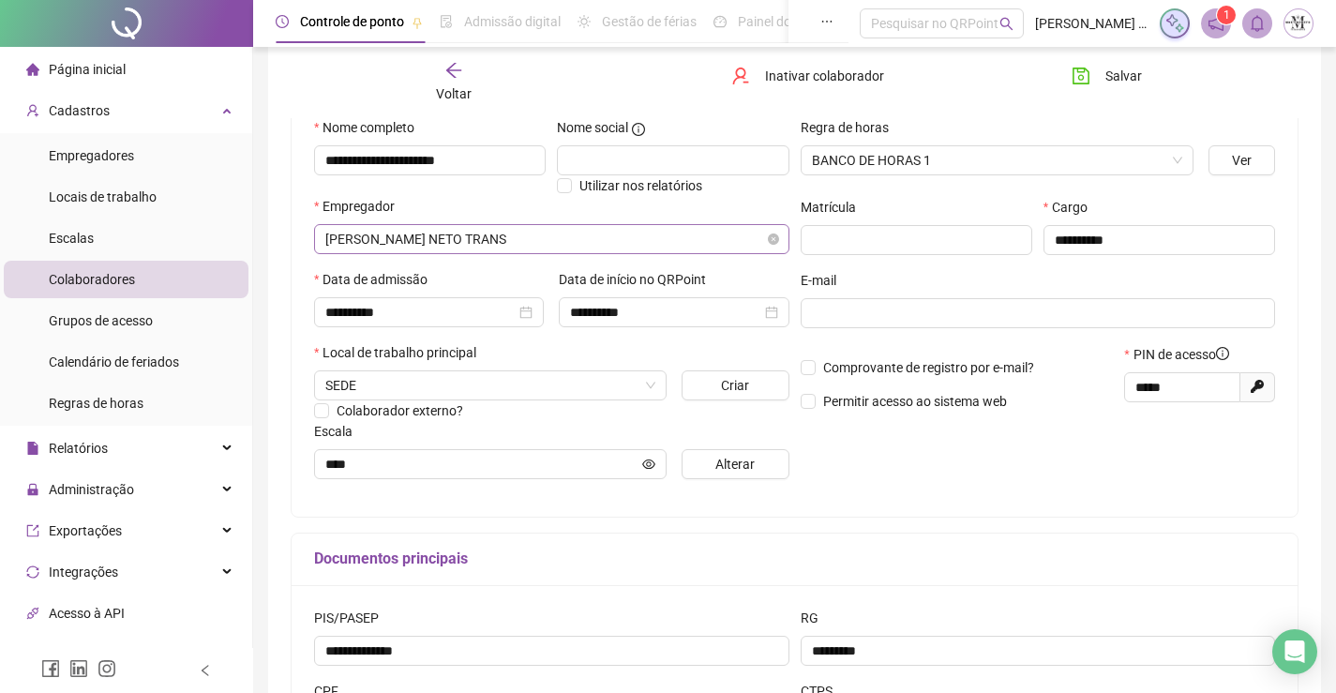
scroll to position [96, 0]
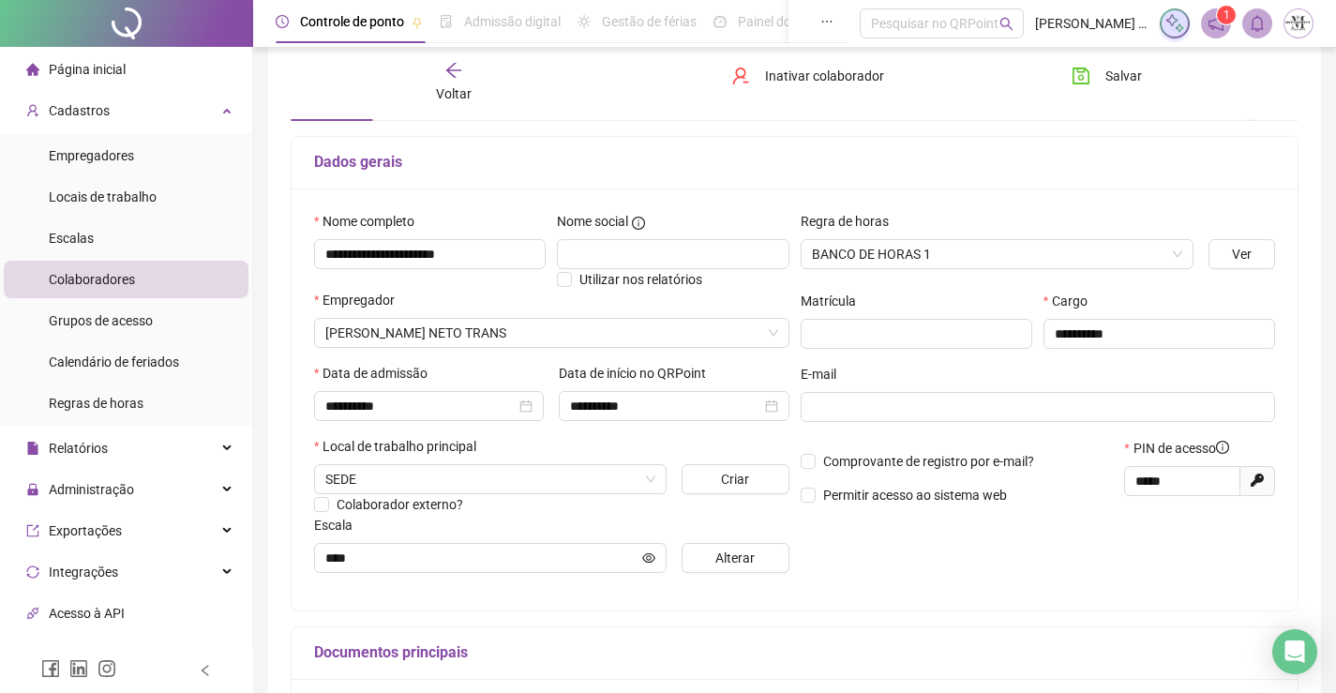
click at [466, 86] on span "Voltar" at bounding box center [454, 93] width 36 height 15
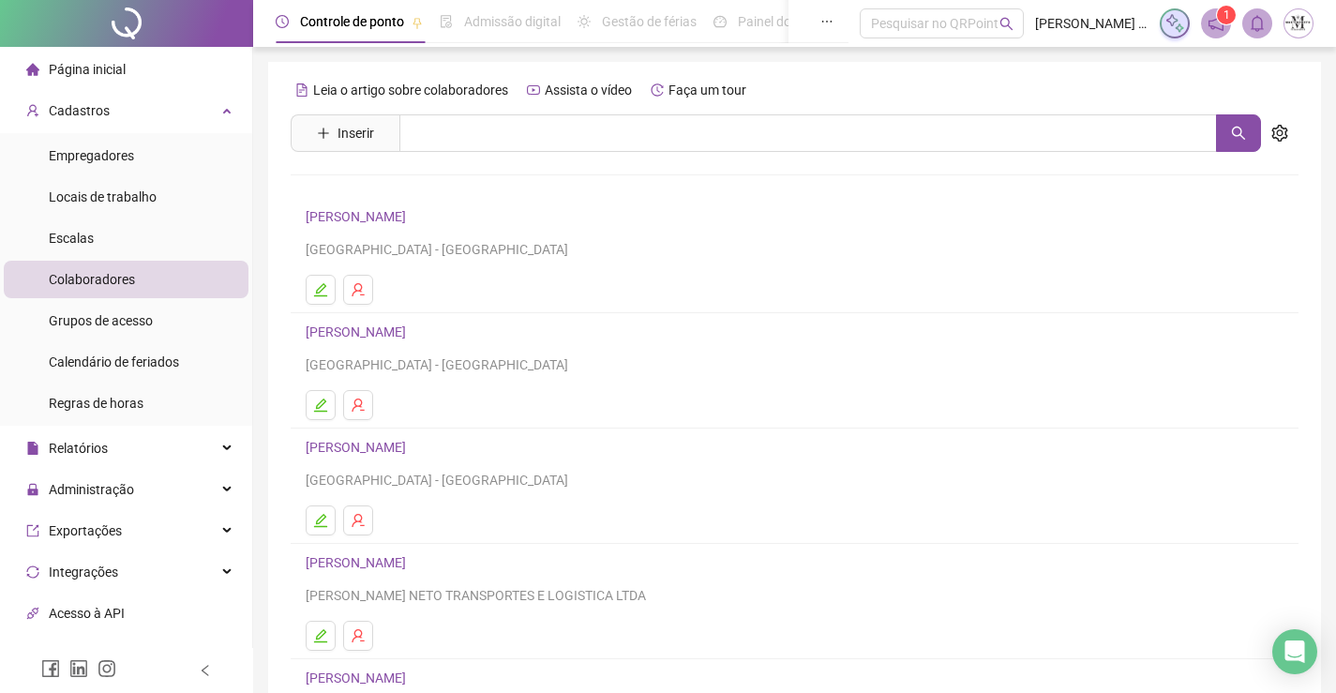
scroll to position [214, 0]
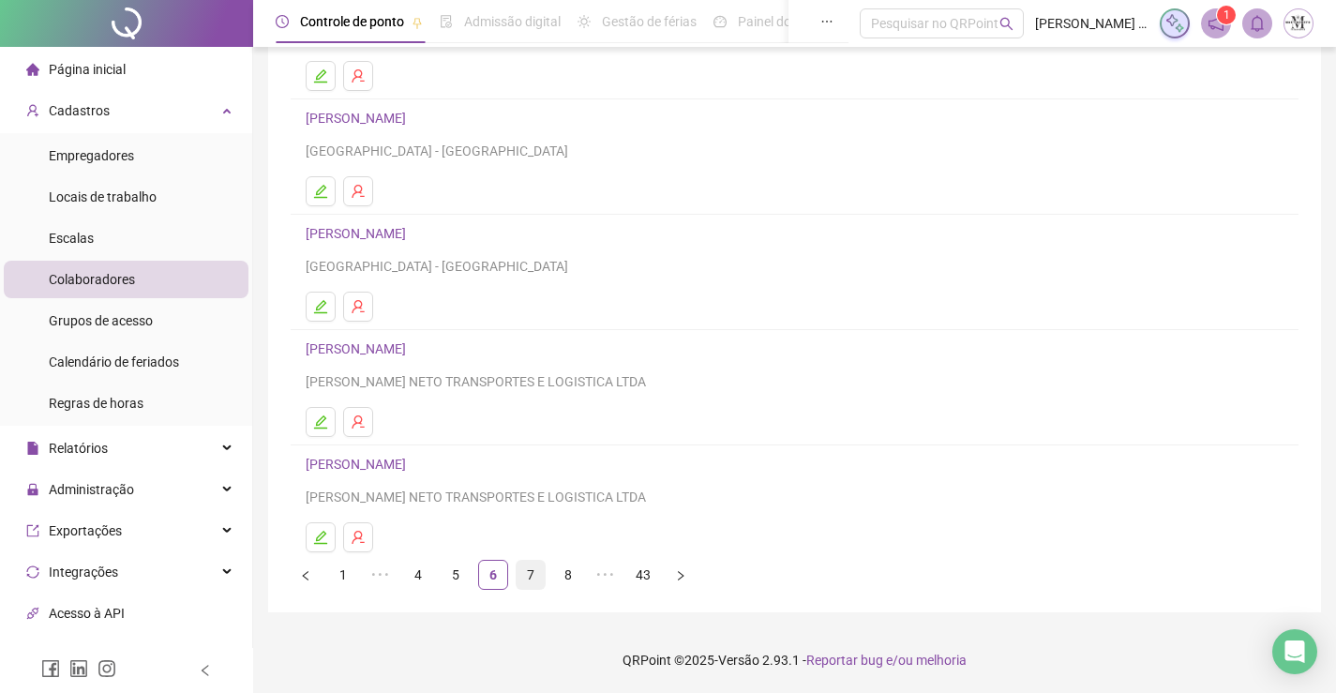
click at [537, 571] on link "7" at bounding box center [531, 575] width 28 height 28
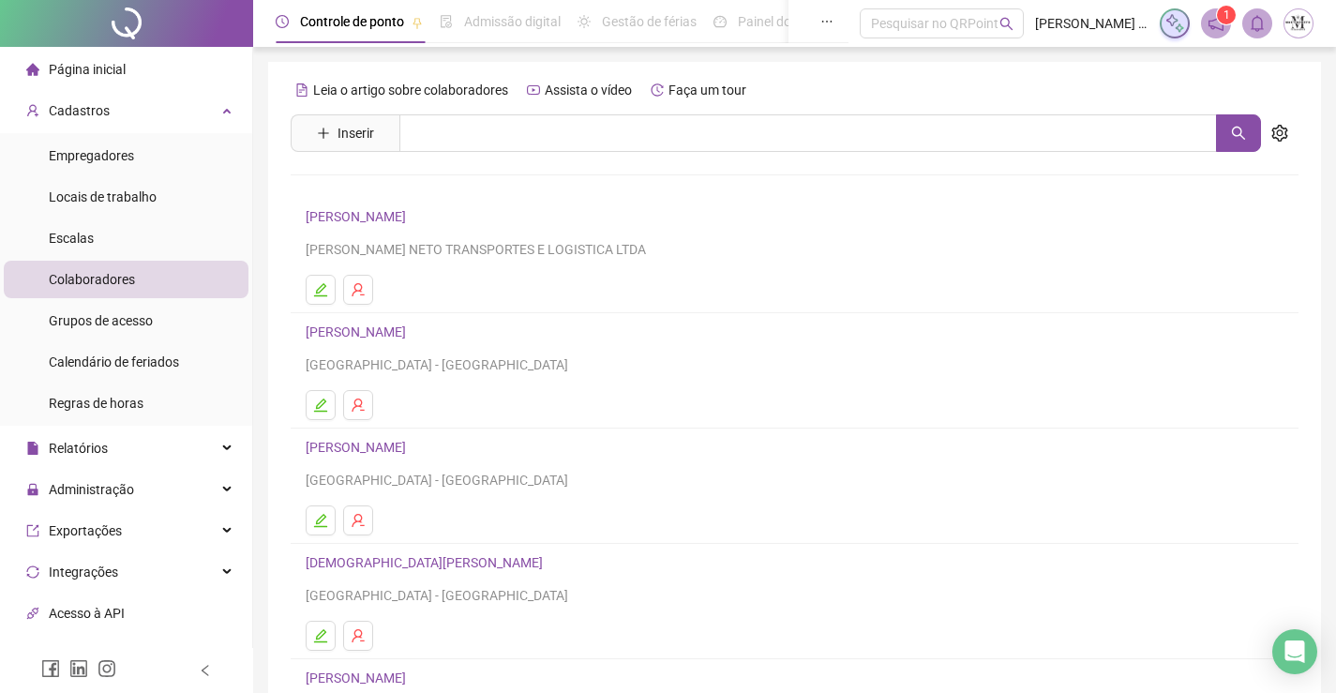
click at [412, 220] on link "CARLOS MAURICIO SIQUEIRA" at bounding box center [359, 216] width 106 height 15
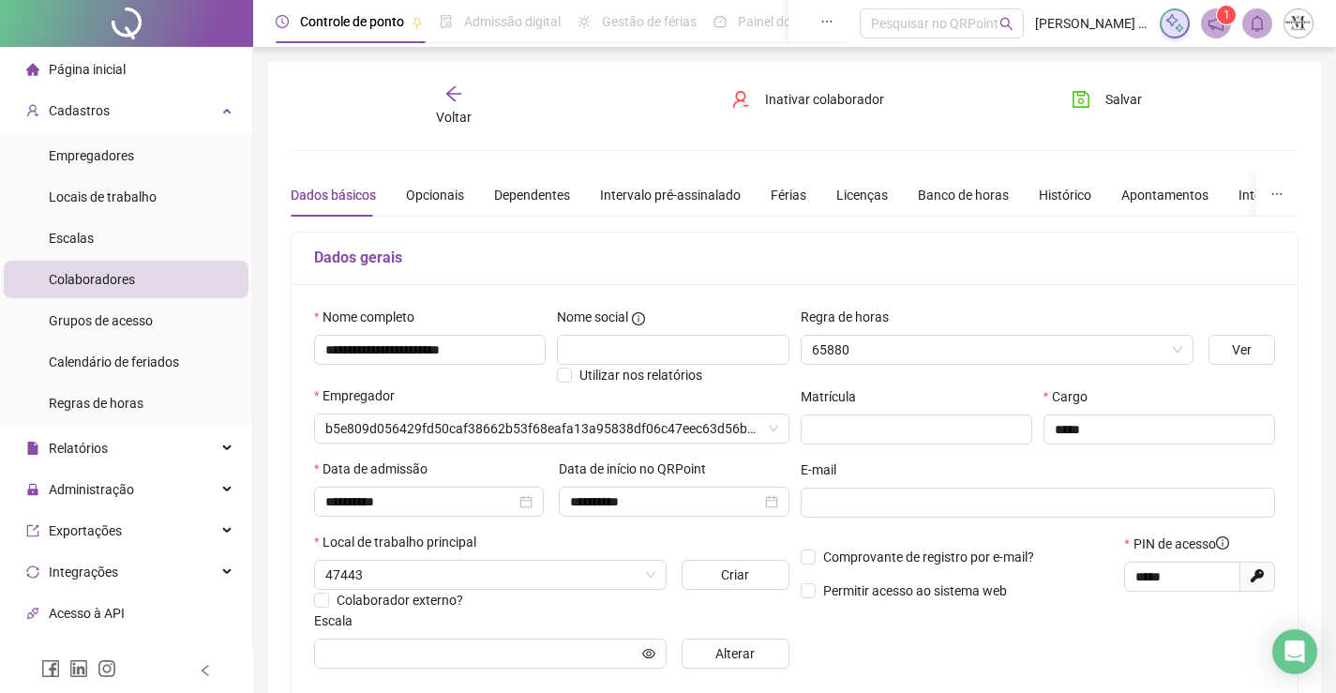
type input "**********"
click at [406, 187] on div "Opcionais" at bounding box center [435, 195] width 58 height 21
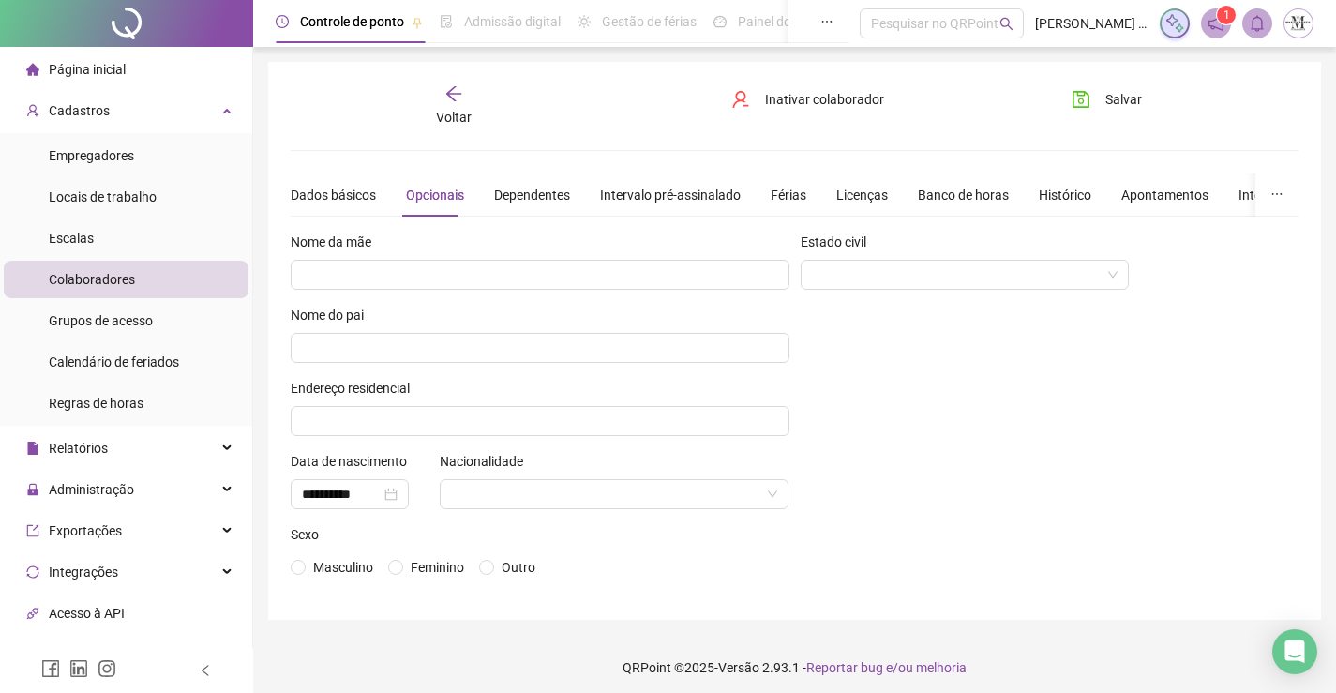
scroll to position [8, 0]
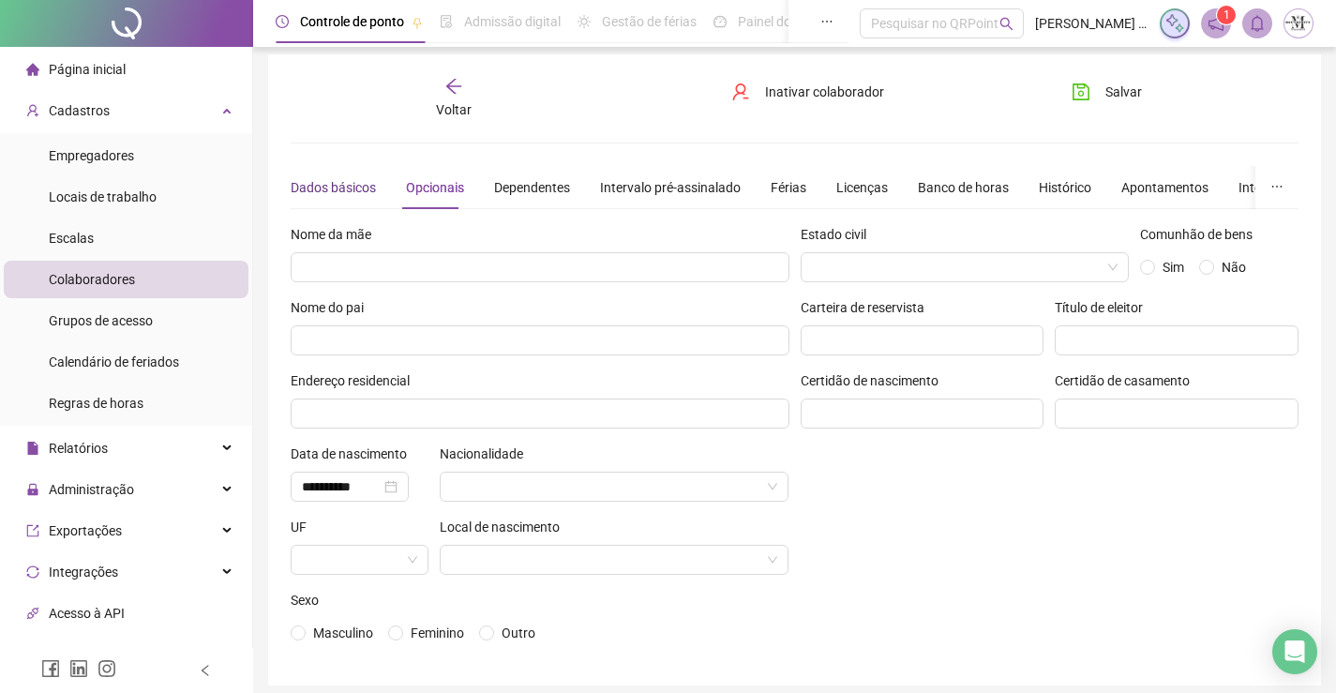
click at [348, 182] on div "Dados básicos" at bounding box center [333, 187] width 85 height 21
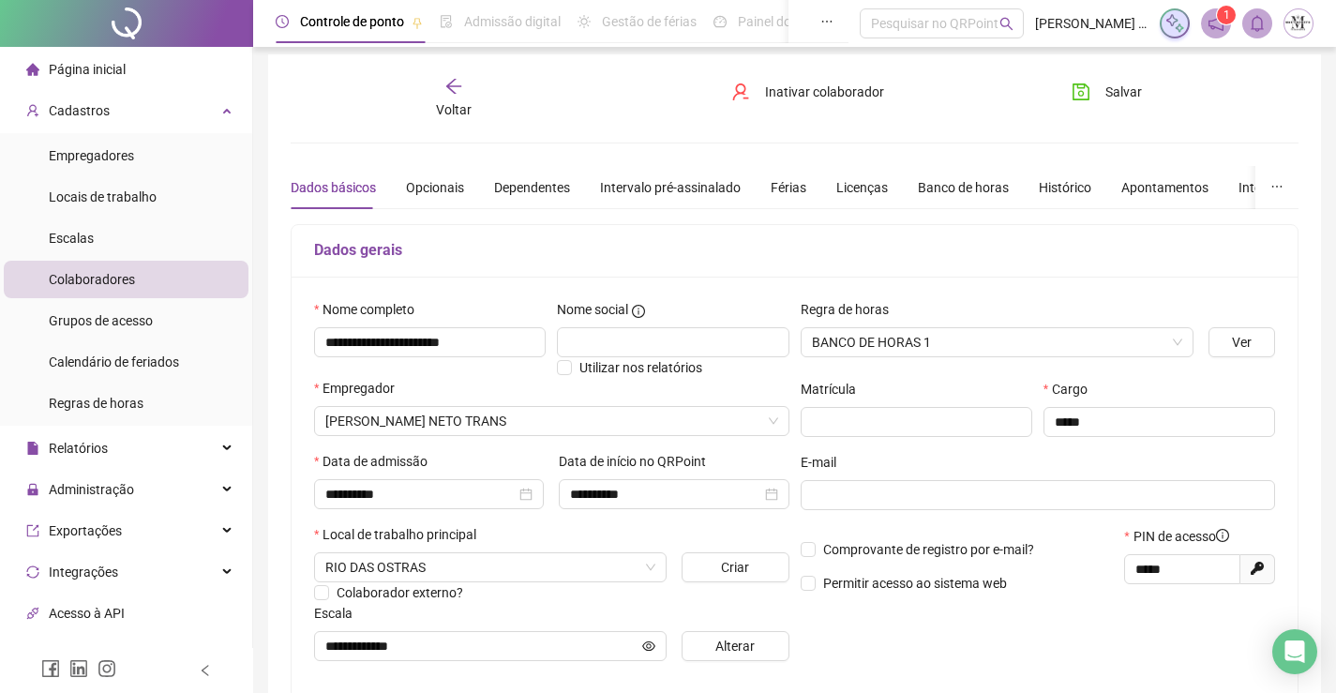
click at [458, 107] on span "Voltar" at bounding box center [454, 109] width 36 height 15
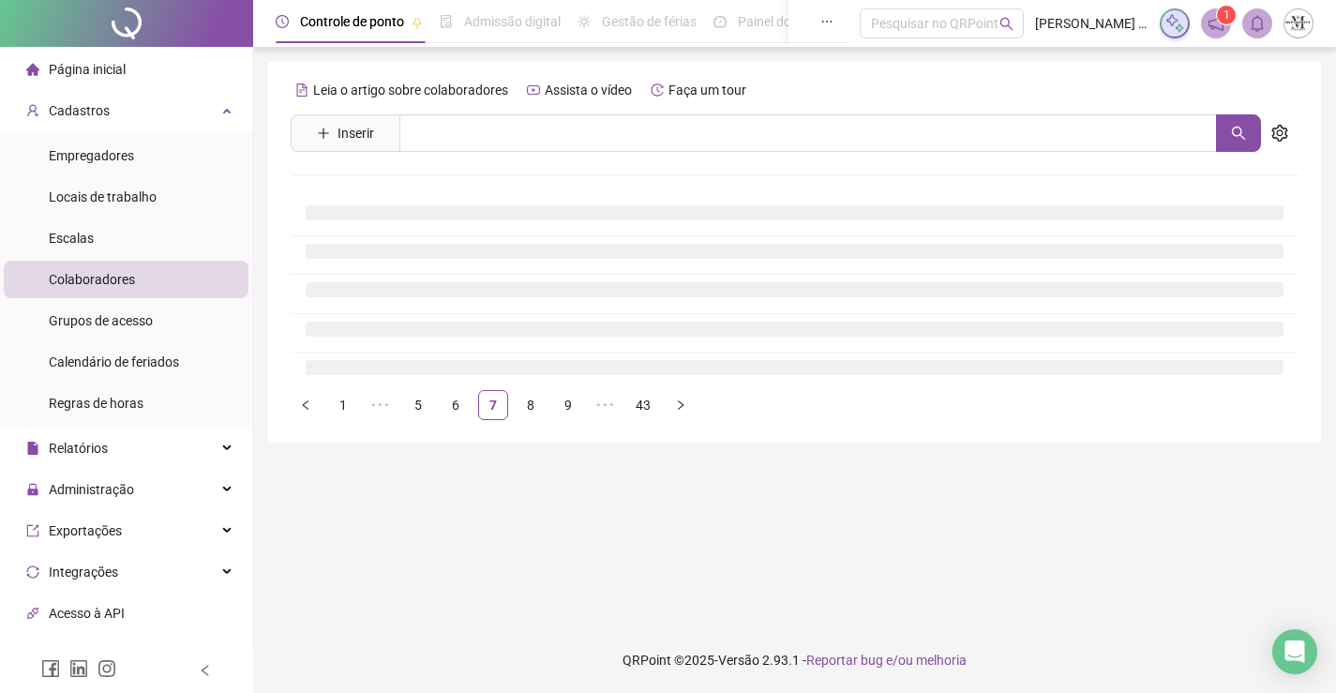
scroll to position [0, 0]
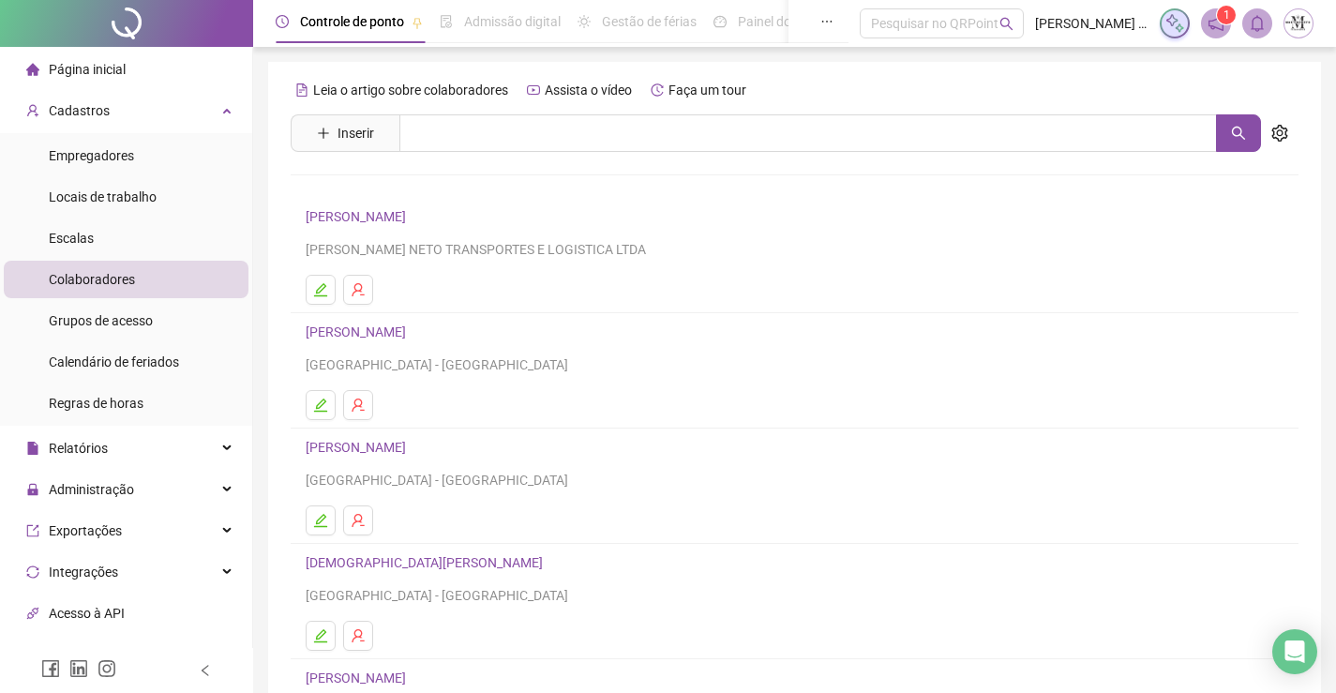
click at [412, 216] on link "CARLOS MAURICIO SIQUEIRA" at bounding box center [359, 216] width 106 height 15
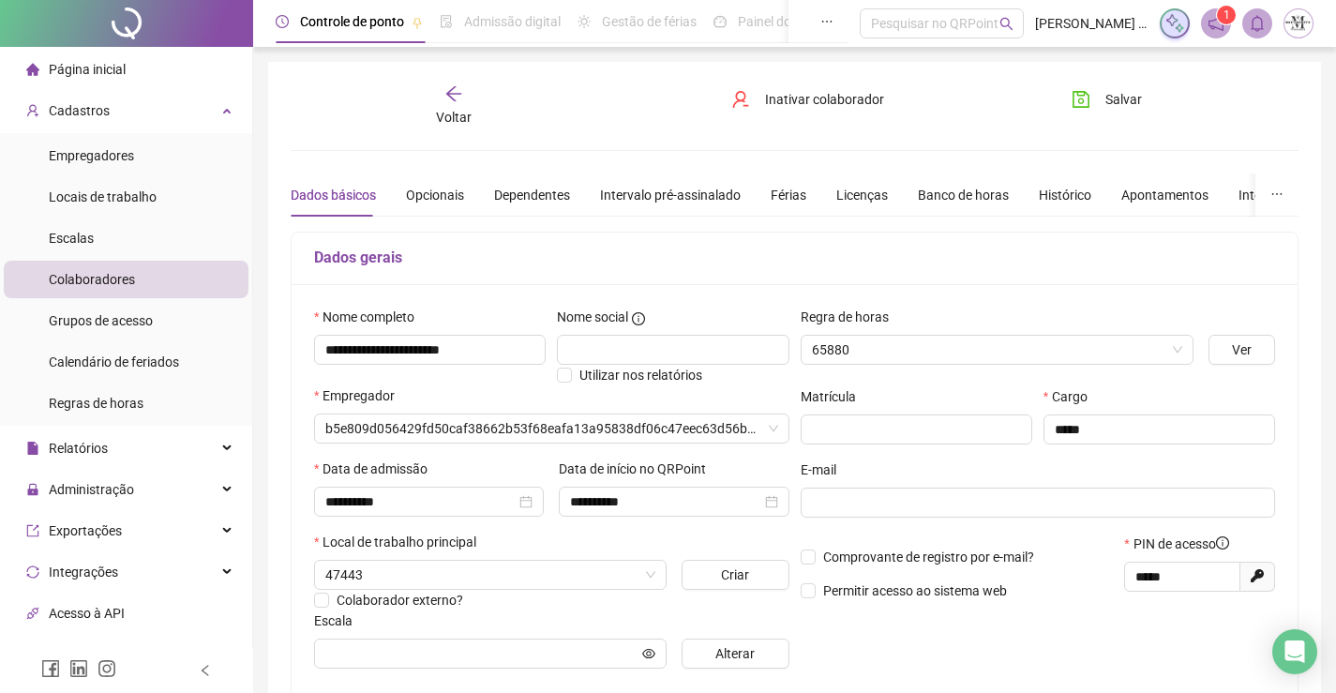
type input "**********"
click at [473, 99] on div "Voltar" at bounding box center [454, 105] width 156 height 43
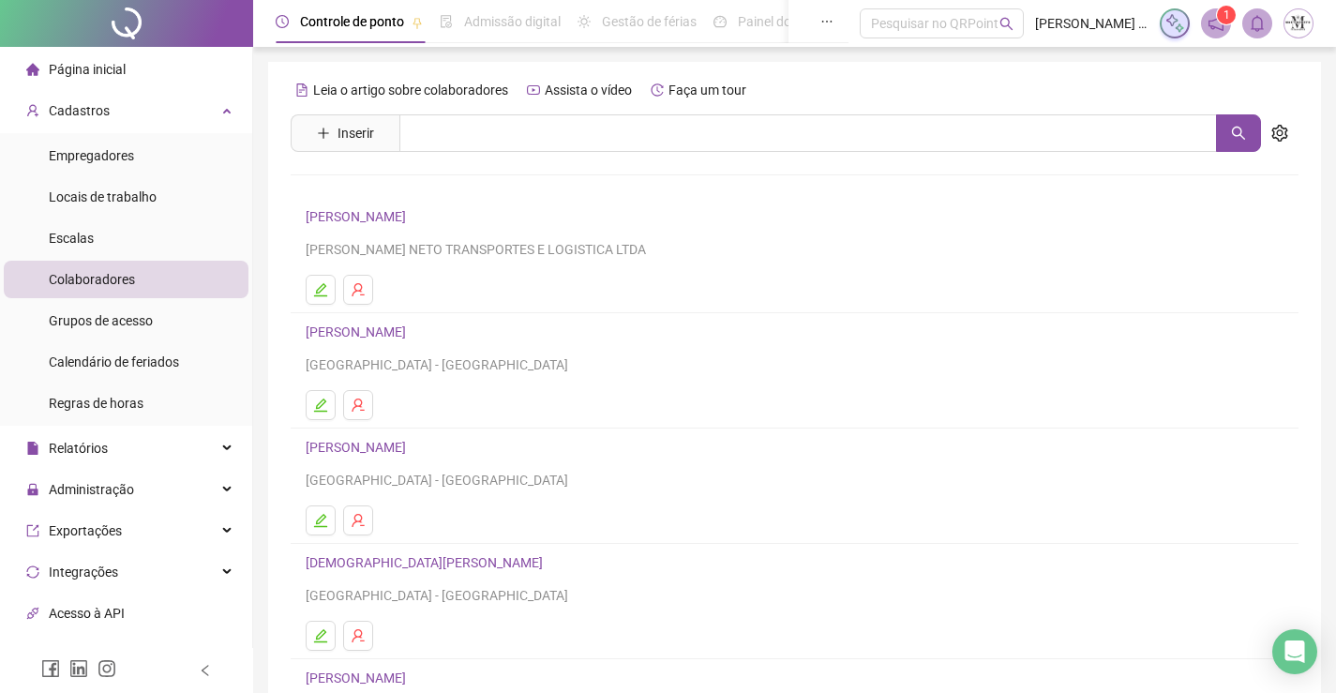
scroll to position [214, 0]
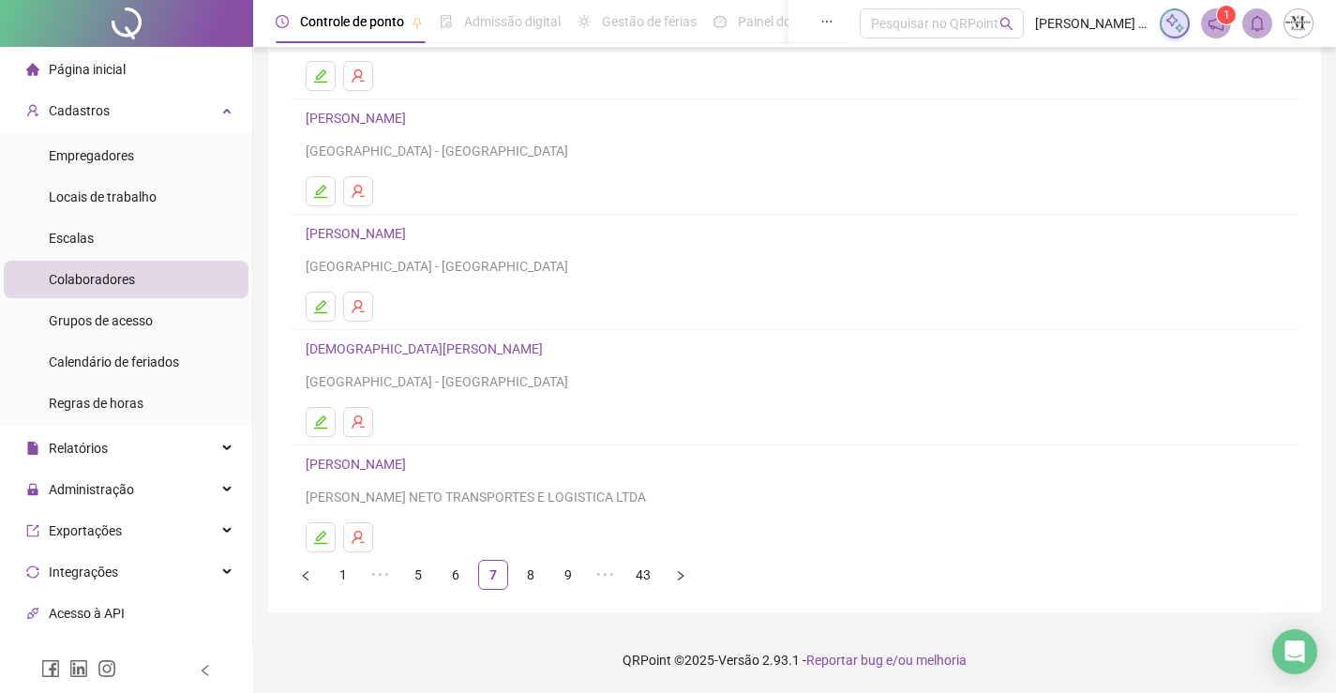
click at [412, 113] on link "CARLOS VINICIUS FERREIRA LIMA" at bounding box center [359, 118] width 106 height 15
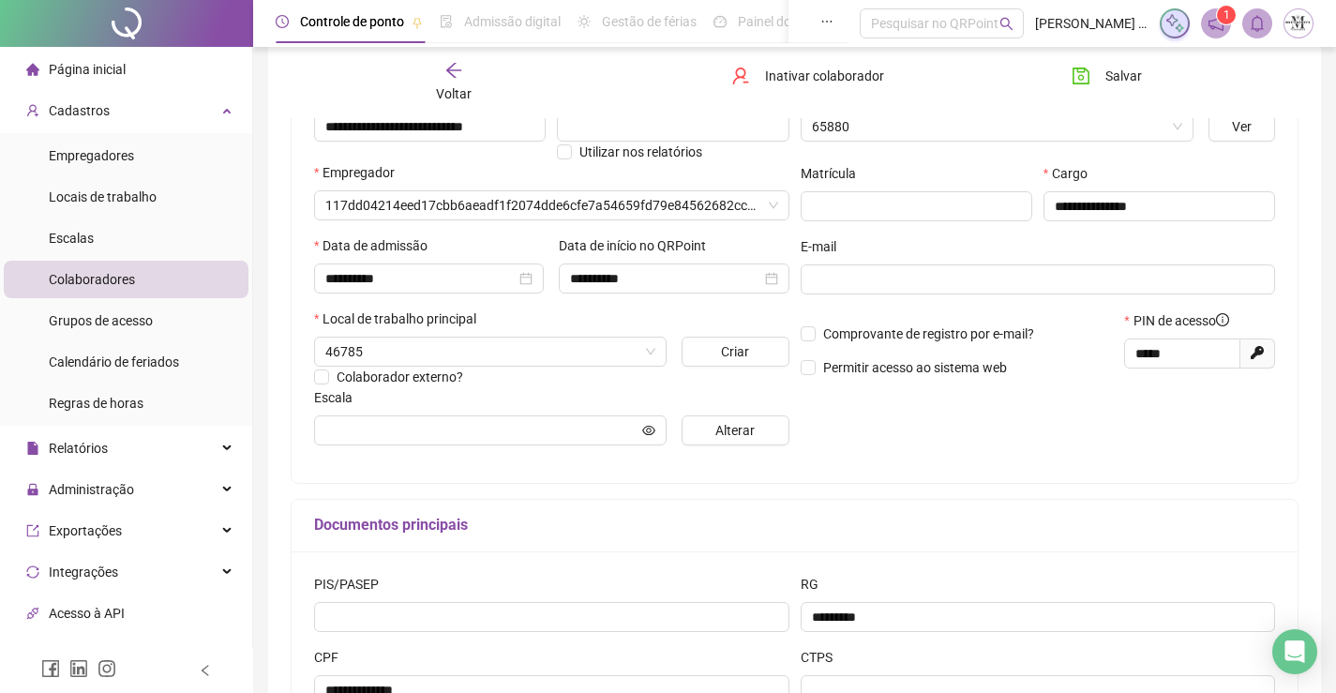
type input "**********"
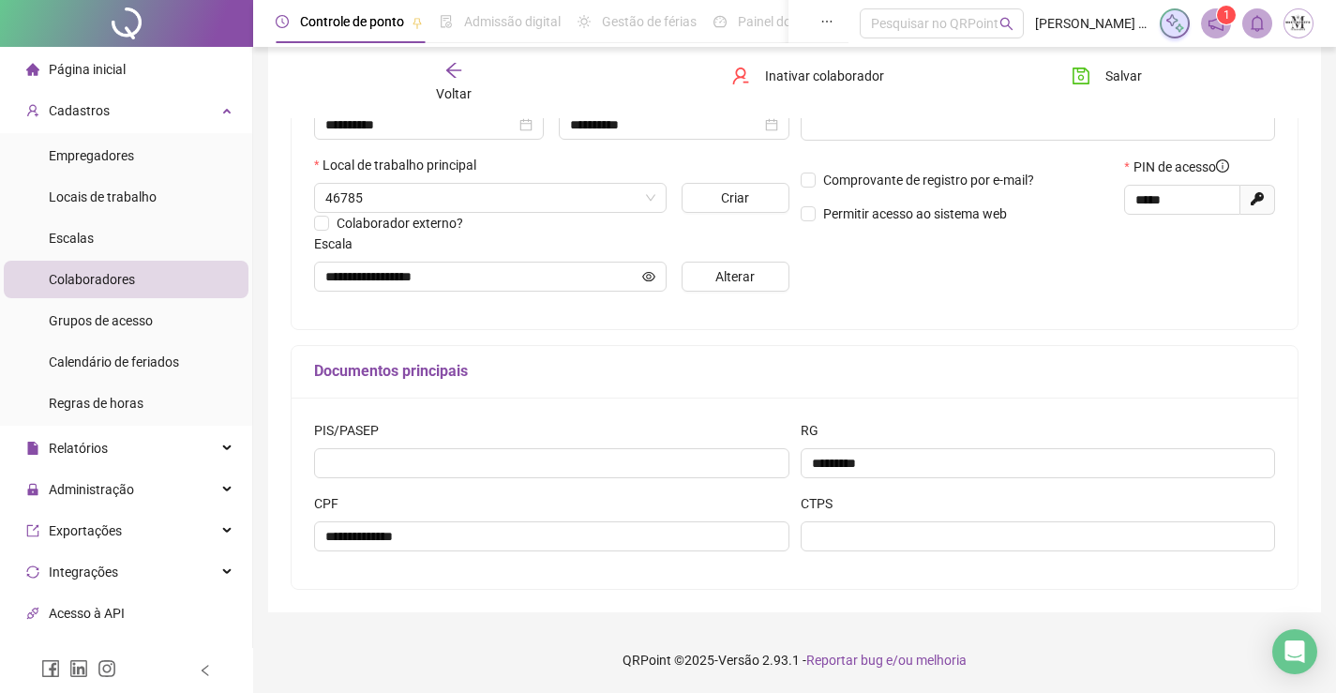
scroll to position [96, 0]
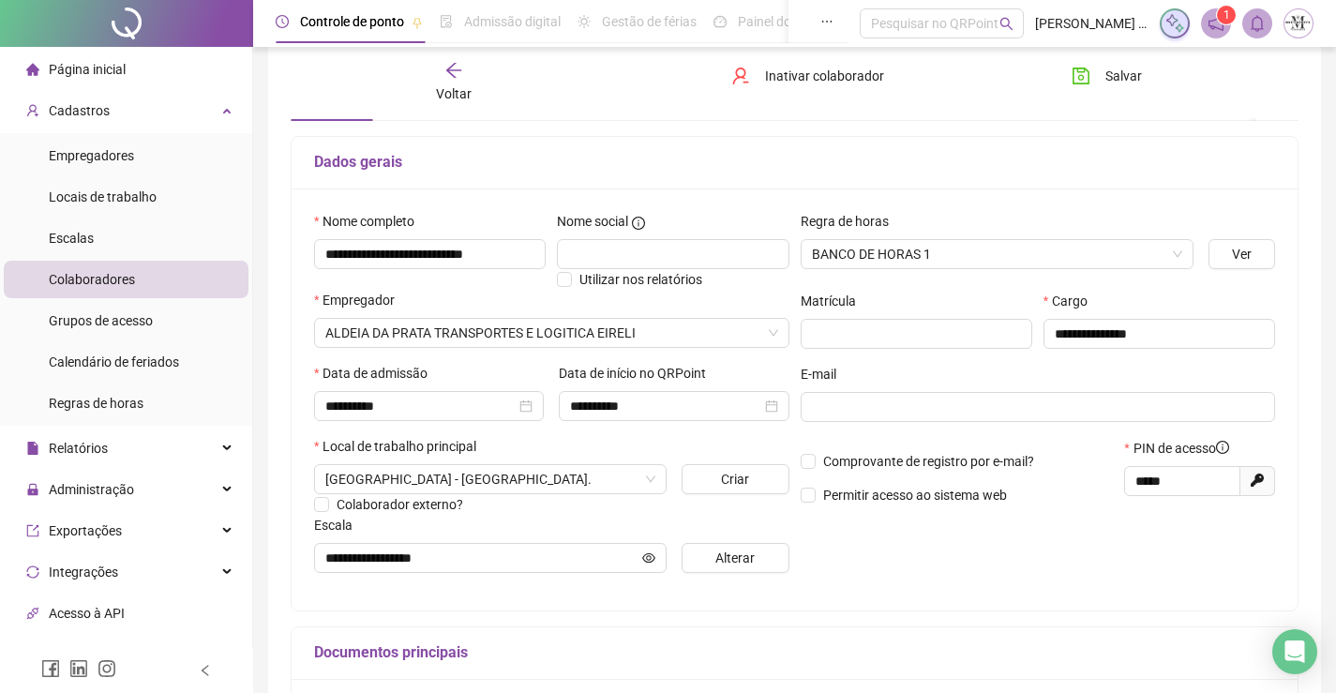
click at [443, 79] on div "Voltar" at bounding box center [454, 82] width 156 height 43
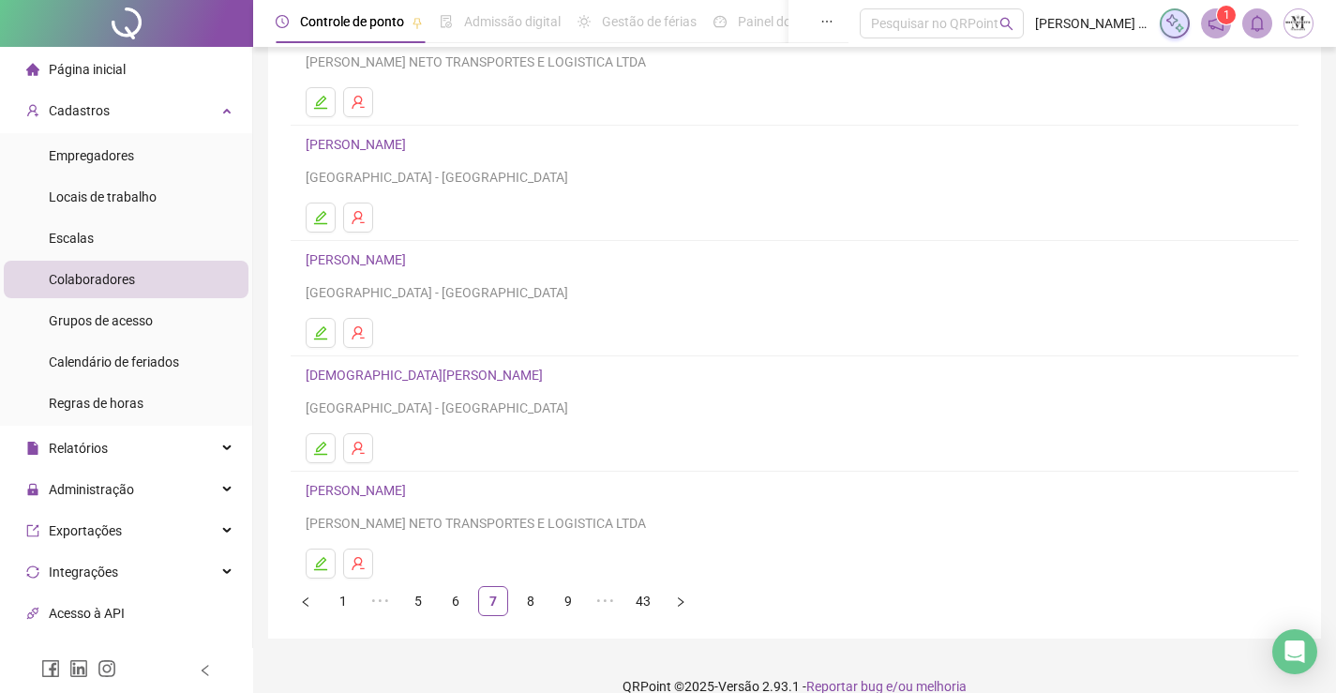
scroll to position [214, 0]
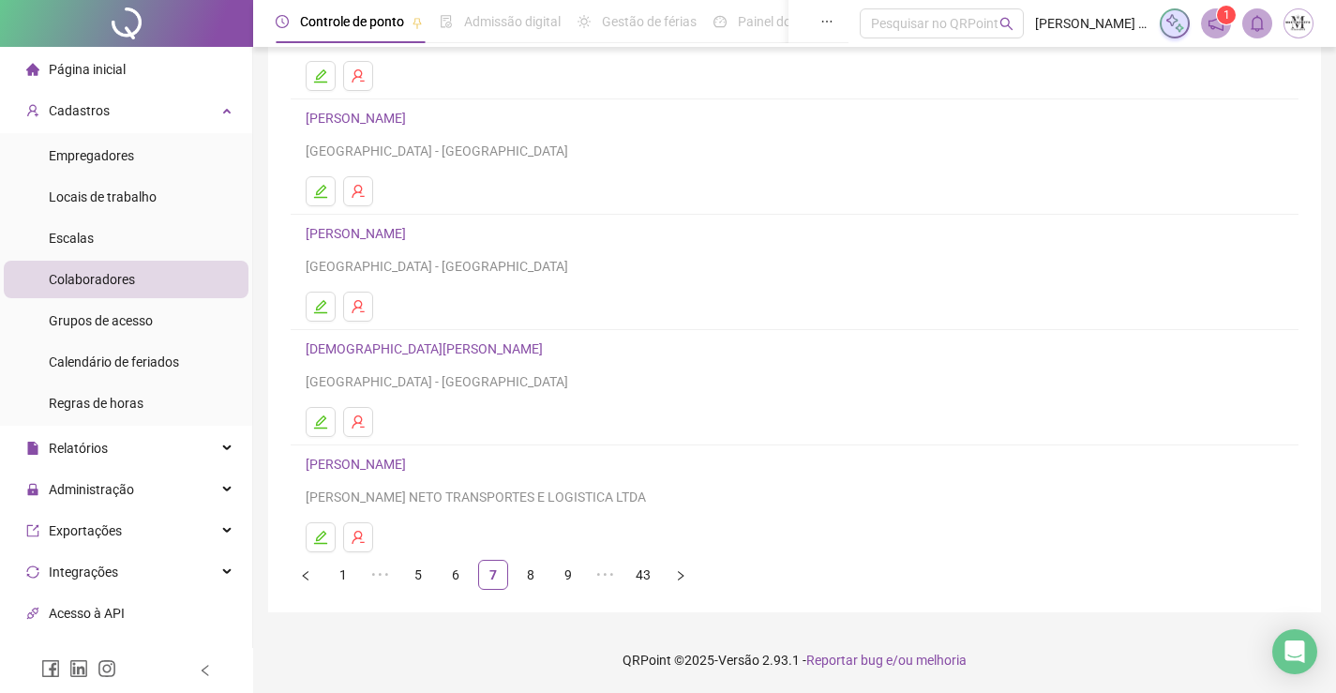
click at [394, 236] on link "CARLOS VINICIUS TEODORO DOS SANTOS" at bounding box center [359, 233] width 106 height 15
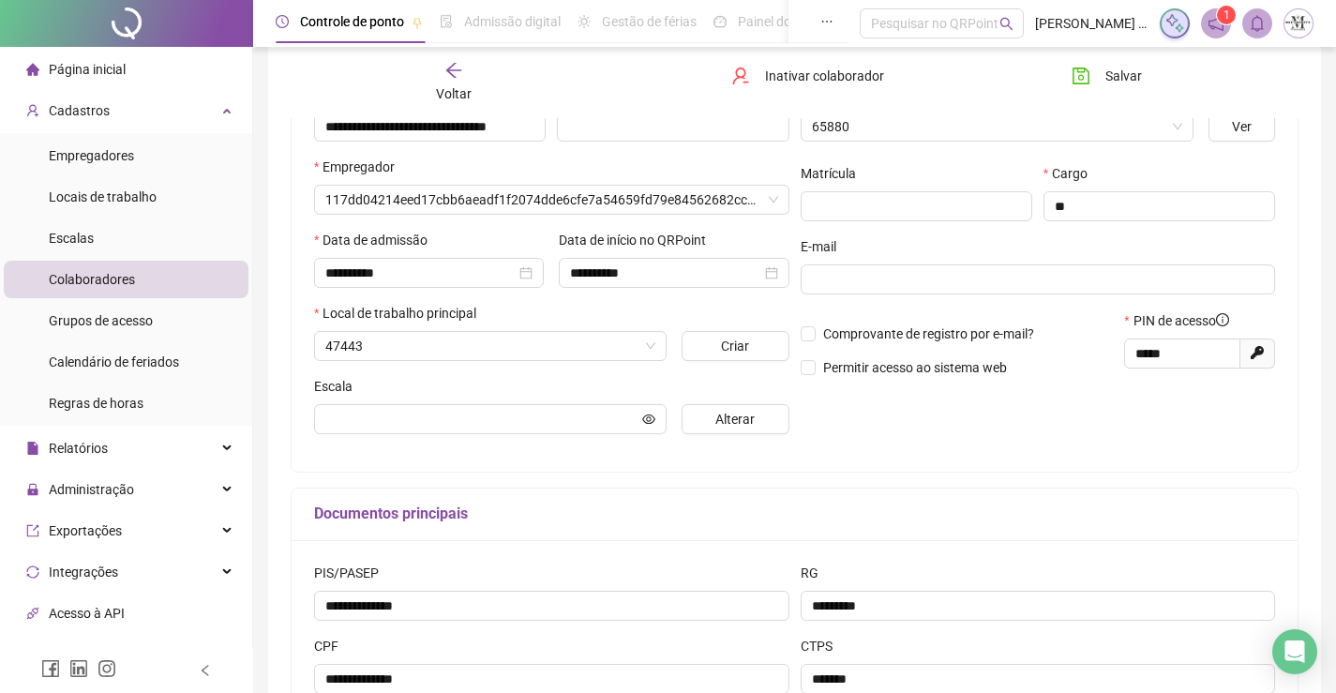
type input "**********"
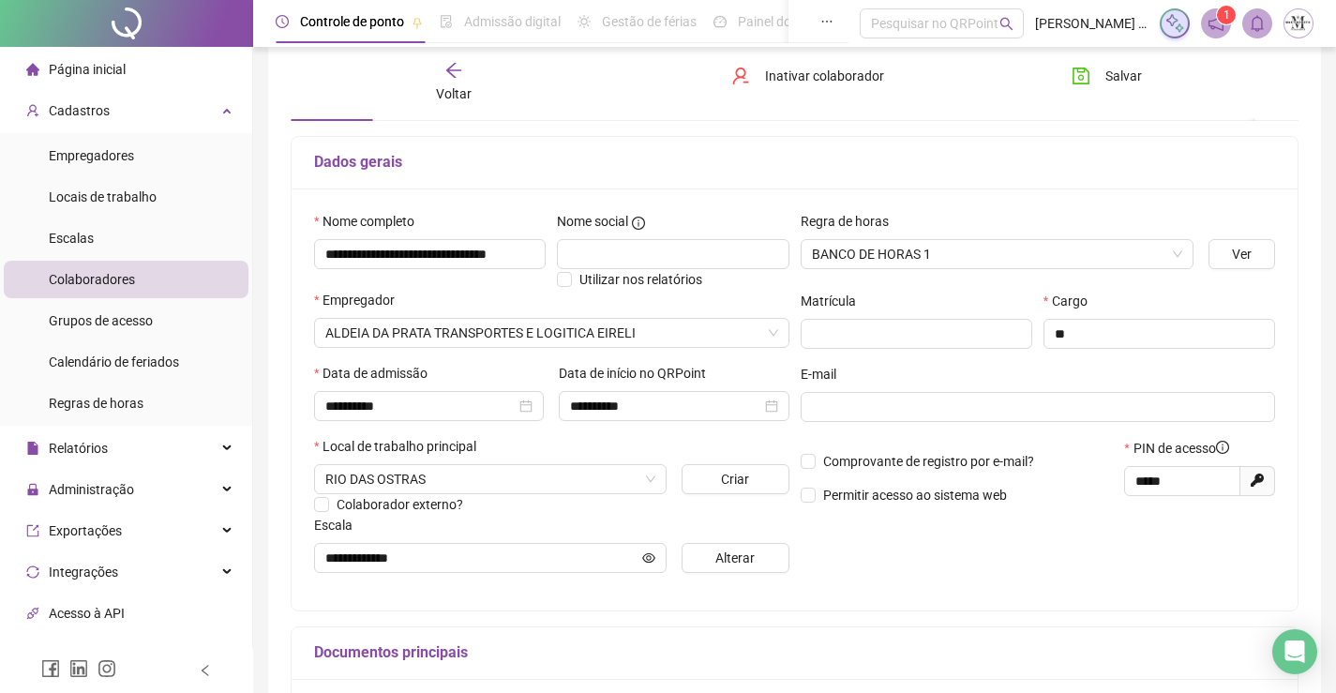
scroll to position [0, 0]
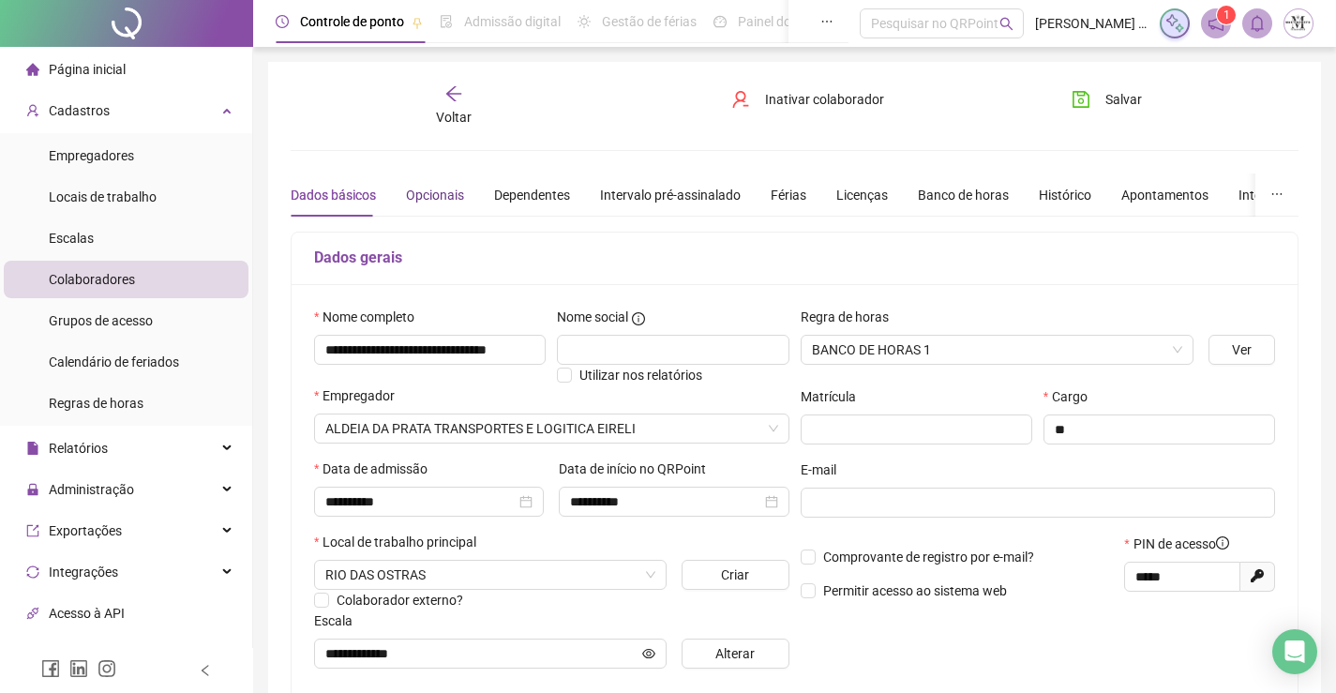
click at [457, 192] on div "Opcionais" at bounding box center [435, 195] width 58 height 21
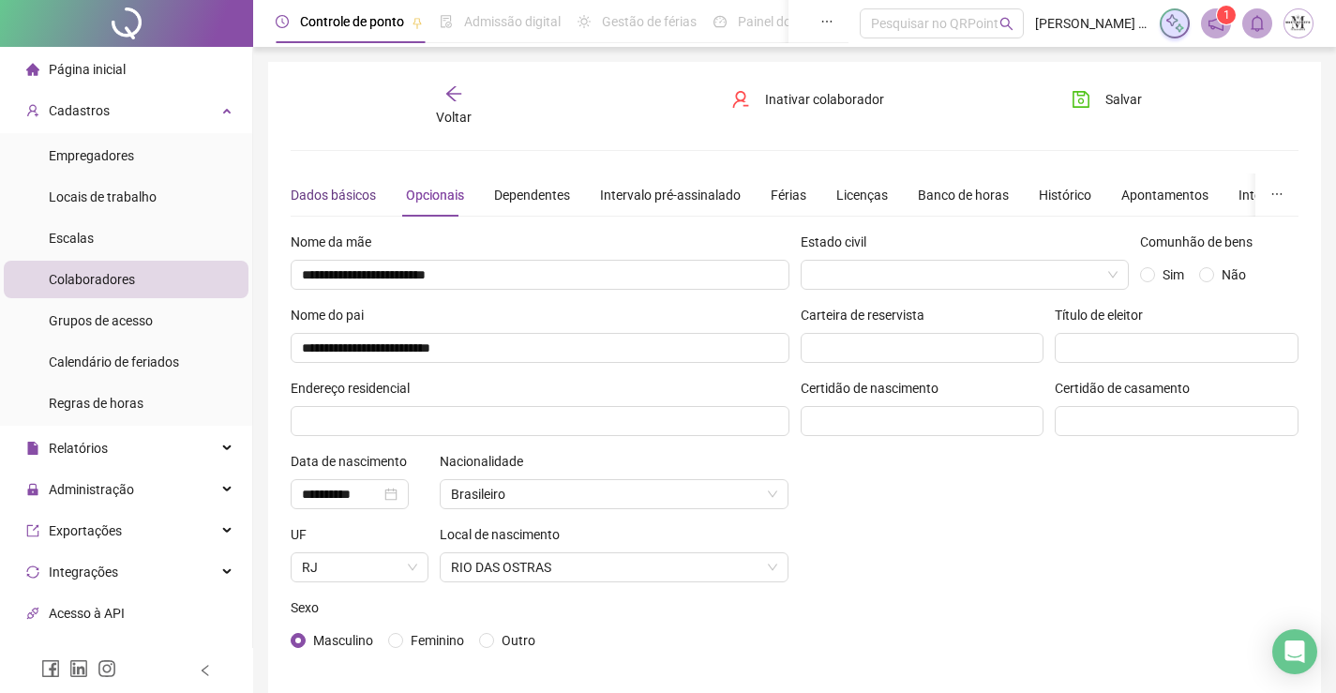
click at [295, 193] on div "Dados básicos" at bounding box center [333, 195] width 85 height 21
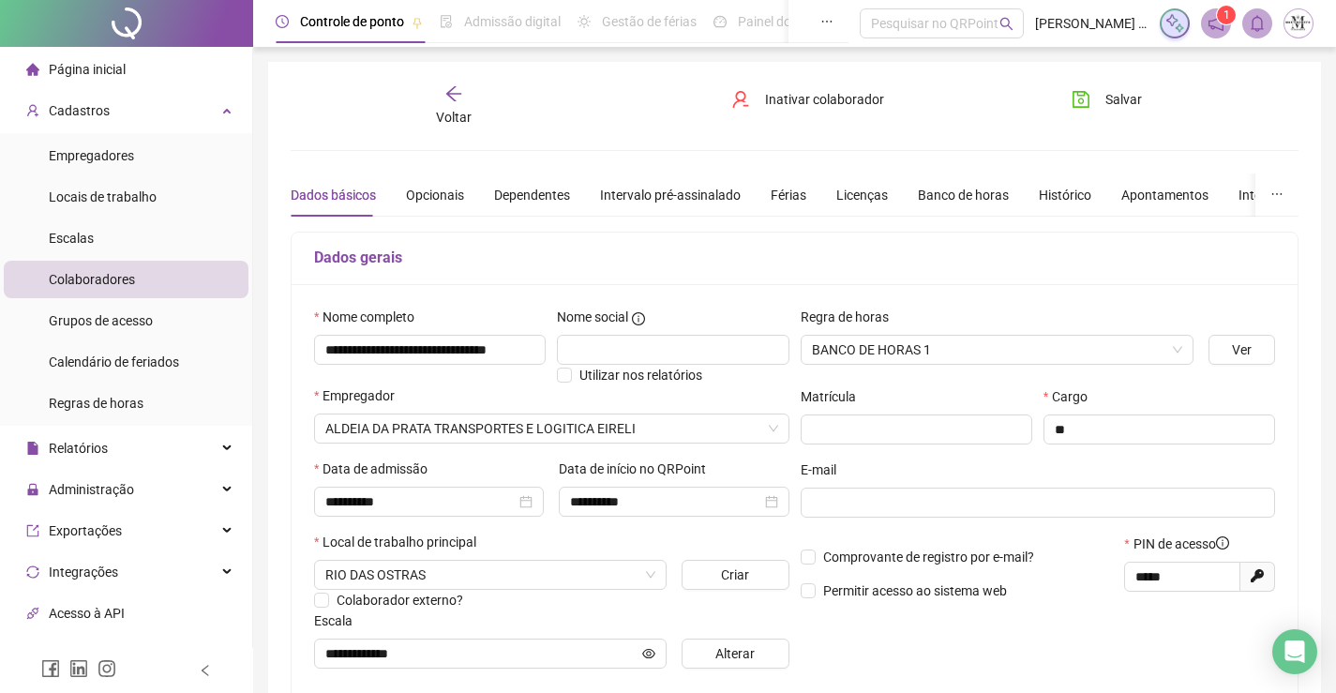
click at [474, 109] on div "Voltar" at bounding box center [454, 105] width 156 height 43
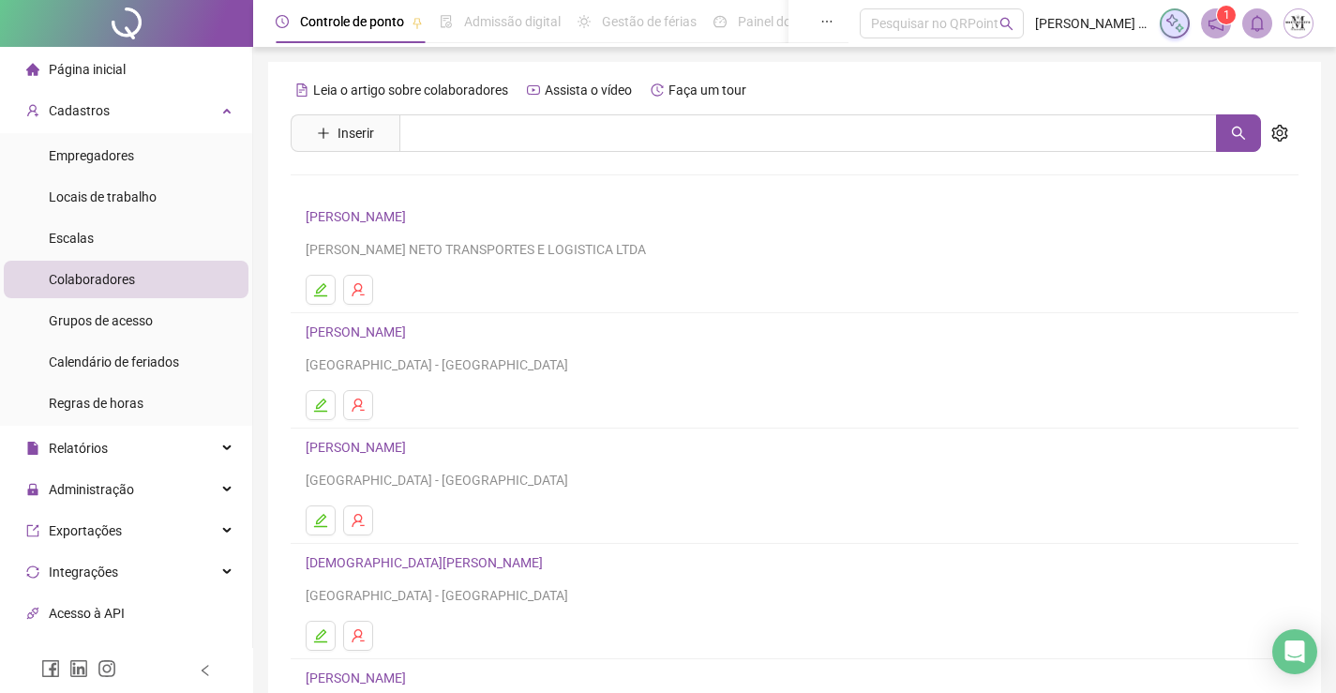
scroll to position [214, 0]
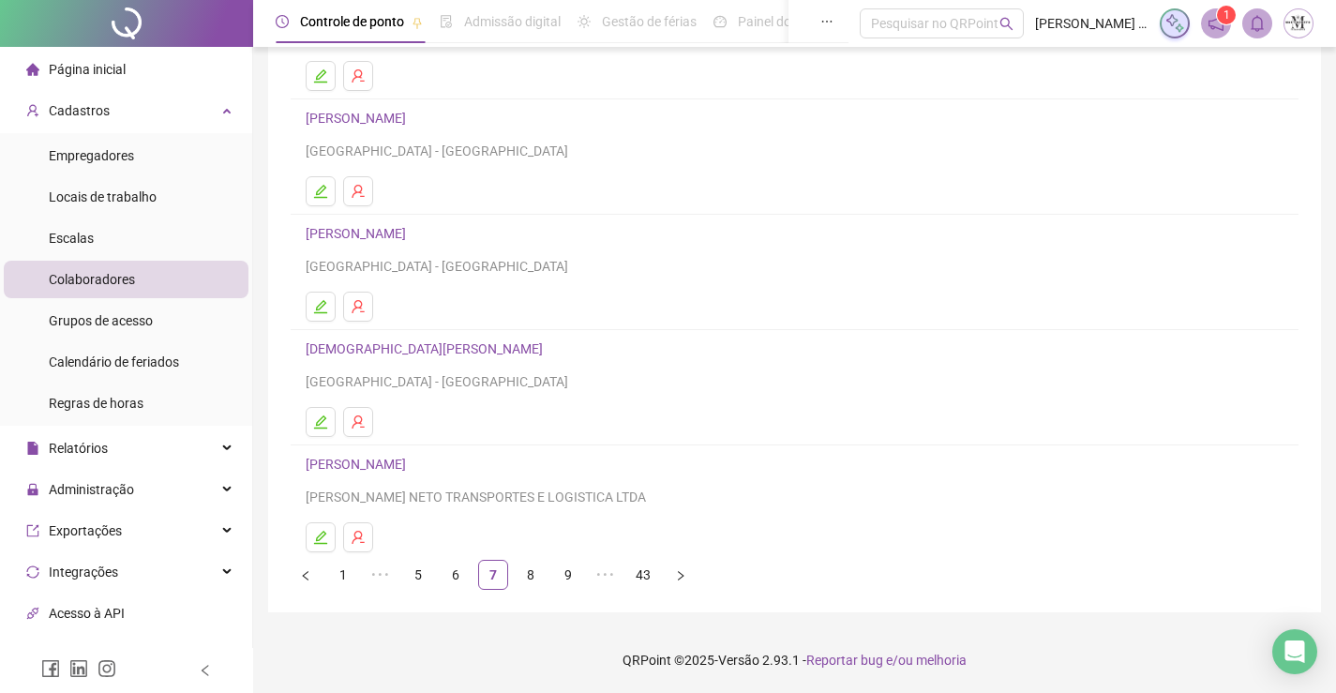
click at [412, 231] on link "CARLOS VINICIUS TEODORO DOS SANTOS" at bounding box center [359, 233] width 106 height 15
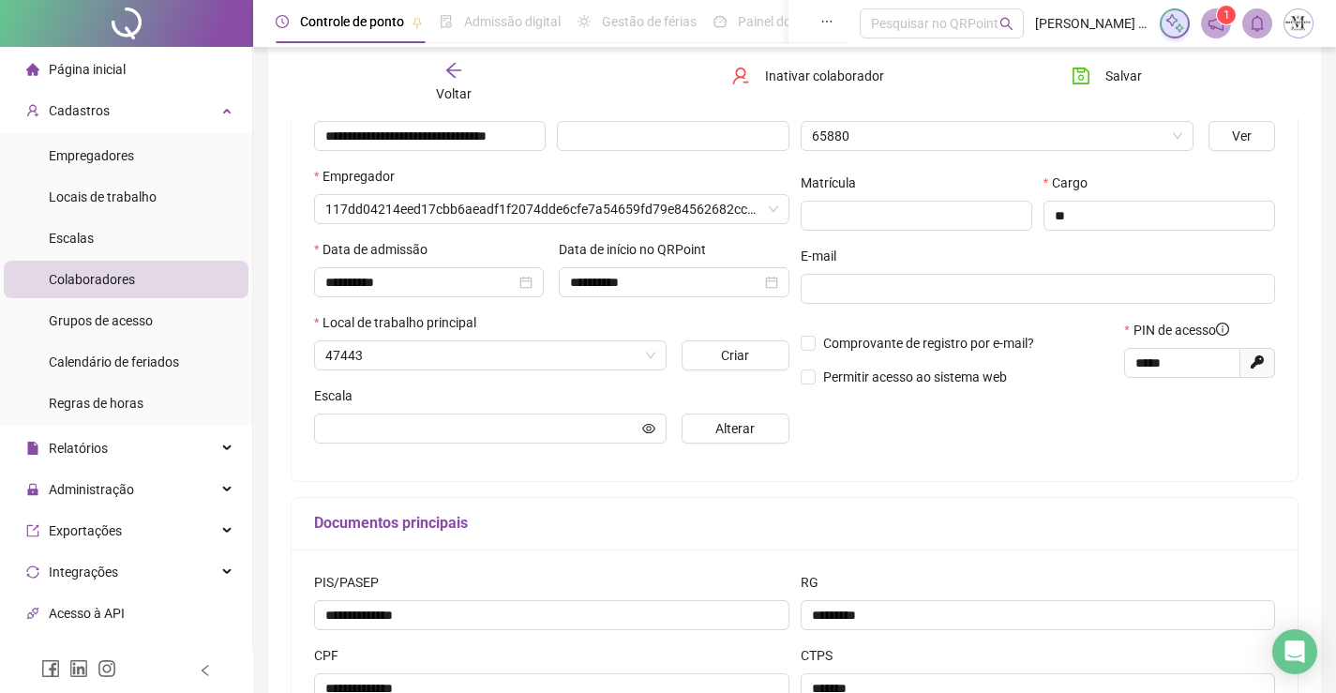
scroll to position [223, 0]
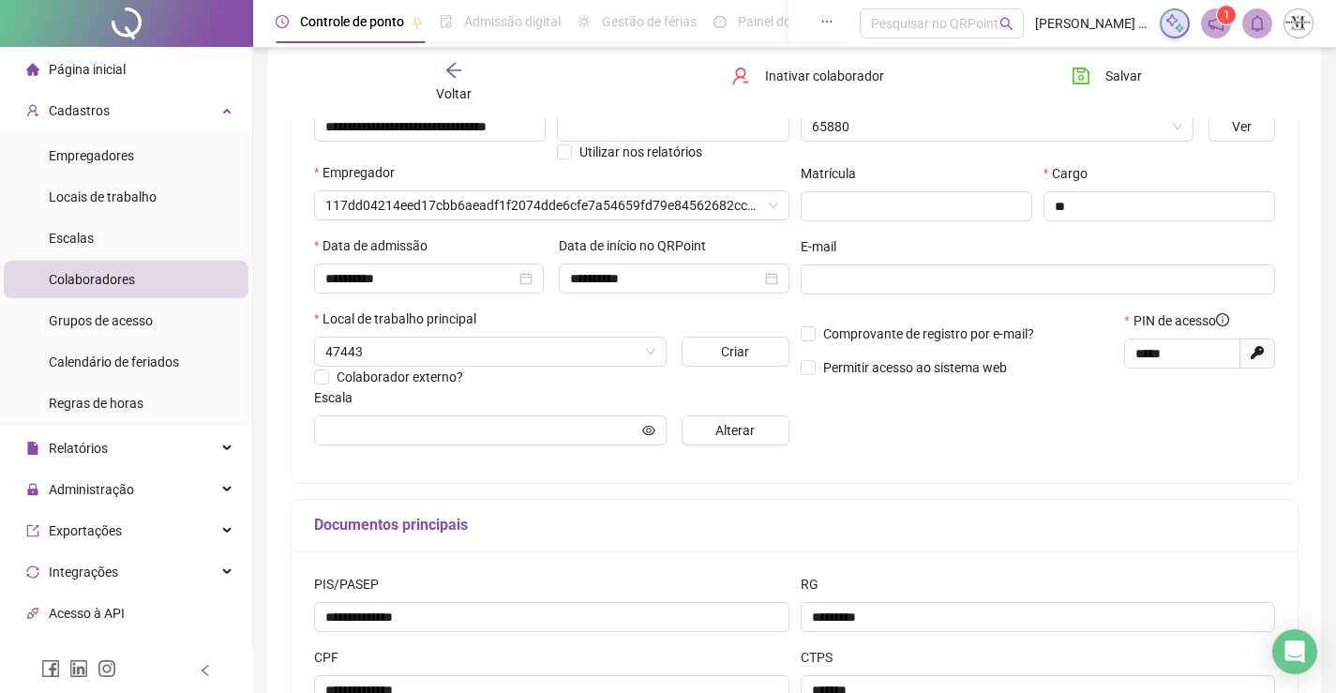
type input "**********"
click at [450, 81] on div "Voltar" at bounding box center [454, 82] width 156 height 43
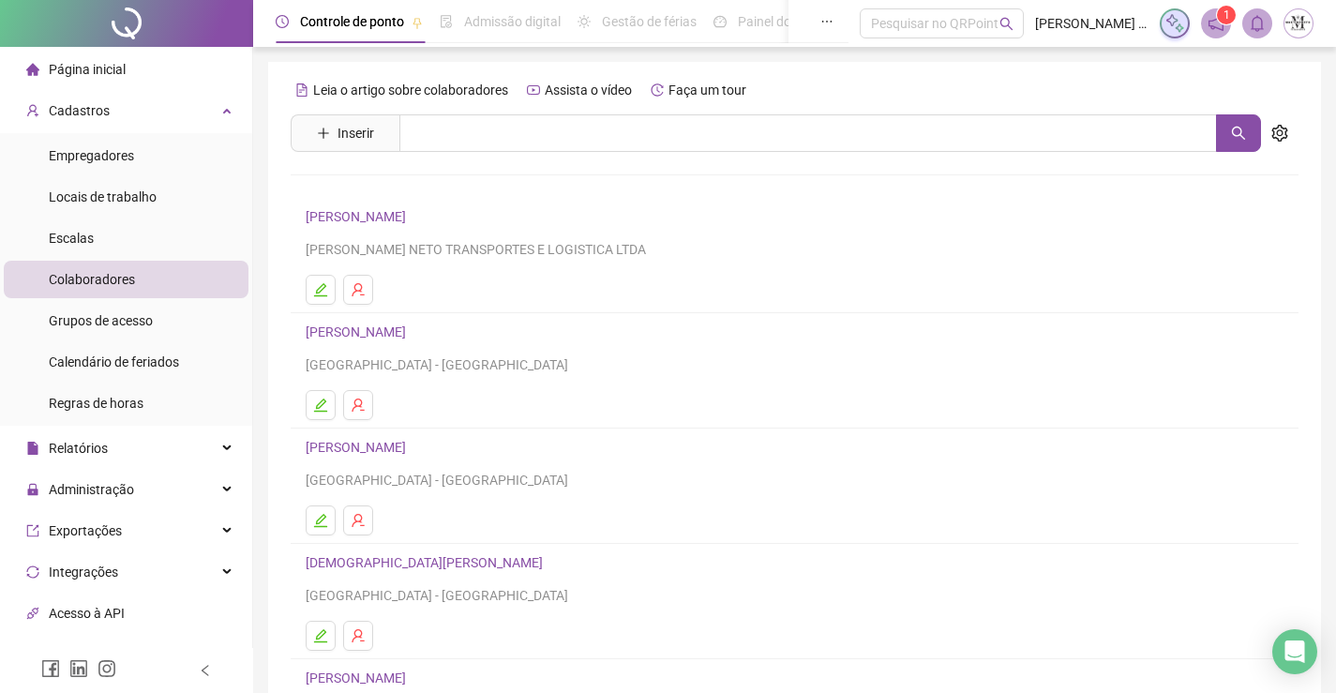
scroll to position [214, 0]
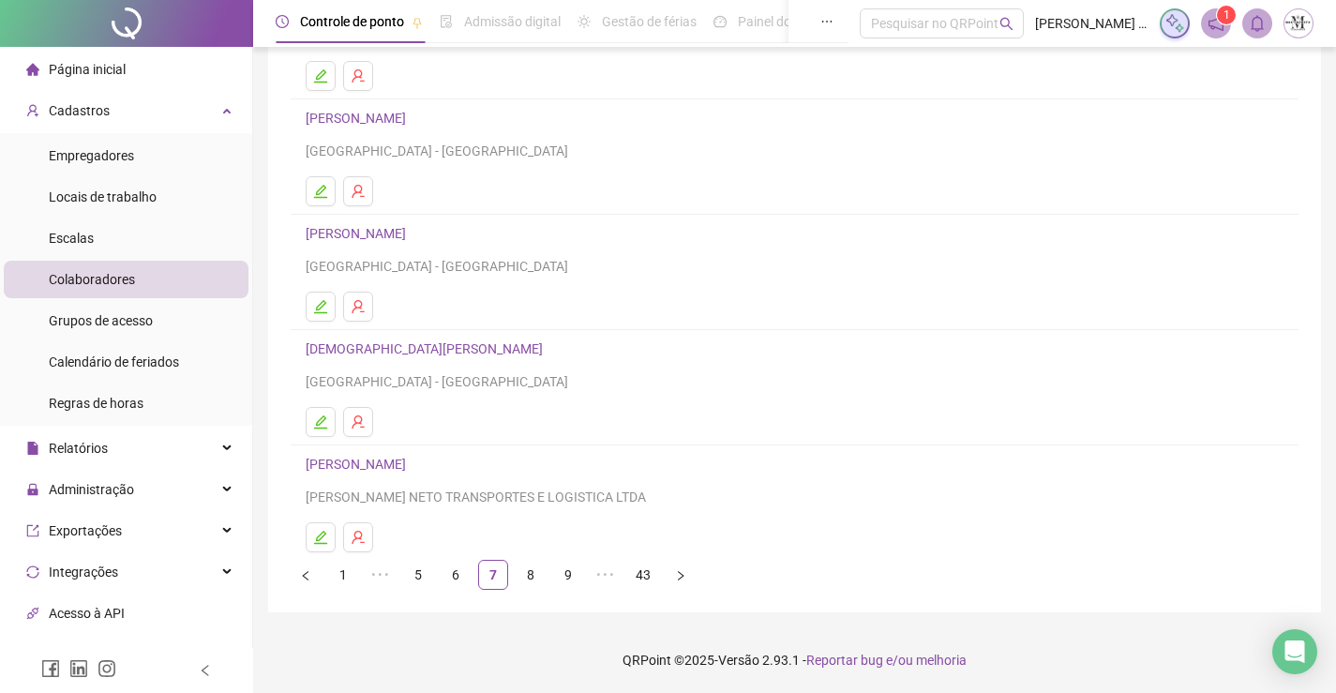
click at [450, 351] on link "CHRISTIAN SANTOS MENDONÇA" at bounding box center [427, 348] width 243 height 15
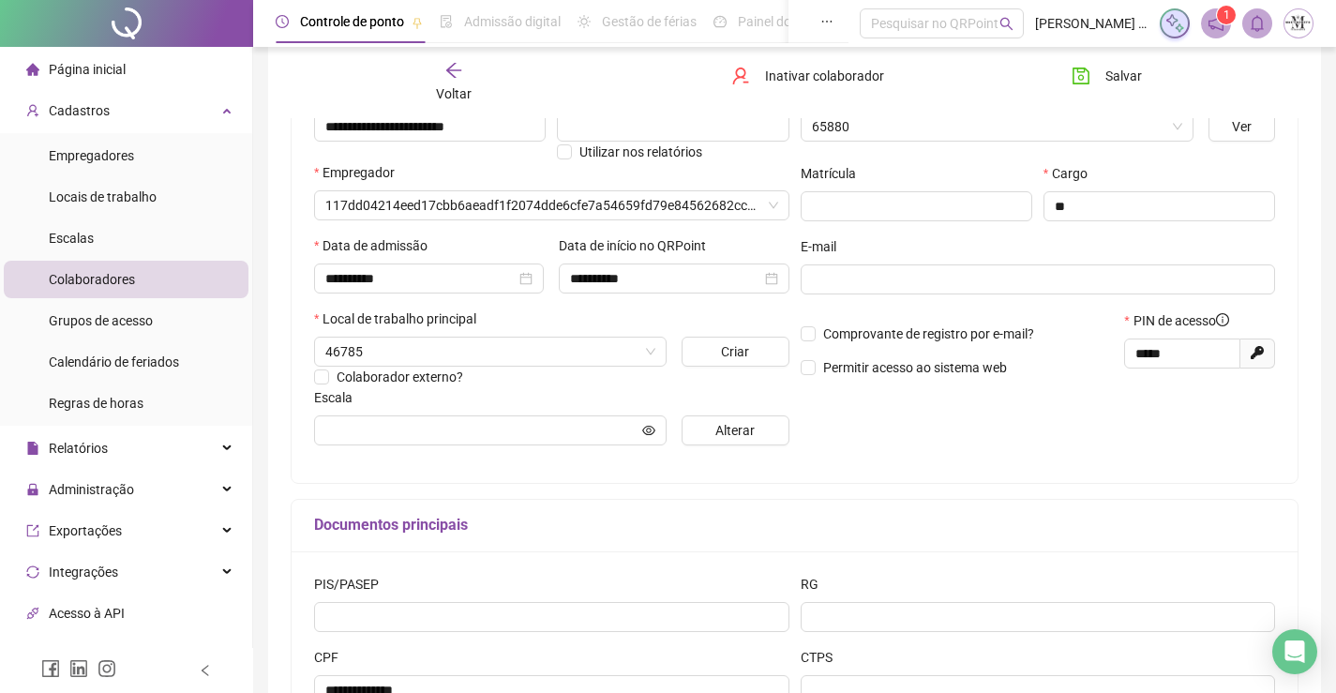
type input "**********"
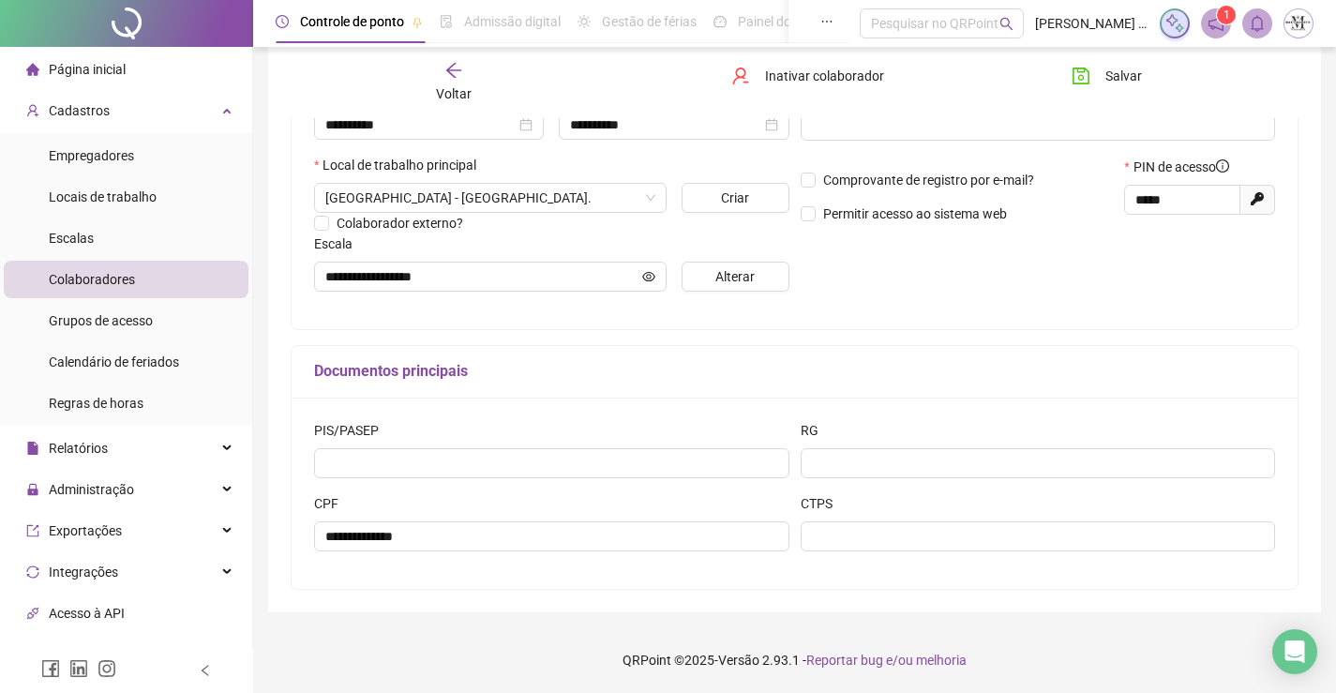
scroll to position [96, 0]
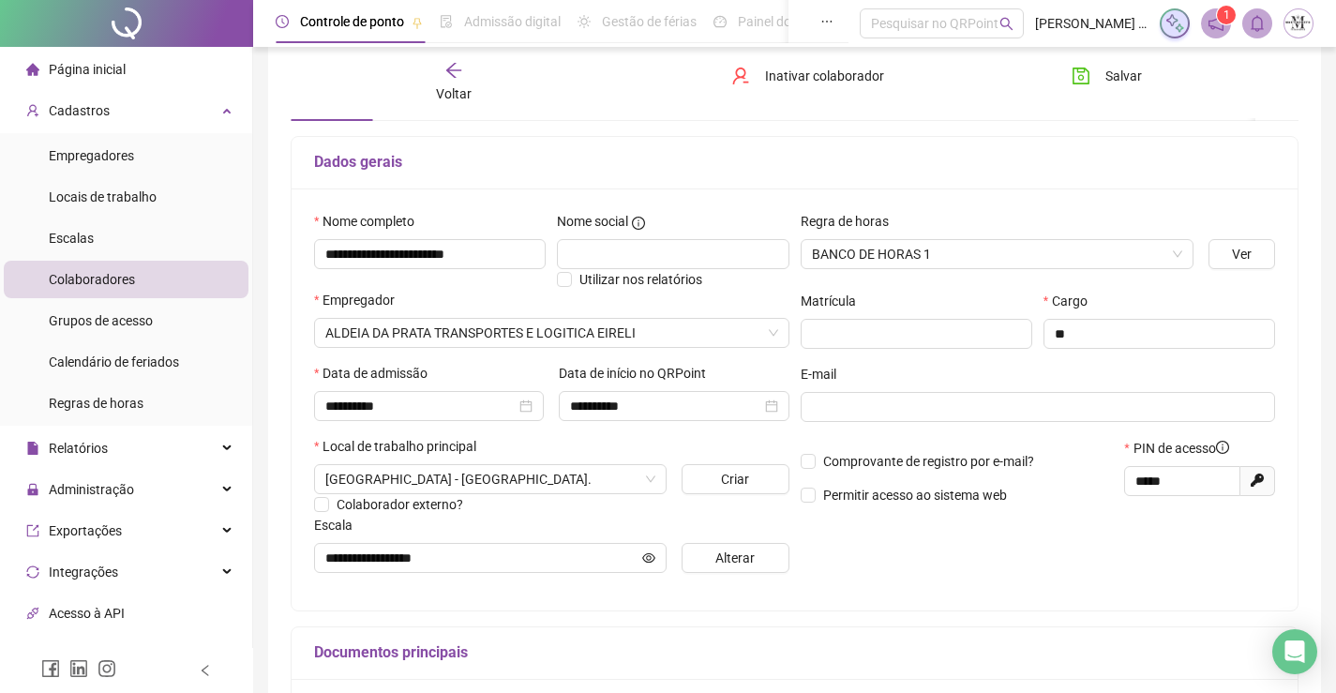
click at [458, 98] on span "Voltar" at bounding box center [454, 93] width 36 height 15
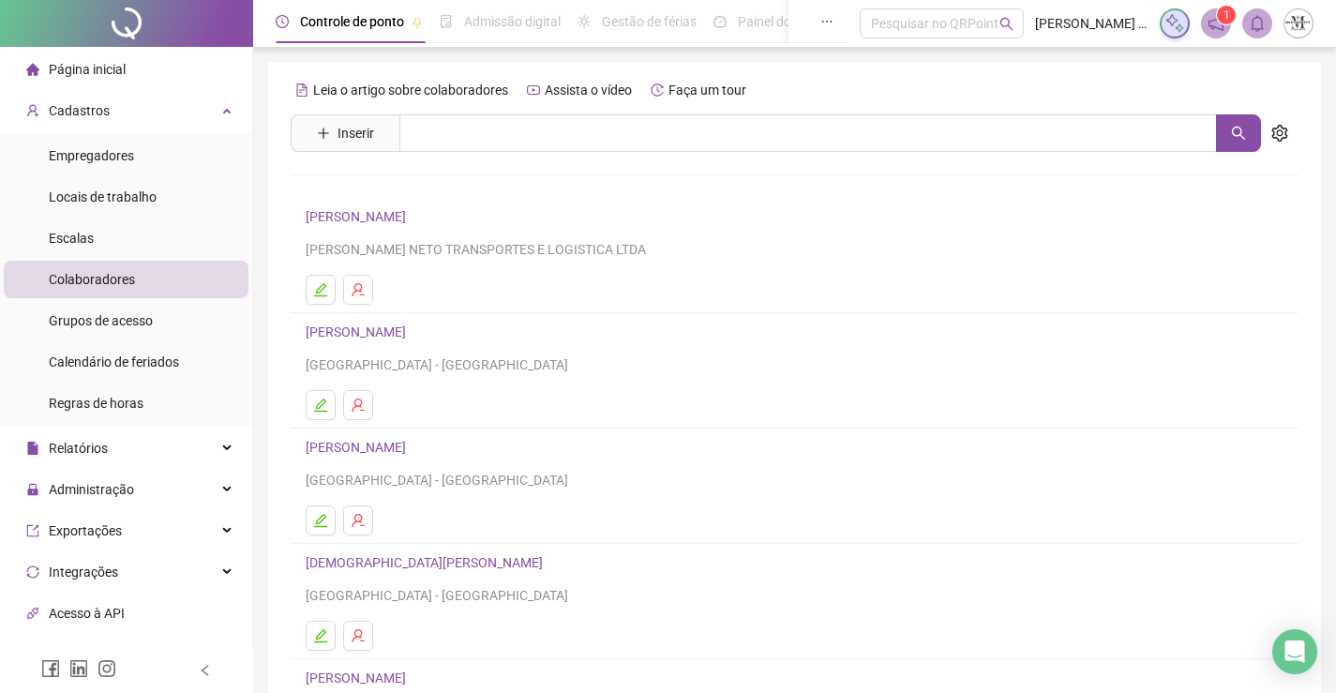
scroll to position [214, 0]
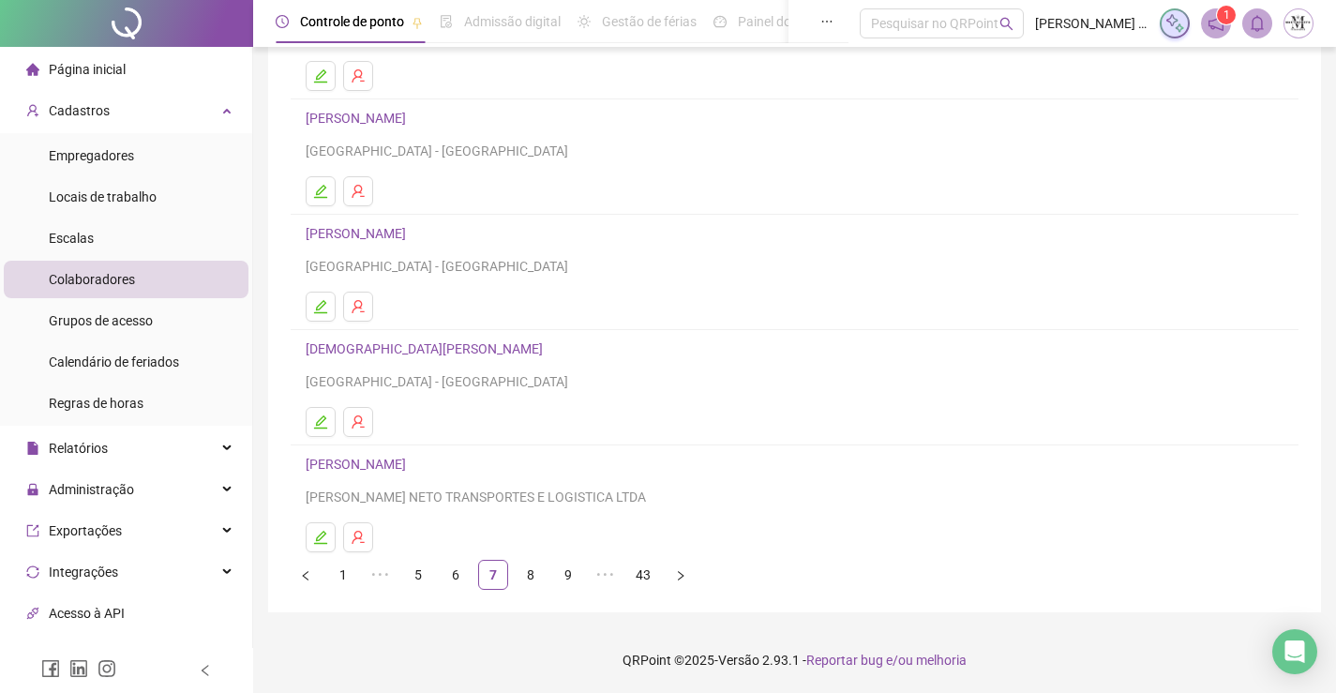
click at [400, 465] on link "CLAUDIO PEREIRA SANTOS" at bounding box center [359, 464] width 106 height 15
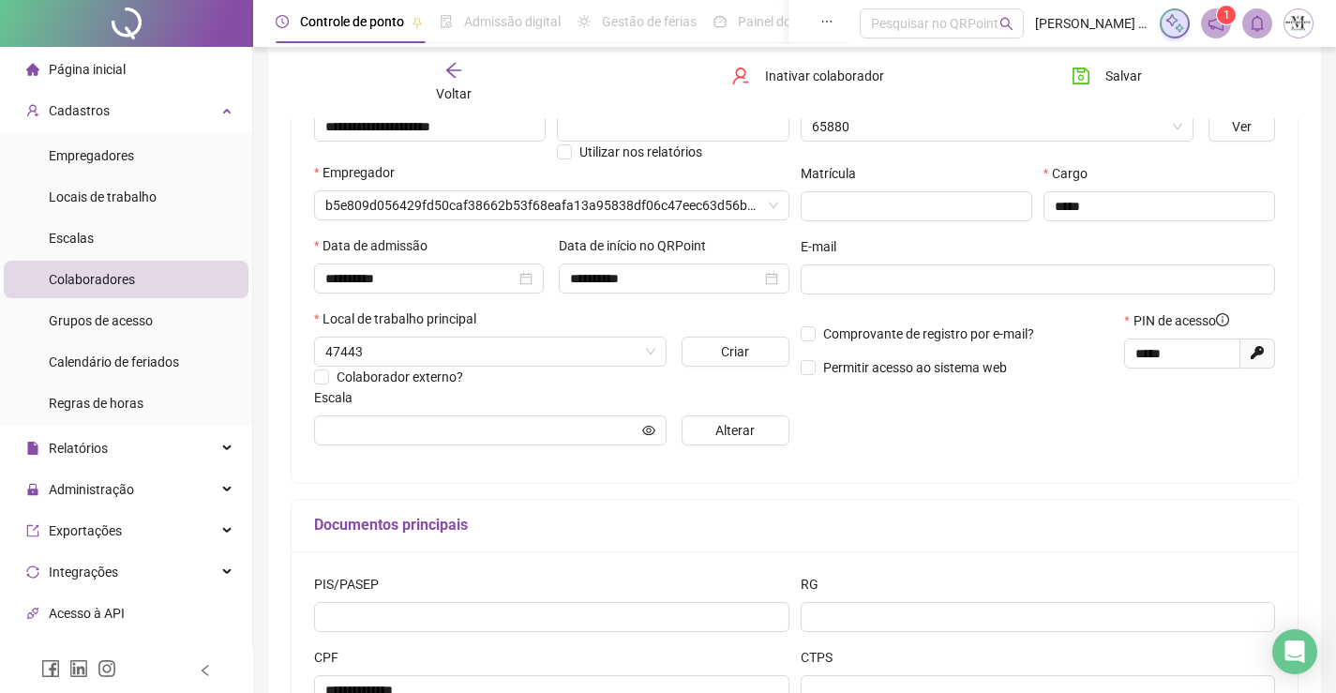
type input "**********"
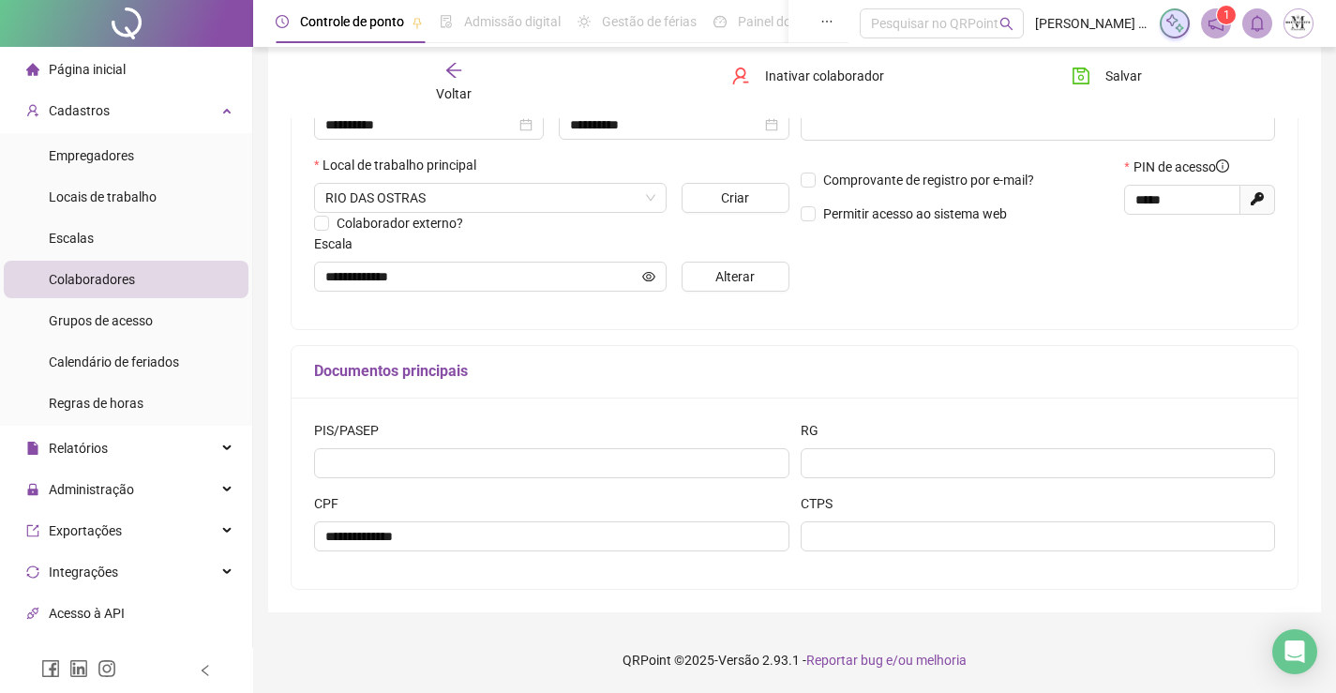
scroll to position [96, 0]
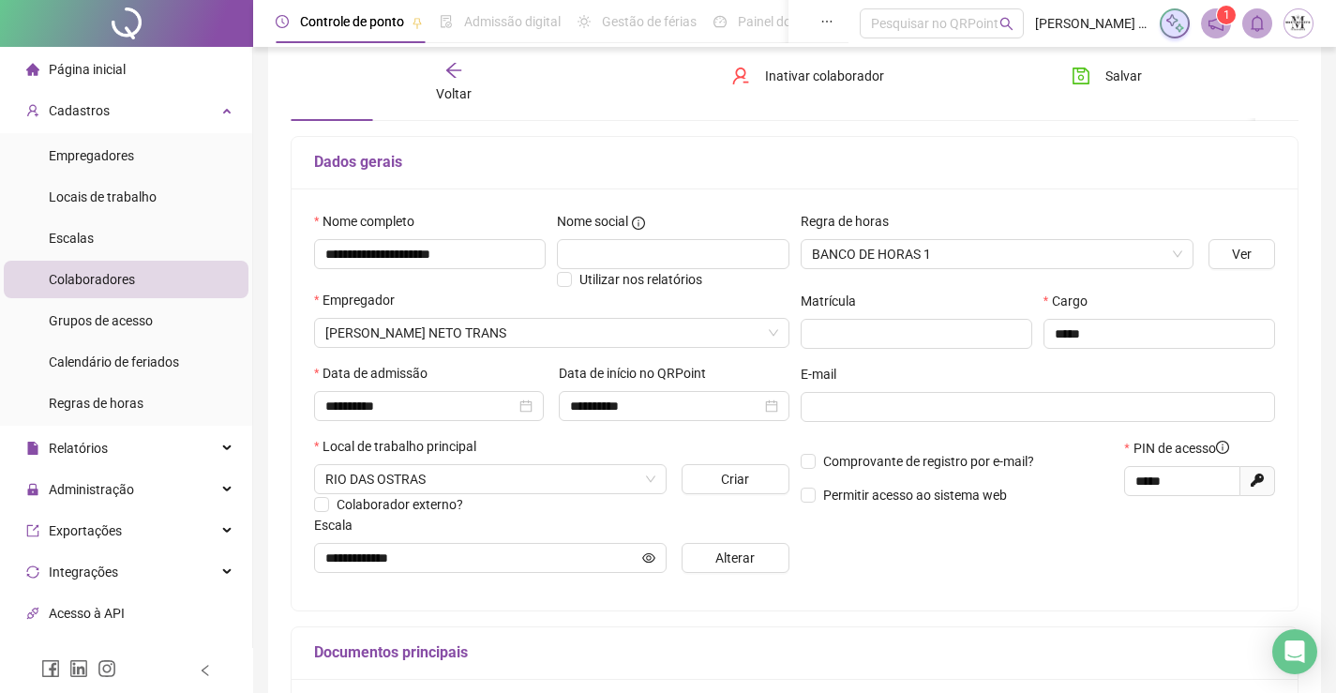
click at [444, 80] on div "Voltar" at bounding box center [454, 82] width 156 height 43
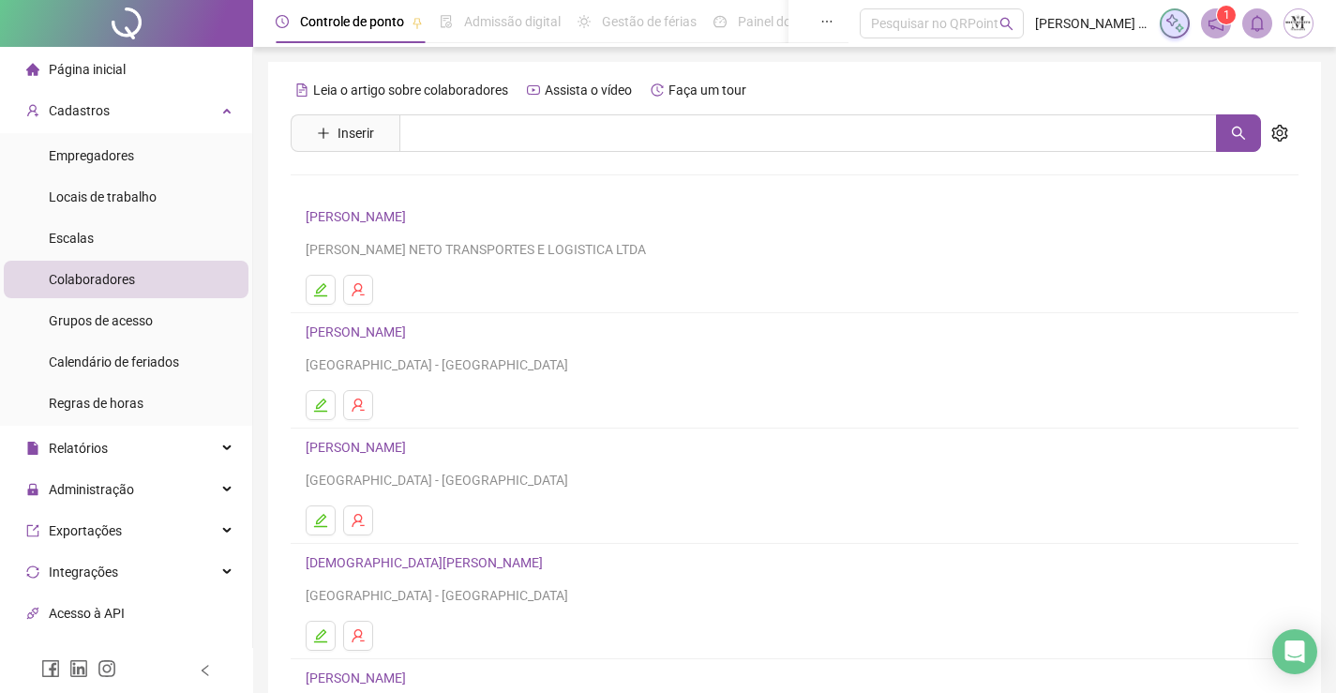
scroll to position [214, 0]
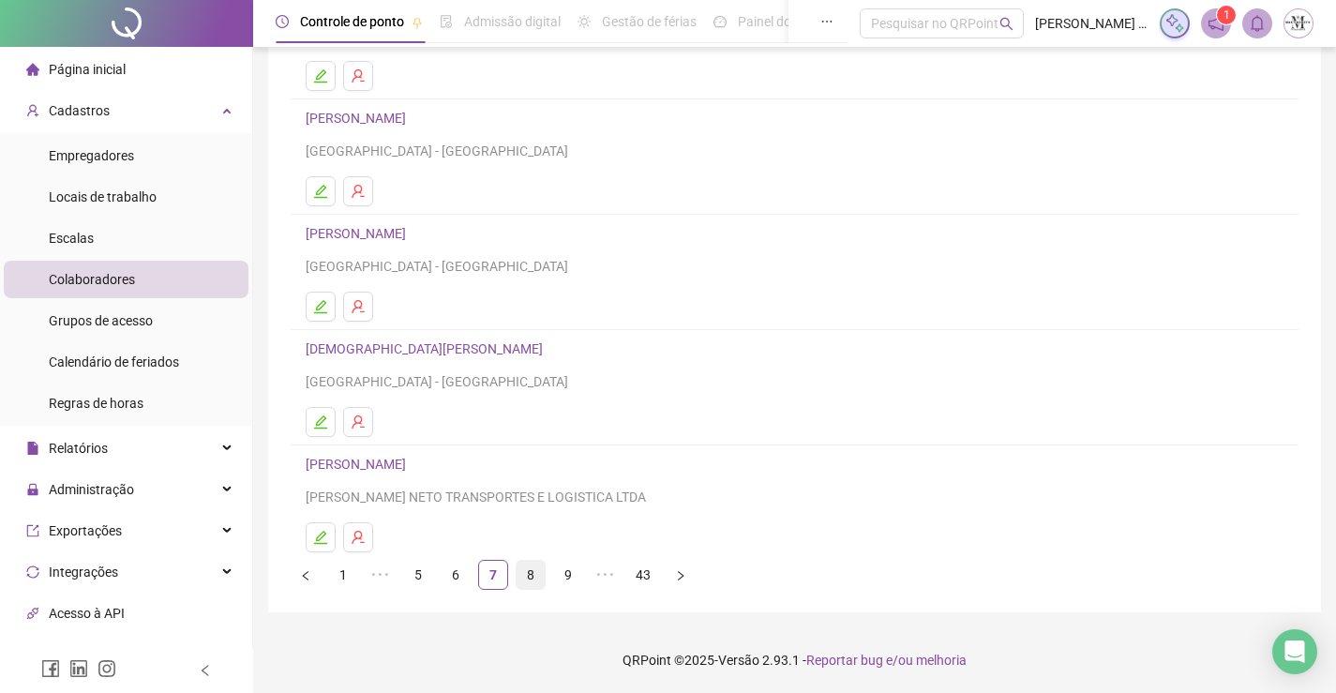
click at [534, 578] on link "8" at bounding box center [531, 575] width 28 height 28
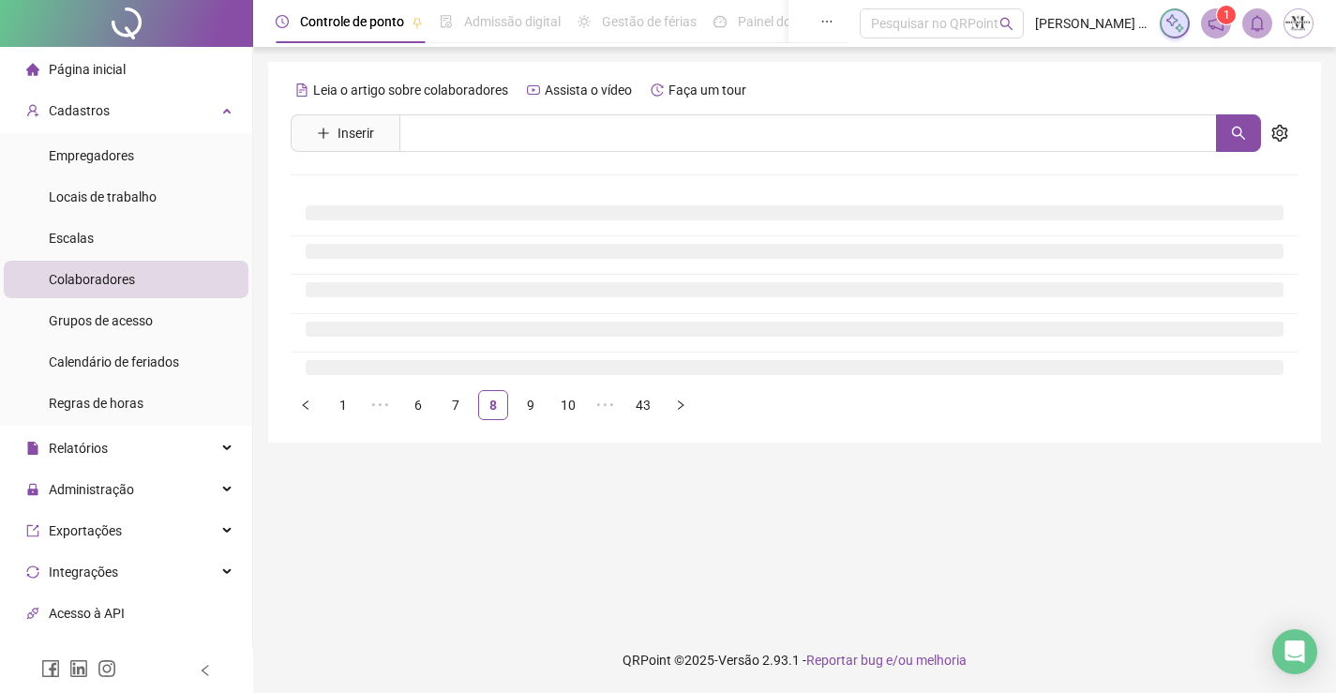
scroll to position [0, 0]
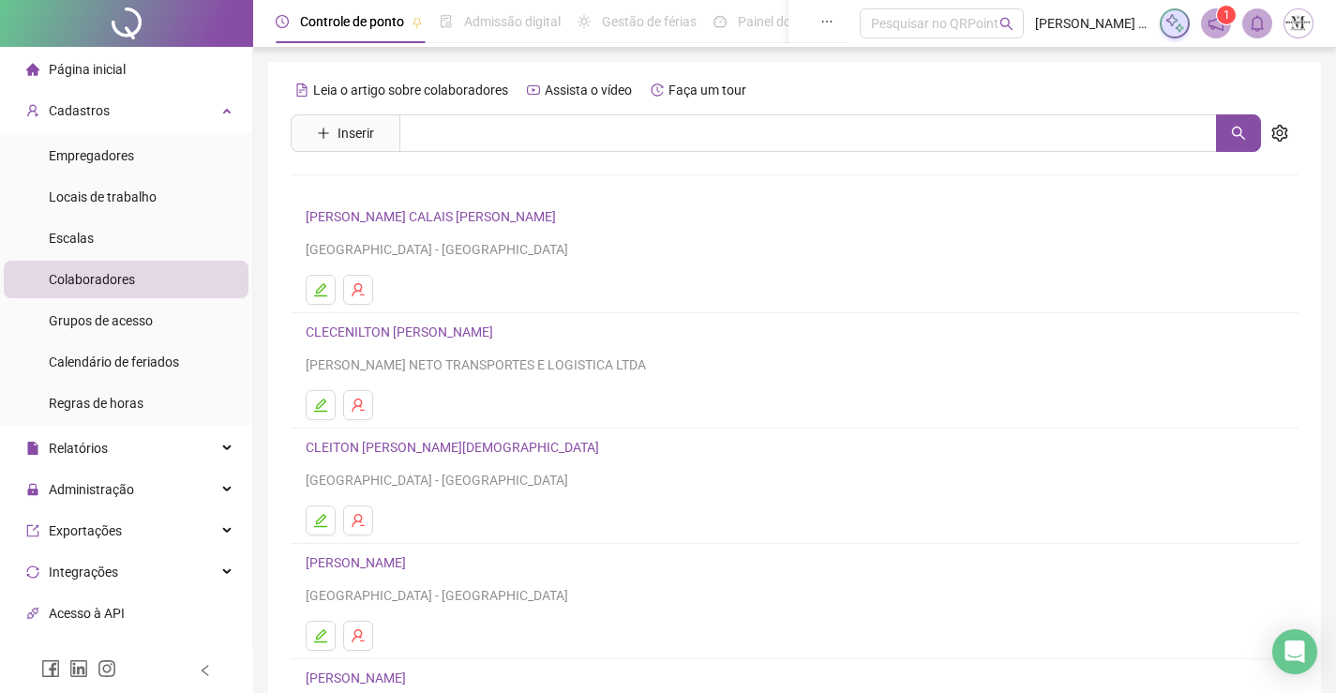
click at [437, 215] on link "CLAUDIO WANDERSON CALAIS DA SILVA" at bounding box center [434, 216] width 256 height 15
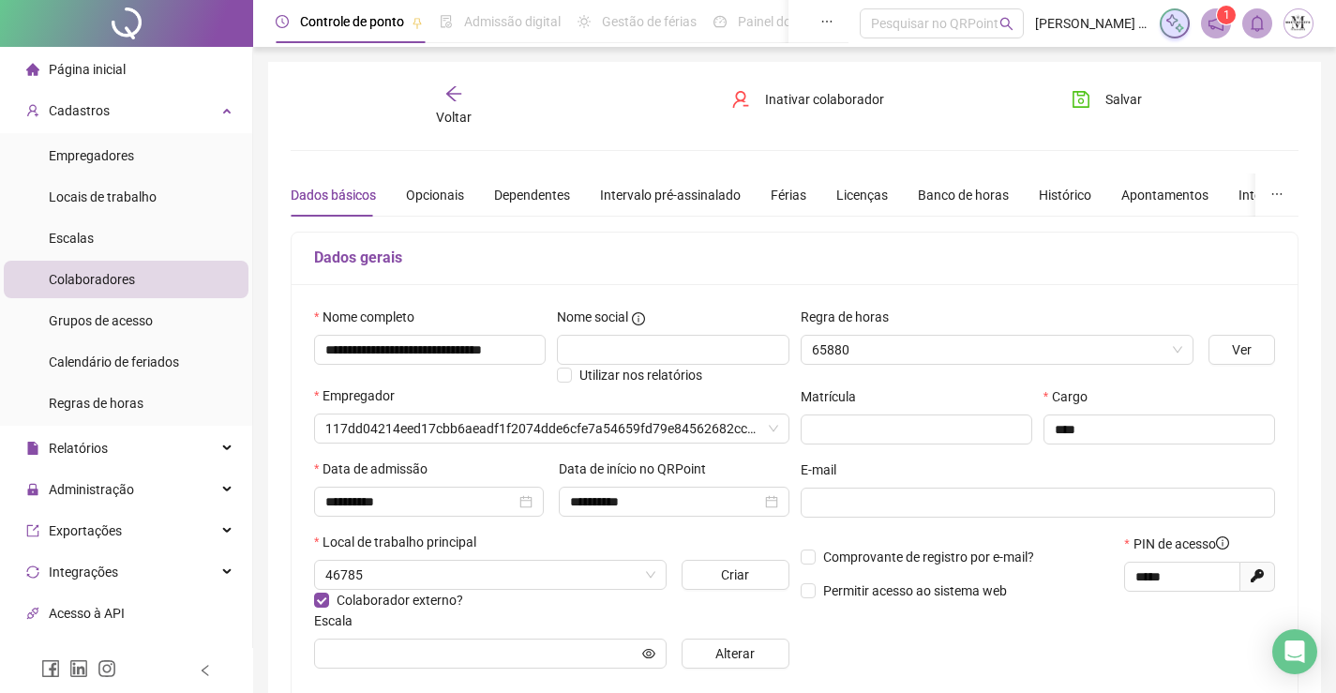
type input "**********"
click at [466, 100] on div "Voltar" at bounding box center [454, 105] width 156 height 43
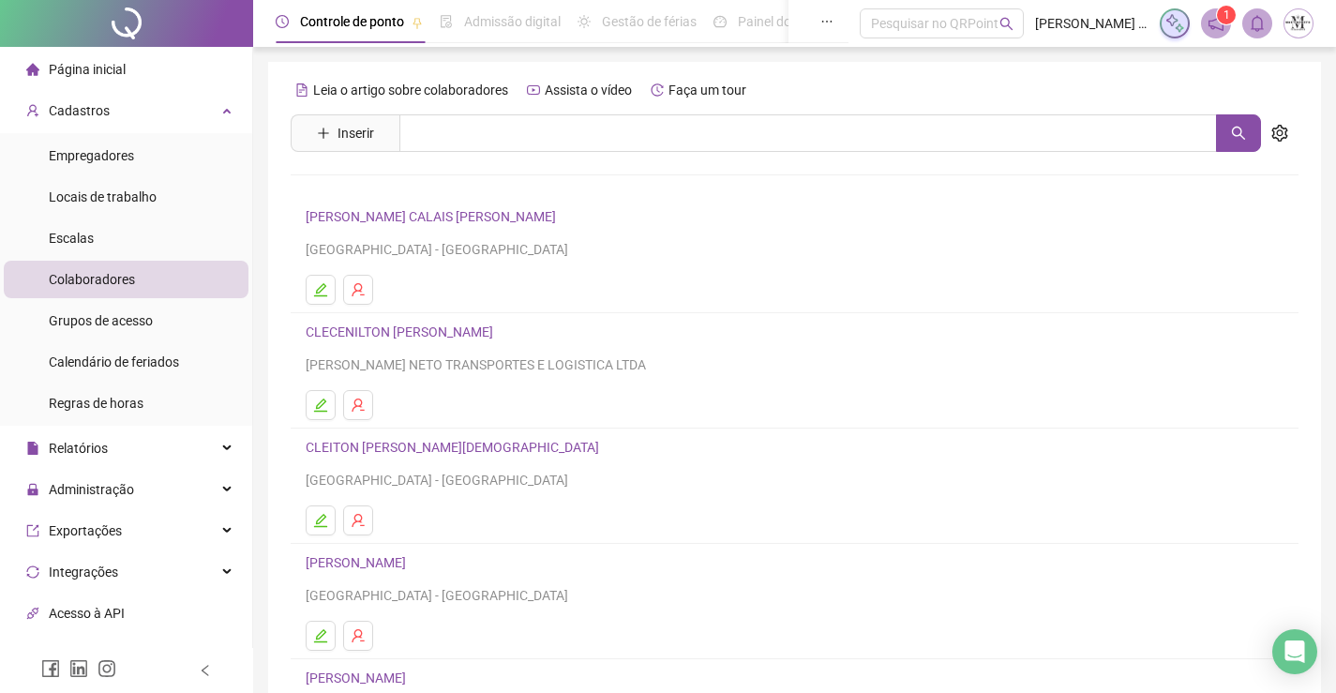
click at [449, 327] on link "CLECENILTON JOSE ROSA DA SILVA" at bounding box center [402, 331] width 193 height 15
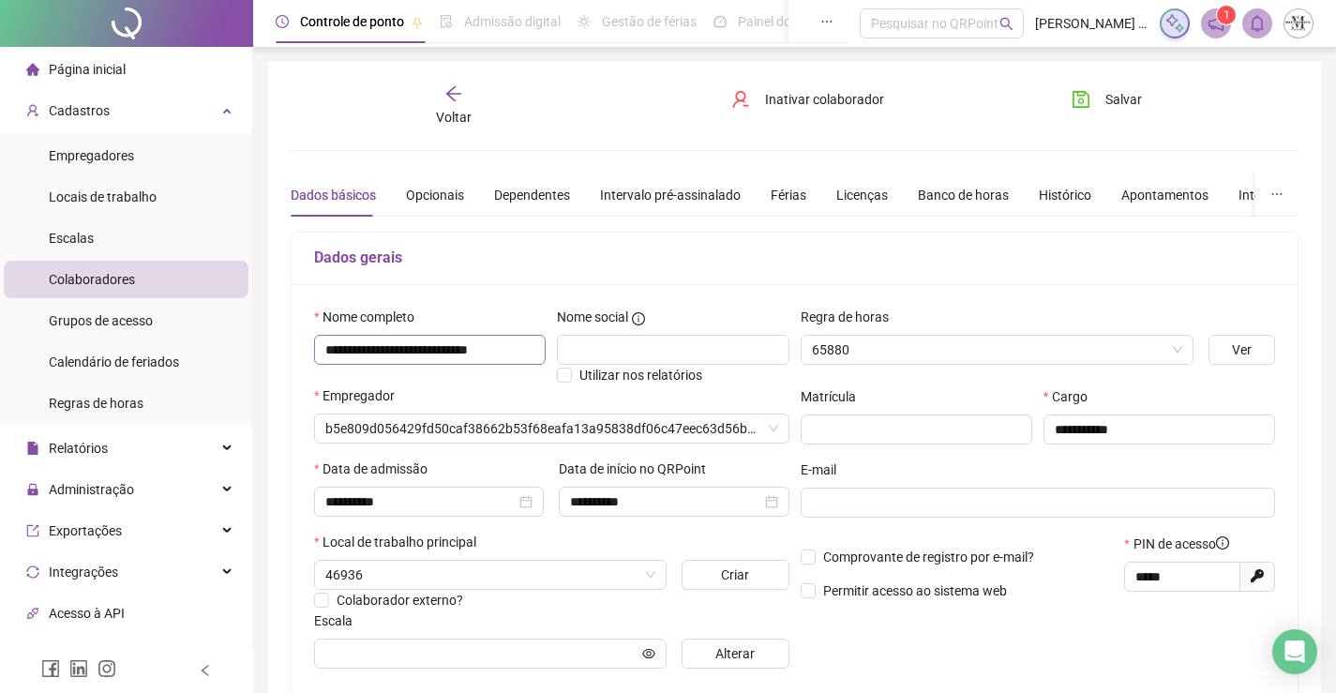
type input "****"
click at [450, 121] on span "Voltar" at bounding box center [454, 117] width 36 height 15
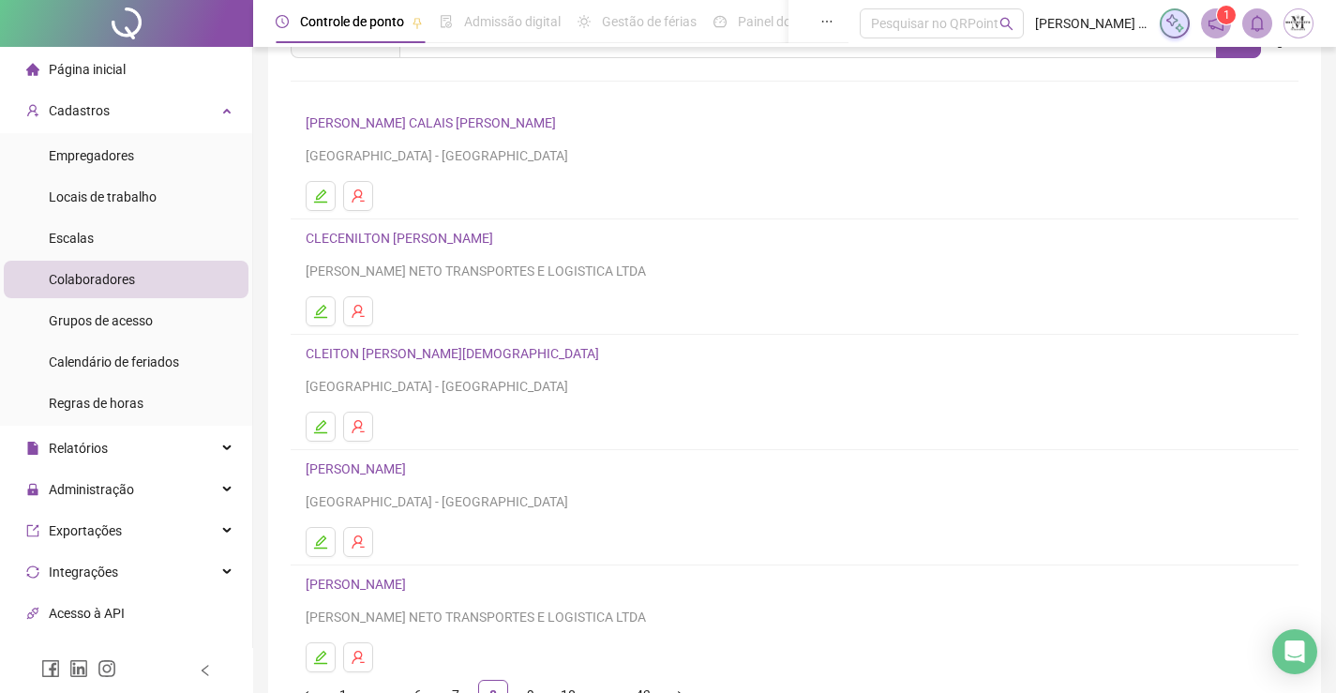
scroll to position [214, 0]
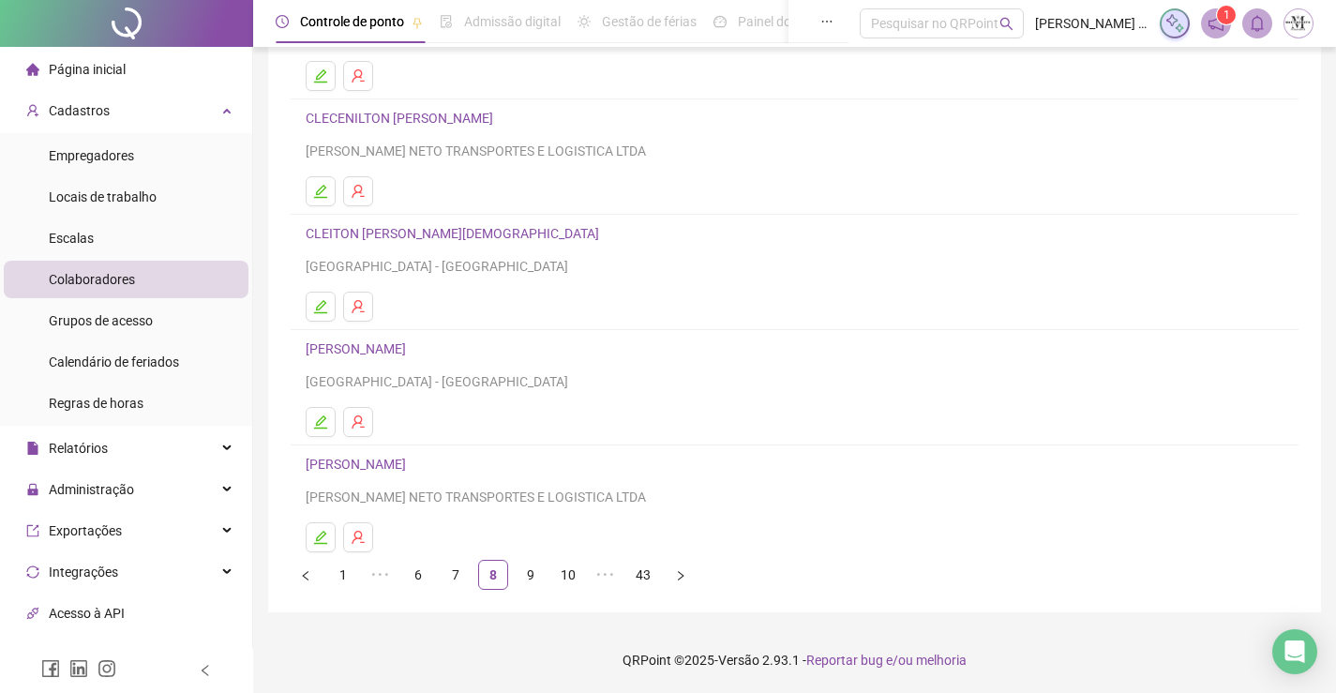
click at [478, 236] on link "CLEITON CEZARIO DOS SANTOS" at bounding box center [455, 233] width 299 height 15
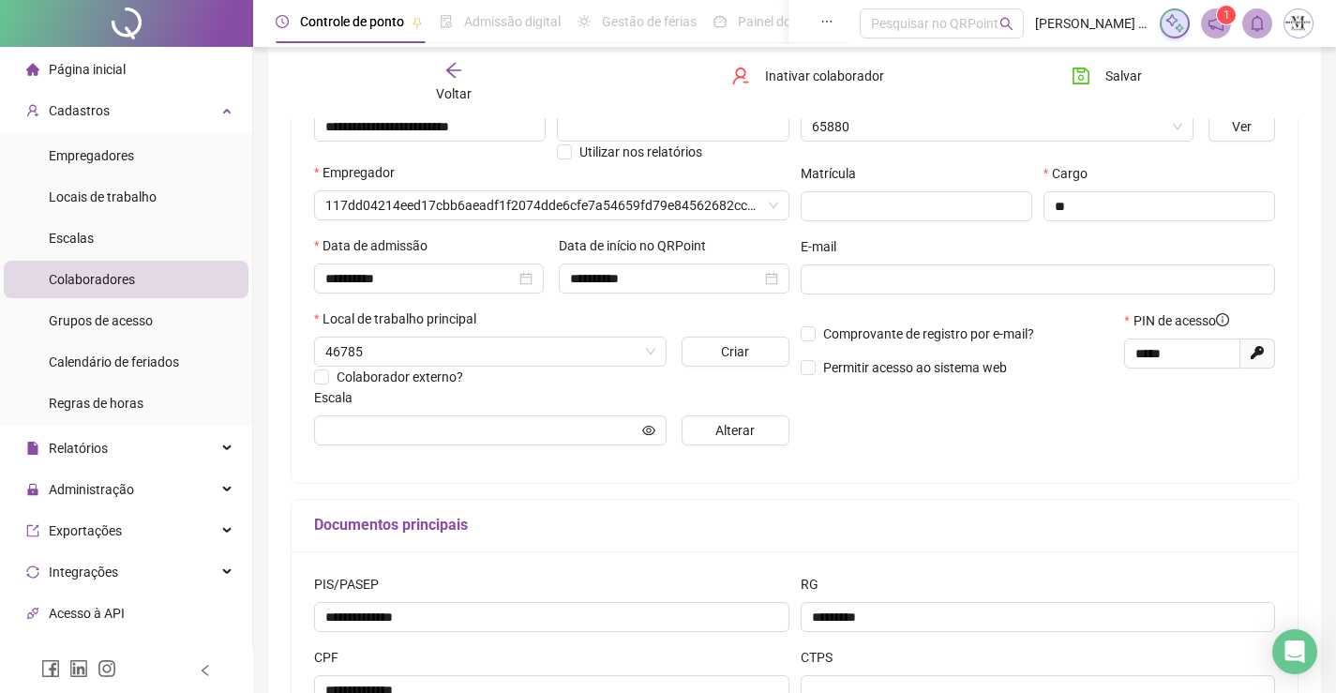
type input "**********"
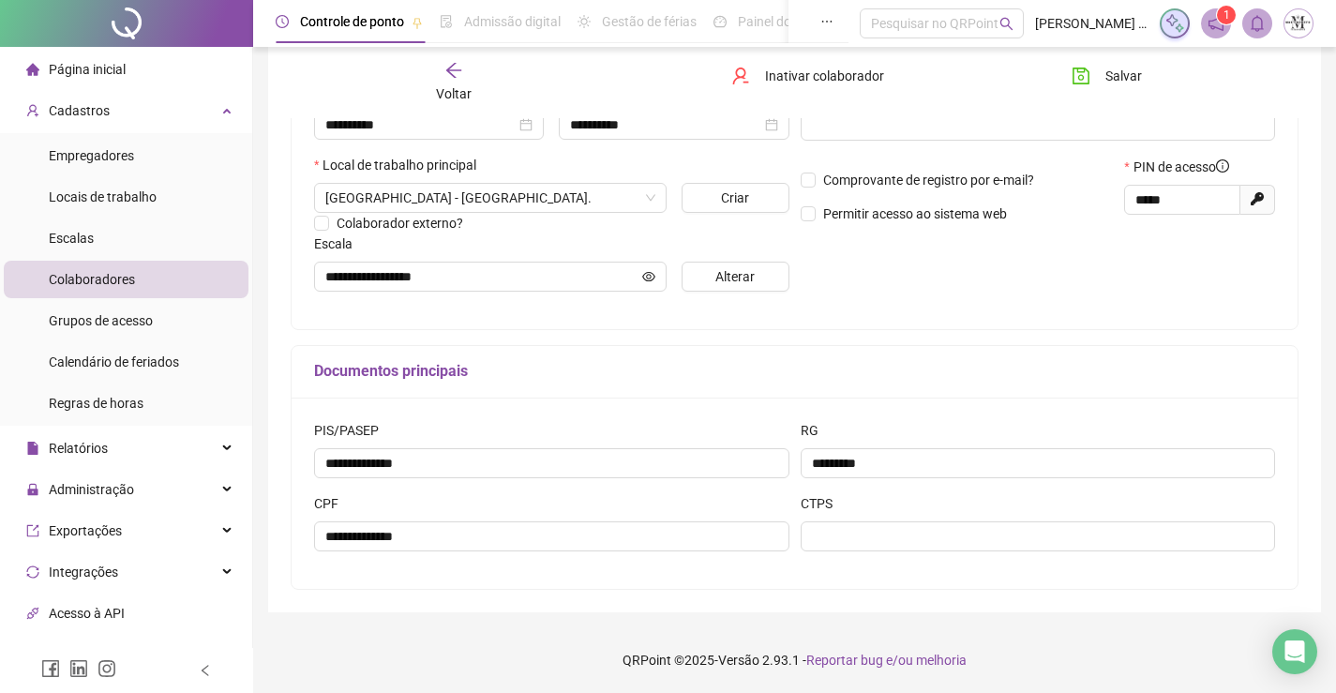
scroll to position [2, 0]
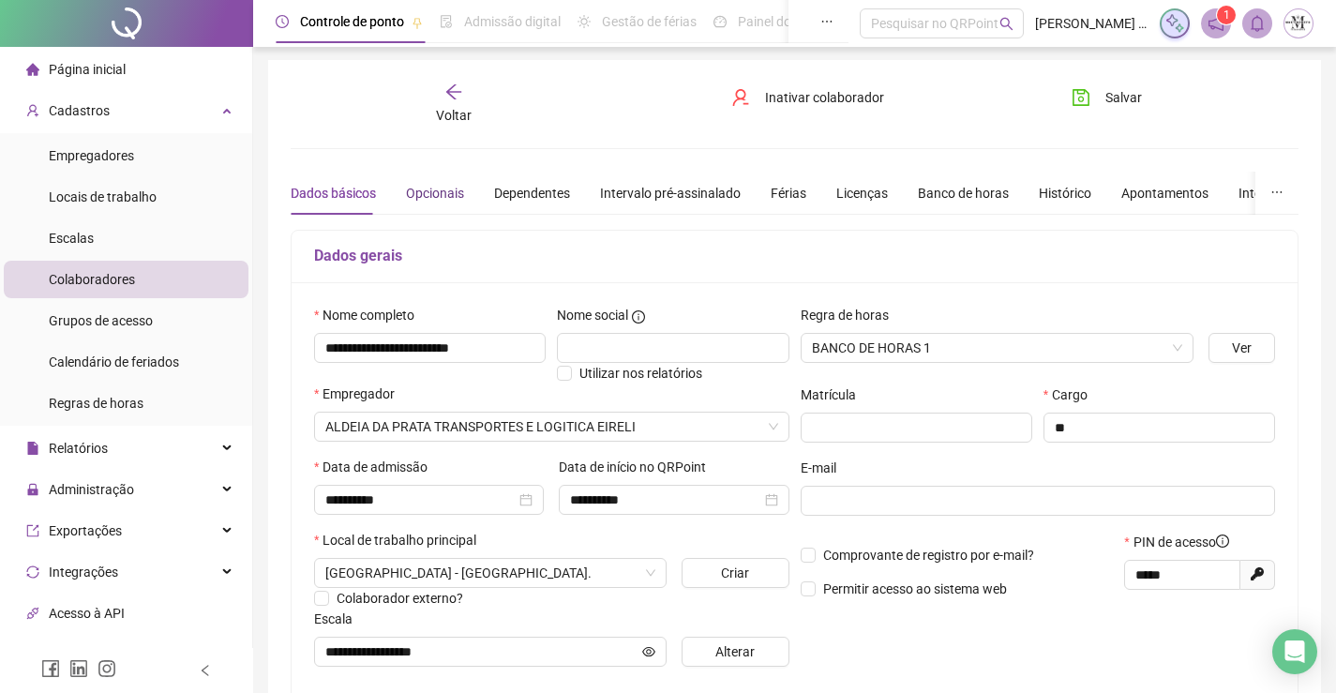
click at [457, 190] on div "Opcionais" at bounding box center [435, 193] width 58 height 21
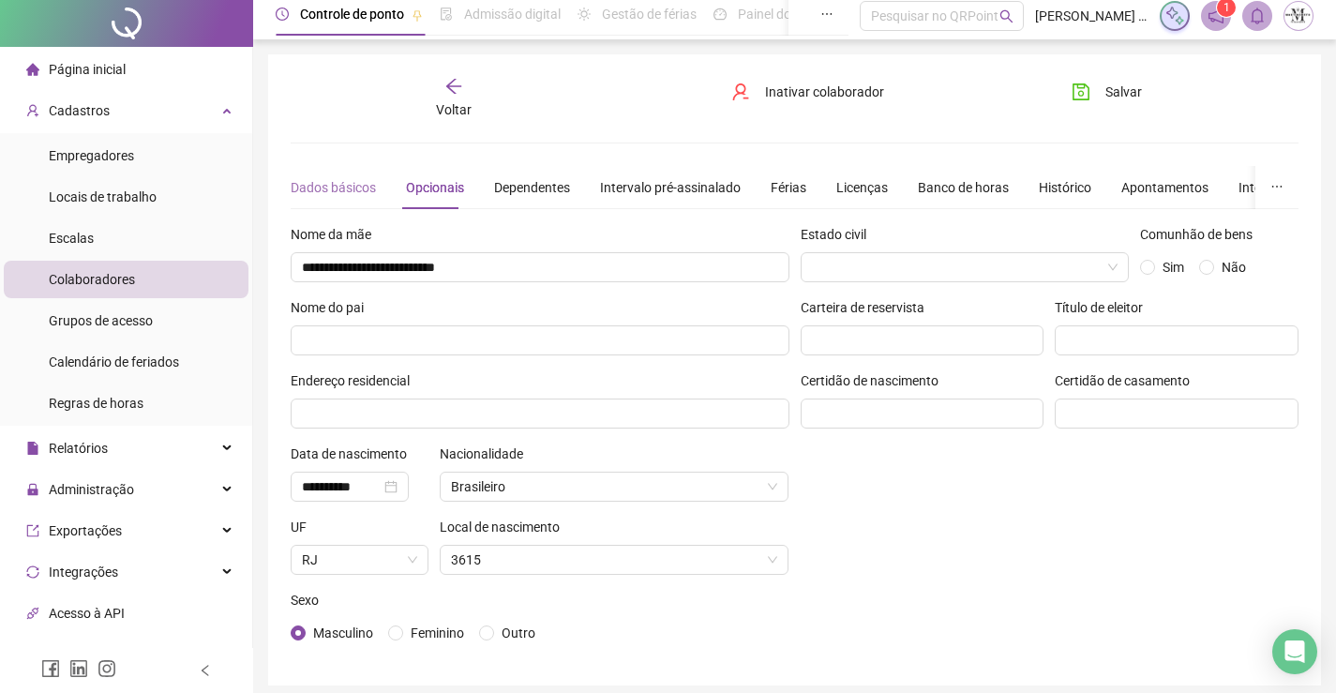
scroll to position [0, 0]
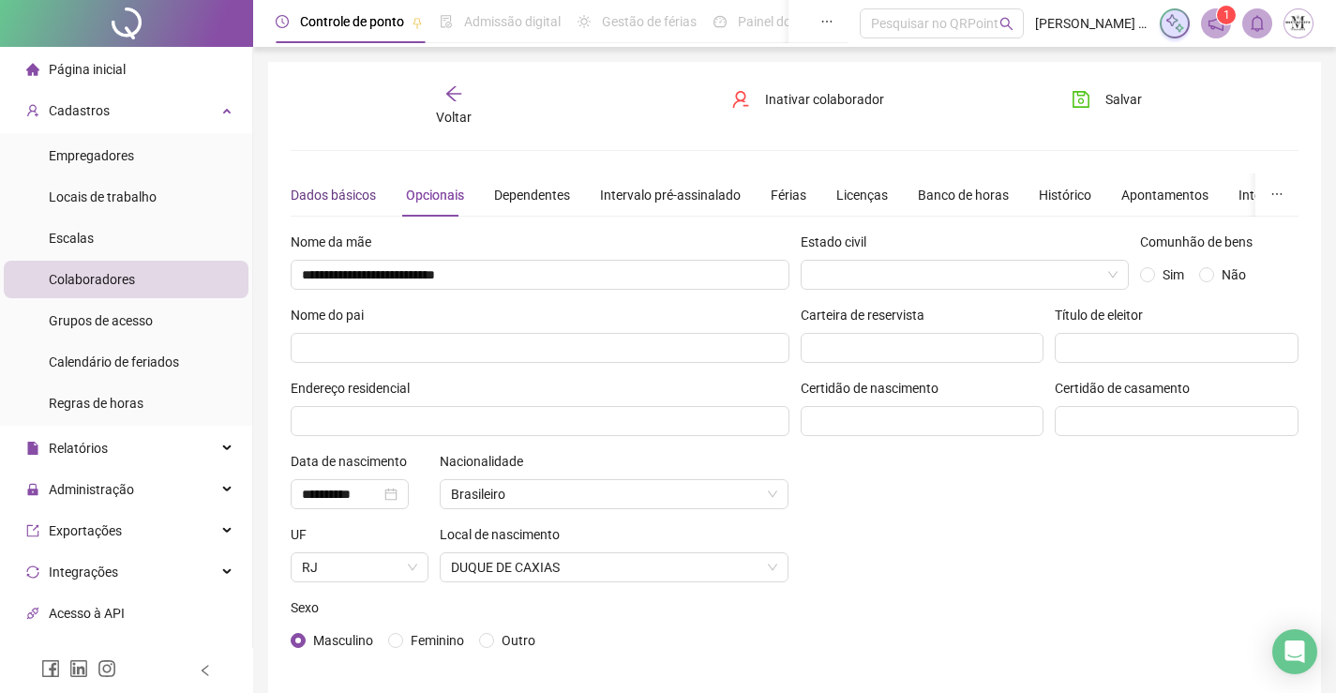
click at [308, 188] on div "Dados básicos" at bounding box center [333, 195] width 85 height 21
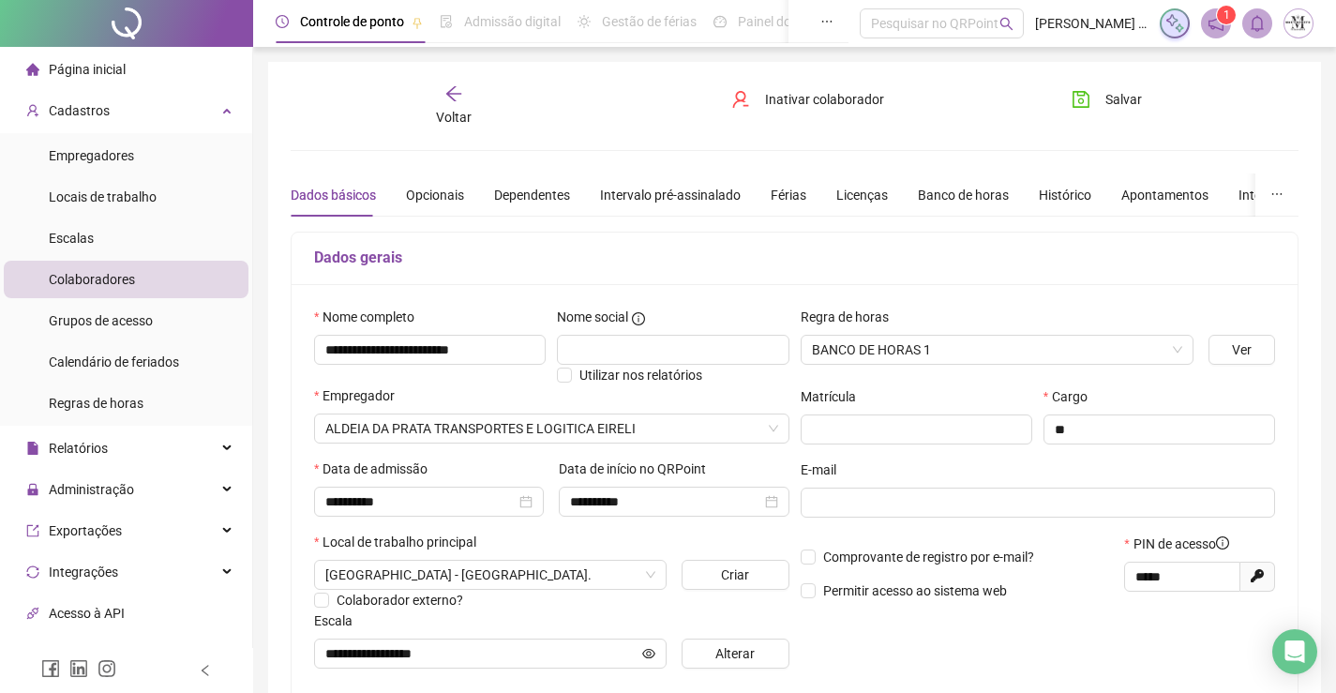
click at [454, 120] on span "Voltar" at bounding box center [454, 117] width 36 height 15
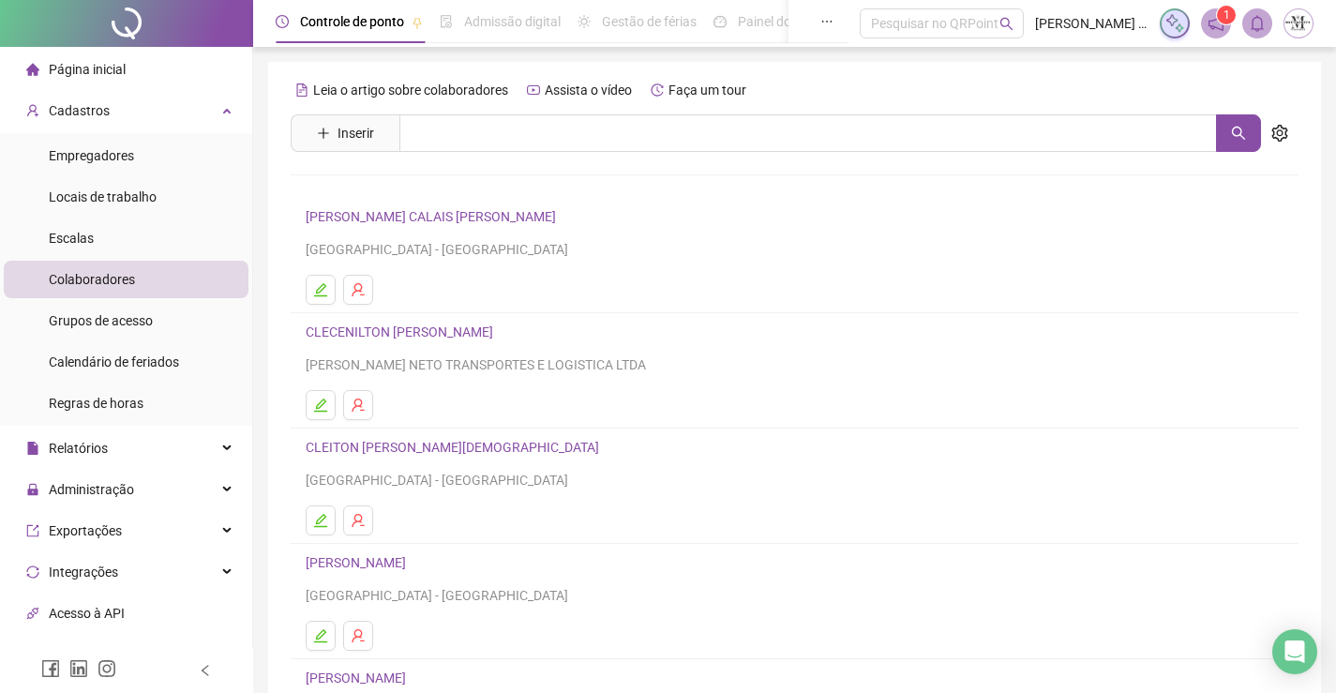
scroll to position [188, 0]
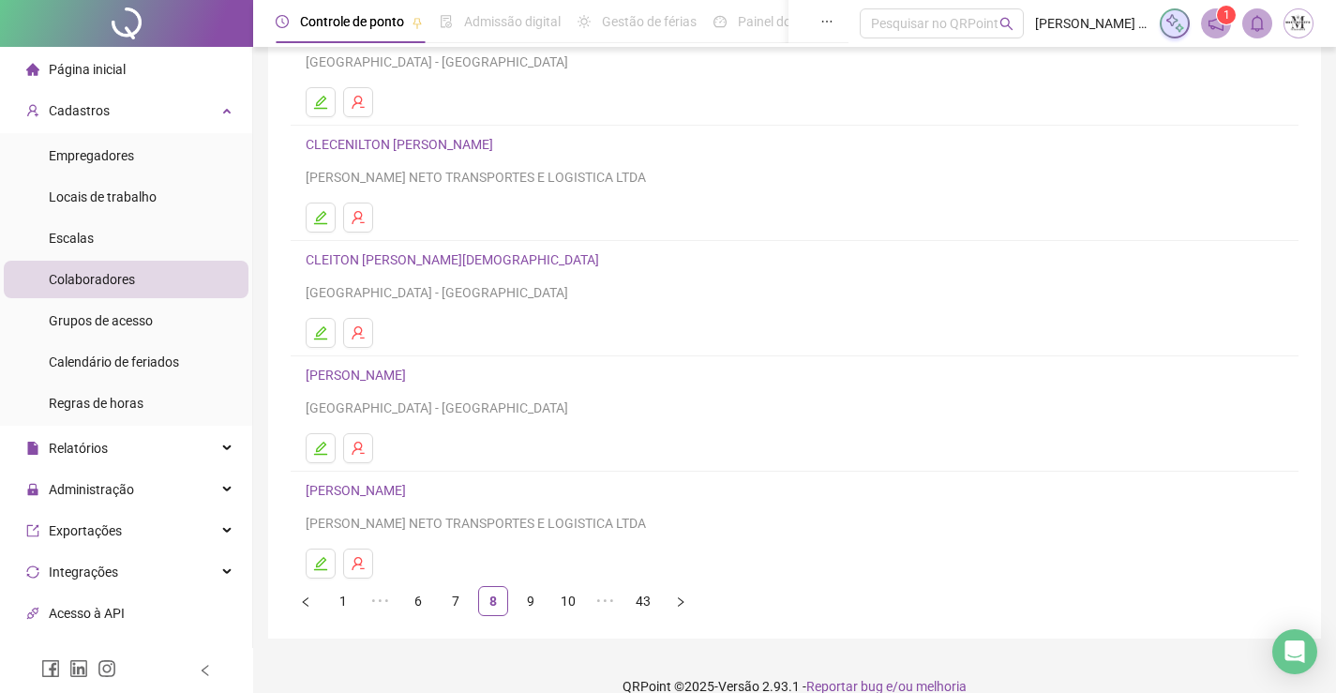
click at [433, 253] on link "CLEITON CEZARIO DOS SANTOS" at bounding box center [455, 259] width 299 height 15
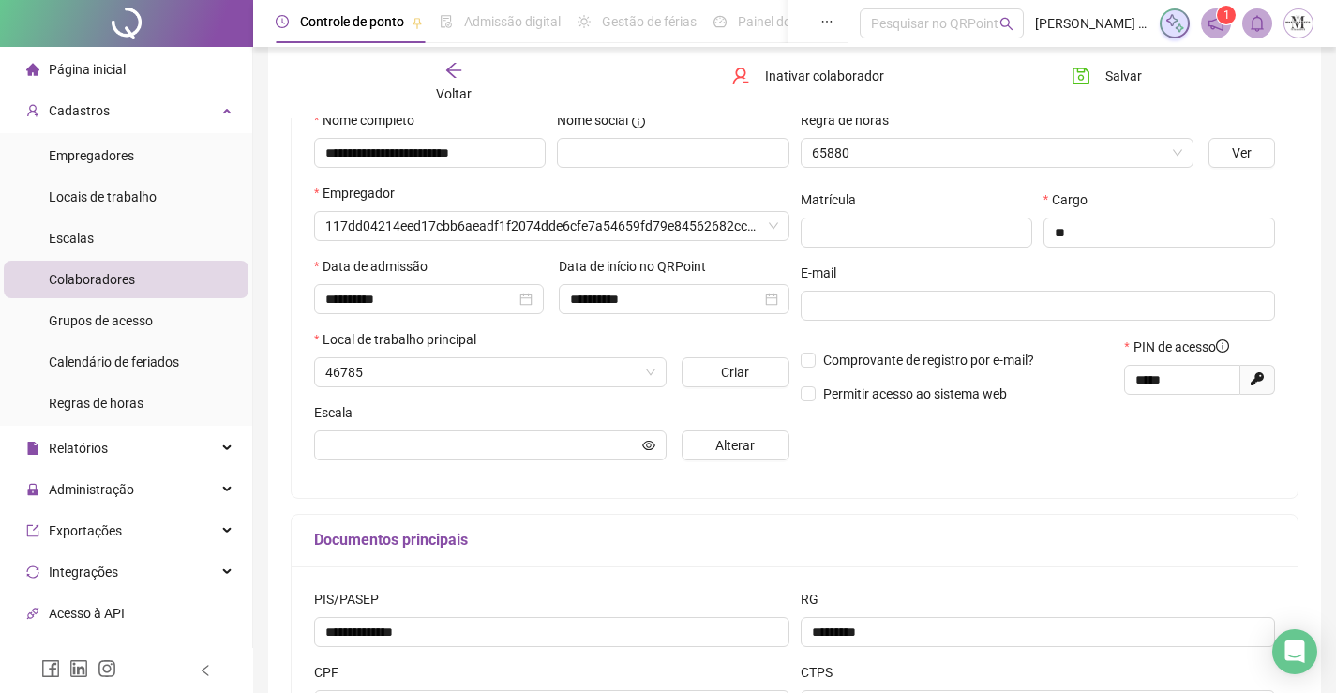
type input "**********"
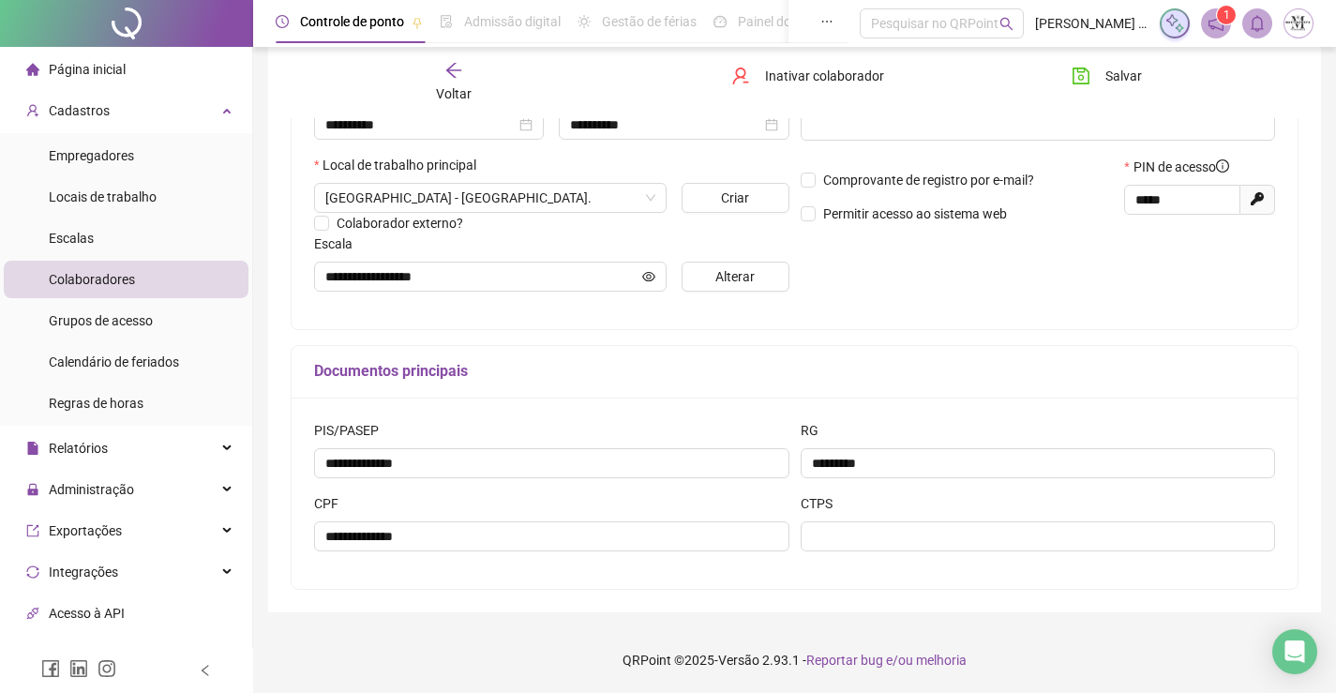
scroll to position [96, 0]
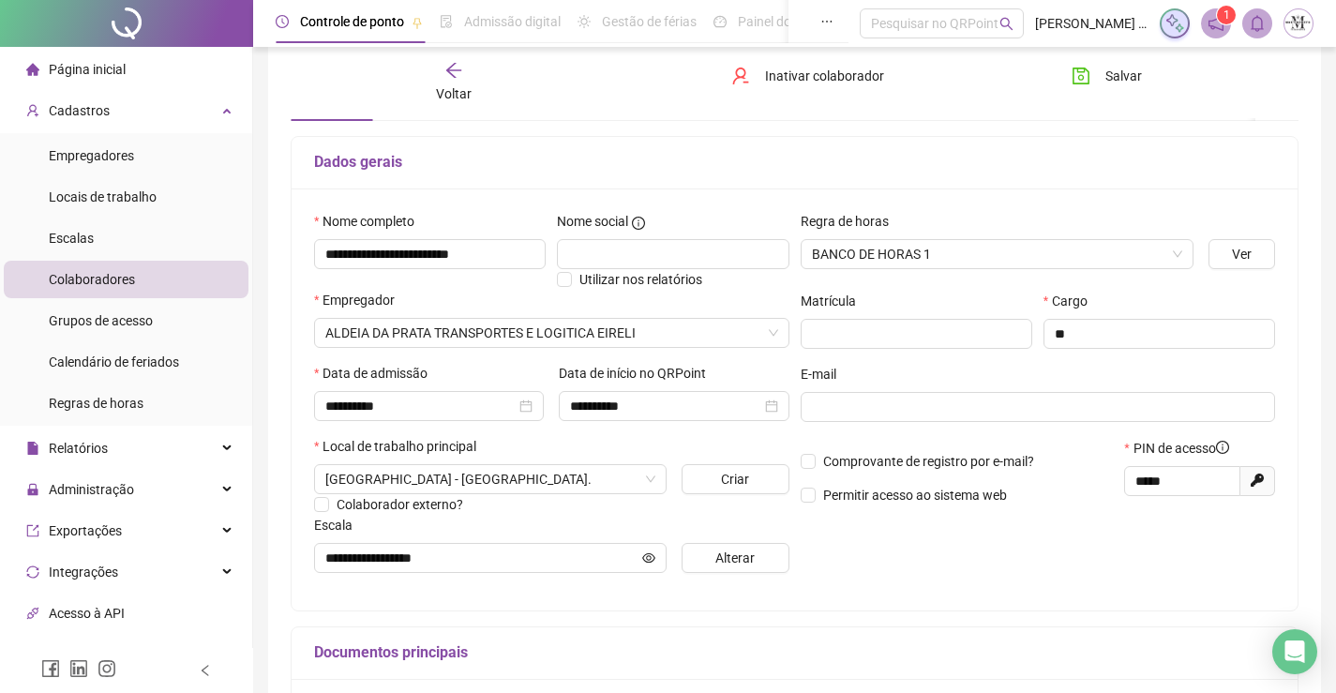
click at [444, 96] on span "Voltar" at bounding box center [454, 93] width 36 height 15
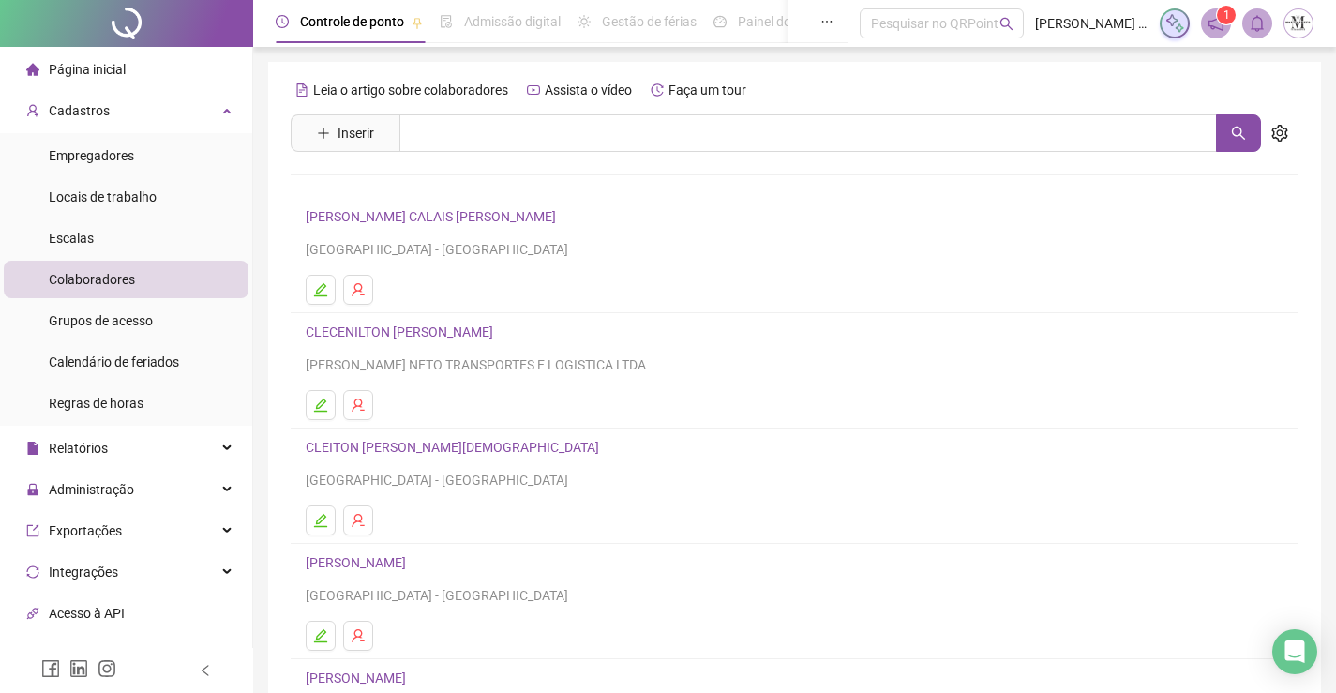
scroll to position [188, 0]
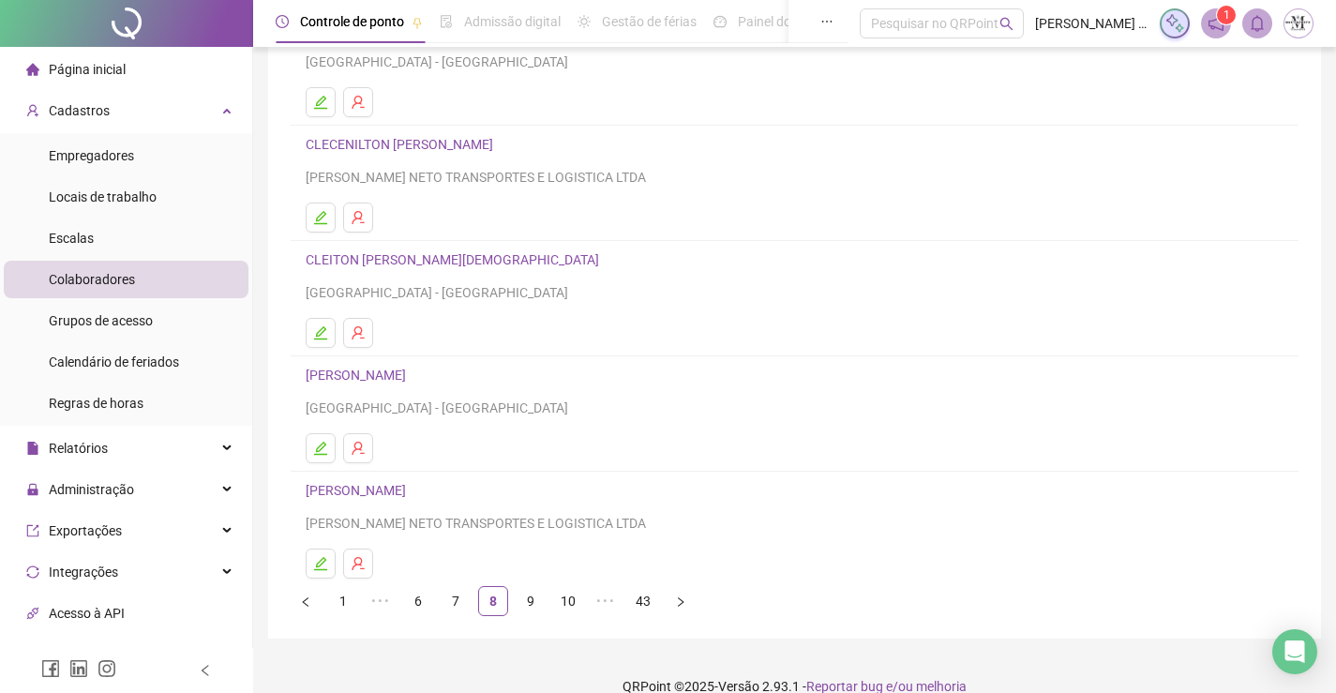
click at [405, 376] on link "CLEITON LIMA DA SILVA" at bounding box center [359, 375] width 106 height 15
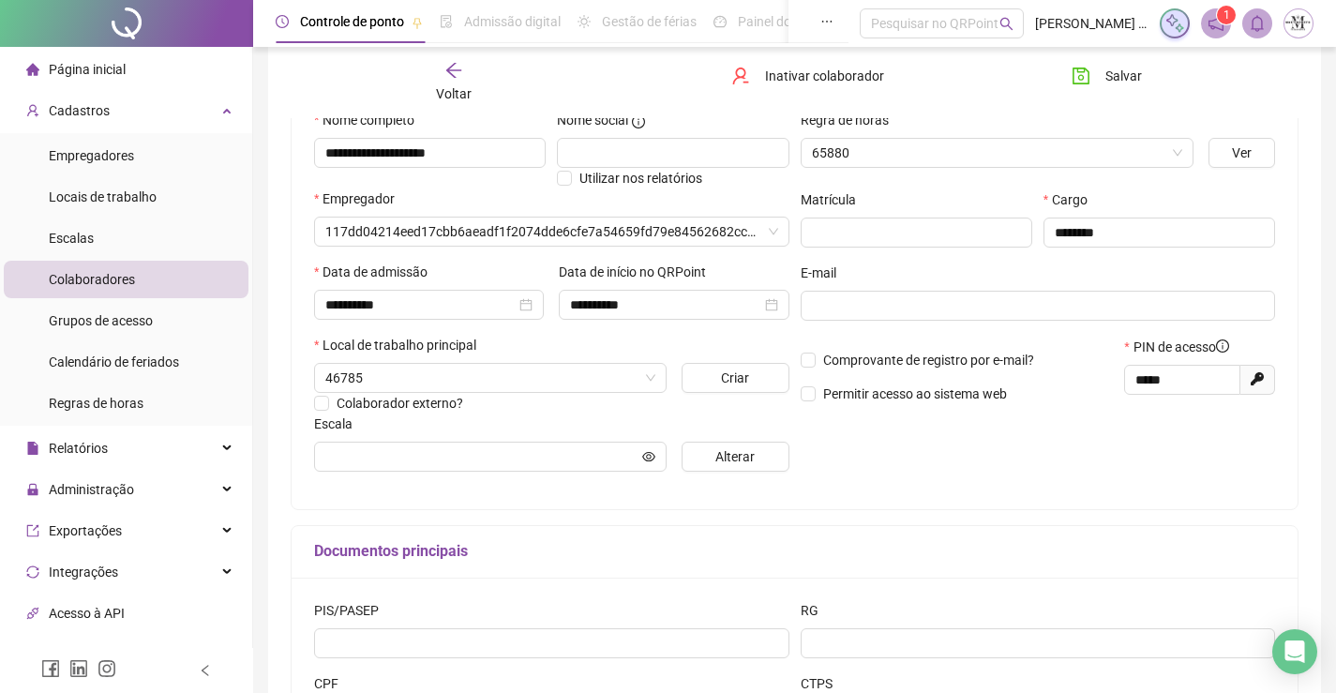
type input "**********"
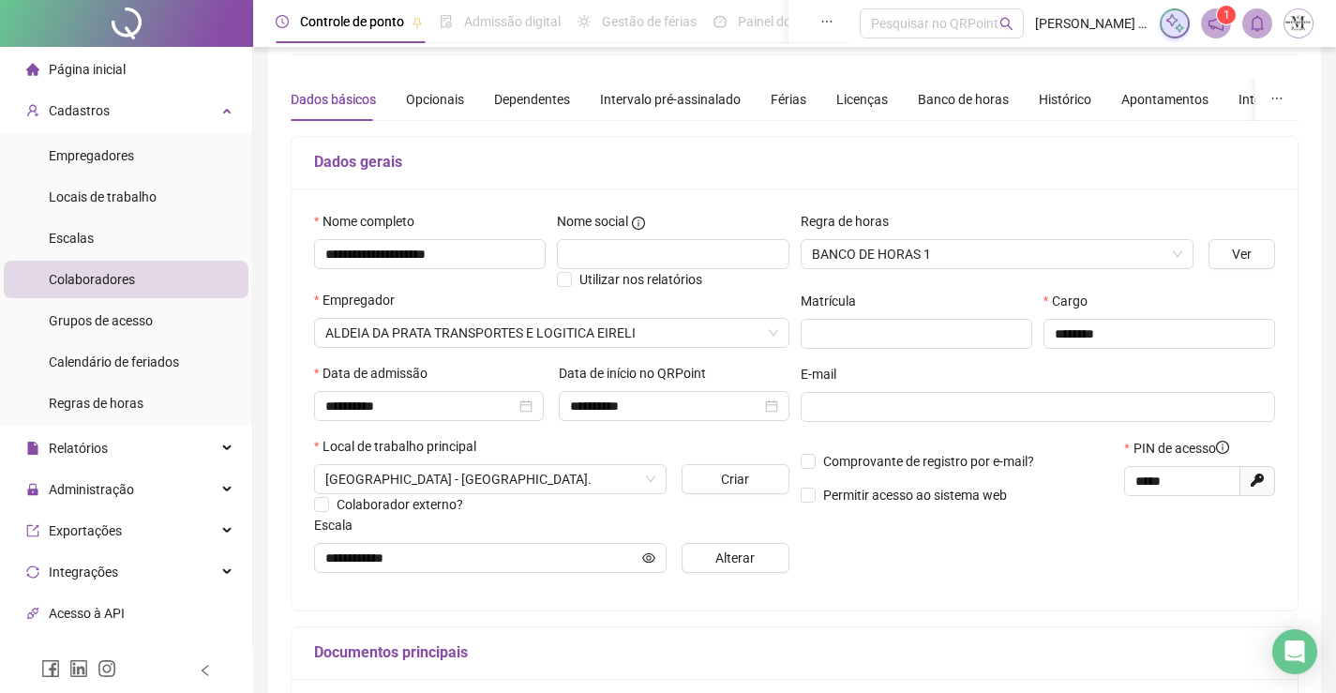
scroll to position [2, 0]
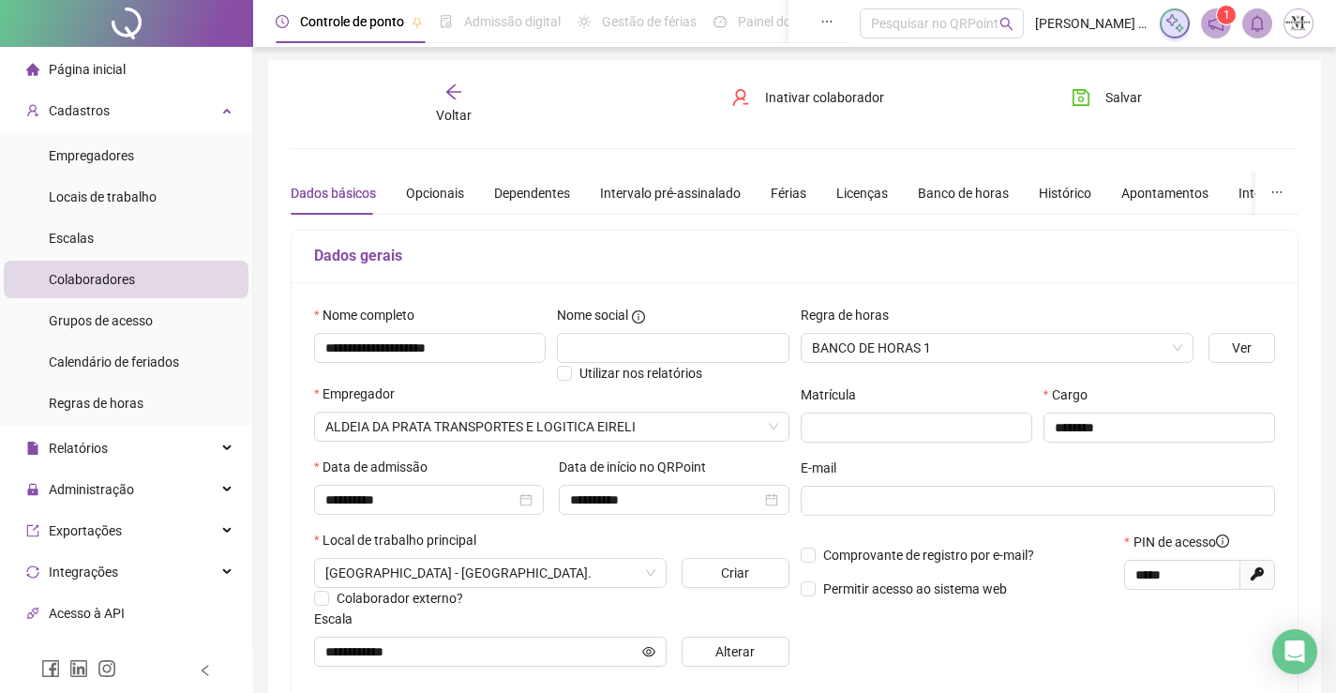
click at [443, 86] on div "Voltar" at bounding box center [454, 104] width 156 height 43
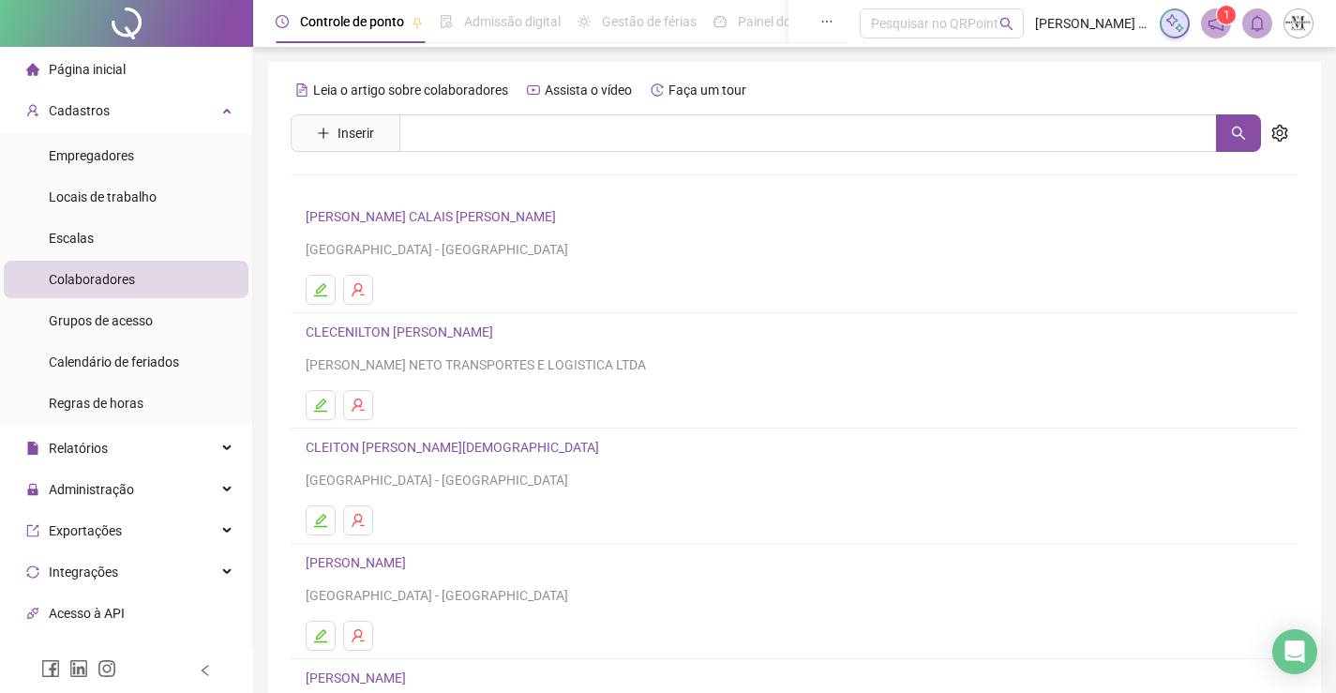
scroll to position [214, 0]
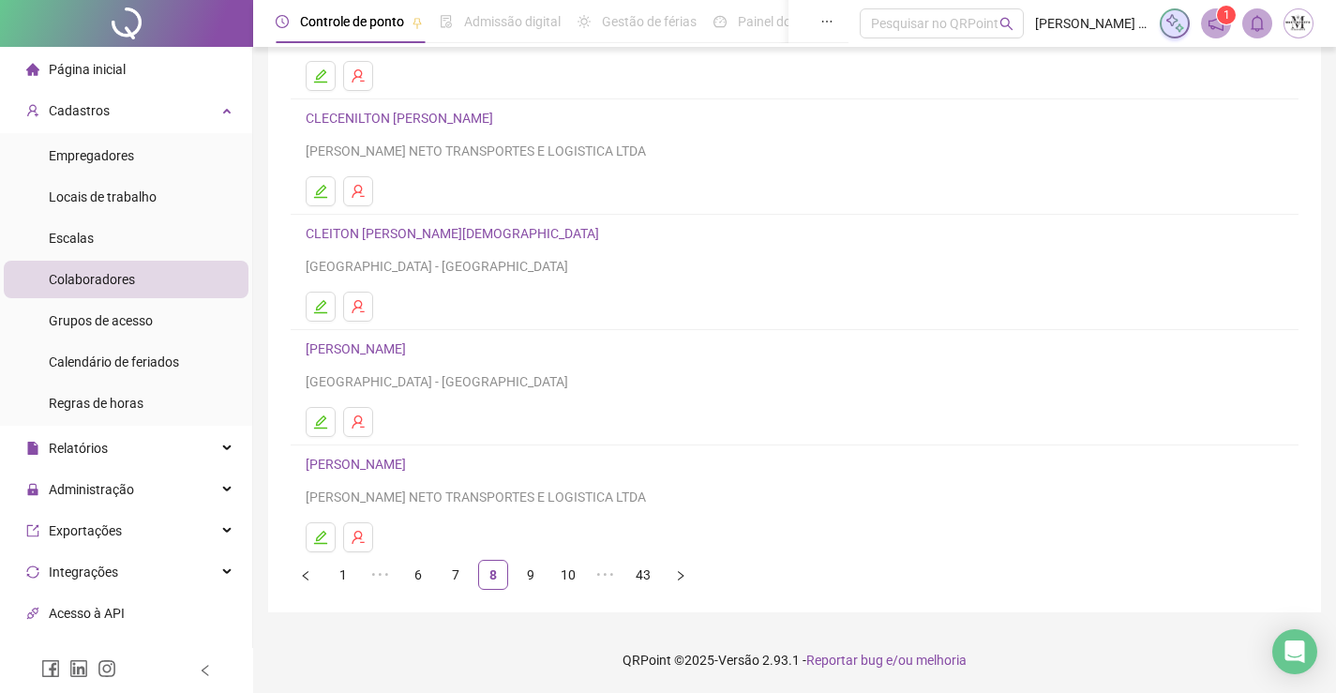
click at [412, 466] on link "CRISTIANO LUIZ PEREIRA" at bounding box center [359, 464] width 106 height 15
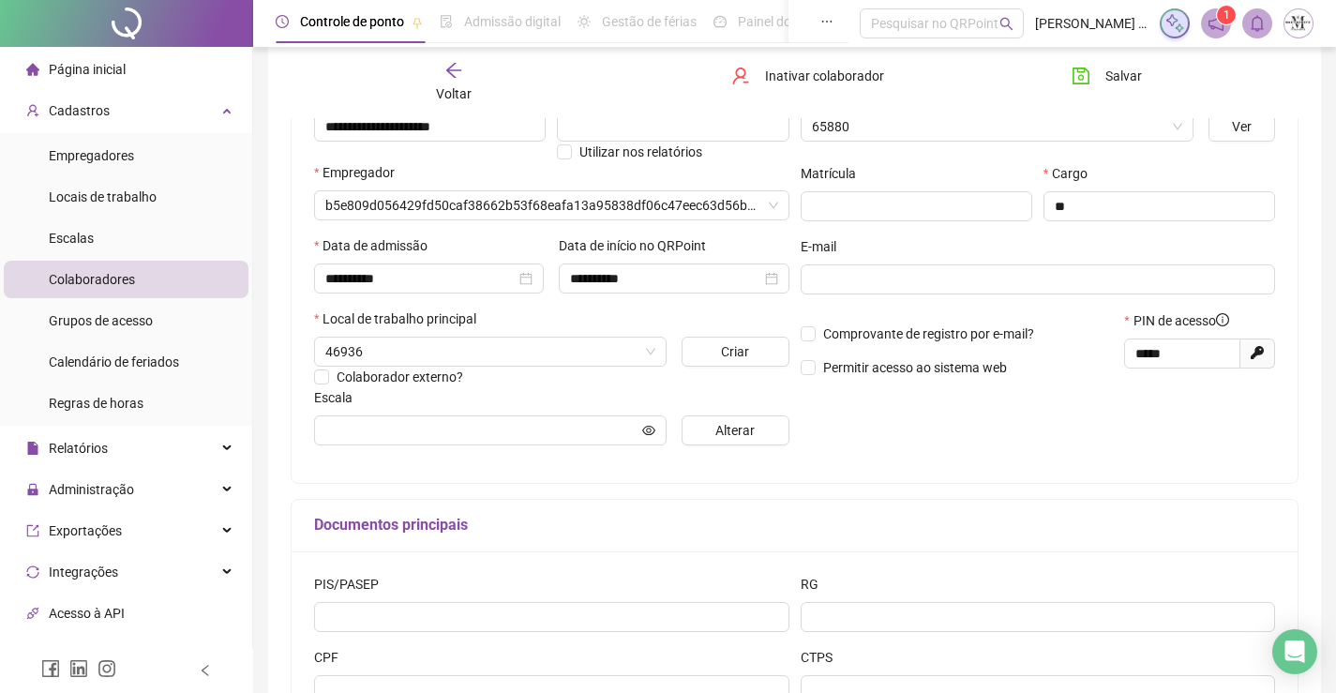
type input "*******"
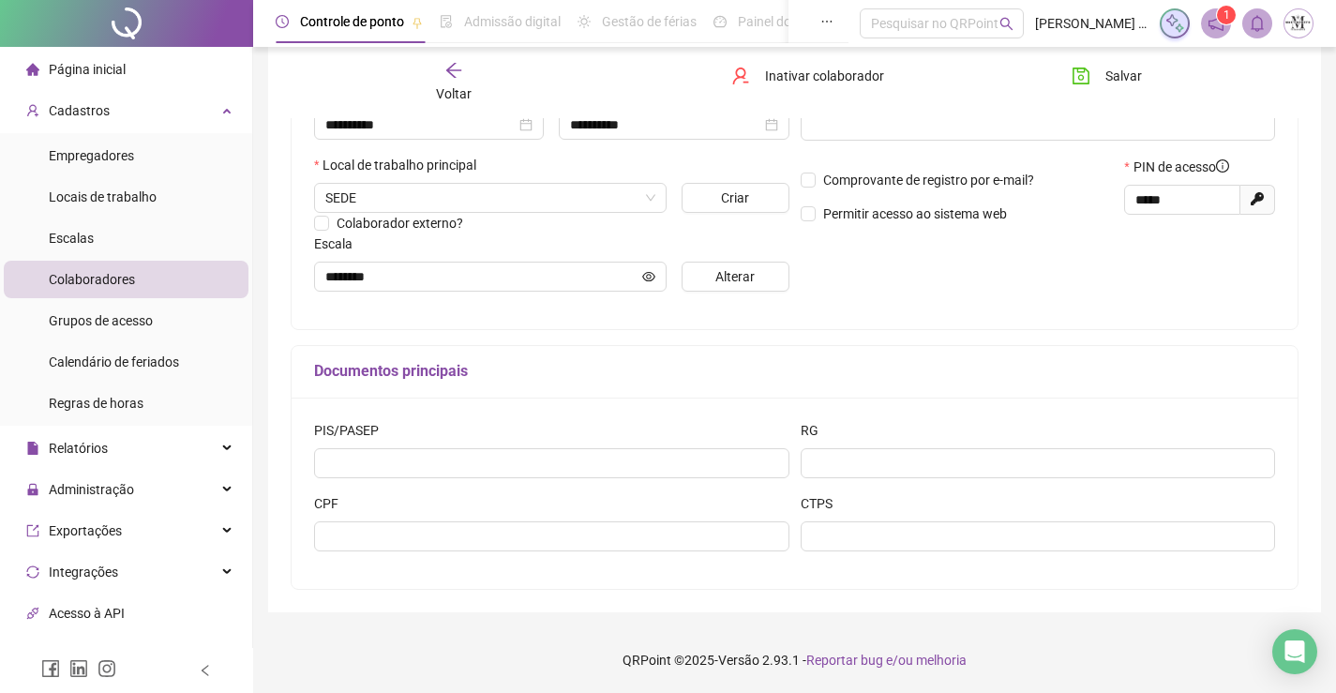
scroll to position [189, 0]
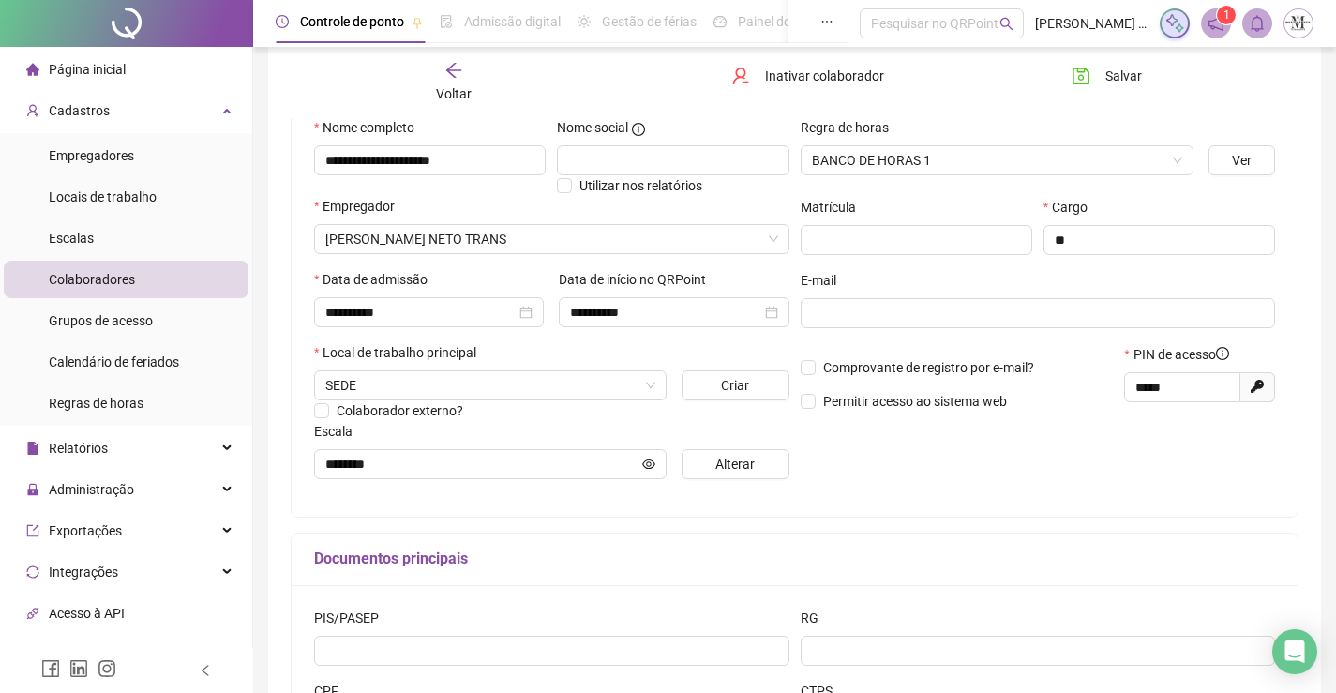
click at [447, 88] on span "Voltar" at bounding box center [454, 93] width 36 height 15
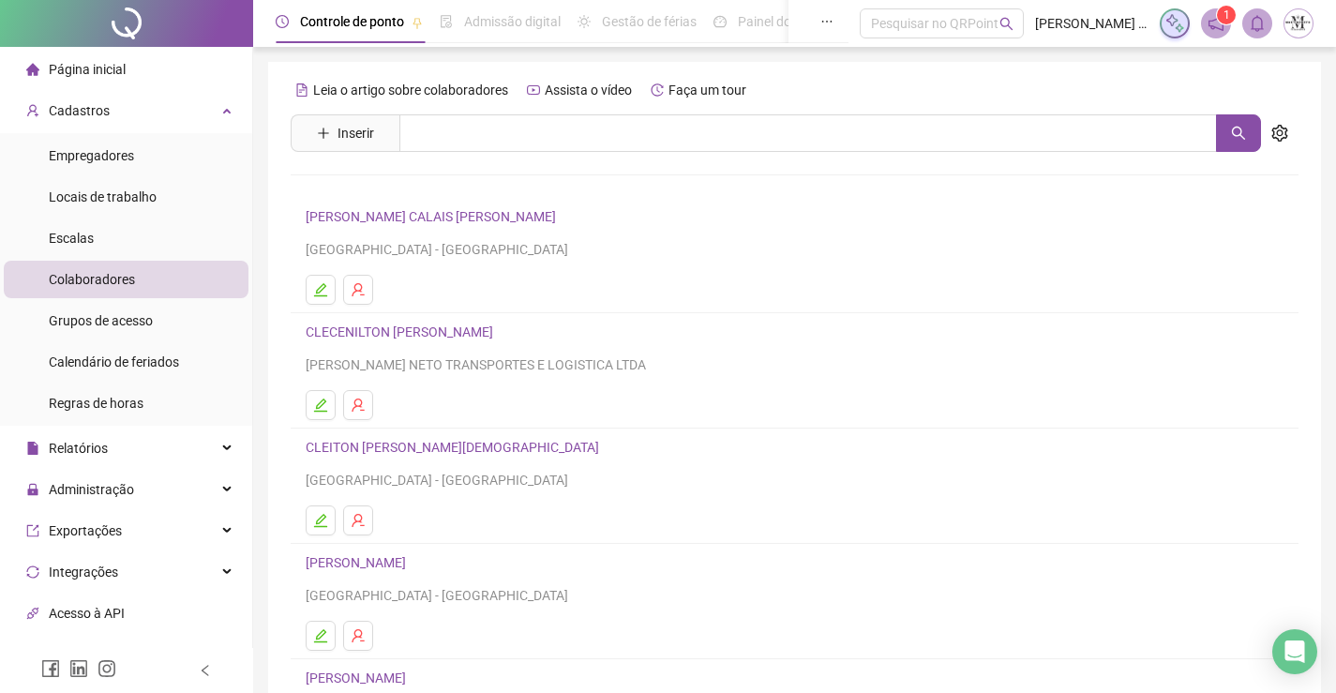
scroll to position [214, 0]
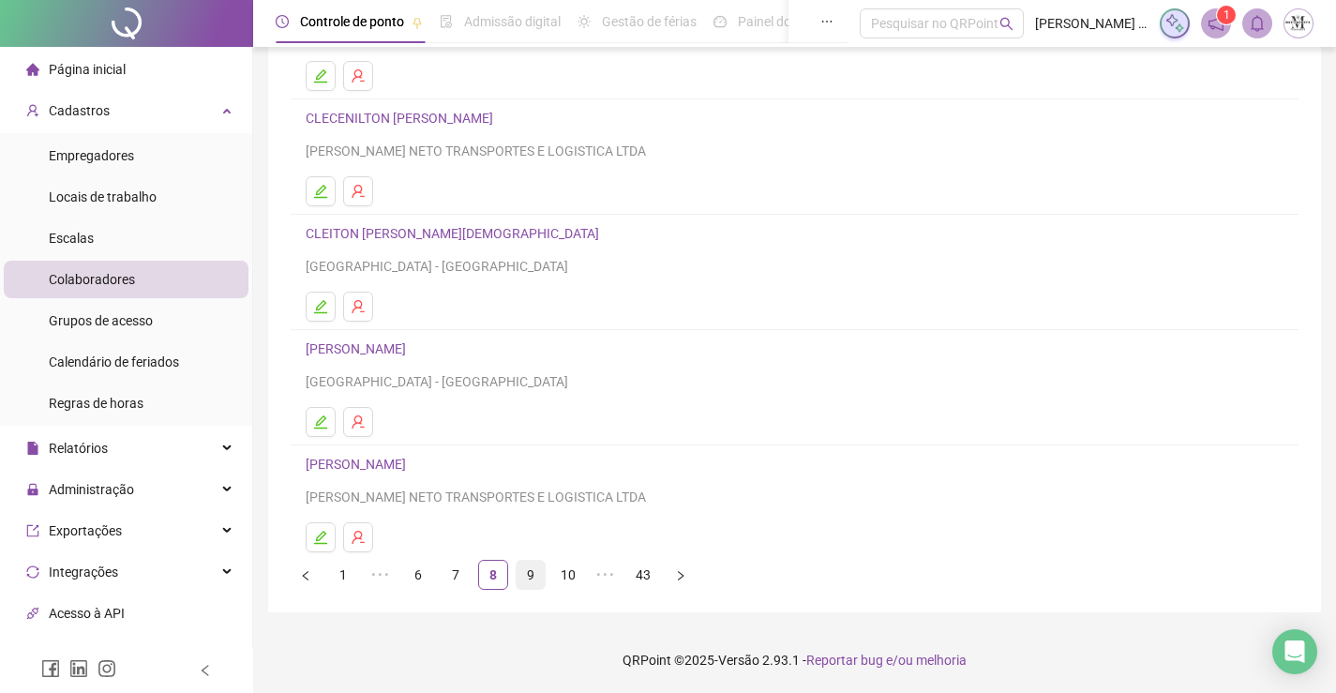
click at [521, 578] on link "9" at bounding box center [531, 575] width 28 height 28
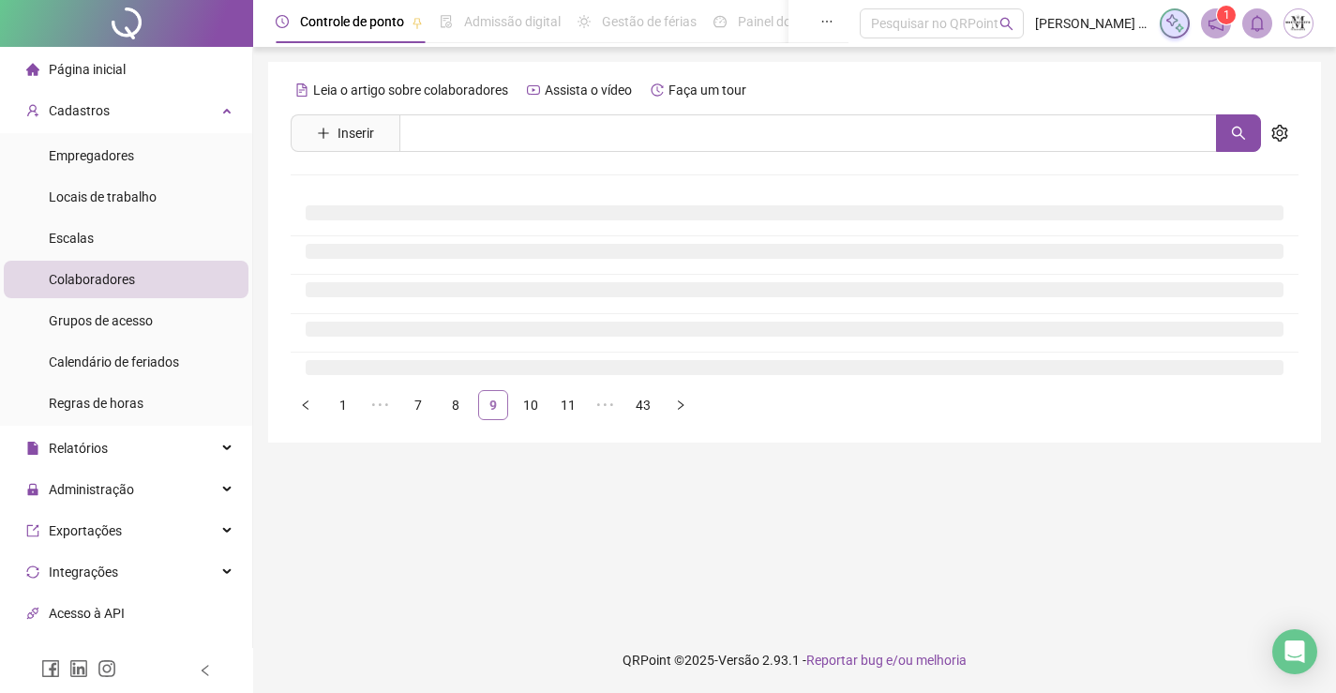
scroll to position [0, 0]
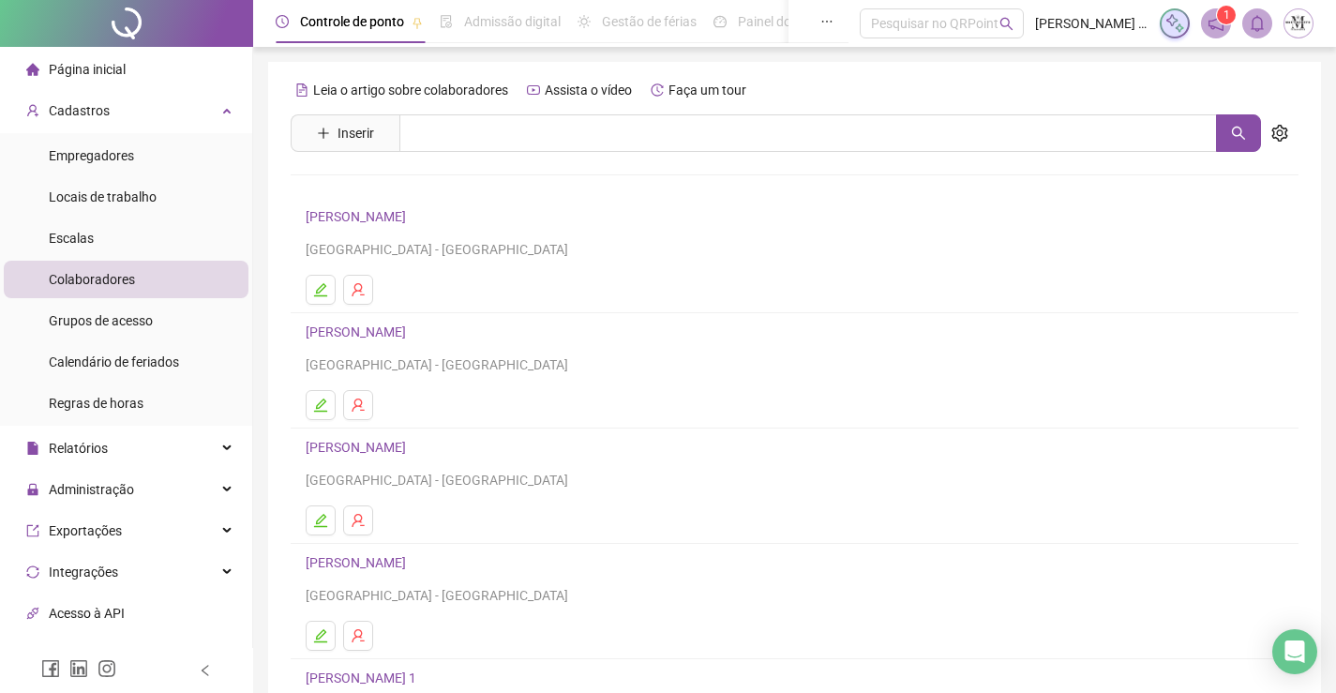
click at [412, 211] on link "CRISTINY HERNANDEZ GOMES DA SILVA" at bounding box center [359, 216] width 106 height 15
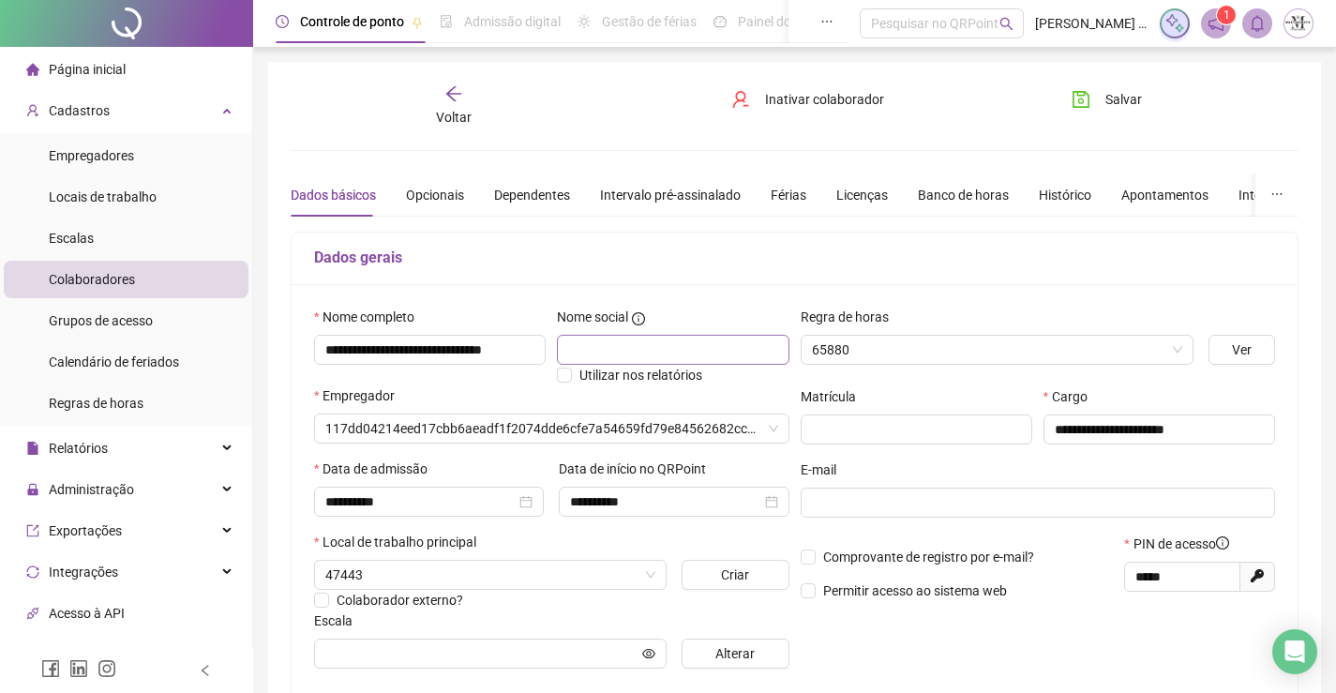
type input "**********"
click at [426, 188] on div "Opcionais" at bounding box center [435, 195] width 58 height 21
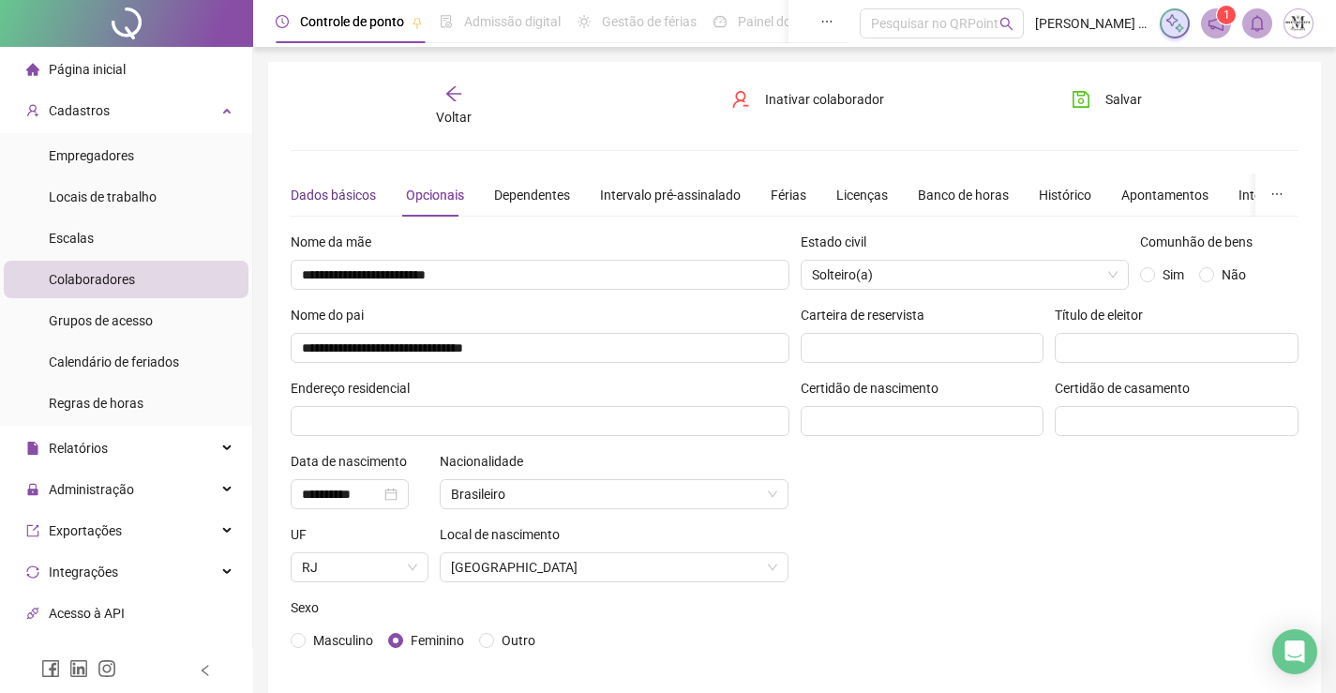
click at [325, 196] on div "Dados básicos" at bounding box center [333, 195] width 85 height 21
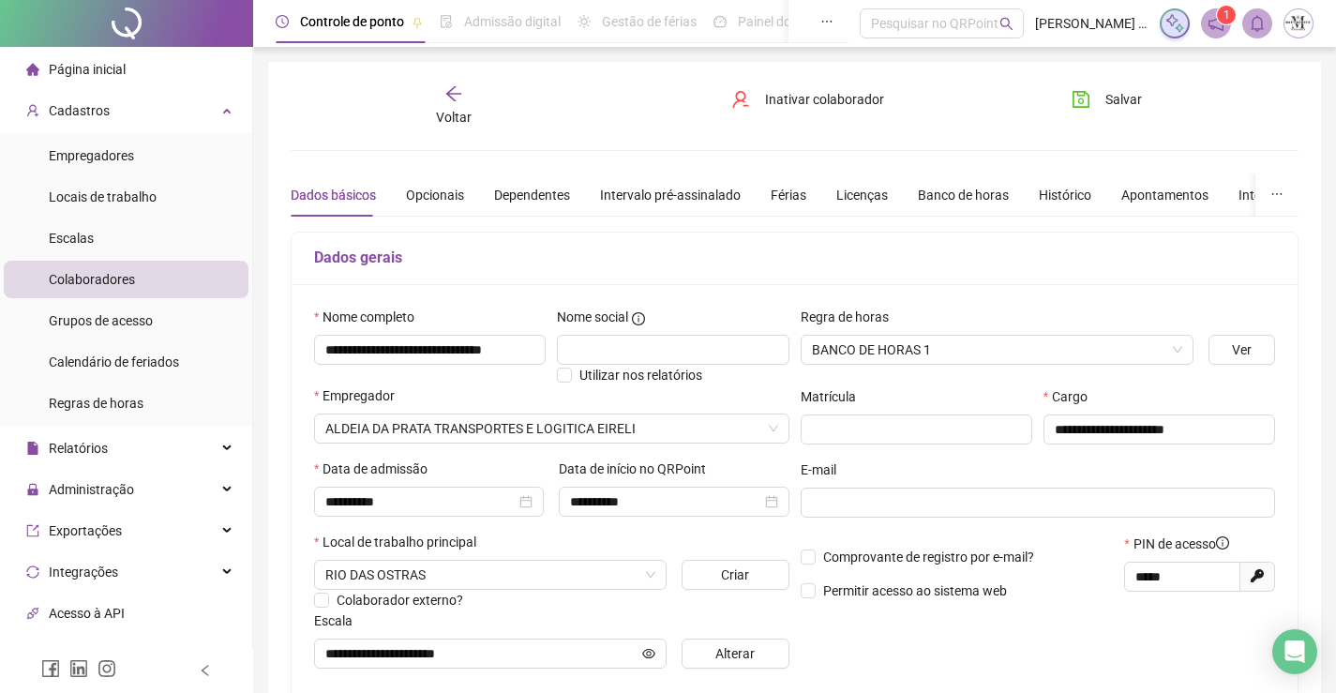
click at [451, 110] on span "Voltar" at bounding box center [454, 117] width 36 height 15
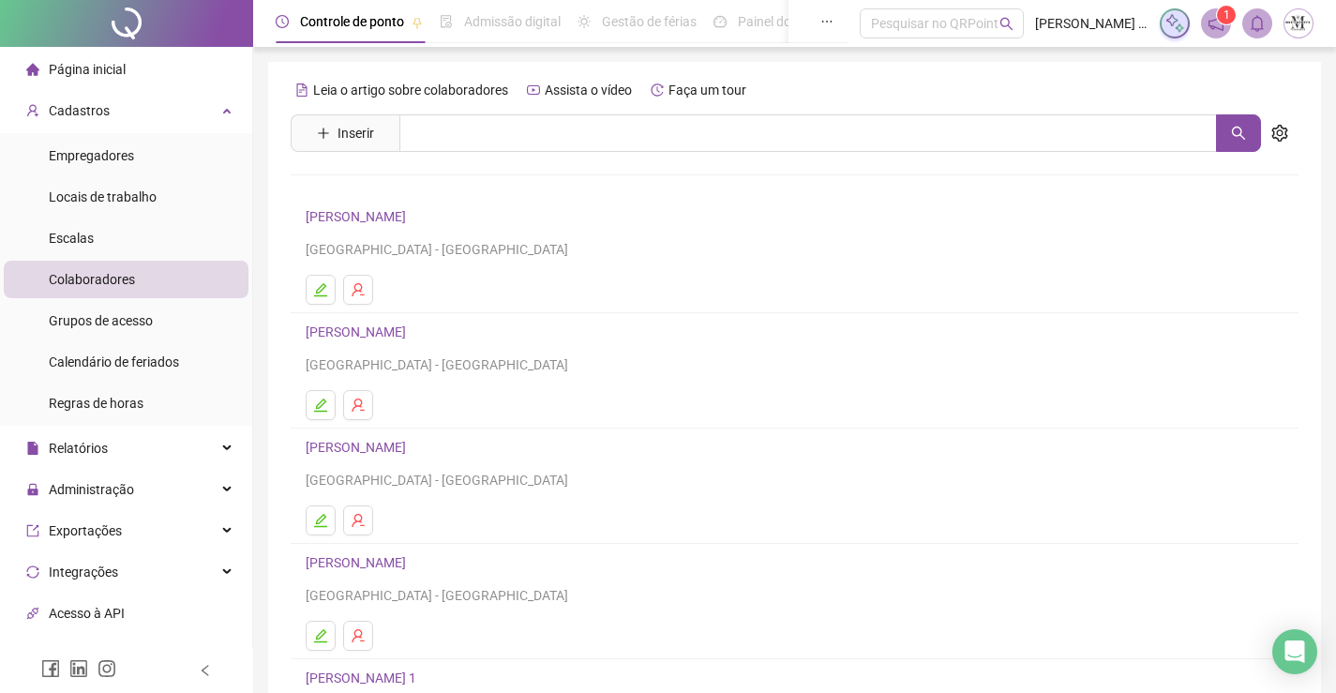
click at [412, 330] on link "DANILO DA CONCEIÇÃO PEREIRA" at bounding box center [359, 331] width 106 height 15
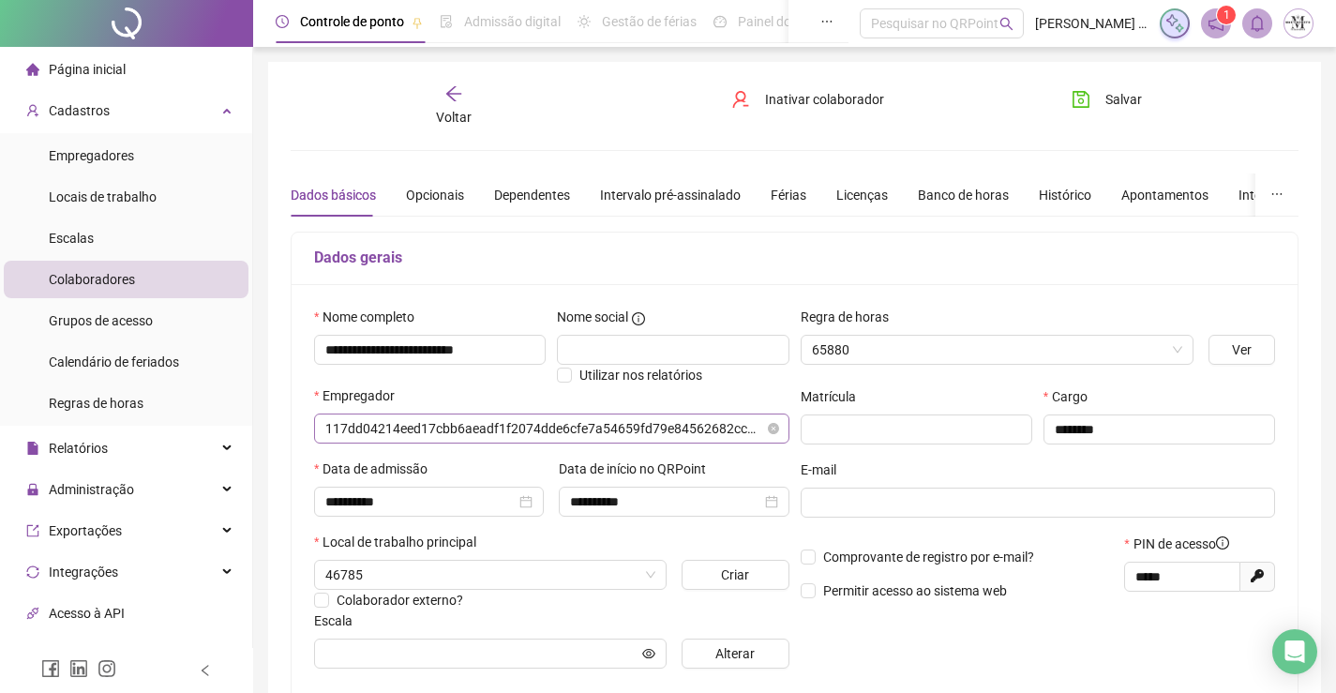
type input "**********"
click at [456, 110] on span "Voltar" at bounding box center [454, 117] width 36 height 15
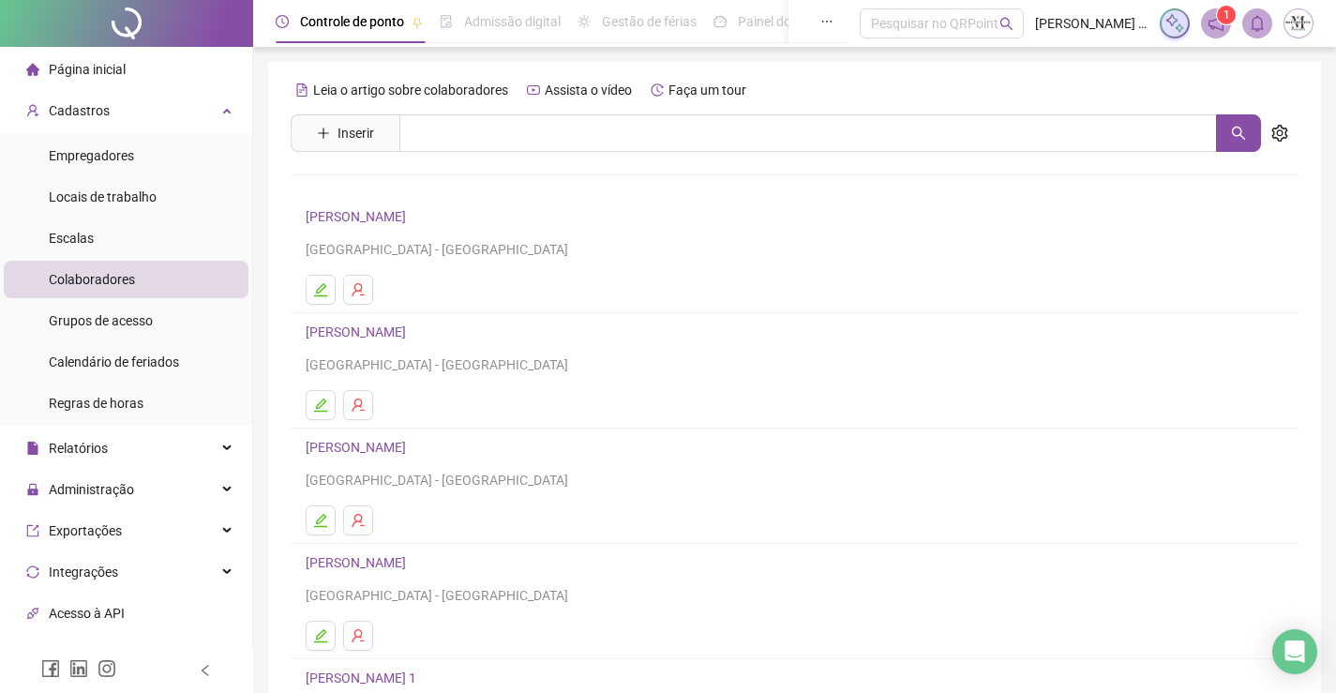
scroll to position [214, 0]
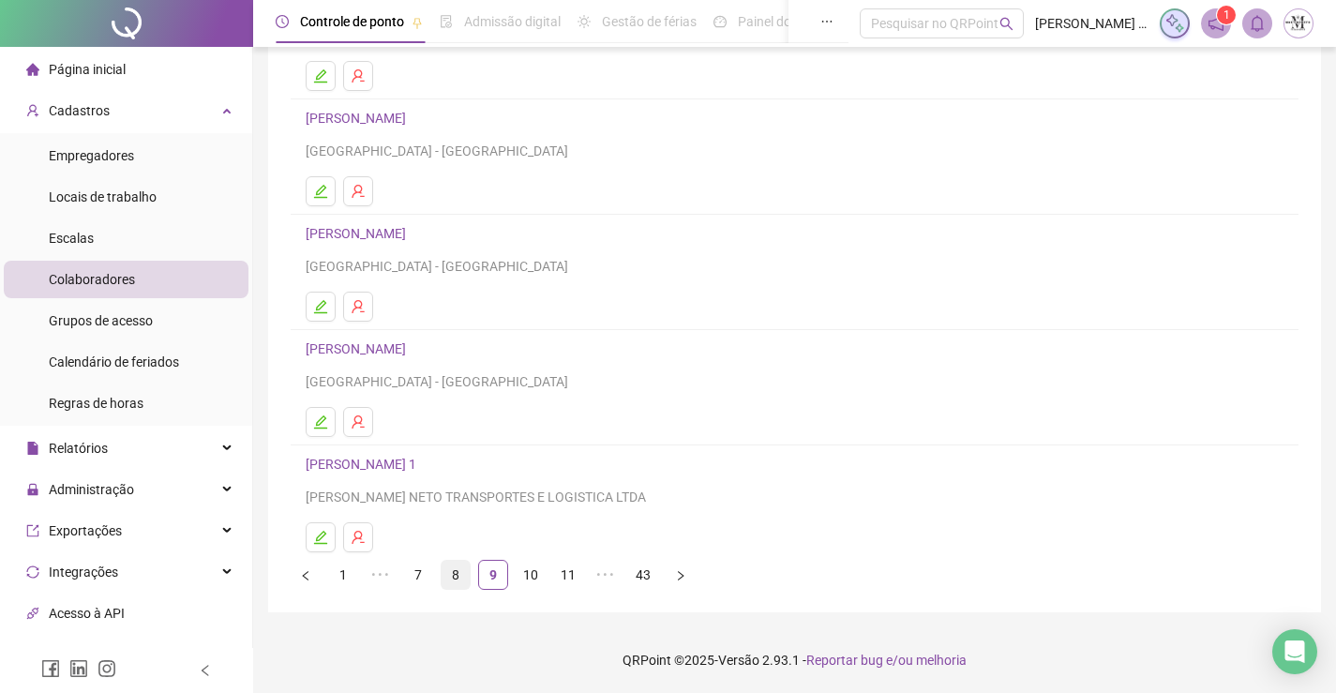
click at [451, 588] on link "8" at bounding box center [456, 575] width 28 height 28
click at [457, 579] on link "7" at bounding box center [456, 575] width 28 height 28
click at [366, 237] on link "CARLOS VINICIUS TEODORO DOS SANTOS" at bounding box center [359, 233] width 106 height 15
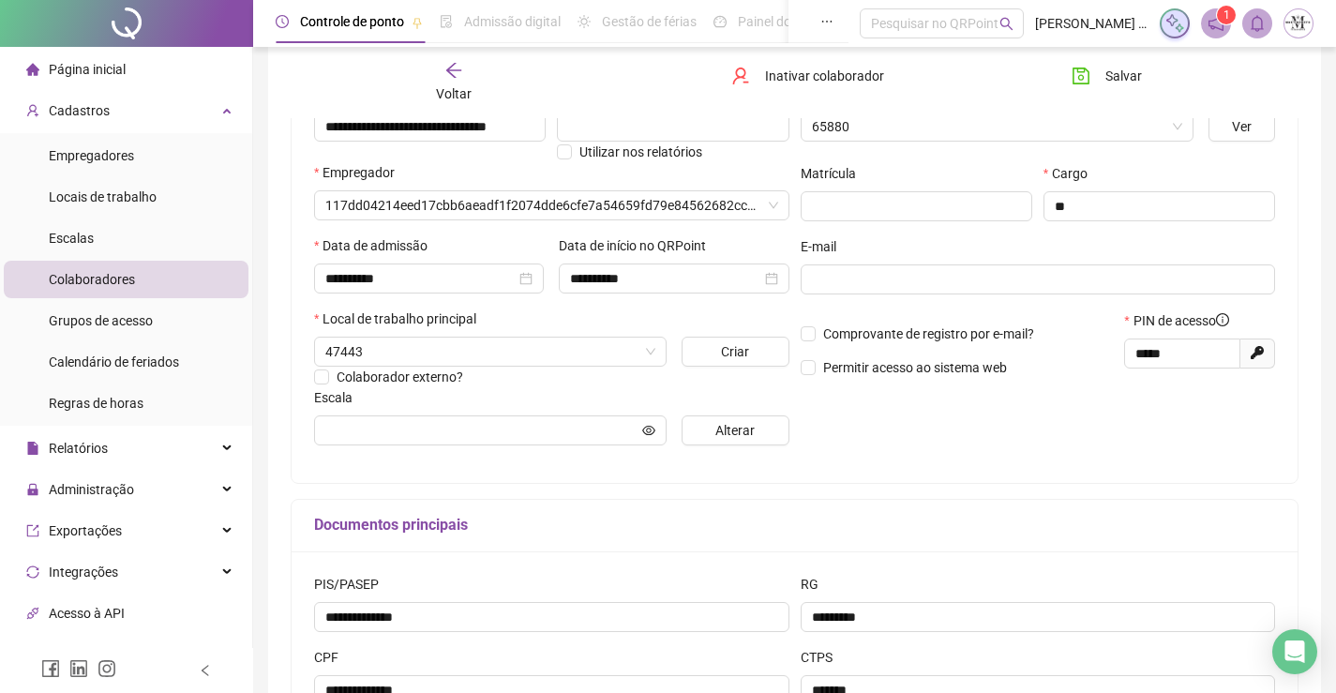
type input "**********"
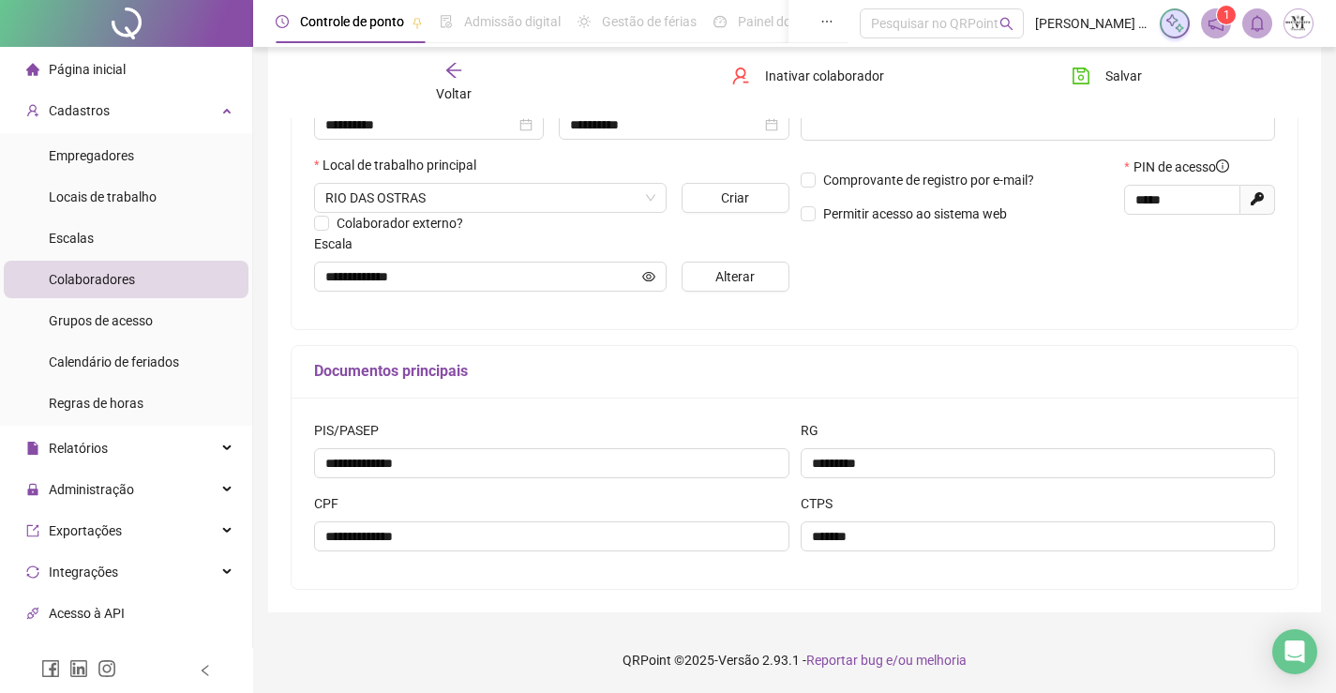
scroll to position [2, 0]
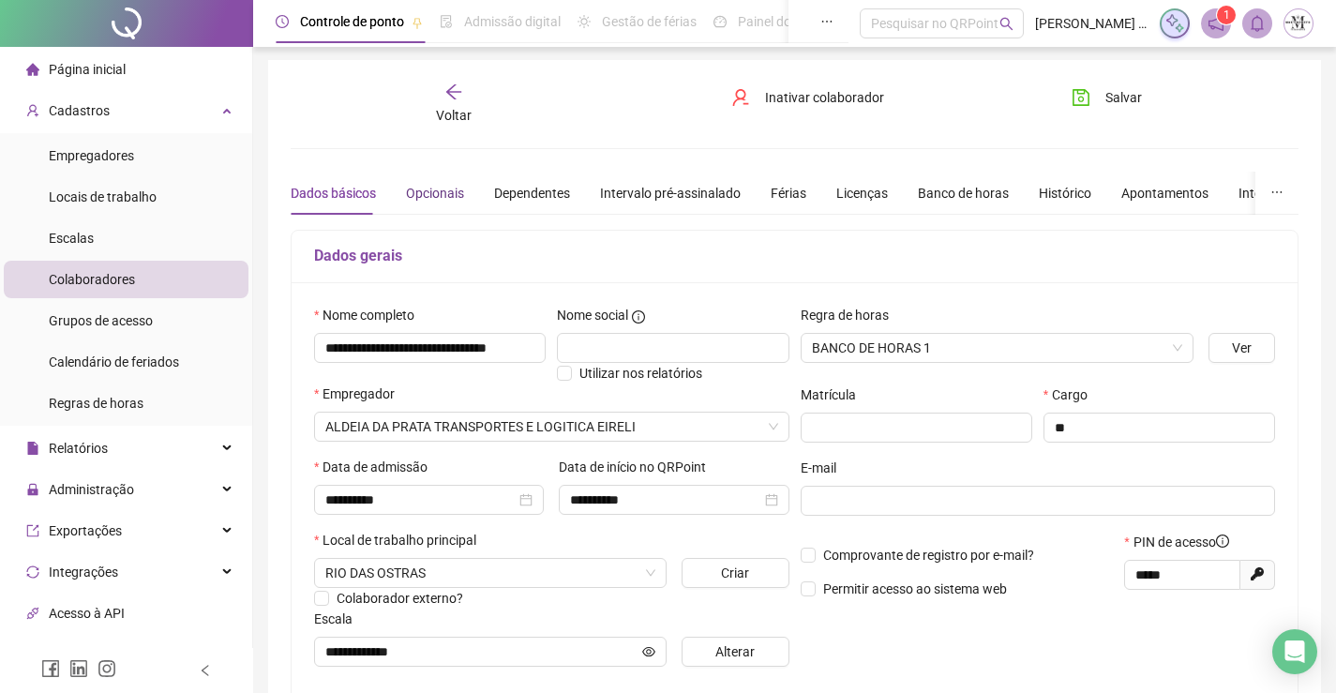
click at [418, 187] on div "Opcionais" at bounding box center [435, 193] width 58 height 21
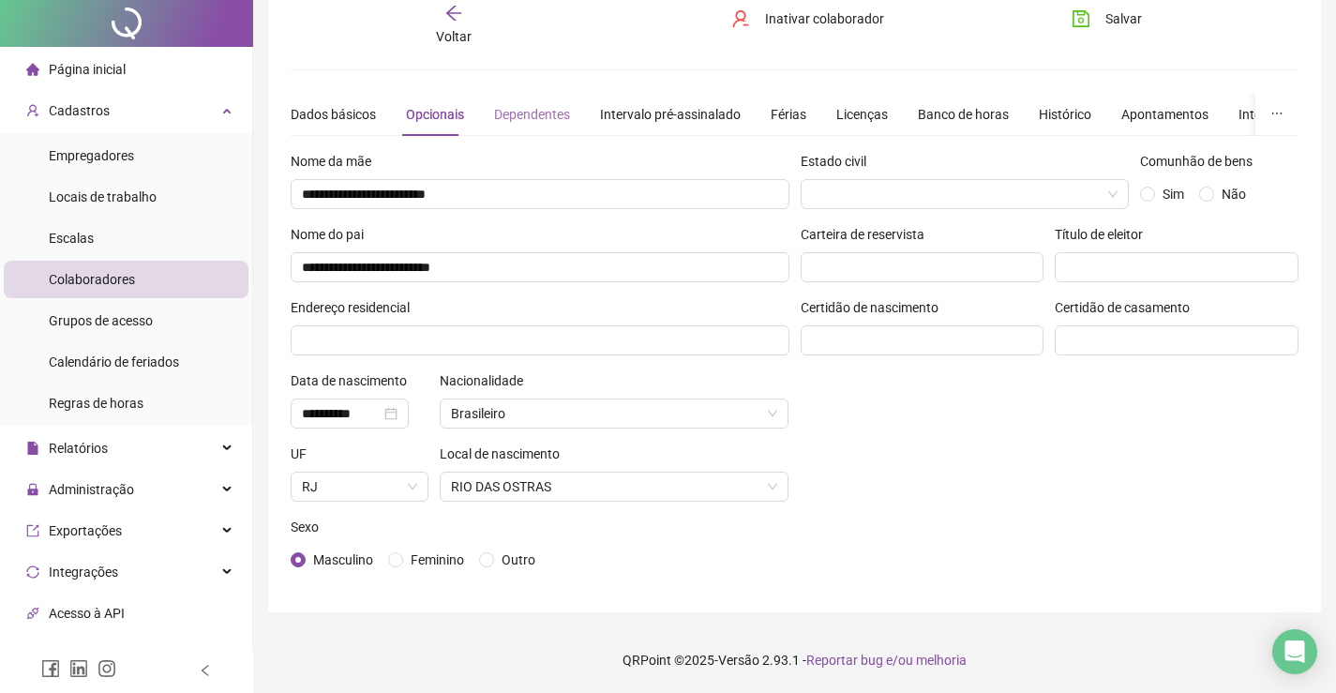
scroll to position [0, 0]
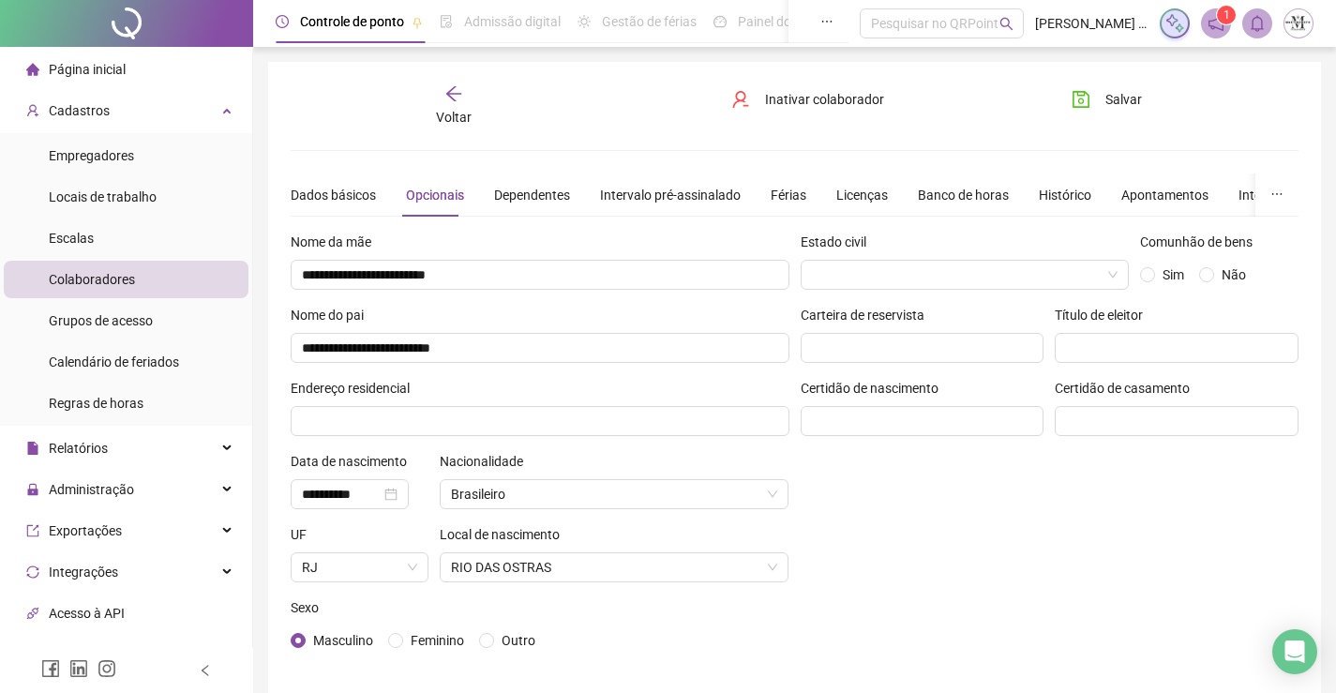
click at [457, 105] on div "Voltar" at bounding box center [454, 105] width 156 height 43
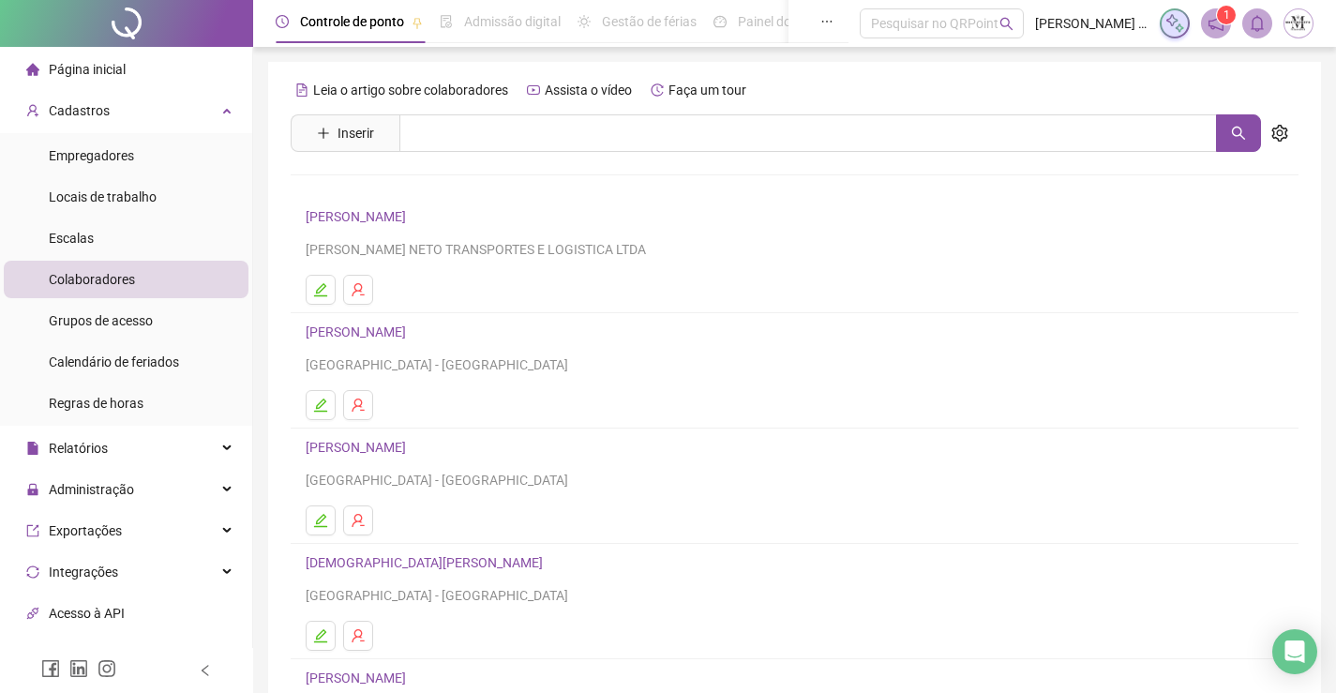
click at [458, 206] on h4 "CARLOS MAURICIO SIQUEIRA" at bounding box center [795, 216] width 978 height 23
click at [392, 217] on link "CARLOS MAURICIO SIQUEIRA" at bounding box center [359, 216] width 106 height 15
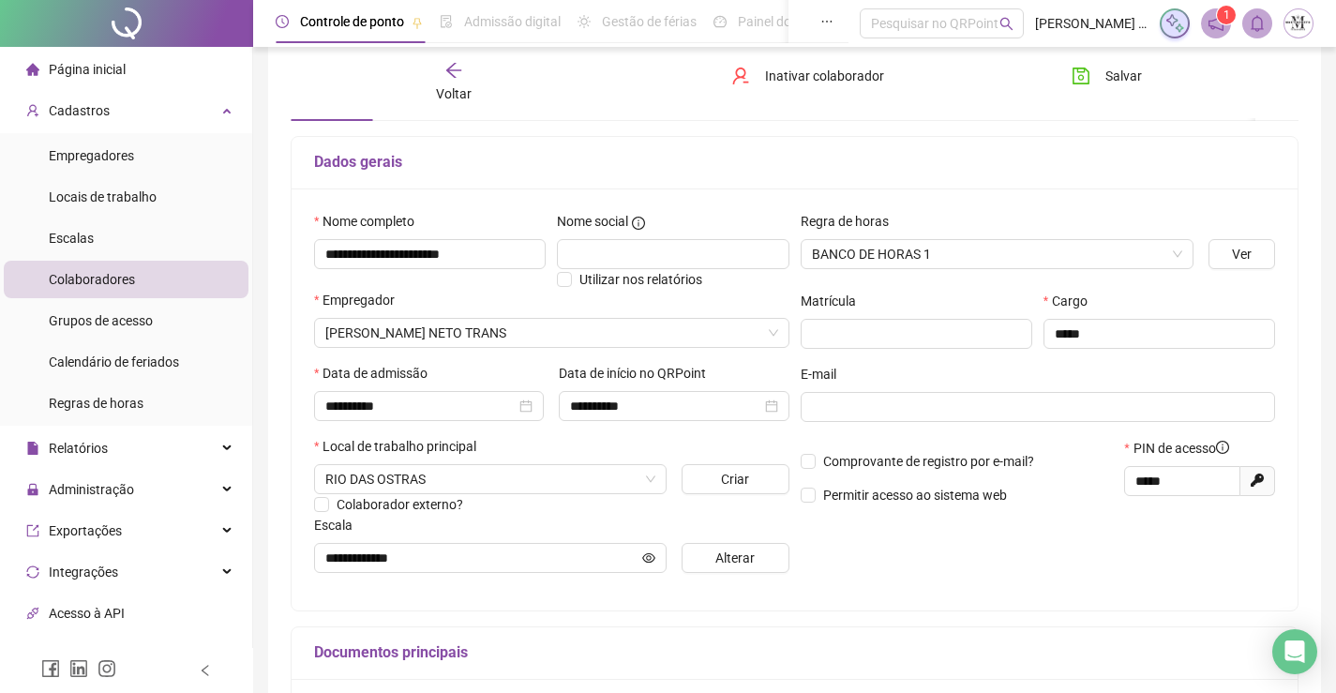
scroll to position [2, 0]
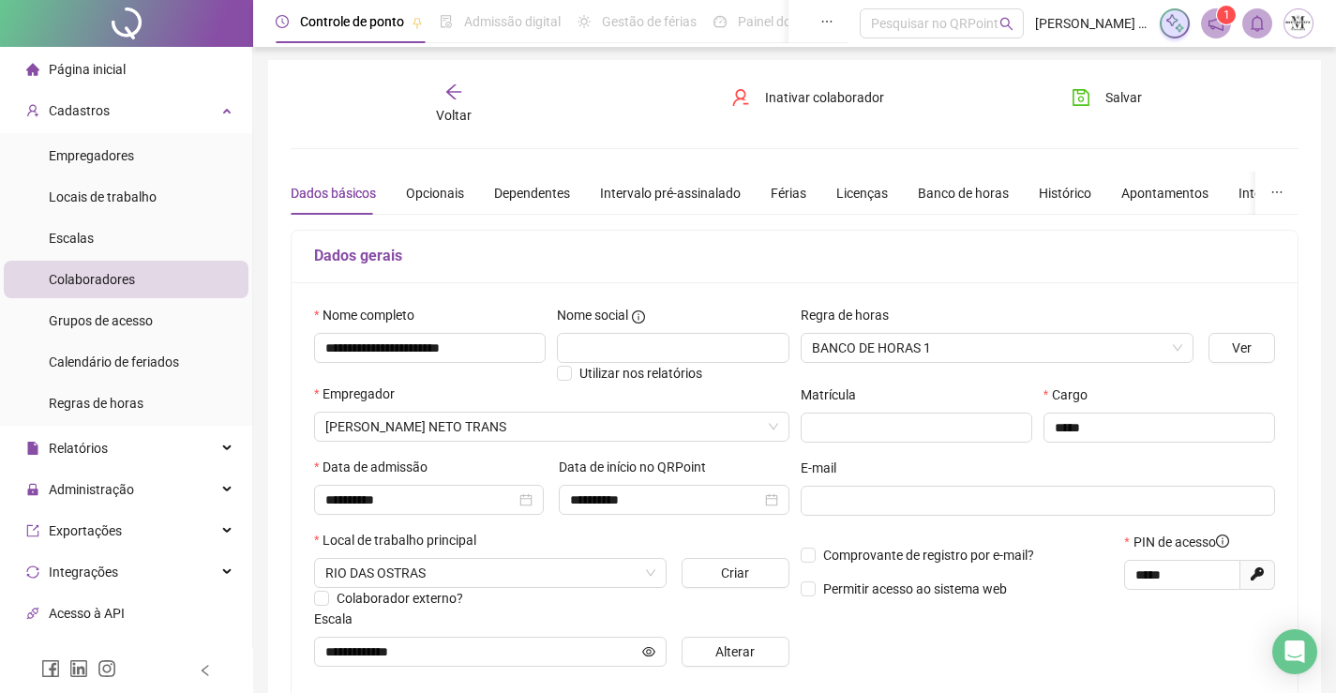
click at [457, 98] on icon "arrow-left" at bounding box center [453, 92] width 19 height 19
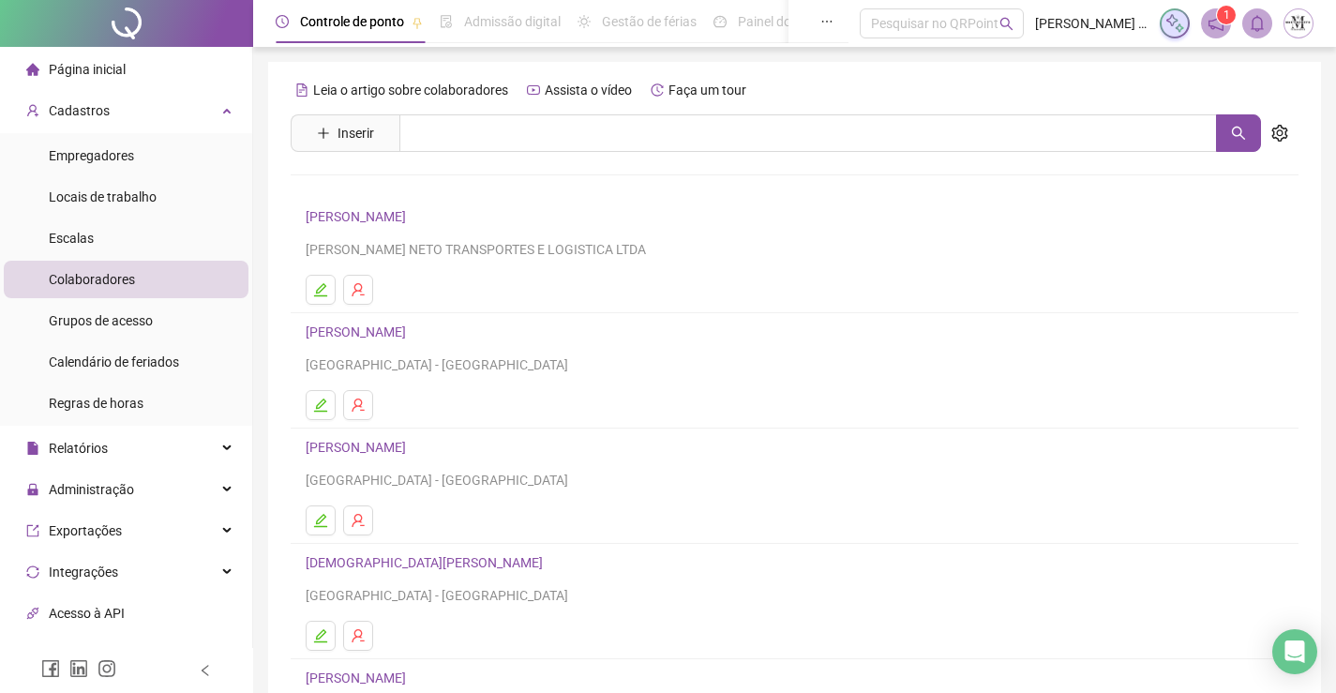
scroll to position [214, 0]
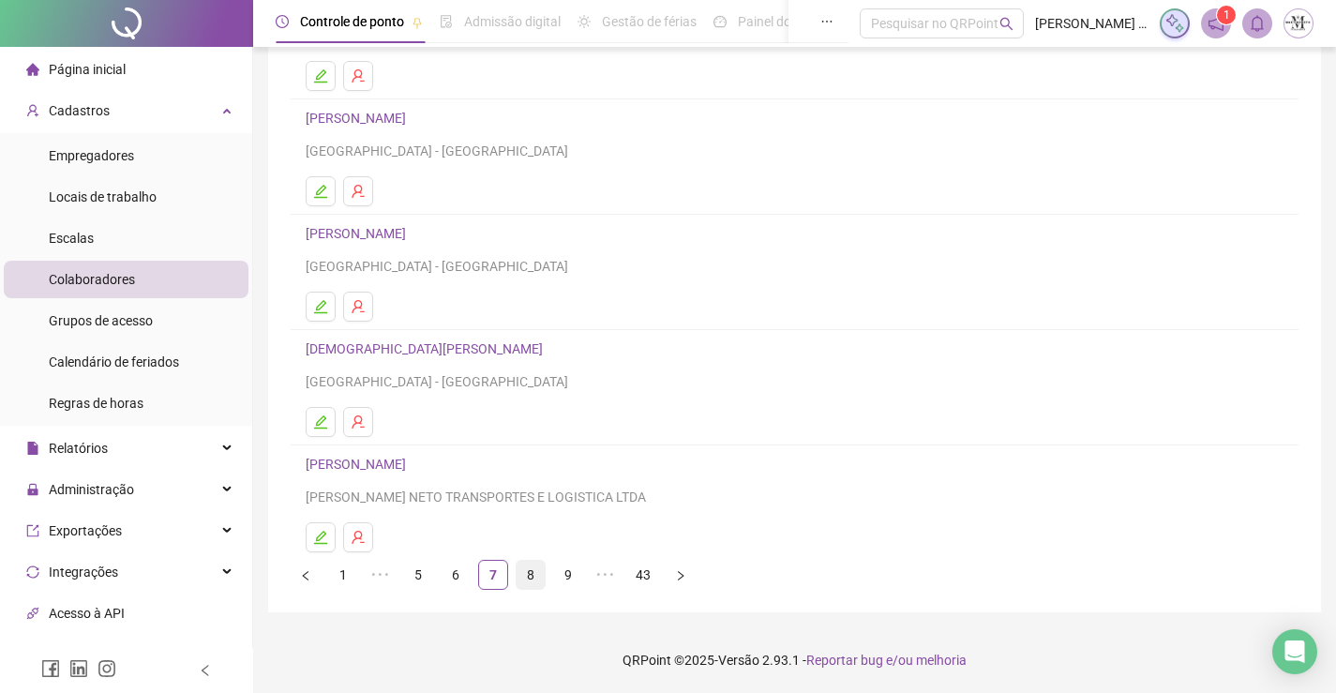
click at [539, 575] on link "8" at bounding box center [531, 575] width 28 height 28
click at [466, 581] on link "7" at bounding box center [456, 575] width 28 height 28
click at [412, 468] on link "CLAUDIO PEREIRA SANTOS" at bounding box center [359, 464] width 106 height 15
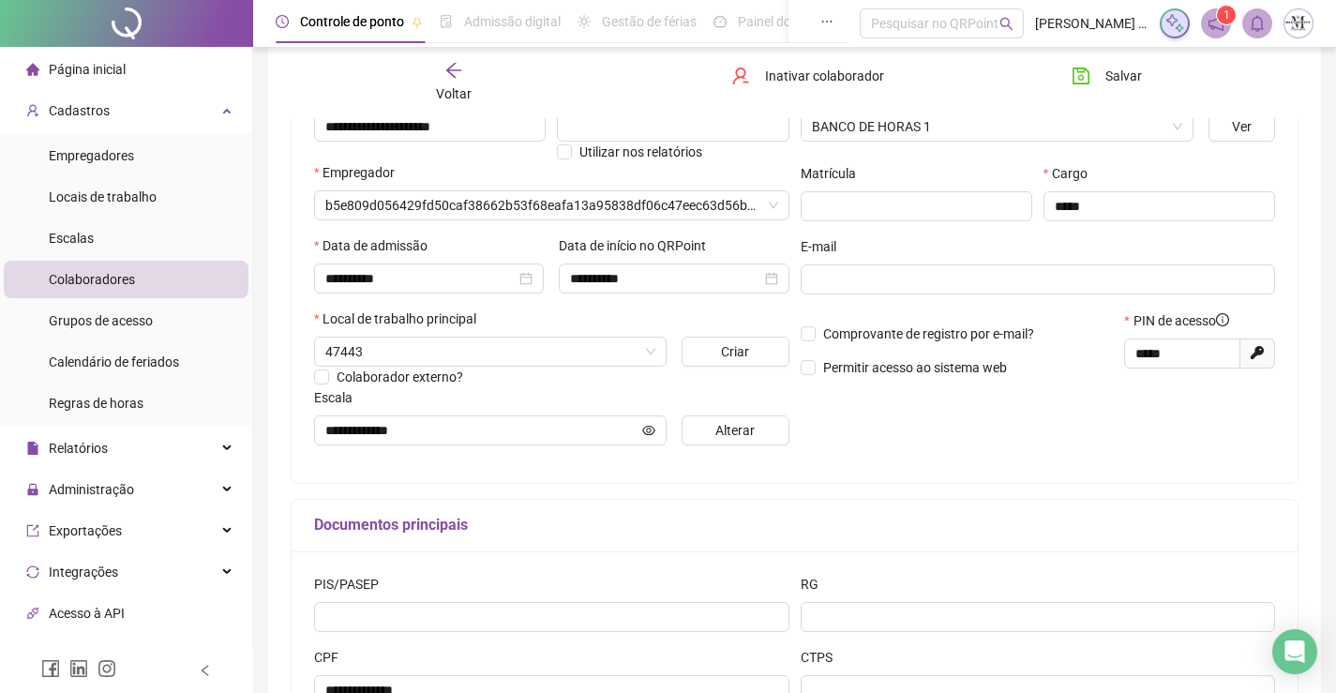
scroll to position [377, 0]
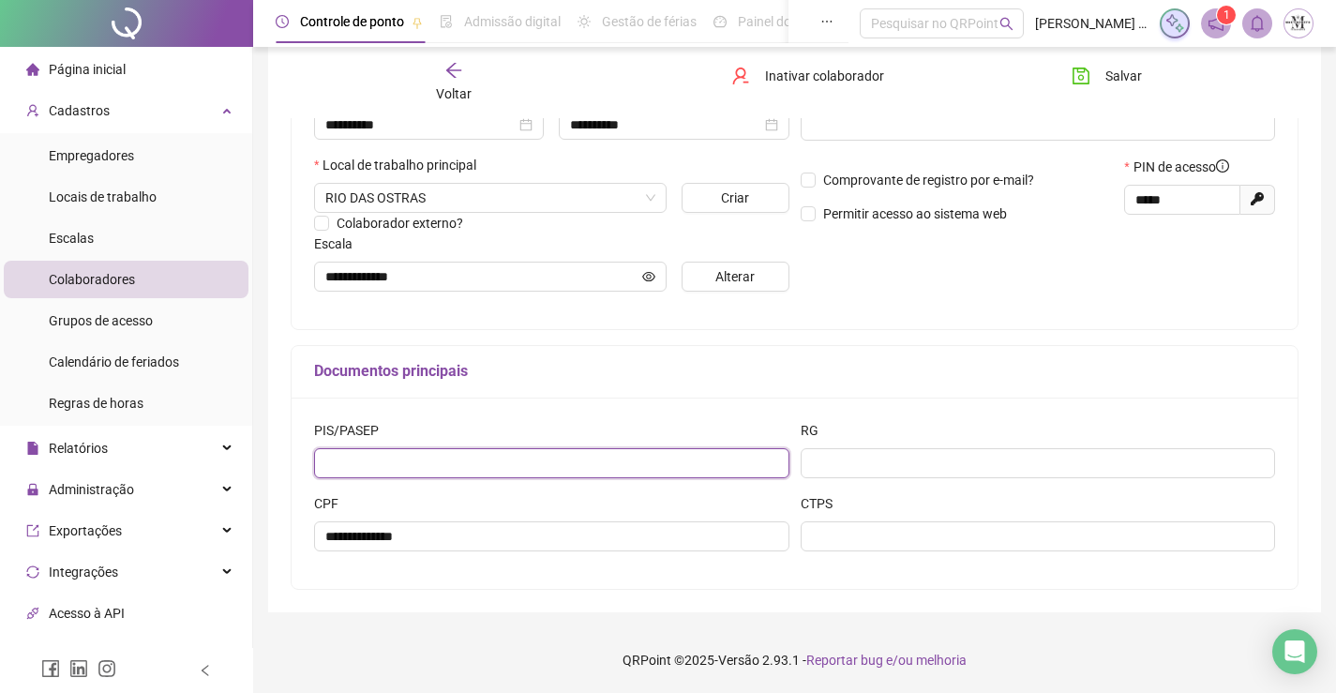
click at [720, 466] on input "text" at bounding box center [551, 463] width 475 height 30
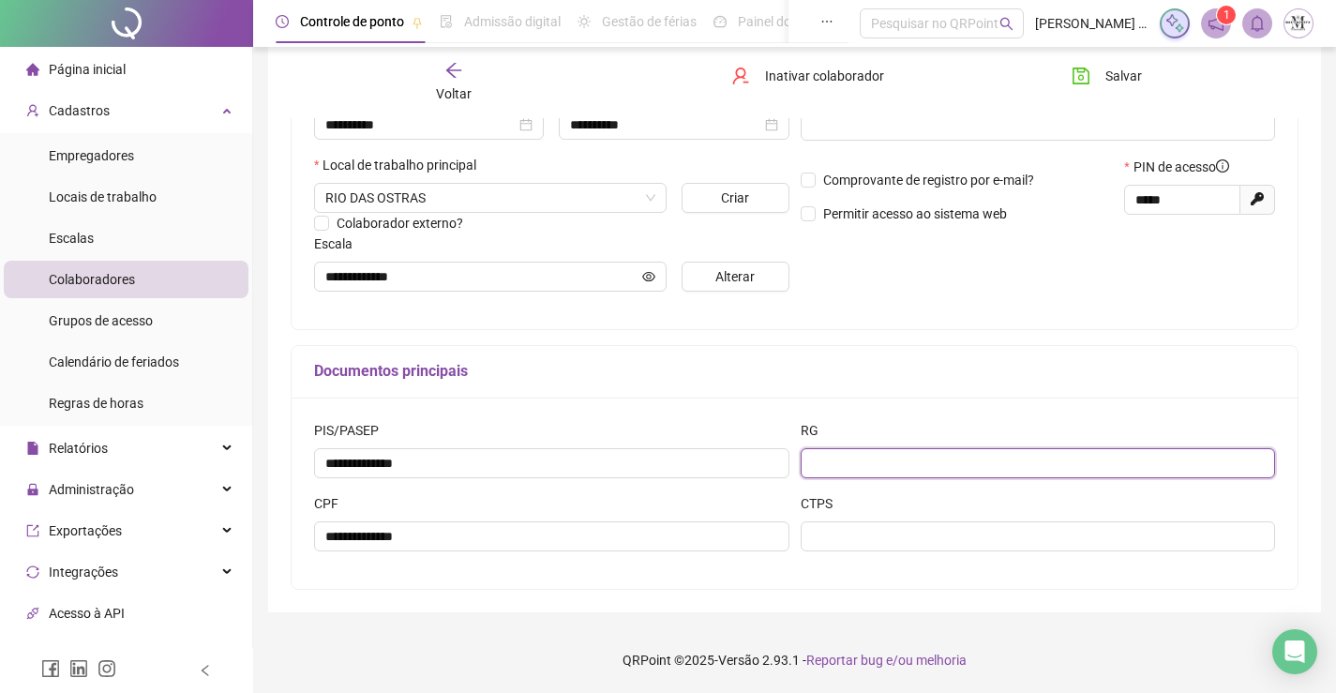
click at [848, 477] on input "text" at bounding box center [1038, 463] width 475 height 30
click at [832, 465] on input "*********" at bounding box center [1038, 463] width 475 height 30
click at [858, 461] on input "**********" at bounding box center [1038, 463] width 475 height 30
click at [835, 461] on input "**********" at bounding box center [1038, 463] width 475 height 30
click at [842, 463] on input "**********" at bounding box center [1038, 463] width 475 height 30
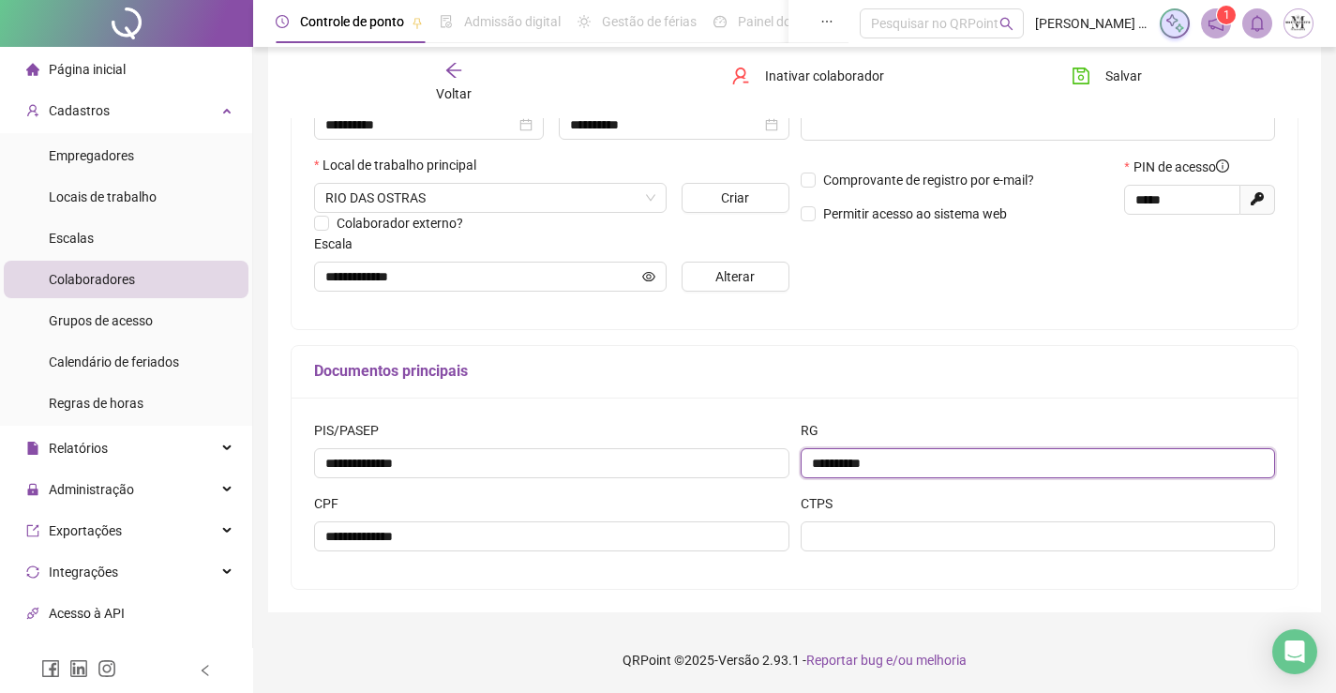
click at [836, 458] on input "**********" at bounding box center [1038, 463] width 475 height 30
click at [824, 458] on input "*********" at bounding box center [1038, 463] width 475 height 30
click at [853, 462] on input "**********" at bounding box center [1038, 463] width 475 height 30
click at [878, 463] on input "**********" at bounding box center [1038, 463] width 475 height 30
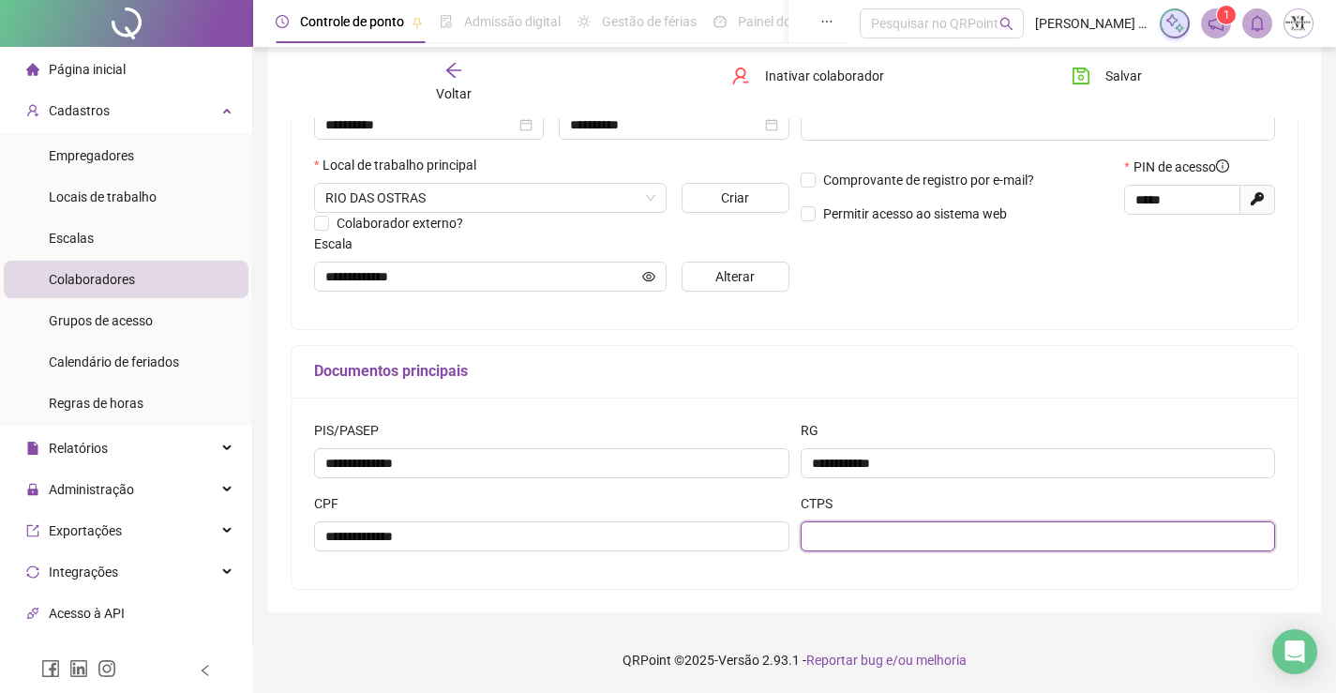
click at [930, 526] on input "text" at bounding box center [1038, 536] width 475 height 30
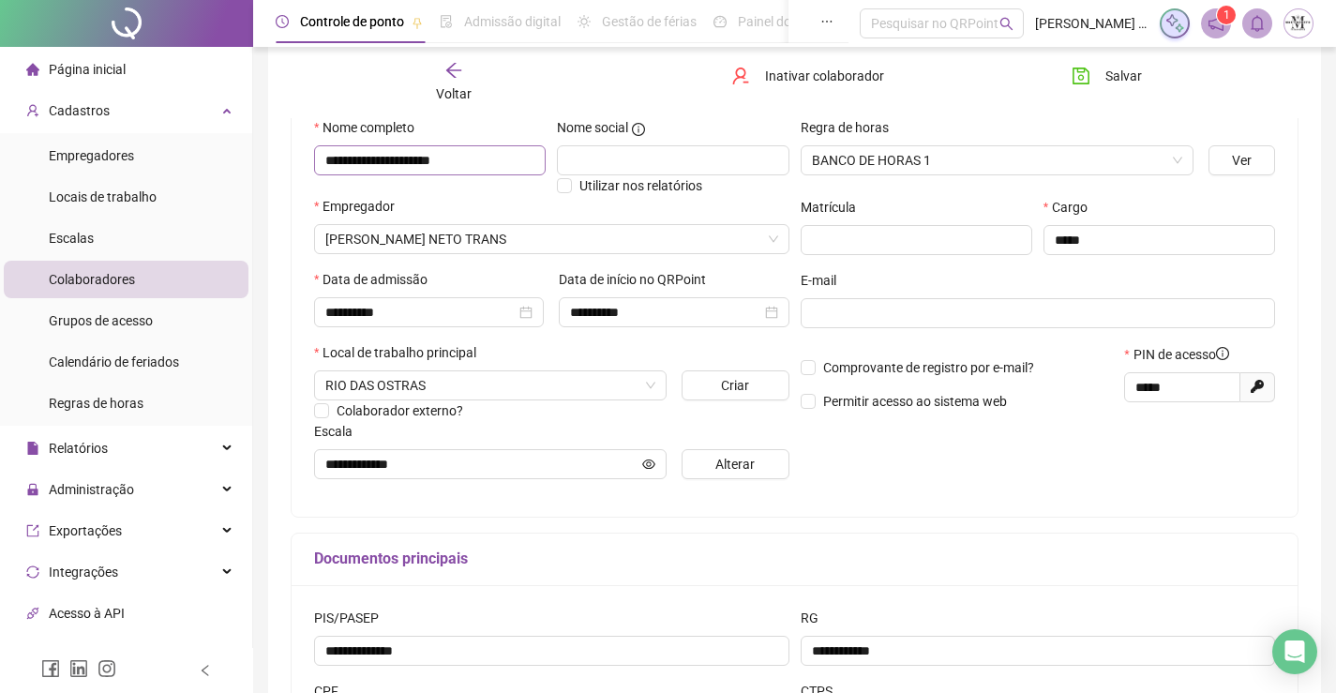
scroll to position [0, 0]
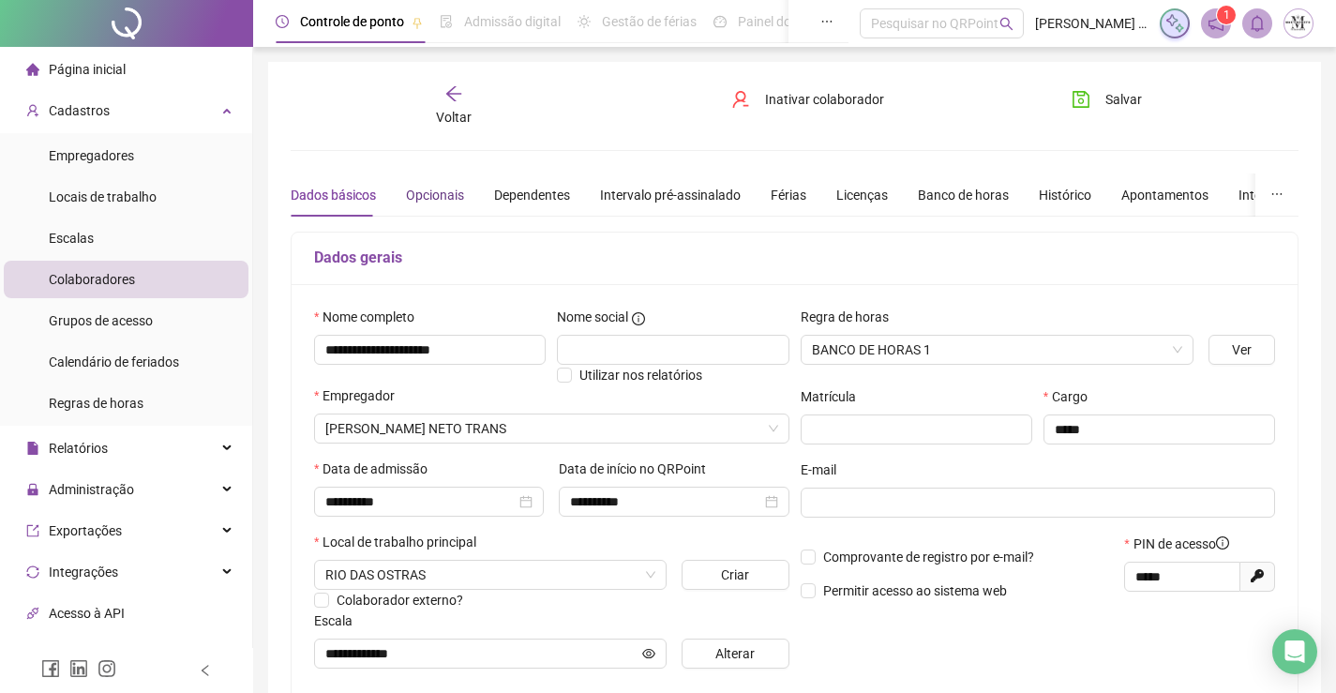
click at [449, 187] on div "Opcionais" at bounding box center [435, 195] width 58 height 21
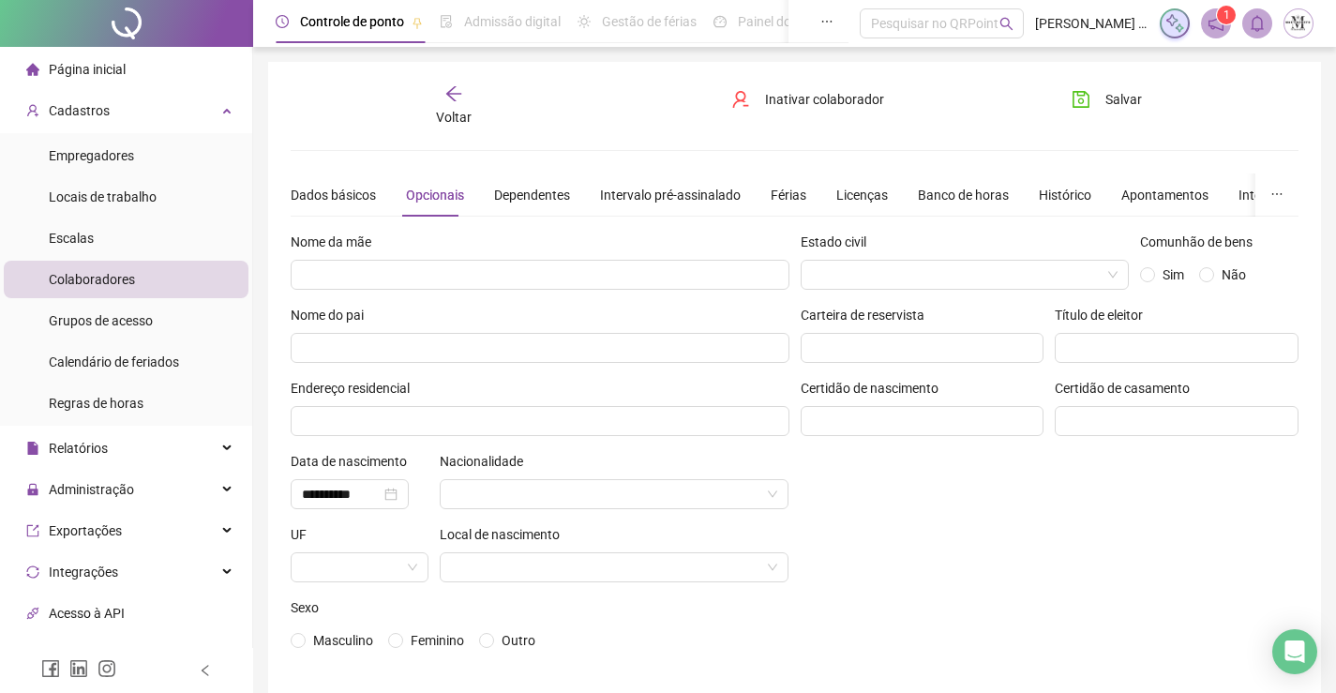
scroll to position [8, 0]
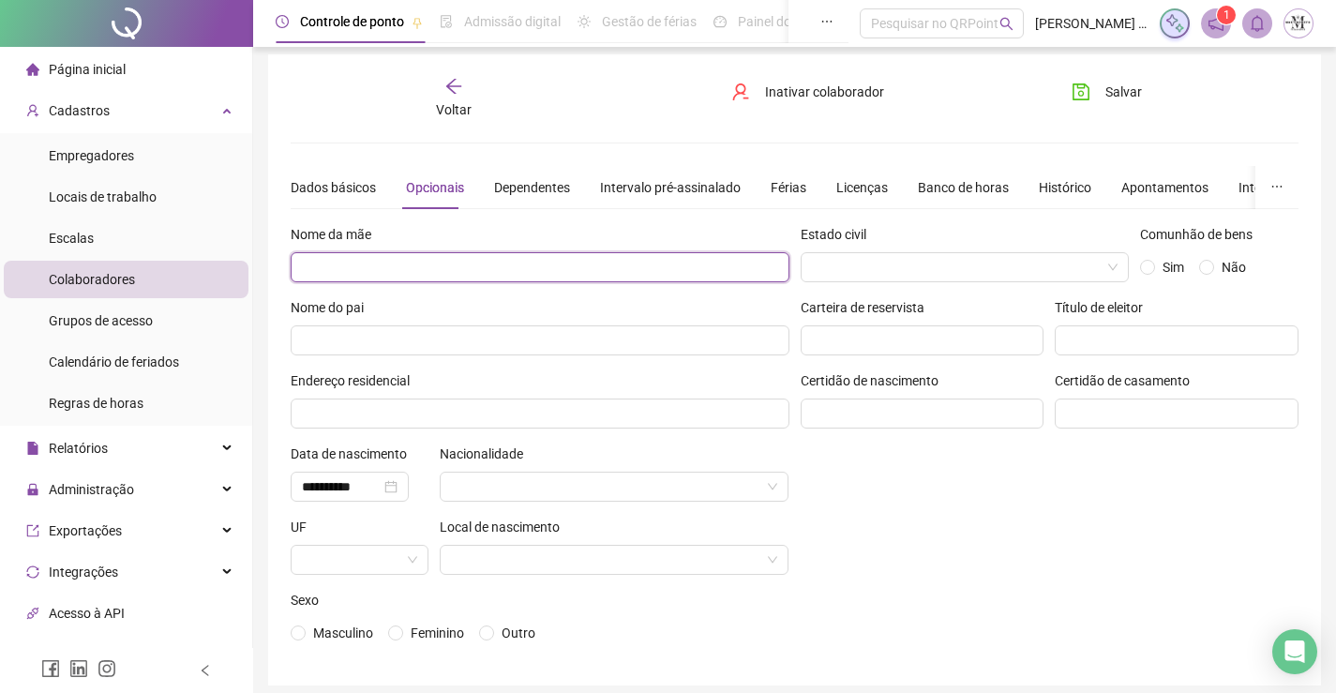
click at [589, 254] on input "text" at bounding box center [540, 267] width 499 height 30
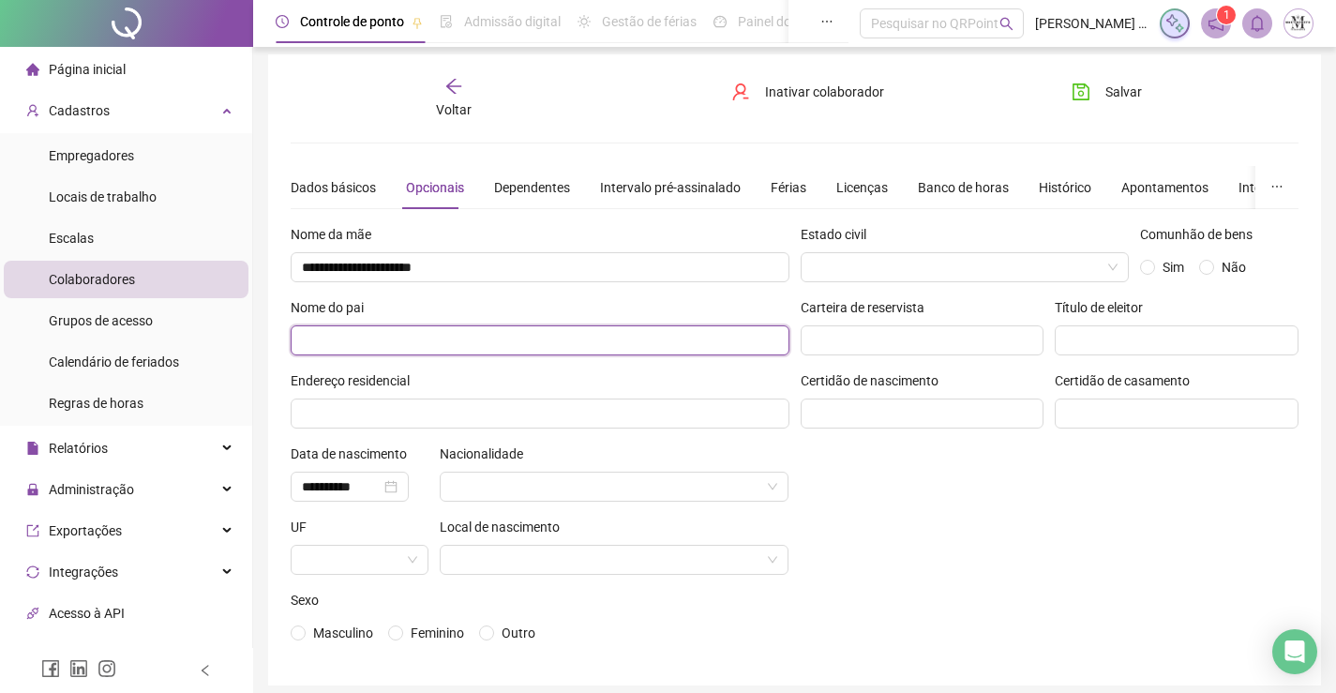
click at [628, 338] on input "text" at bounding box center [540, 340] width 499 height 30
click at [397, 340] on input "**********" at bounding box center [540, 340] width 499 height 30
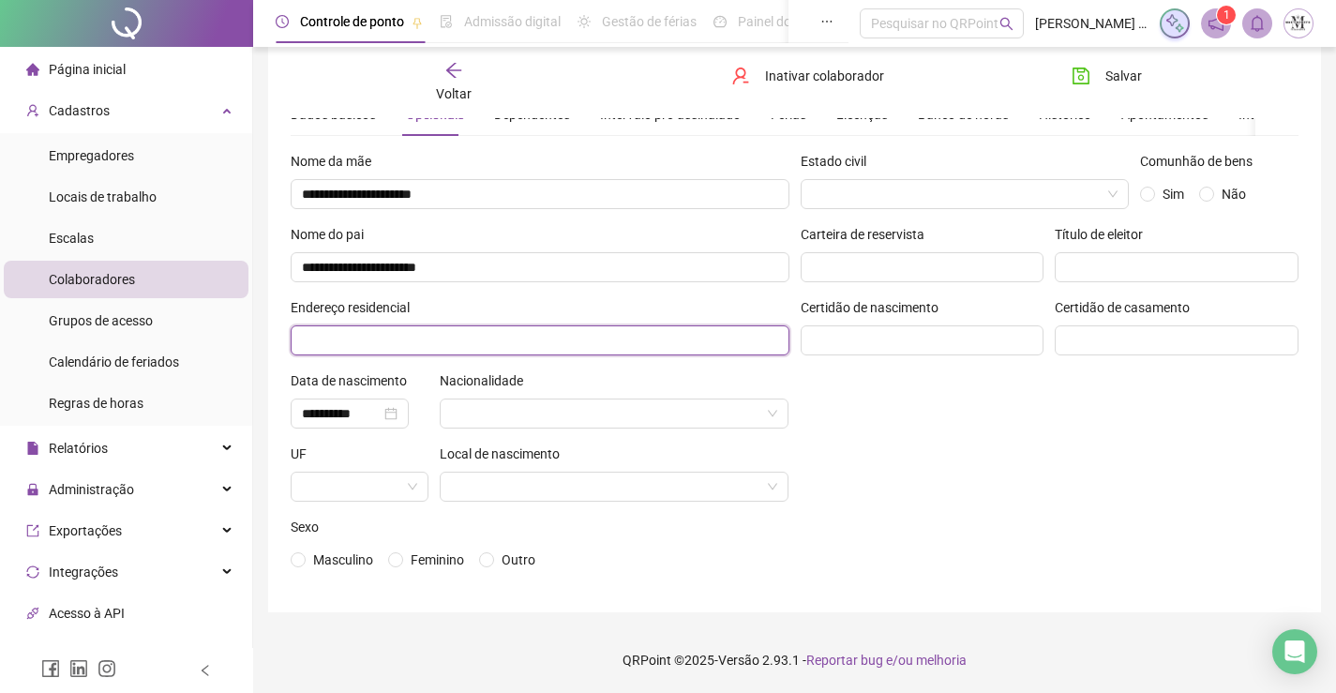
click at [515, 345] on input "text" at bounding box center [540, 340] width 499 height 30
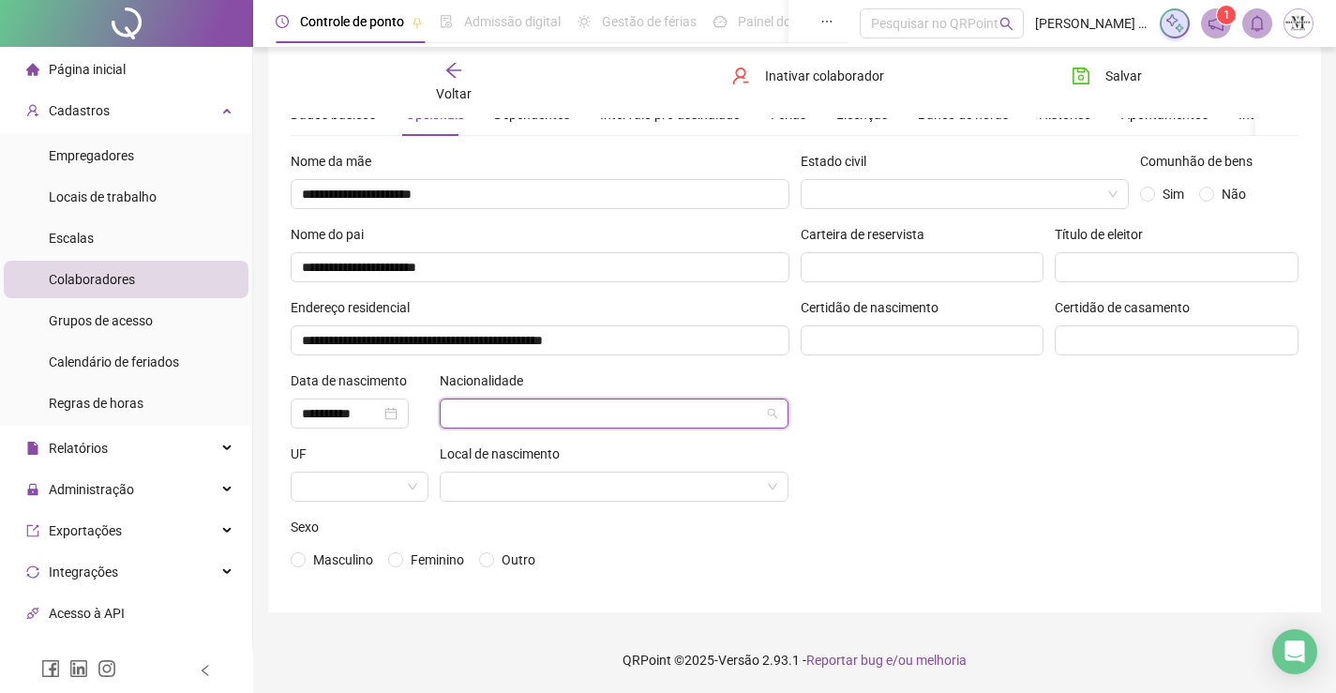
click at [533, 423] on input "search" at bounding box center [606, 413] width 310 height 28
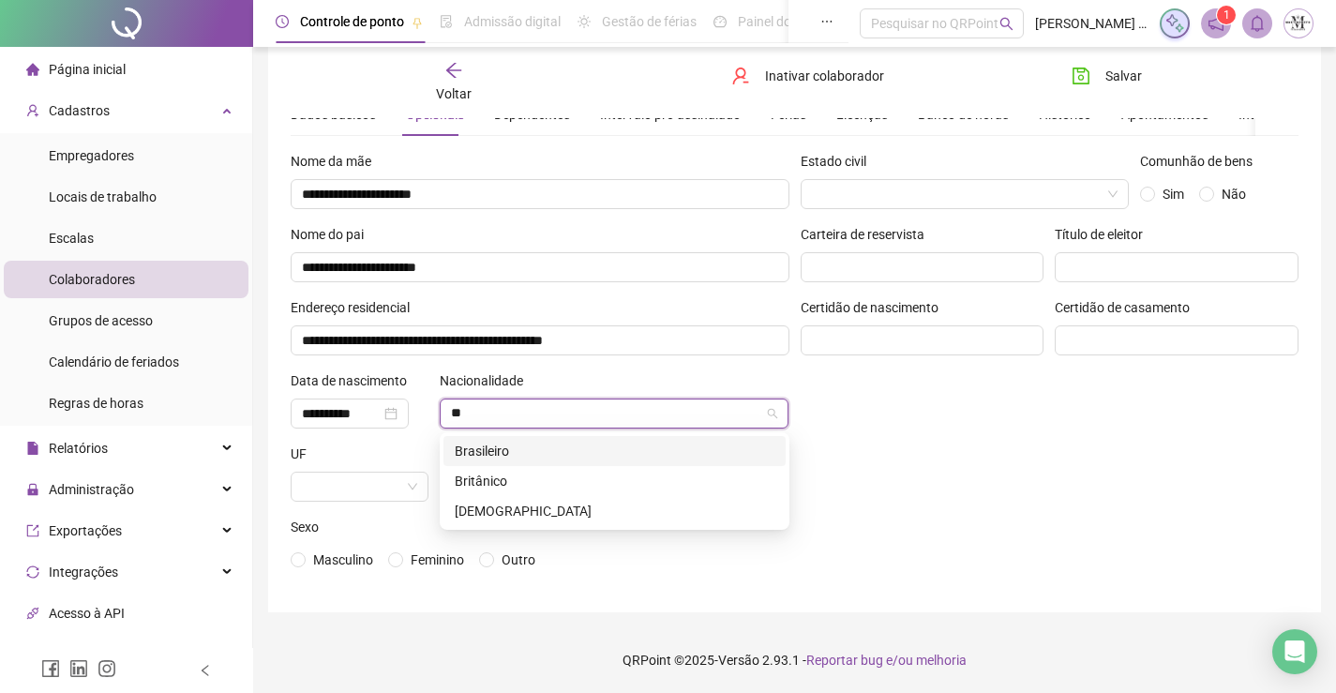
click at [503, 450] on div "Brasileiro" at bounding box center [615, 451] width 320 height 21
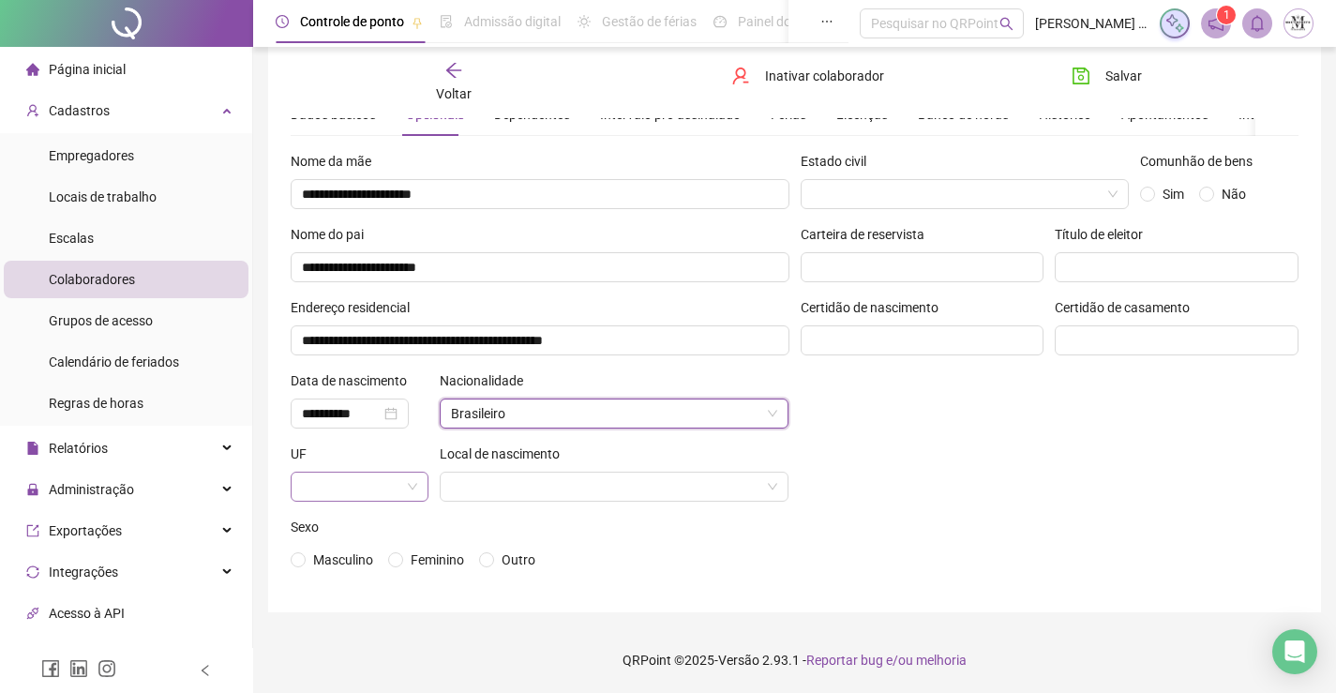
click at [393, 492] on input "search" at bounding box center [351, 487] width 98 height 28
click at [382, 456] on div "RJ" at bounding box center [360, 448] width 108 height 21
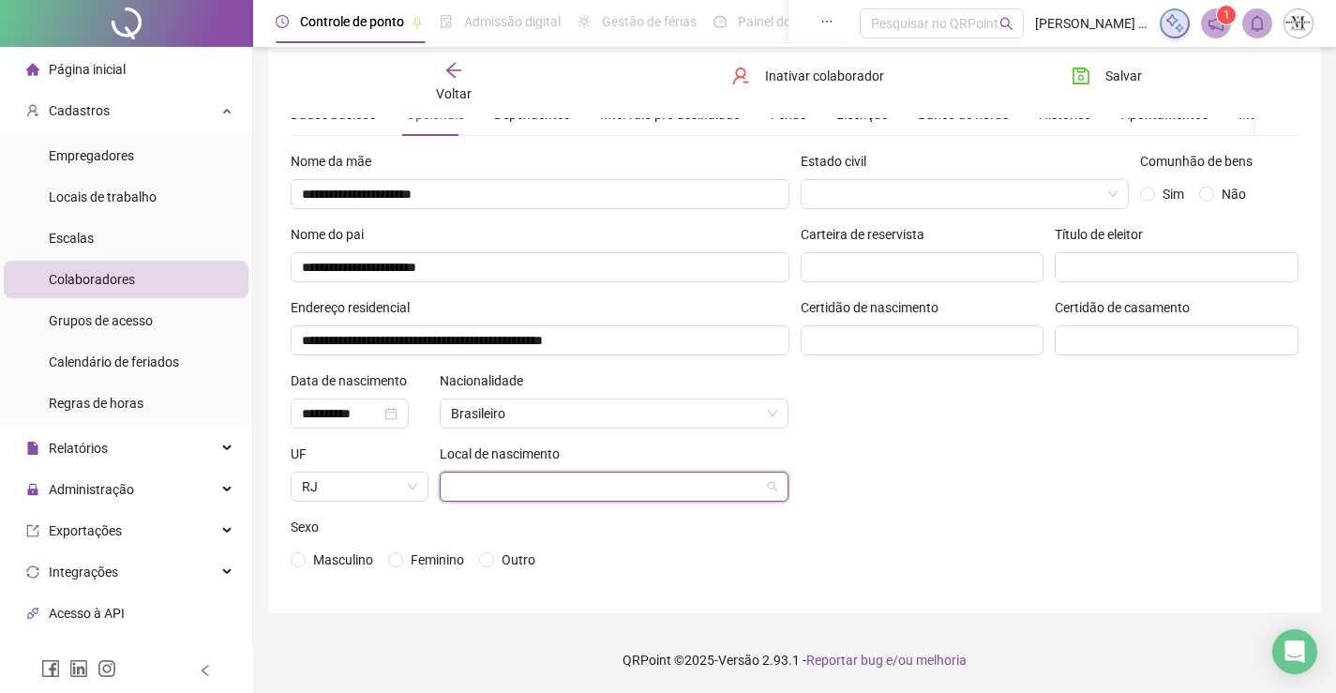
click at [503, 497] on input "search" at bounding box center [606, 487] width 310 height 28
click at [342, 487] on span "RJ" at bounding box center [359, 487] width 115 height 28
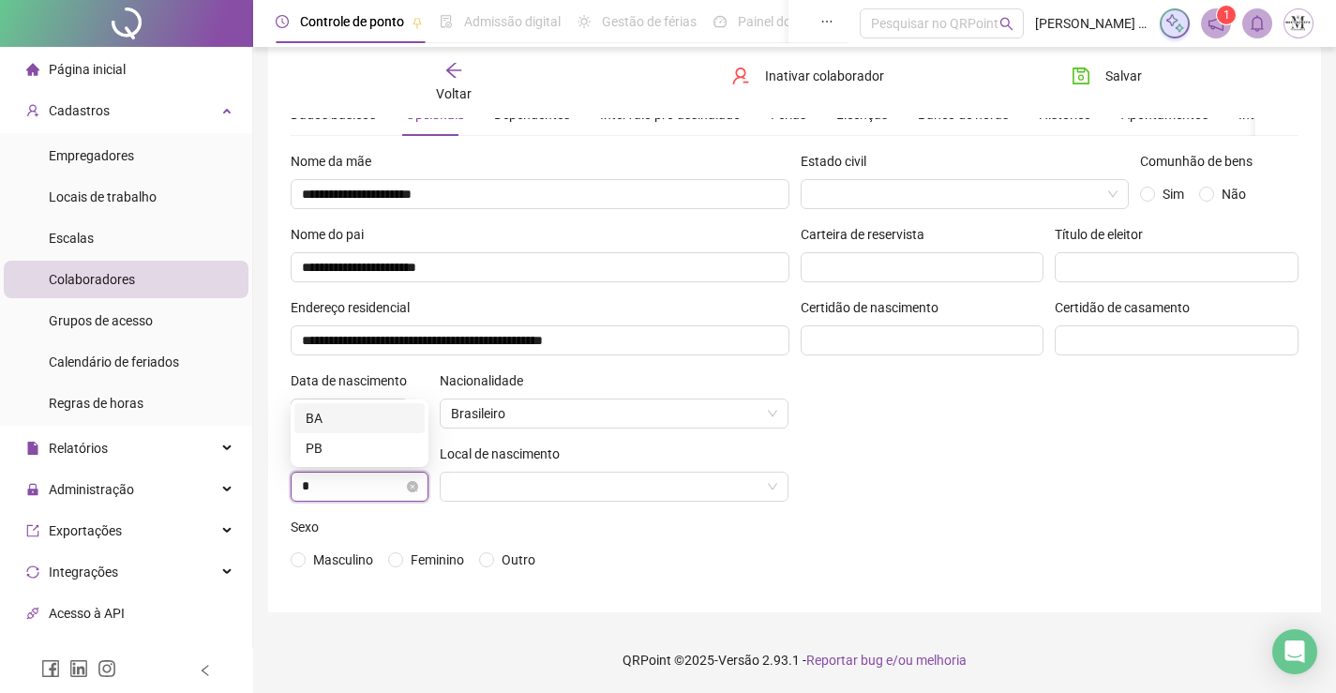
scroll to position [0, 0]
click at [366, 455] on div "BA" at bounding box center [360, 448] width 108 height 21
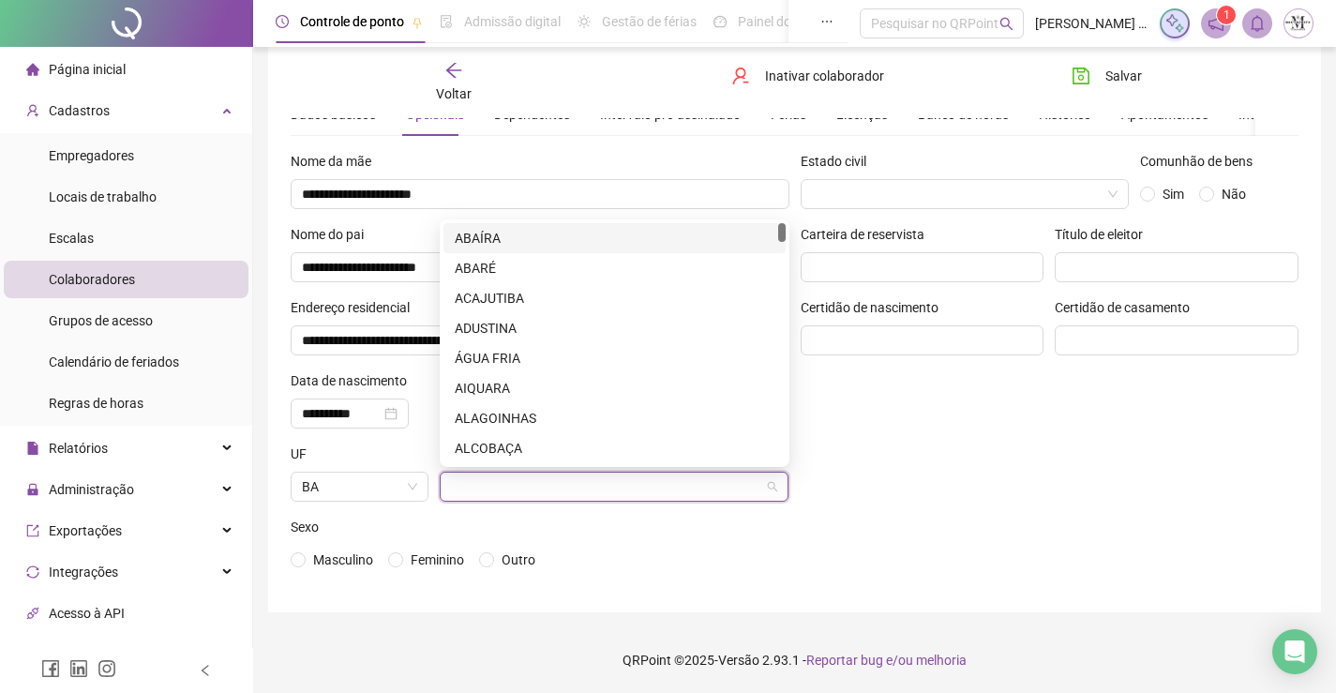
click at [556, 487] on input "search" at bounding box center [606, 487] width 310 height 28
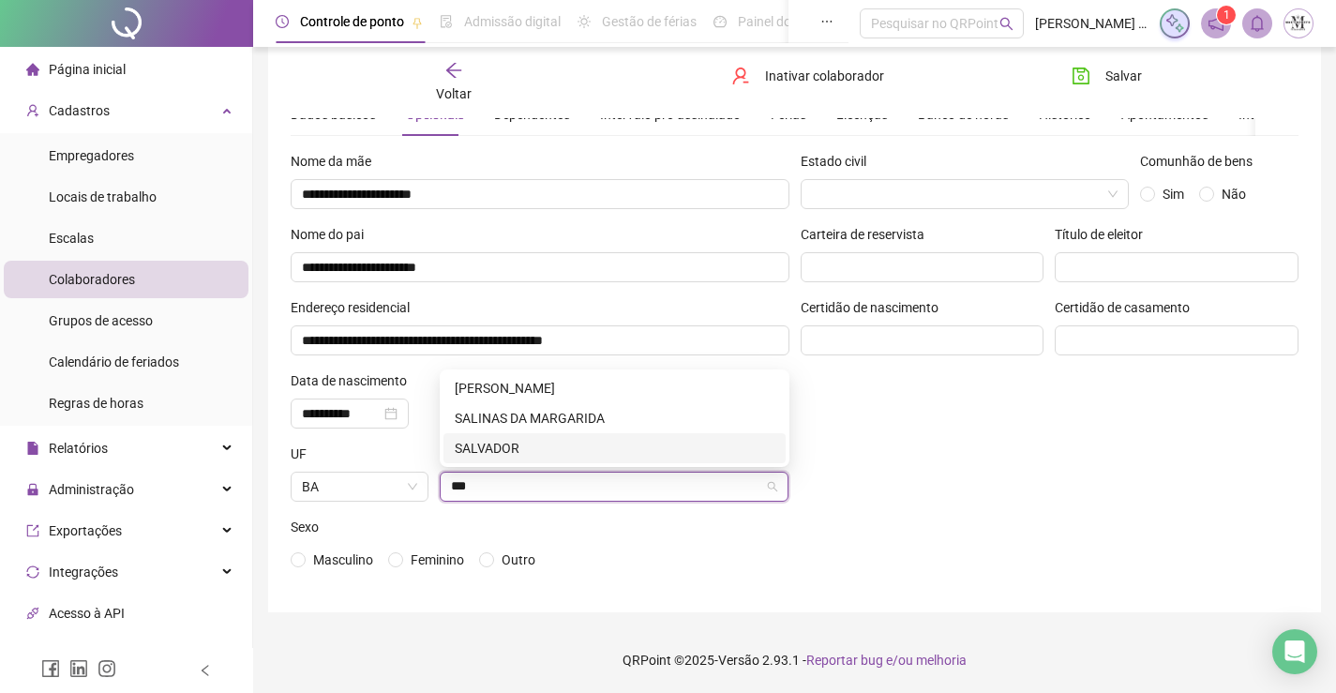
click at [542, 455] on div "SALVADOR" at bounding box center [615, 448] width 320 height 21
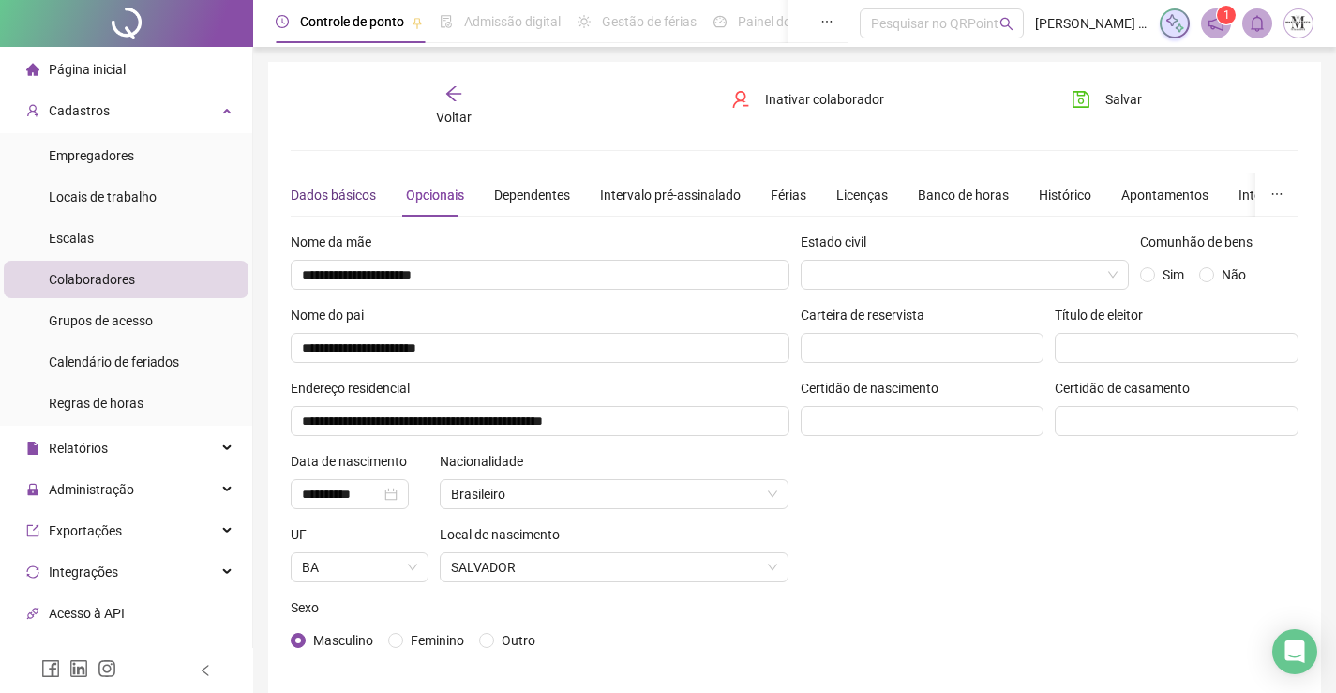
click at [339, 186] on div "Dados básicos" at bounding box center [333, 195] width 85 height 21
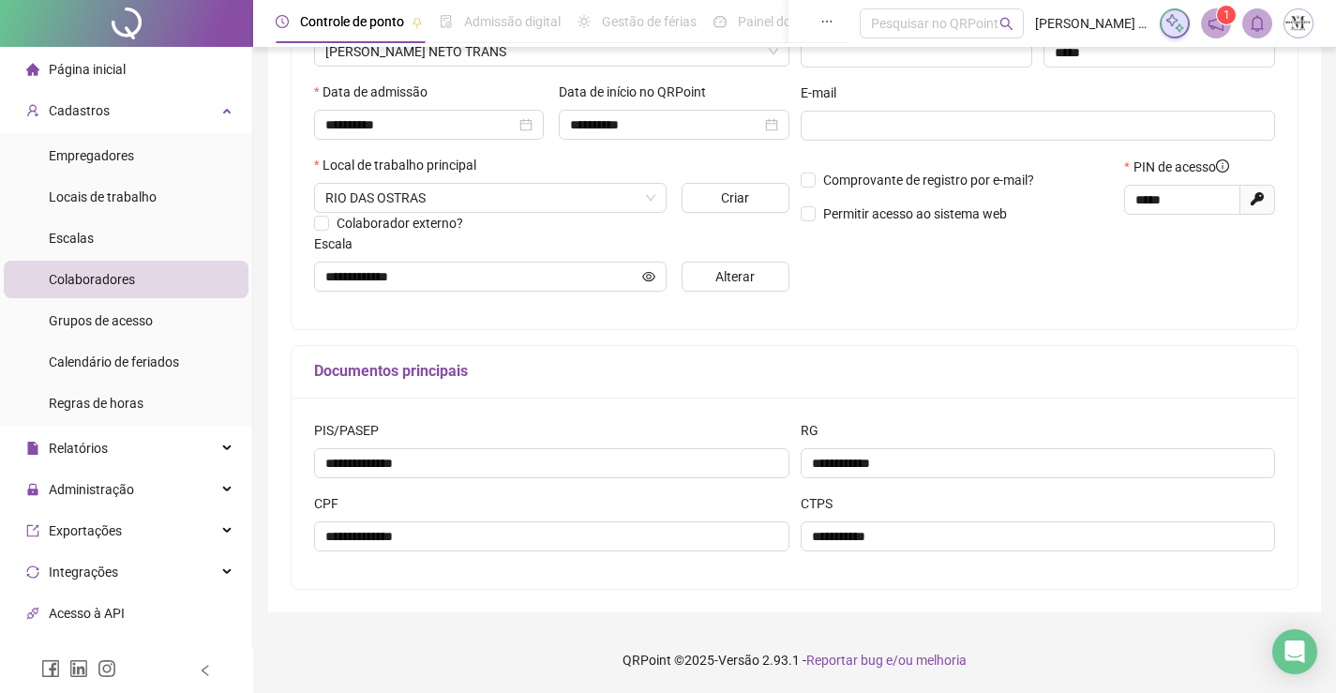
scroll to position [2, 0]
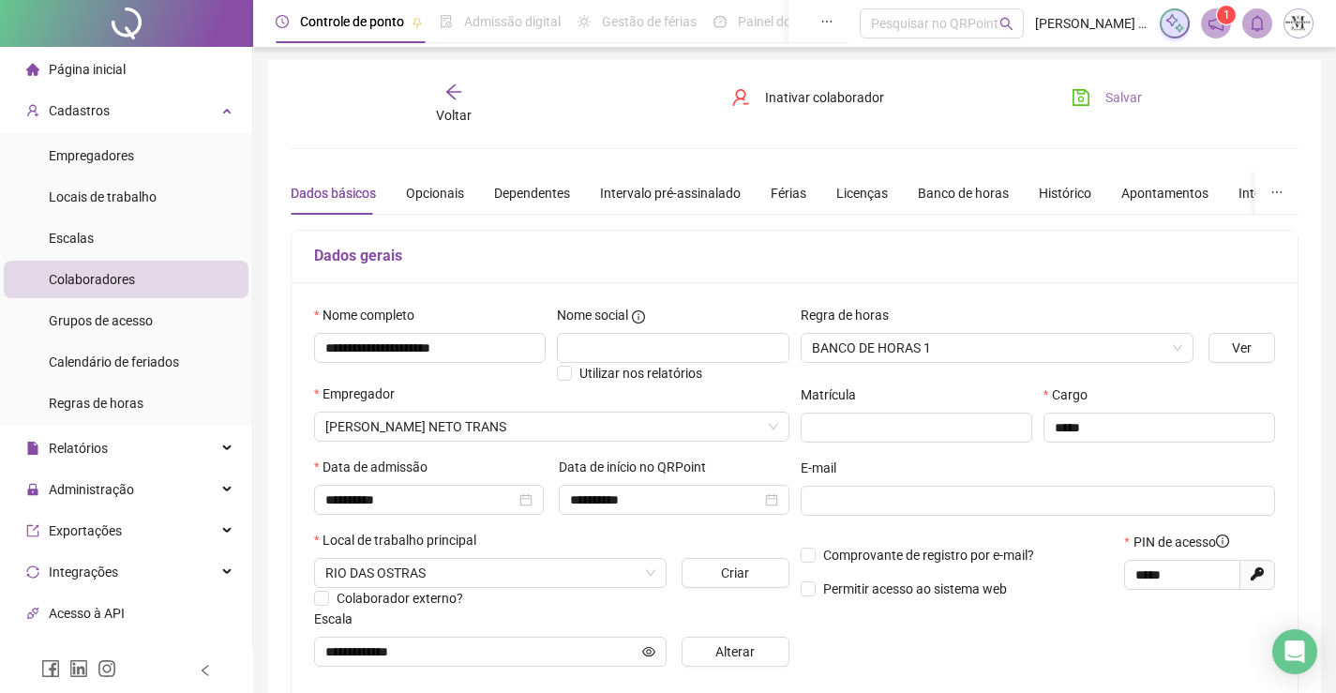
click at [1074, 97] on icon "save" at bounding box center [1081, 97] width 17 height 17
click at [449, 108] on span "Voltar" at bounding box center [454, 115] width 36 height 15
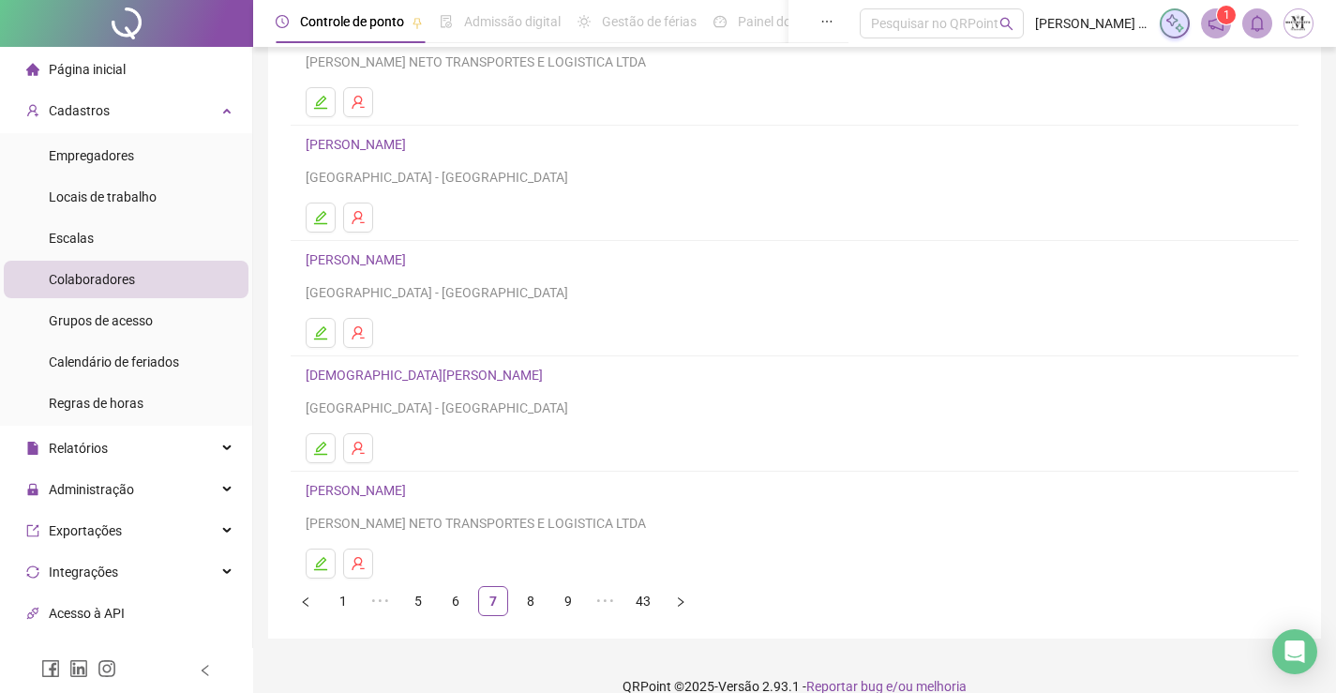
scroll to position [214, 0]
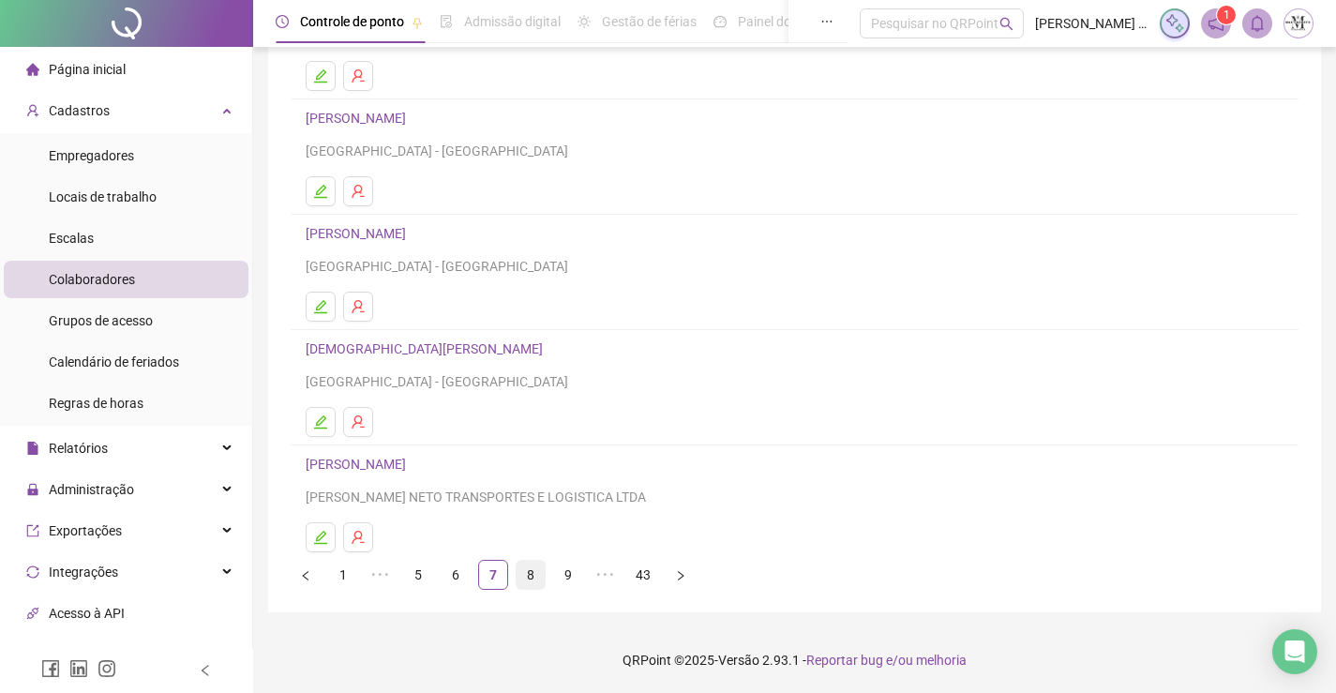
click at [521, 572] on link "8" at bounding box center [531, 575] width 28 height 28
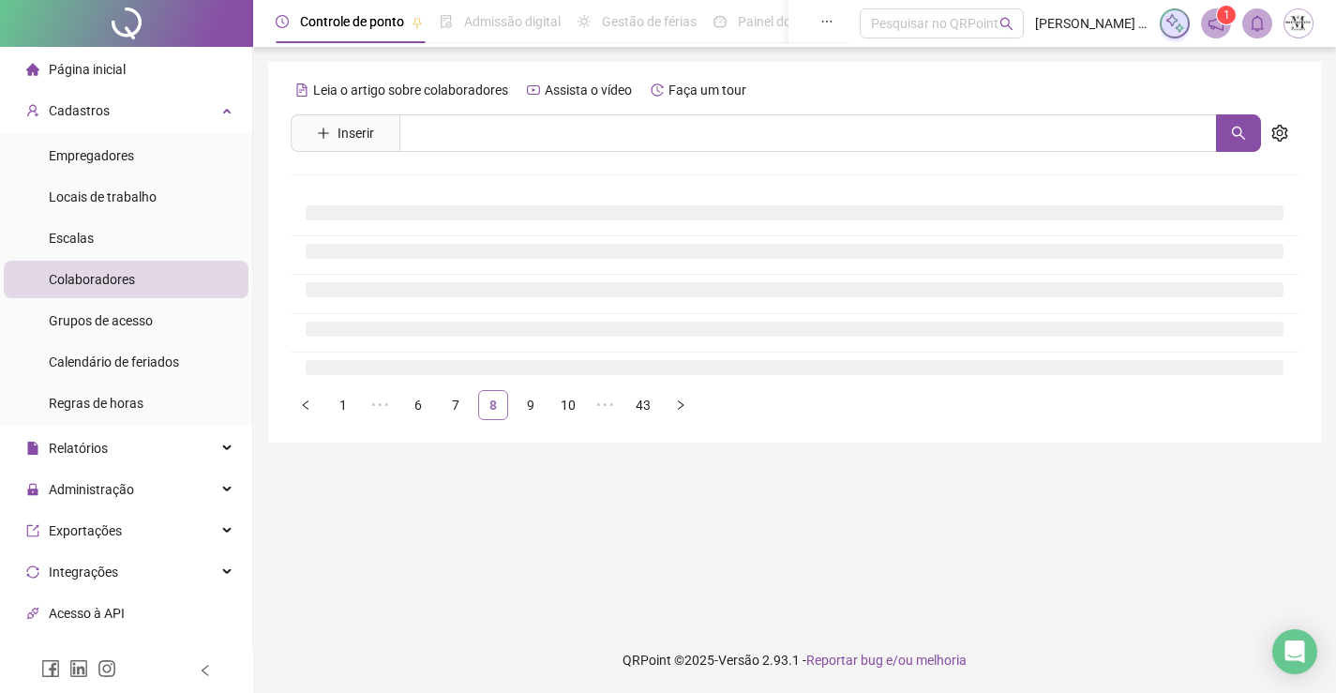
scroll to position [0, 0]
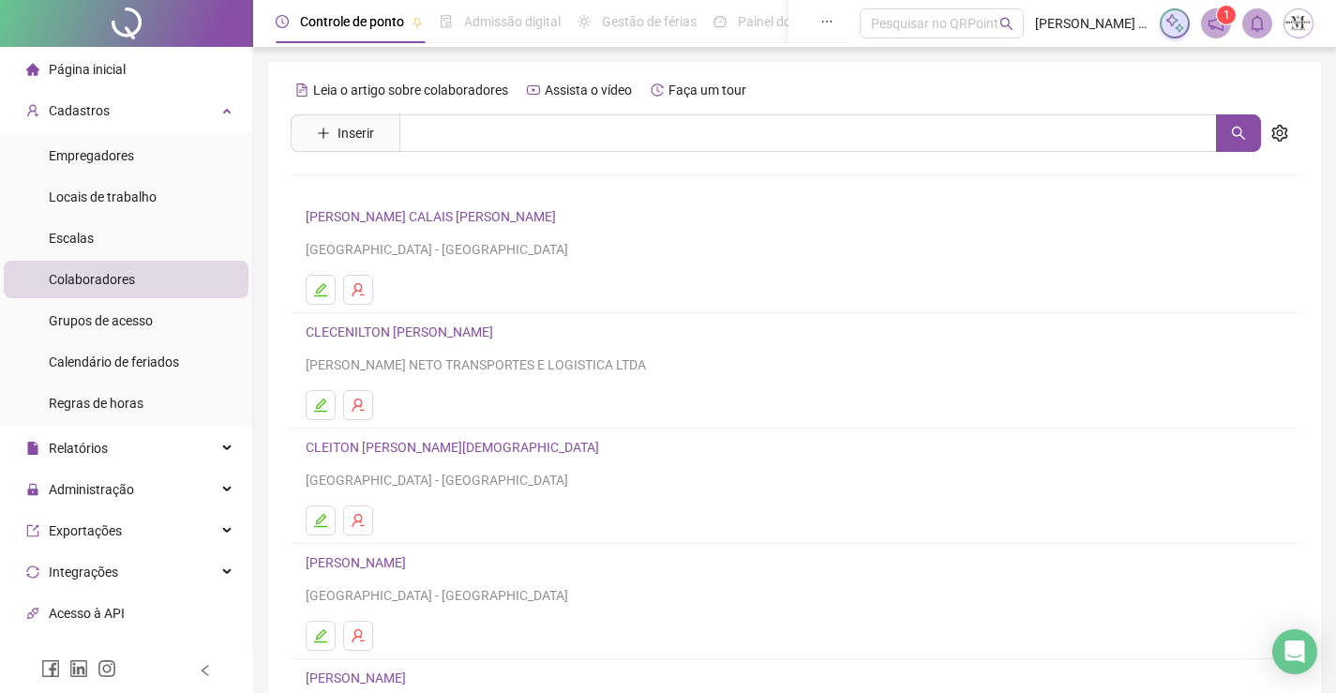
click at [421, 215] on link "CLAUDIO WANDERSON CALAIS DA SILVA" at bounding box center [434, 216] width 256 height 15
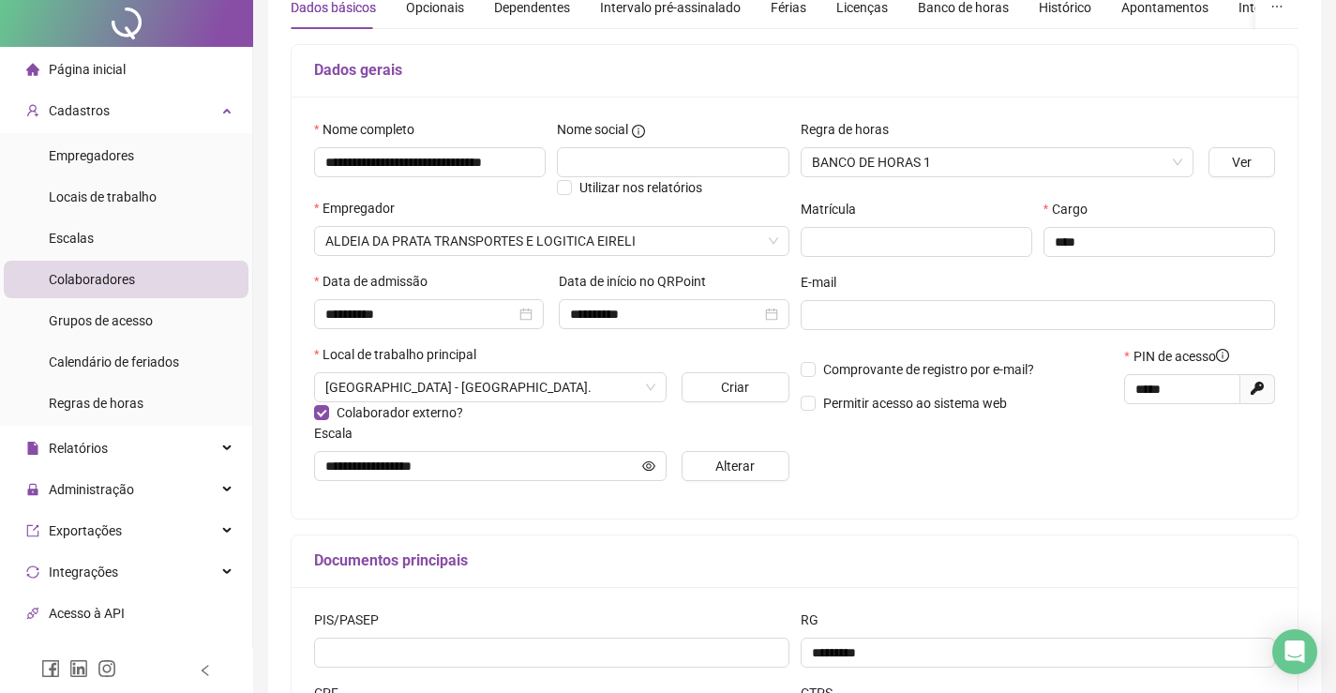
scroll to position [377, 0]
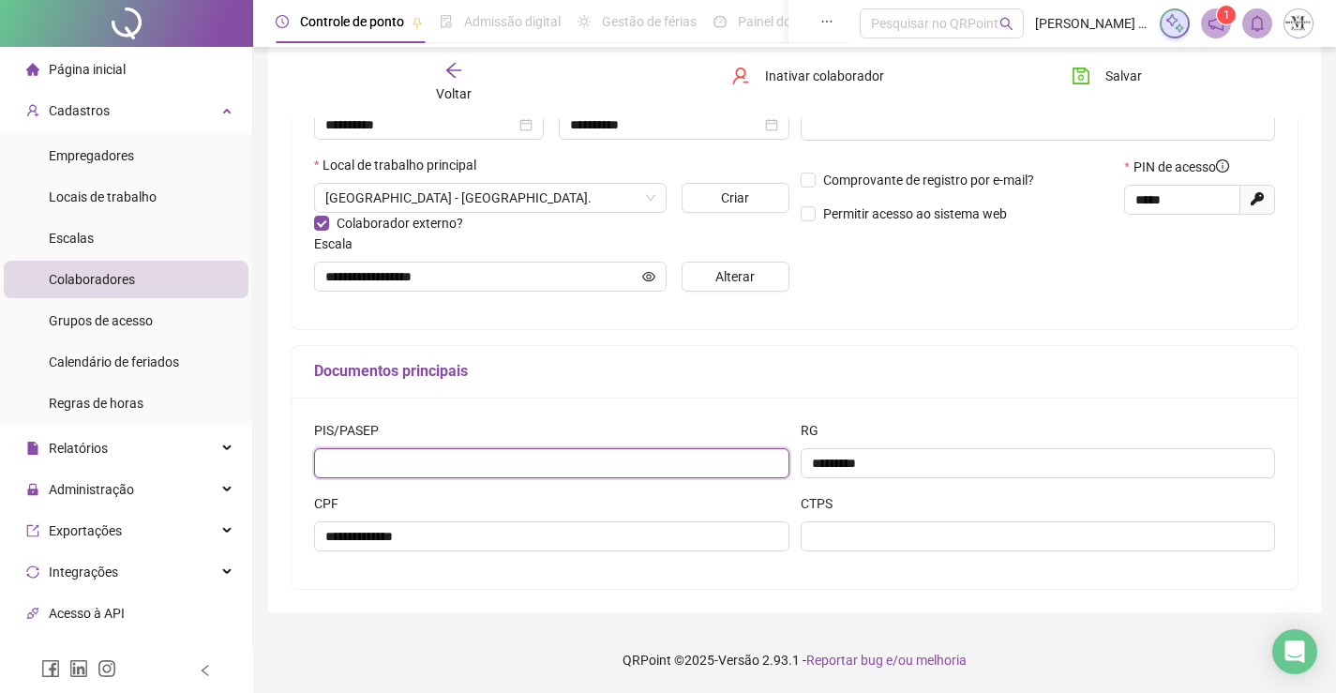
click at [524, 465] on input "text" at bounding box center [551, 463] width 475 height 30
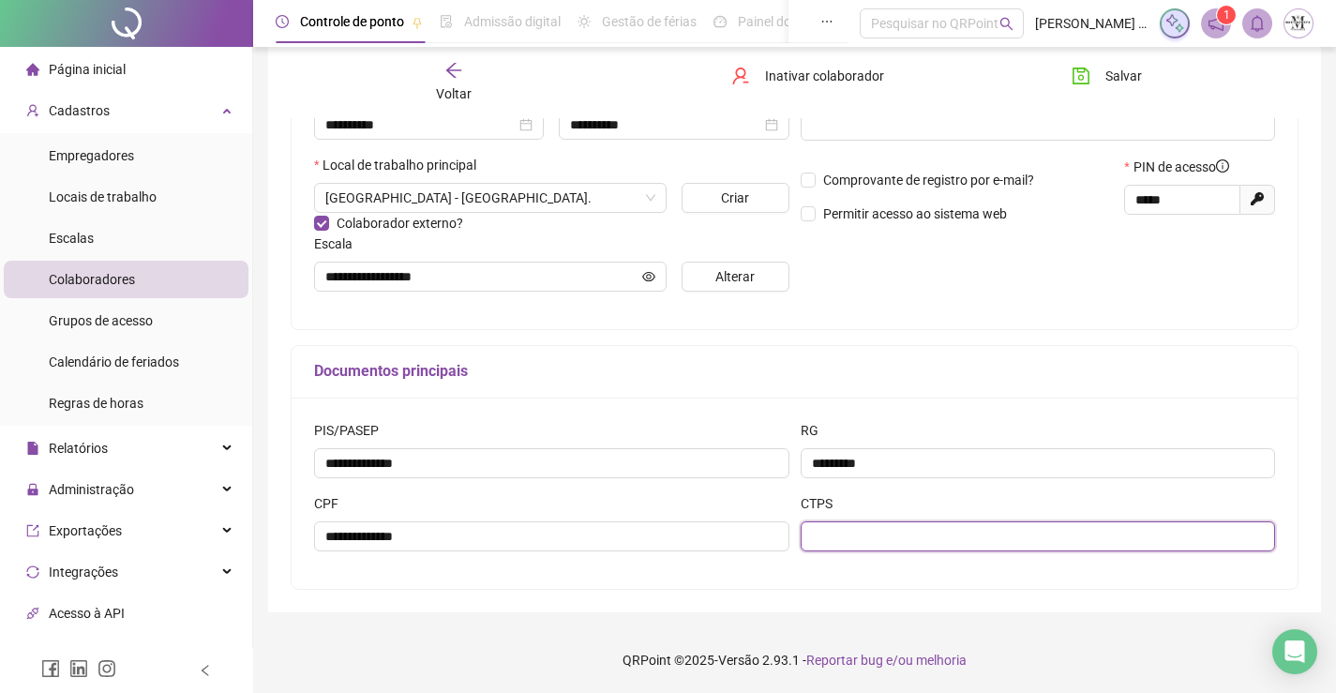
click at [991, 526] on input "text" at bounding box center [1038, 536] width 475 height 30
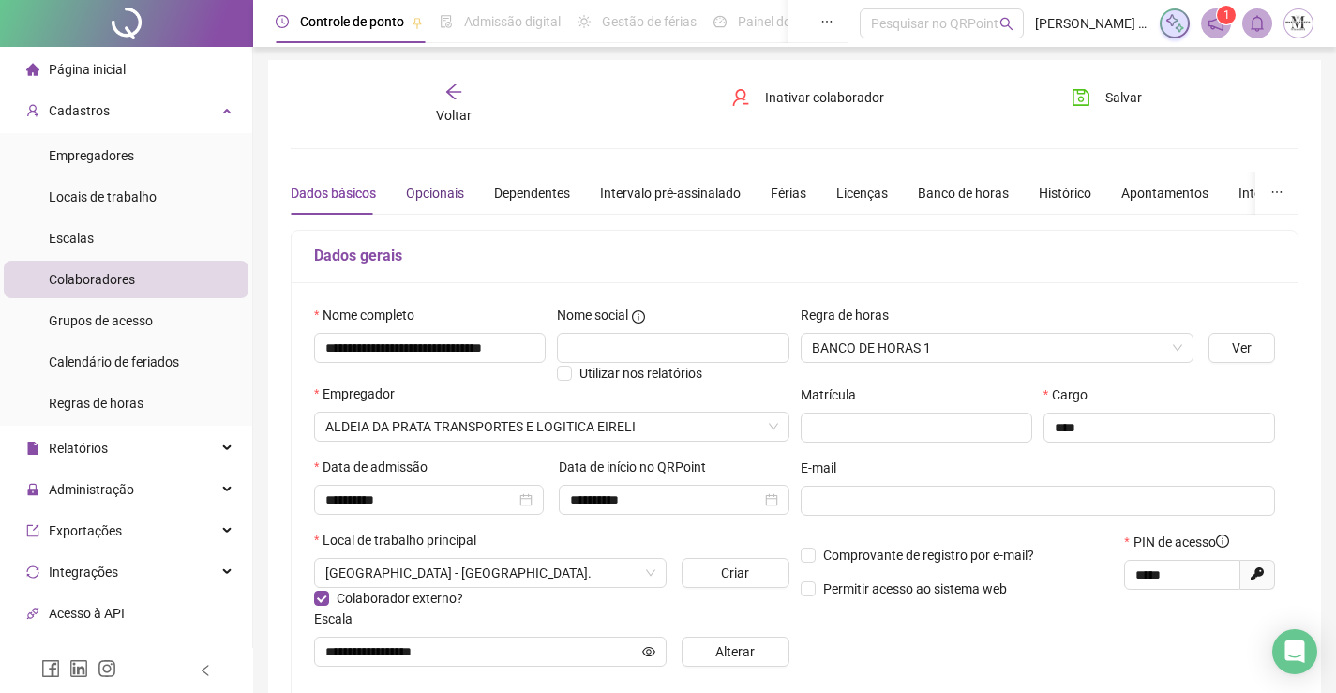
click at [416, 193] on div "Opcionais" at bounding box center [435, 193] width 58 height 21
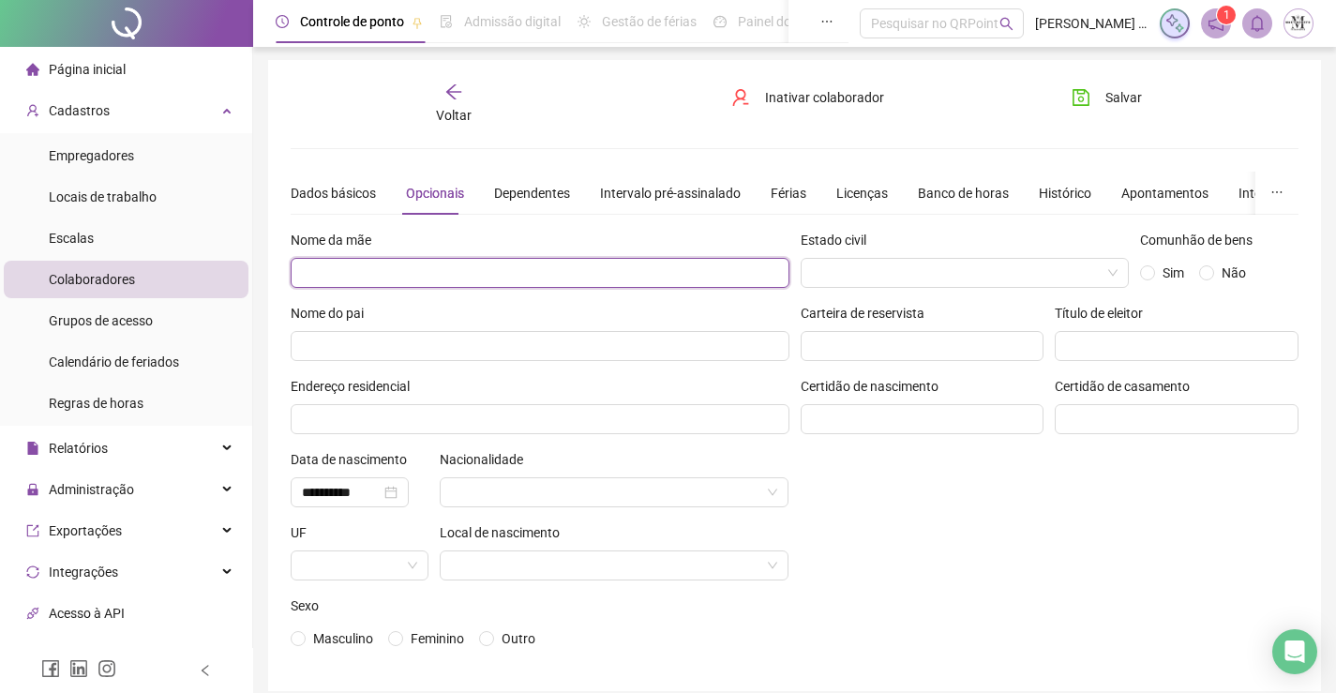
click at [634, 282] on input "text" at bounding box center [540, 273] width 499 height 30
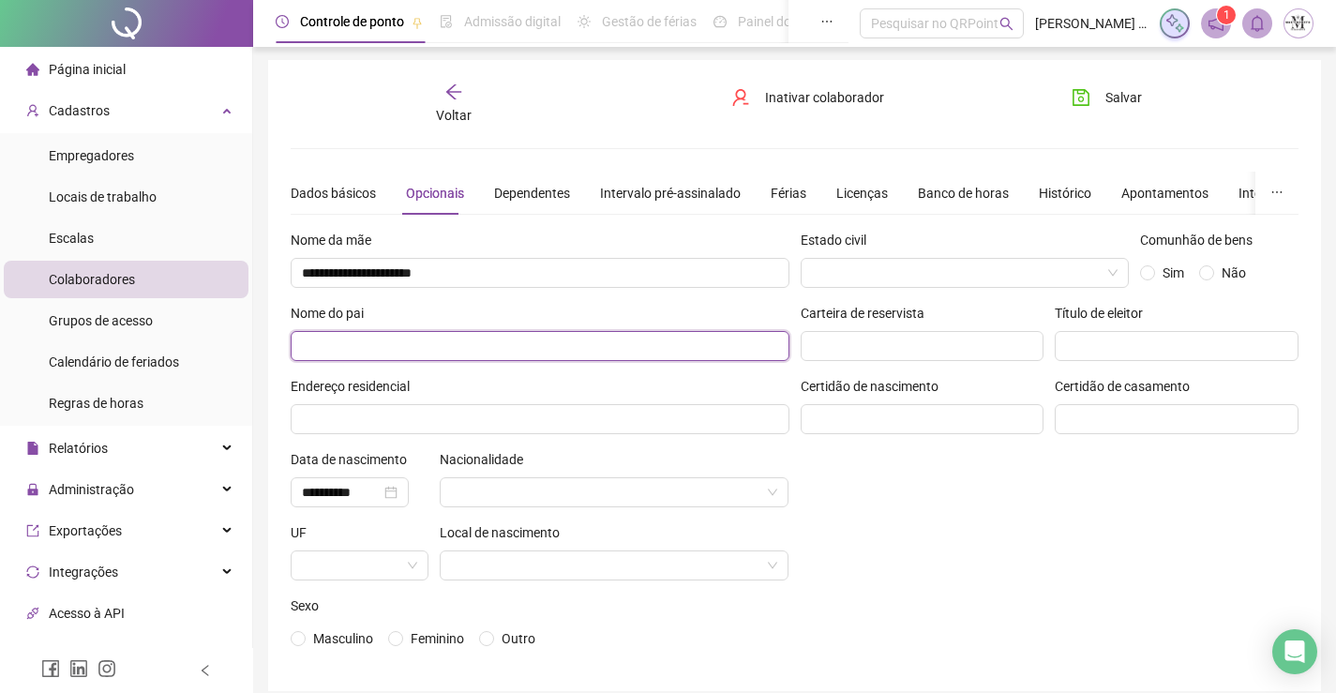
click at [617, 350] on input "text" at bounding box center [540, 346] width 499 height 30
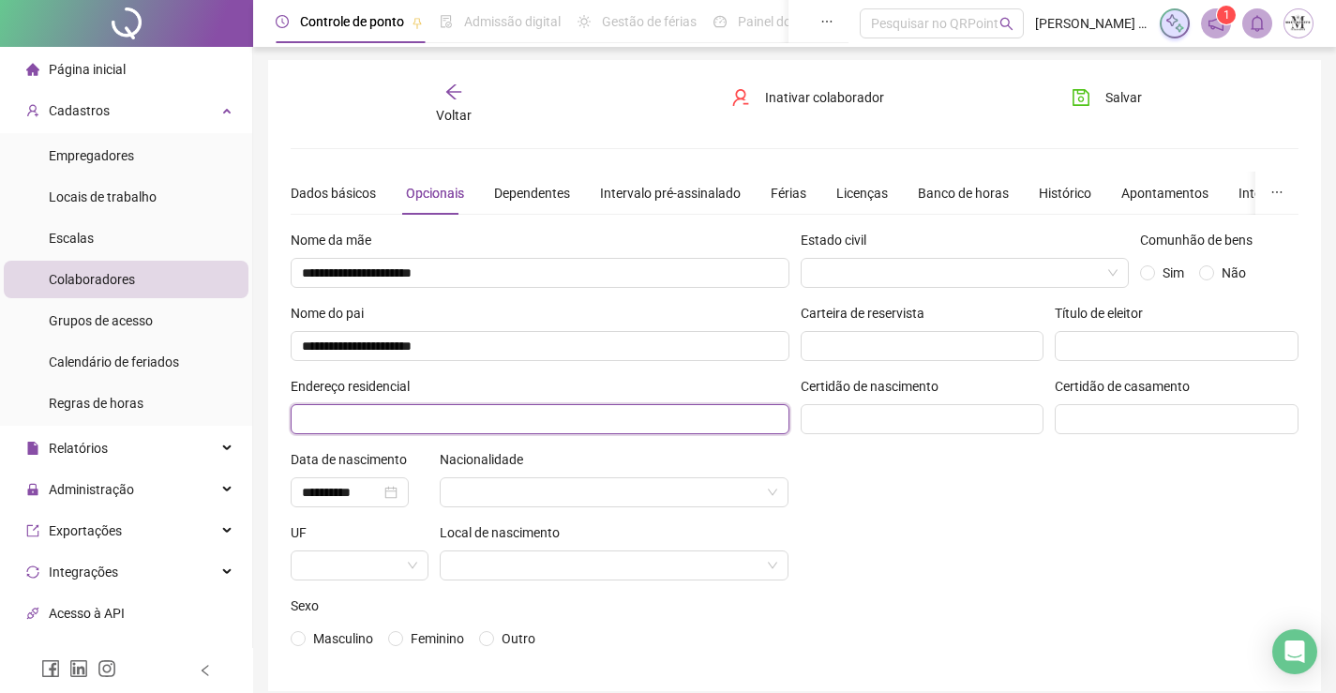
click at [674, 430] on input "text" at bounding box center [540, 419] width 499 height 30
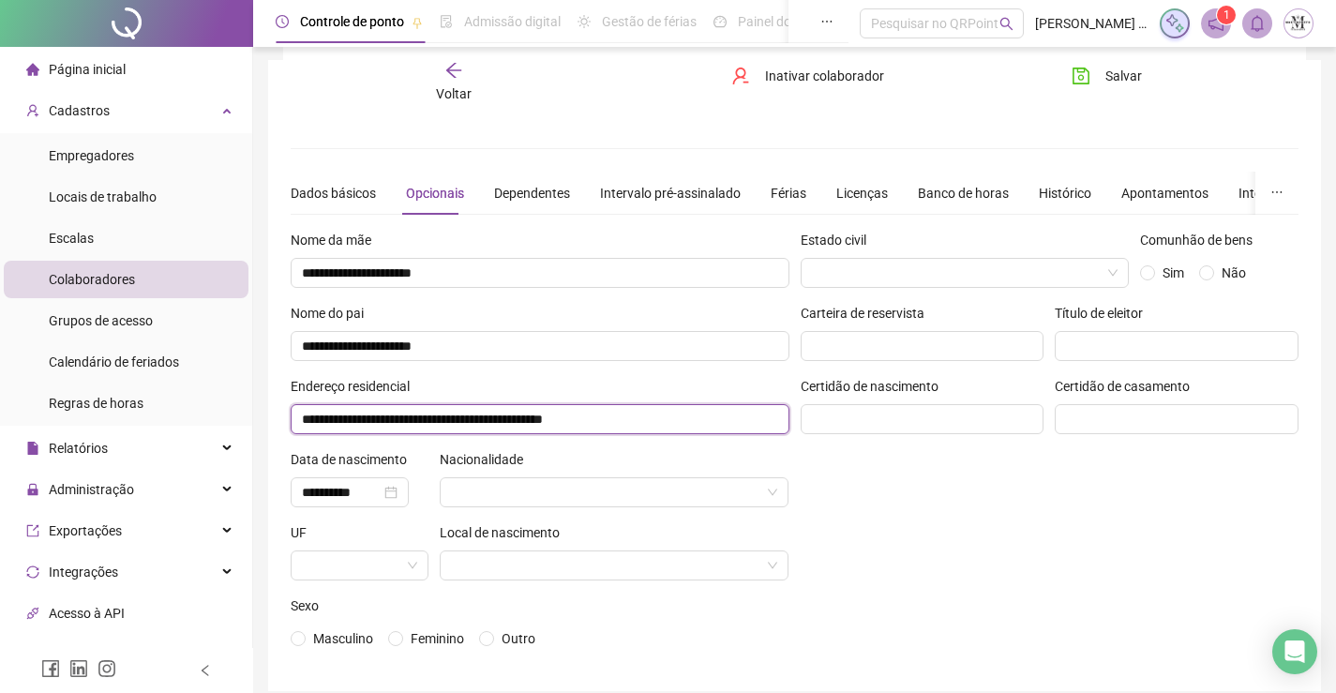
scroll to position [81, 0]
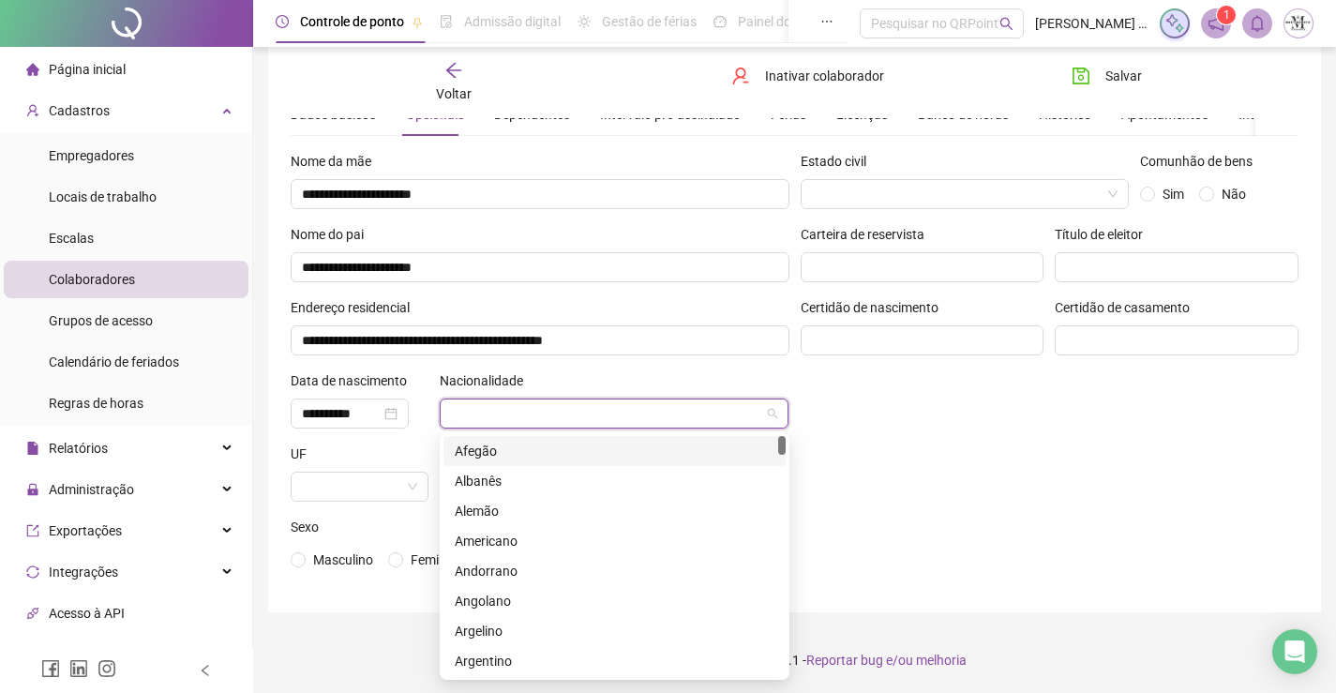
click at [492, 422] on input "search" at bounding box center [606, 413] width 310 height 28
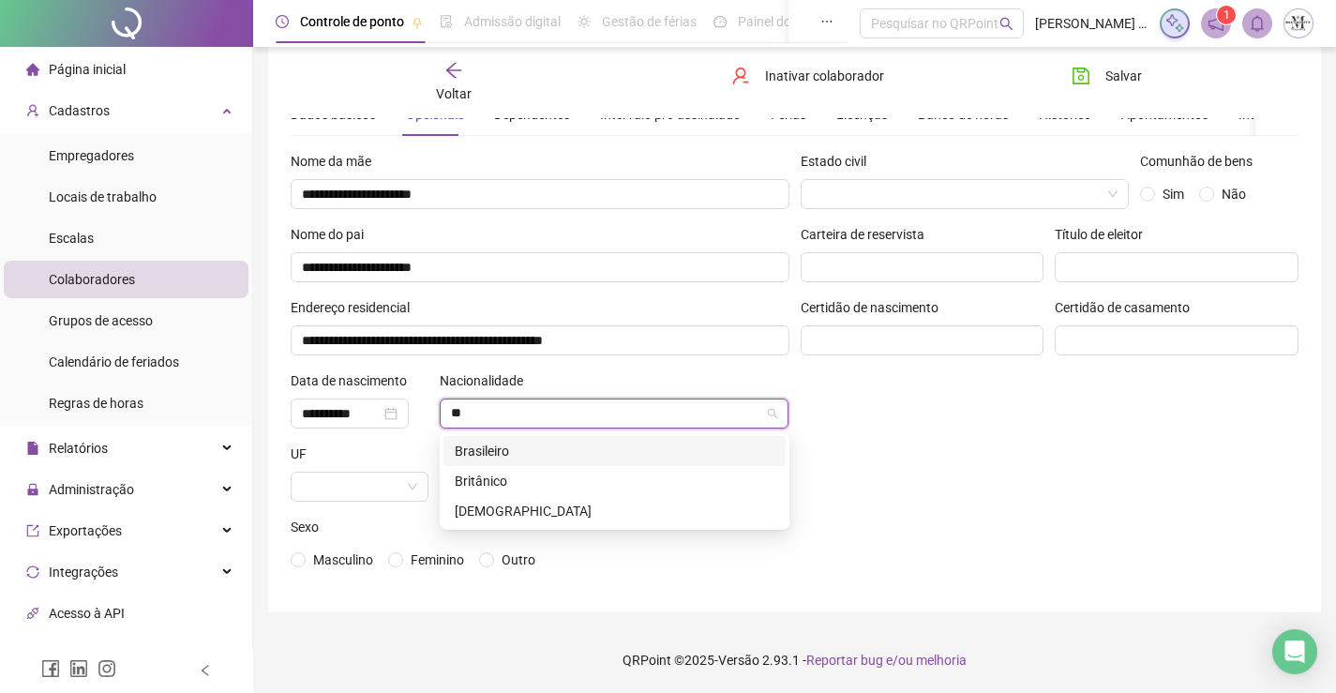
click at [500, 448] on div "Brasileiro" at bounding box center [615, 451] width 320 height 21
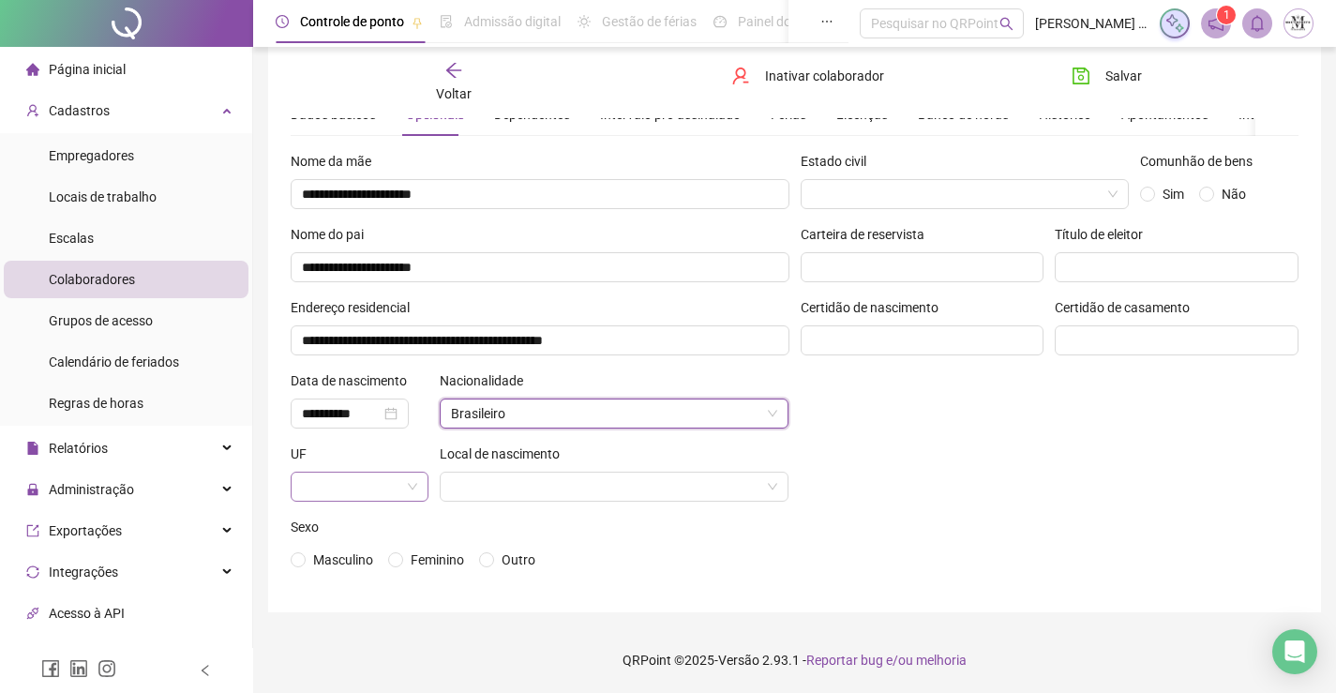
click at [416, 491] on span at bounding box center [359, 487] width 115 height 28
click at [377, 437] on div "RJ" at bounding box center [359, 448] width 130 height 30
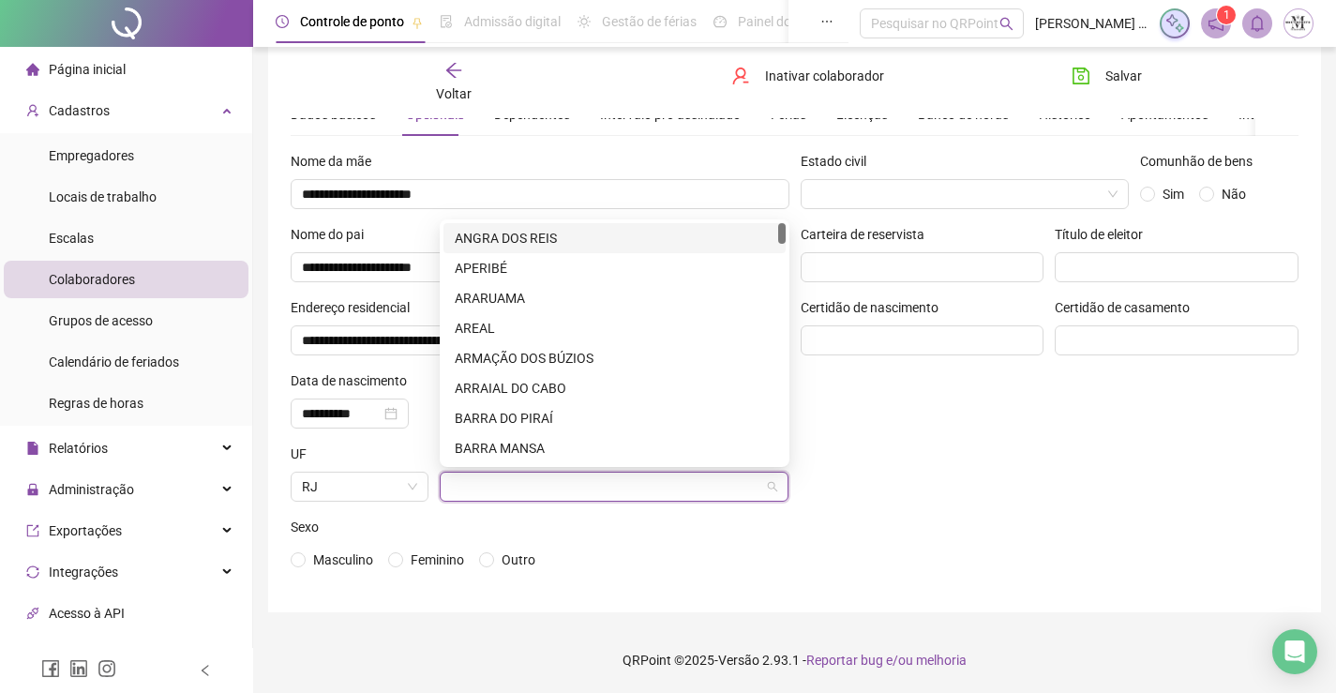
click at [591, 481] on input "search" at bounding box center [606, 487] width 310 height 28
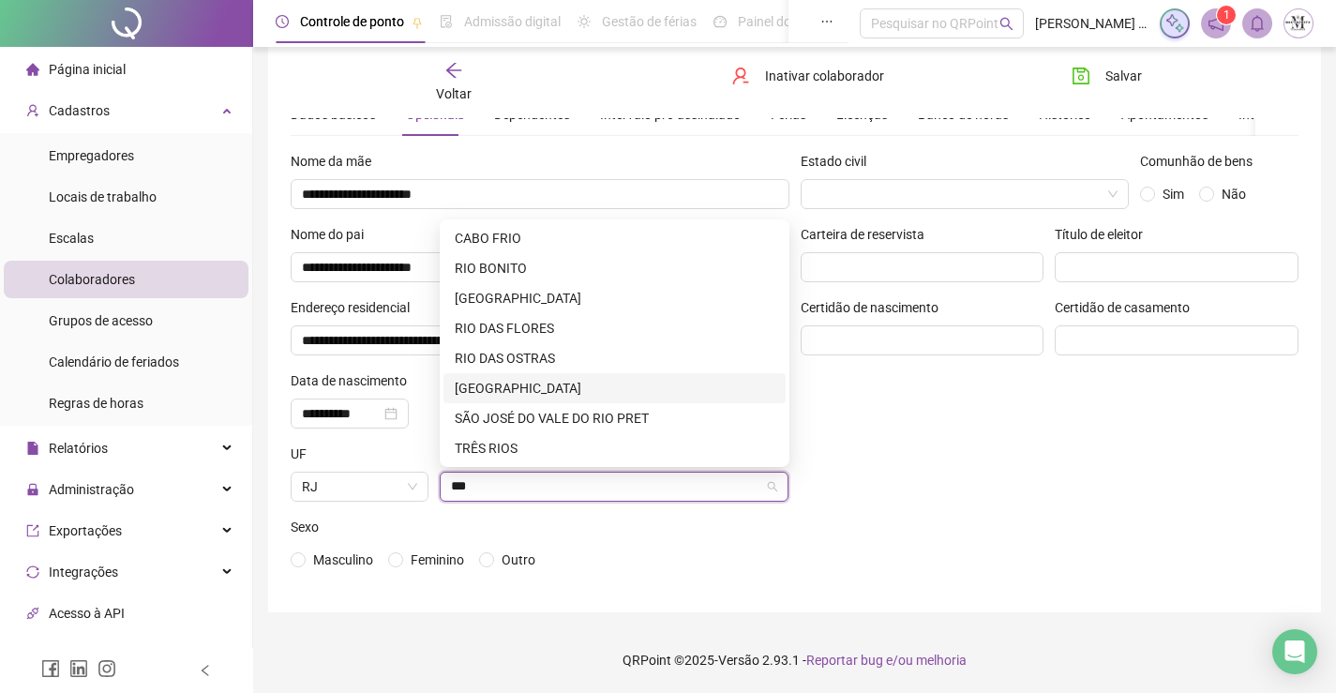
click at [573, 386] on div "RIO DE JANEIRO" at bounding box center [615, 388] width 320 height 21
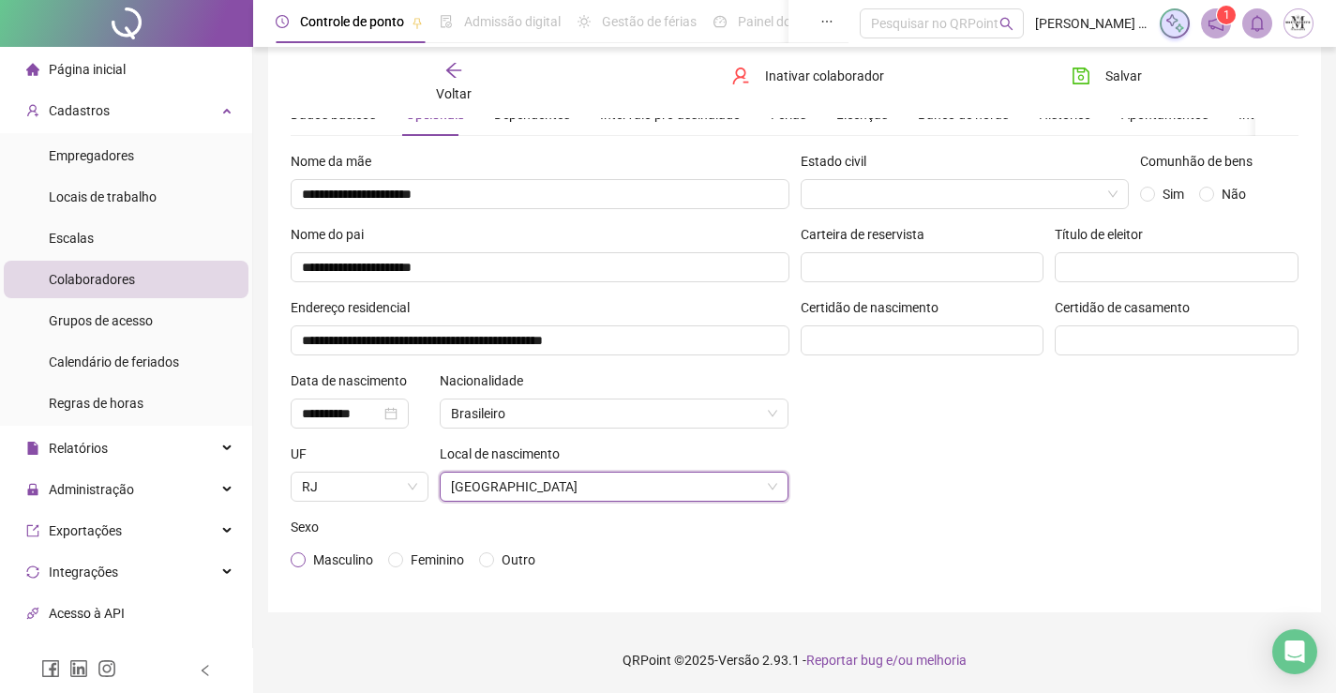
click at [309, 562] on span "Masculino" at bounding box center [343, 559] width 75 height 21
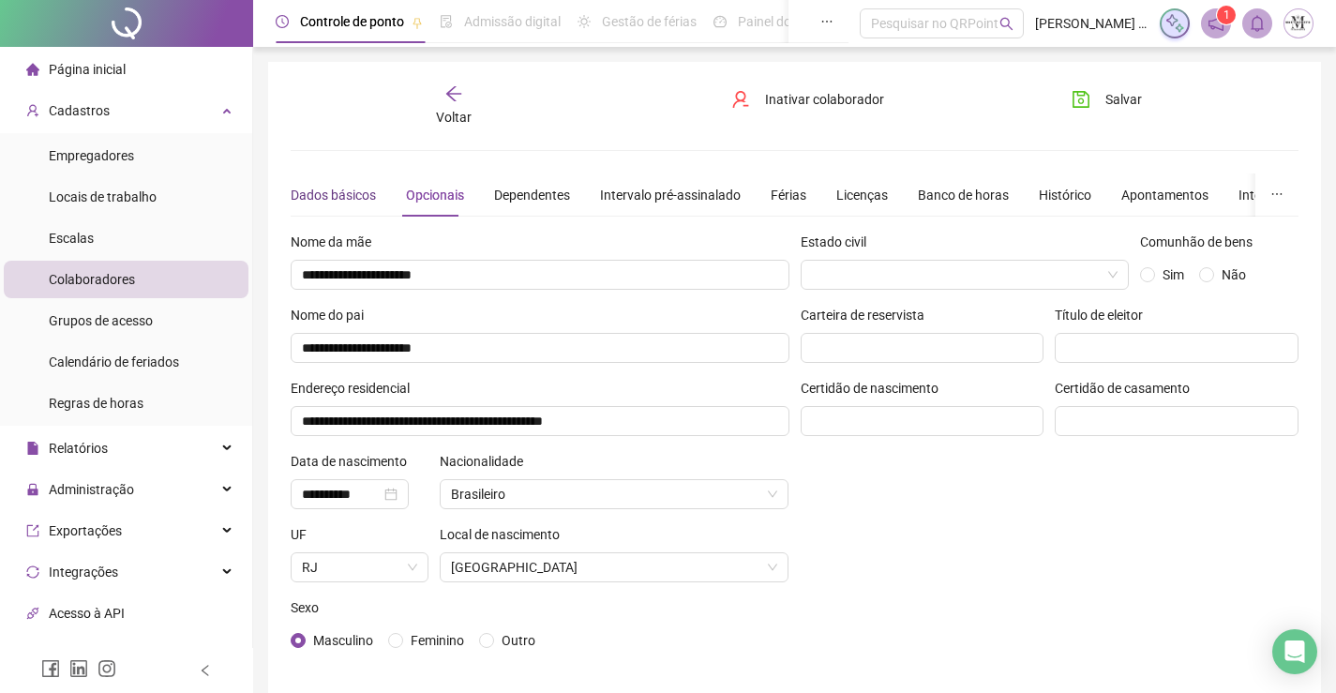
click at [311, 203] on div "Dados básicos" at bounding box center [333, 195] width 85 height 21
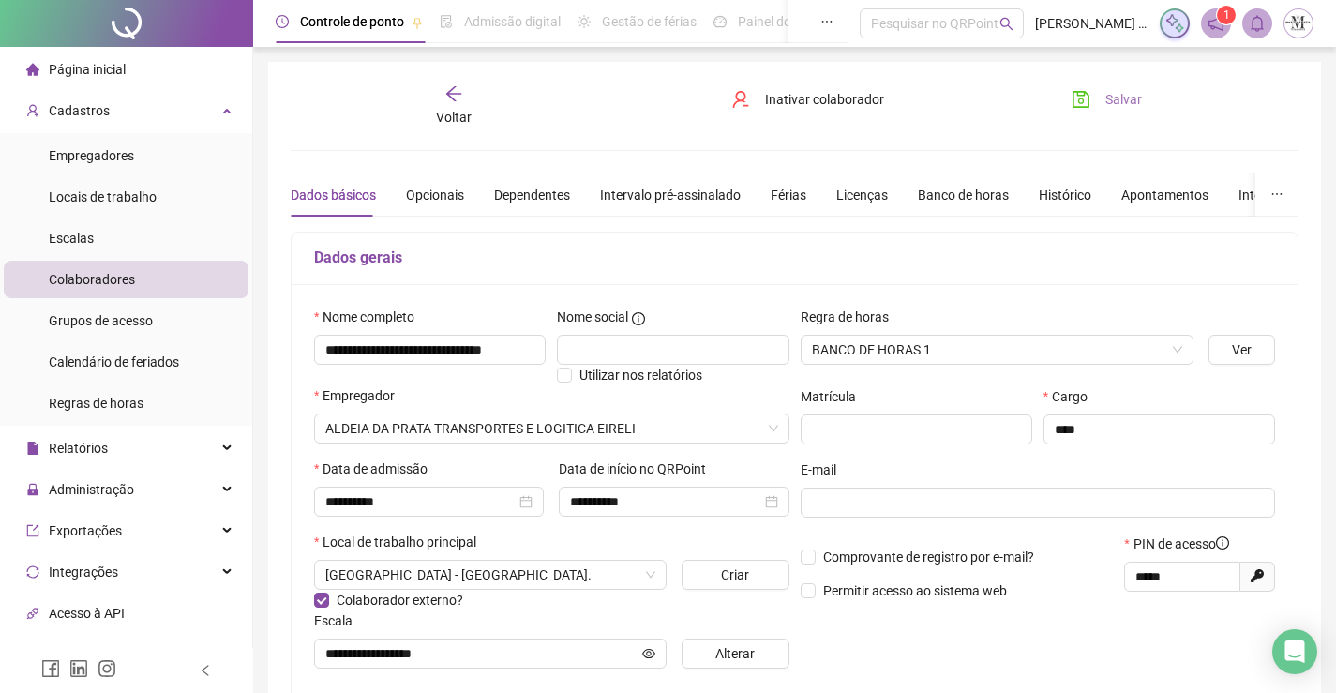
click at [1140, 102] on button "Salvar" at bounding box center [1107, 99] width 98 height 30
click at [464, 100] on div "Voltar" at bounding box center [454, 105] width 156 height 43
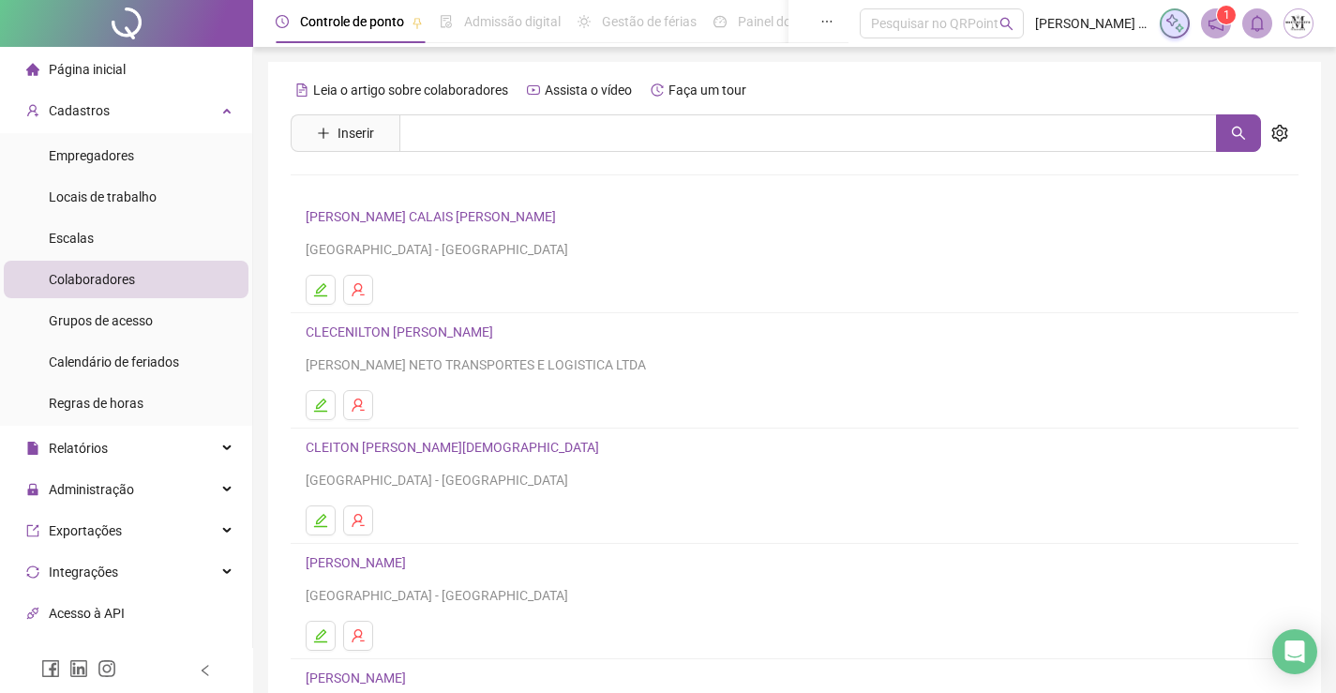
click at [481, 332] on link "CLECENILTON JOSE ROSA DA SILVA" at bounding box center [402, 331] width 193 height 15
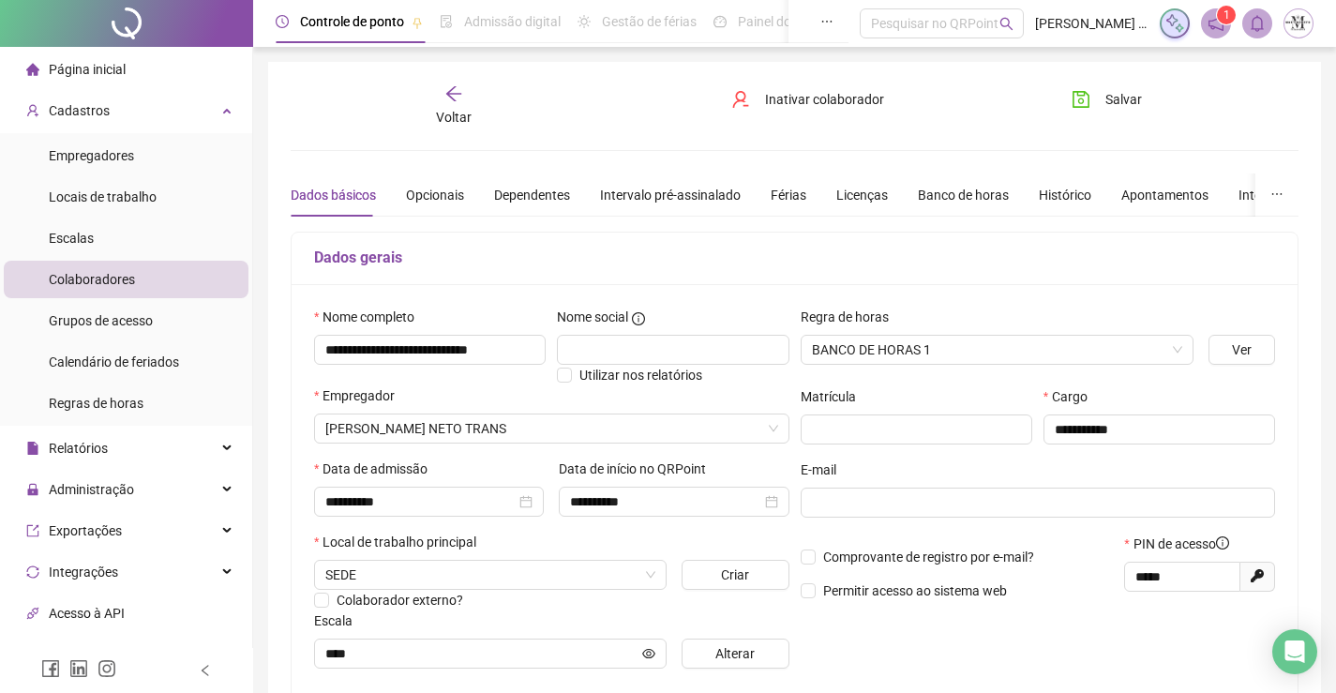
scroll to position [375, 0]
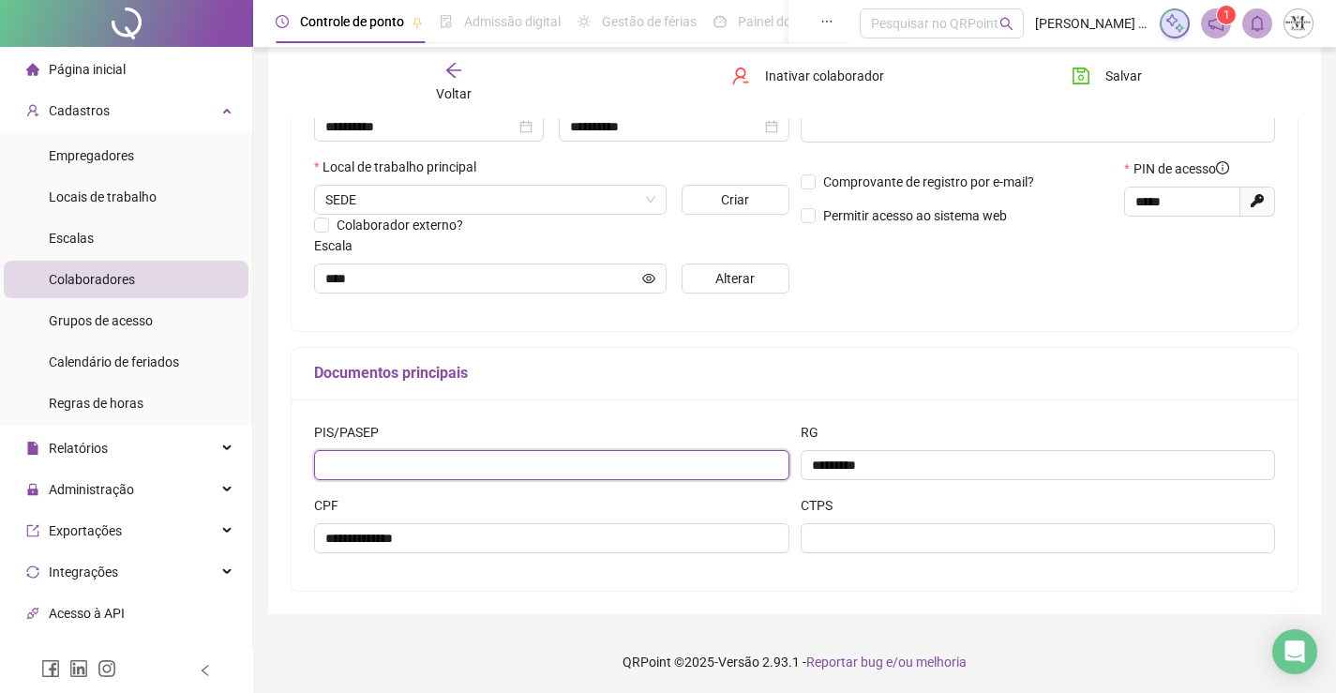
click at [548, 471] on input "text" at bounding box center [551, 465] width 475 height 30
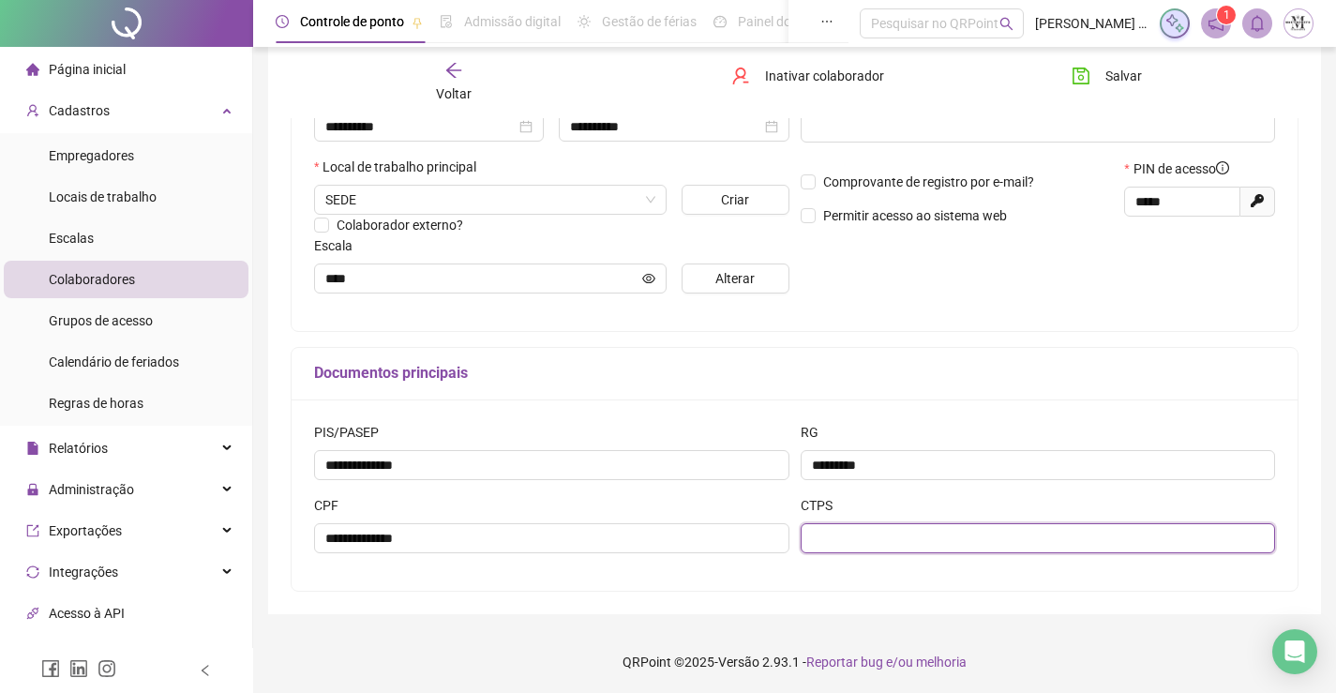
click at [960, 541] on input "text" at bounding box center [1038, 538] width 475 height 30
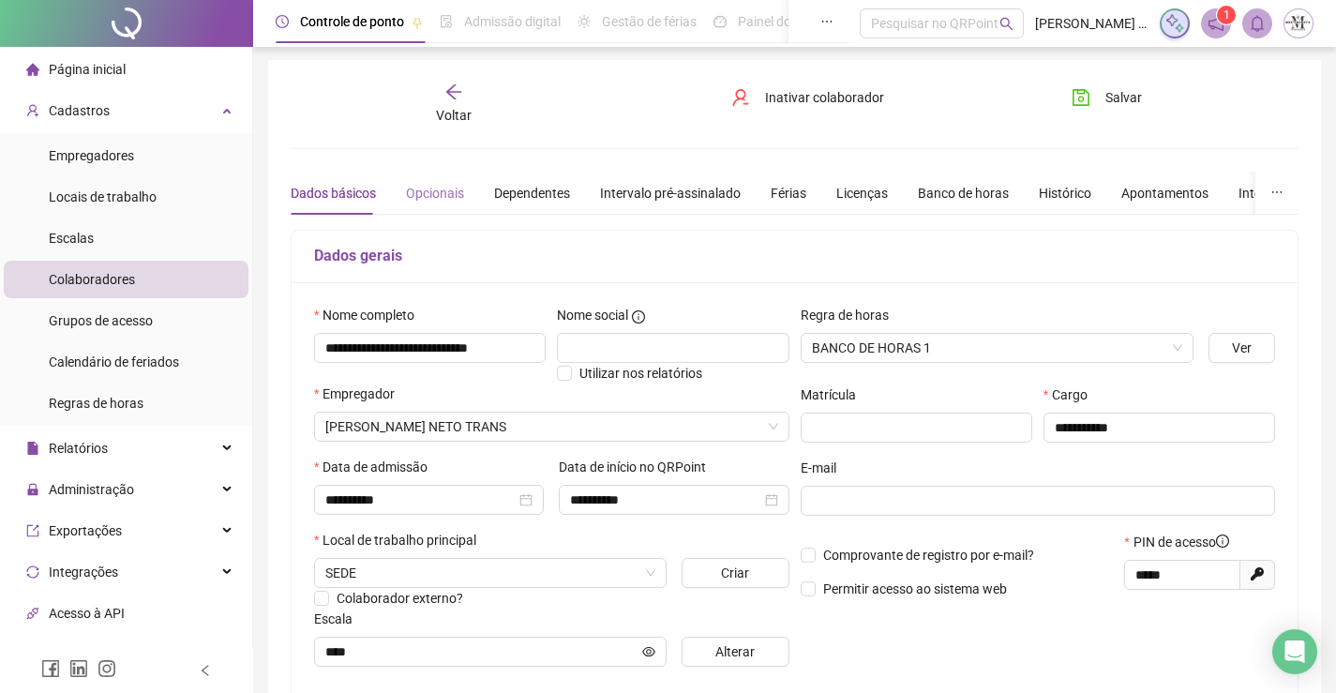
click at [410, 165] on div "**********" at bounding box center [795, 524] width 1008 height 882
click at [418, 181] on div "Opcionais" at bounding box center [435, 193] width 58 height 43
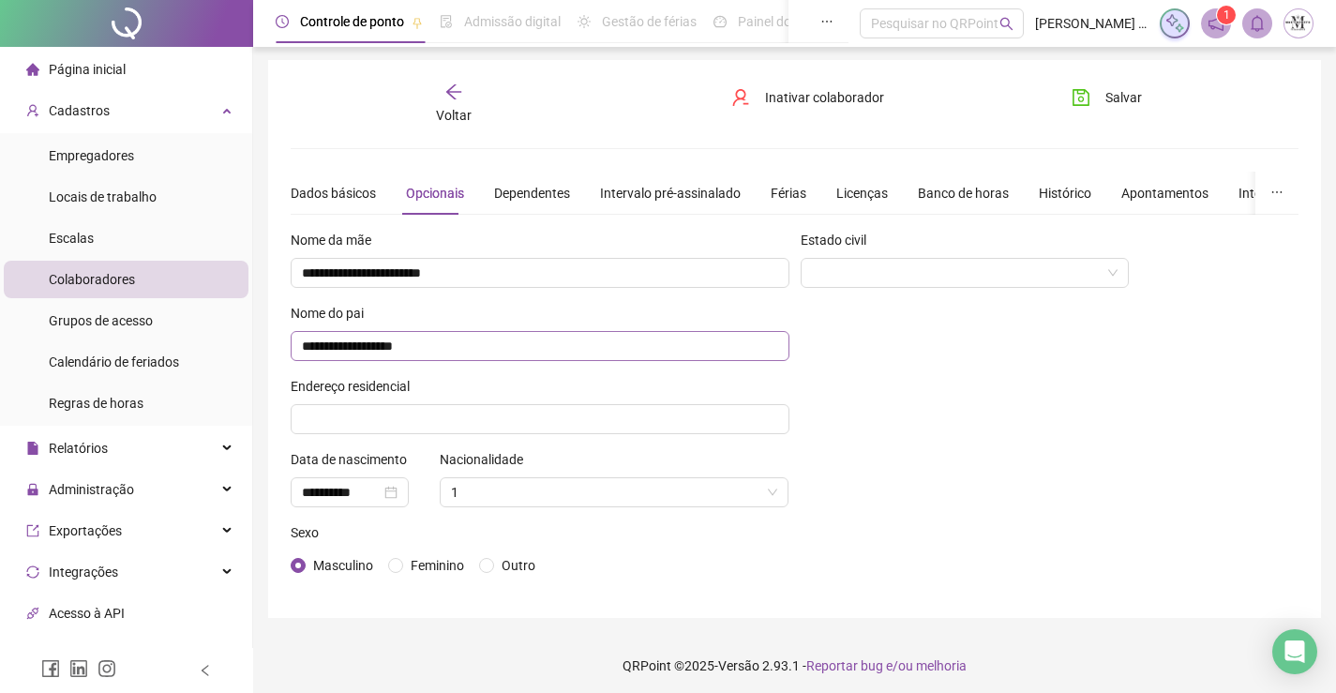
scroll to position [8, 0]
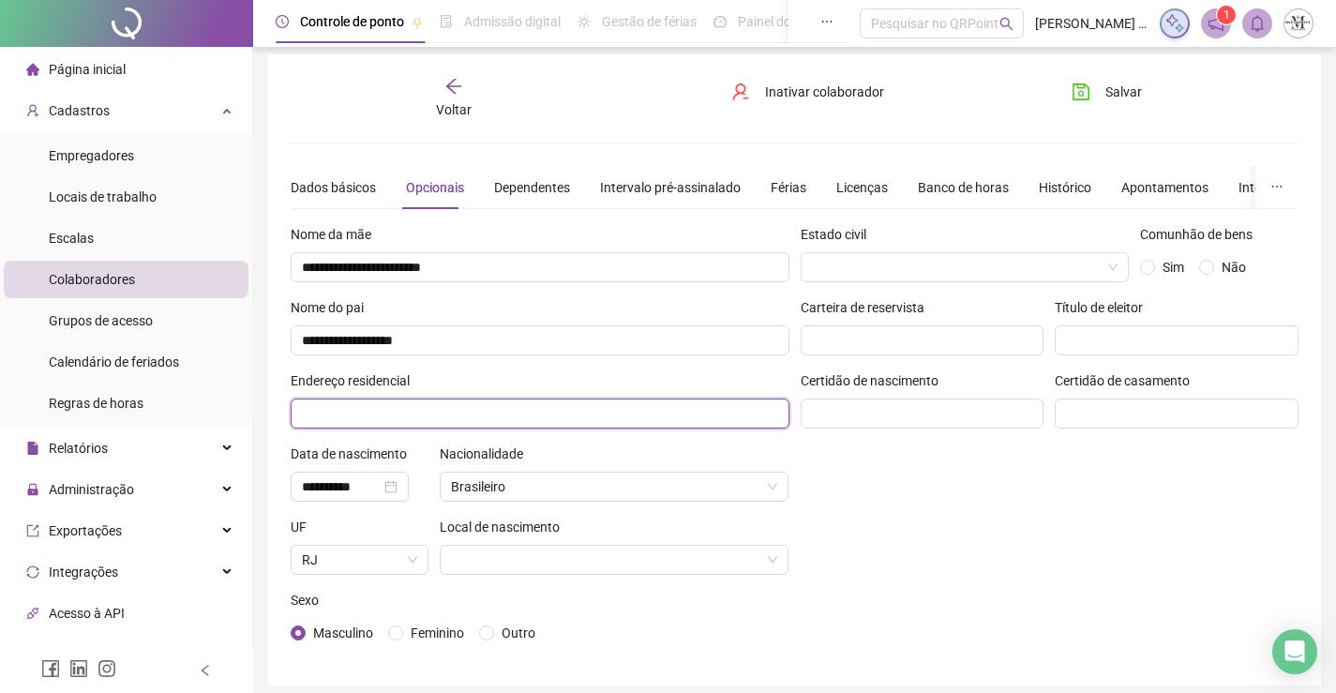
click at [627, 406] on input "text" at bounding box center [540, 413] width 499 height 30
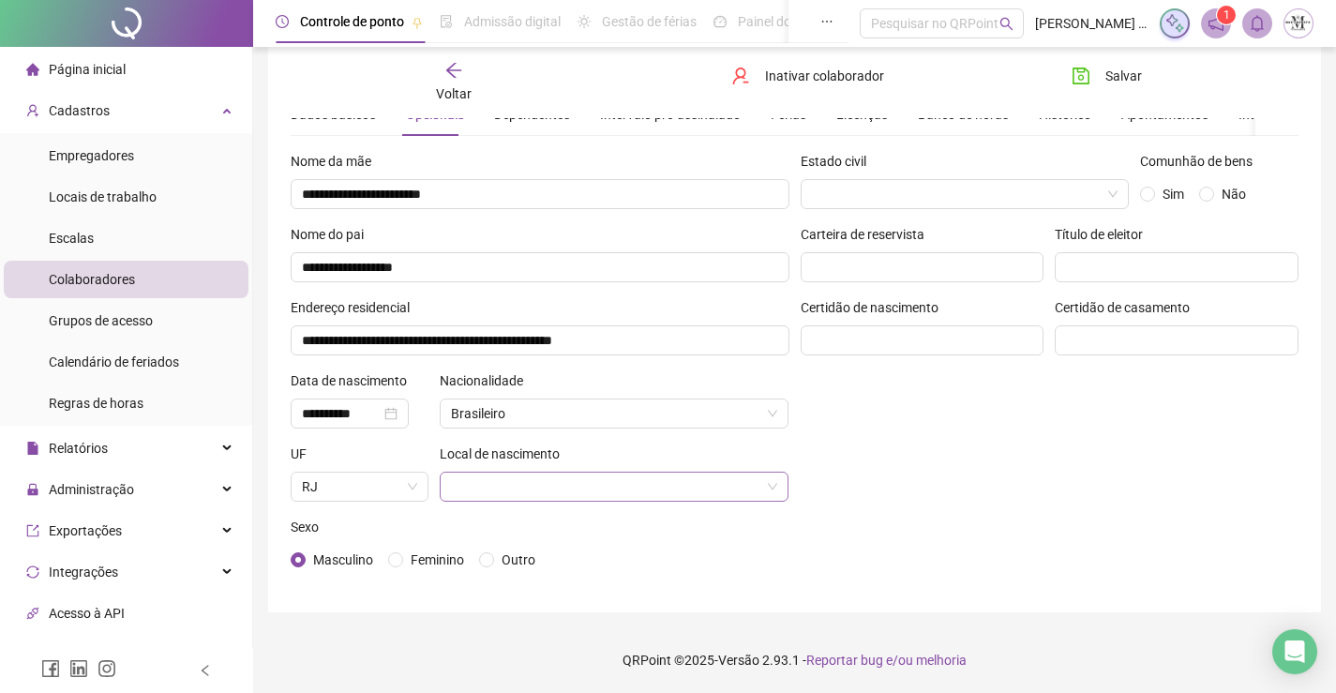
click at [650, 492] on input "search" at bounding box center [606, 487] width 310 height 28
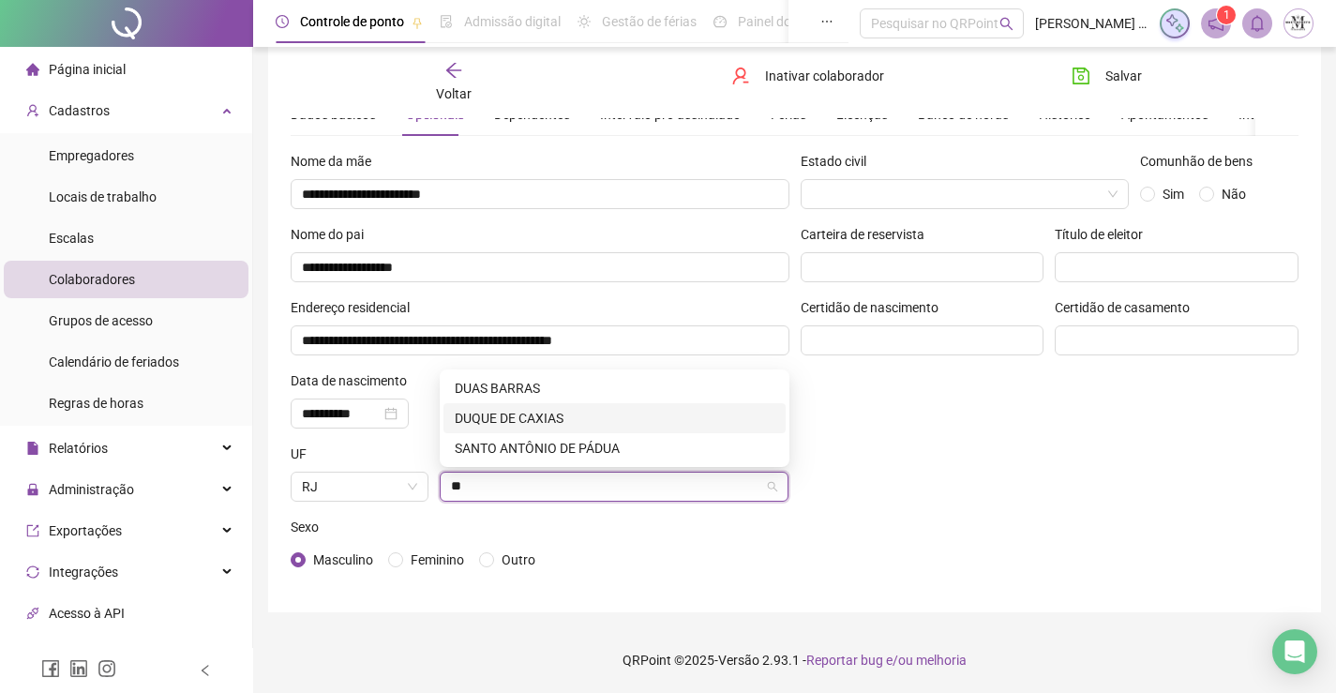
click at [638, 422] on div "DUQUE DE CAXIAS" at bounding box center [615, 418] width 320 height 21
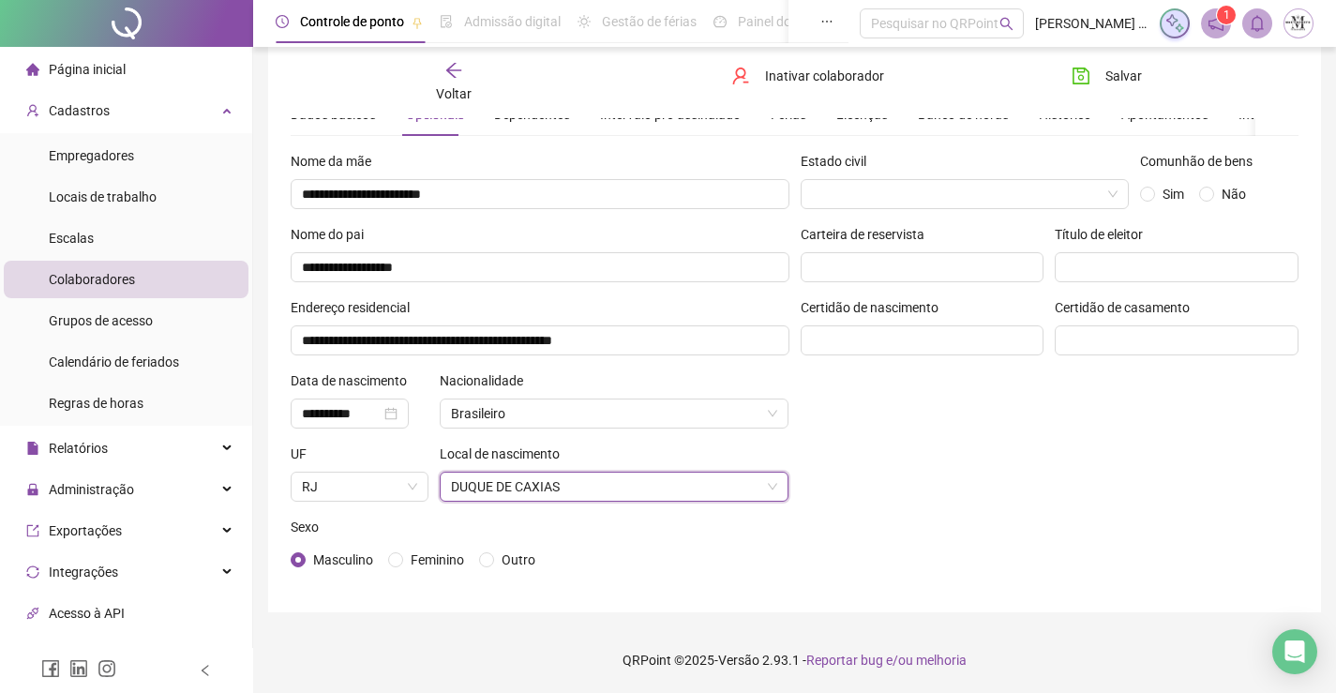
scroll to position [0, 0]
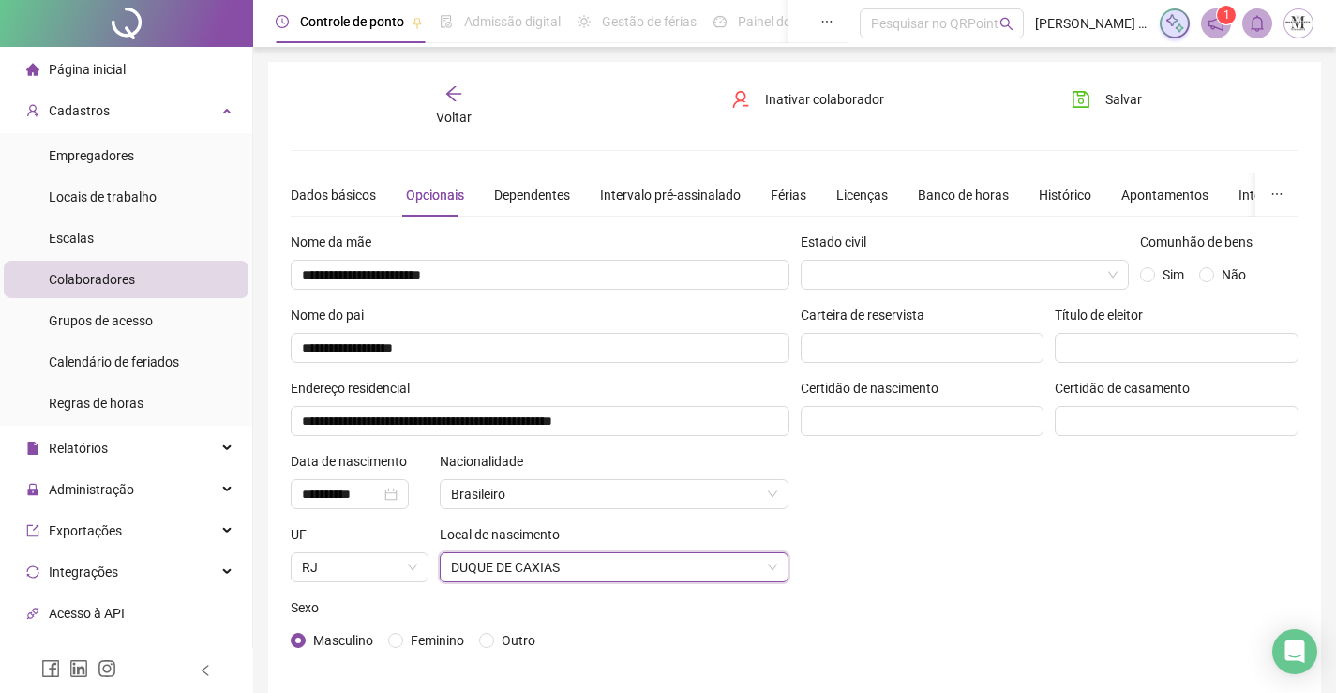
click at [375, 184] on div "Dados básicos Opcionais Dependentes Intervalo pré-assinalado Férias Licenças Ba…" at bounding box center [851, 194] width 1120 height 43
click at [334, 190] on div "Dados básicos" at bounding box center [333, 195] width 85 height 21
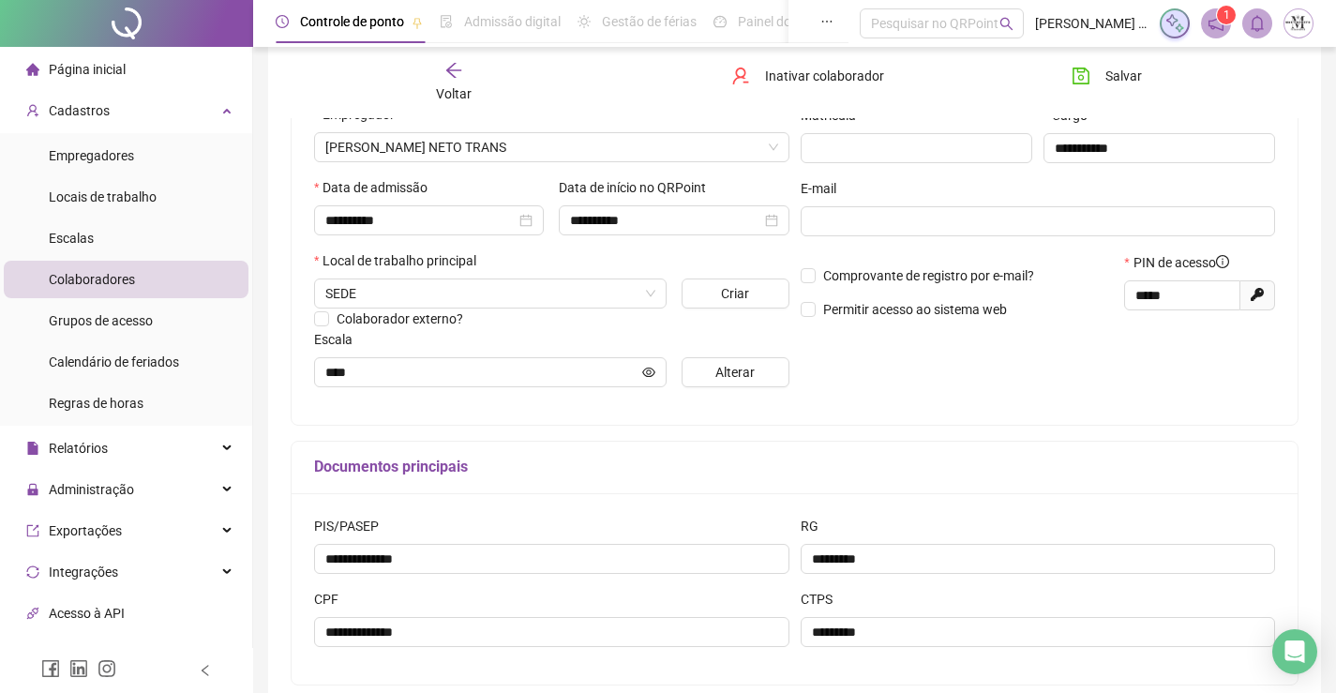
scroll to position [94, 0]
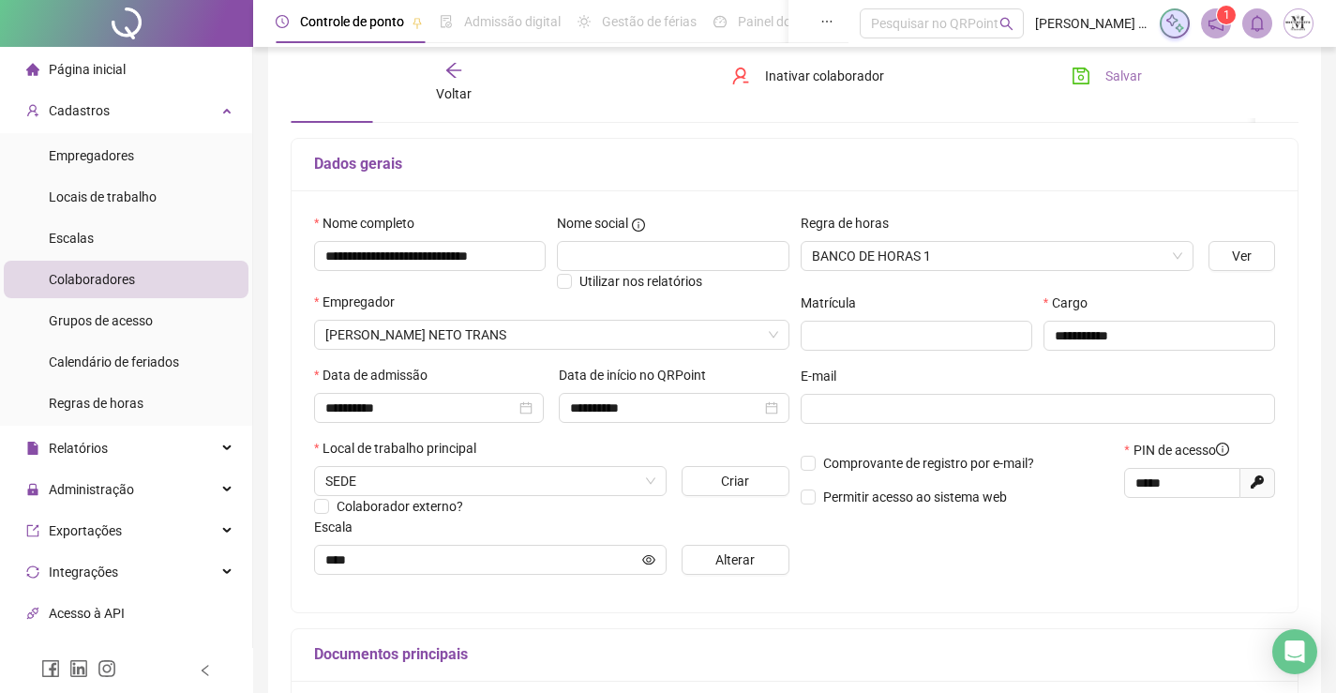
click at [1101, 73] on button "Salvar" at bounding box center [1107, 76] width 98 height 30
click at [454, 86] on span "Voltar" at bounding box center [454, 93] width 36 height 15
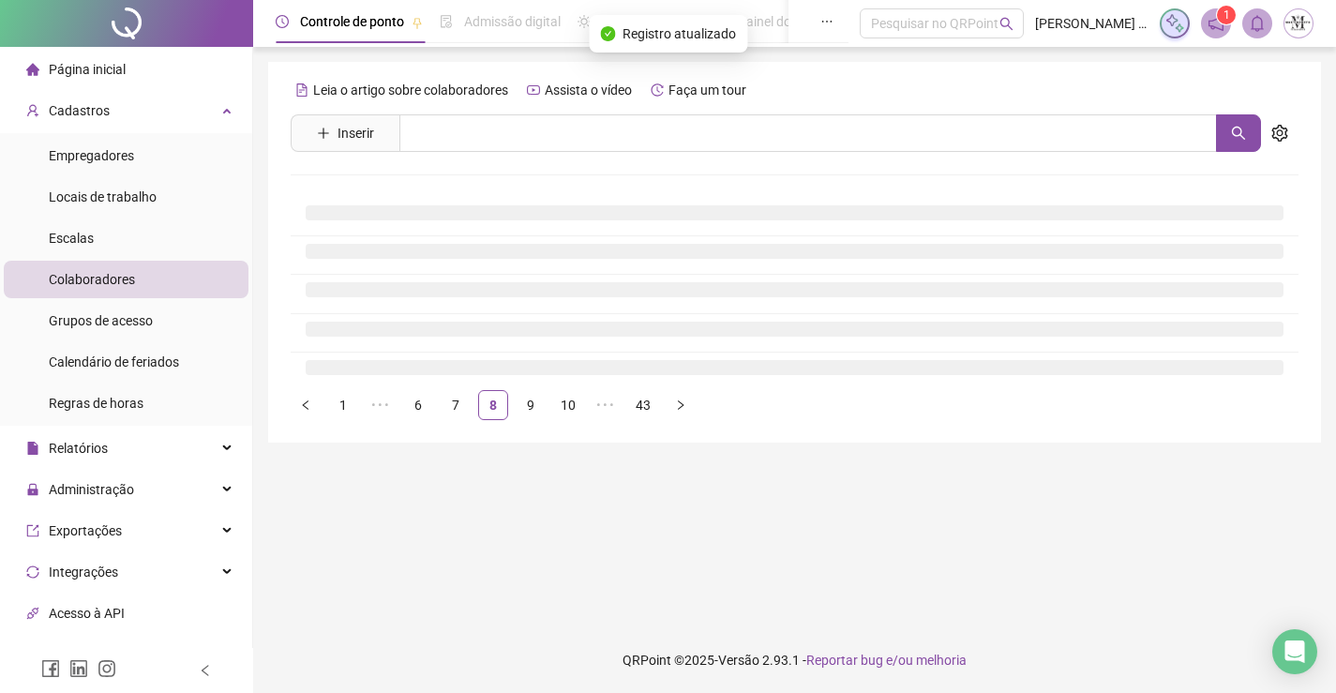
scroll to position [0, 0]
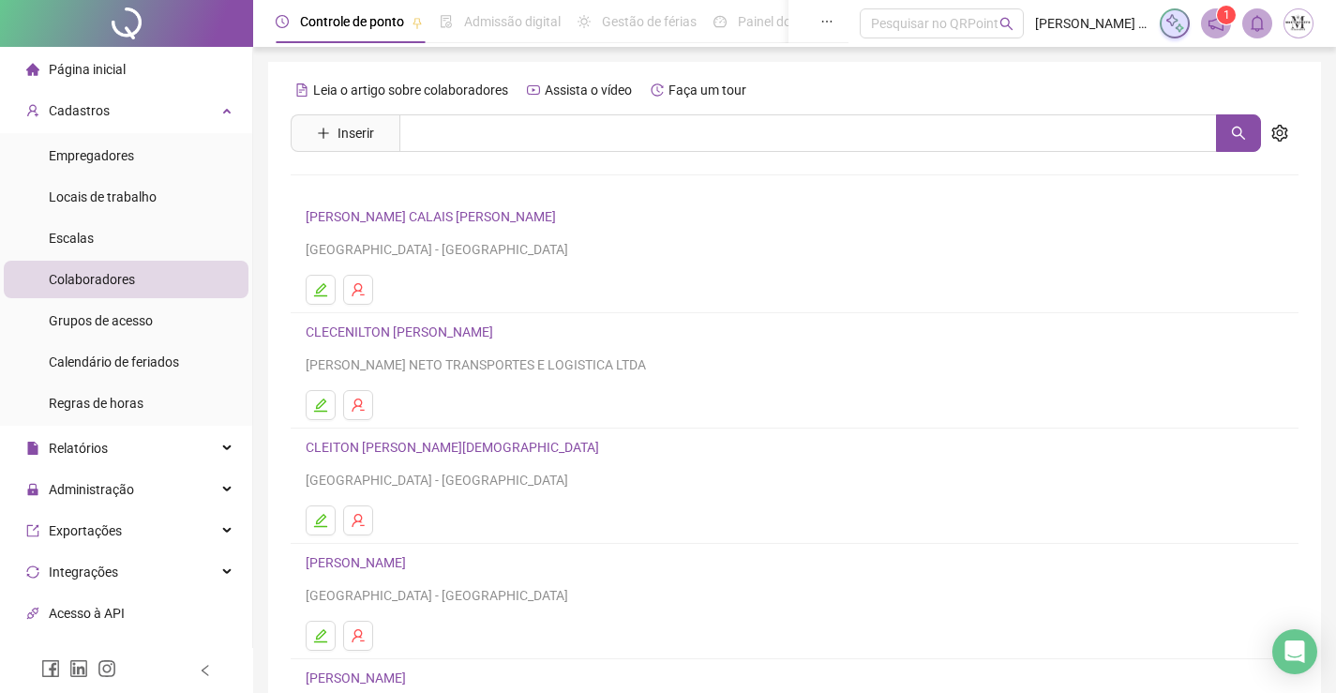
click at [423, 447] on link "CLEITON CEZARIO DOS SANTOS" at bounding box center [455, 447] width 299 height 15
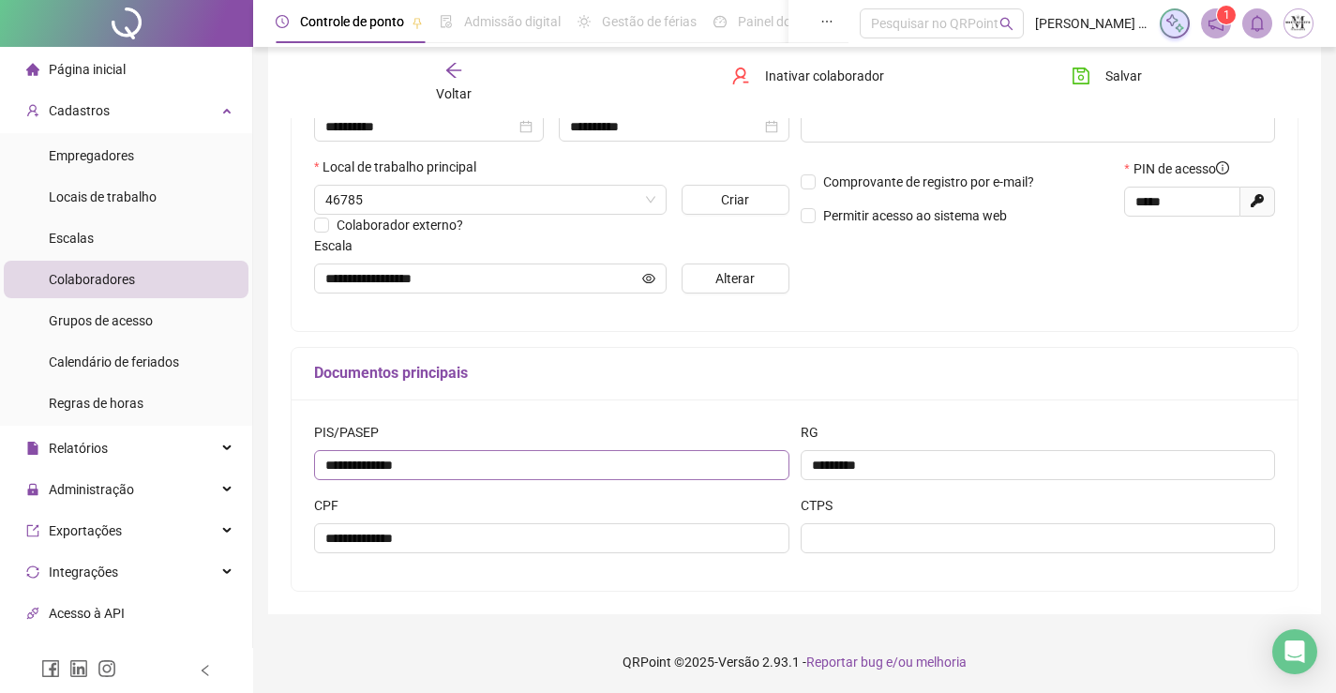
scroll to position [377, 0]
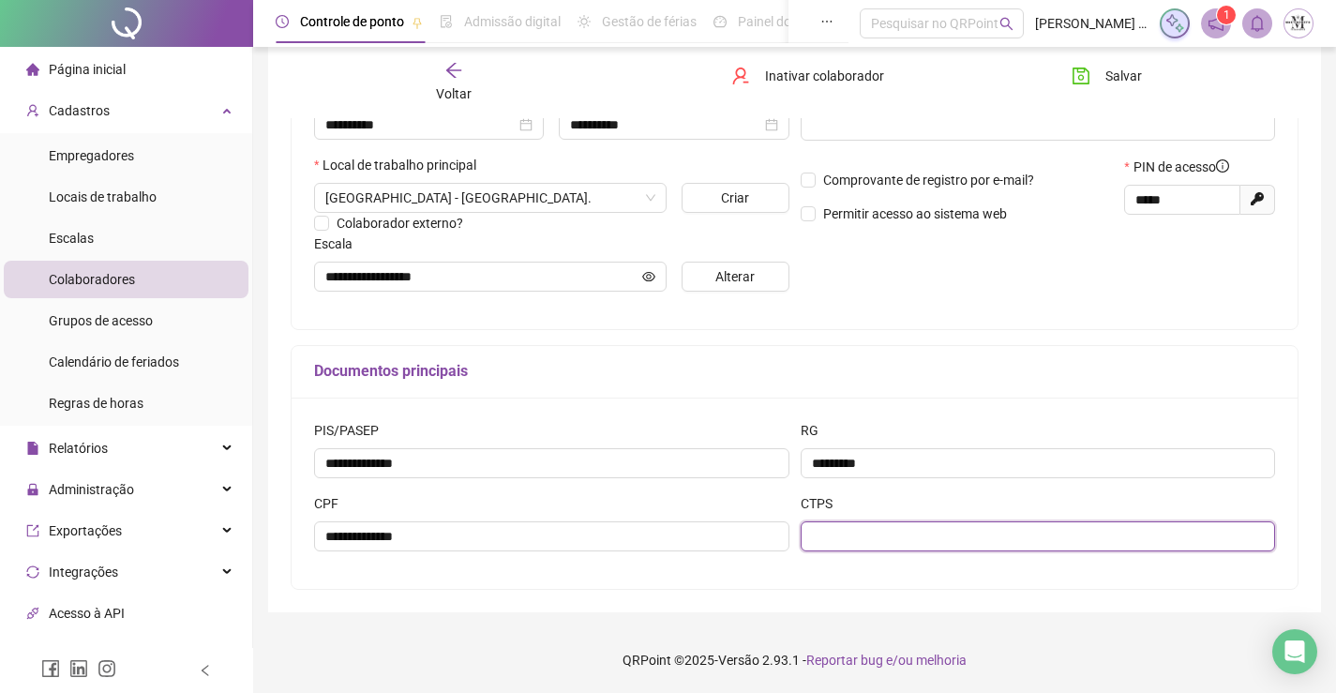
click at [860, 543] on input "text" at bounding box center [1038, 536] width 475 height 30
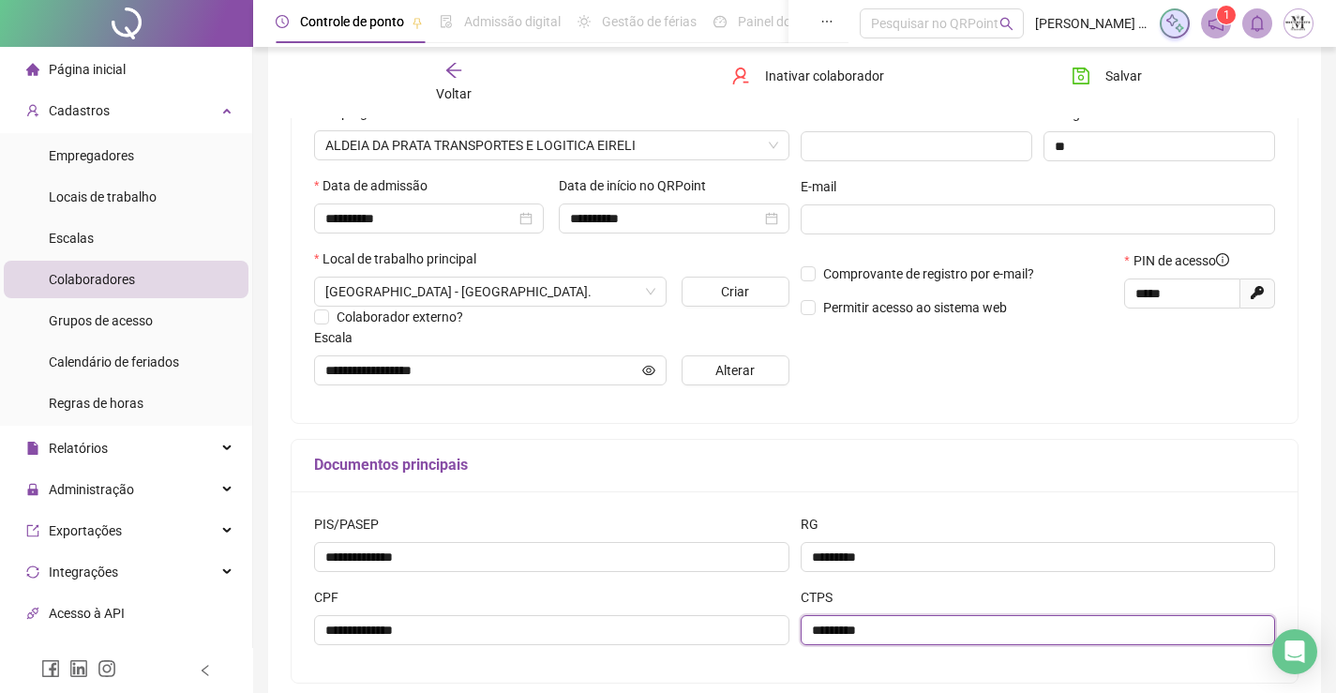
scroll to position [0, 0]
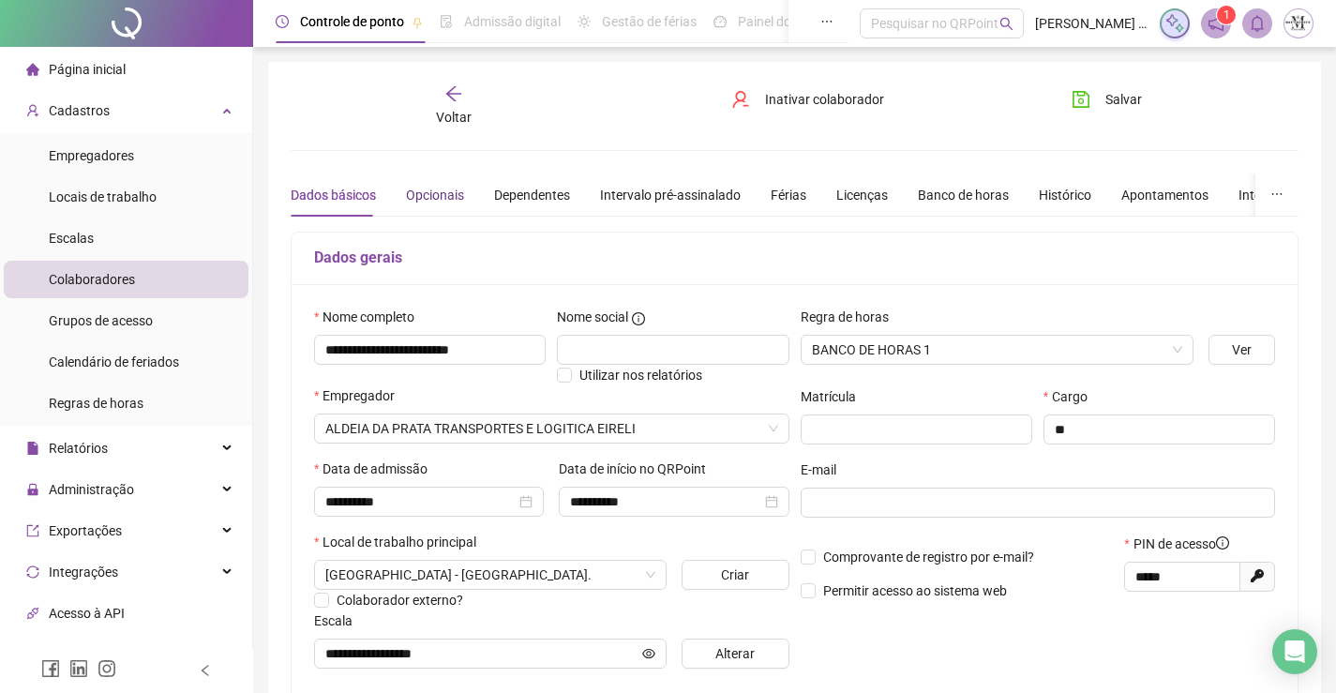
click at [433, 189] on div "Opcionais" at bounding box center [435, 195] width 58 height 21
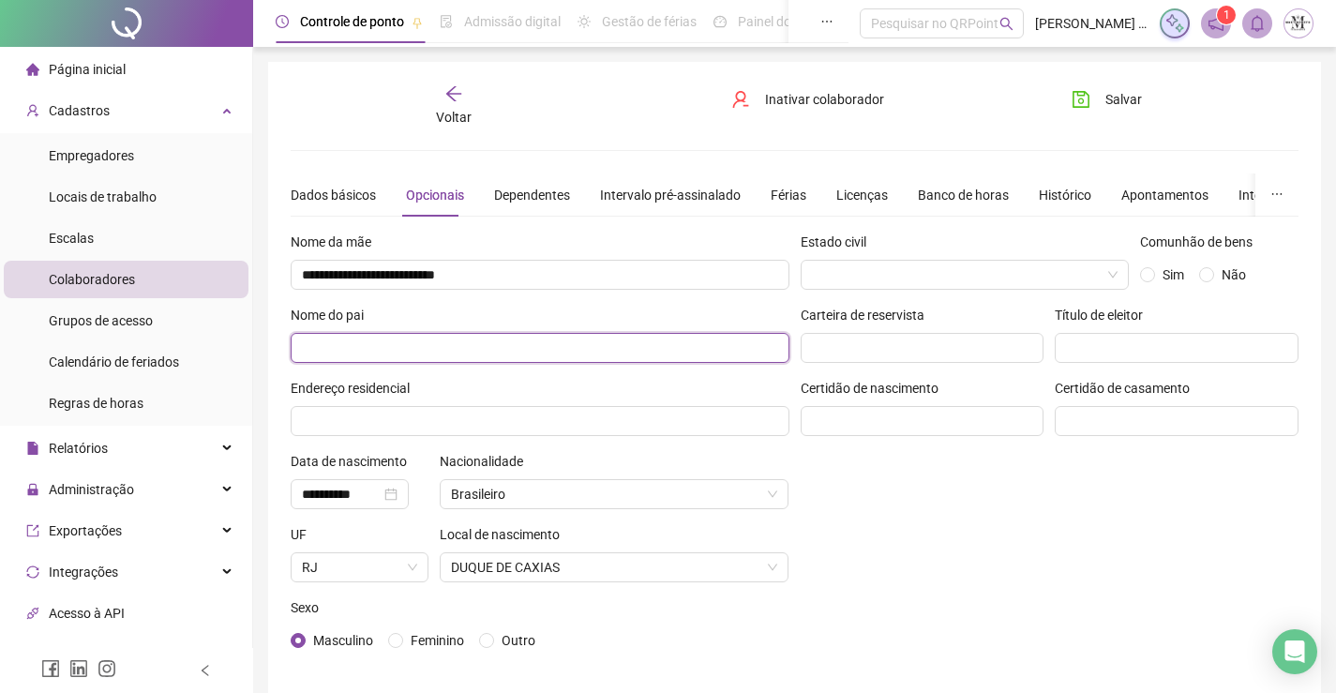
click at [522, 354] on input "text" at bounding box center [540, 348] width 499 height 30
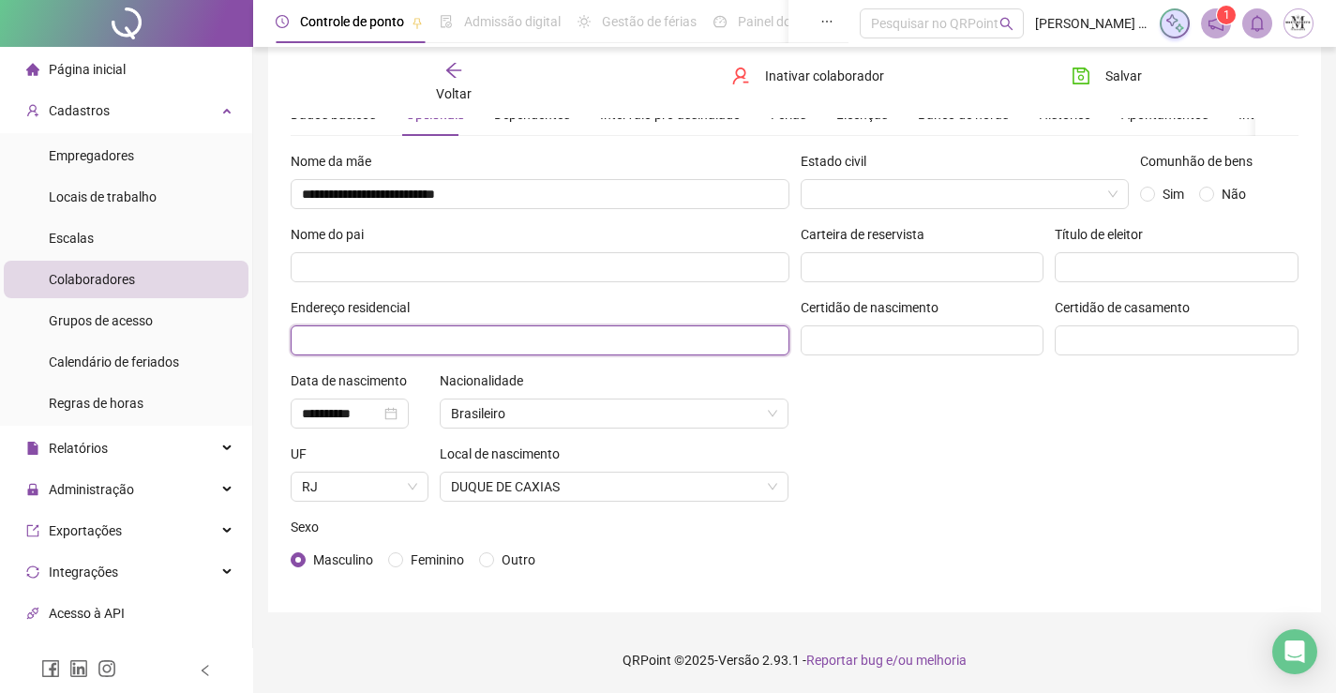
click at [677, 349] on input "text" at bounding box center [540, 340] width 499 height 30
click at [444, 336] on input "**********" at bounding box center [540, 340] width 499 height 30
click at [646, 345] on input "**********" at bounding box center [540, 340] width 499 height 30
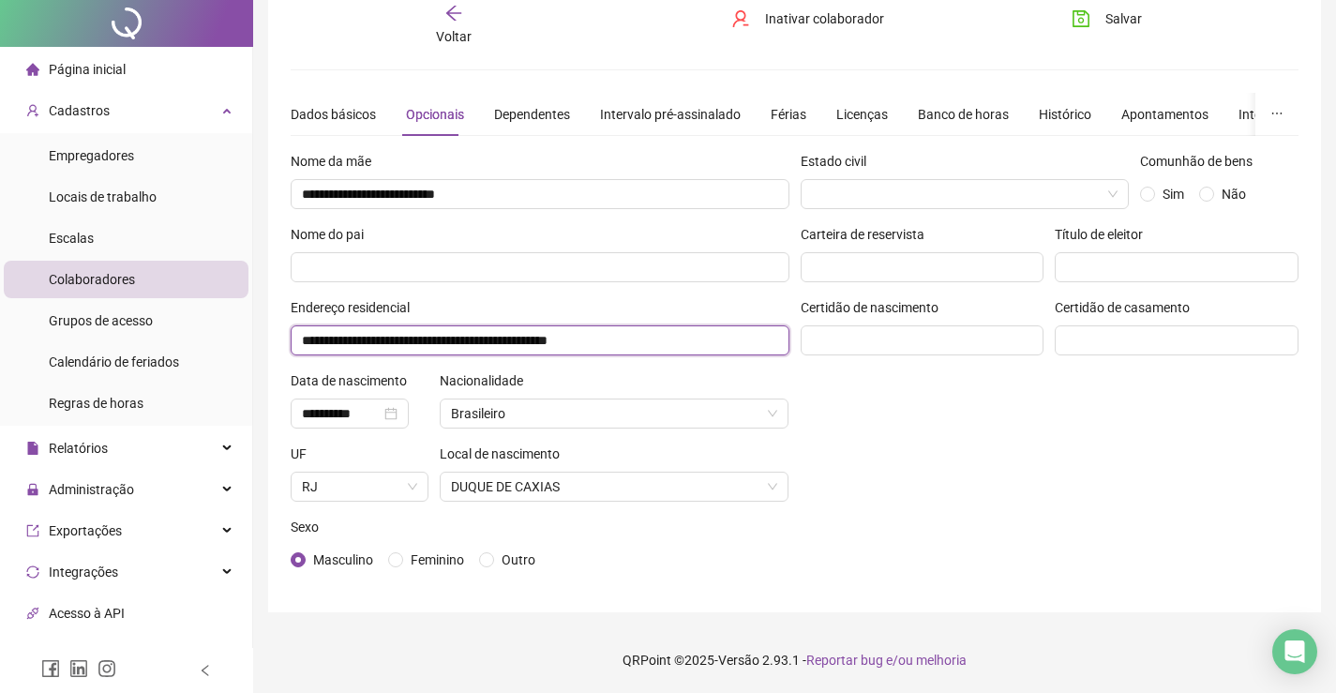
scroll to position [0, 0]
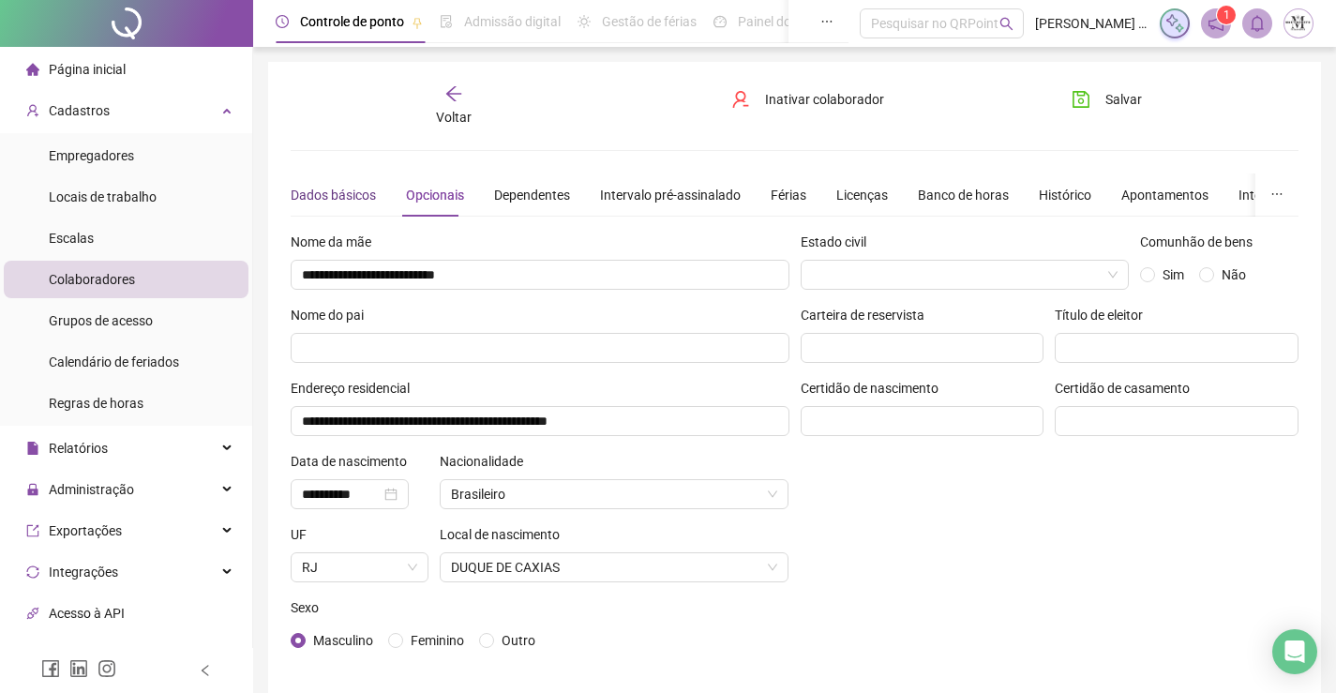
click at [337, 196] on div "Dados básicos" at bounding box center [333, 195] width 85 height 21
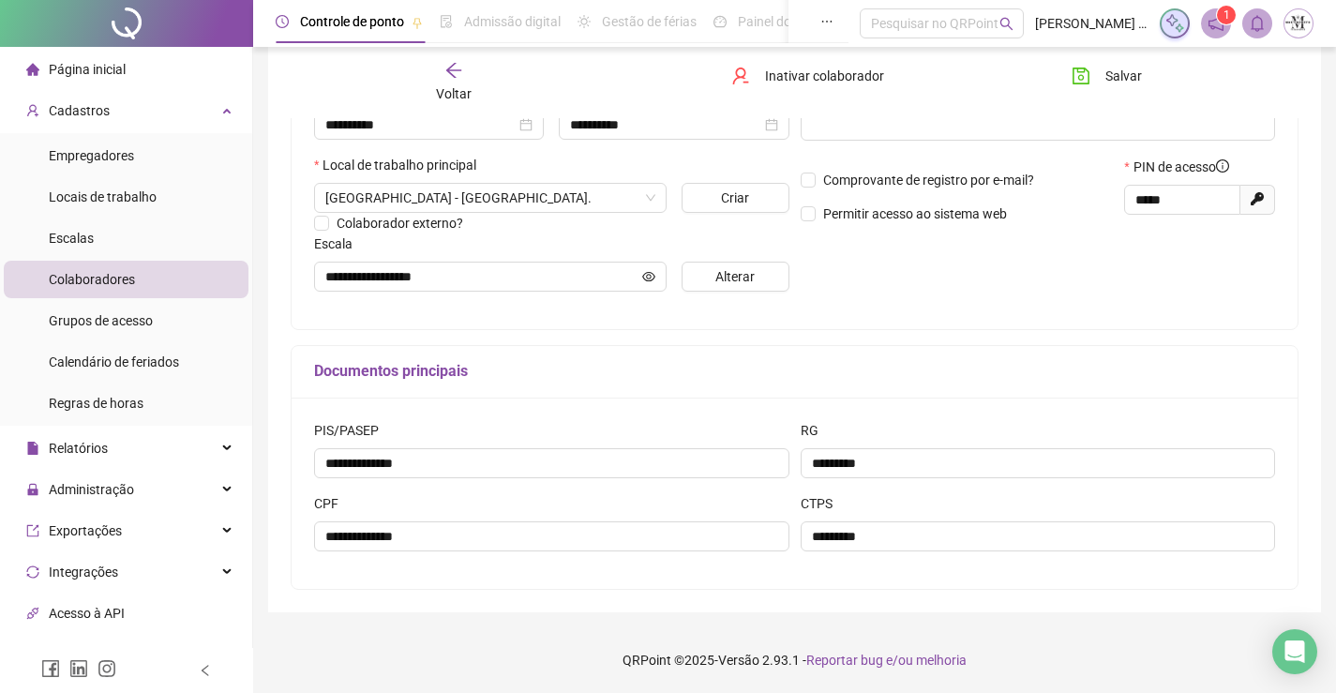
scroll to position [2, 0]
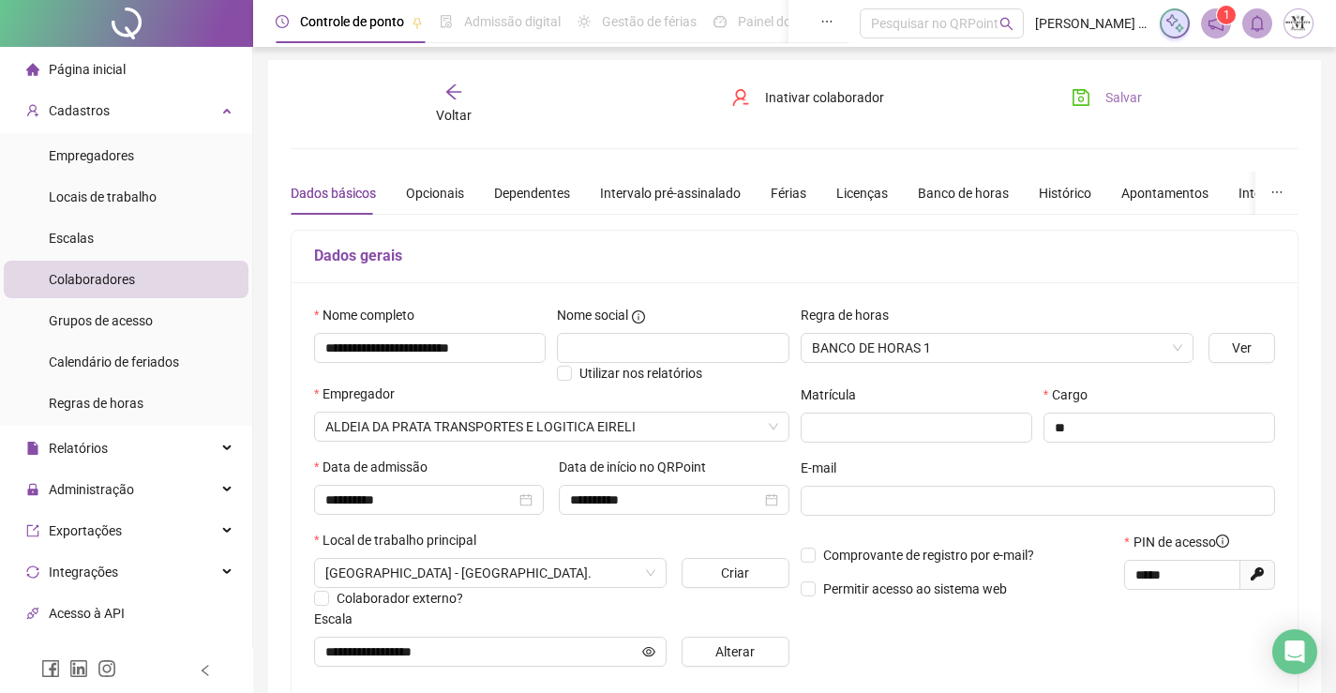
click at [1093, 90] on button "Salvar" at bounding box center [1107, 98] width 98 height 30
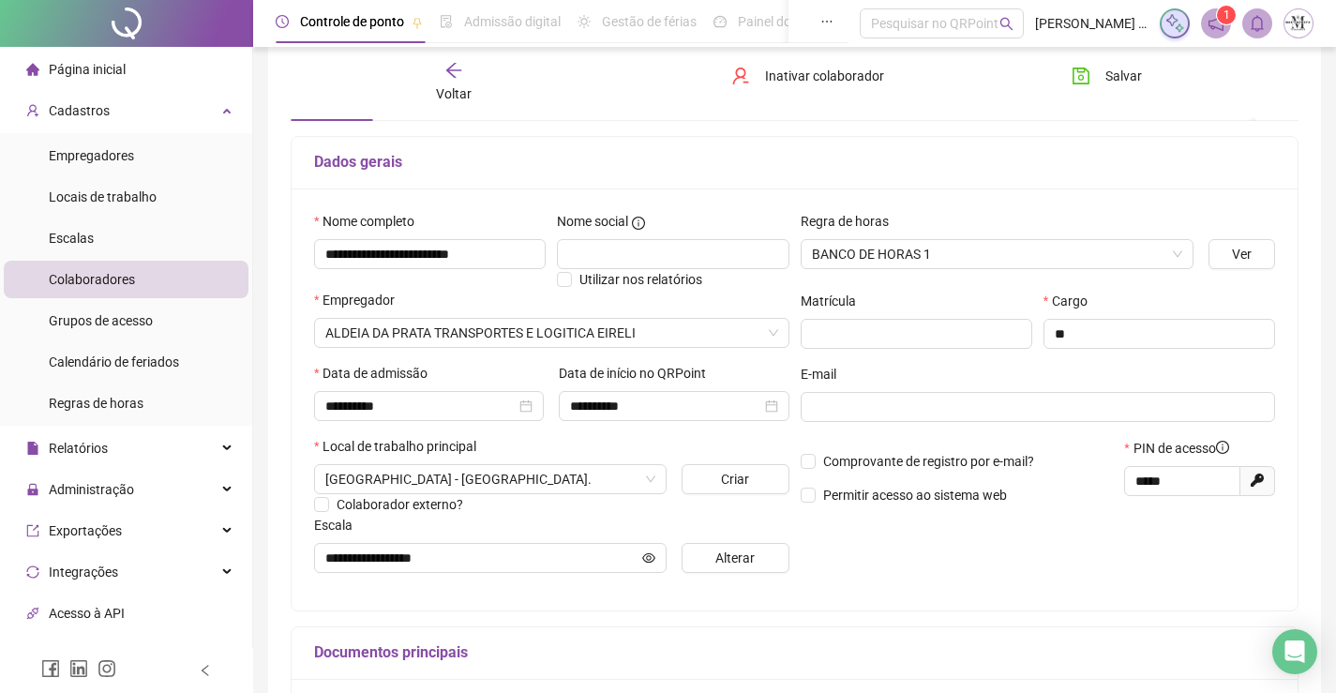
scroll to position [0, 0]
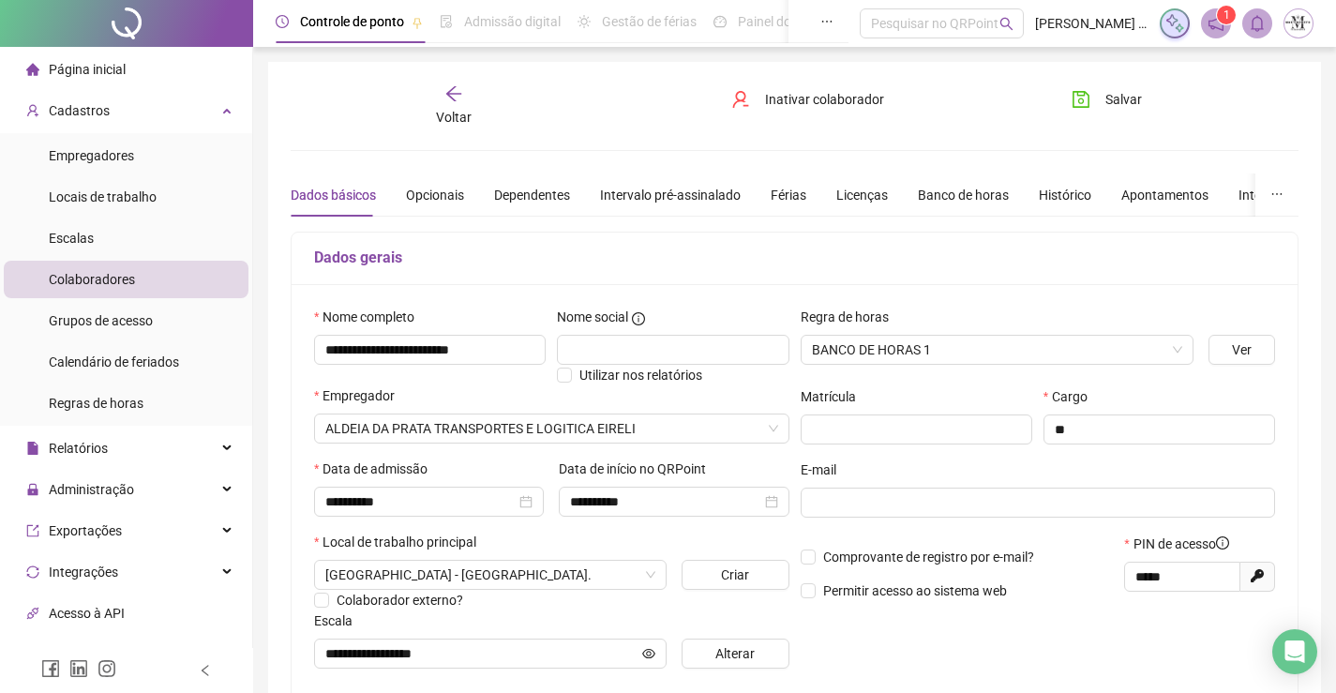
click at [465, 111] on span "Voltar" at bounding box center [454, 117] width 36 height 15
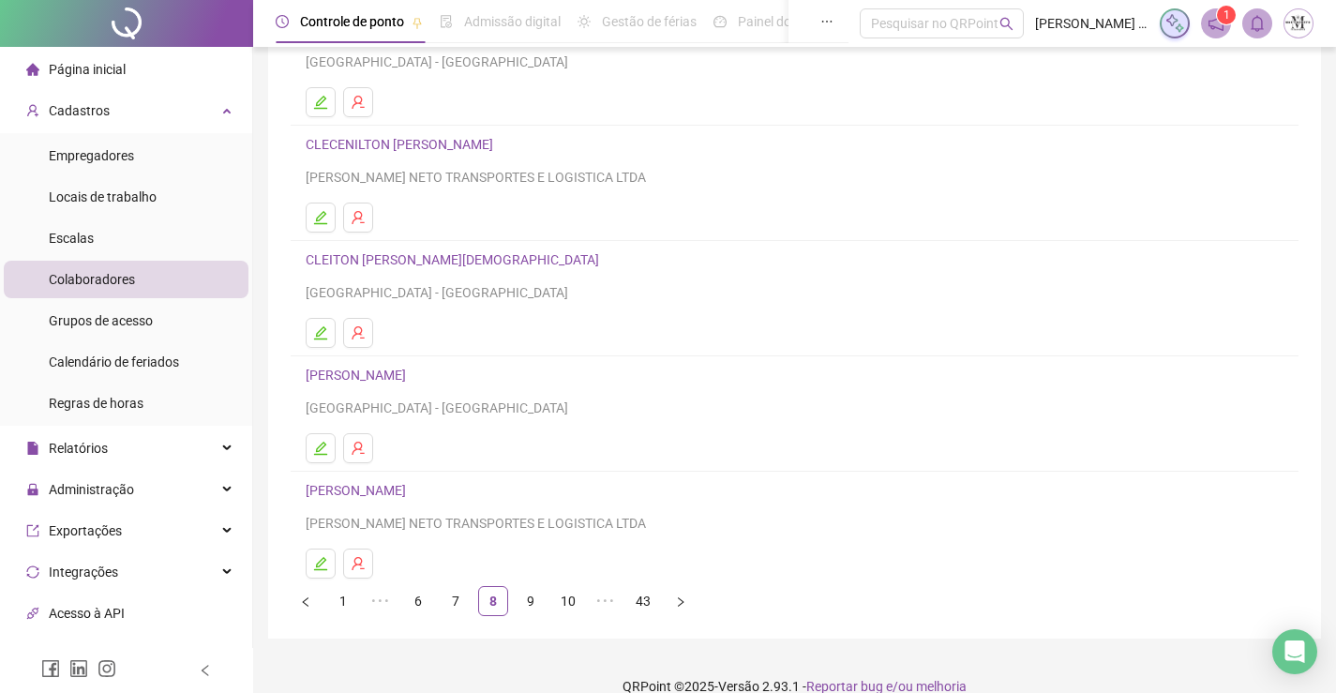
scroll to position [214, 0]
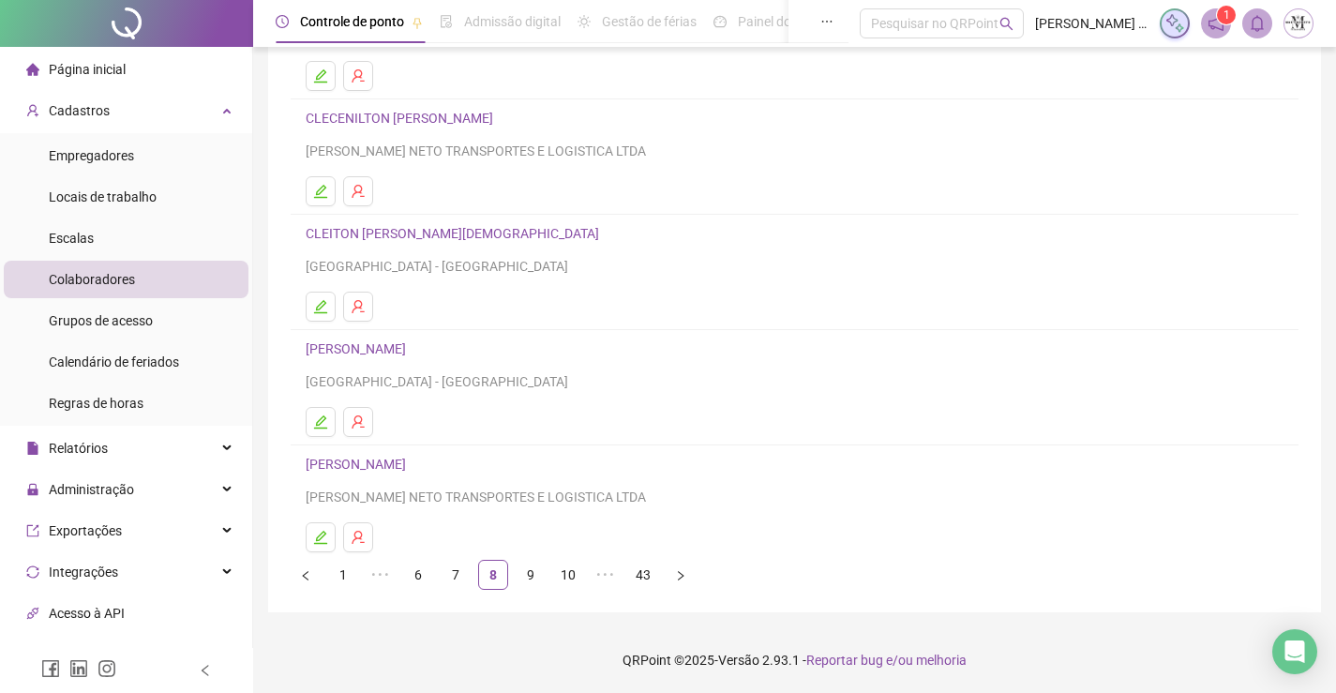
click at [409, 342] on link "CLEITON LIMA DA SILVA" at bounding box center [359, 348] width 106 height 15
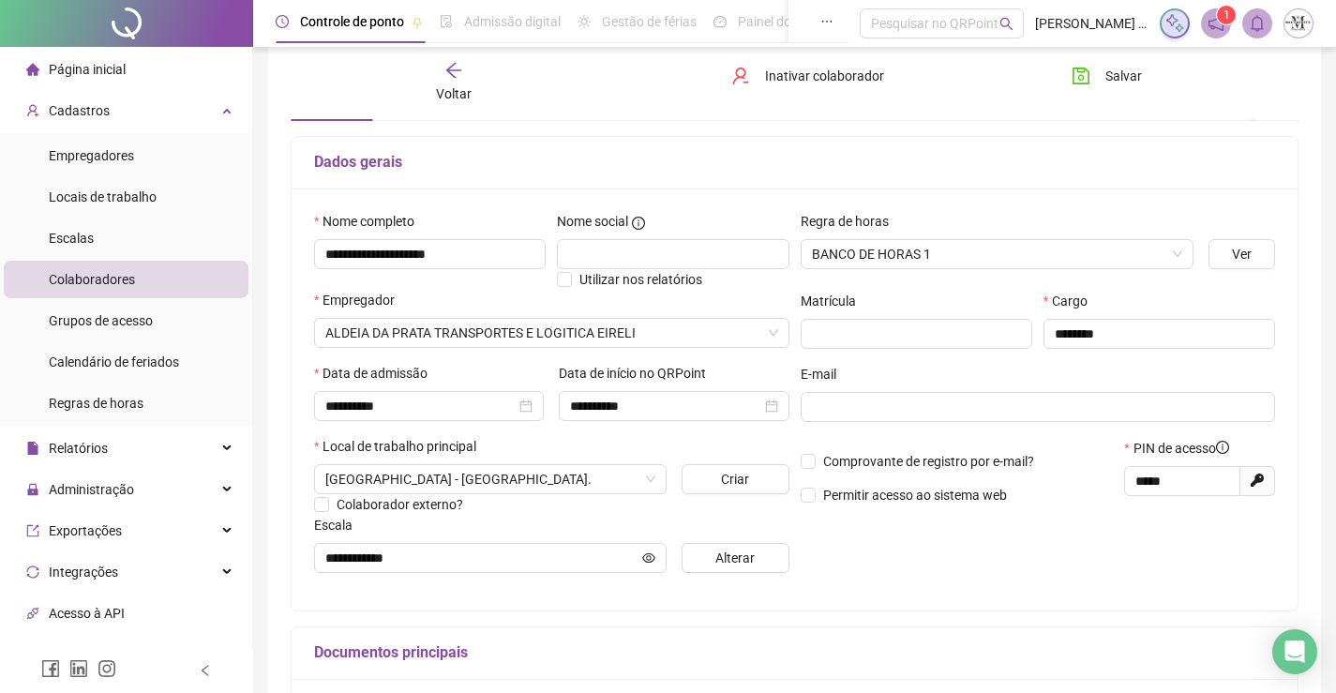
scroll to position [377, 0]
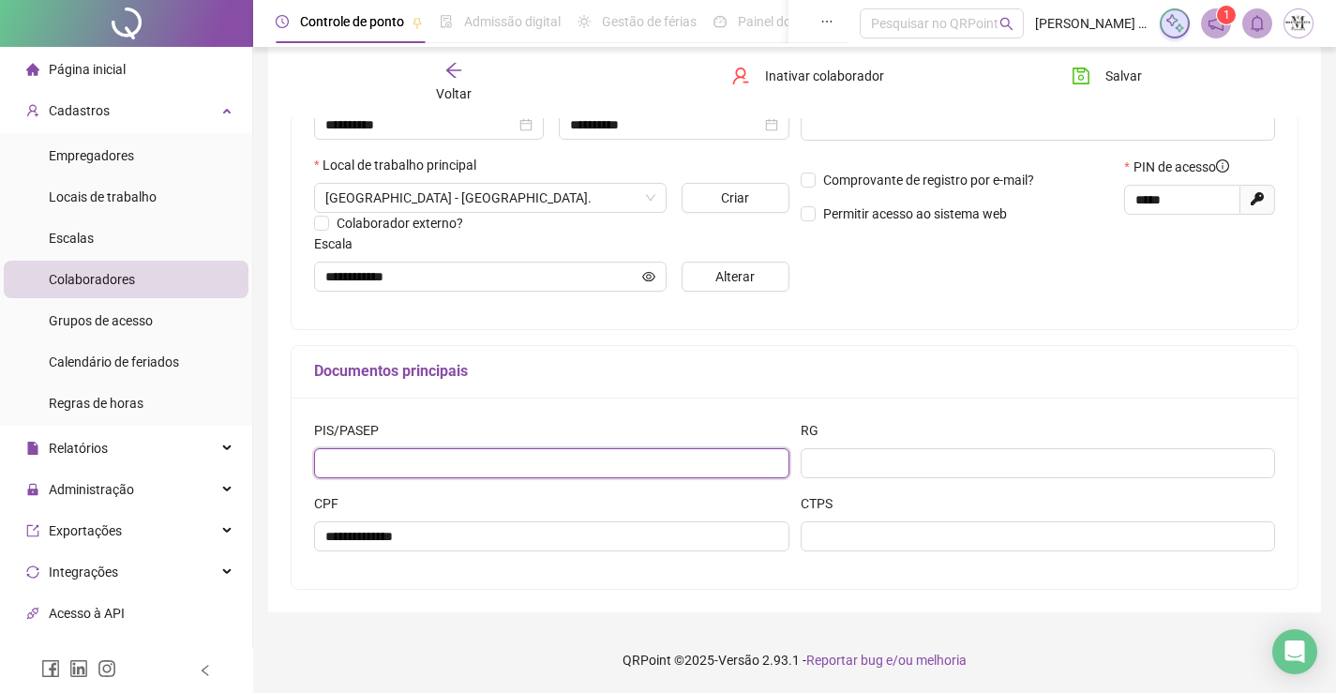
click at [606, 458] on input "text" at bounding box center [551, 463] width 475 height 30
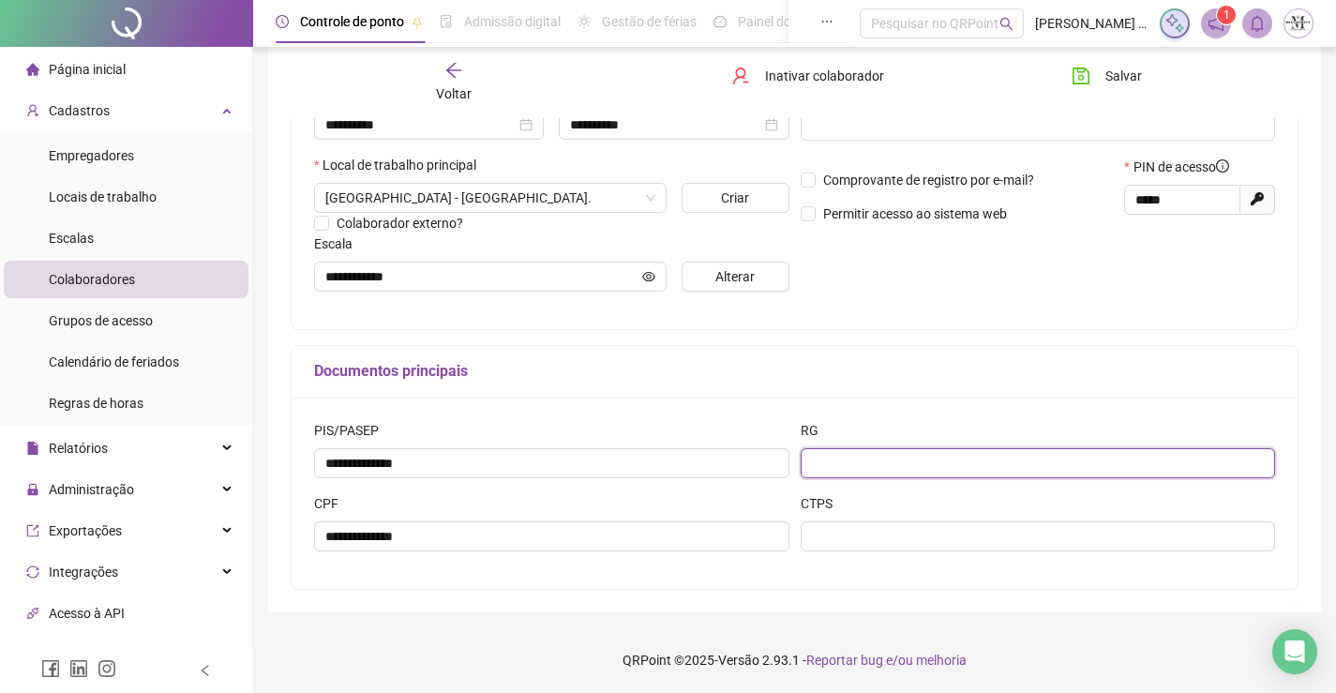
click at [1044, 452] on input "text" at bounding box center [1038, 463] width 475 height 30
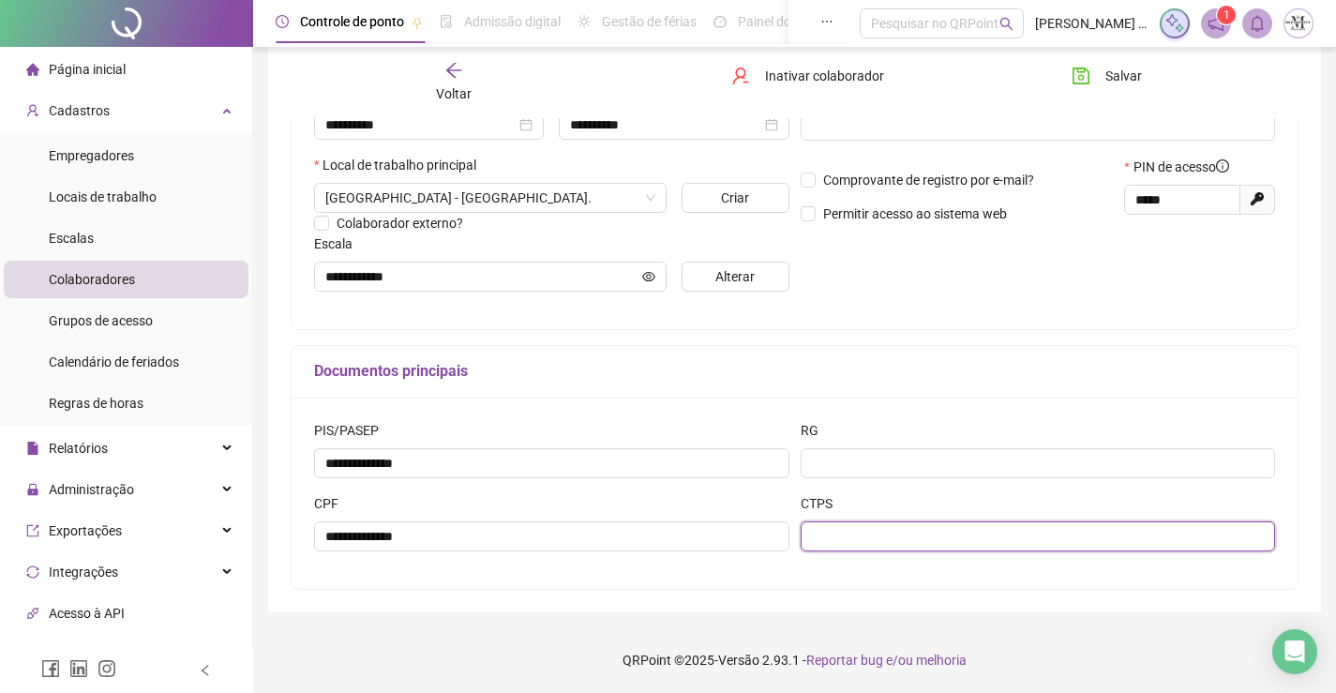
click at [1079, 532] on input "text" at bounding box center [1038, 536] width 475 height 30
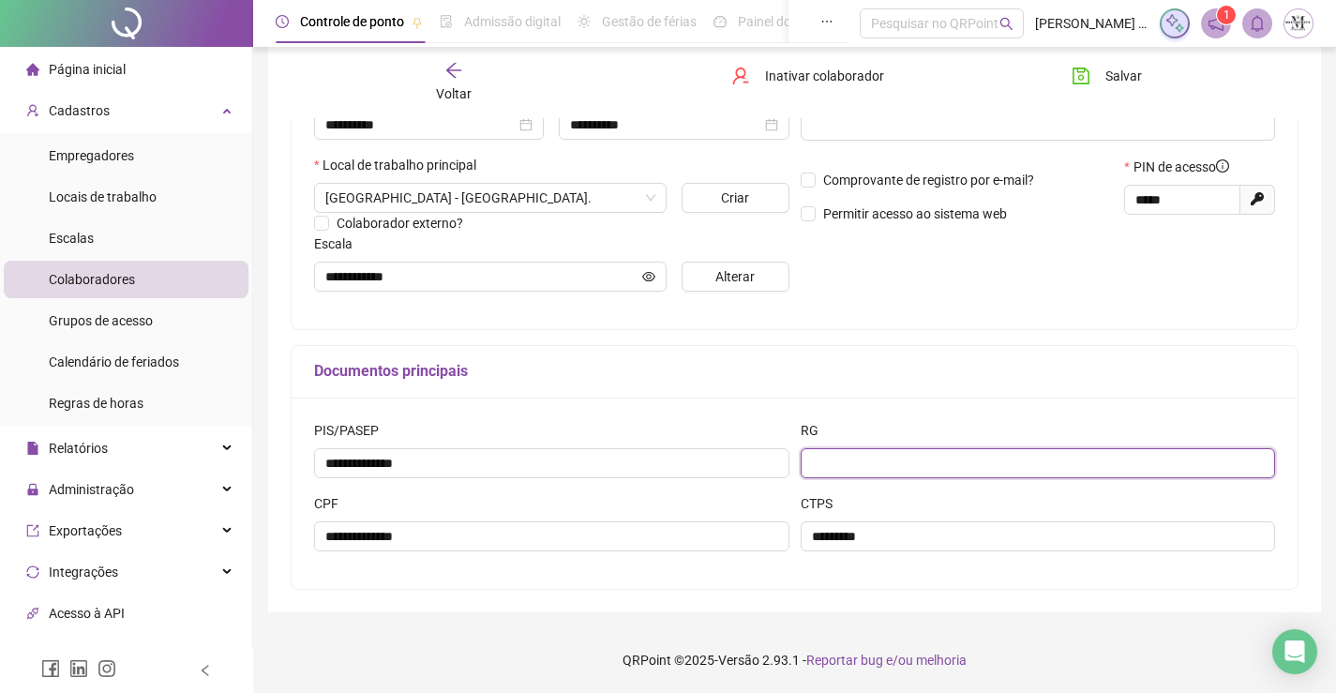
click at [989, 459] on input "text" at bounding box center [1038, 463] width 475 height 30
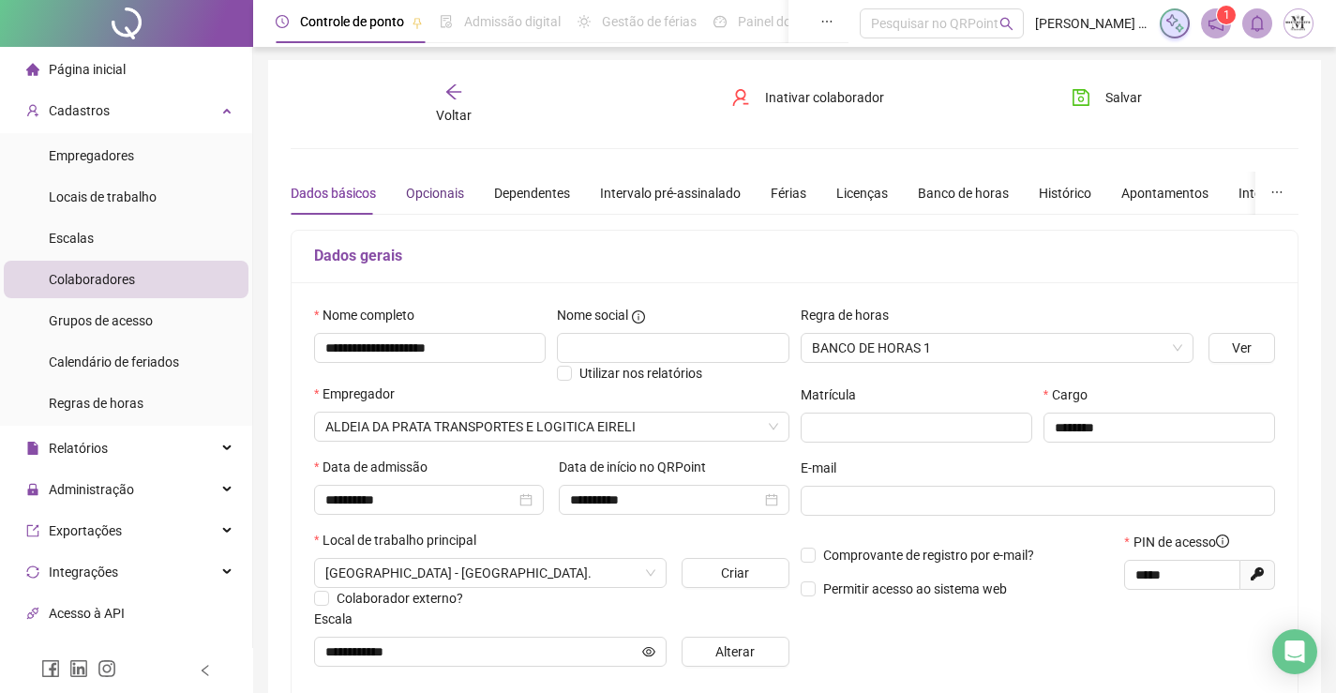
click at [439, 193] on div "Opcionais" at bounding box center [435, 193] width 58 height 21
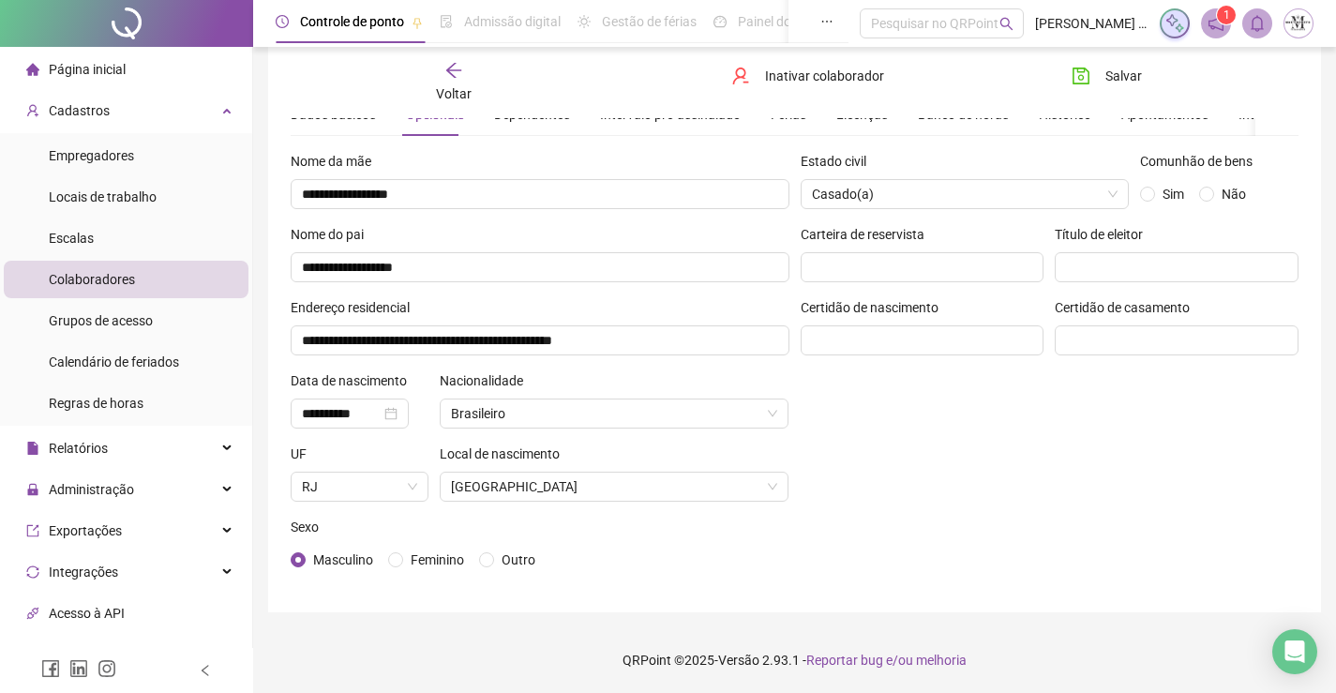
scroll to position [0, 0]
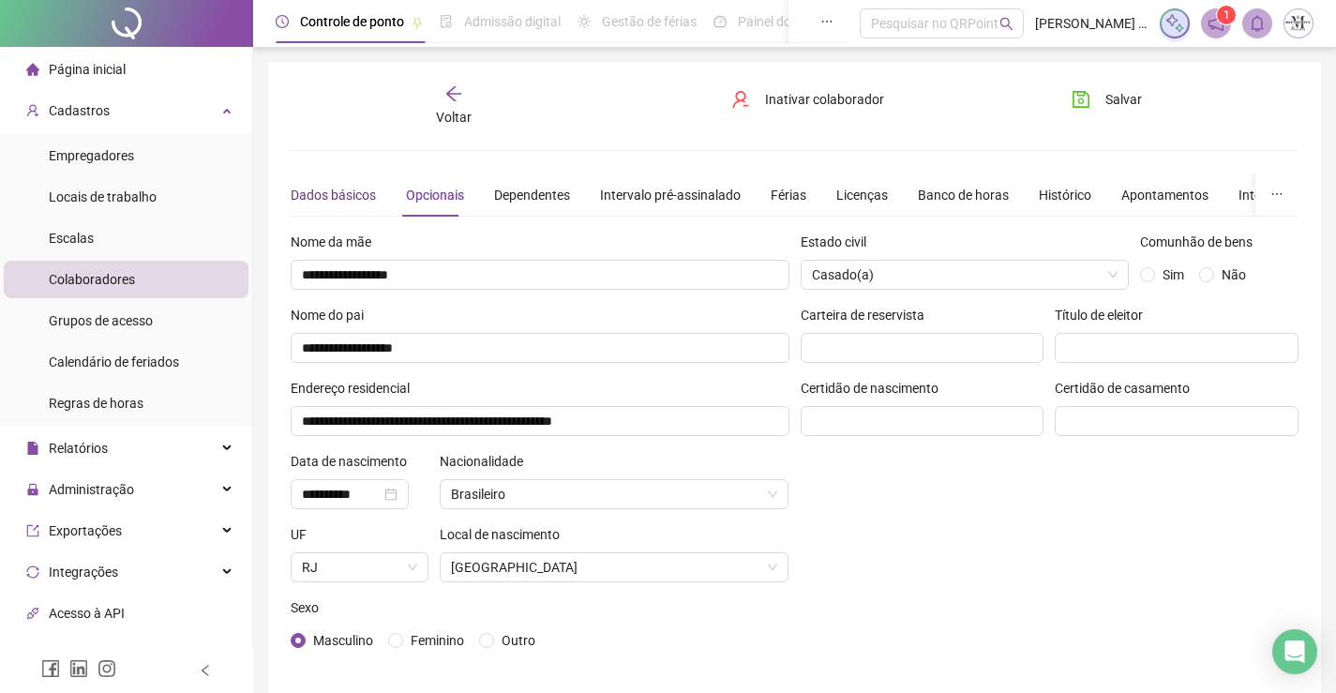
click at [345, 189] on div "Dados básicos" at bounding box center [333, 195] width 85 height 21
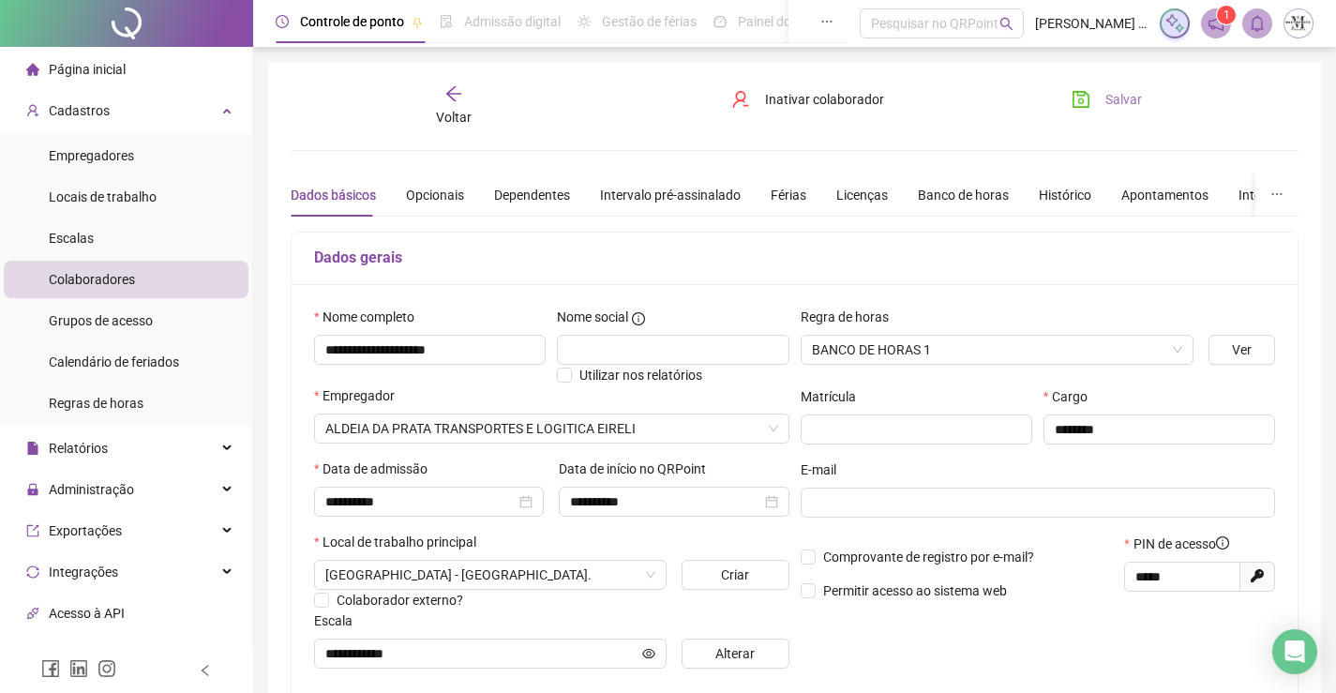
click at [1134, 107] on span "Salvar" at bounding box center [1123, 99] width 37 height 21
click at [477, 105] on div "Voltar" at bounding box center [454, 105] width 156 height 43
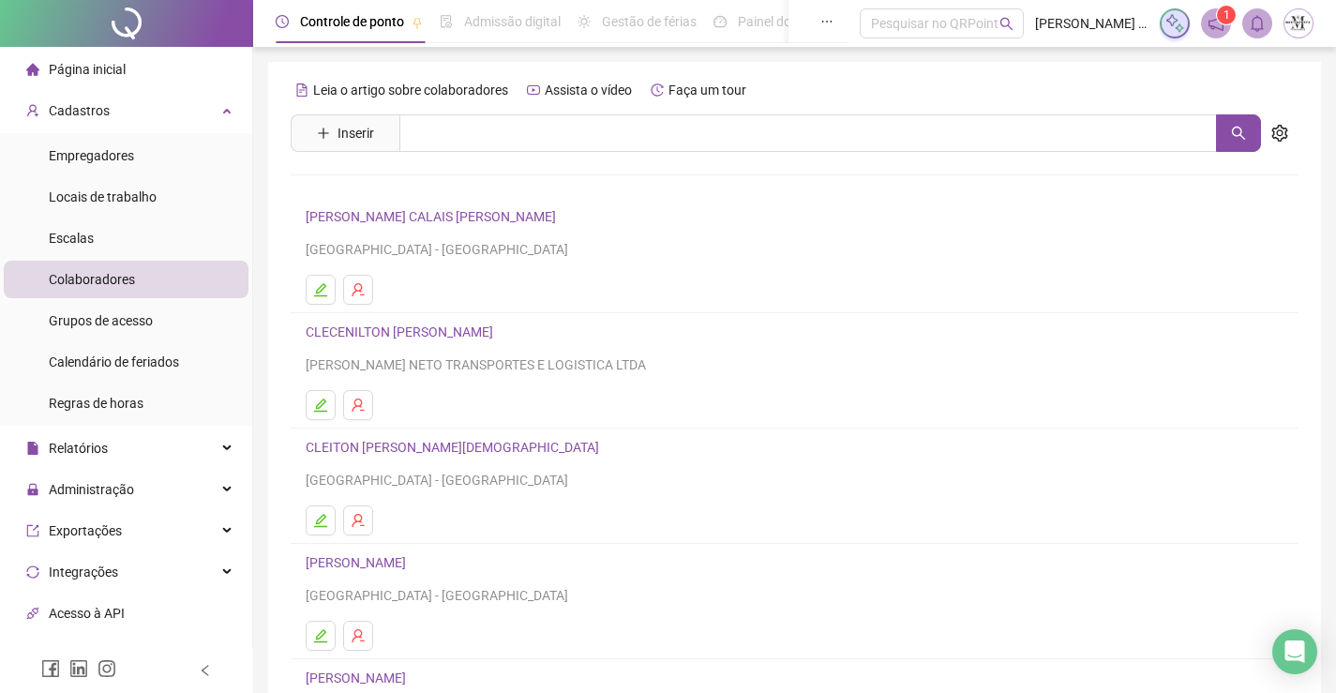
scroll to position [214, 0]
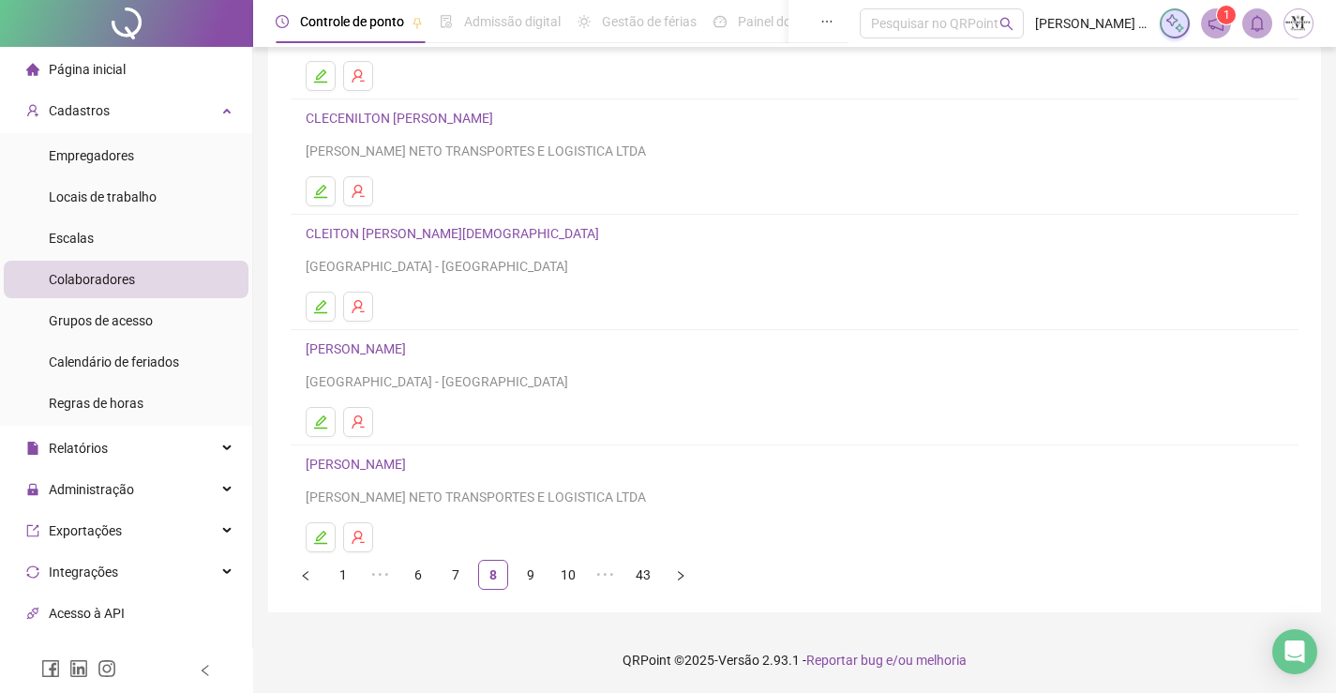
click at [398, 457] on link "CRISTIANO LUIZ PEREIRA" at bounding box center [359, 464] width 106 height 15
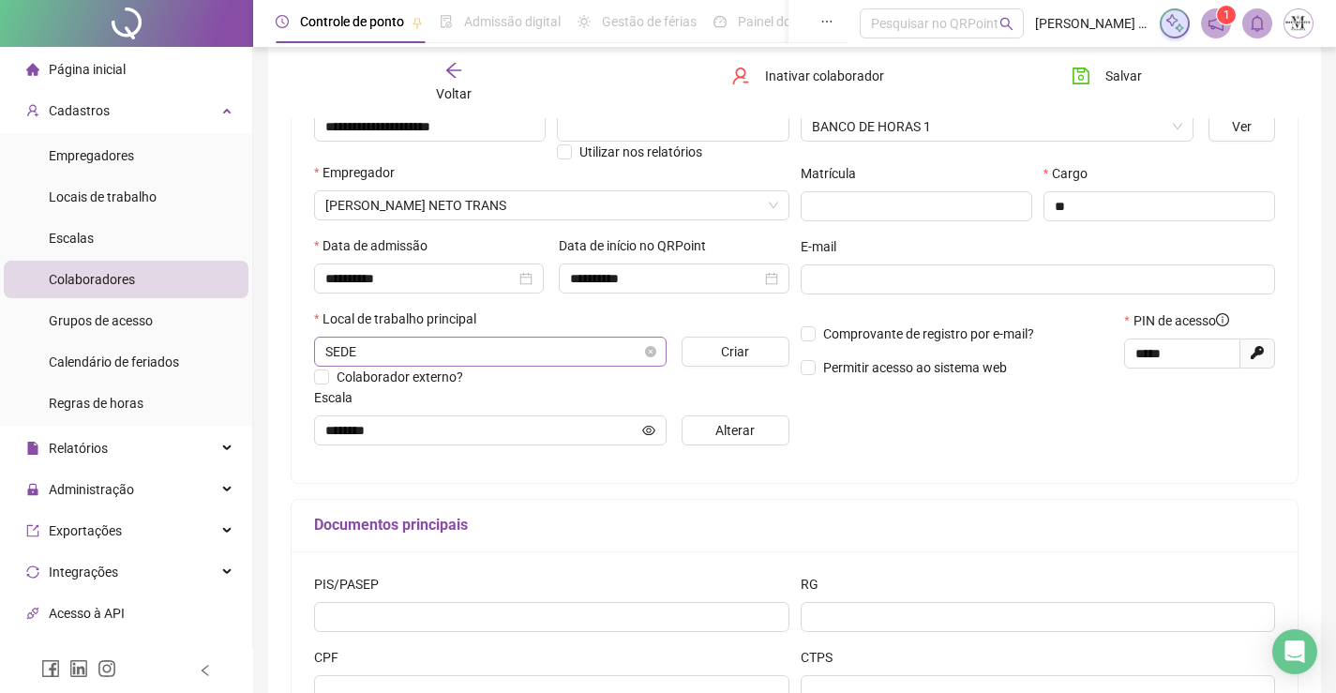
scroll to position [377, 0]
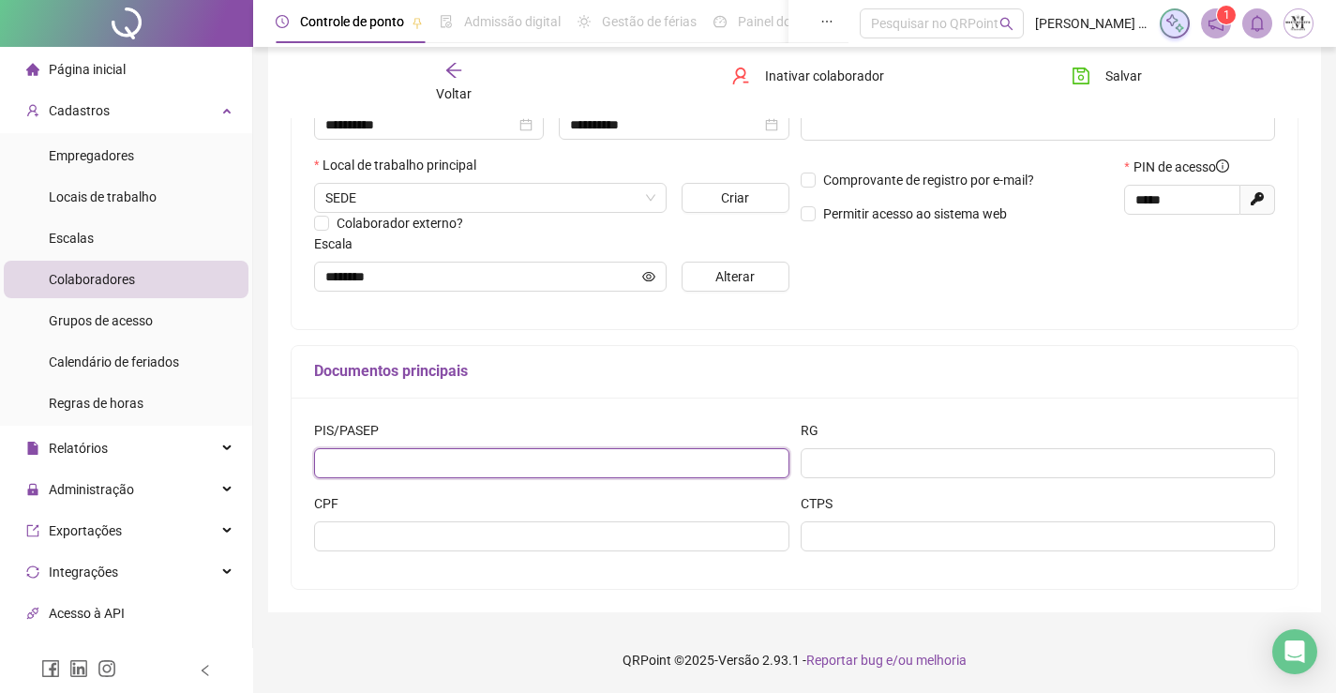
click at [503, 474] on input "text" at bounding box center [551, 463] width 475 height 30
click at [1009, 444] on div "RG" at bounding box center [1038, 434] width 475 height 28
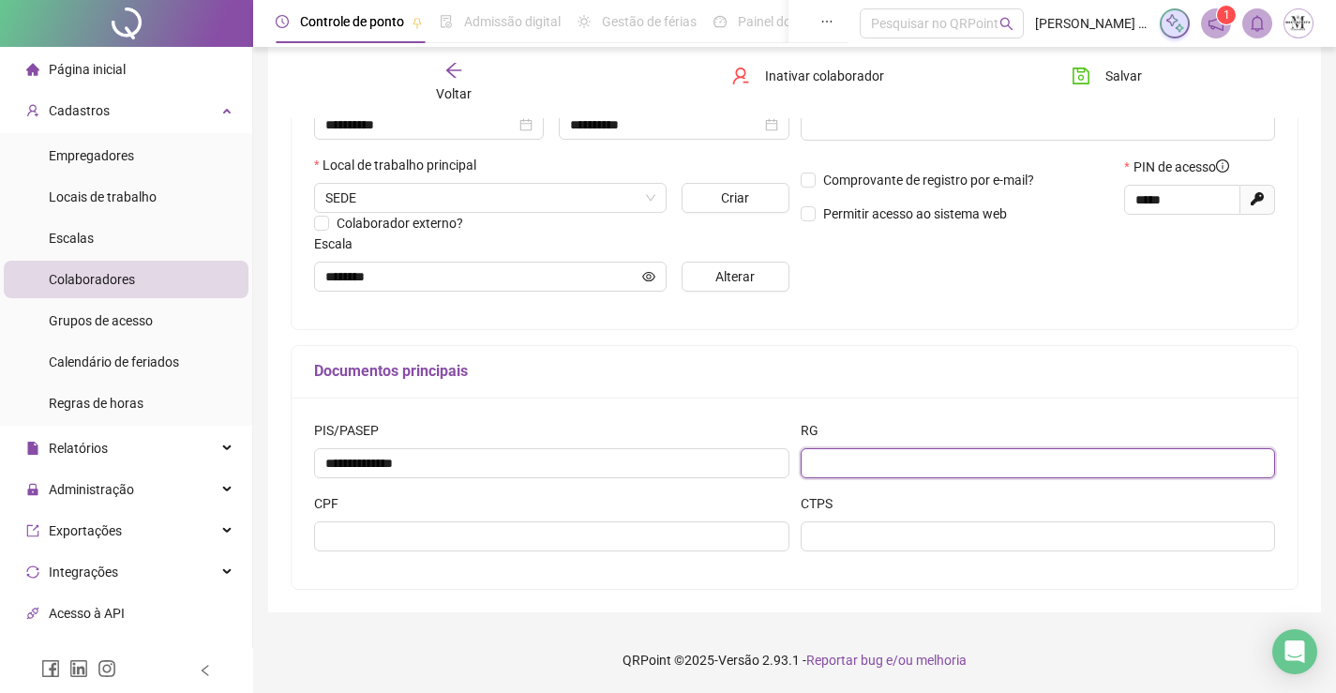
click at [1009, 455] on input "text" at bounding box center [1038, 463] width 475 height 30
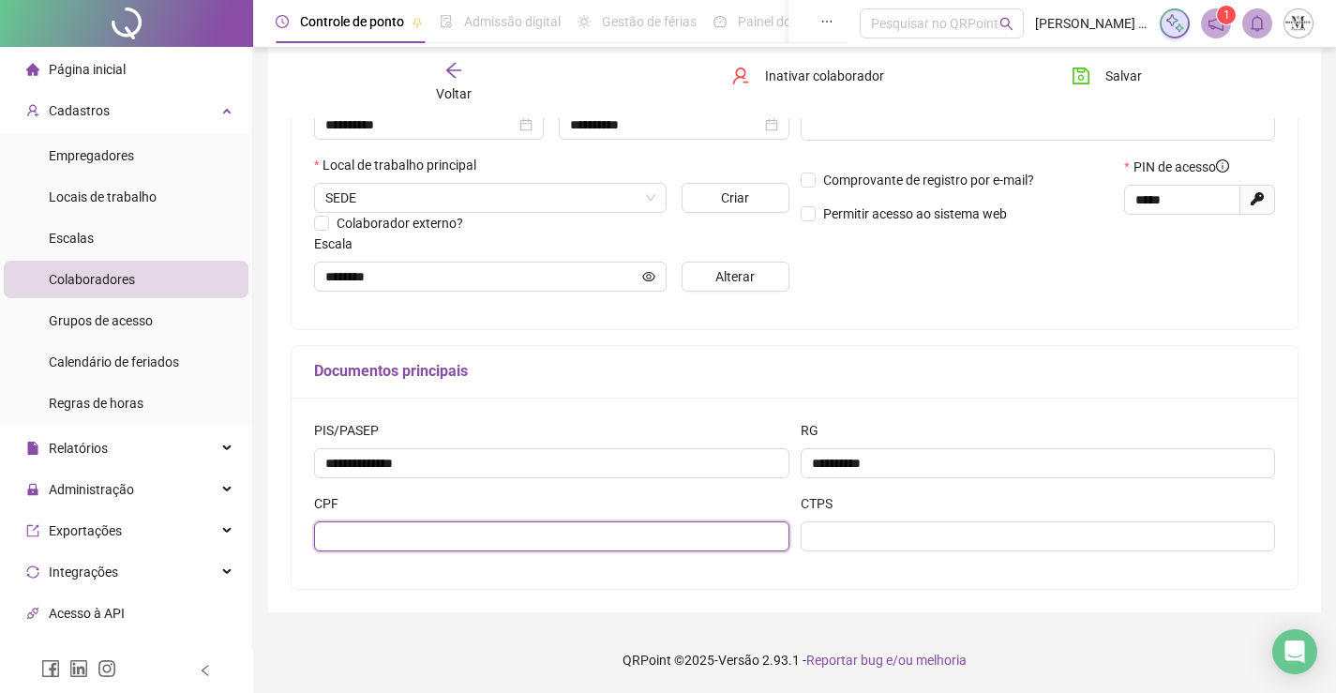
click at [763, 550] on input "text" at bounding box center [551, 536] width 475 height 30
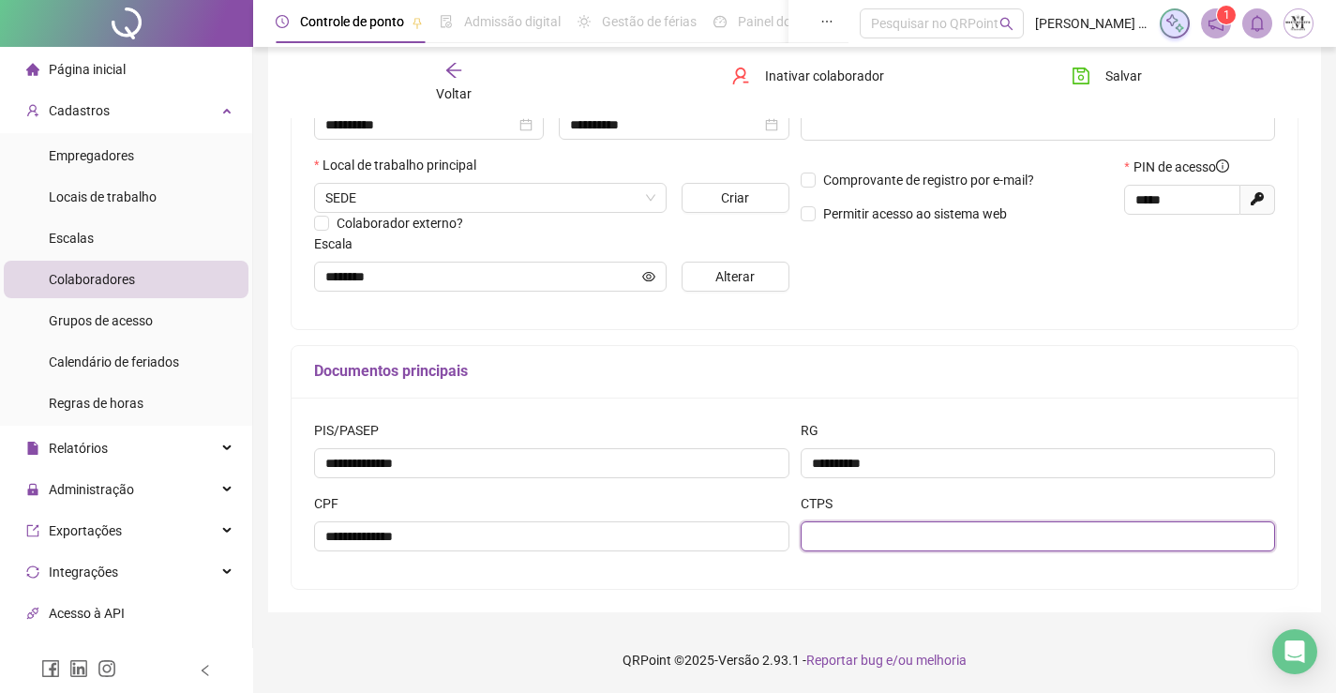
click at [983, 533] on input "text" at bounding box center [1038, 536] width 475 height 30
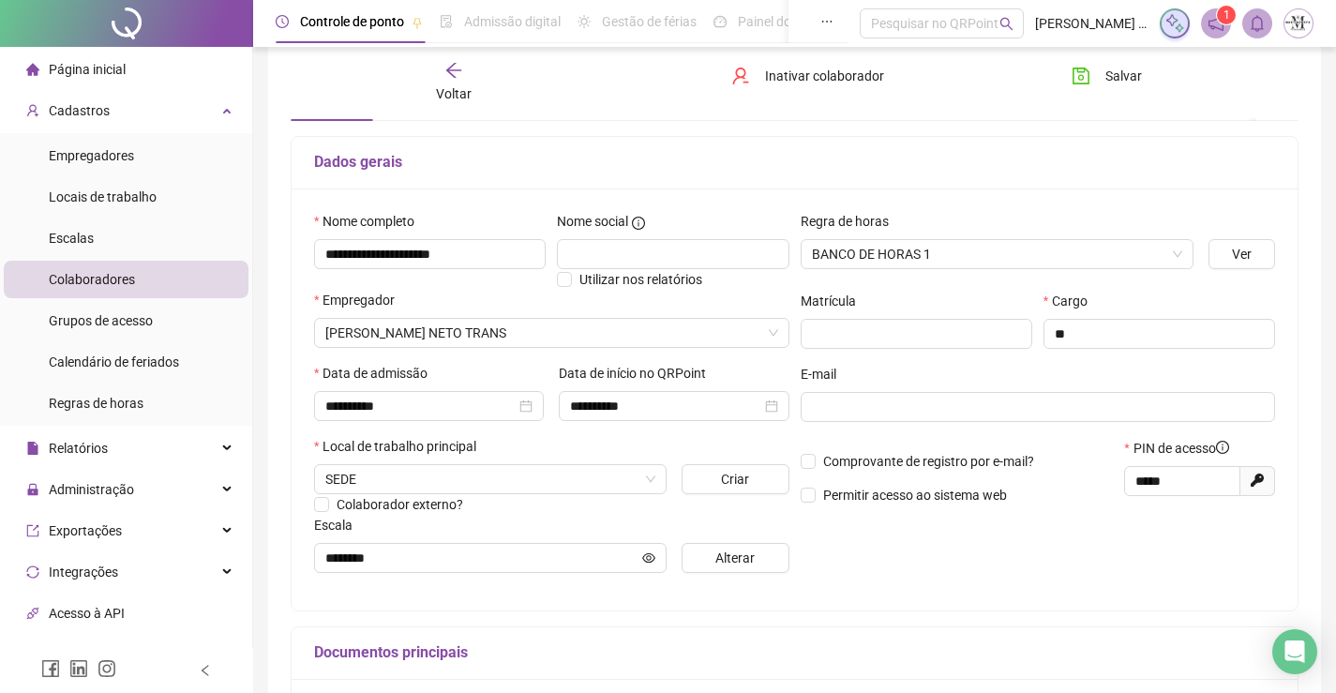
scroll to position [0, 0]
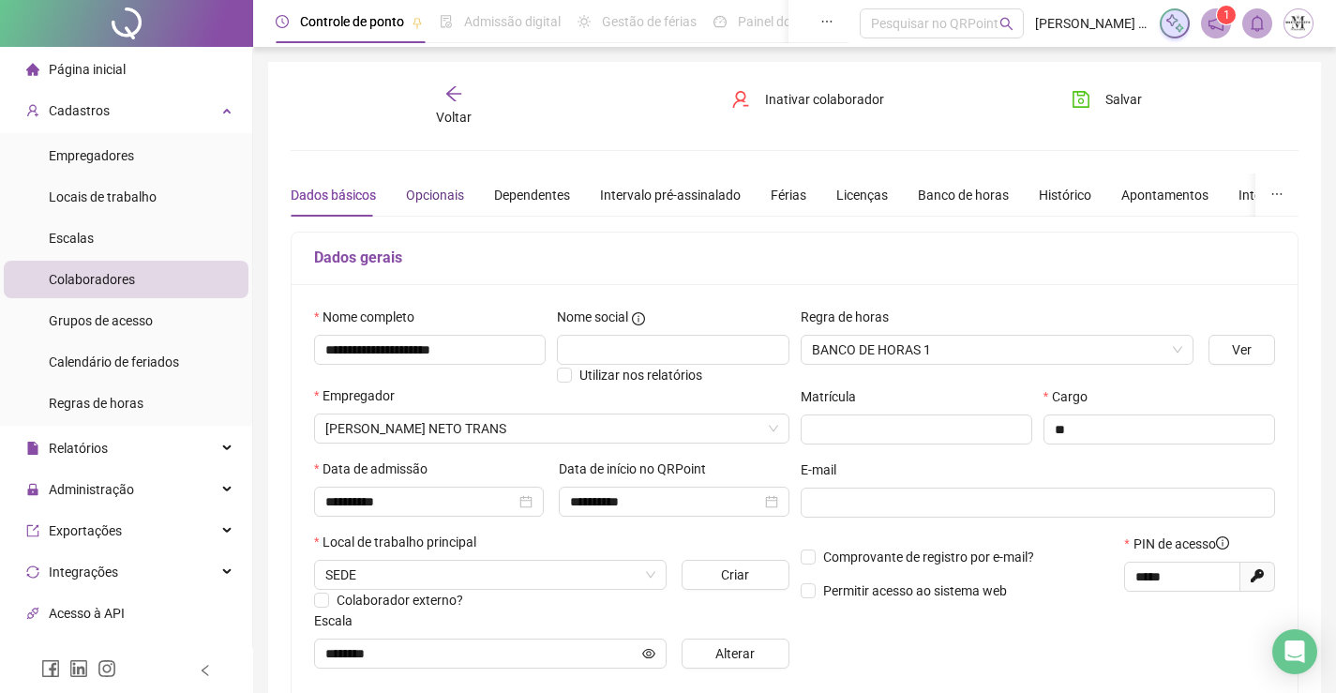
click at [428, 195] on div "Opcionais" at bounding box center [435, 195] width 58 height 21
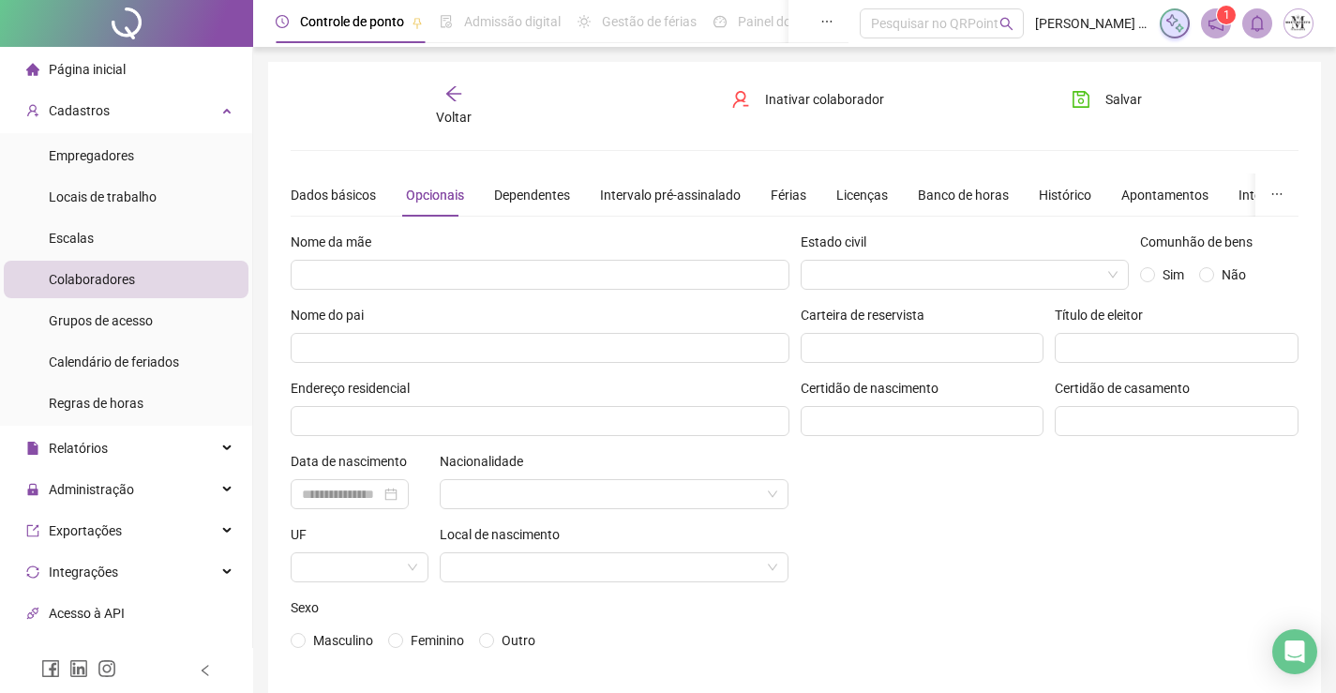
click at [471, 258] on div "Nome da mãe" at bounding box center [540, 246] width 499 height 28
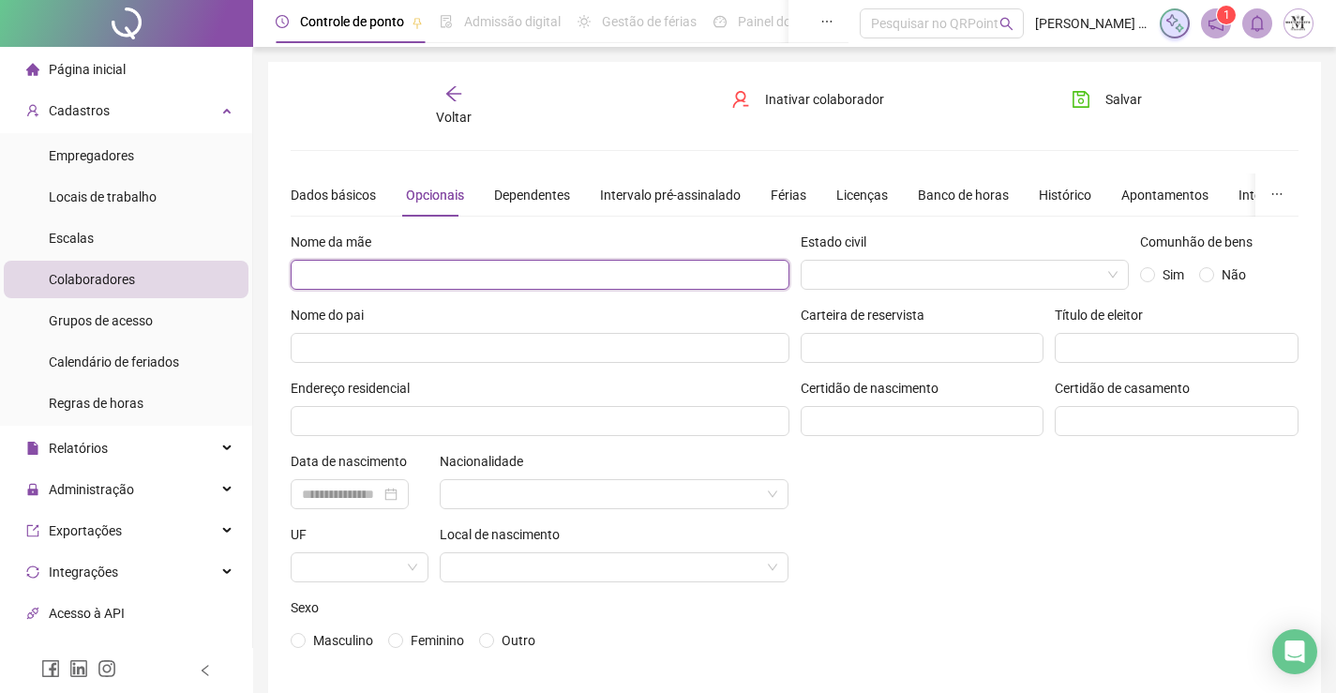
click at [490, 277] on input "text" at bounding box center [540, 275] width 499 height 30
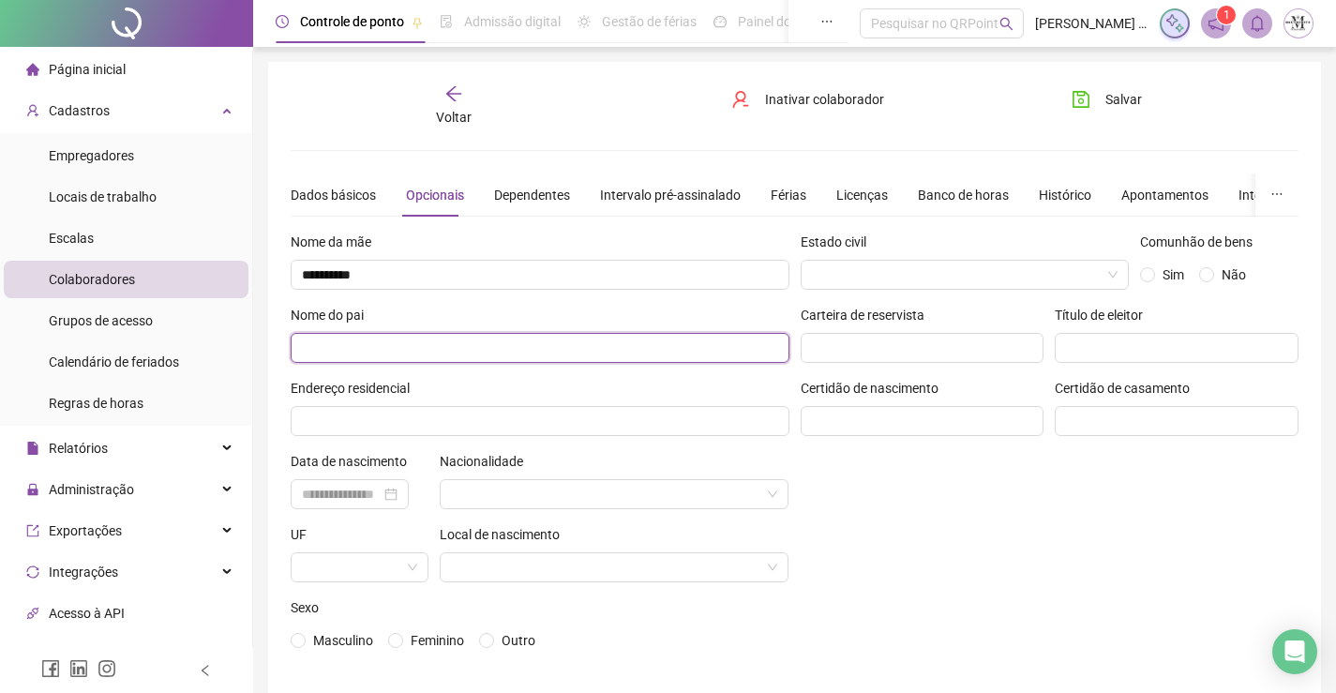
click at [504, 349] on input "text" at bounding box center [540, 348] width 499 height 30
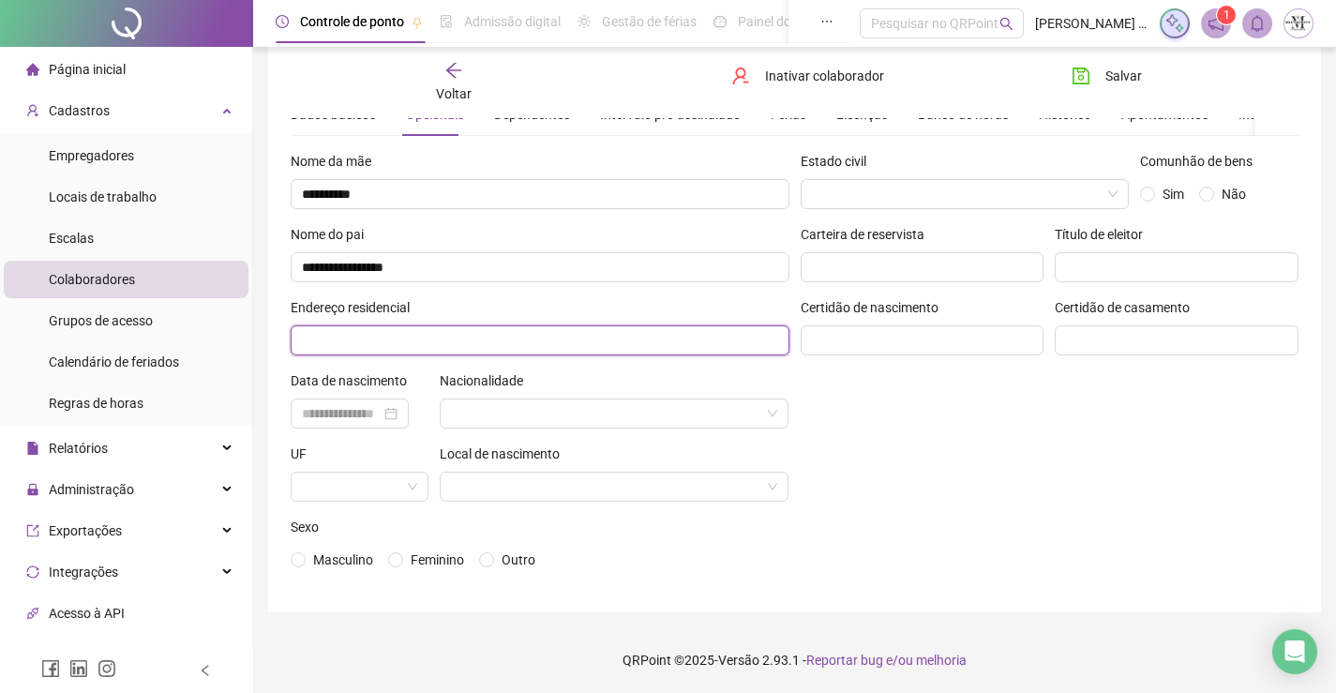
click at [533, 344] on input "text" at bounding box center [540, 340] width 499 height 30
click at [341, 342] on input "**********" at bounding box center [540, 340] width 499 height 30
click at [649, 341] on input "**********" at bounding box center [540, 340] width 499 height 30
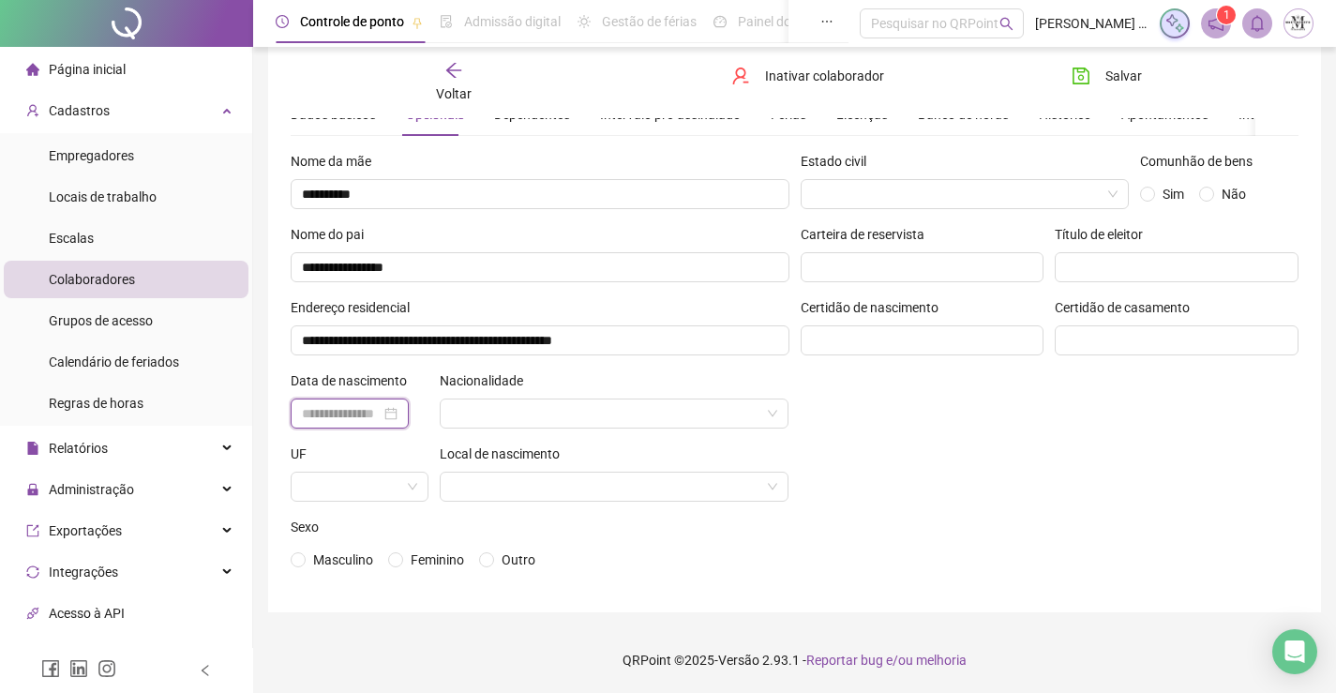
click at [381, 416] on input at bounding box center [341, 413] width 79 height 21
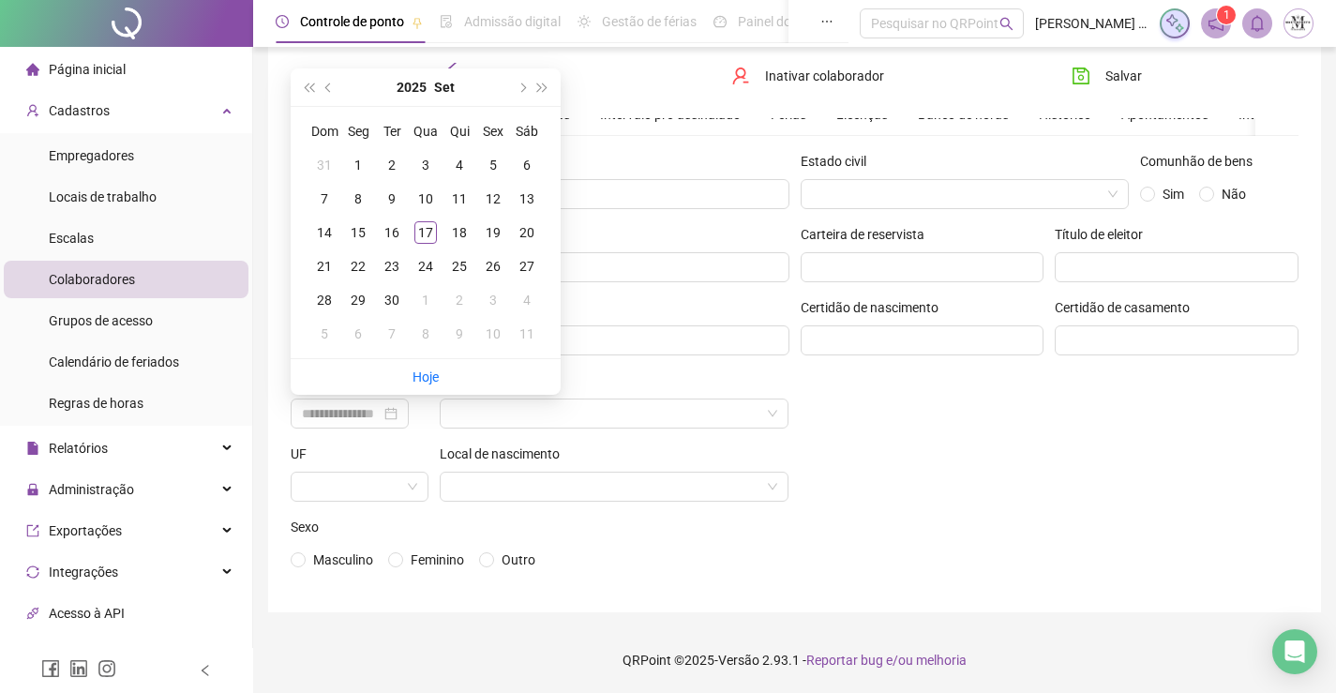
click at [434, 83] on div "2025 Set" at bounding box center [425, 87] width 171 height 38
click at [425, 80] on button "2025" at bounding box center [412, 87] width 30 height 38
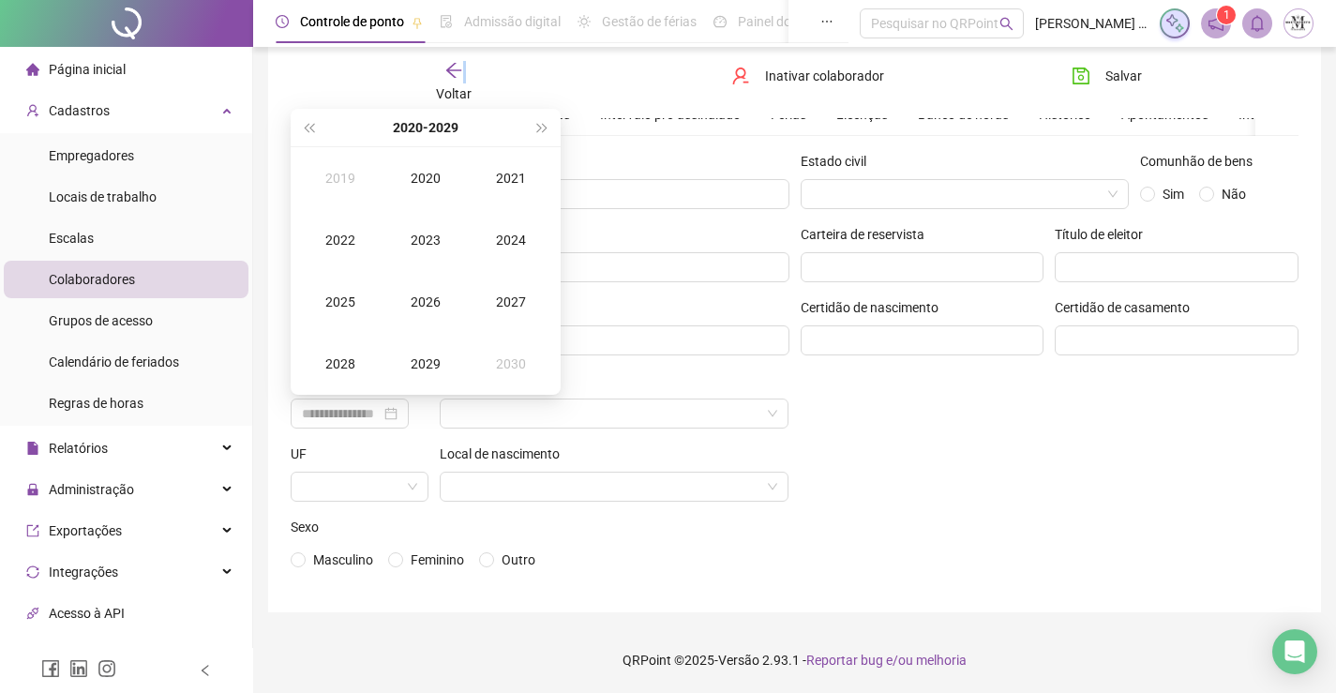
click at [425, 80] on div "Voltar" at bounding box center [454, 82] width 156 height 43
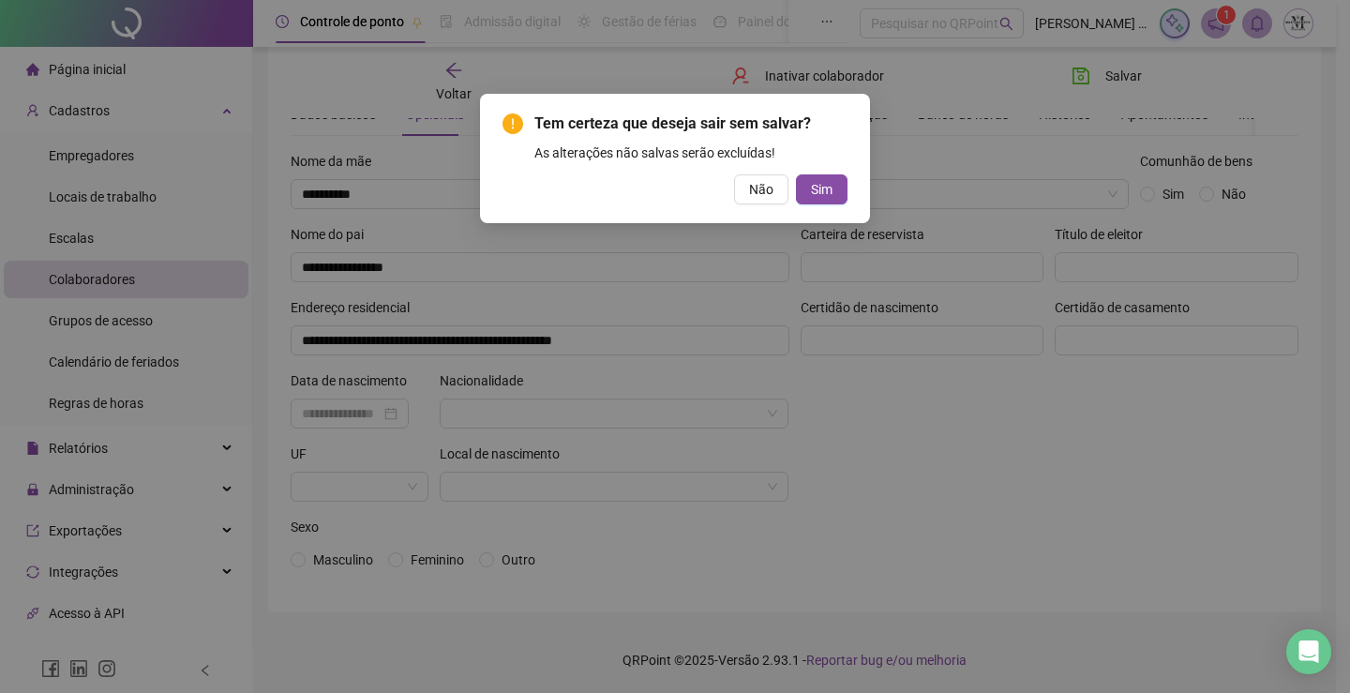
click at [901, 443] on div "Tem certeza que deseja sair sem salvar? As alterações não salvas serão excluída…" at bounding box center [675, 346] width 1350 height 693
click at [761, 195] on span "Não" at bounding box center [761, 189] width 24 height 21
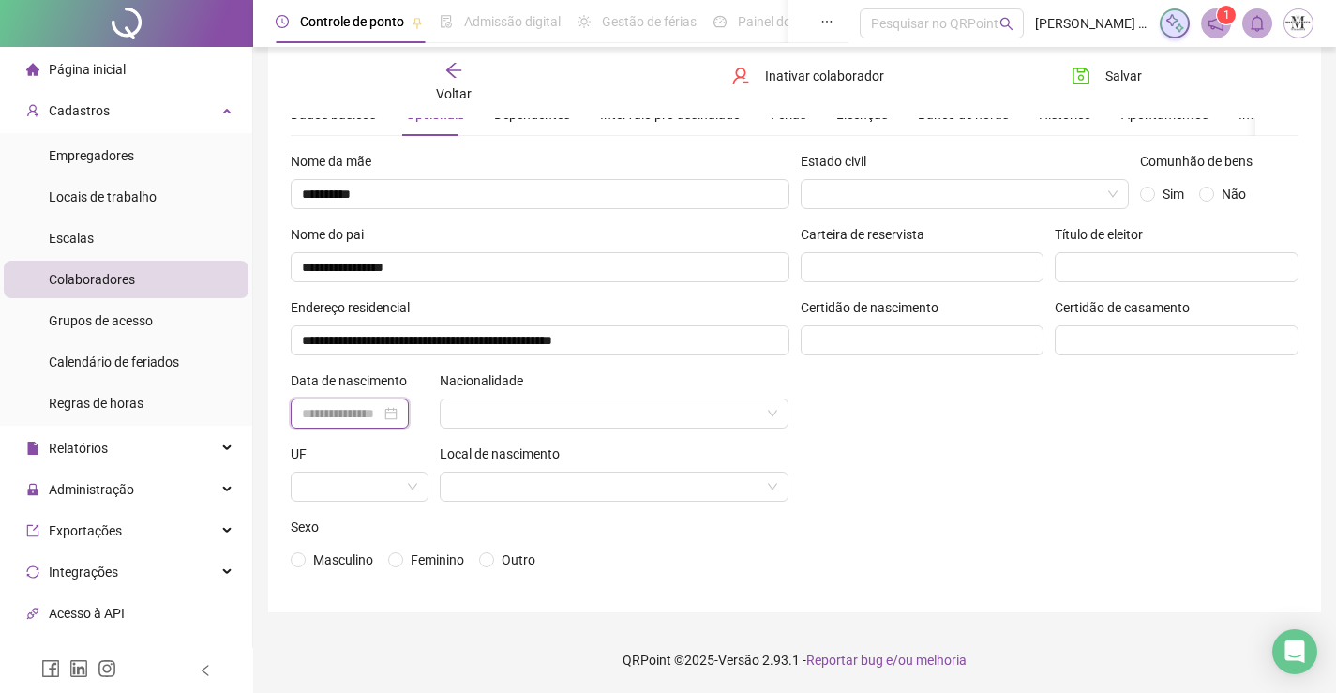
click at [381, 413] on input at bounding box center [341, 413] width 79 height 21
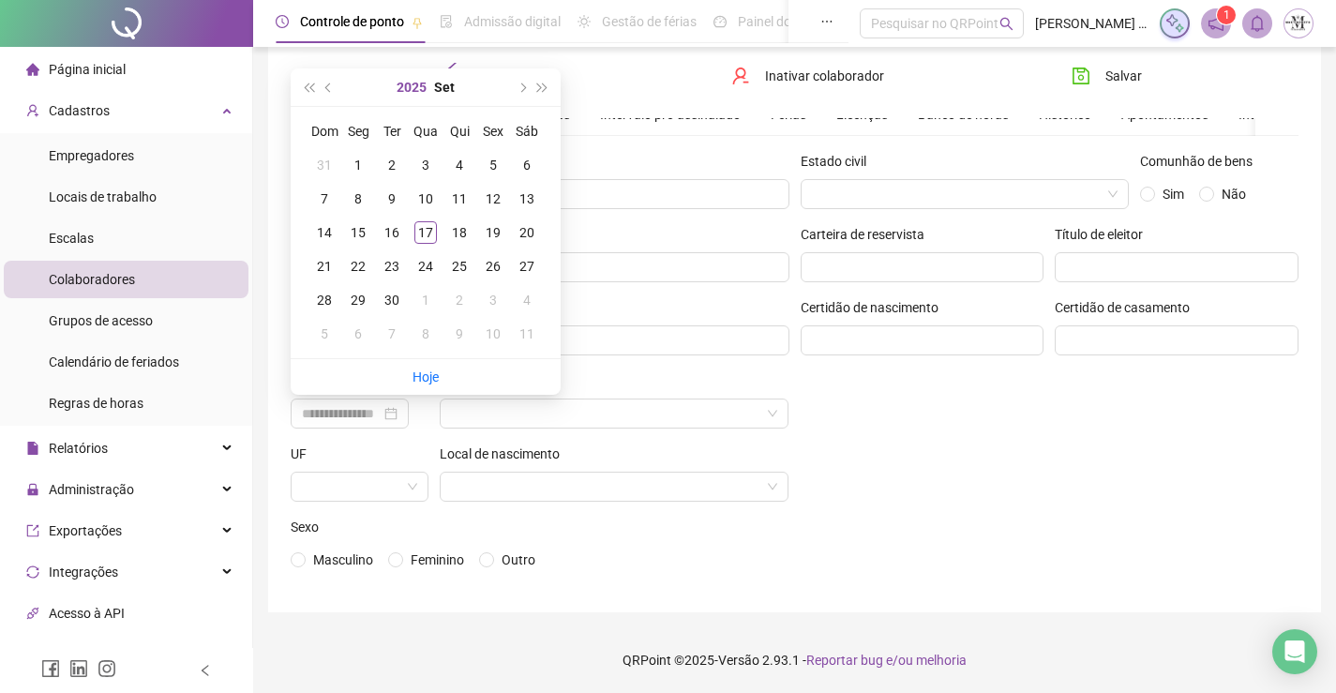
click at [414, 80] on button "2025" at bounding box center [412, 87] width 30 height 38
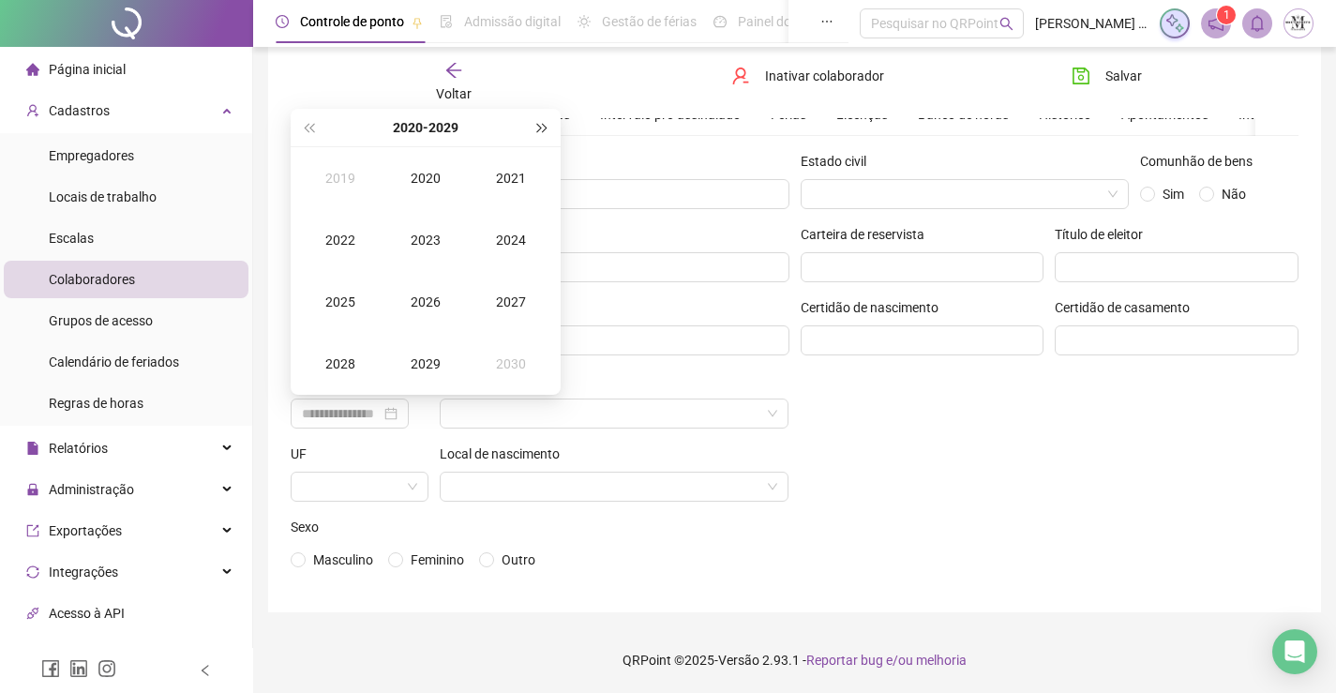
click at [533, 125] on button "super-next-year" at bounding box center [543, 128] width 21 height 38
click at [311, 119] on button "super-prev-year" at bounding box center [308, 128] width 21 height 38
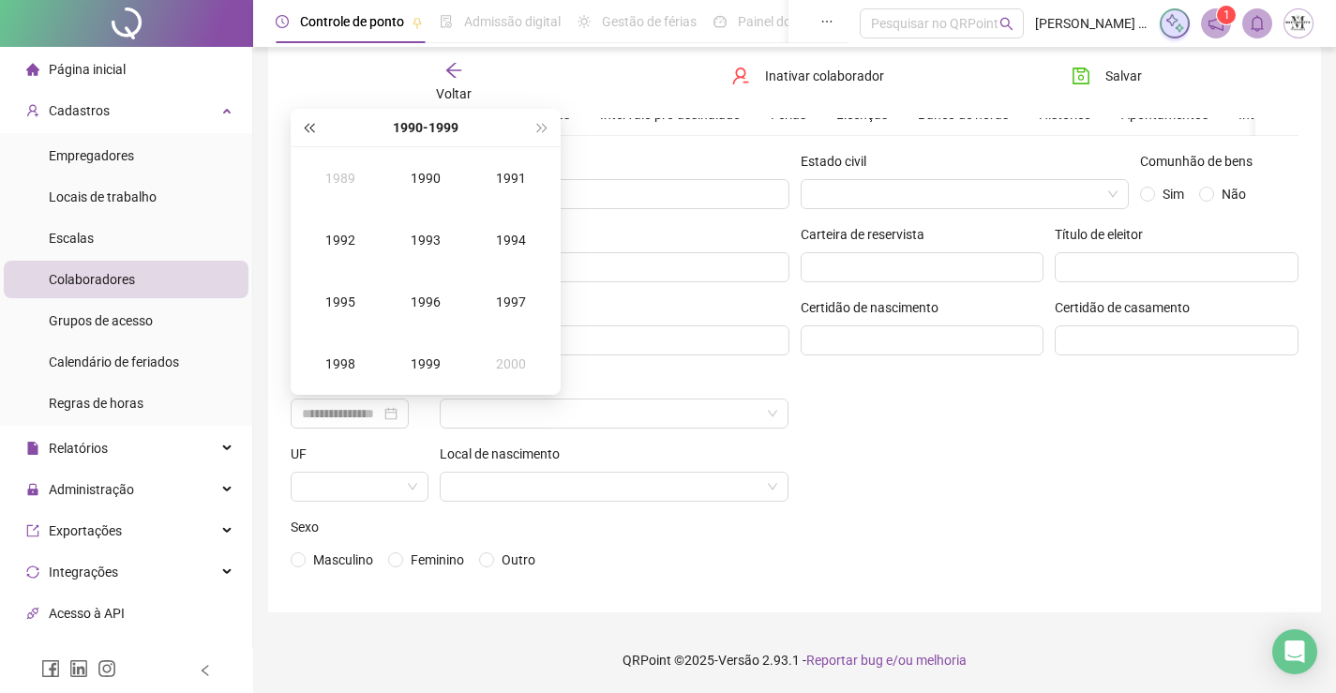
click at [313, 128] on span "super-prev-year" at bounding box center [308, 127] width 9 height 9
click at [538, 128] on span "super-next-year" at bounding box center [542, 127] width 9 height 9
click at [503, 239] on div "1974" at bounding box center [511, 240] width 56 height 23
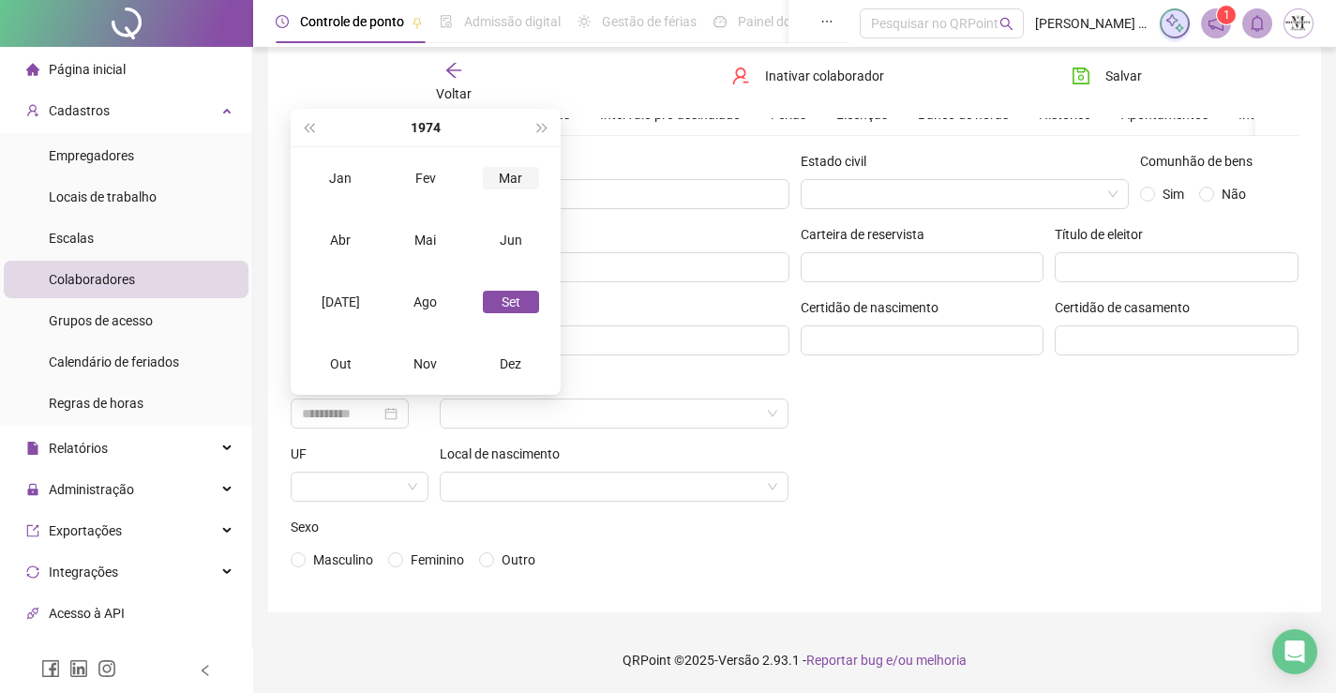
click at [511, 177] on div "Mar" at bounding box center [511, 178] width 56 height 23
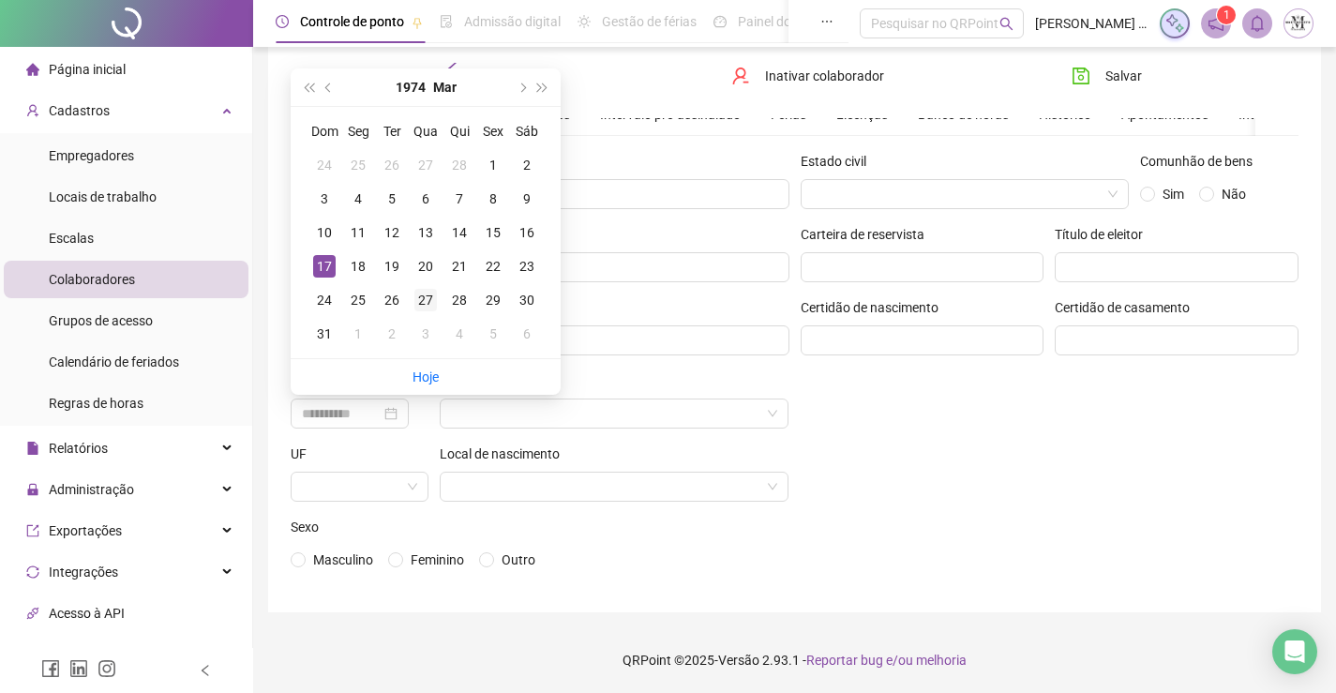
click at [427, 294] on div "27" at bounding box center [425, 300] width 23 height 23
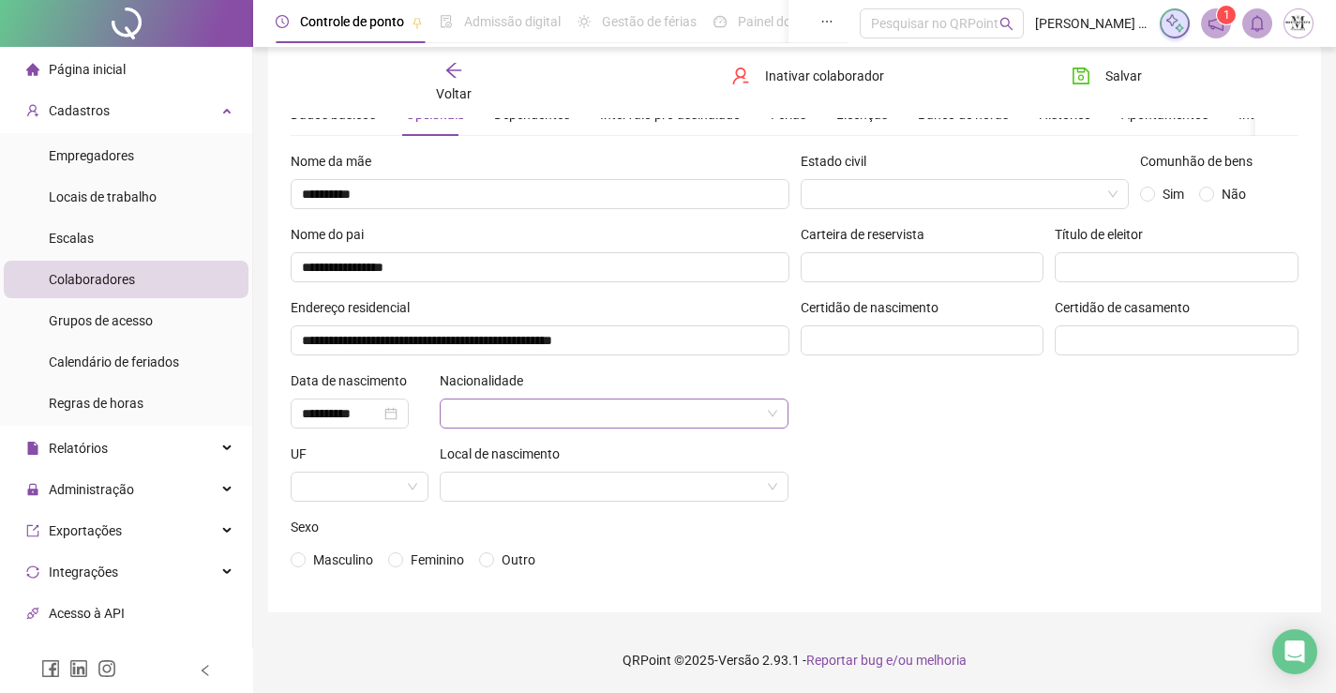
click at [502, 423] on input "search" at bounding box center [606, 413] width 310 height 28
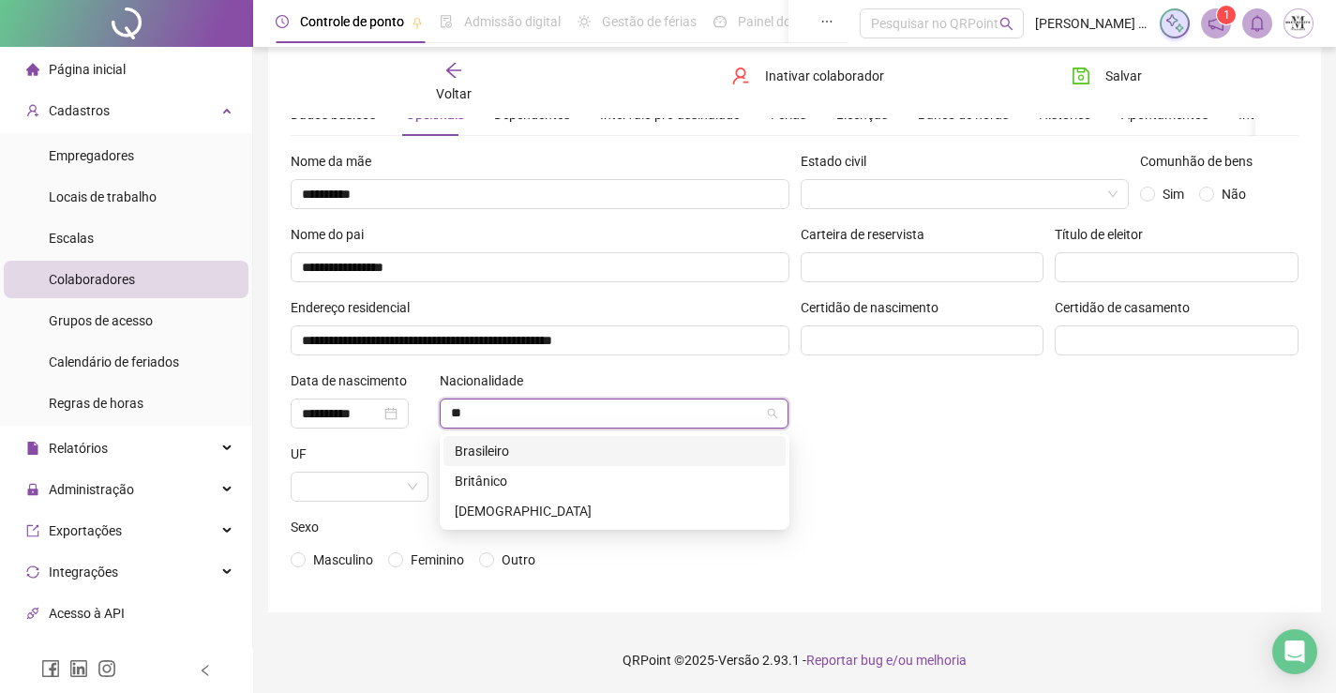
click at [506, 444] on div "Brasileiro" at bounding box center [615, 451] width 320 height 21
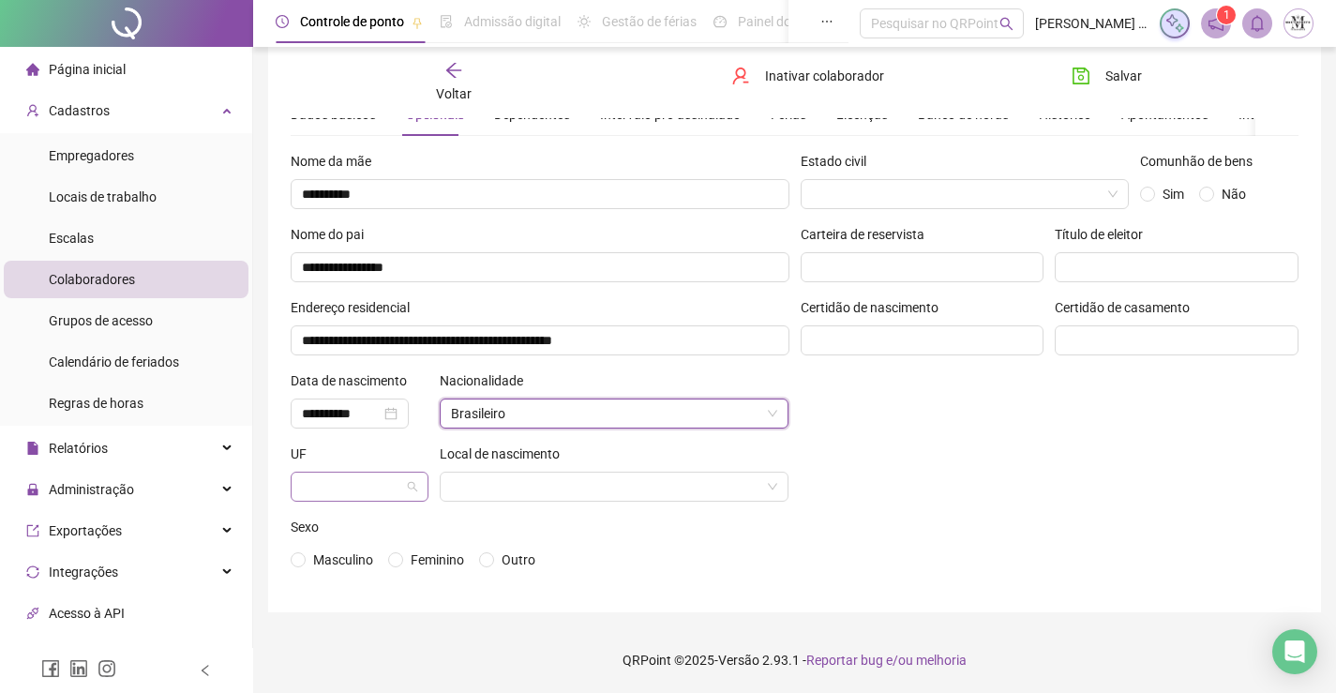
click at [413, 490] on span at bounding box center [359, 487] width 115 height 28
click at [377, 459] on div "RJ" at bounding box center [359, 448] width 130 height 30
click at [595, 499] on input "search" at bounding box center [606, 487] width 310 height 28
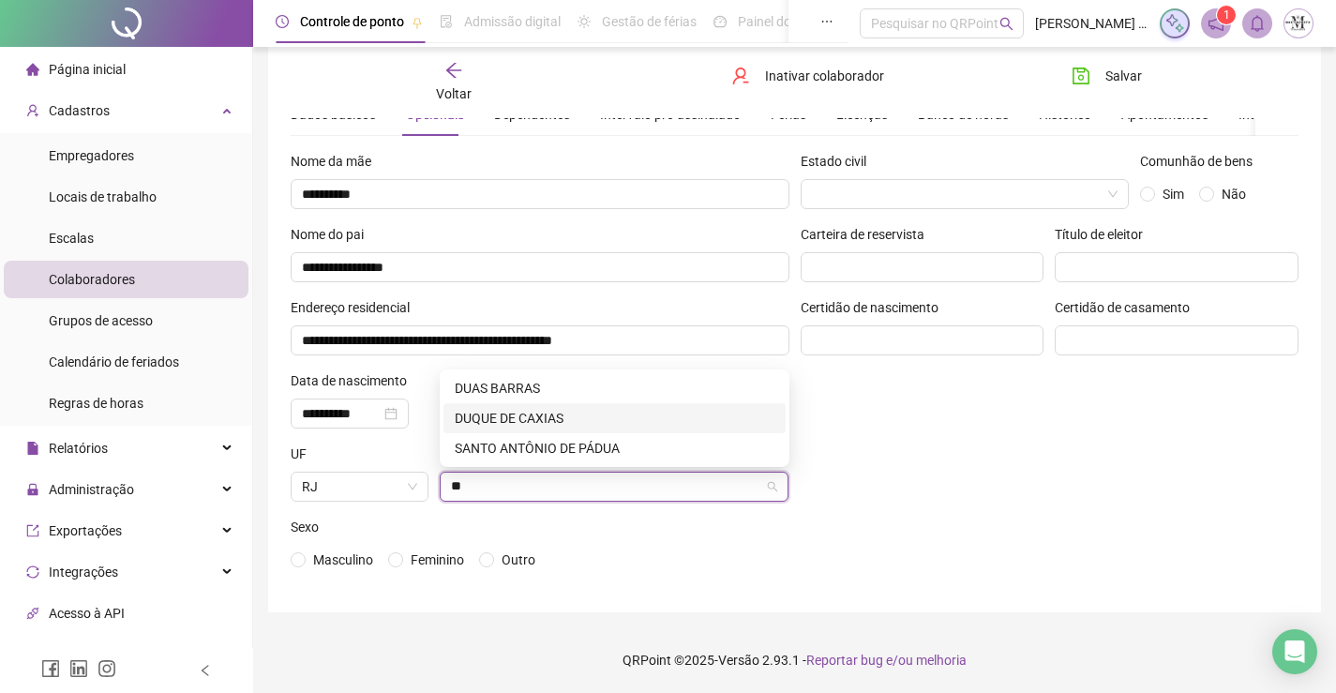
click at [540, 420] on div "DUQUE DE CAXIAS" at bounding box center [615, 418] width 320 height 21
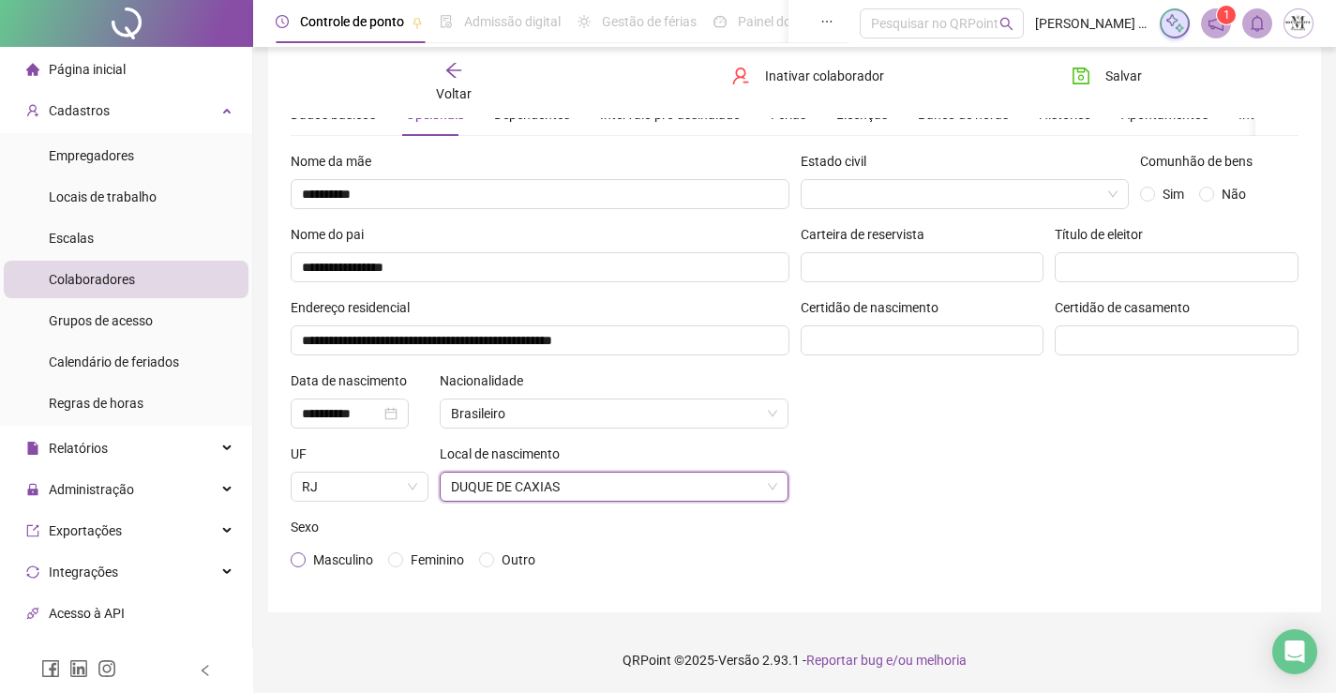
click at [327, 562] on span "Masculino" at bounding box center [343, 559] width 60 height 15
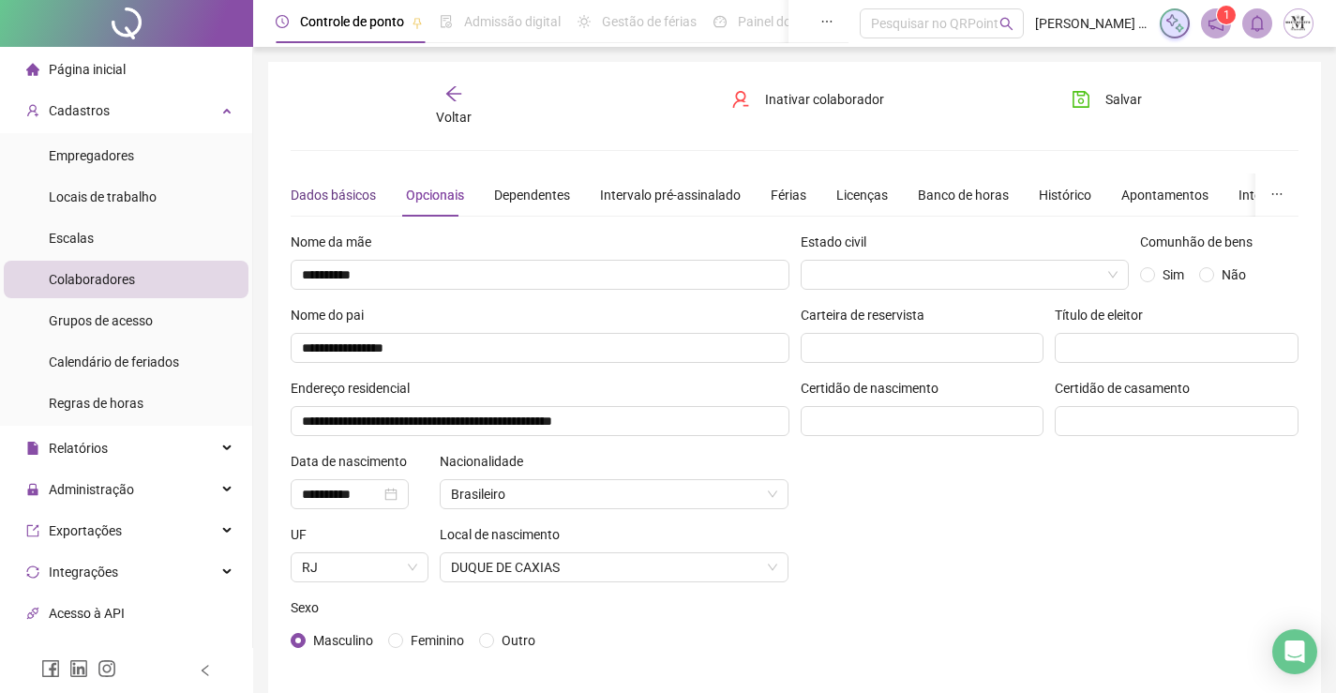
click at [350, 189] on div "Dados básicos" at bounding box center [333, 195] width 85 height 21
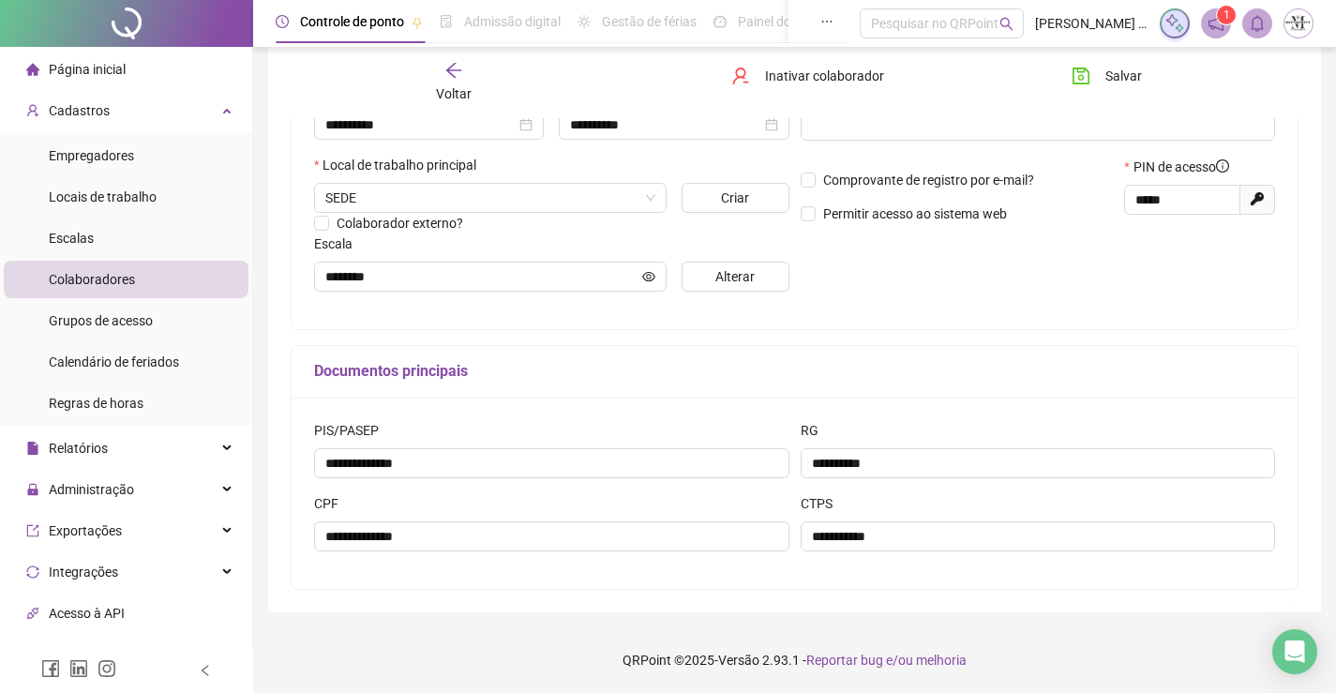
scroll to position [2, 0]
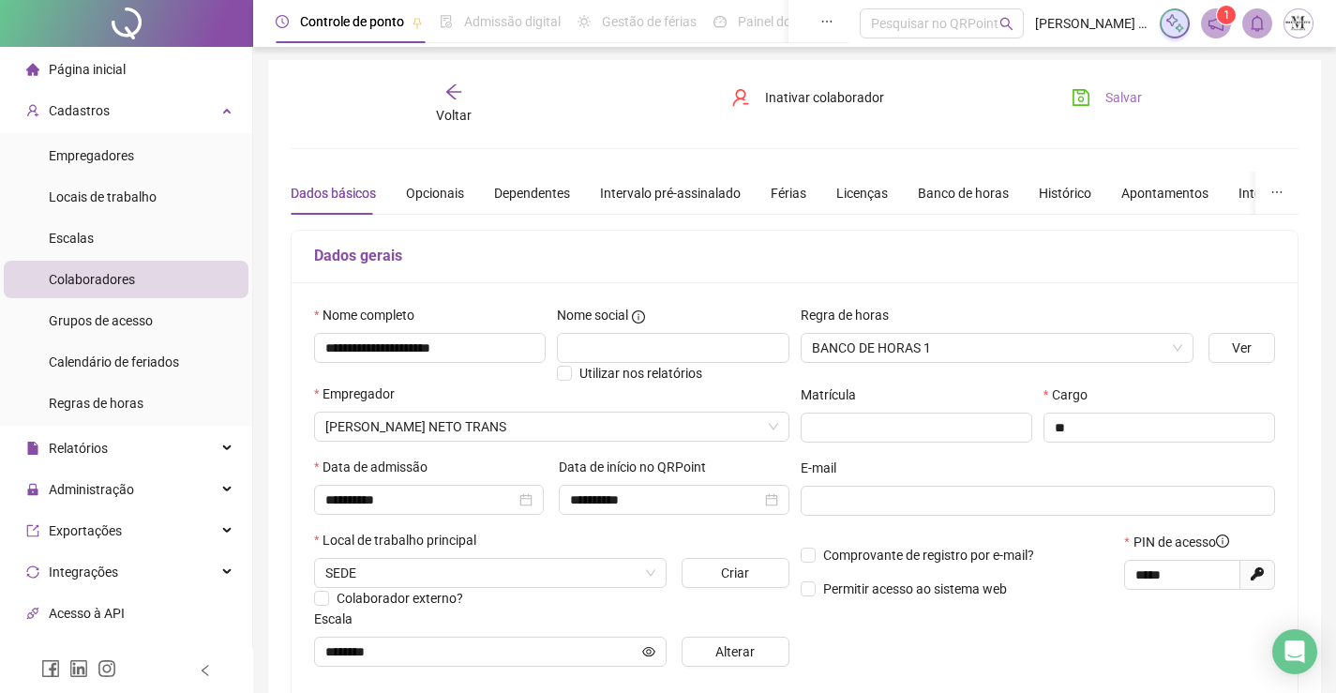
click at [1104, 97] on button "Salvar" at bounding box center [1107, 98] width 98 height 30
click at [443, 118] on span "Voltar" at bounding box center [454, 115] width 36 height 15
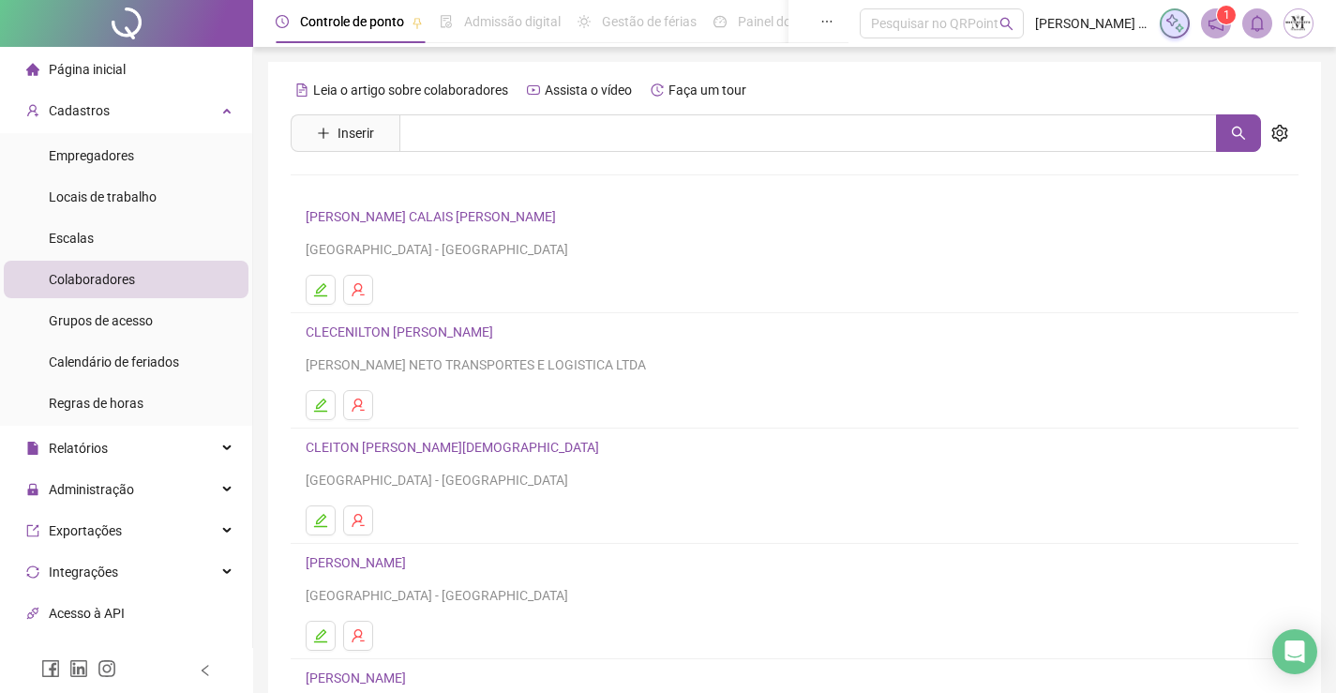
scroll to position [214, 0]
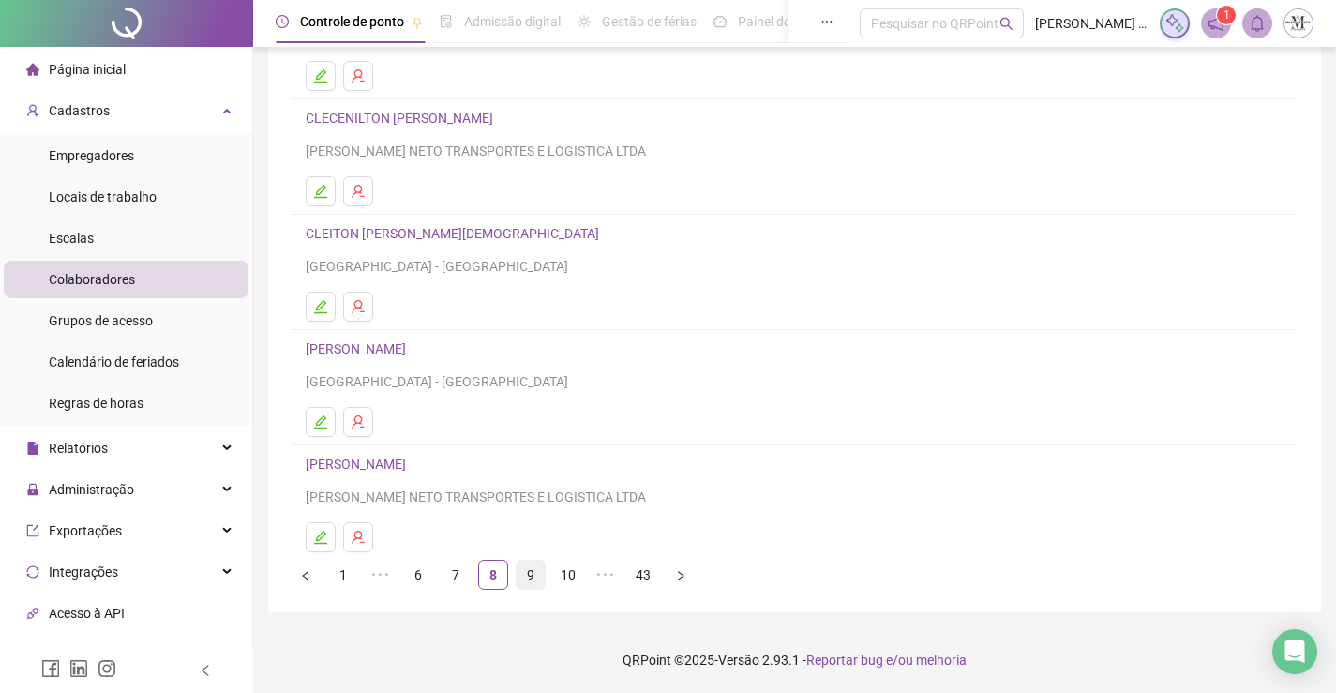
click at [534, 582] on link "9" at bounding box center [531, 575] width 28 height 28
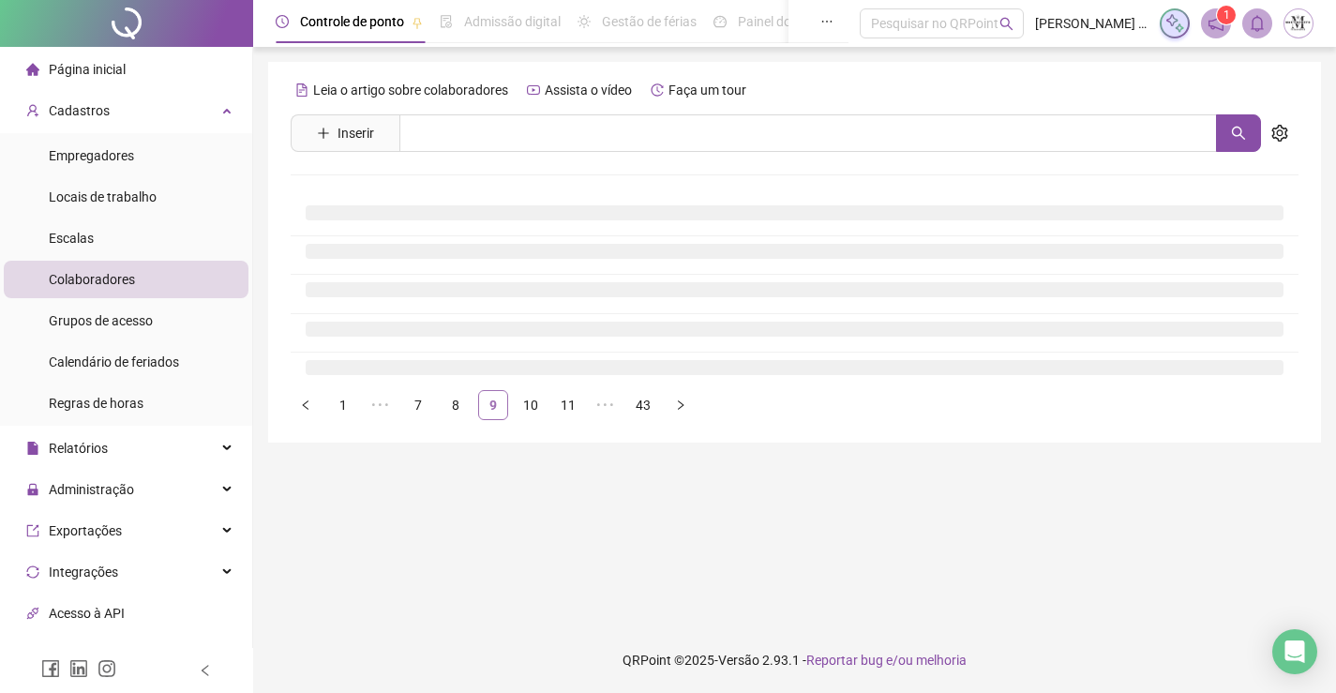
scroll to position [0, 0]
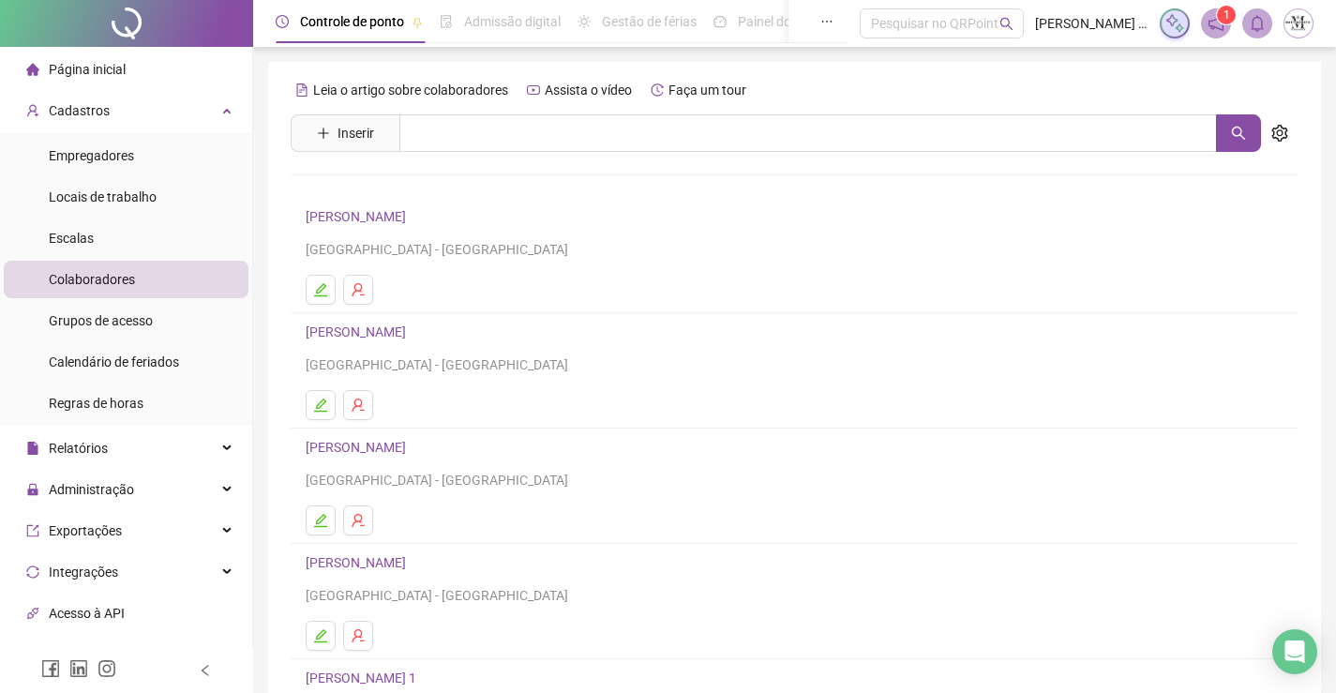
click at [412, 327] on link "DANILO DA CONCEIÇÃO PEREIRA" at bounding box center [359, 331] width 106 height 15
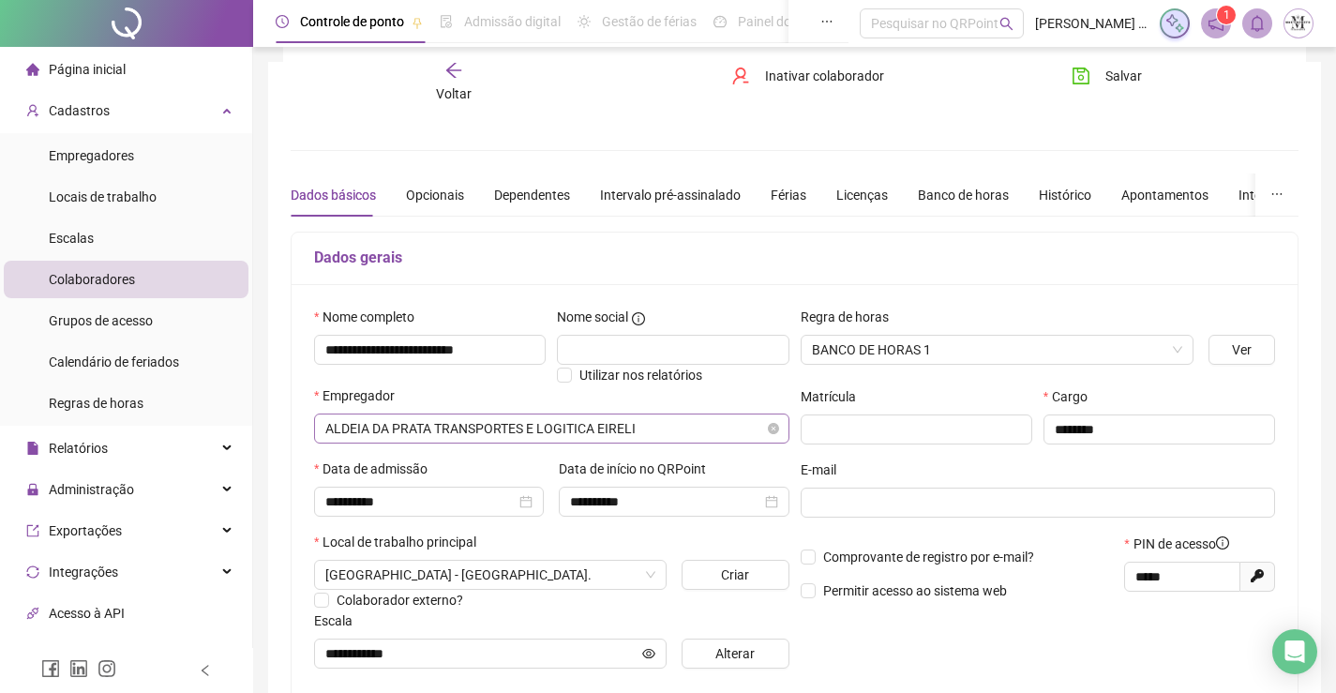
scroll to position [377, 0]
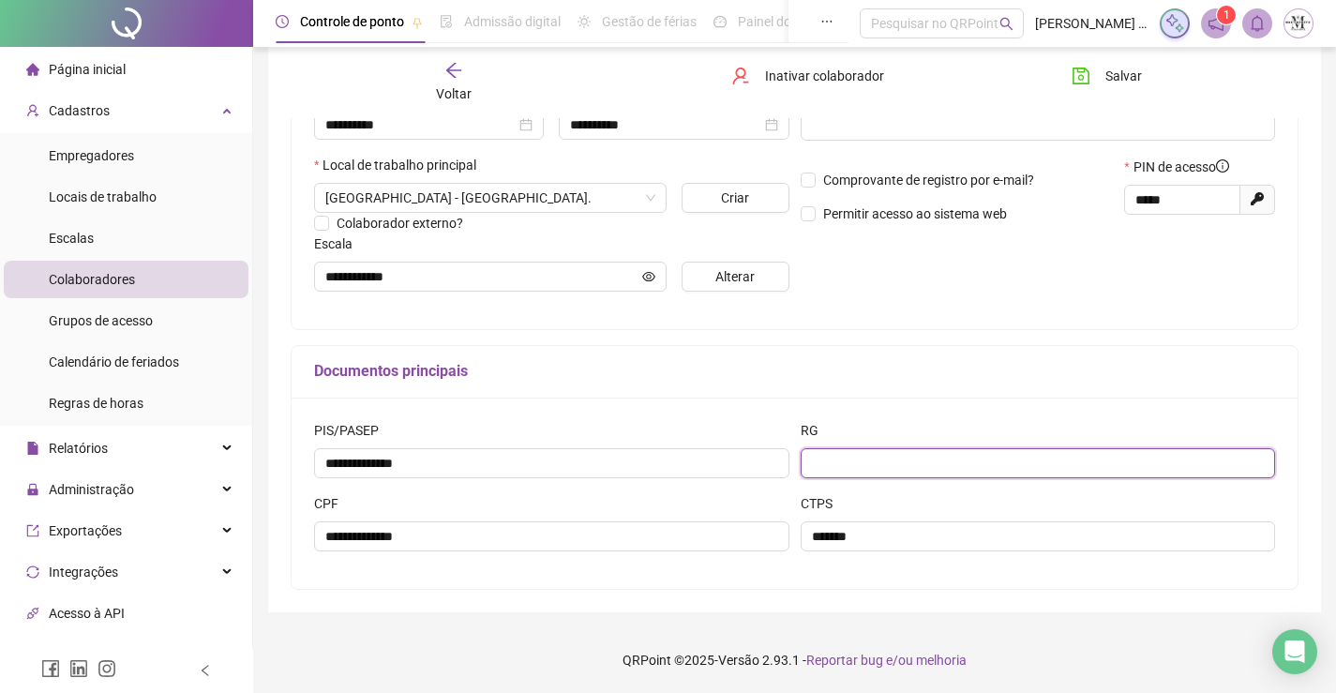
click at [886, 468] on input "text" at bounding box center [1038, 463] width 475 height 30
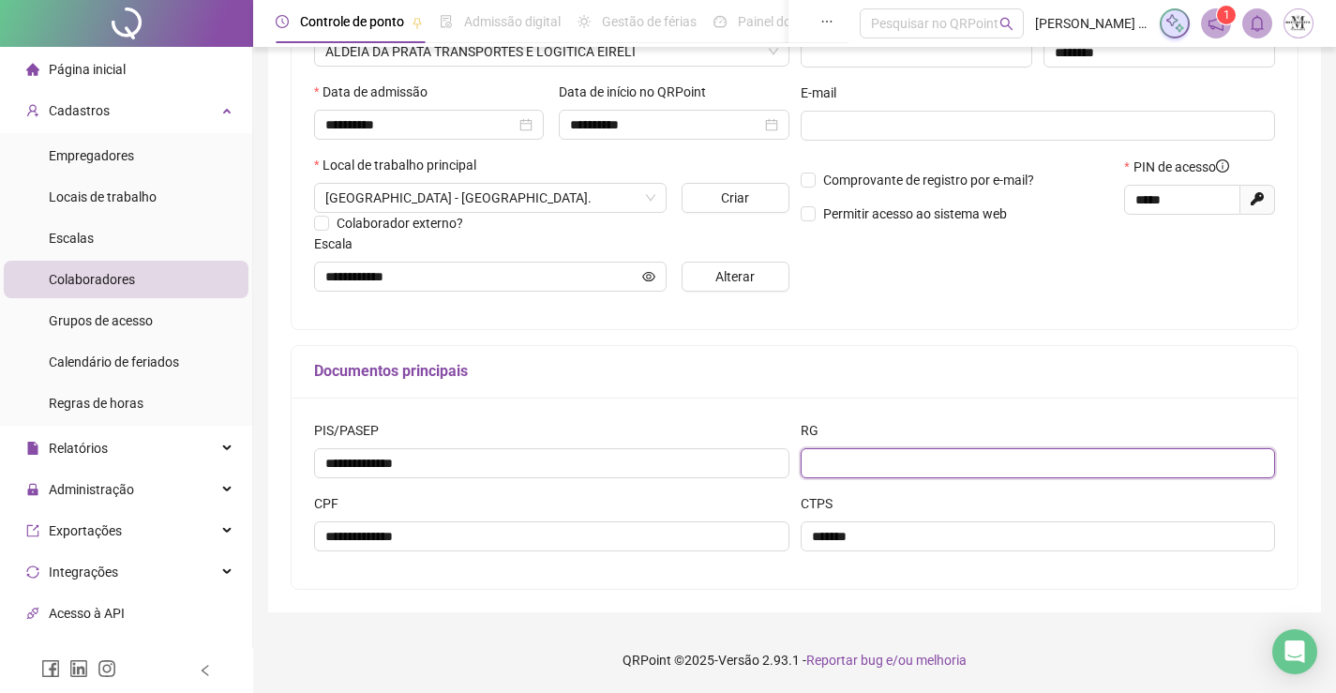
scroll to position [2, 0]
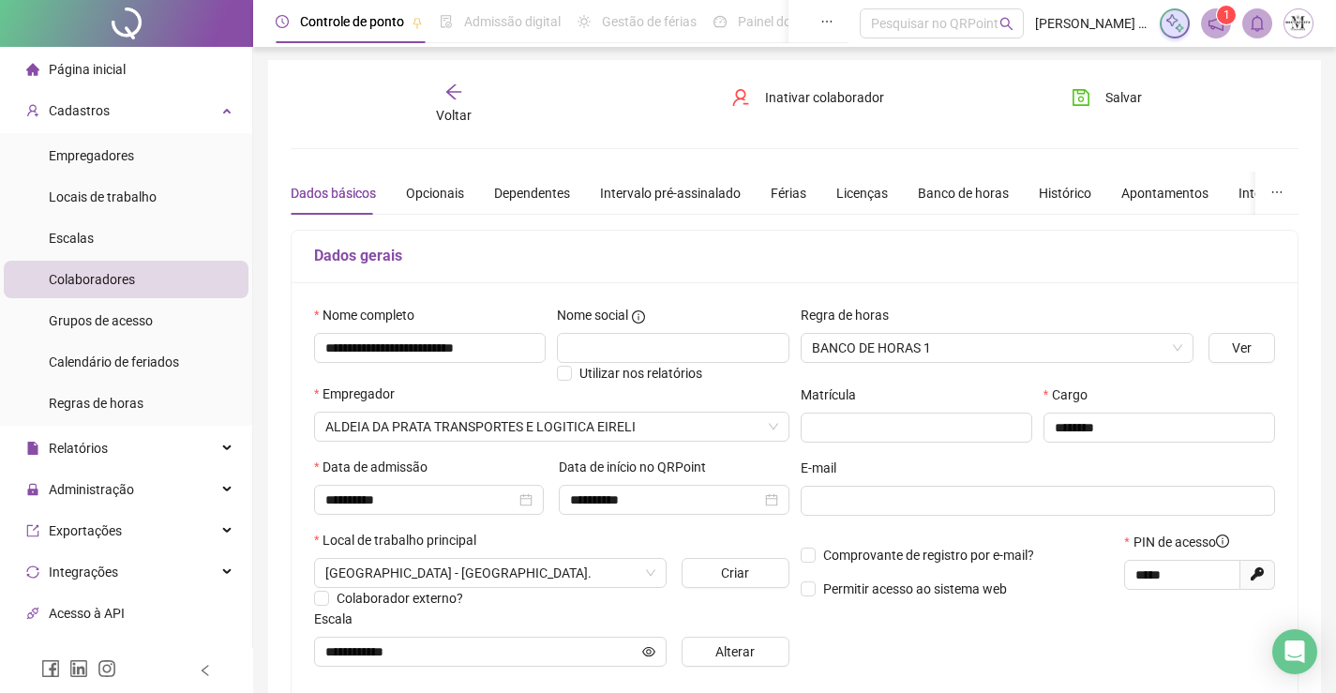
click at [464, 199] on div "Dados básicos Opcionais Dependentes Intervalo pré-assinalado Férias Licenças Ba…" at bounding box center [851, 193] width 1120 height 43
click at [426, 191] on div "Opcionais" at bounding box center [435, 193] width 58 height 21
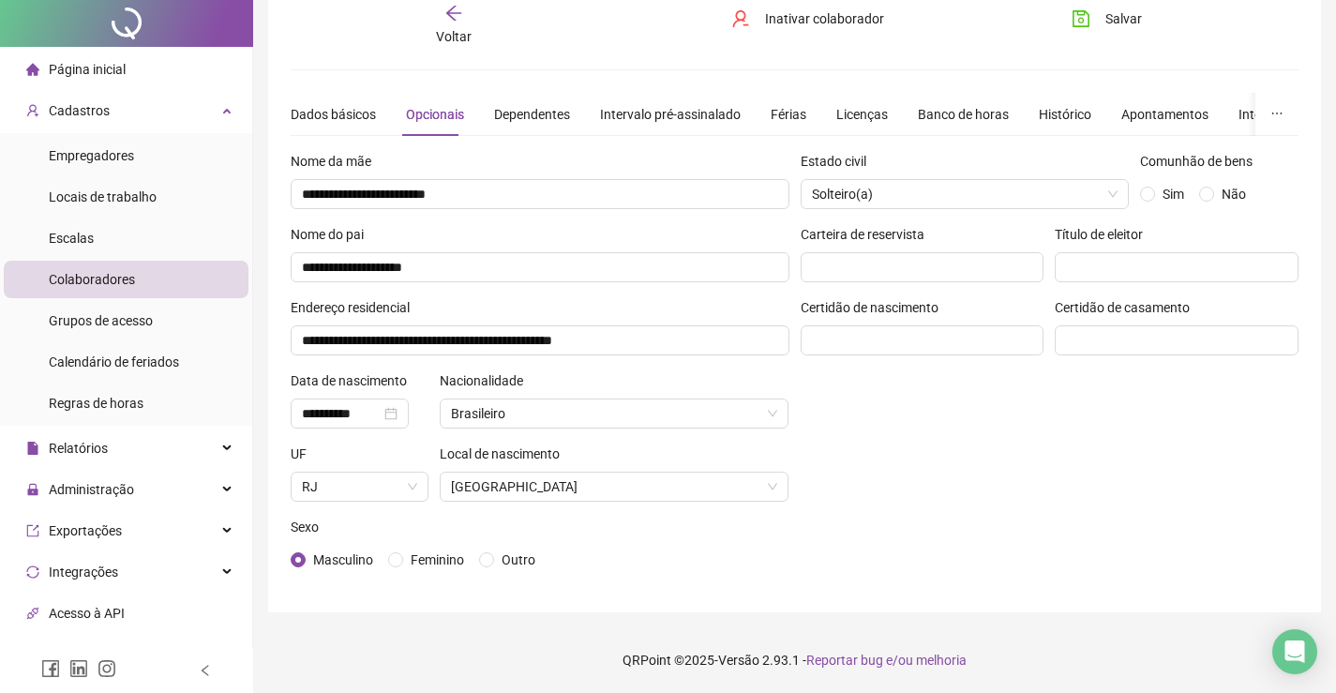
scroll to position [0, 0]
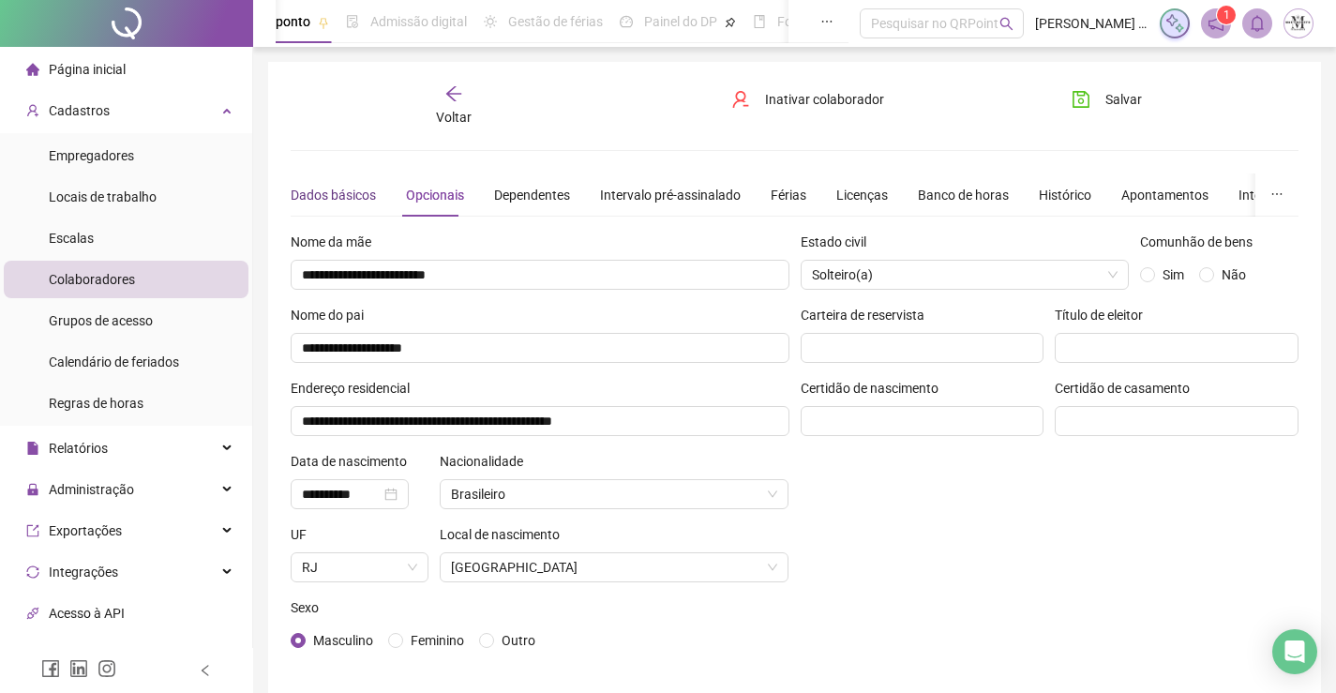
click at [330, 198] on div "Dados básicos" at bounding box center [333, 195] width 85 height 21
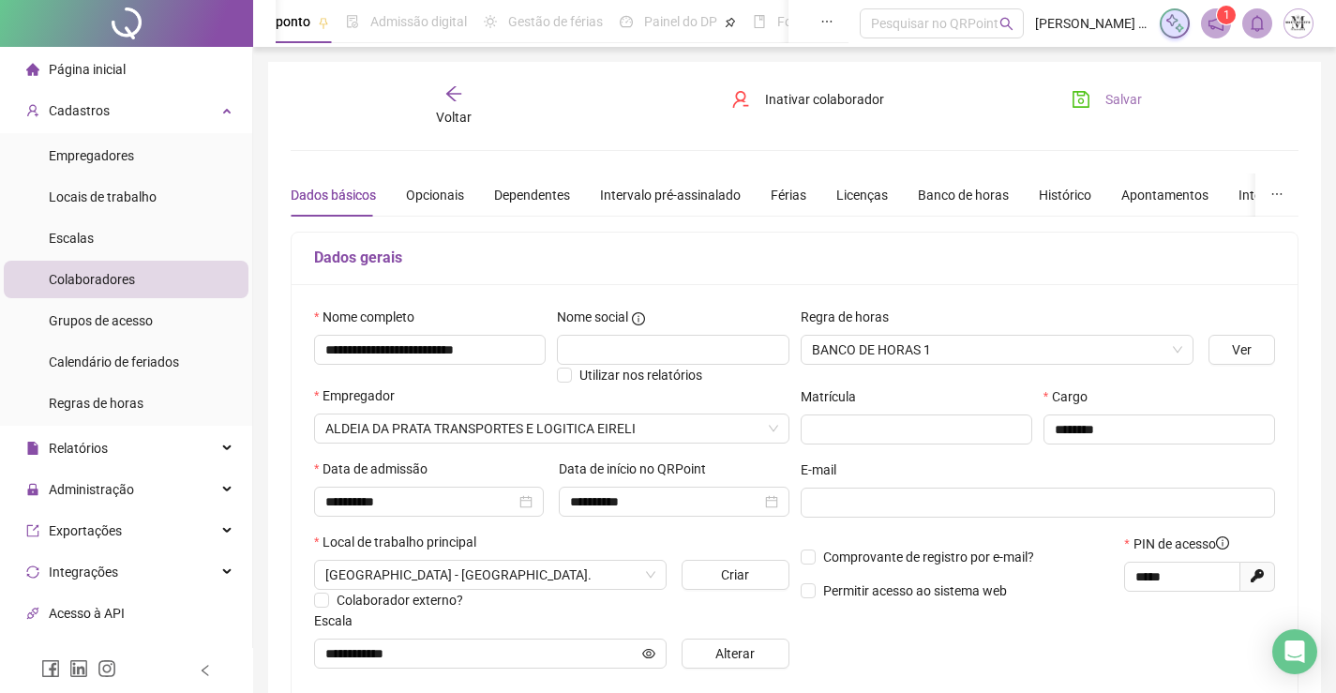
click at [1127, 98] on span "Salvar" at bounding box center [1123, 99] width 37 height 21
click at [459, 102] on icon "arrow-left" at bounding box center [453, 93] width 19 height 19
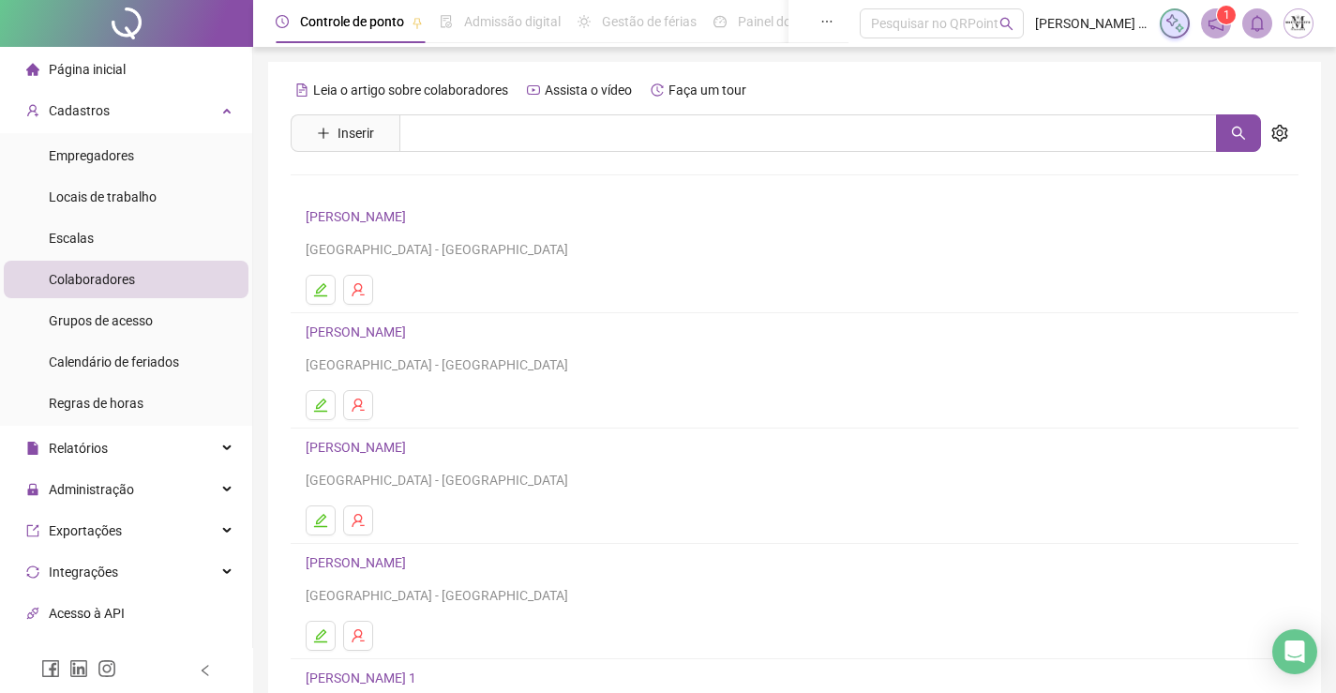
scroll to position [214, 0]
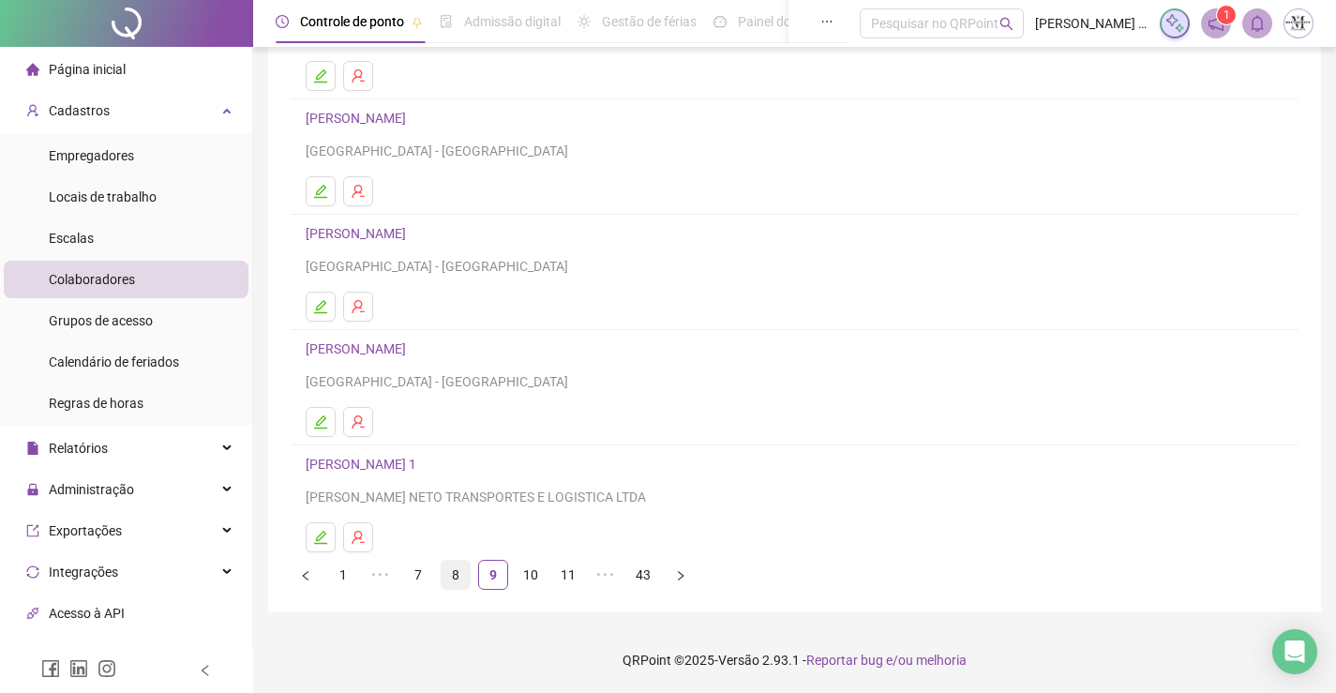
click at [459, 573] on link "8" at bounding box center [456, 575] width 28 height 28
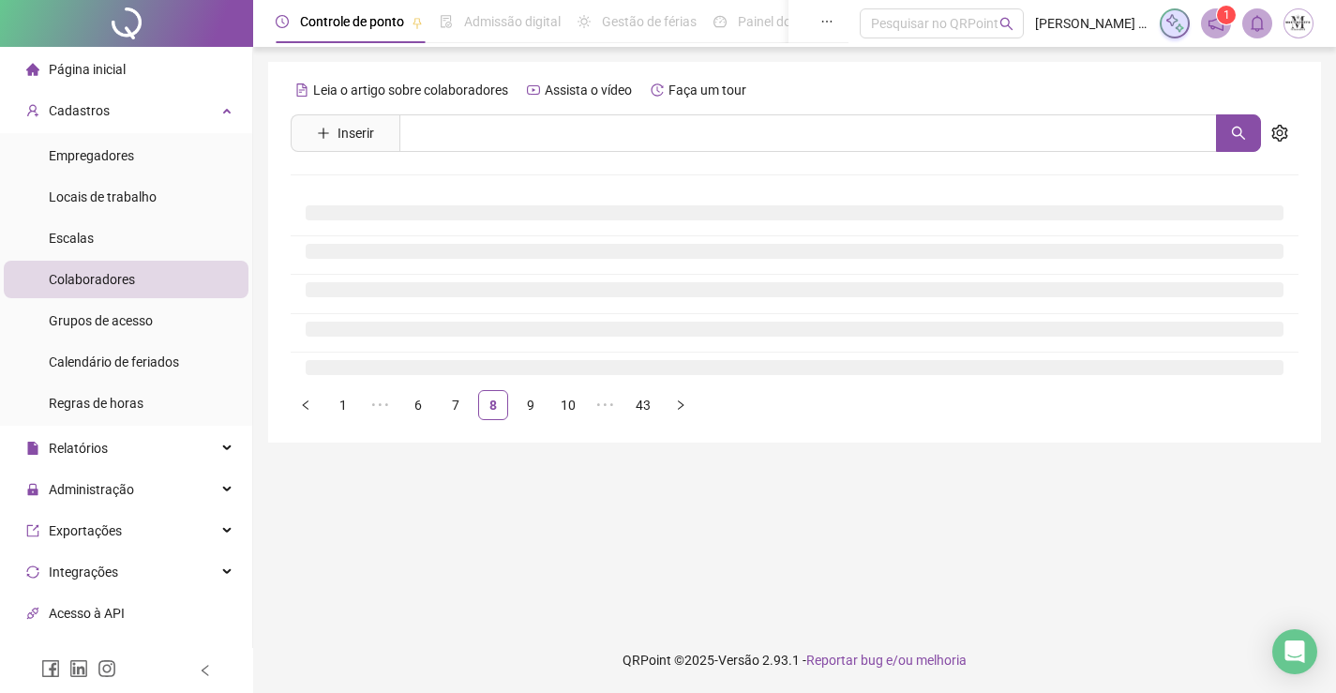
scroll to position [0, 0]
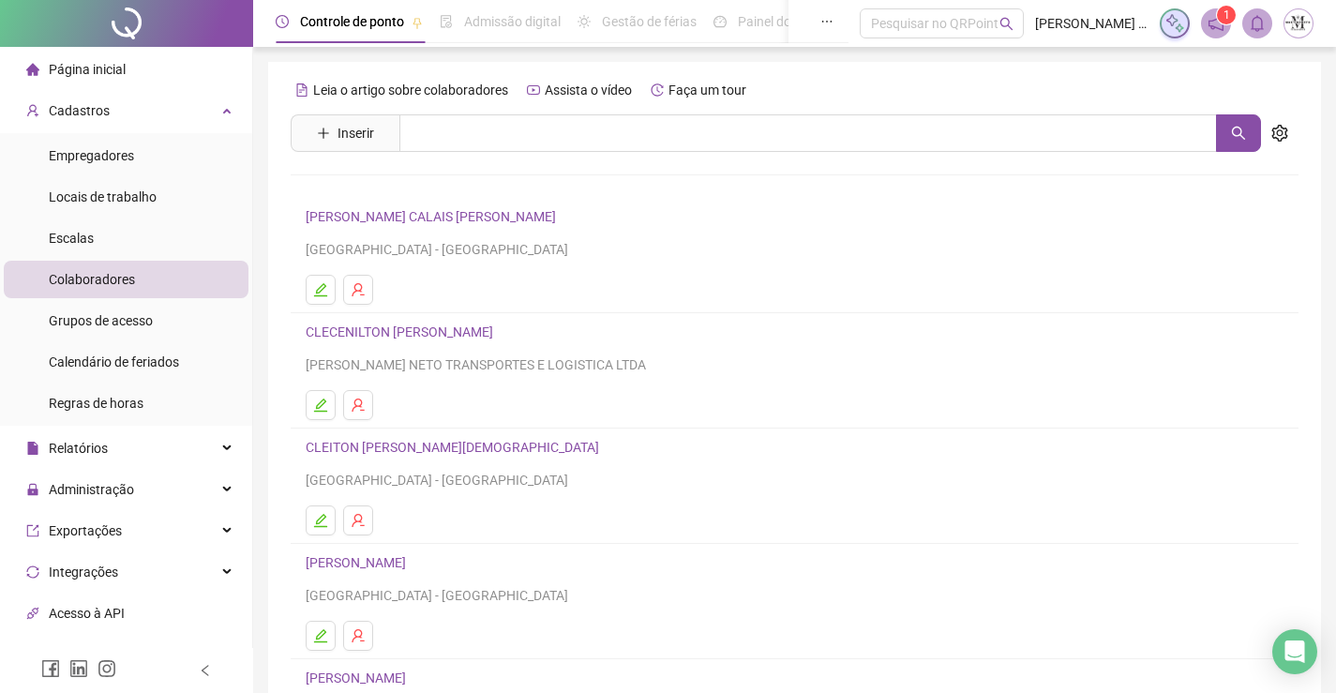
click at [487, 222] on link "CLAUDIO WANDERSON CALAIS DA SILVA" at bounding box center [434, 216] width 256 height 15
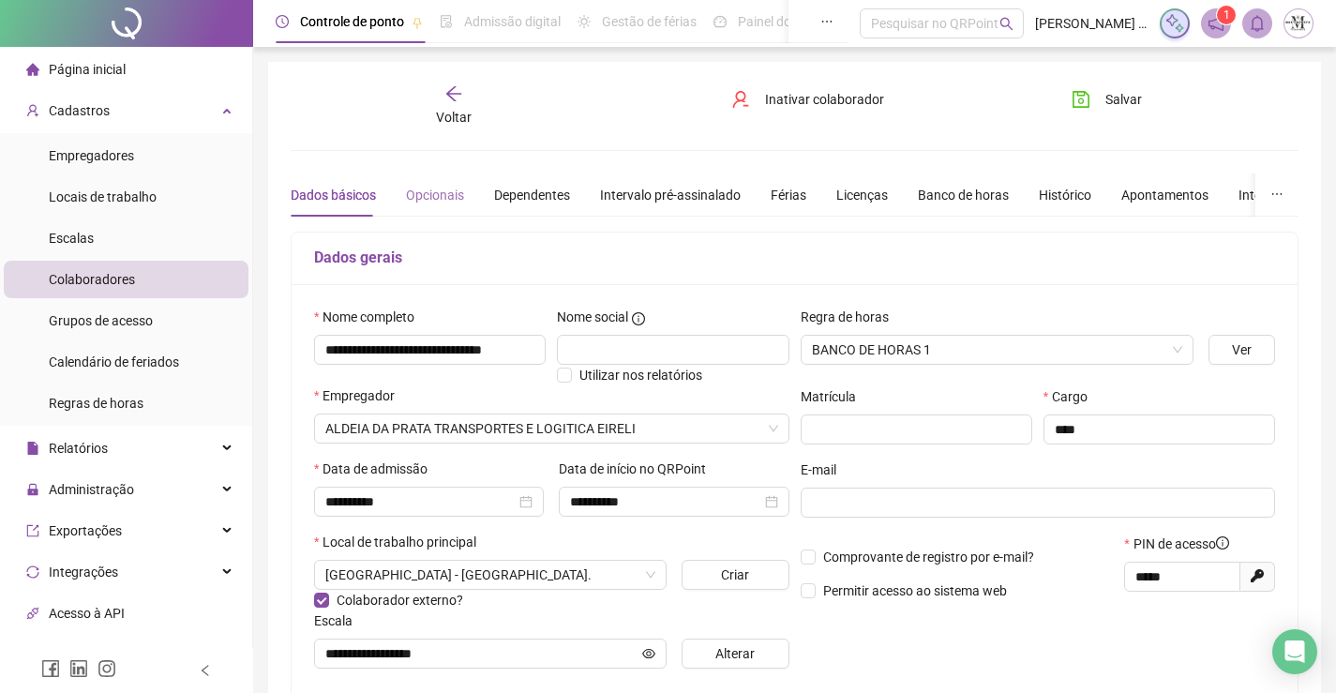
click at [425, 206] on div "Opcionais" at bounding box center [435, 194] width 58 height 43
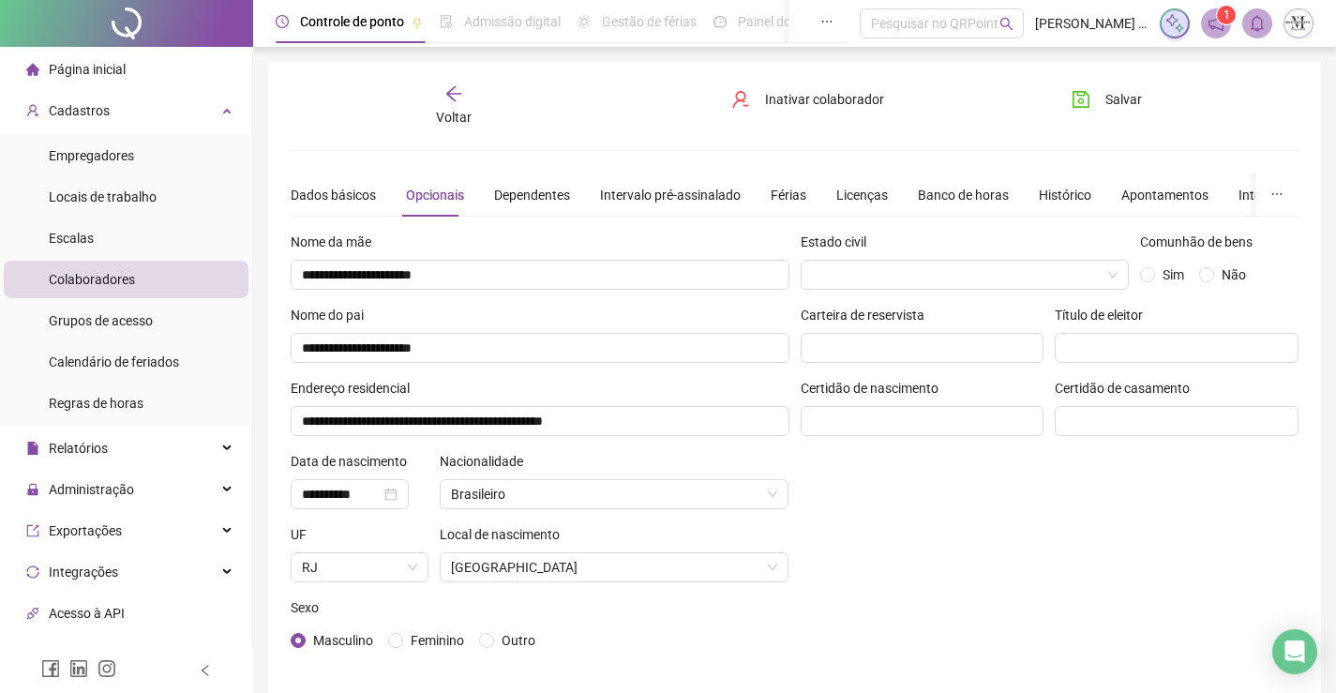
click at [441, 118] on span "Voltar" at bounding box center [454, 117] width 36 height 15
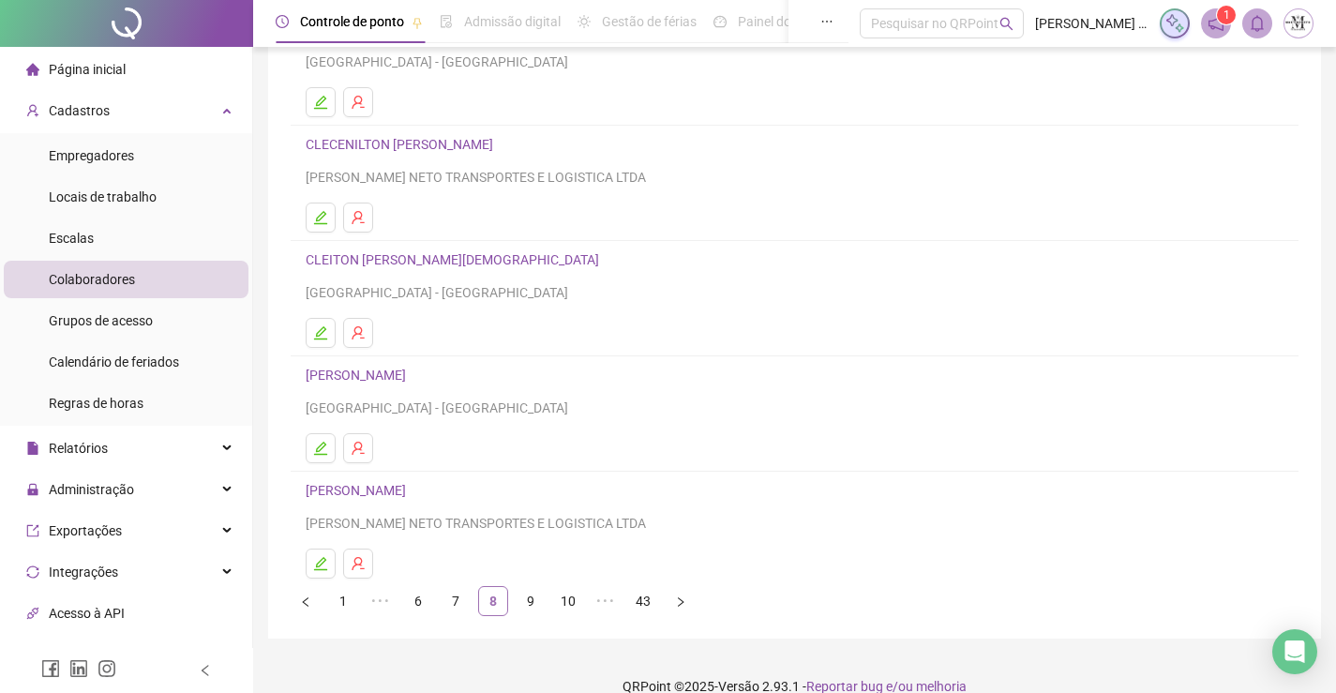
scroll to position [214, 0]
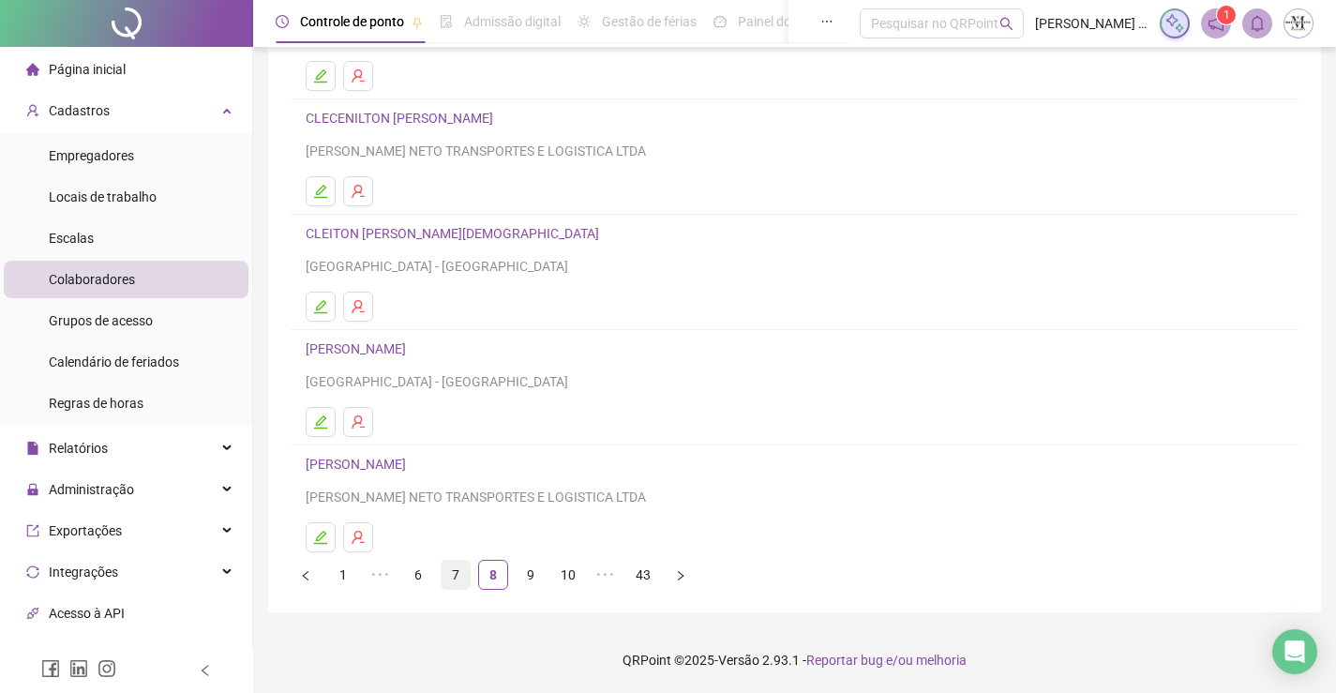
click at [463, 575] on link "7" at bounding box center [456, 575] width 28 height 28
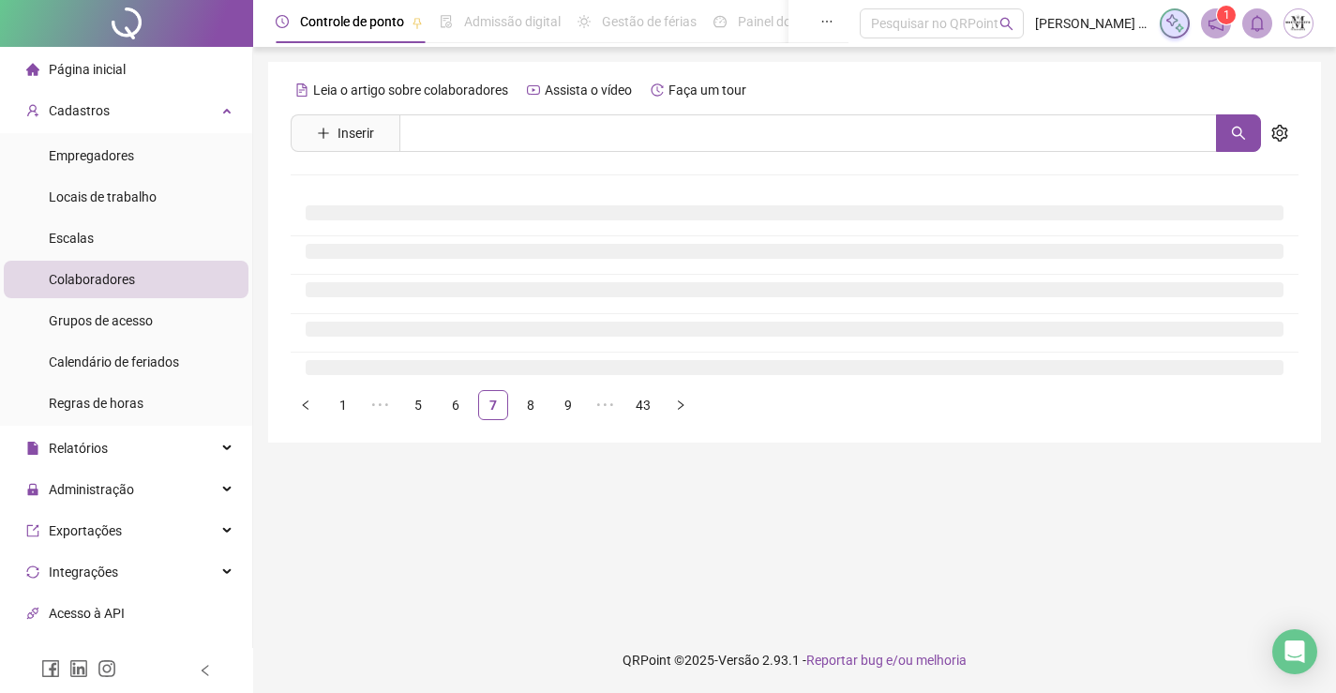
scroll to position [0, 0]
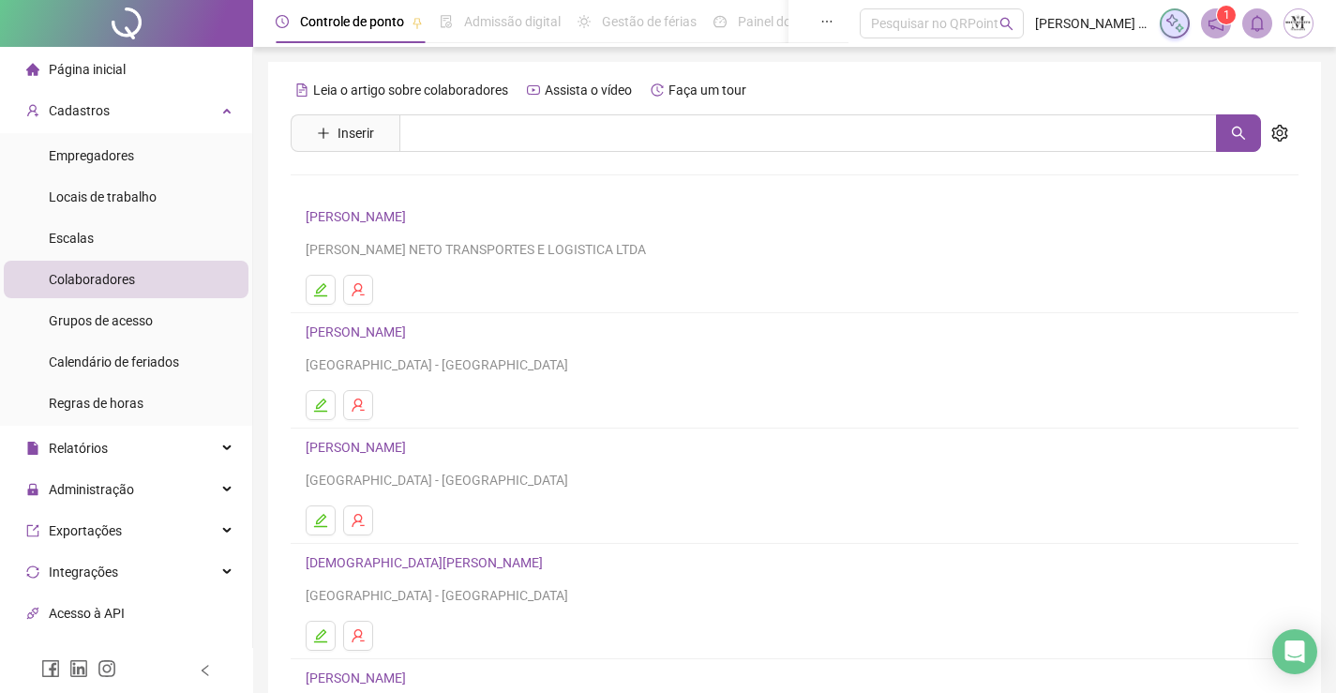
click at [400, 219] on link "CARLOS MAURICIO SIQUEIRA" at bounding box center [359, 216] width 106 height 15
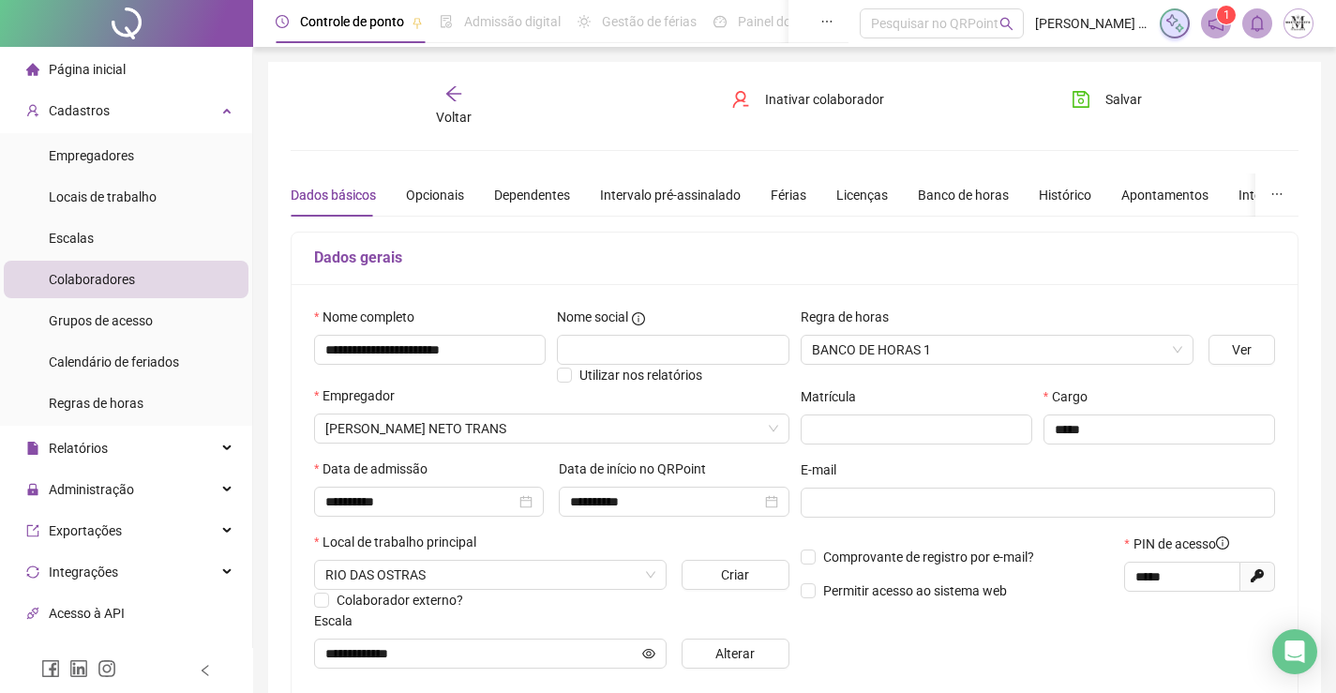
click at [453, 110] on span "Voltar" at bounding box center [454, 117] width 36 height 15
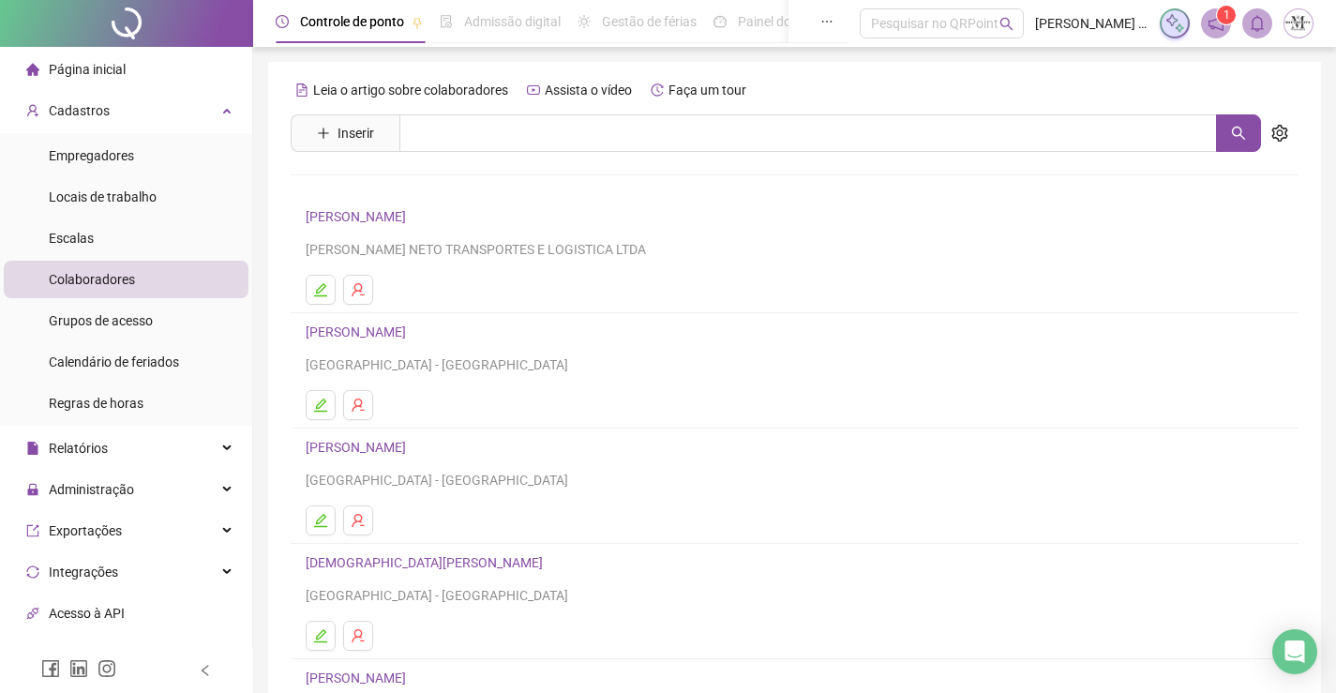
scroll to position [94, 0]
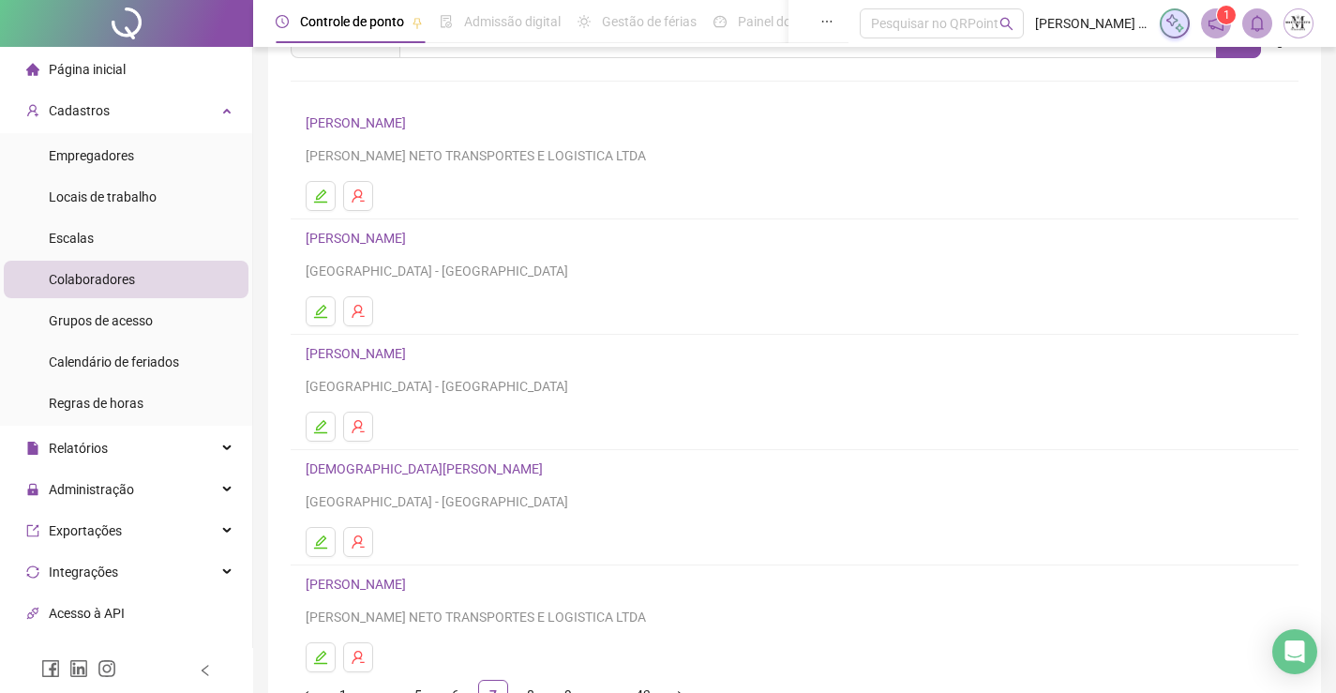
click at [379, 240] on link "CARLOS VINICIUS FERREIRA LIMA" at bounding box center [359, 238] width 106 height 15
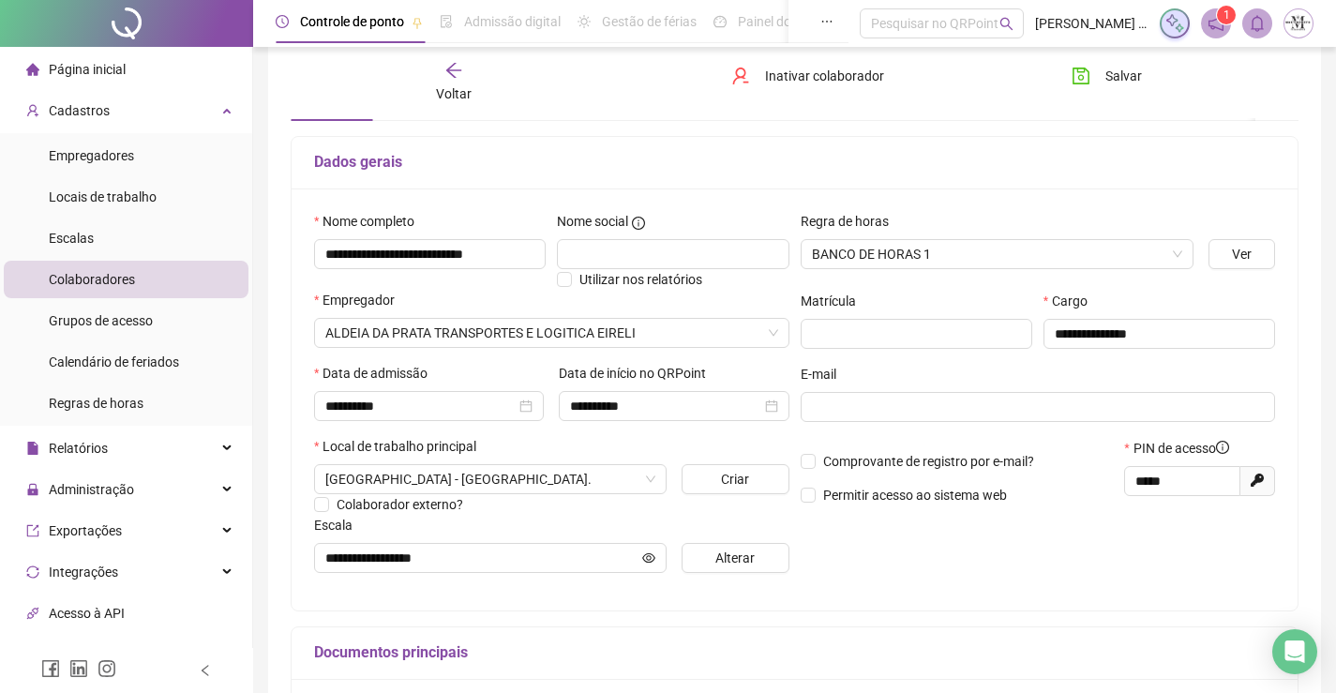
scroll to position [2, 0]
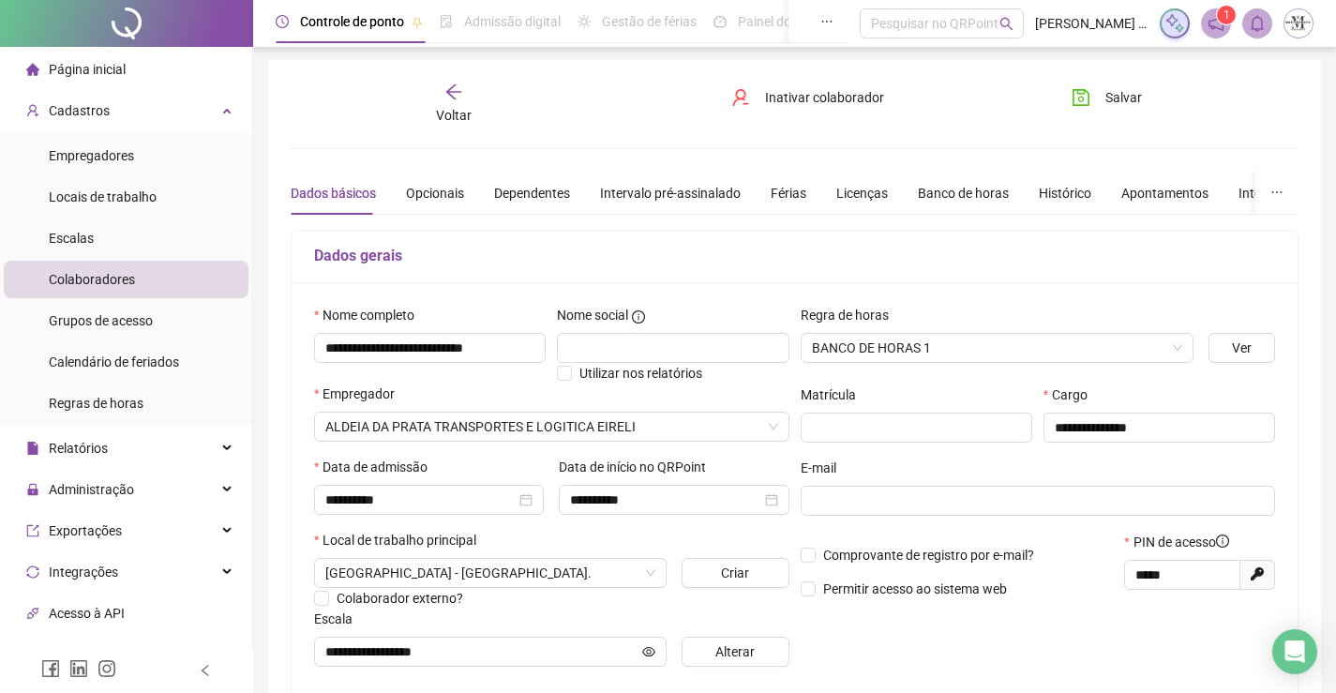
click at [448, 100] on icon "arrow-left" at bounding box center [453, 92] width 19 height 19
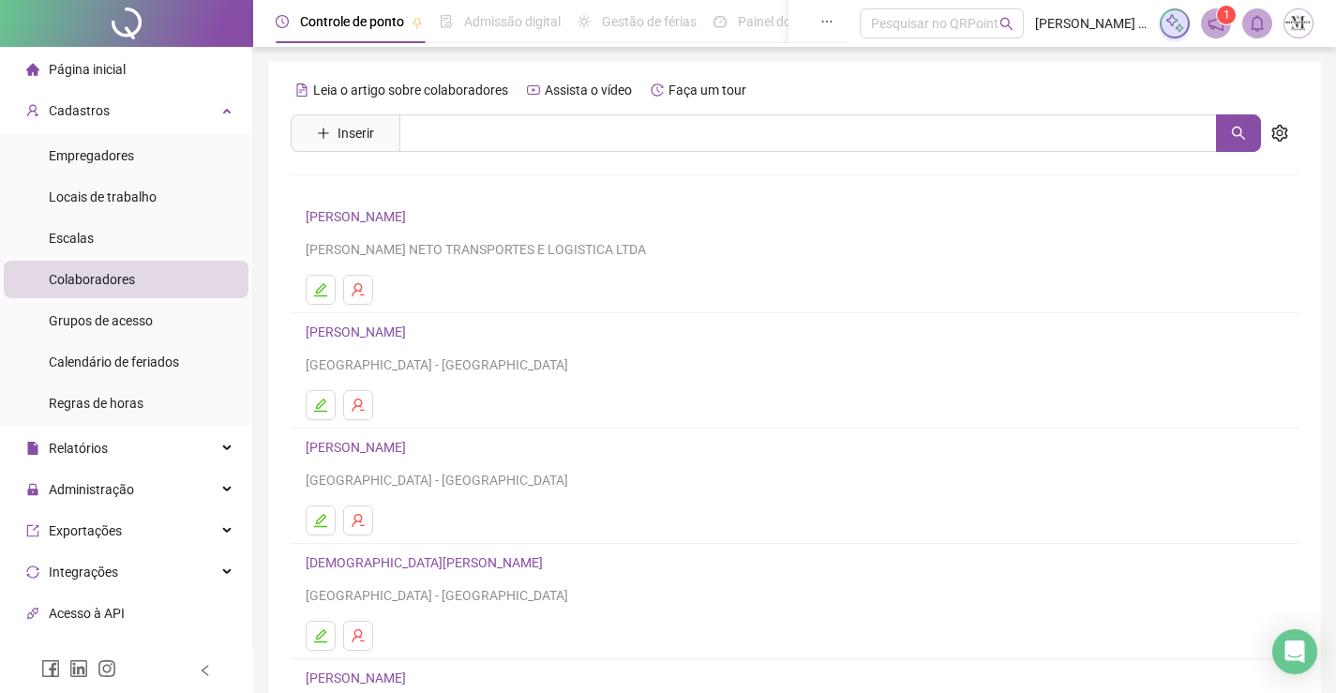
scroll to position [214, 0]
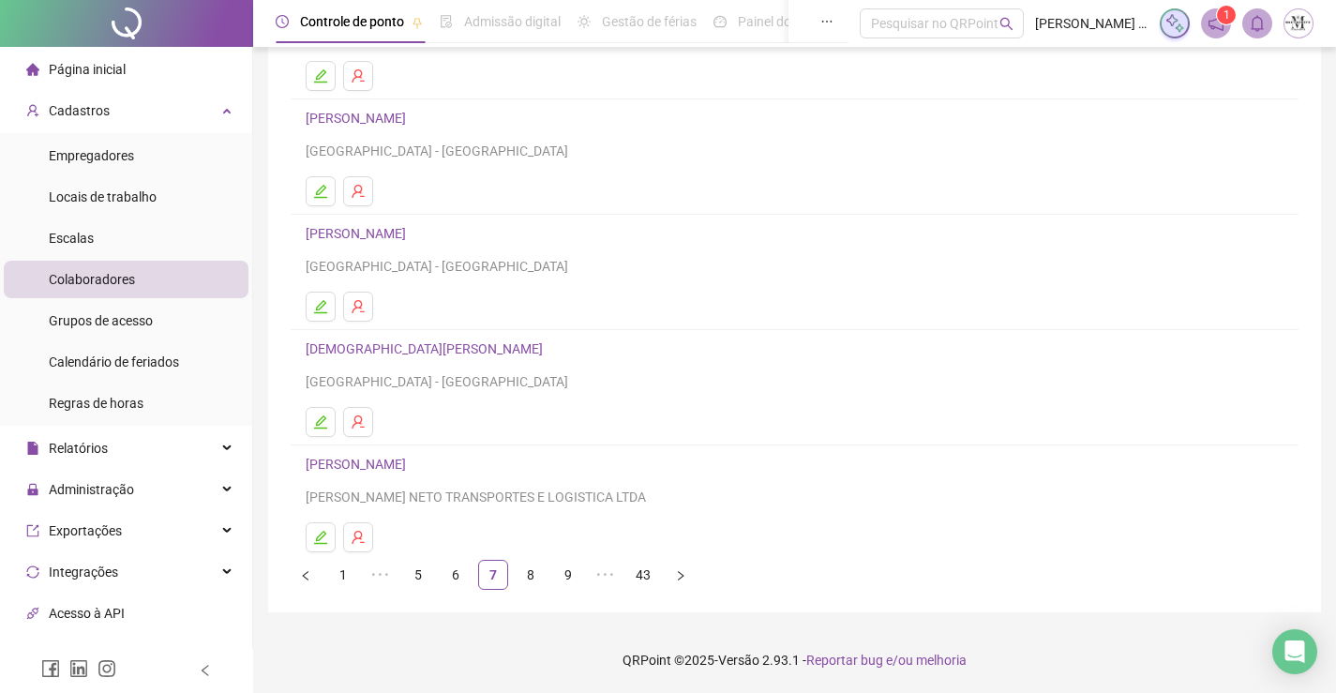
click at [412, 239] on link "CARLOS VINICIUS TEODORO DOS SANTOS" at bounding box center [359, 233] width 106 height 15
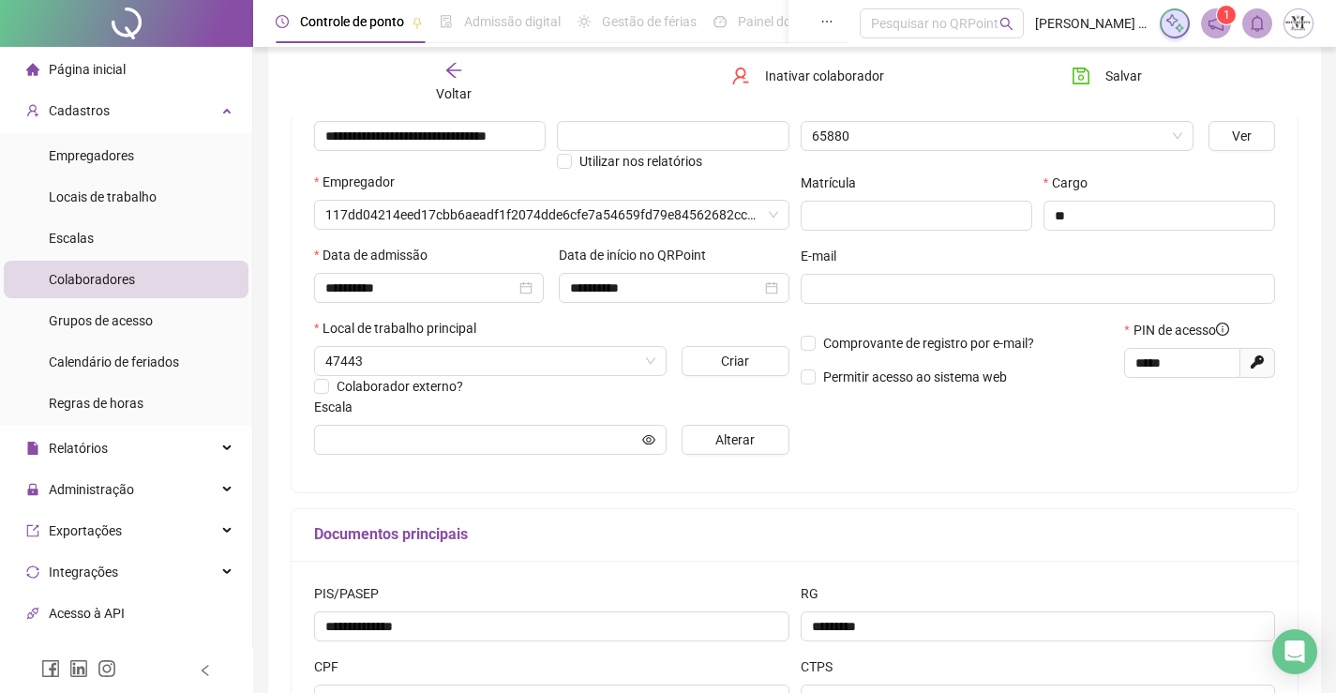
scroll to position [223, 0]
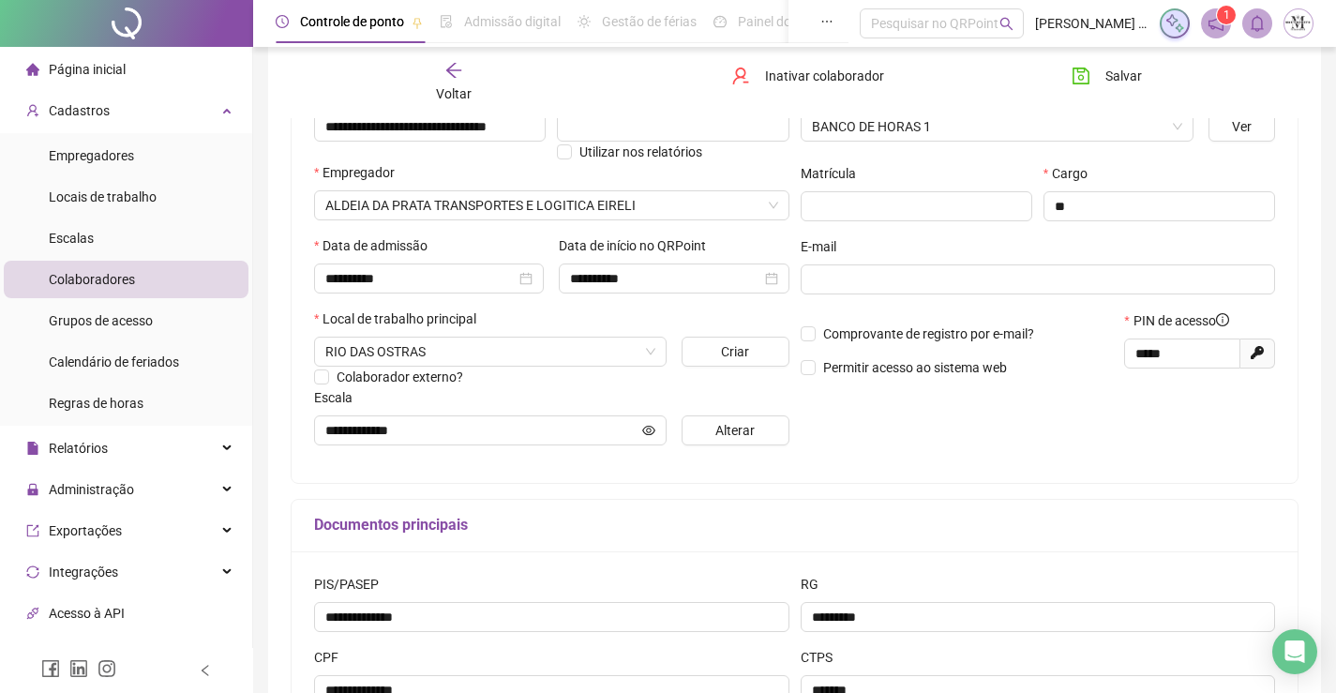
click at [442, 77] on div "Voltar" at bounding box center [454, 82] width 156 height 43
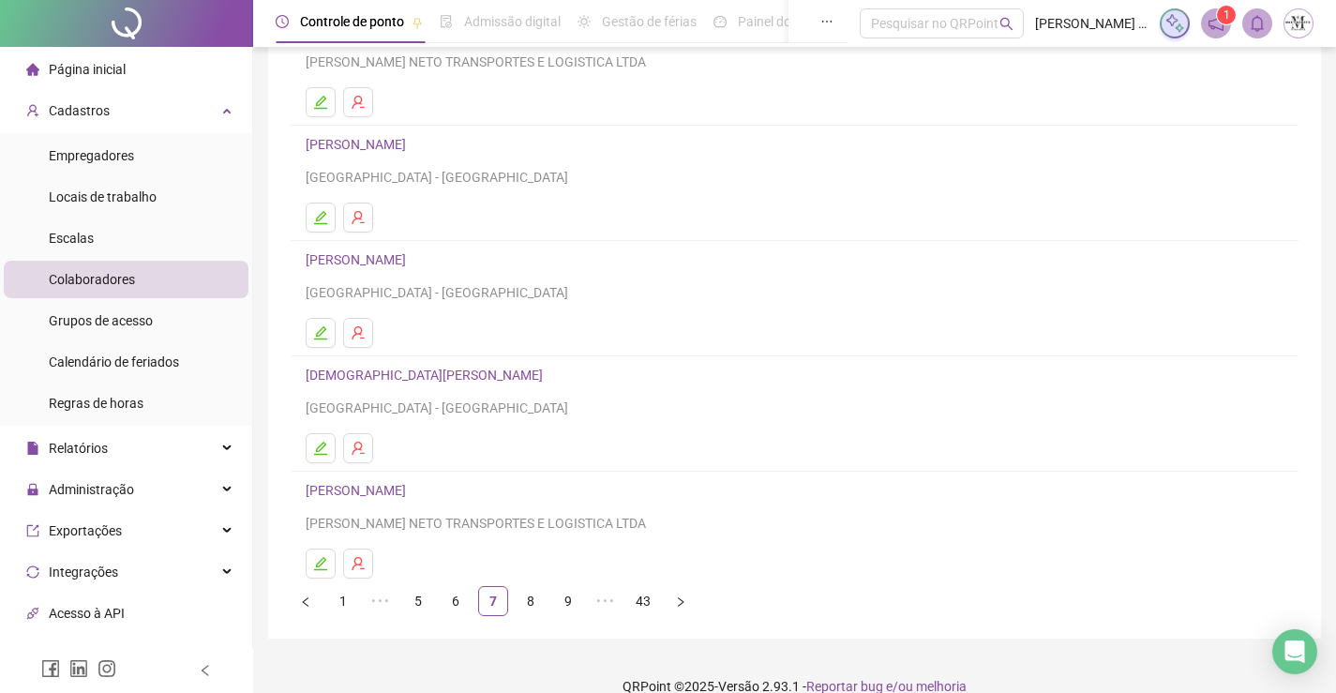
scroll to position [214, 0]
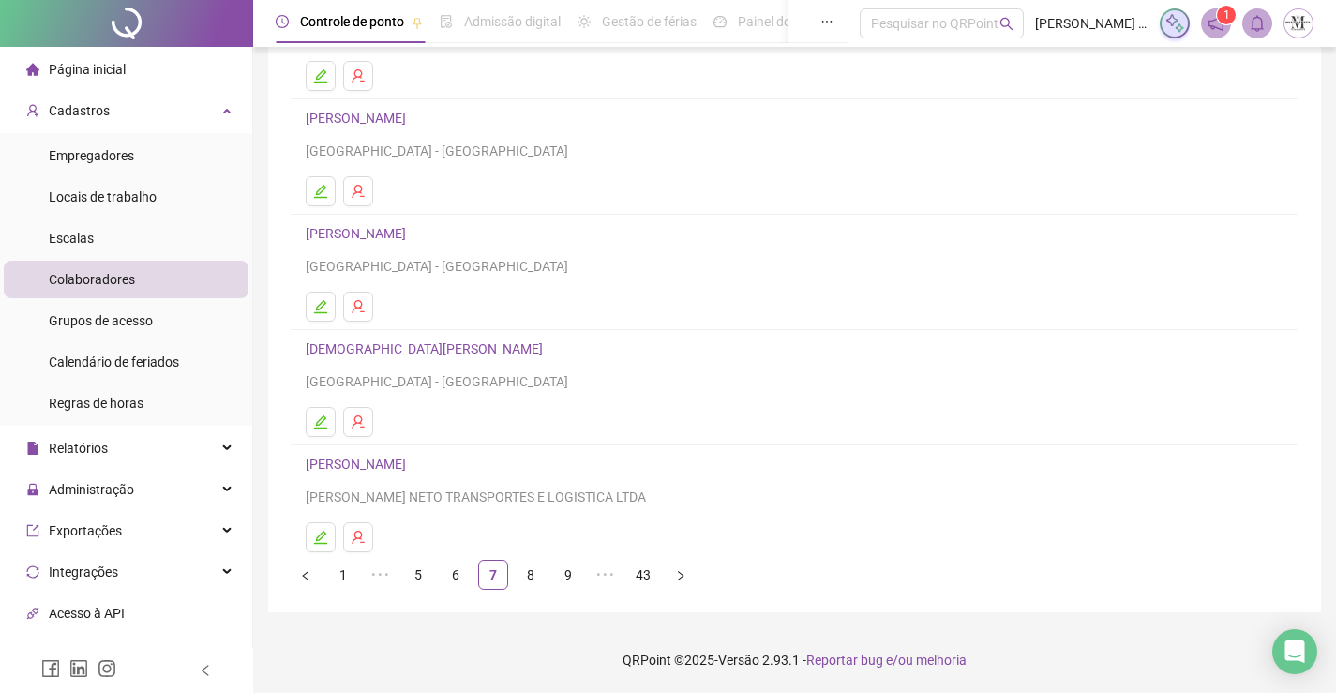
click at [440, 344] on link "CHRISTIAN SANTOS MENDONÇA" at bounding box center [427, 348] width 243 height 15
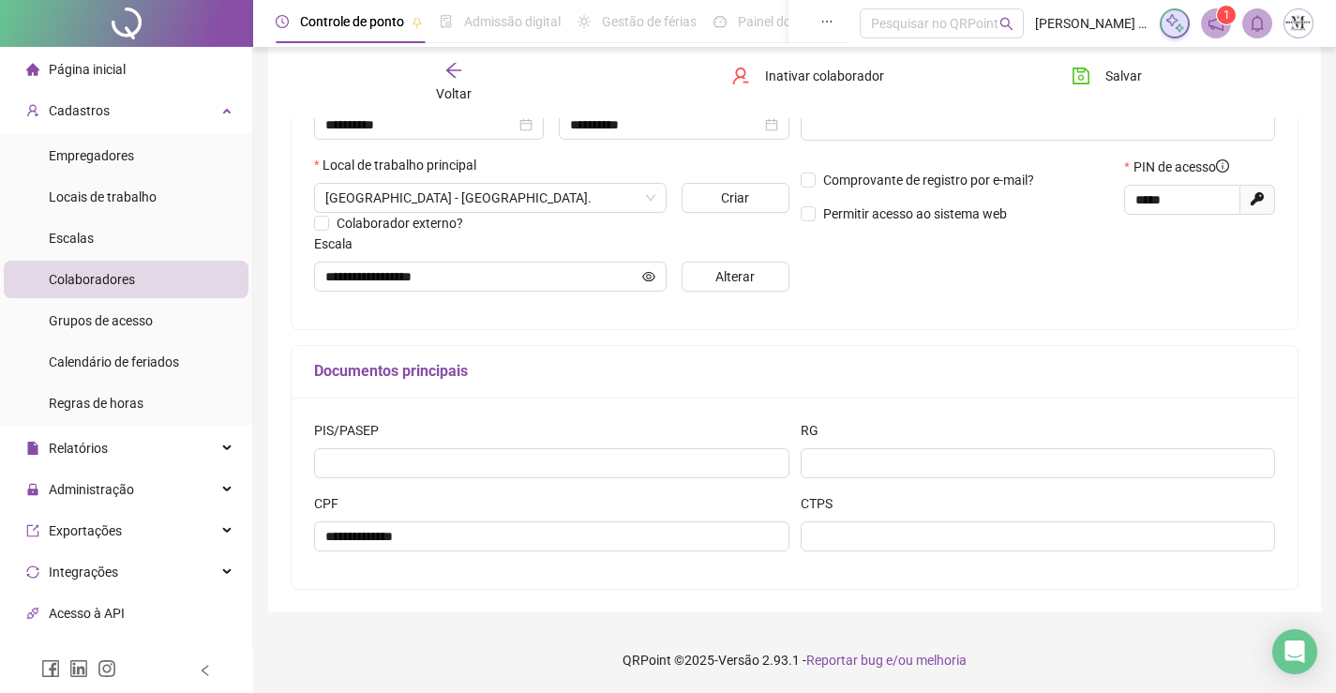
scroll to position [96, 0]
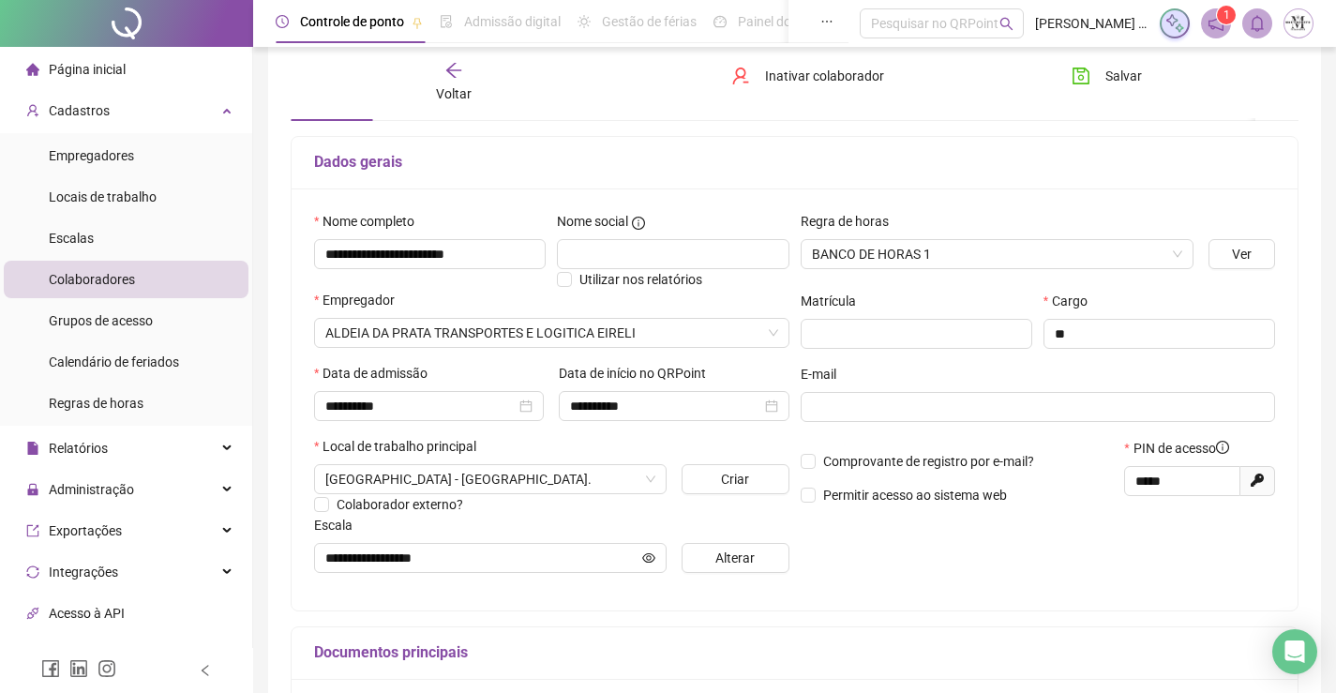
click at [467, 76] on div "Voltar" at bounding box center [454, 82] width 156 height 43
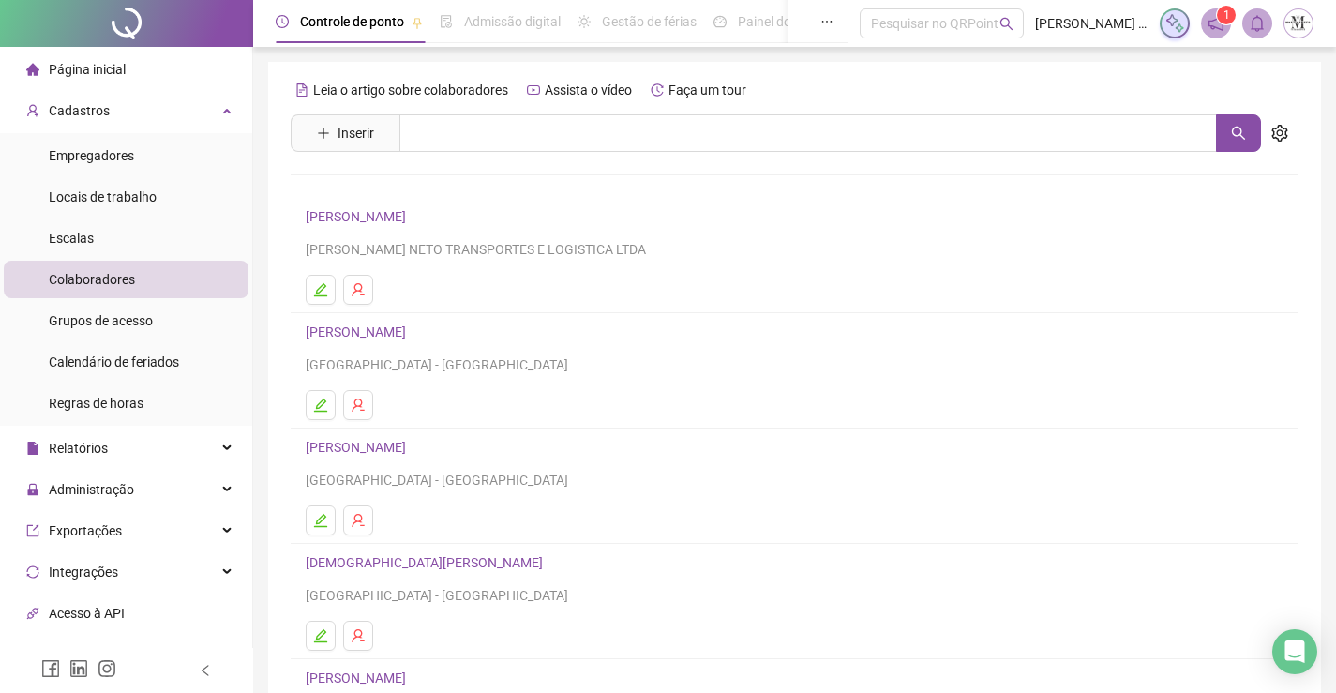
scroll to position [214, 0]
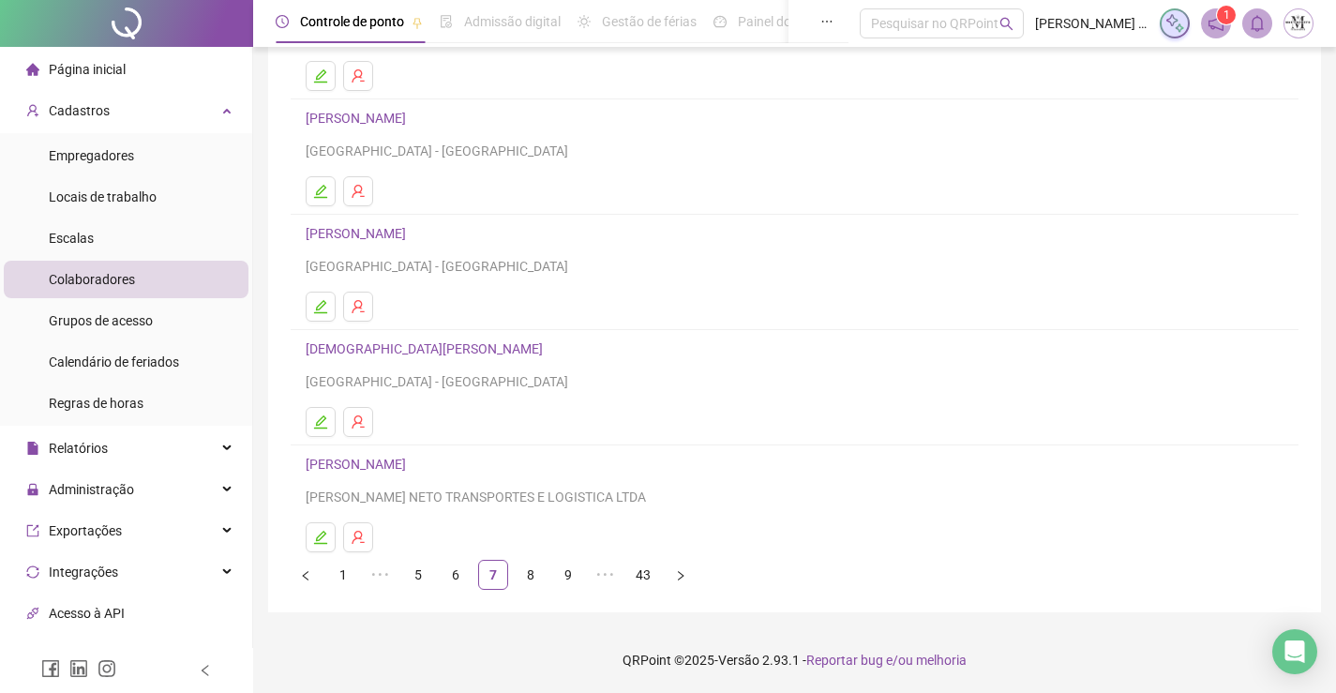
click at [412, 462] on link "CLAUDIO PEREIRA SANTOS" at bounding box center [359, 464] width 106 height 15
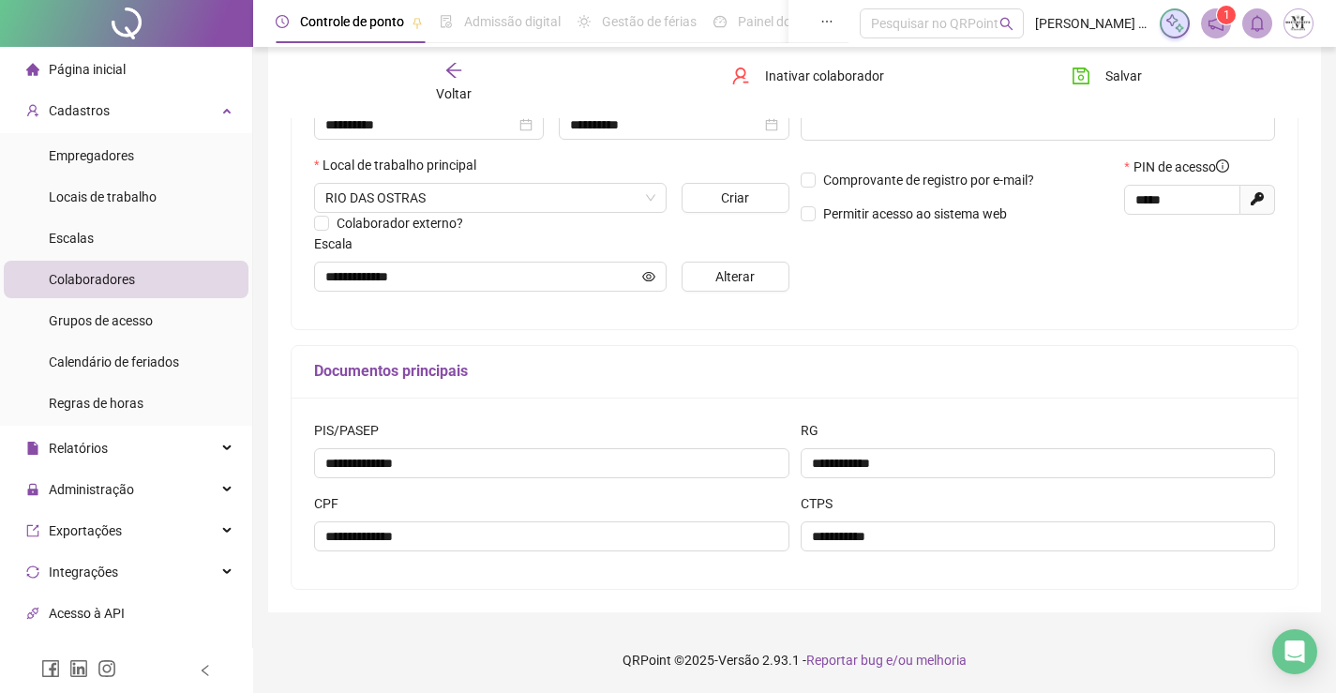
scroll to position [189, 0]
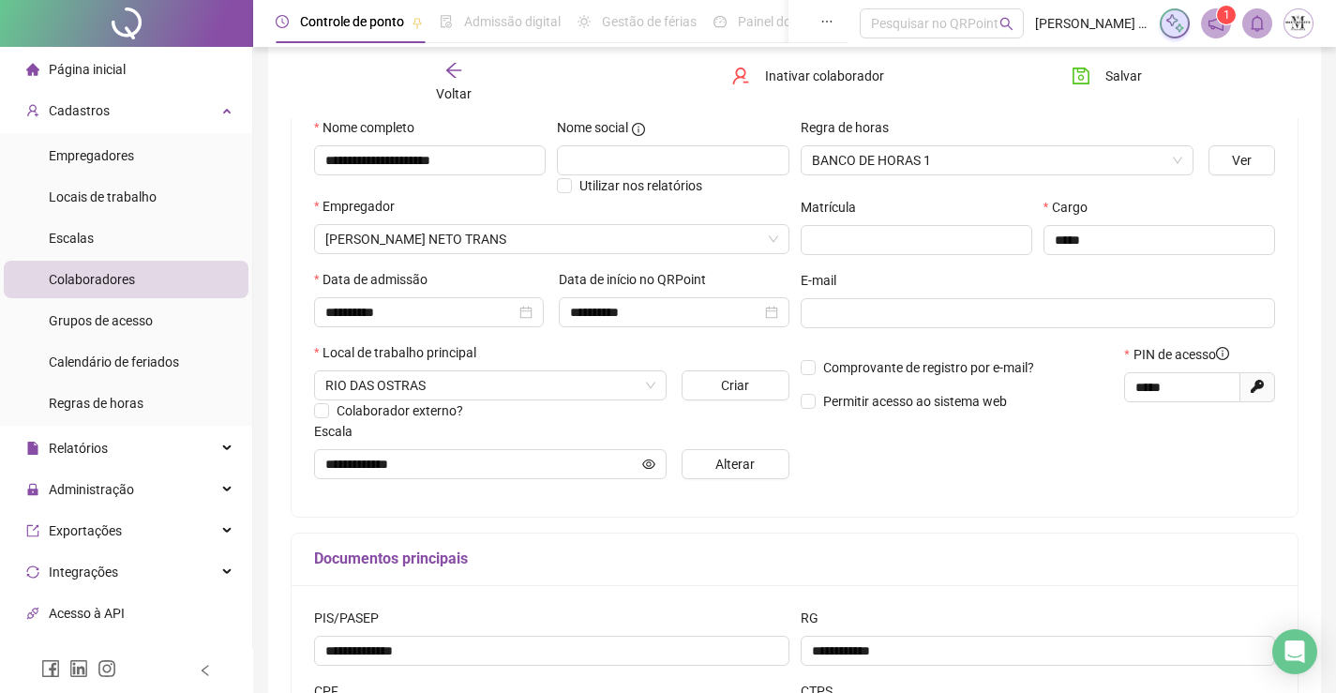
click at [464, 98] on span "Voltar" at bounding box center [454, 93] width 36 height 15
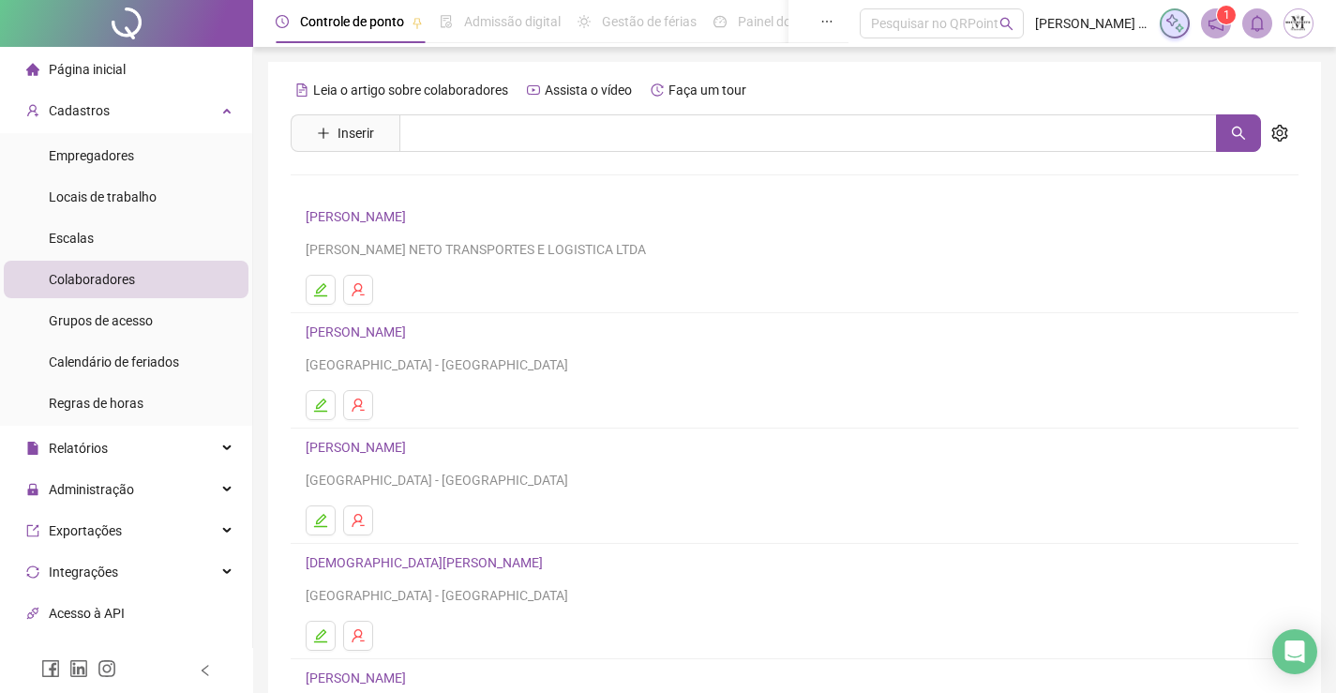
scroll to position [214, 0]
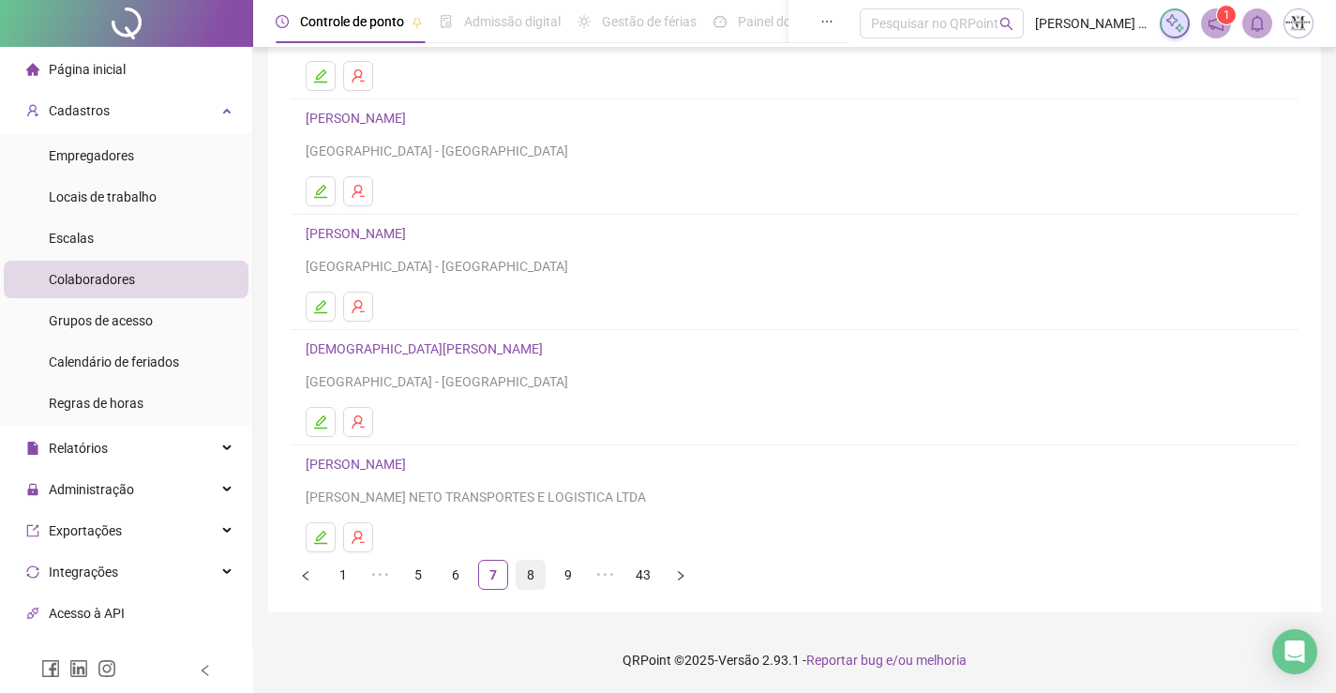
click at [532, 575] on link "8" at bounding box center [531, 575] width 28 height 28
click at [529, 574] on link "9" at bounding box center [531, 575] width 28 height 28
click at [412, 230] on link "DANILO TEODORO DOS SANTOS" at bounding box center [359, 233] width 106 height 15
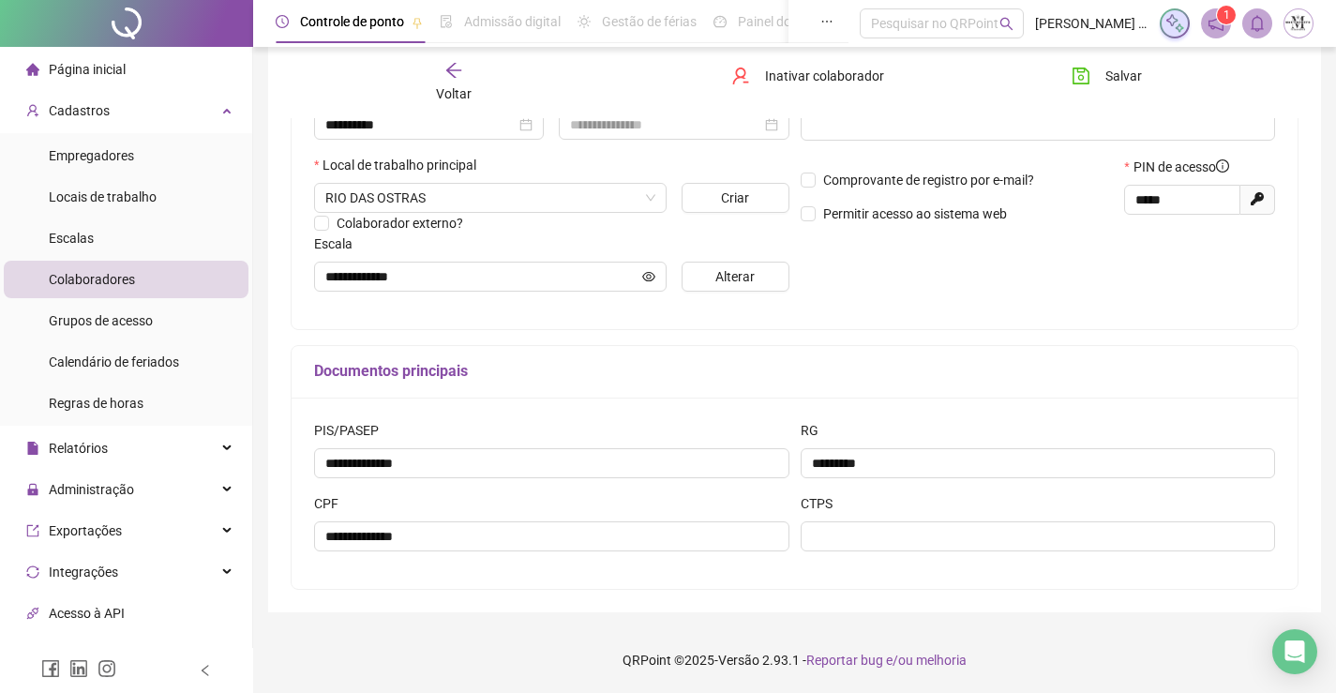
scroll to position [0, 0]
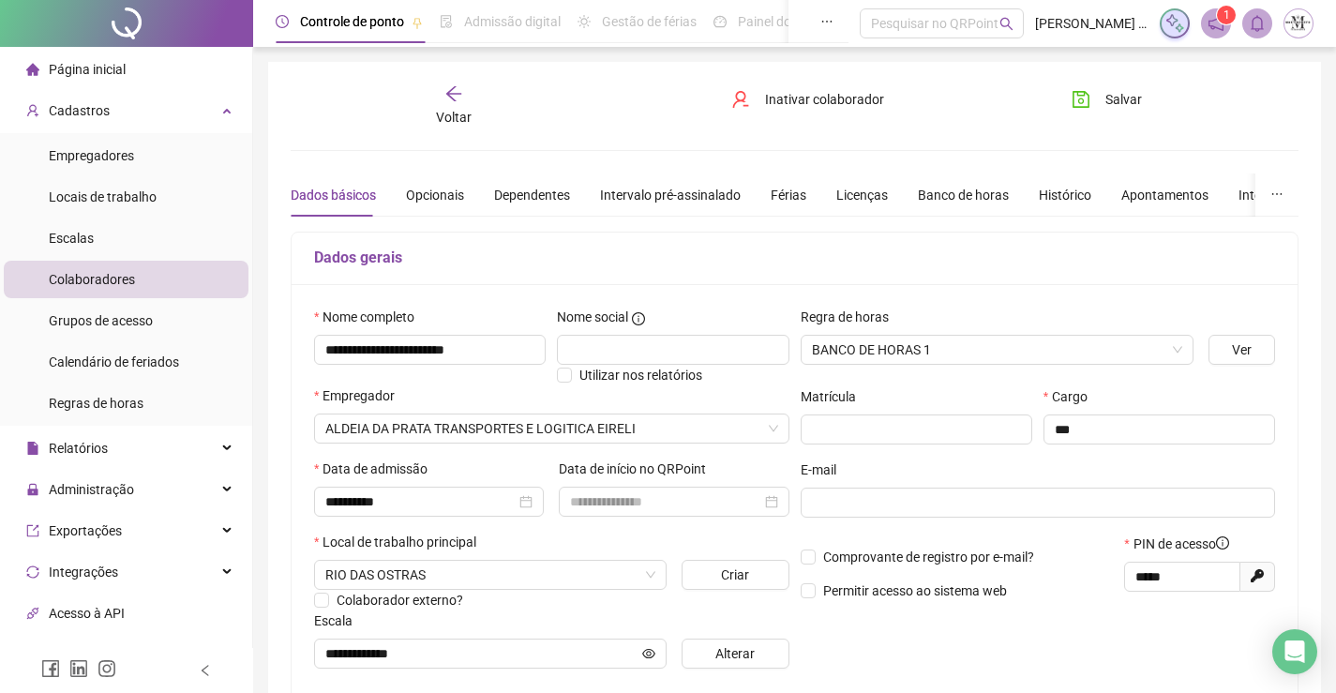
click at [461, 201] on div "Dados básicos Opcionais Dependentes Intervalo pré-assinalado Férias Licenças Ba…" at bounding box center [851, 194] width 1120 height 43
click at [430, 193] on div "Opcionais" at bounding box center [435, 195] width 58 height 21
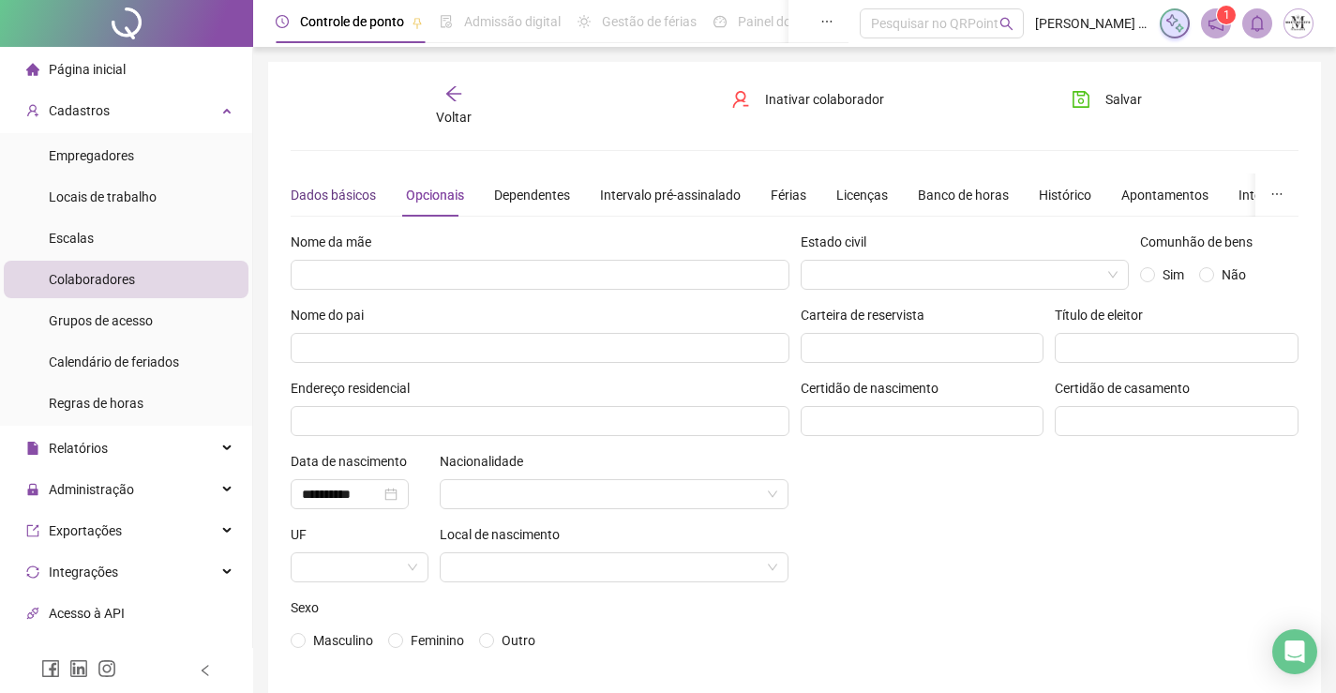
click at [346, 195] on div "Dados básicos" at bounding box center [333, 195] width 85 height 21
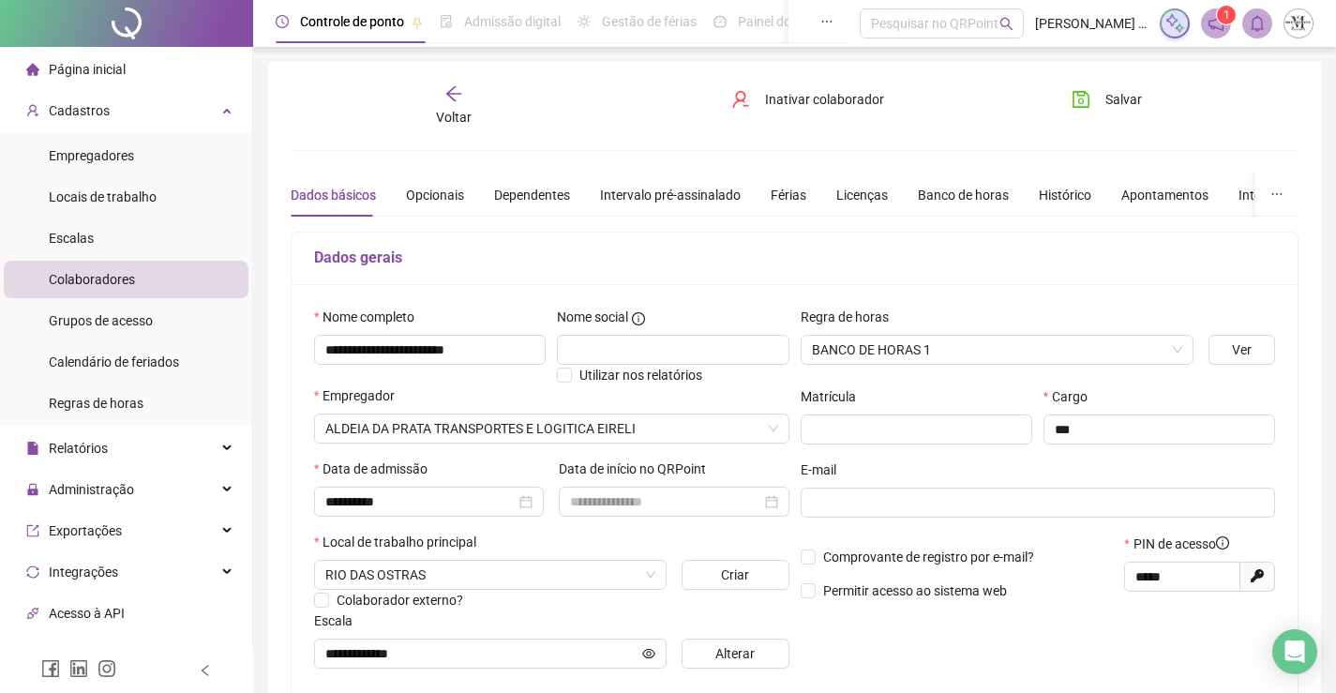
click at [469, 104] on div "Voltar" at bounding box center [454, 105] width 156 height 43
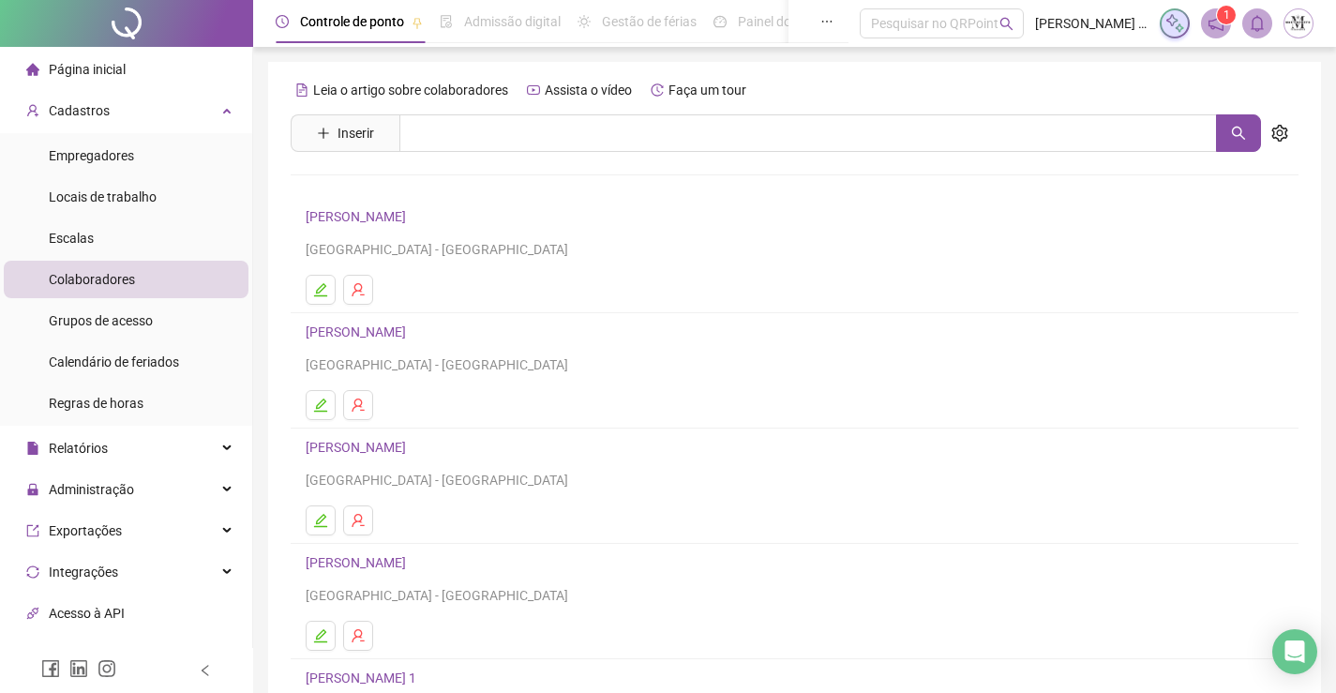
scroll to position [94, 0]
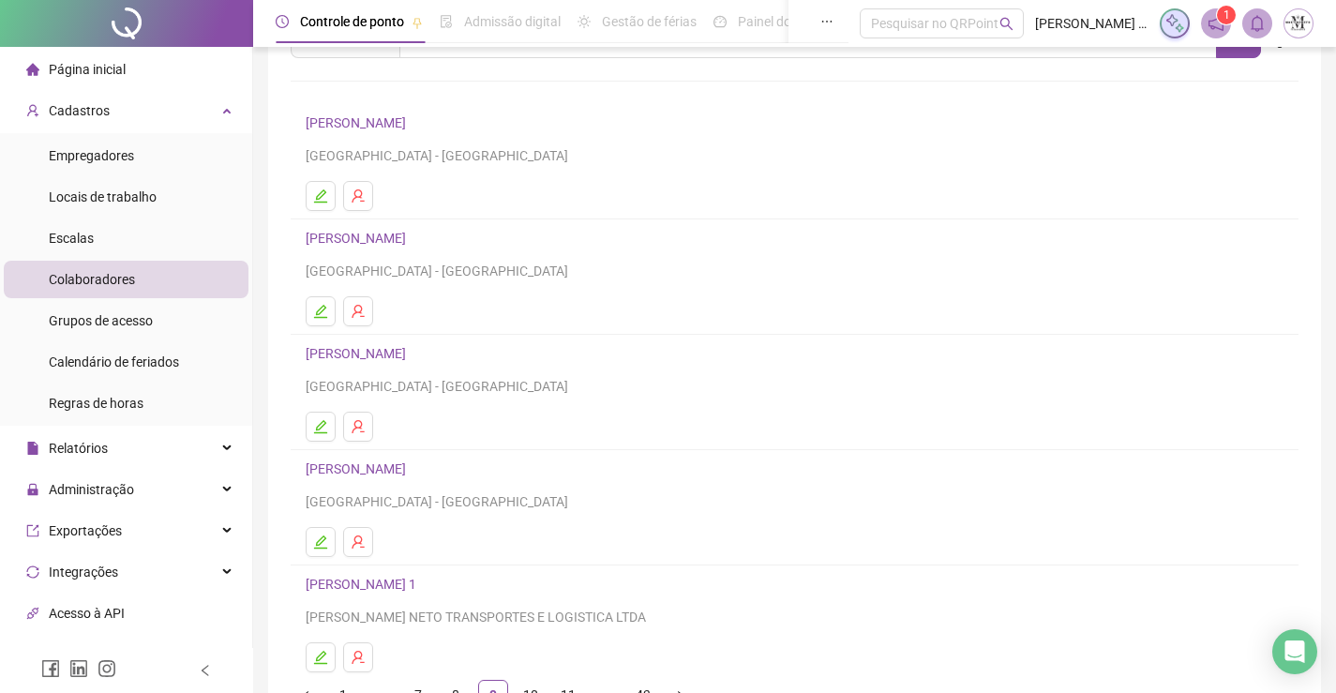
click at [356, 473] on link "DEIVID DA SILVA" at bounding box center [359, 468] width 106 height 15
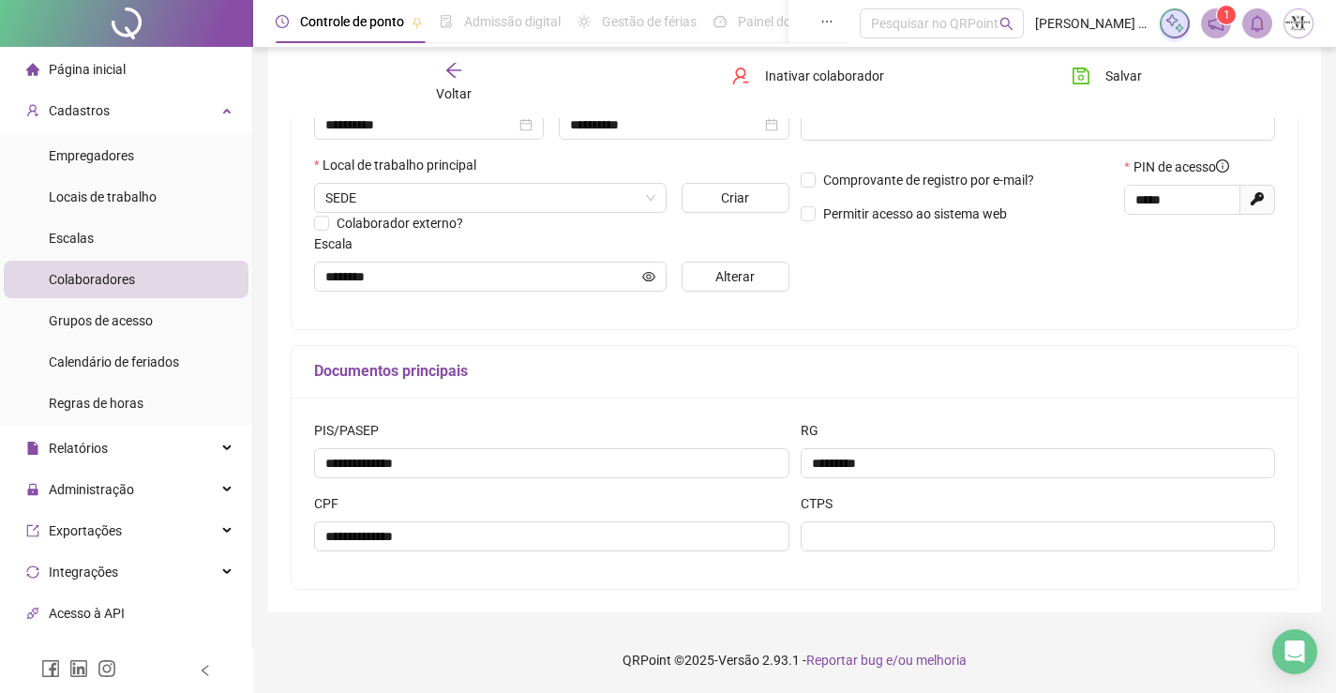
scroll to position [96, 0]
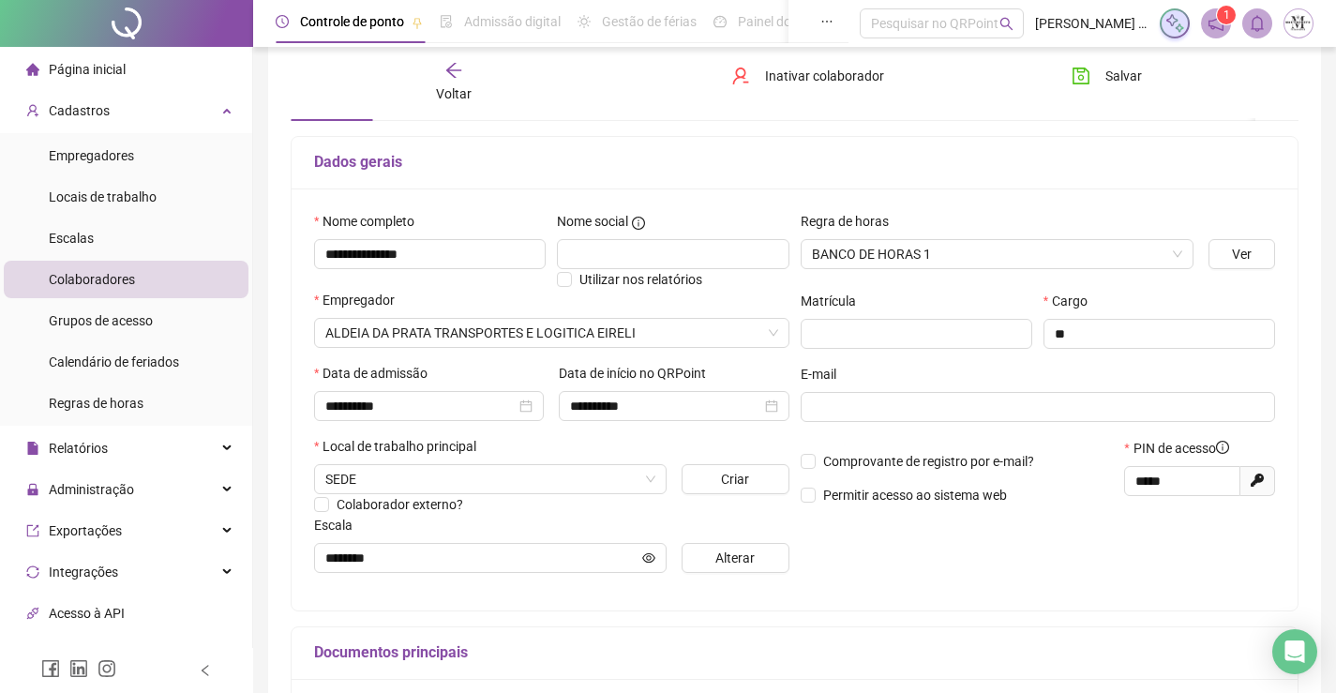
click at [449, 72] on icon "arrow-left" at bounding box center [453, 70] width 15 height 15
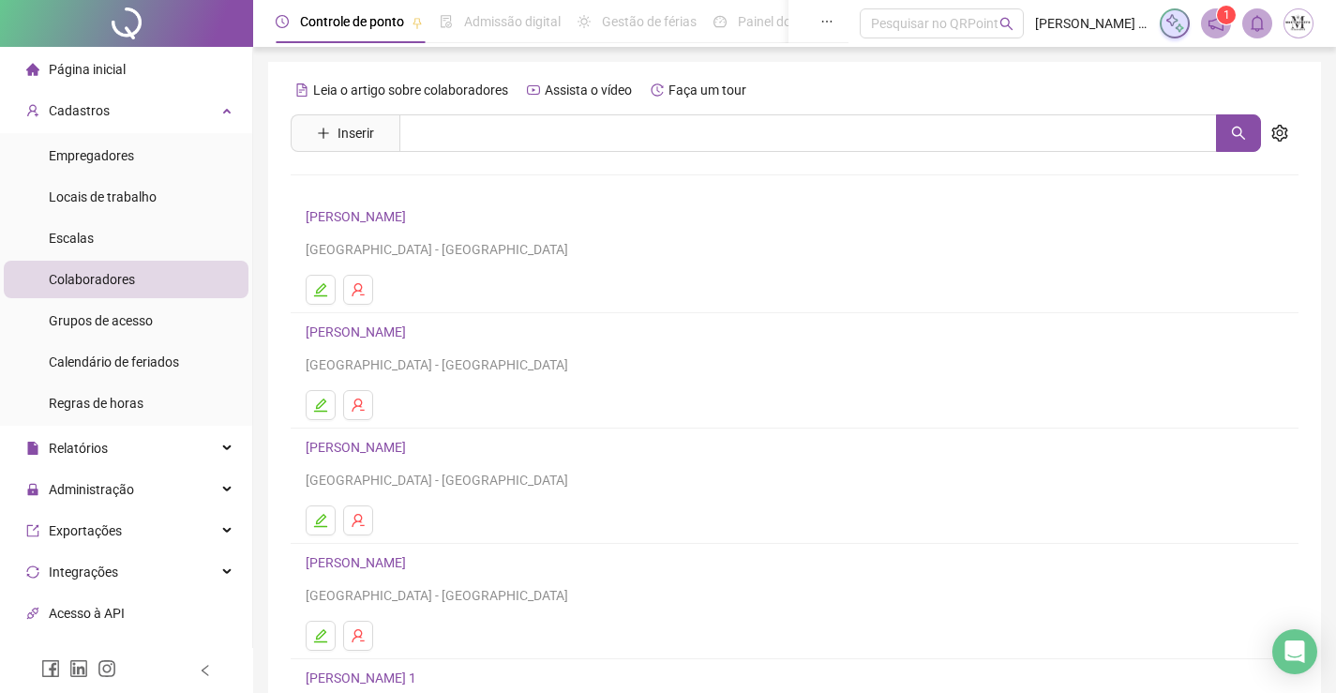
scroll to position [188, 0]
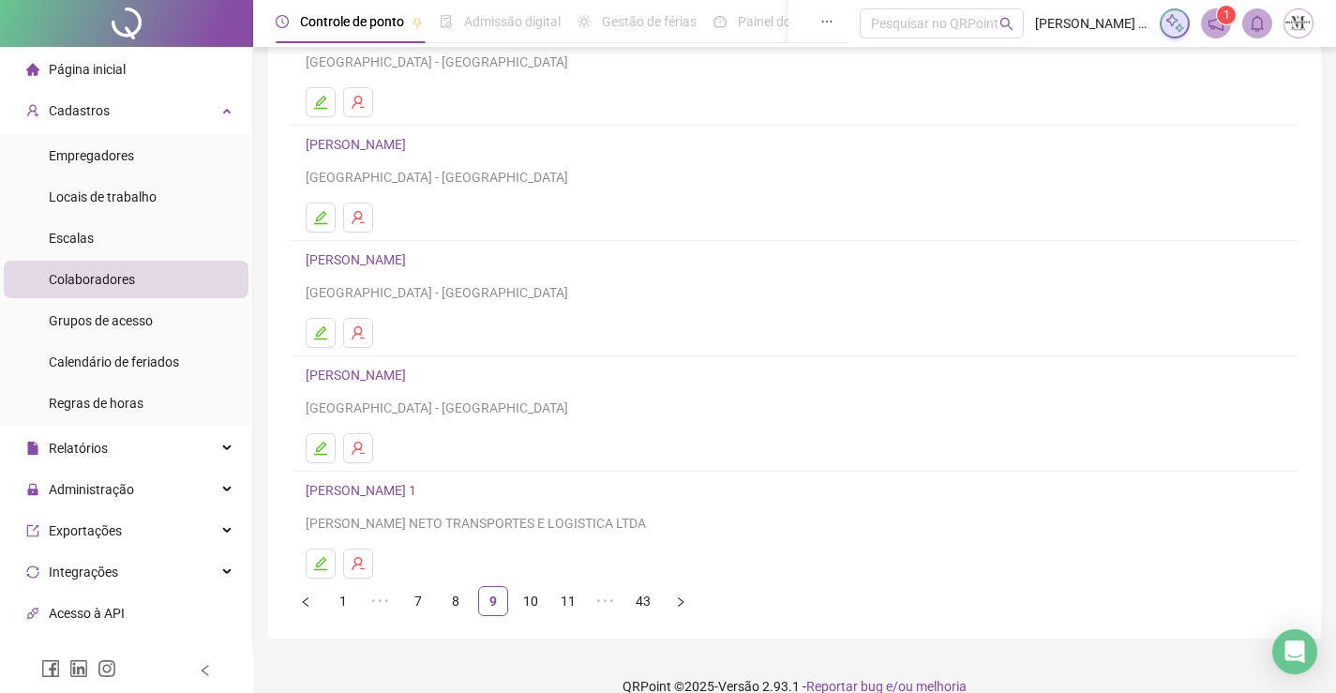
click at [422, 491] on link "DEIVISON ALVES DE SOUZA 1" at bounding box center [364, 490] width 116 height 15
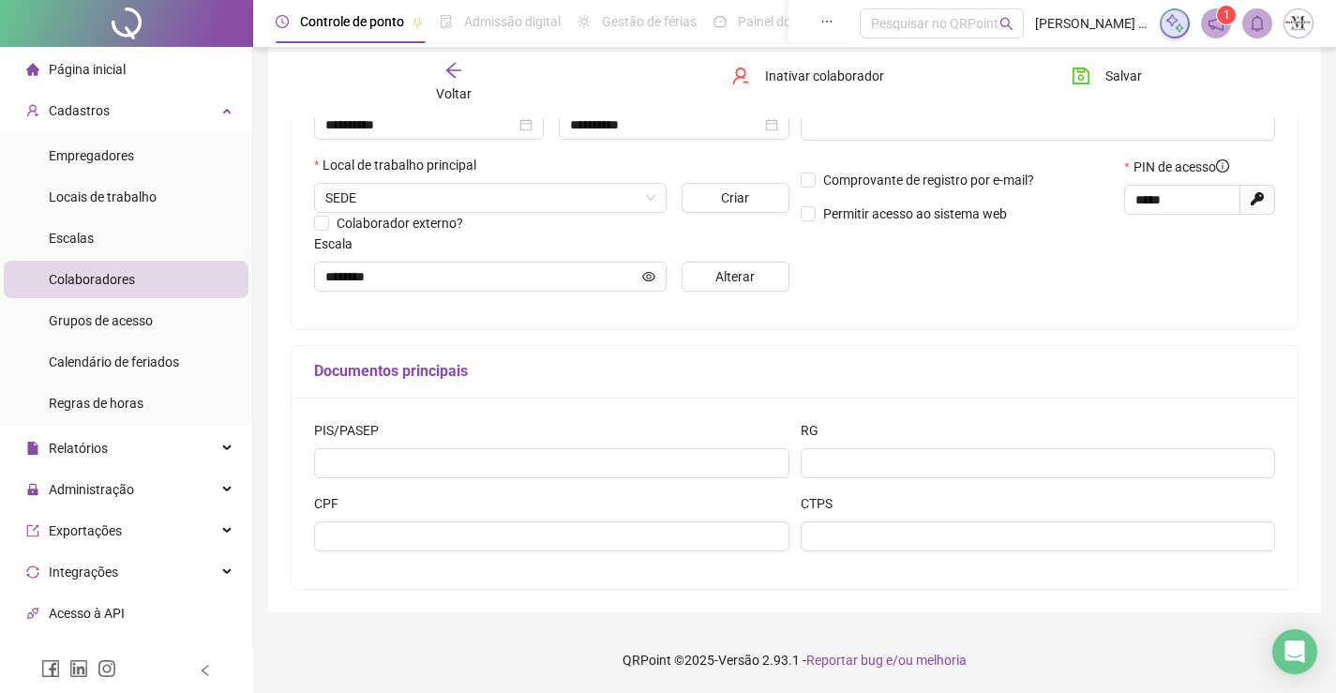
scroll to position [96, 0]
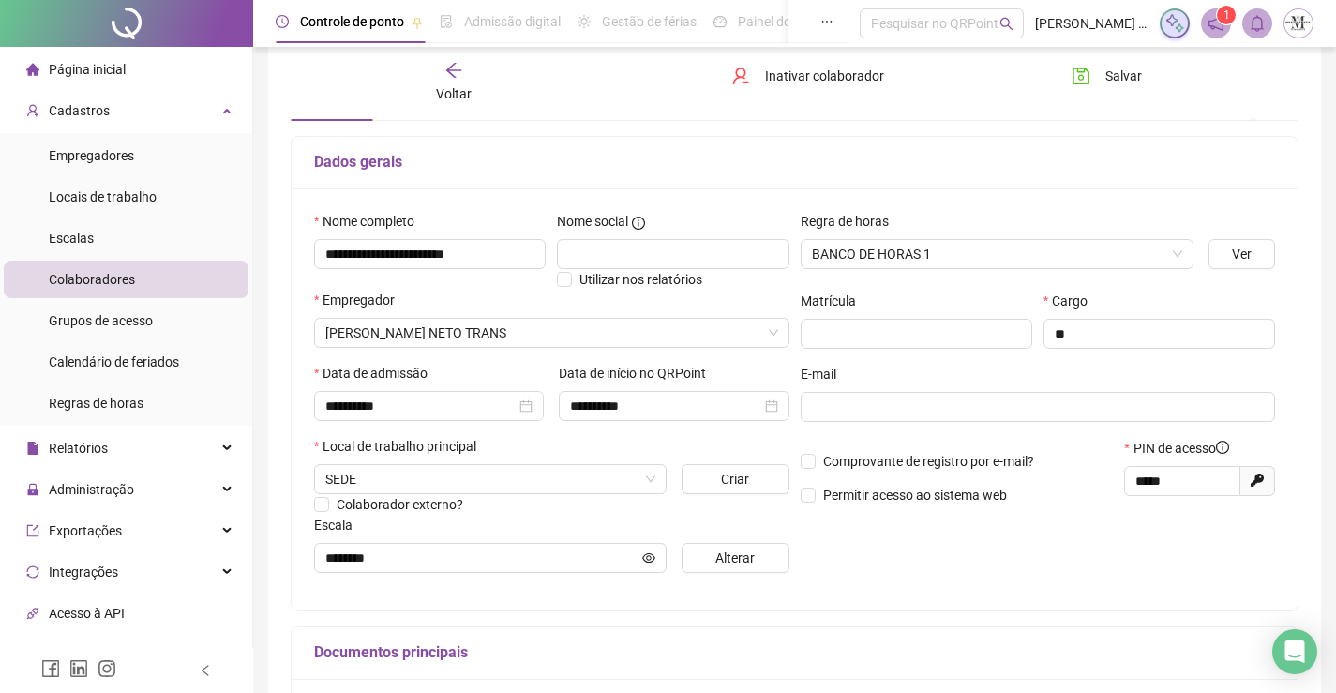
click at [463, 83] on div "Voltar" at bounding box center [454, 82] width 156 height 43
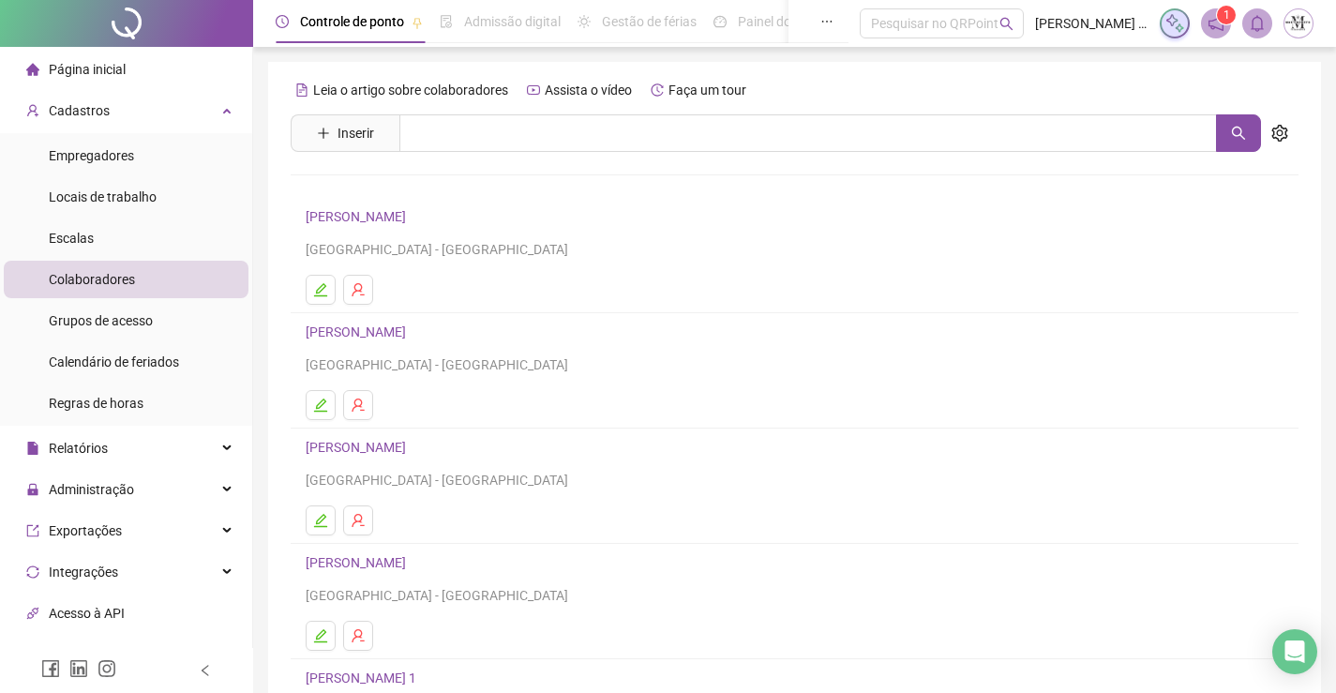
scroll to position [214, 0]
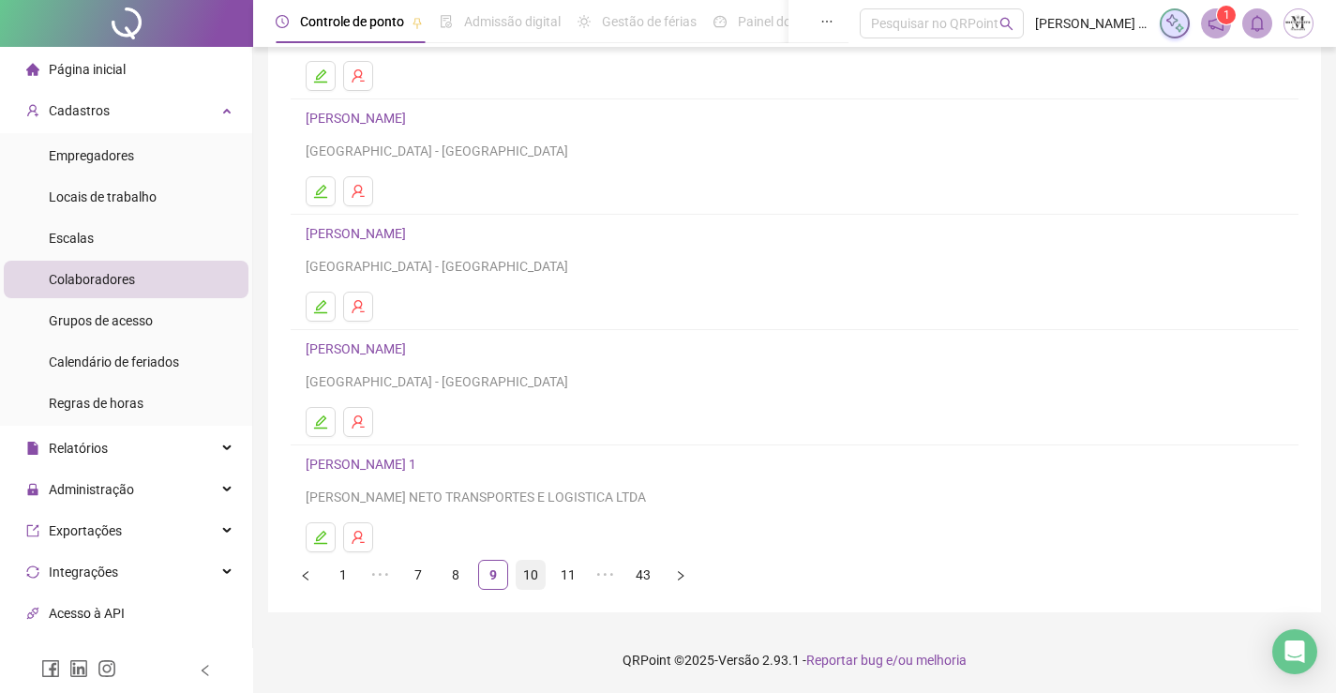
click at [524, 578] on link "10" at bounding box center [531, 575] width 28 height 28
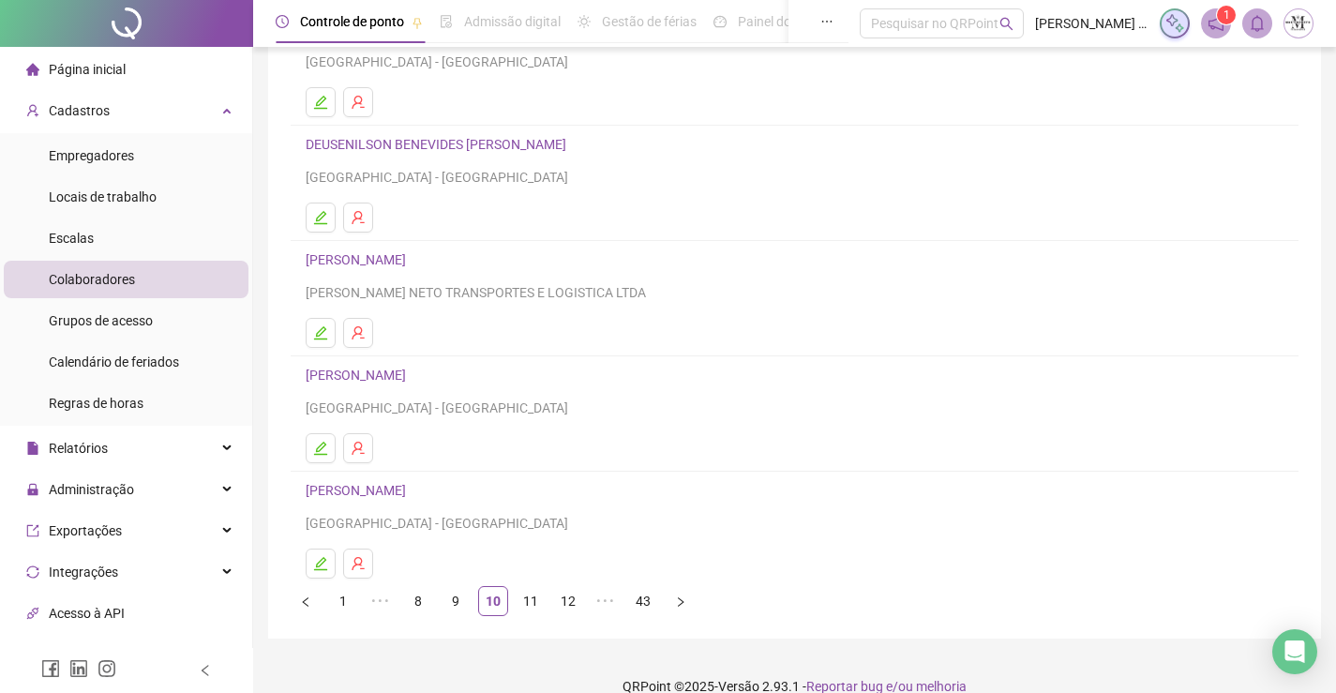
scroll to position [0, 0]
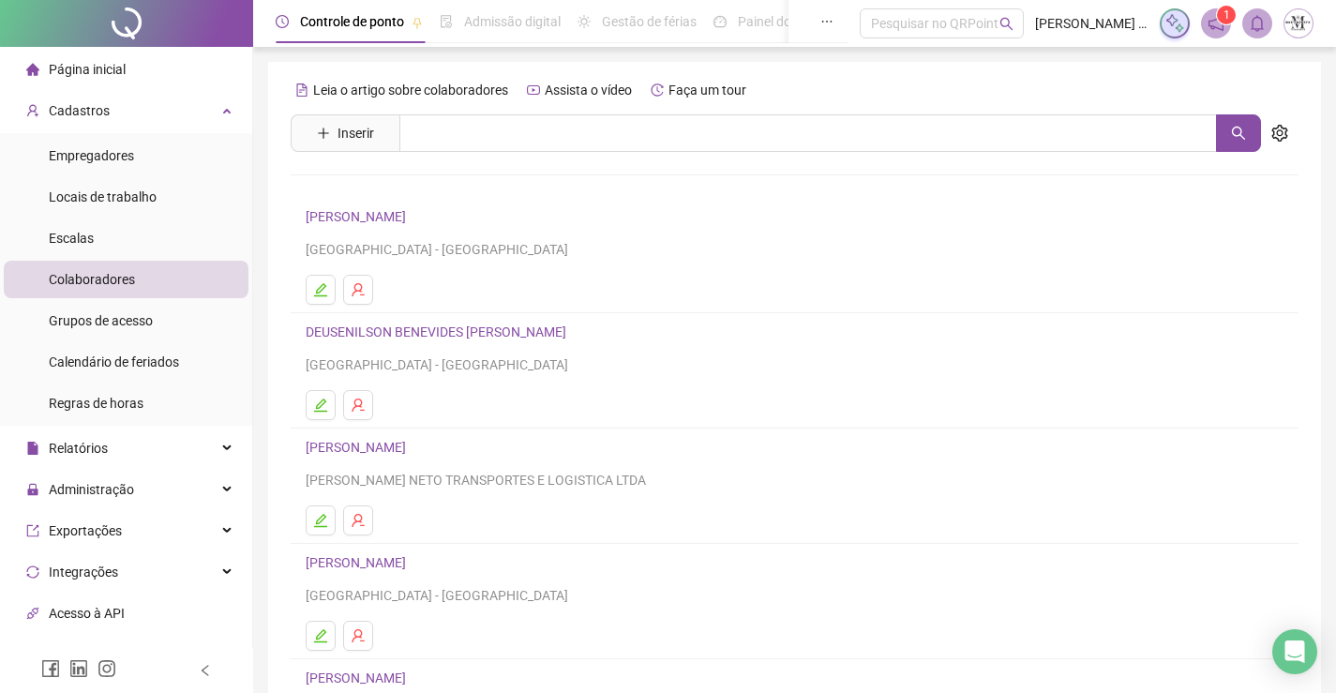
click at [412, 218] on link "DENIS GOMES DE CARVALHO" at bounding box center [359, 216] width 106 height 15
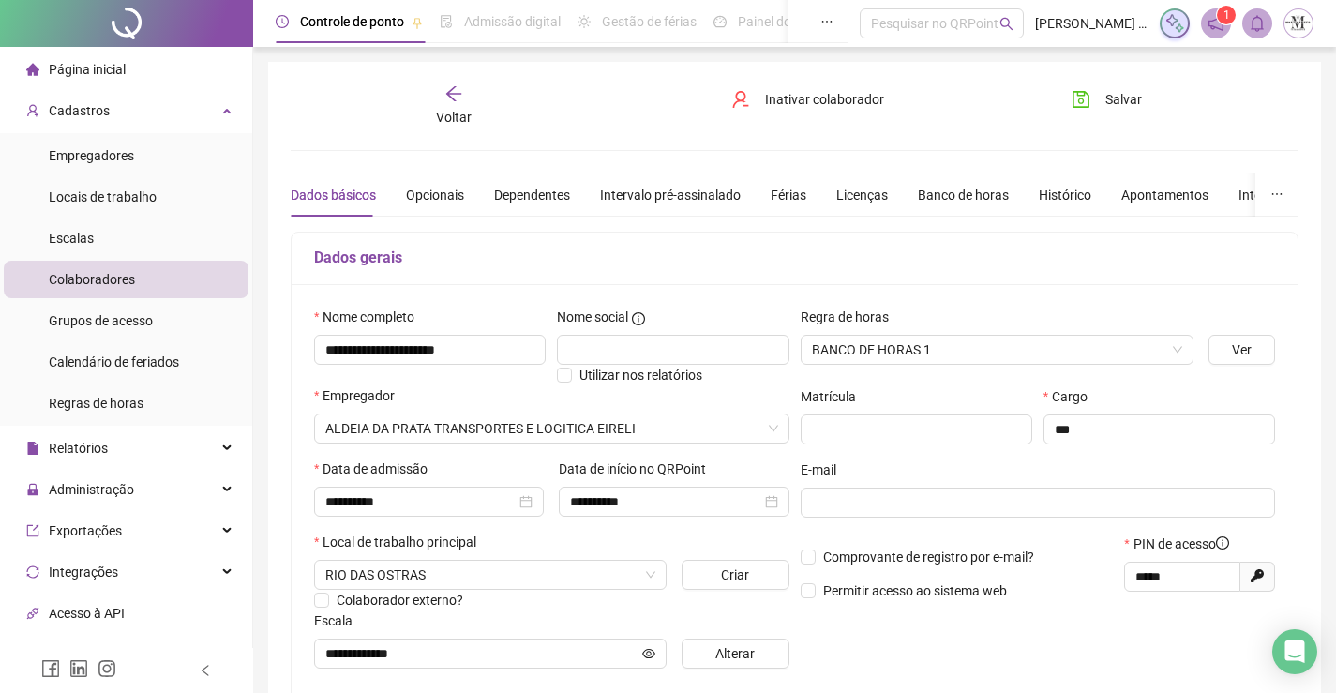
click at [459, 110] on span "Voltar" at bounding box center [454, 117] width 36 height 15
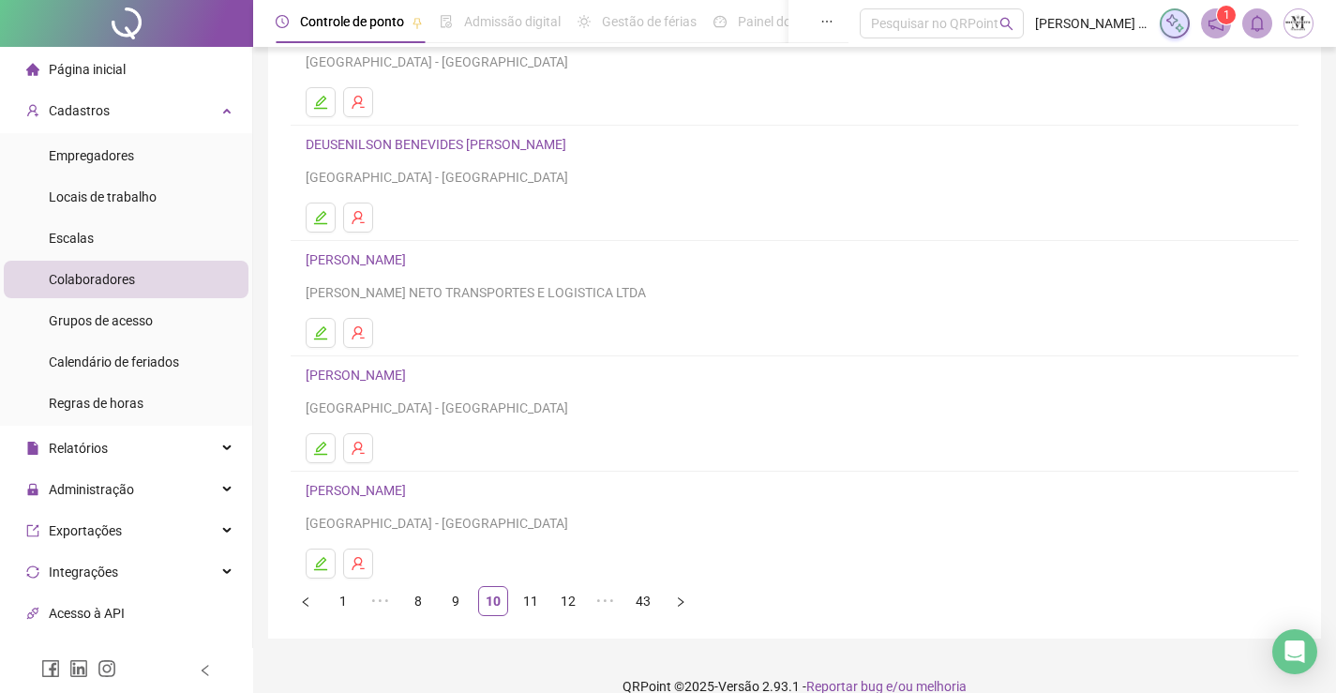
scroll to position [94, 0]
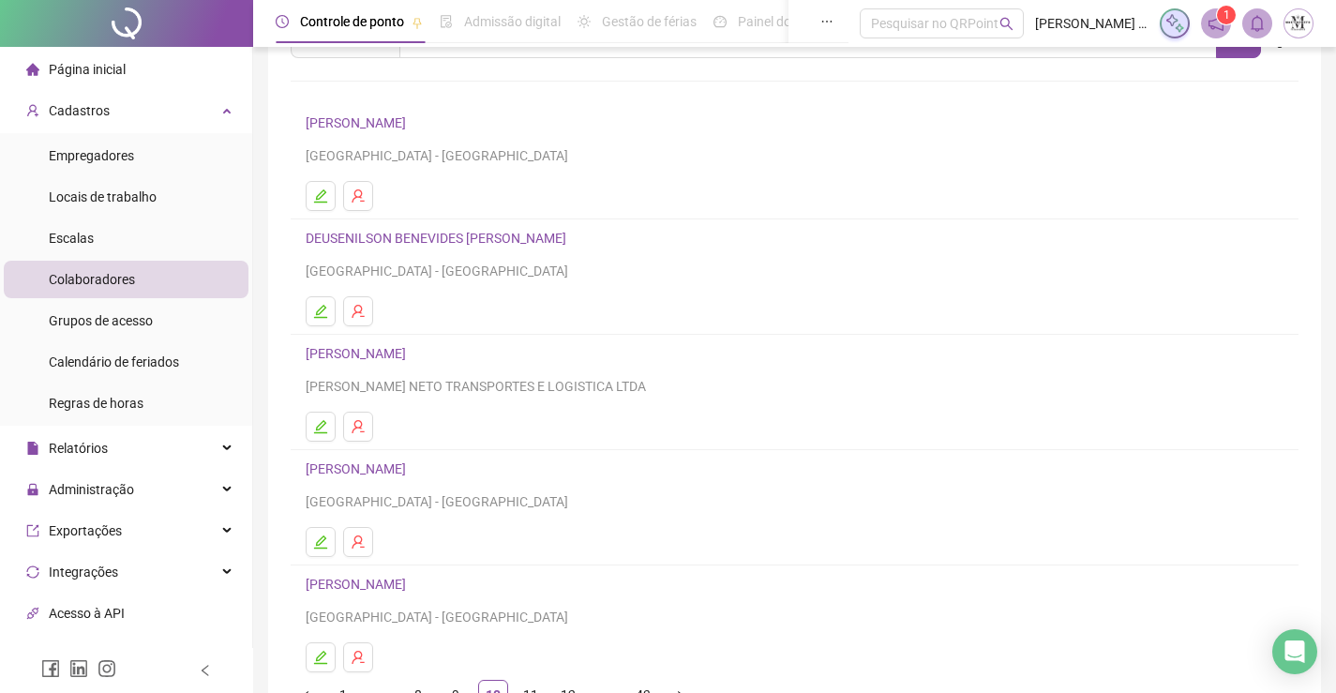
click at [428, 233] on link "DEUSENILSON BENEVIDES FABIANO" at bounding box center [439, 238] width 266 height 15
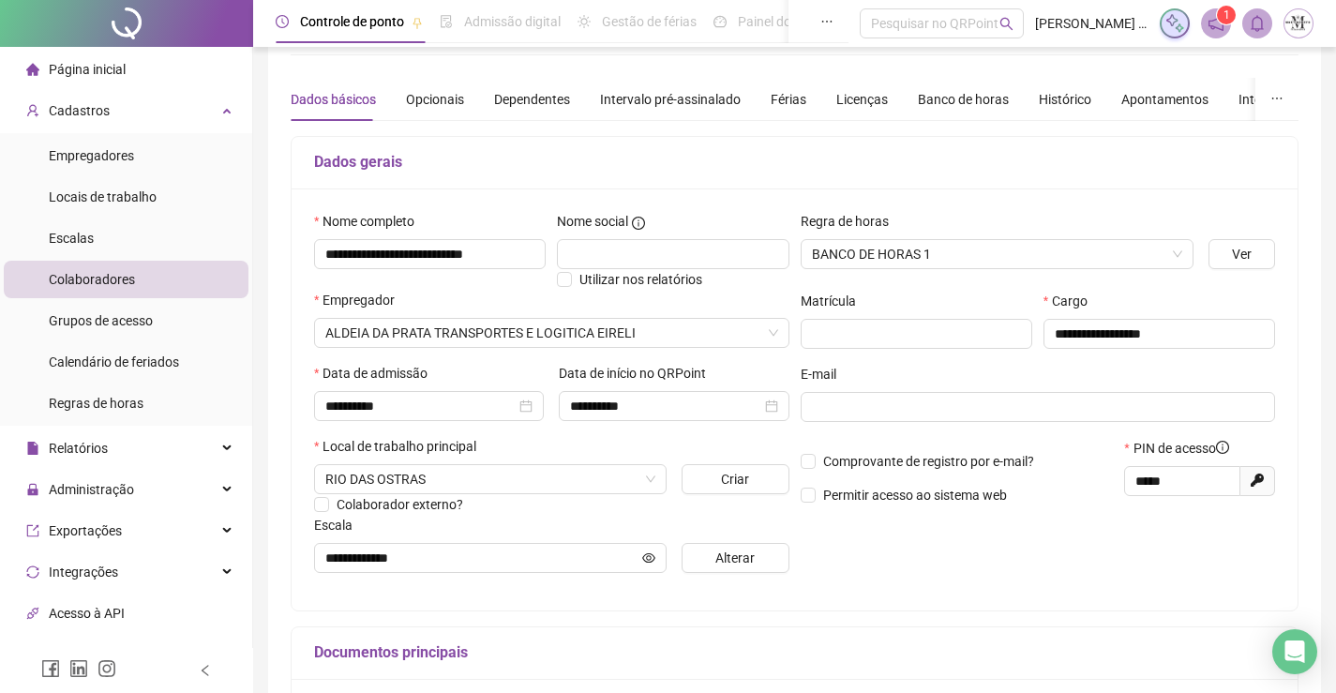
scroll to position [2, 0]
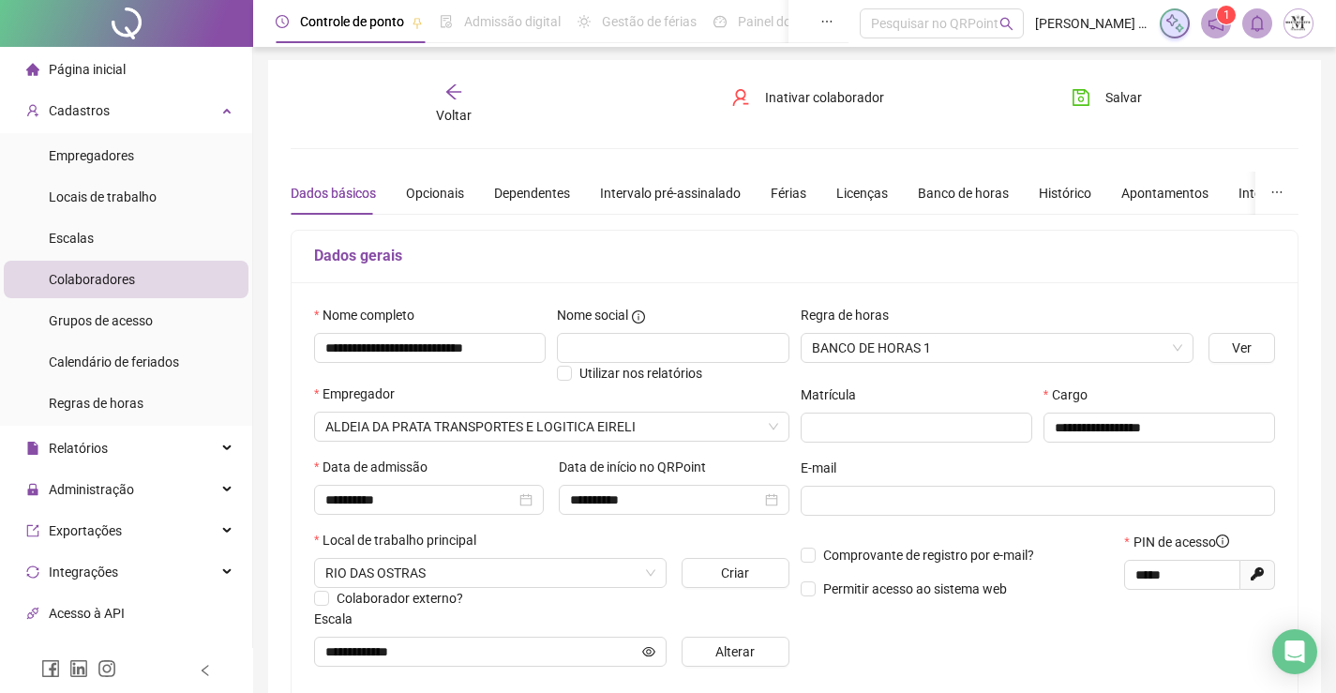
click at [465, 108] on span "Voltar" at bounding box center [454, 115] width 36 height 15
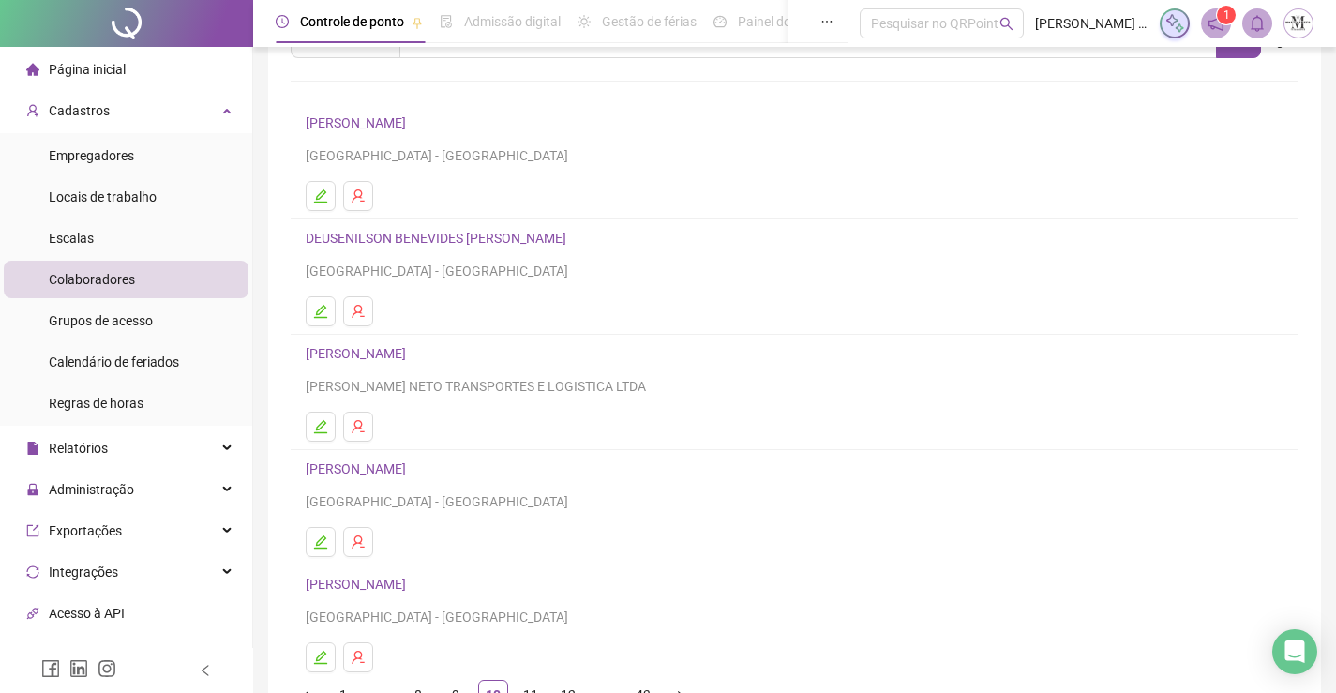
scroll to position [188, 0]
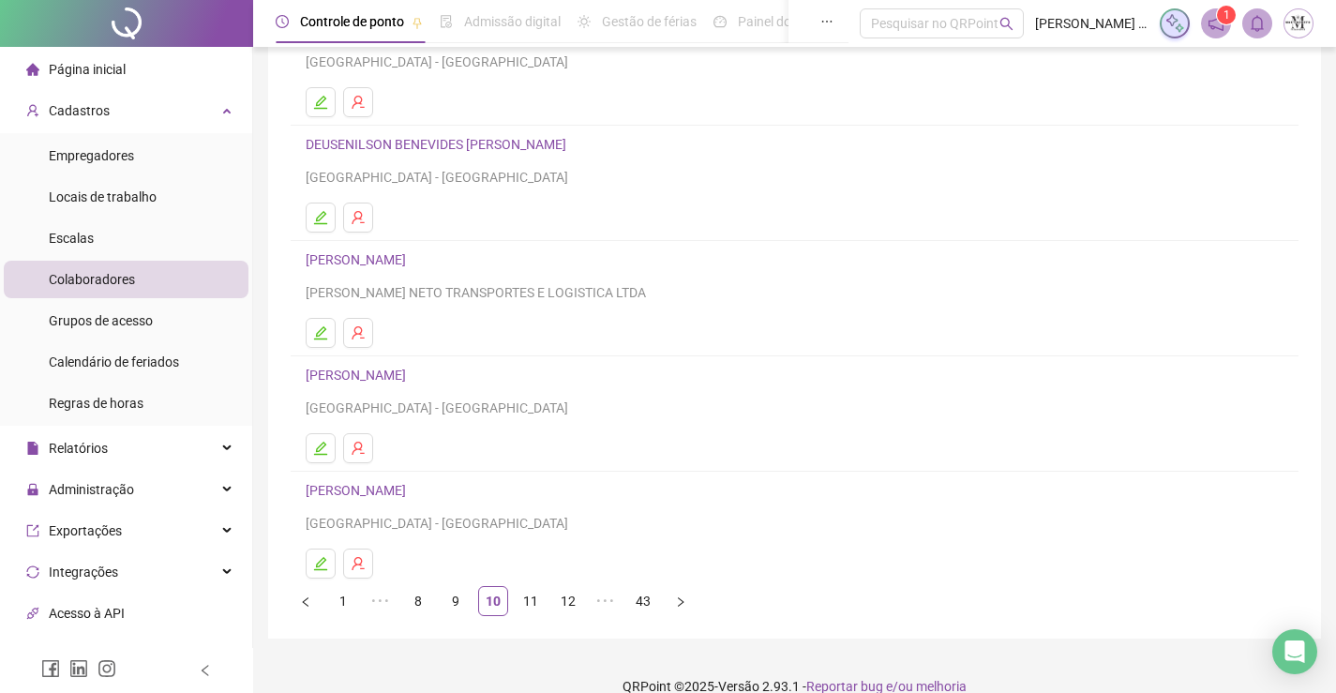
click at [412, 264] on link "DIEGO ANTONIO MARTINS" at bounding box center [359, 259] width 106 height 15
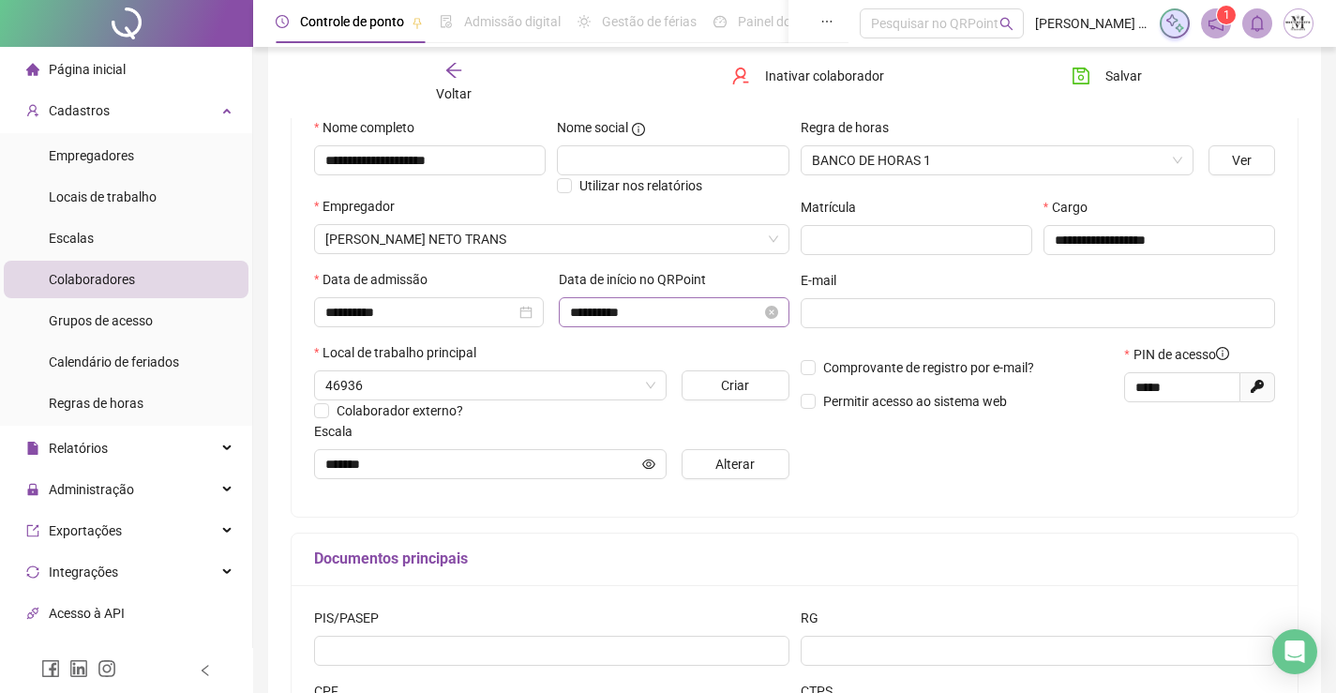
scroll to position [96, 0]
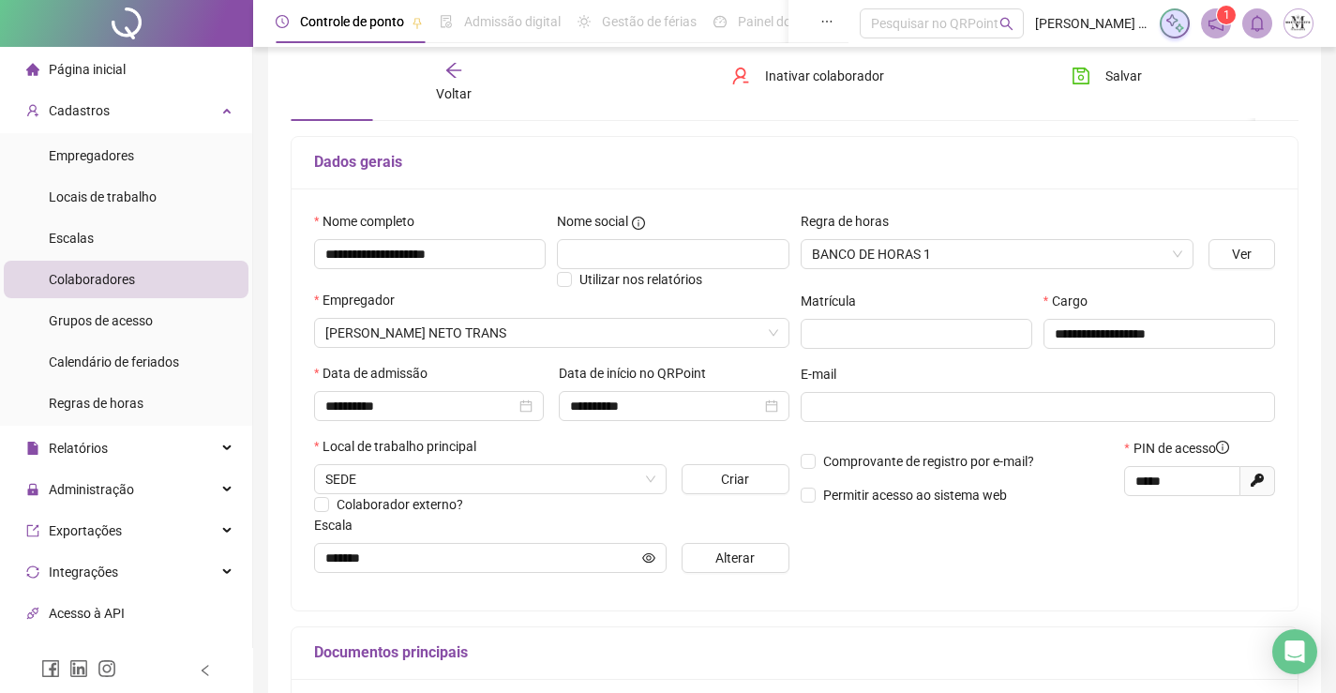
click at [460, 86] on span "Voltar" at bounding box center [454, 93] width 36 height 15
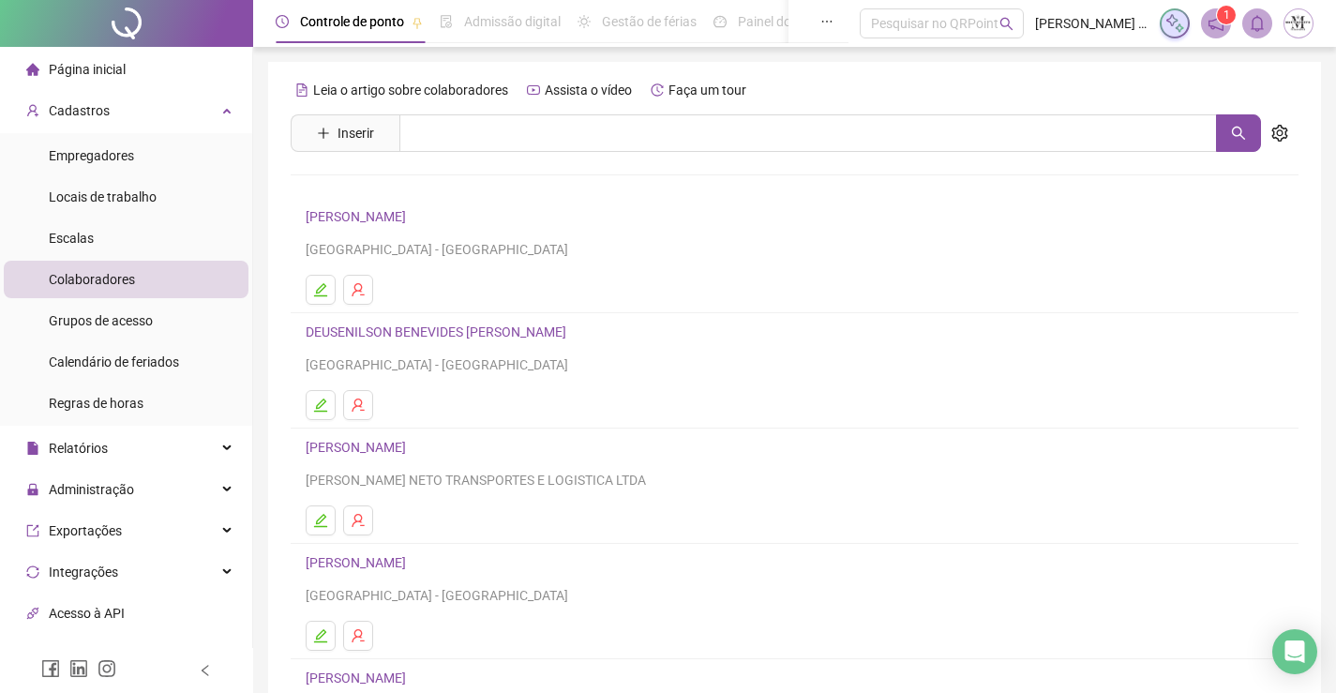
scroll to position [214, 0]
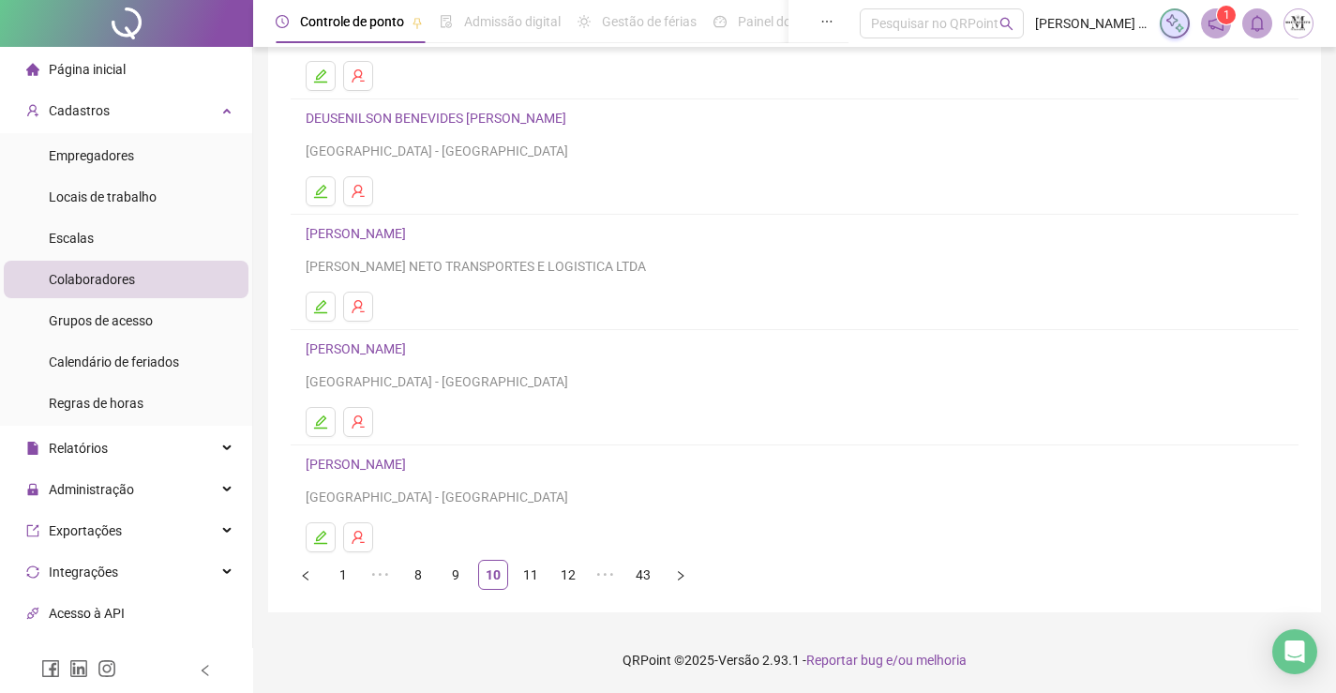
click at [371, 342] on link "DIEGO BUENO BASILIO" at bounding box center [359, 348] width 106 height 15
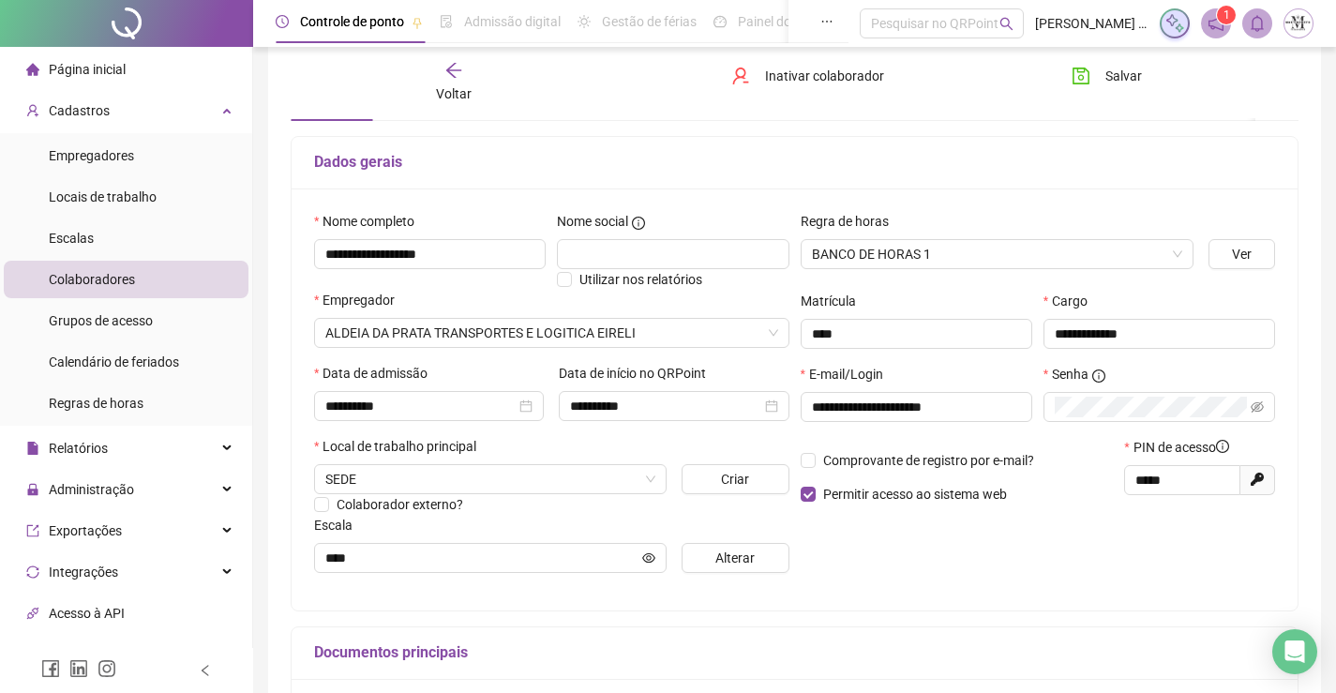
scroll to position [2, 0]
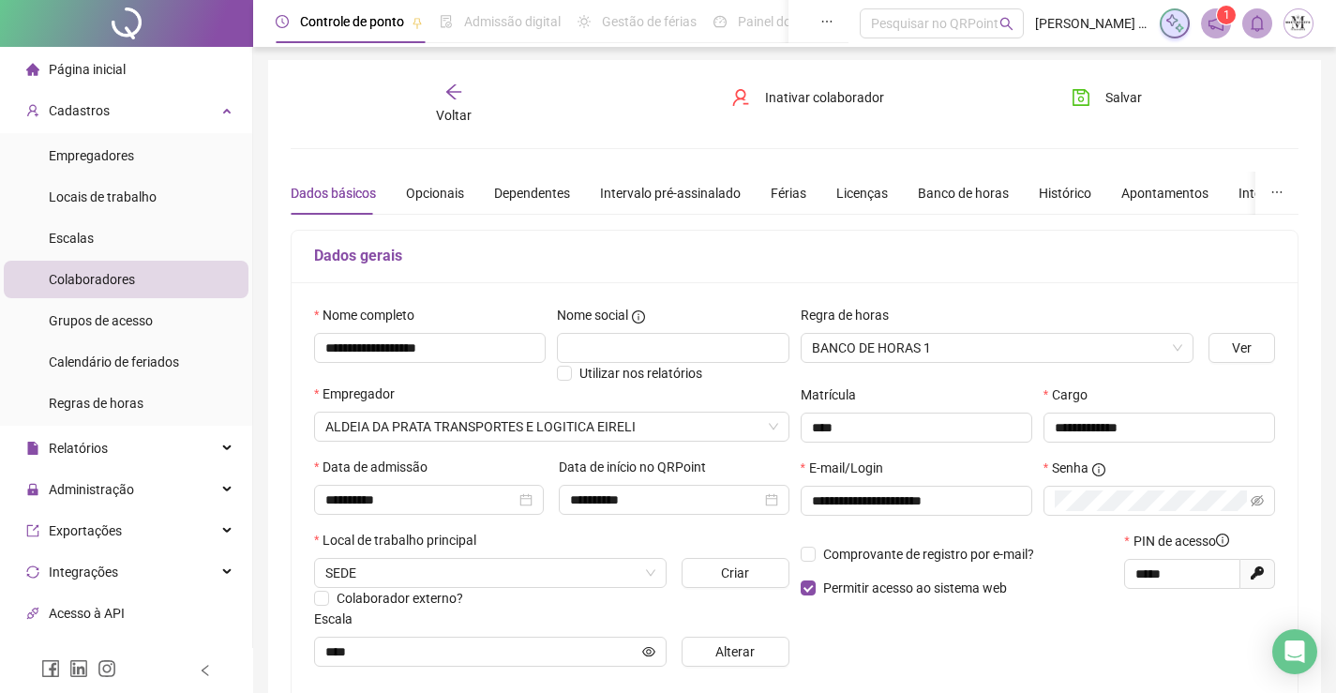
click at [445, 122] on span "Voltar" at bounding box center [454, 115] width 36 height 15
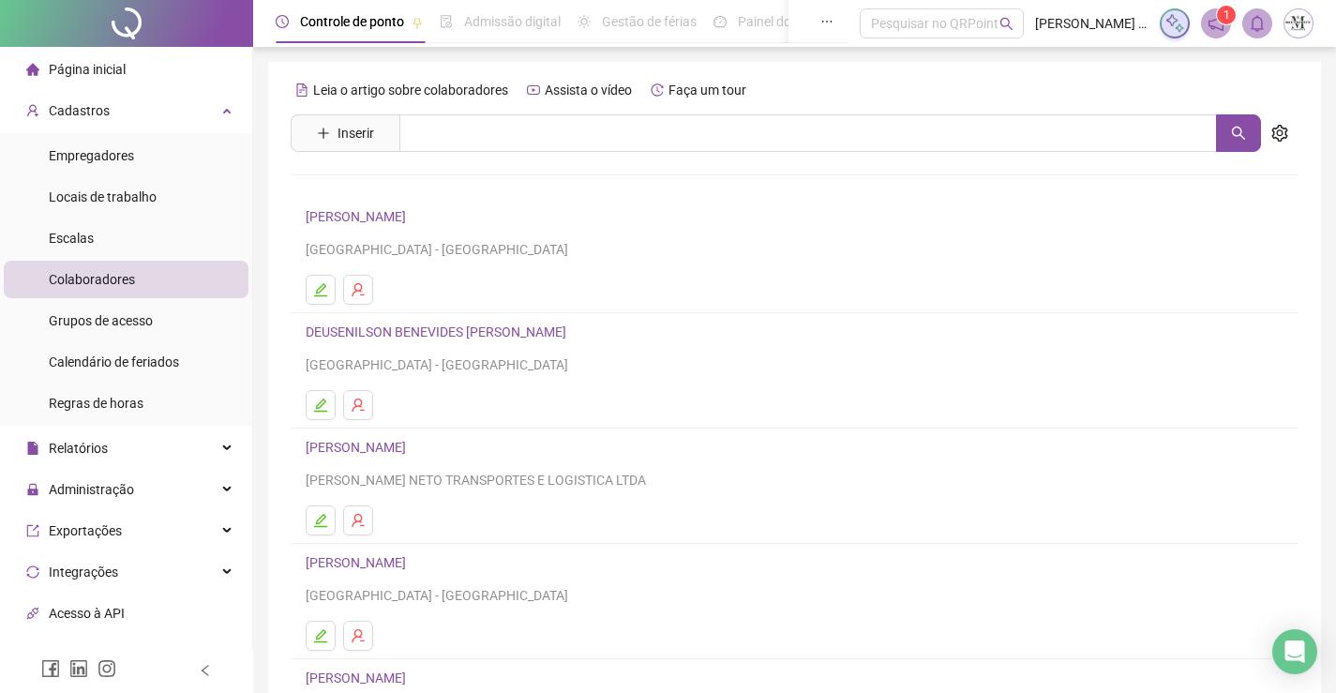
scroll to position [214, 0]
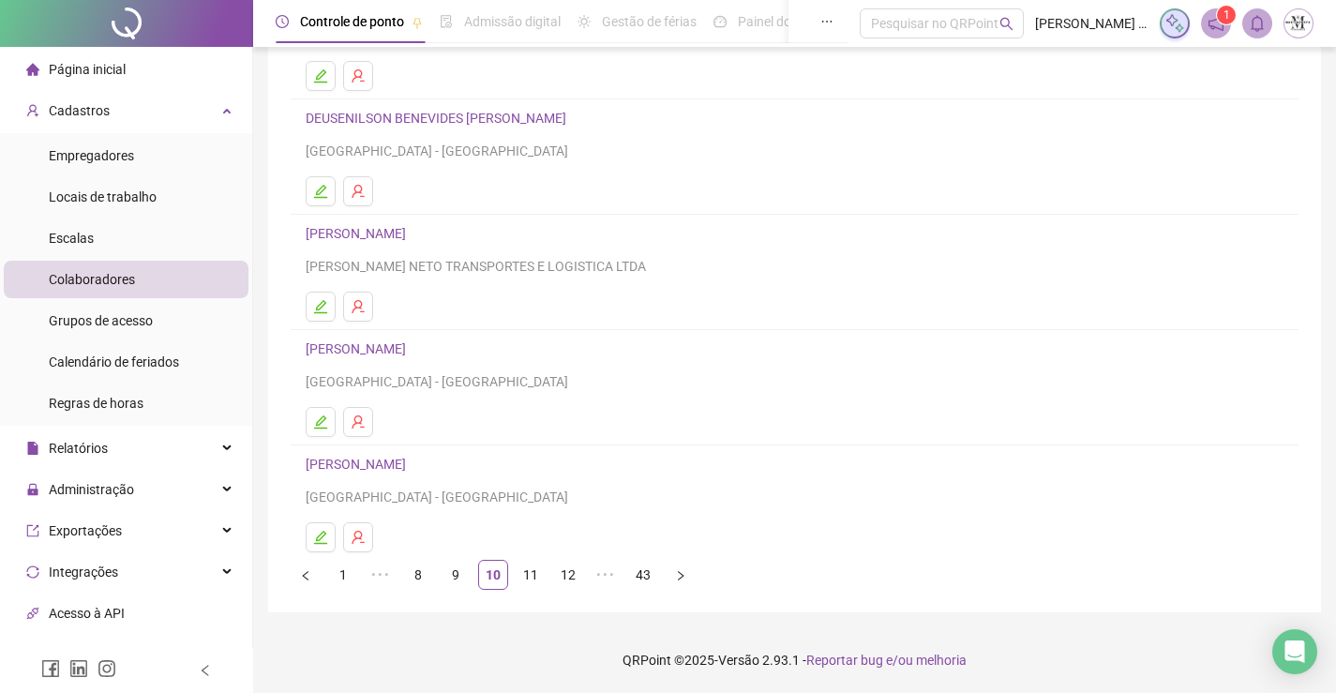
click at [398, 458] on link "DIEGO DAMASCENO DE MENEZES" at bounding box center [359, 464] width 106 height 15
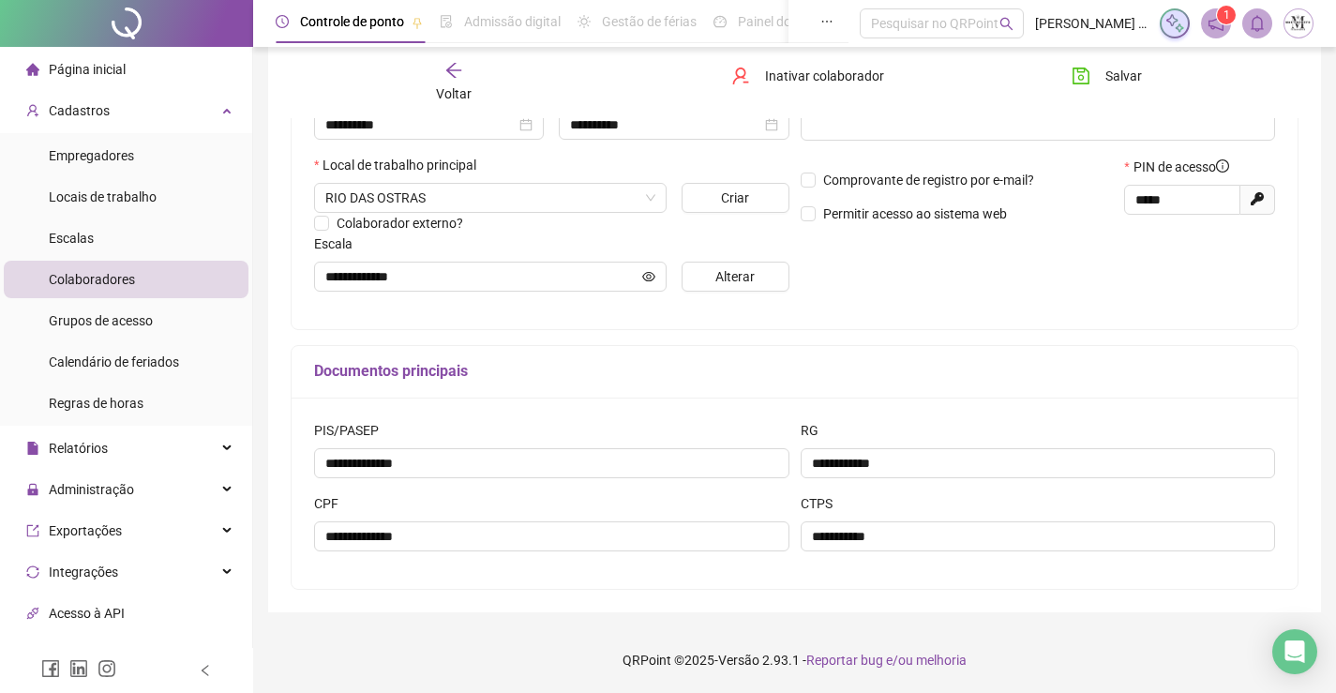
scroll to position [2, 0]
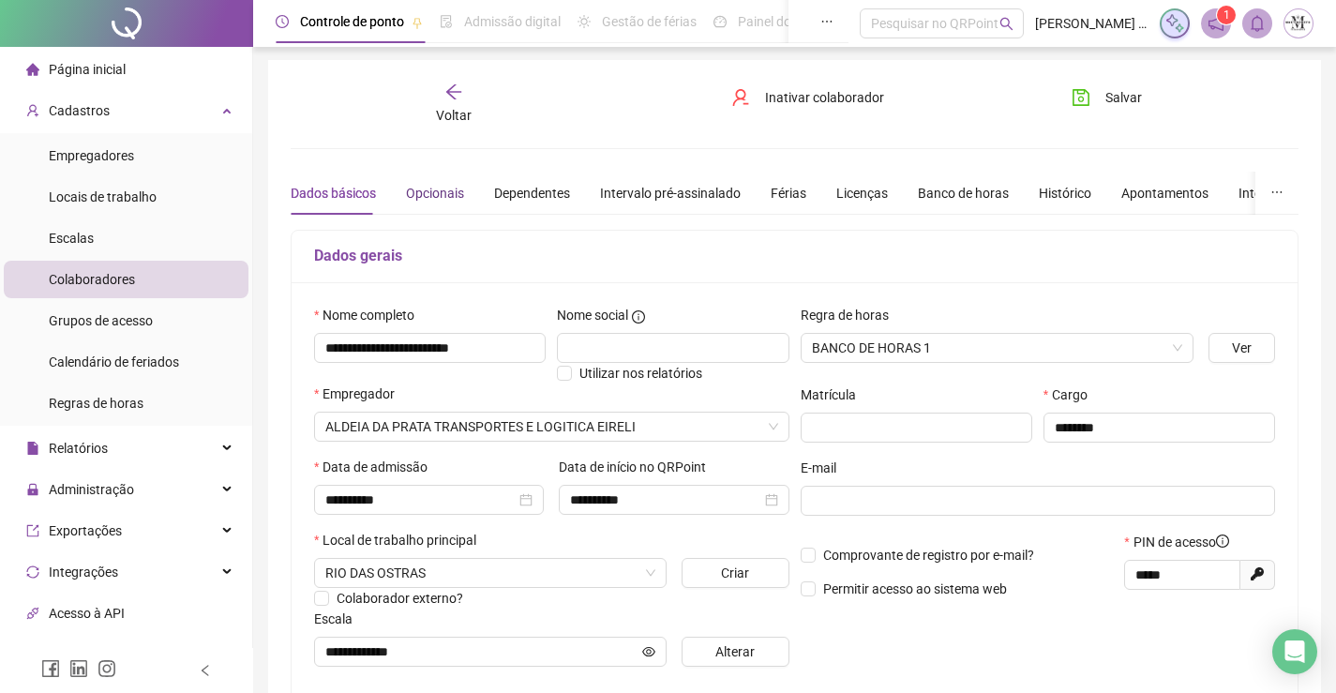
click at [435, 195] on div "Opcionais" at bounding box center [435, 193] width 58 height 21
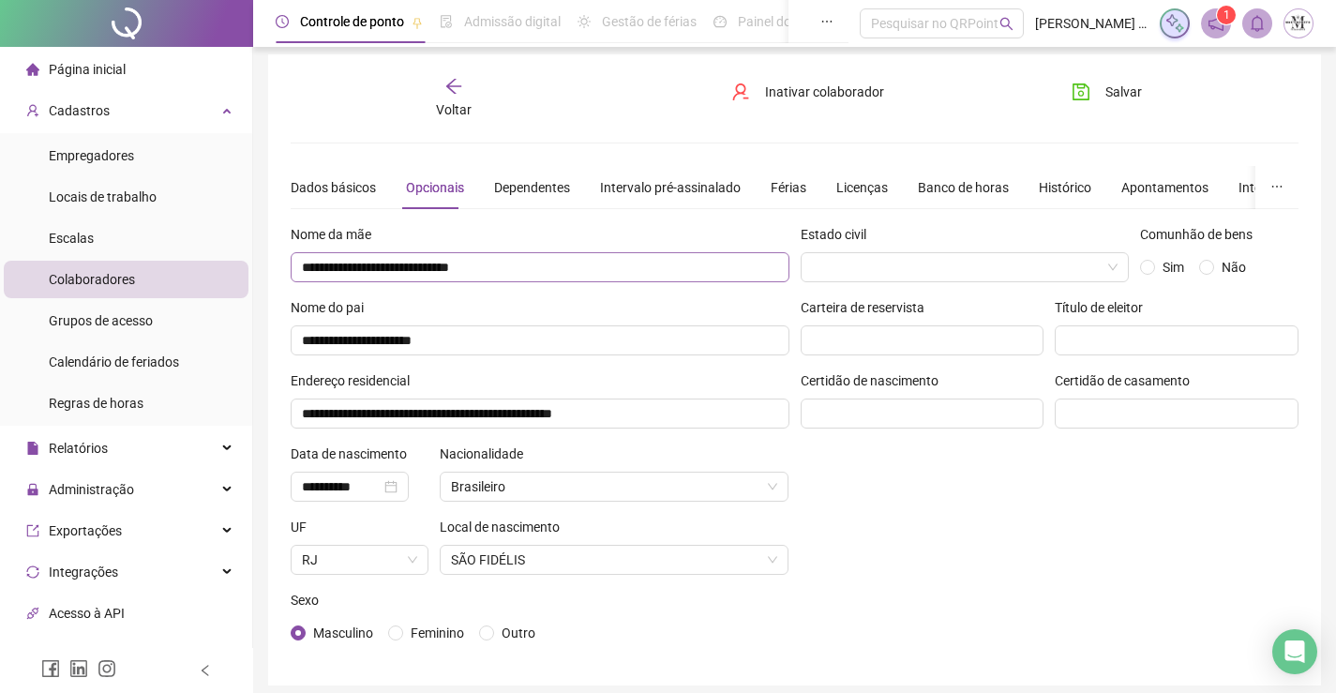
scroll to position [0, 0]
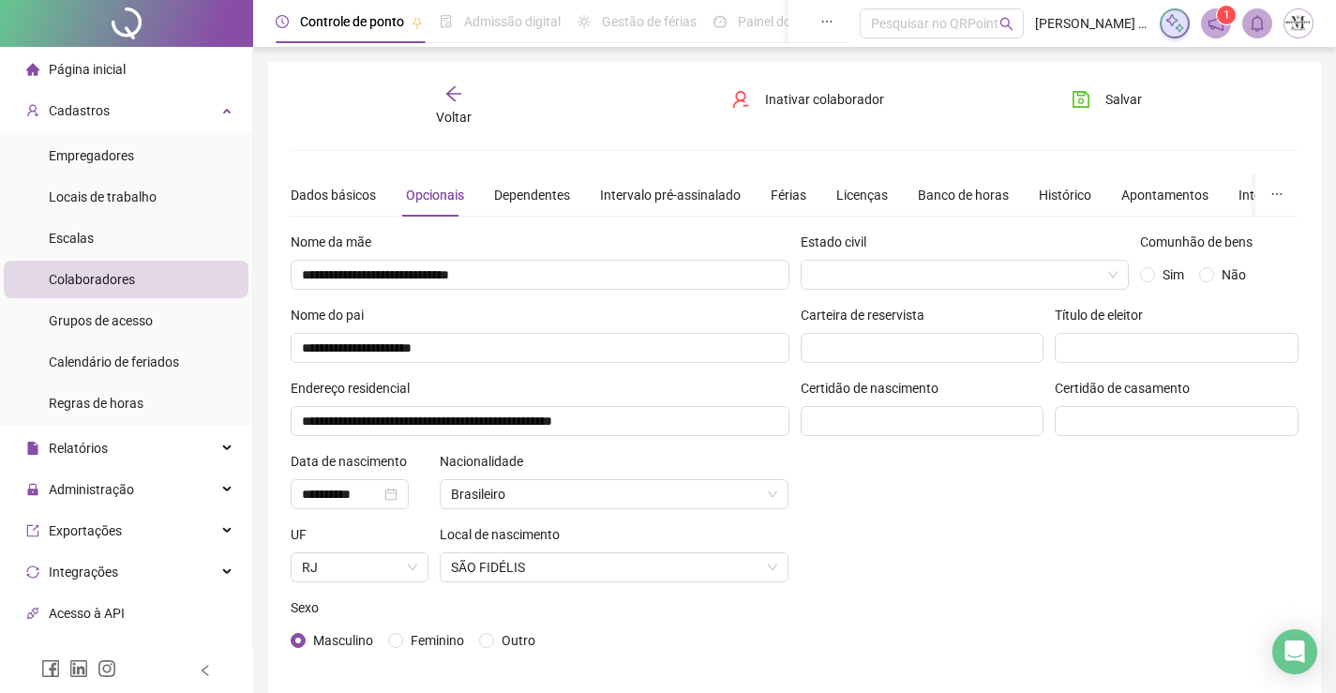
click at [452, 115] on span "Voltar" at bounding box center [454, 117] width 36 height 15
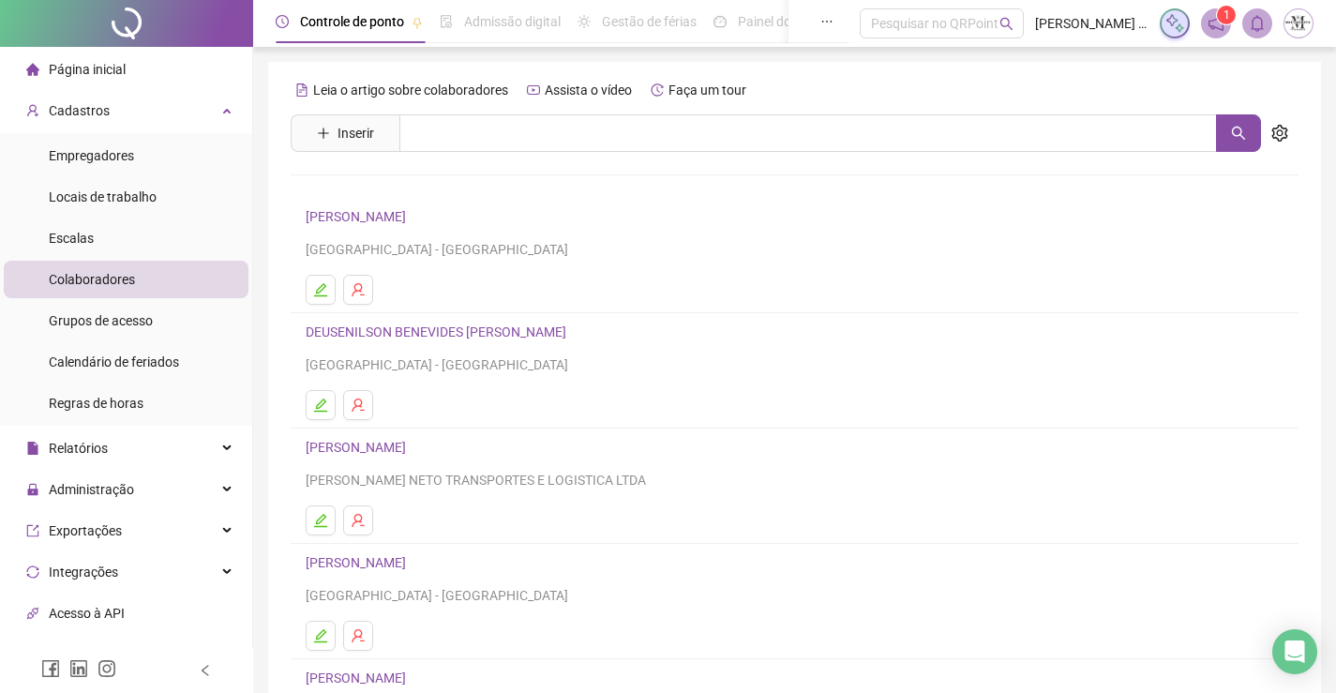
scroll to position [214, 0]
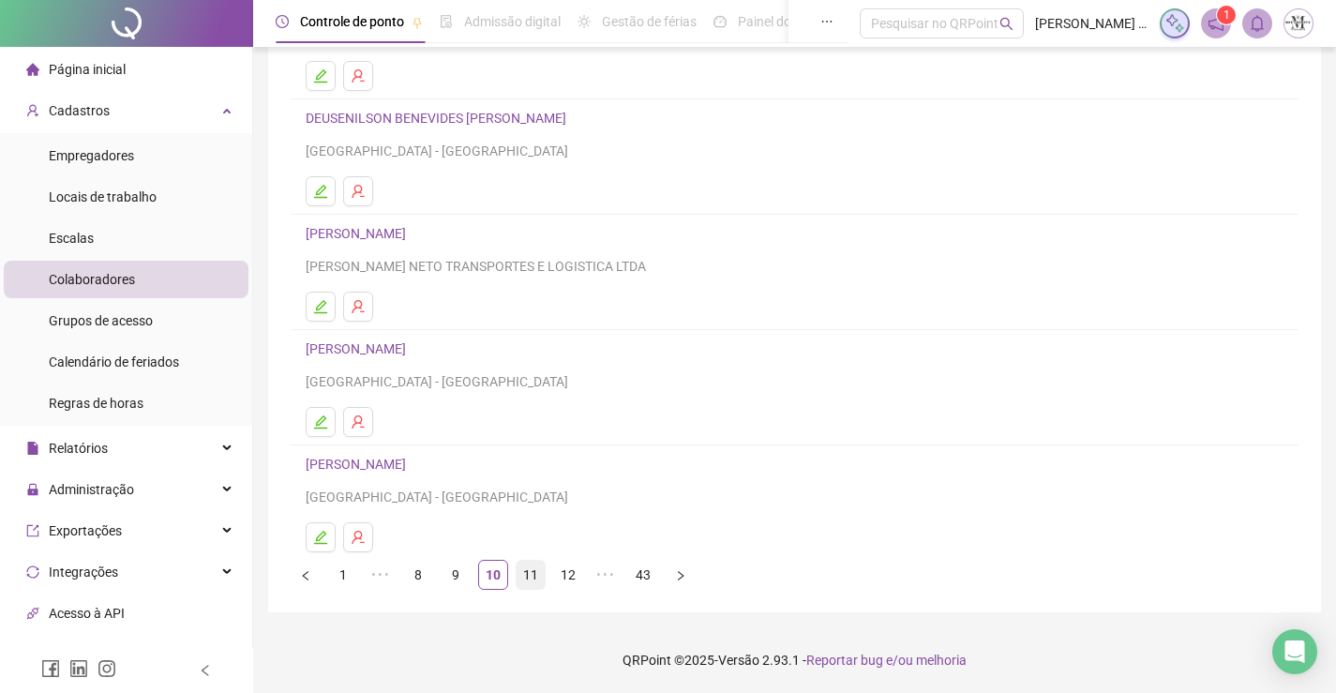
click at [531, 572] on link "11" at bounding box center [531, 575] width 28 height 28
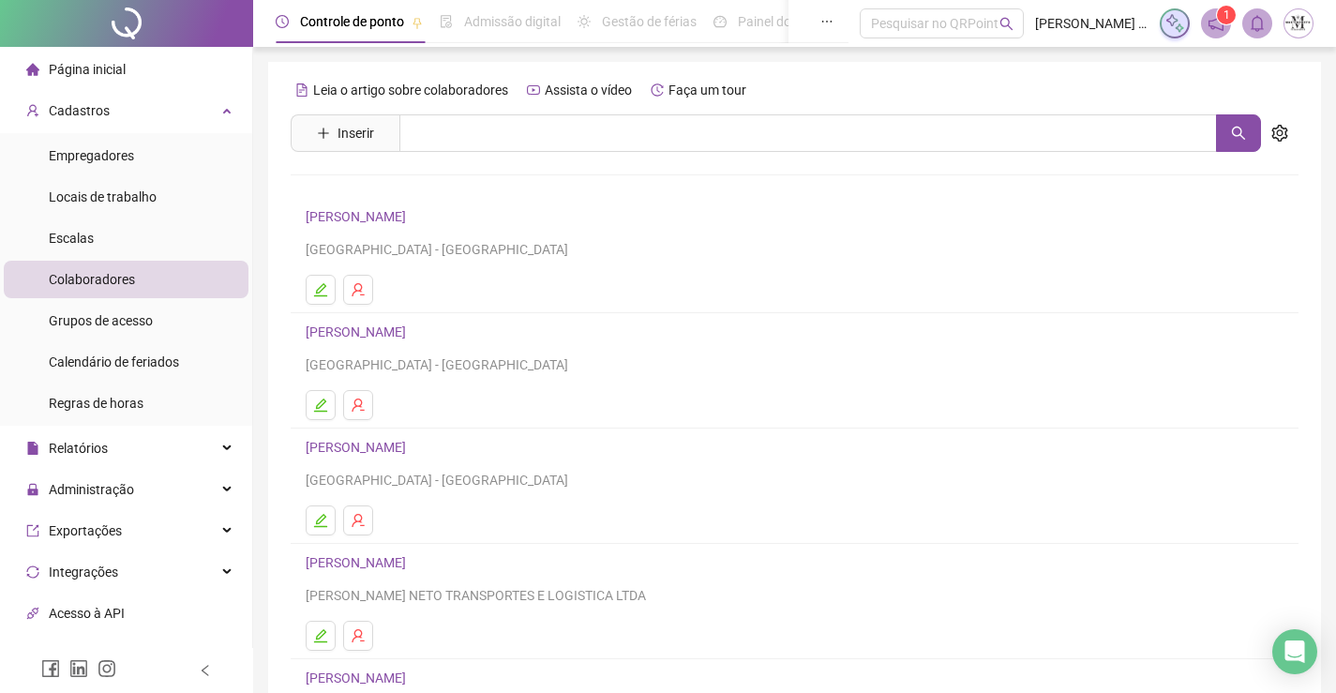
click at [412, 213] on link "DIEGO ROSA DA SILVA" at bounding box center [359, 216] width 106 height 15
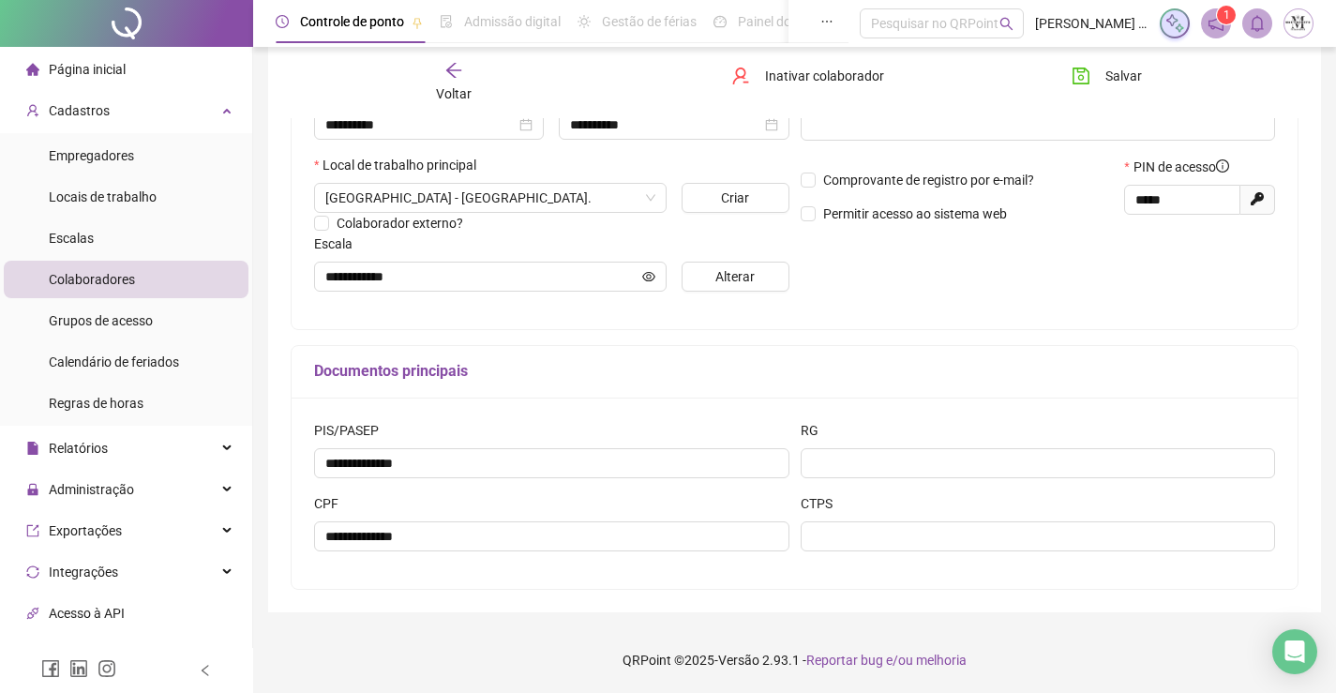
scroll to position [96, 0]
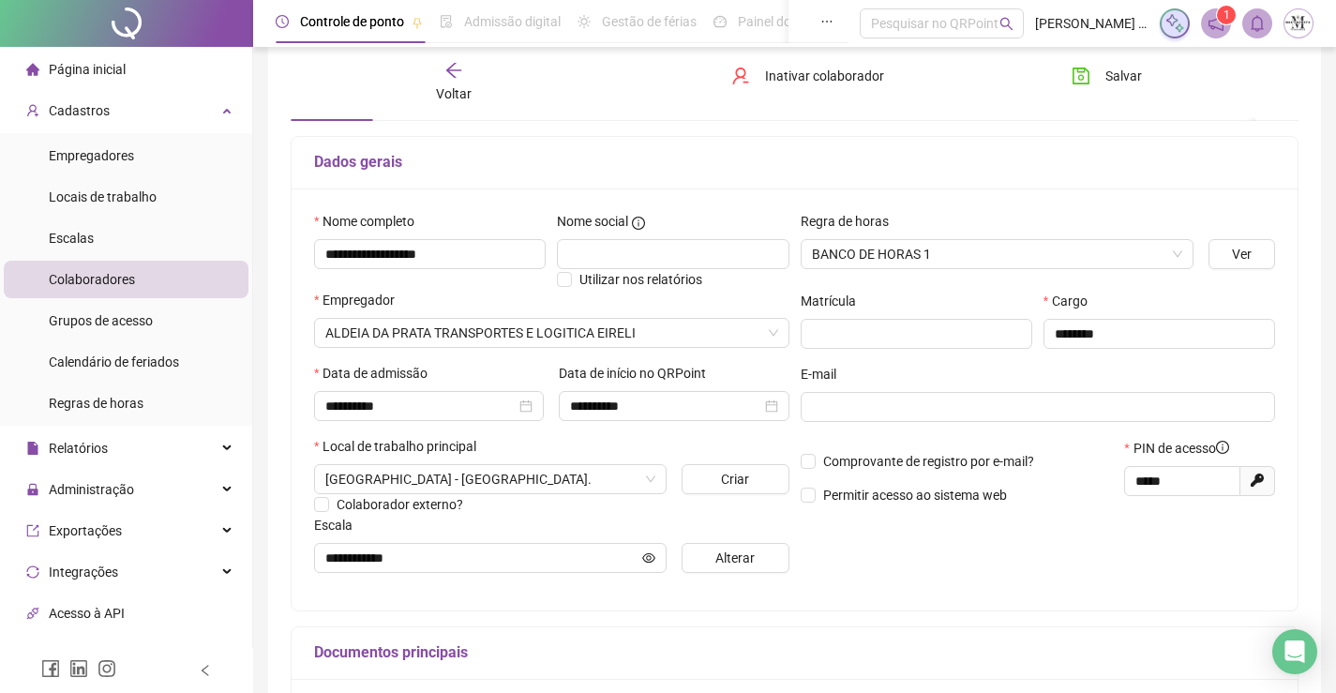
click at [439, 108] on div "Voltar Inativar colaborador Salvar" at bounding box center [794, 82] width 1023 height 71
click at [448, 86] on span "Voltar" at bounding box center [454, 93] width 36 height 15
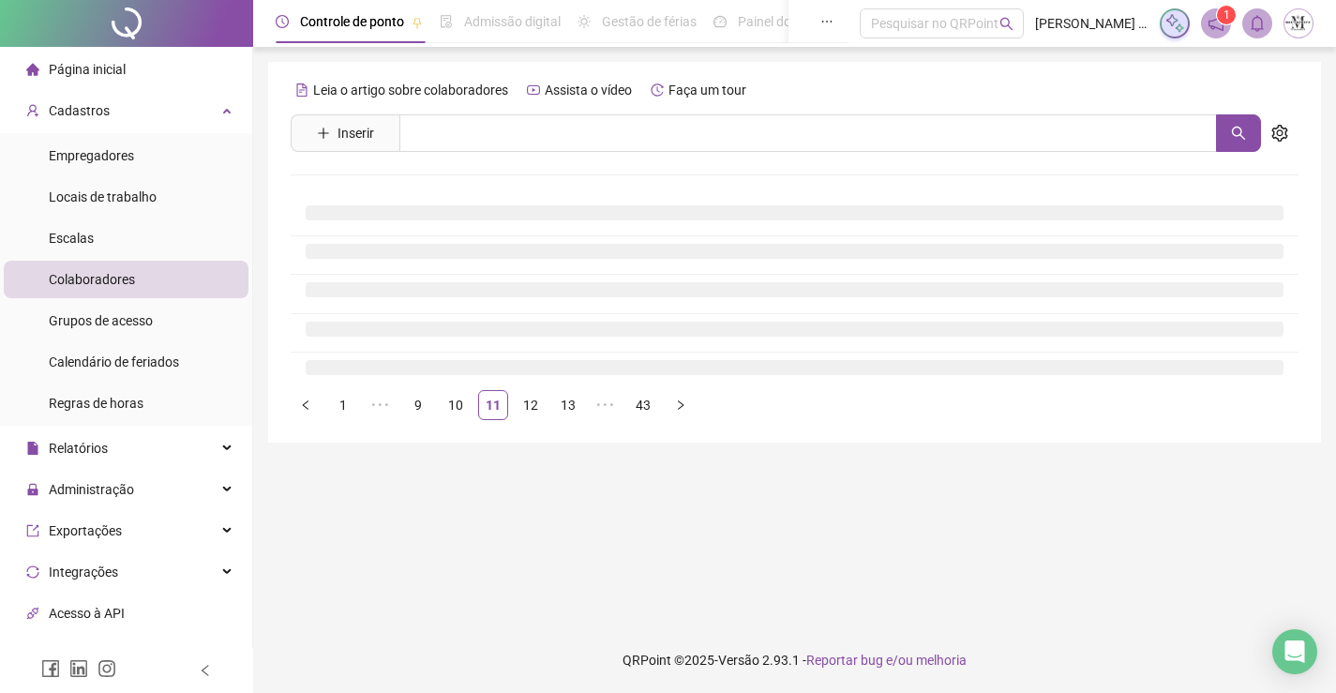
scroll to position [0, 0]
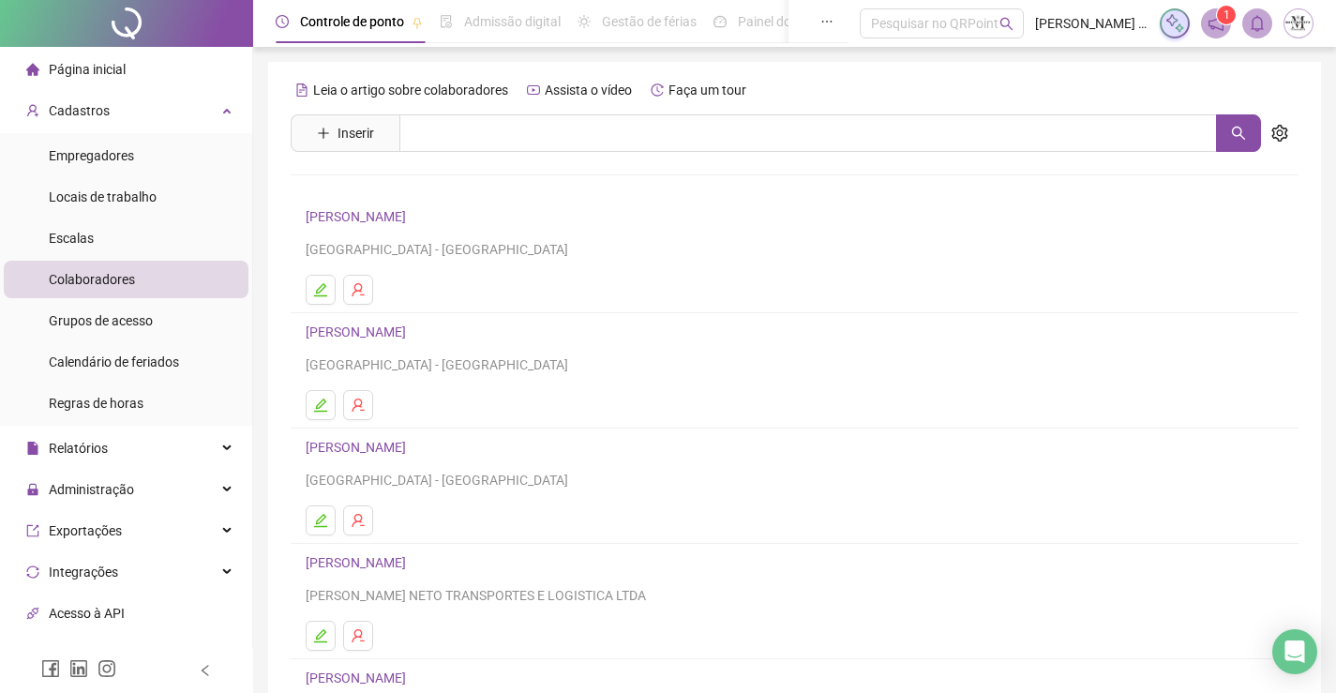
click at [404, 328] on link "DOUGLAS BIRNE SILVA" at bounding box center [359, 331] width 106 height 15
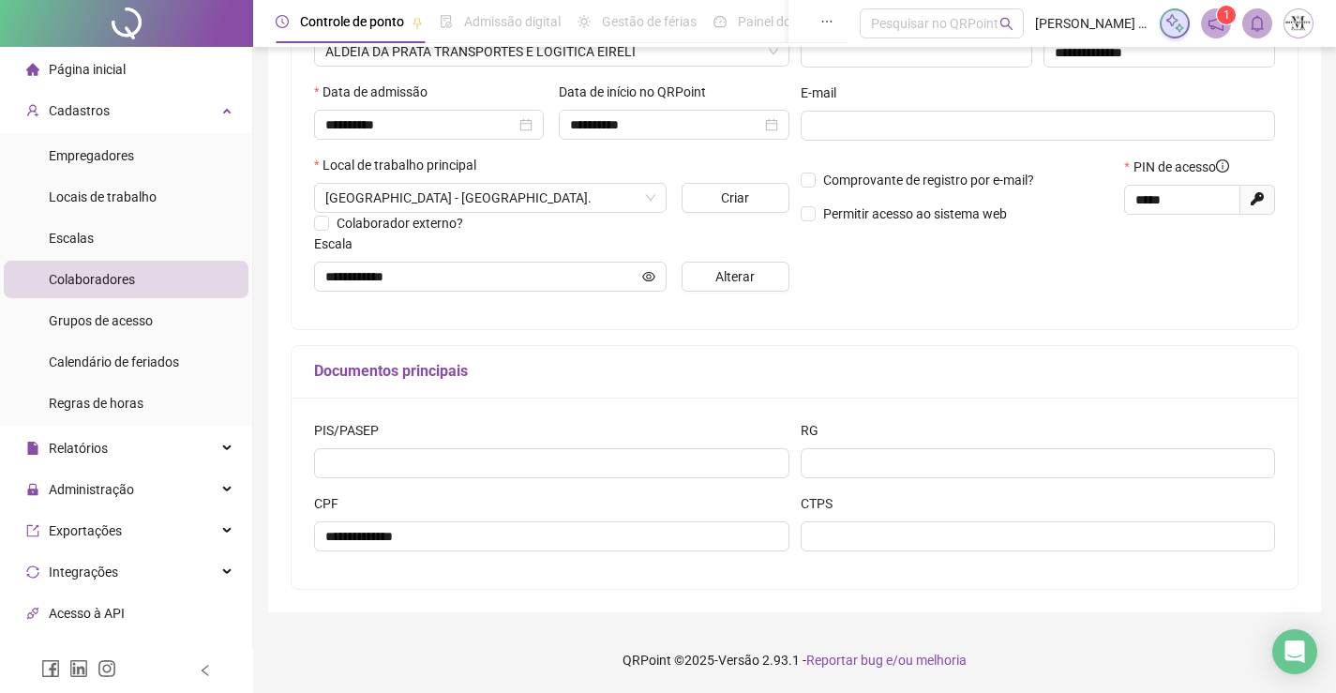
scroll to position [2, 0]
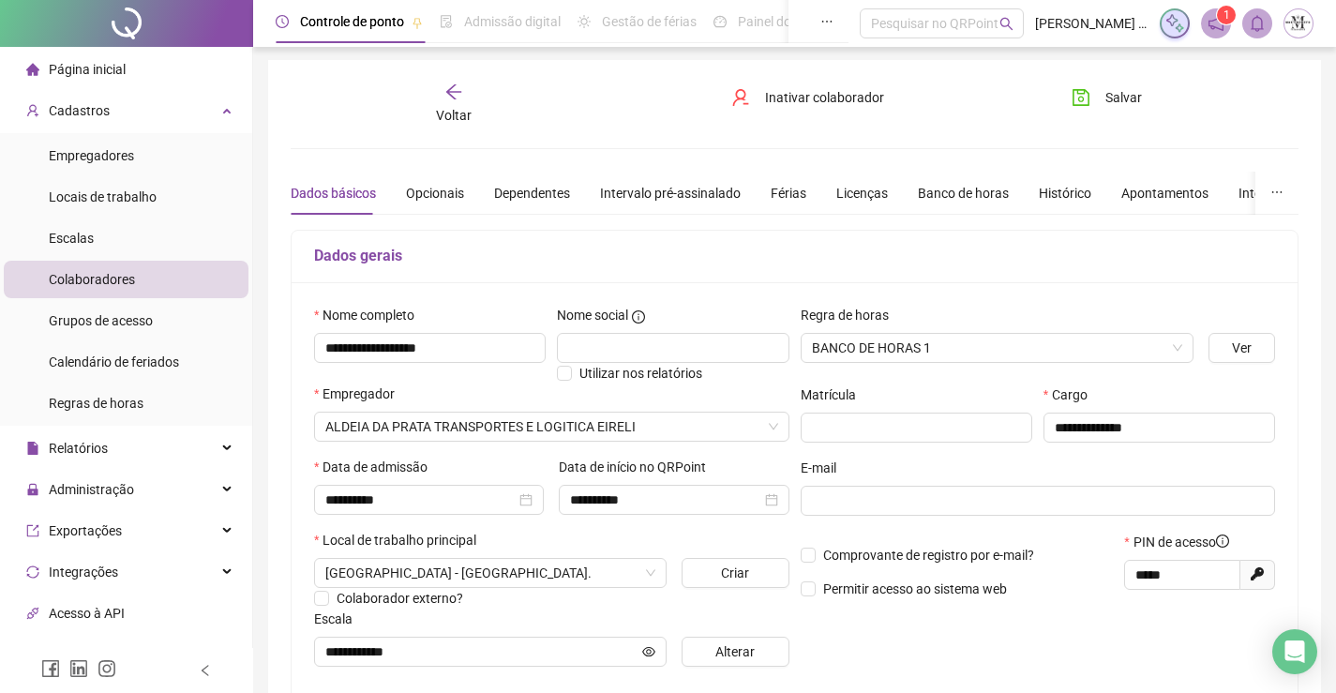
click at [449, 117] on span "Voltar" at bounding box center [454, 115] width 36 height 15
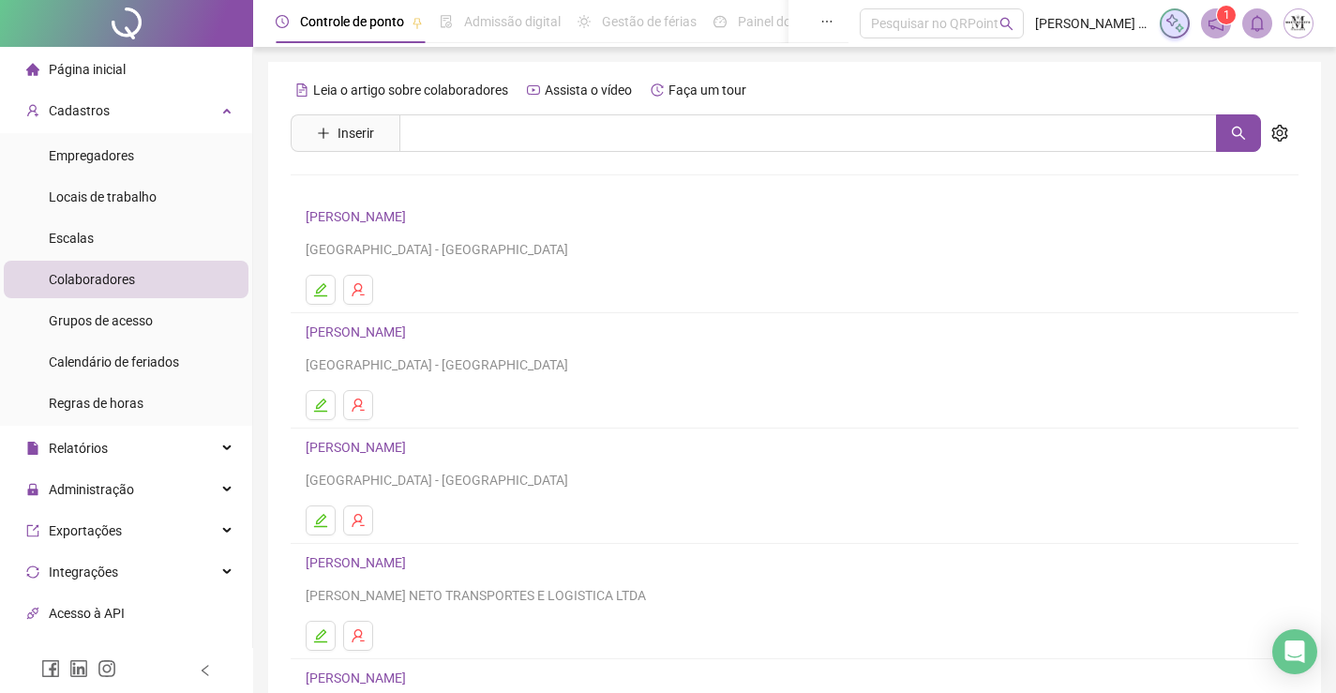
scroll to position [214, 0]
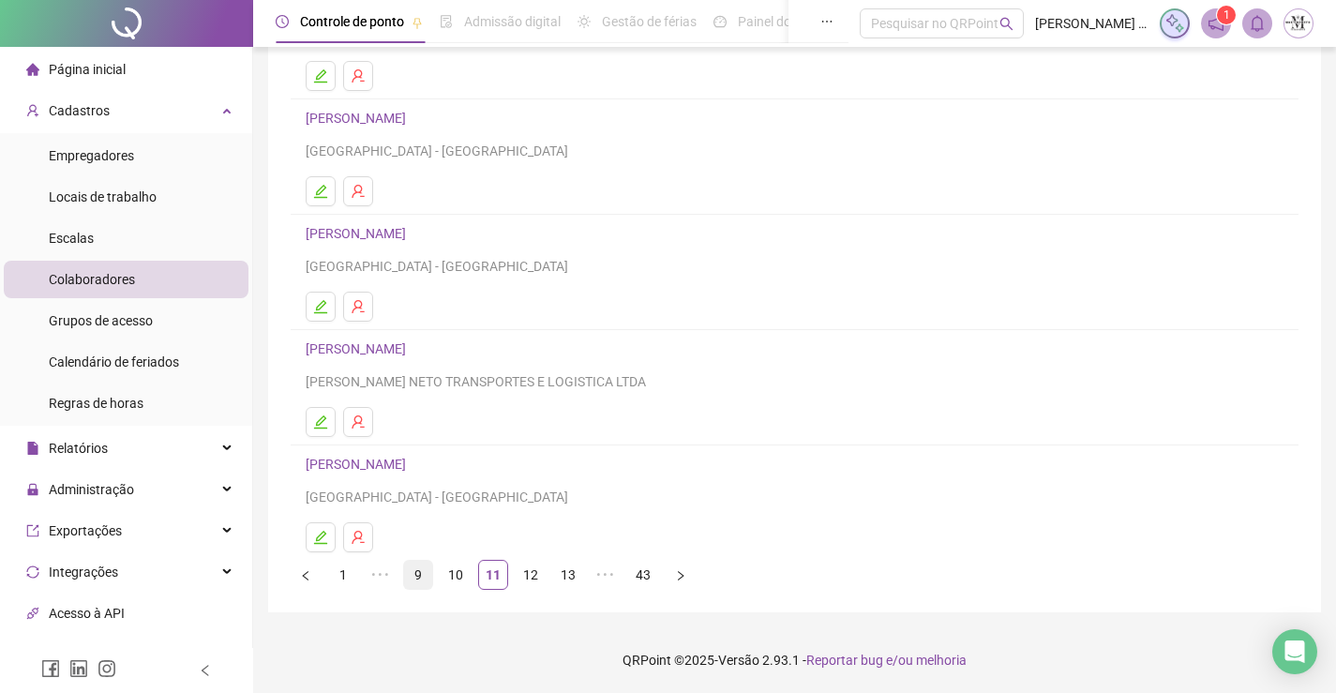
click at [424, 574] on link "9" at bounding box center [418, 575] width 28 height 28
click at [449, 579] on link "8" at bounding box center [456, 575] width 28 height 28
click at [458, 563] on link "7" at bounding box center [456, 575] width 28 height 28
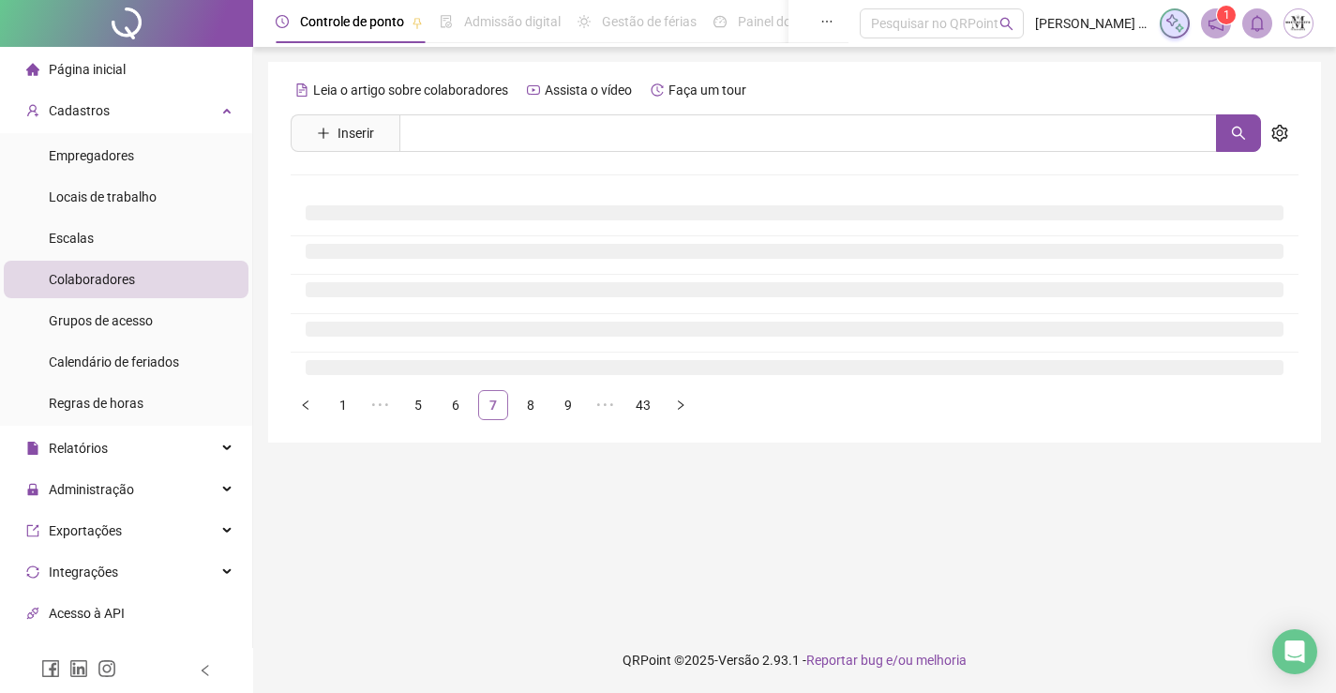
scroll to position [0, 0]
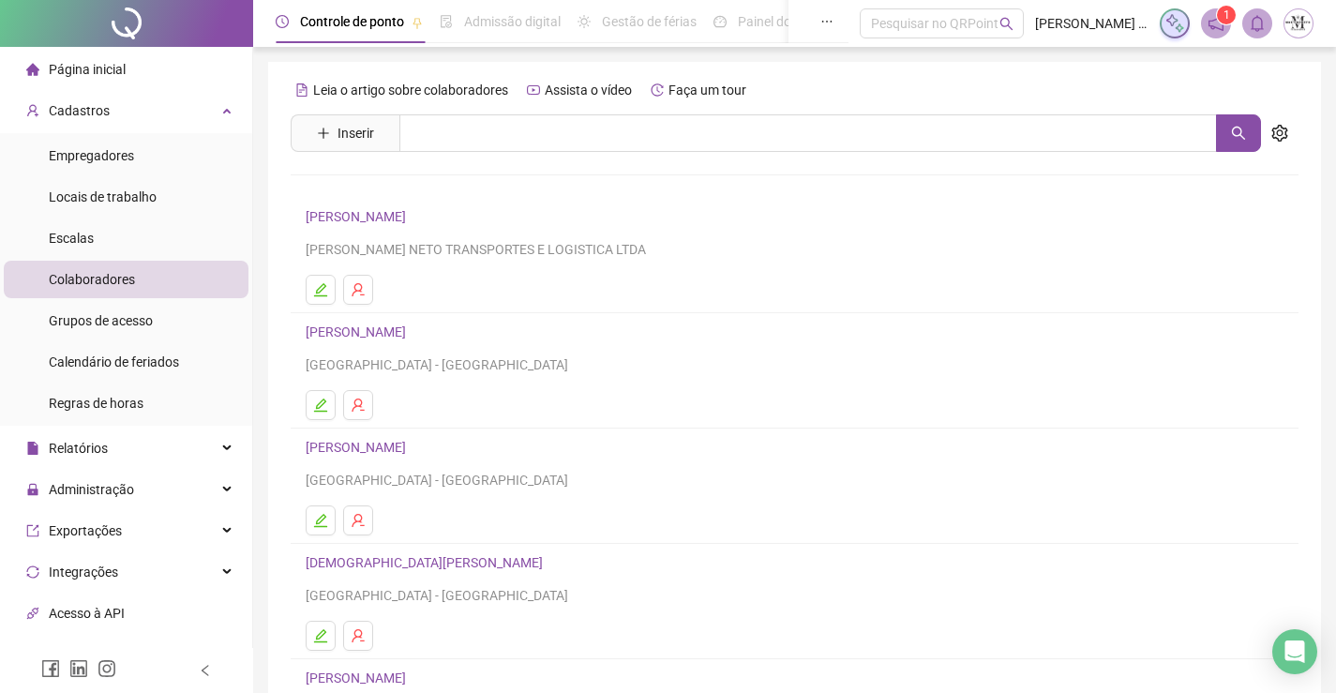
click at [412, 213] on link "CARLOS MAURICIO SIQUEIRA" at bounding box center [359, 216] width 106 height 15
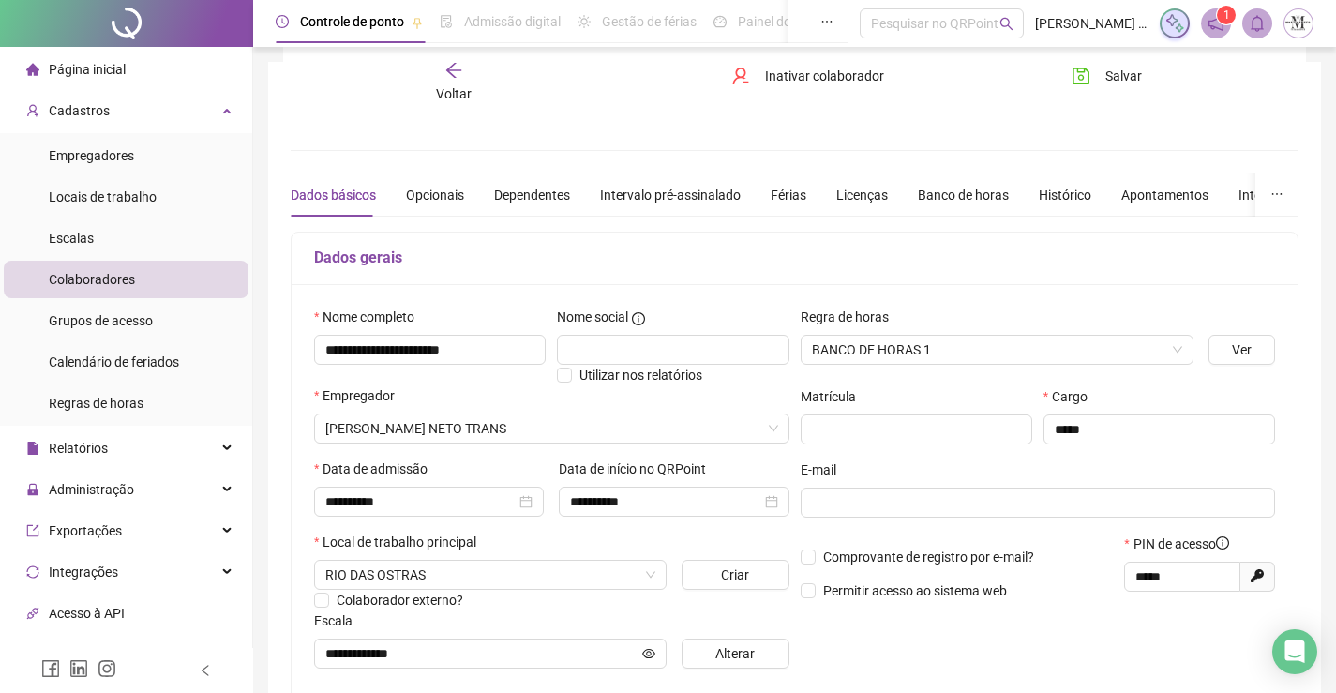
scroll to position [377, 0]
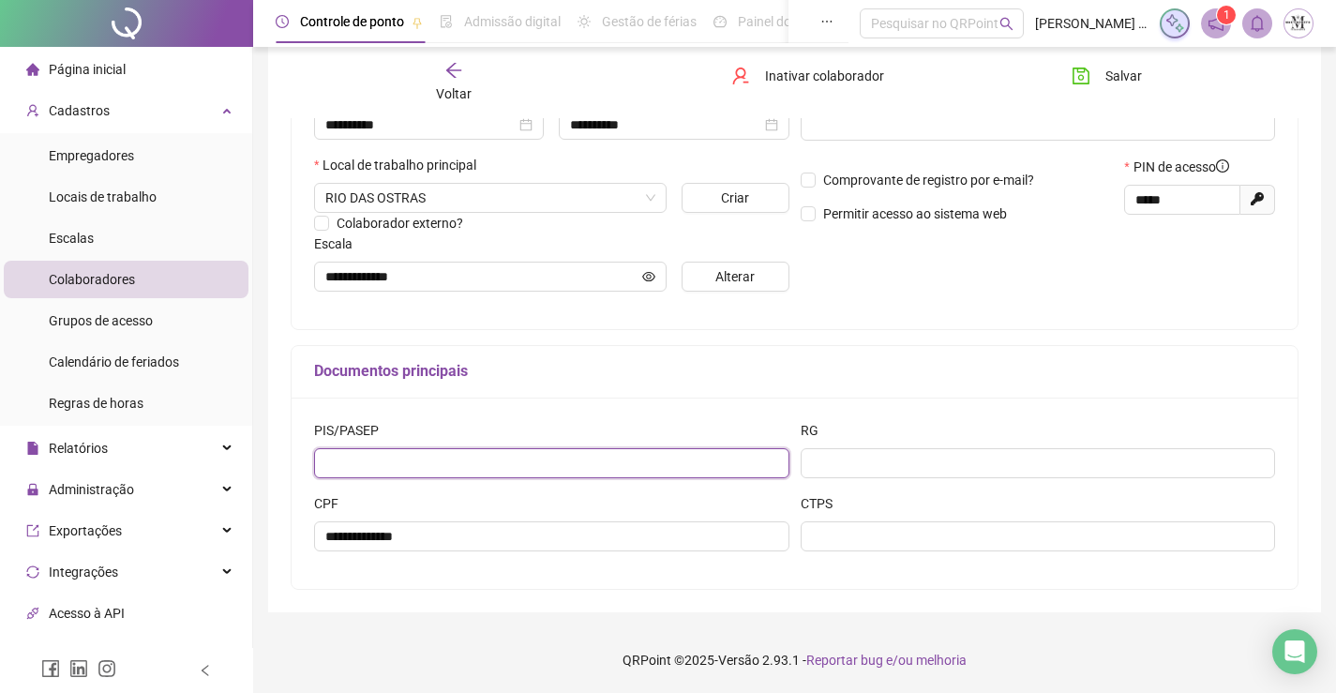
click at [569, 473] on input "text" at bounding box center [551, 463] width 475 height 30
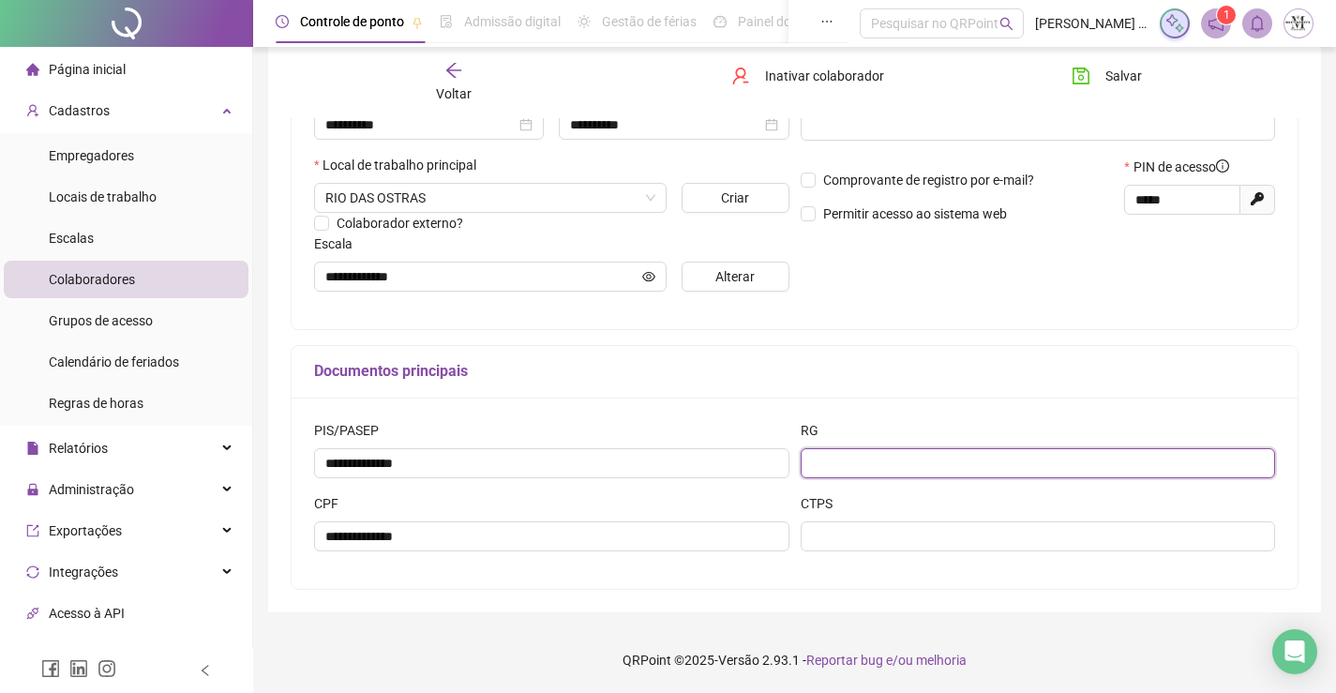
click at [886, 465] on input "text" at bounding box center [1038, 463] width 475 height 30
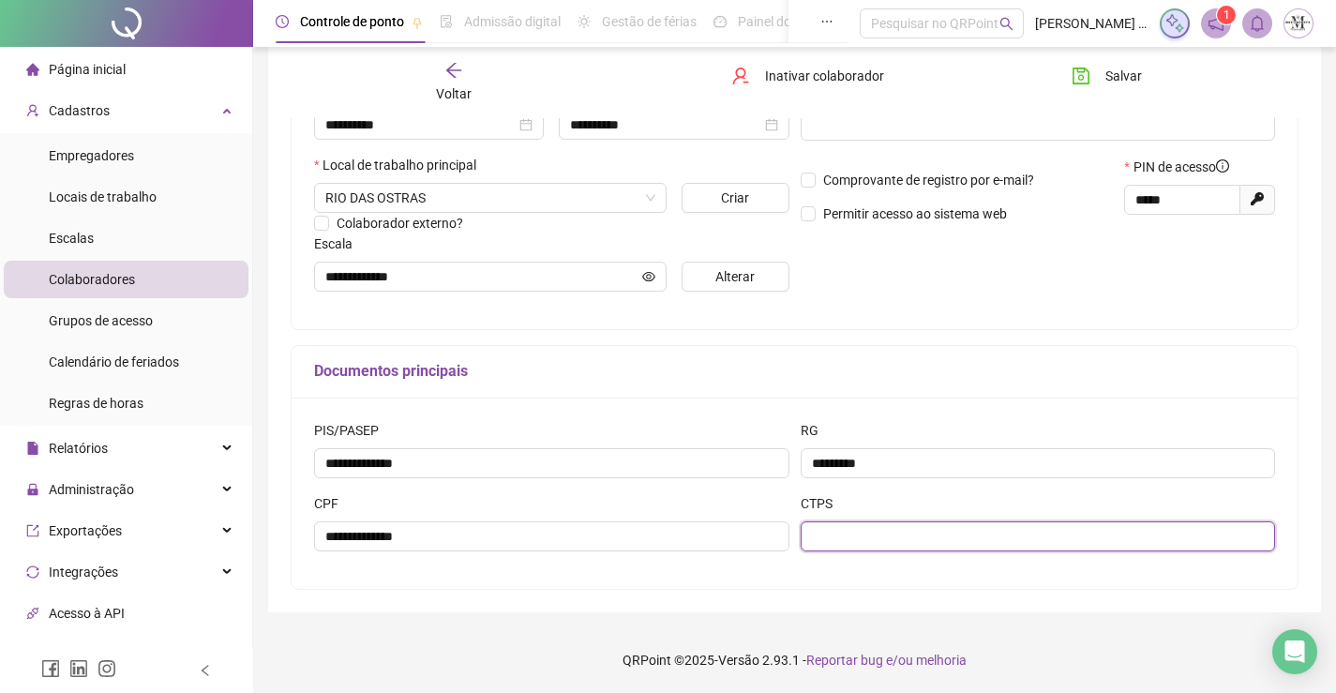
click at [873, 536] on input "text" at bounding box center [1038, 536] width 475 height 30
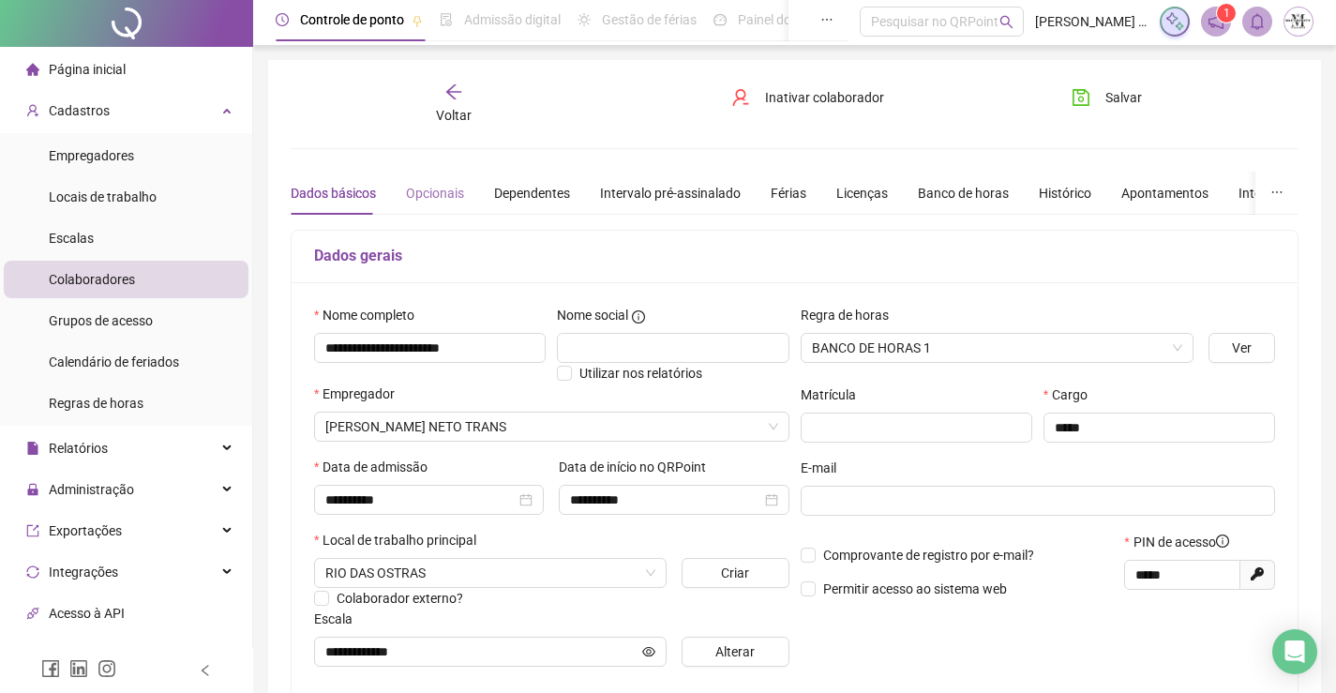
scroll to position [0, 0]
click at [440, 182] on div "Opcionais" at bounding box center [435, 194] width 58 height 43
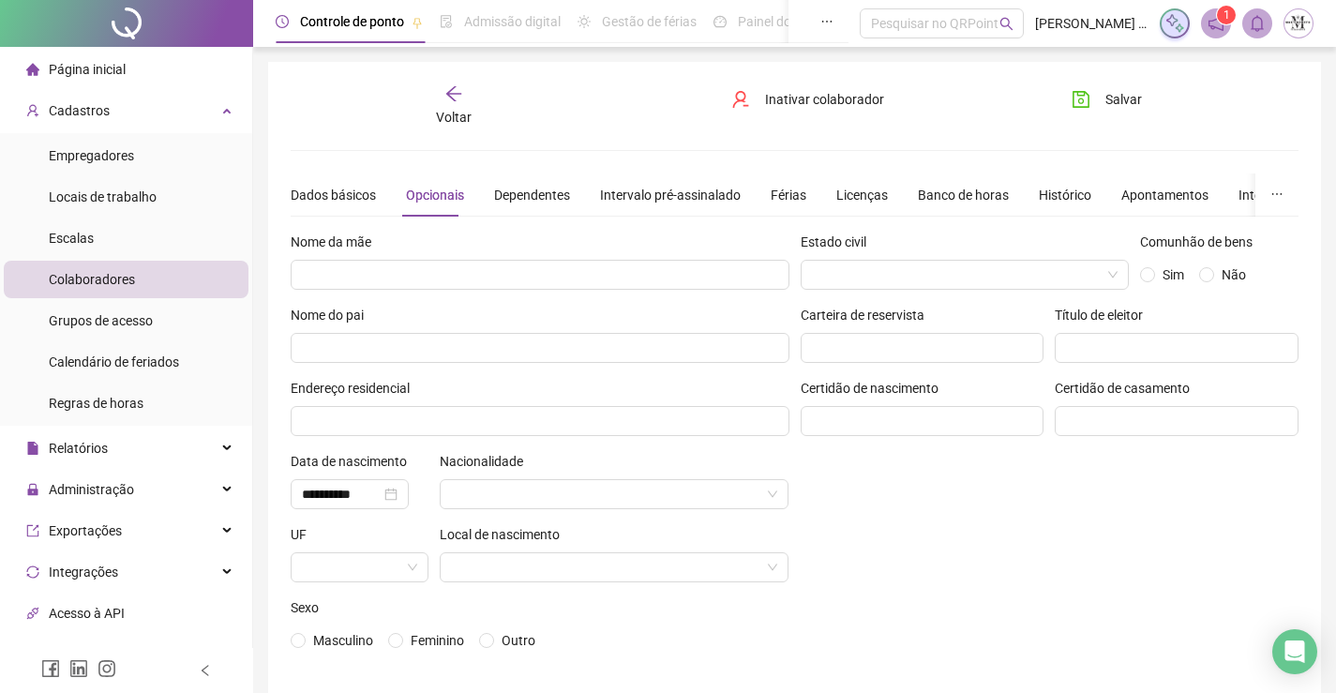
click at [548, 258] on div "Nome da mãe" at bounding box center [540, 246] width 499 height 28
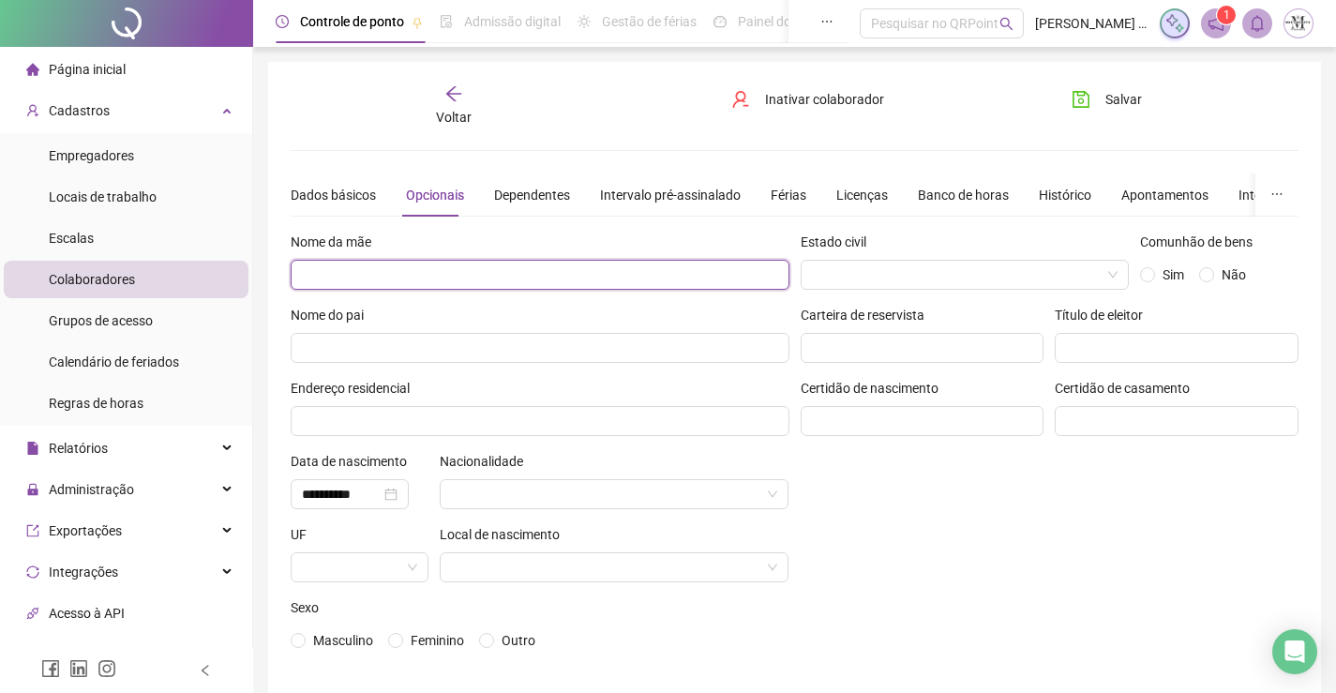
click at [548, 264] on input "text" at bounding box center [540, 275] width 499 height 30
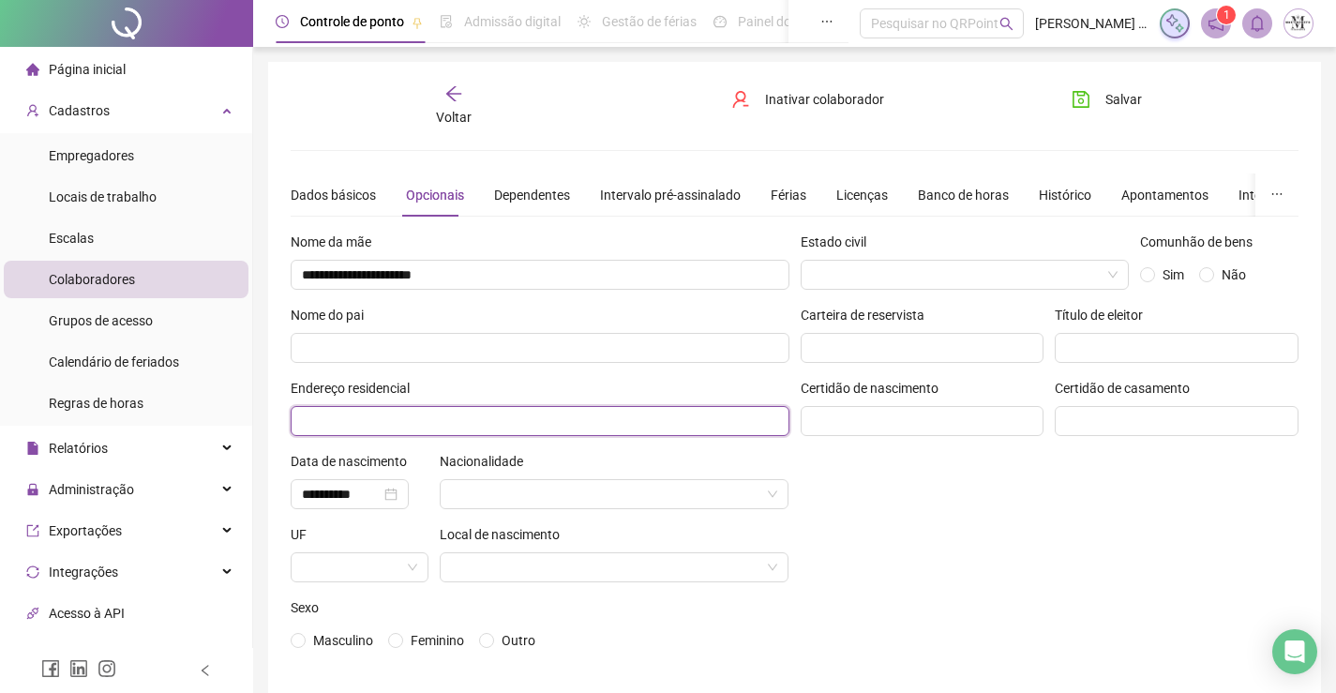
click at [551, 420] on input "text" at bounding box center [540, 421] width 499 height 30
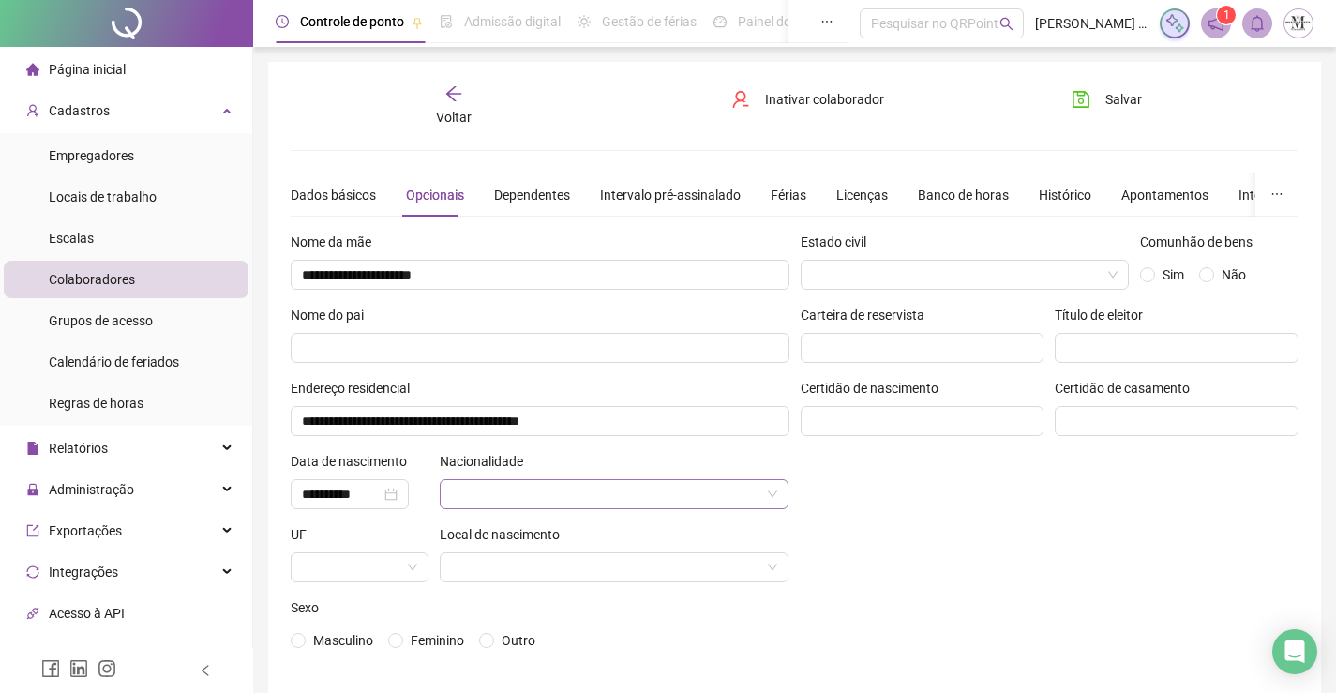
drag, startPoint x: 616, startPoint y: 458, endPoint x: 617, endPoint y: 478, distance: 19.7
click at [617, 478] on div "Nacionalidade" at bounding box center [615, 480] width 350 height 58
click at [620, 492] on input "search" at bounding box center [606, 494] width 310 height 28
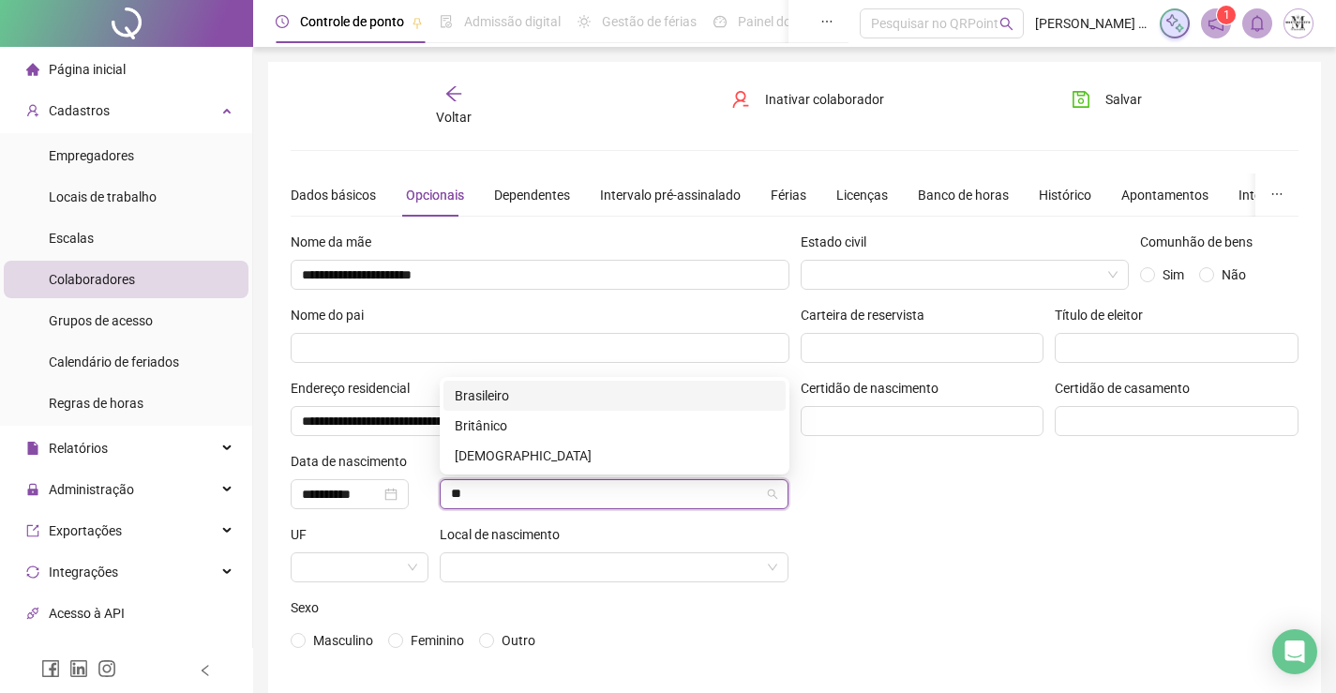
click at [581, 391] on div "Brasileiro" at bounding box center [615, 395] width 320 height 21
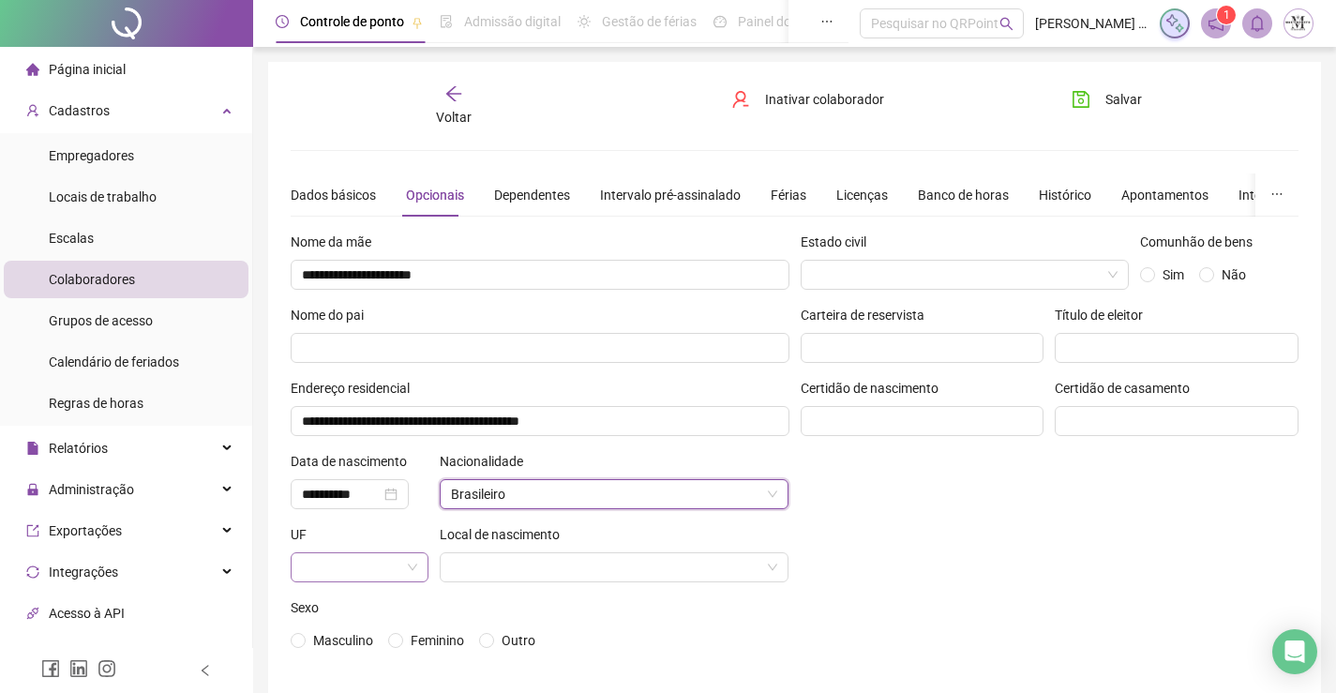
click at [406, 572] on span at bounding box center [359, 567] width 115 height 28
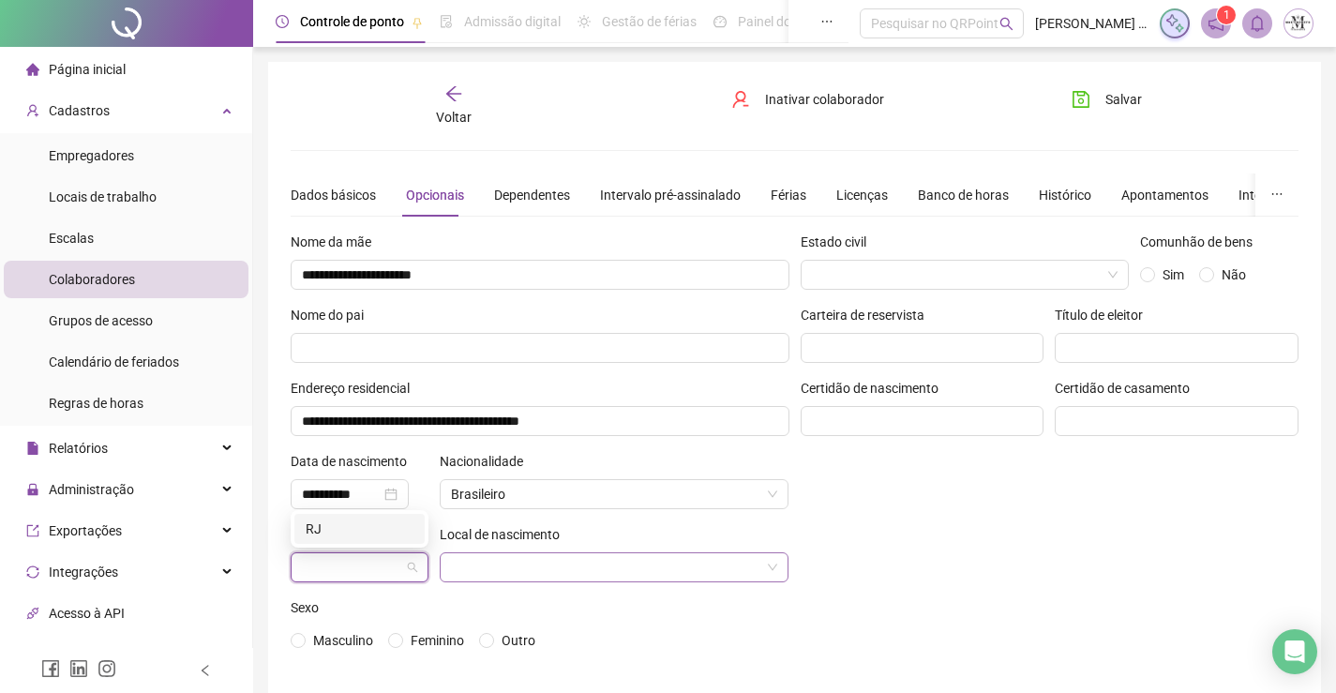
click at [492, 570] on input "search" at bounding box center [606, 567] width 310 height 28
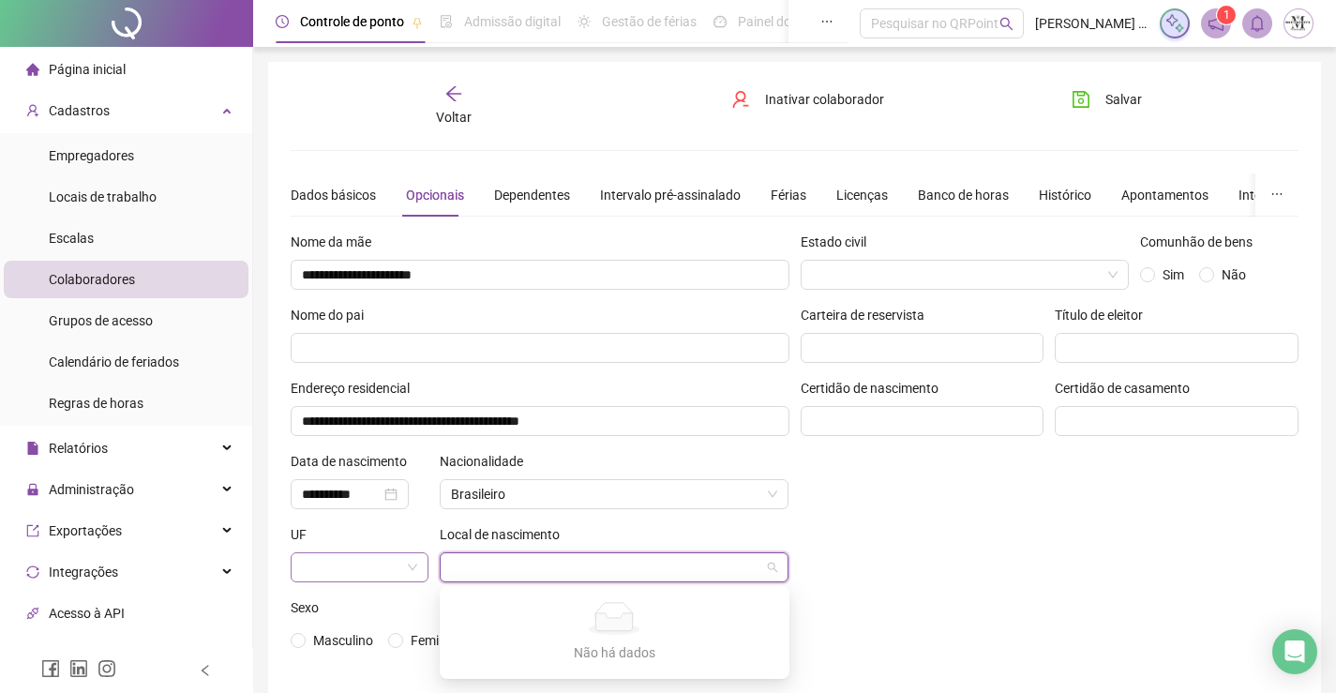
click at [401, 576] on span at bounding box center [359, 567] width 115 height 28
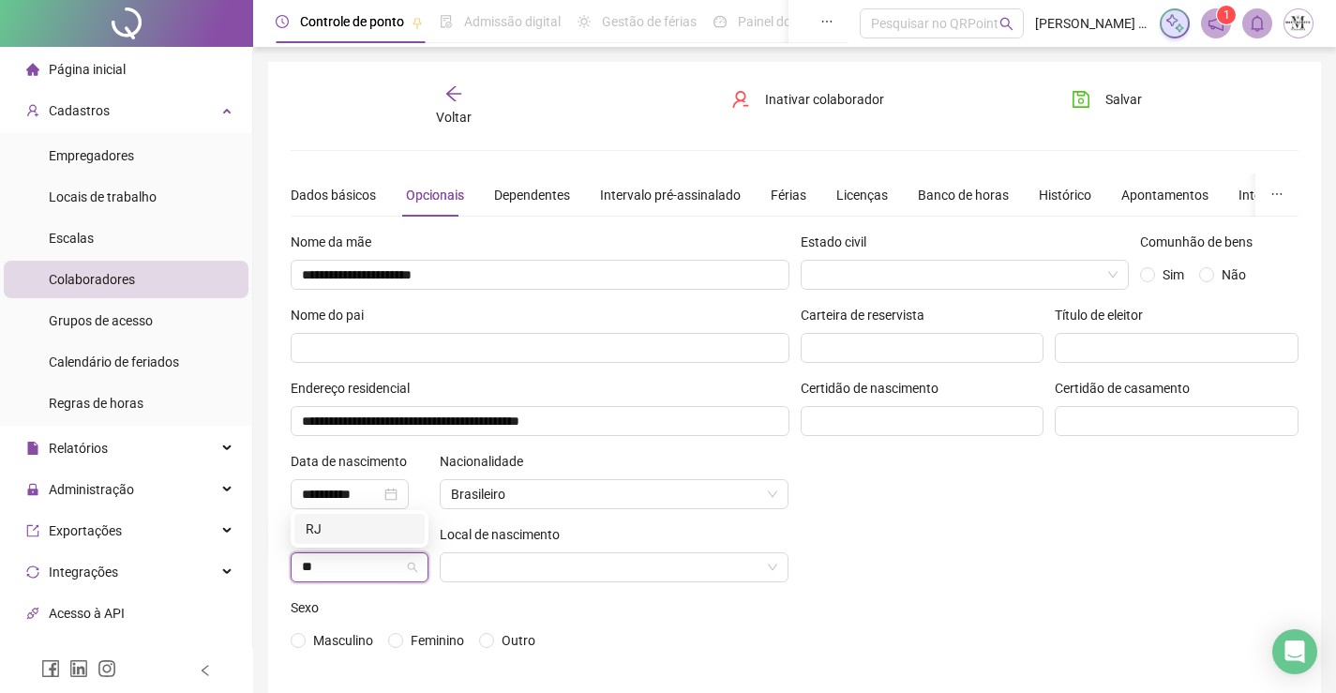
click at [397, 525] on div "RJ" at bounding box center [360, 528] width 108 height 21
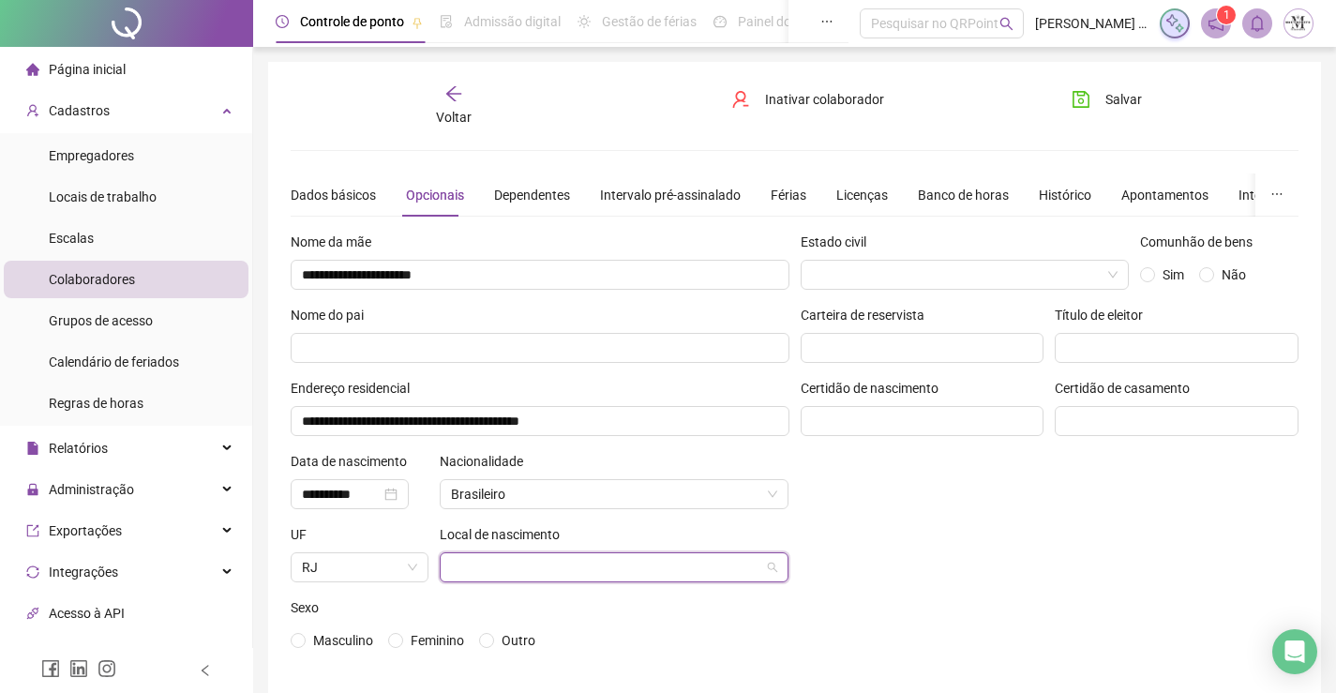
click at [526, 557] on input "search" at bounding box center [606, 567] width 310 height 28
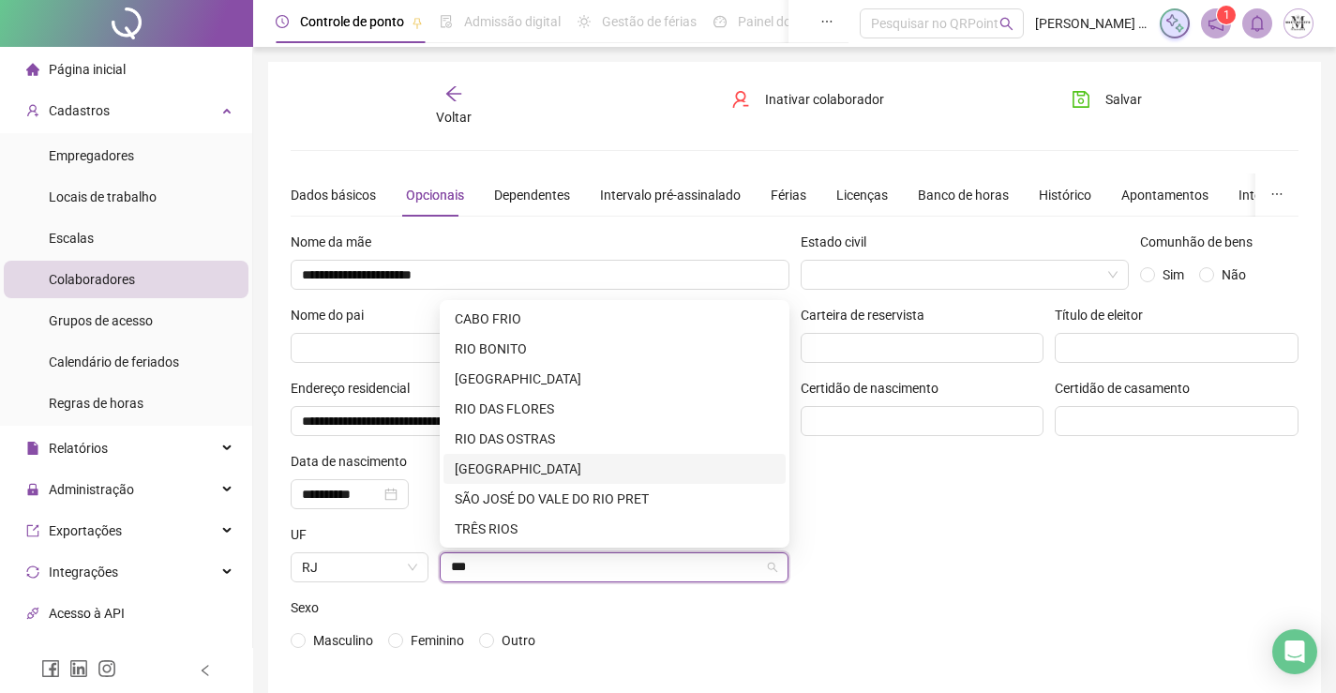
click at [534, 467] on div "RIO DE JANEIRO" at bounding box center [615, 468] width 320 height 21
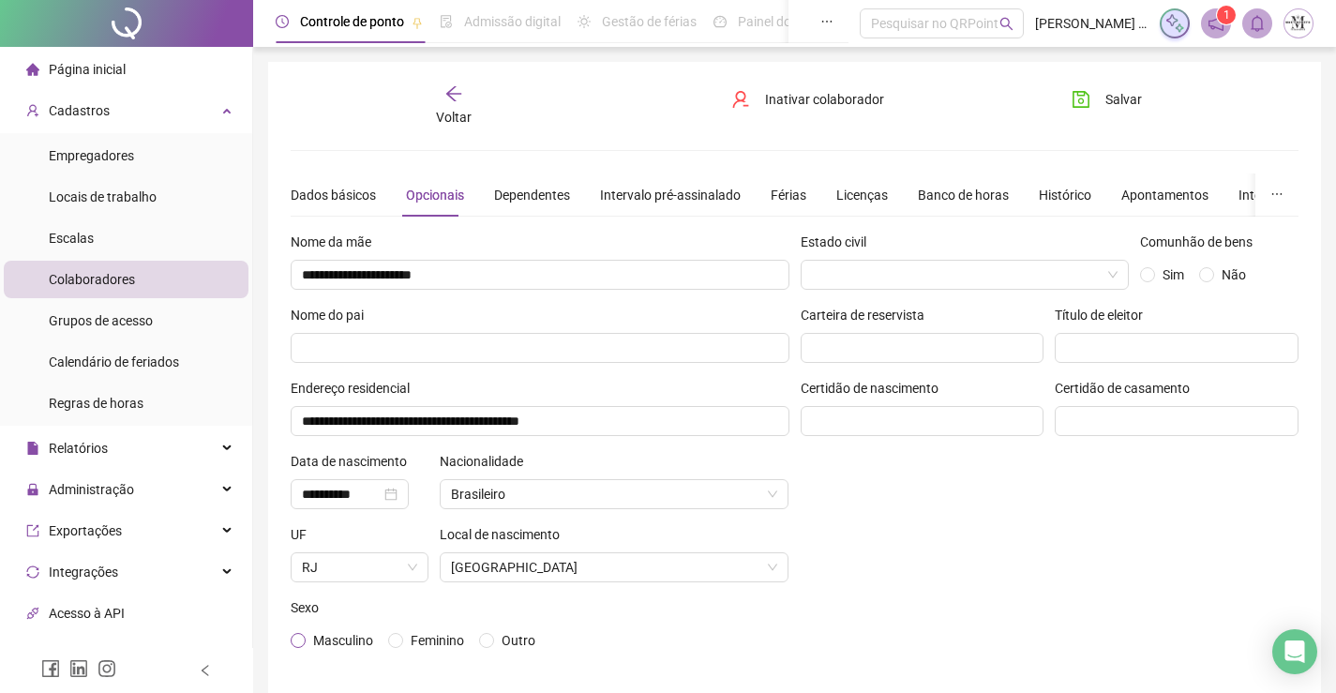
click at [318, 634] on span "Masculino" at bounding box center [343, 640] width 60 height 15
click at [345, 188] on div "Dados básicos" at bounding box center [333, 195] width 85 height 21
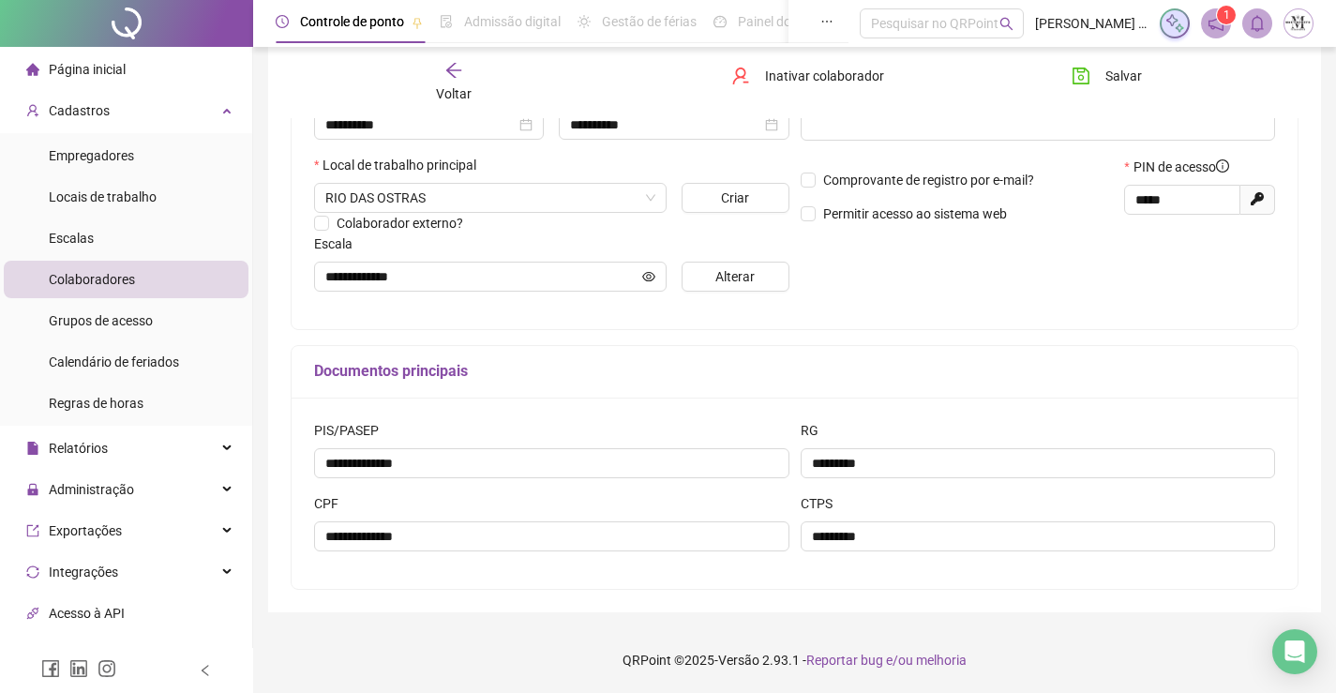
scroll to position [96, 0]
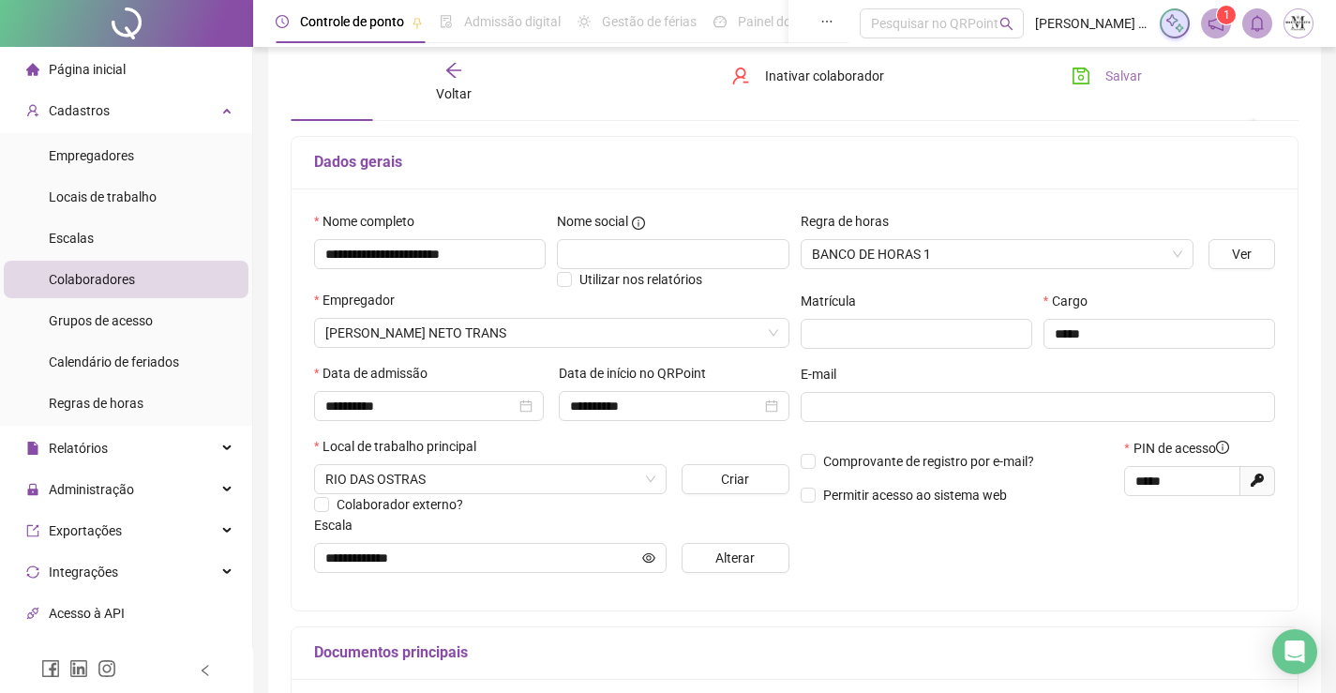
click at [1128, 76] on span "Salvar" at bounding box center [1123, 76] width 37 height 21
click at [459, 88] on span "Voltar" at bounding box center [454, 93] width 36 height 15
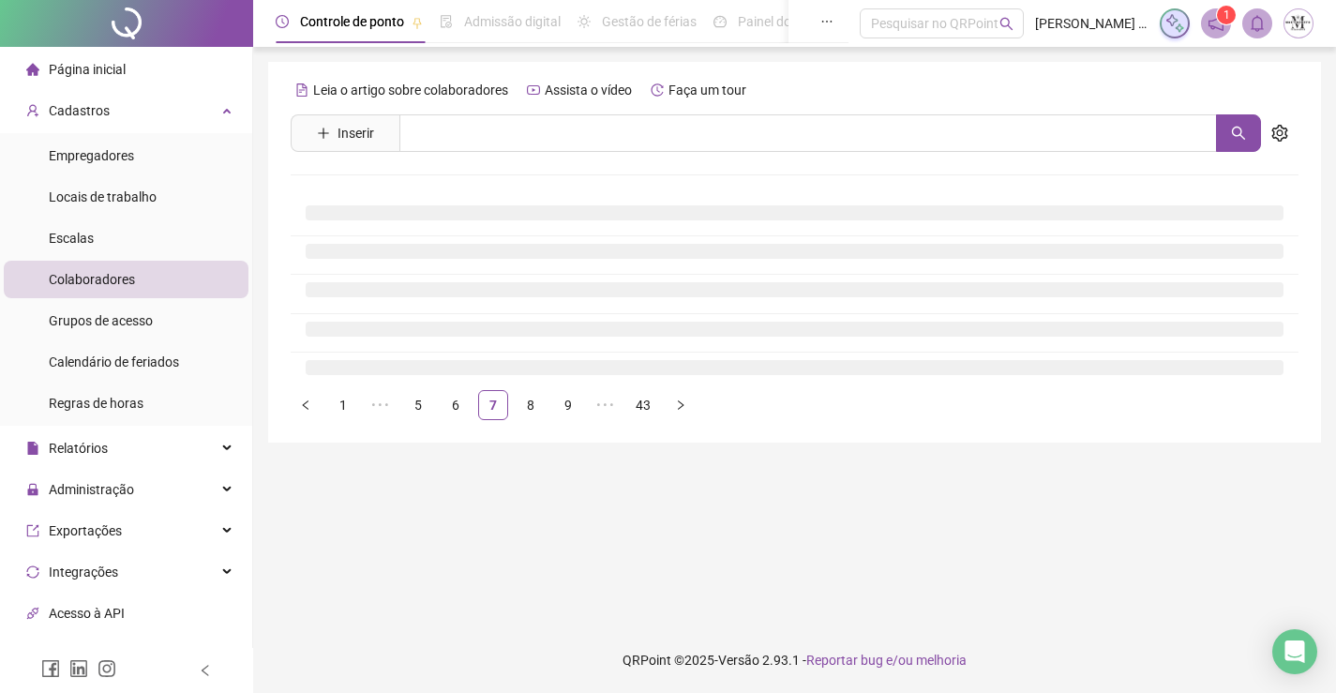
scroll to position [0, 0]
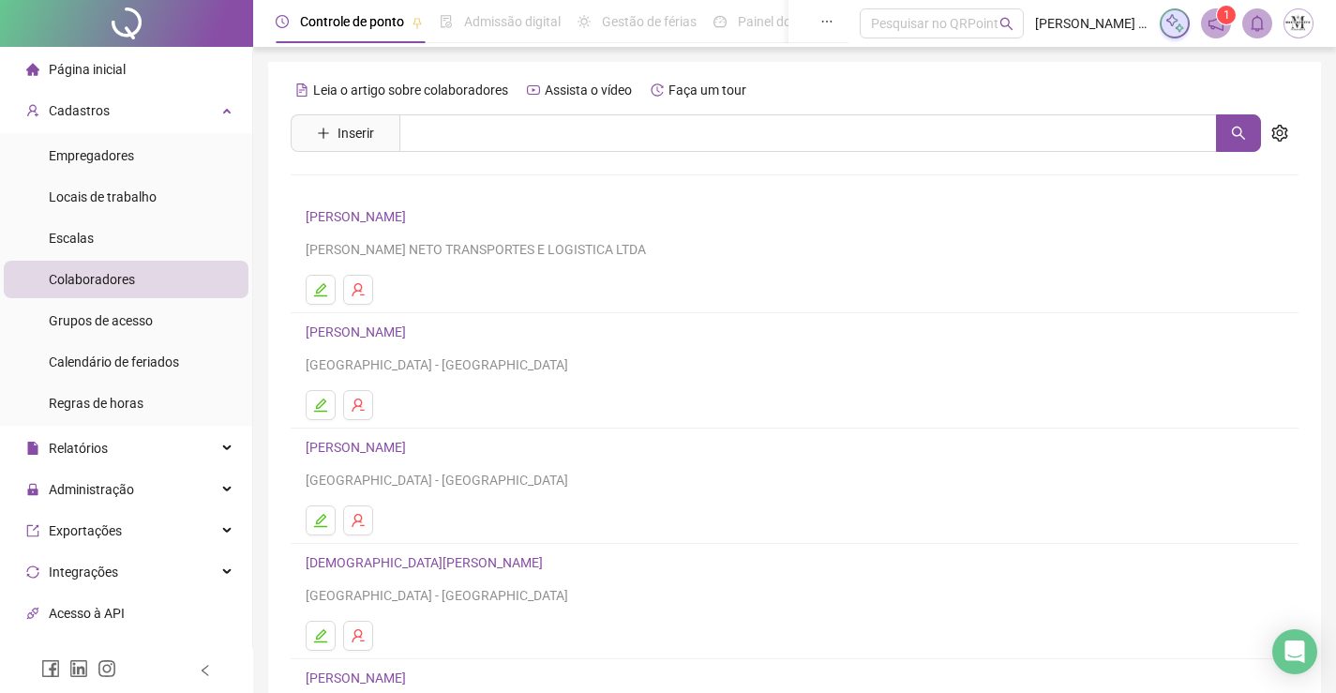
click at [412, 337] on link "CARLOS VINICIUS FERREIRA LIMA" at bounding box center [359, 331] width 106 height 15
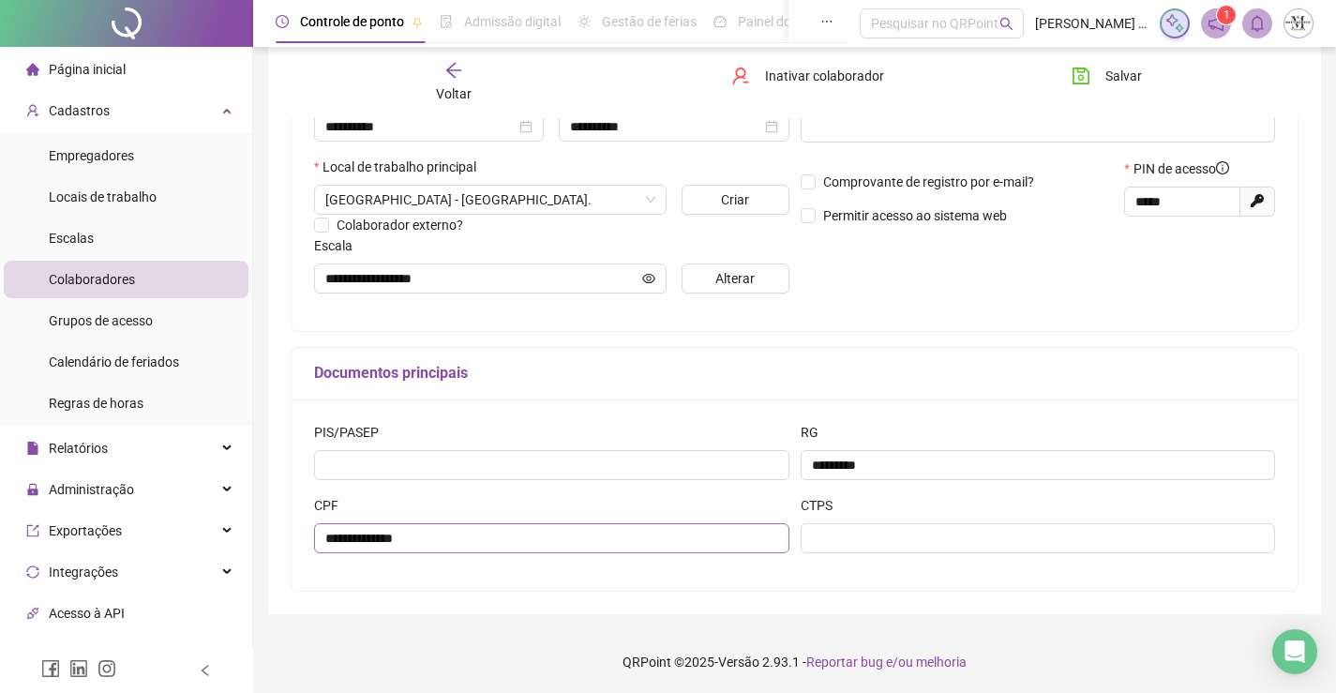
scroll to position [377, 0]
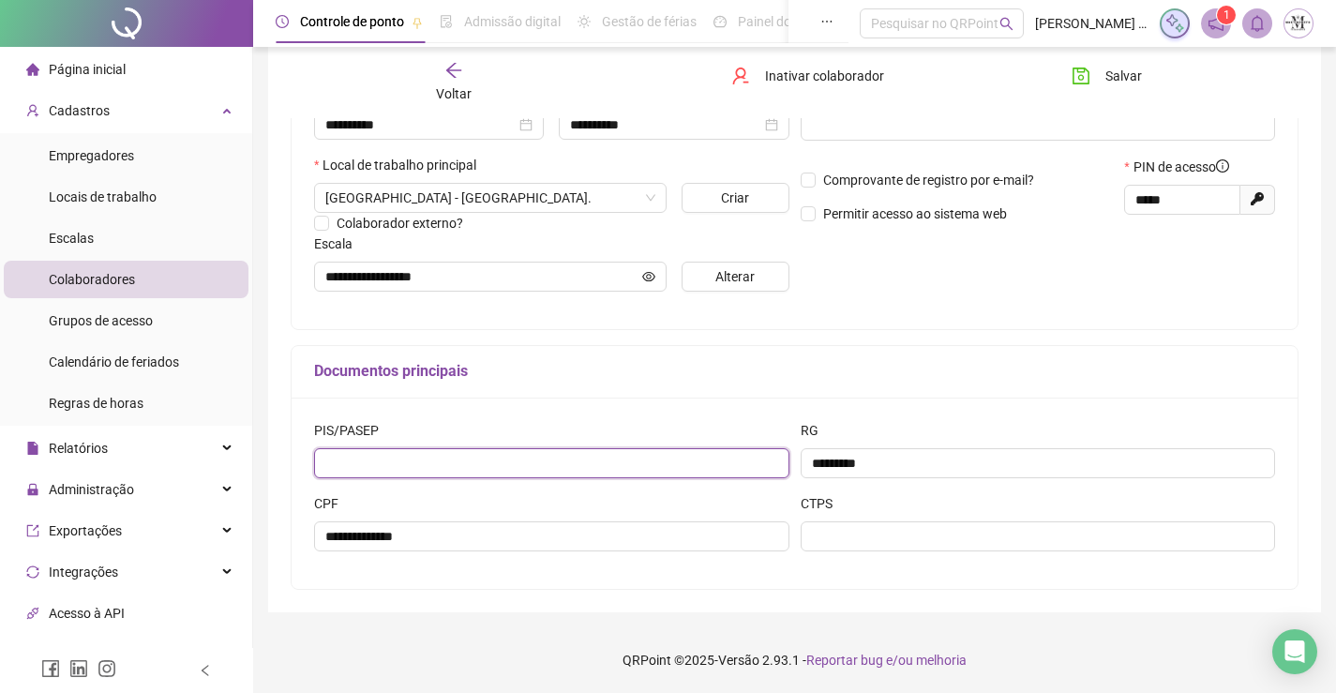
click at [539, 471] on input "text" at bounding box center [551, 463] width 475 height 30
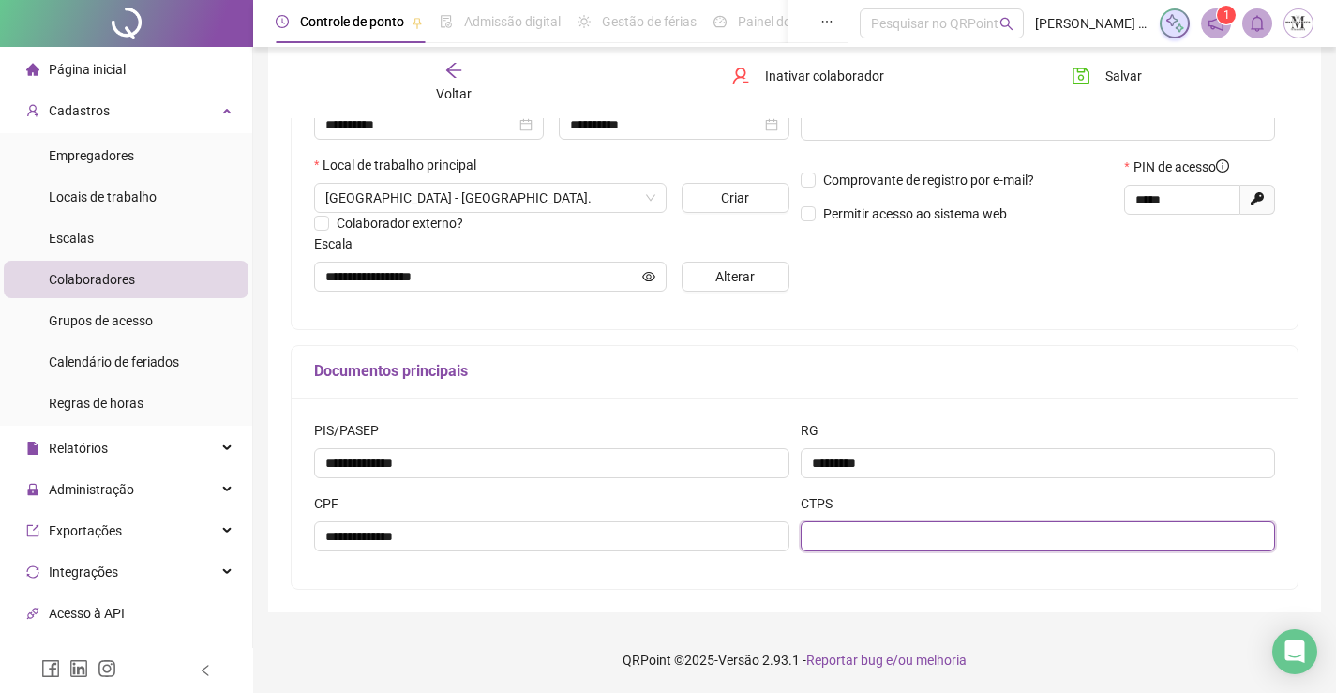
click at [887, 548] on input "text" at bounding box center [1038, 536] width 475 height 30
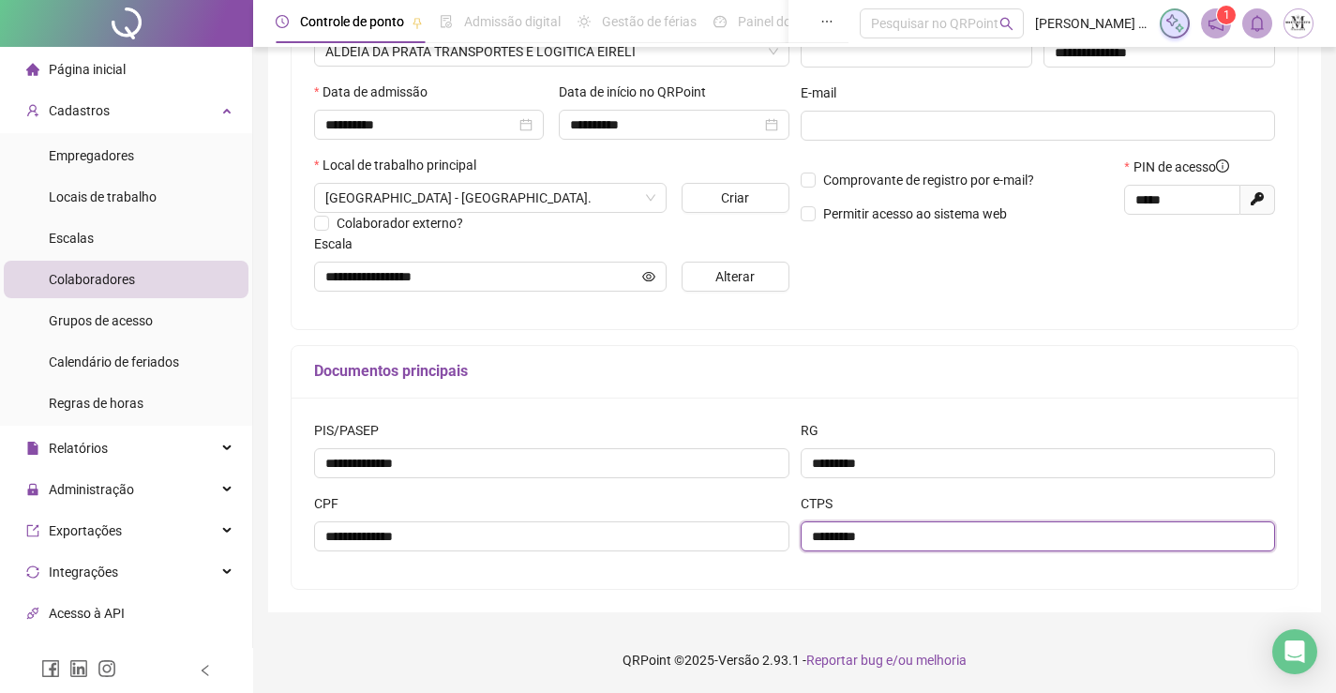
scroll to position [2, 0]
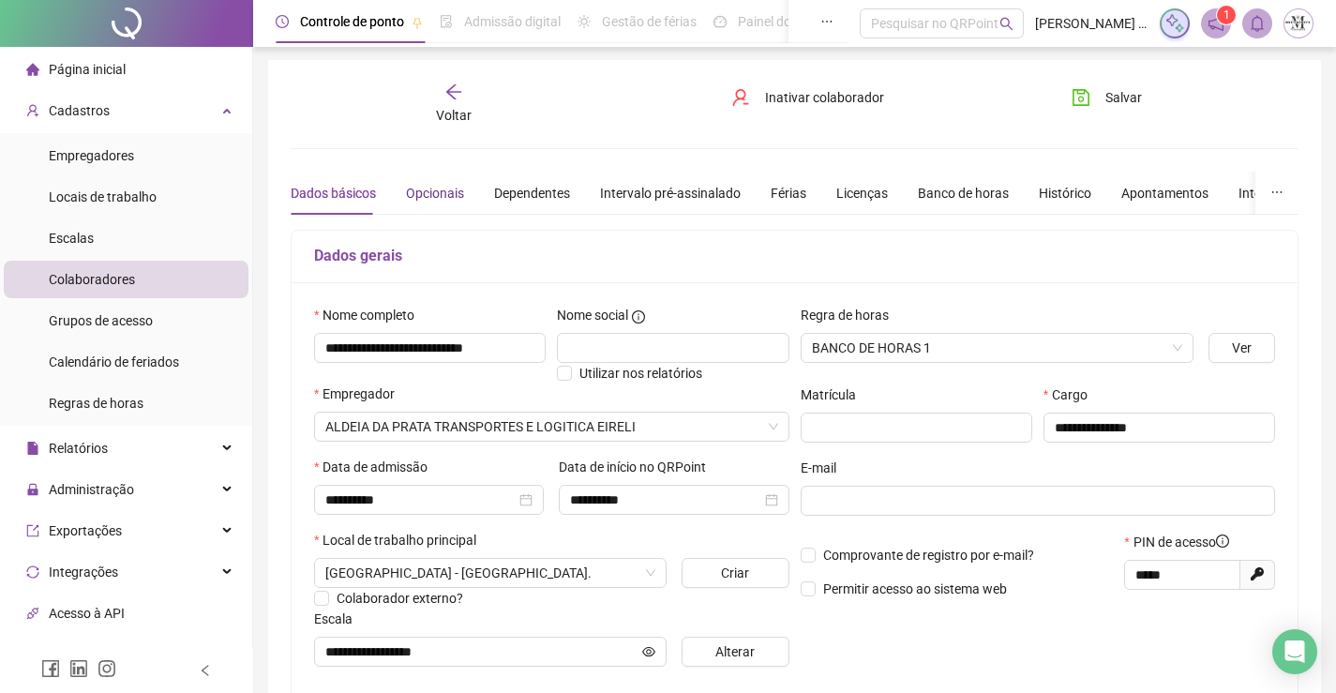
click at [420, 194] on div "Opcionais" at bounding box center [435, 193] width 58 height 21
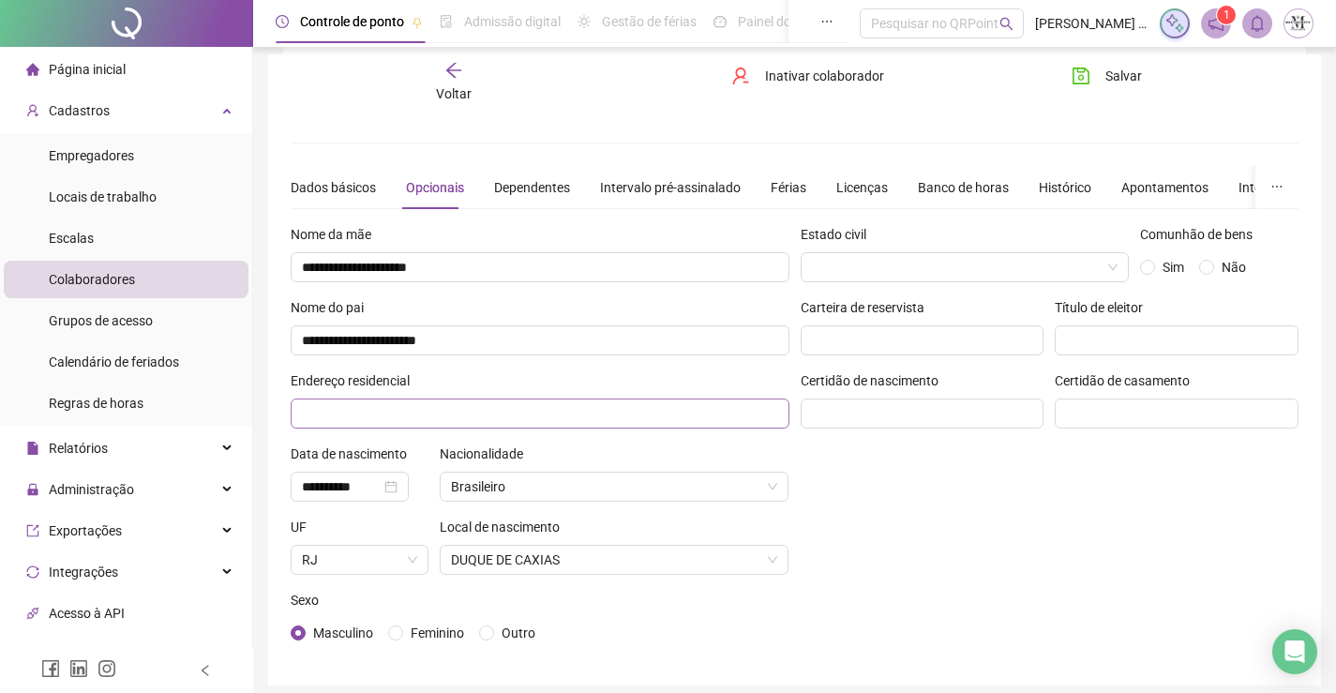
scroll to position [81, 0]
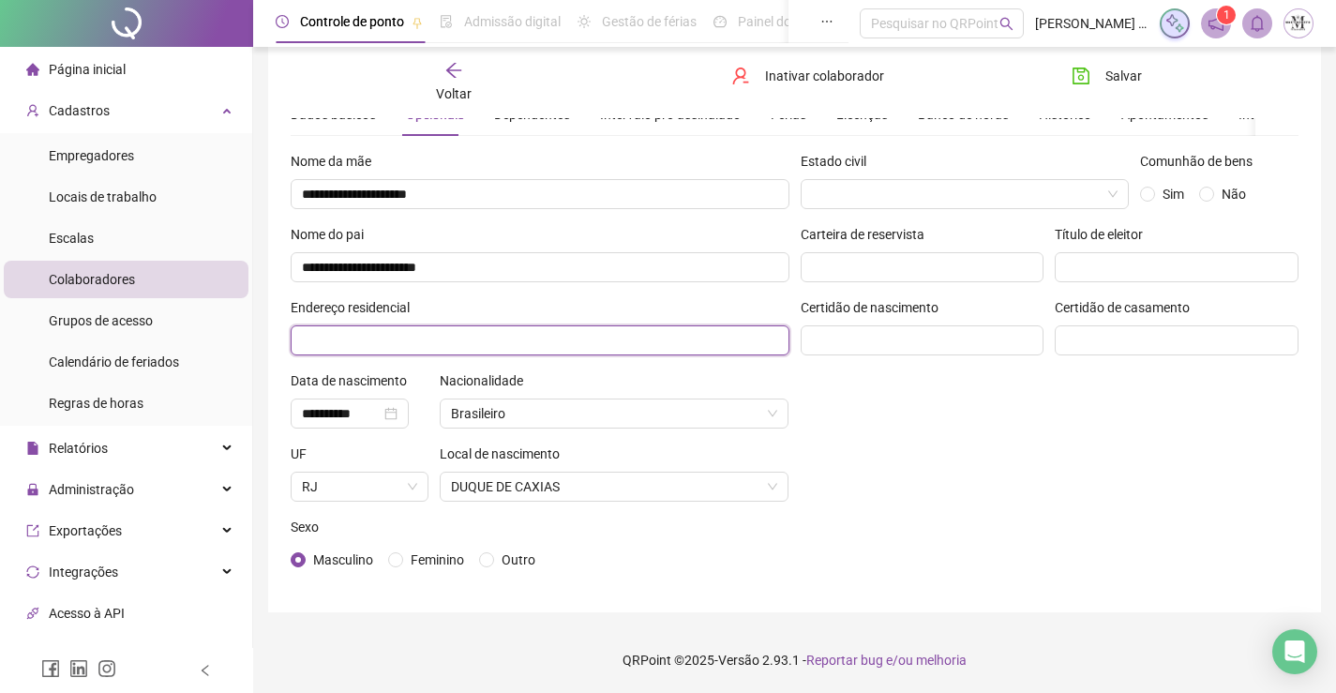
click at [489, 347] on input "text" at bounding box center [540, 340] width 499 height 30
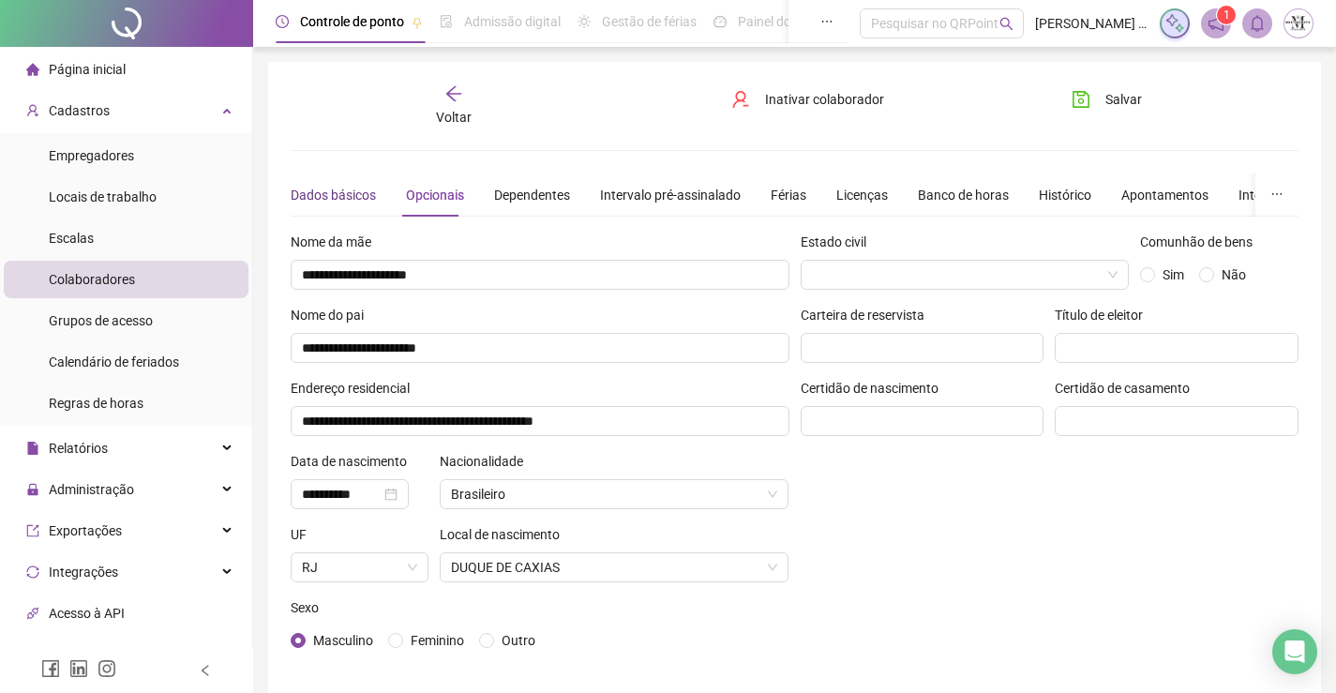
click at [345, 188] on div "Dados básicos" at bounding box center [333, 195] width 85 height 21
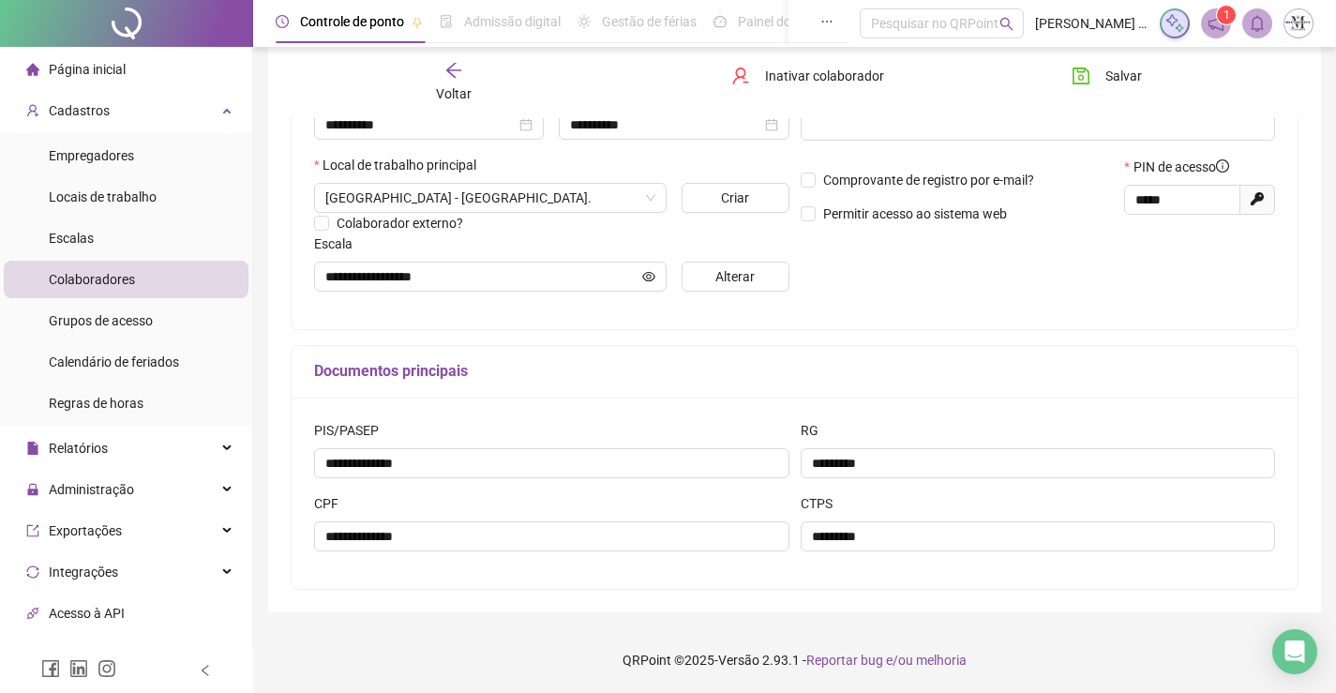
scroll to position [96, 0]
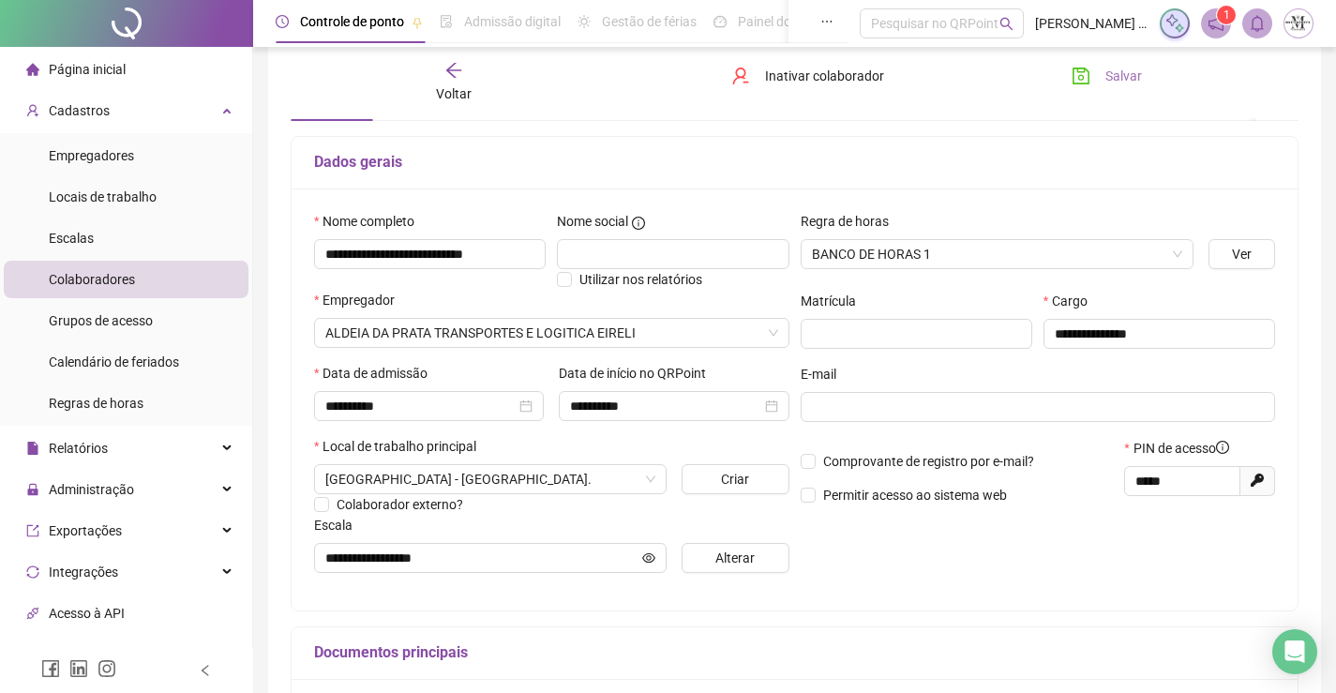
click at [1097, 79] on button "Salvar" at bounding box center [1107, 76] width 98 height 30
click at [453, 80] on div "Voltar" at bounding box center [454, 82] width 156 height 43
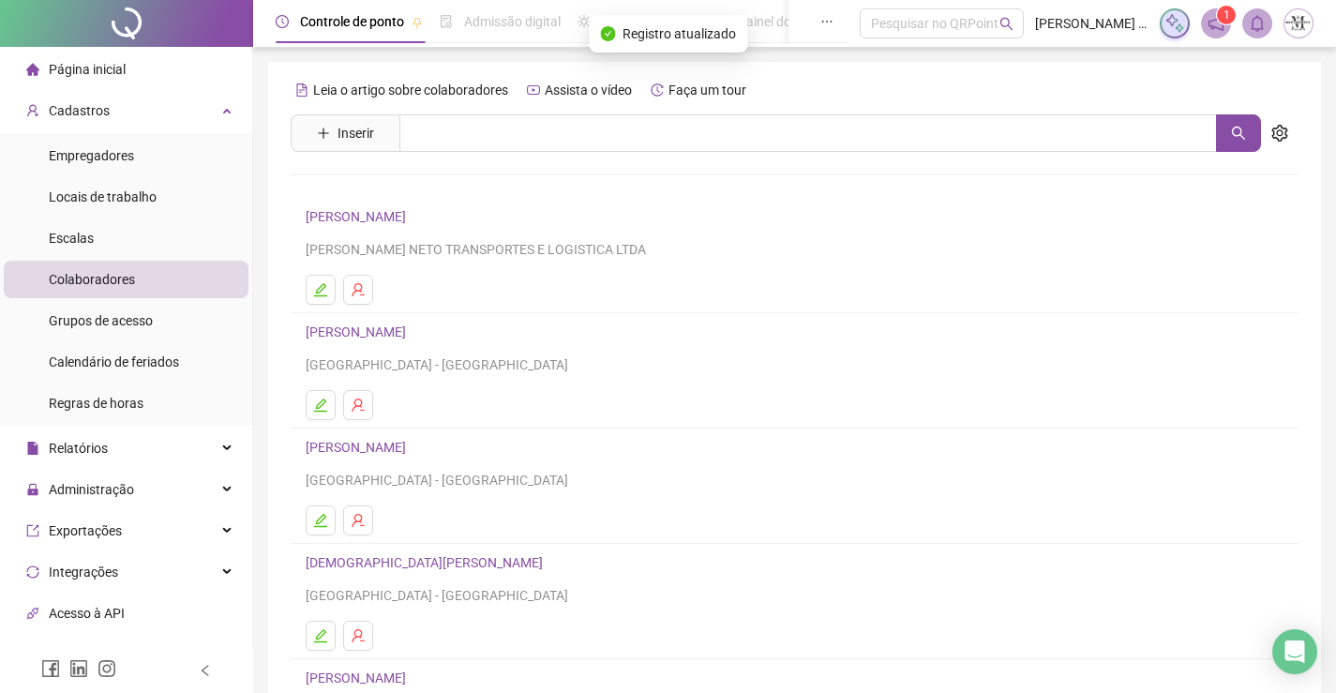
scroll to position [94, 0]
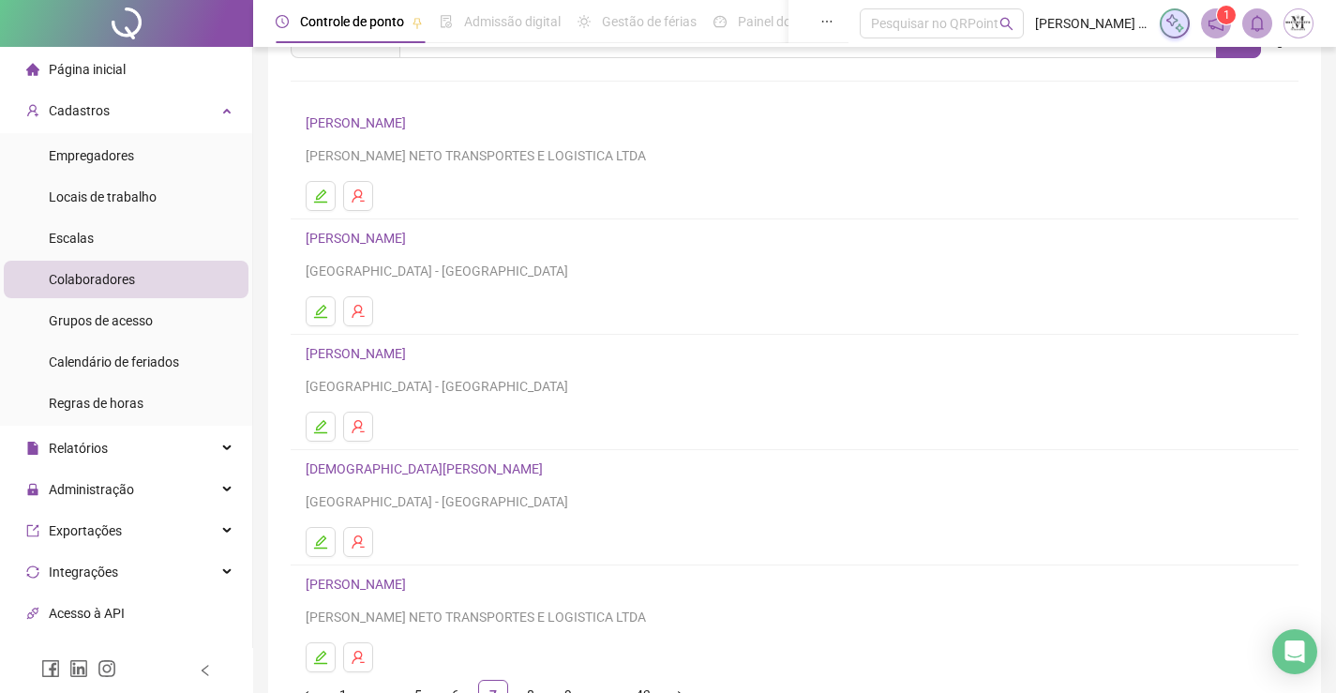
click at [412, 354] on link "CARLOS VINICIUS TEODORO DOS SANTOS" at bounding box center [359, 353] width 106 height 15
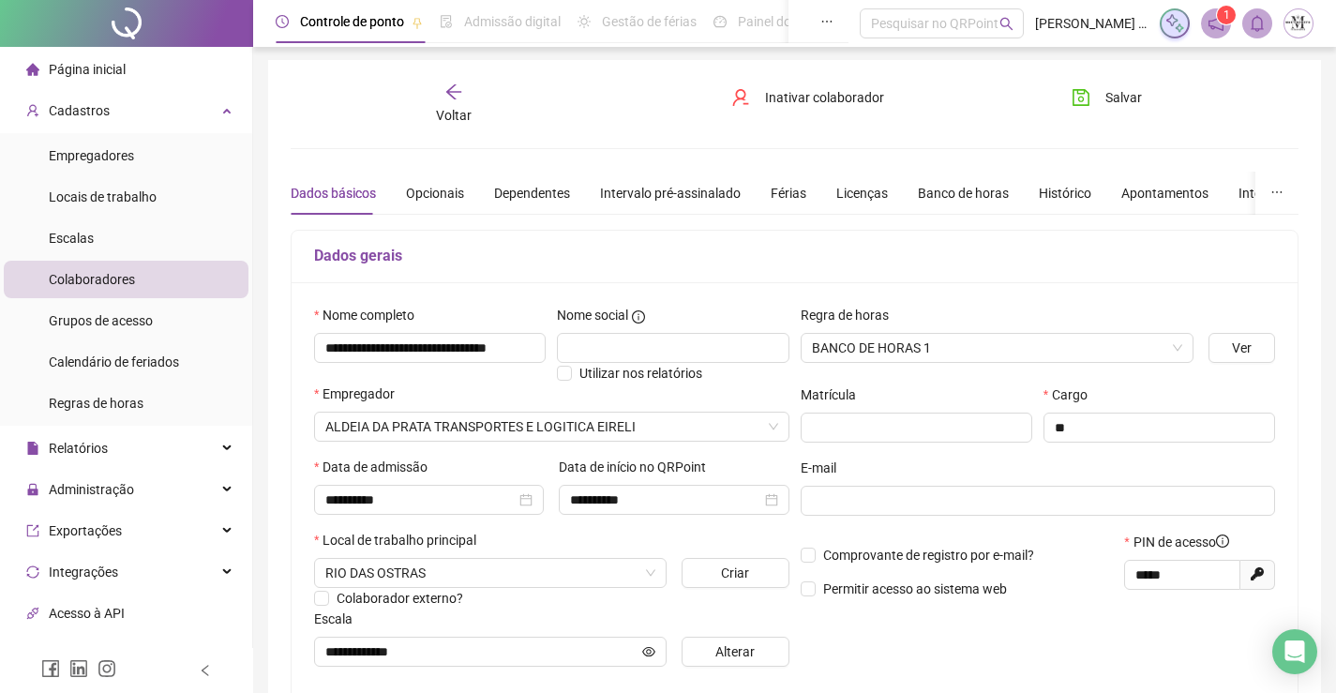
scroll to position [0, 0]
click at [419, 201] on div "Opcionais" at bounding box center [435, 195] width 58 height 21
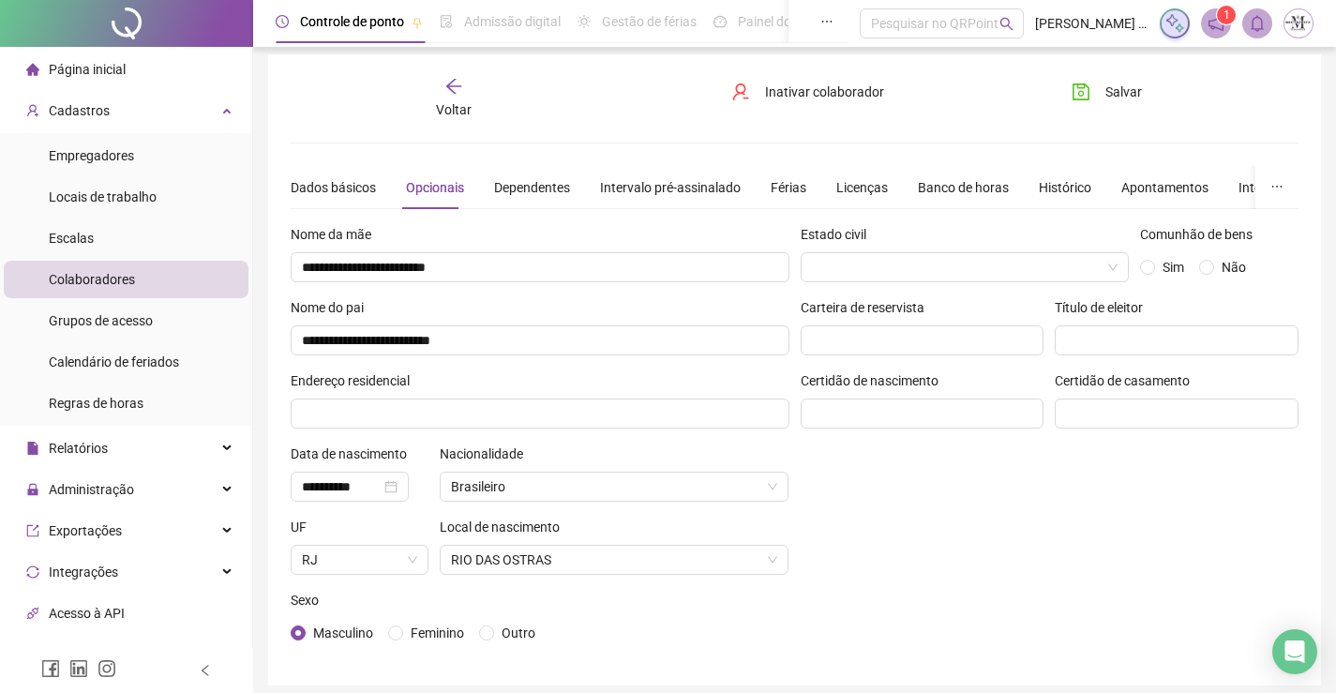
scroll to position [81, 0]
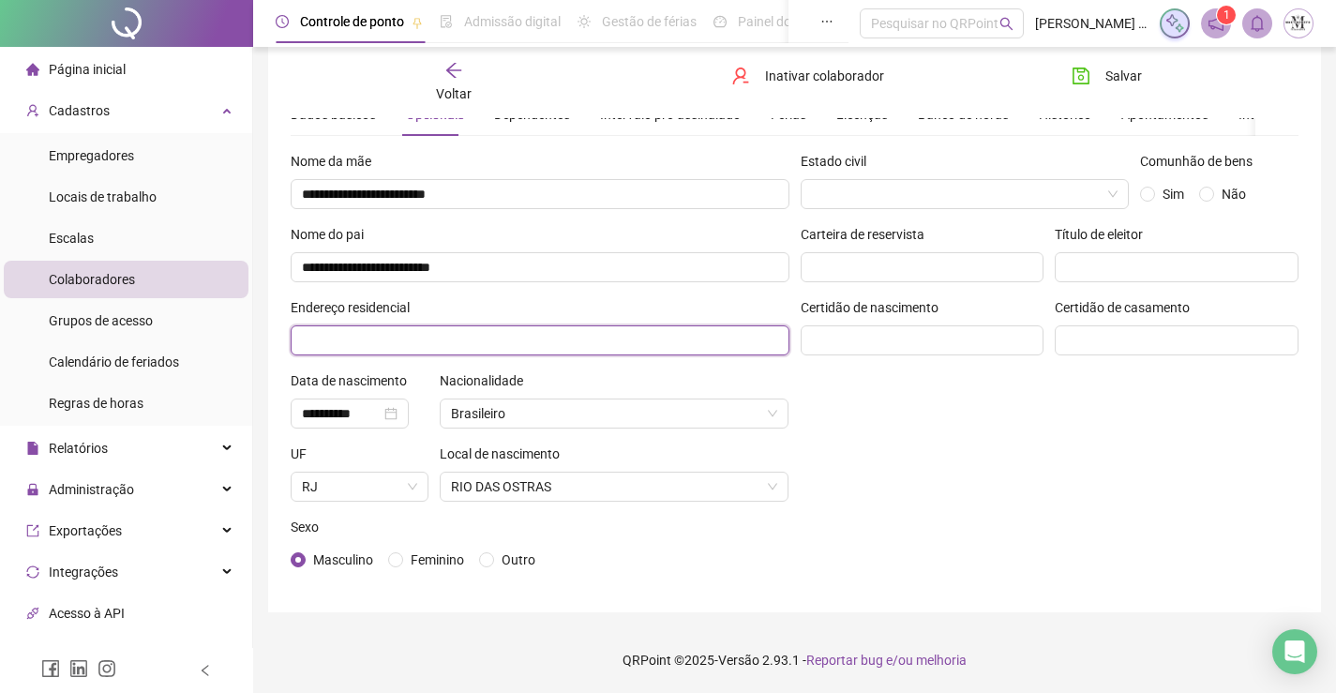
click at [485, 346] on input "text" at bounding box center [540, 340] width 499 height 30
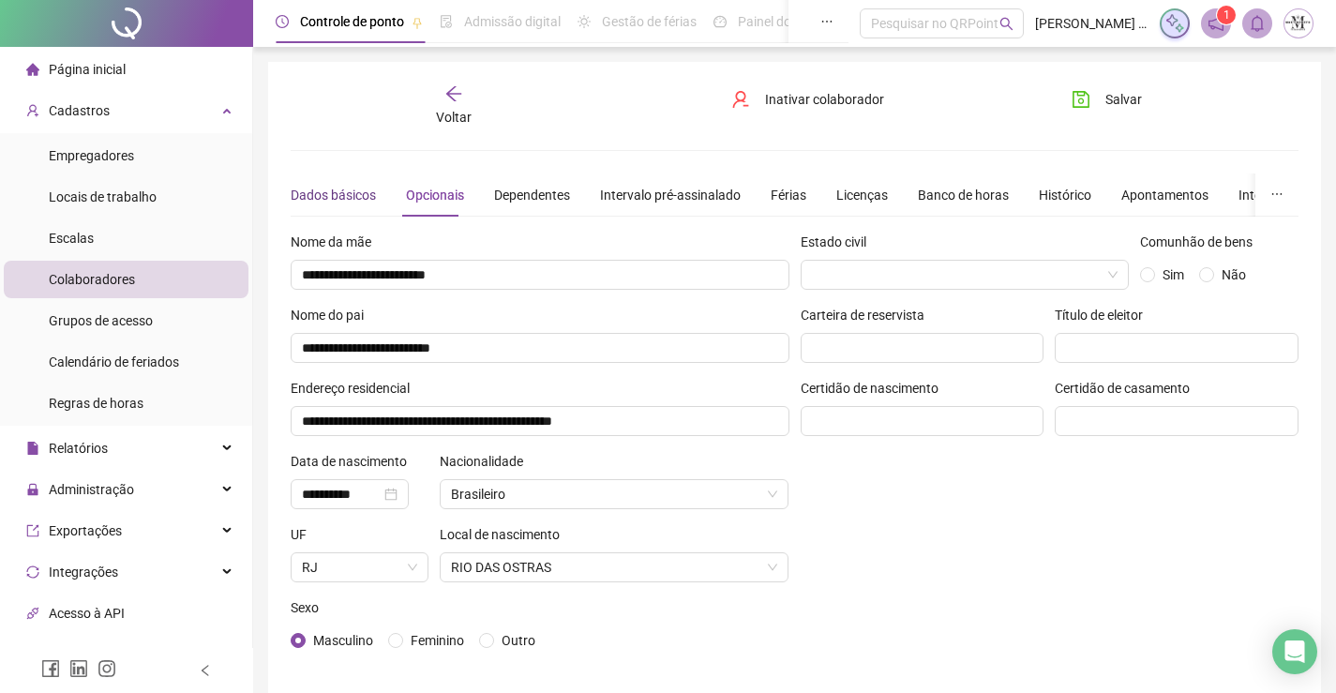
click at [331, 193] on div "Dados básicos" at bounding box center [333, 195] width 85 height 21
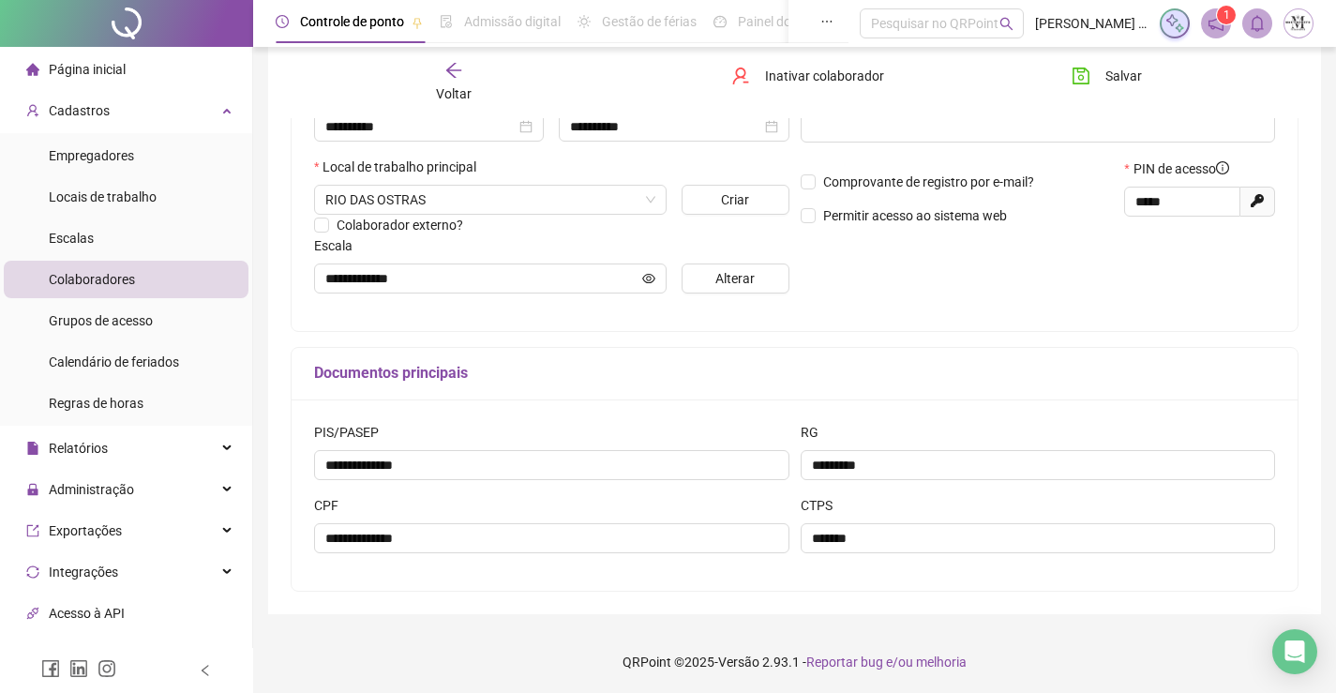
scroll to position [94, 0]
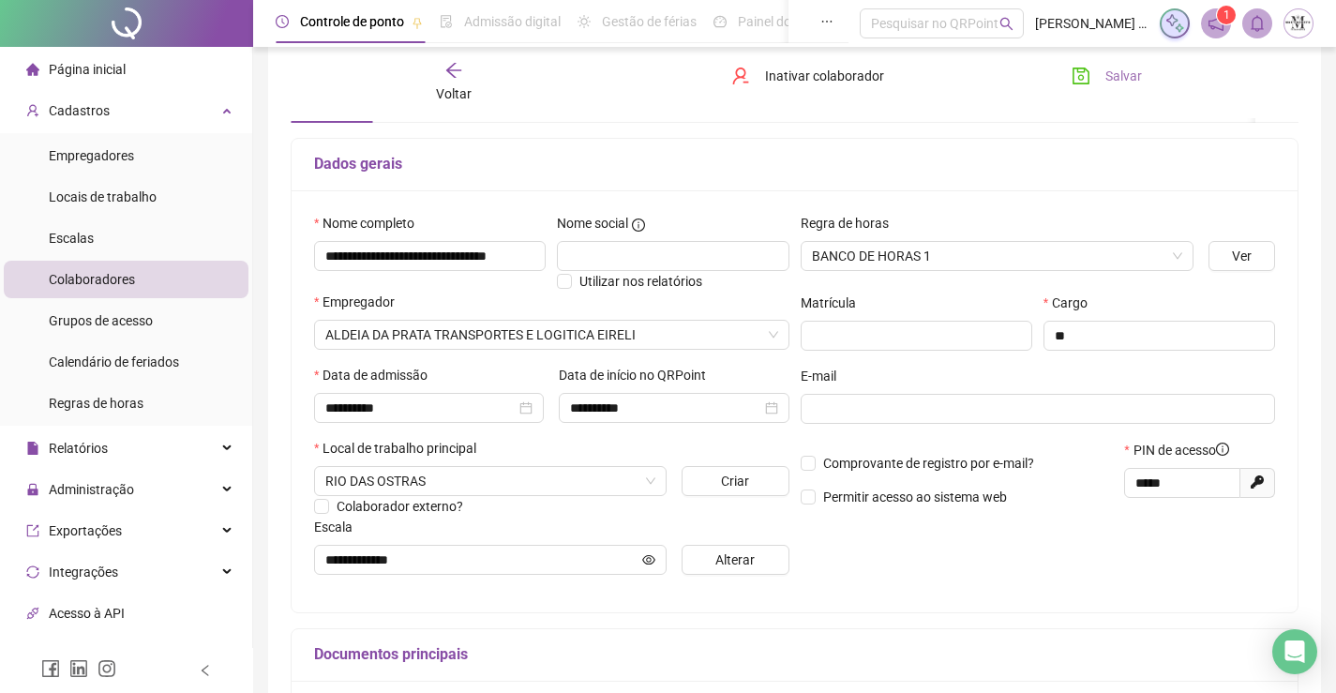
click at [1063, 68] on button "Salvar" at bounding box center [1107, 76] width 98 height 30
click at [452, 75] on icon "arrow-left" at bounding box center [453, 70] width 15 height 15
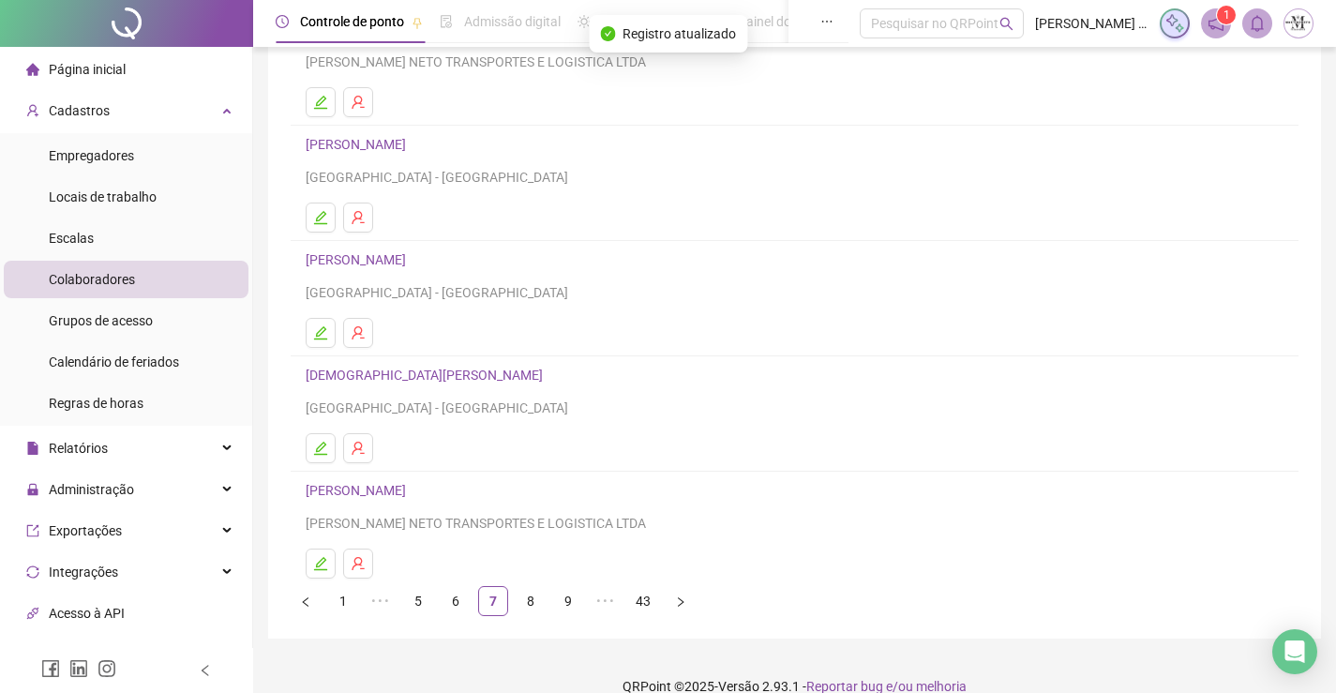
scroll to position [214, 0]
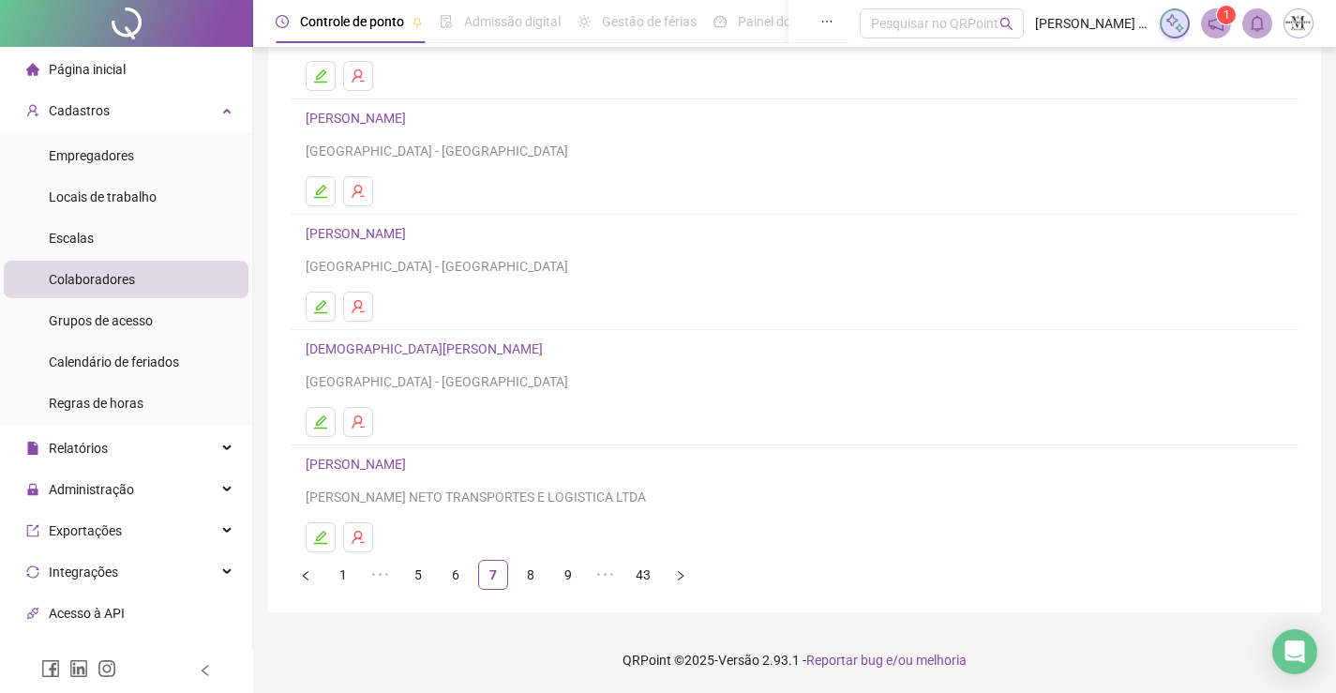
click at [473, 353] on link "CHRISTIAN SANTOS MENDONÇA" at bounding box center [427, 348] width 243 height 15
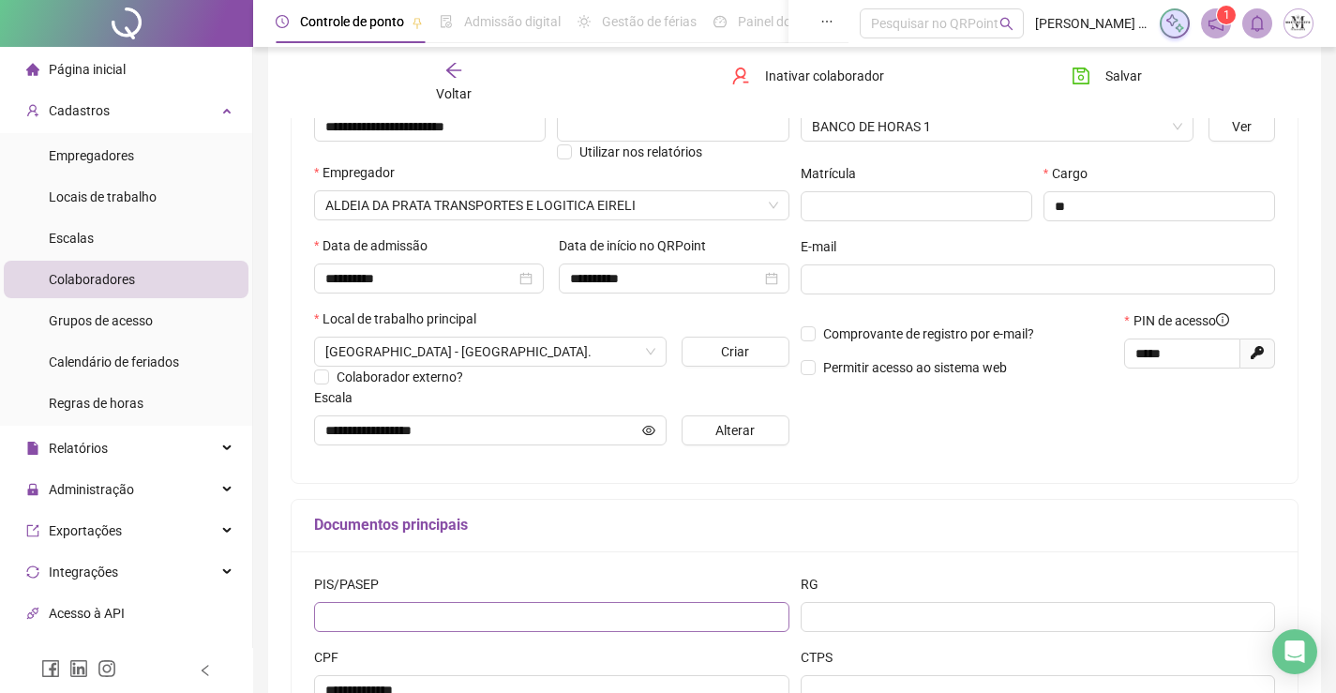
scroll to position [377, 0]
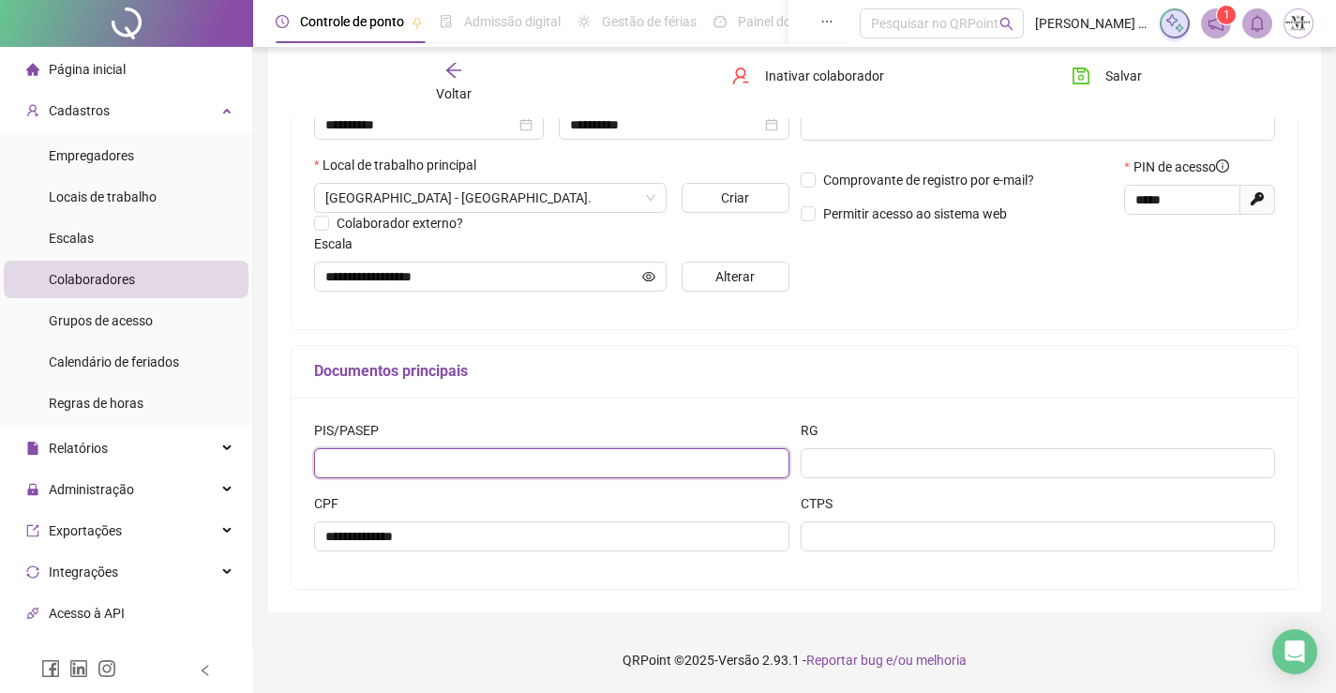
click at [582, 464] on input "text" at bounding box center [551, 463] width 475 height 30
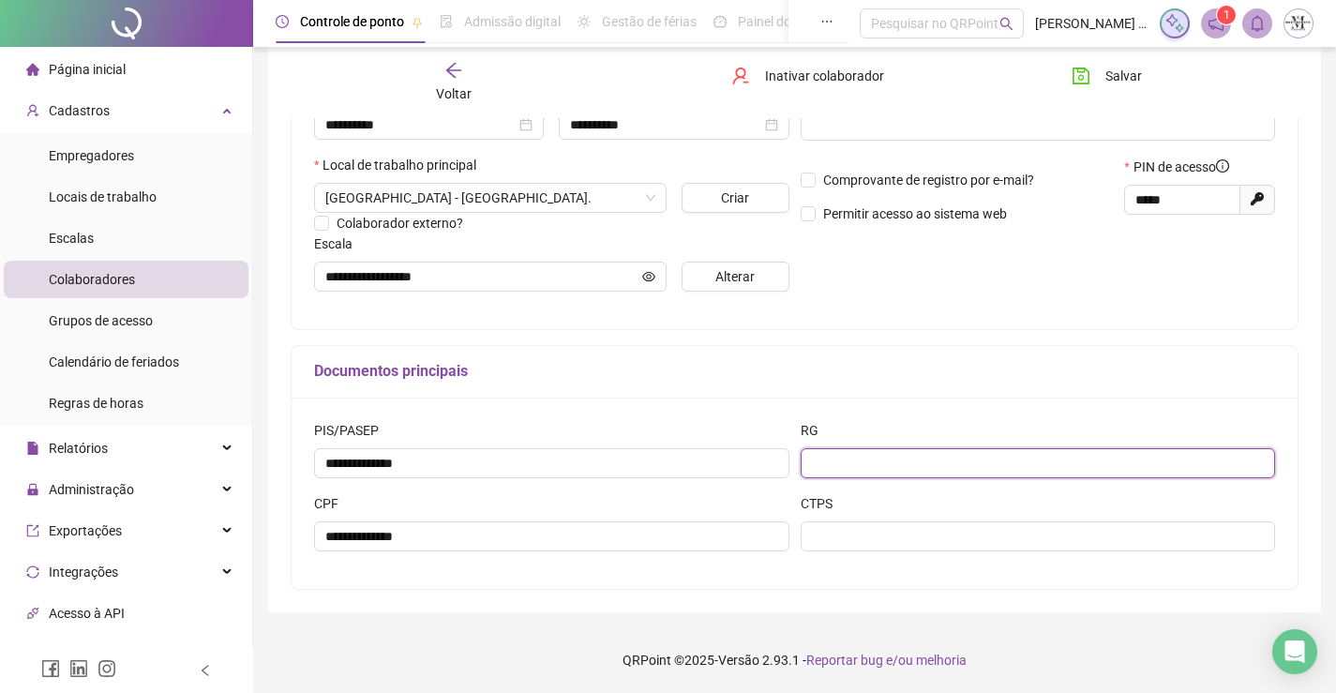
click at [884, 473] on input "text" at bounding box center [1038, 463] width 475 height 30
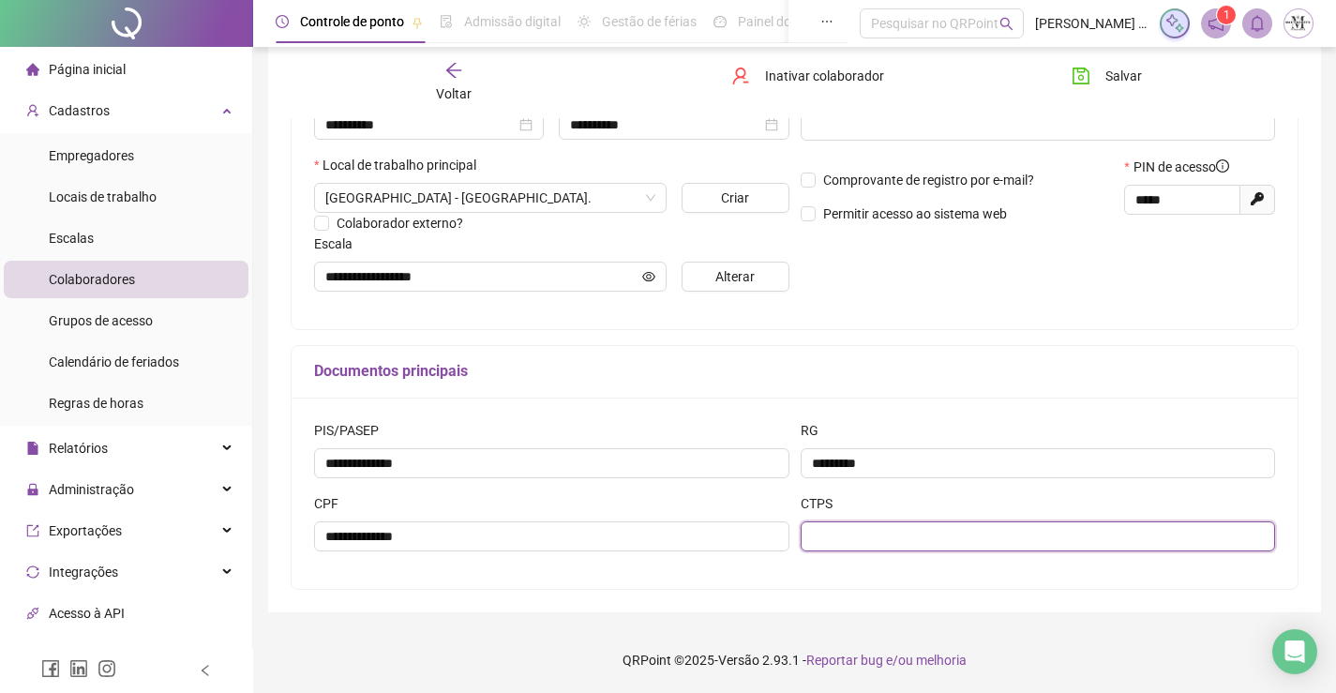
click at [889, 532] on input "text" at bounding box center [1038, 536] width 475 height 30
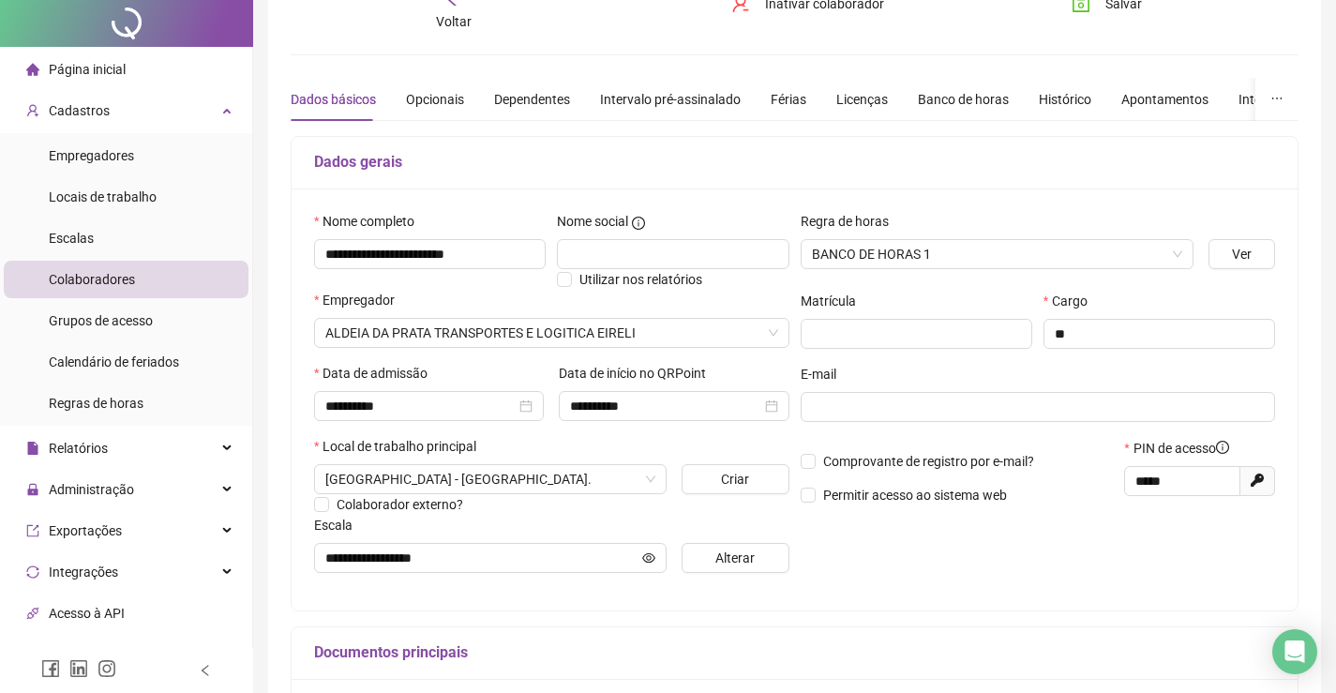
scroll to position [0, 0]
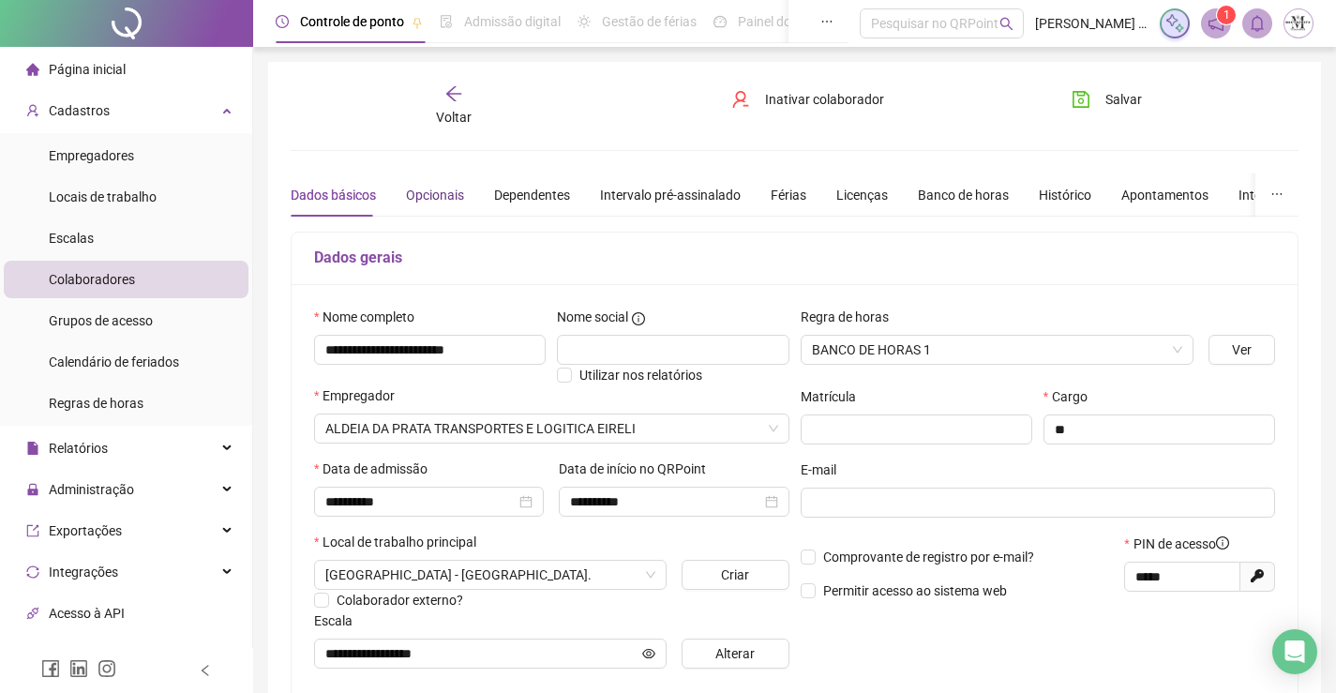
click at [450, 197] on div "Opcionais" at bounding box center [435, 195] width 58 height 21
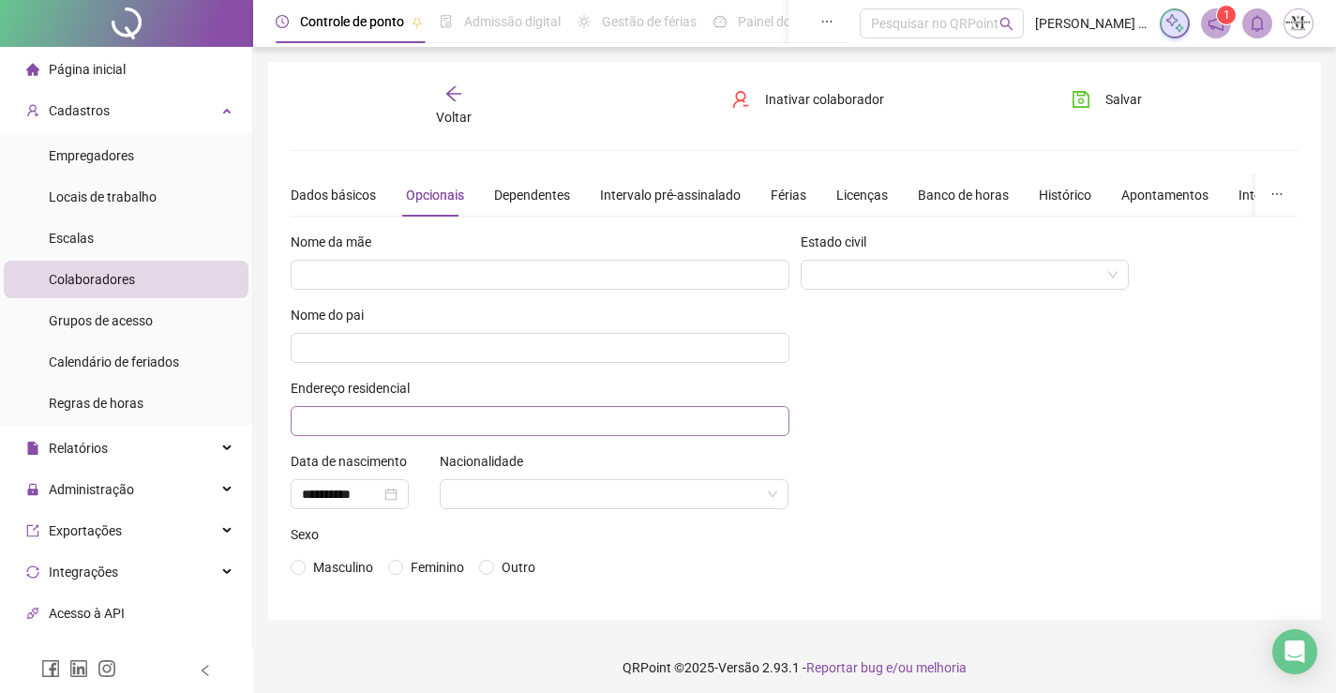
scroll to position [8, 0]
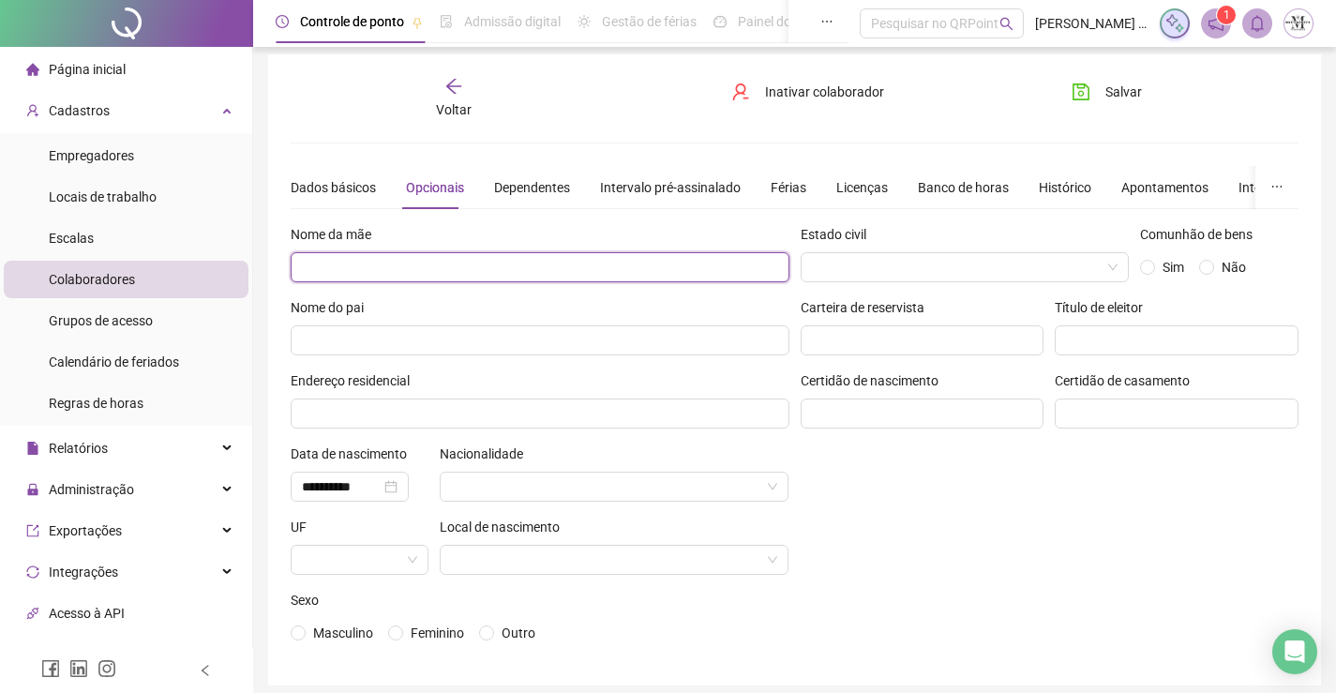
click at [551, 263] on input "text" at bounding box center [540, 267] width 499 height 30
click at [351, 262] on input "**********" at bounding box center [540, 267] width 499 height 30
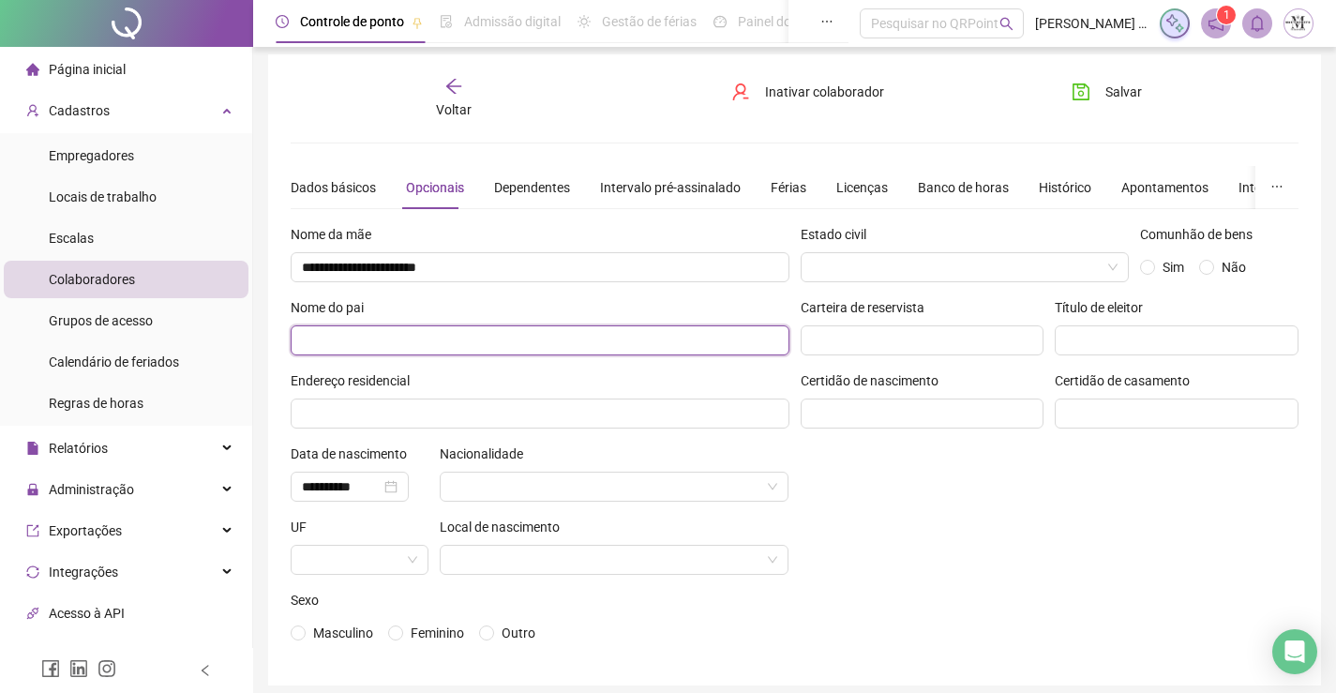
click at [515, 326] on input "text" at bounding box center [540, 340] width 499 height 30
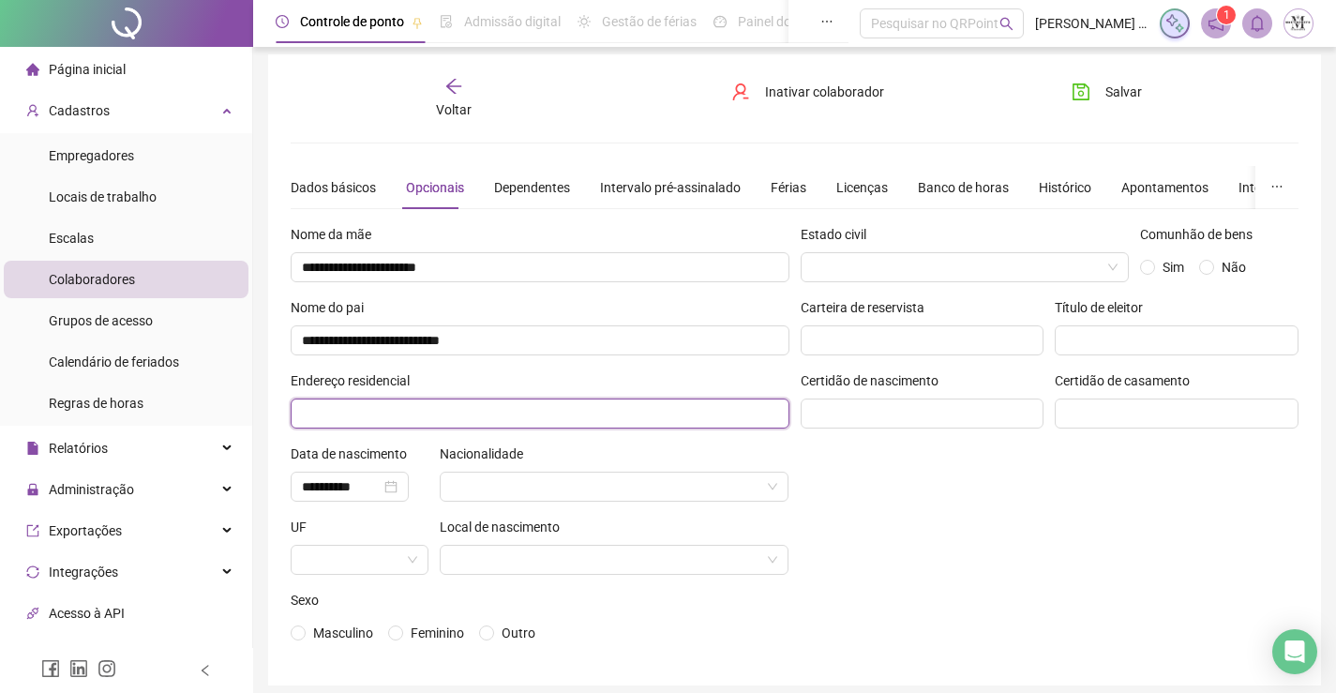
click at [544, 427] on input "text" at bounding box center [540, 413] width 499 height 30
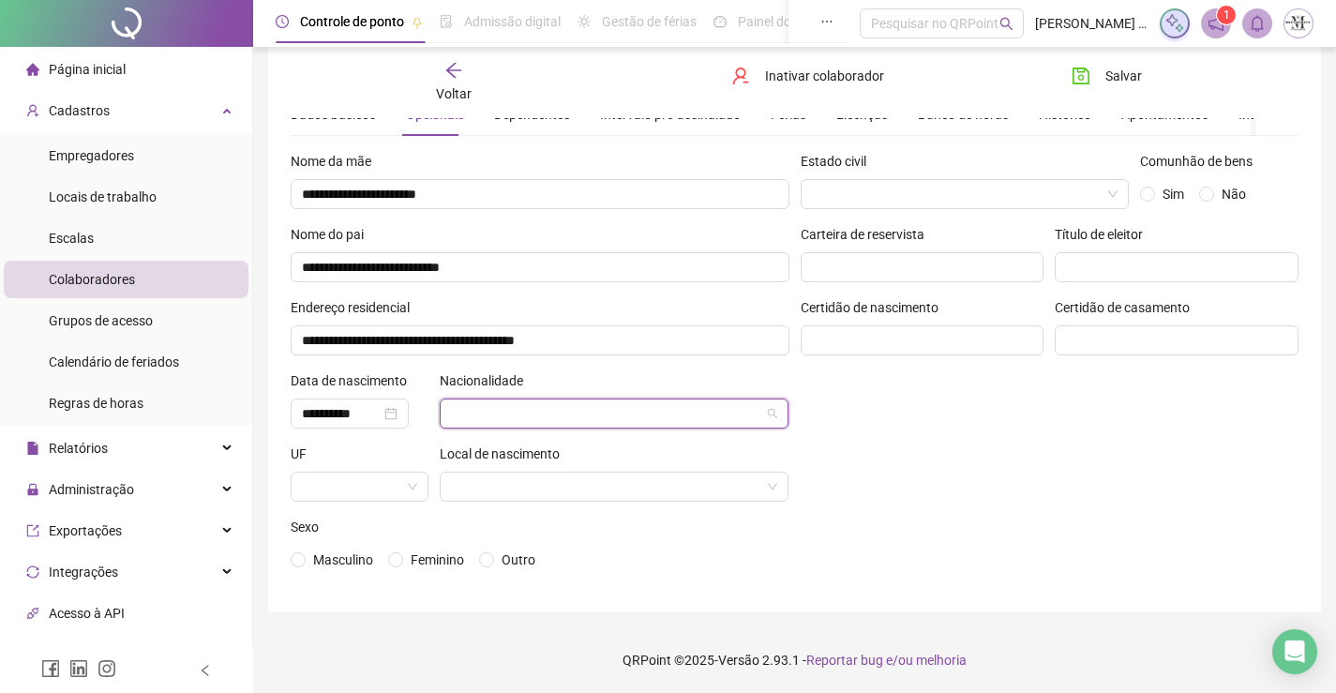
click at [621, 417] on input "search" at bounding box center [606, 413] width 310 height 28
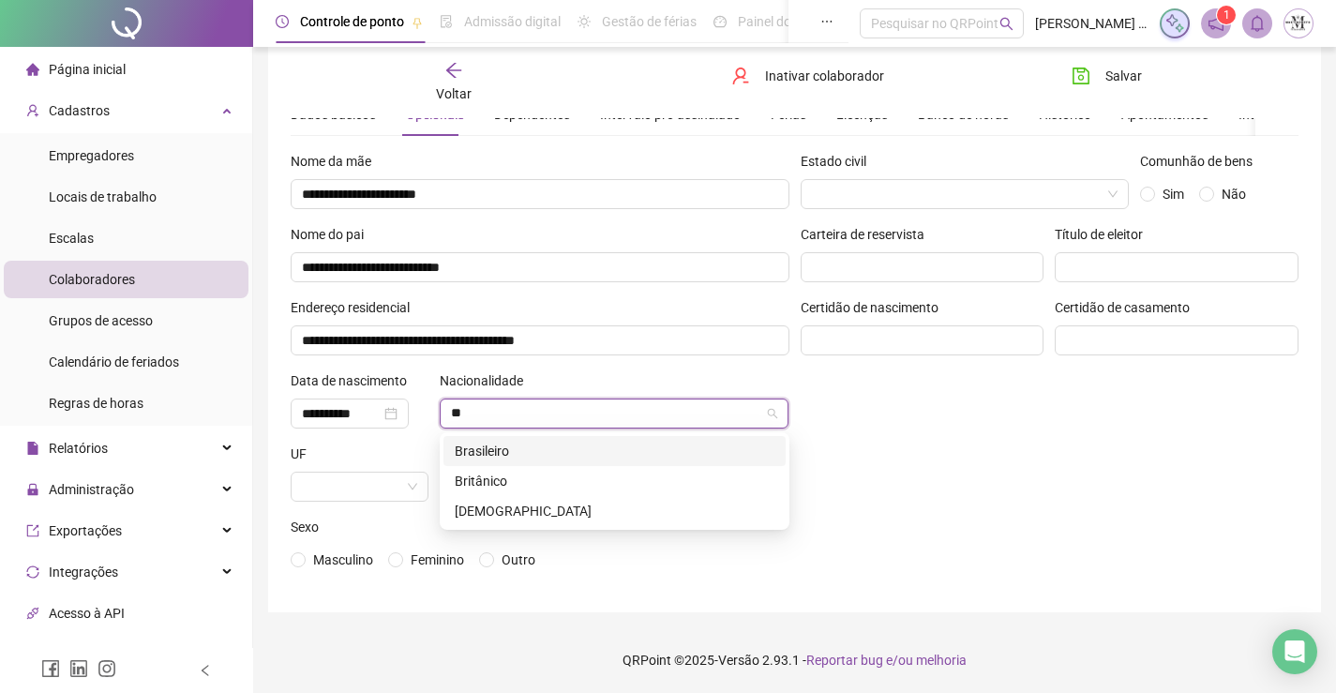
click at [623, 444] on div "Brasileiro" at bounding box center [615, 451] width 320 height 21
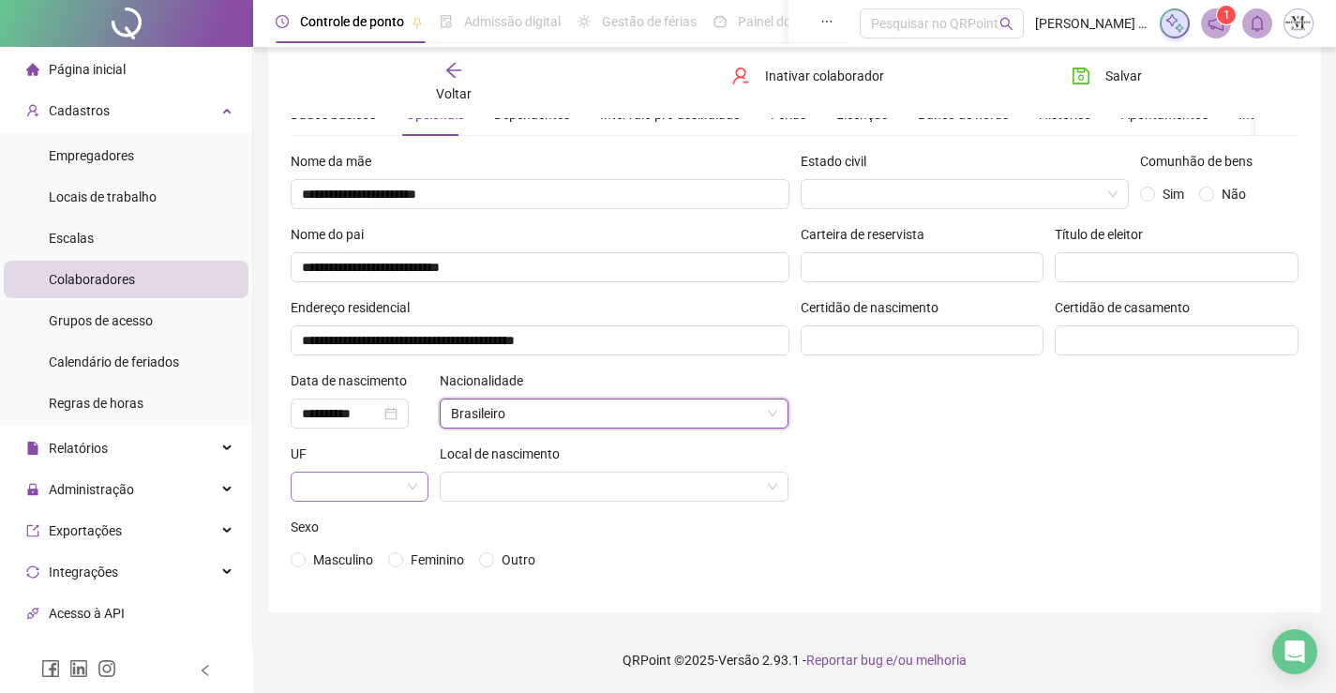
click at [383, 491] on input "search" at bounding box center [351, 487] width 98 height 28
click at [385, 451] on div "RJ" at bounding box center [360, 448] width 108 height 21
click at [493, 497] on input "search" at bounding box center [606, 487] width 310 height 28
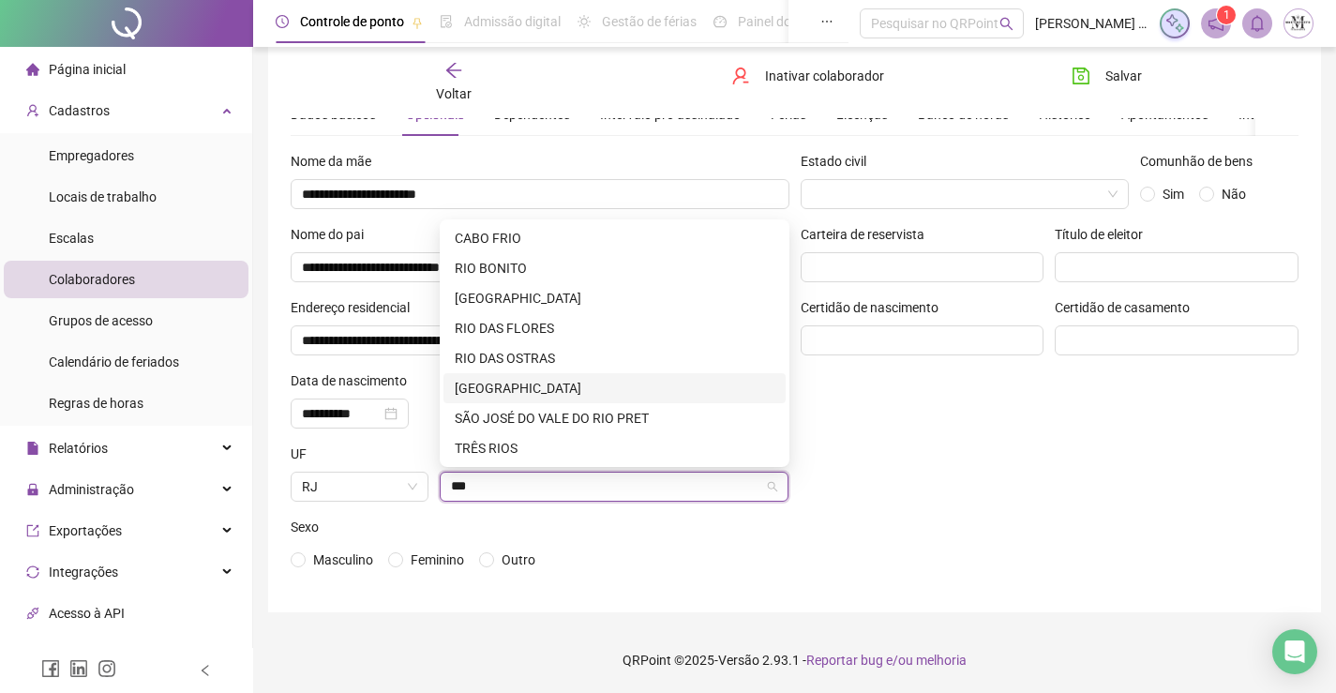
click at [606, 379] on div "RIO DE JANEIRO" at bounding box center [615, 388] width 320 height 21
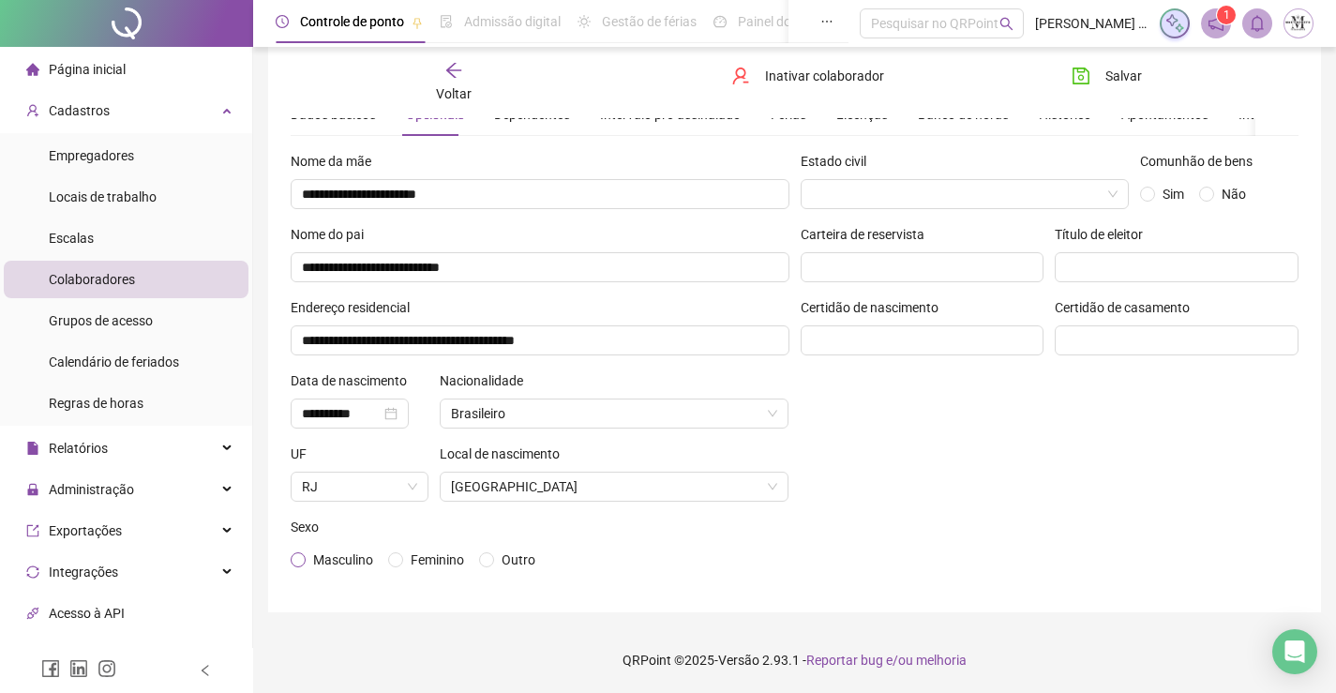
click at [331, 563] on span "Masculino" at bounding box center [343, 559] width 60 height 15
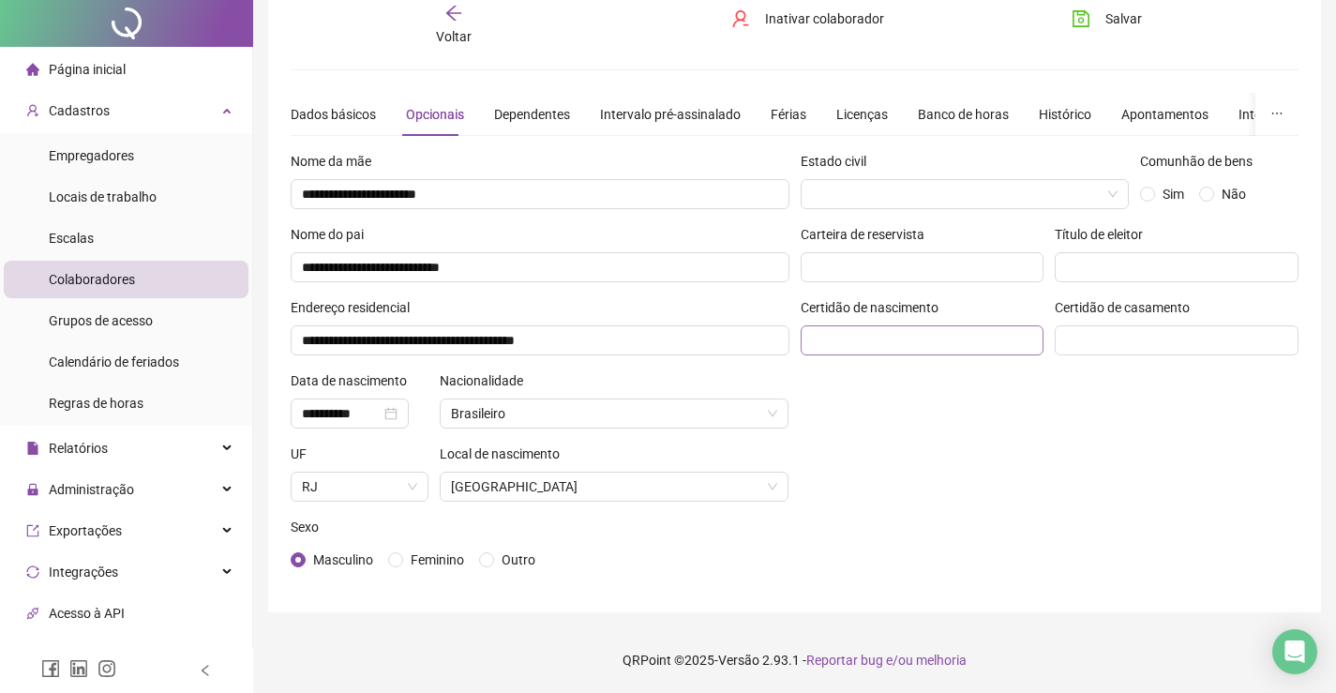
scroll to position [0, 0]
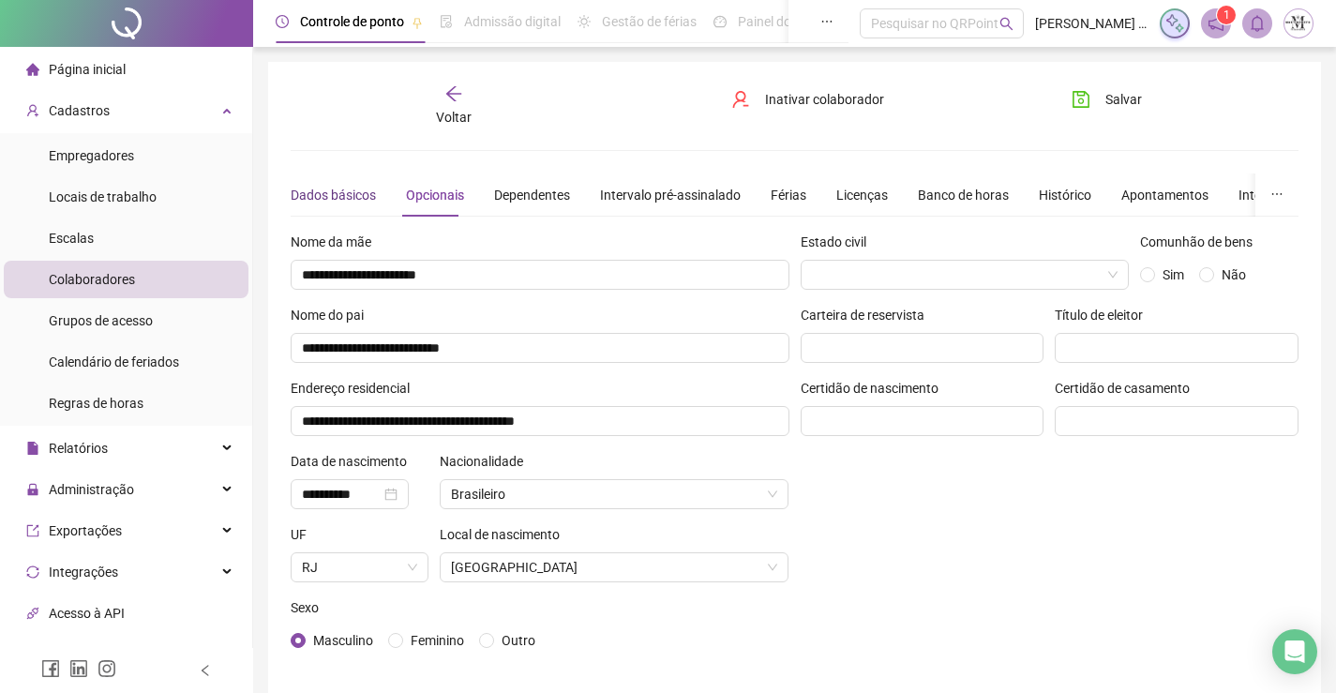
click at [347, 187] on div "Dados básicos" at bounding box center [333, 195] width 85 height 21
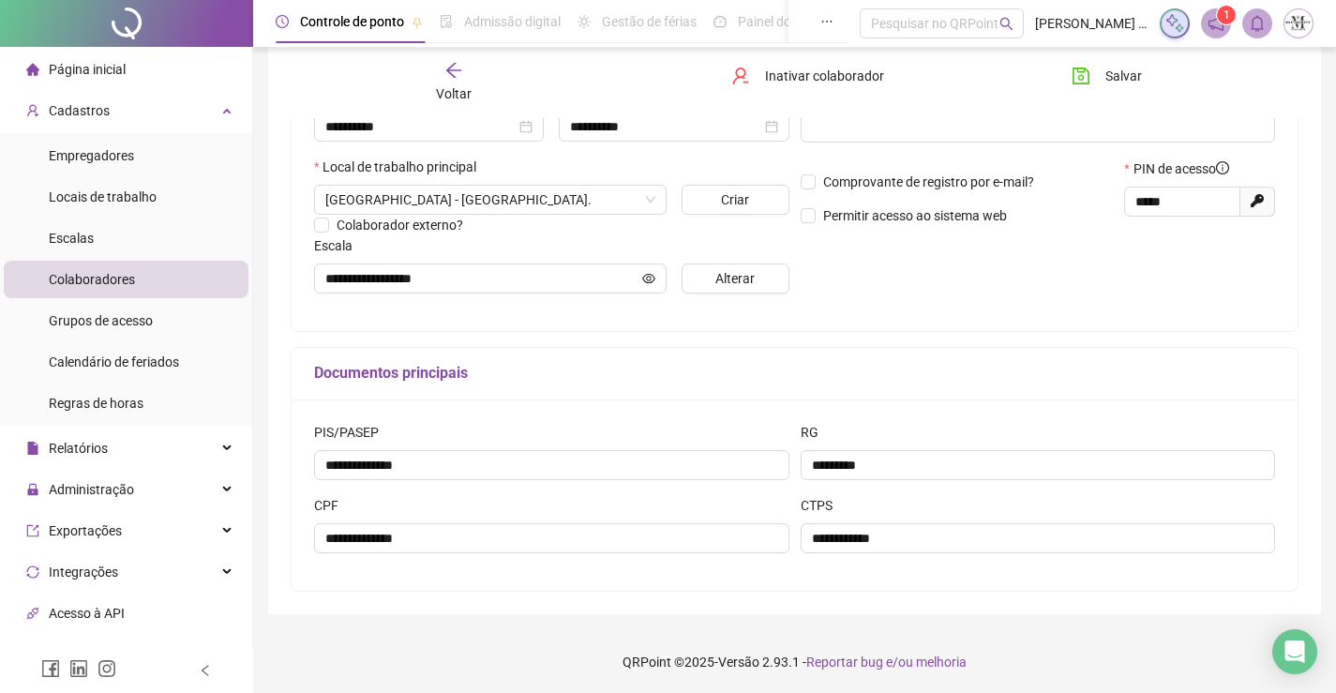
scroll to position [94, 0]
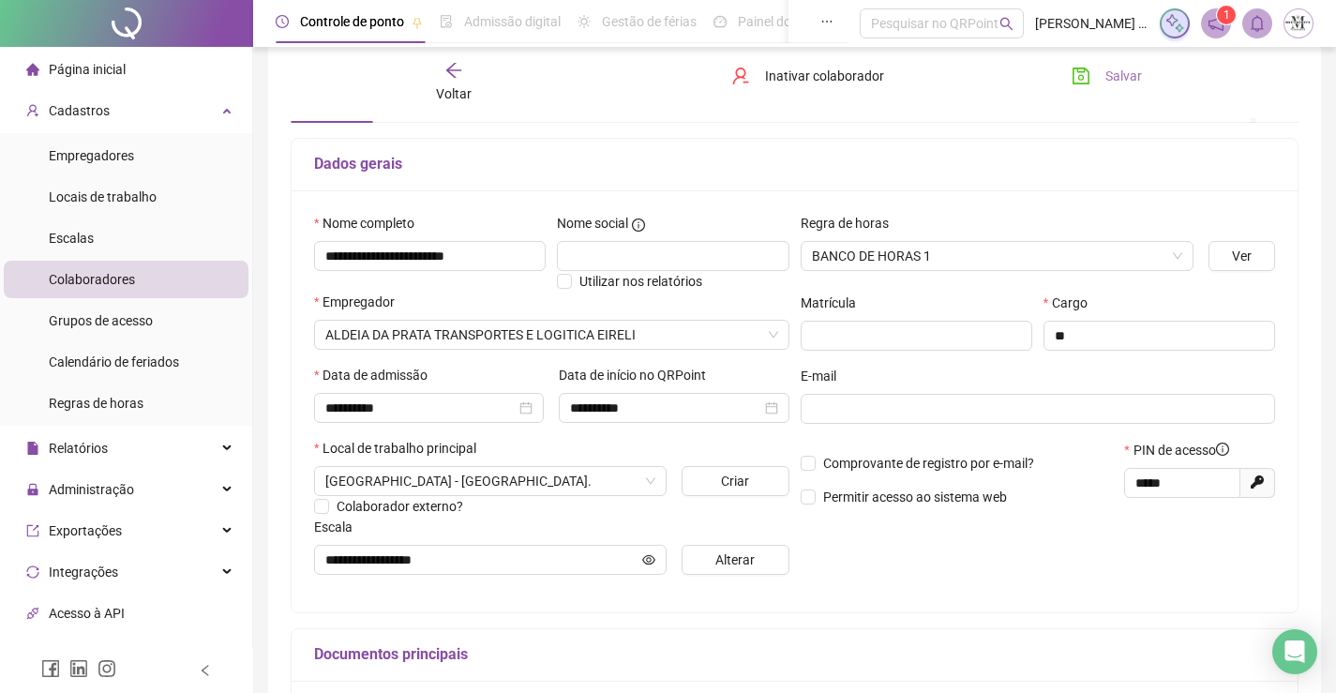
click at [1149, 73] on button "Salvar" at bounding box center [1107, 76] width 98 height 30
click at [468, 86] on span "Voltar" at bounding box center [454, 93] width 36 height 15
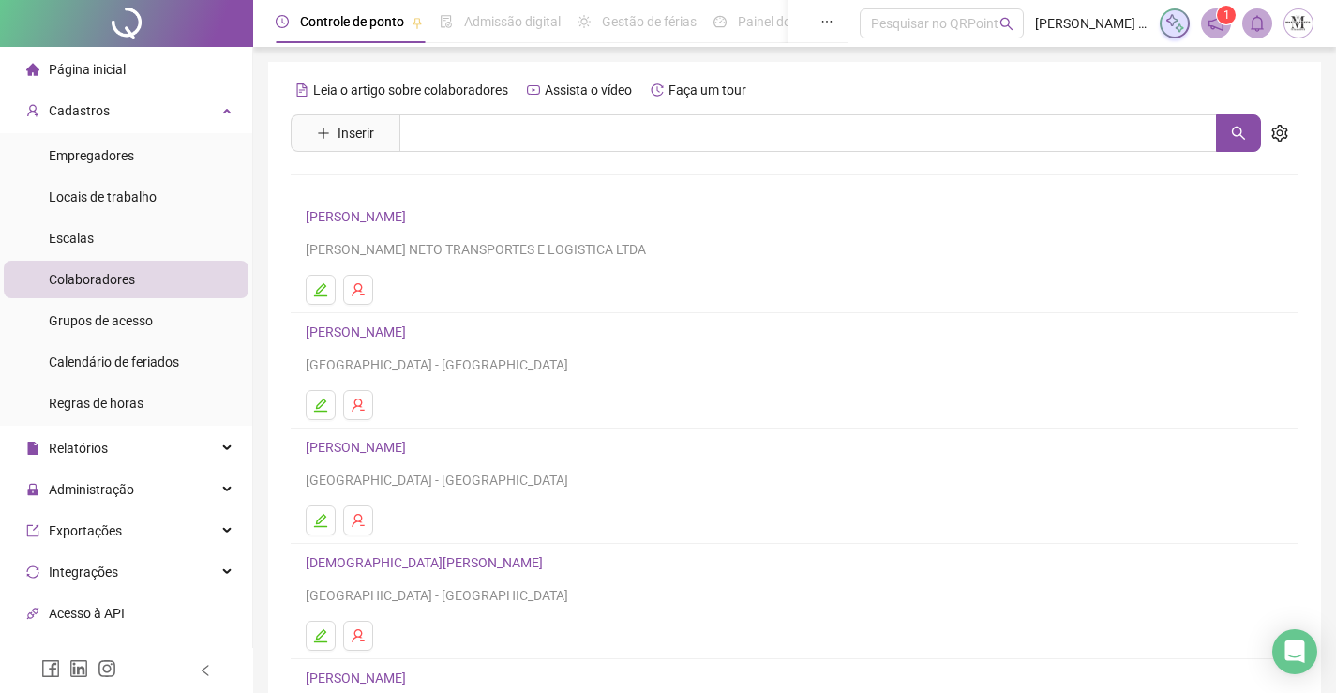
scroll to position [214, 0]
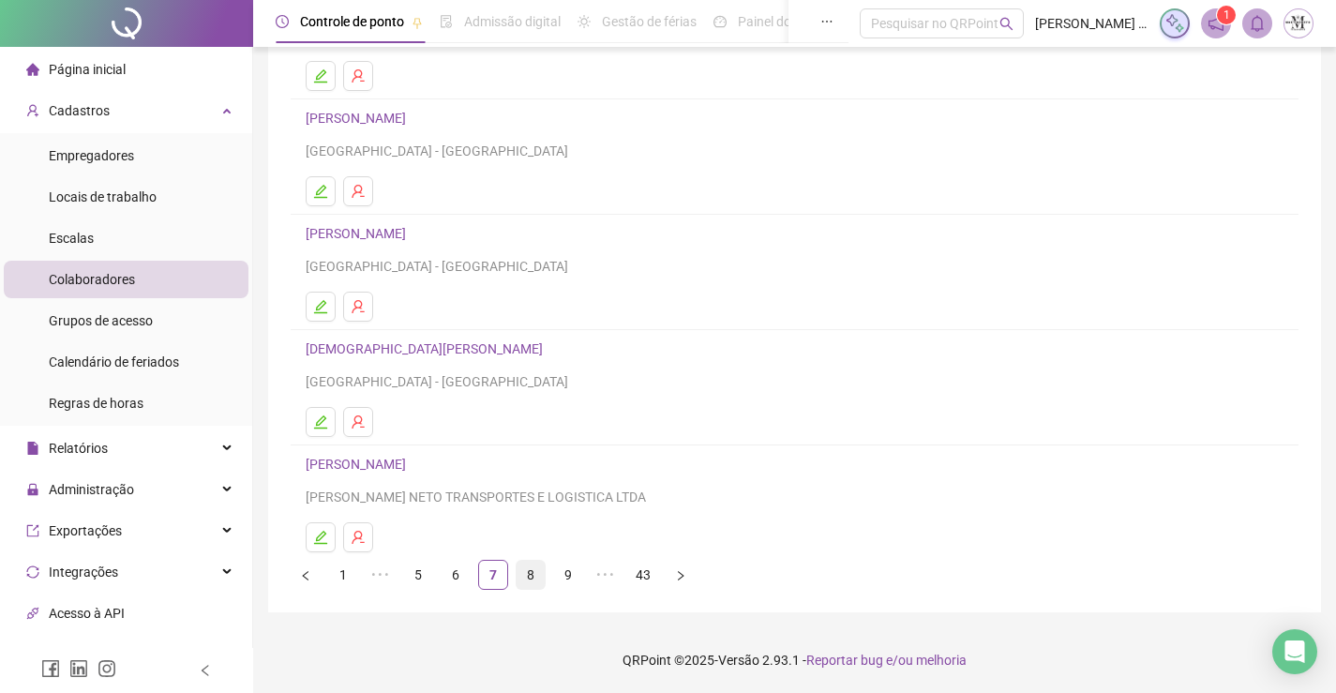
click at [533, 572] on link "8" at bounding box center [531, 575] width 28 height 28
click at [528, 582] on link "9" at bounding box center [531, 575] width 28 height 28
click at [412, 231] on link "DANILO TEODORO DOS SANTOS" at bounding box center [359, 233] width 106 height 15
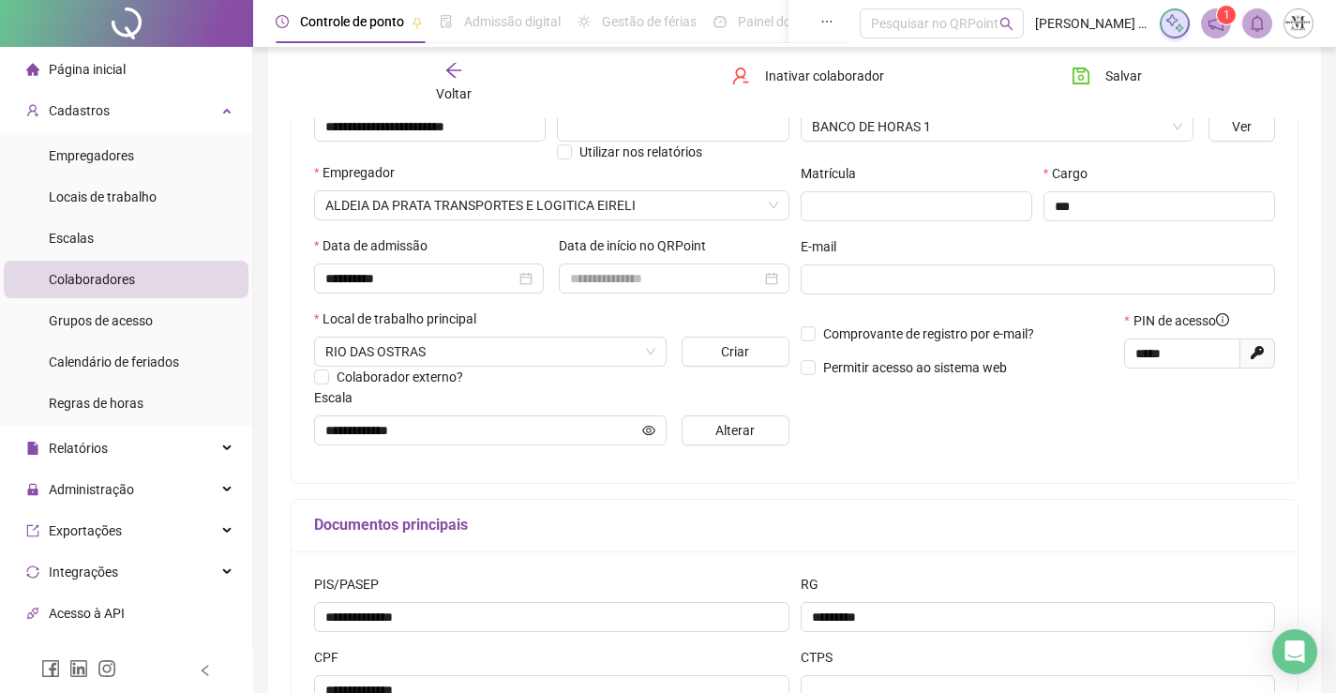
scroll to position [377, 0]
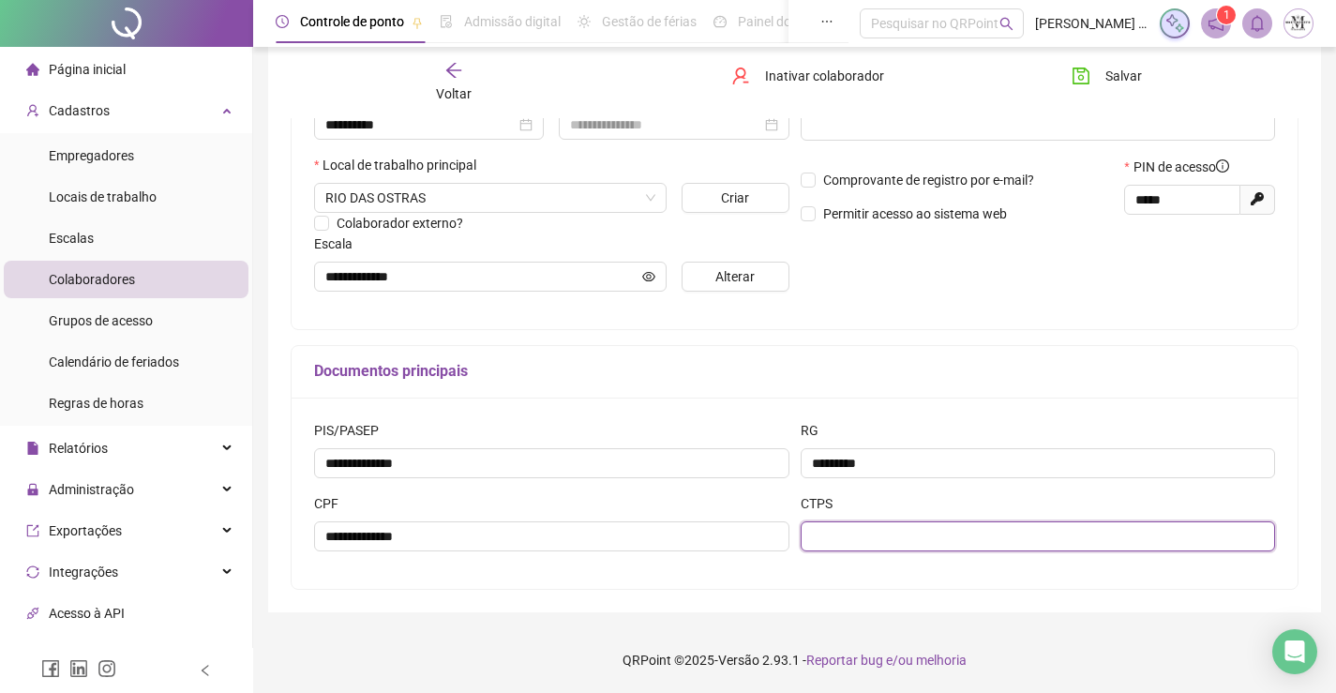
click at [803, 544] on input "text" at bounding box center [1038, 536] width 475 height 30
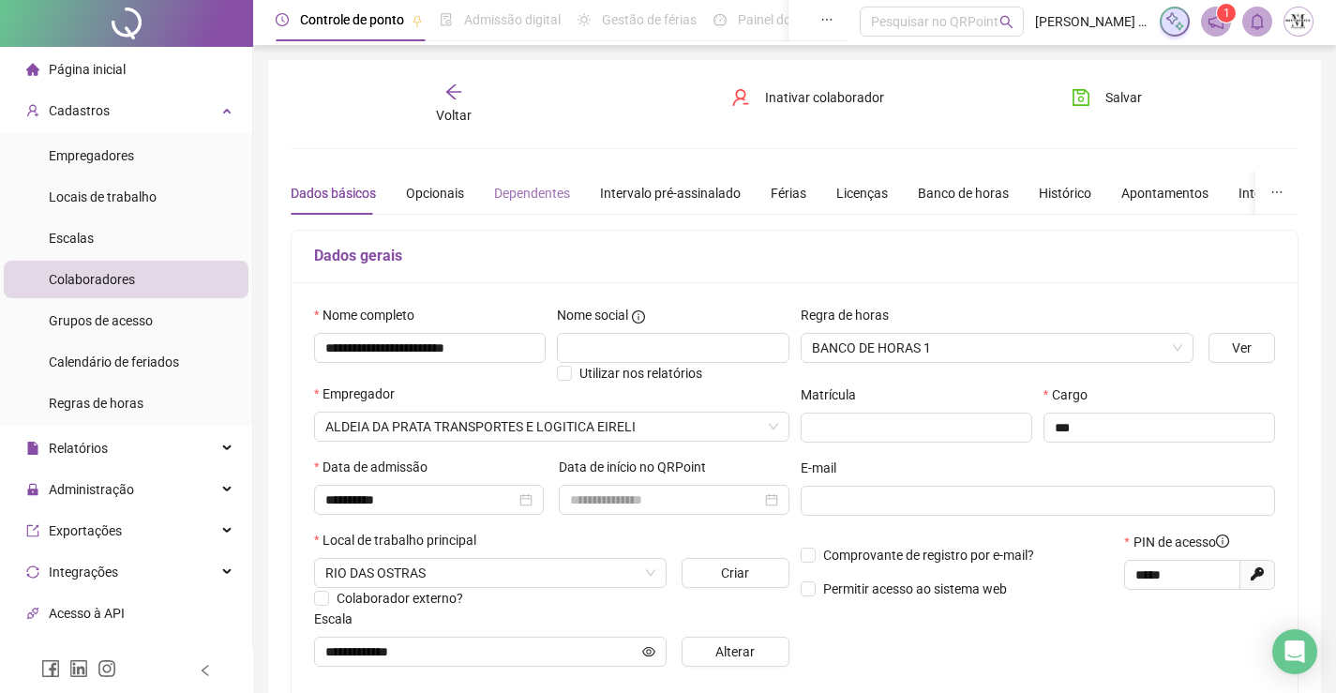
scroll to position [0, 0]
click at [430, 185] on div "Opcionais" at bounding box center [435, 195] width 58 height 21
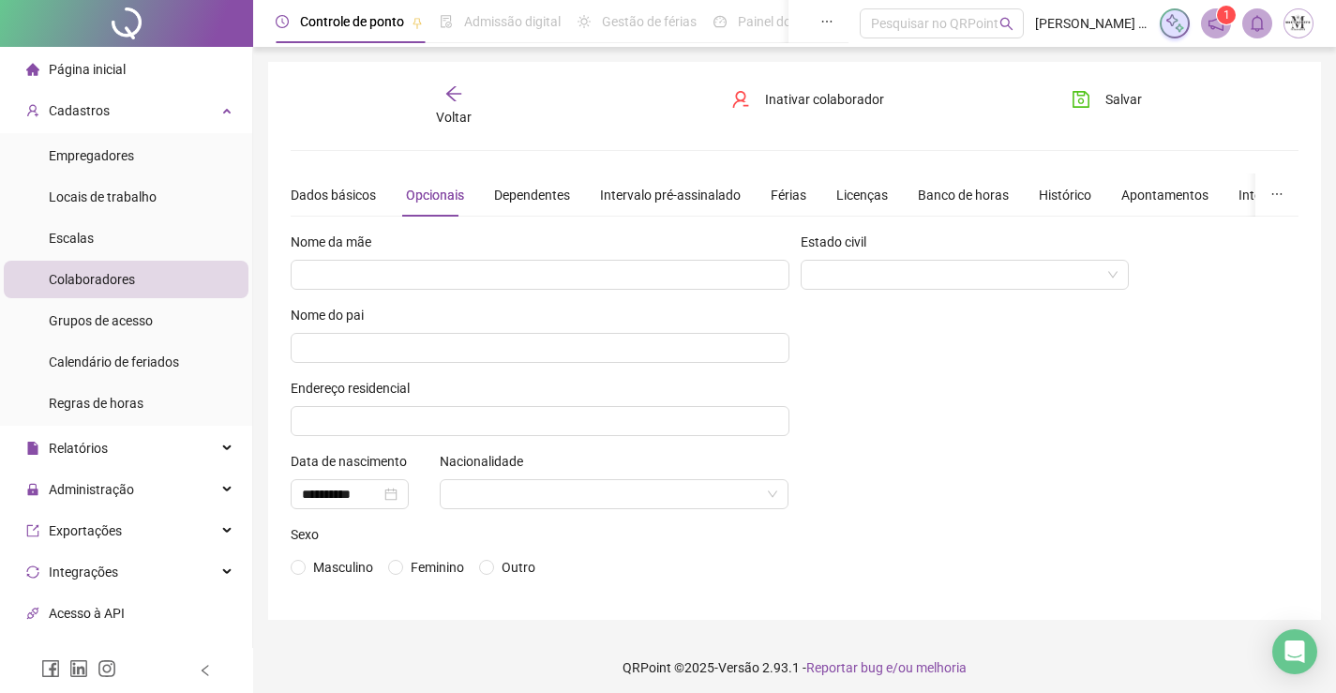
scroll to position [8, 0]
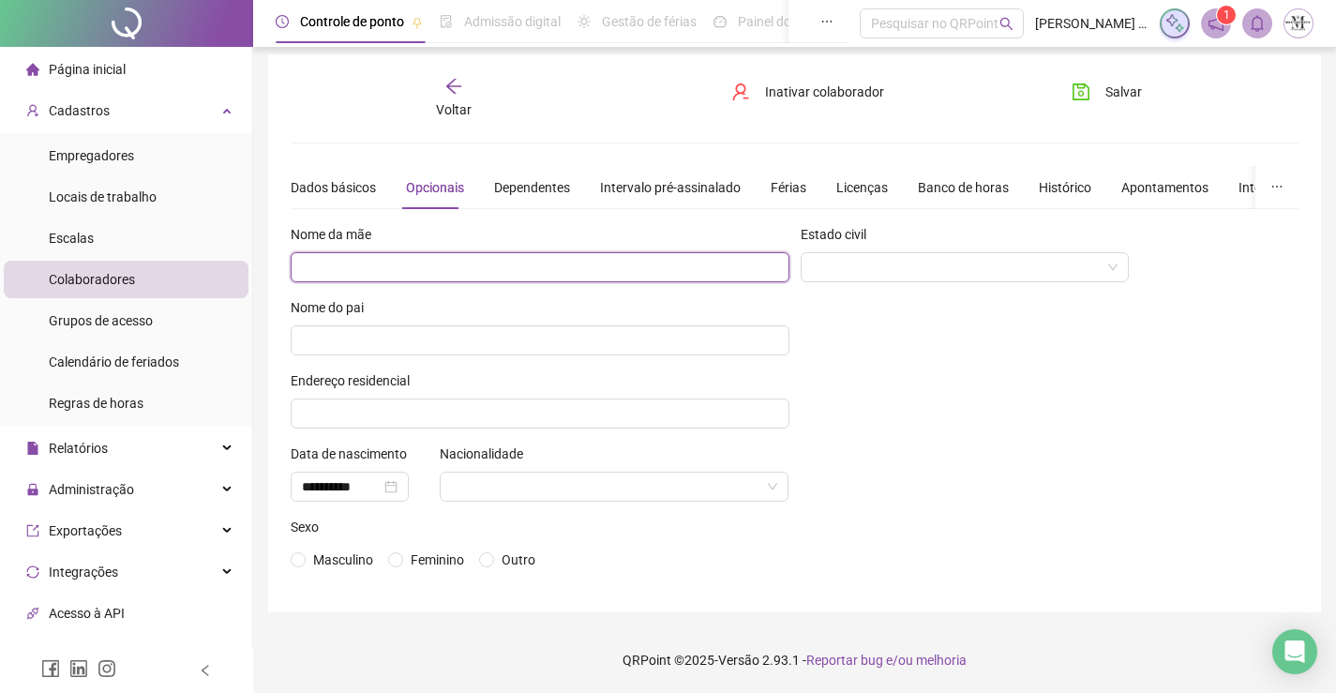
click at [588, 261] on input "text" at bounding box center [540, 267] width 499 height 30
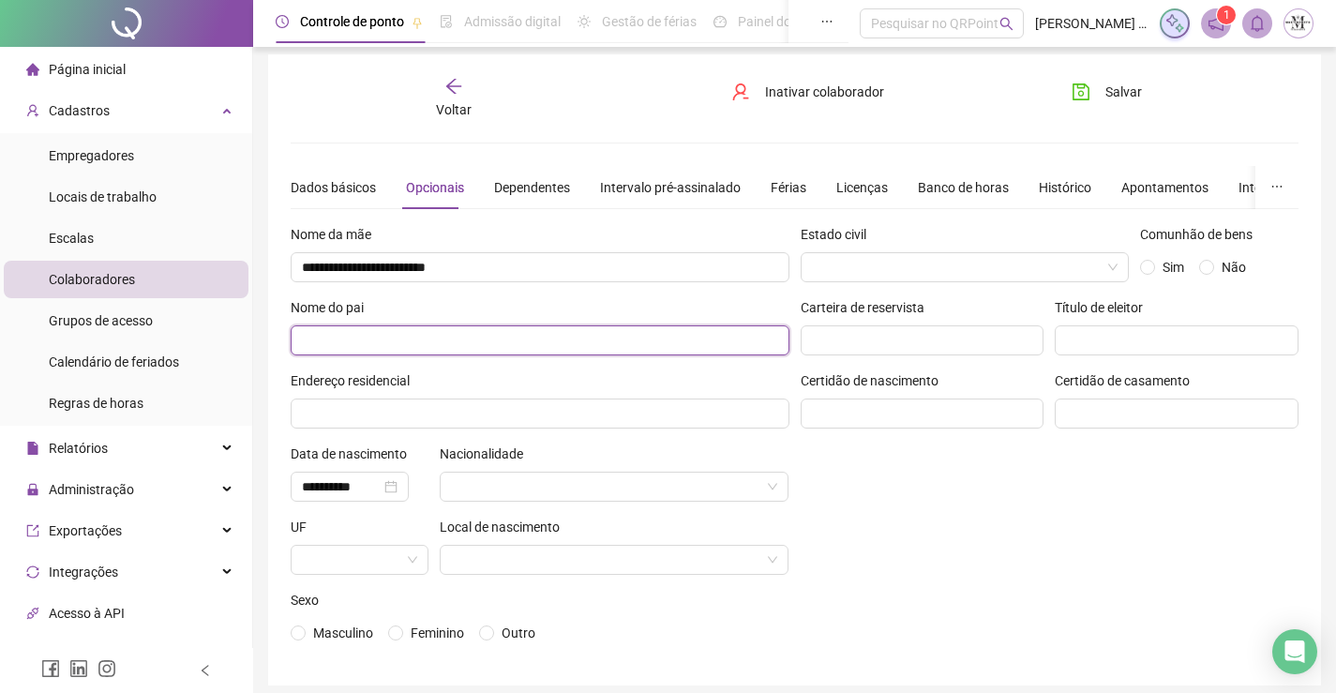
drag, startPoint x: 548, startPoint y: 334, endPoint x: 548, endPoint y: 343, distance: 9.4
click at [548, 343] on input "text" at bounding box center [540, 340] width 499 height 30
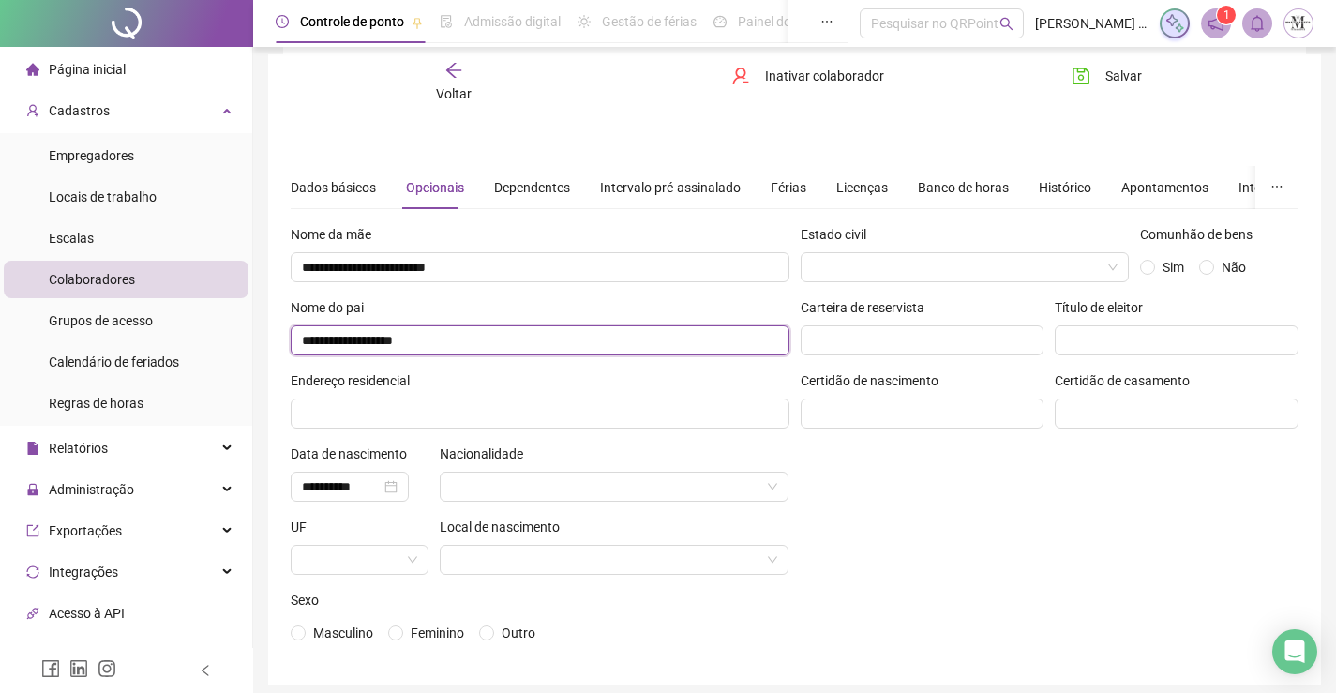
scroll to position [81, 0]
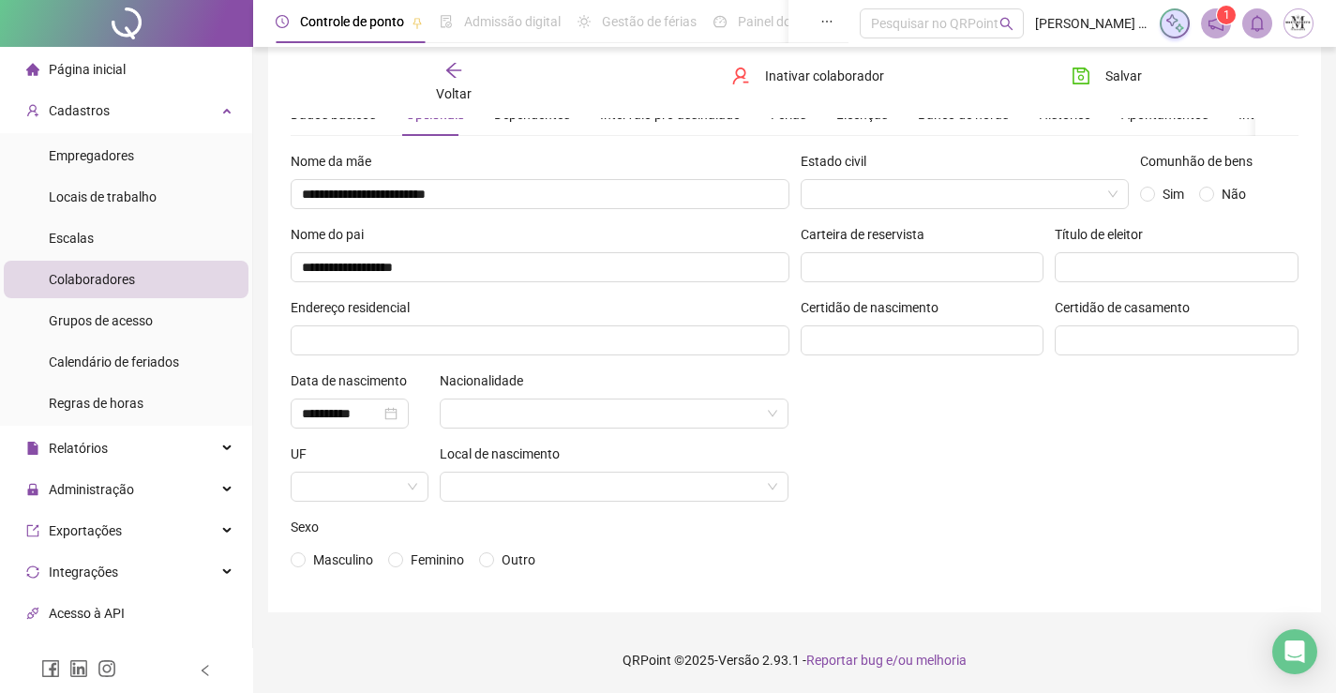
click at [548, 362] on div "**********" at bounding box center [540, 370] width 510 height 439
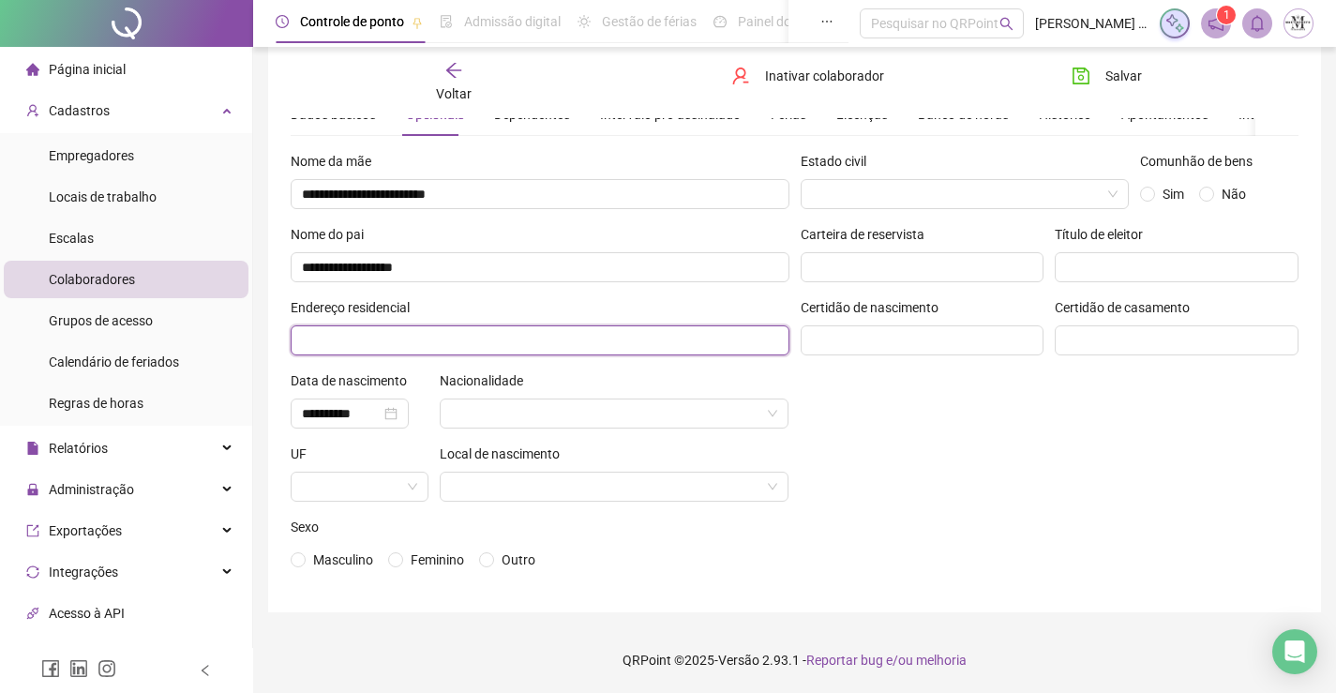
click at [542, 338] on input "text" at bounding box center [540, 340] width 499 height 30
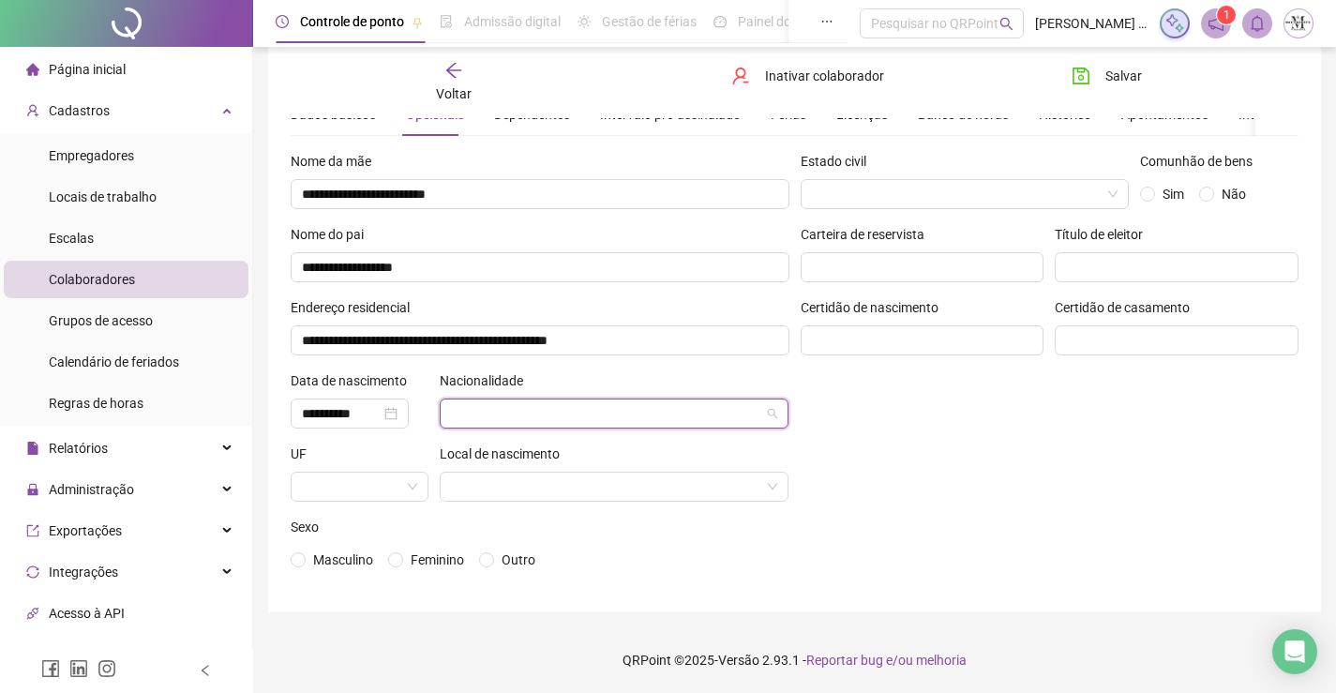
click at [655, 409] on input "search" at bounding box center [606, 413] width 310 height 28
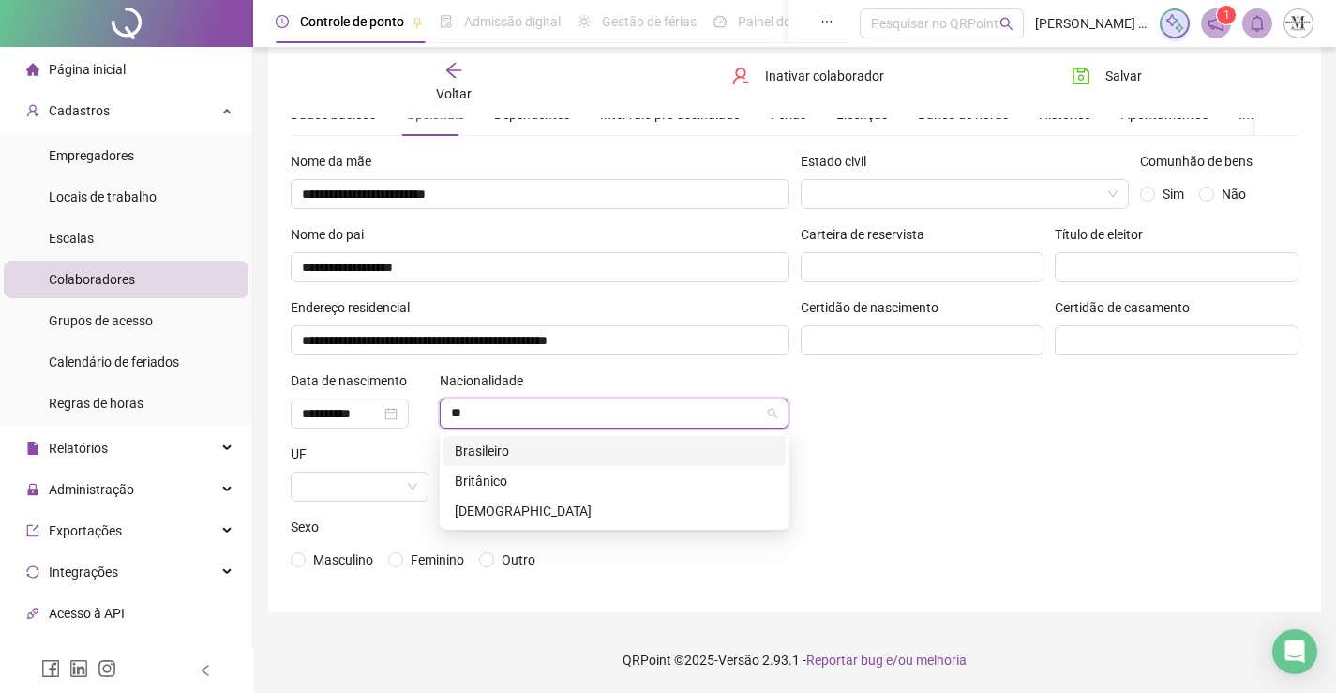
click at [636, 443] on div "Brasileiro" at bounding box center [615, 451] width 320 height 21
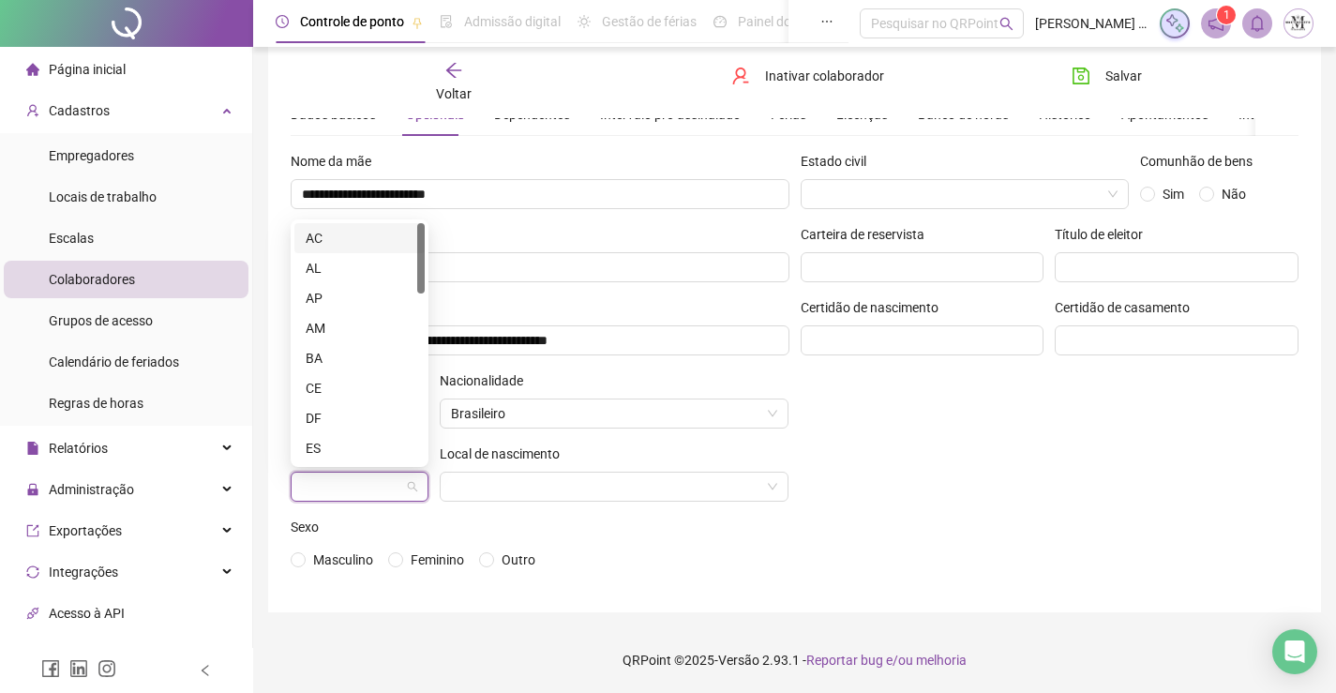
click at [399, 483] on input "search" at bounding box center [351, 487] width 98 height 28
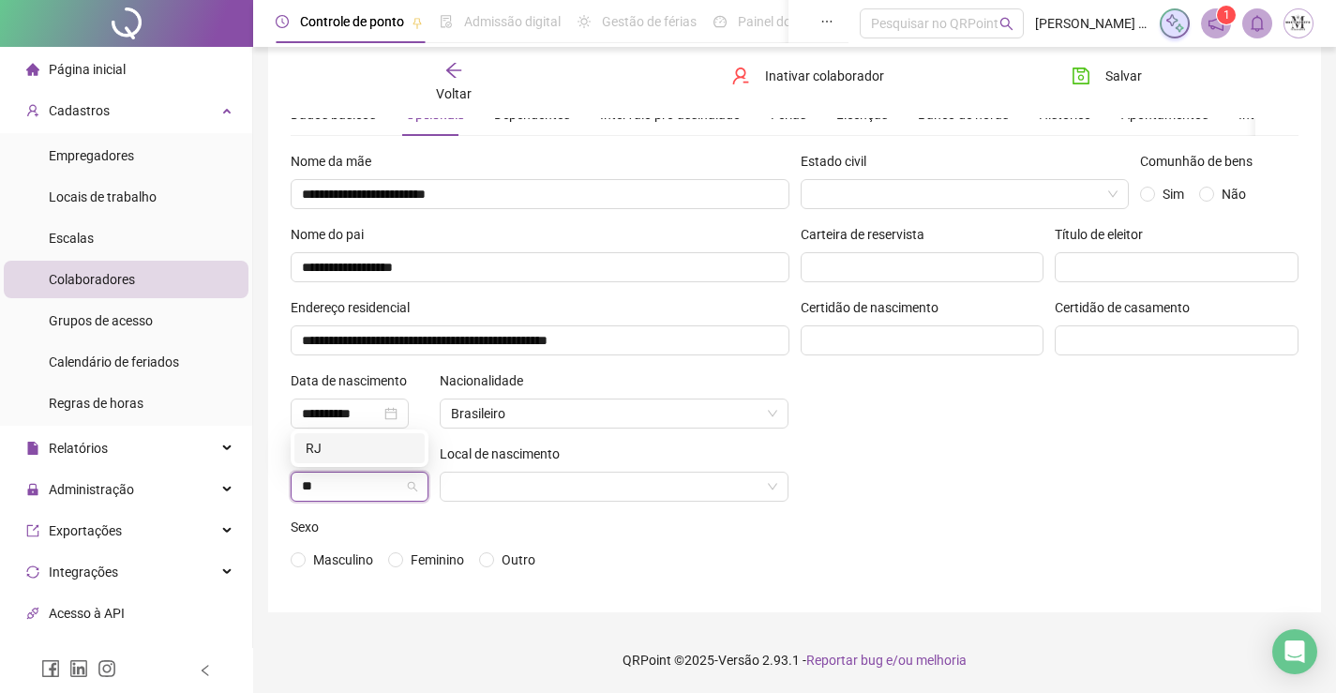
click at [320, 443] on div "RJ" at bounding box center [360, 448] width 108 height 21
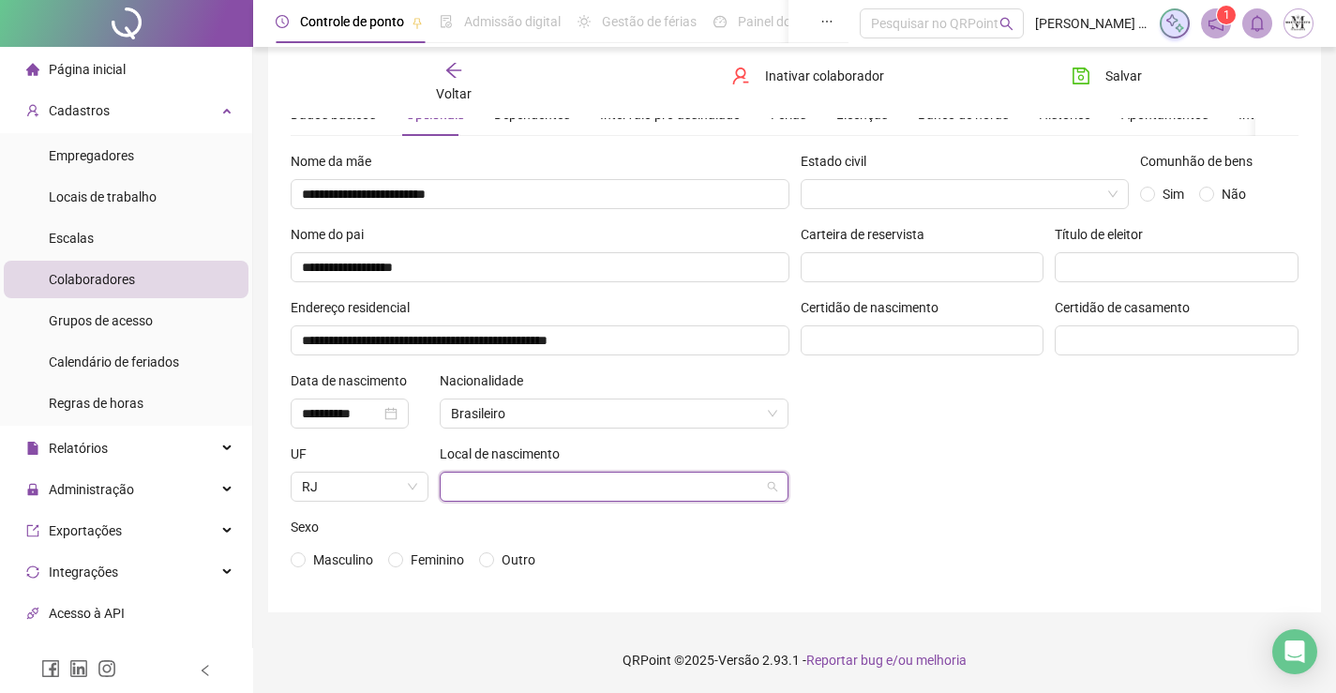
click at [565, 481] on input "search" at bounding box center [606, 487] width 310 height 28
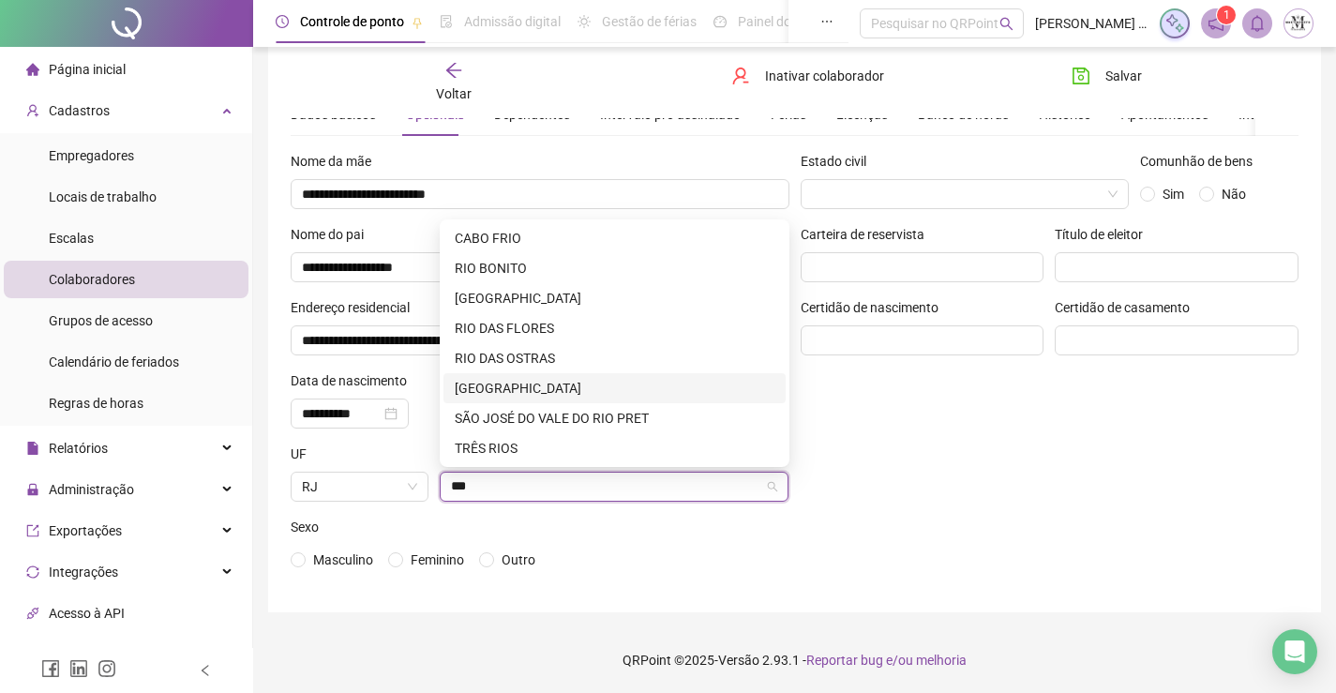
click at [563, 389] on div "RIO DE JANEIRO" at bounding box center [615, 388] width 320 height 21
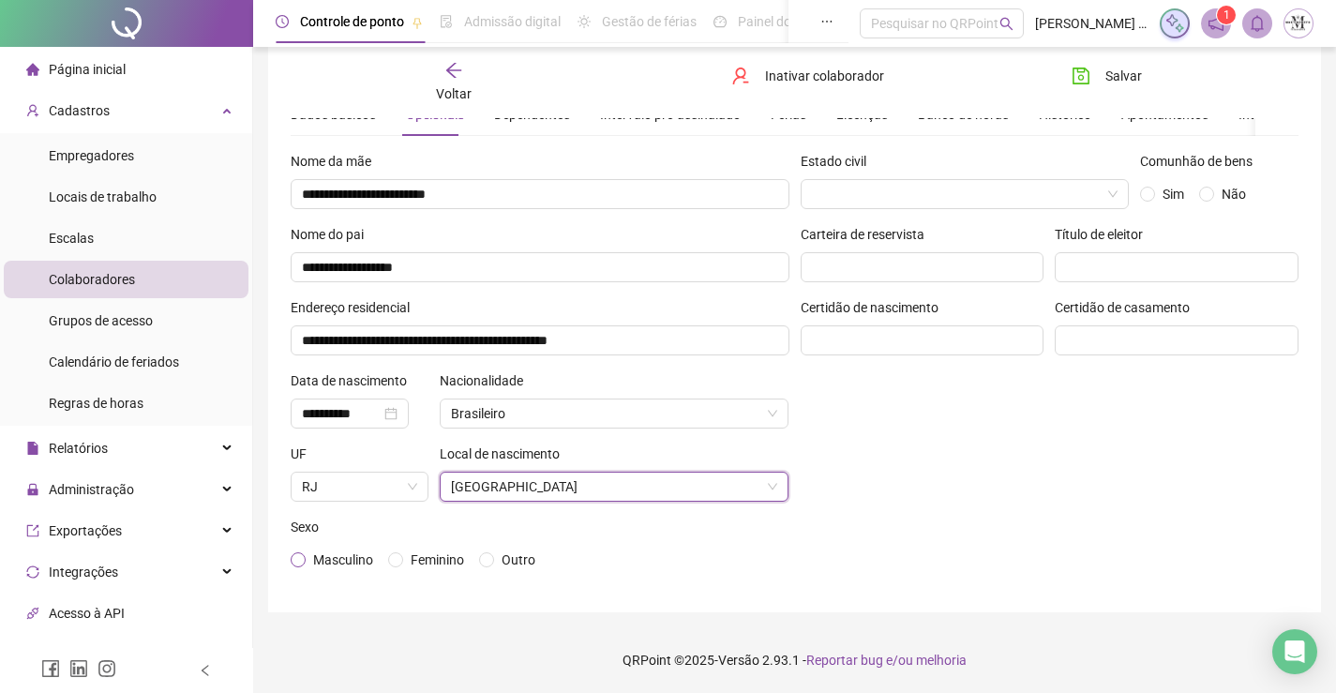
click at [324, 555] on span "Masculino" at bounding box center [343, 559] width 60 height 15
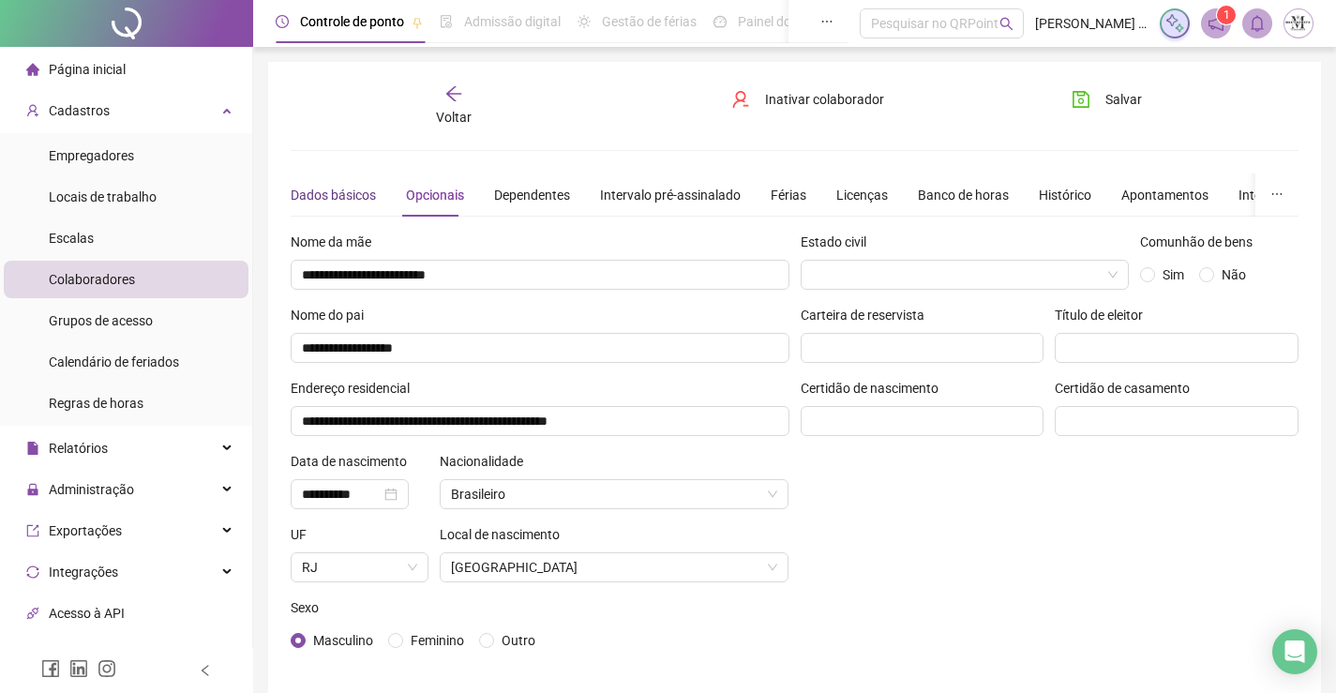
click at [341, 198] on div "Dados básicos" at bounding box center [333, 195] width 85 height 21
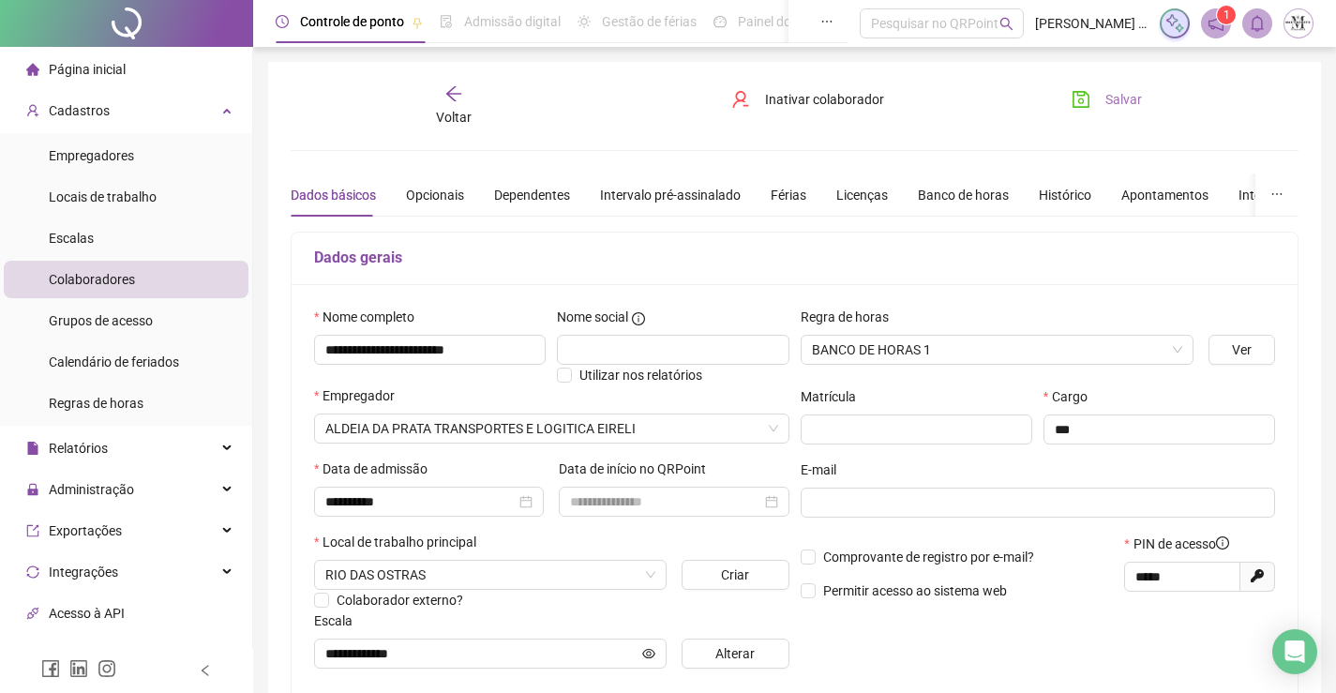
click at [1119, 103] on span "Salvar" at bounding box center [1123, 99] width 37 height 21
click at [440, 92] on div "Voltar" at bounding box center [454, 105] width 156 height 43
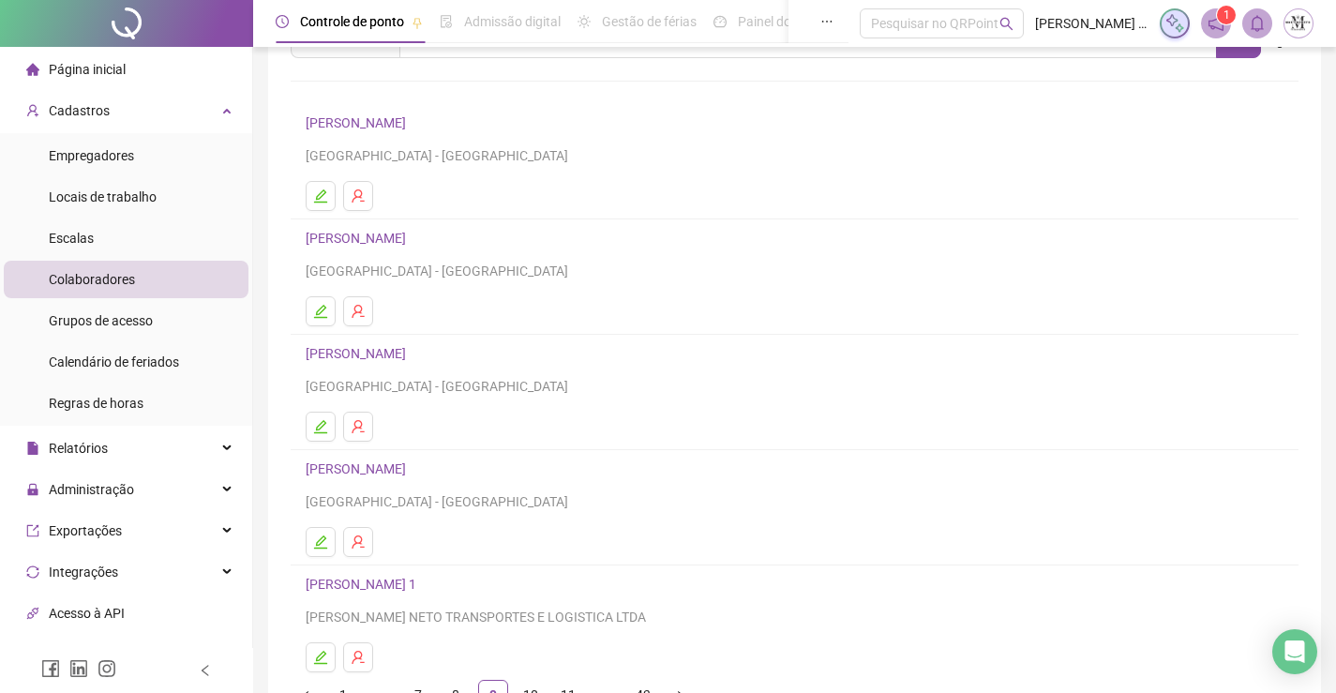
scroll to position [214, 0]
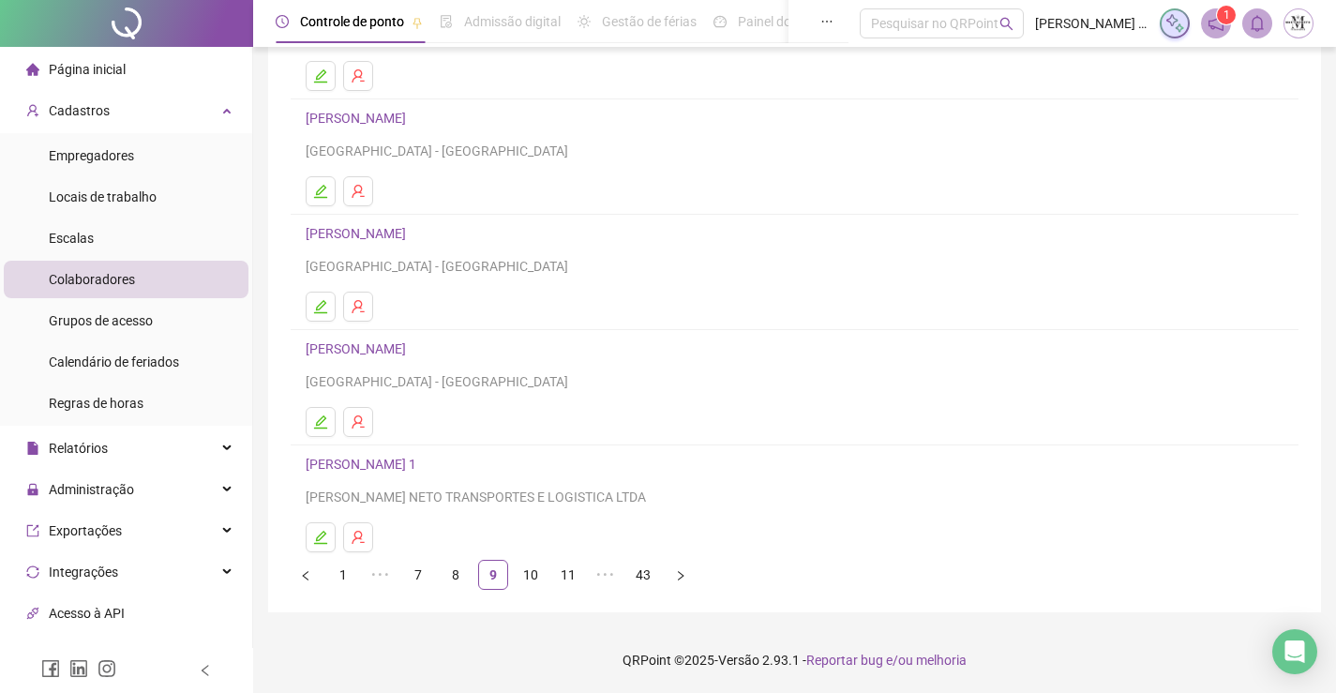
click at [375, 351] on link "DEIVID DA SILVA" at bounding box center [359, 348] width 106 height 15
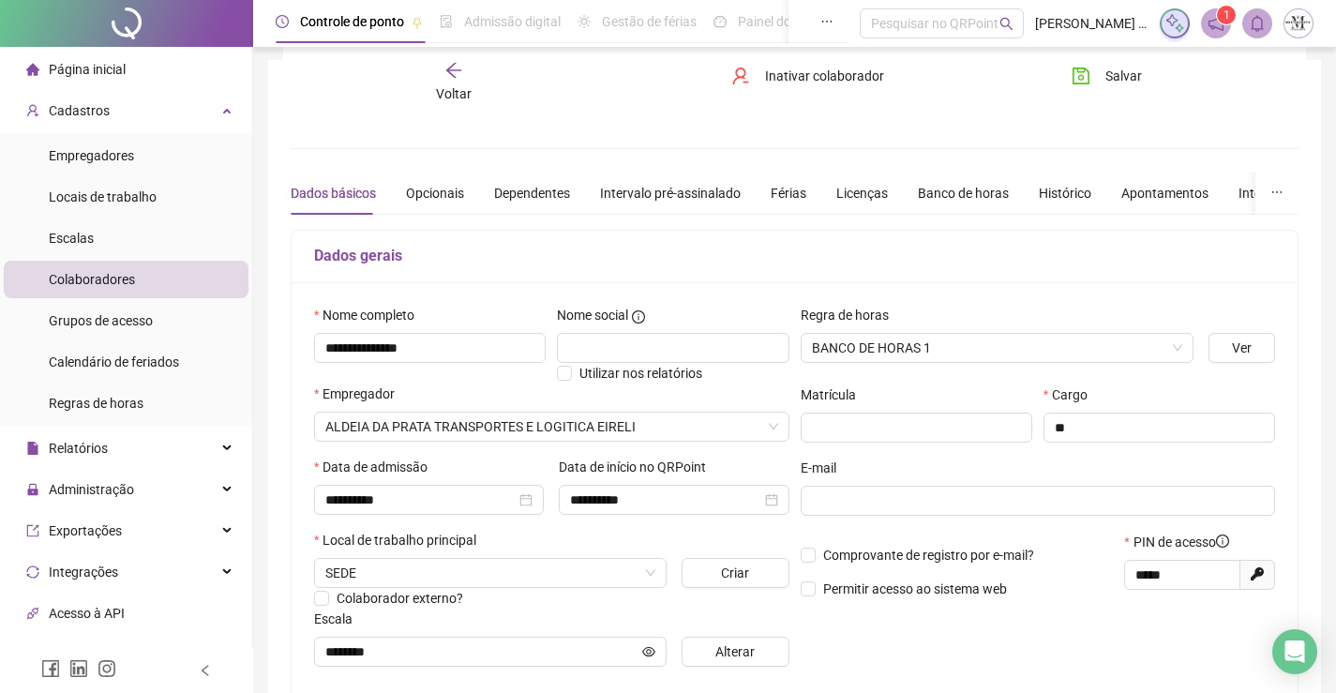
scroll to position [377, 0]
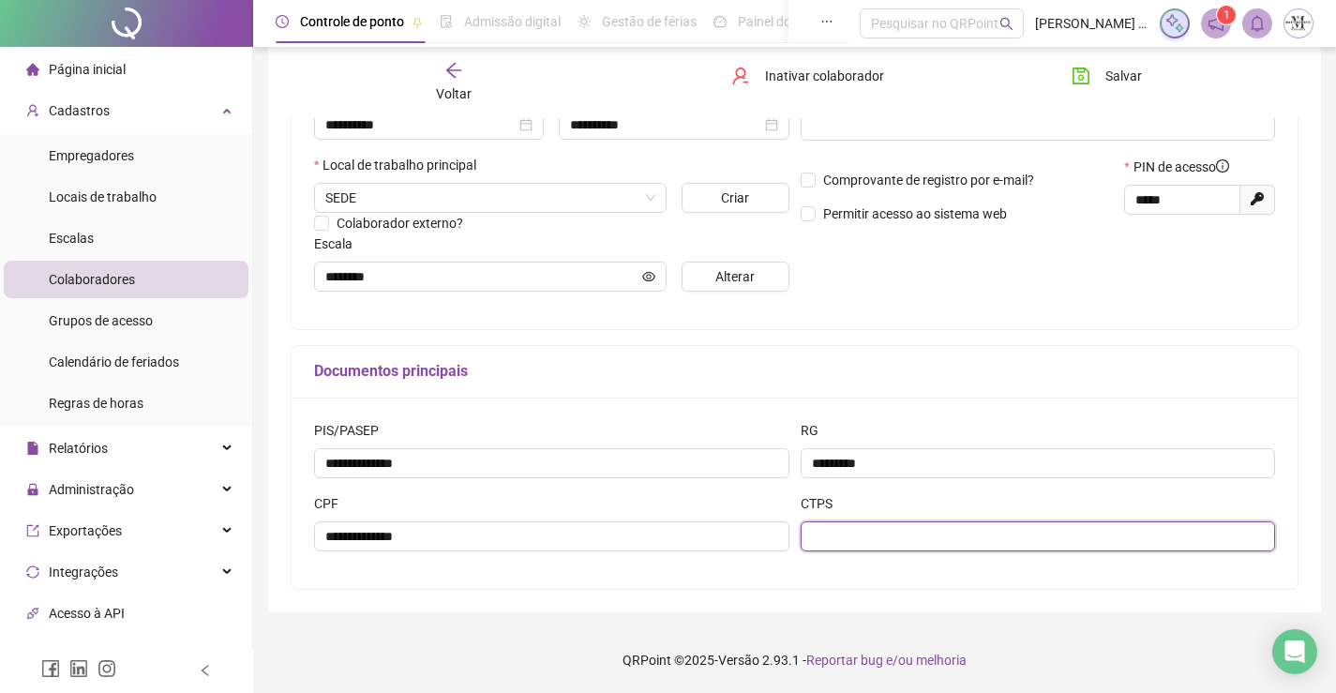
click at [900, 536] on input "text" at bounding box center [1038, 536] width 475 height 30
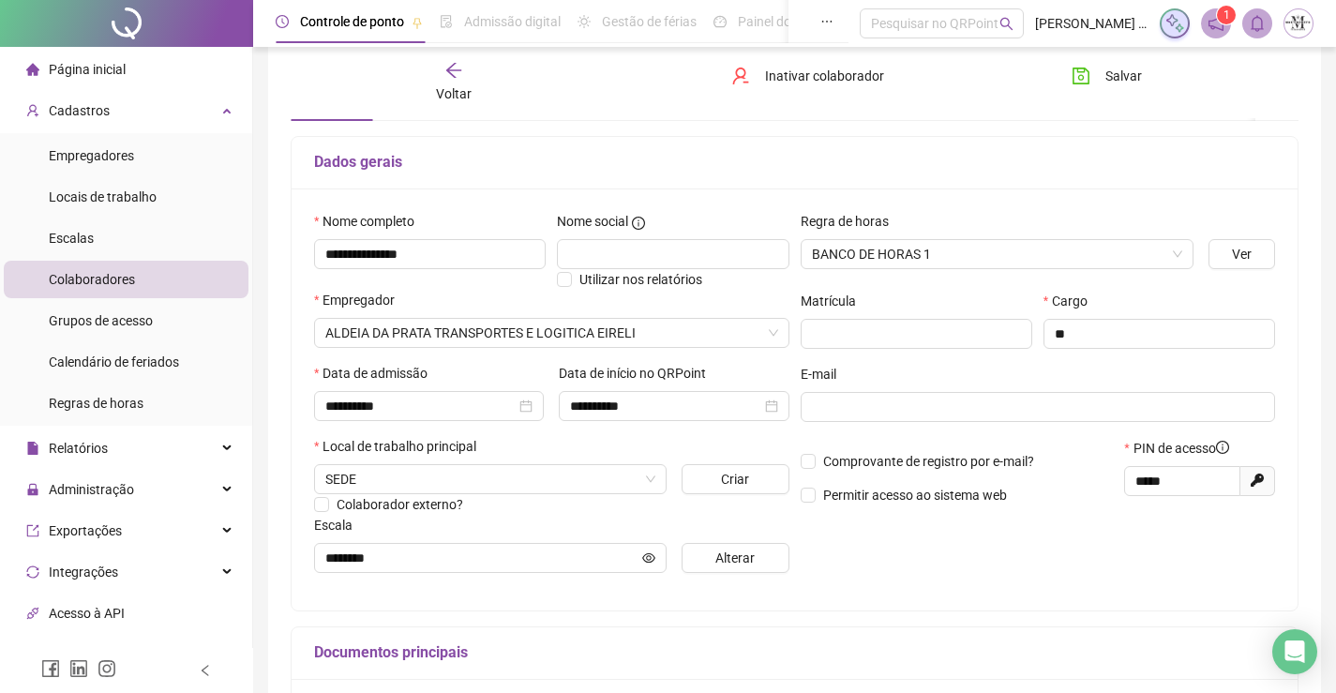
scroll to position [2, 0]
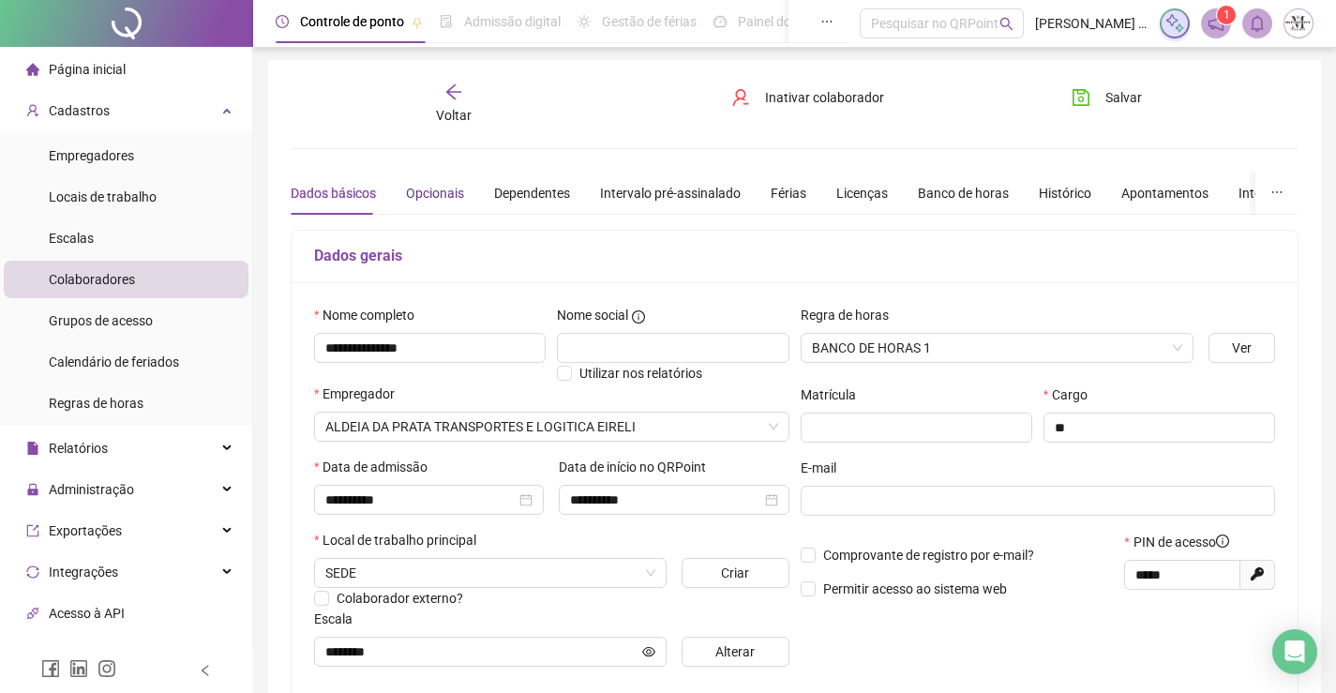
click at [418, 191] on div "Opcionais" at bounding box center [435, 193] width 58 height 21
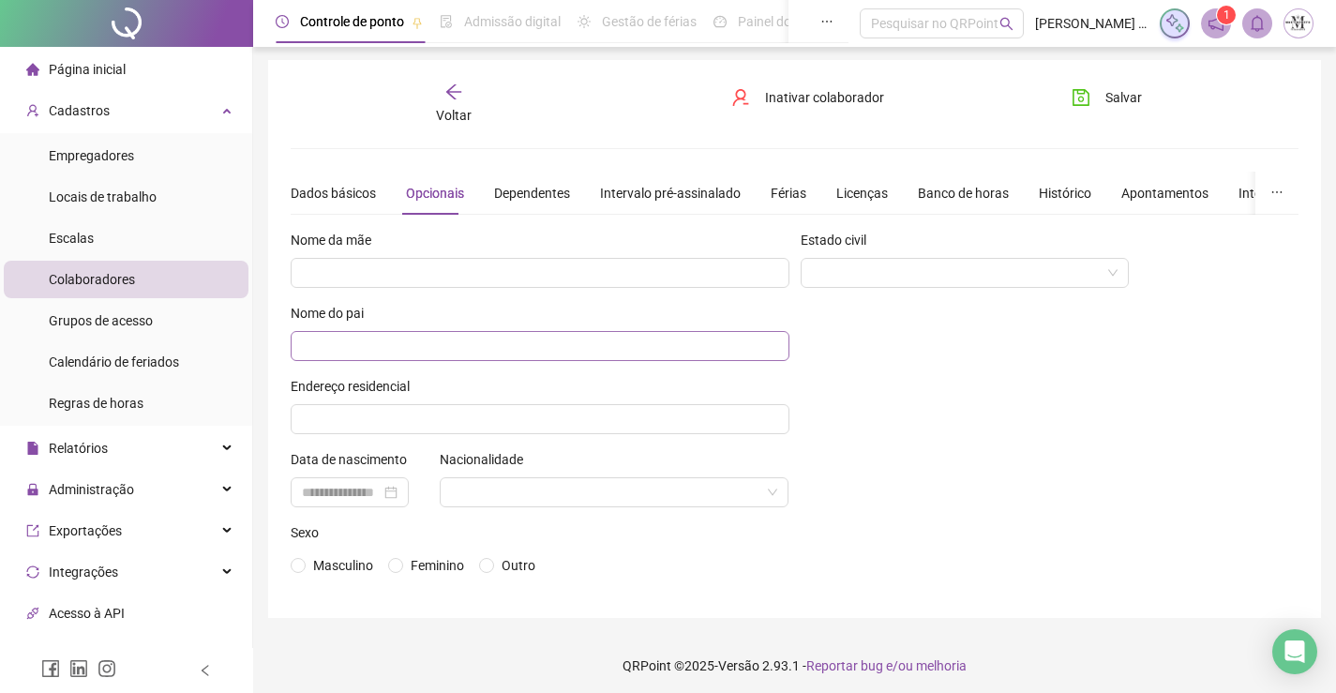
scroll to position [8, 0]
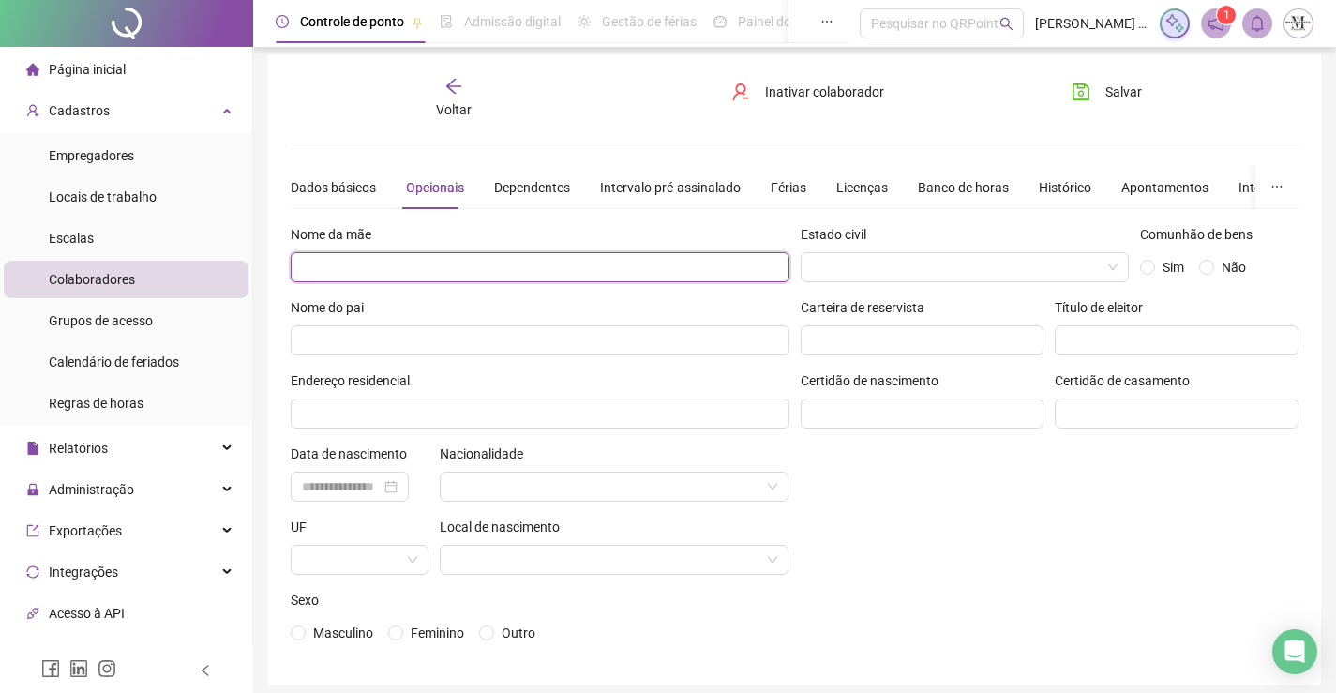
click at [535, 252] on input "text" at bounding box center [540, 267] width 499 height 30
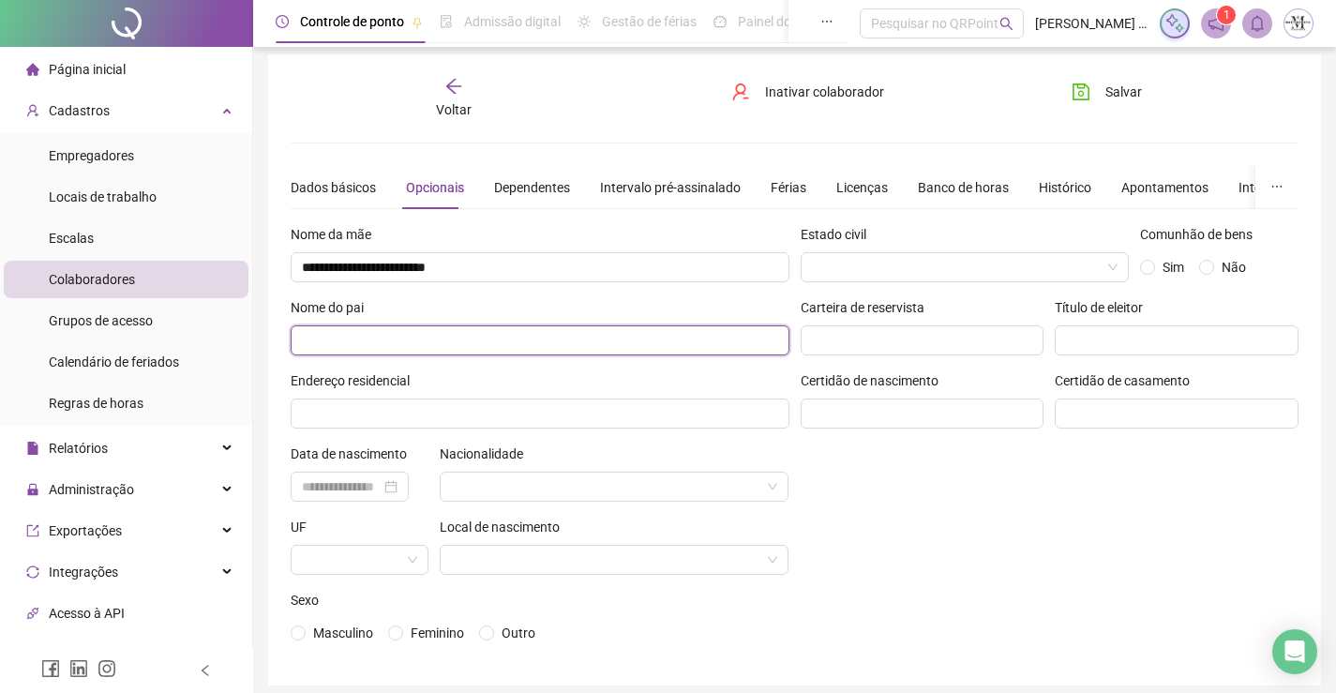
click at [522, 331] on input "text" at bounding box center [540, 340] width 499 height 30
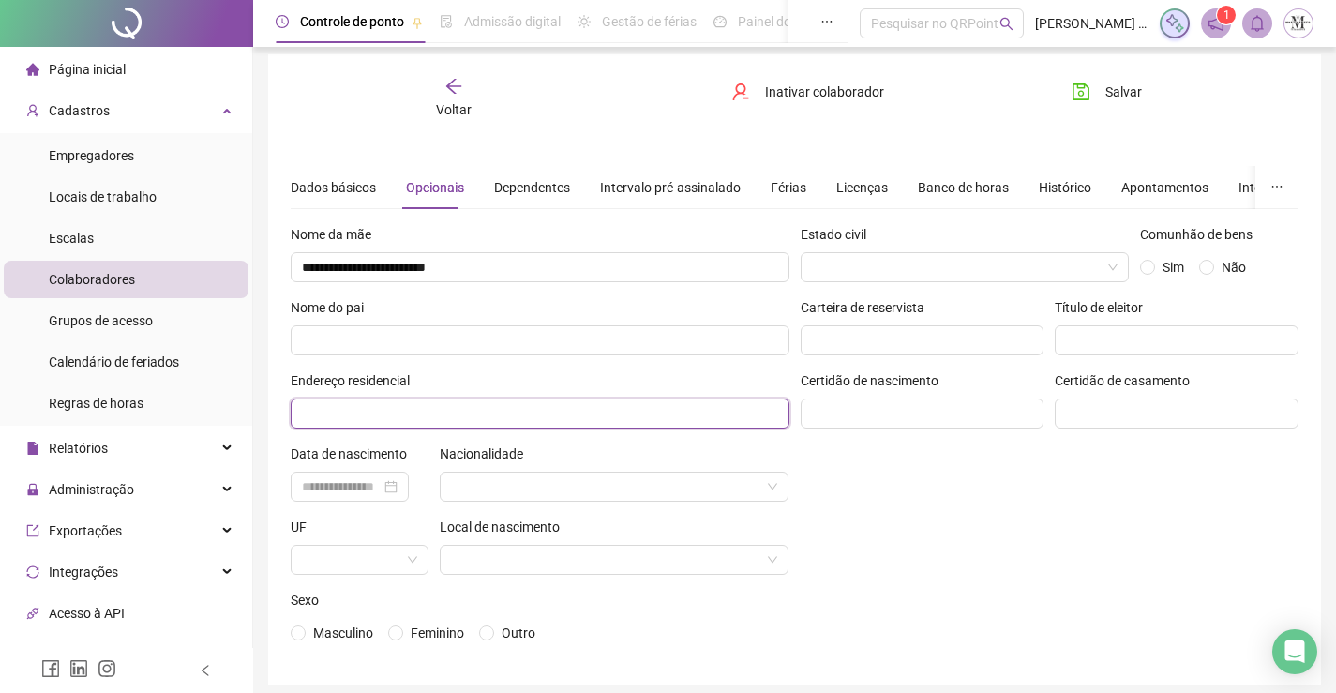
click at [551, 422] on input "text" at bounding box center [540, 413] width 499 height 30
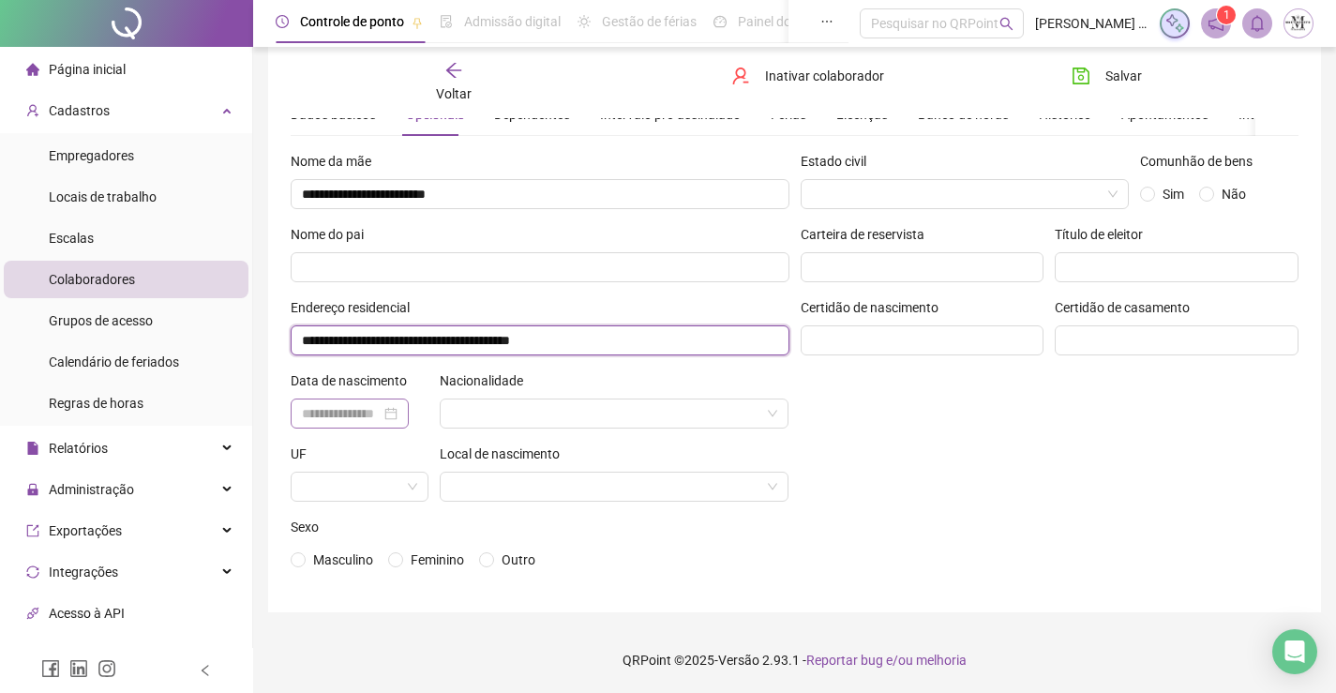
click at [394, 400] on div at bounding box center [350, 413] width 118 height 30
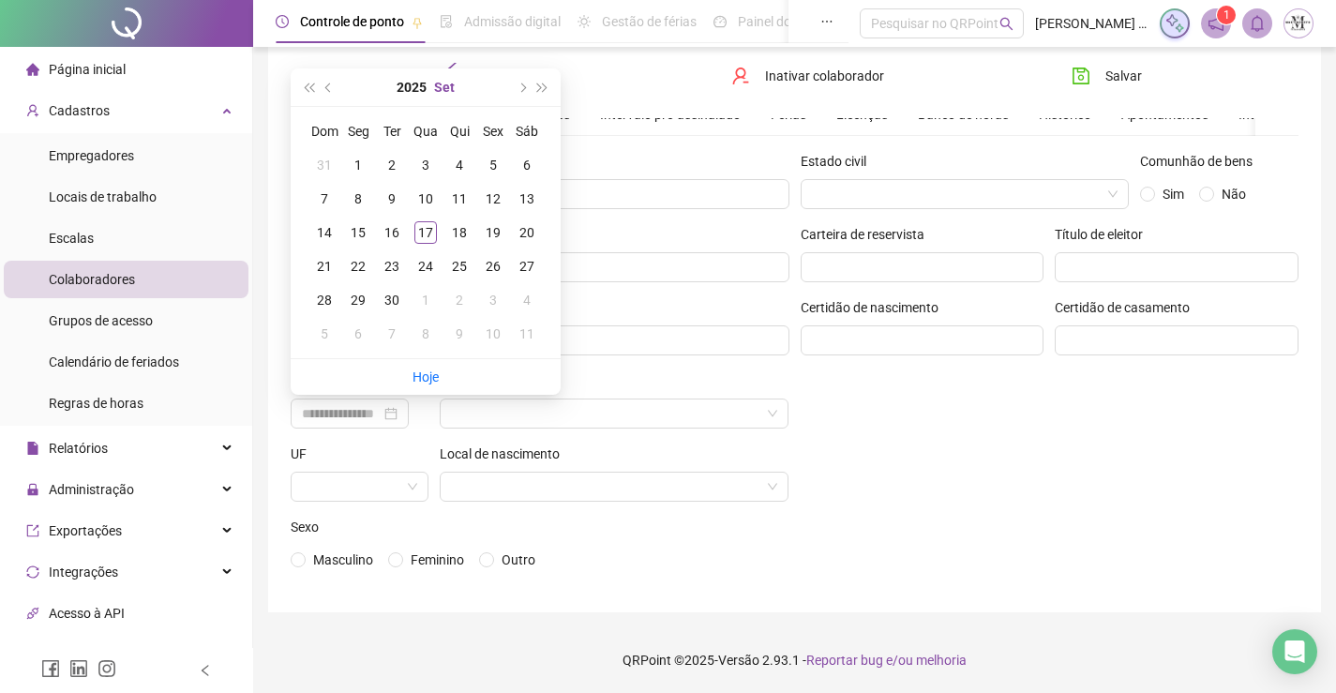
click at [438, 78] on button "Set" at bounding box center [444, 87] width 21 height 38
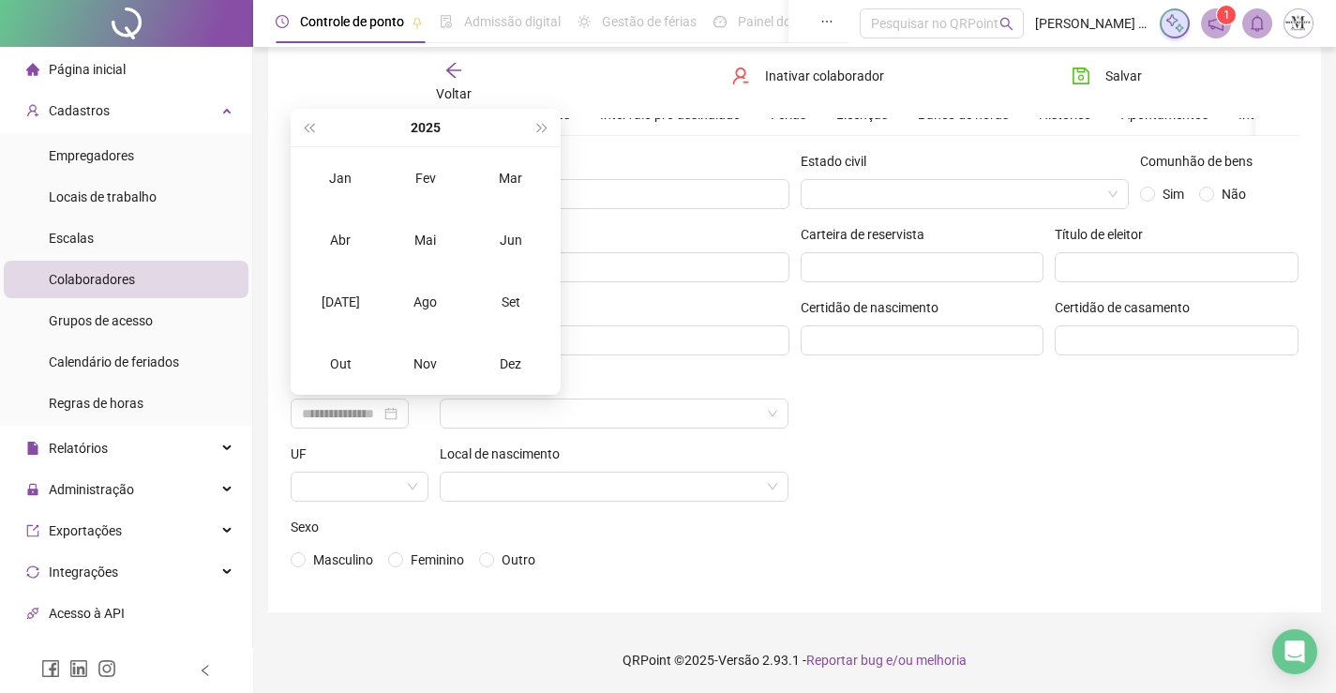
click at [444, 118] on div "2025" at bounding box center [425, 128] width 213 height 38
click at [436, 125] on button "2025" at bounding box center [426, 128] width 30 height 38
click at [308, 127] on span "super-prev-year" at bounding box center [308, 127] width 9 height 9
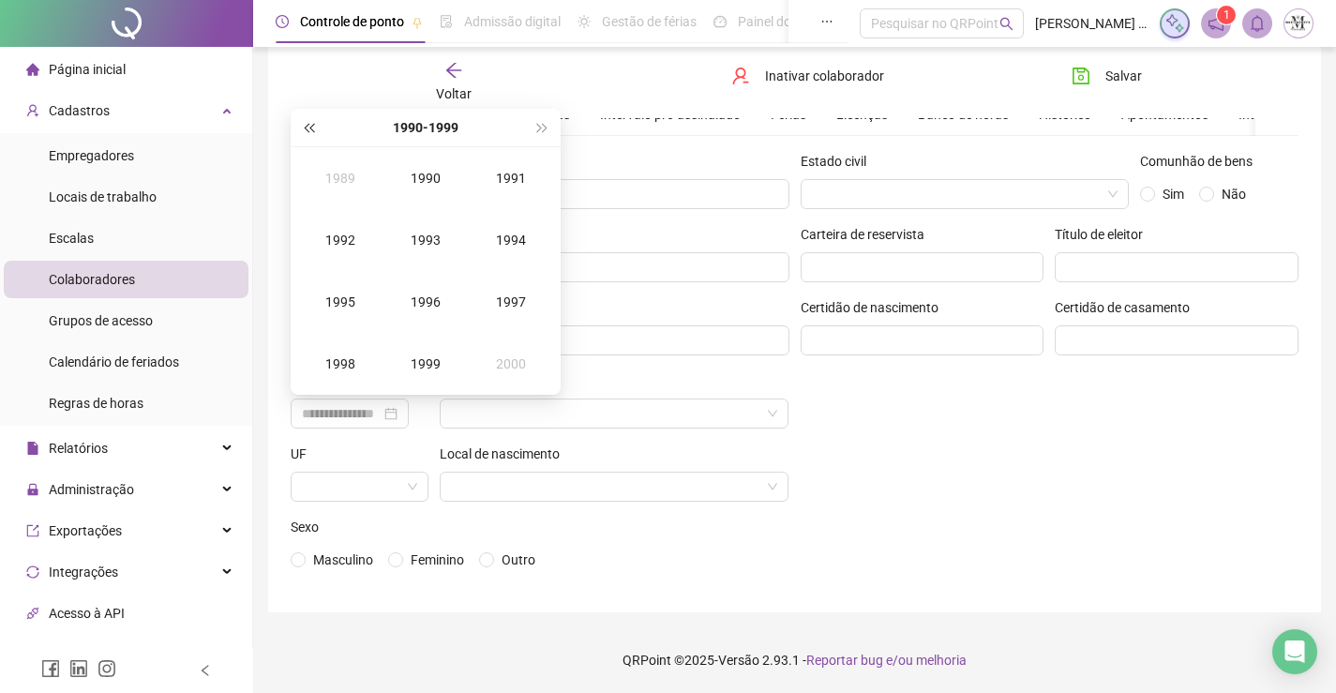
click at [308, 127] on span "super-prev-year" at bounding box center [308, 127] width 9 height 9
click at [504, 298] on div "1987" at bounding box center [511, 302] width 56 height 23
click at [424, 234] on div "Mai" at bounding box center [426, 240] width 56 height 23
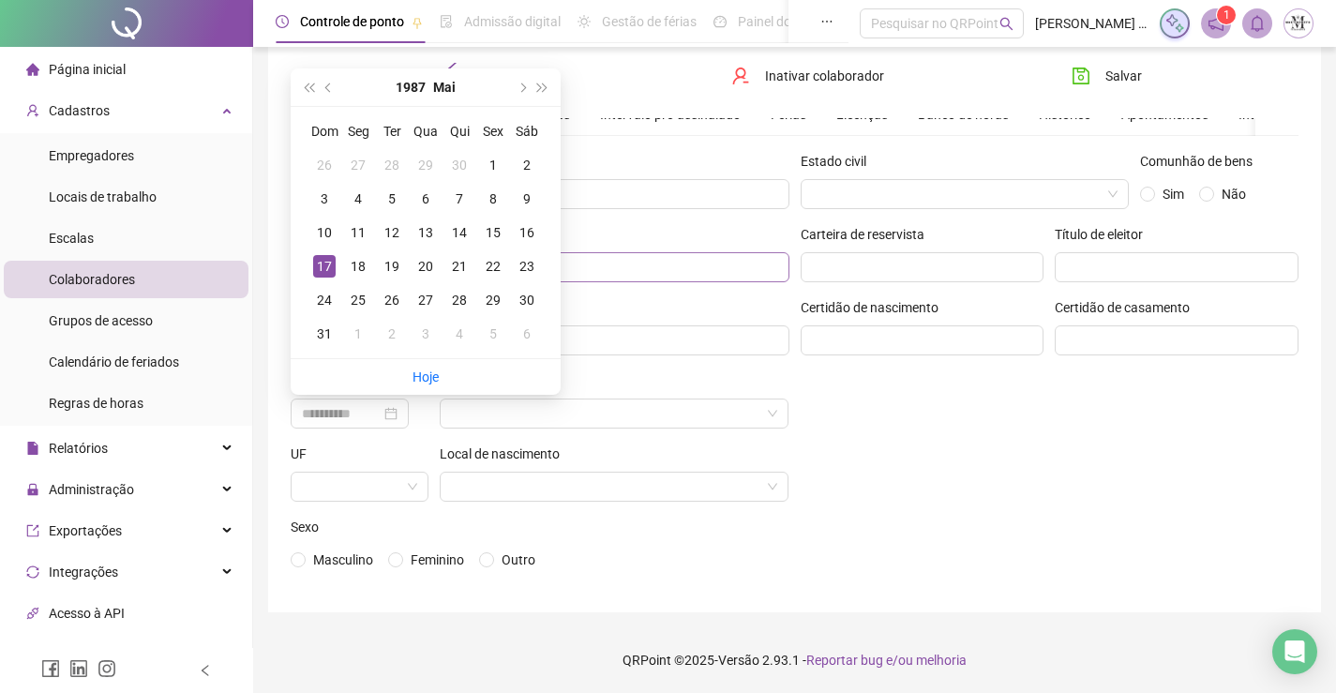
click at [360, 256] on div "18" at bounding box center [358, 266] width 23 height 23
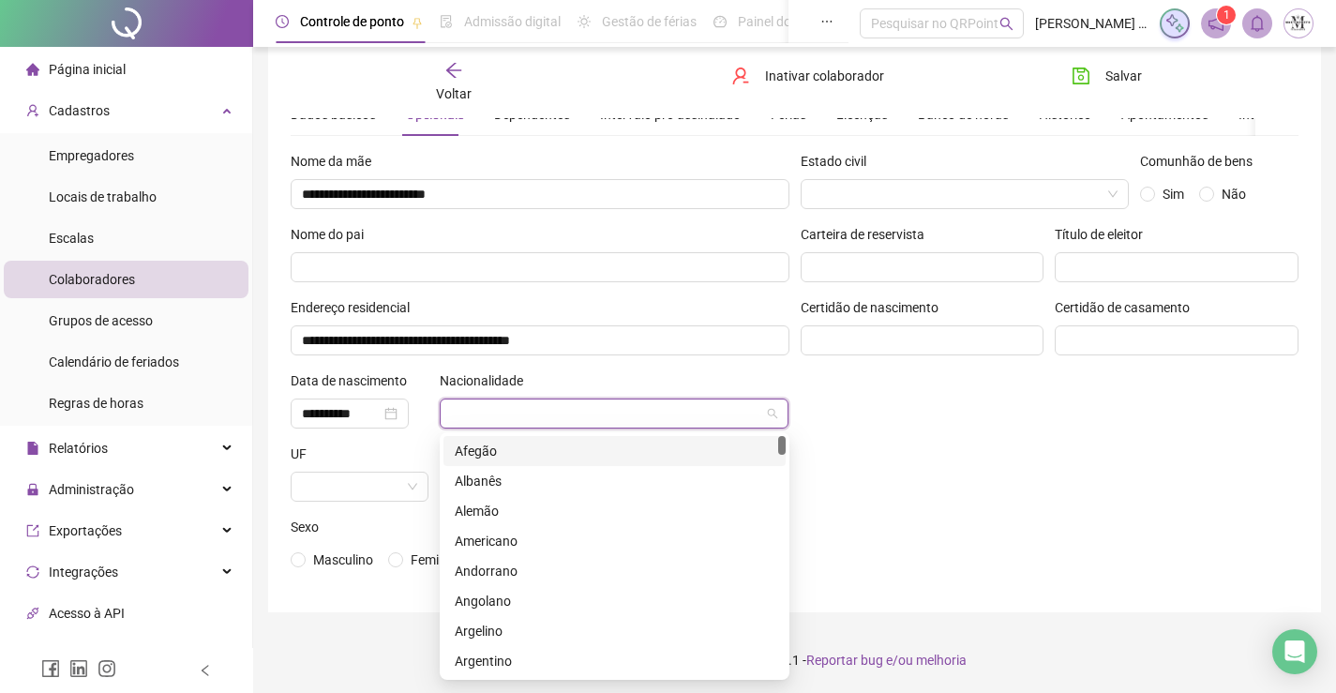
click at [551, 413] on input "search" at bounding box center [606, 413] width 310 height 28
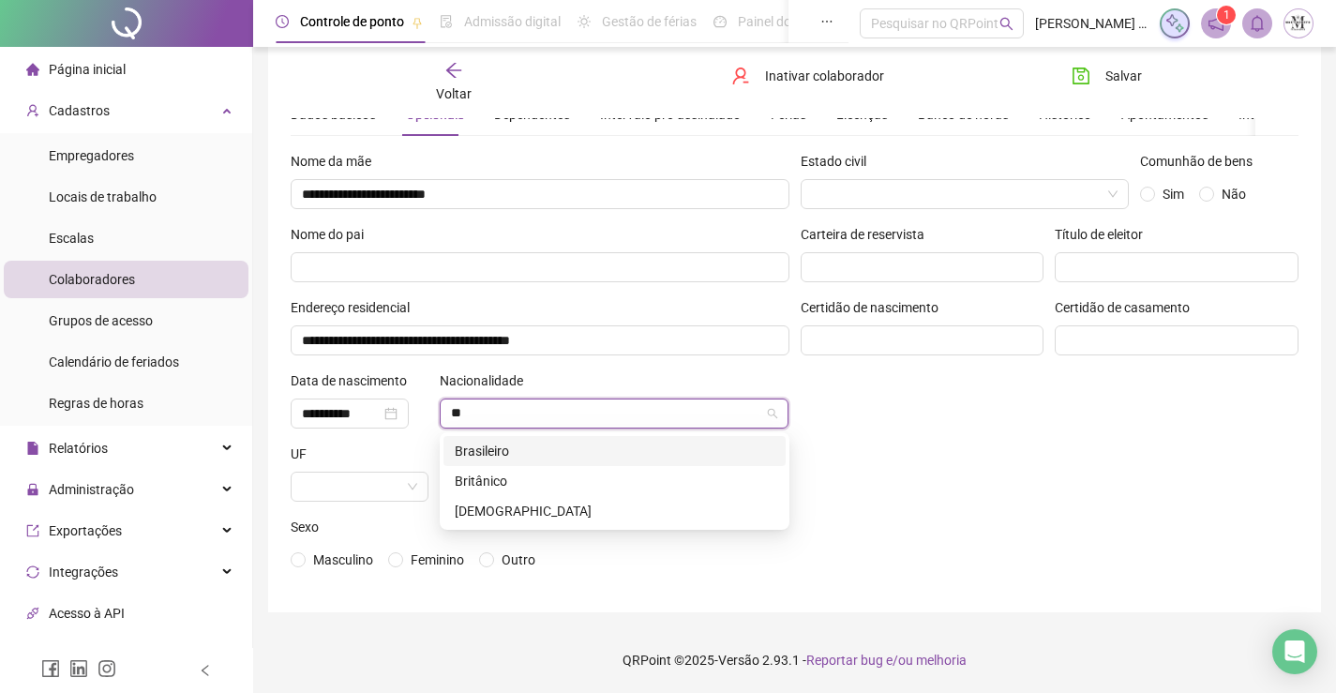
click at [500, 443] on div "Brasileiro" at bounding box center [615, 451] width 320 height 21
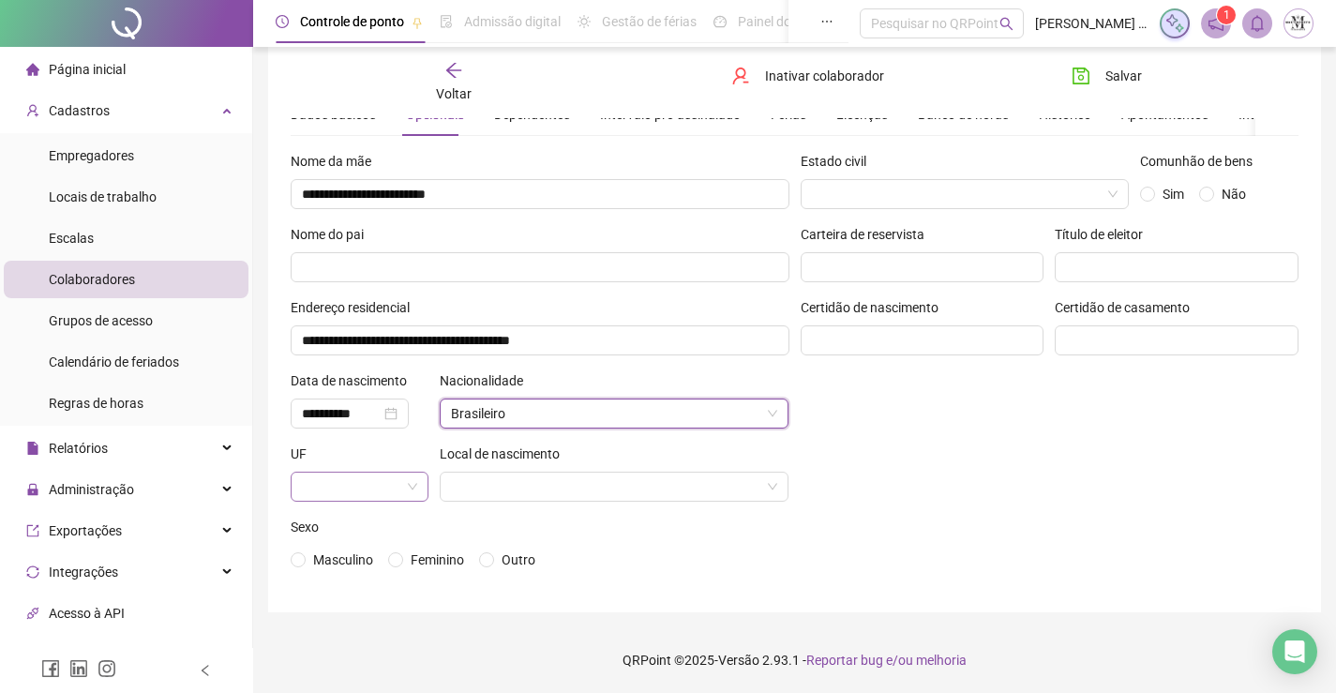
click at [414, 486] on span at bounding box center [359, 487] width 115 height 28
click at [366, 455] on div "RJ" at bounding box center [360, 448] width 108 height 21
click at [491, 490] on input "search" at bounding box center [606, 487] width 310 height 28
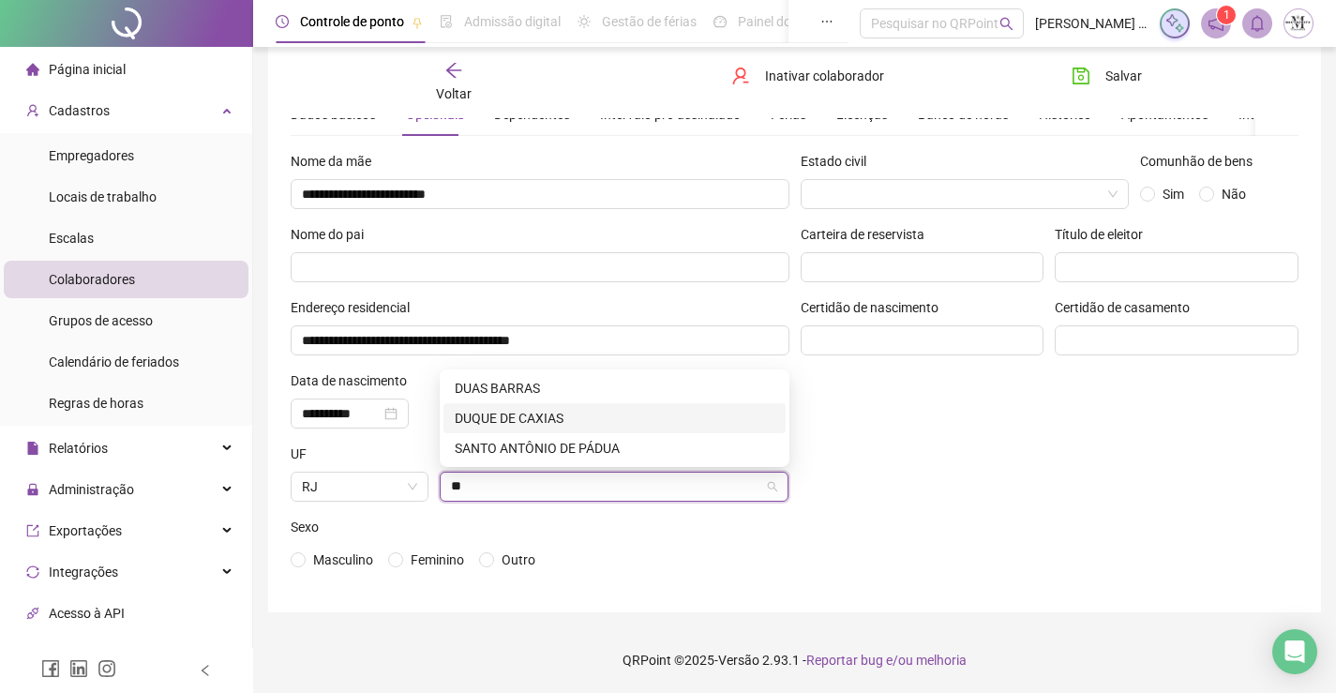
click at [515, 416] on div "DUQUE DE CAXIAS" at bounding box center [615, 418] width 320 height 21
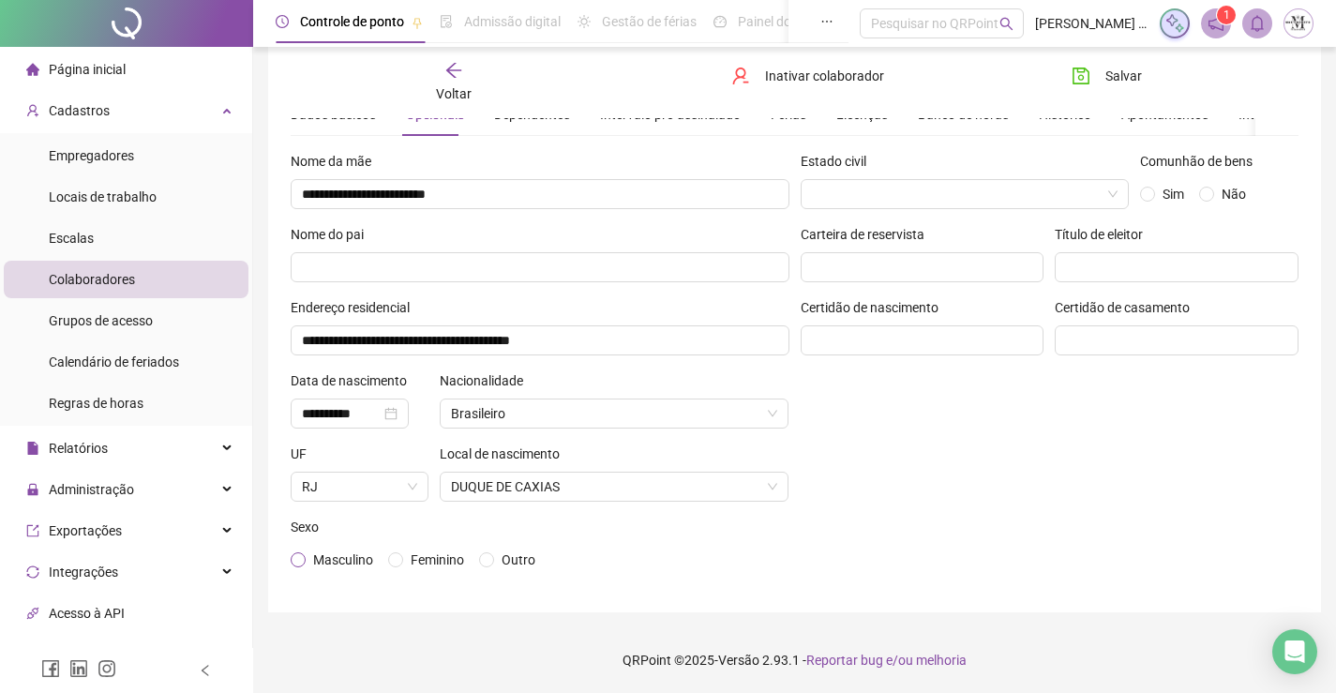
click at [341, 565] on span "Masculino" at bounding box center [343, 559] width 60 height 15
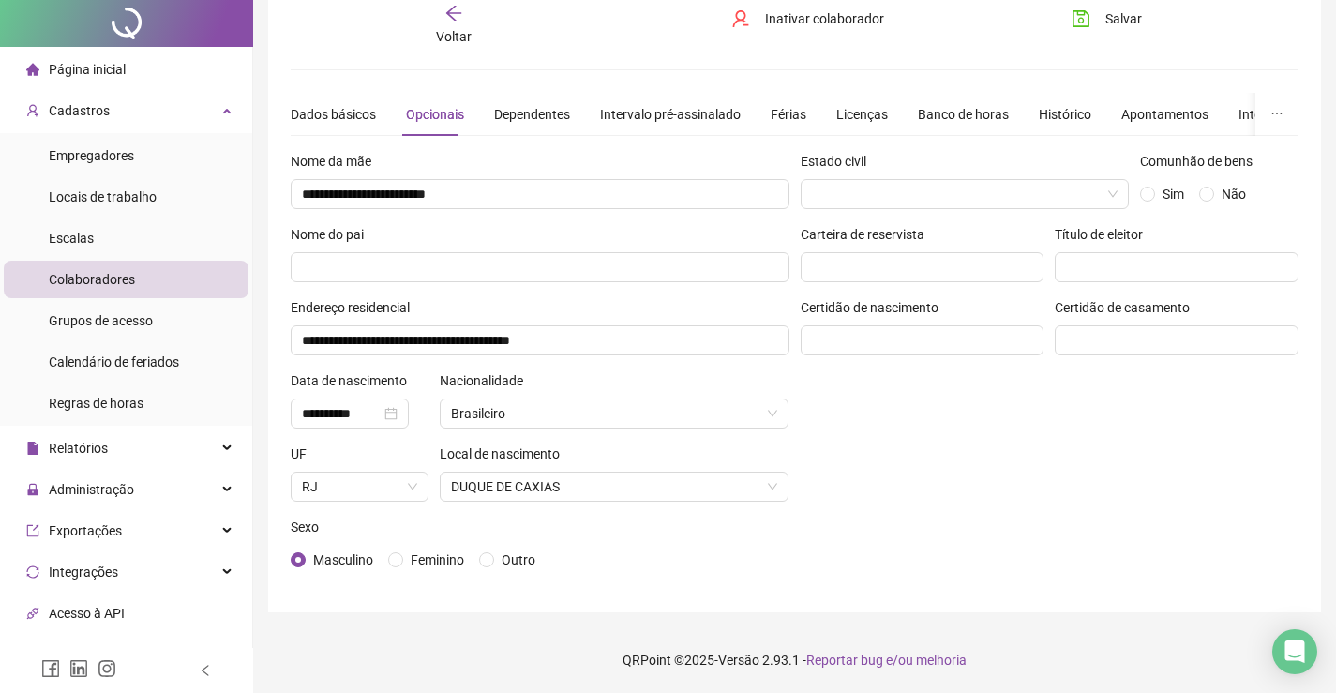
scroll to position [0, 0]
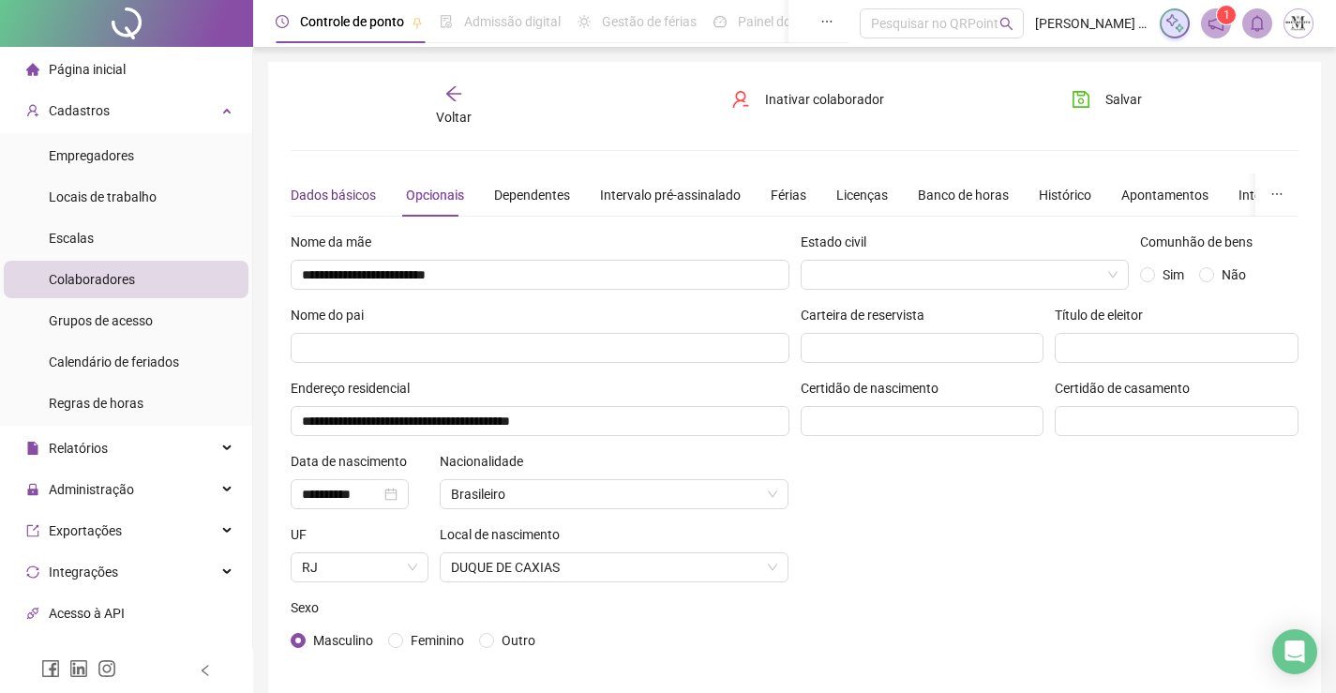
click at [341, 202] on div "Dados básicos" at bounding box center [333, 195] width 85 height 21
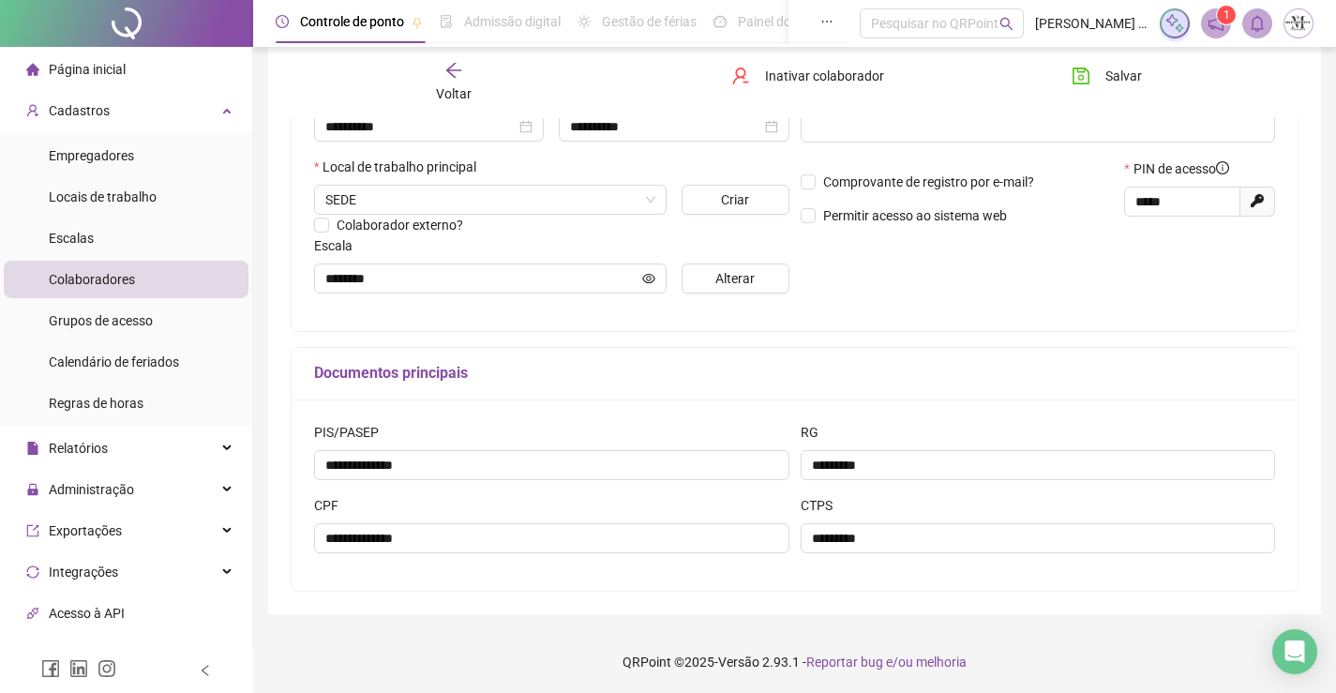
scroll to position [94, 0]
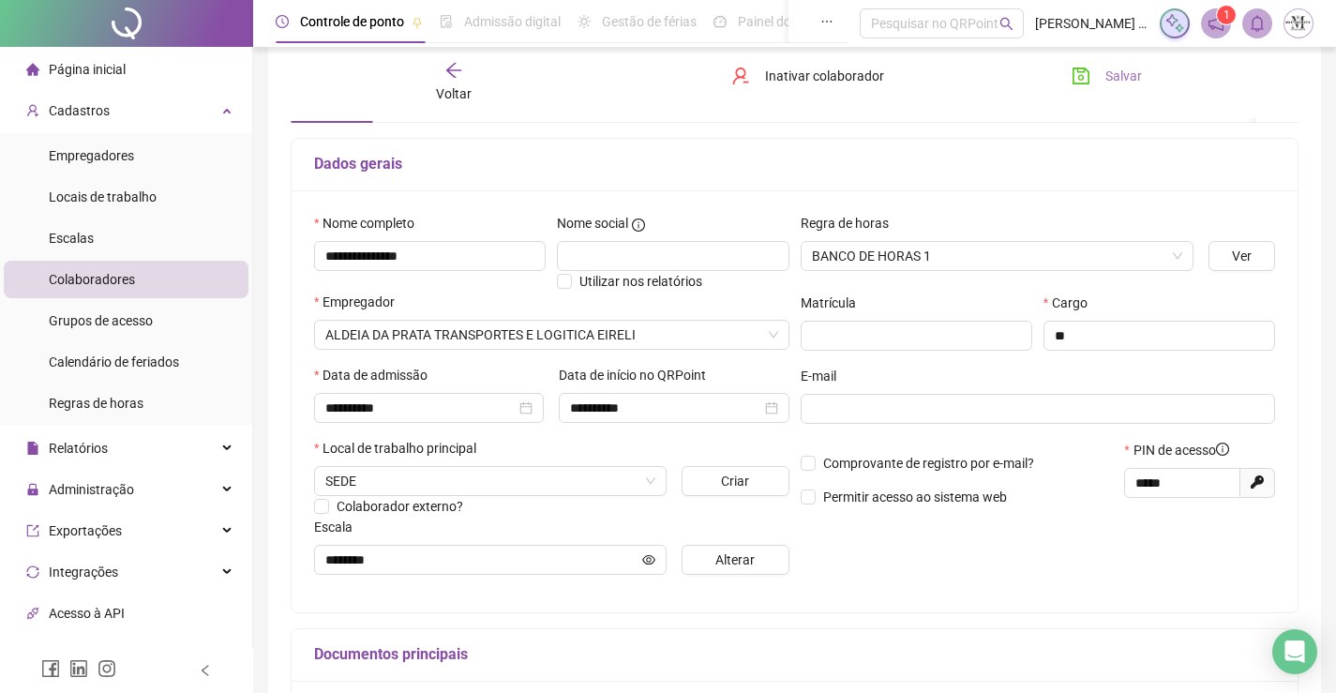
click at [1080, 68] on icon "save" at bounding box center [1081, 76] width 19 height 19
click at [465, 94] on span "Voltar" at bounding box center [454, 93] width 36 height 15
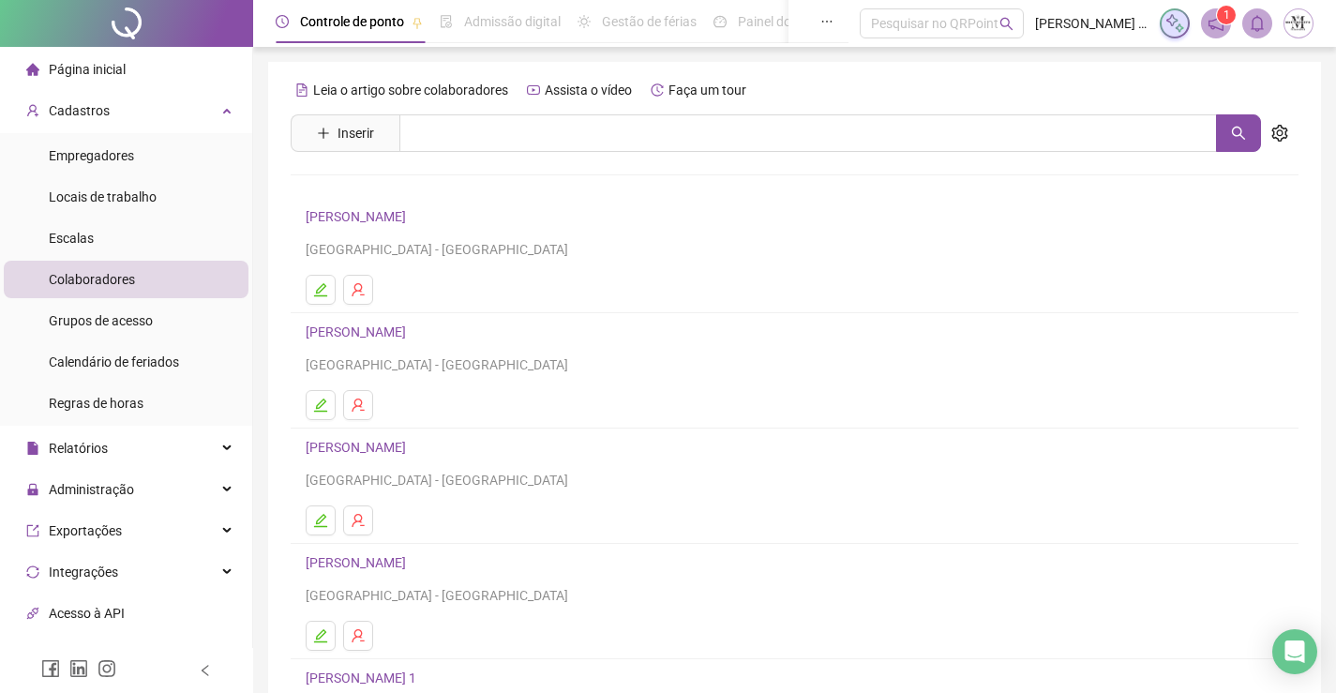
scroll to position [214, 0]
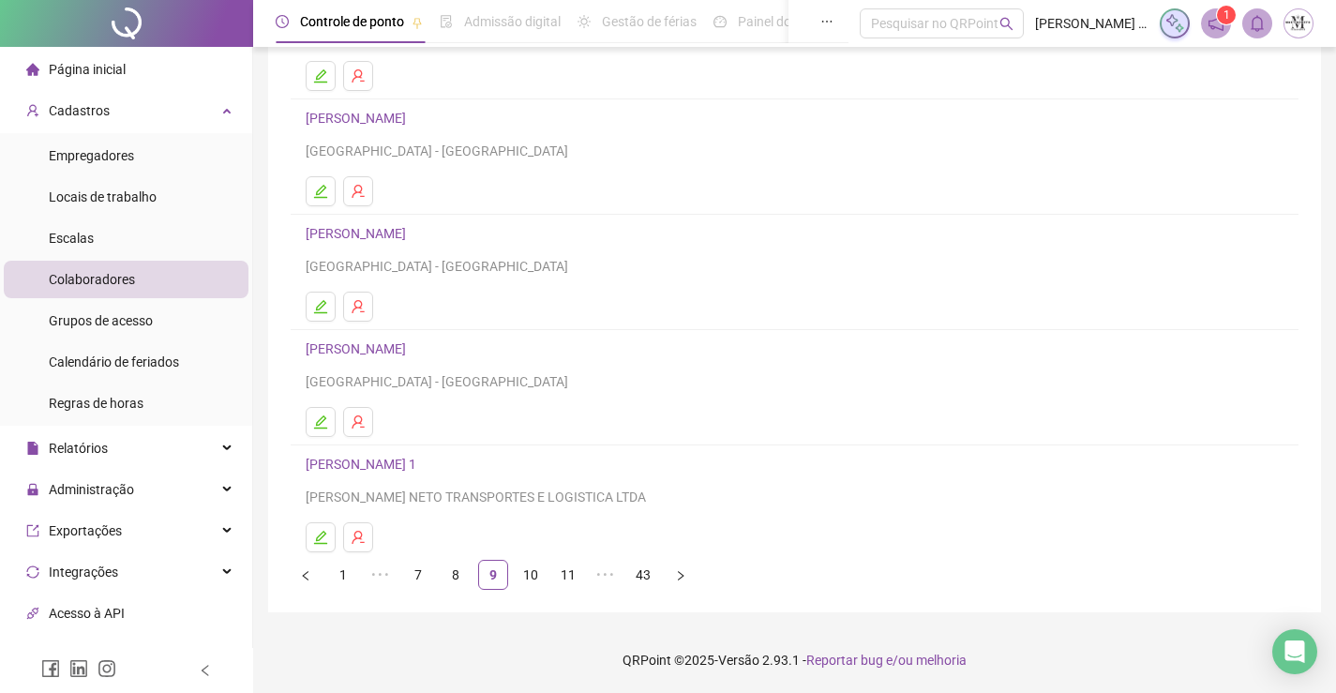
click at [393, 463] on link "DEIVISON ALVES DE SOUZA 1" at bounding box center [364, 464] width 116 height 15
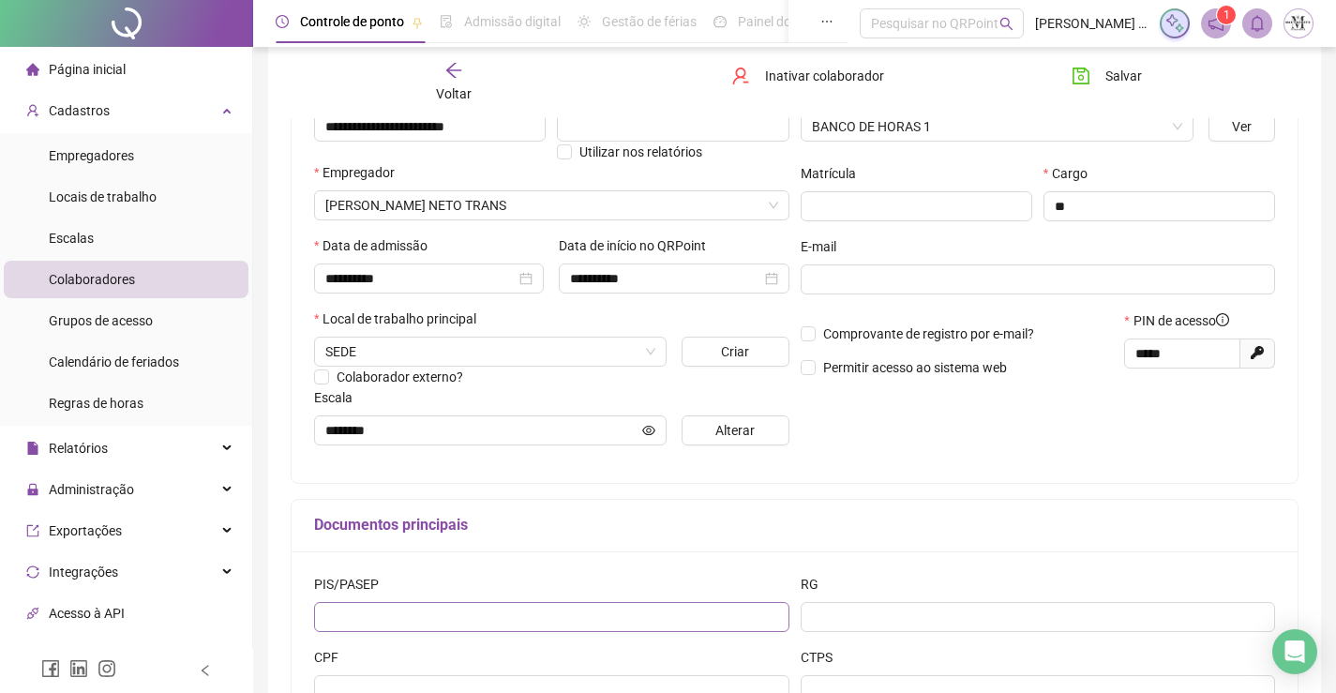
scroll to position [377, 0]
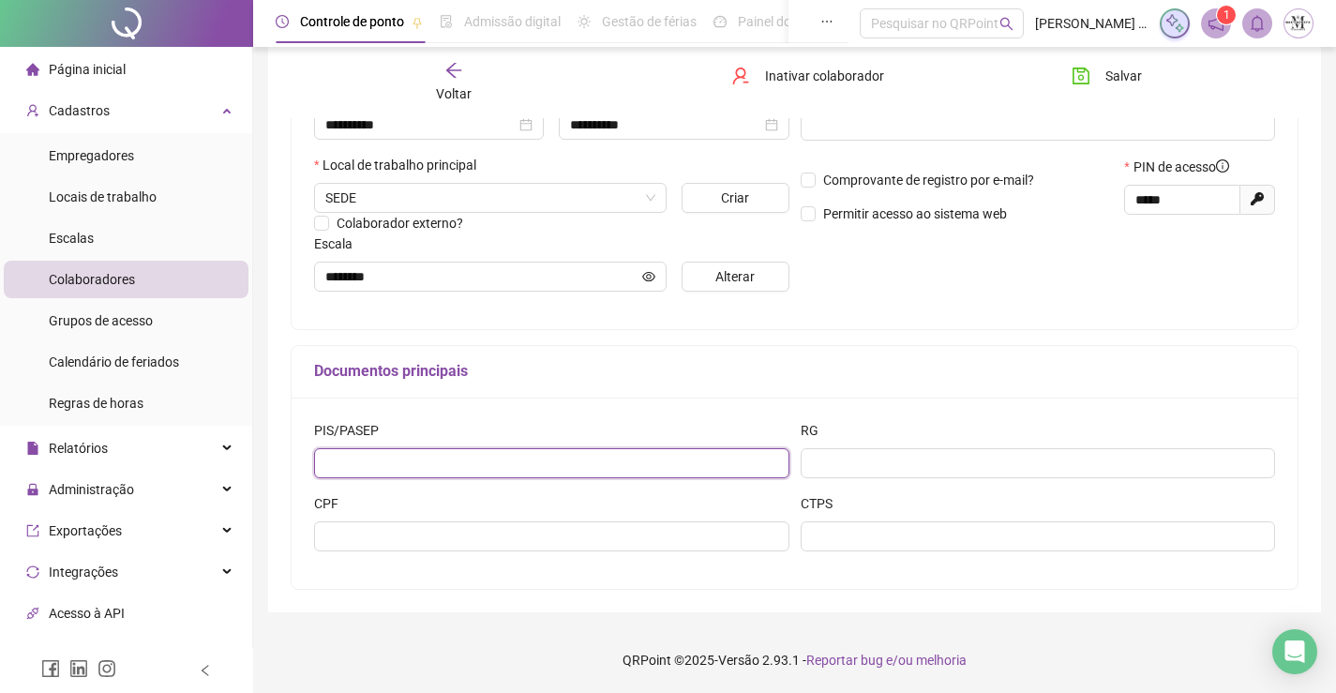
click at [659, 453] on input "text" at bounding box center [551, 463] width 475 height 30
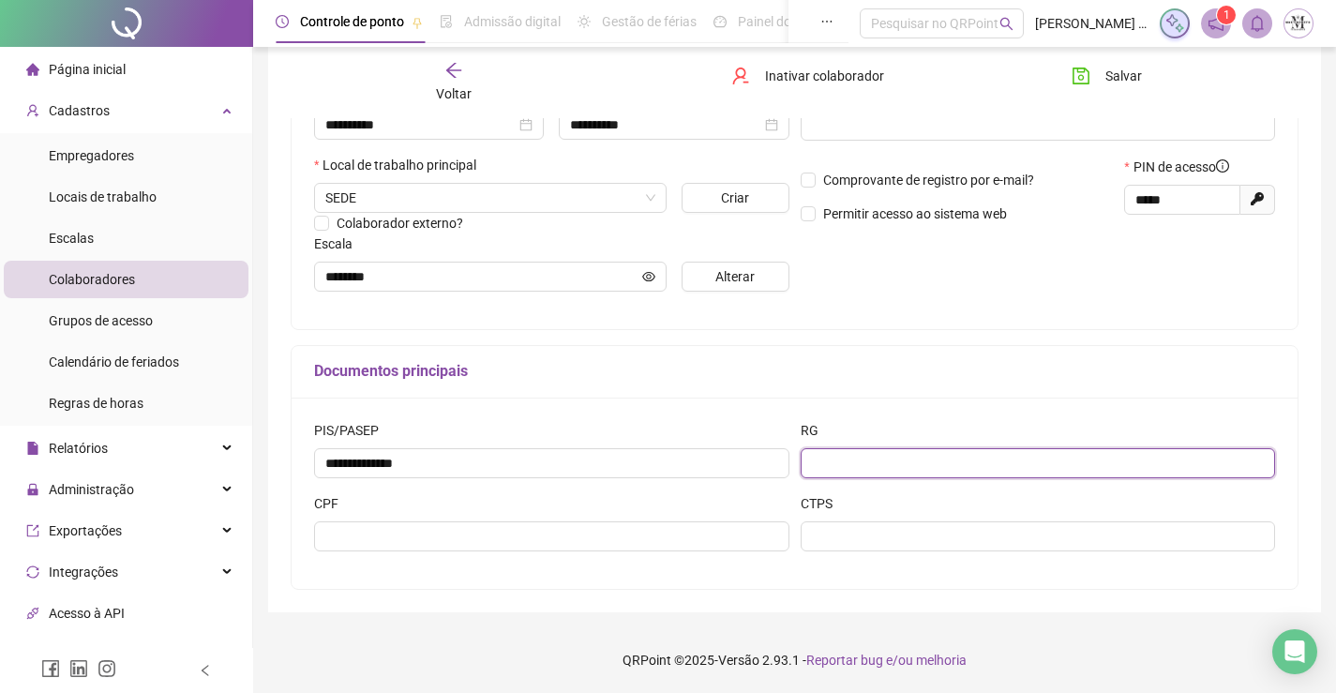
click at [1033, 455] on input "text" at bounding box center [1038, 463] width 475 height 30
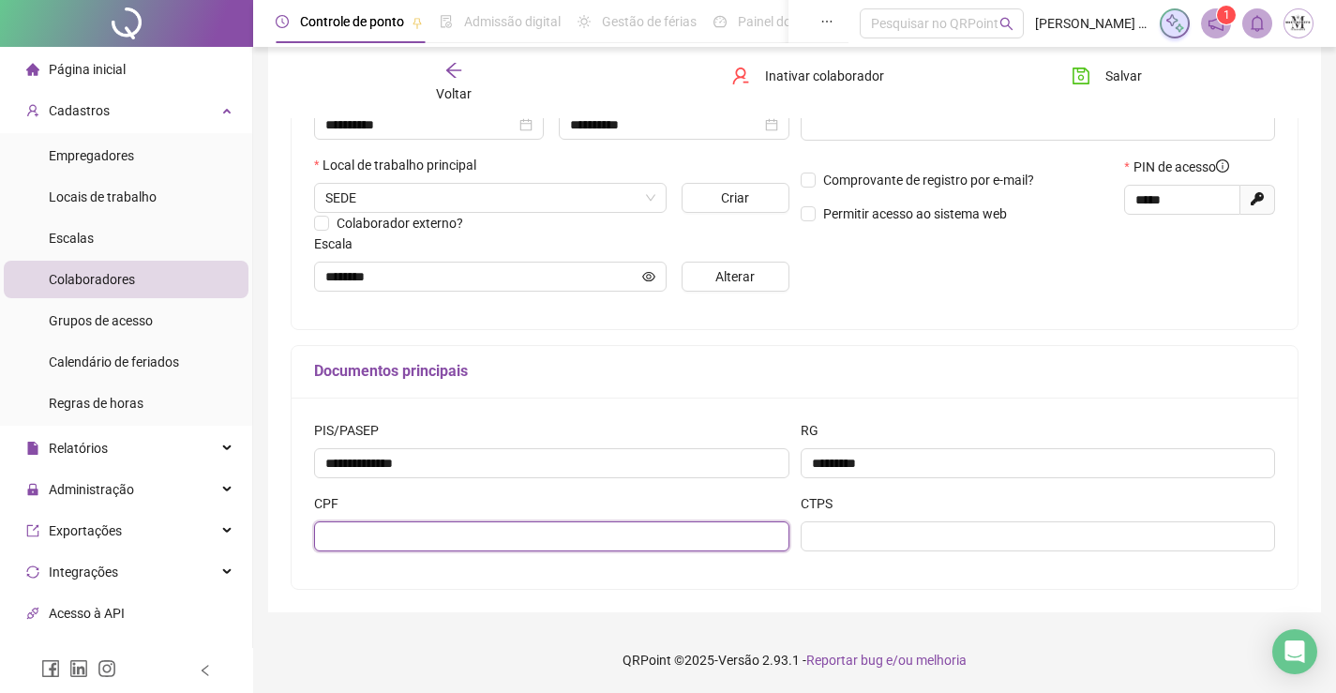
click at [529, 531] on input "text" at bounding box center [551, 536] width 475 height 30
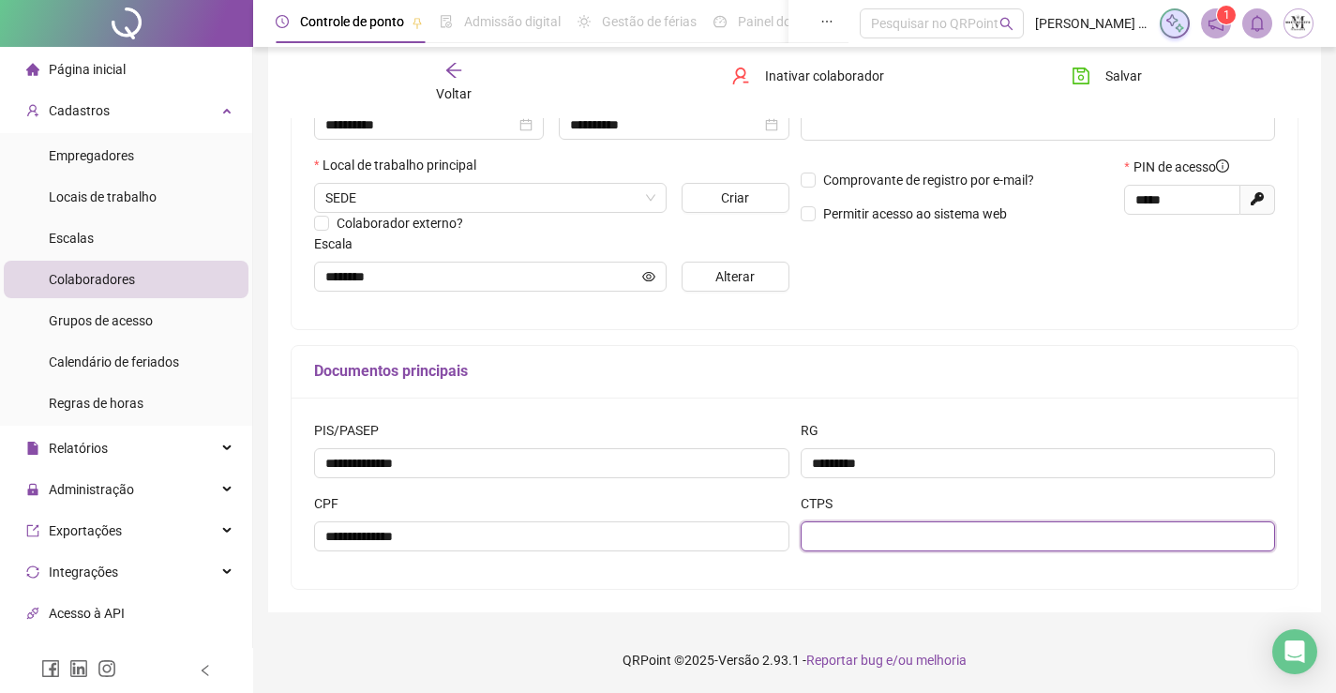
click at [955, 545] on input "text" at bounding box center [1038, 536] width 475 height 30
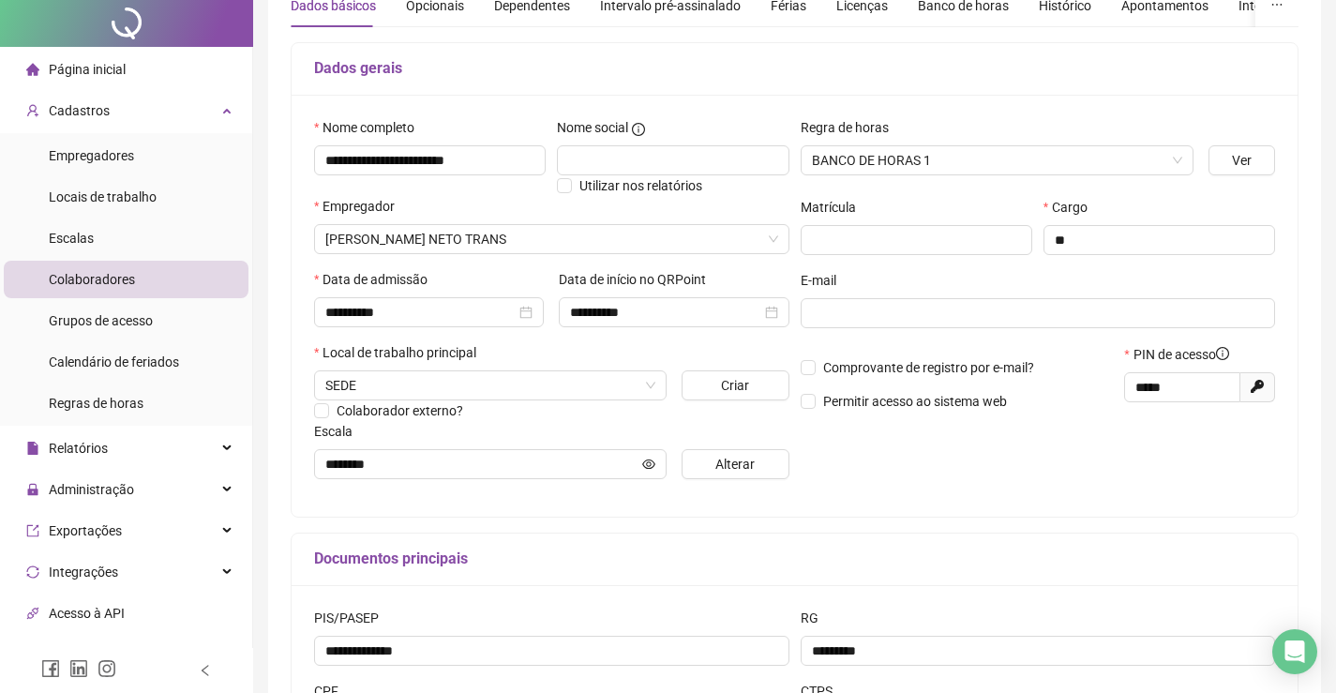
scroll to position [0, 0]
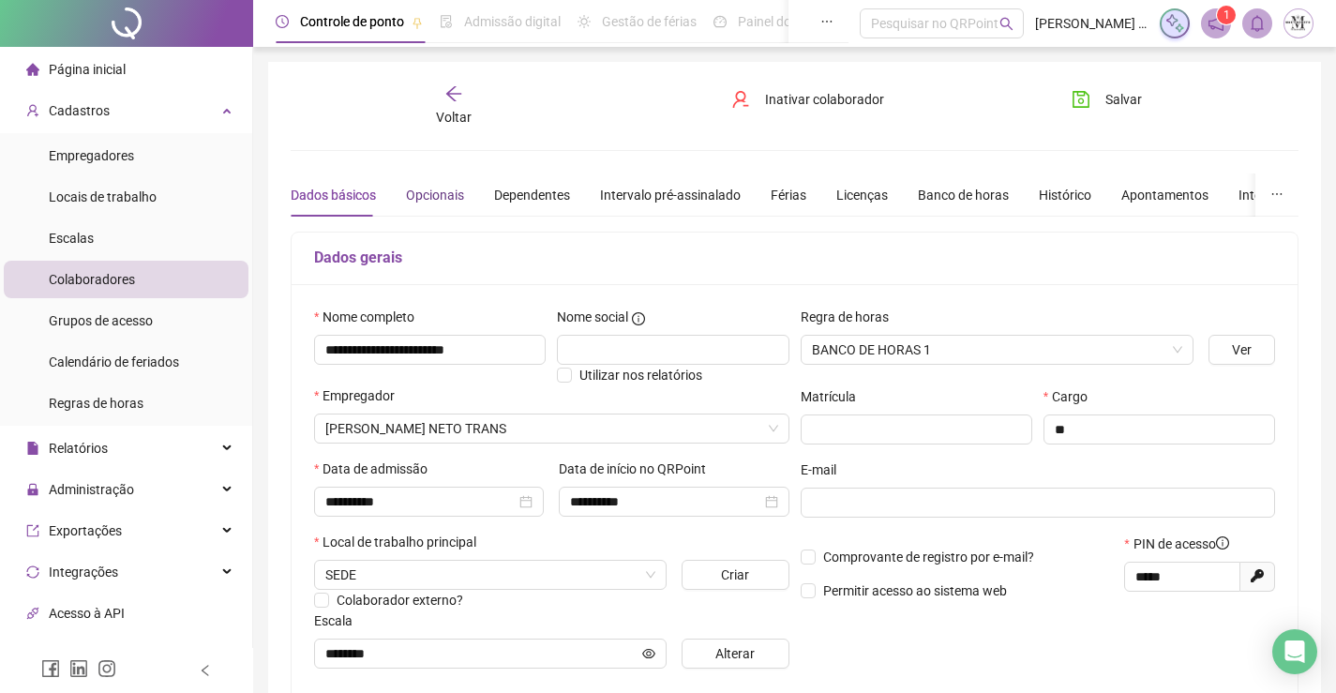
click at [446, 188] on div "Opcionais" at bounding box center [435, 195] width 58 height 21
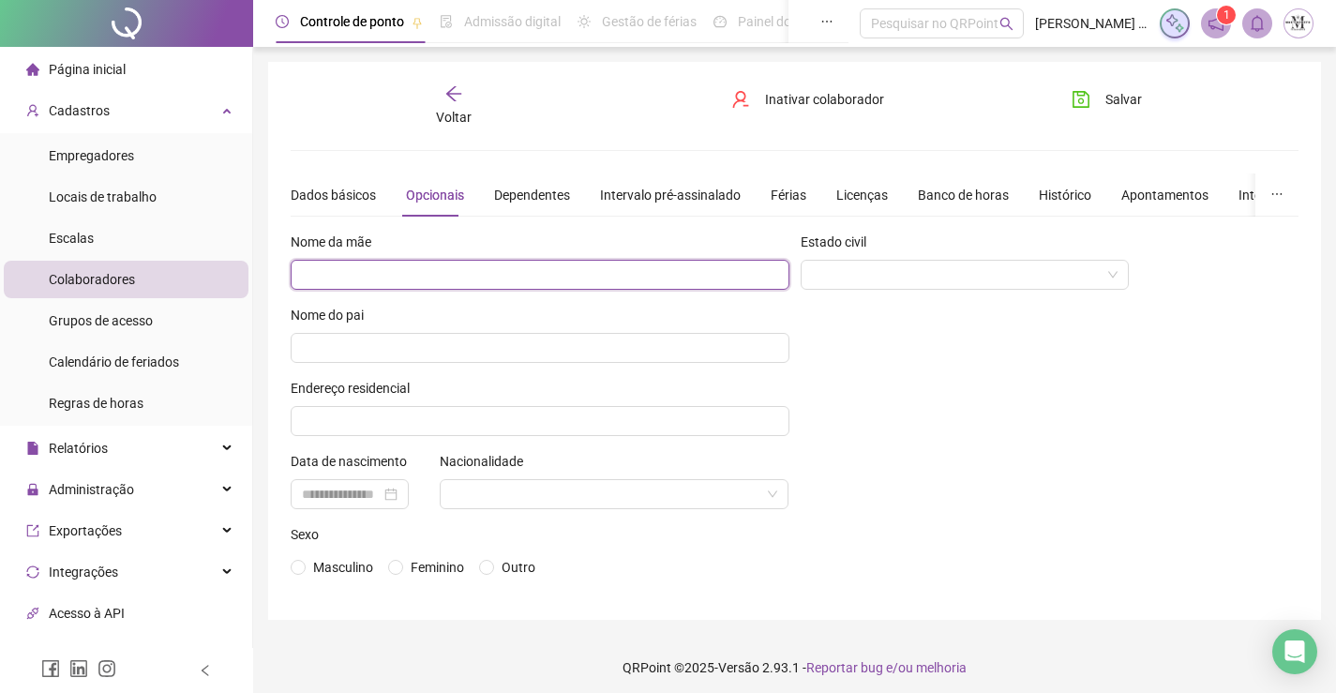
click at [486, 266] on input "text" at bounding box center [540, 275] width 499 height 30
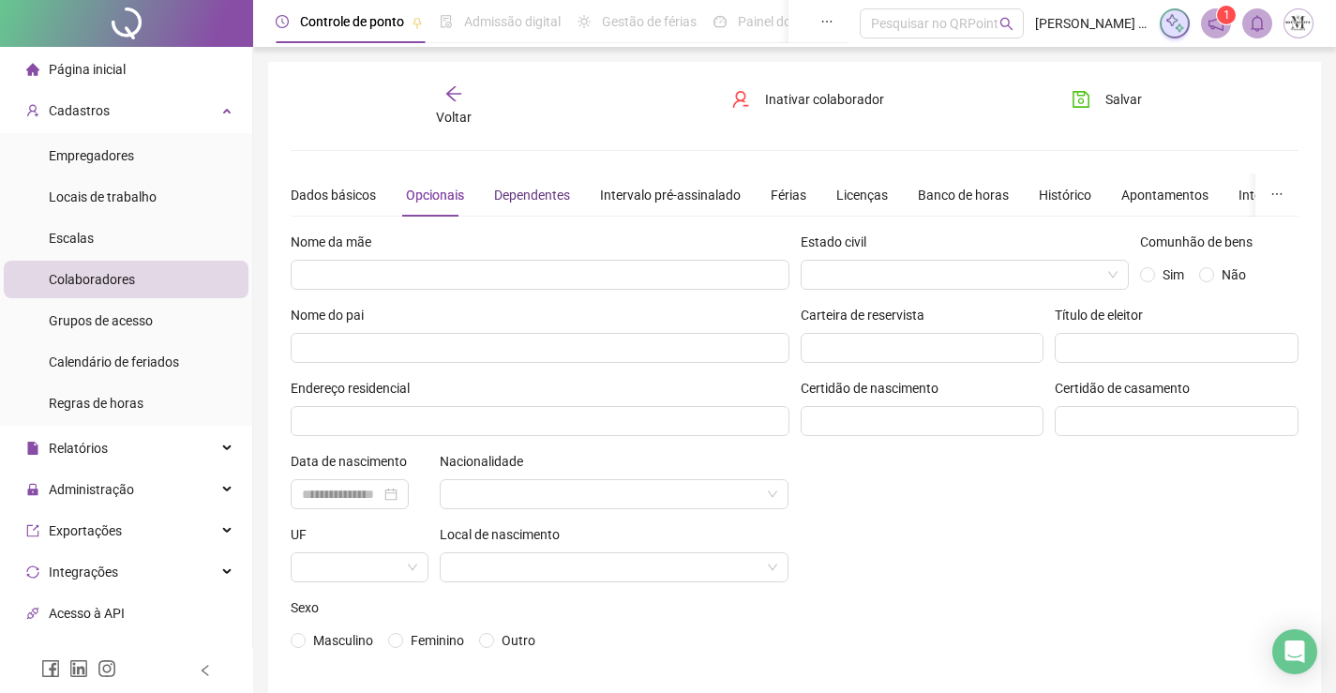
click at [500, 197] on div "Dependentes" at bounding box center [532, 195] width 76 height 21
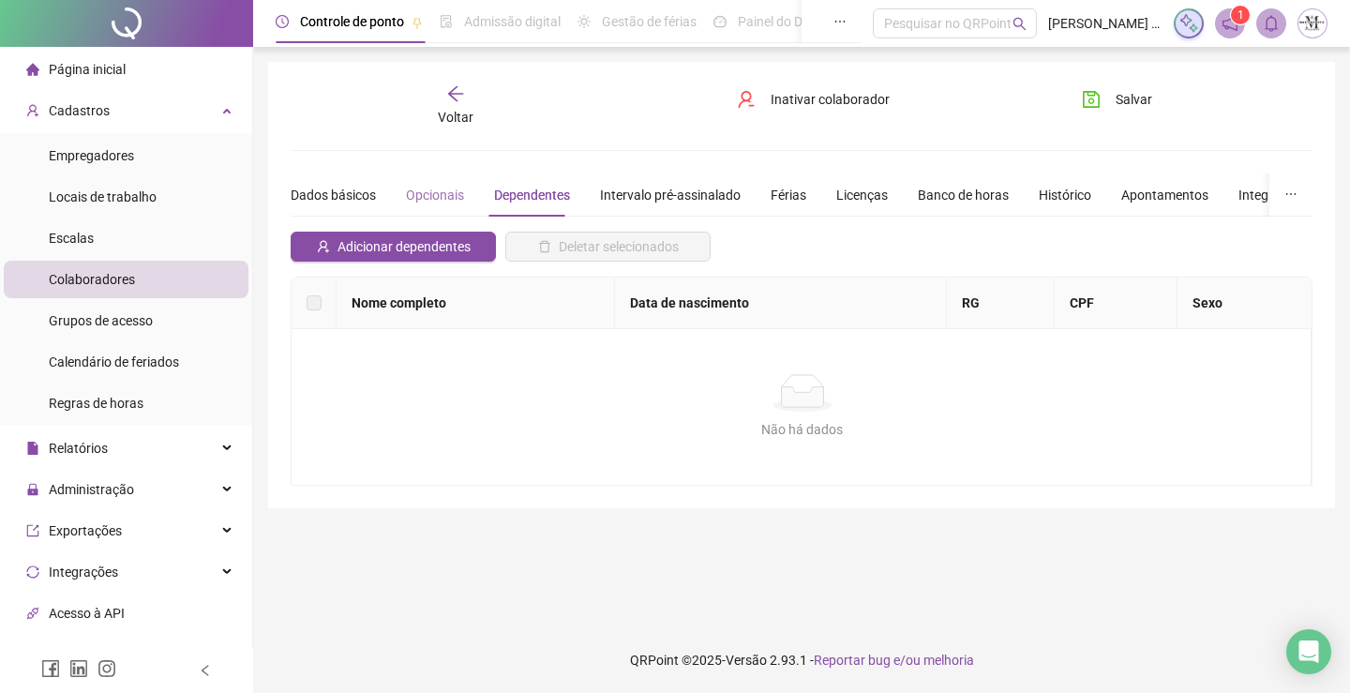
click at [435, 206] on div "Opcionais" at bounding box center [435, 194] width 58 height 43
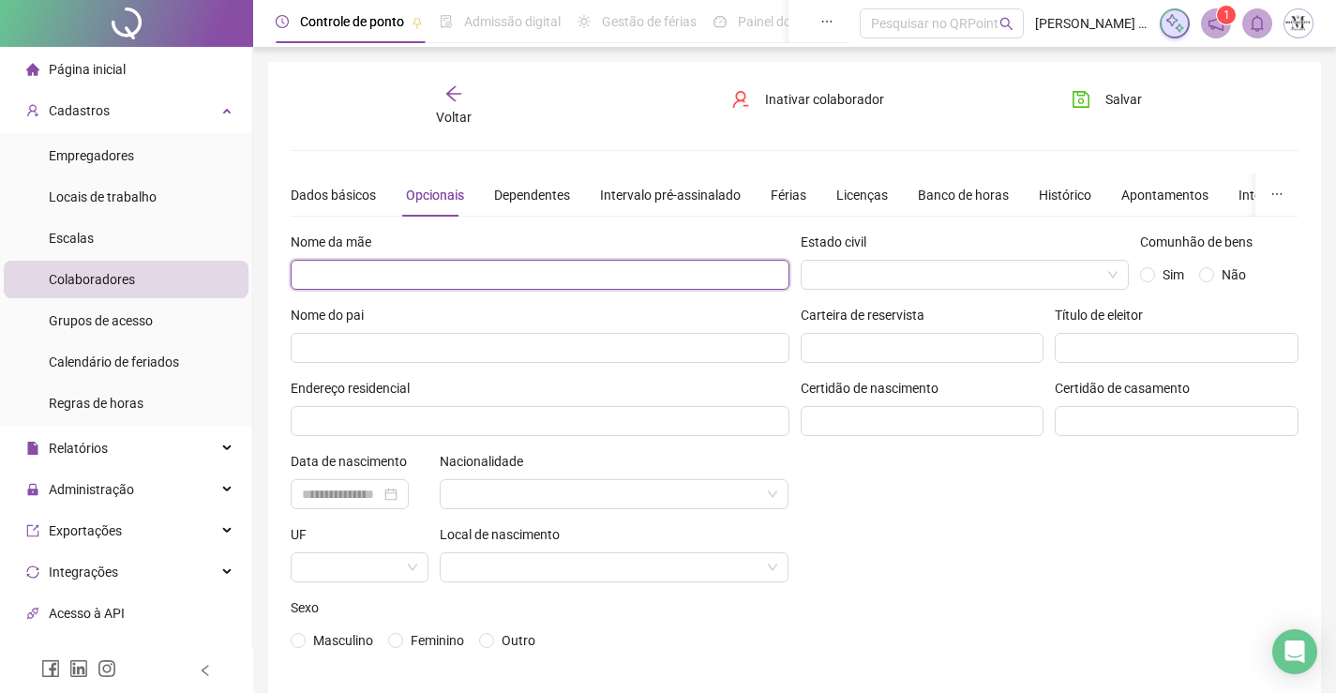
click at [635, 278] on input "text" at bounding box center [540, 275] width 499 height 30
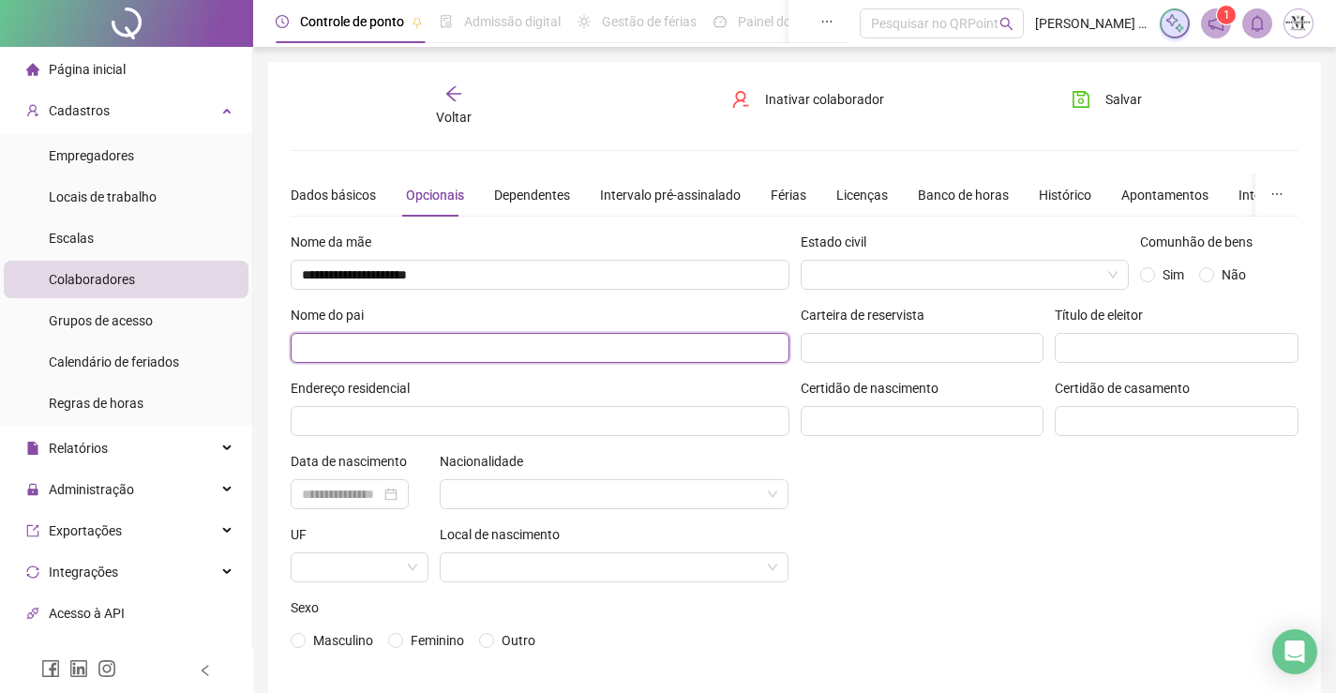
click at [654, 349] on input "text" at bounding box center [540, 348] width 499 height 30
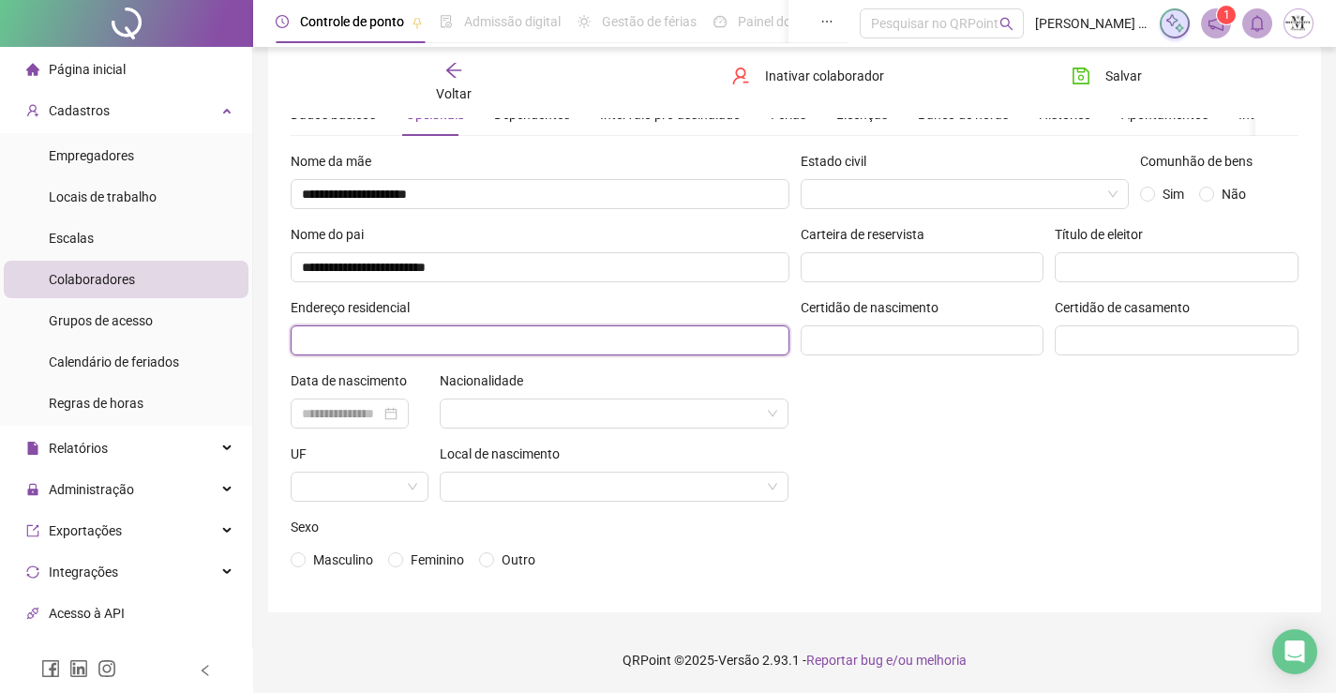
click at [615, 337] on input "text" at bounding box center [540, 340] width 499 height 30
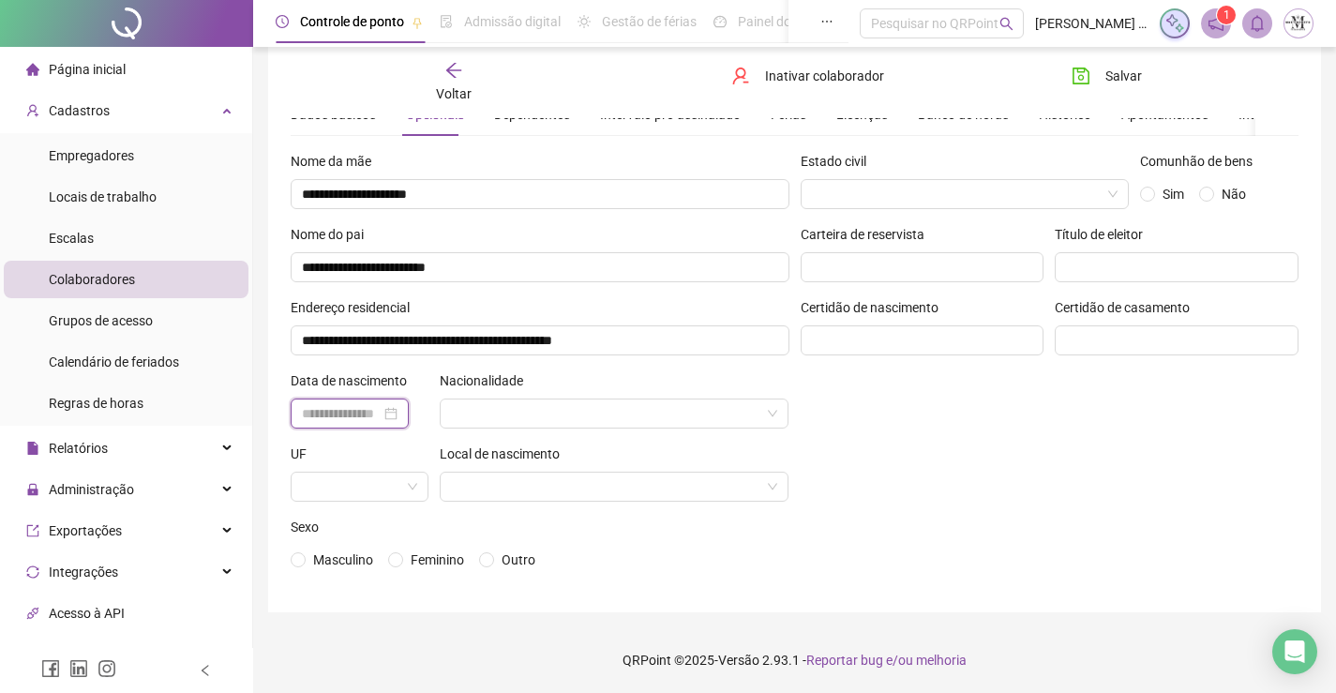
click at [324, 417] on input at bounding box center [341, 413] width 79 height 21
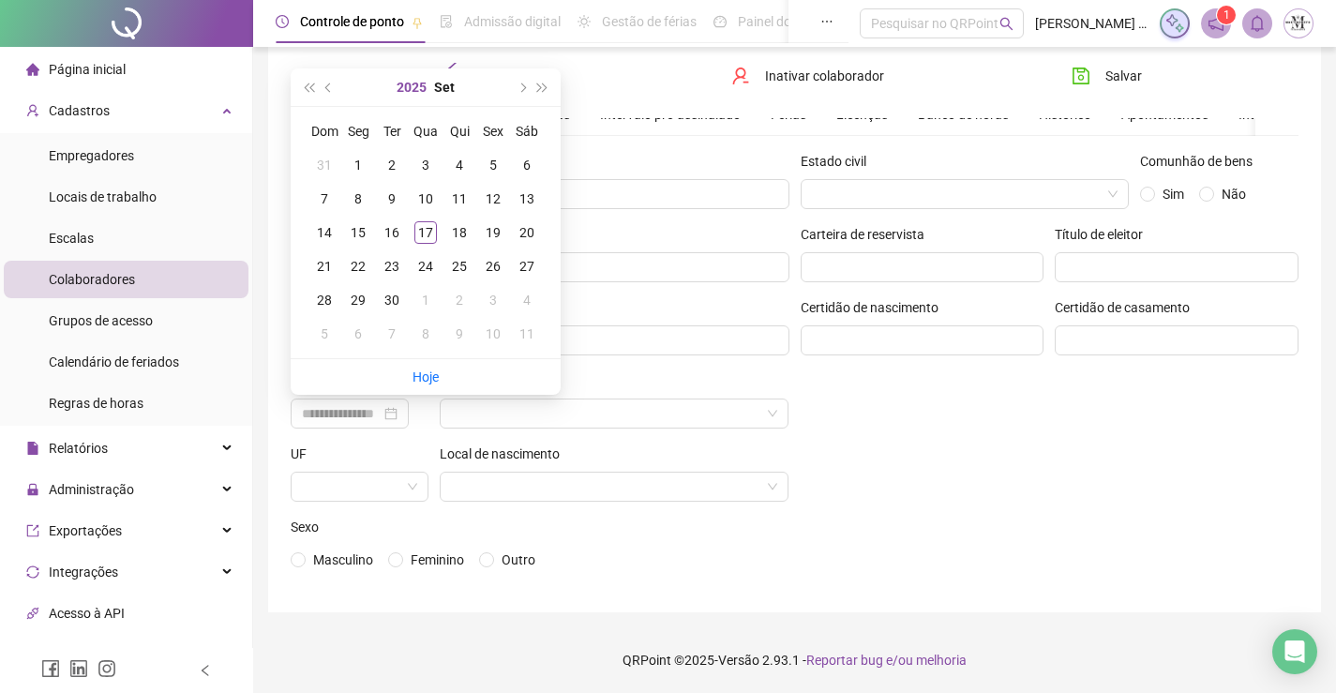
click at [416, 87] on button "2025" at bounding box center [412, 87] width 30 height 38
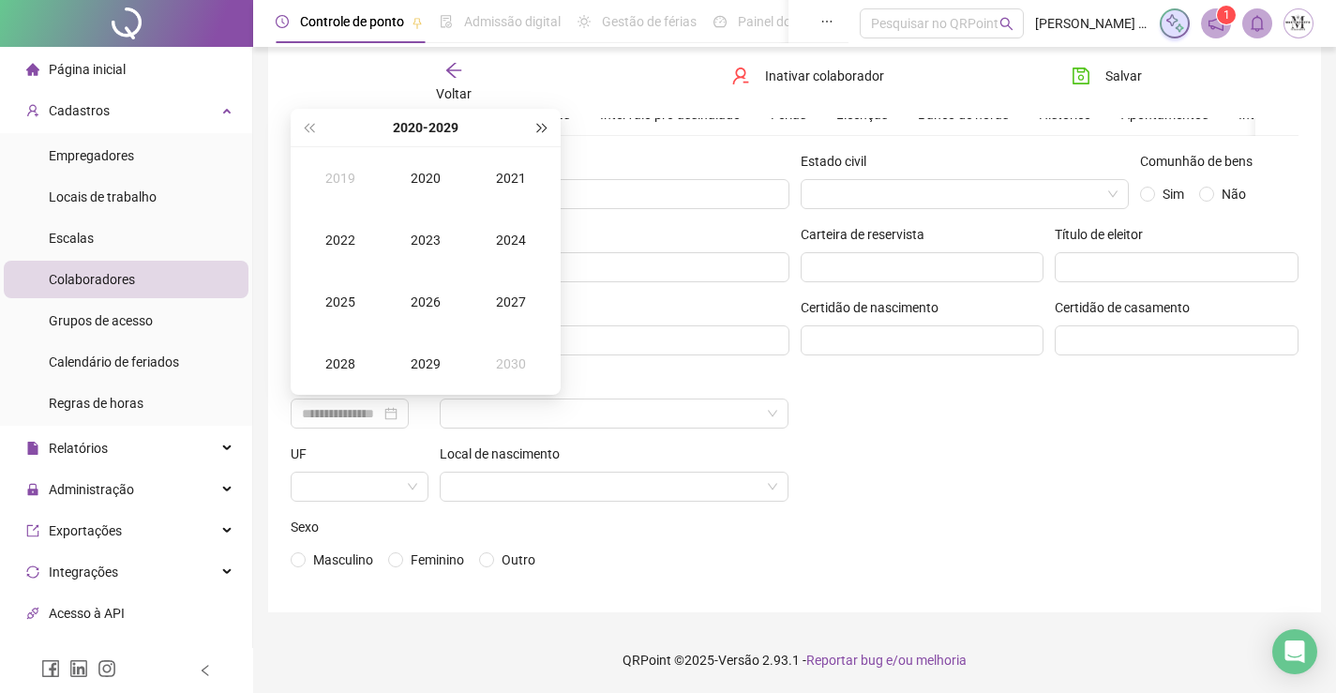
click at [538, 122] on button "super-next-year" at bounding box center [543, 128] width 21 height 38
click at [317, 130] on button "super-prev-year" at bounding box center [308, 128] width 21 height 38
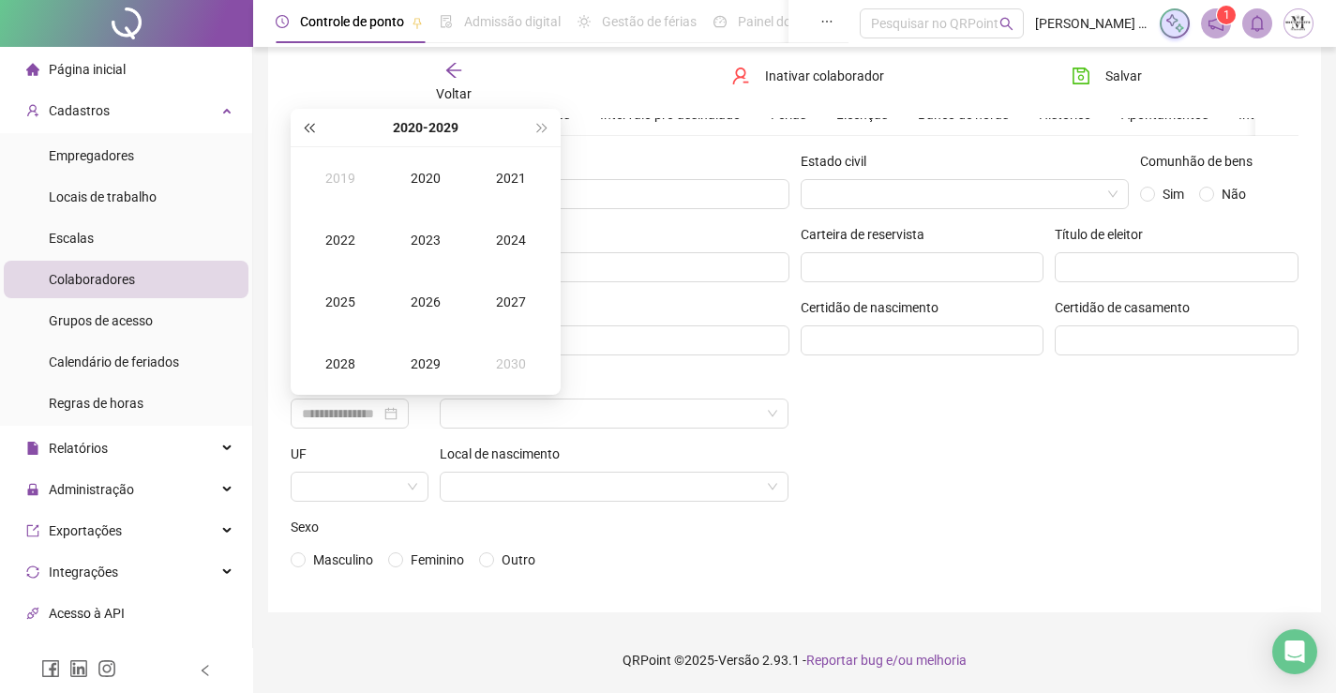
click at [317, 130] on button "super-prev-year" at bounding box center [308, 128] width 21 height 38
click at [524, 161] on td "2001" at bounding box center [510, 178] width 85 height 62
click at [501, 176] on div "Mar" at bounding box center [511, 178] width 56 height 23
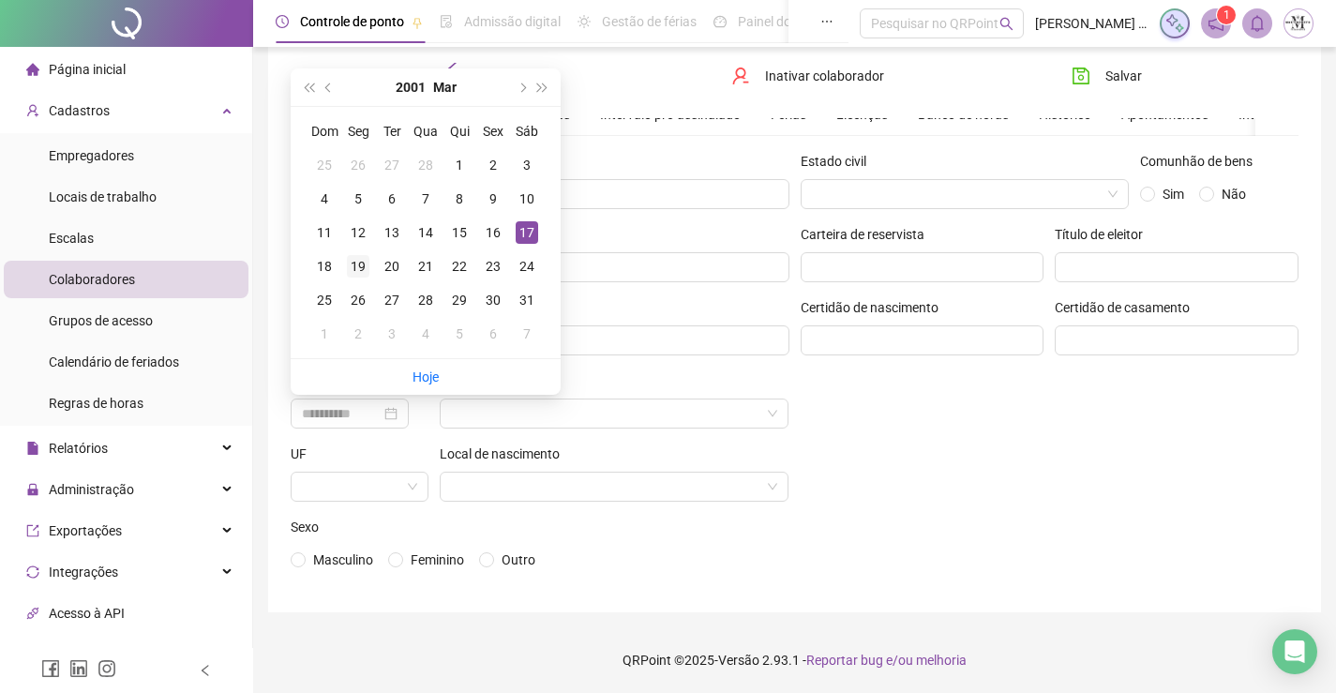
click at [363, 267] on div "19" at bounding box center [358, 266] width 23 height 23
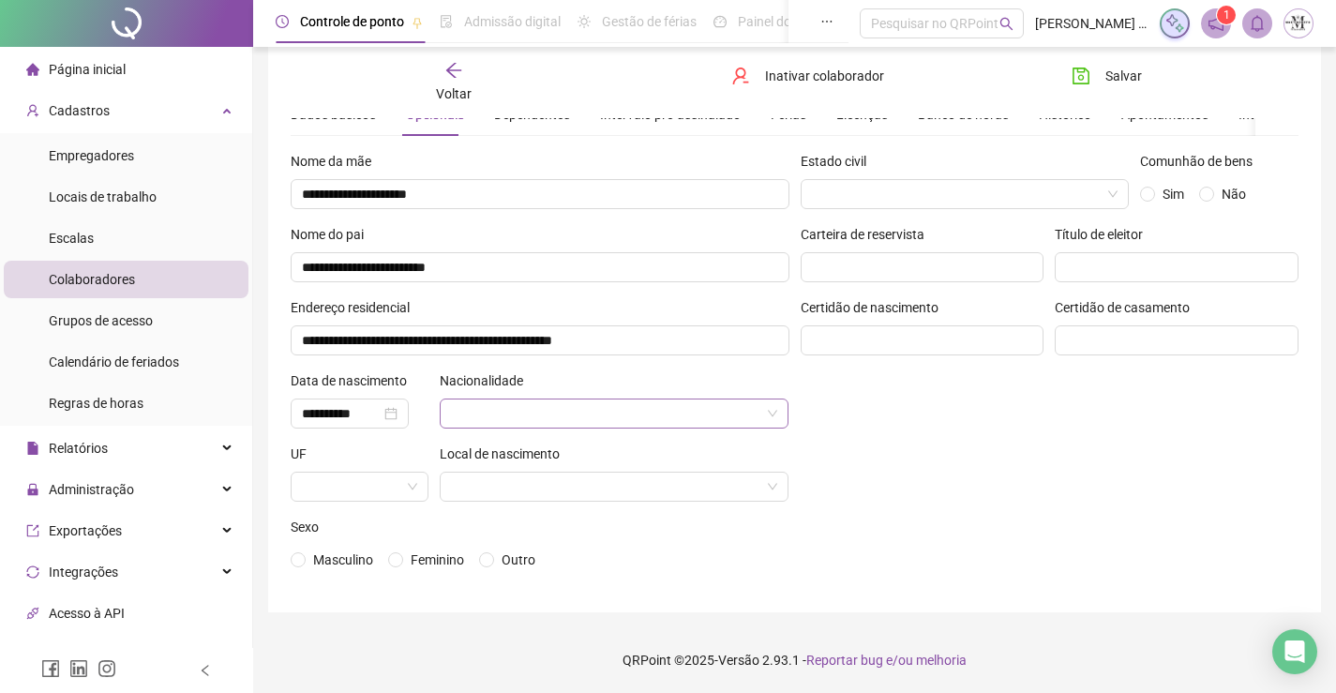
click at [494, 415] on input "search" at bounding box center [606, 413] width 310 height 28
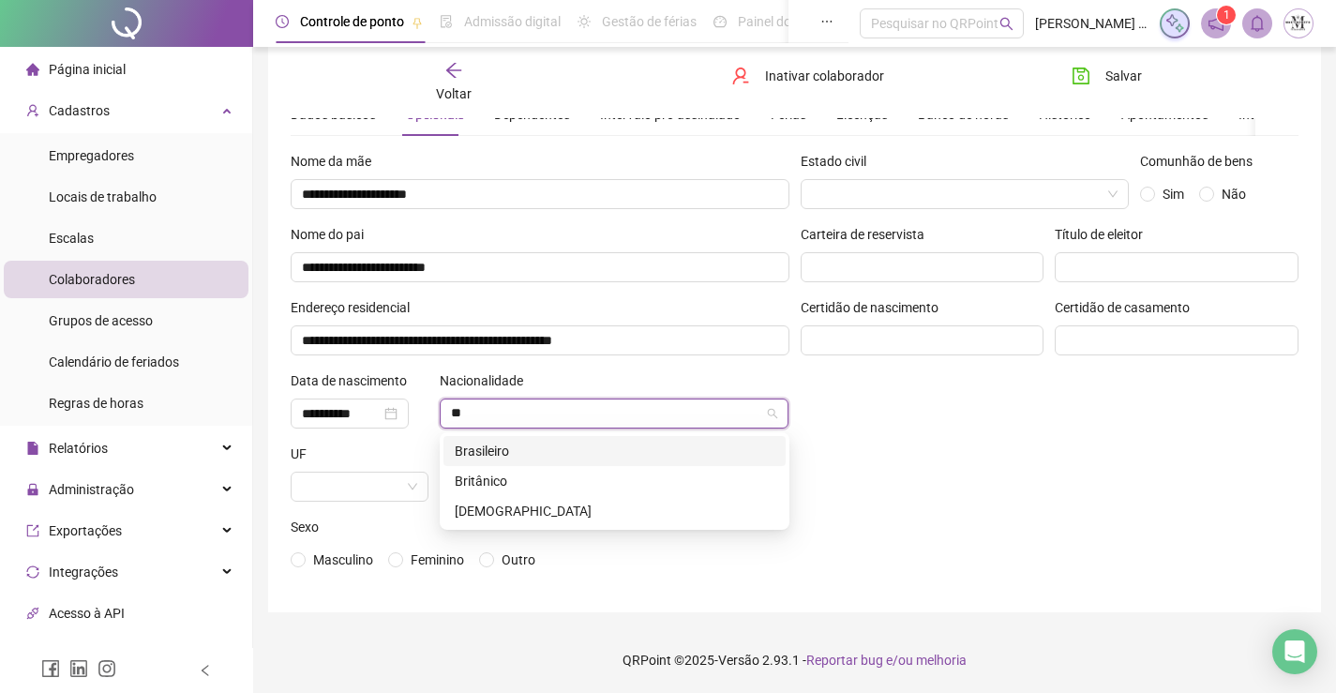
click at [511, 451] on div "Brasileiro" at bounding box center [615, 451] width 320 height 21
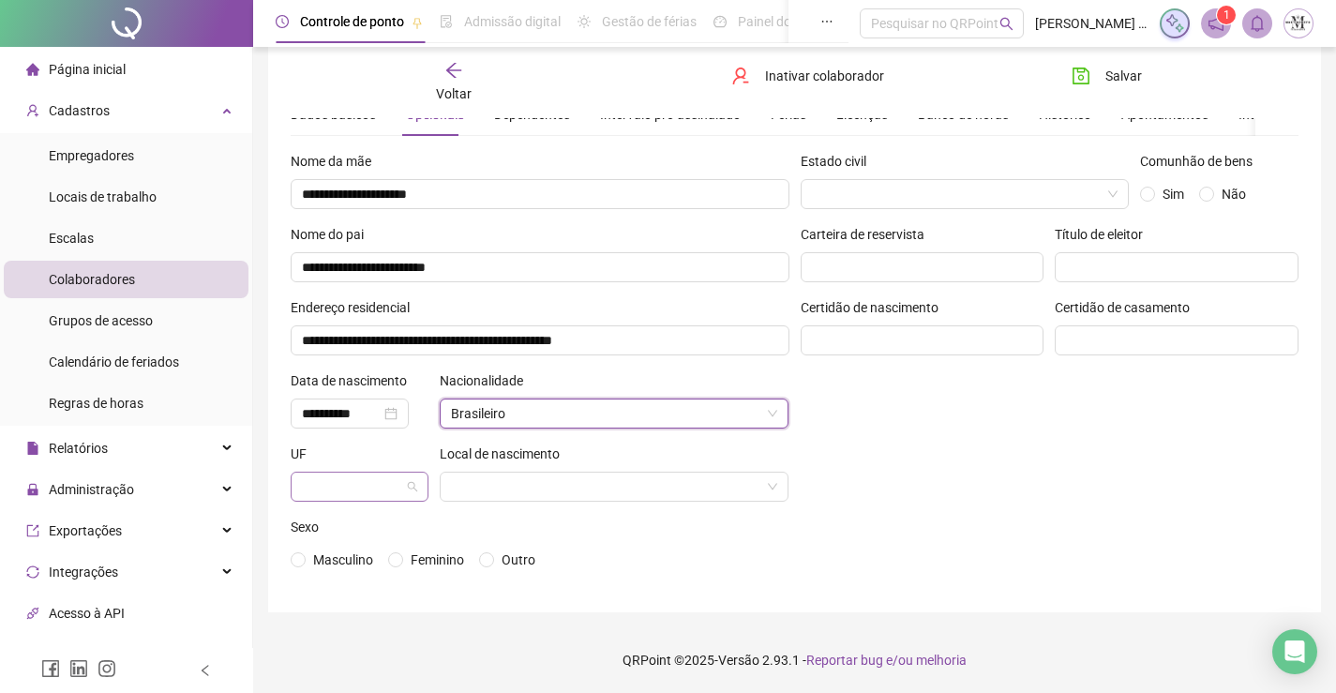
click at [415, 476] on span at bounding box center [359, 487] width 115 height 28
click at [390, 445] on div "RJ" at bounding box center [360, 448] width 108 height 21
click at [467, 490] on input "search" at bounding box center [606, 487] width 310 height 28
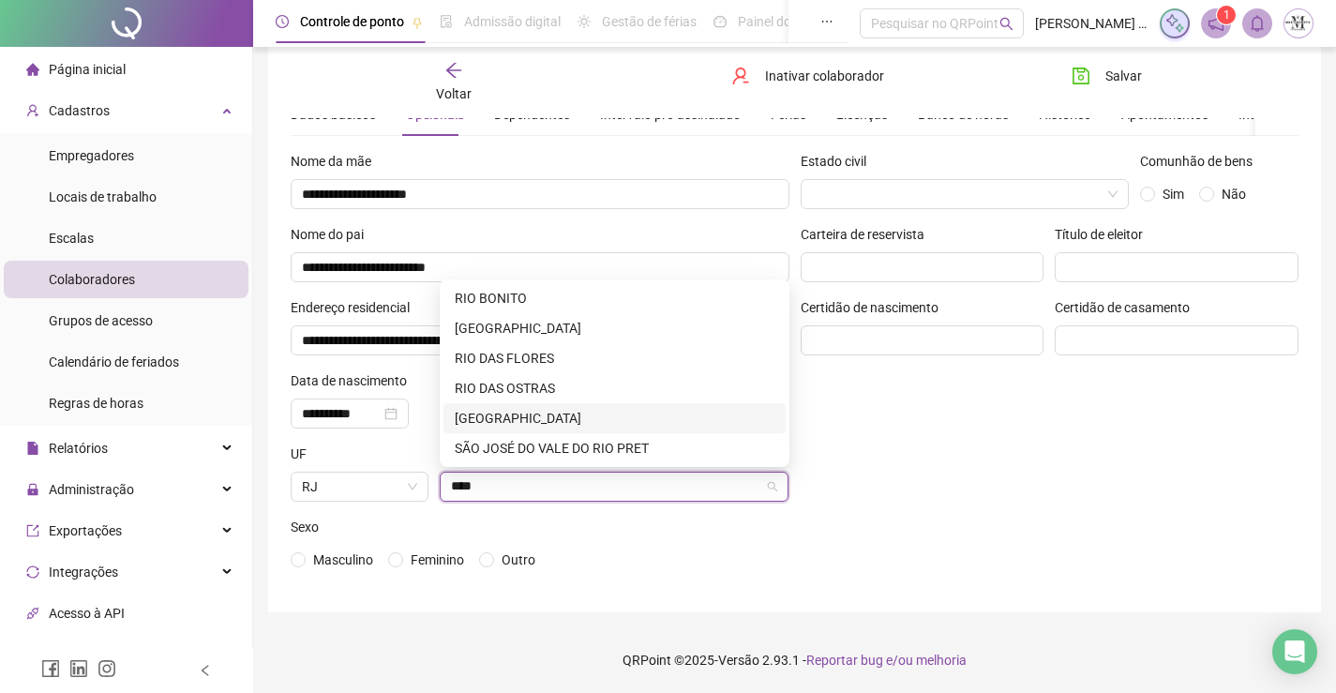
click at [545, 409] on div "RIO DE JANEIRO" at bounding box center [615, 418] width 320 height 21
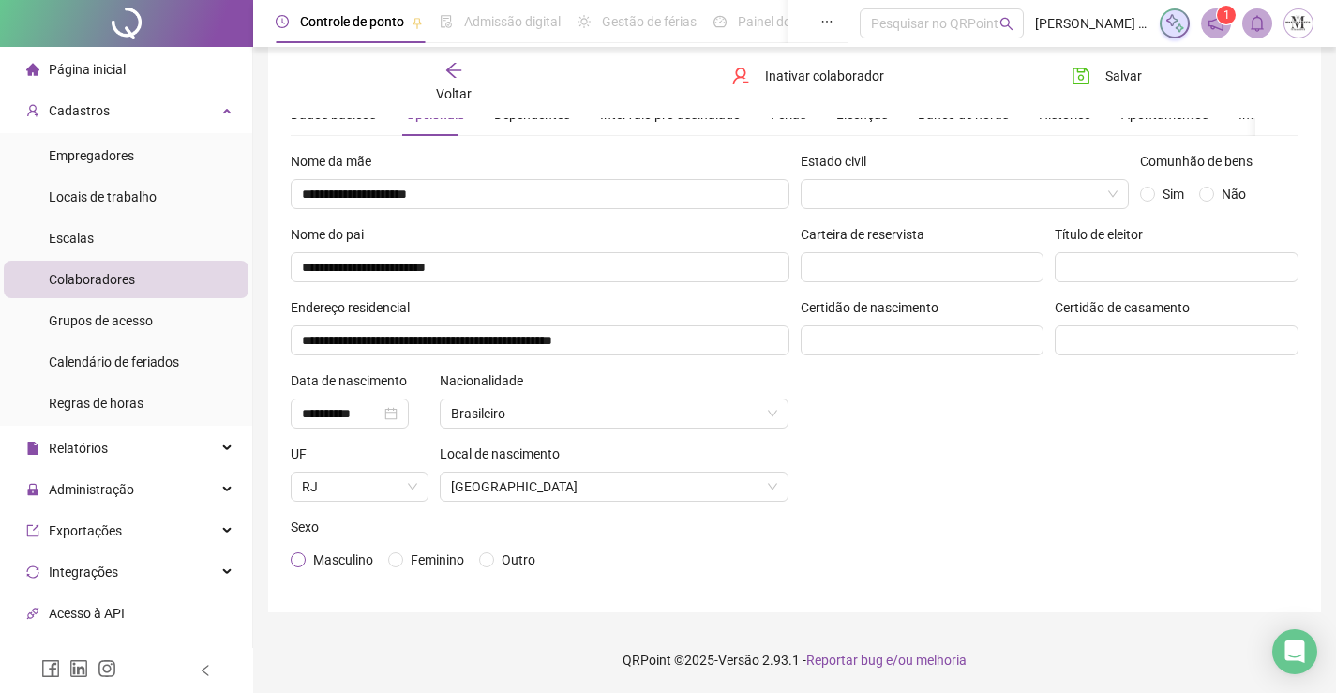
click at [346, 557] on span "Masculino" at bounding box center [343, 559] width 60 height 15
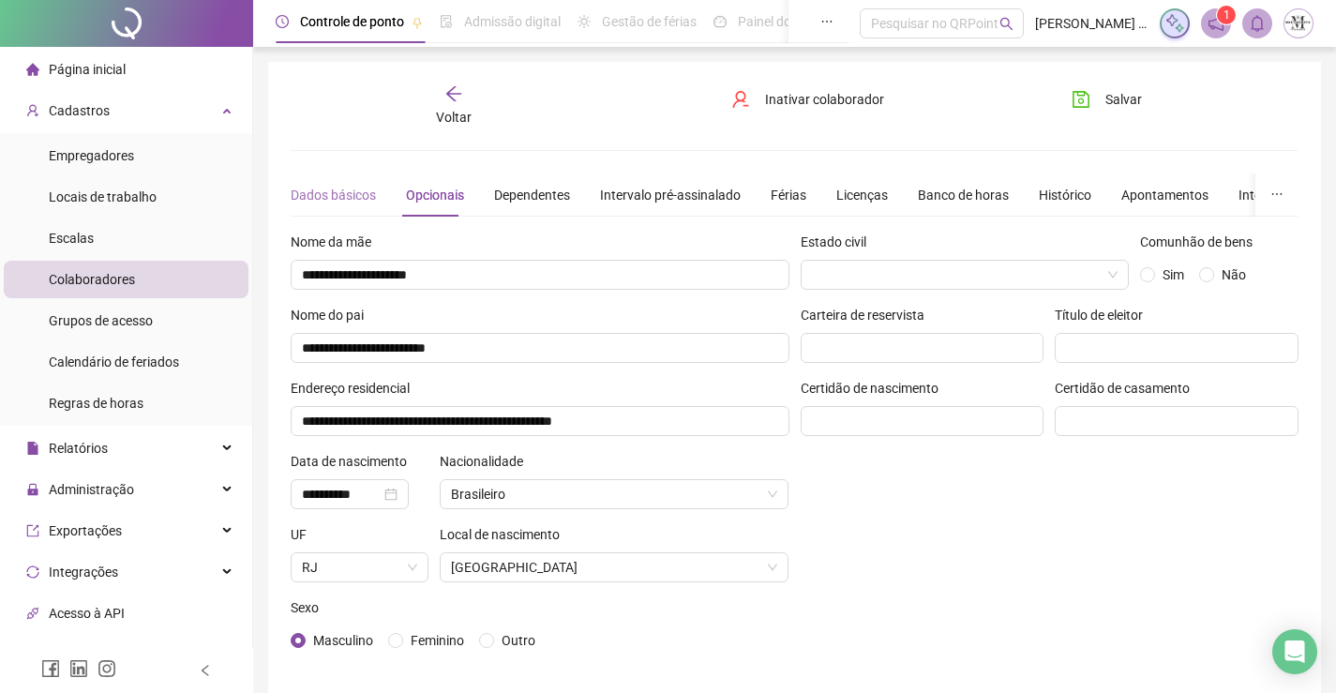
click at [356, 205] on div "Dados básicos" at bounding box center [333, 194] width 85 height 43
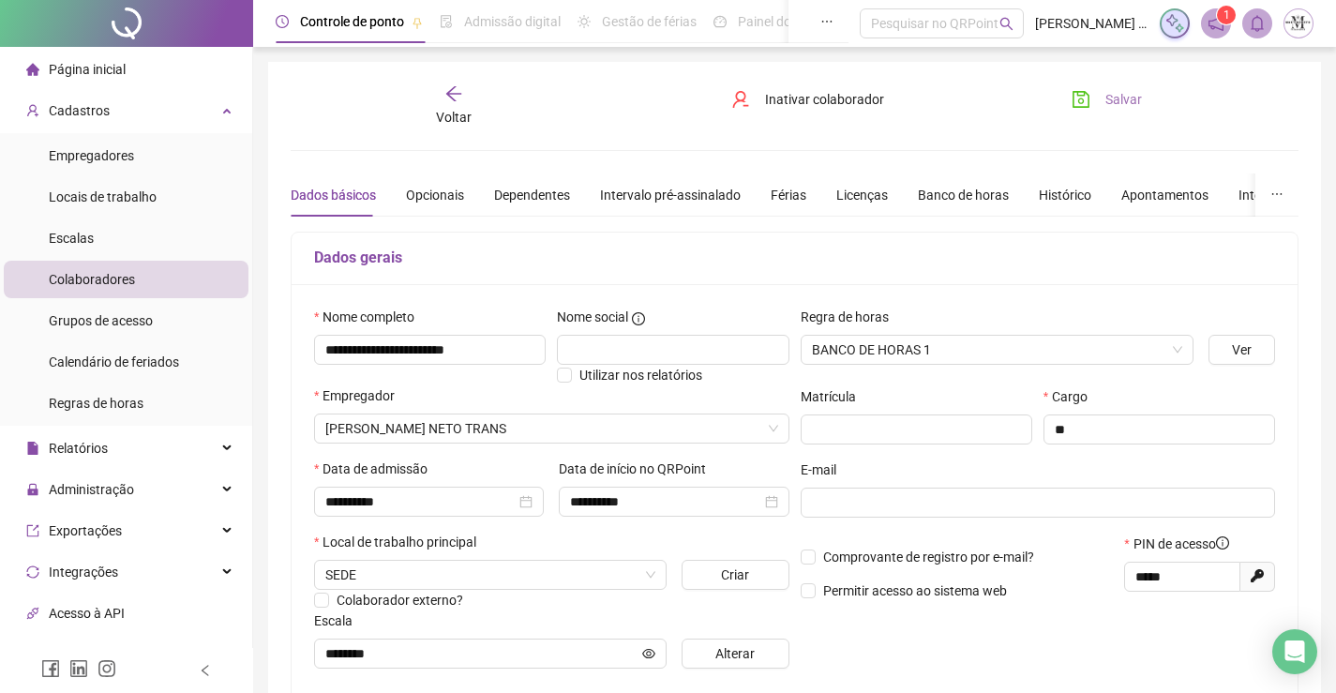
click at [1109, 100] on span "Salvar" at bounding box center [1123, 99] width 37 height 21
click at [451, 125] on span "Voltar" at bounding box center [454, 117] width 36 height 15
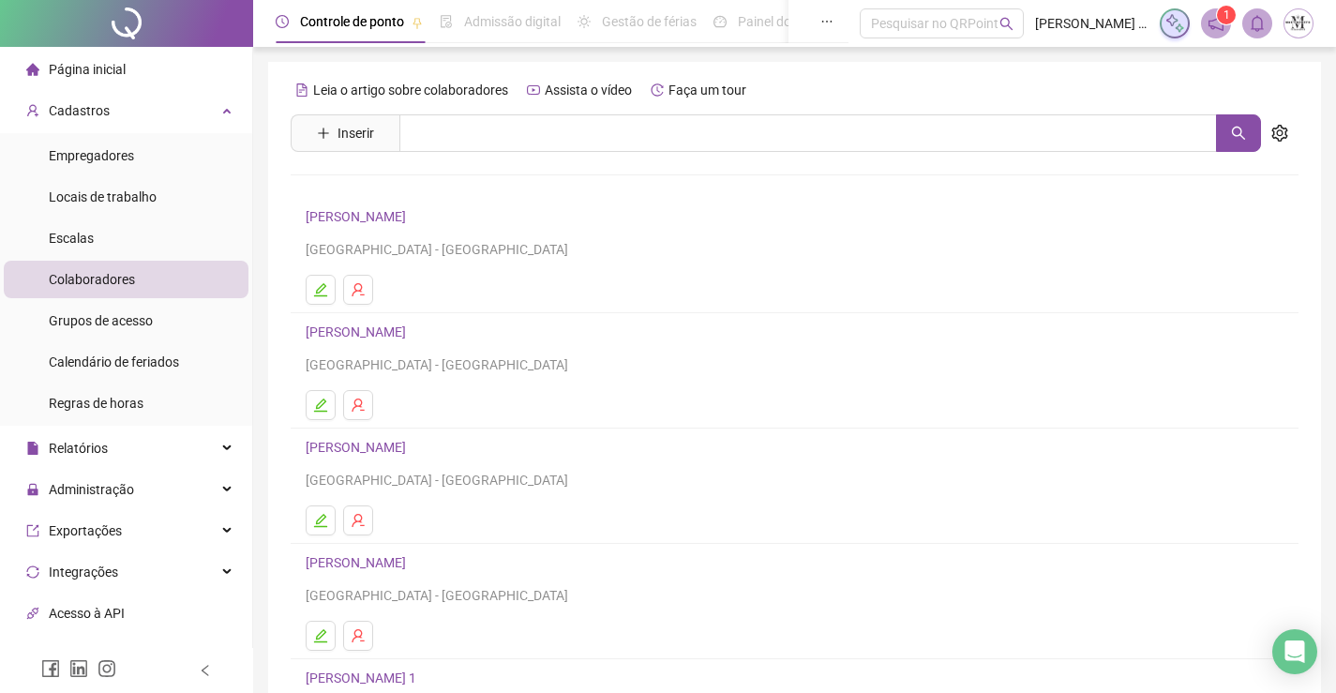
scroll to position [188, 0]
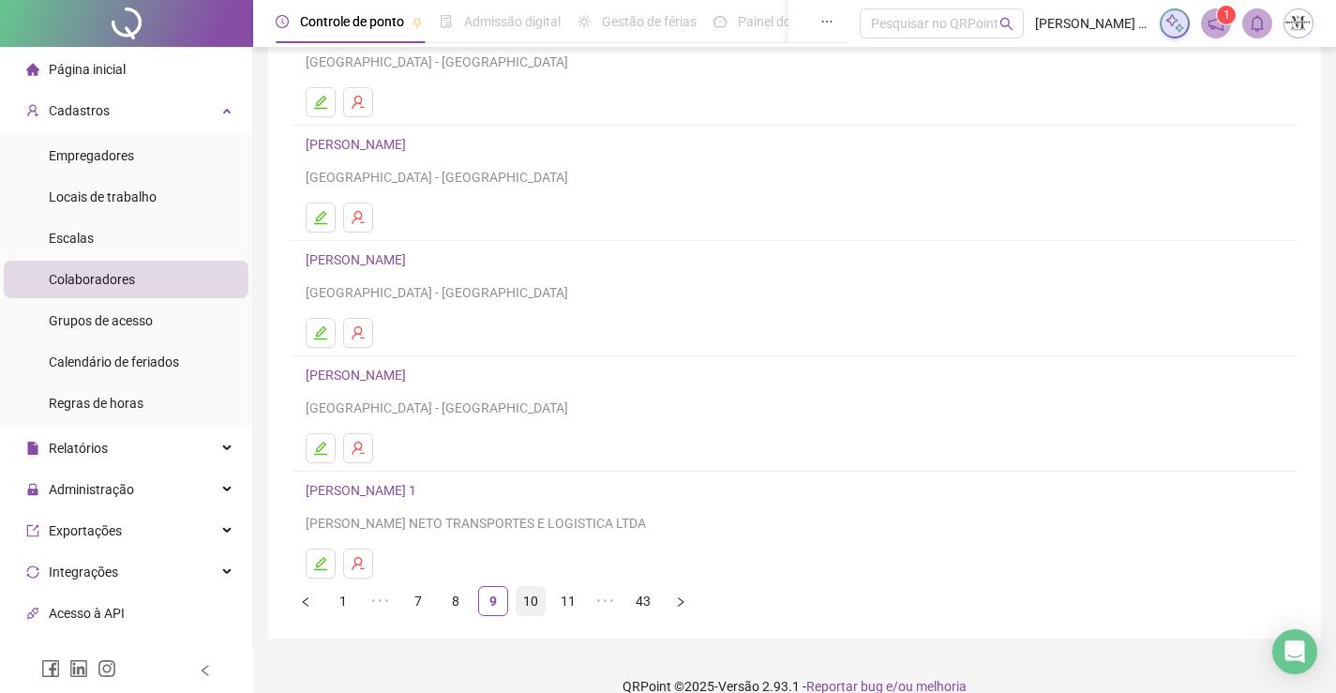
click at [521, 596] on link "10" at bounding box center [531, 601] width 28 height 28
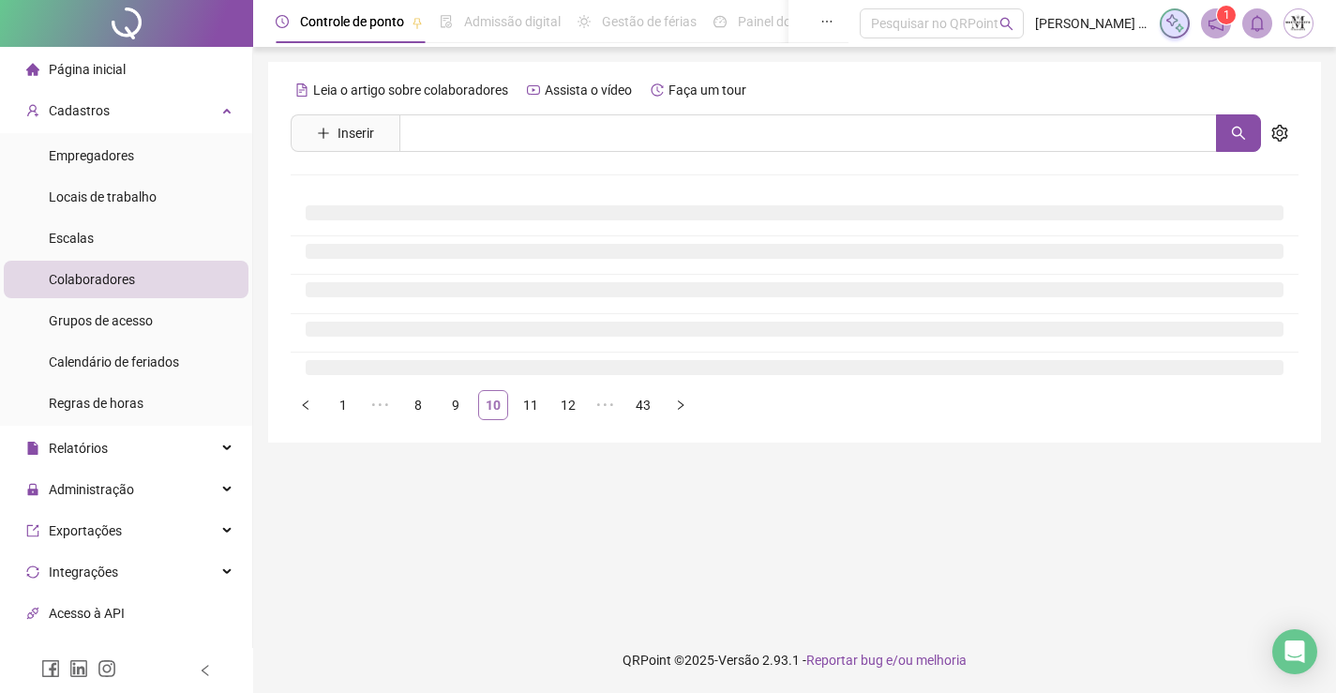
scroll to position [0, 0]
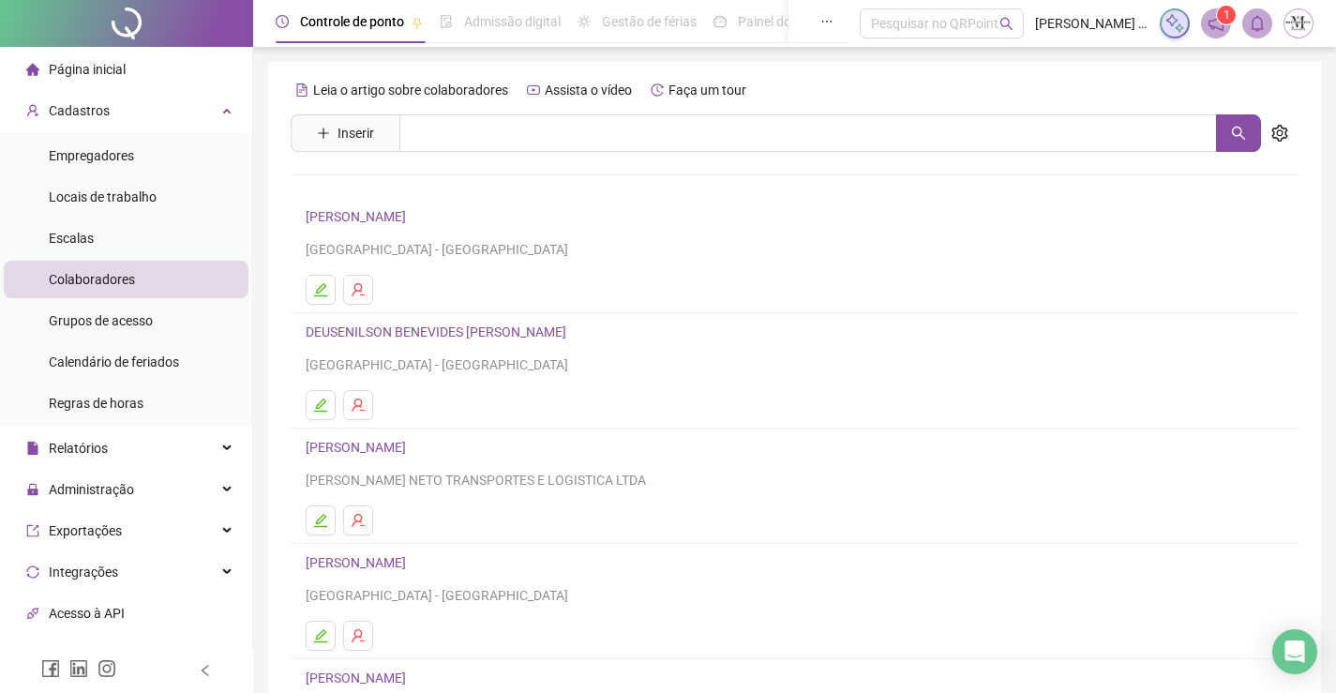
click at [317, 210] on link "DENIS GOMES DE CARVALHO" at bounding box center [359, 216] width 106 height 15
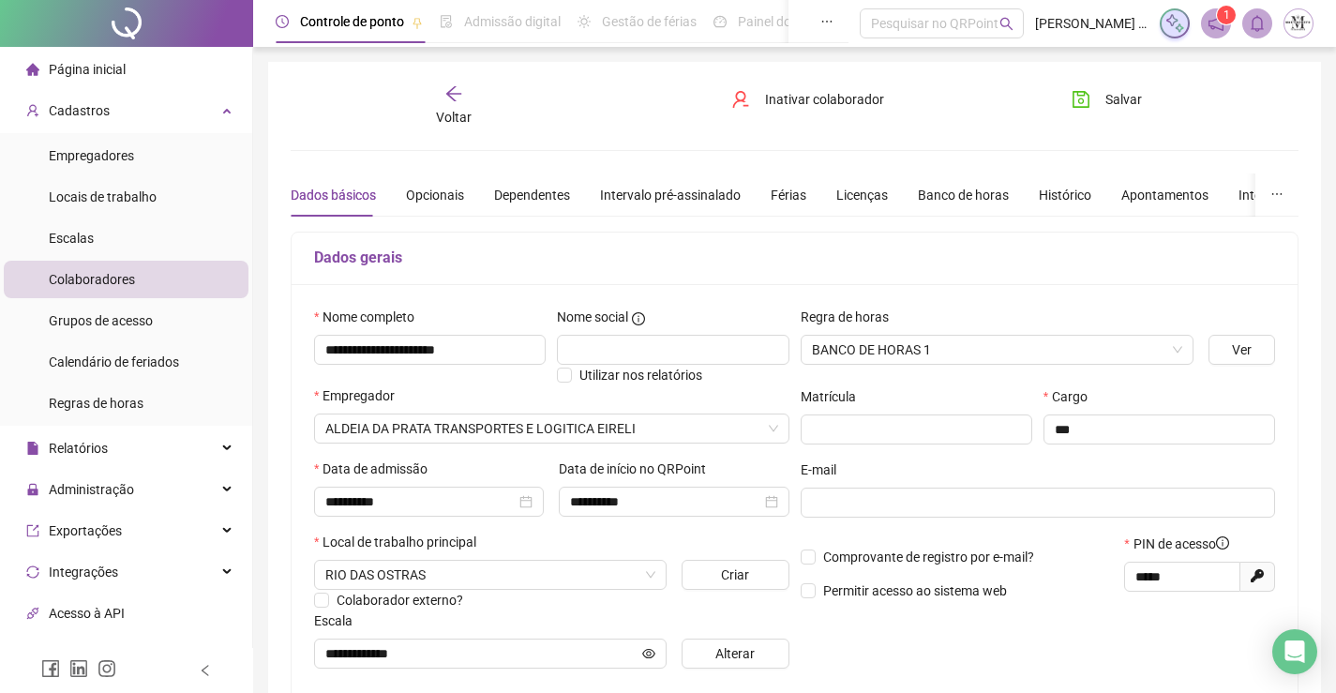
scroll to position [377, 0]
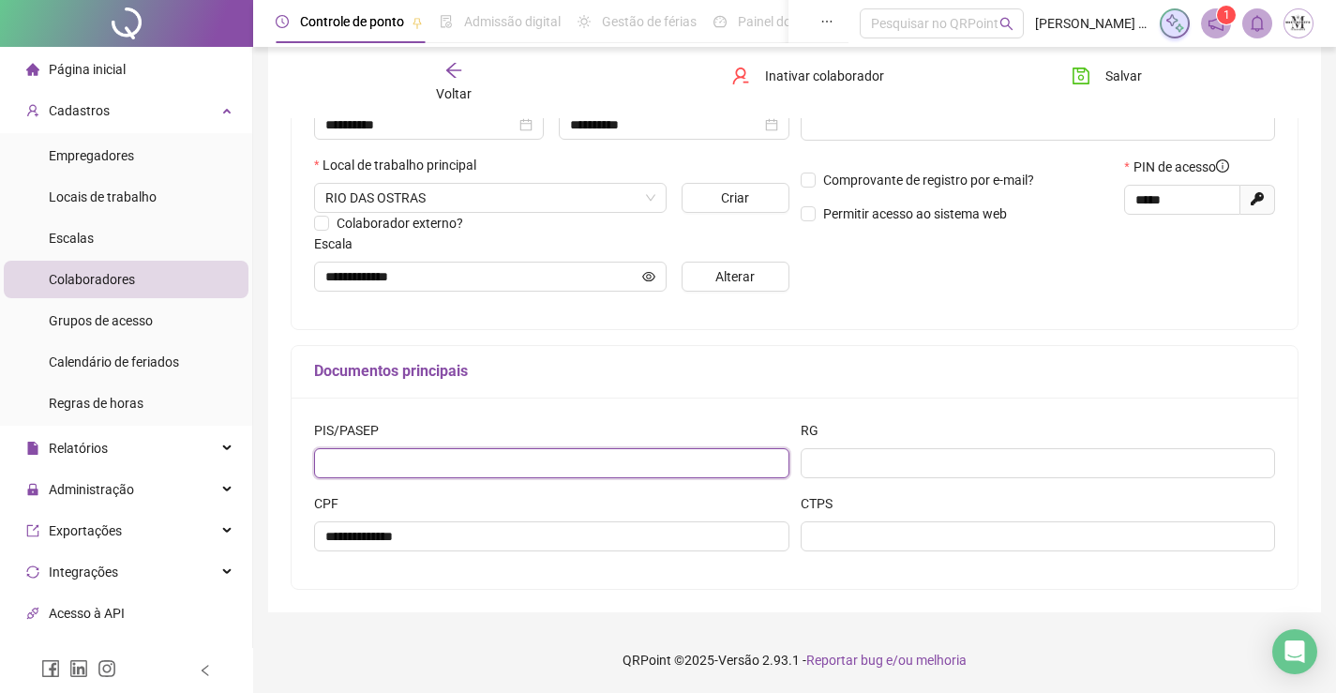
click at [682, 469] on input "text" at bounding box center [551, 463] width 475 height 30
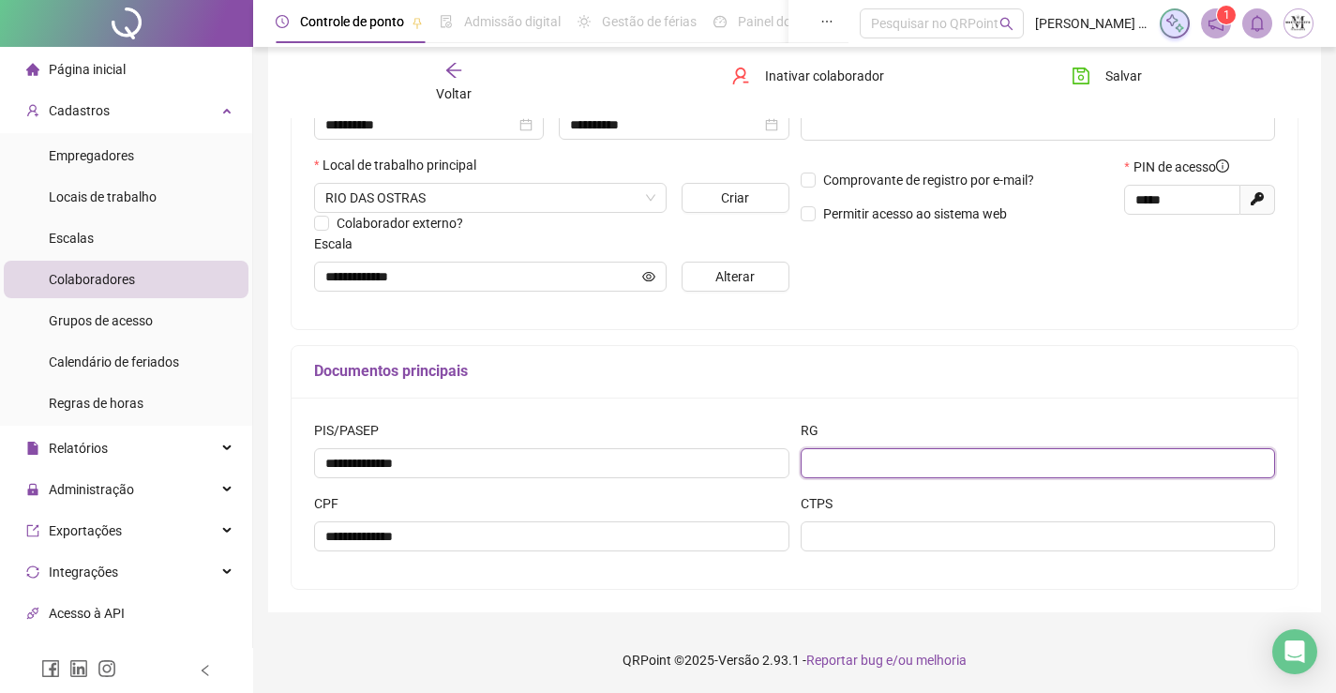
click at [867, 468] on input "text" at bounding box center [1038, 463] width 475 height 30
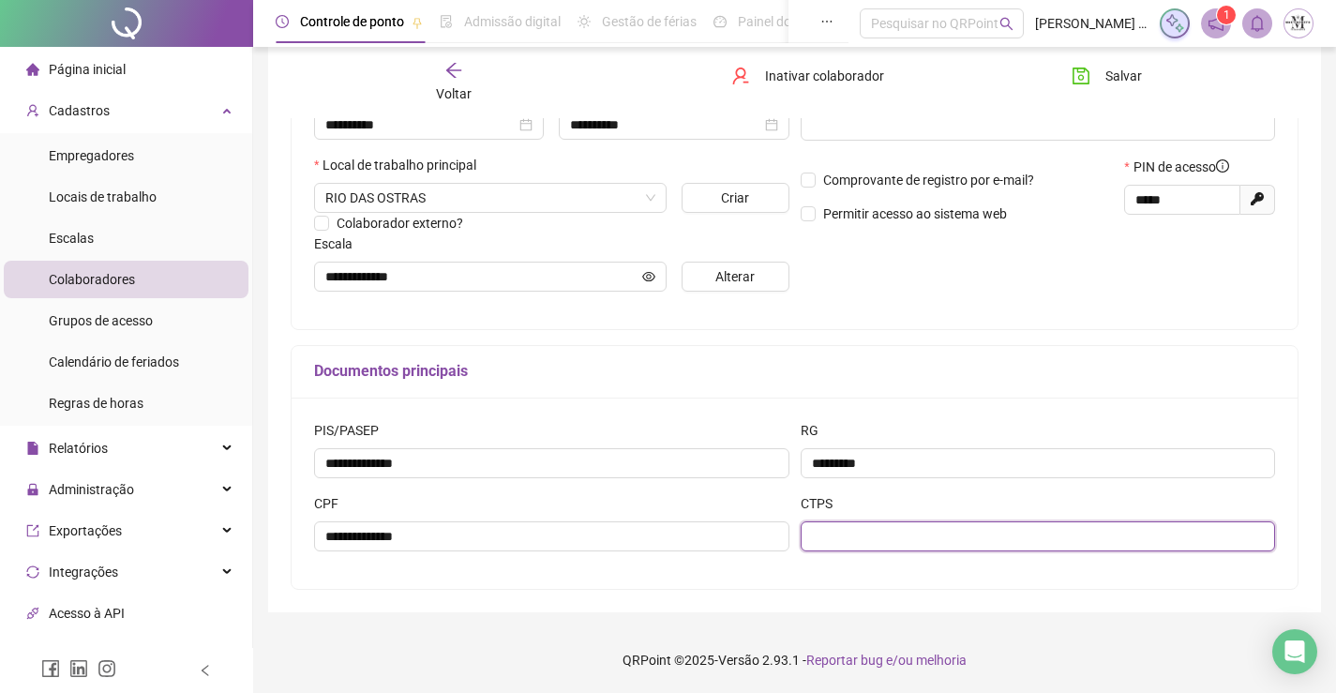
click at [927, 536] on input "text" at bounding box center [1038, 536] width 475 height 30
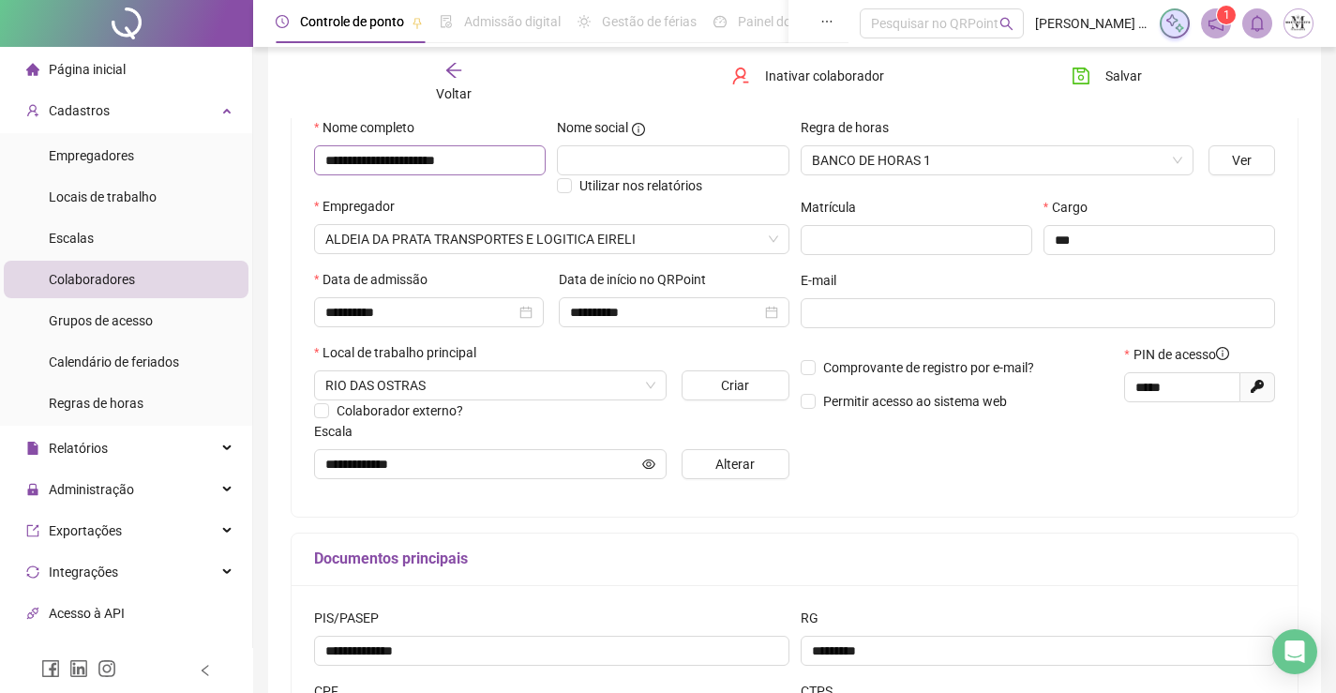
scroll to position [0, 0]
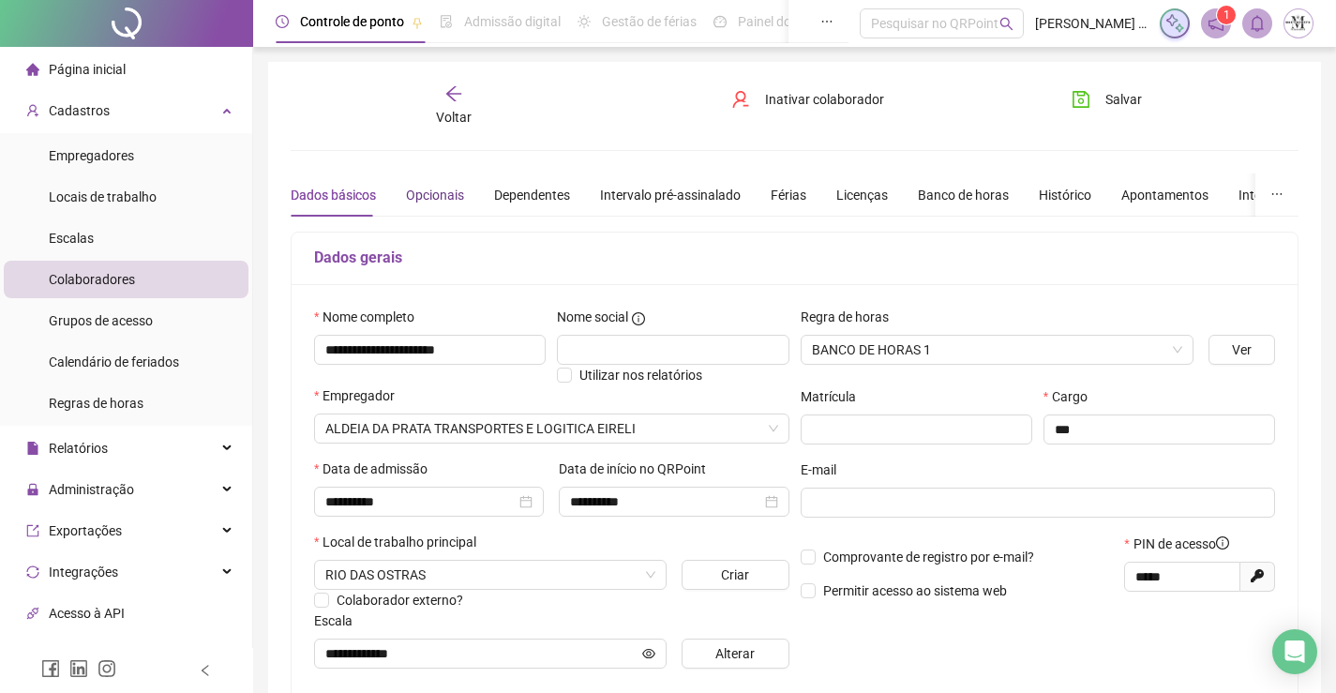
click at [438, 191] on div "Opcionais" at bounding box center [435, 195] width 58 height 21
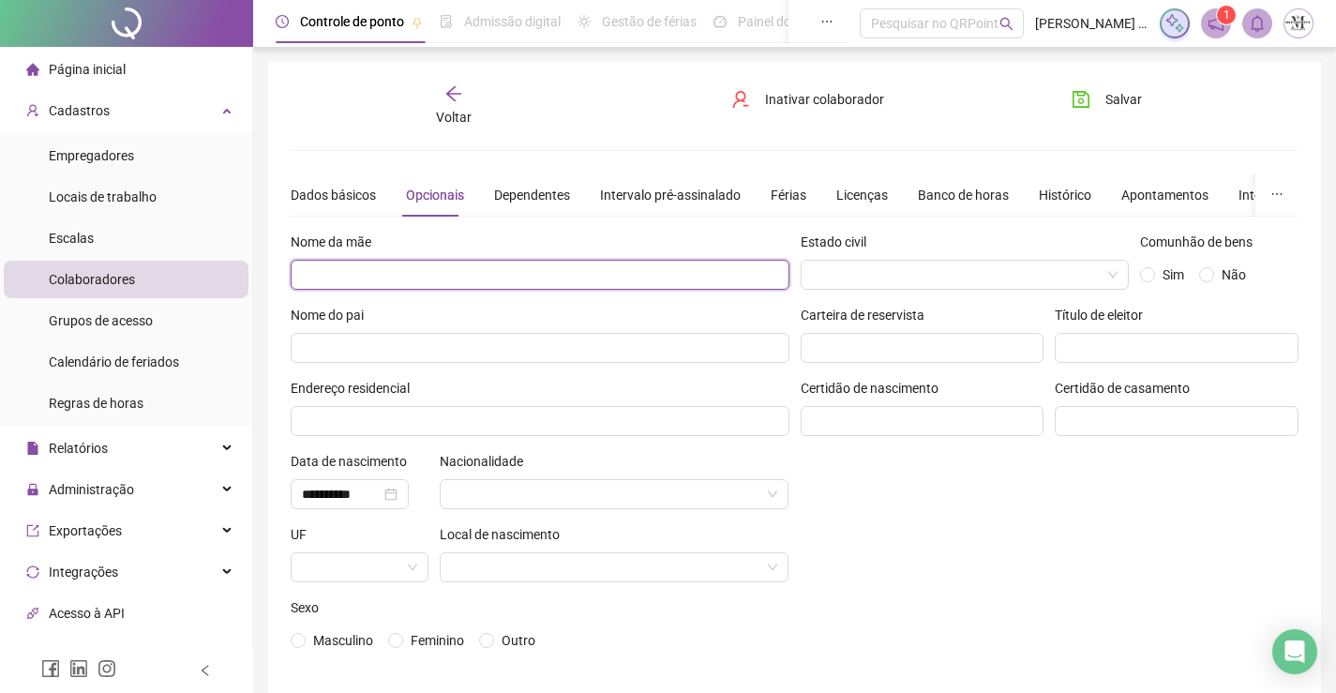
click at [507, 260] on input "text" at bounding box center [540, 275] width 499 height 30
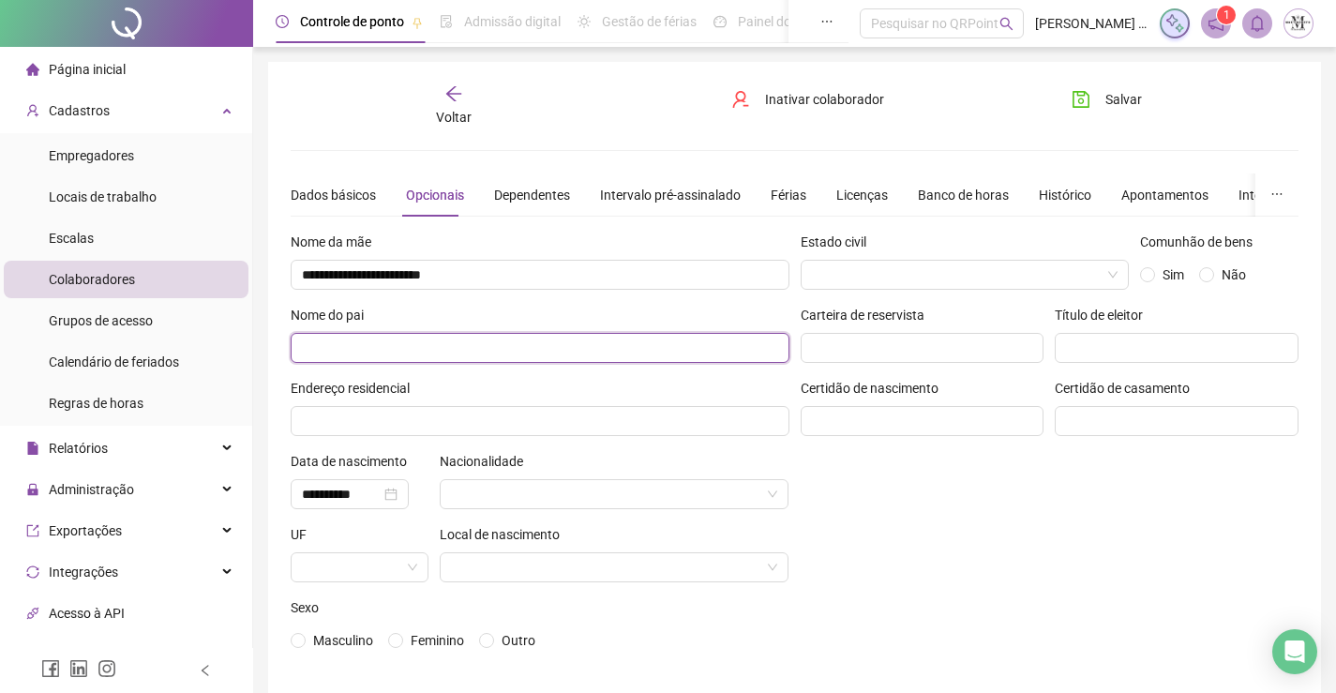
click at [597, 340] on input "text" at bounding box center [540, 348] width 499 height 30
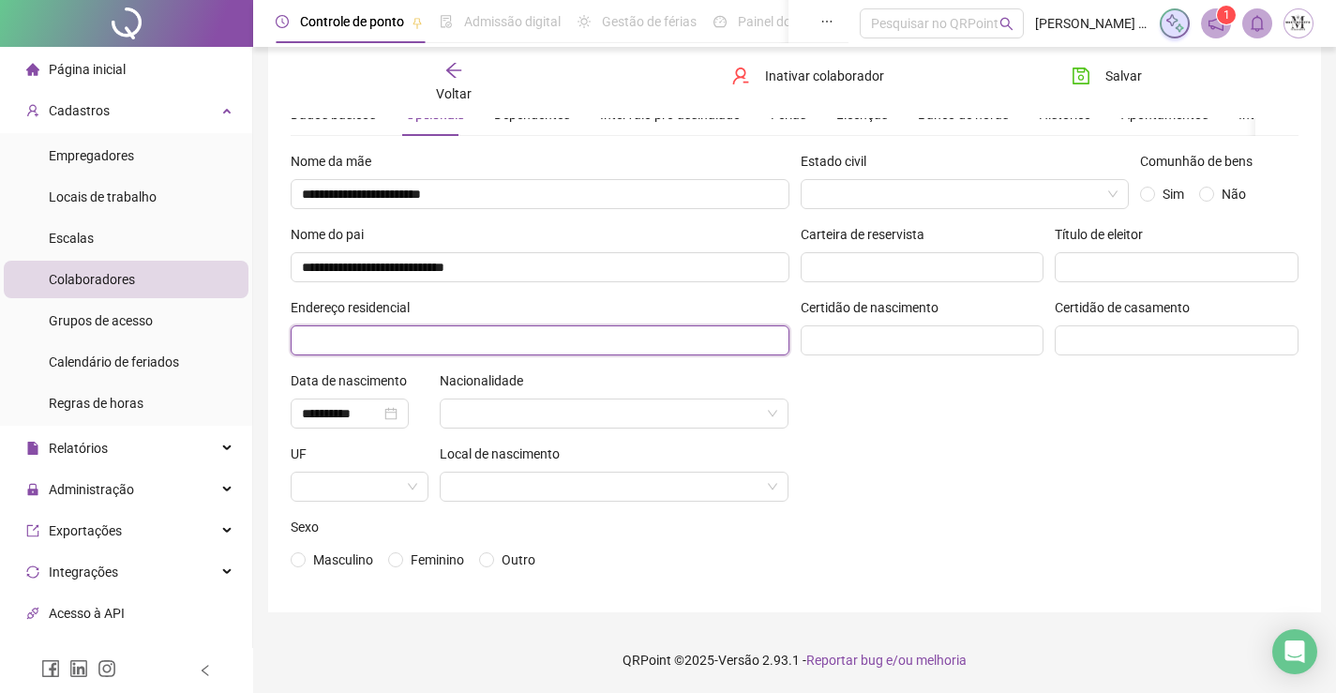
click at [562, 340] on input "text" at bounding box center [540, 340] width 499 height 30
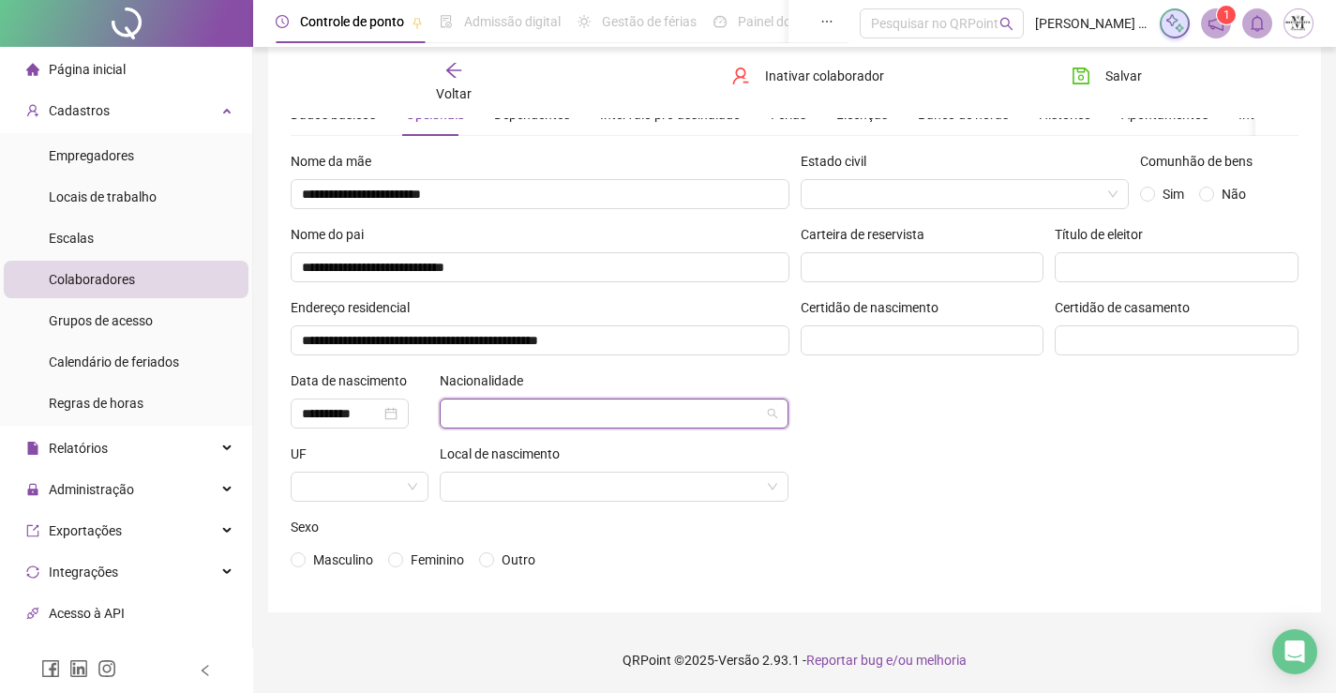
click at [551, 415] on input "search" at bounding box center [606, 413] width 310 height 28
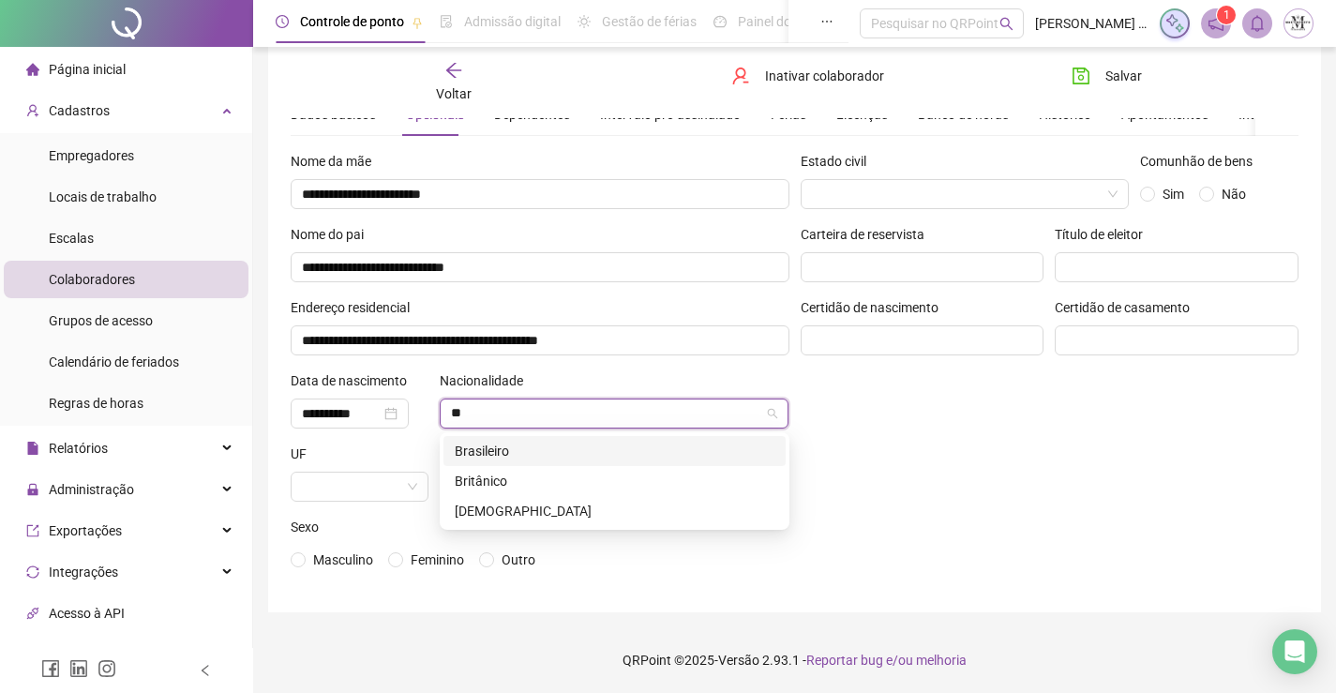
click at [555, 443] on div "Brasileiro" at bounding box center [615, 451] width 320 height 21
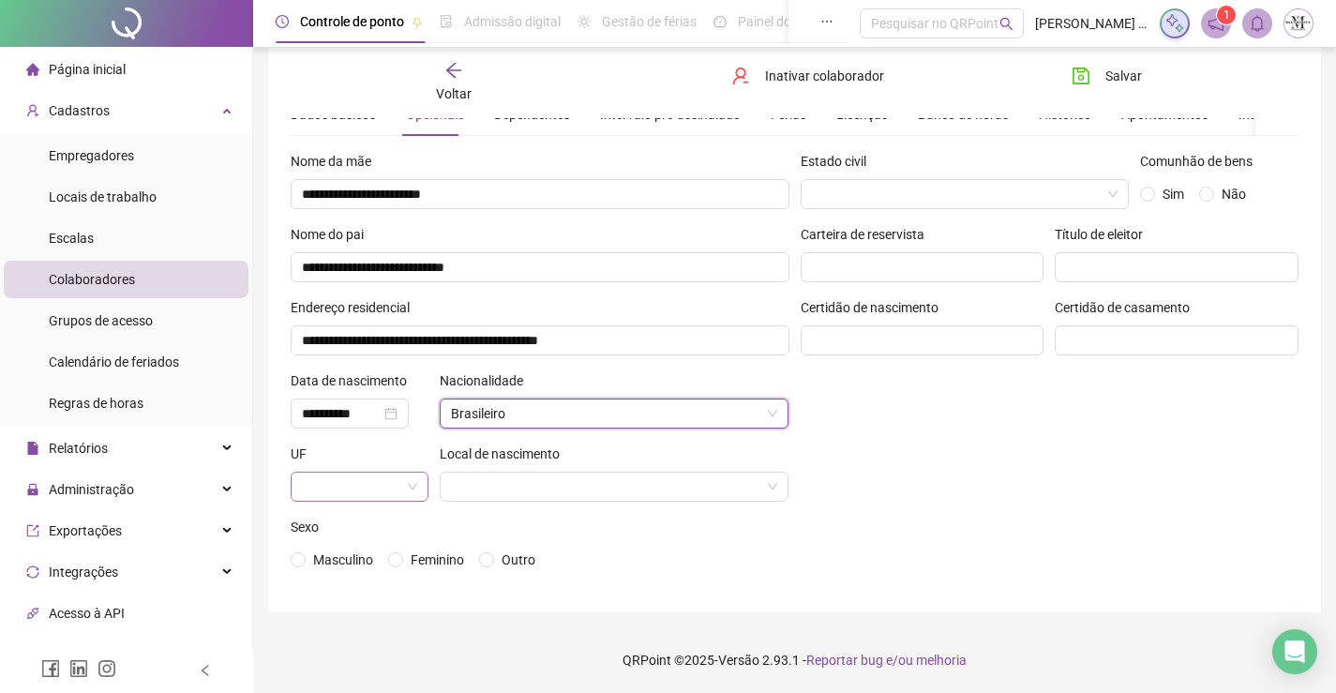
click at [369, 492] on input "search" at bounding box center [351, 487] width 98 height 28
click at [377, 448] on div "RJ" at bounding box center [360, 448] width 108 height 21
click at [482, 493] on input "search" at bounding box center [606, 487] width 310 height 28
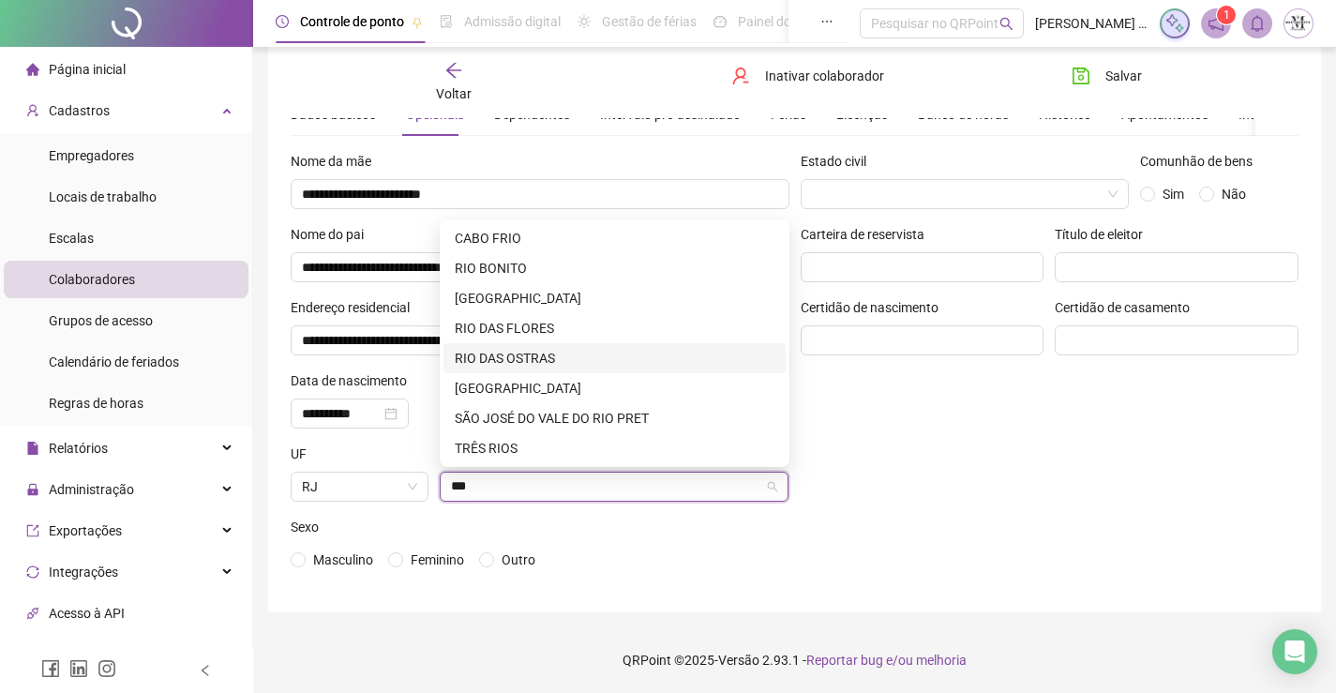
click at [530, 353] on div "RIO DAS OSTRAS" at bounding box center [615, 358] width 320 height 21
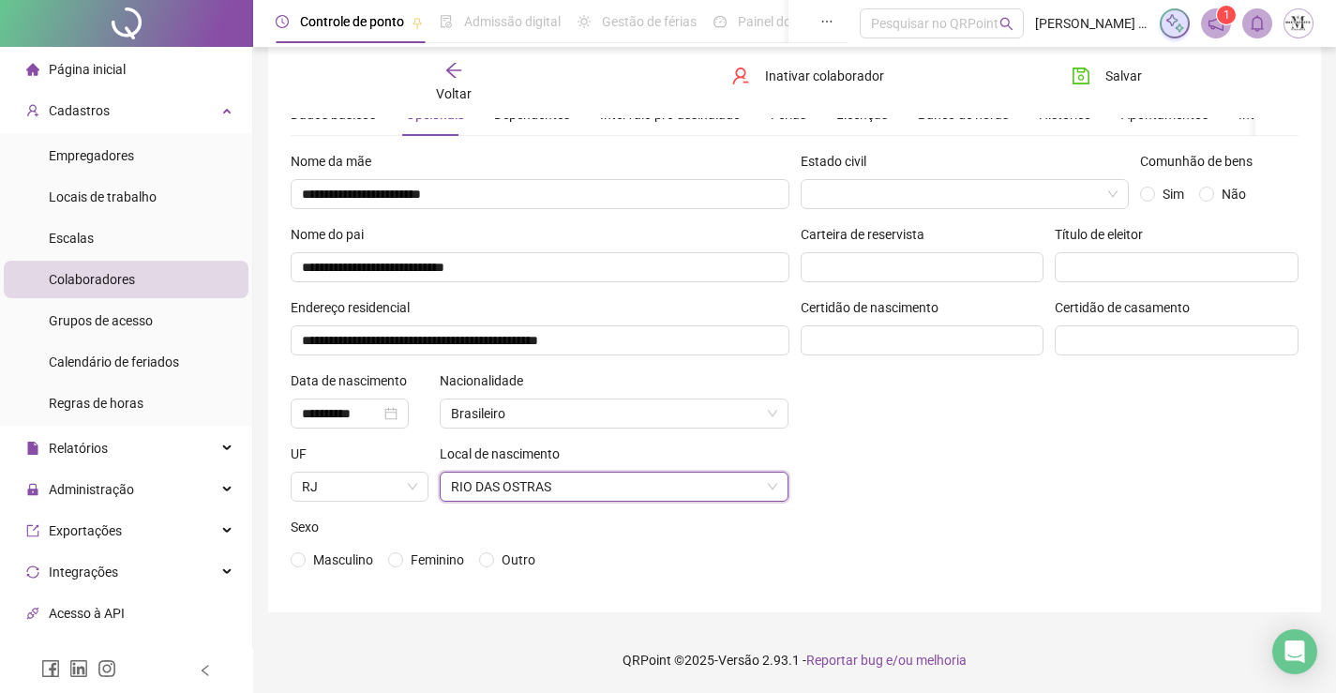
click at [361, 548] on div "Masculino Feminino Outro" at bounding box center [540, 560] width 499 height 30
click at [340, 557] on span "Masculino" at bounding box center [343, 559] width 60 height 15
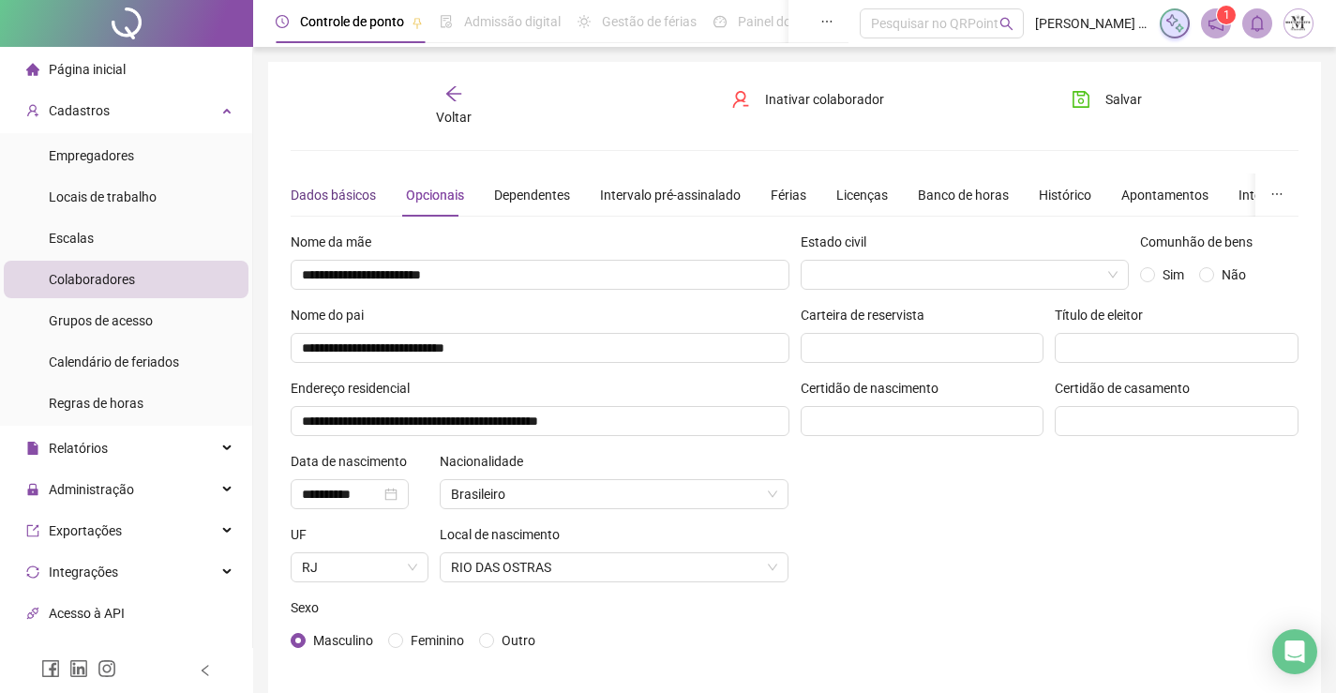
click at [338, 188] on div "Dados básicos" at bounding box center [333, 195] width 85 height 21
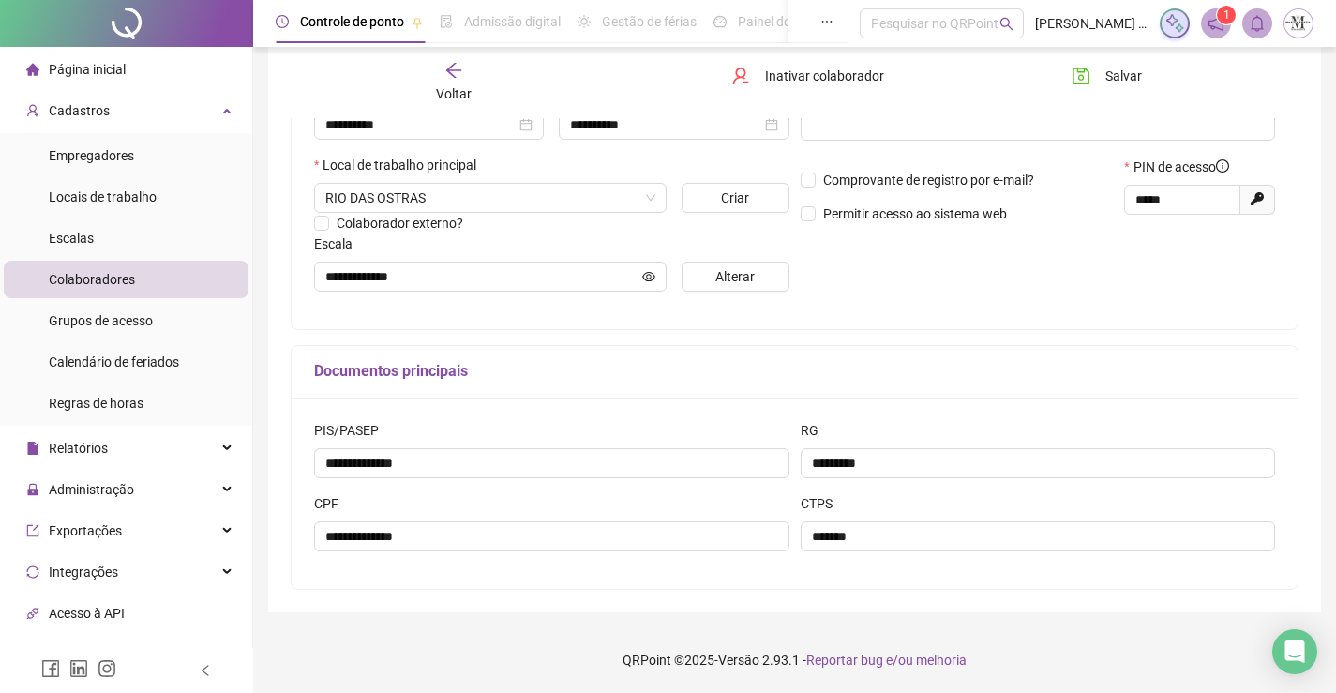
scroll to position [2, 0]
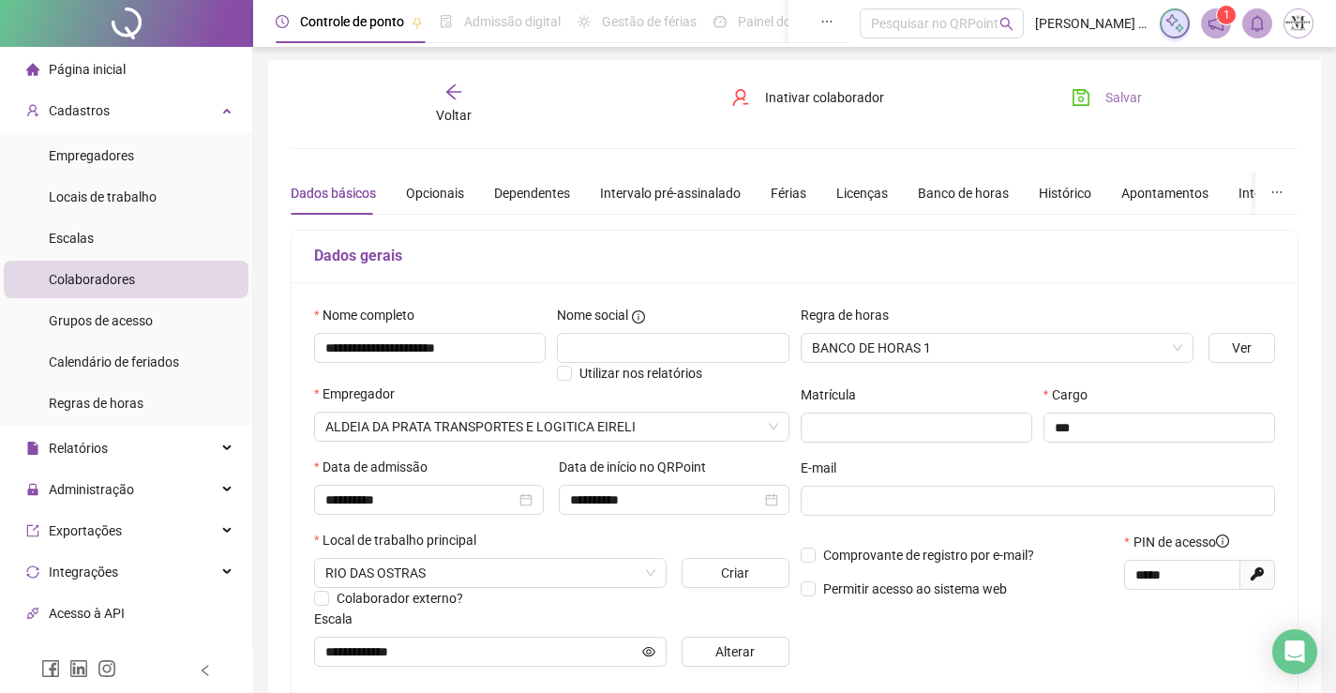
click at [1083, 102] on icon "save" at bounding box center [1081, 97] width 19 height 19
click at [450, 95] on icon "arrow-left" at bounding box center [453, 91] width 15 height 15
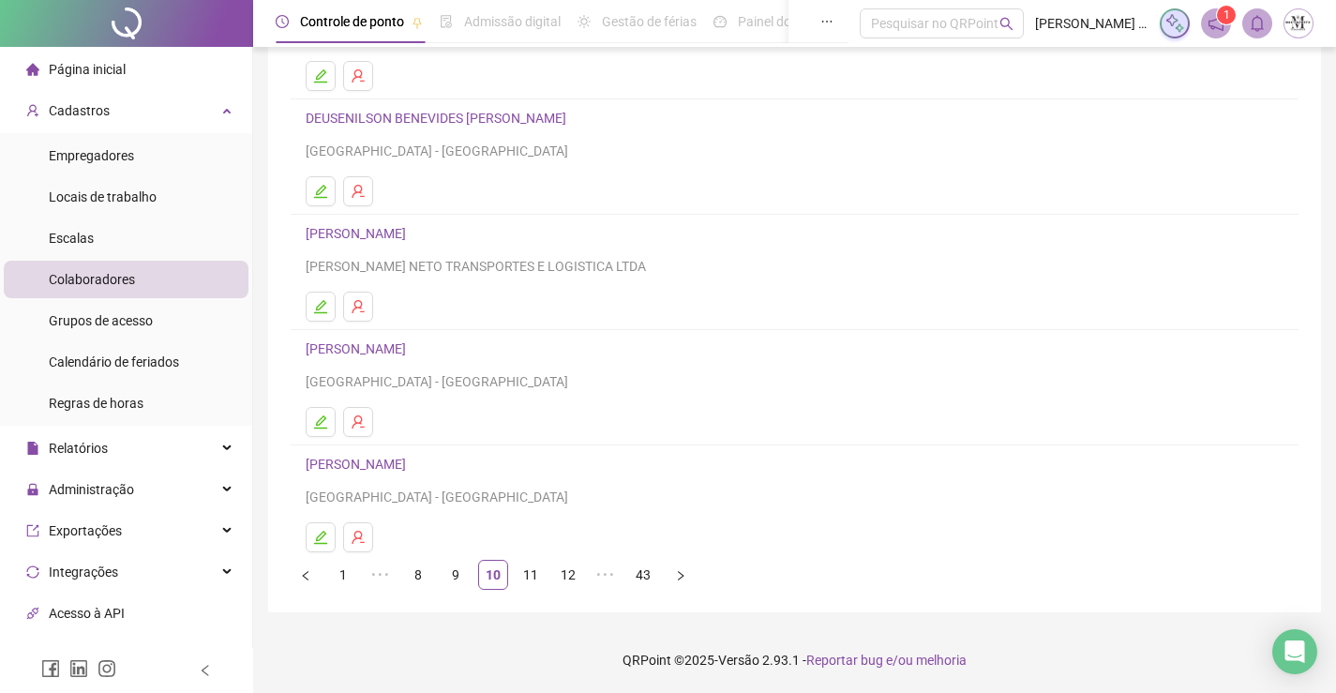
scroll to position [0, 0]
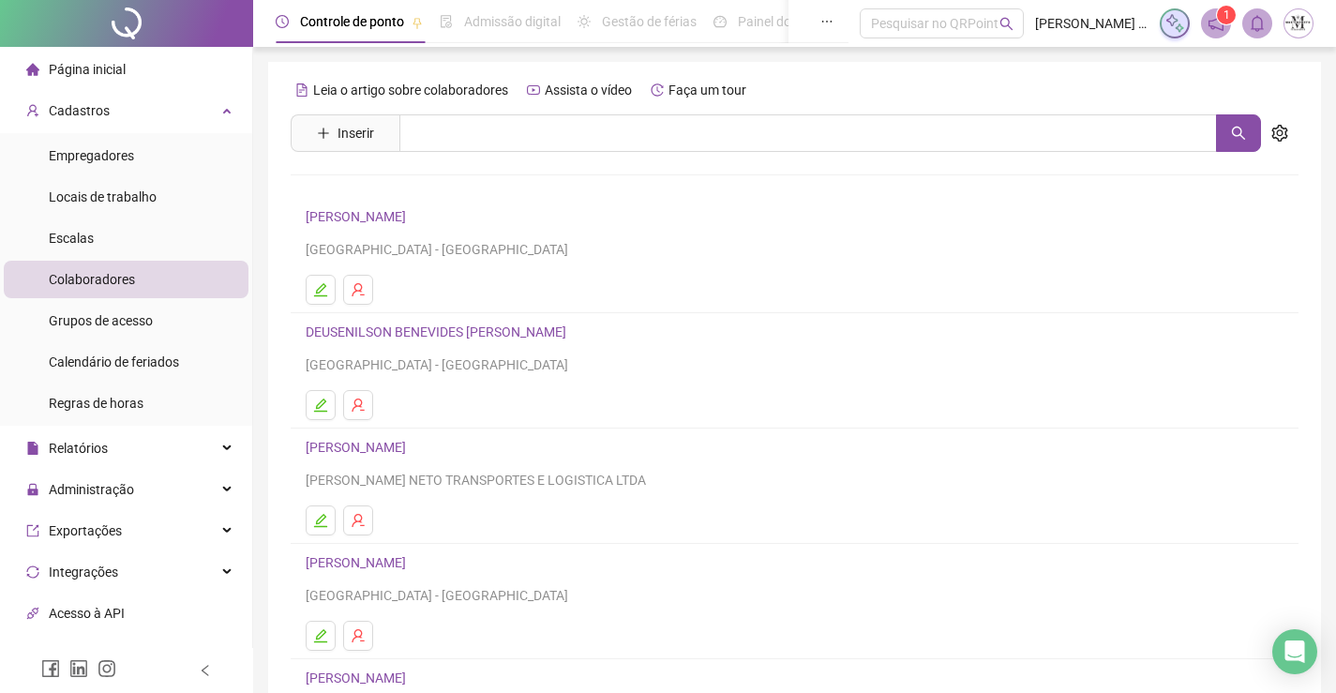
click at [435, 324] on link "DEUSENILSON BENEVIDES FABIANO" at bounding box center [439, 331] width 266 height 15
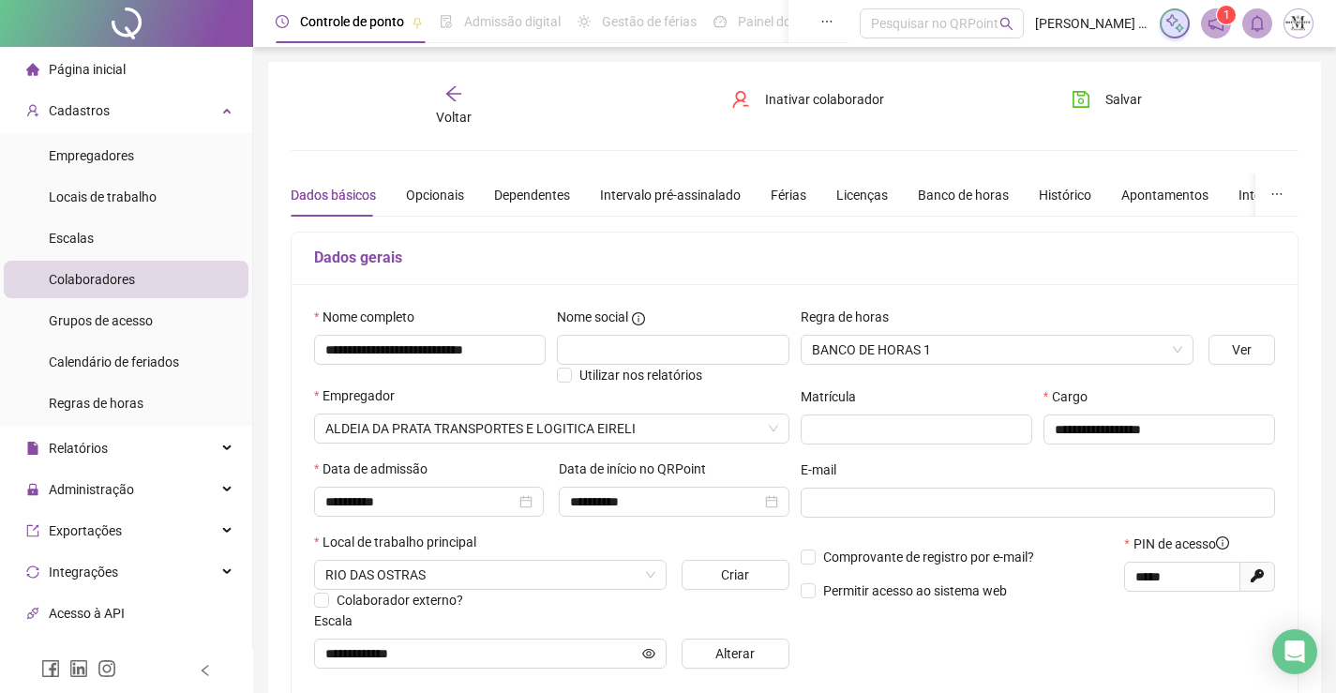
scroll to position [377, 0]
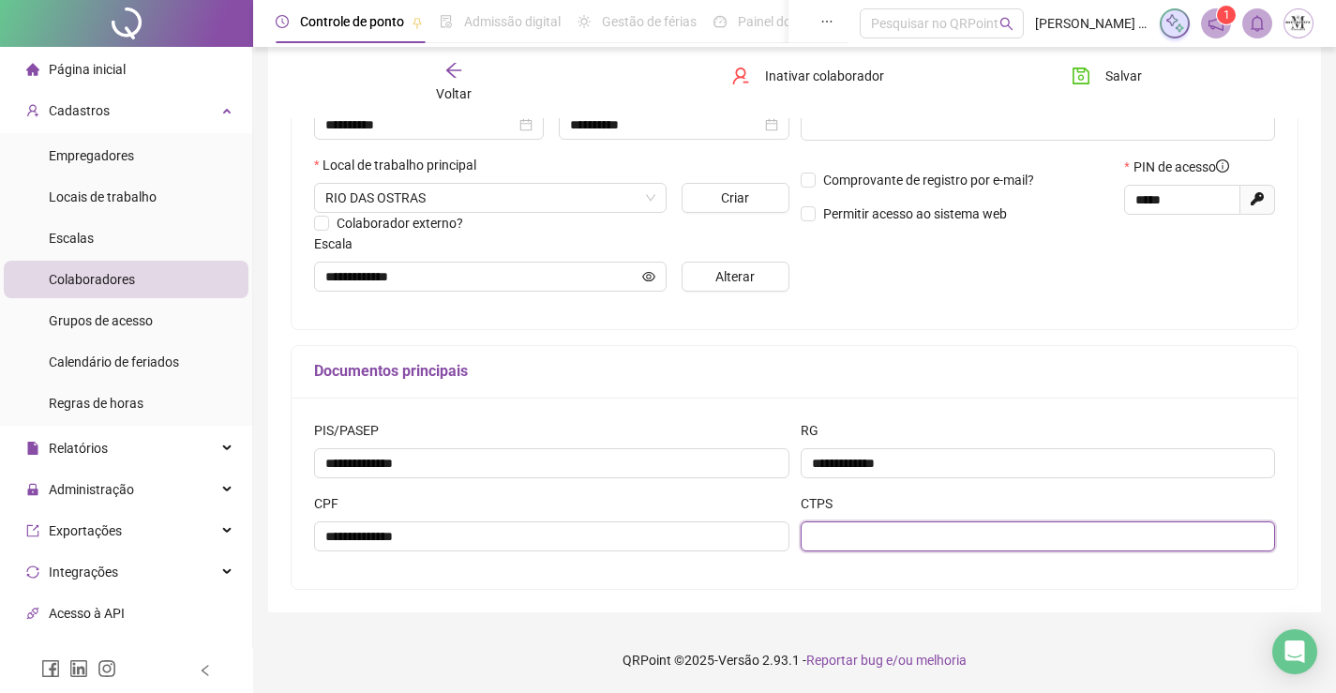
click at [1030, 524] on input "text" at bounding box center [1038, 536] width 475 height 30
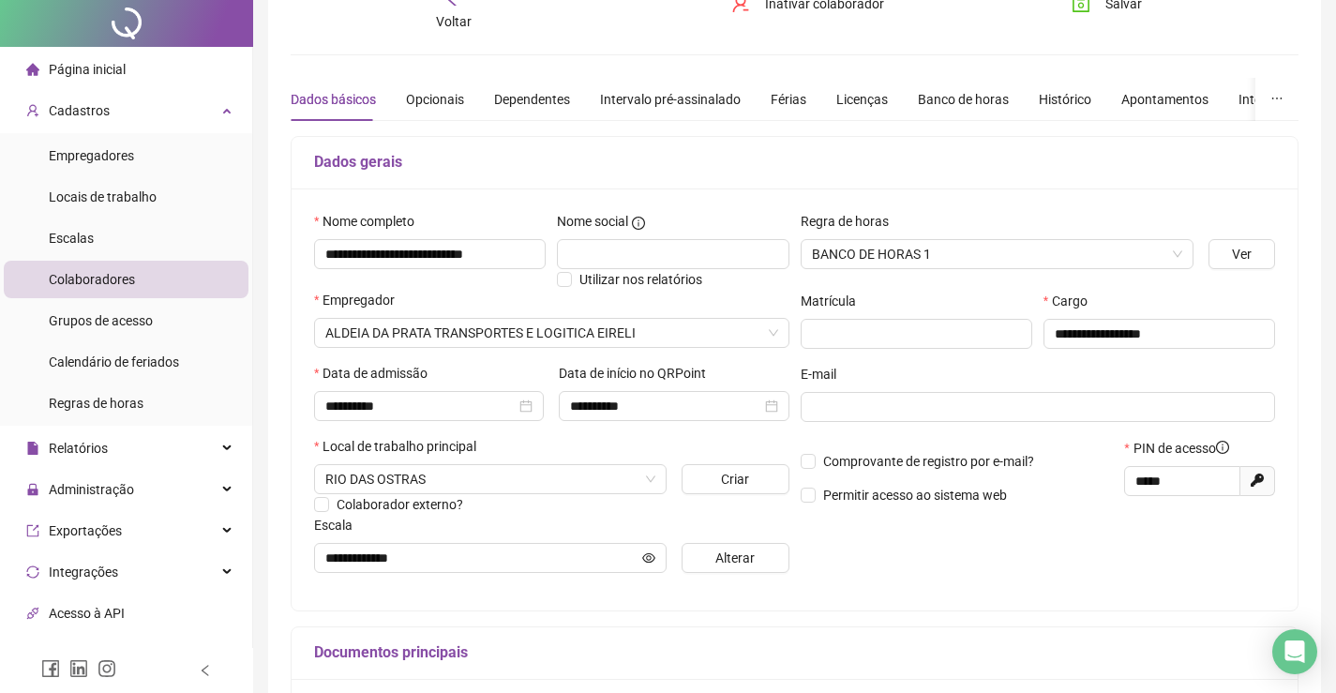
scroll to position [0, 0]
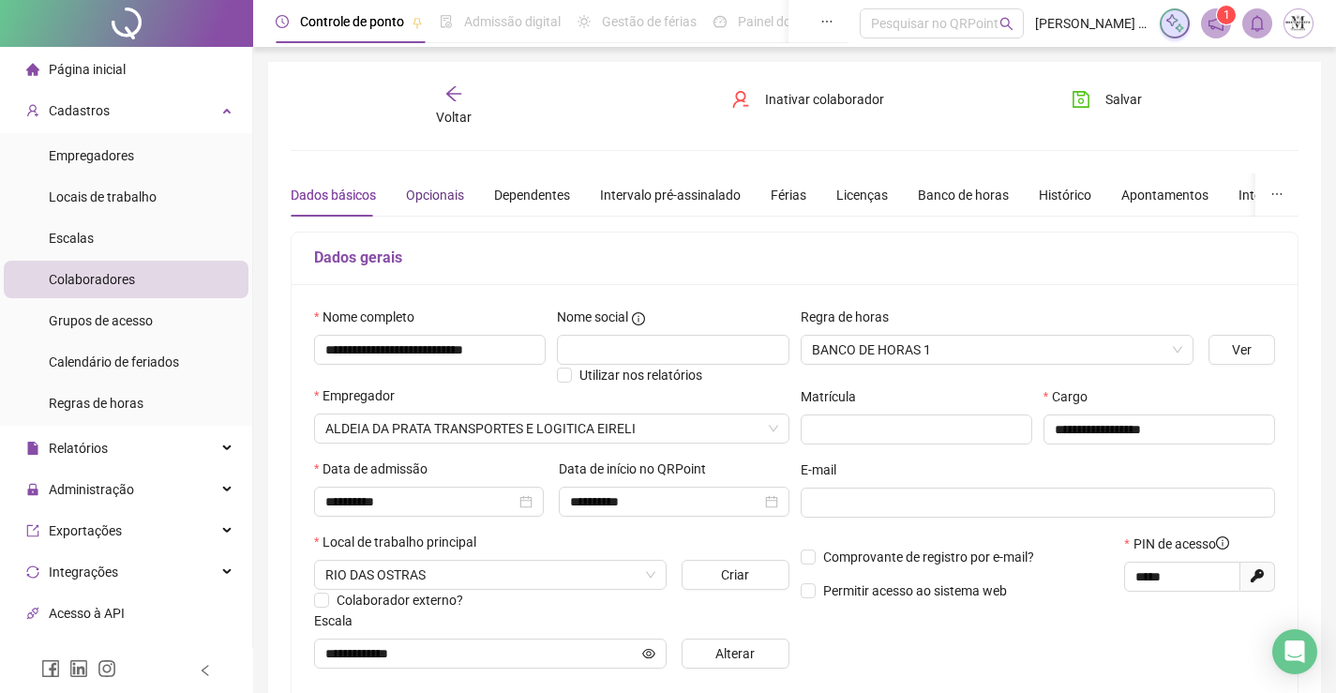
click at [417, 193] on div "Opcionais" at bounding box center [435, 195] width 58 height 21
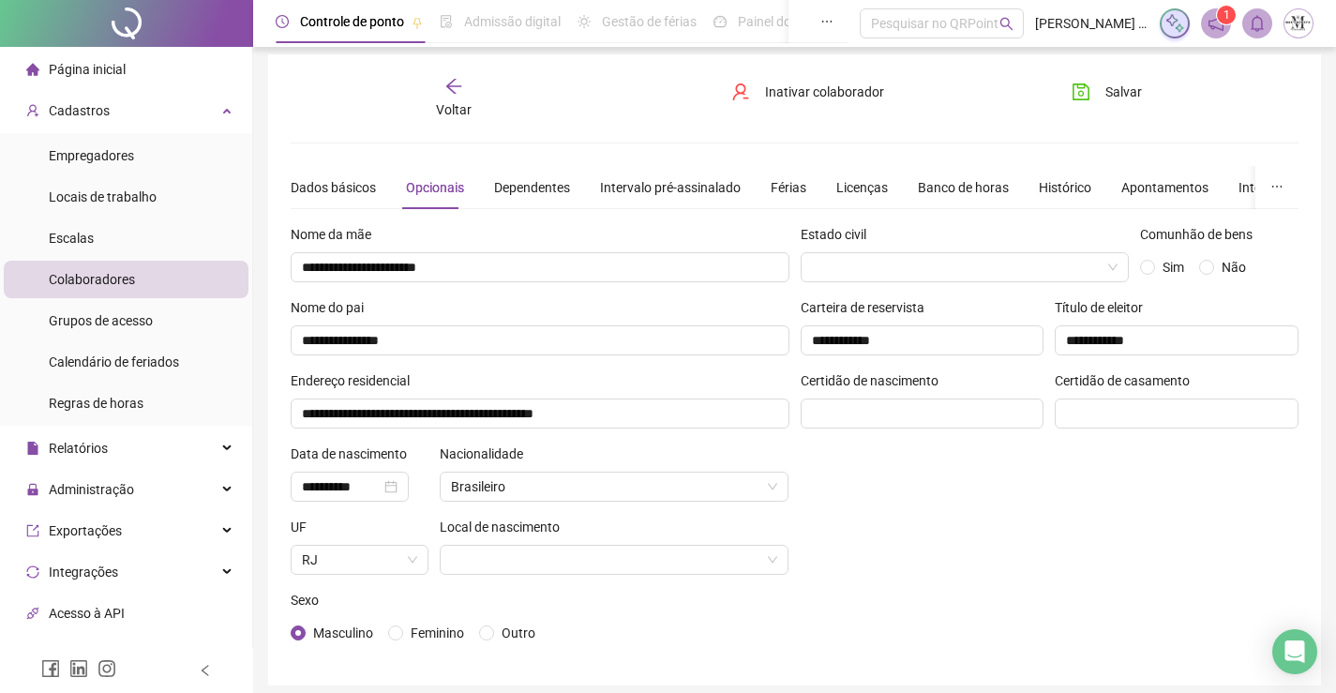
scroll to position [81, 0]
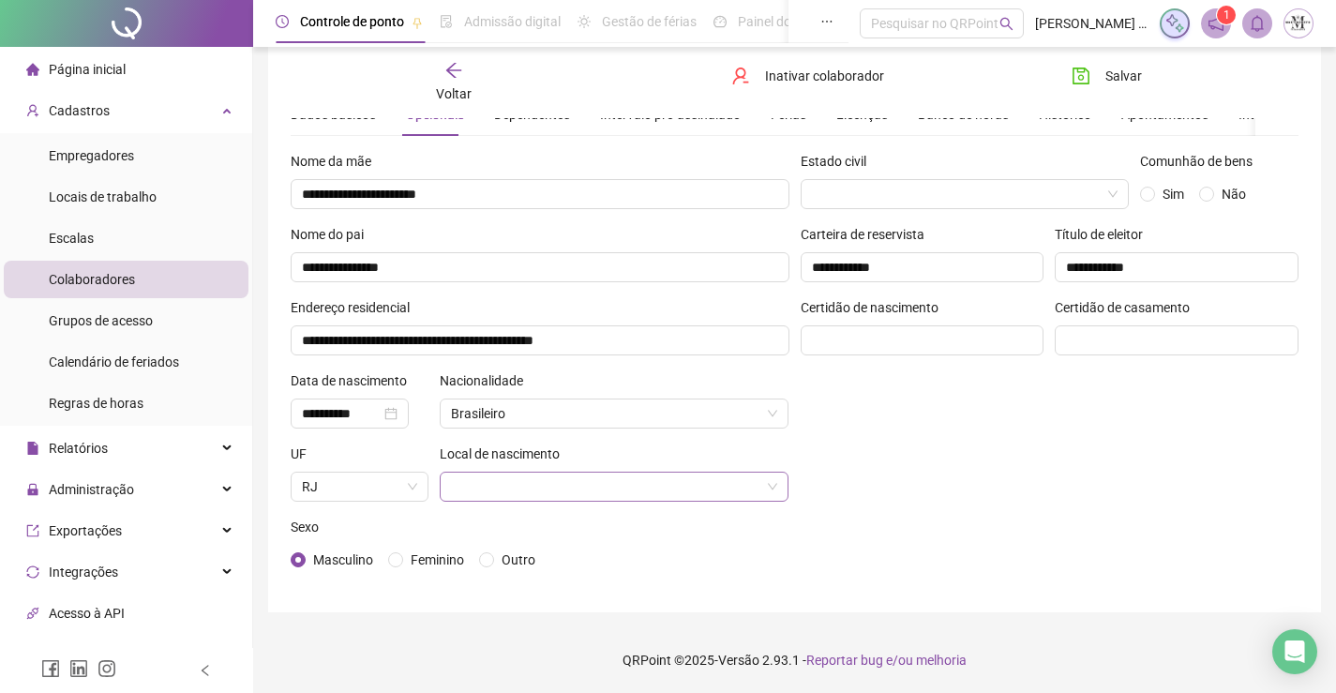
click at [574, 498] on input "search" at bounding box center [606, 487] width 310 height 28
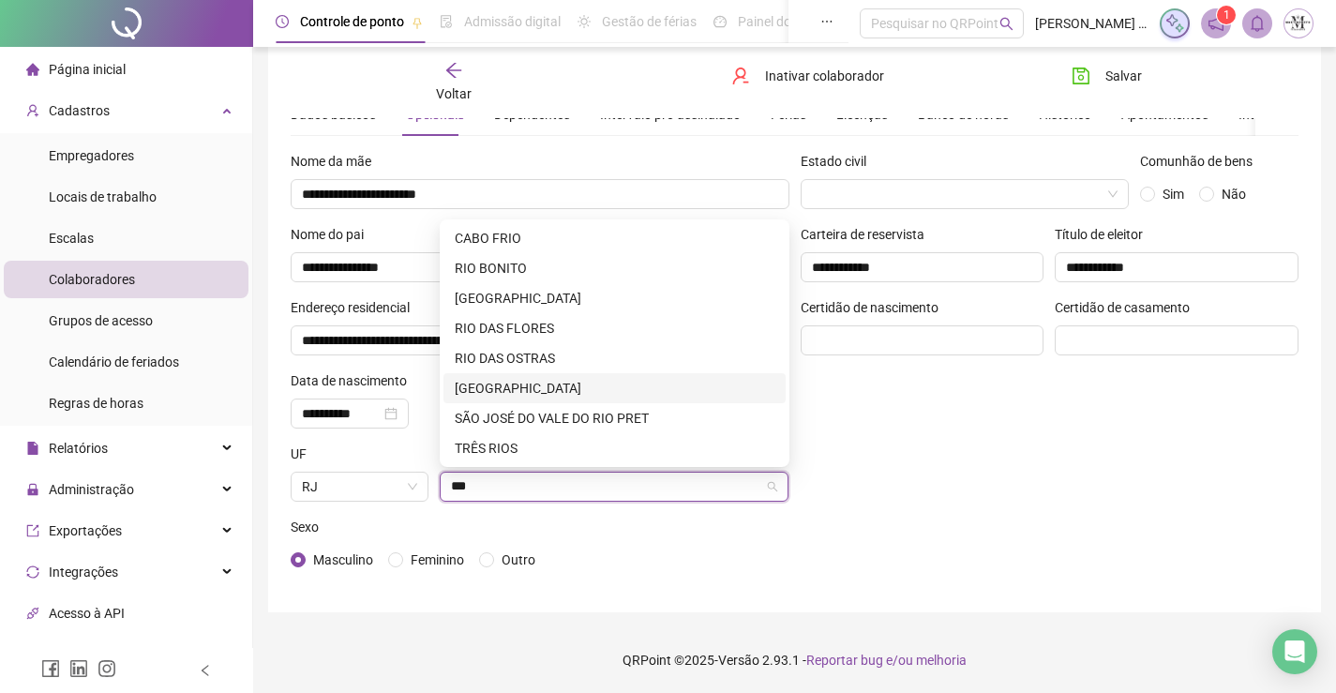
click at [563, 389] on div "RIO DE JANEIRO" at bounding box center [615, 388] width 320 height 21
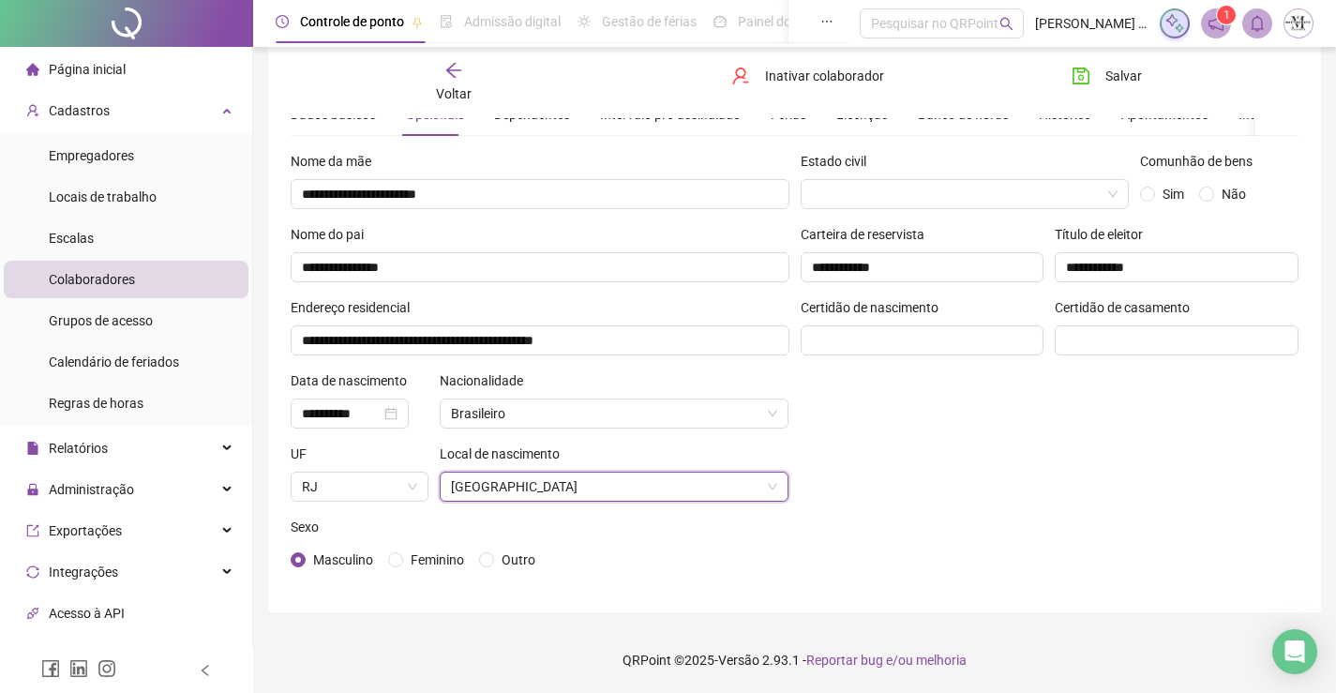
scroll to position [0, 0]
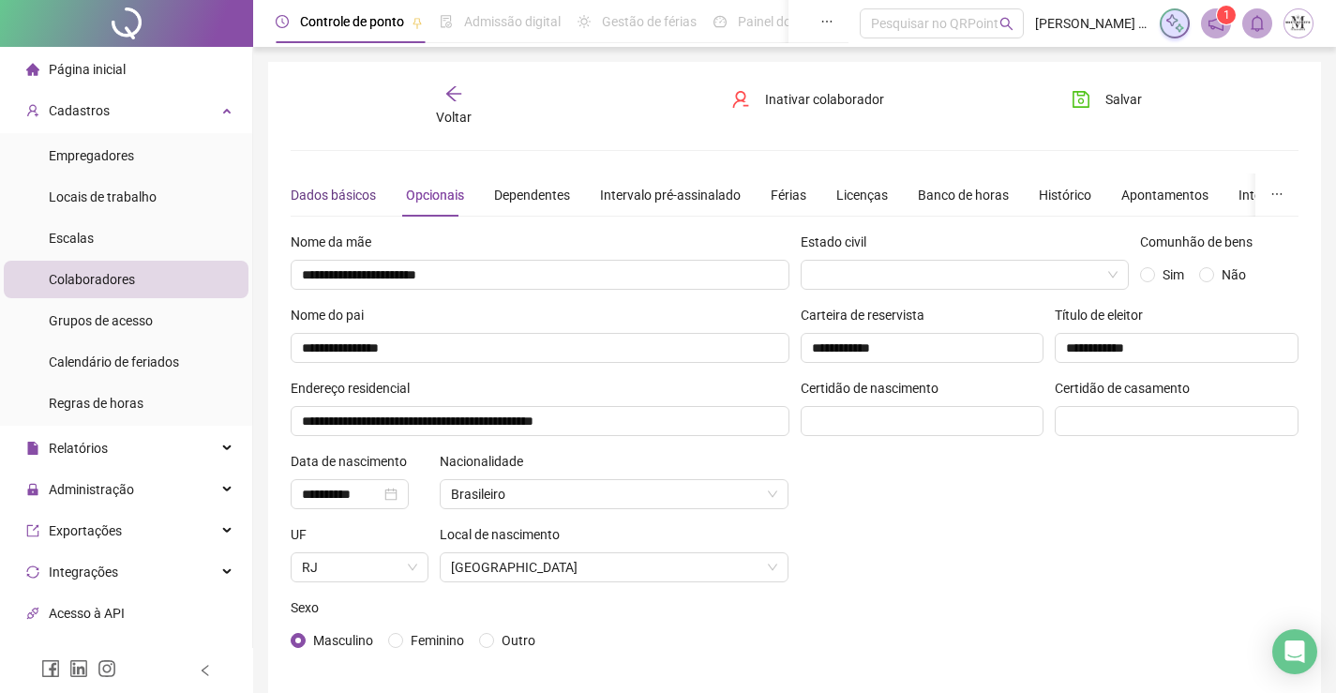
click at [351, 192] on div "Dados básicos" at bounding box center [333, 195] width 85 height 21
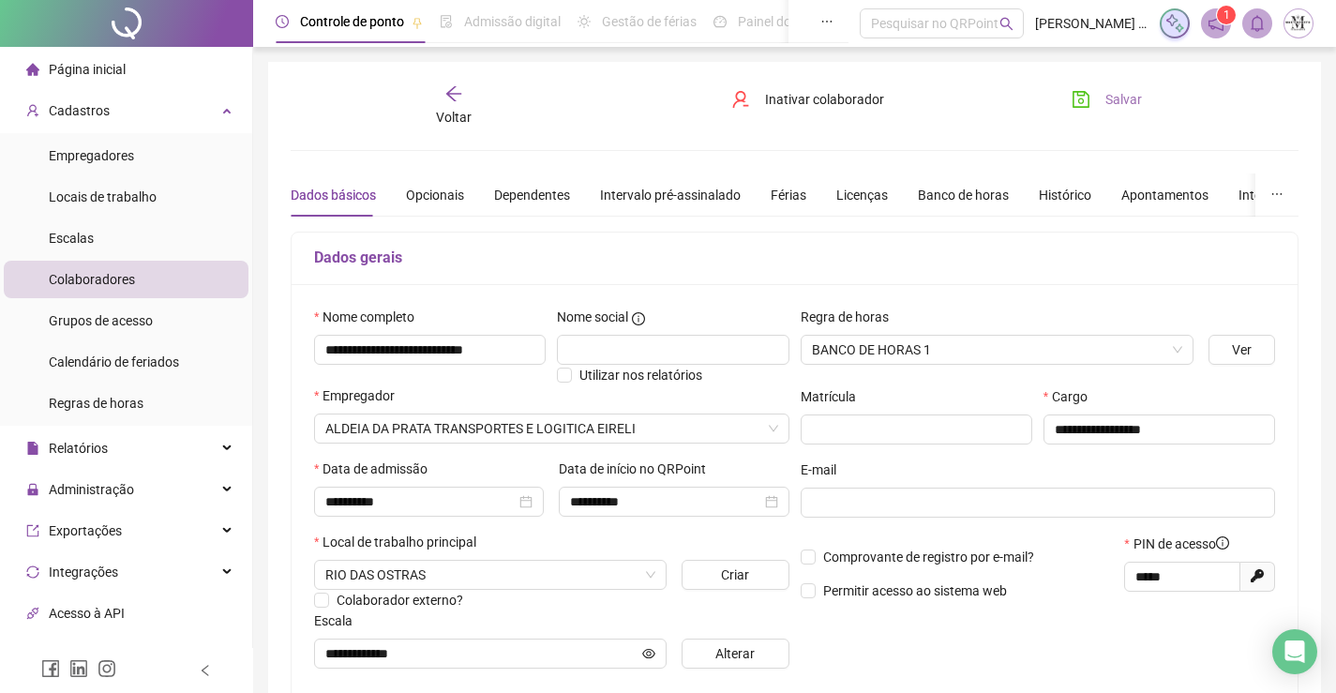
click at [1102, 98] on button "Salvar" at bounding box center [1107, 99] width 98 height 30
click at [458, 101] on icon "arrow-left" at bounding box center [453, 93] width 19 height 19
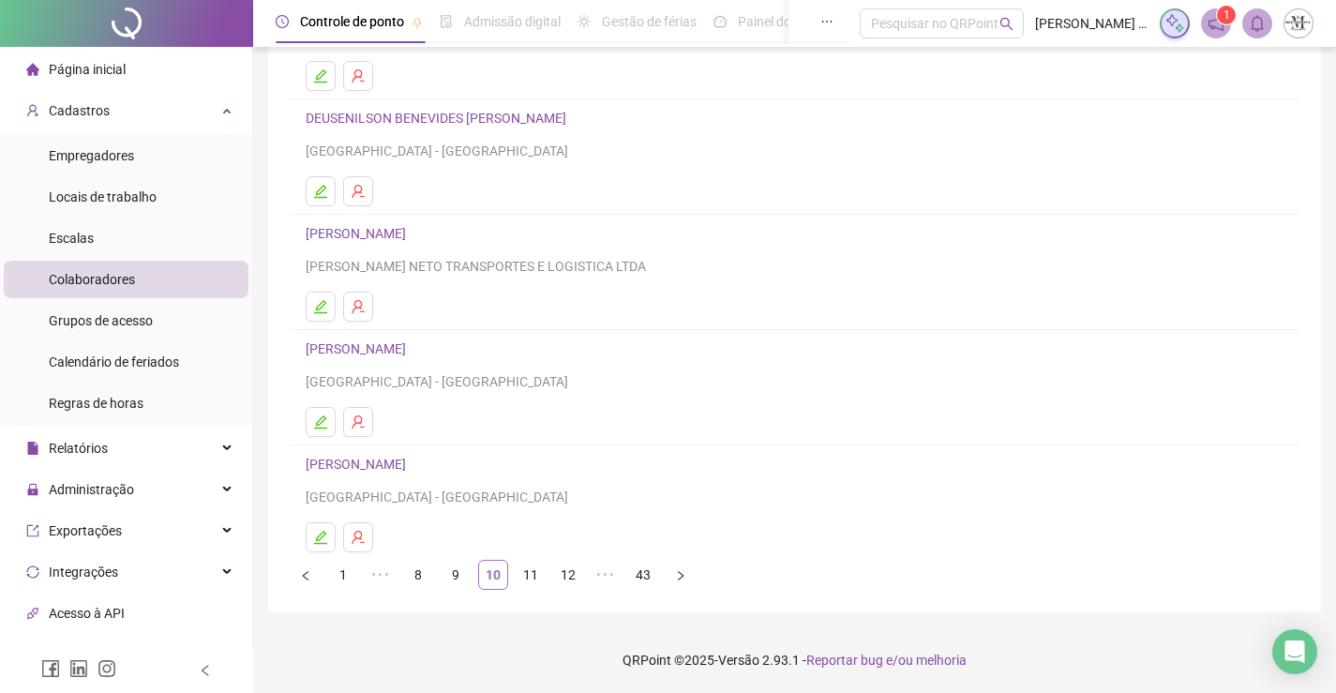
scroll to position [26, 0]
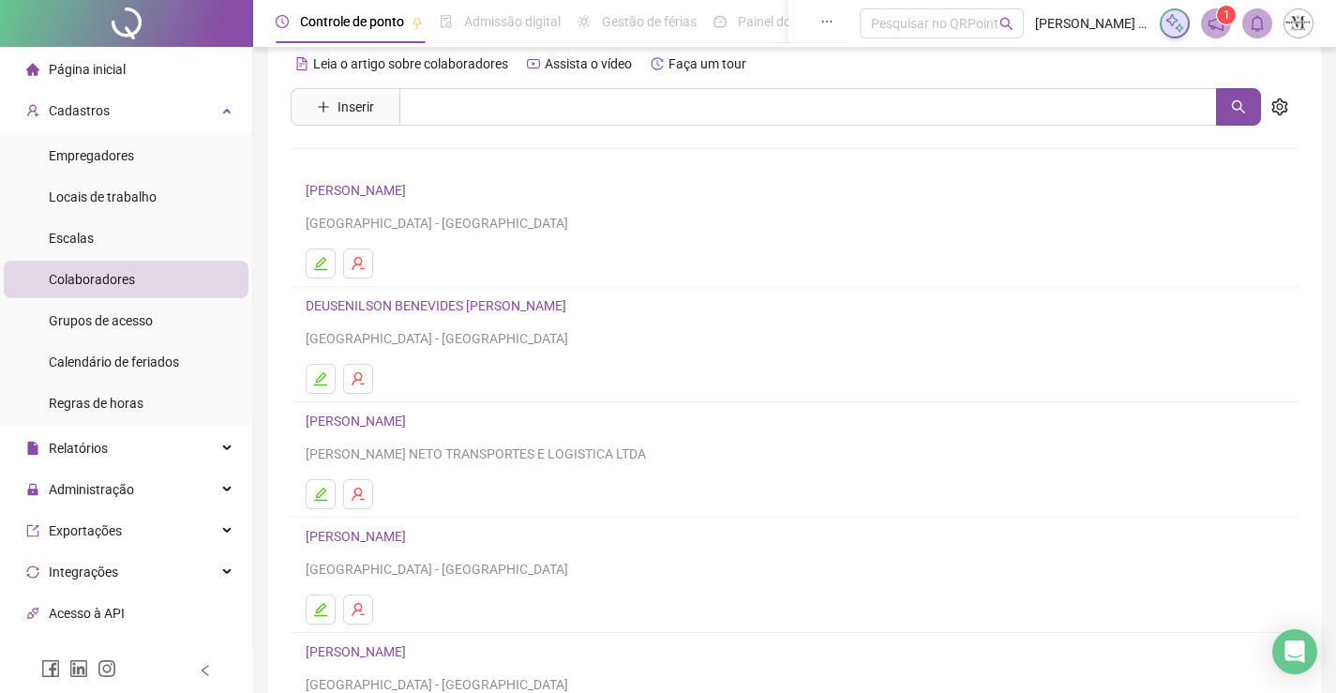
click at [412, 427] on link "DIEGO ANTONIO MARTINS" at bounding box center [359, 420] width 106 height 15
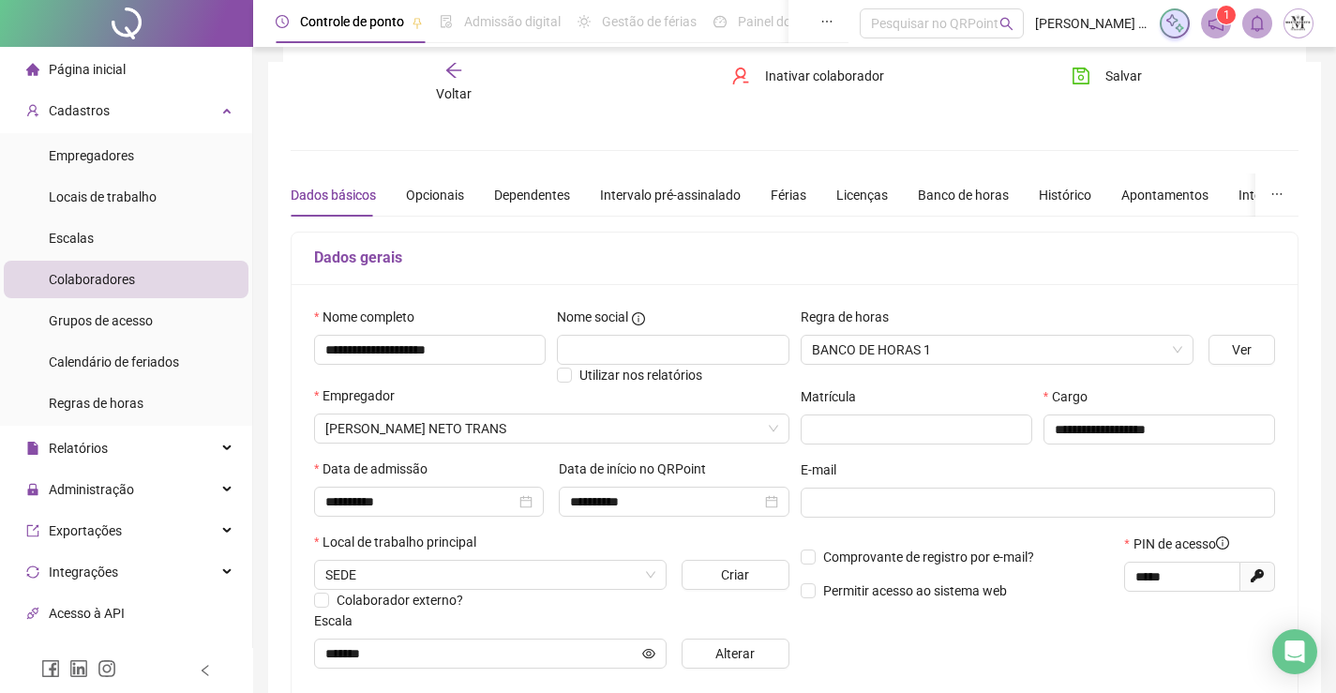
scroll to position [377, 0]
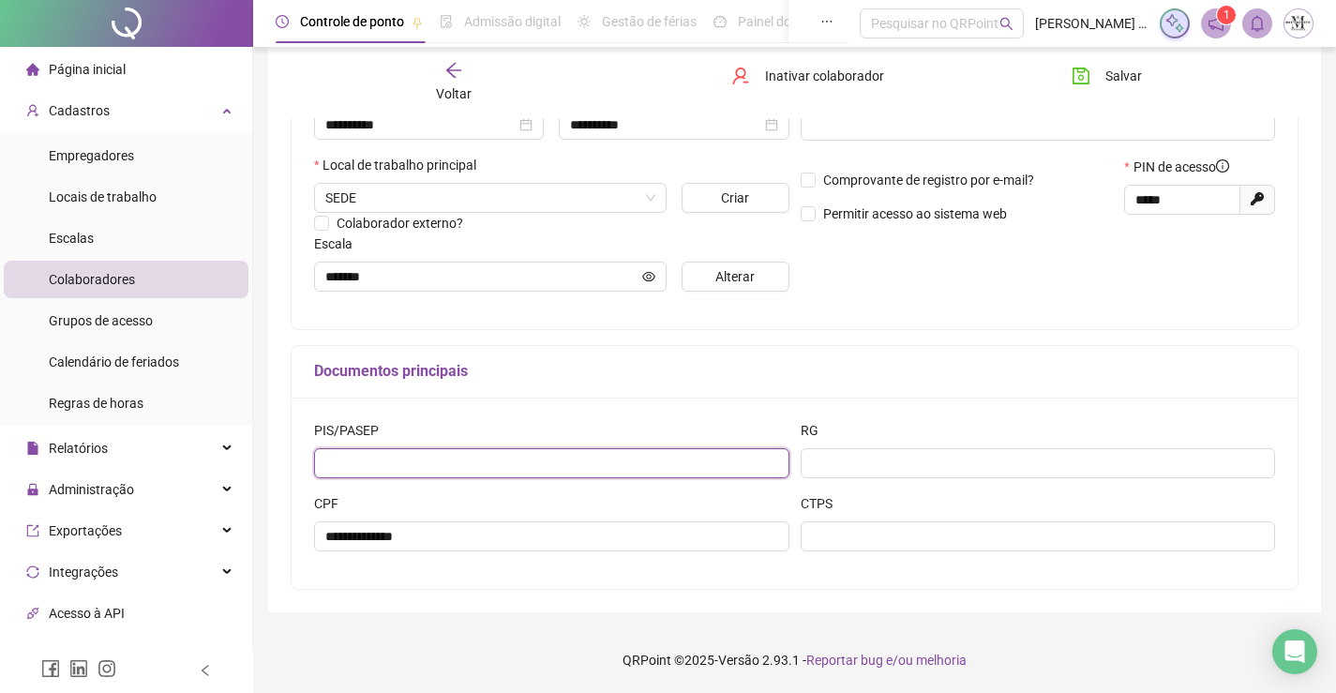
click at [607, 462] on input "text" at bounding box center [551, 463] width 475 height 30
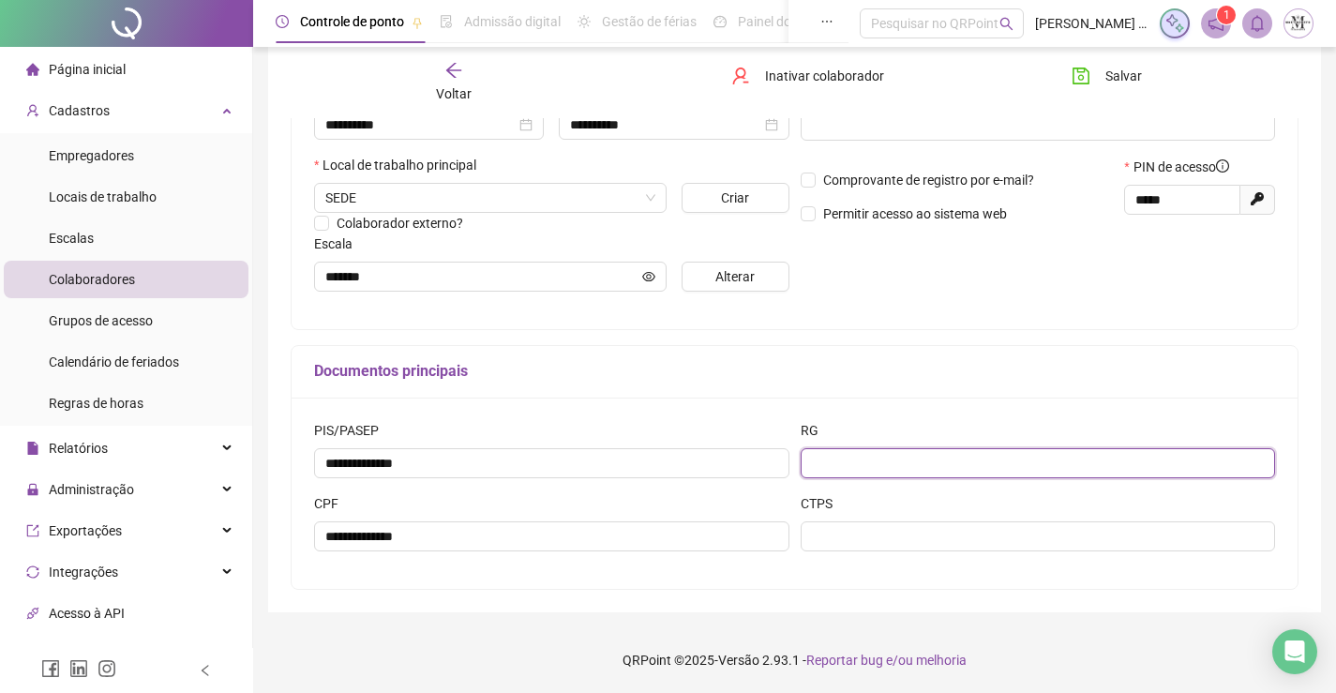
click at [900, 473] on input "text" at bounding box center [1038, 463] width 475 height 30
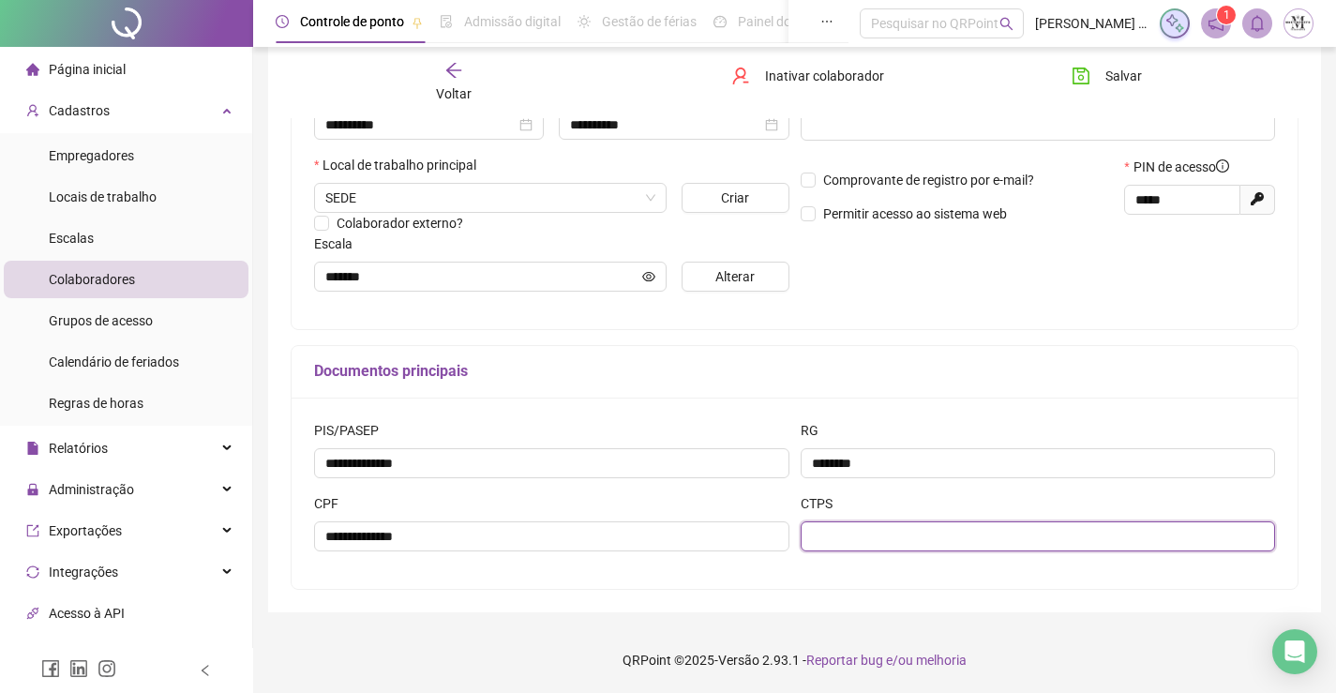
click at [912, 537] on input "text" at bounding box center [1038, 536] width 475 height 30
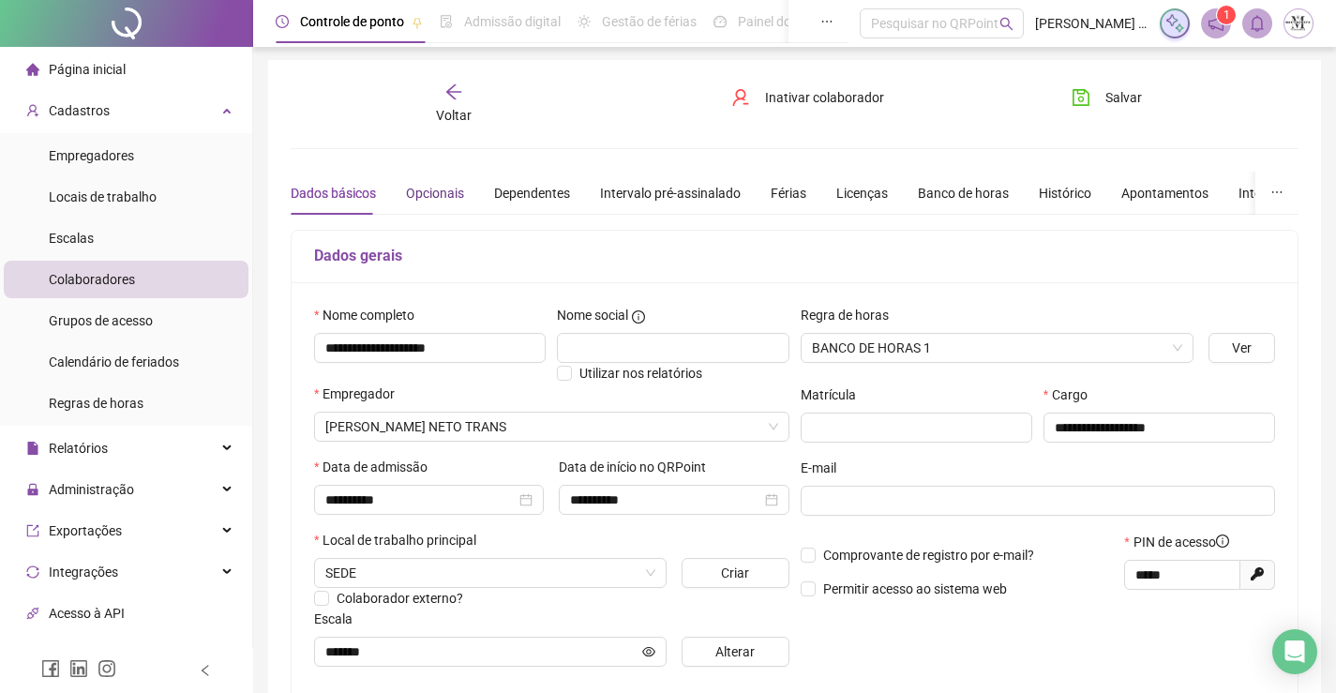
click at [435, 187] on div "Opcionais" at bounding box center [435, 193] width 58 height 21
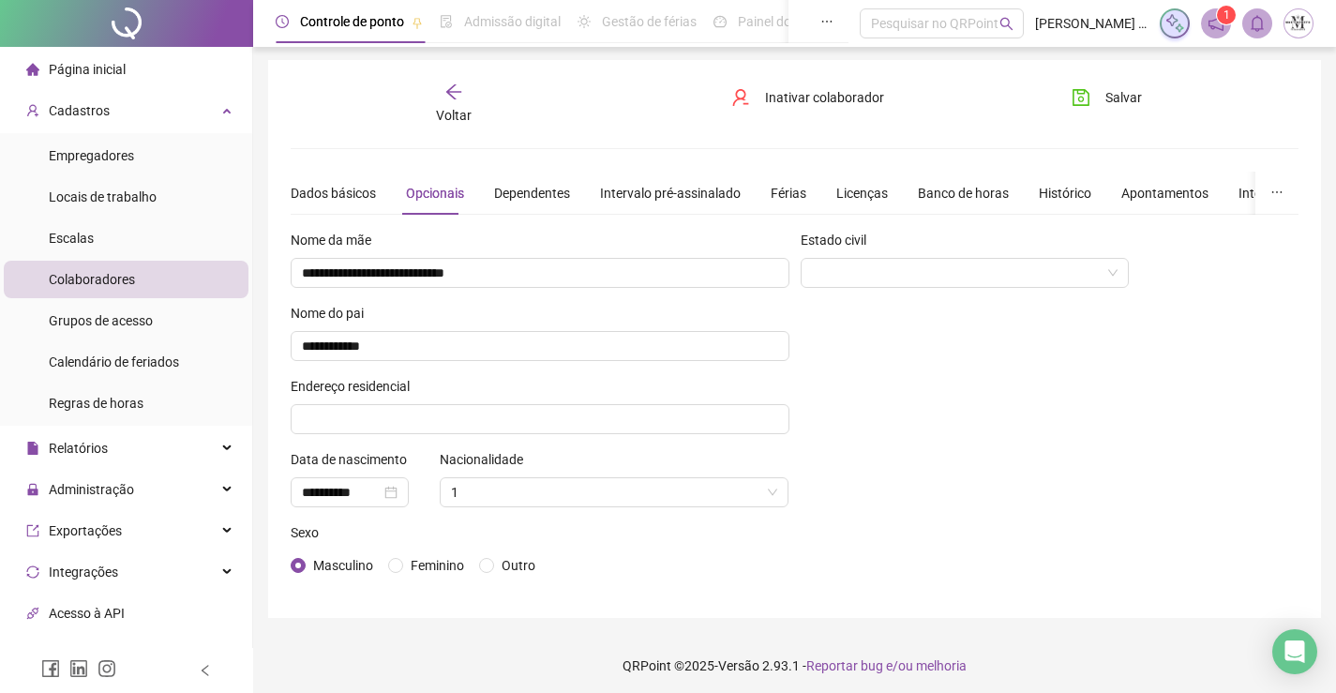
scroll to position [8, 0]
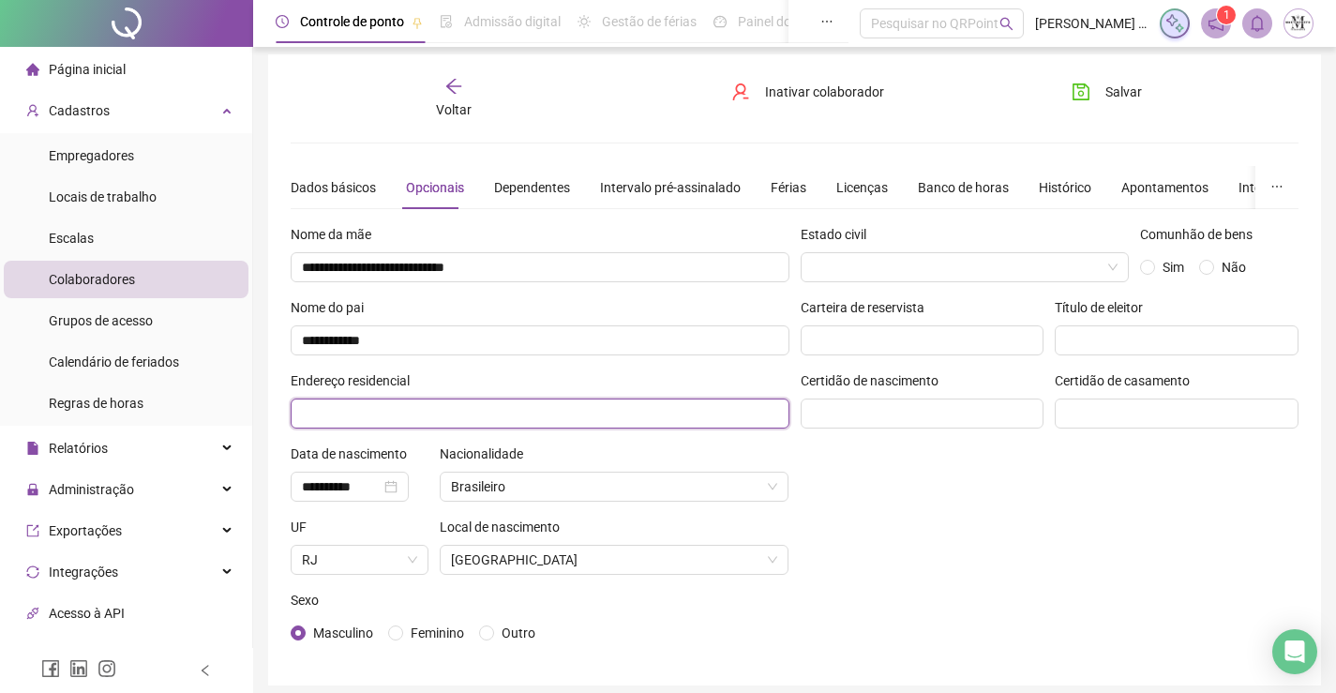
click at [573, 413] on input "text" at bounding box center [540, 413] width 499 height 30
click at [626, 414] on input "**********" at bounding box center [540, 413] width 499 height 30
click at [314, 415] on input "**********" at bounding box center [540, 413] width 499 height 30
click at [312, 413] on input "**********" at bounding box center [540, 413] width 499 height 30
click at [621, 413] on input "**********" at bounding box center [540, 413] width 499 height 30
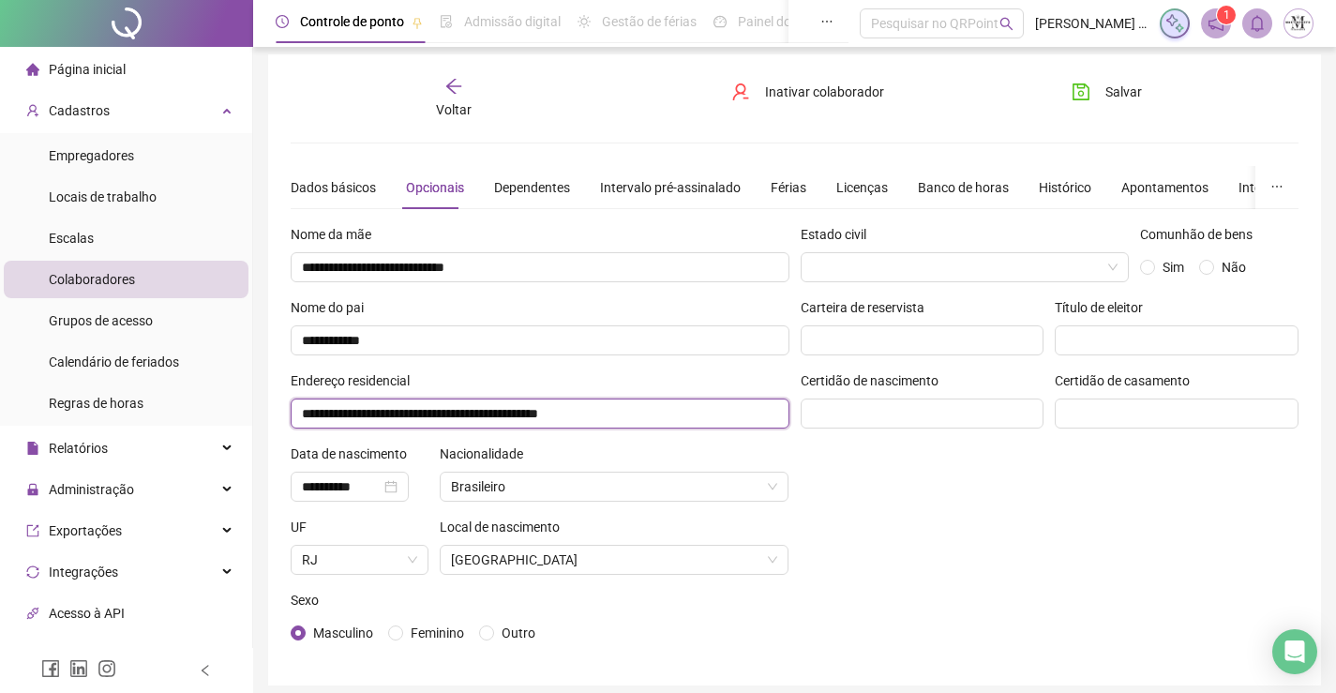
click at [602, 412] on input "**********" at bounding box center [540, 413] width 499 height 30
click at [311, 415] on input "**********" at bounding box center [540, 413] width 499 height 30
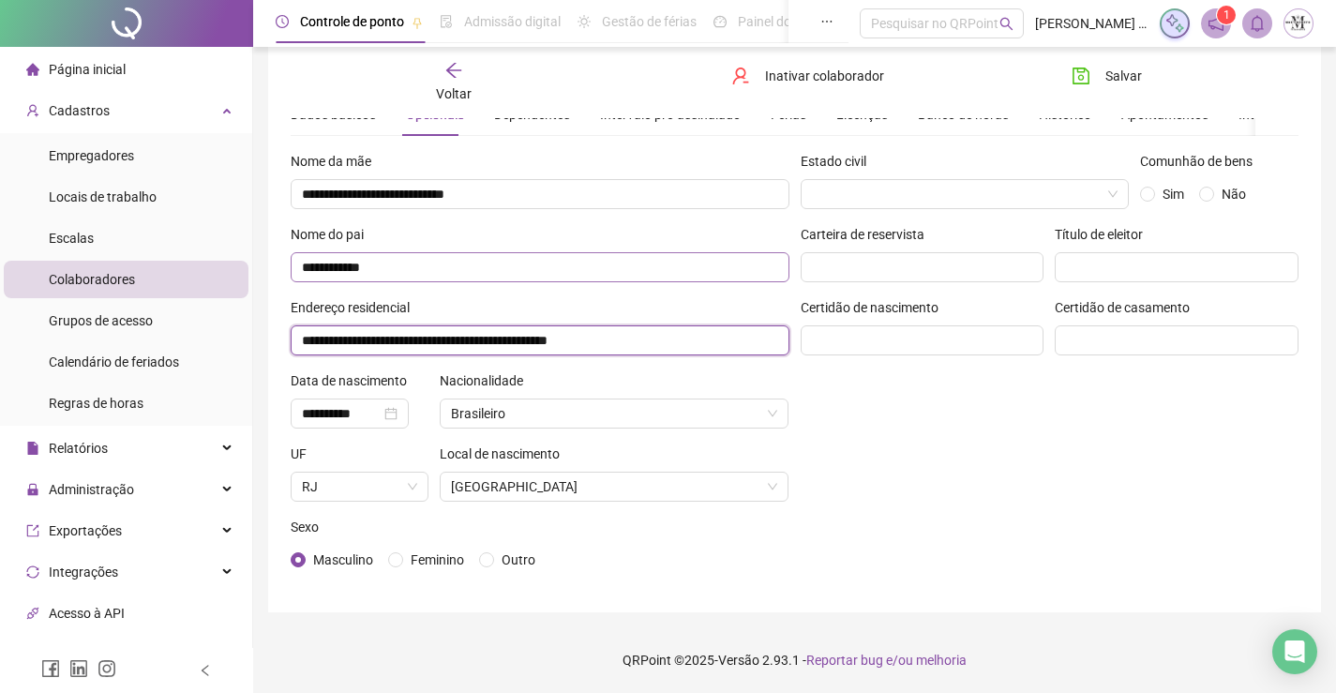
scroll to position [0, 0]
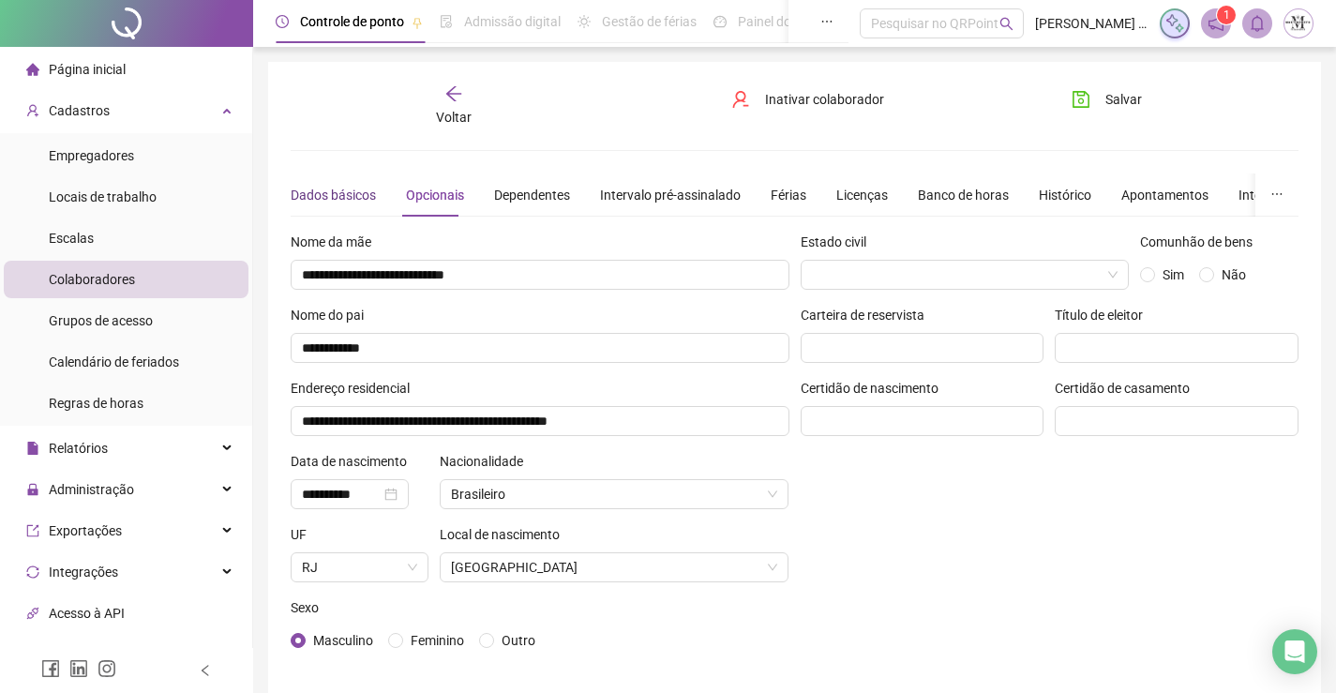
click at [344, 187] on div "Dados básicos" at bounding box center [333, 195] width 85 height 21
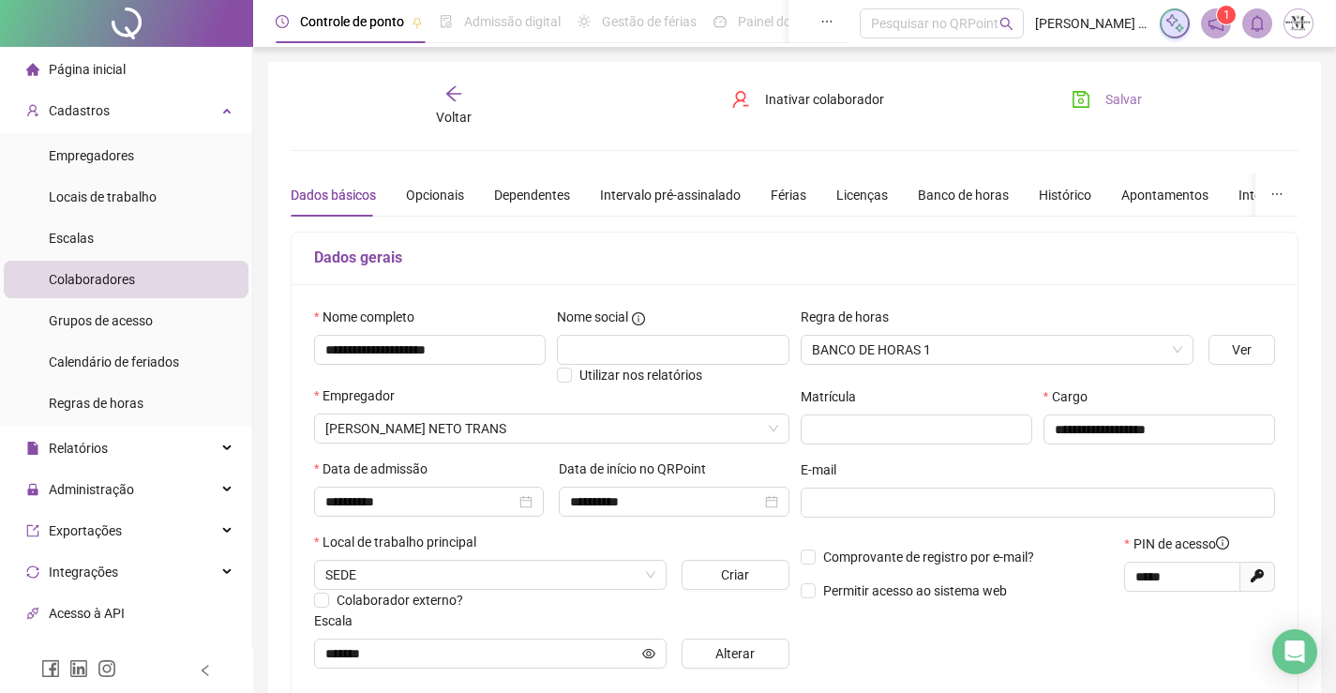
click at [1146, 103] on button "Salvar" at bounding box center [1107, 99] width 98 height 30
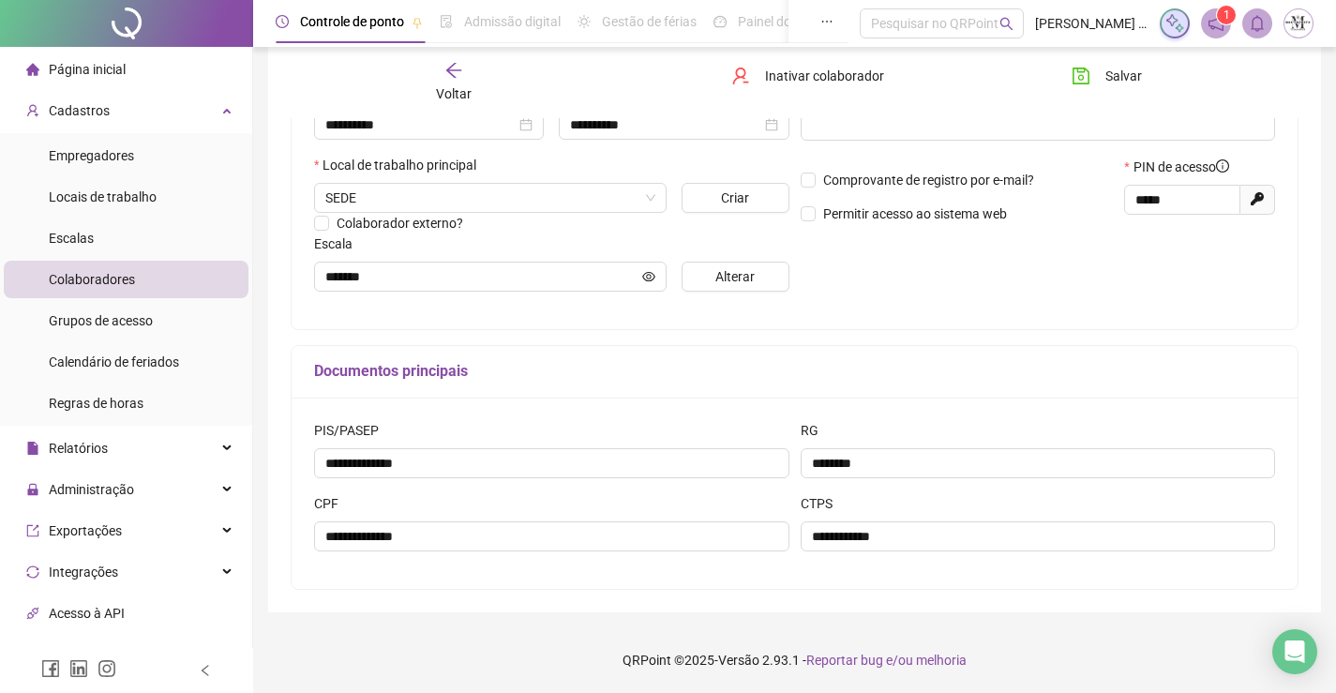
scroll to position [2, 0]
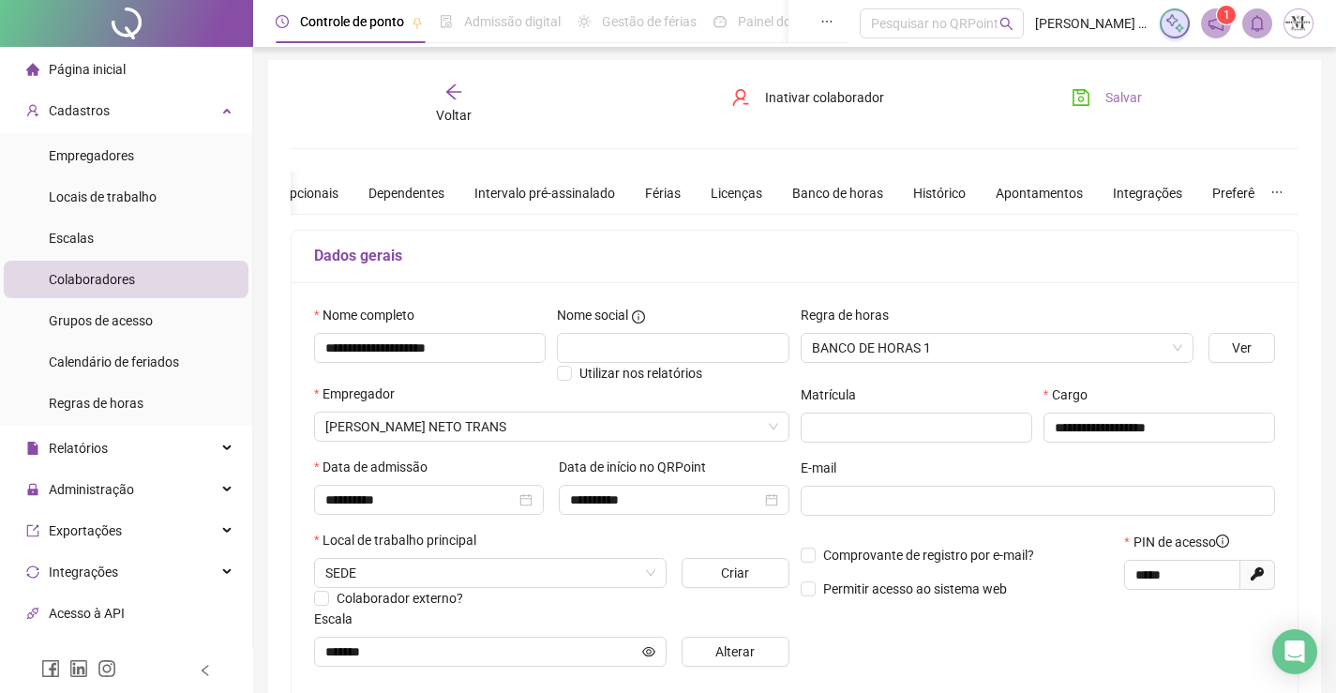
click at [1128, 102] on span "Salvar" at bounding box center [1123, 97] width 37 height 21
click at [449, 119] on span "Voltar" at bounding box center [454, 115] width 36 height 15
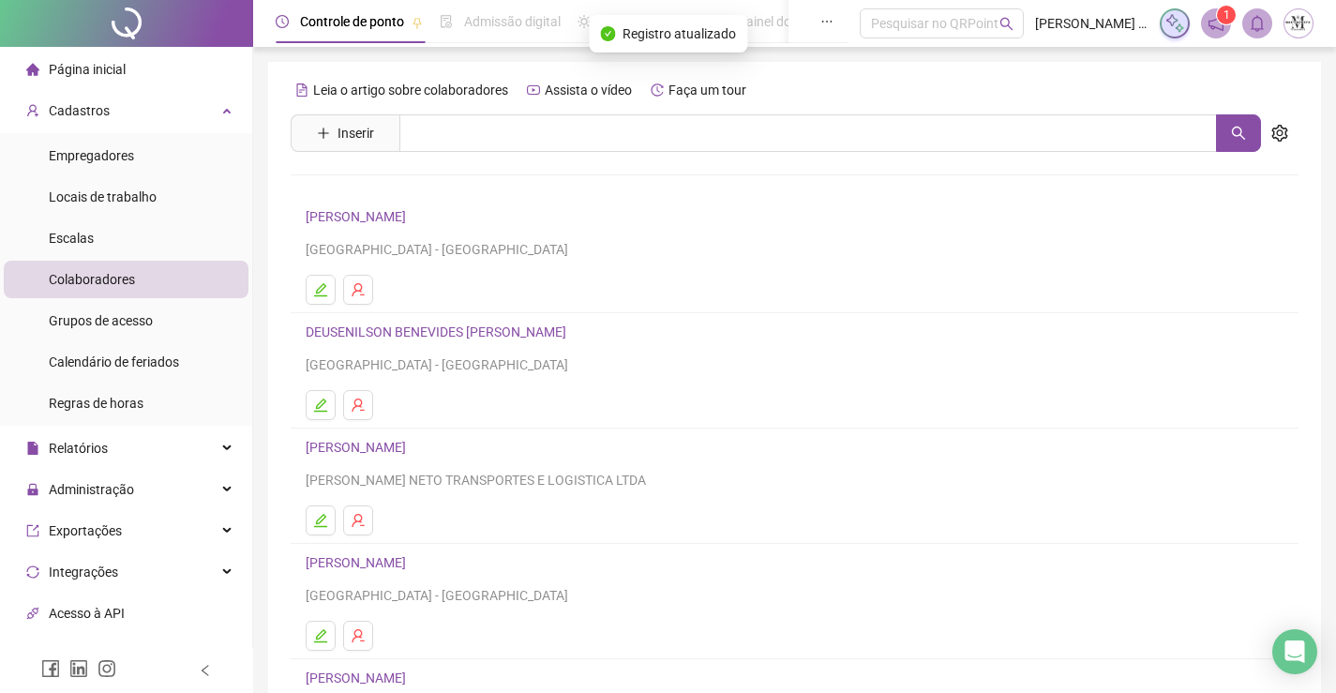
scroll to position [214, 0]
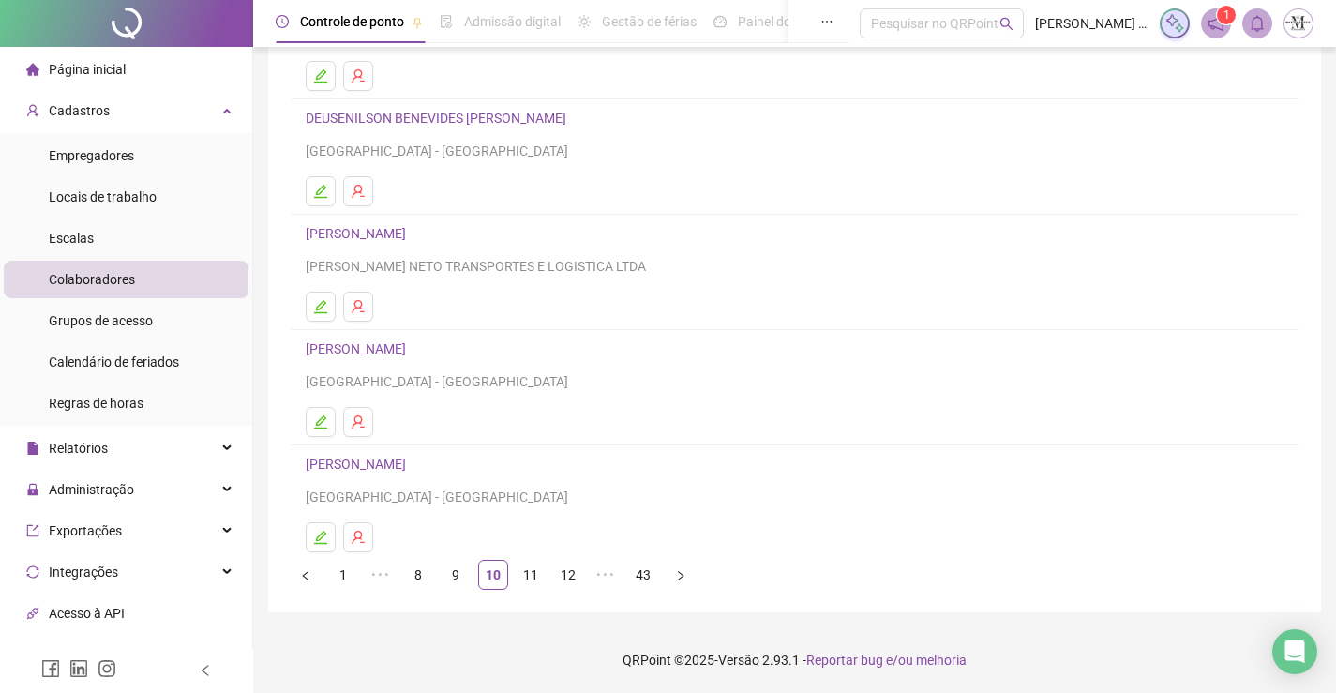
click at [412, 343] on link "DIEGO BUENO BASILIO" at bounding box center [359, 348] width 106 height 15
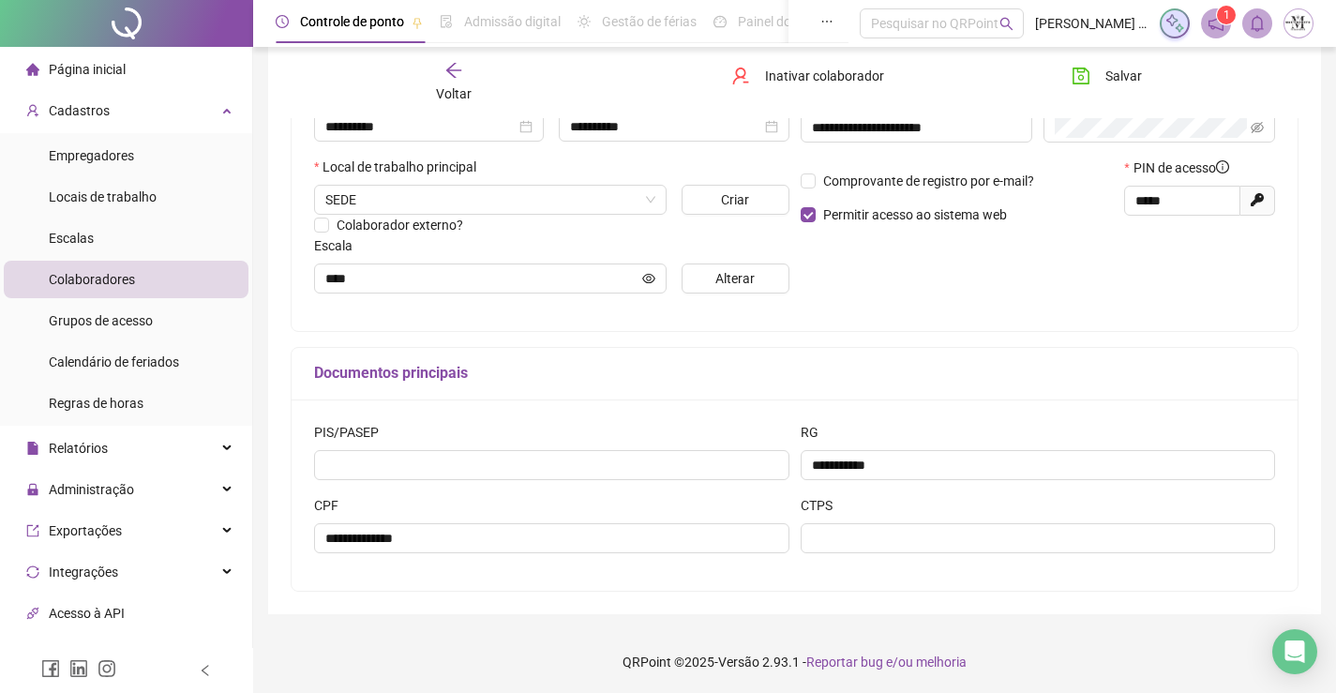
scroll to position [377, 0]
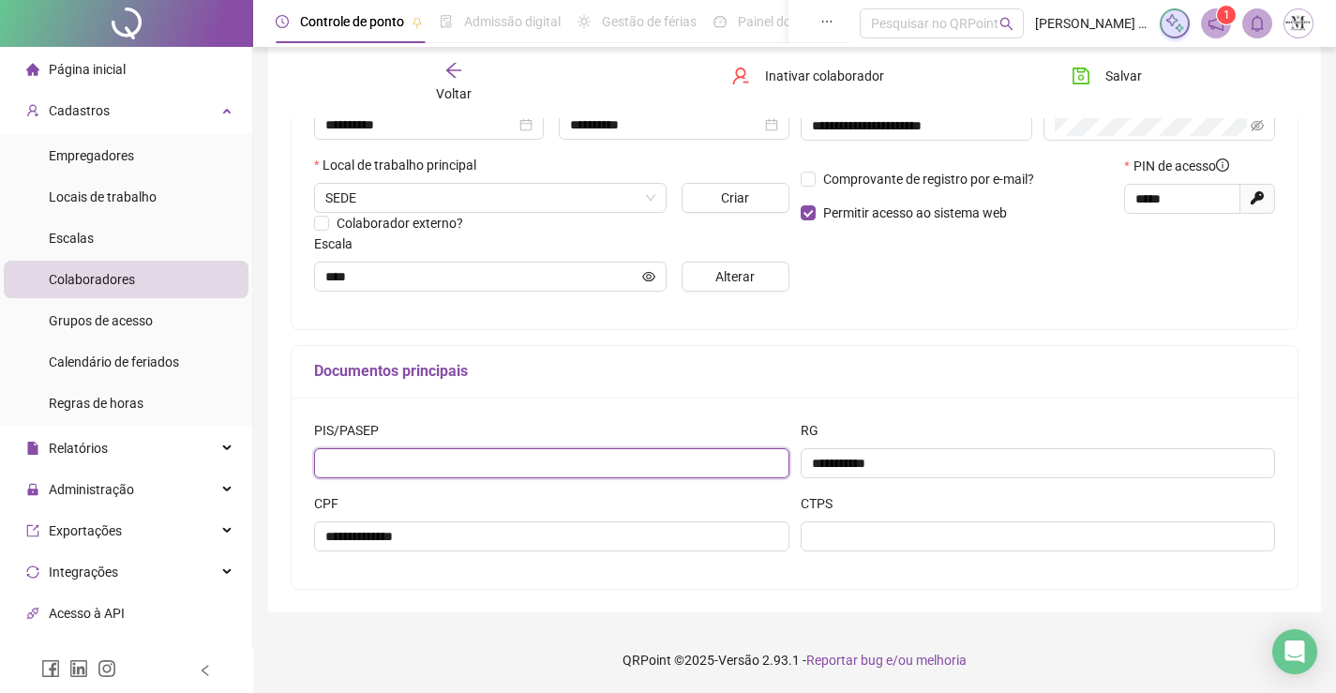
click at [572, 451] on input "text" at bounding box center [551, 463] width 475 height 30
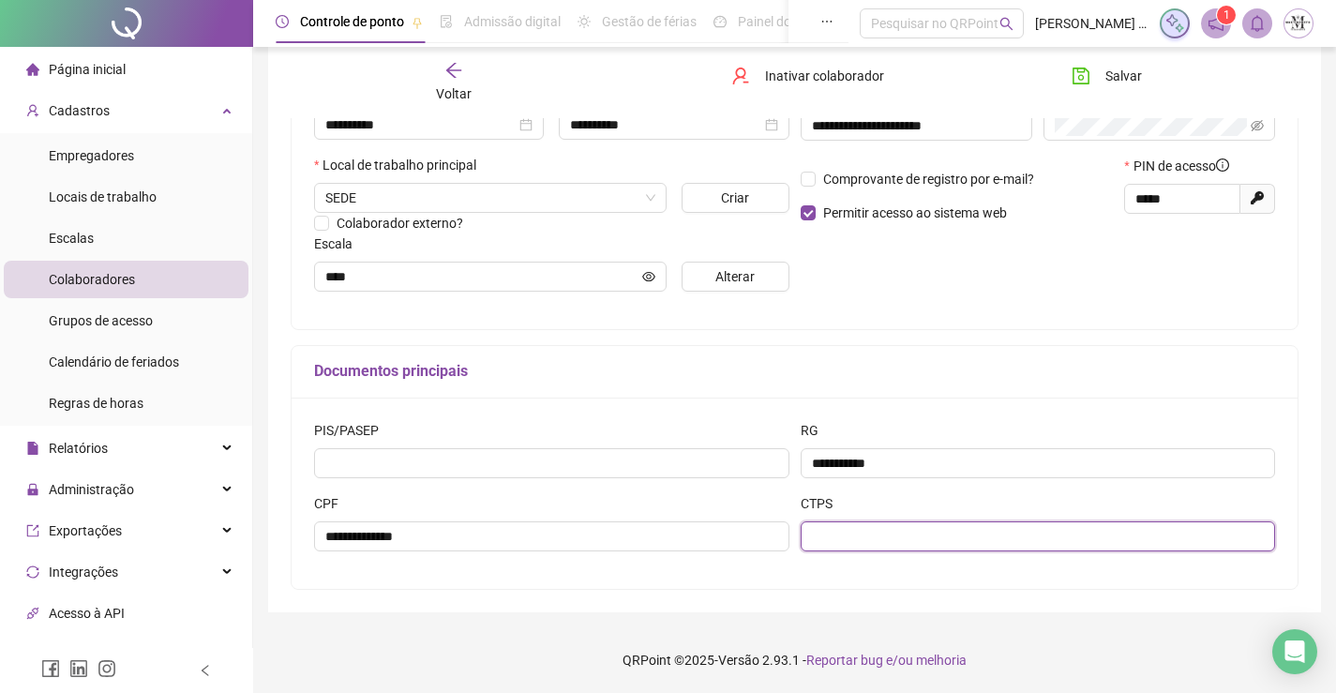
click at [1018, 542] on input "text" at bounding box center [1038, 536] width 475 height 30
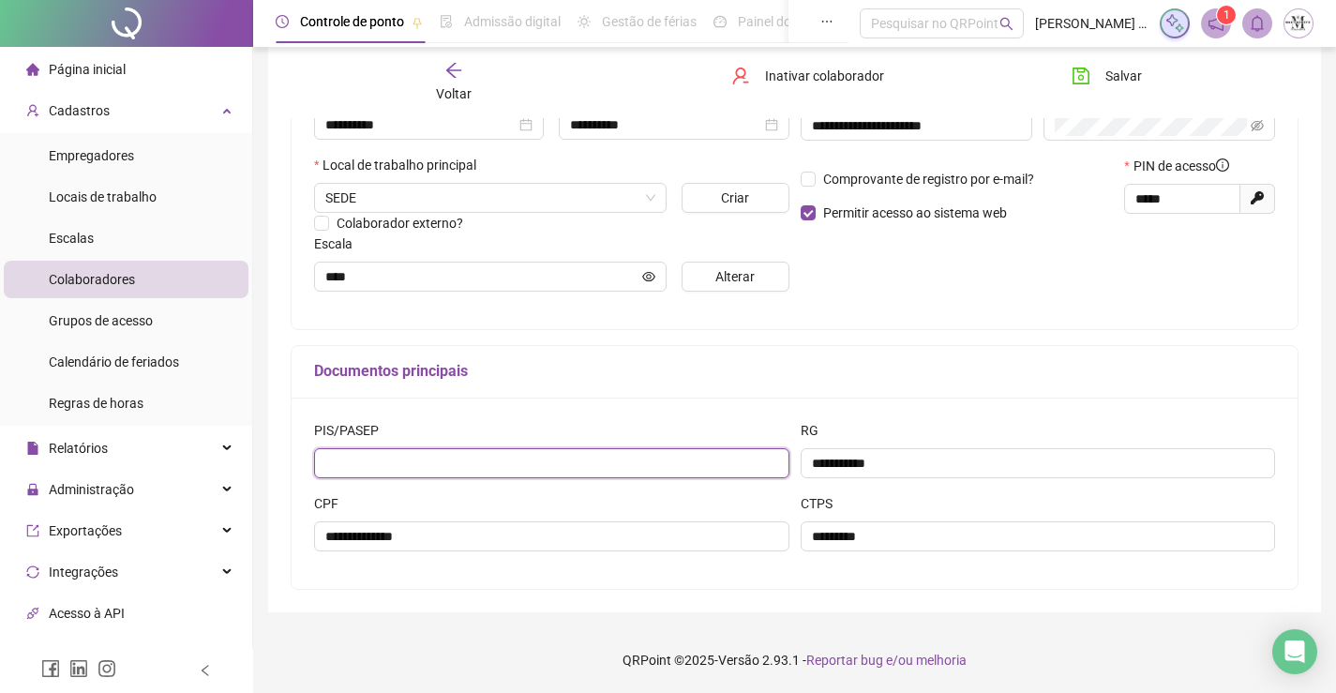
click at [595, 473] on input "text" at bounding box center [551, 463] width 475 height 30
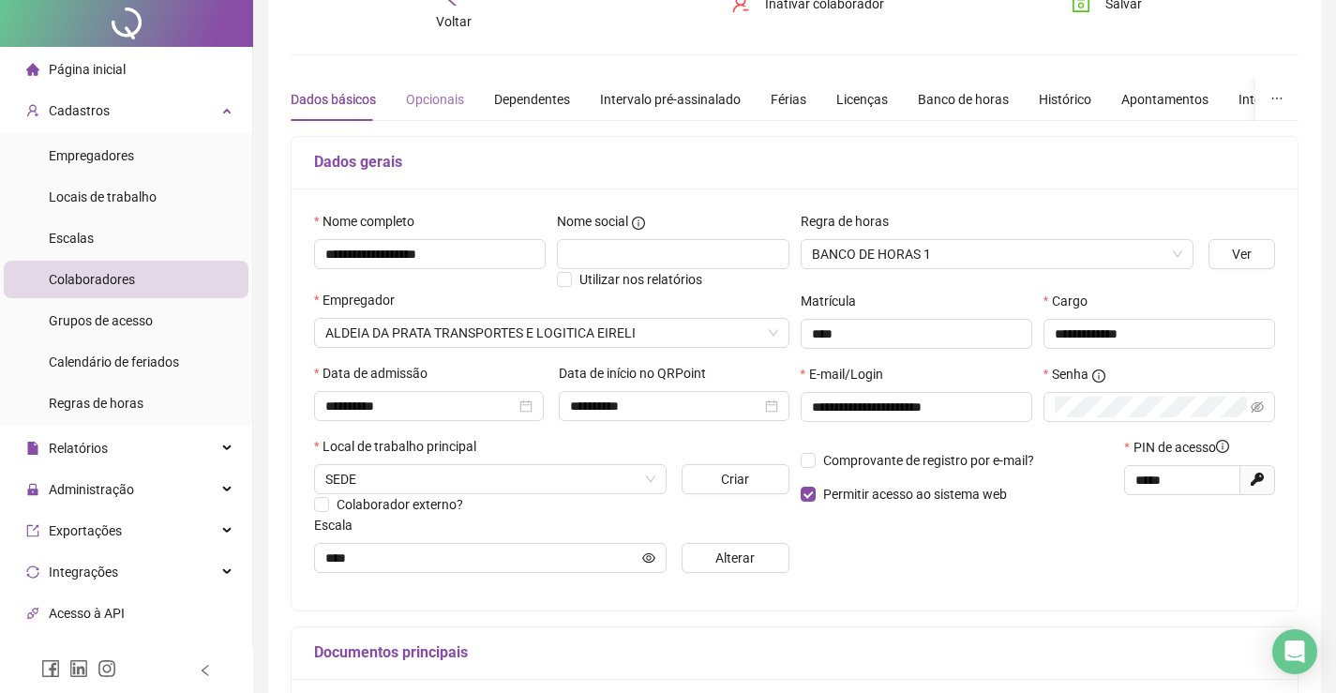
scroll to position [0, 0]
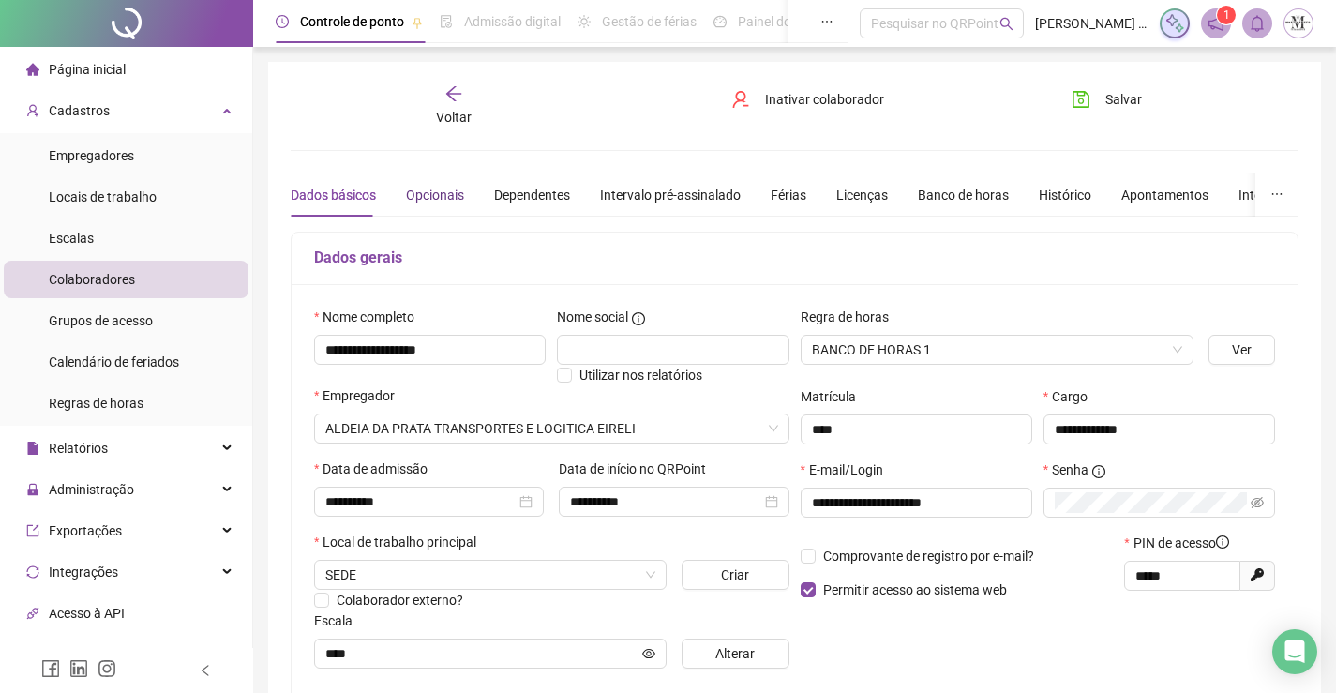
click at [435, 189] on div "Opcionais" at bounding box center [435, 195] width 58 height 21
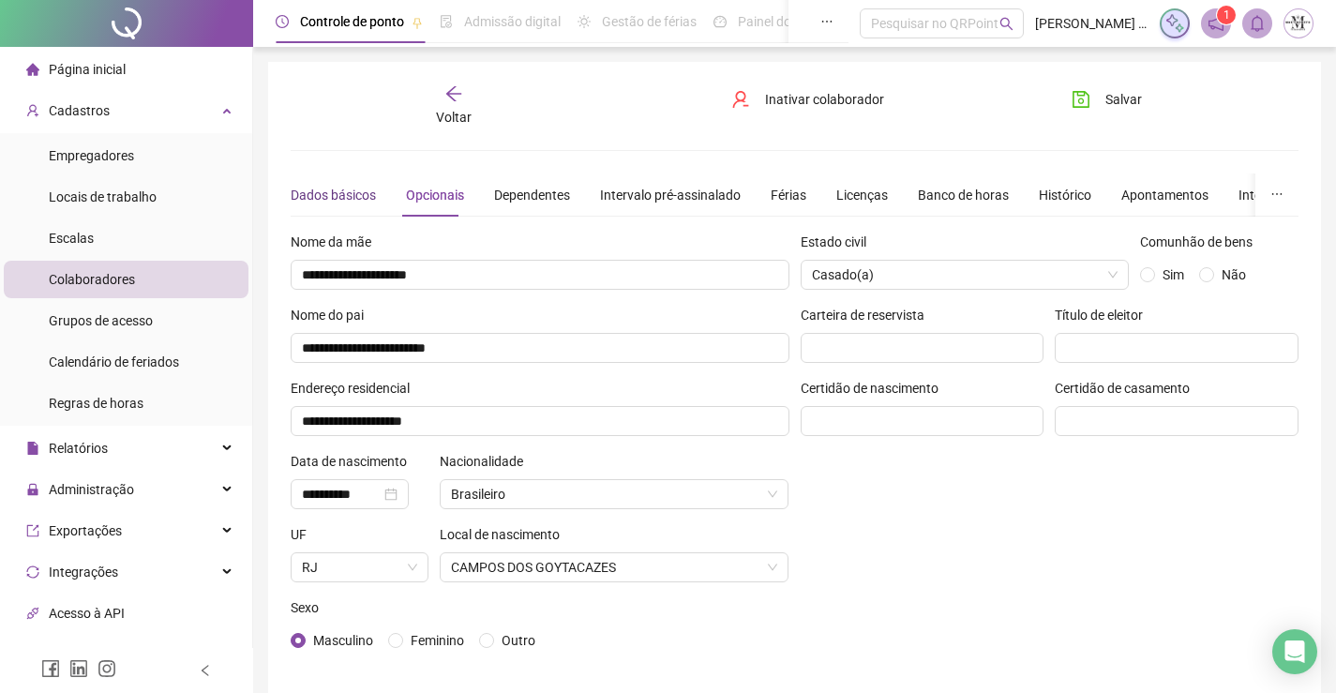
click at [318, 188] on div "Dados básicos" at bounding box center [333, 195] width 85 height 21
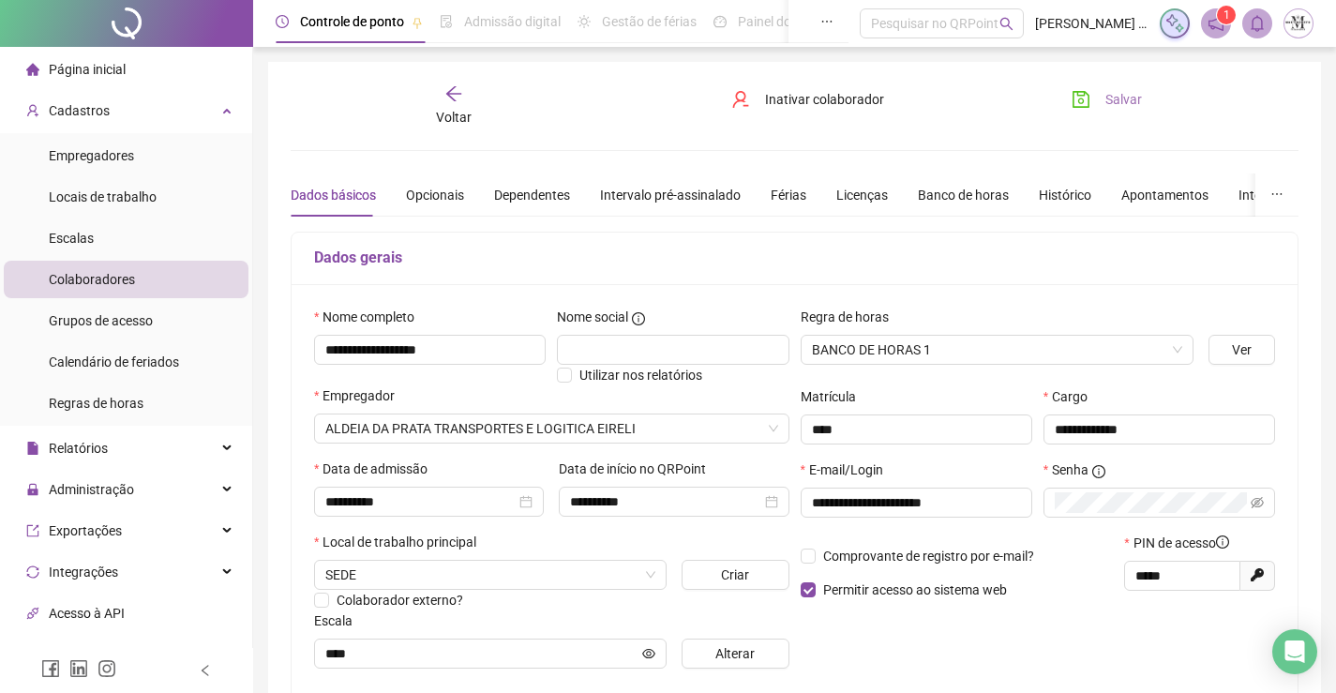
click at [1096, 106] on button "Salvar" at bounding box center [1107, 99] width 98 height 30
click at [1082, 95] on icon "save" at bounding box center [1081, 99] width 17 height 17
click at [457, 127] on div "Voltar" at bounding box center [454, 105] width 156 height 43
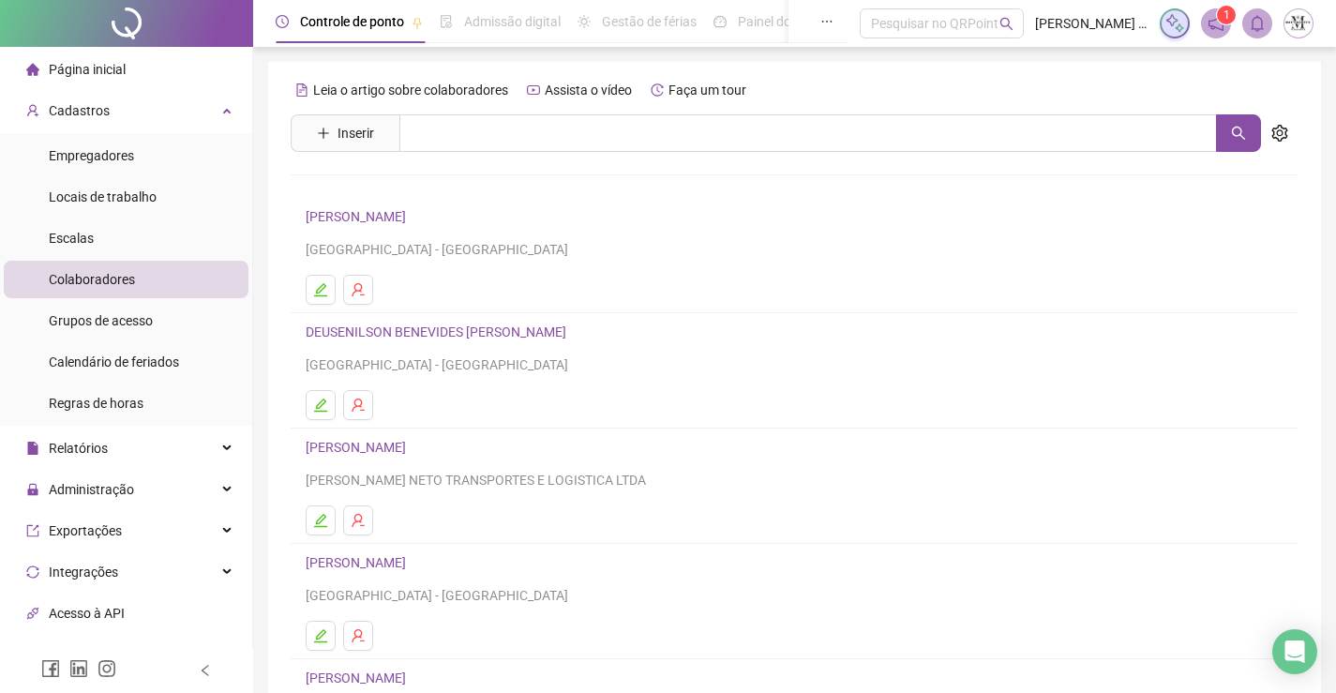
scroll to position [214, 0]
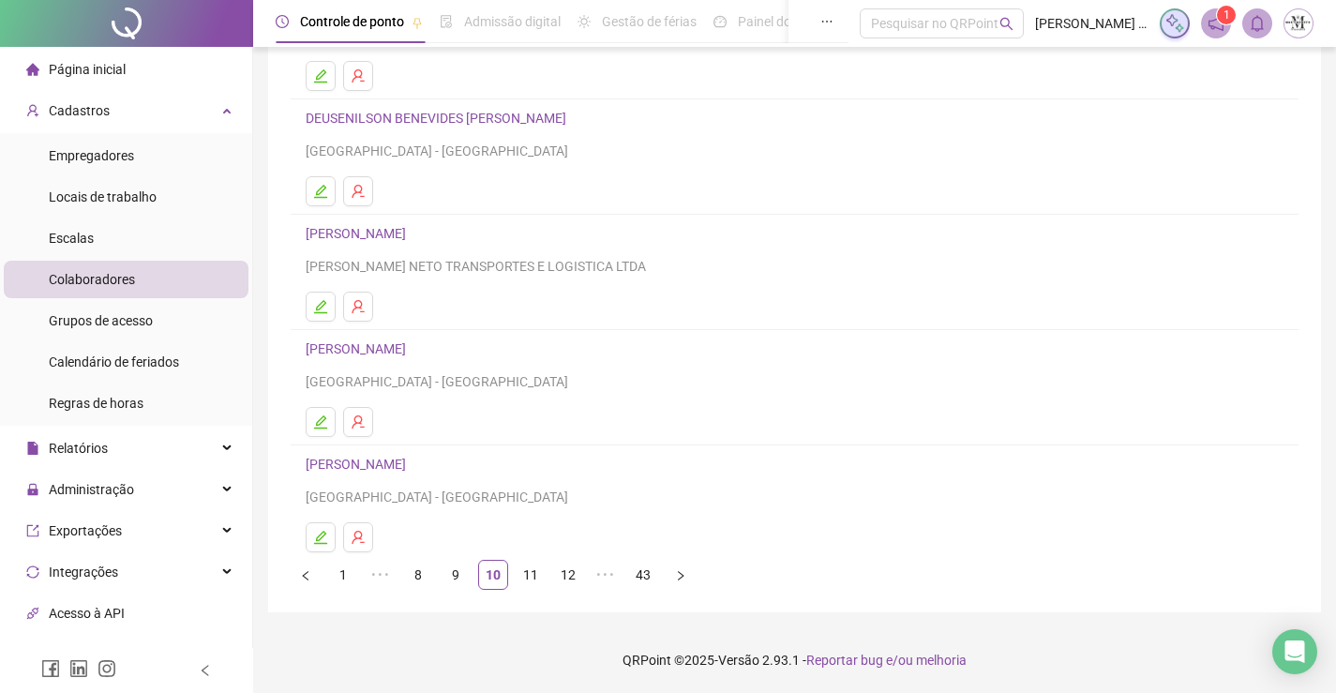
click at [412, 469] on link "DIEGO DAMASCENO DE MENEZES" at bounding box center [359, 464] width 106 height 15
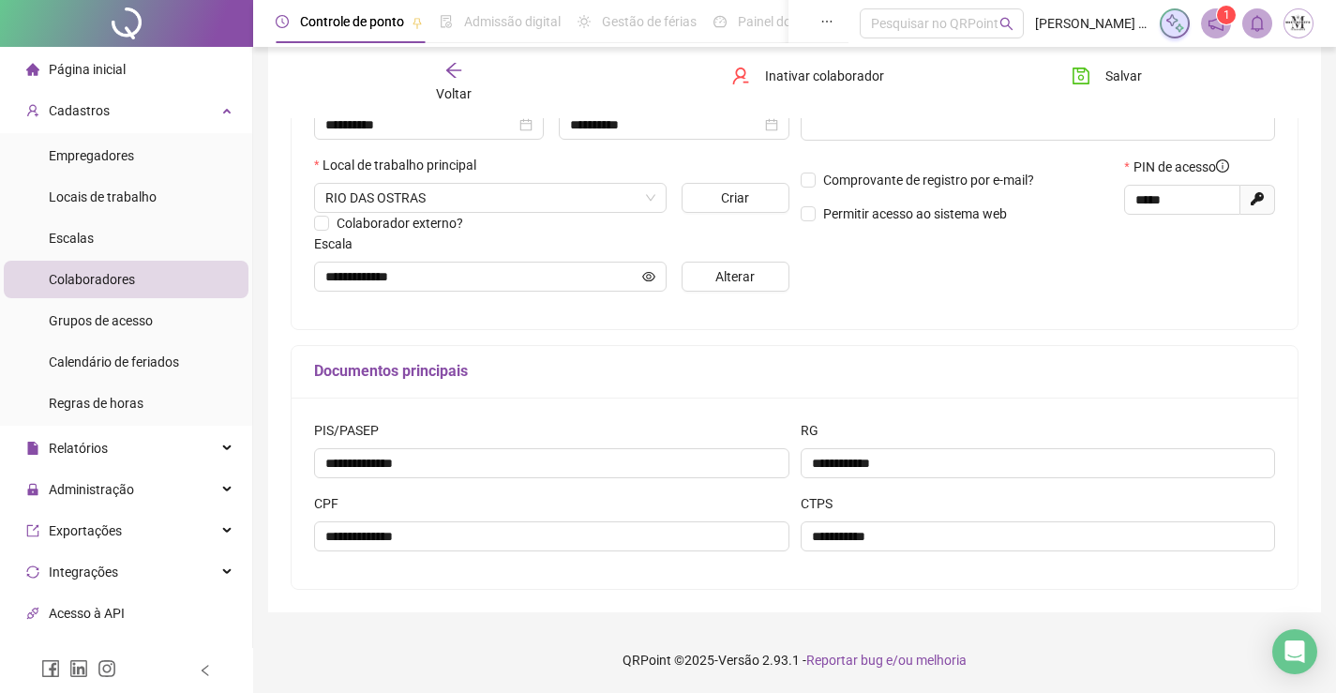
scroll to position [2, 0]
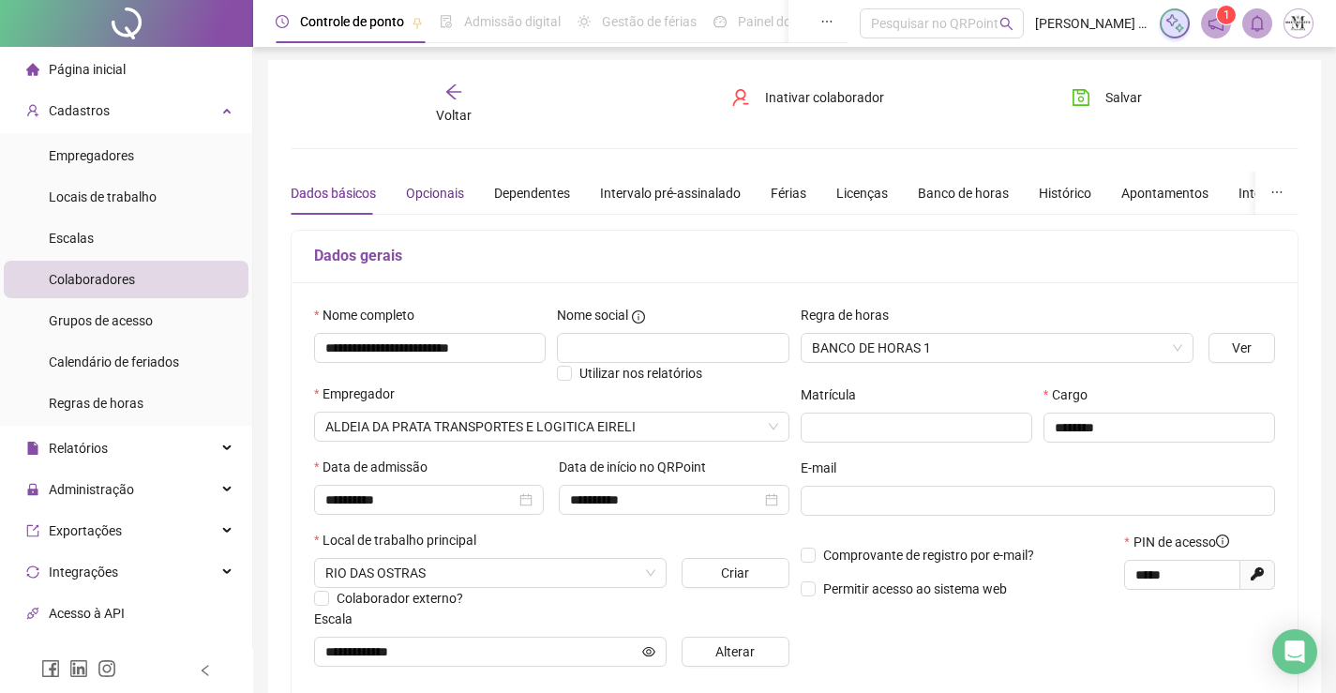
click at [407, 188] on div "Opcionais" at bounding box center [435, 193] width 58 height 21
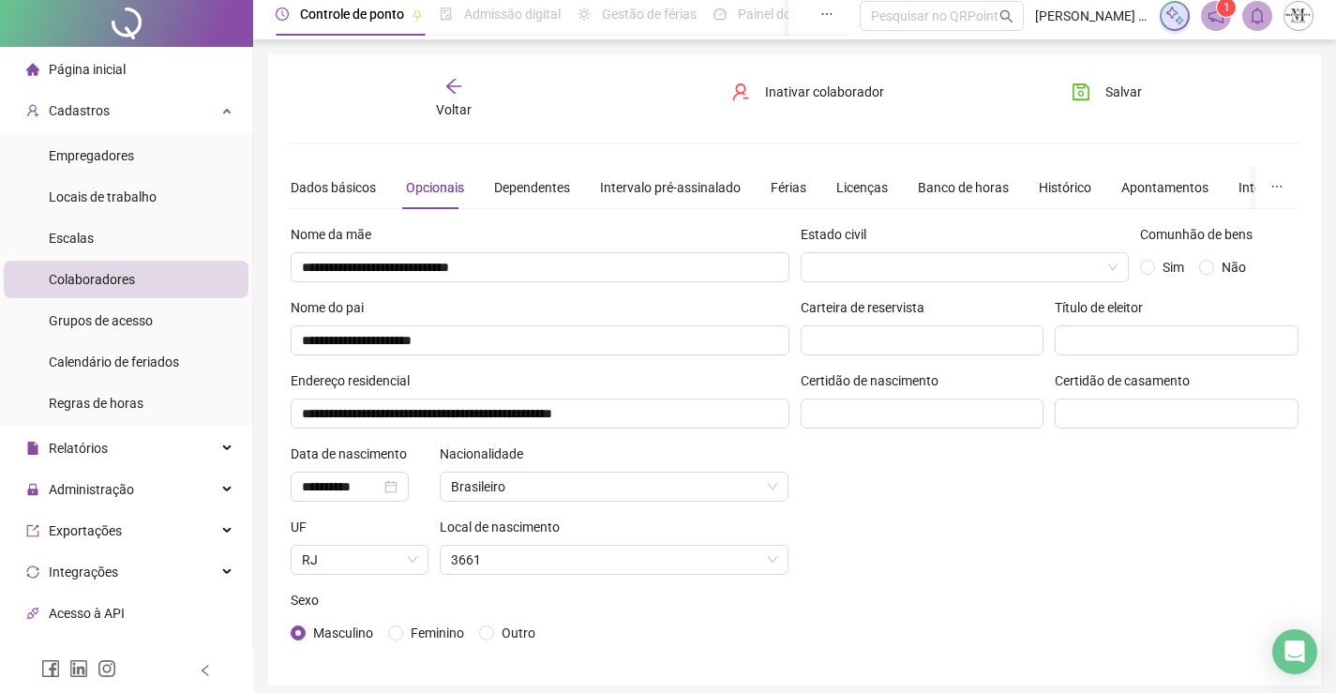
scroll to position [0, 0]
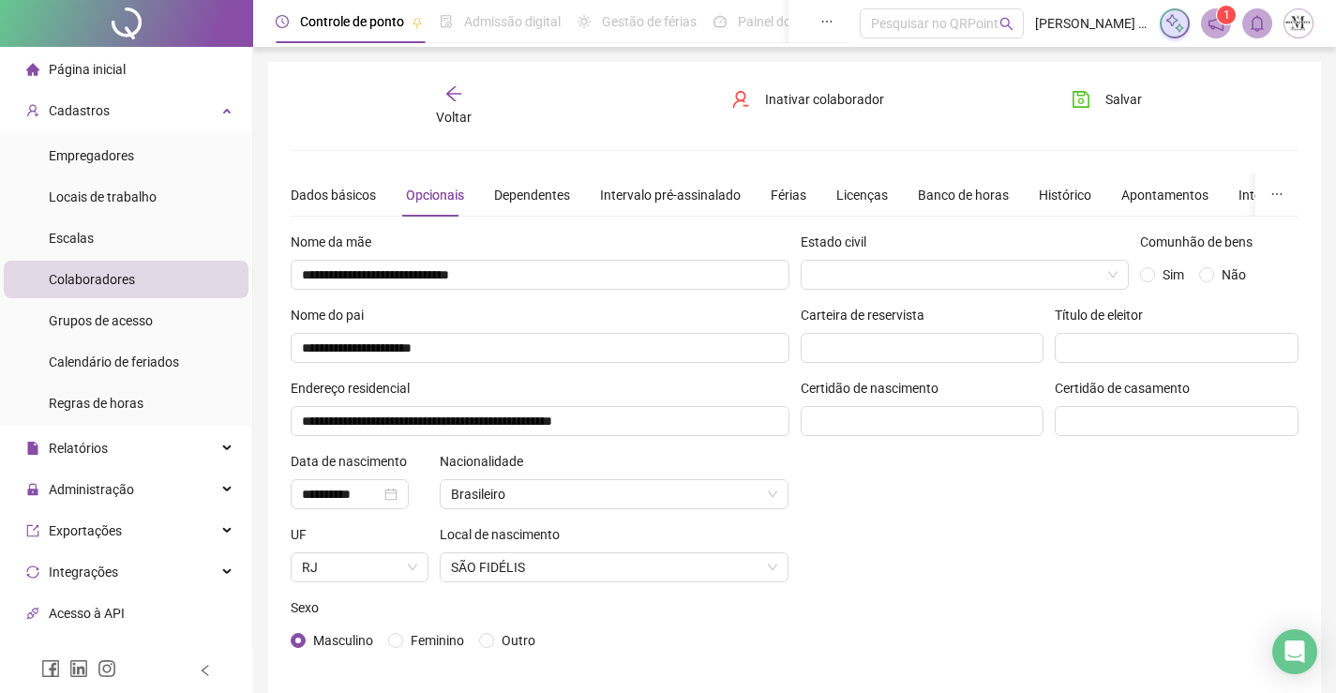
click at [456, 117] on span "Voltar" at bounding box center [454, 117] width 36 height 15
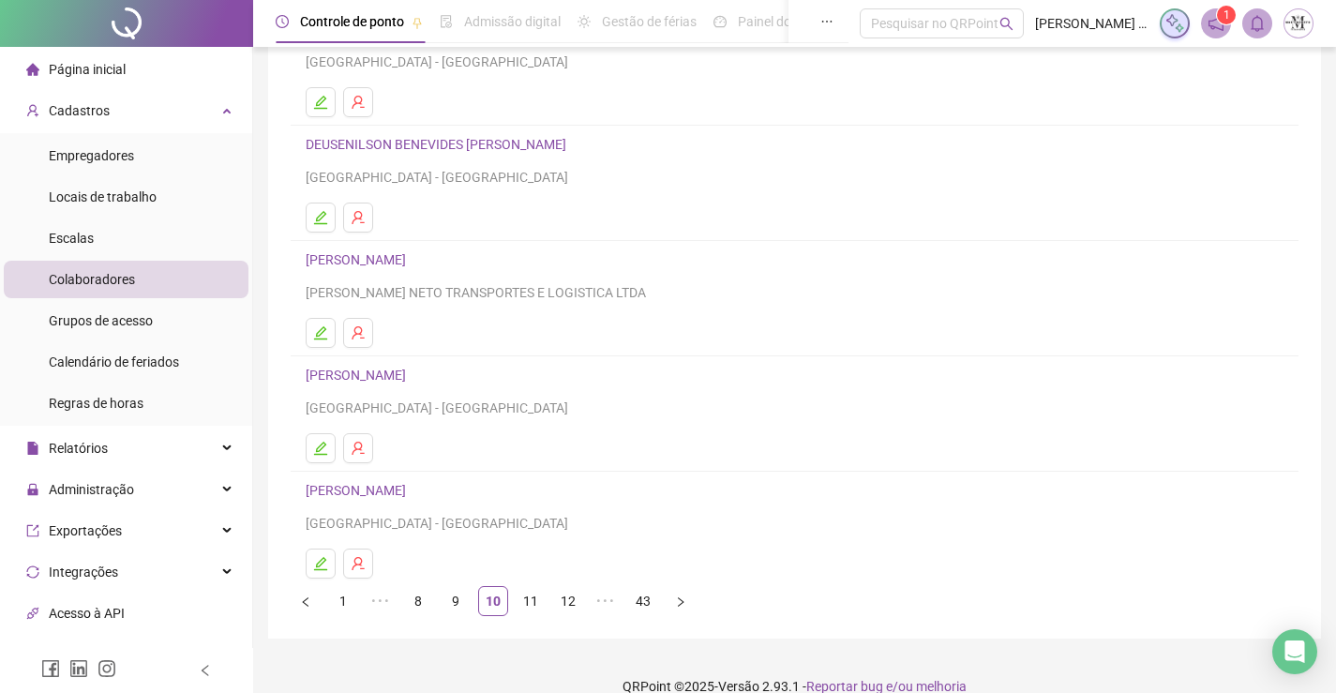
scroll to position [214, 0]
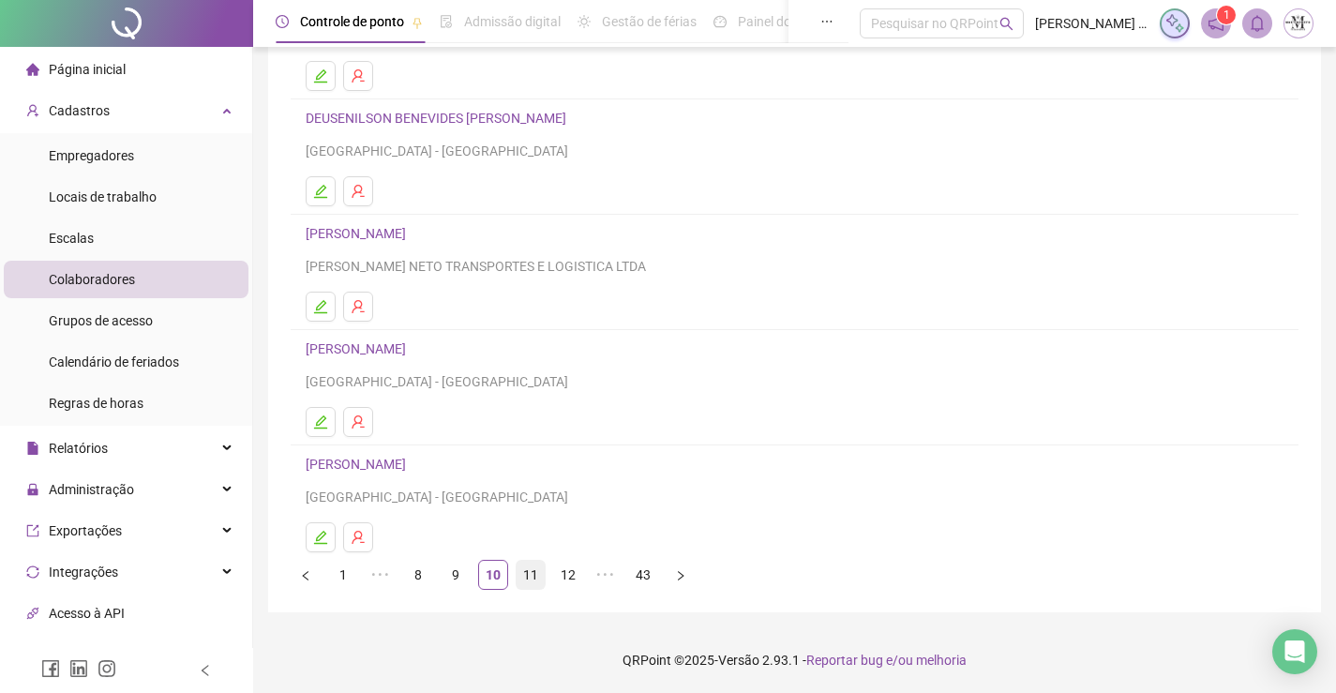
click at [533, 576] on link "11" at bounding box center [531, 575] width 28 height 28
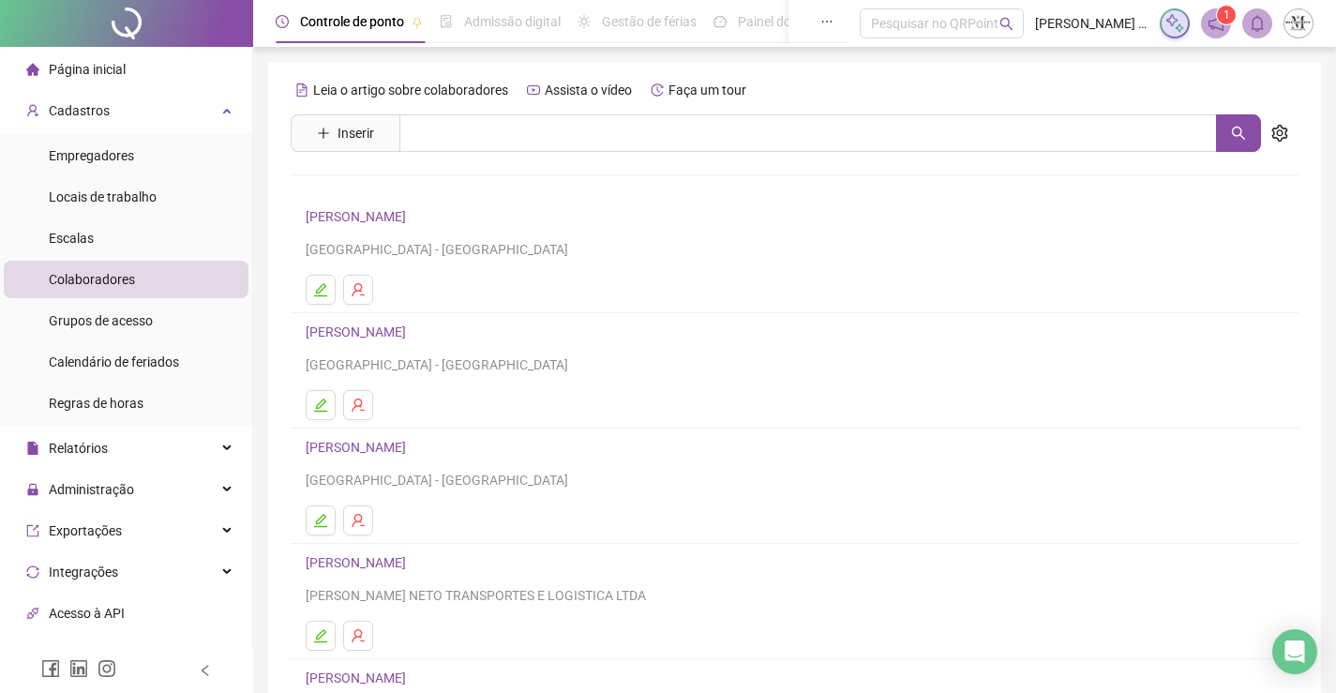
click at [401, 333] on link "DOUGLAS BIRNE SILVA" at bounding box center [359, 331] width 106 height 15
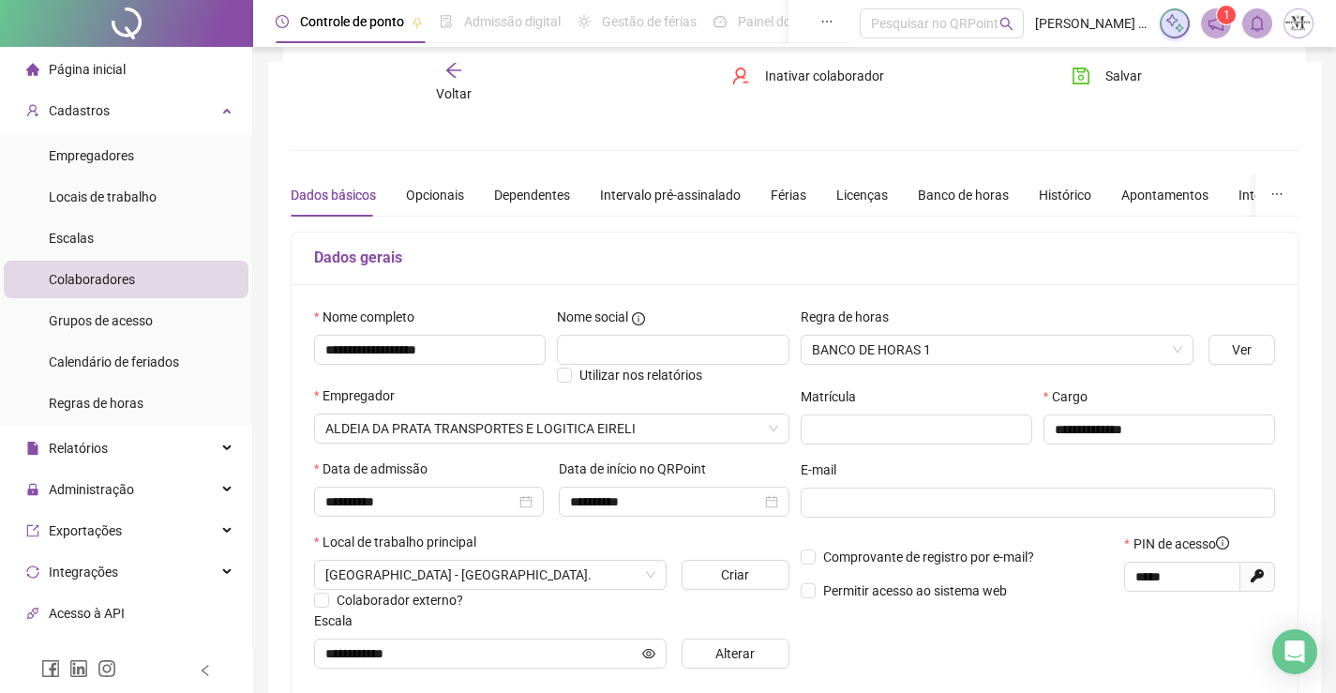
scroll to position [377, 0]
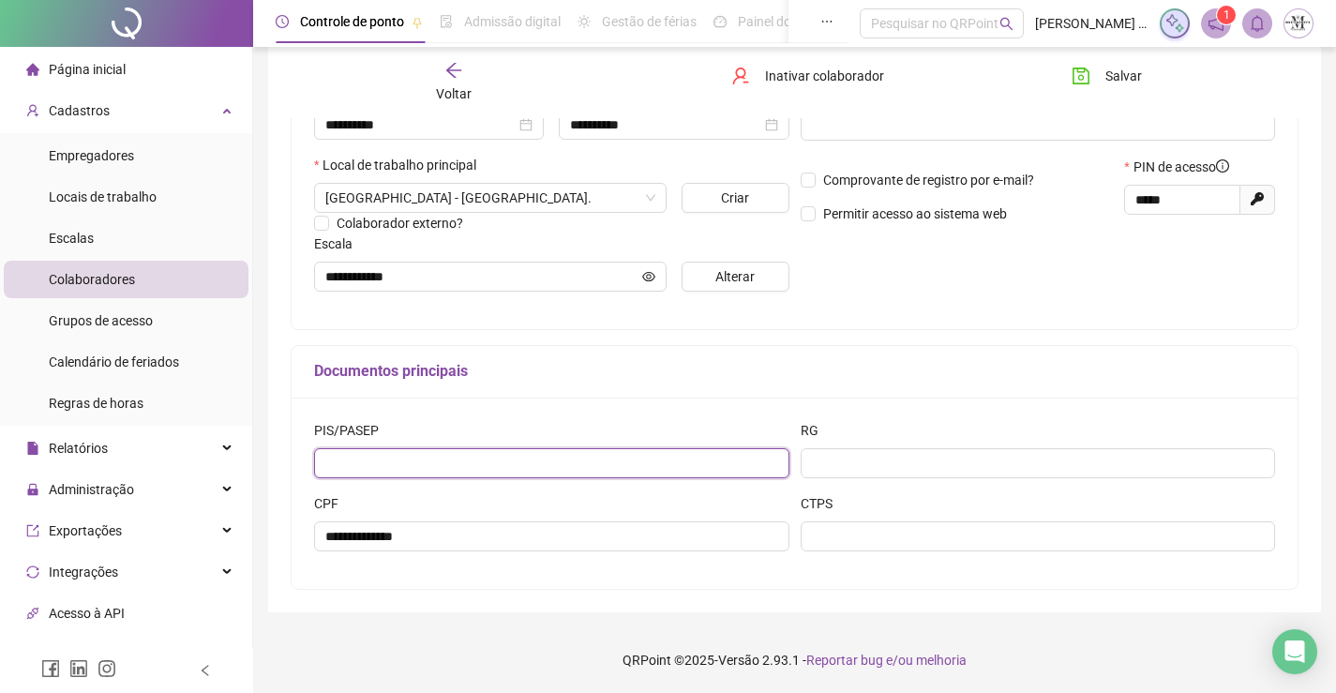
click at [628, 472] on input "text" at bounding box center [551, 463] width 475 height 30
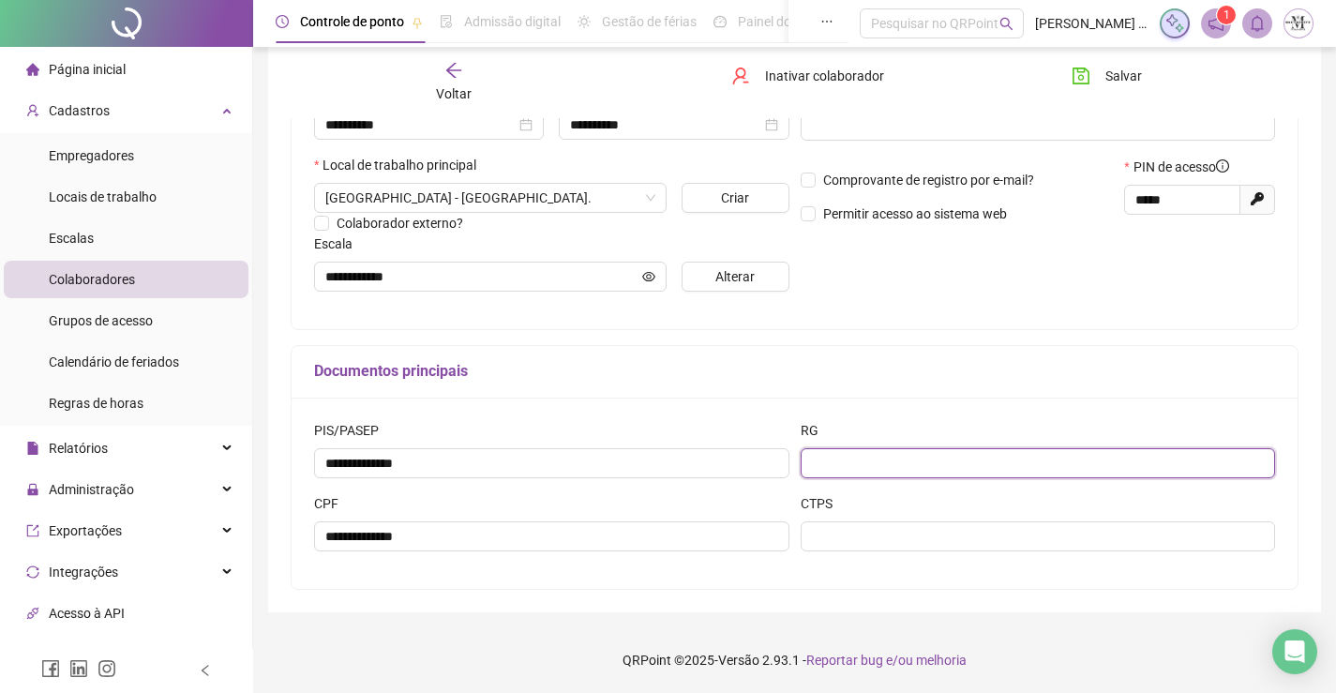
click at [911, 460] on input "text" at bounding box center [1038, 463] width 475 height 30
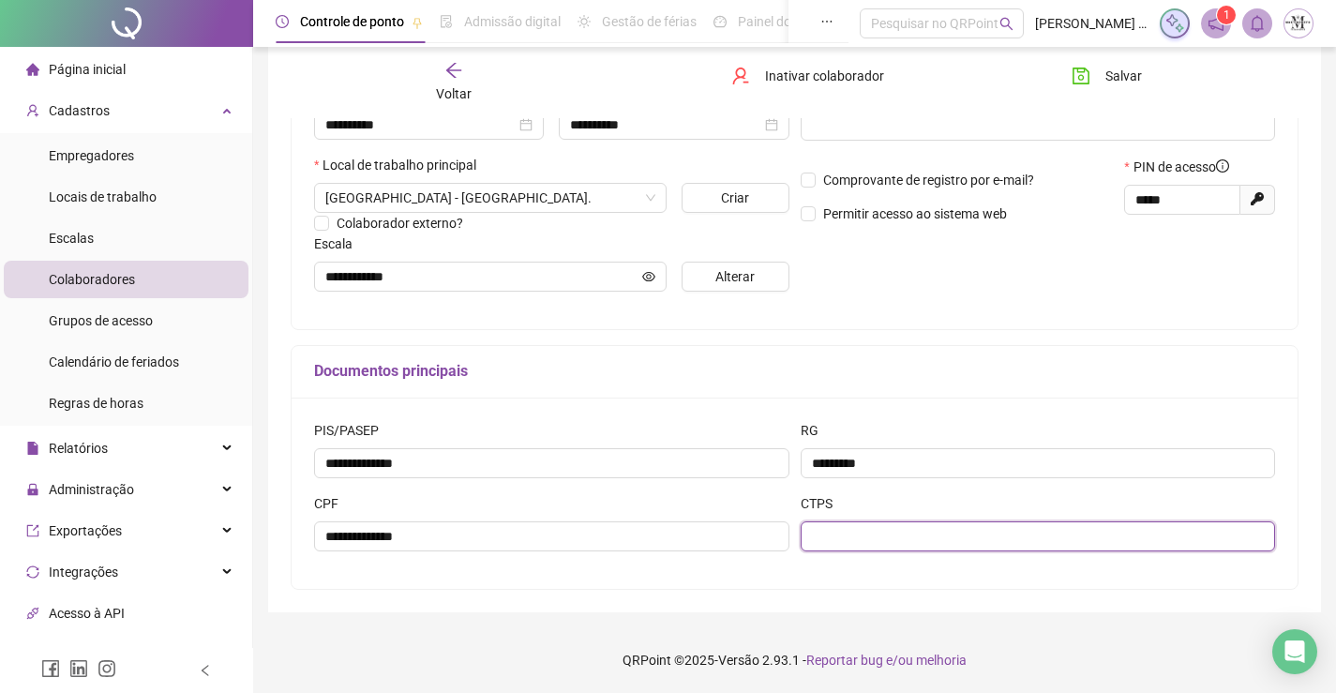
click at [928, 543] on input "text" at bounding box center [1038, 536] width 475 height 30
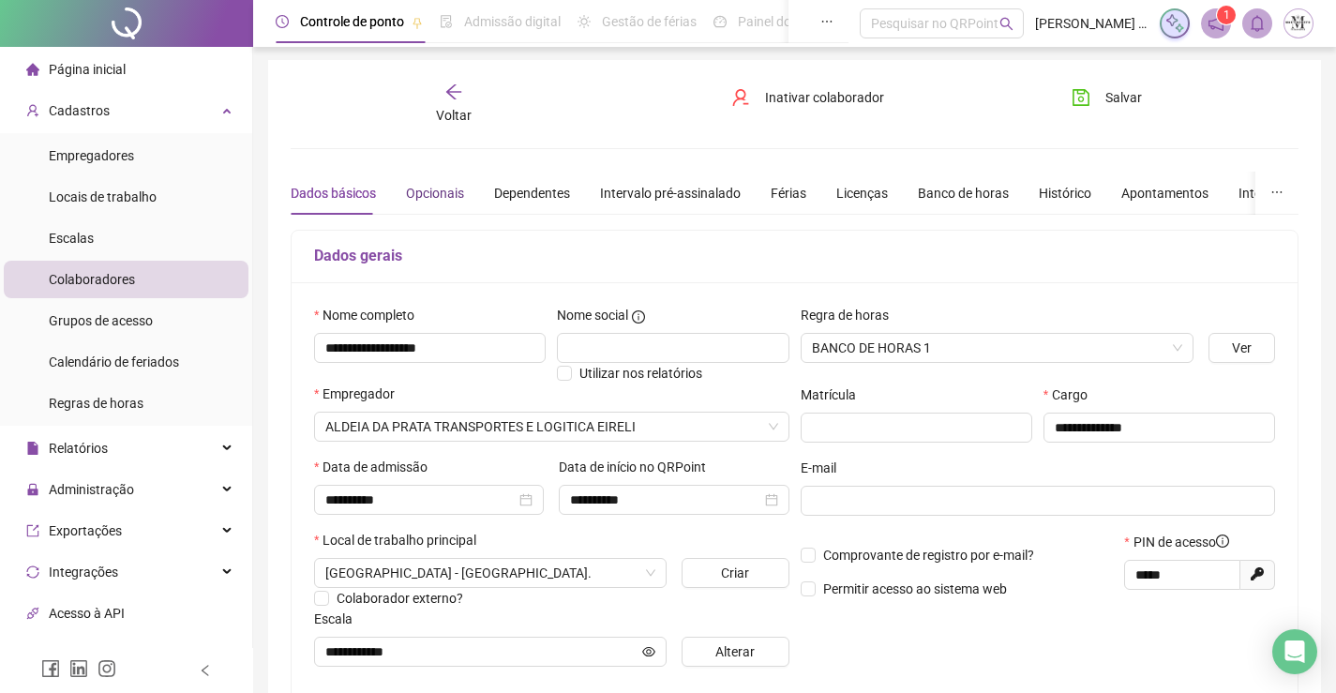
click at [440, 191] on div "Opcionais" at bounding box center [435, 193] width 58 height 21
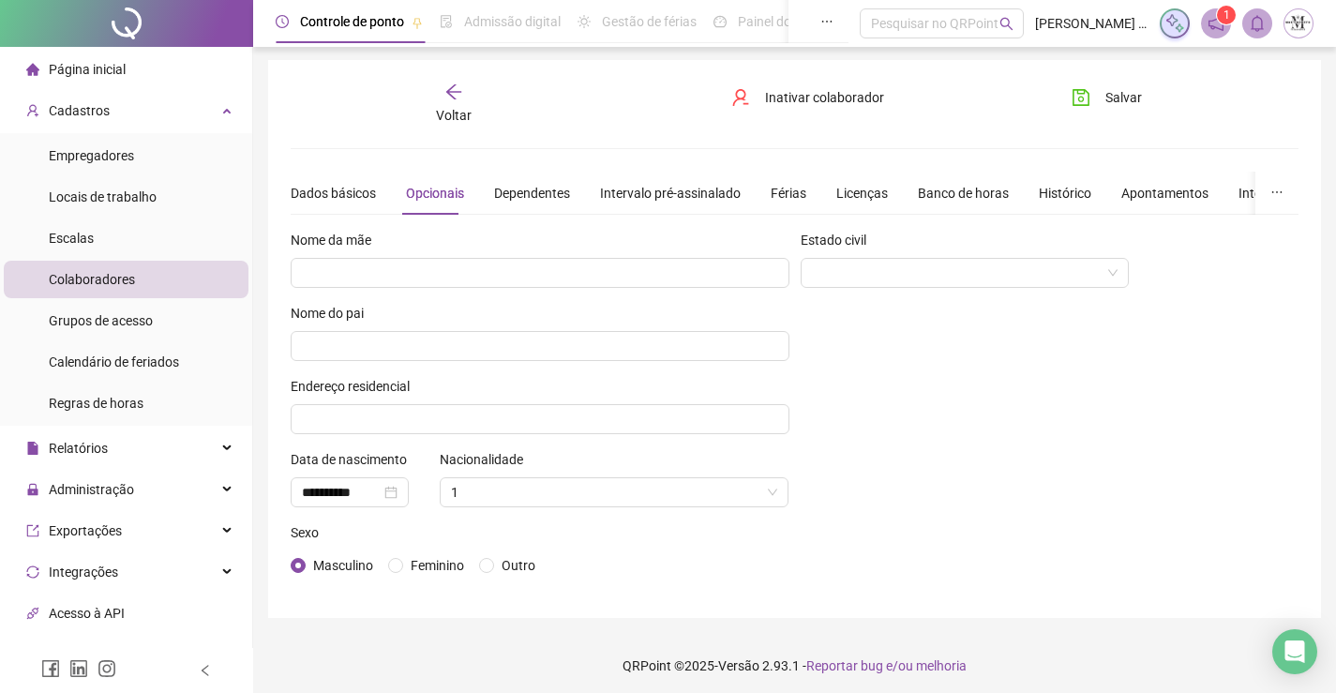
scroll to position [8, 0]
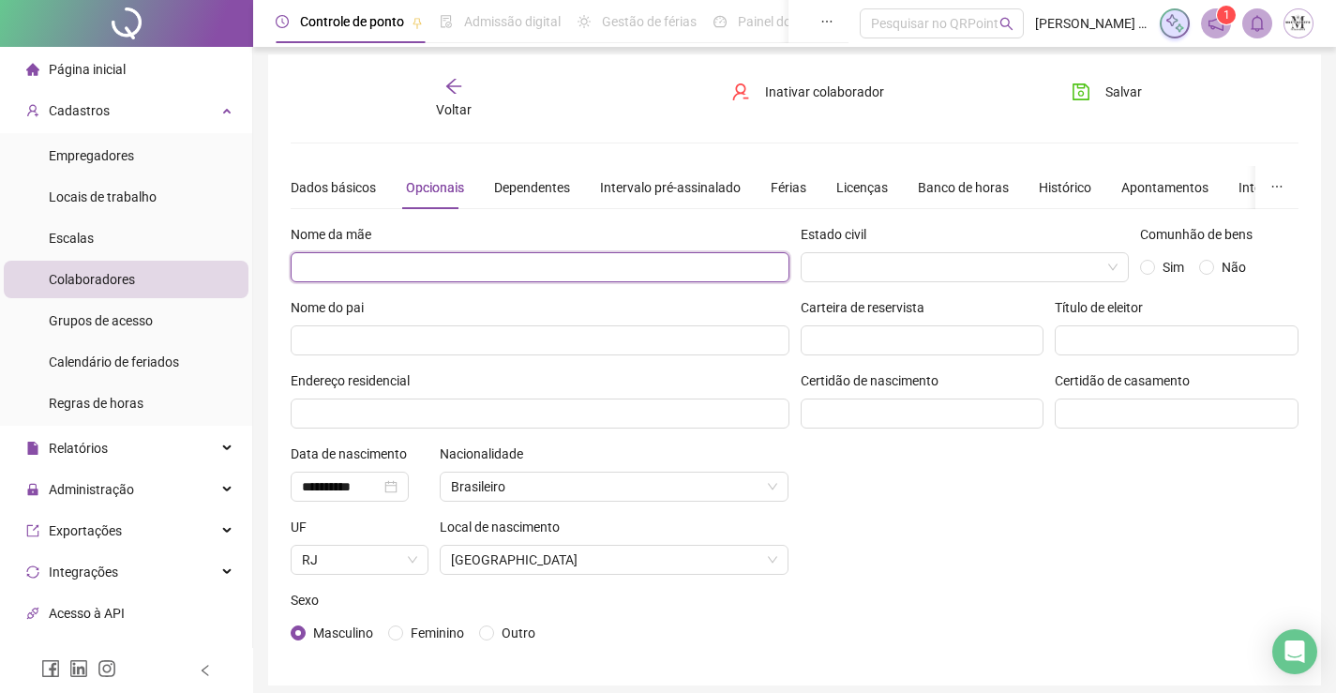
click at [572, 257] on input "text" at bounding box center [540, 267] width 499 height 30
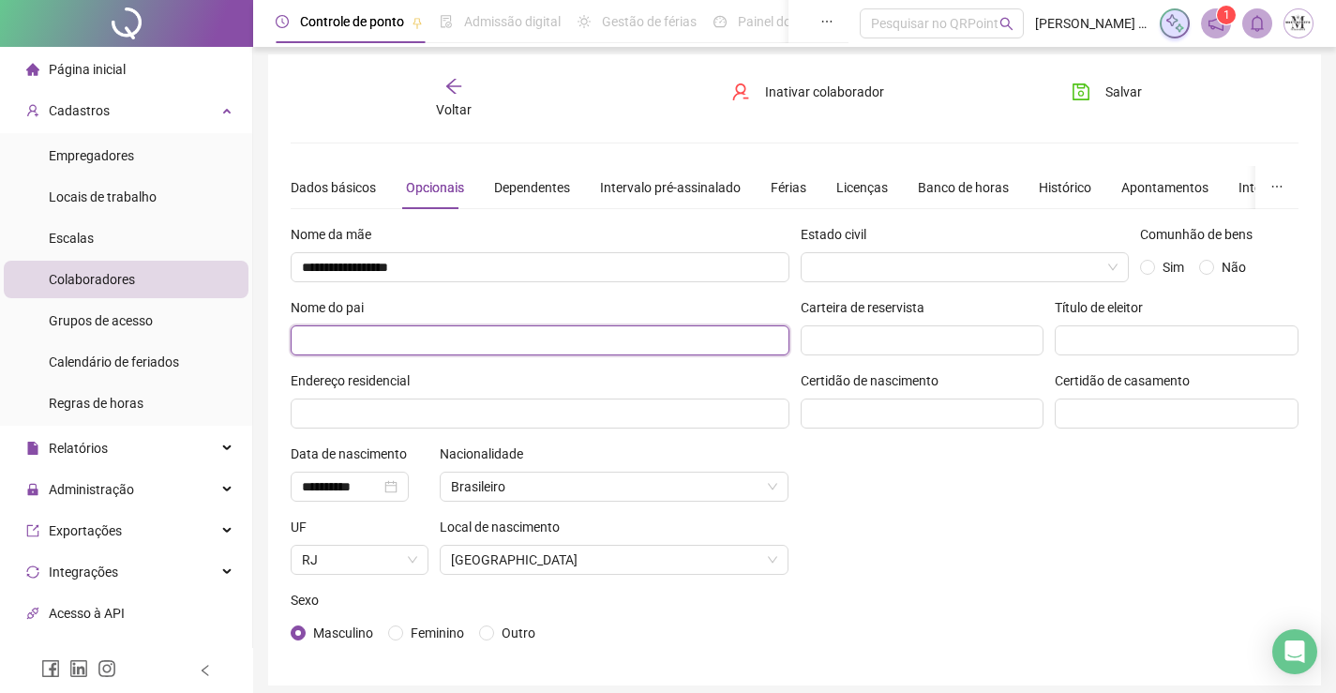
click at [605, 342] on input "text" at bounding box center [540, 340] width 499 height 30
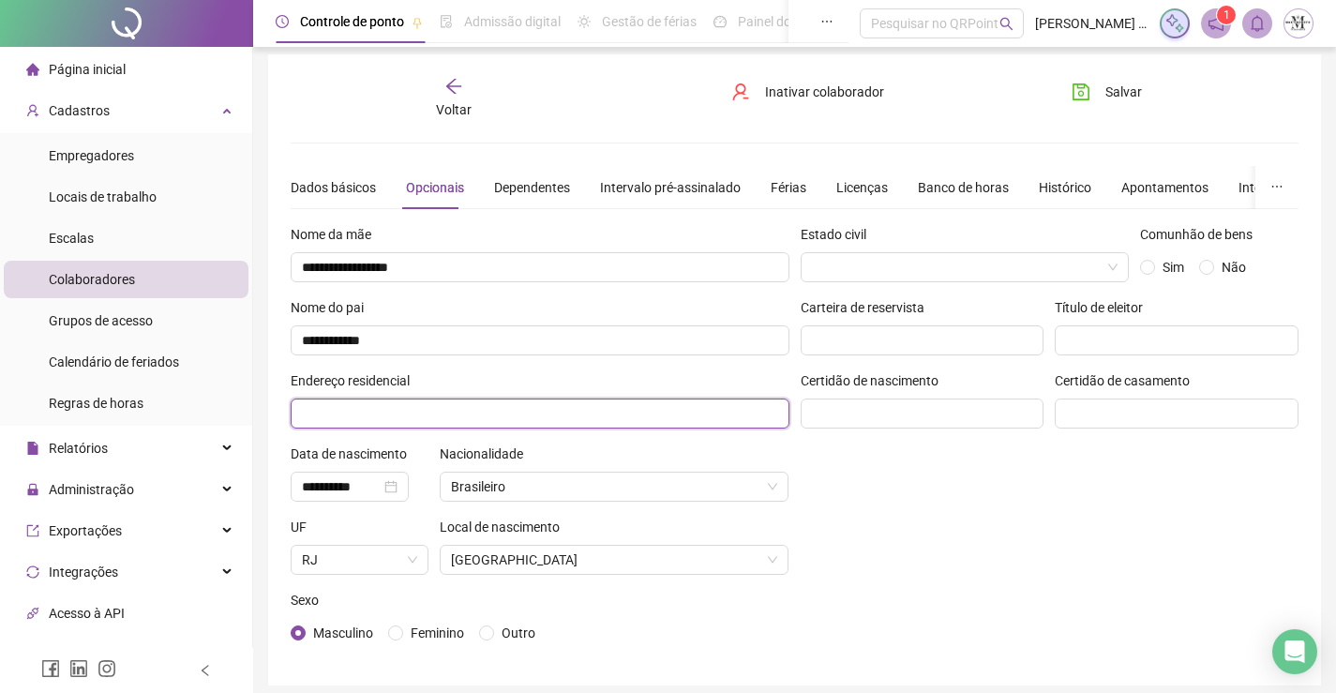
click at [492, 412] on input "text" at bounding box center [540, 413] width 499 height 30
click at [492, 412] on input "**********" at bounding box center [540, 413] width 499 height 30
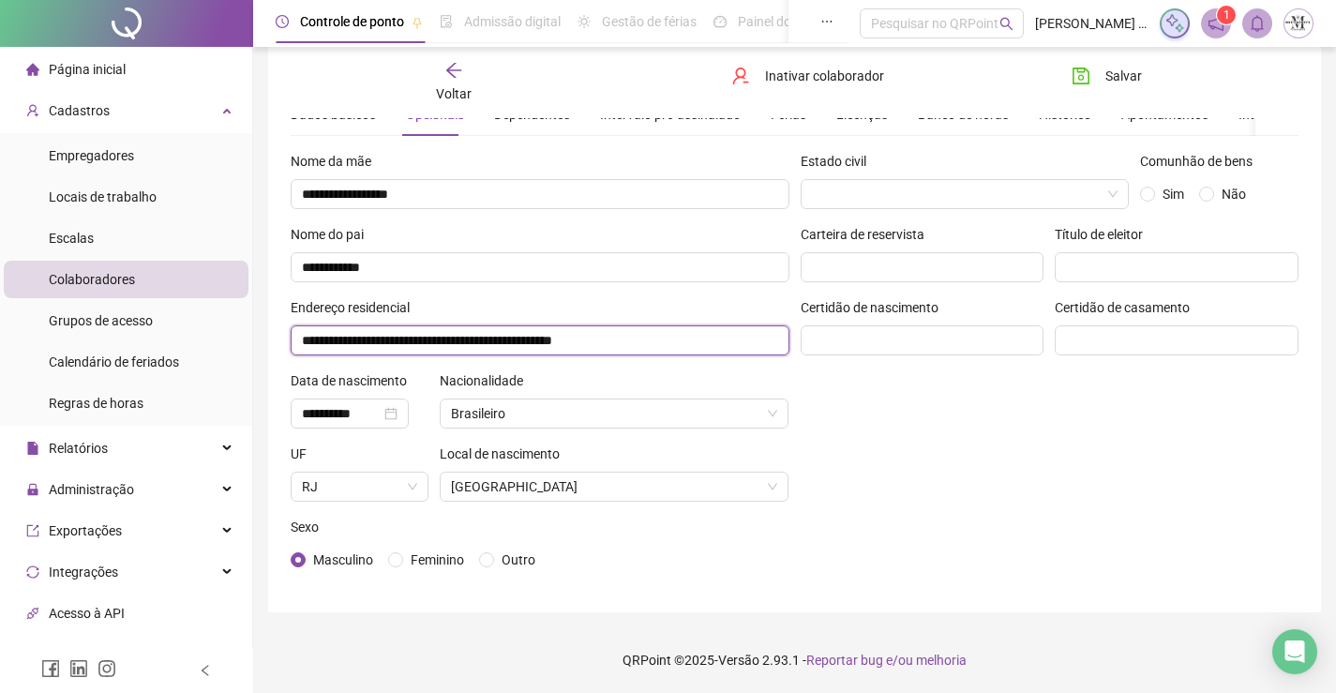
scroll to position [0, 0]
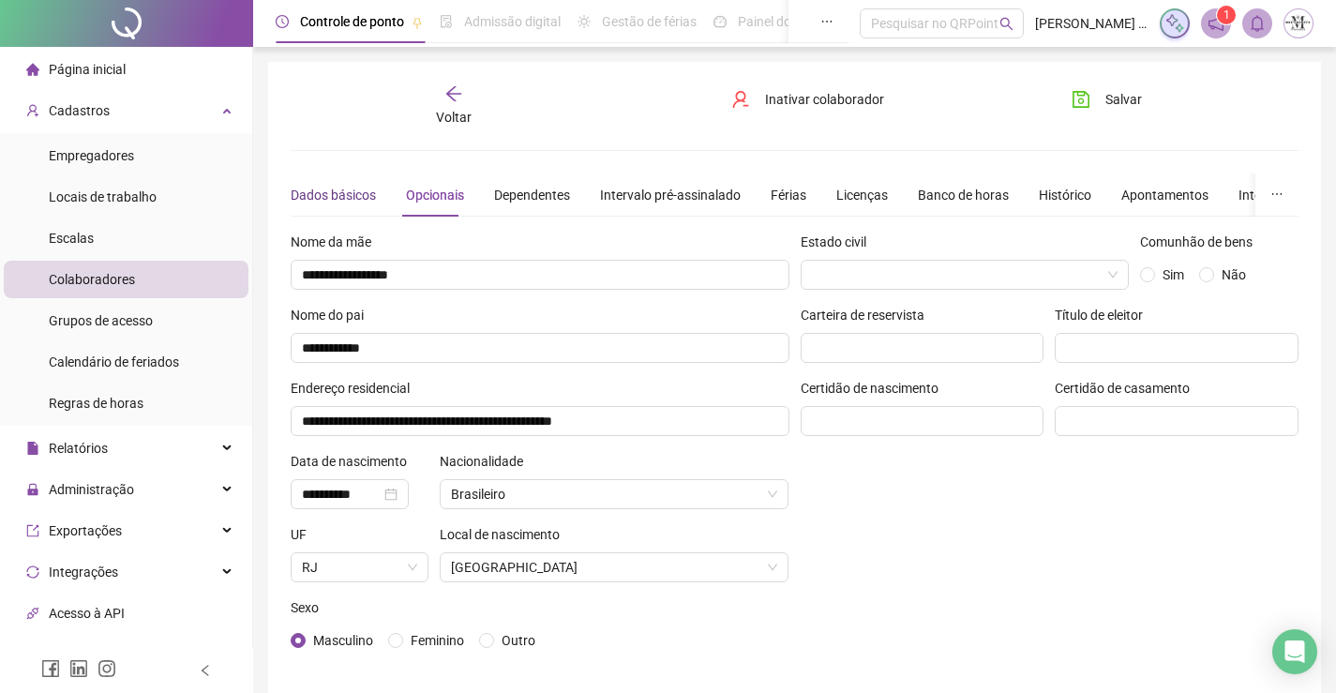
click at [362, 193] on div "Dados básicos" at bounding box center [333, 195] width 85 height 21
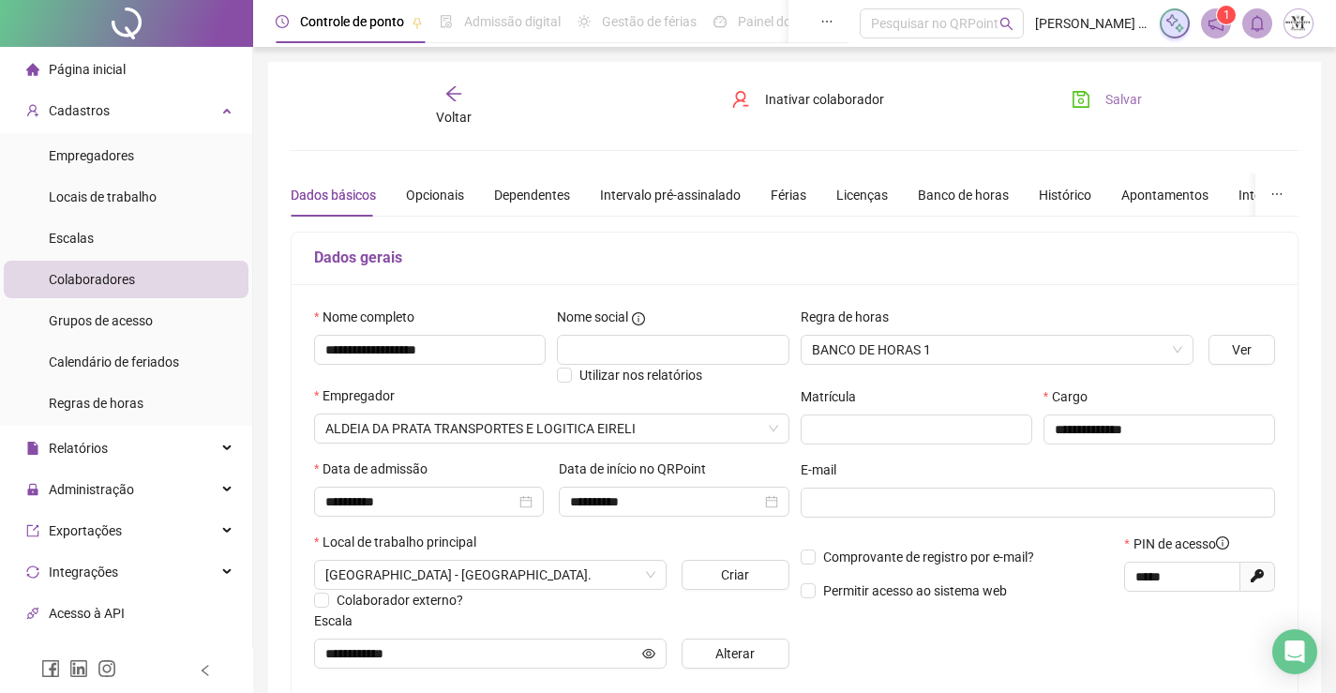
click at [1089, 109] on button "Salvar" at bounding box center [1107, 99] width 98 height 30
click at [463, 94] on div "Voltar" at bounding box center [454, 105] width 156 height 43
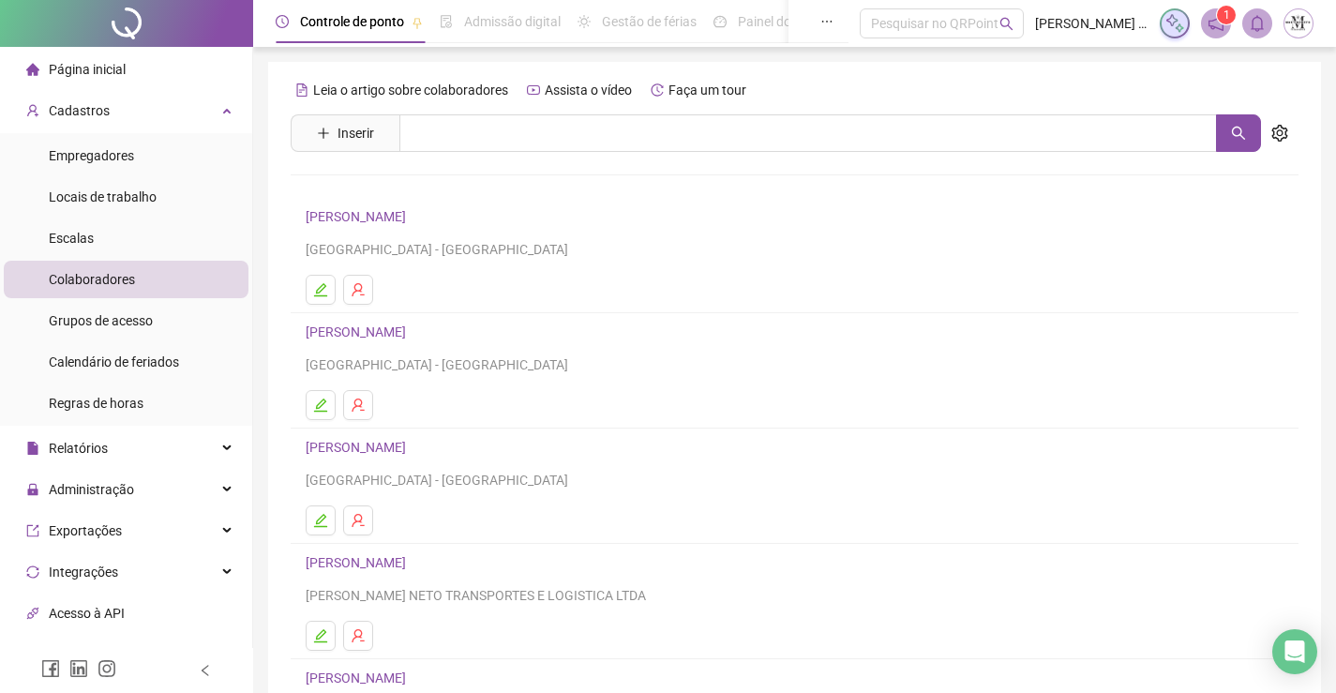
click at [386, 211] on link "DIEGO ROSA DA SILVA" at bounding box center [359, 216] width 106 height 15
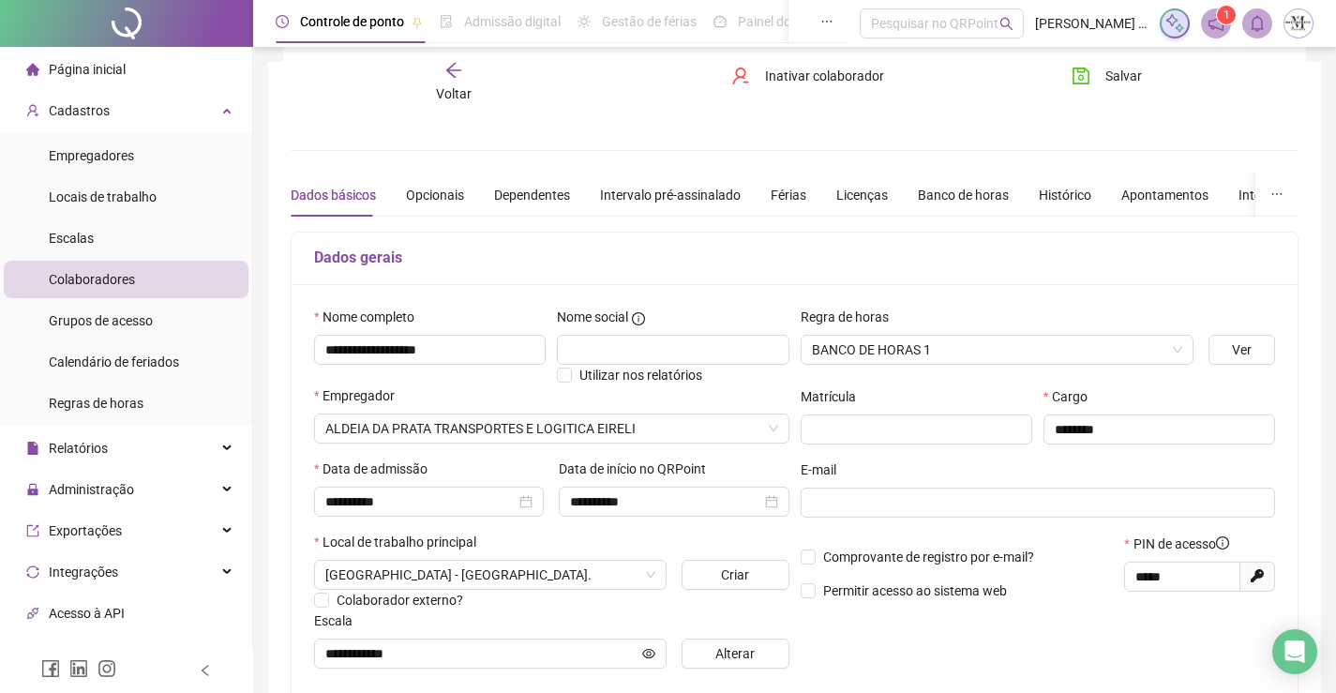
scroll to position [377, 0]
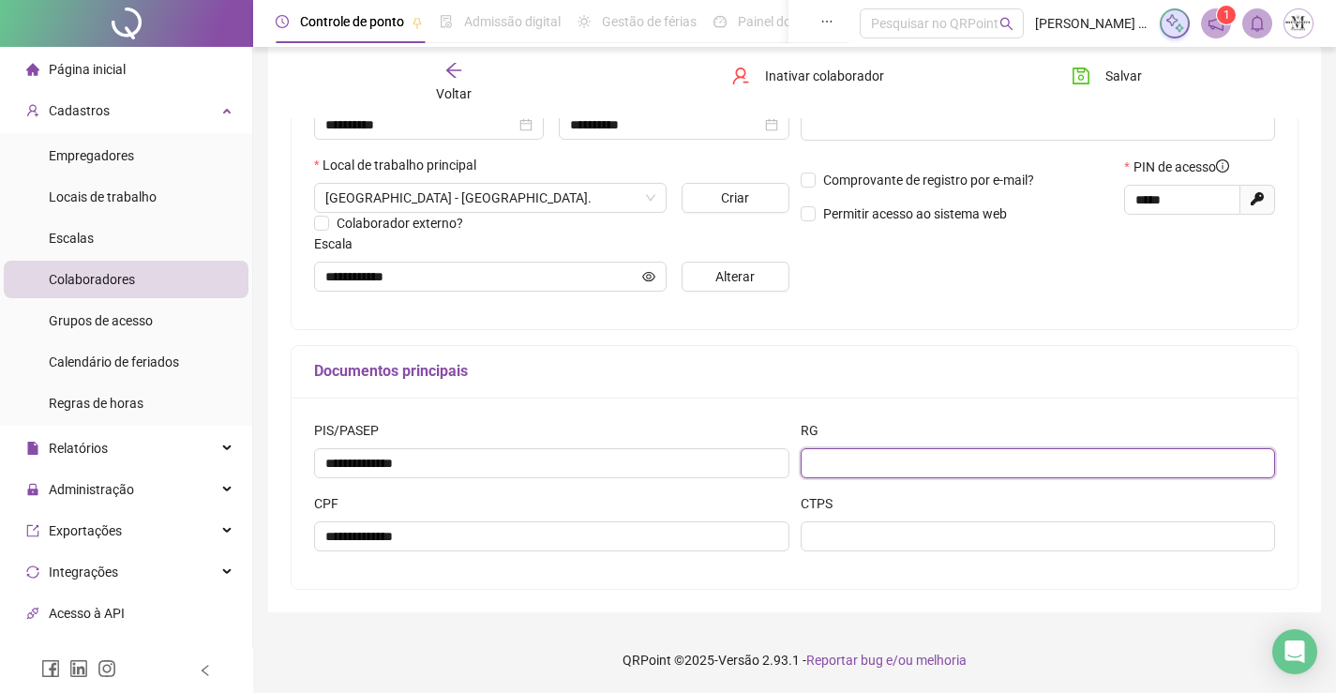
click at [1018, 465] on input "text" at bounding box center [1038, 463] width 475 height 30
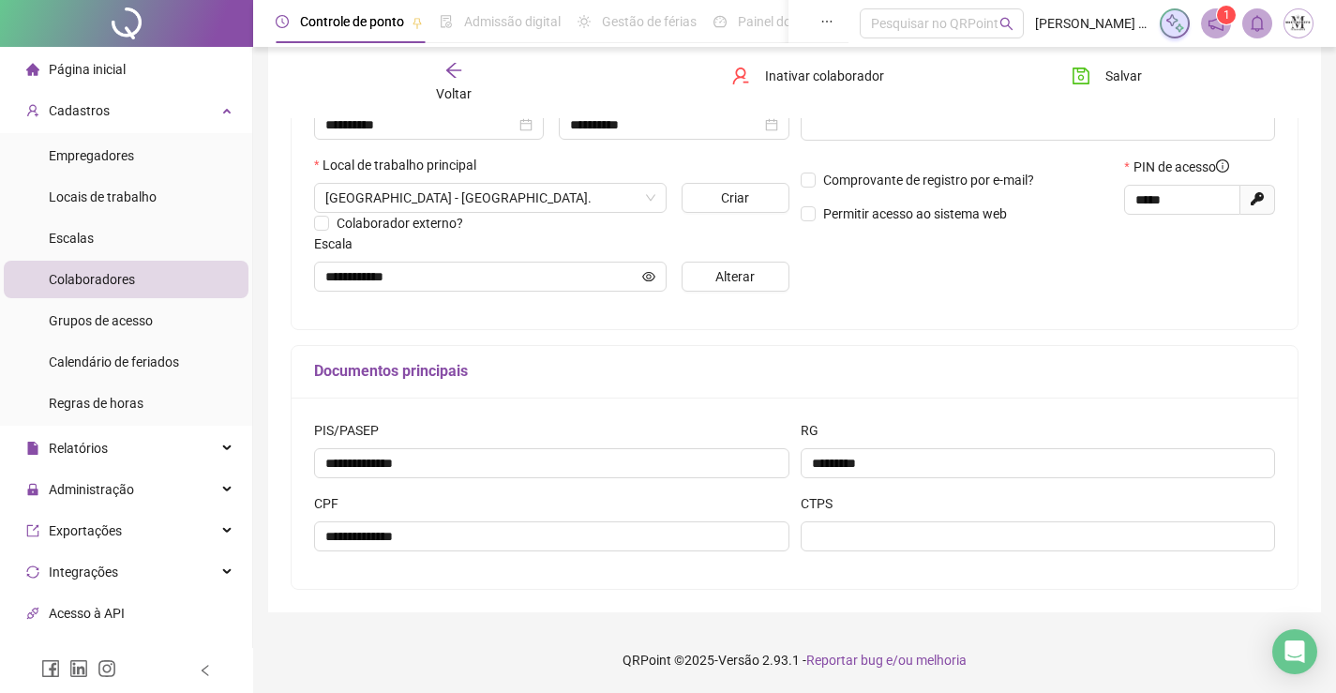
click at [1027, 515] on div "CTPS" at bounding box center [1038, 507] width 475 height 28
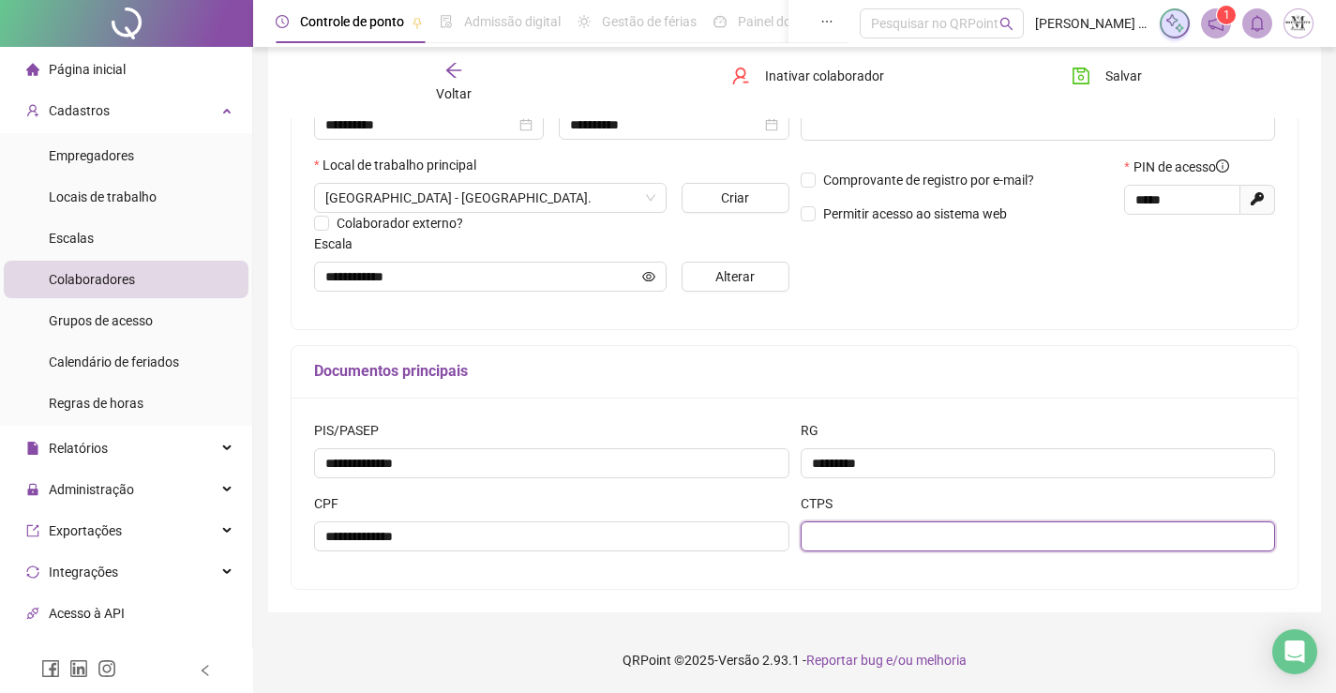
click at [1031, 547] on input "text" at bounding box center [1038, 536] width 475 height 30
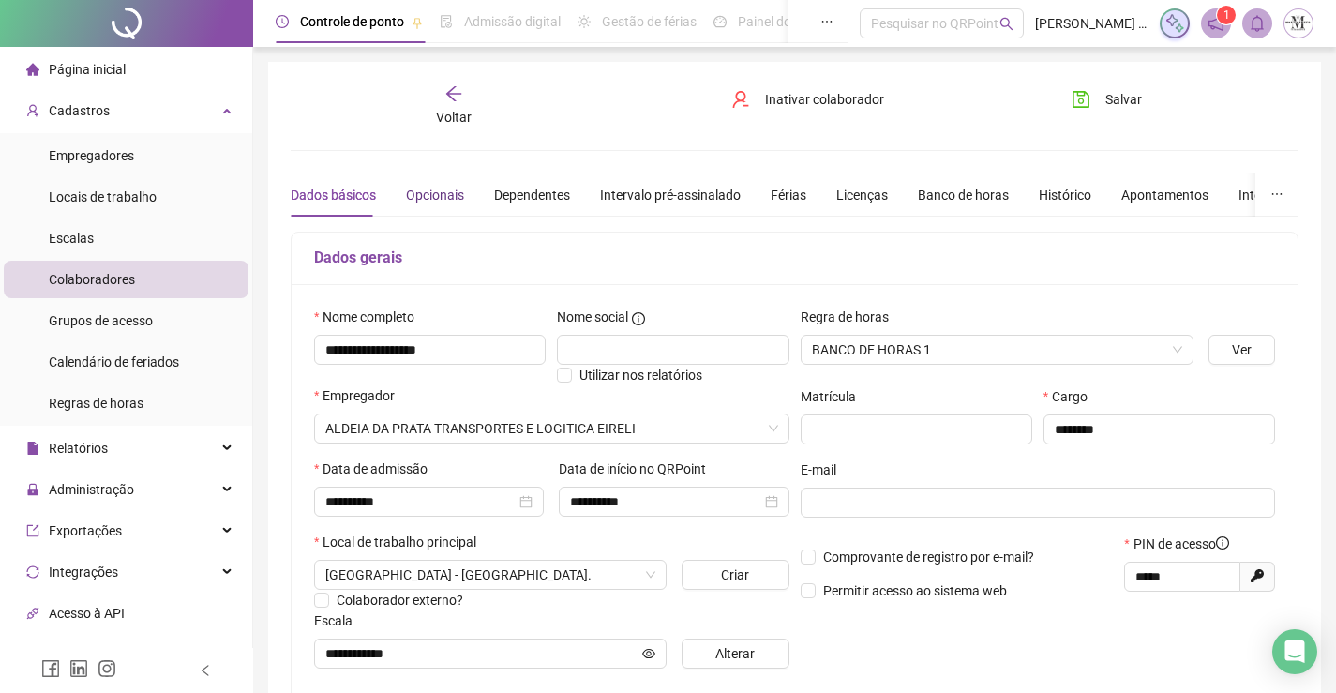
click at [437, 203] on div "Opcionais" at bounding box center [435, 195] width 58 height 21
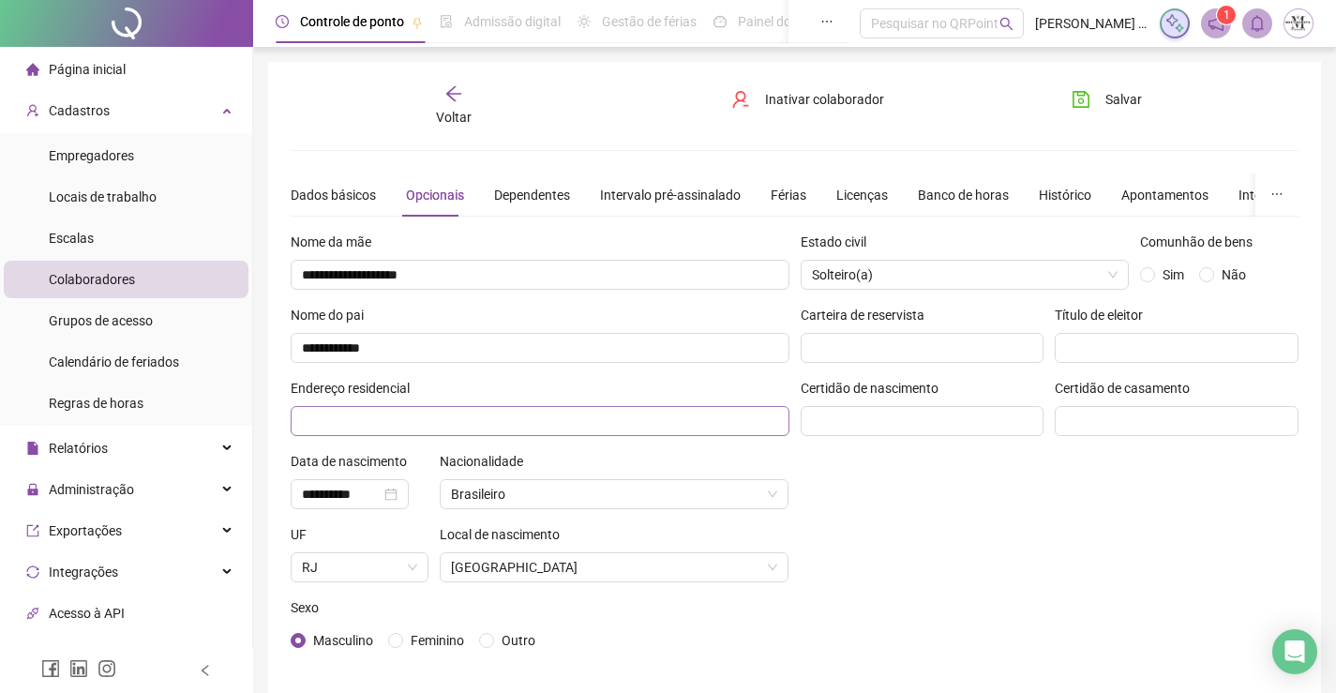
scroll to position [81, 0]
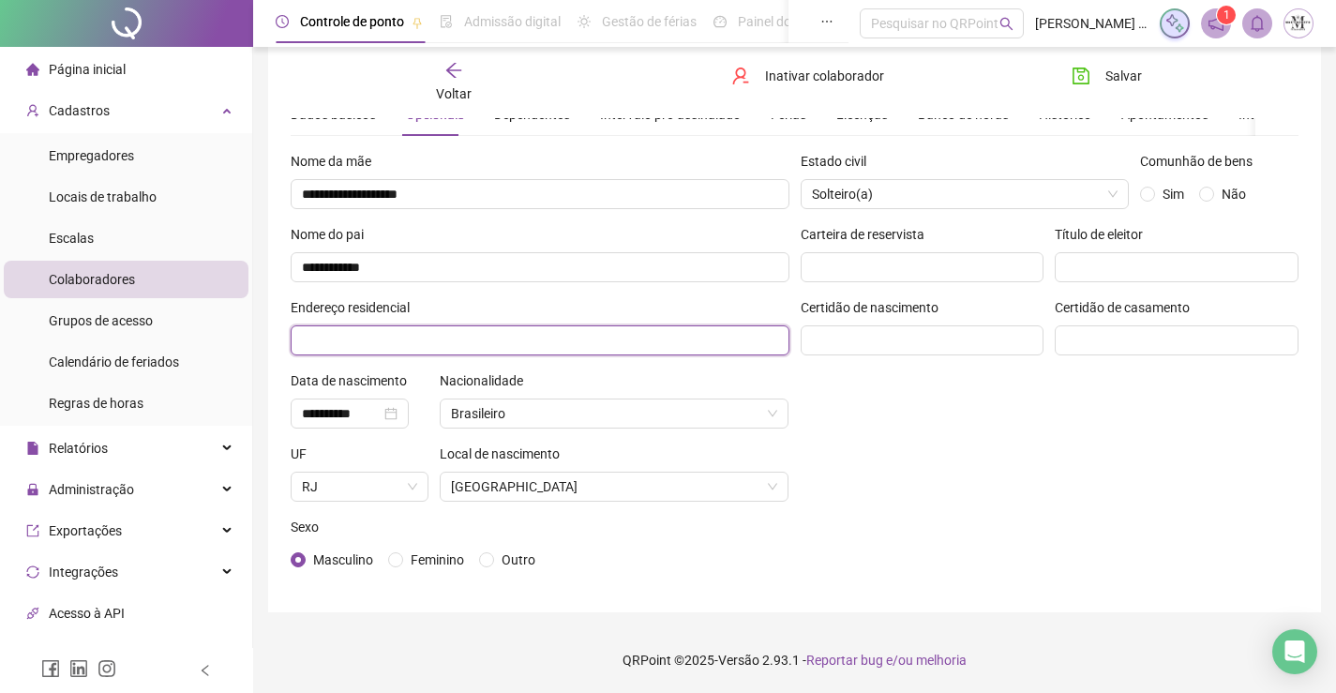
click at [518, 327] on input "text" at bounding box center [540, 340] width 499 height 30
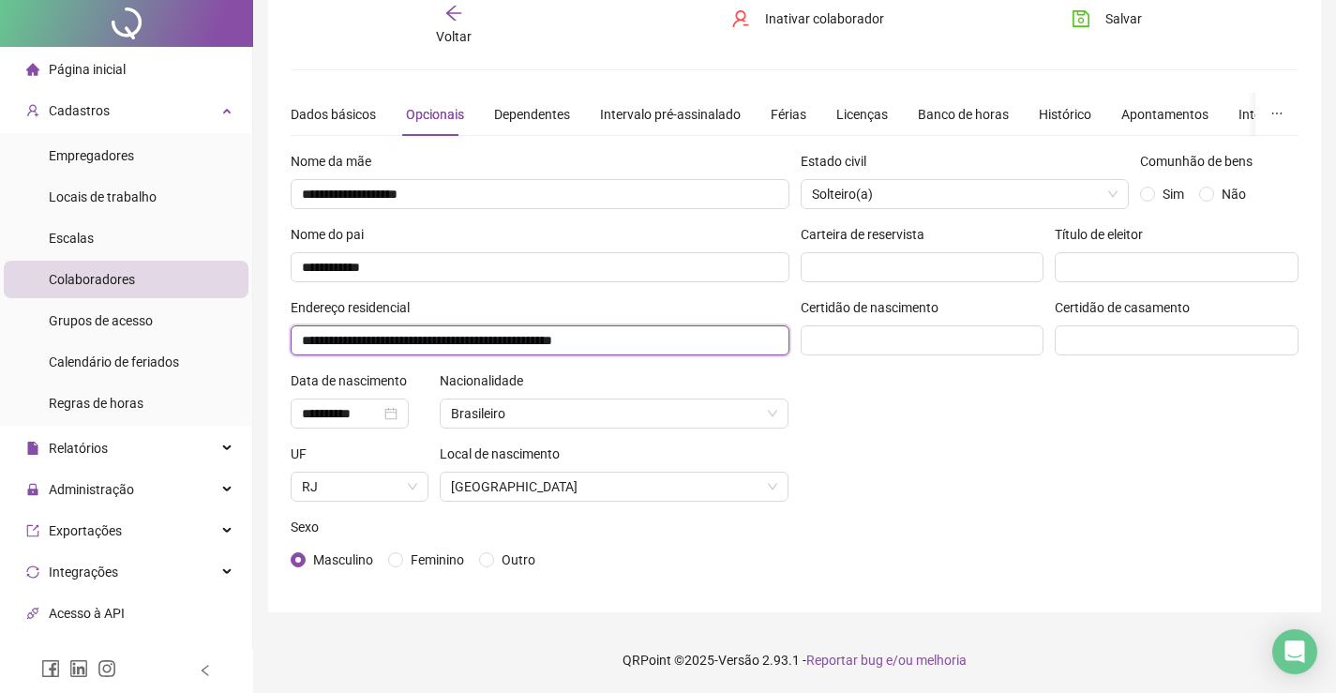
scroll to position [0, 0]
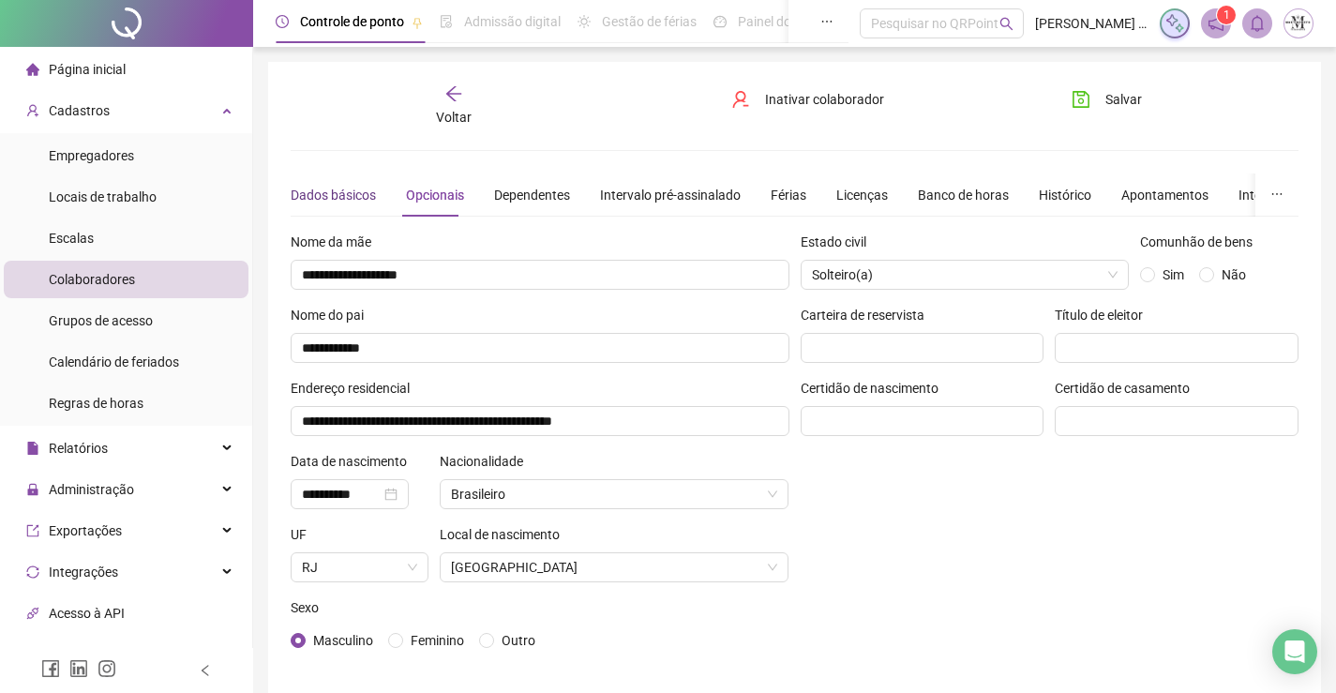
click at [342, 199] on div "Dados básicos" at bounding box center [333, 195] width 85 height 21
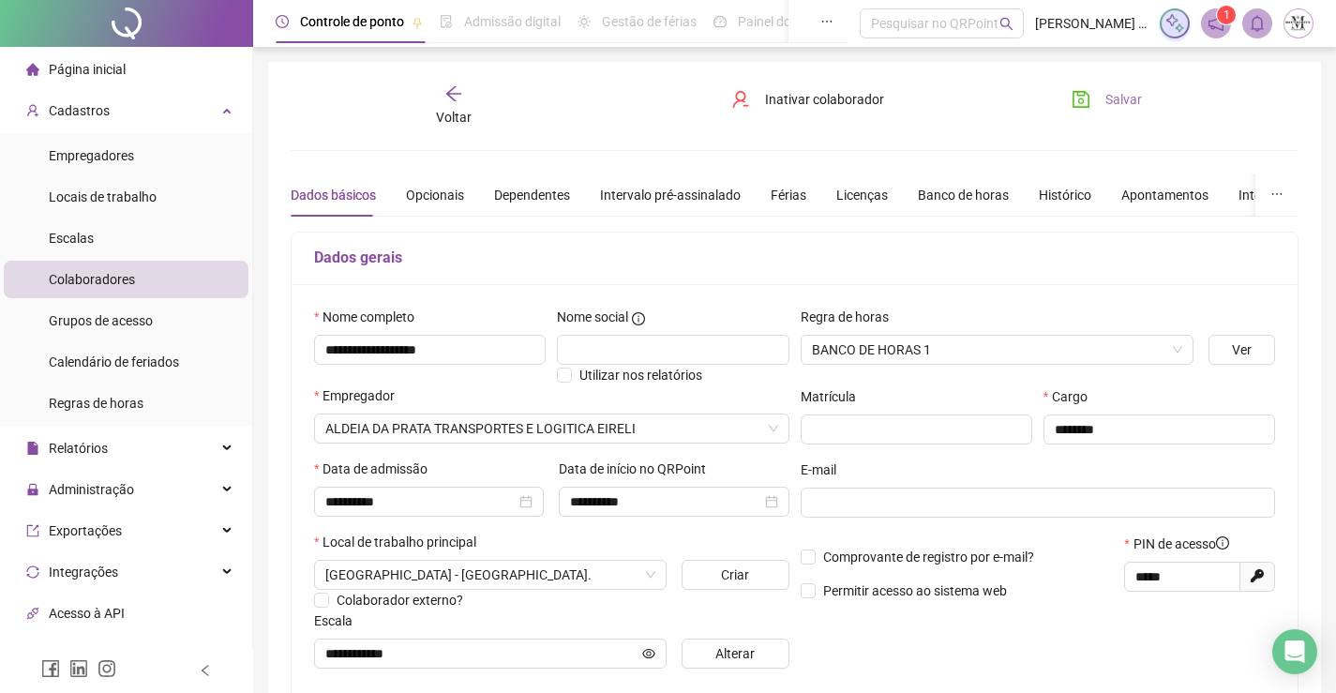
click at [1123, 101] on span "Salvar" at bounding box center [1123, 99] width 37 height 21
click at [443, 90] on div "Voltar" at bounding box center [454, 105] width 156 height 43
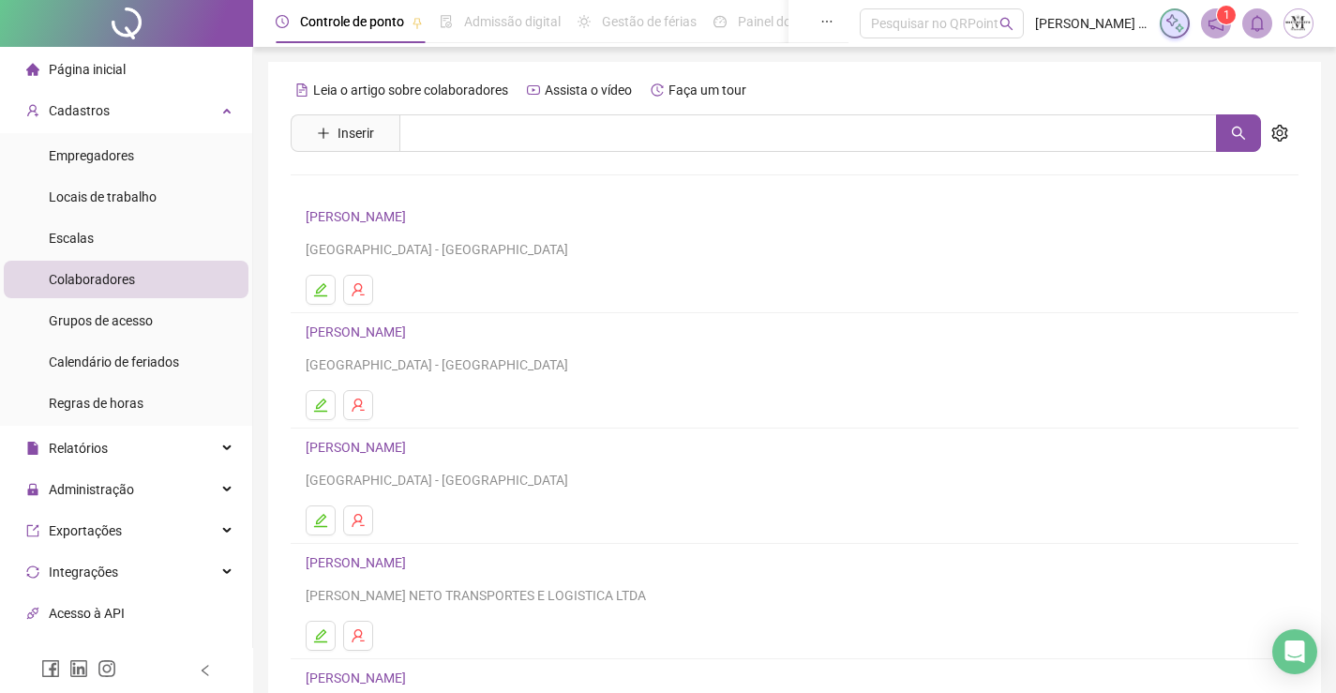
scroll to position [214, 0]
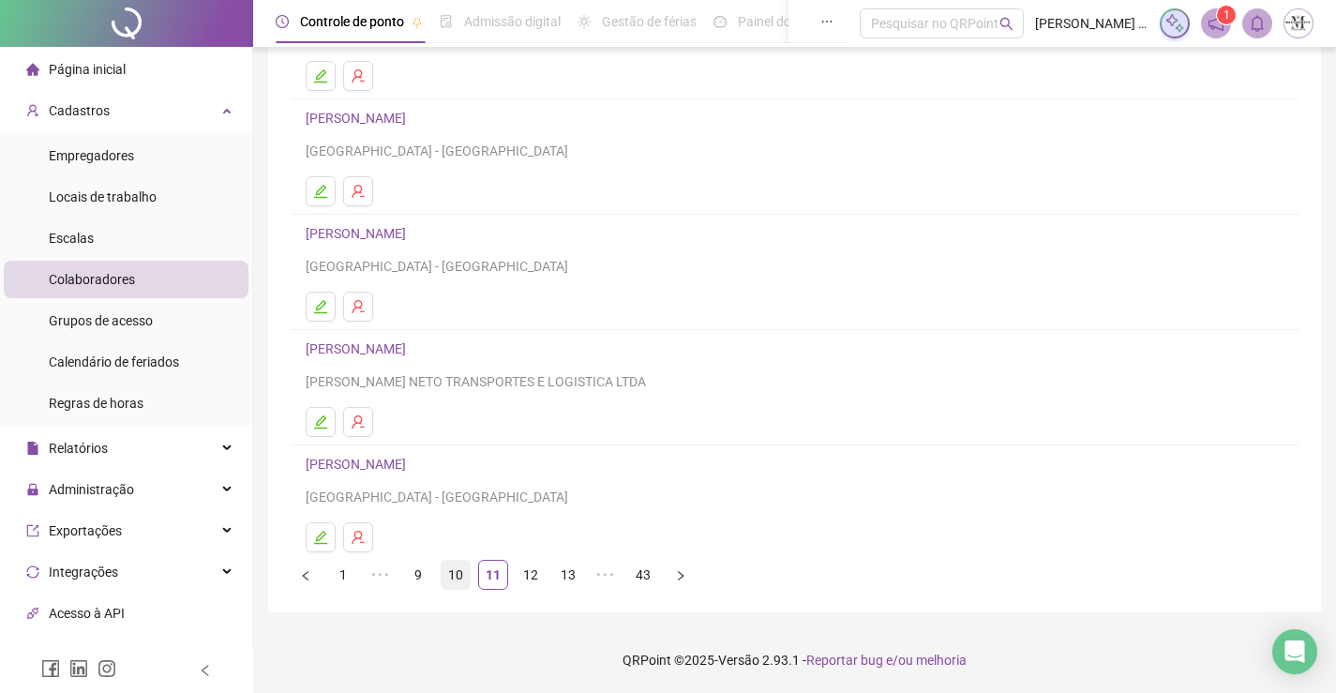
click at [466, 577] on link "10" at bounding box center [456, 575] width 28 height 28
click at [453, 576] on link "9" at bounding box center [456, 575] width 28 height 28
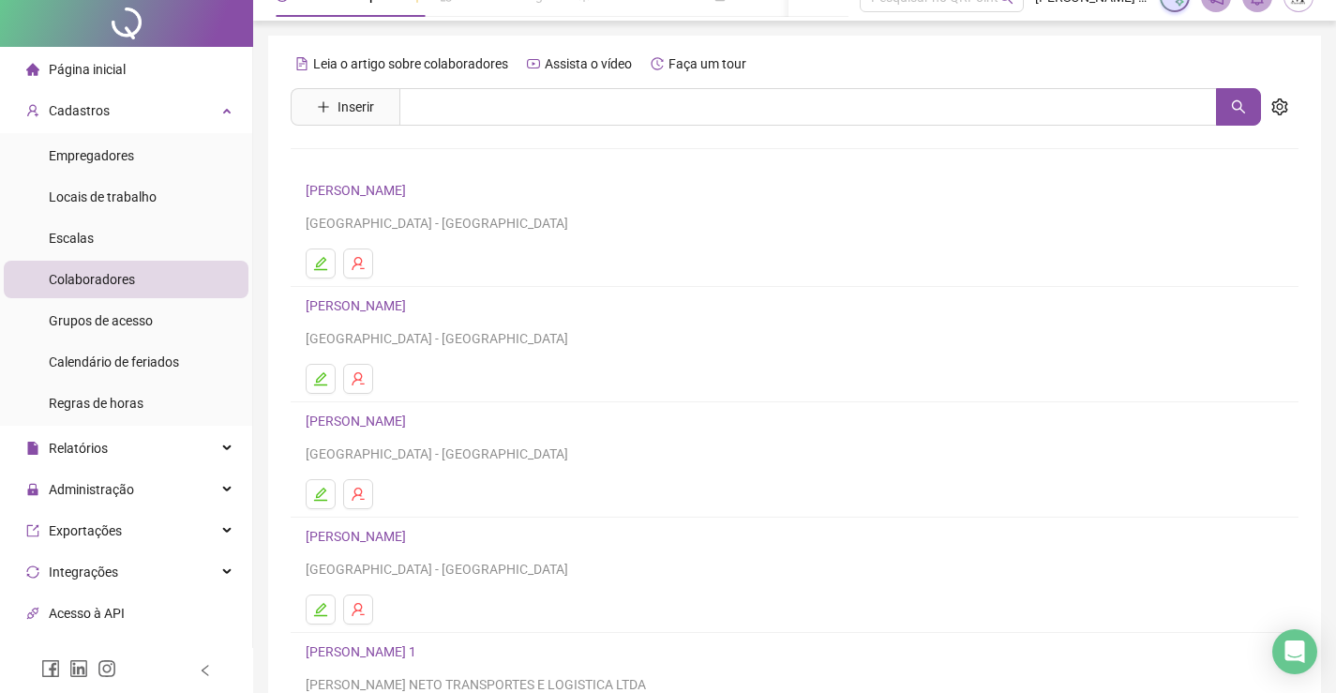
scroll to position [0, 0]
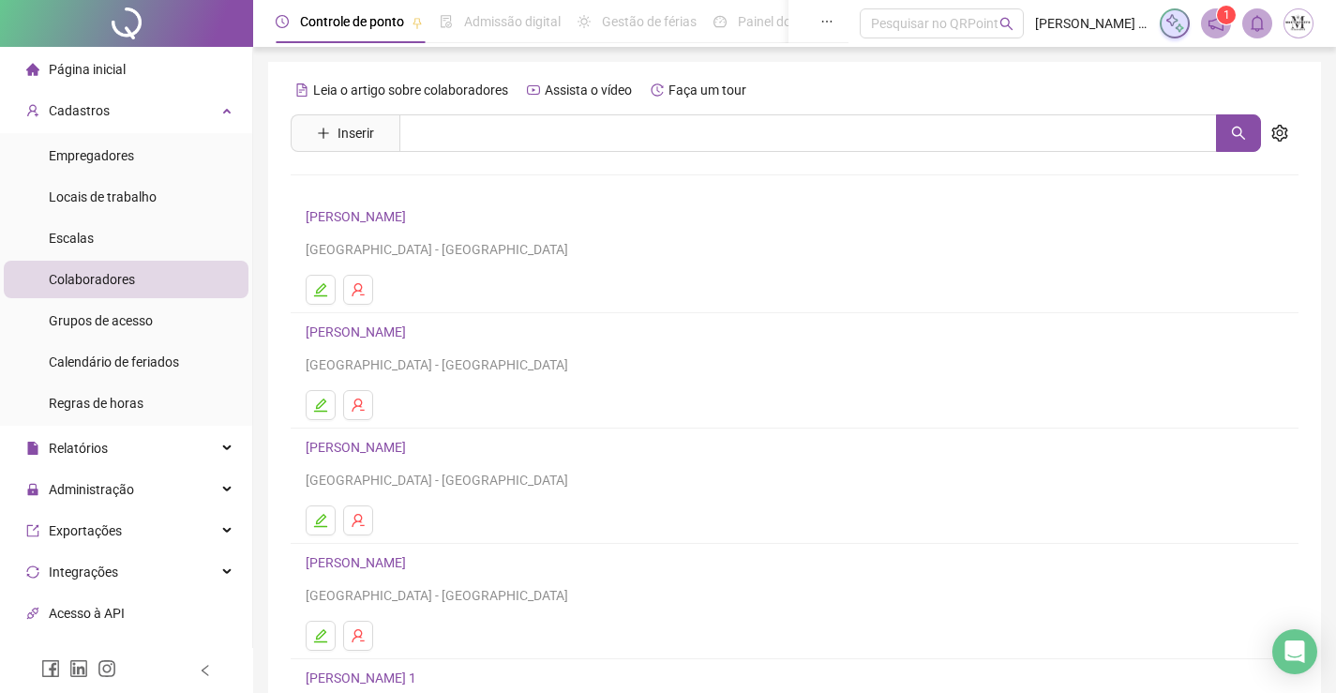
click at [412, 217] on link "CRISTINY HERNANDEZ GOMES DA SILVA" at bounding box center [359, 216] width 106 height 15
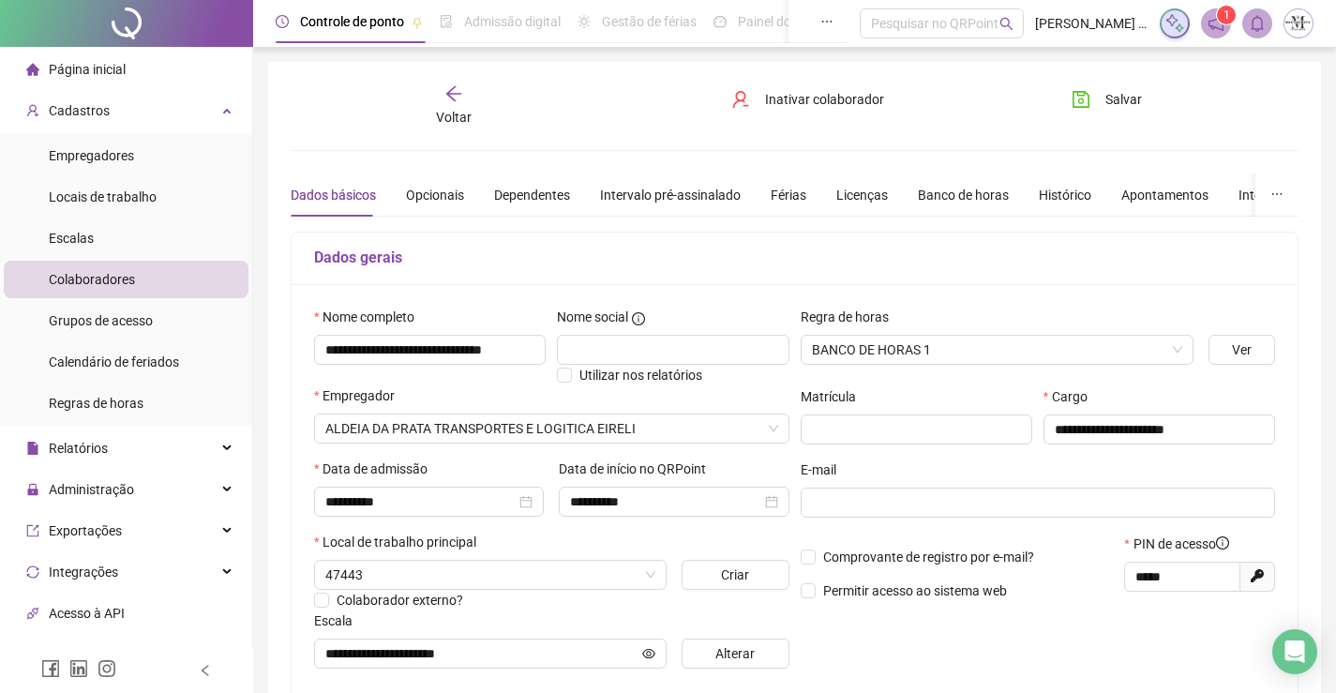
scroll to position [377, 0]
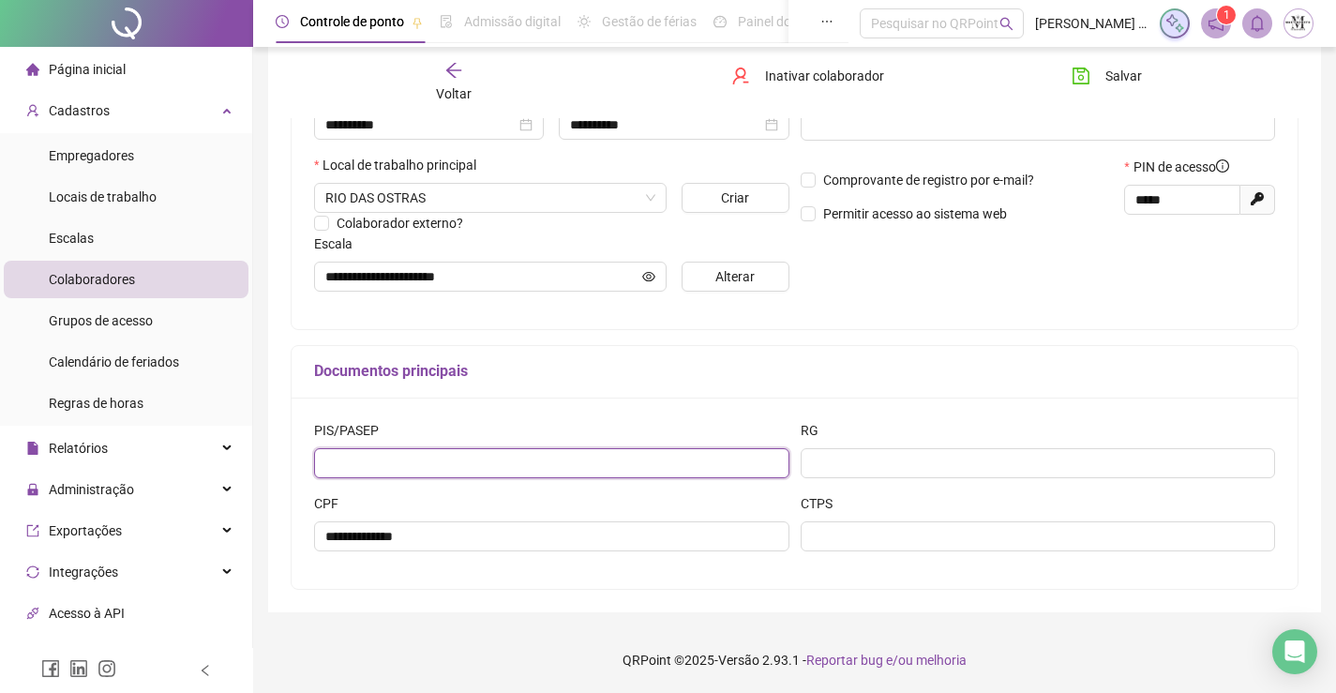
click at [525, 463] on input "text" at bounding box center [551, 463] width 475 height 30
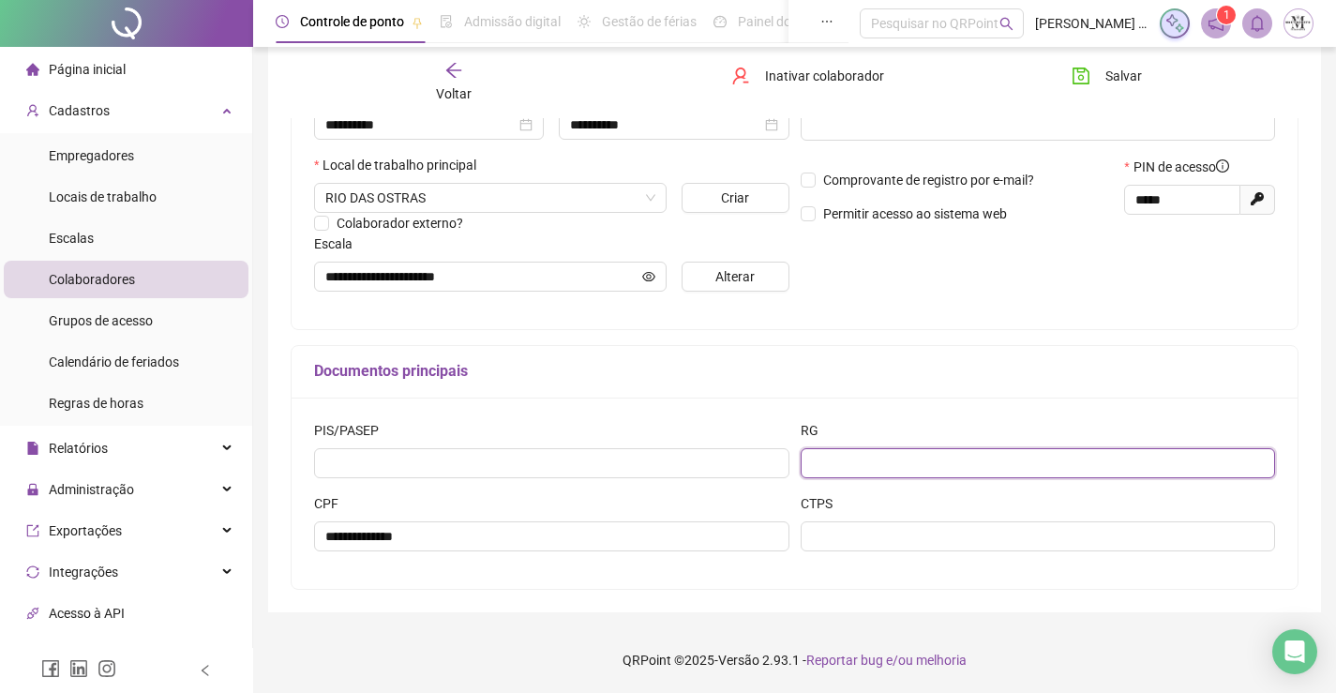
click at [831, 470] on input "text" at bounding box center [1038, 463] width 475 height 30
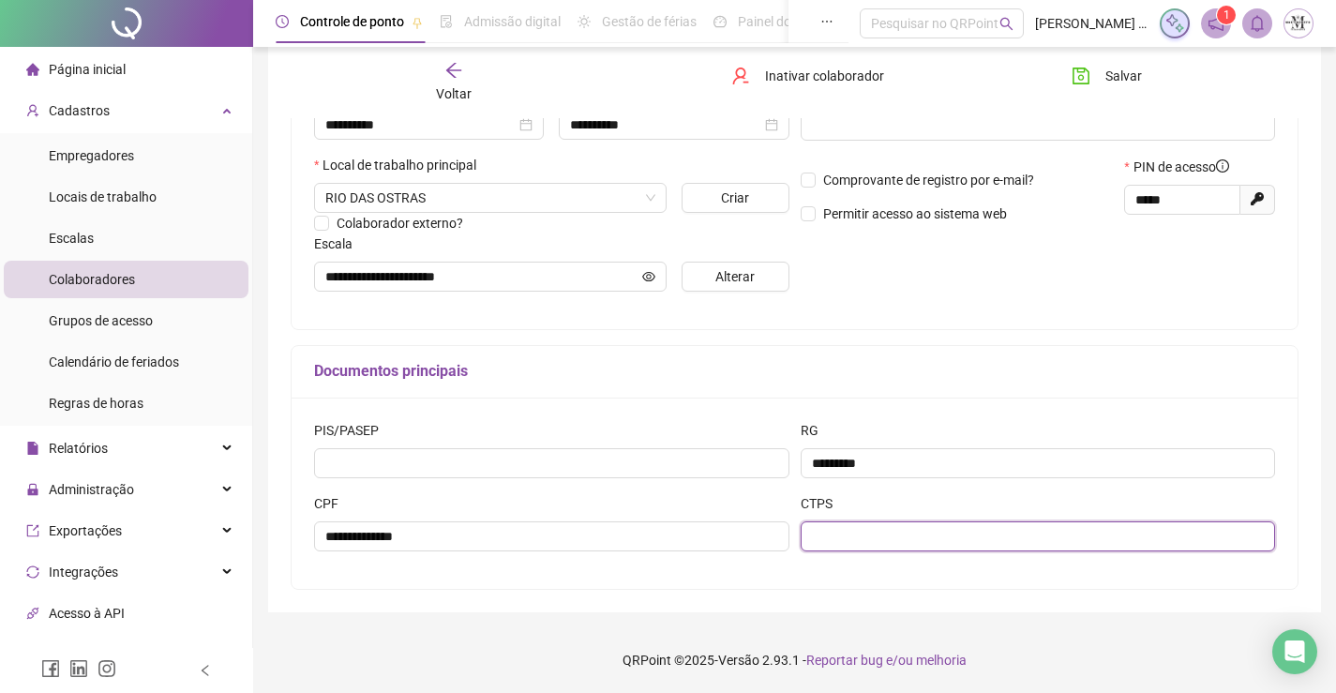
click at [1017, 545] on input "text" at bounding box center [1038, 536] width 475 height 30
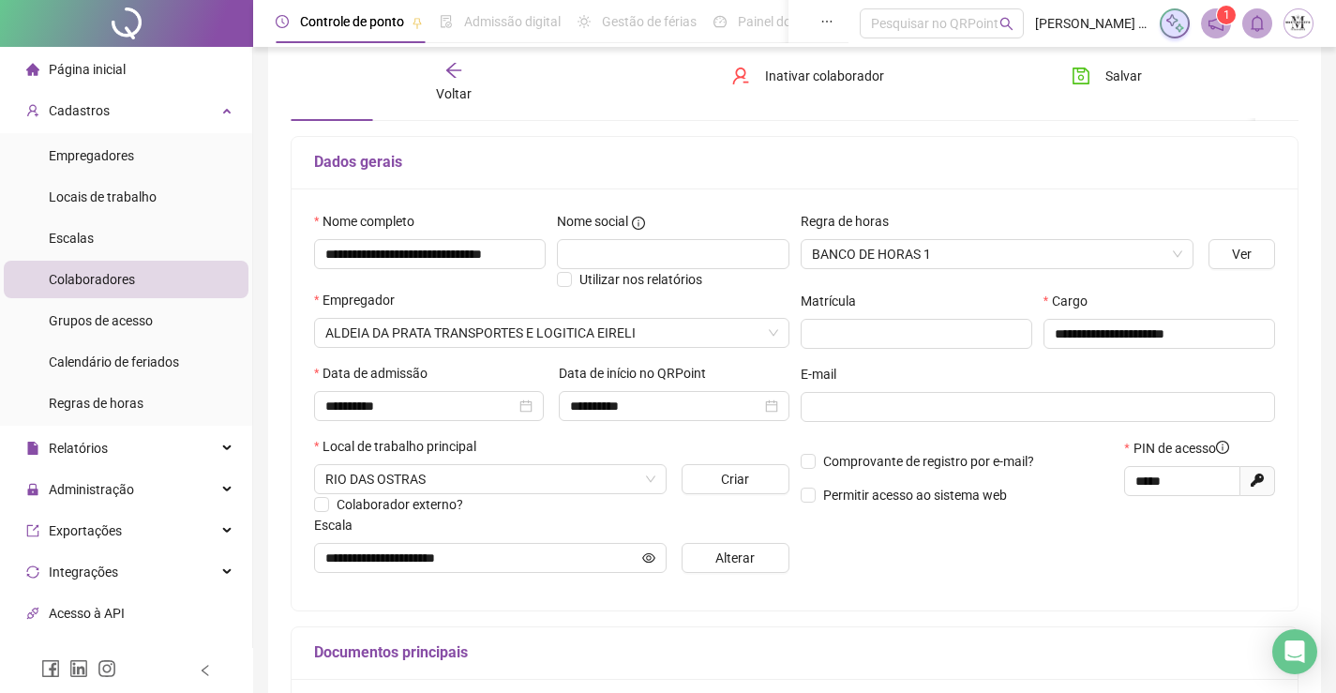
scroll to position [0, 0]
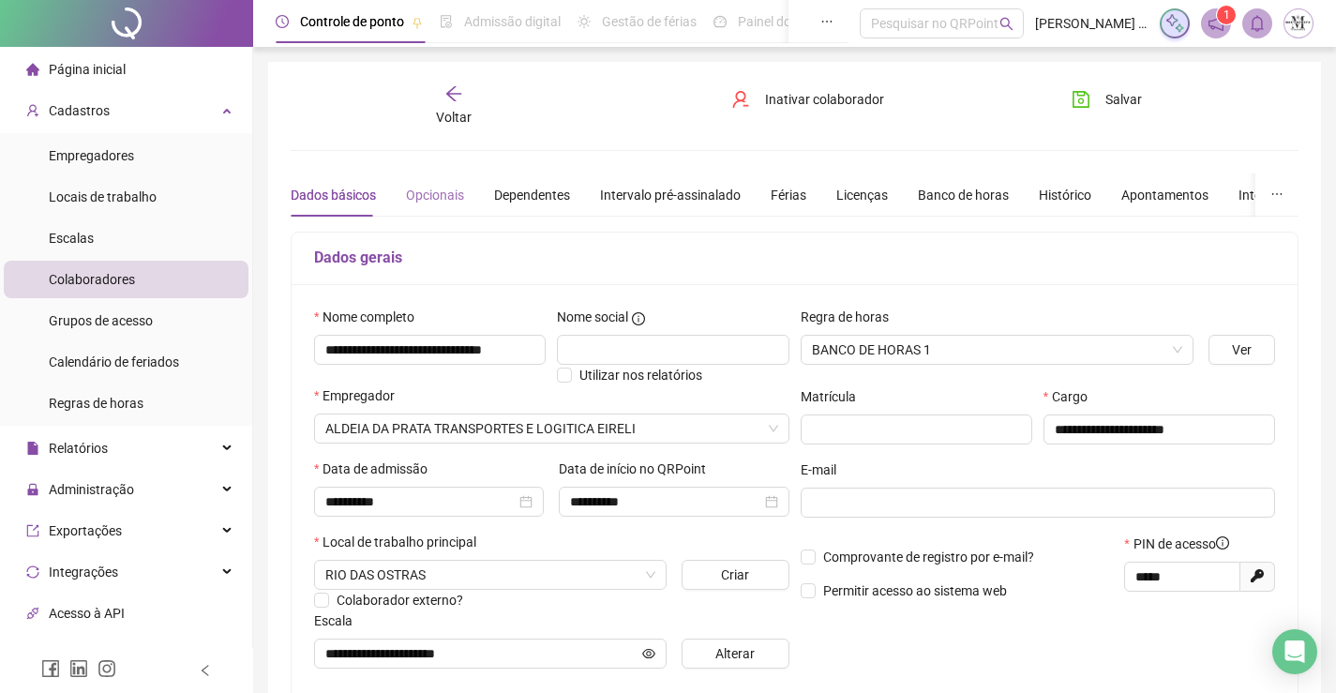
click at [450, 178] on div "Opcionais" at bounding box center [435, 194] width 58 height 43
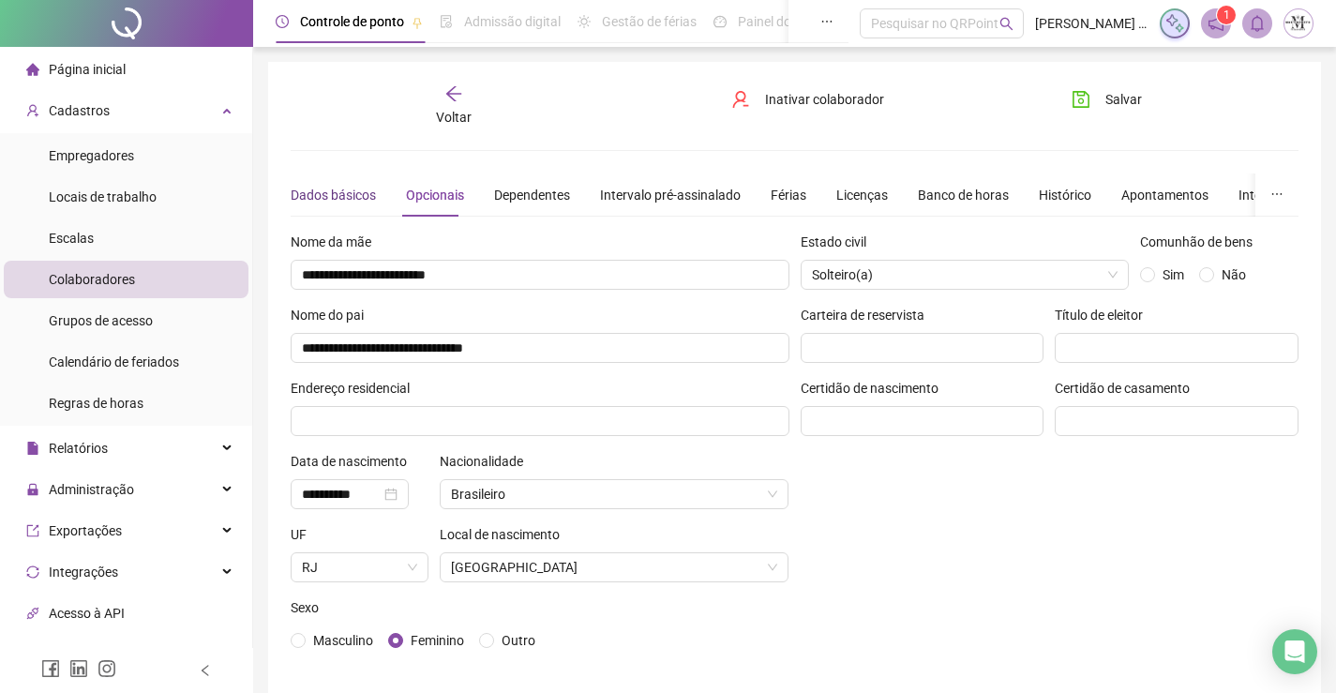
click at [327, 201] on div "Dados básicos" at bounding box center [333, 195] width 85 height 21
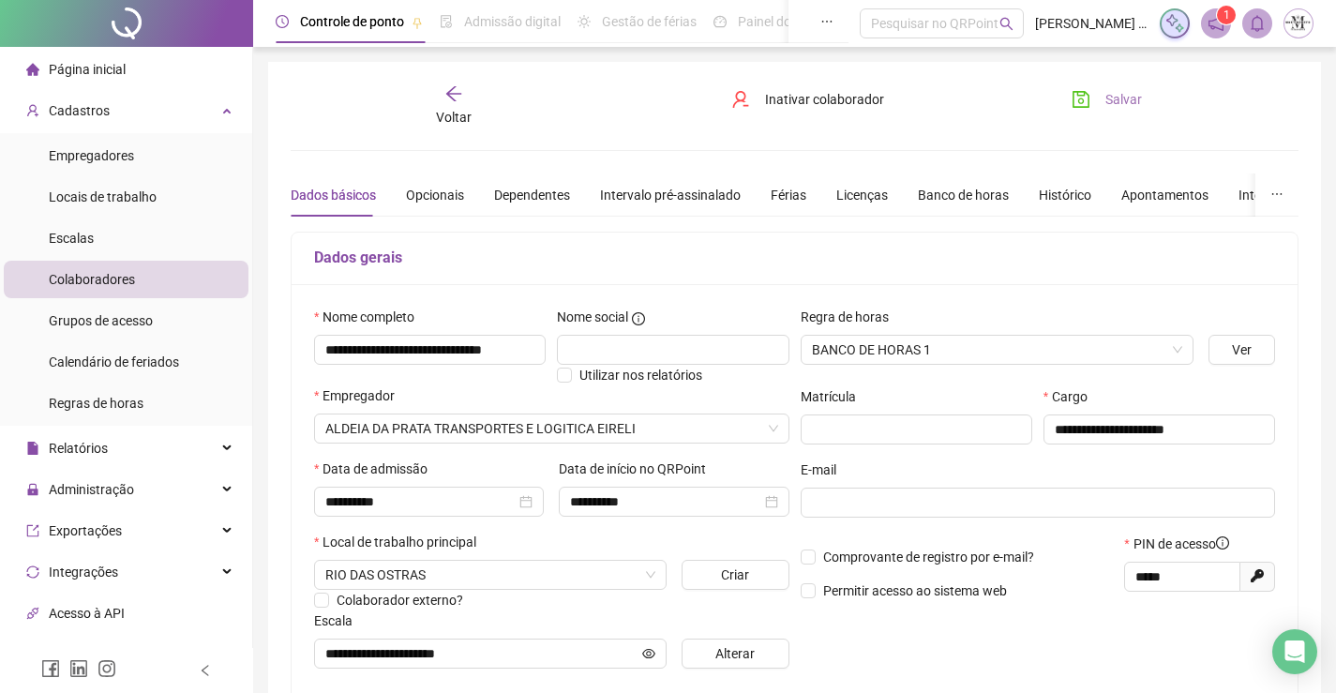
click at [1127, 99] on span "Salvar" at bounding box center [1123, 99] width 37 height 21
click at [1122, 92] on span "Salvar" at bounding box center [1123, 99] width 37 height 21
click at [452, 106] on div "Voltar" at bounding box center [454, 105] width 156 height 43
